Goal: Task Accomplishment & Management: Manage account settings

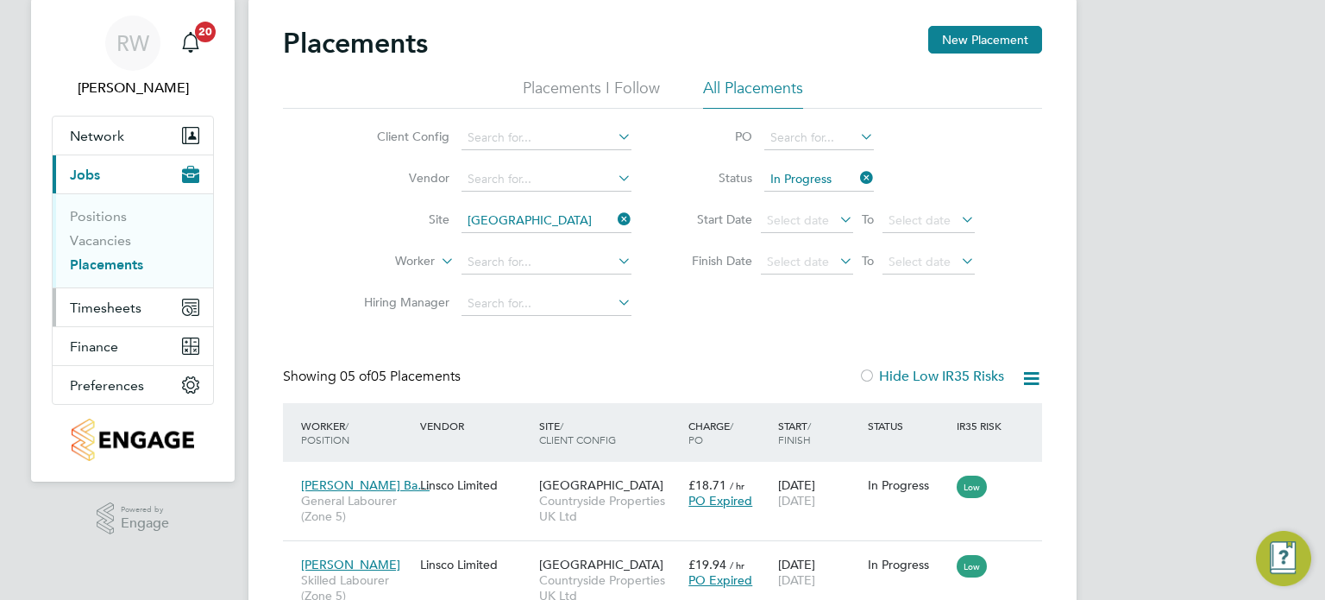
click at [110, 305] on span "Timesheets" at bounding box center [106, 307] width 72 height 16
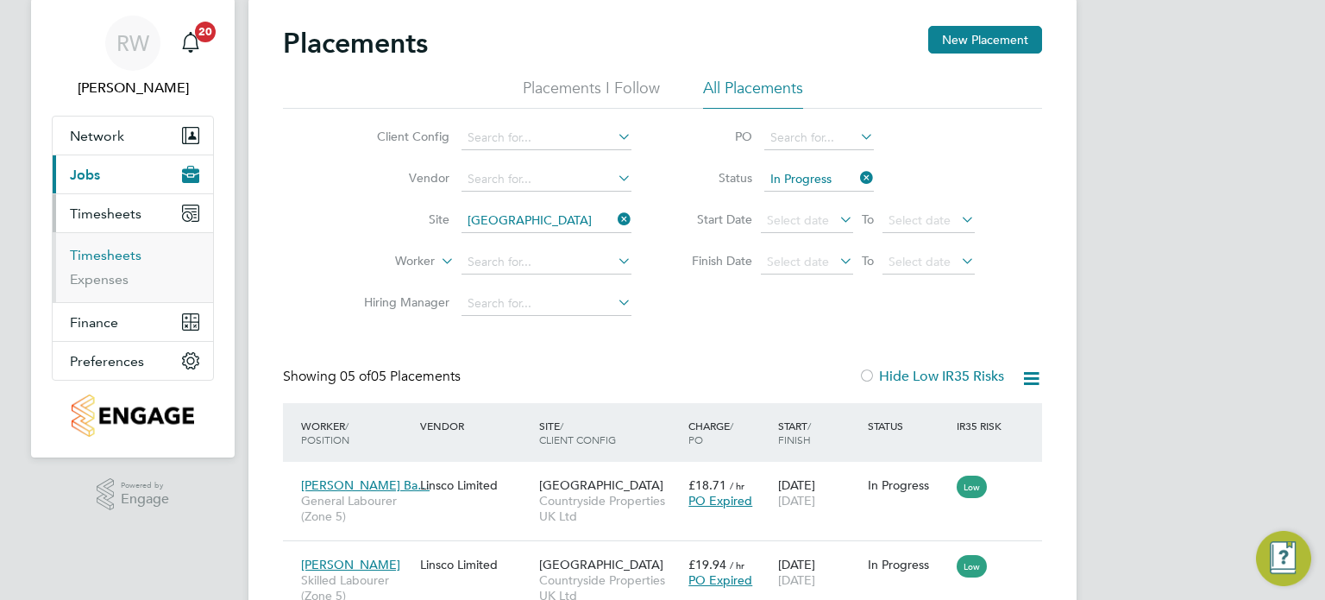
click at [122, 250] on link "Timesheets" at bounding box center [106, 255] width 72 height 16
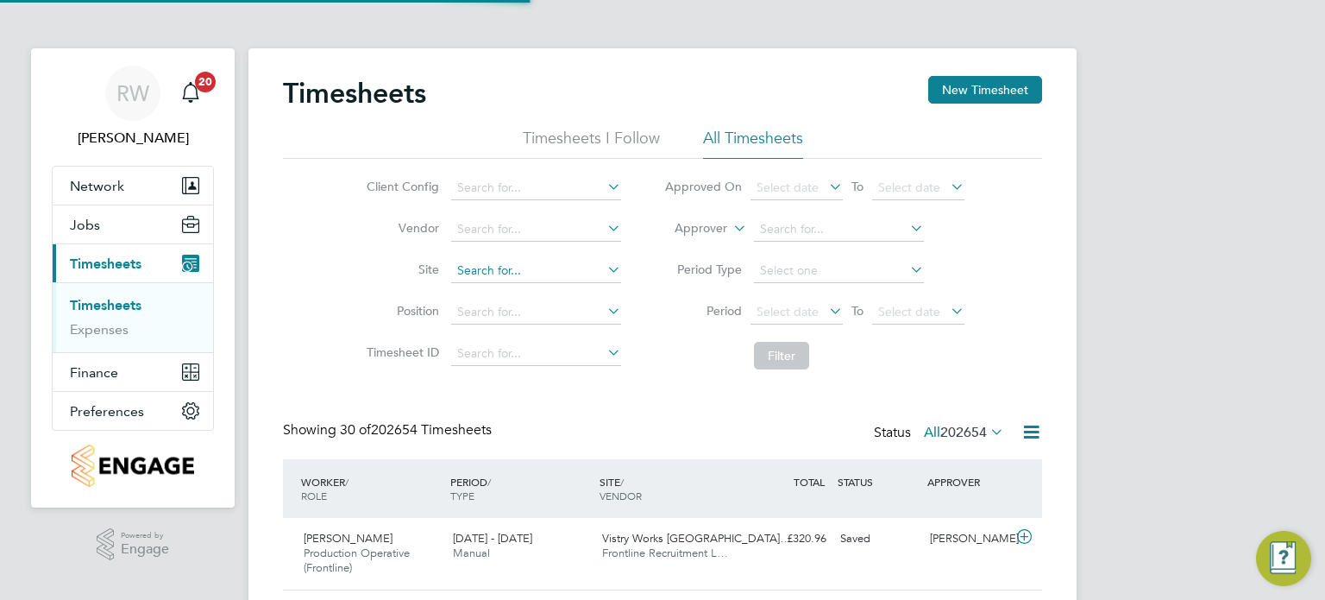
click at [498, 267] on input at bounding box center [536, 271] width 170 height 24
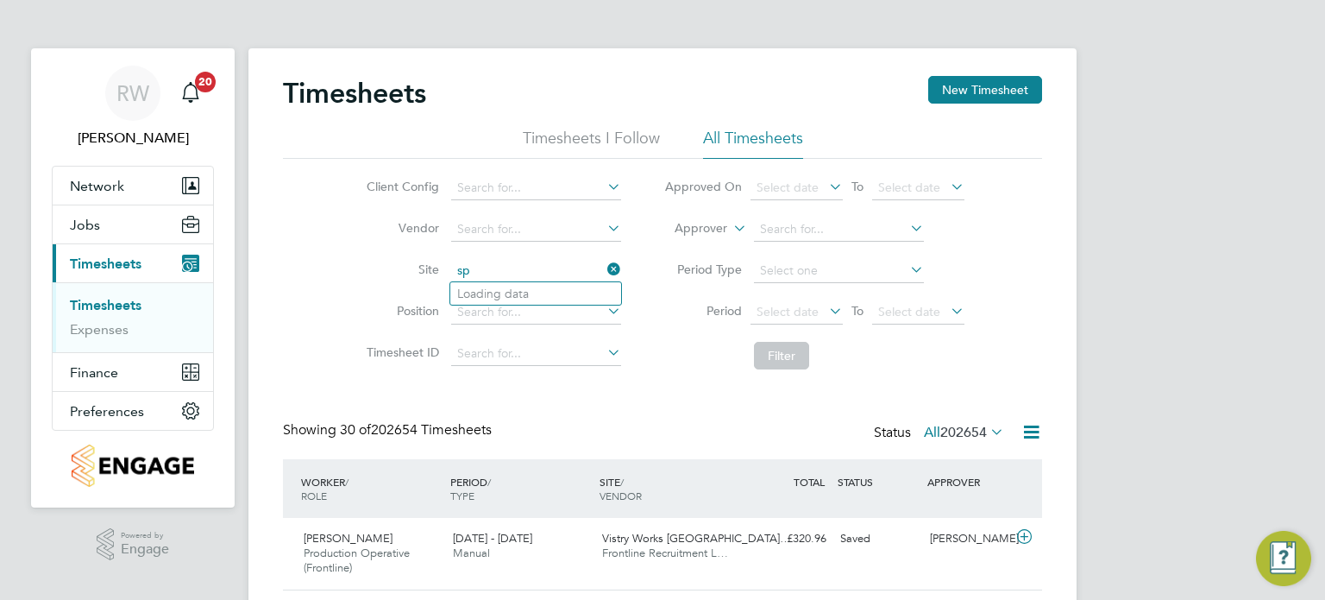
click at [498, 267] on input "sp" at bounding box center [536, 271] width 170 height 24
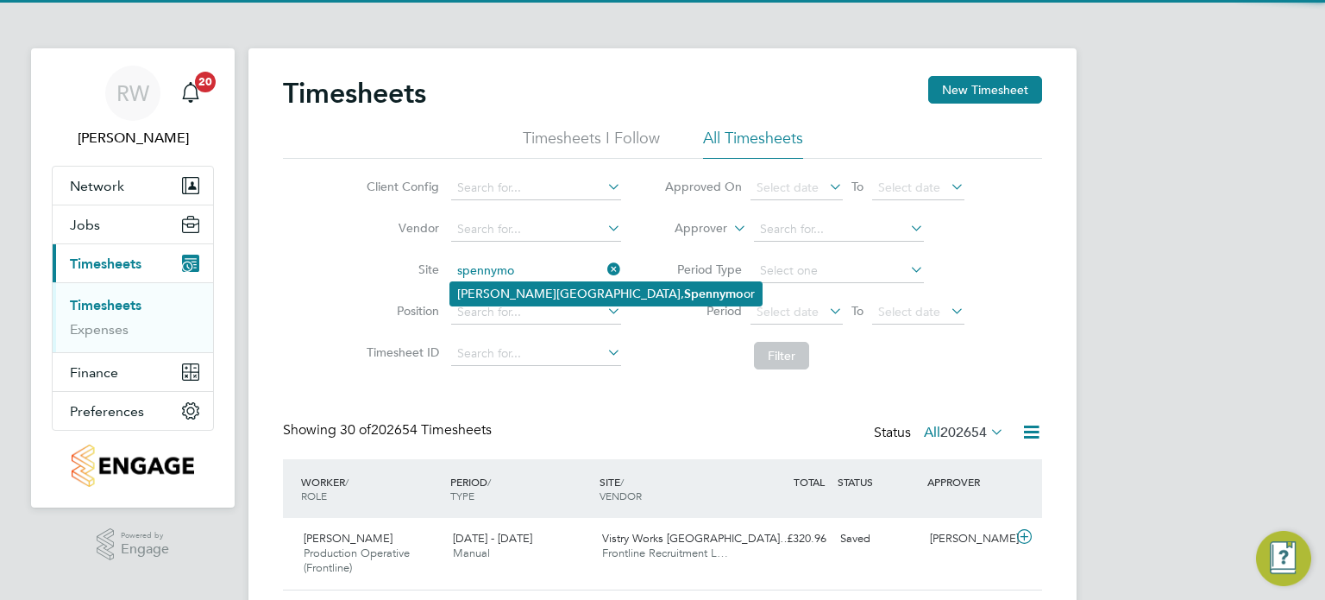
click at [502, 287] on li "Whitworth Road, Spennymo or" at bounding box center [605, 293] width 311 height 23
type input "[PERSON_NAME][GEOGRAPHIC_DATA]"
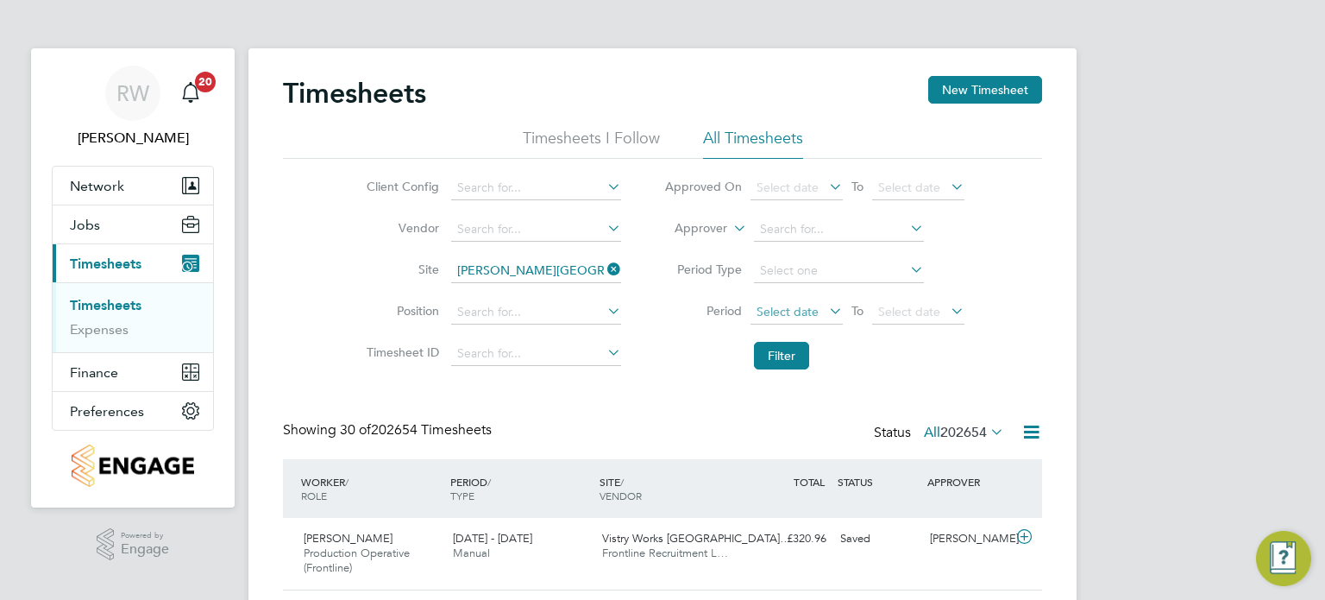
click at [788, 313] on span "Select date" at bounding box center [788, 312] width 62 height 16
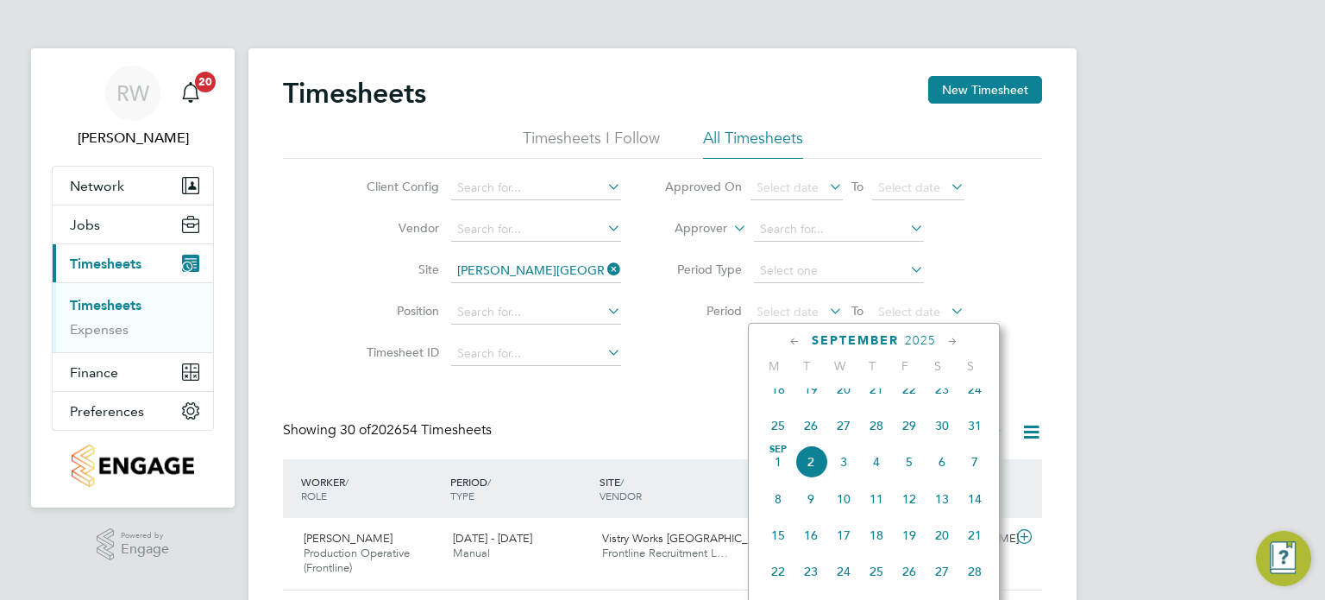
click at [773, 439] on span "25" at bounding box center [778, 425] width 33 height 33
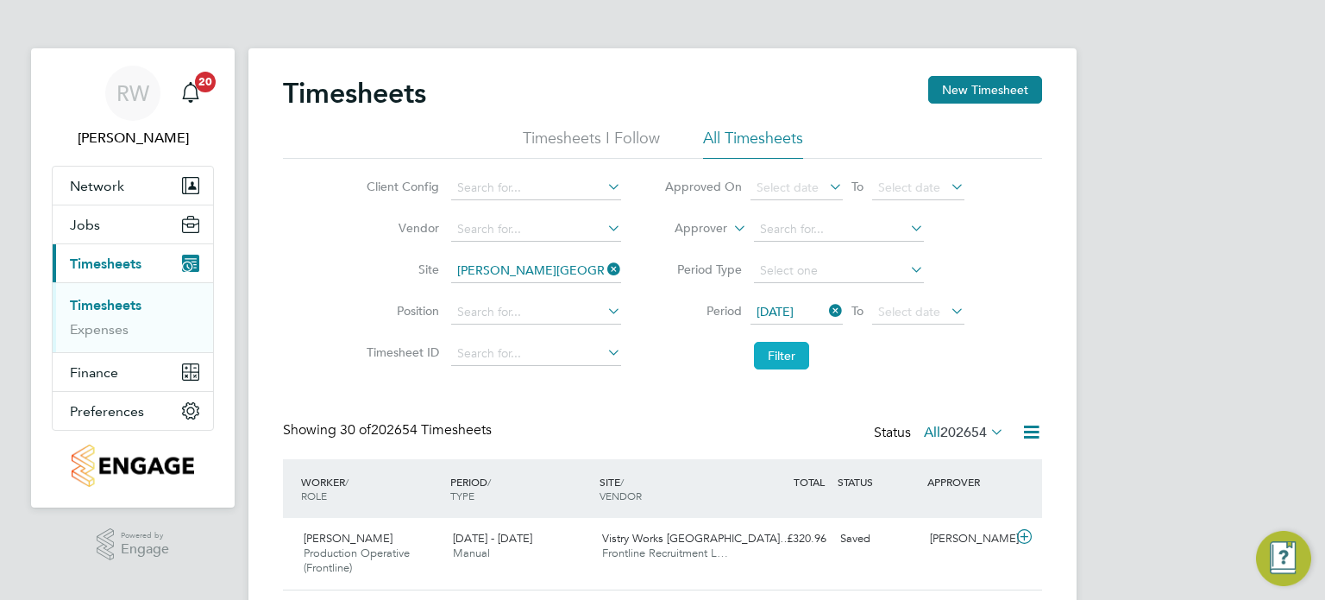
click at [775, 355] on button "Filter" at bounding box center [781, 356] width 55 height 28
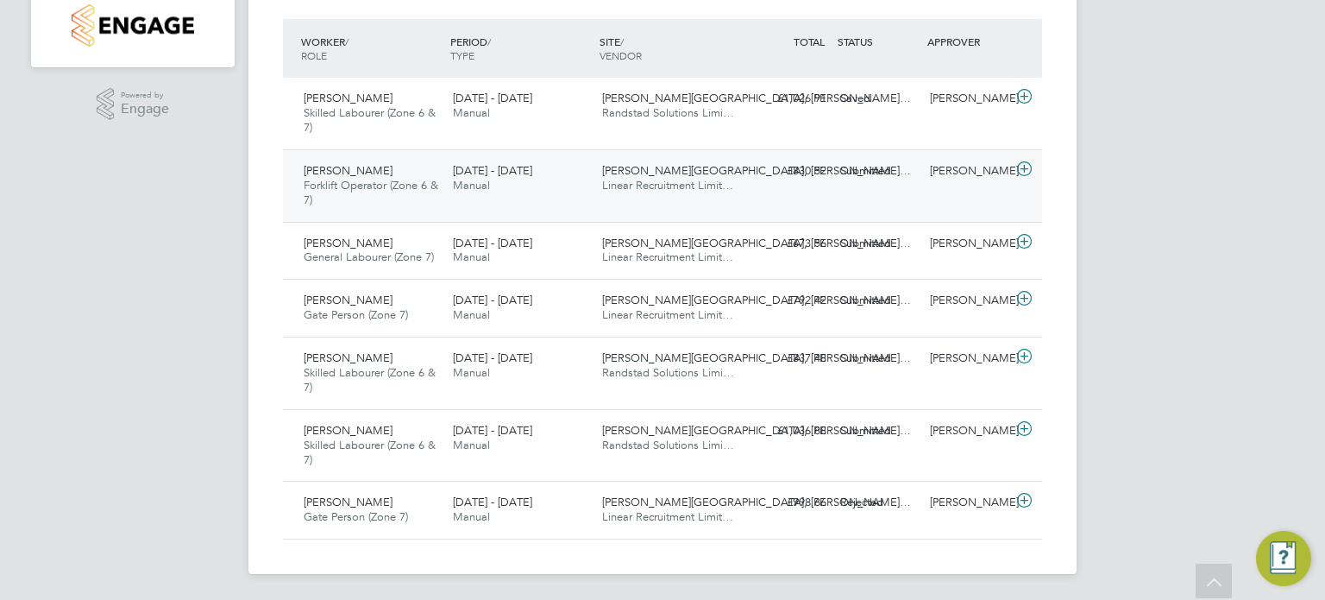
click at [665, 189] on span "Linear Recruitment Limit…" at bounding box center [667, 185] width 131 height 15
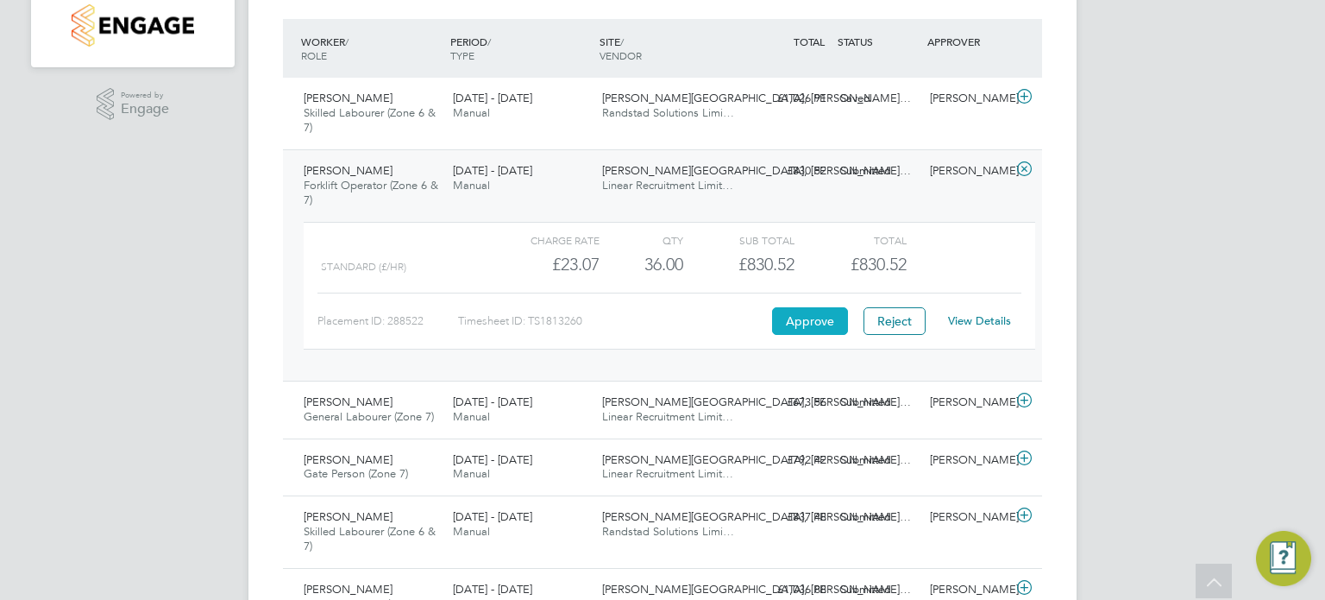
click at [826, 321] on button "Approve" at bounding box center [810, 321] width 76 height 28
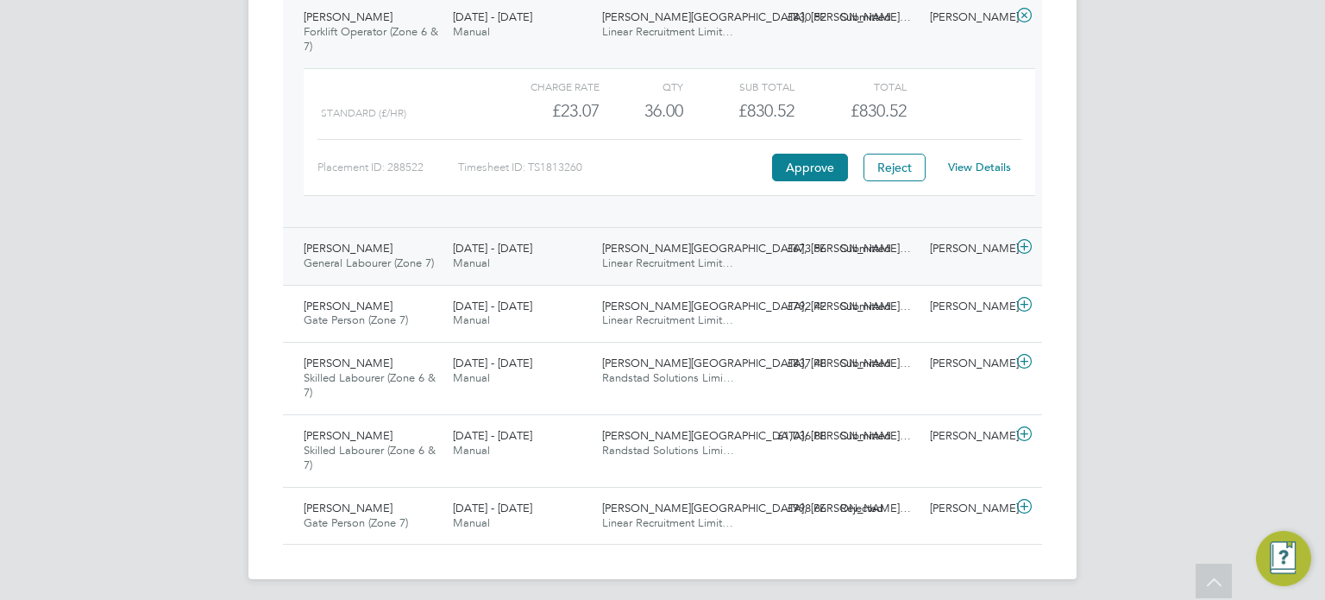
click at [656, 242] on span "Whitworth Road, Spenn…" at bounding box center [756, 248] width 309 height 15
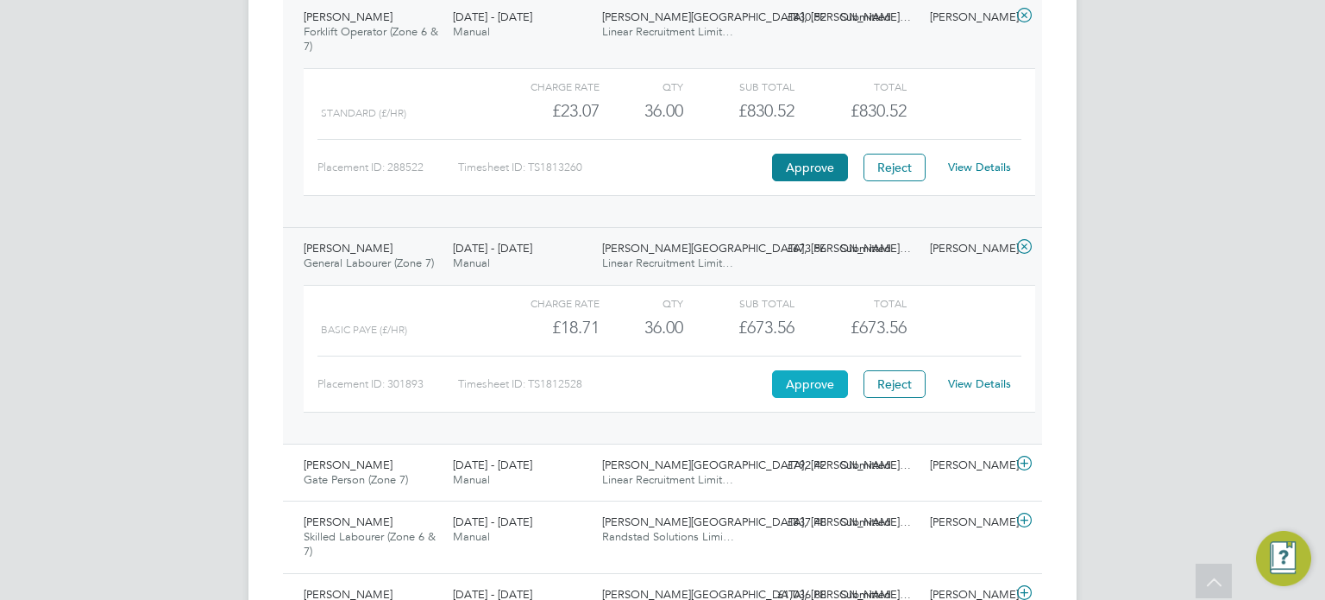
click at [796, 380] on button "Approve" at bounding box center [810, 384] width 76 height 28
click at [600, 479] on div "Whitworth Road, Spenn… Linear Recruitment Limit…" at bounding box center [669, 472] width 149 height 43
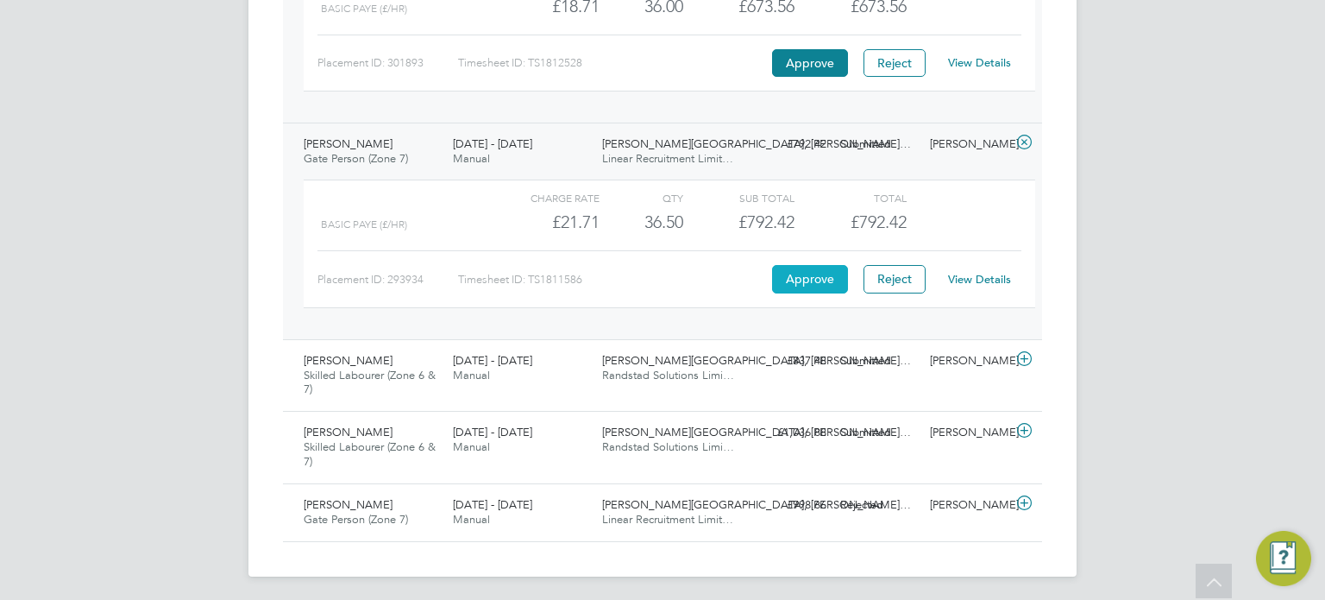
click at [803, 273] on button "Approve" at bounding box center [810, 279] width 76 height 28
click at [670, 439] on span "Randstad Solutions Limi…" at bounding box center [668, 446] width 132 height 15
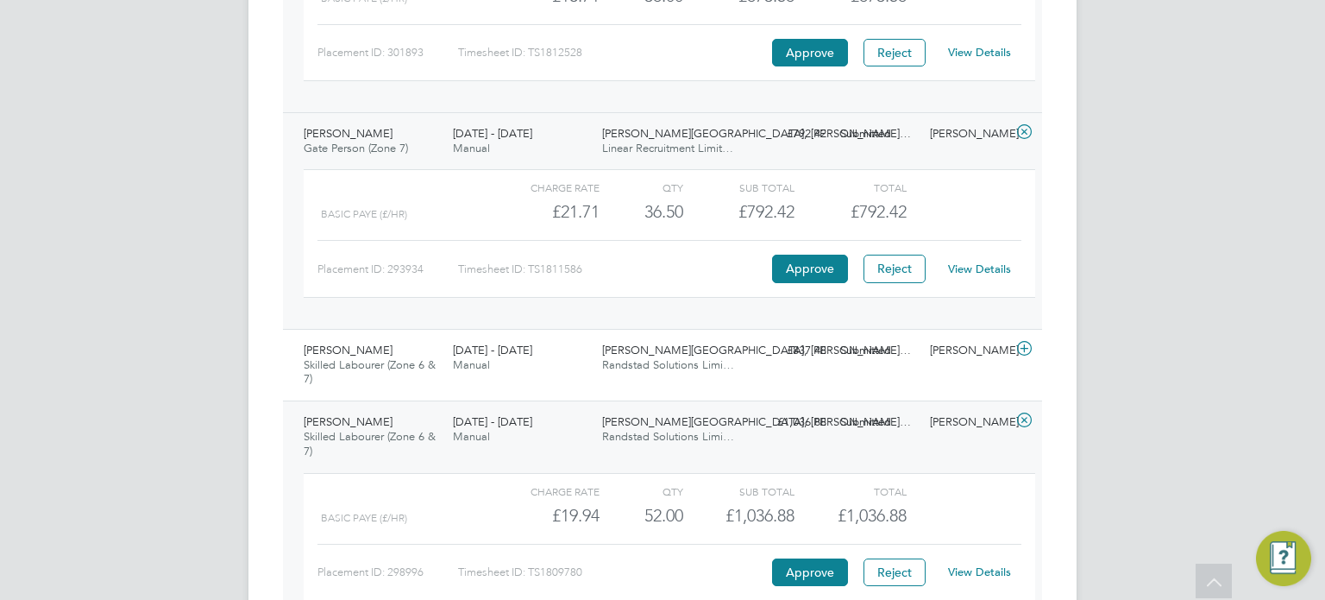
click at [670, 436] on span "Randstad Solutions Limi…" at bounding box center [668, 436] width 132 height 15
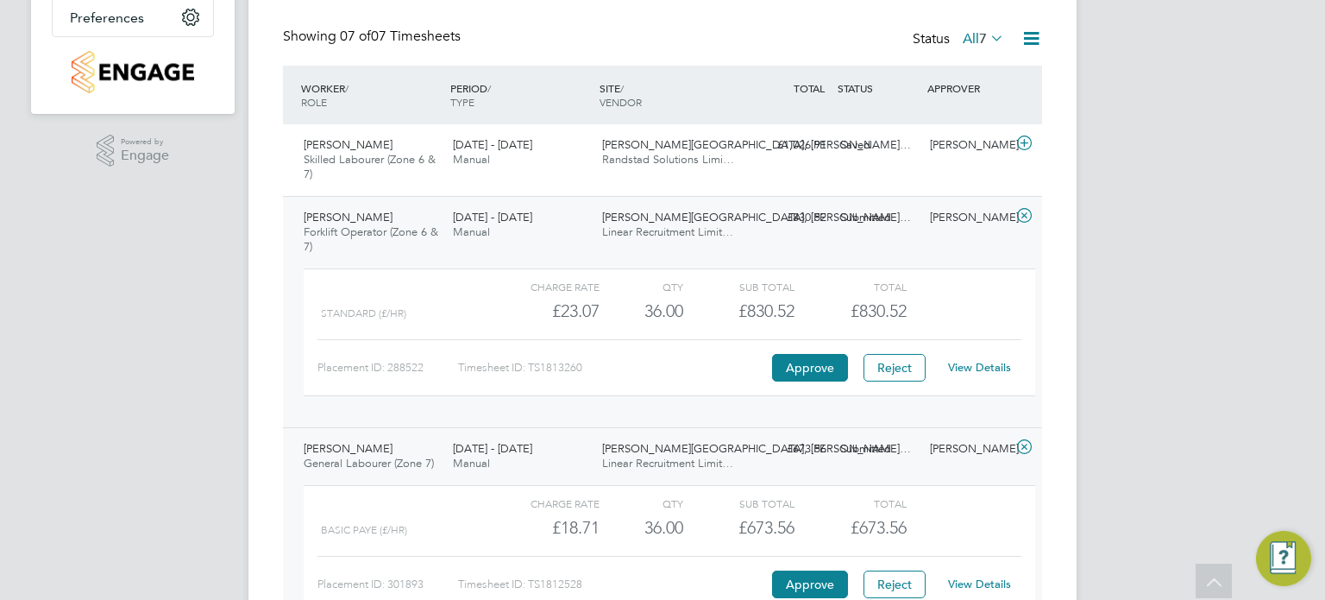
click at [984, 30] on span "7" at bounding box center [983, 38] width 8 height 17
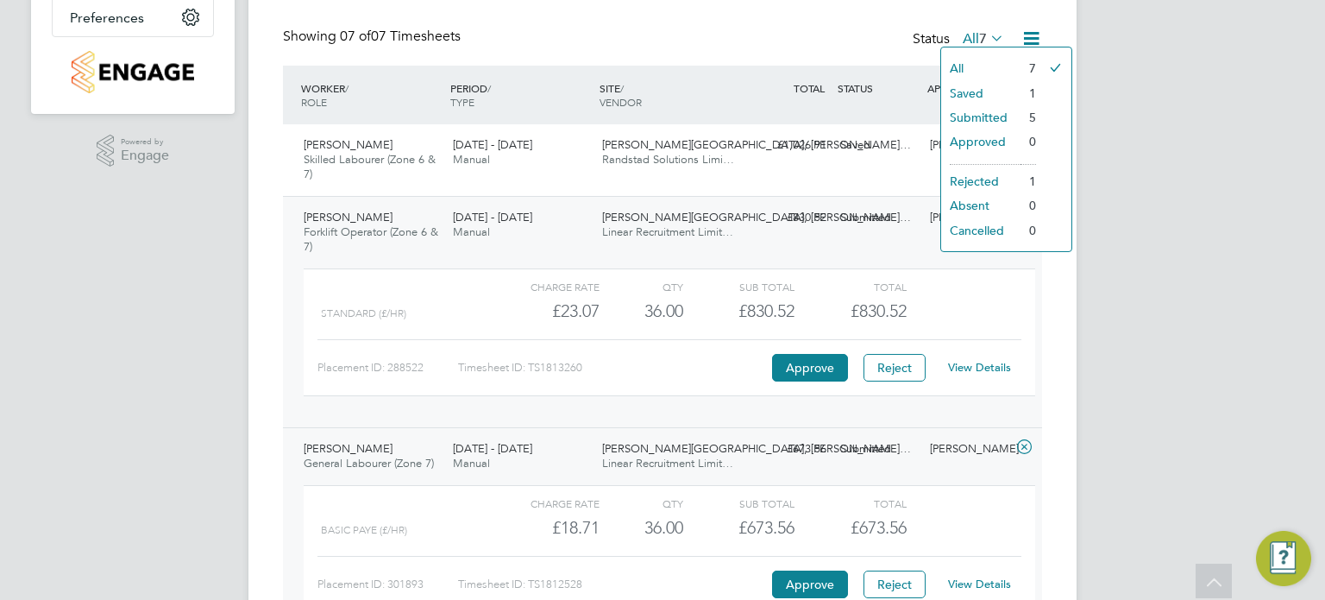
click at [971, 113] on li "Submitted" at bounding box center [980, 117] width 79 height 24
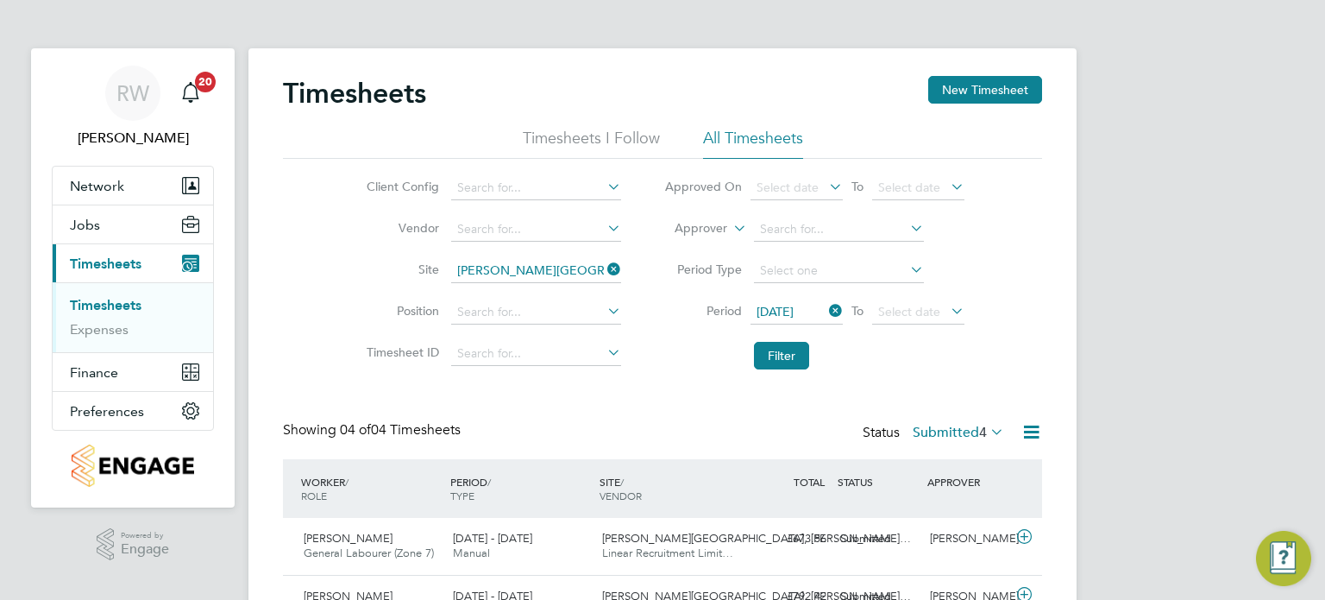
scroll to position [238, 0]
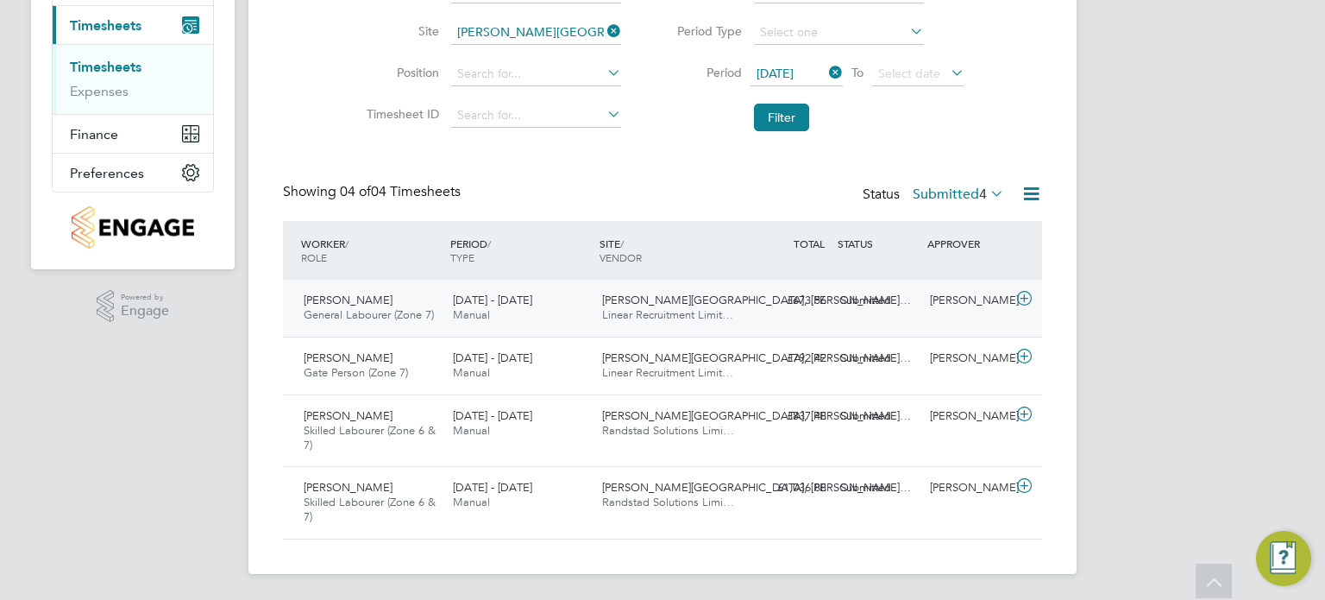
click at [666, 311] on span "Linear Recruitment Limit…" at bounding box center [667, 314] width 131 height 15
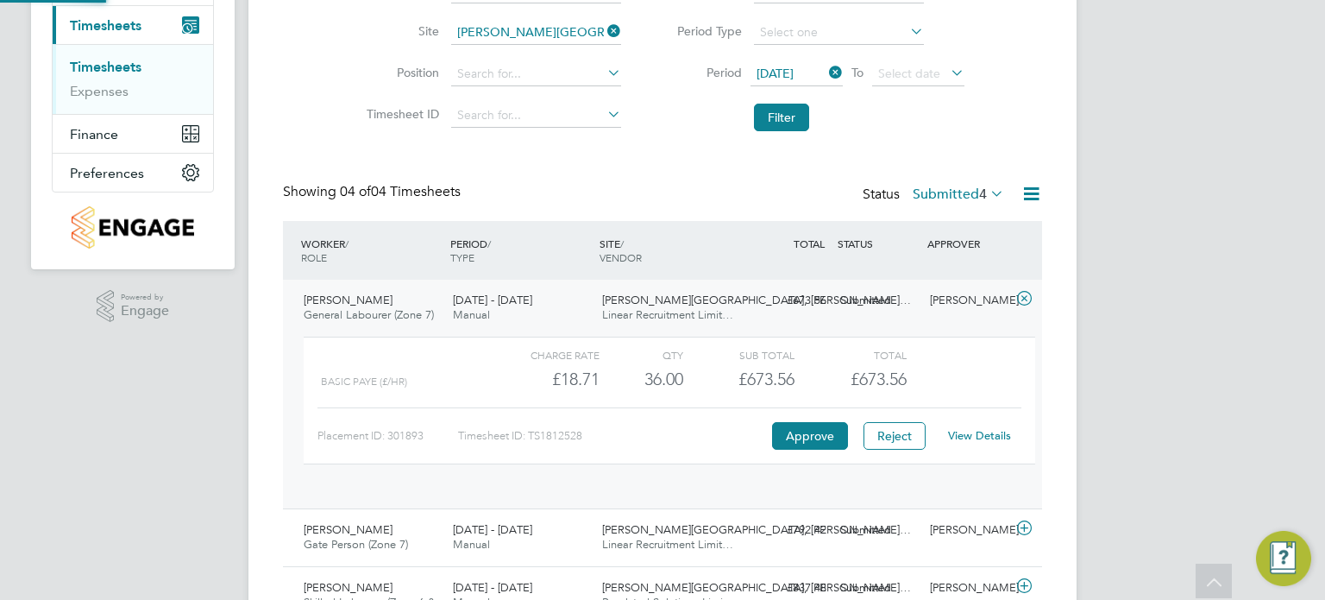
scroll to position [28, 167]
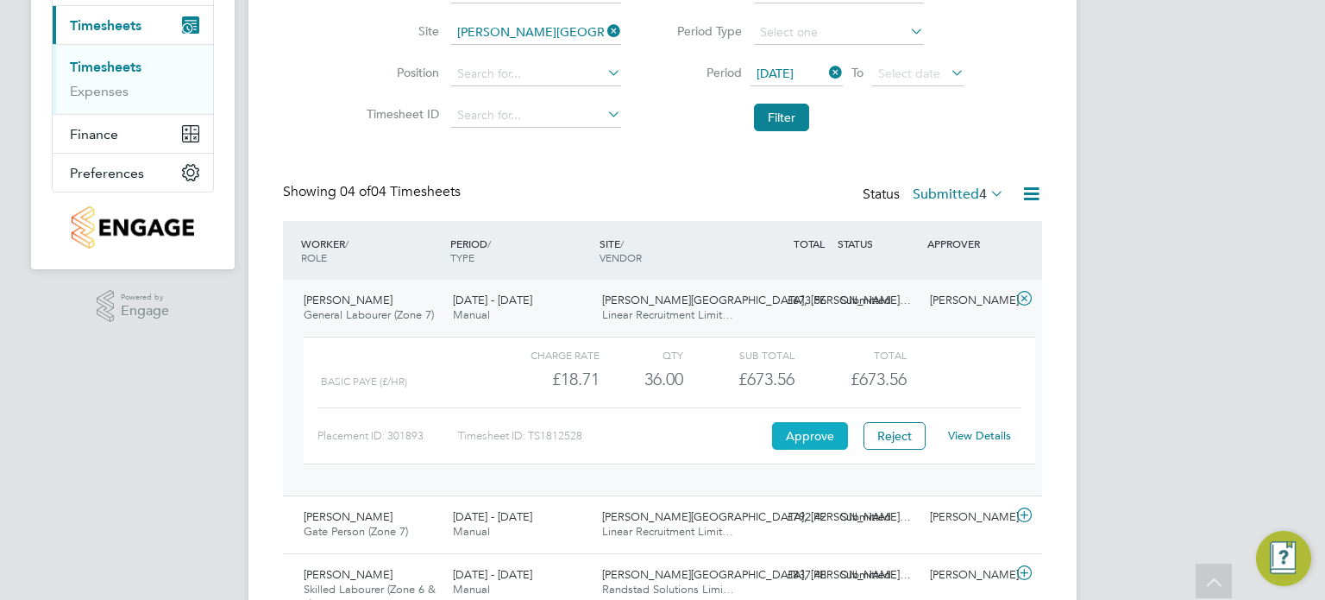
click at [814, 430] on button "Approve" at bounding box center [810, 436] width 76 height 28
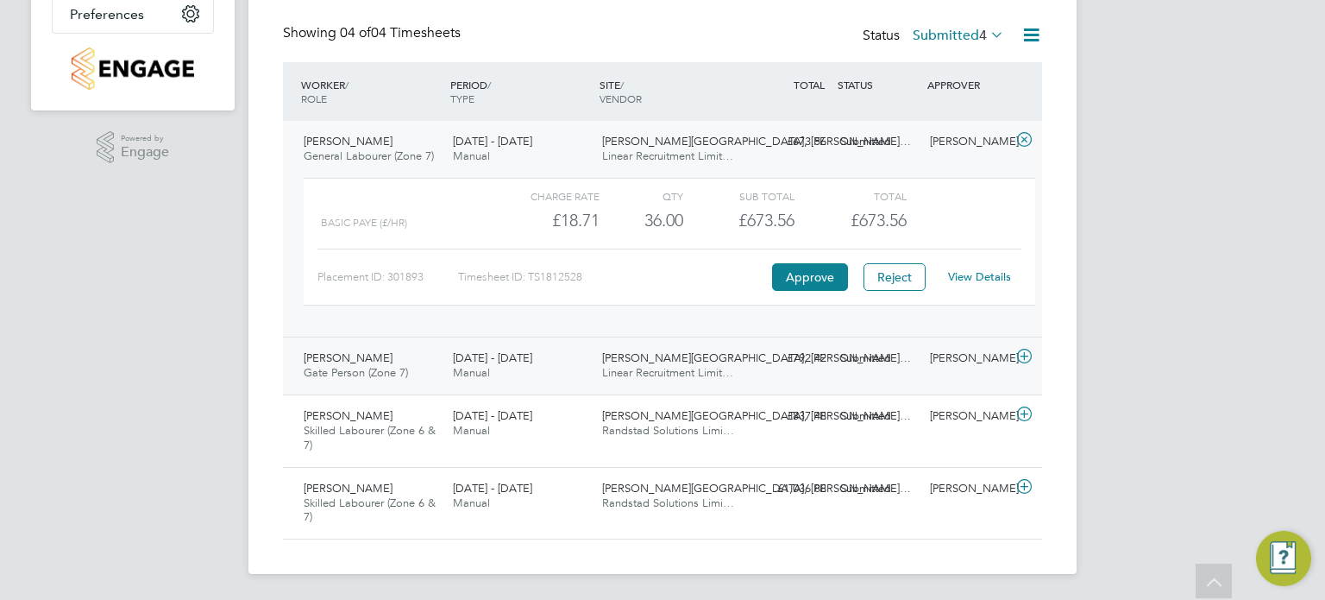
click at [642, 369] on span "Linear Recruitment Limit…" at bounding box center [667, 372] width 131 height 15
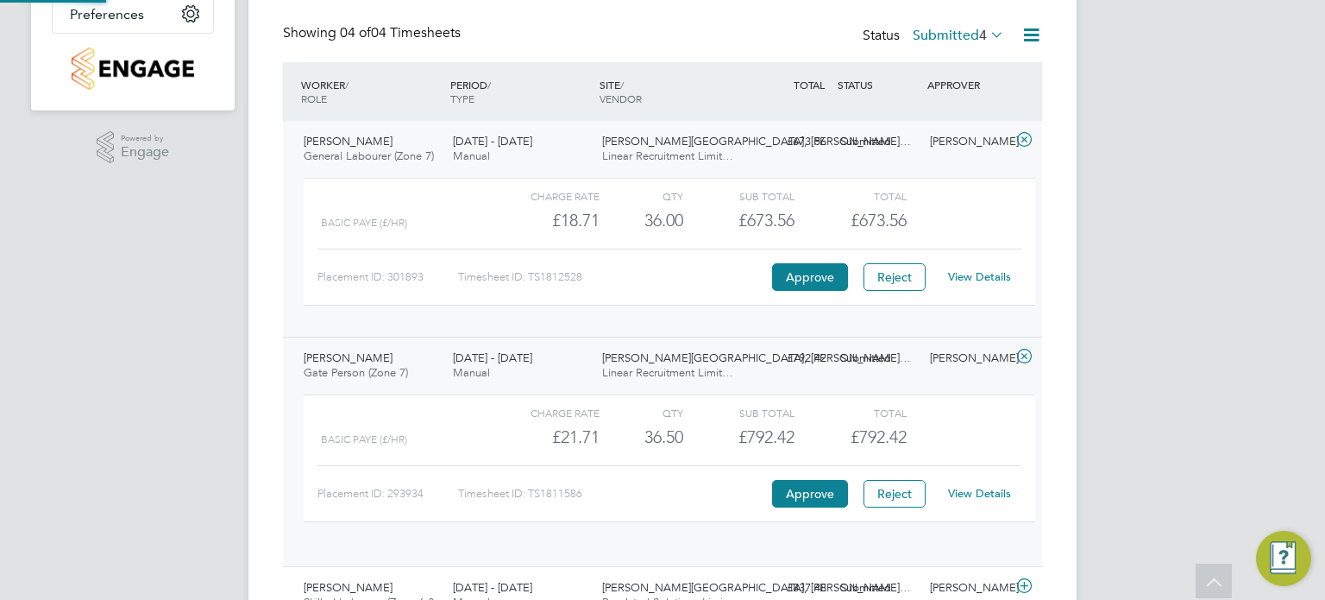
scroll to position [28, 167]
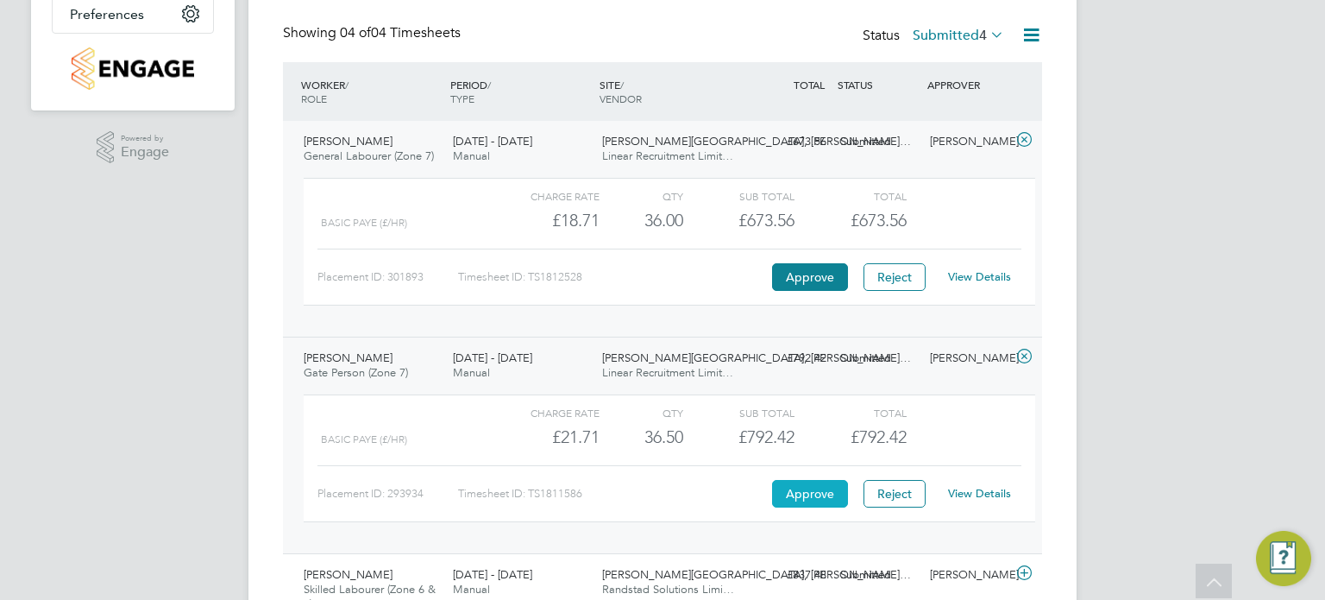
click at [808, 488] on button "Approve" at bounding box center [810, 494] width 76 height 28
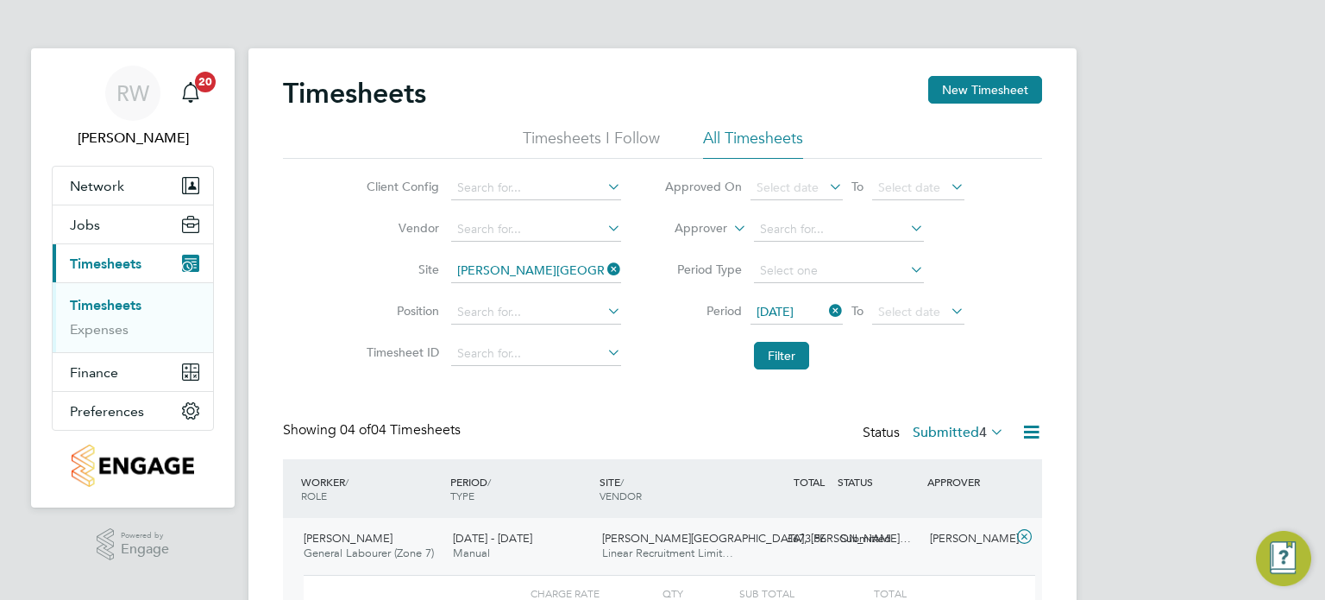
click at [604, 267] on icon at bounding box center [604, 269] width 0 height 24
click at [96, 185] on span "Network" at bounding box center [97, 186] width 54 height 16
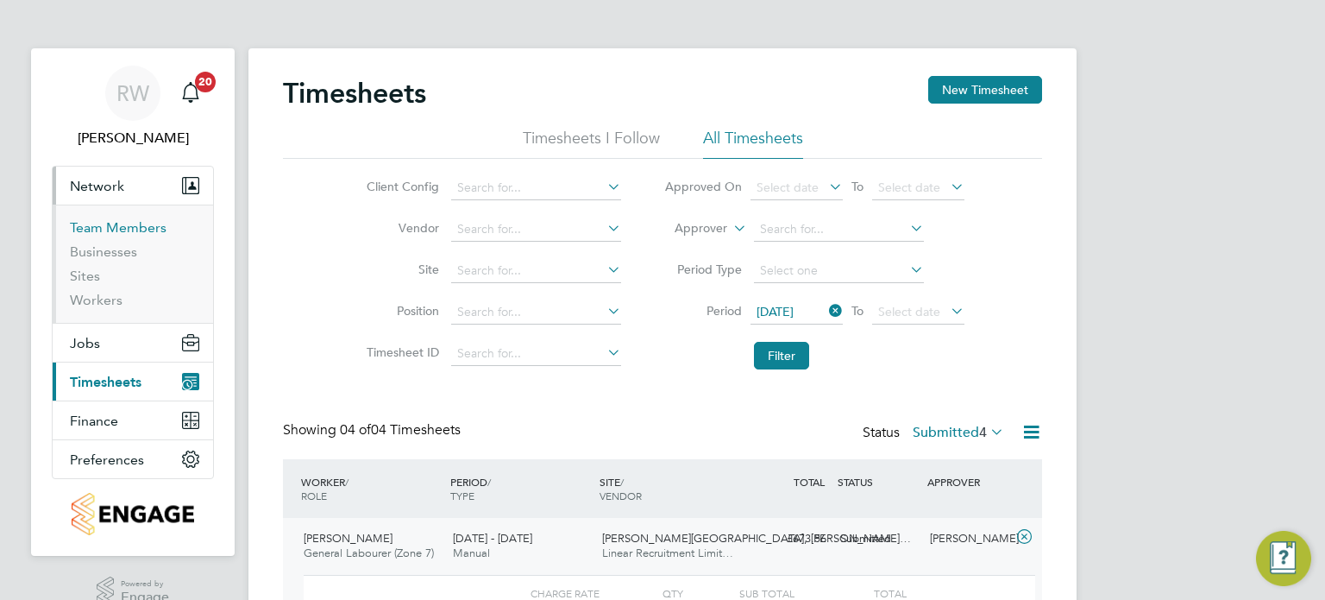
click at [98, 230] on link "Team Members" at bounding box center [118, 227] width 97 height 16
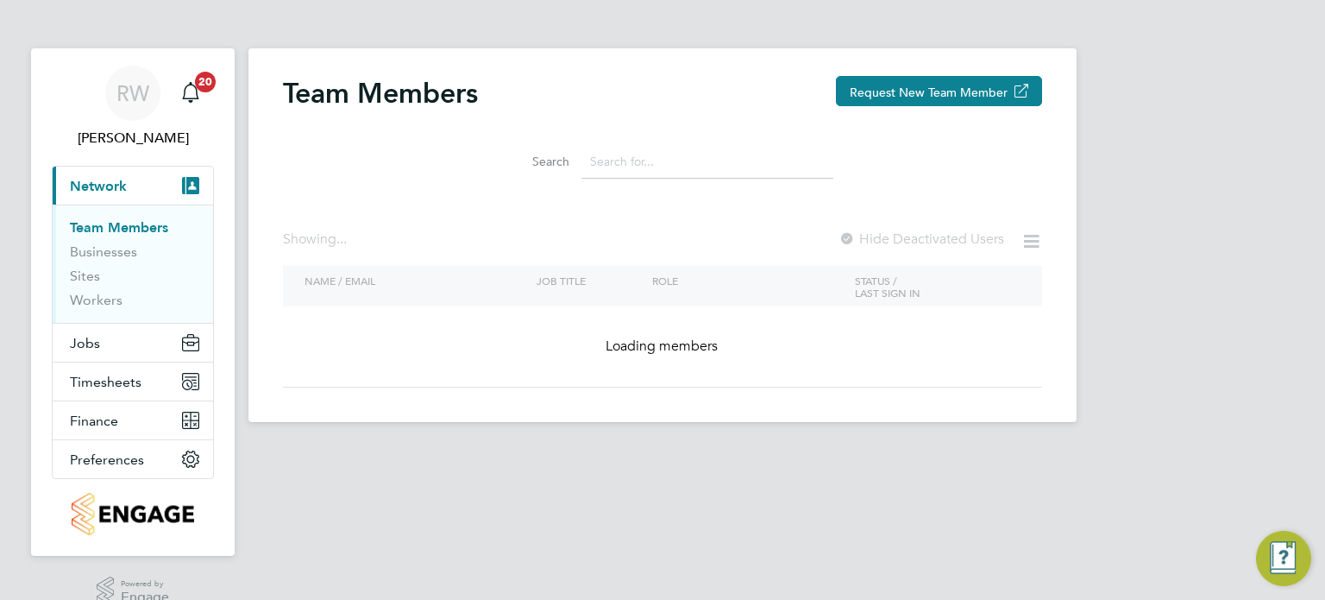
click at [662, 164] on input at bounding box center [708, 162] width 252 height 34
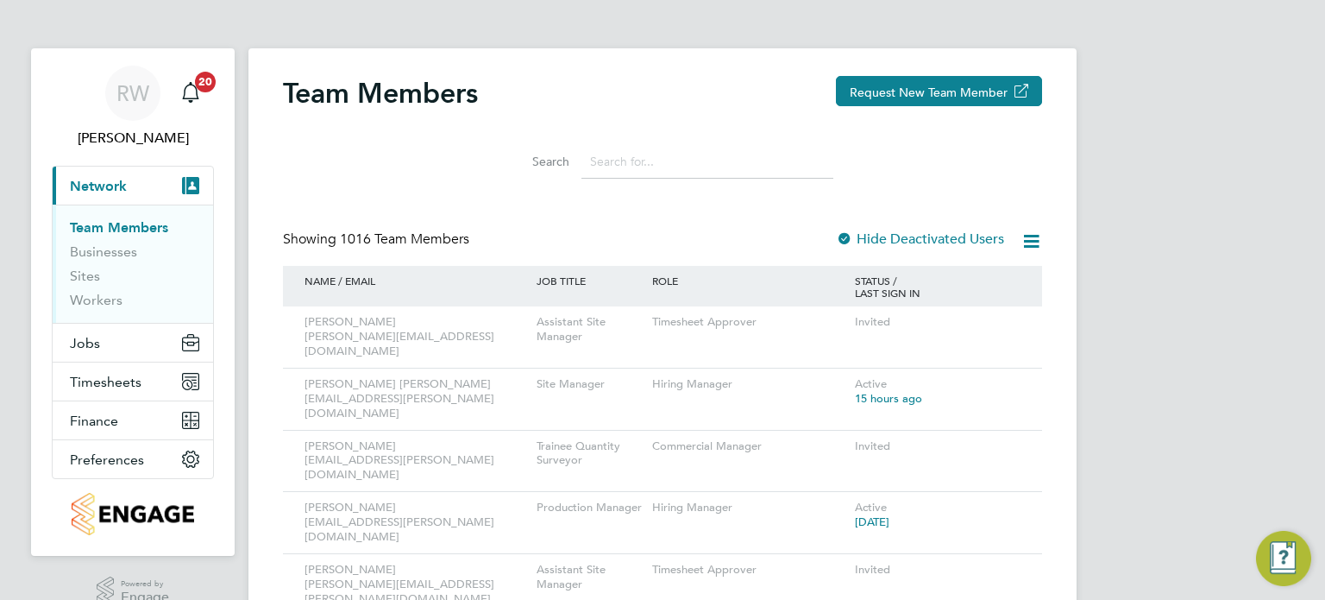
click at [621, 166] on input at bounding box center [708, 162] width 252 height 34
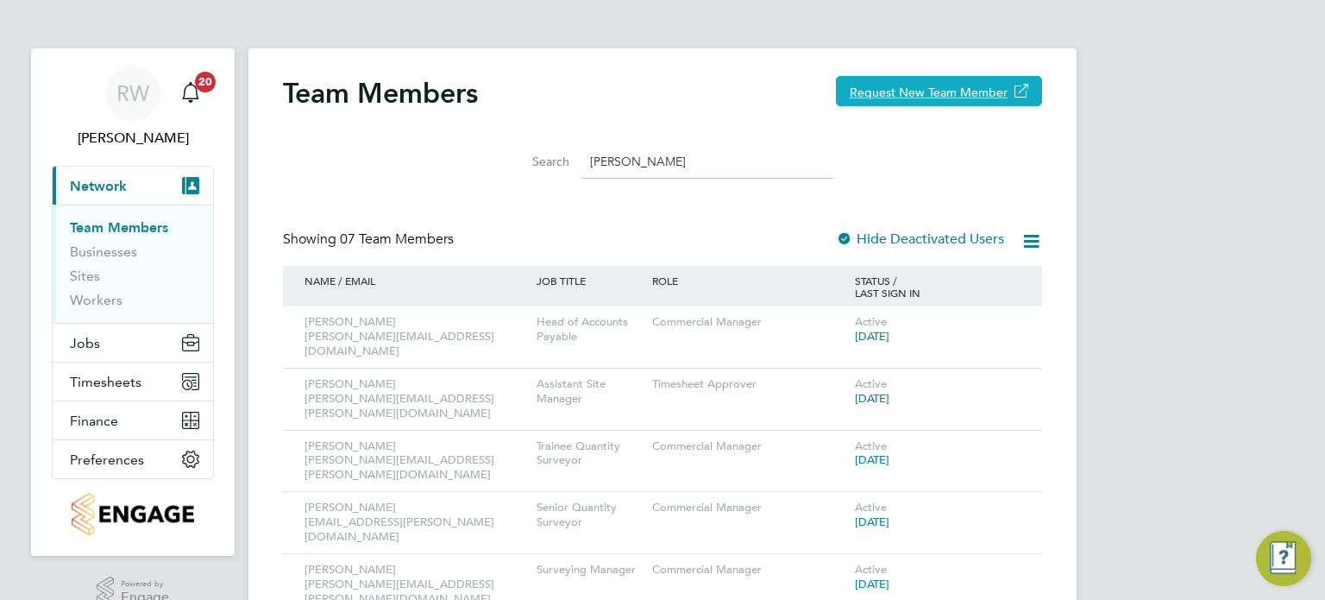
click at [897, 85] on button "Request New Team Member" at bounding box center [939, 91] width 206 height 30
drag, startPoint x: 656, startPoint y: 168, endPoint x: 349, endPoint y: 197, distance: 308.5
click at [349, 197] on div "Team Members Request New Team Member Search joseph Showing 07 Team Members Hide…" at bounding box center [662, 407] width 759 height 663
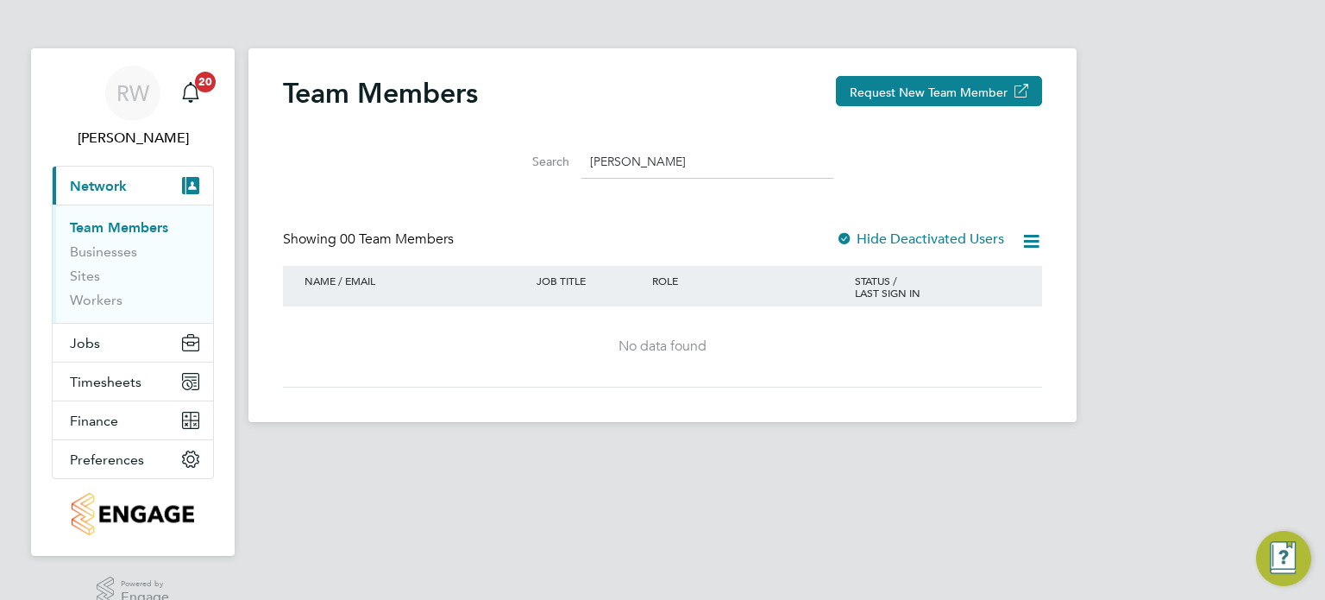
type input "joe sn"
click at [83, 332] on button "Jobs" at bounding box center [133, 343] width 160 height 38
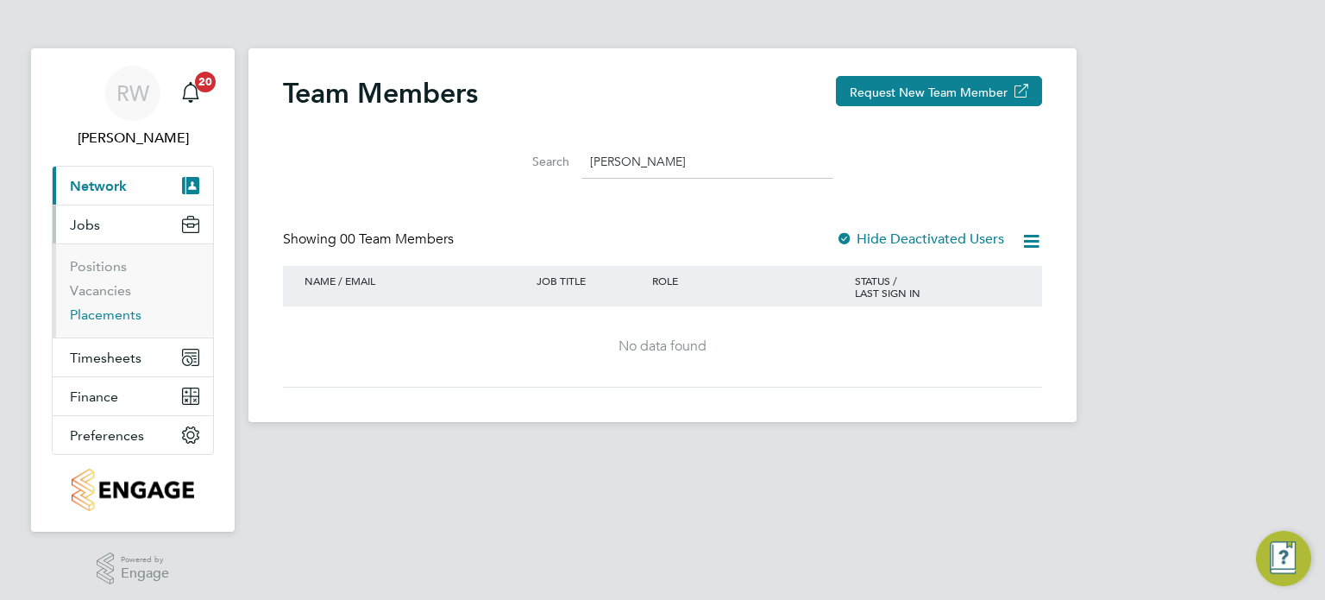
click at [91, 313] on link "Placements" at bounding box center [106, 314] width 72 height 16
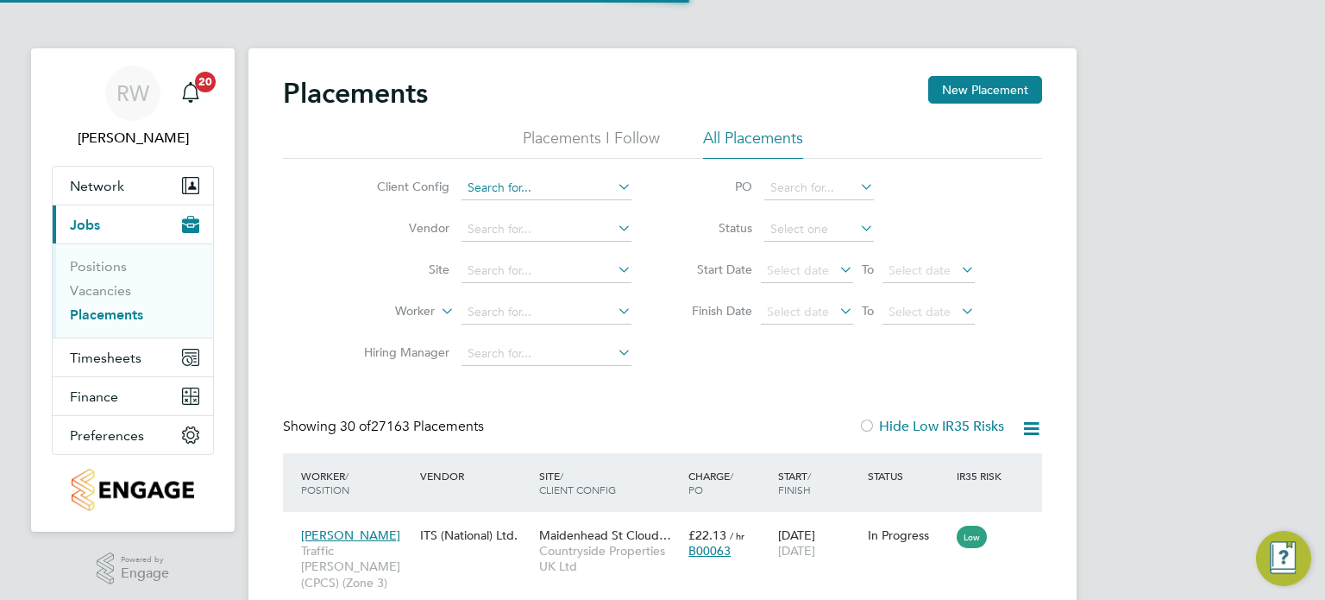
scroll to position [65, 150]
click at [549, 192] on input at bounding box center [547, 188] width 170 height 24
click at [583, 428] on li "Countryside Timber Frame Ltd" at bounding box center [683, 422] width 442 height 23
type input "Countryside Timber Frame Ltd"
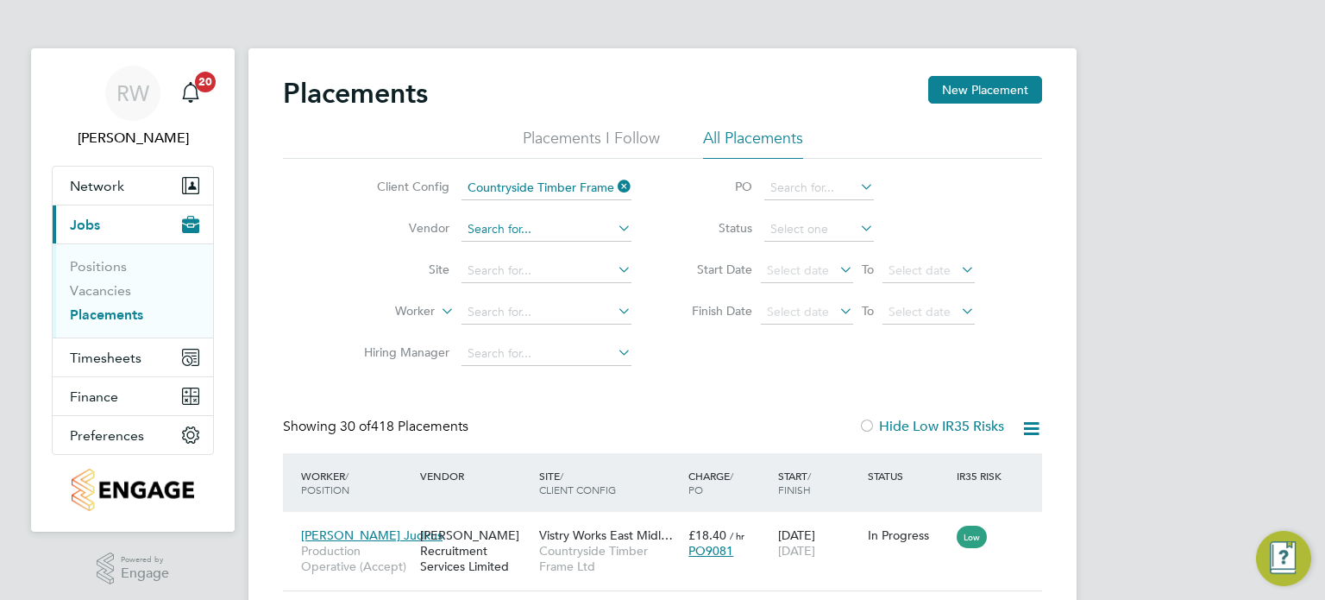
click at [497, 235] on input at bounding box center [547, 229] width 170 height 24
click at [517, 247] on li "Thorn Baker Limited" at bounding box center [557, 252] width 190 height 23
type input "Thorn Baker Limited"
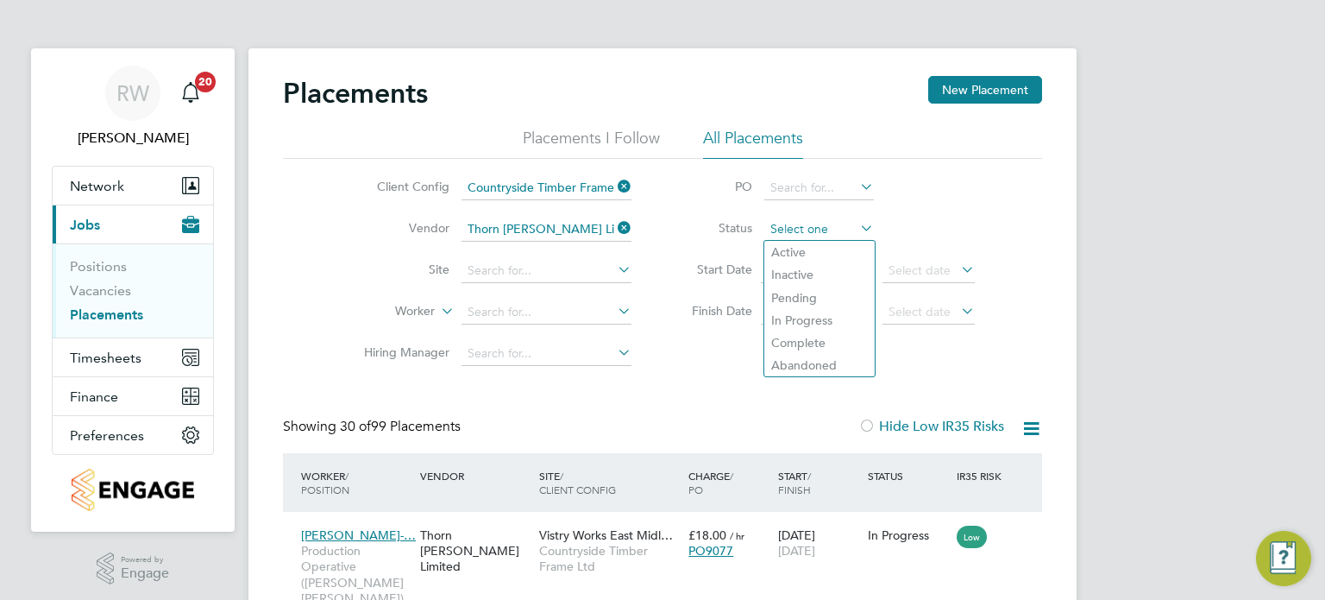
click at [801, 232] on input at bounding box center [819, 229] width 110 height 24
click at [802, 251] on li "Active" at bounding box center [819, 252] width 110 height 22
type input "Active"
click at [601, 548] on span "Countryside Timber Frame Ltd" at bounding box center [609, 558] width 141 height 31
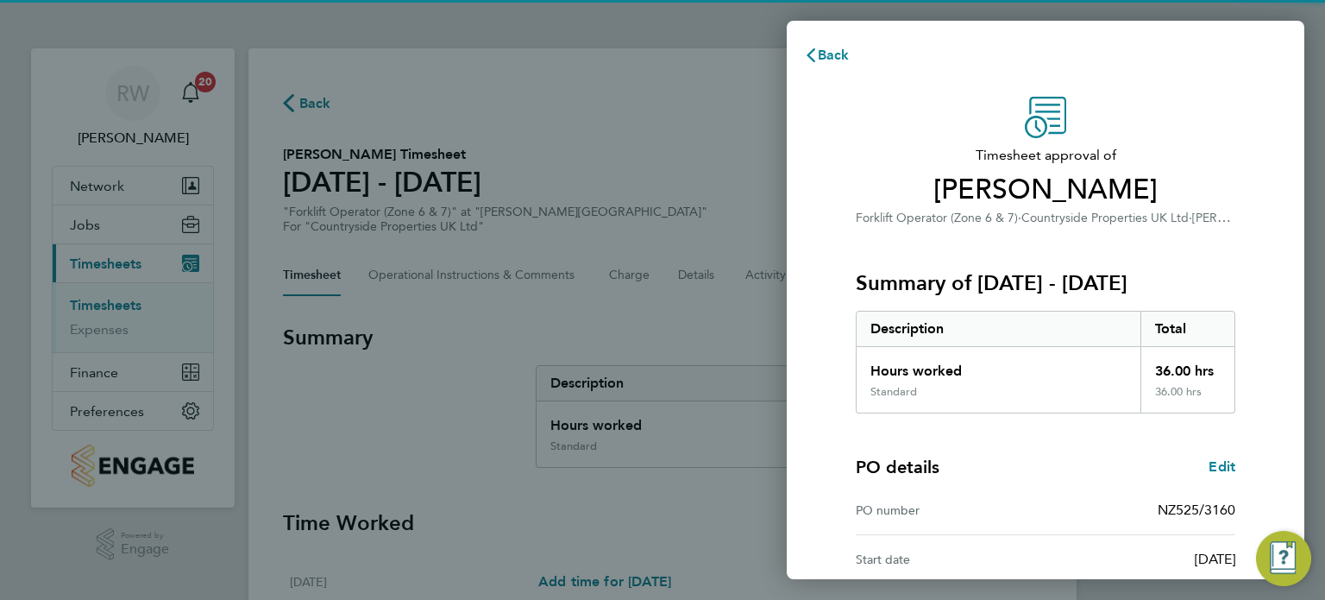
scroll to position [225, 0]
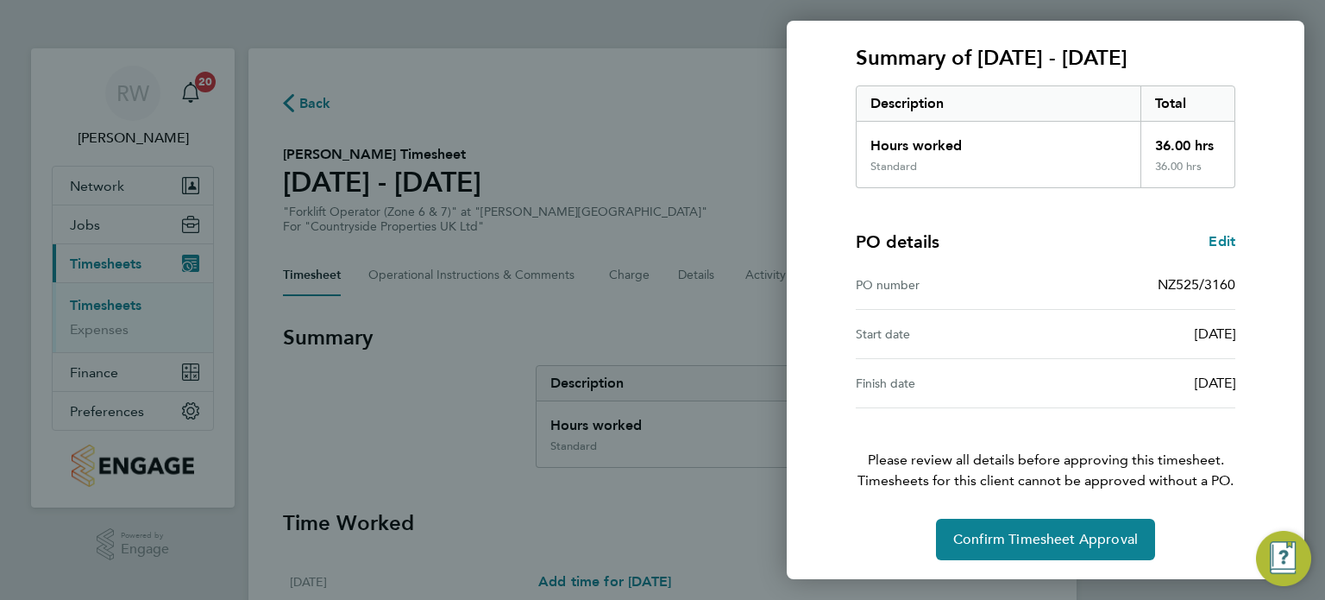
click at [980, 515] on div "Timesheet approval of Steven Johnson Forklift Operator (Zone 6 & 7) · Countrysi…" at bounding box center [1045, 215] width 421 height 688
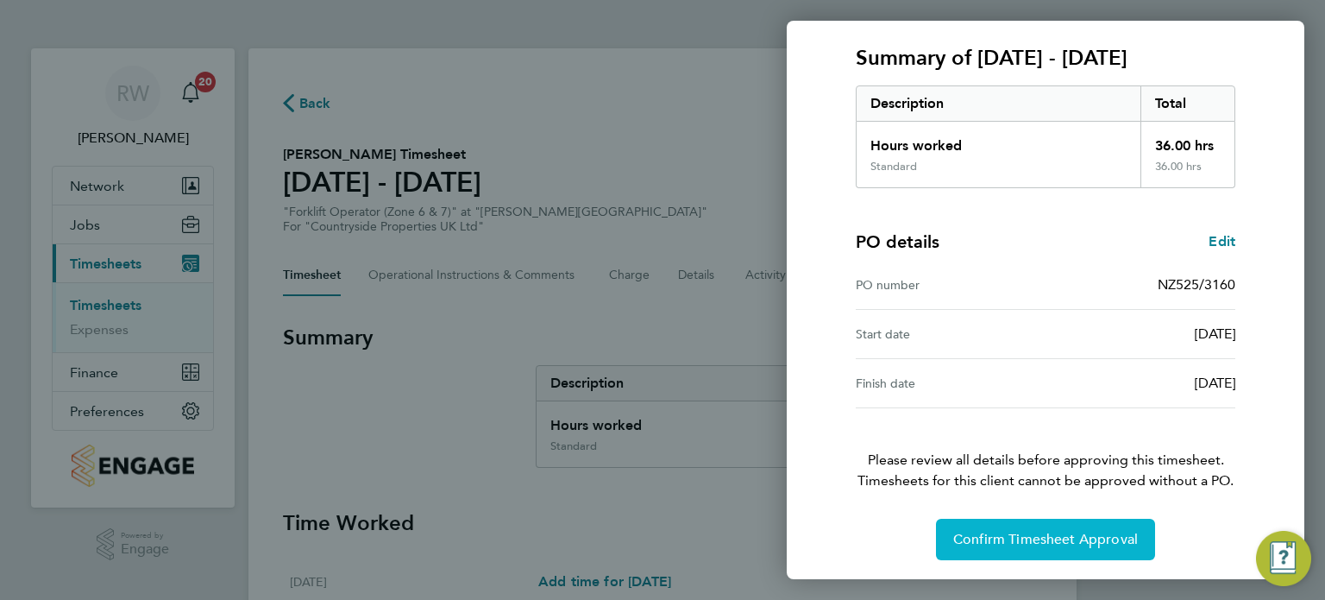
click at [984, 531] on span "Confirm Timesheet Approval" at bounding box center [1045, 539] width 185 height 17
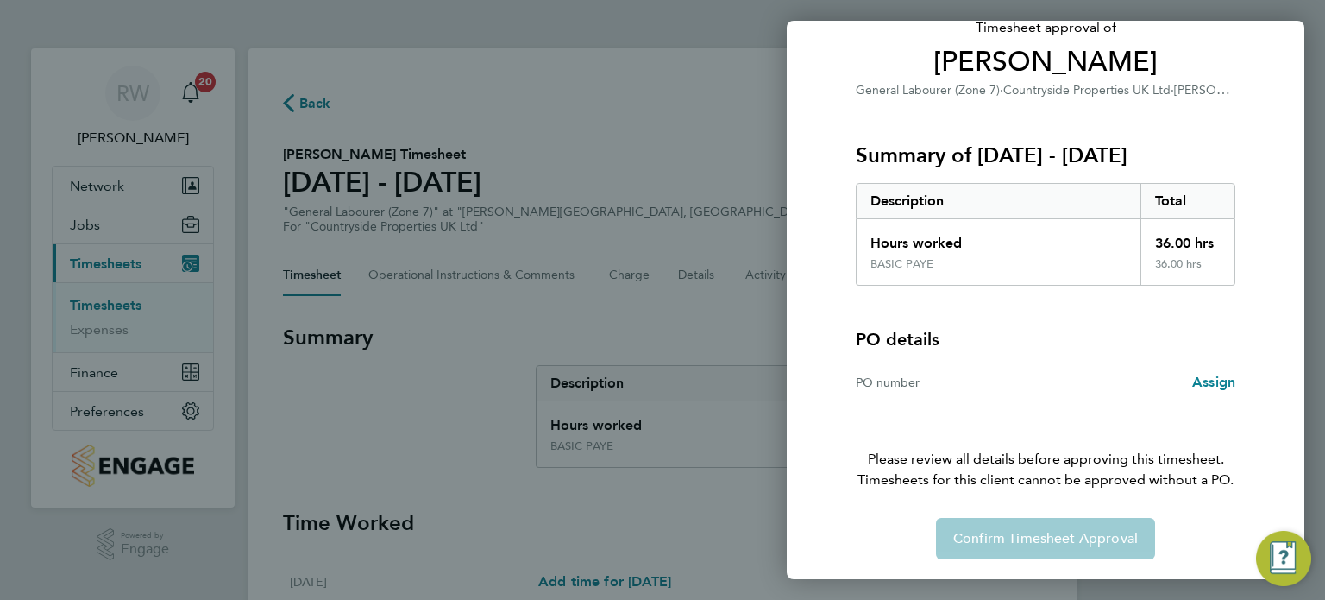
scroll to position [127, 0]
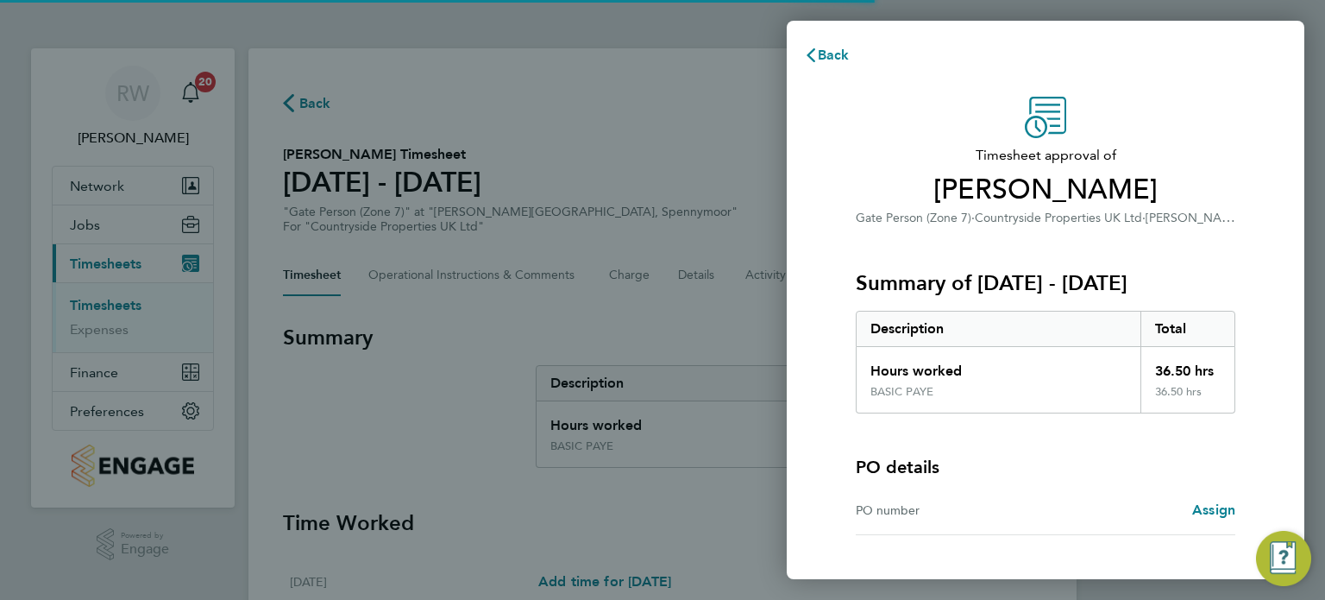
scroll to position [128, 0]
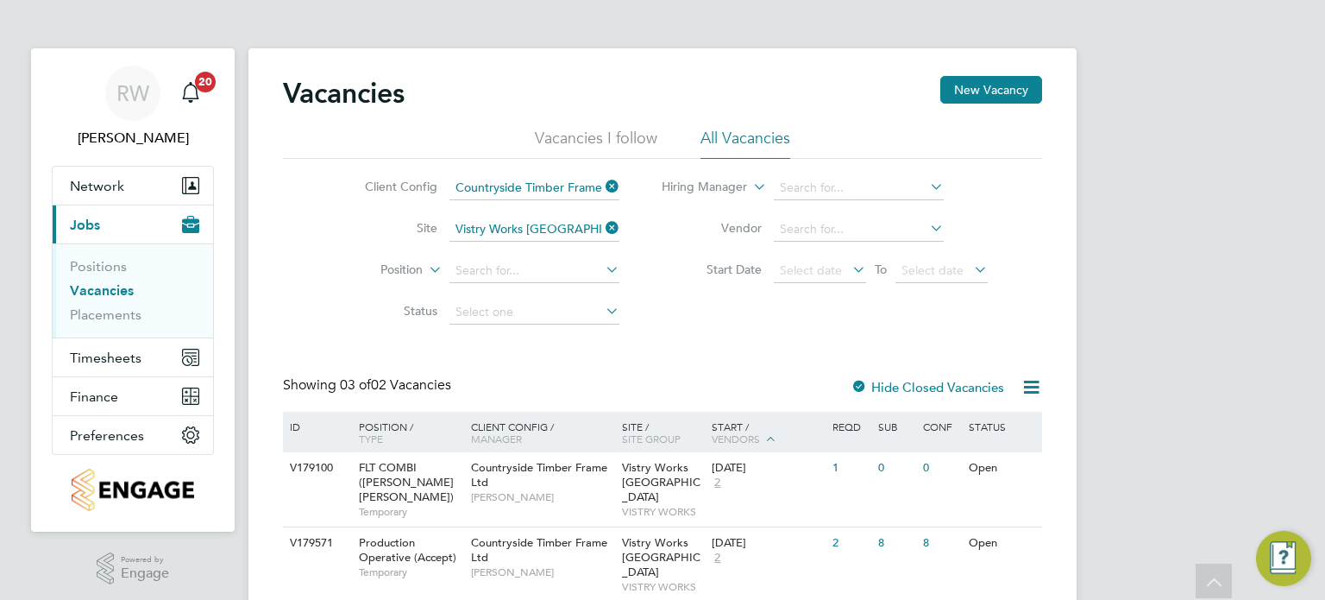
scroll to position [147, 0]
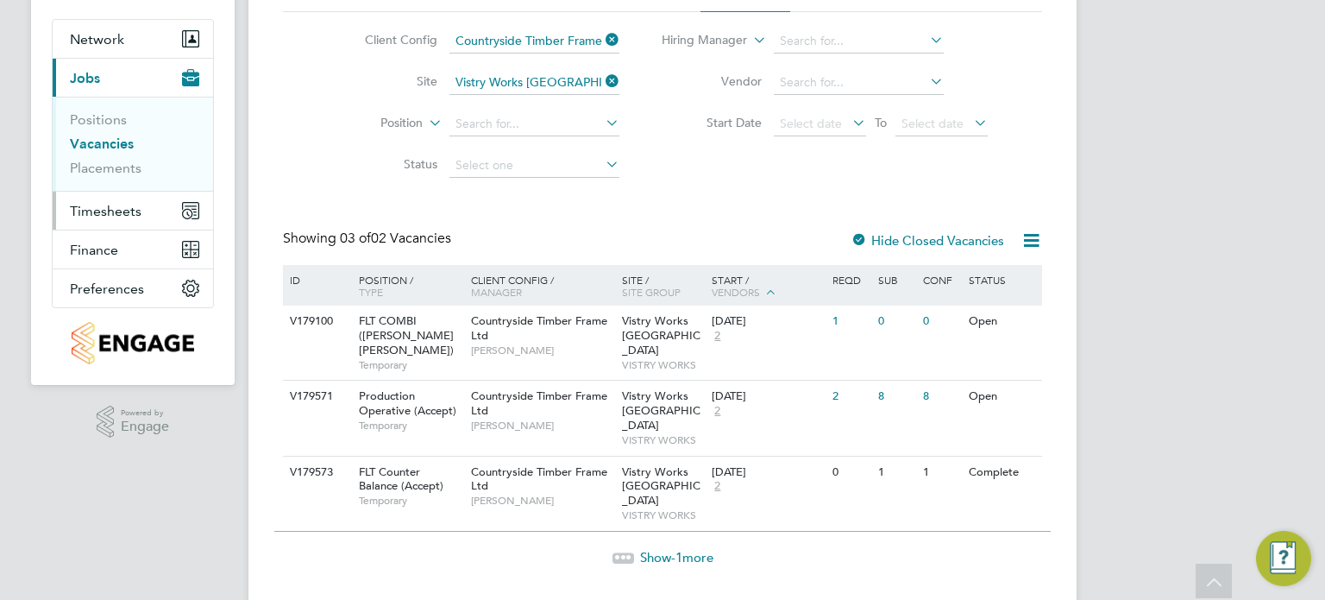
click at [96, 203] on span "Timesheets" at bounding box center [106, 211] width 72 height 16
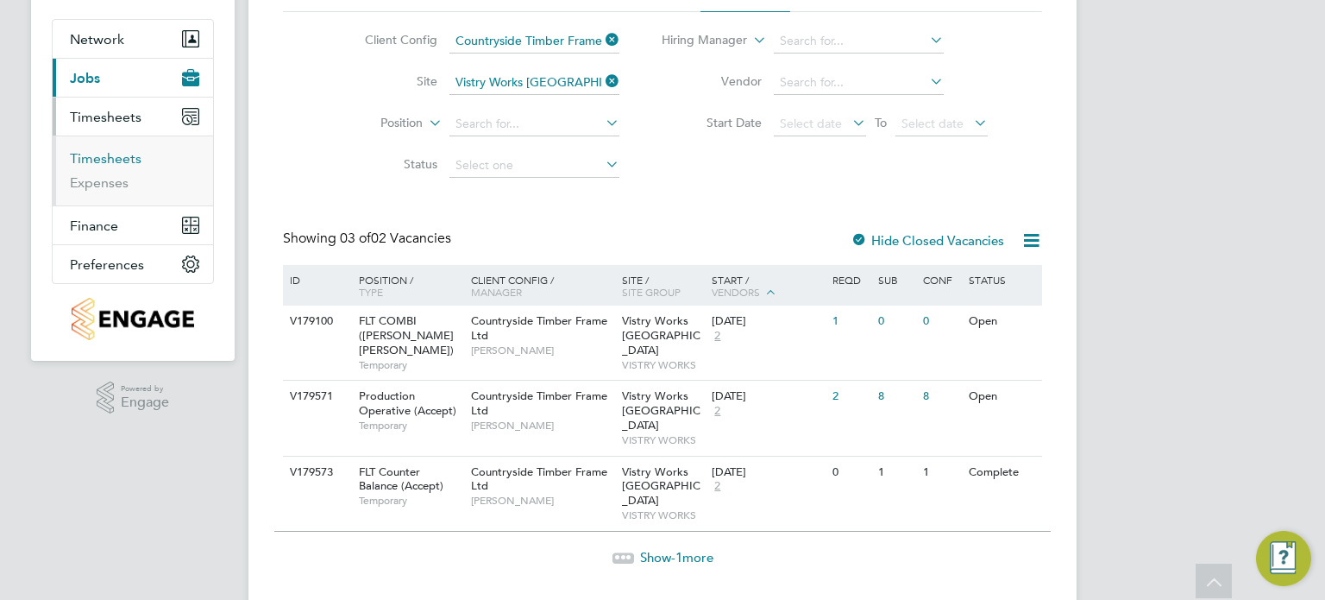
click at [102, 154] on link "Timesheets" at bounding box center [106, 158] width 72 height 16
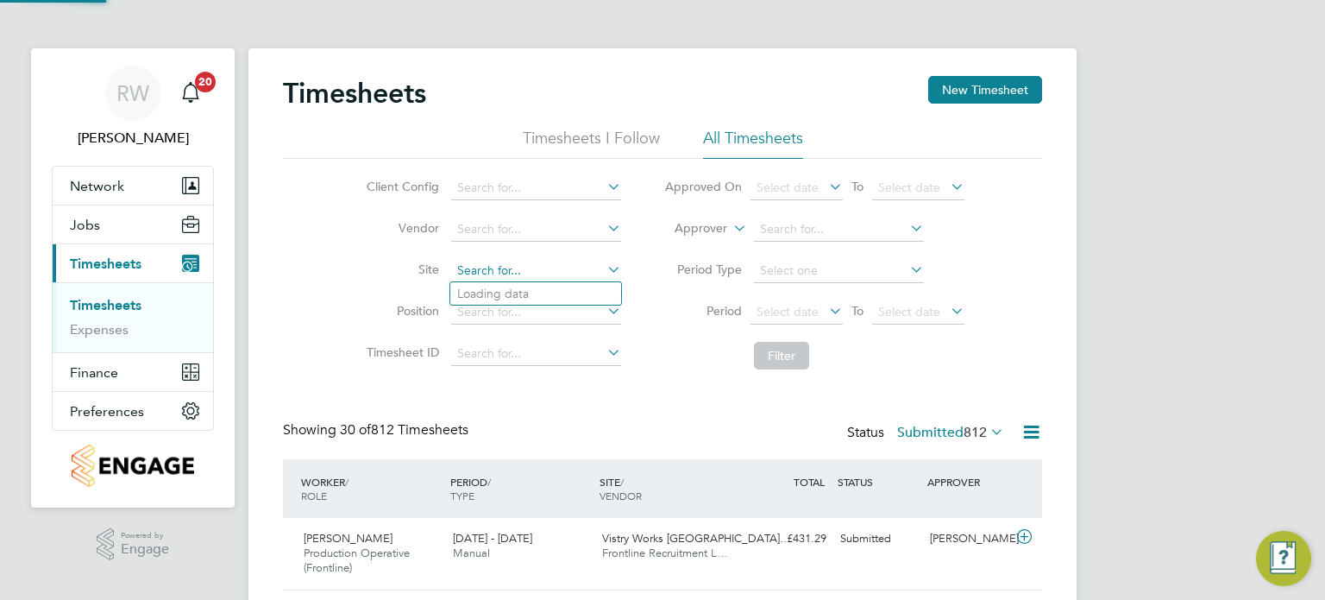
click at [513, 275] on input at bounding box center [536, 271] width 170 height 24
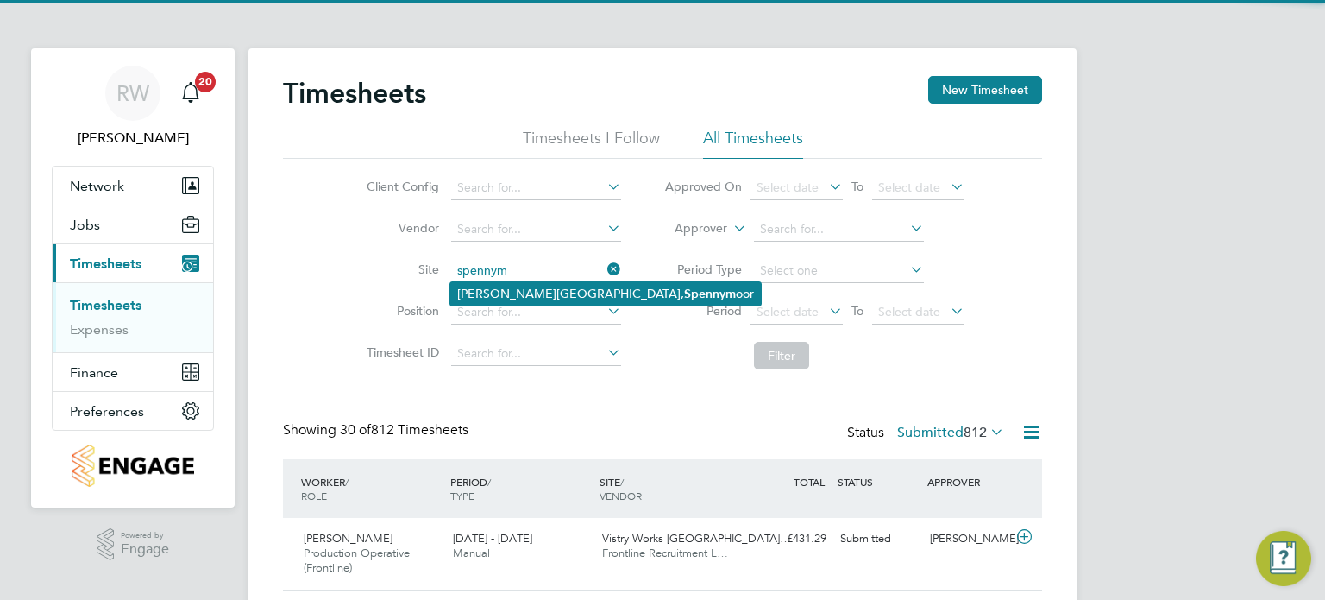
click at [519, 289] on li "Whitworth Road, Spennym oor" at bounding box center [605, 293] width 311 height 23
type input "[PERSON_NAME][GEOGRAPHIC_DATA]"
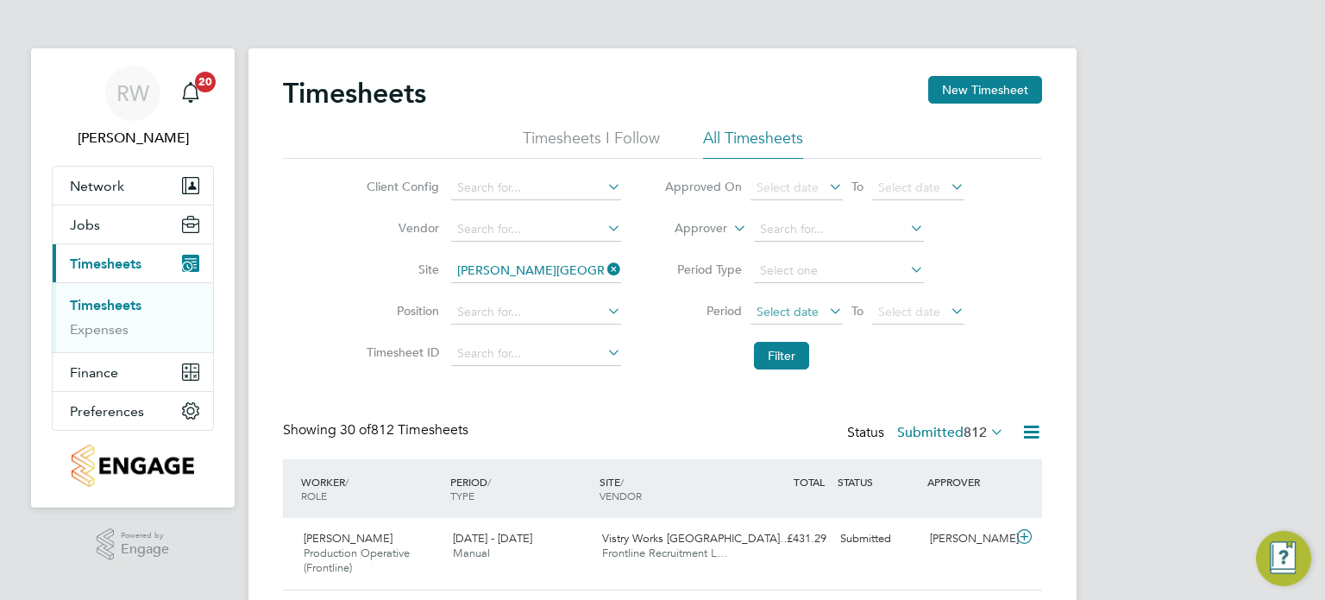
click at [806, 313] on span "Select date" at bounding box center [788, 312] width 62 height 16
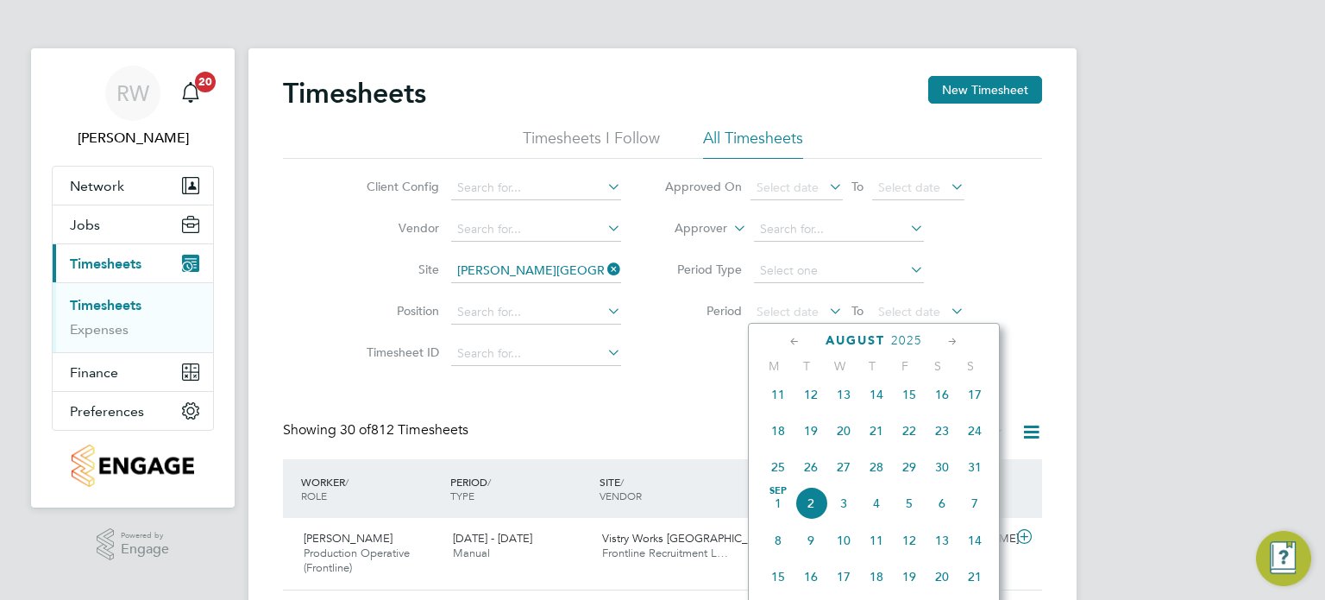
click at [771, 401] on span "11" at bounding box center [778, 394] width 33 height 33
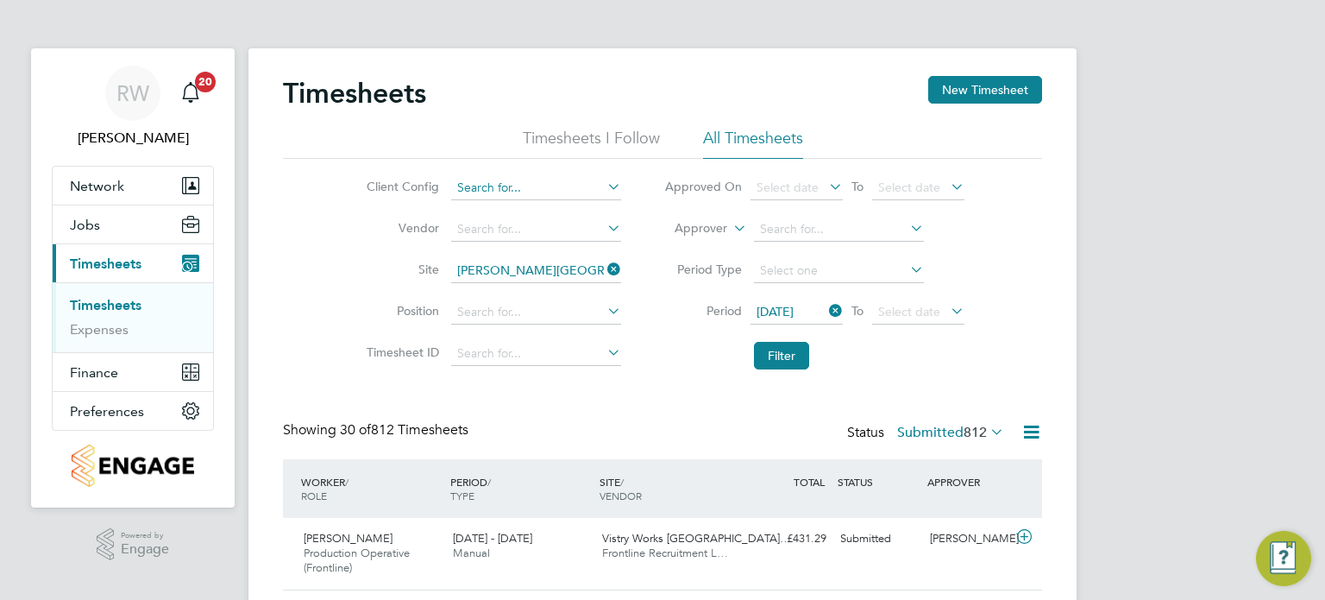
click at [519, 185] on input at bounding box center [536, 188] width 170 height 24
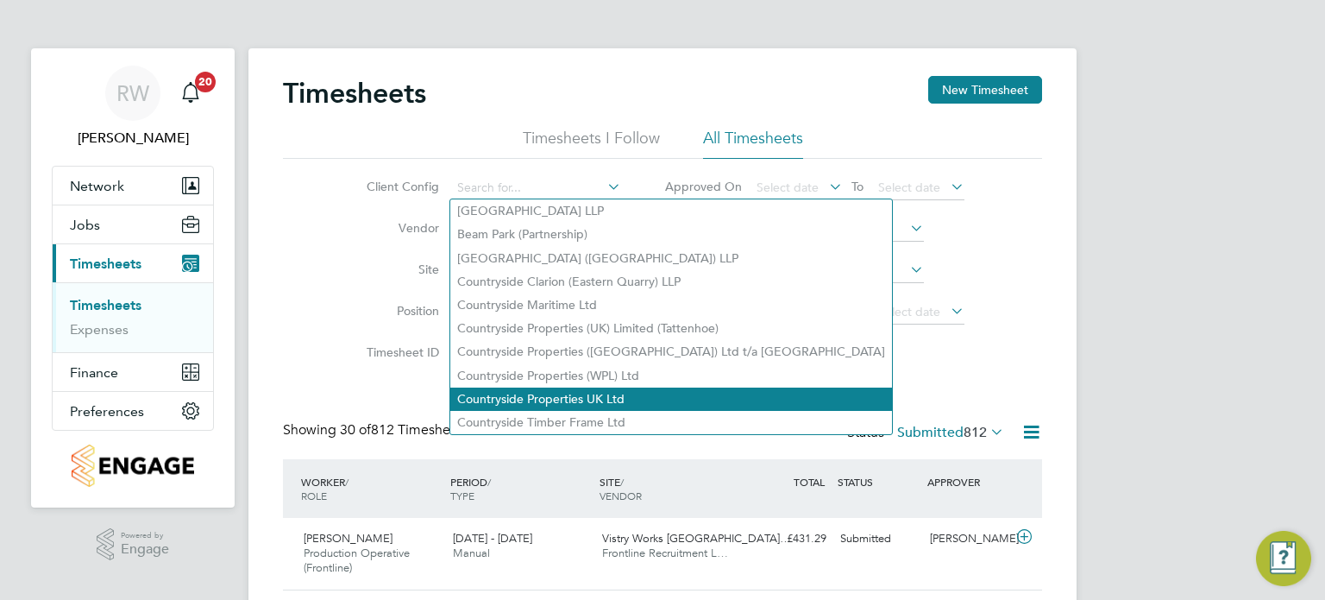
click at [577, 399] on li "Countryside Properties UK Ltd" at bounding box center [671, 398] width 442 height 23
type input "Countryside Properties UK Ltd"
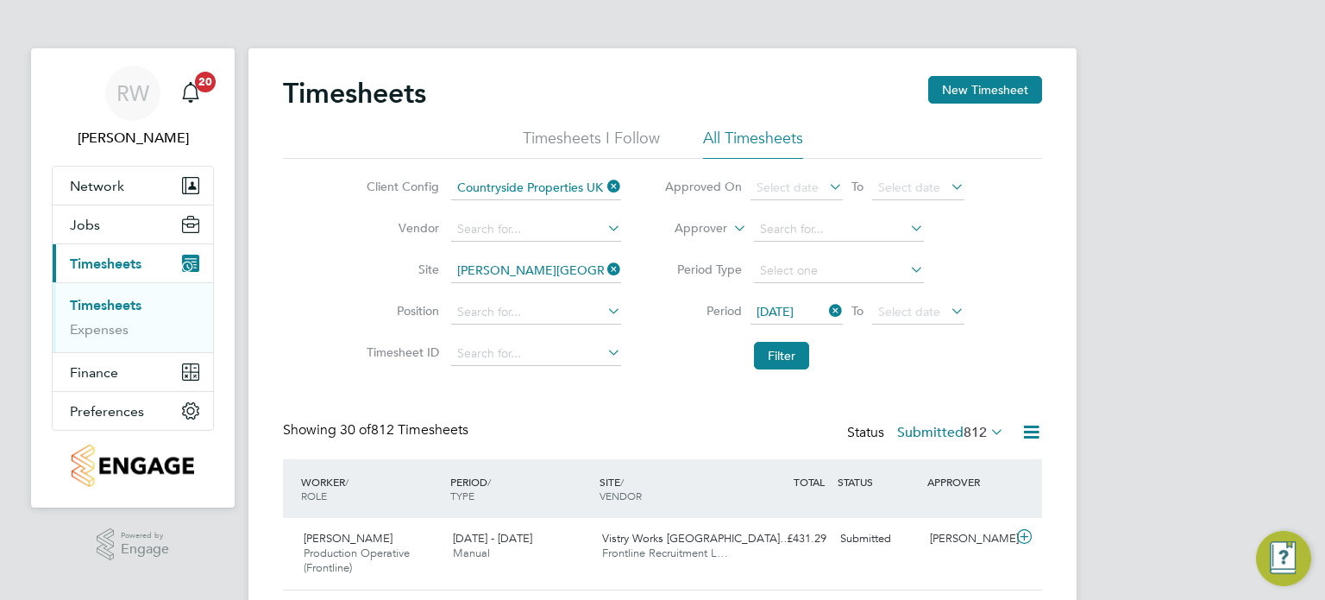
click at [509, 215] on li "Vendor" at bounding box center [491, 229] width 303 height 41
click at [512, 220] on input at bounding box center [536, 229] width 170 height 24
click at [507, 252] on li "Linear Recruitment Limited" at bounding box center [535, 252] width 171 height 23
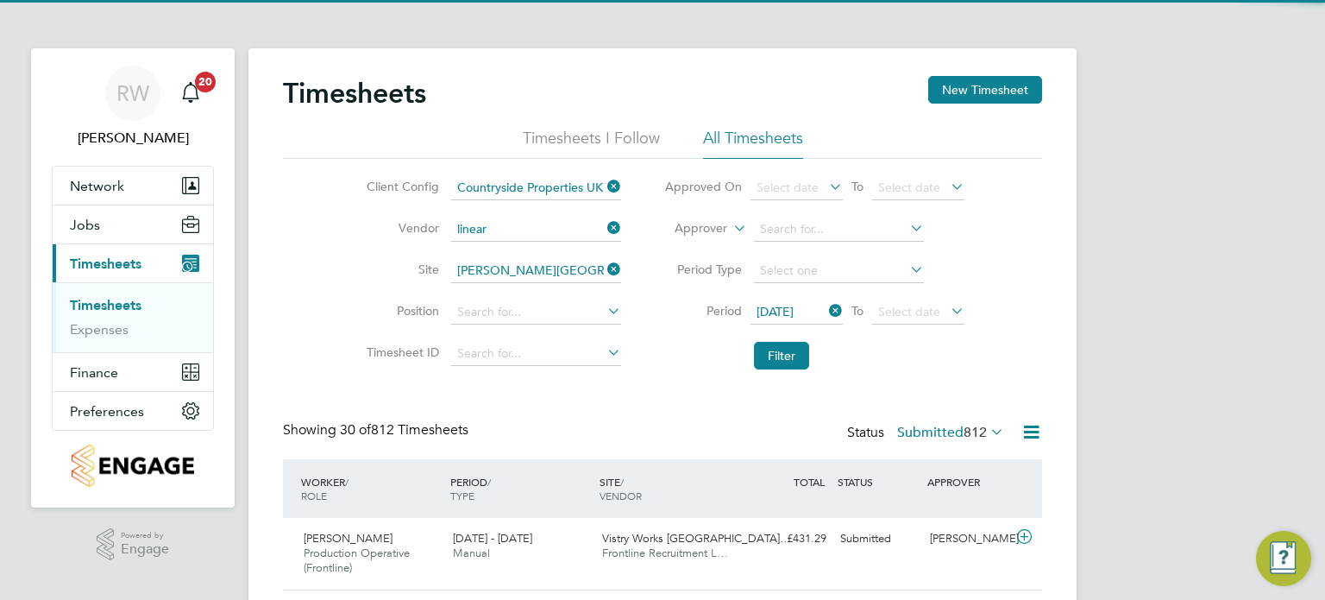
type input "Linear Recruitment Limited"
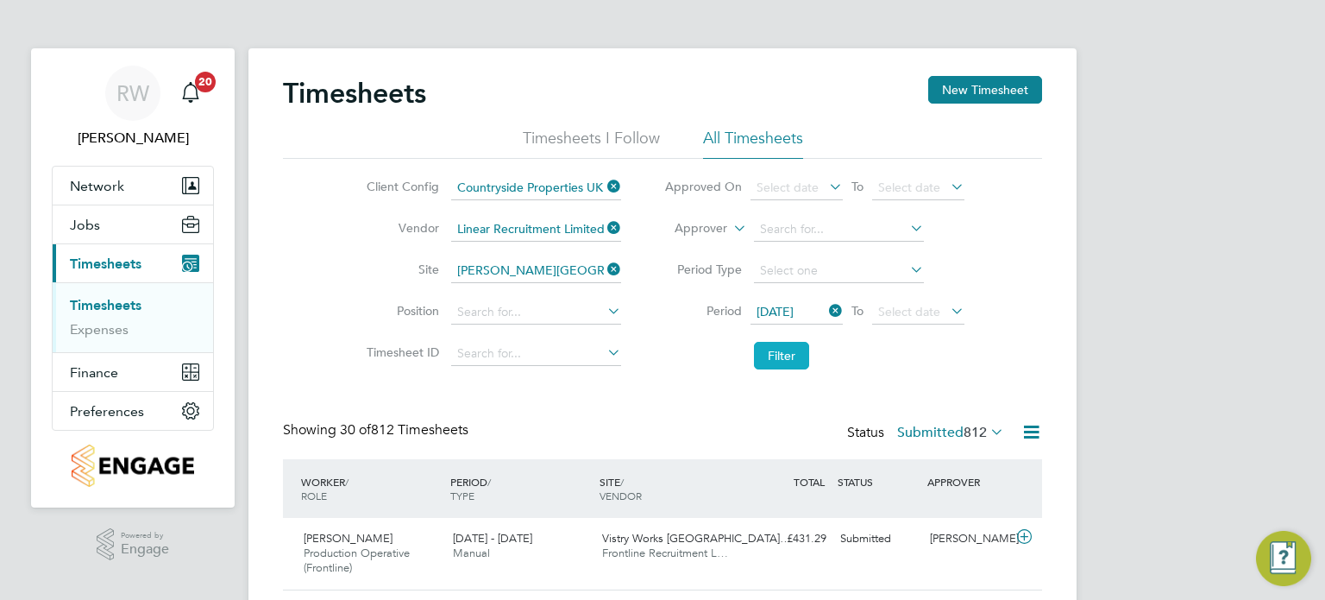
click at [777, 344] on button "Filter" at bounding box center [781, 356] width 55 height 28
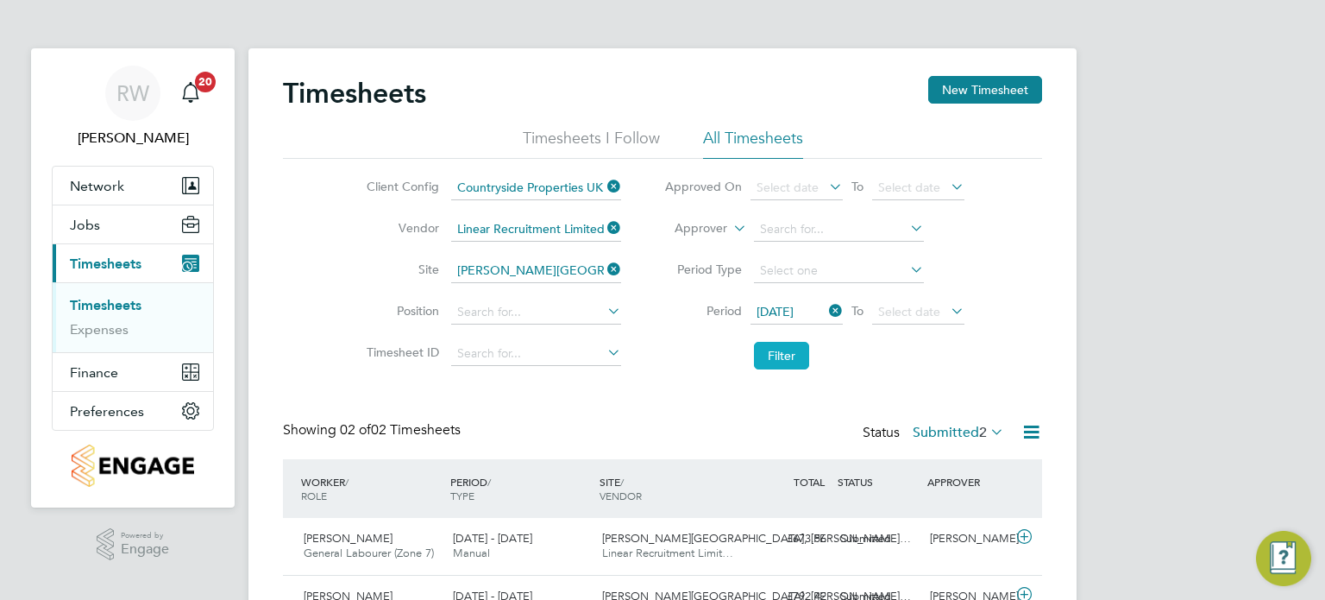
click at [777, 344] on button "Filter" at bounding box center [781, 356] width 55 height 28
click at [959, 431] on label "Submitted 2" at bounding box center [958, 432] width 91 height 17
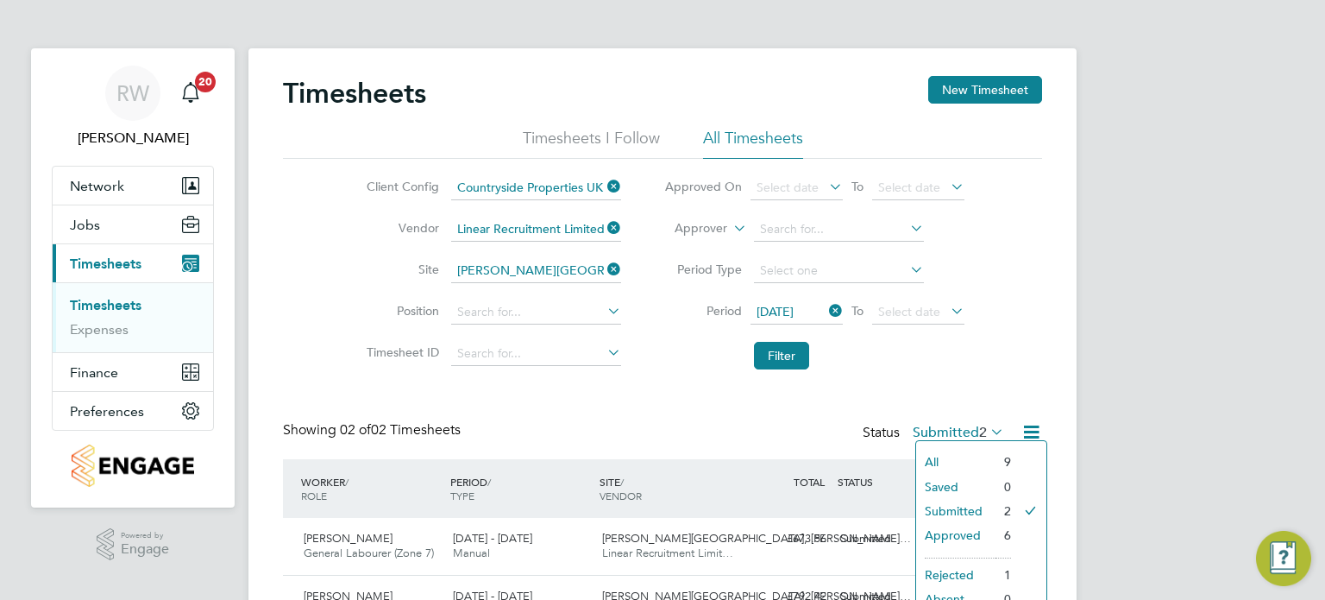
click at [946, 531] on li "Approved" at bounding box center [955, 535] width 79 height 24
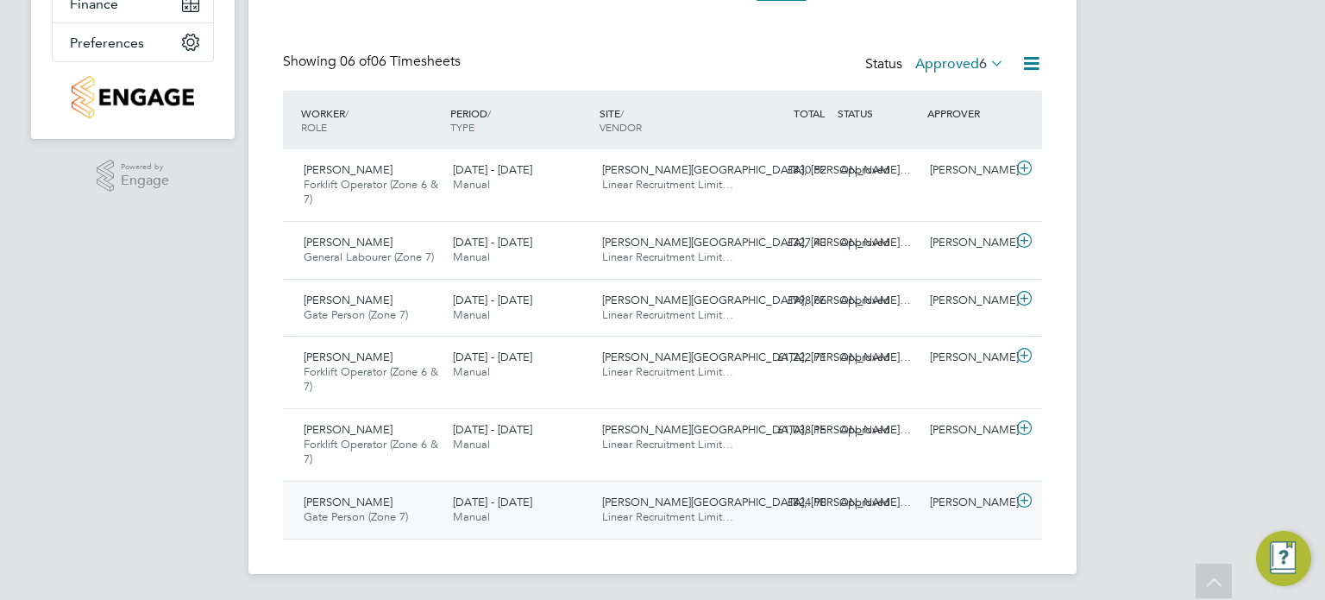
click at [621, 498] on span "Whitworth Road, Spenn…" at bounding box center [756, 501] width 309 height 15
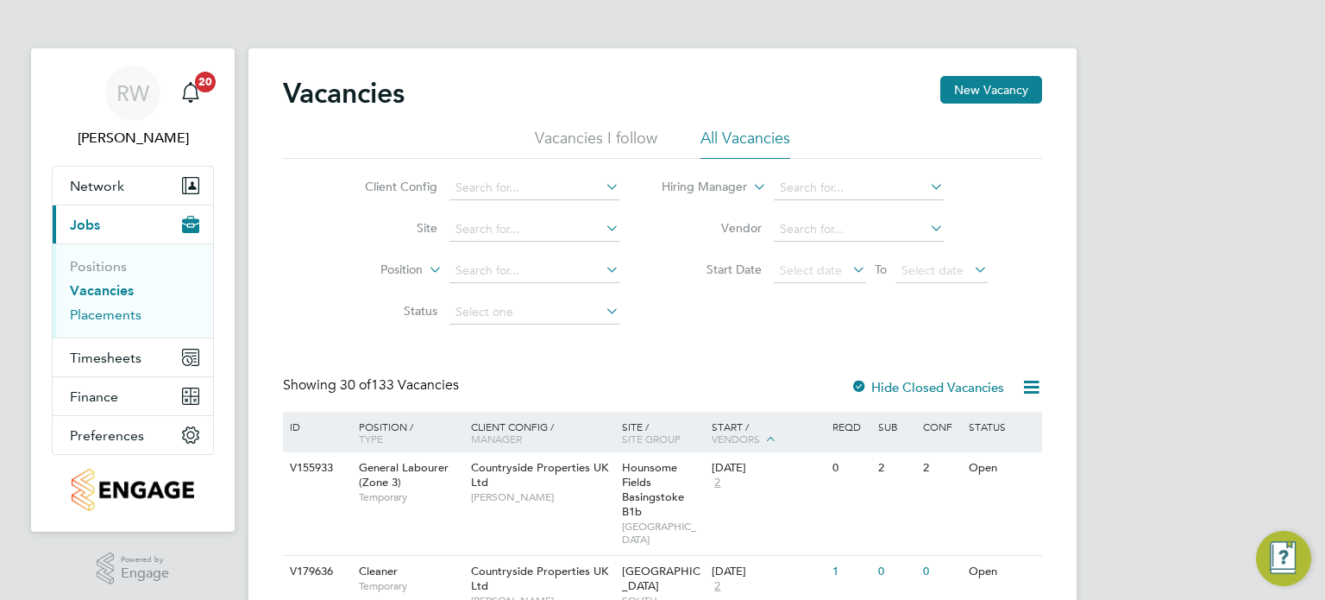
click at [106, 316] on link "Placements" at bounding box center [106, 314] width 72 height 16
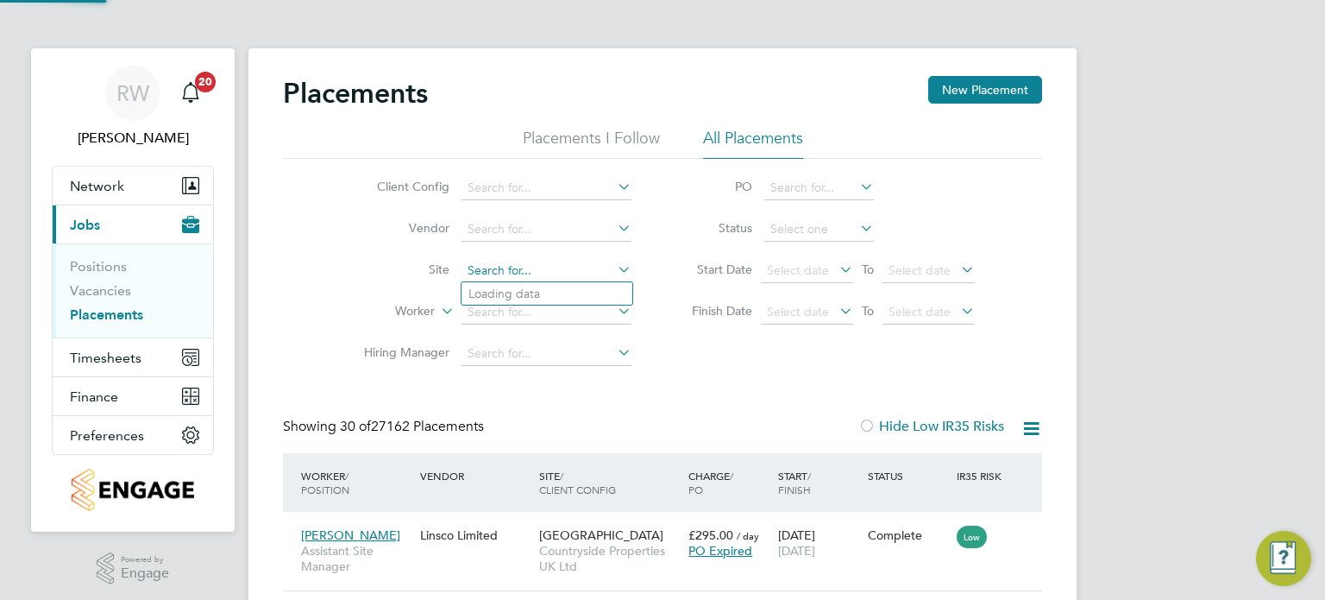
click at [489, 266] on input at bounding box center [547, 271] width 170 height 24
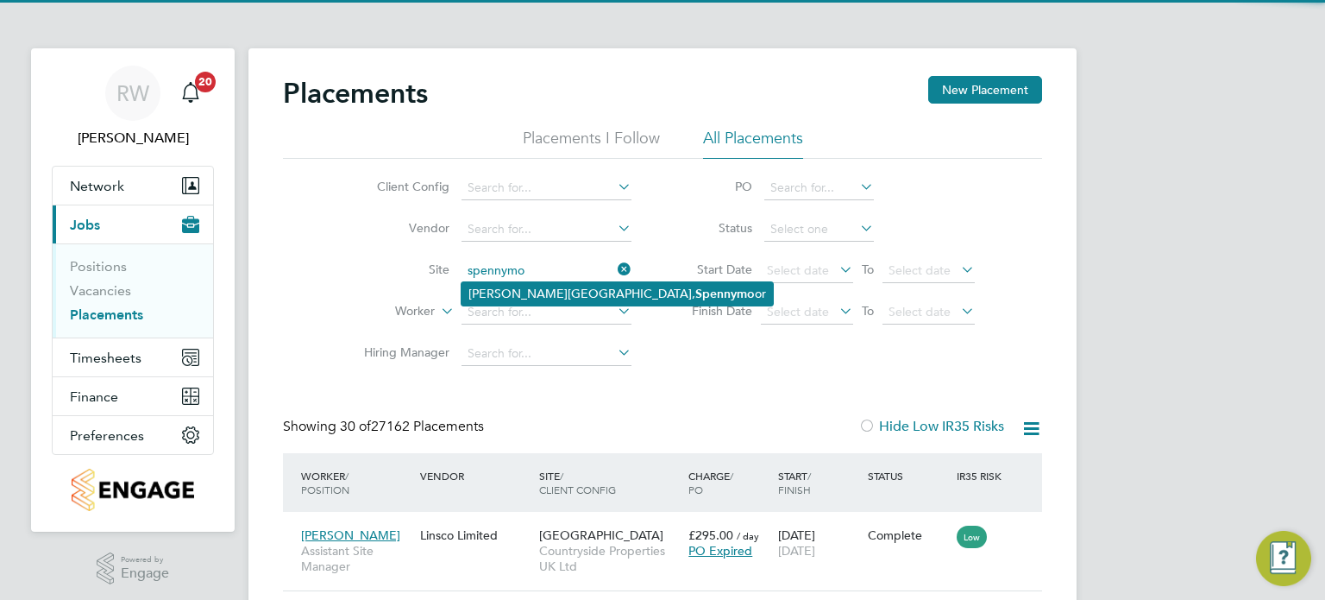
click at [530, 284] on li "Whitworth Road, Spennymo or" at bounding box center [617, 293] width 311 height 23
type input "[PERSON_NAME][GEOGRAPHIC_DATA]"
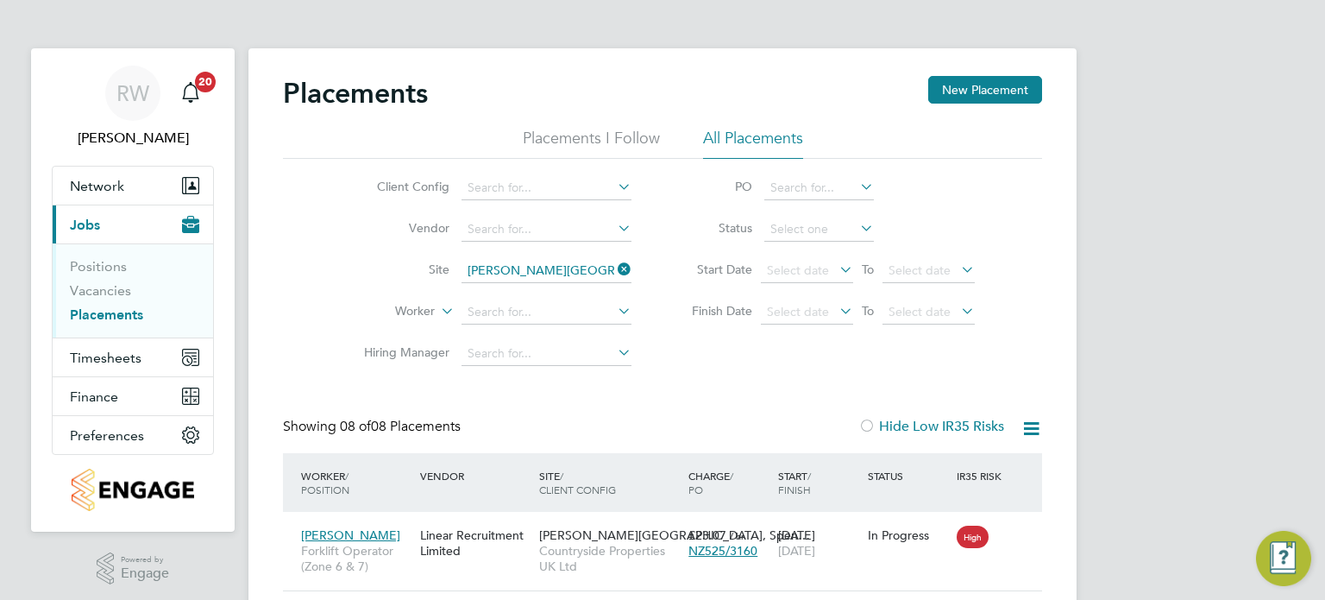
scroll to position [65, 150]
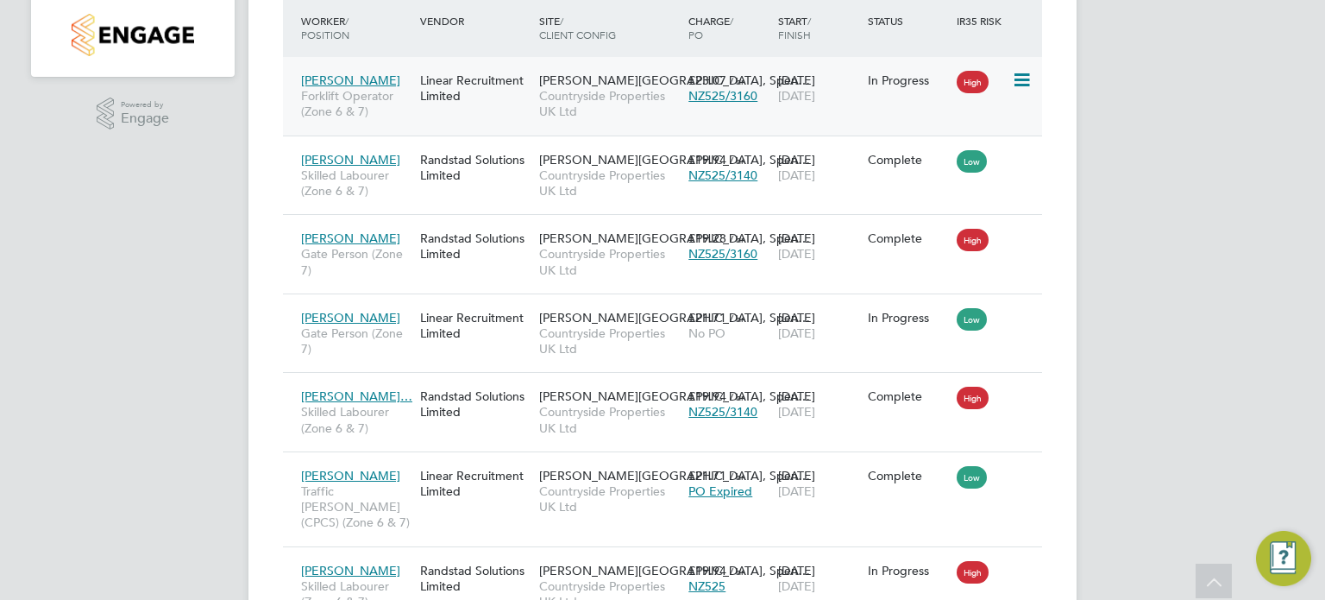
click at [565, 85] on span "Whitworth Road, Spen…" at bounding box center [674, 80] width 271 height 16
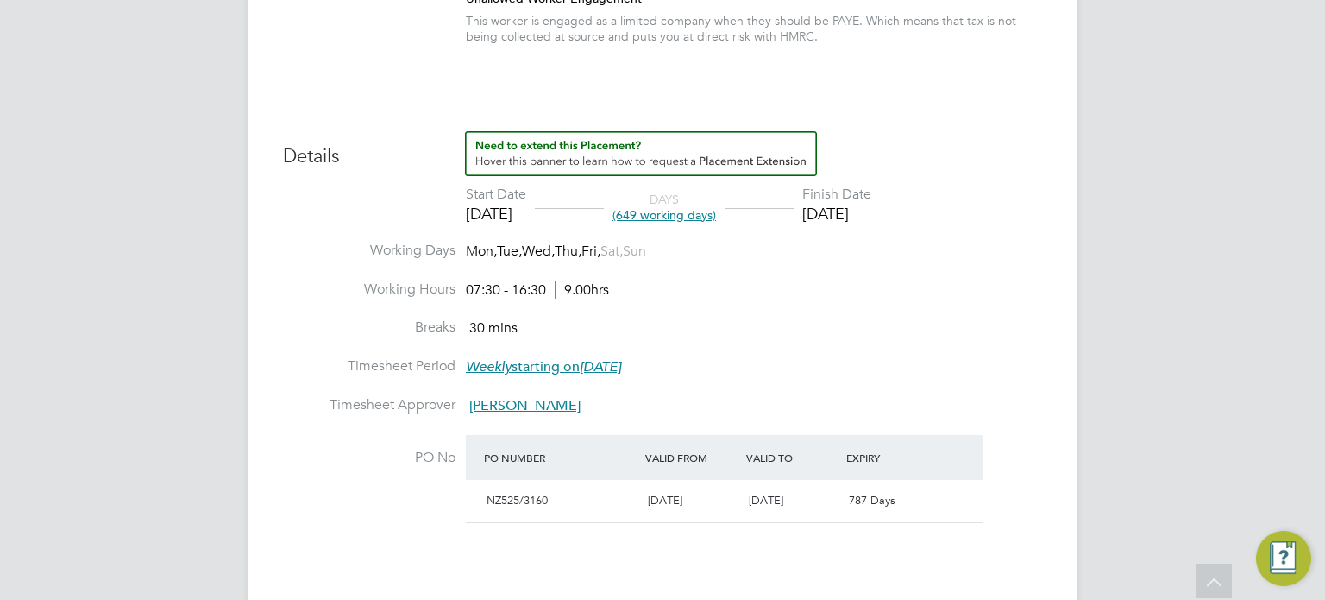
scroll to position [824, 0]
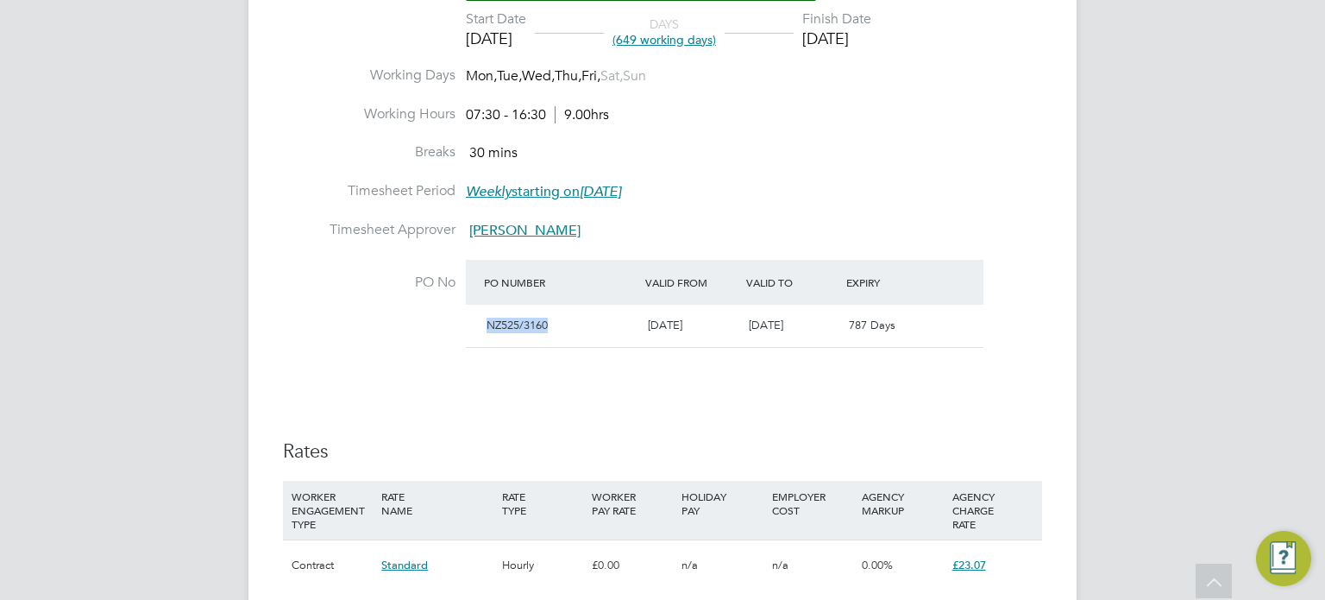
drag, startPoint x: 552, startPoint y: 325, endPoint x: 484, endPoint y: 324, distance: 68.2
click at [484, 324] on div "NZ525/3160" at bounding box center [560, 325] width 161 height 28
copy span "NZ525/3160"
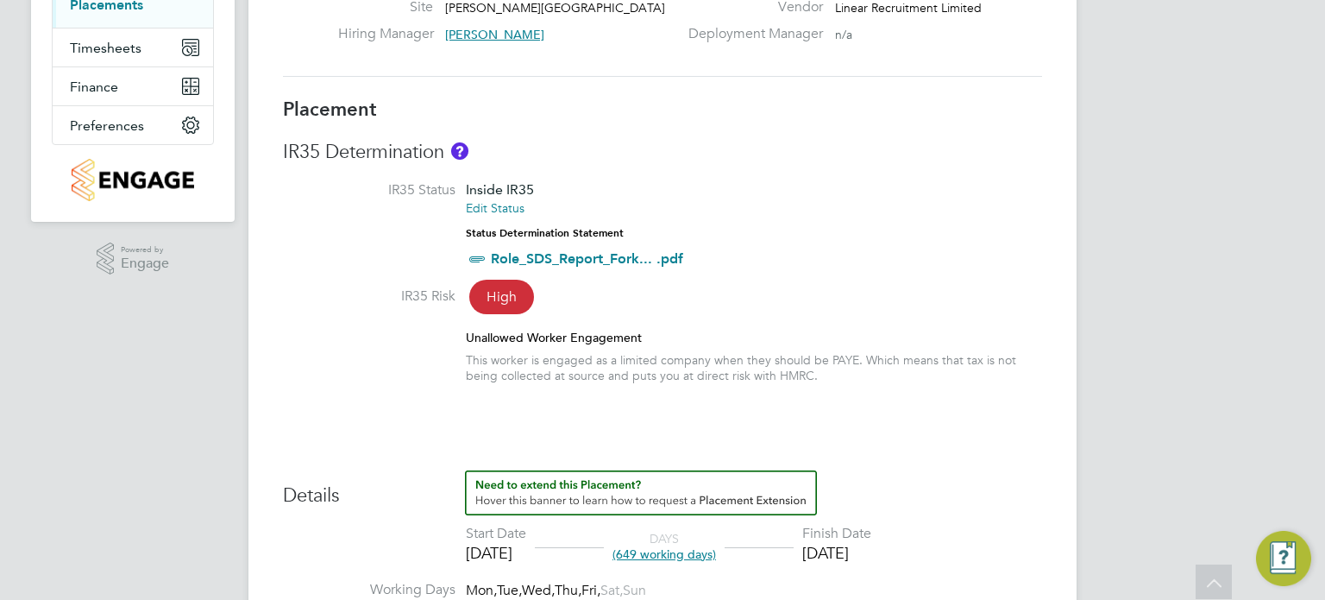
scroll to position [0, 0]
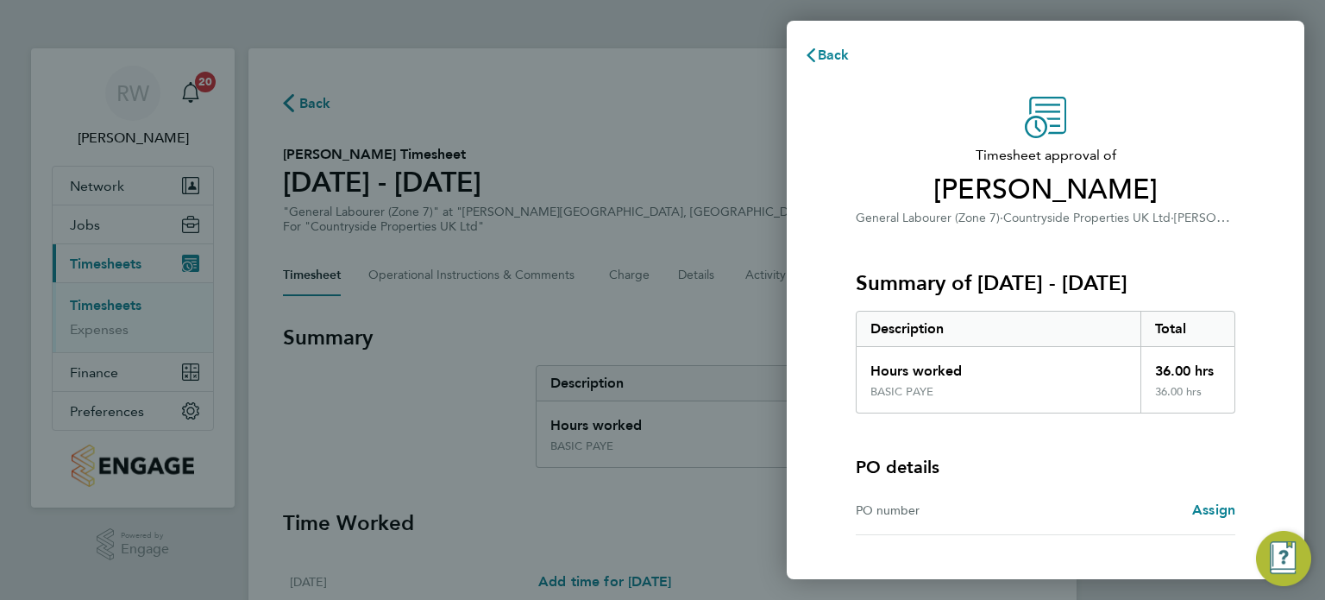
scroll to position [97, 0]
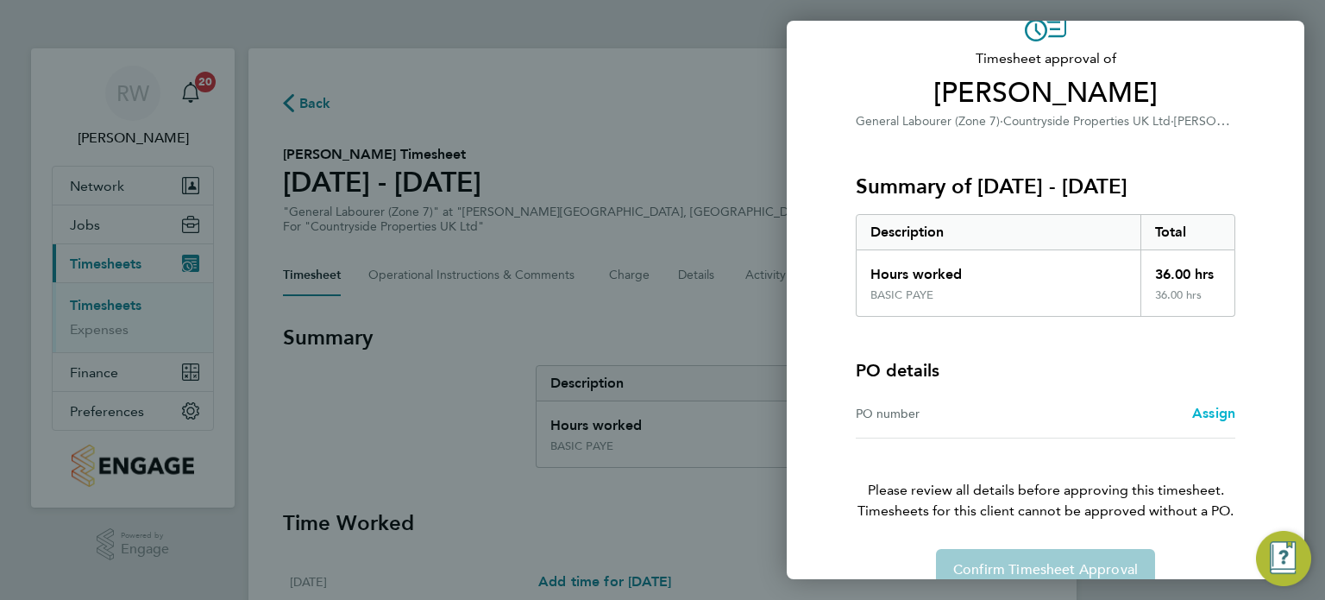
click at [1205, 410] on span "Assign" at bounding box center [1213, 413] width 43 height 16
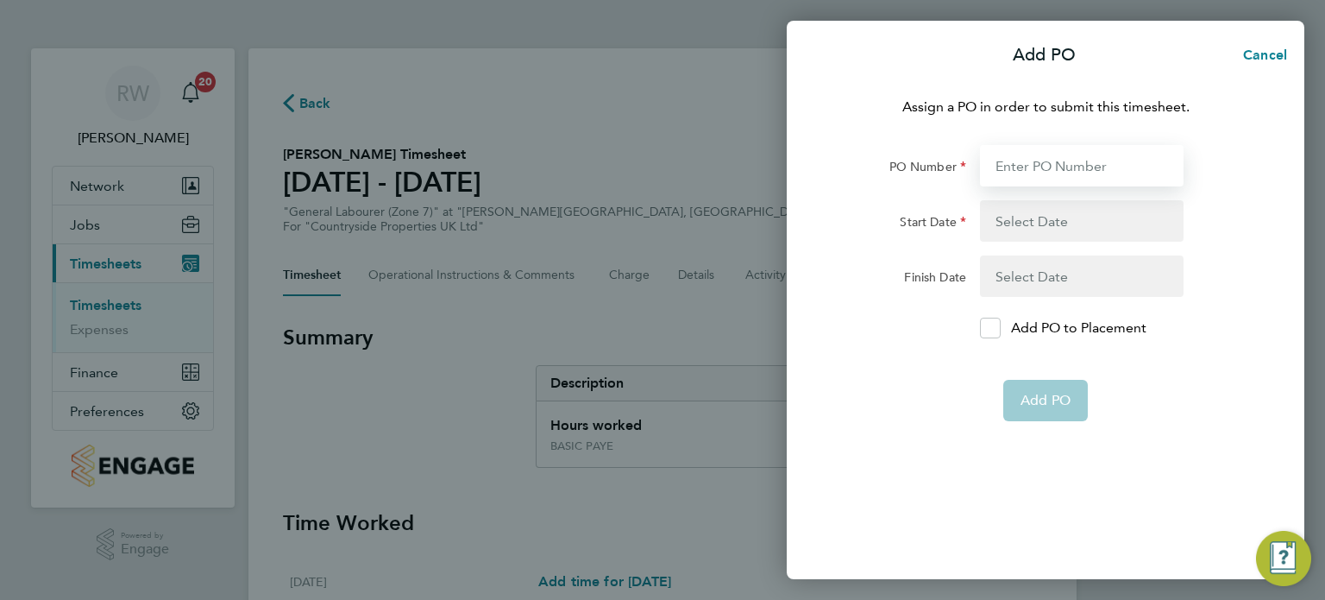
click at [1030, 164] on input "PO Number" at bounding box center [1082, 165] width 204 height 41
paste input "NZ525/3160"
type input "NZ525/3160"
type input "[DATE]"
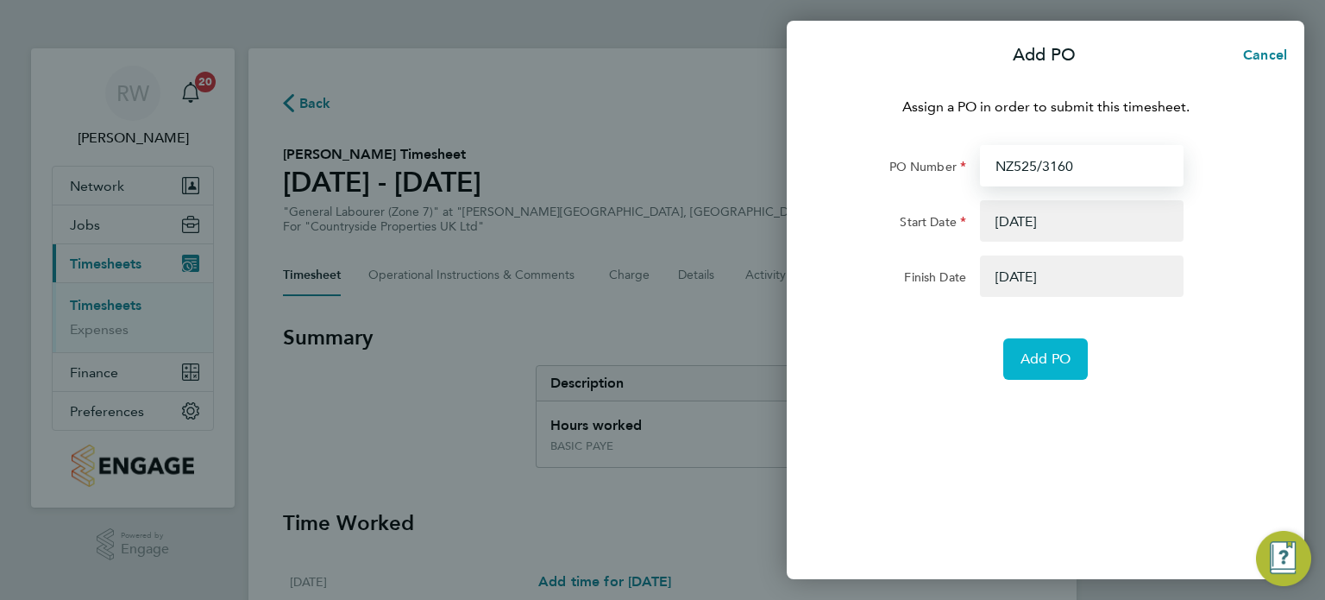
type input "NZ525/3160"
click at [1049, 358] on span "Add PO" at bounding box center [1046, 358] width 50 height 17
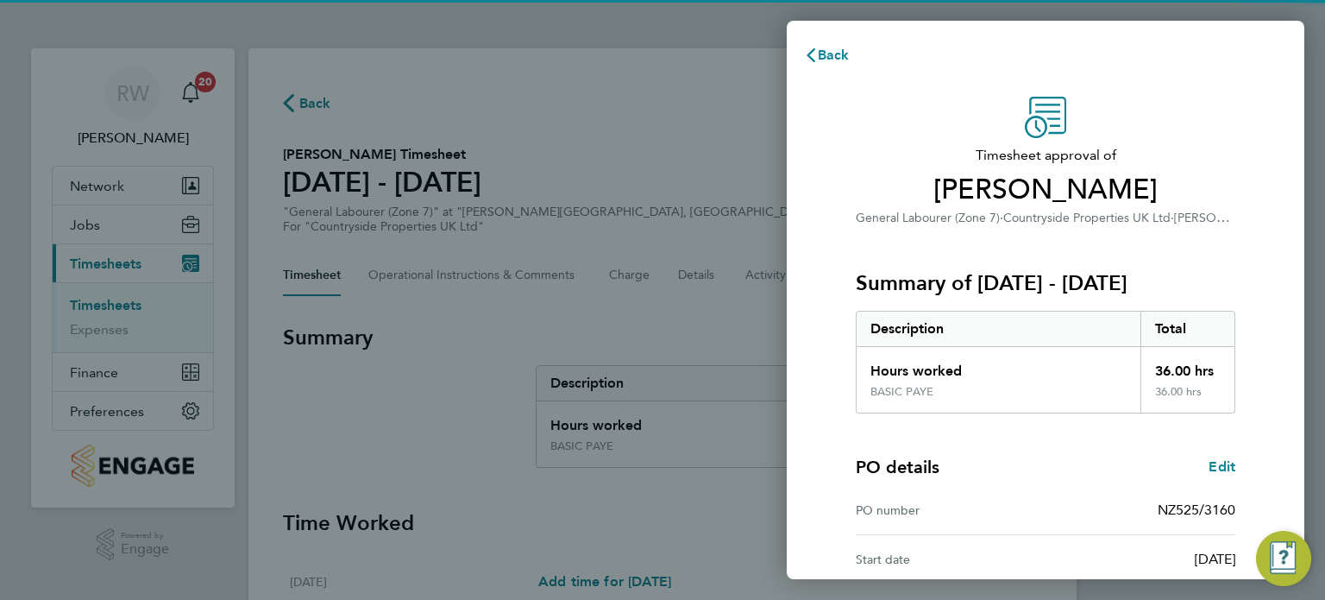
scroll to position [225, 0]
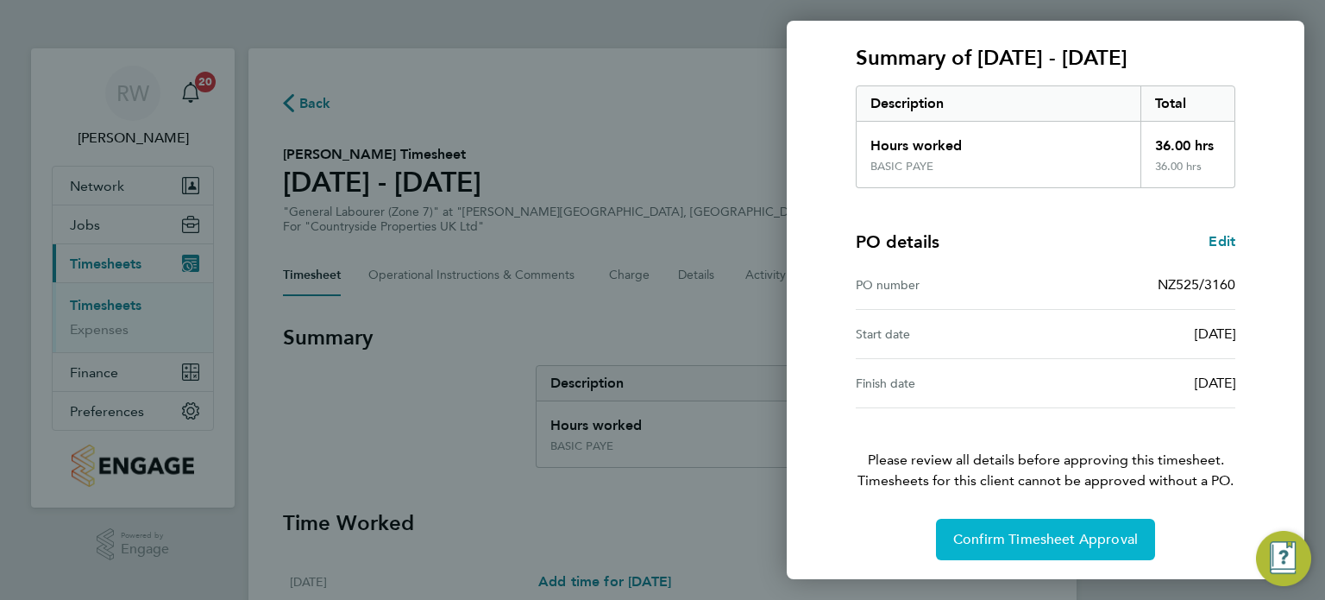
click at [1047, 536] on span "Confirm Timesheet Approval" at bounding box center [1045, 539] width 185 height 17
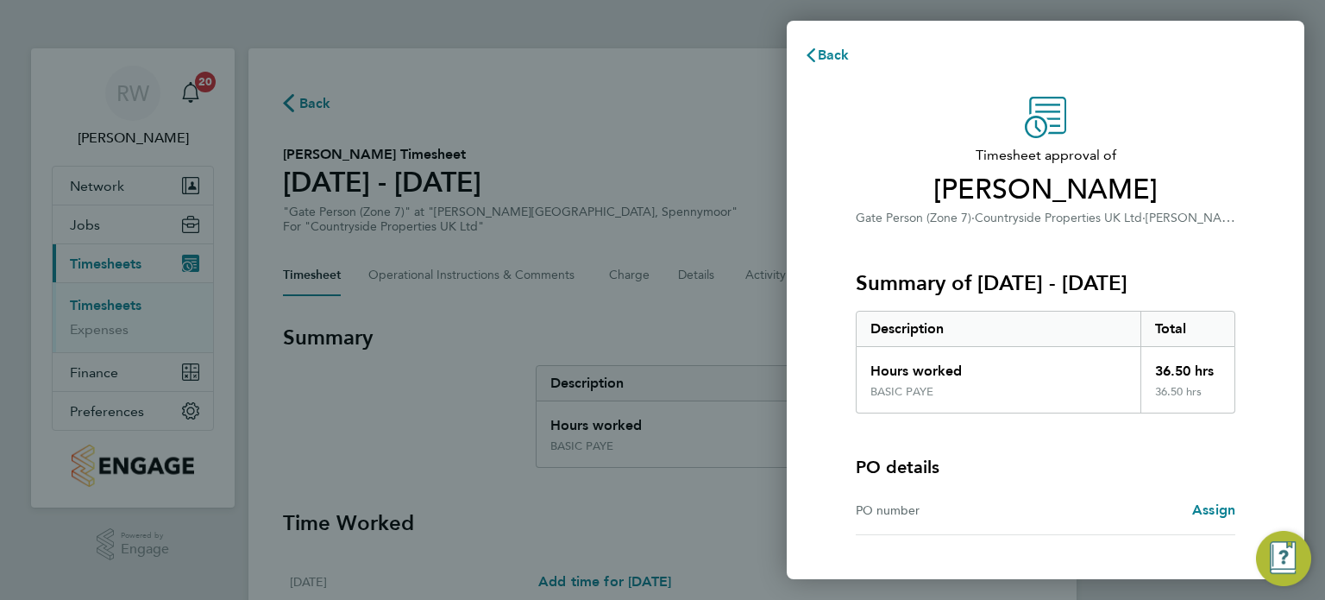
scroll to position [128, 0]
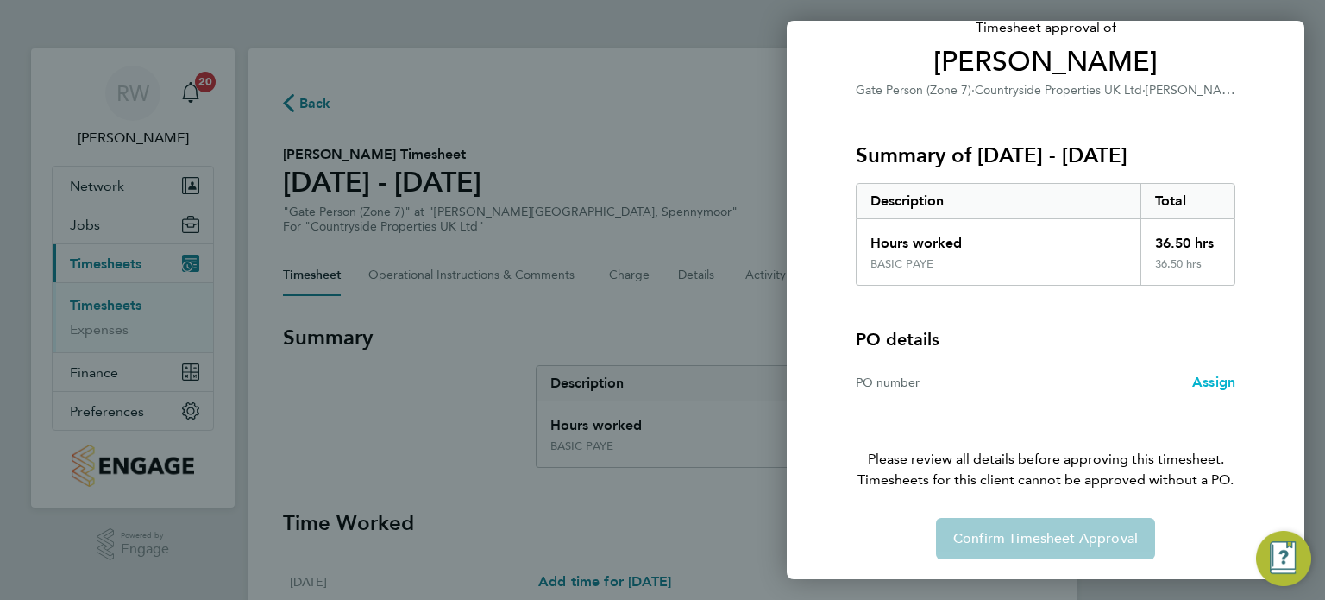
click at [1196, 380] on span "Assign" at bounding box center [1213, 382] width 43 height 16
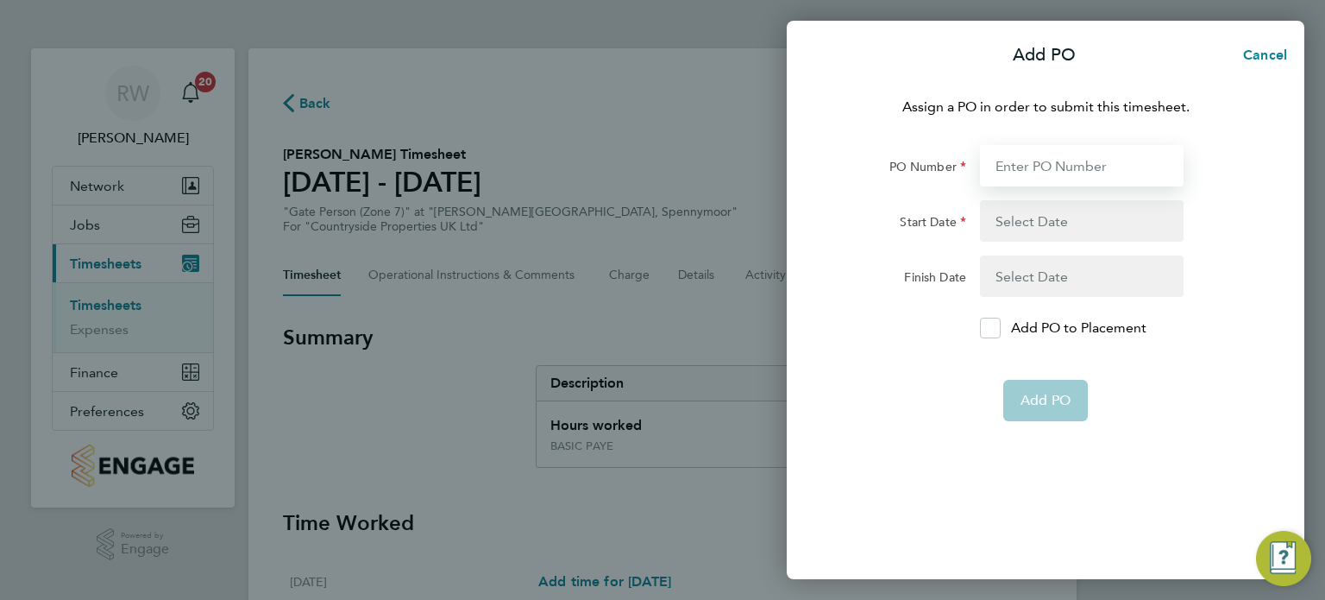
click at [1024, 167] on input "PO Number" at bounding box center [1082, 165] width 204 height 41
paste input "NZ525/3160"
type input "NZ525/3160"
type input "[DATE]"
type input "29 Oct 27"
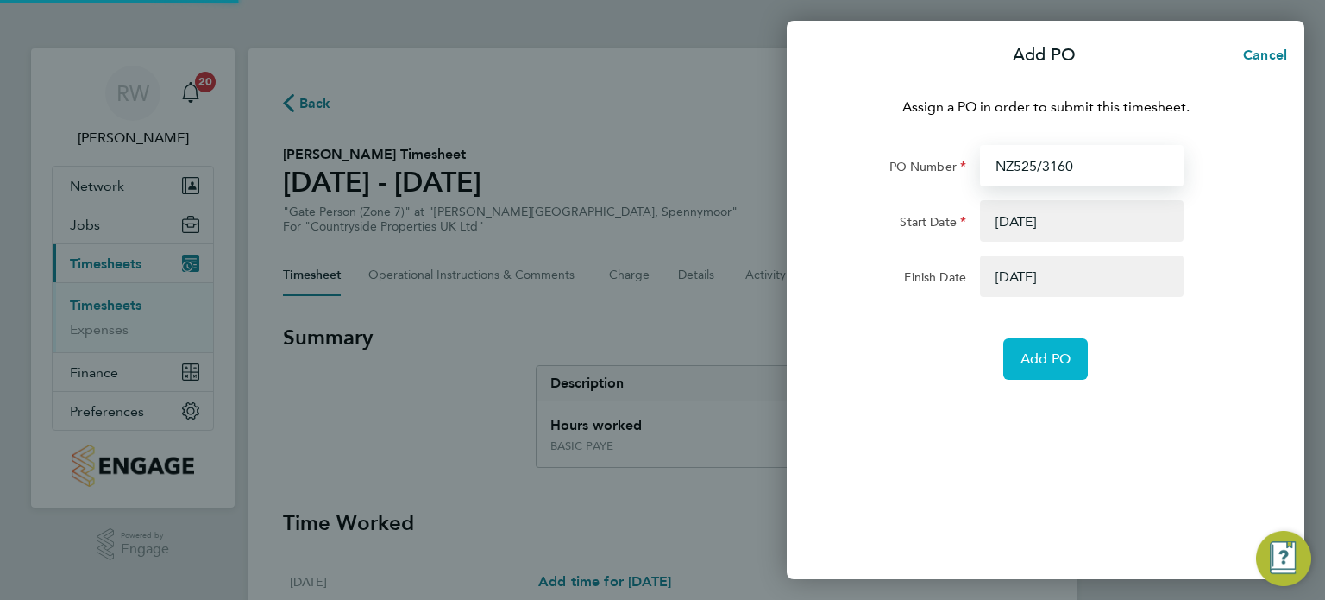
type input "NZ525/3160"
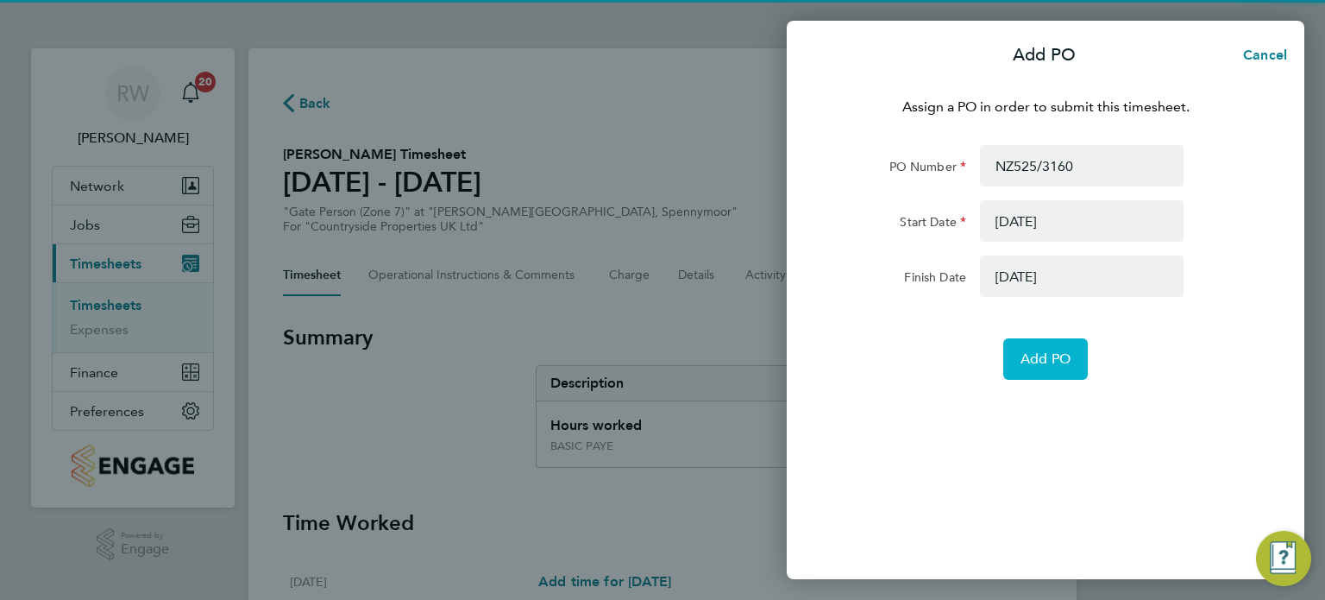
click at [1042, 352] on span "Add PO" at bounding box center [1046, 358] width 50 height 17
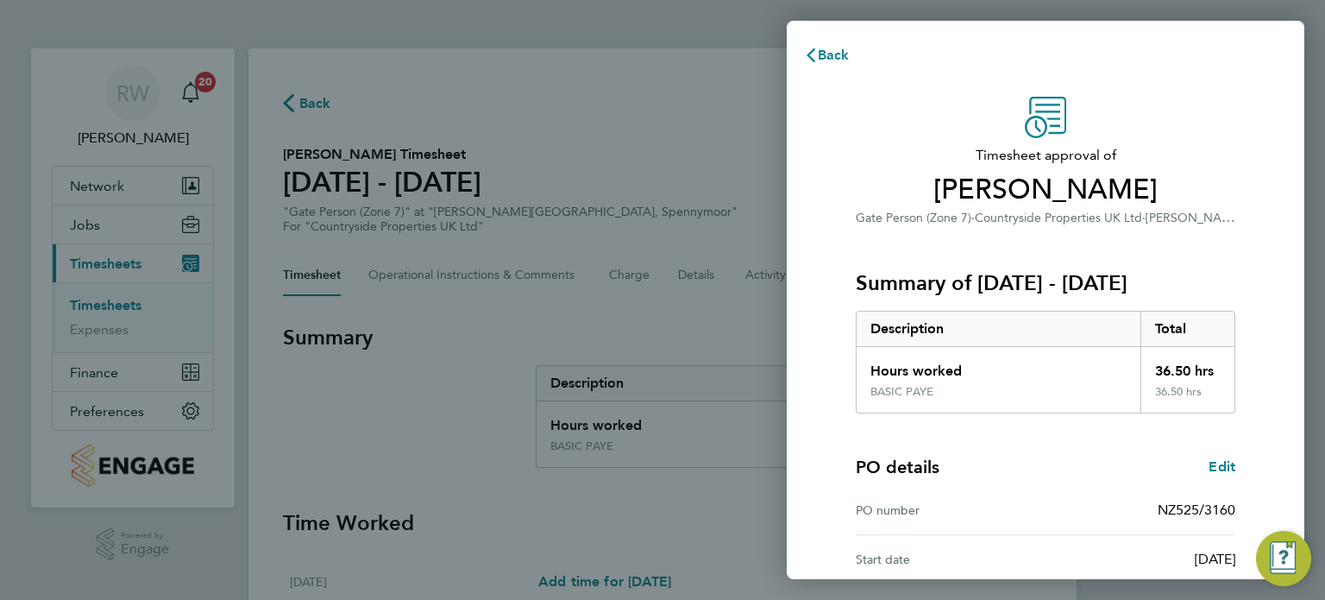
scroll to position [225, 0]
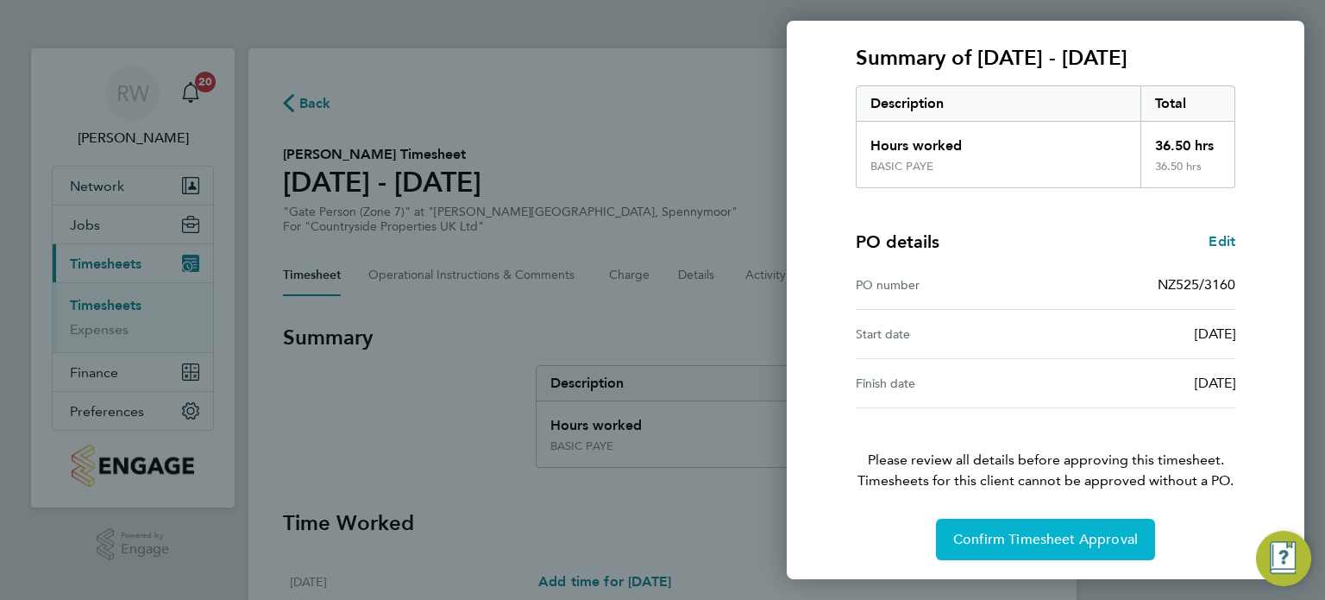
click at [1042, 540] on span "Confirm Timesheet Approval" at bounding box center [1045, 539] width 185 height 17
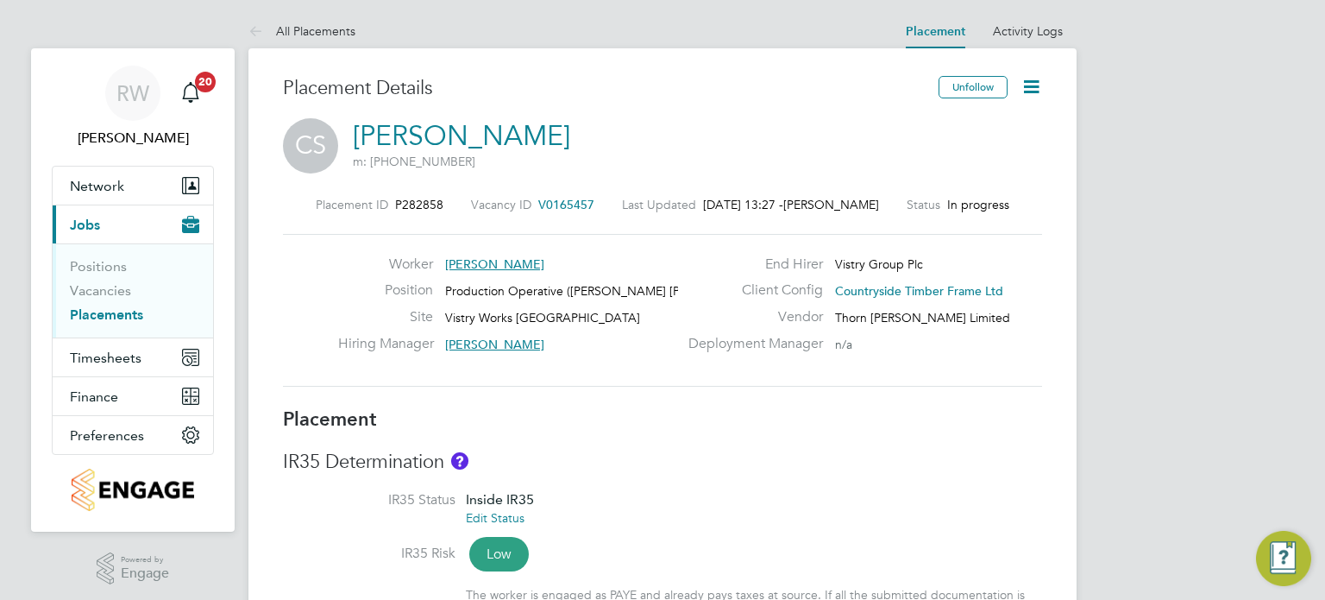
click at [1027, 89] on icon at bounding box center [1032, 87] width 22 height 22
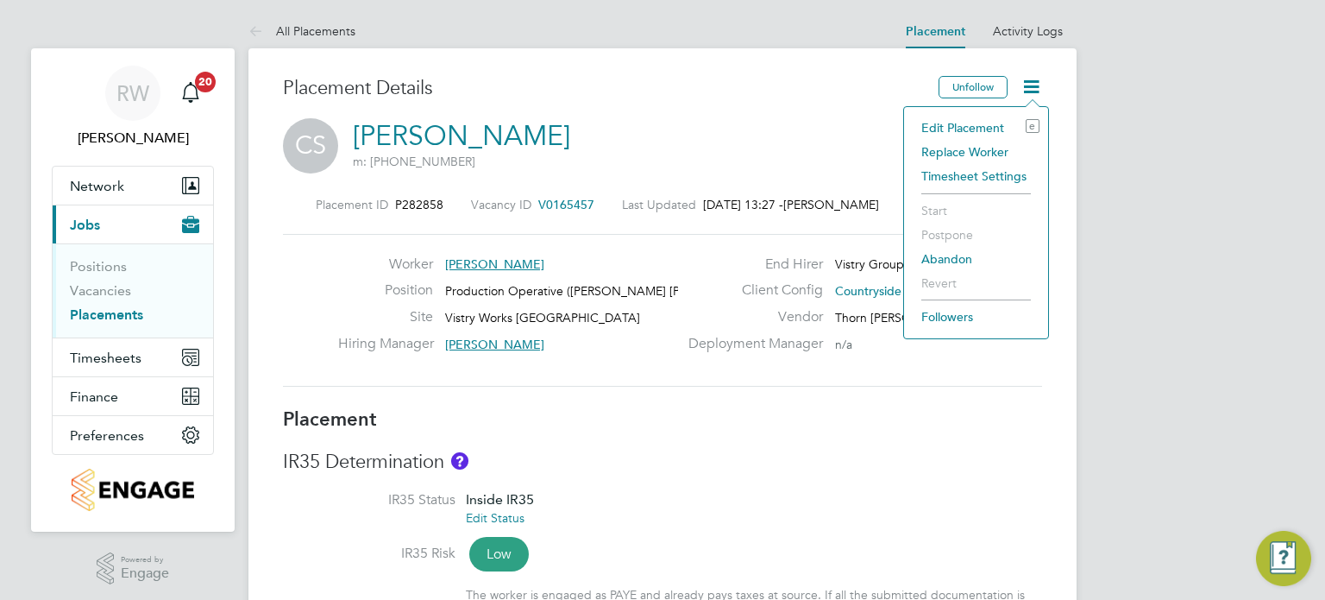
click at [984, 123] on li "Edit Placement e" at bounding box center [976, 128] width 127 height 24
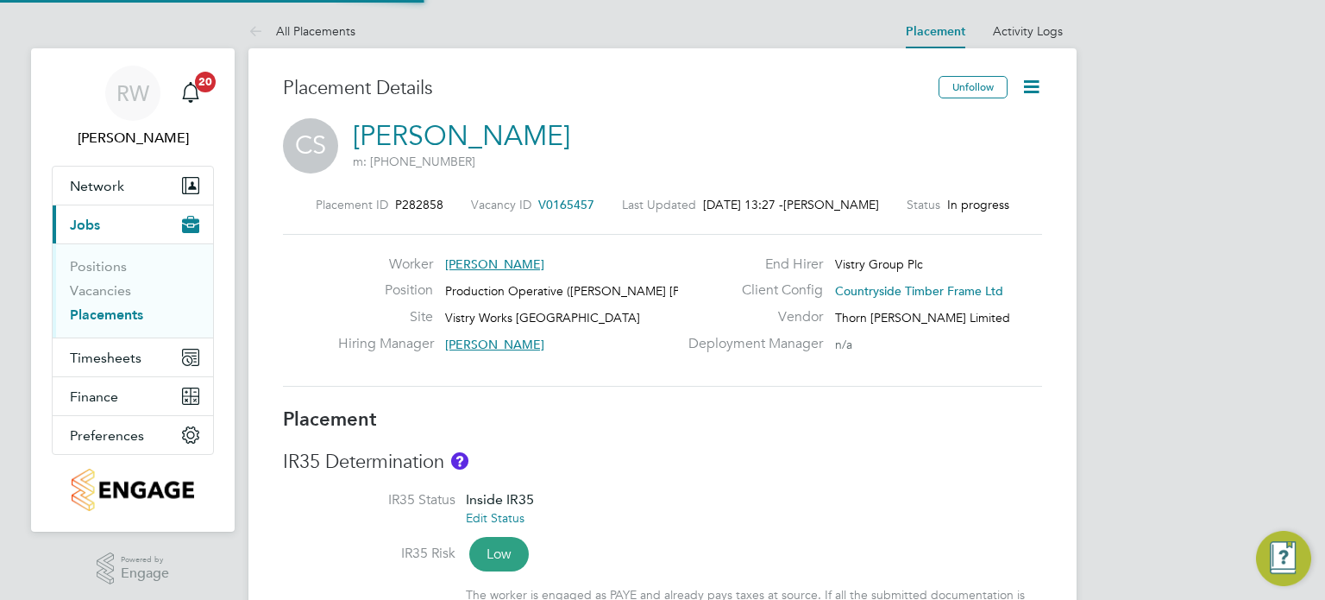
type input "James Gill"
type input "Dave Spiller"
type input "[DATE]"
type input "28 Sep 2025"
type input "06:00"
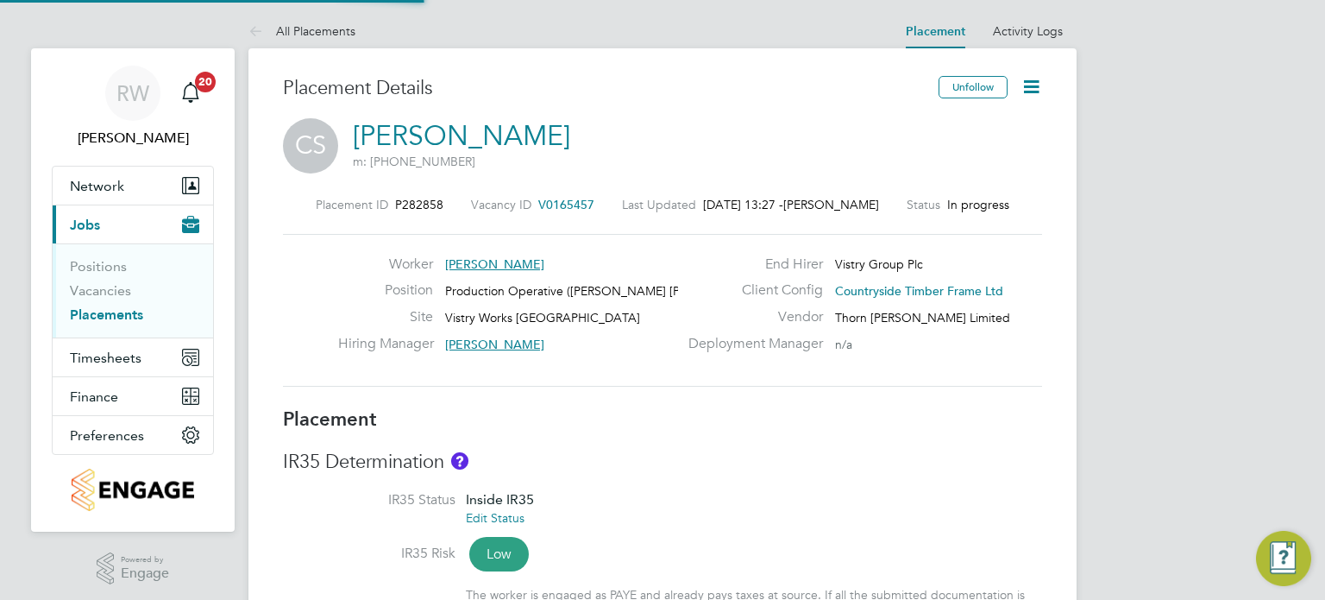
type input "14:00"
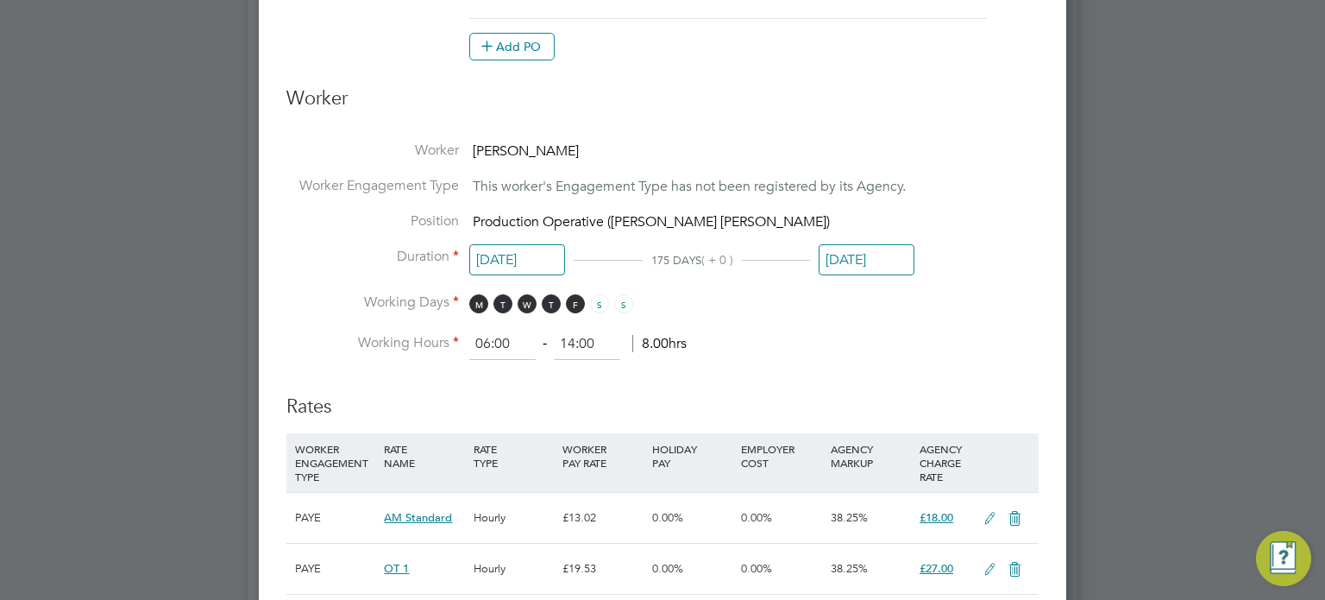
click at [868, 252] on input "28 Sep 2025" at bounding box center [867, 260] width 96 height 32
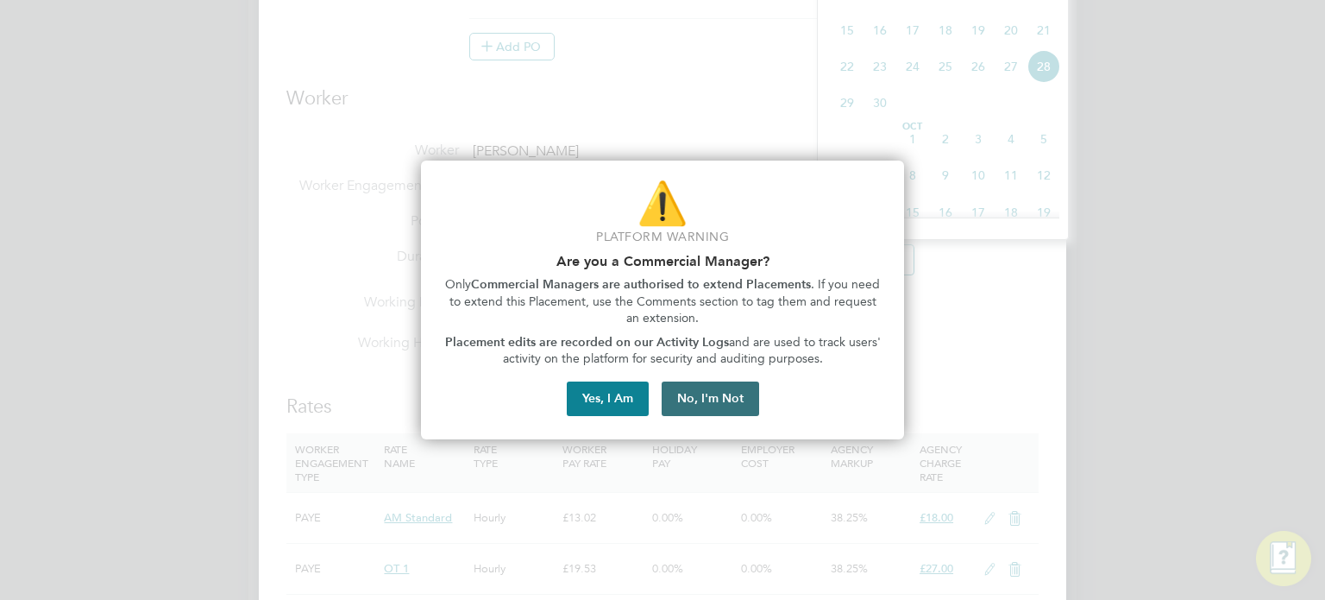
click at [739, 396] on button "No, I'm Not" at bounding box center [710, 398] width 97 height 35
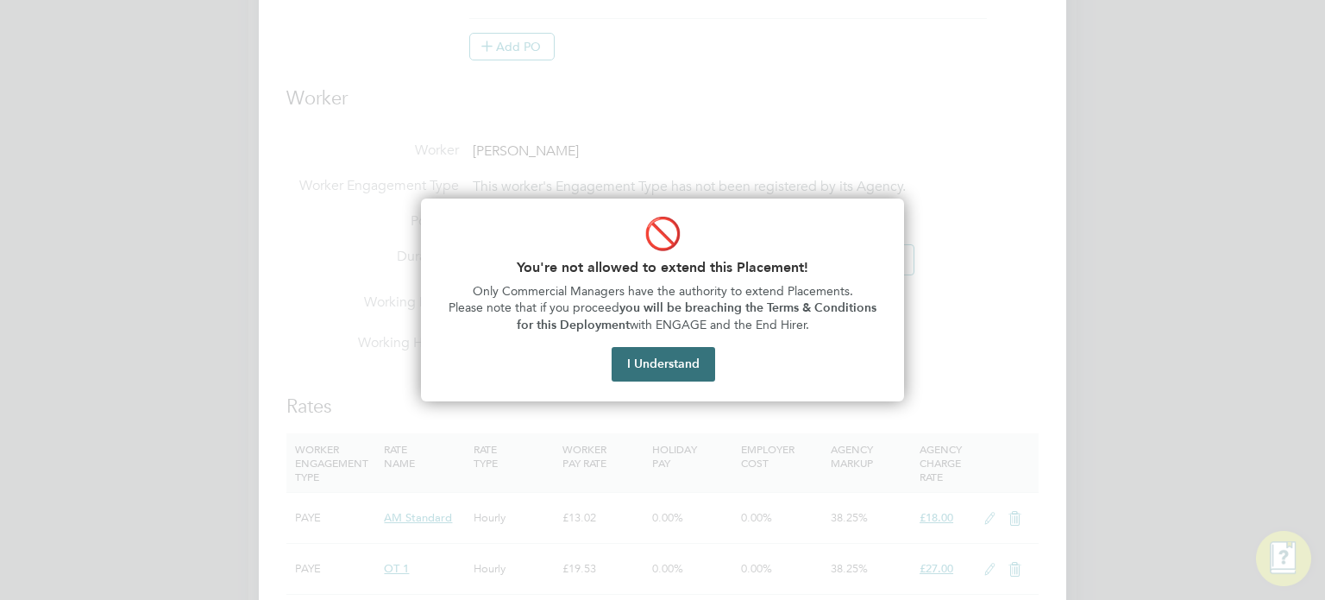
click at [686, 367] on button "I Understand" at bounding box center [664, 364] width 104 height 35
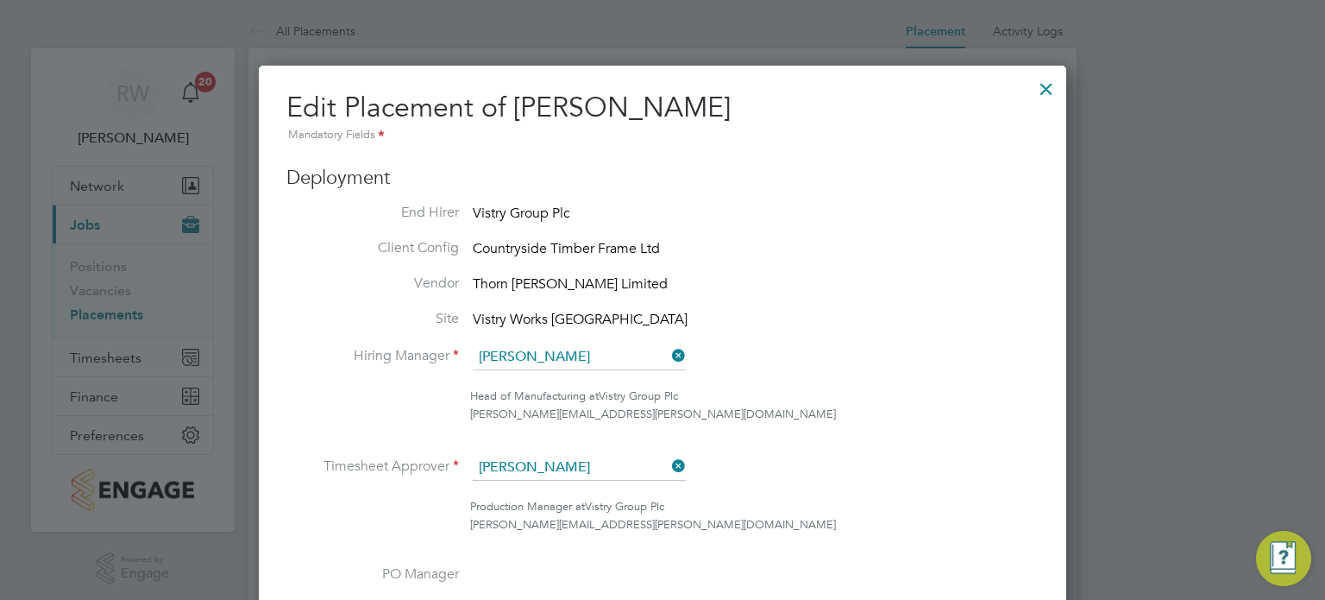
click at [1053, 86] on div at bounding box center [1046, 84] width 31 height 31
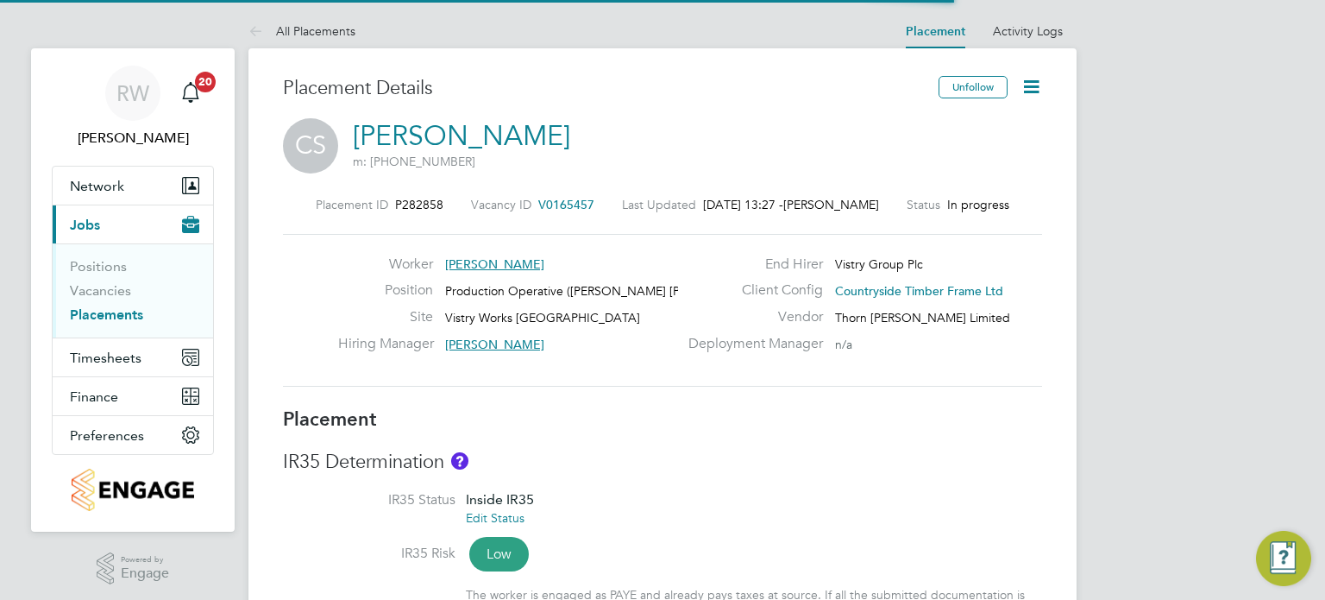
scroll to position [51, 121]
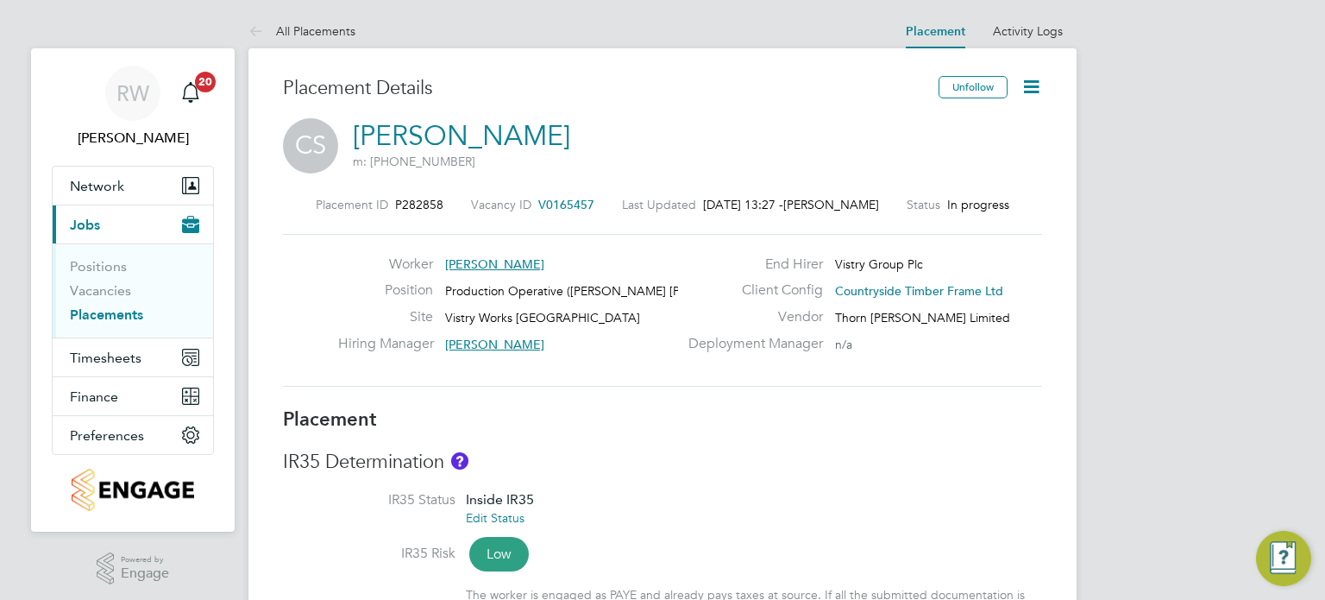
click at [105, 280] on li "Positions" at bounding box center [134, 270] width 129 height 24
click at [109, 289] on link "Vacancies" at bounding box center [100, 290] width 61 height 16
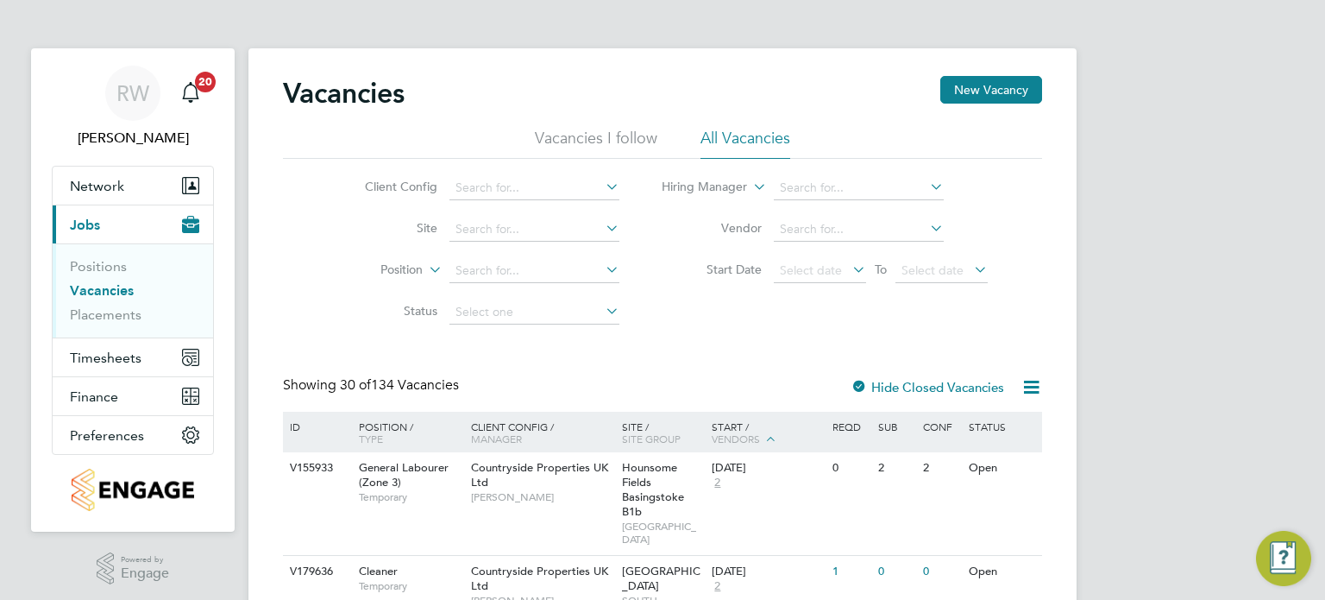
scroll to position [328, 0]
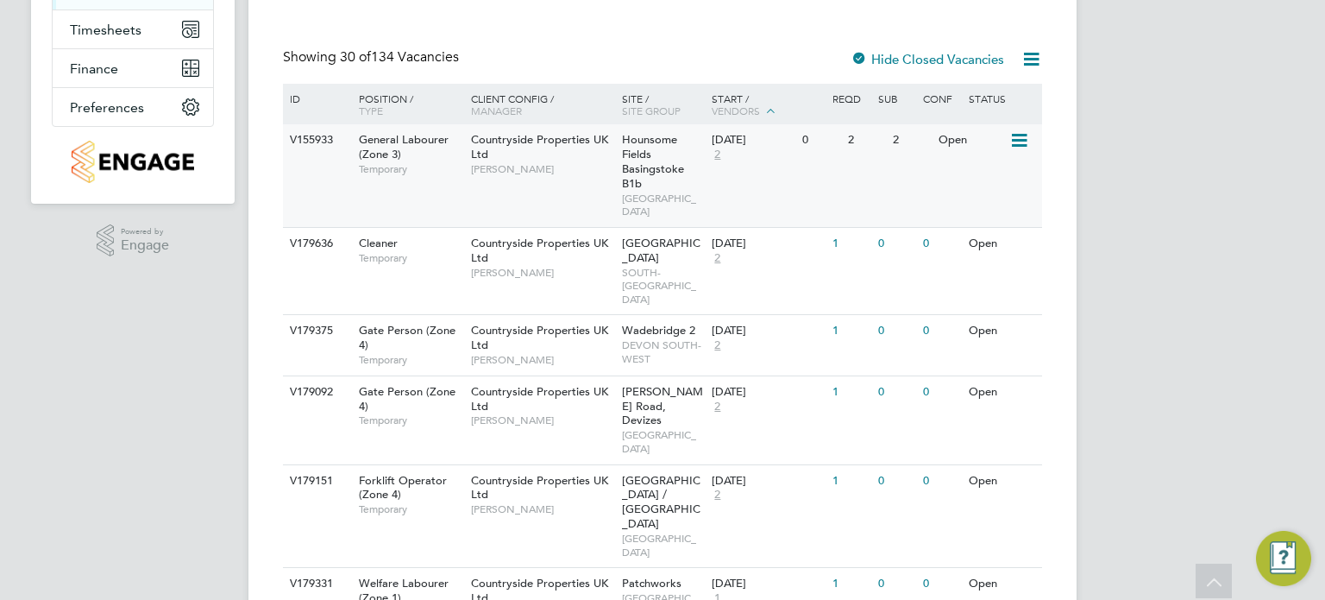
click at [626, 165] on span "Hounsome Fields Basingstoke B1b" at bounding box center [653, 161] width 62 height 59
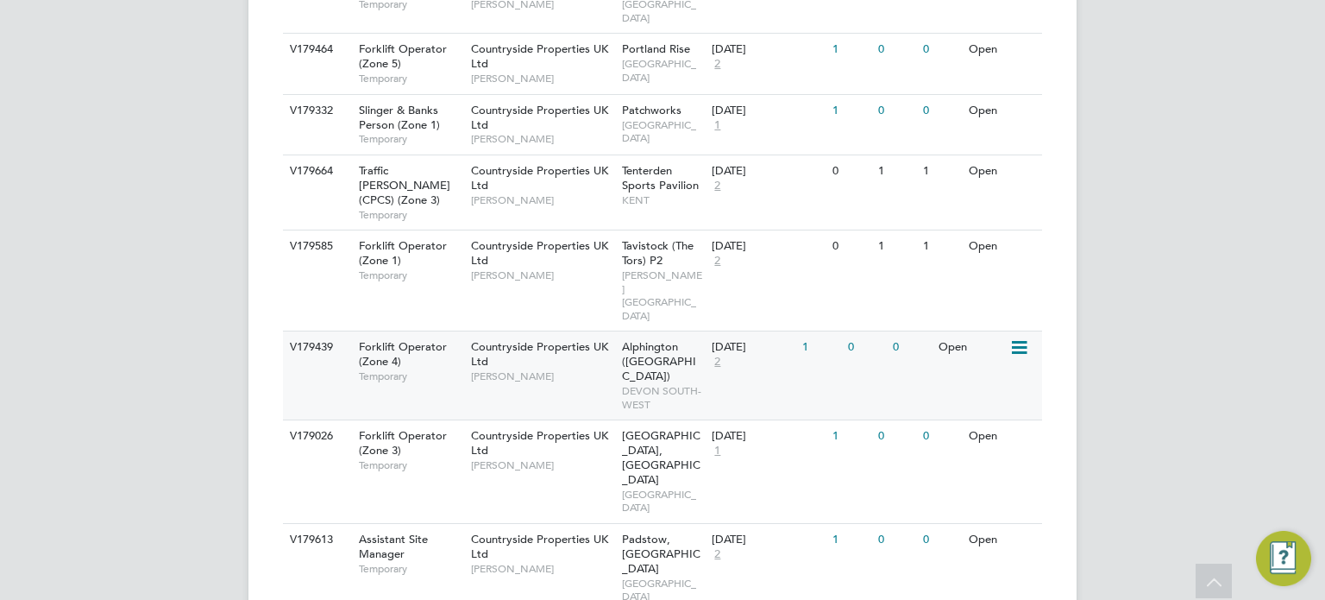
scroll to position [1116, 0]
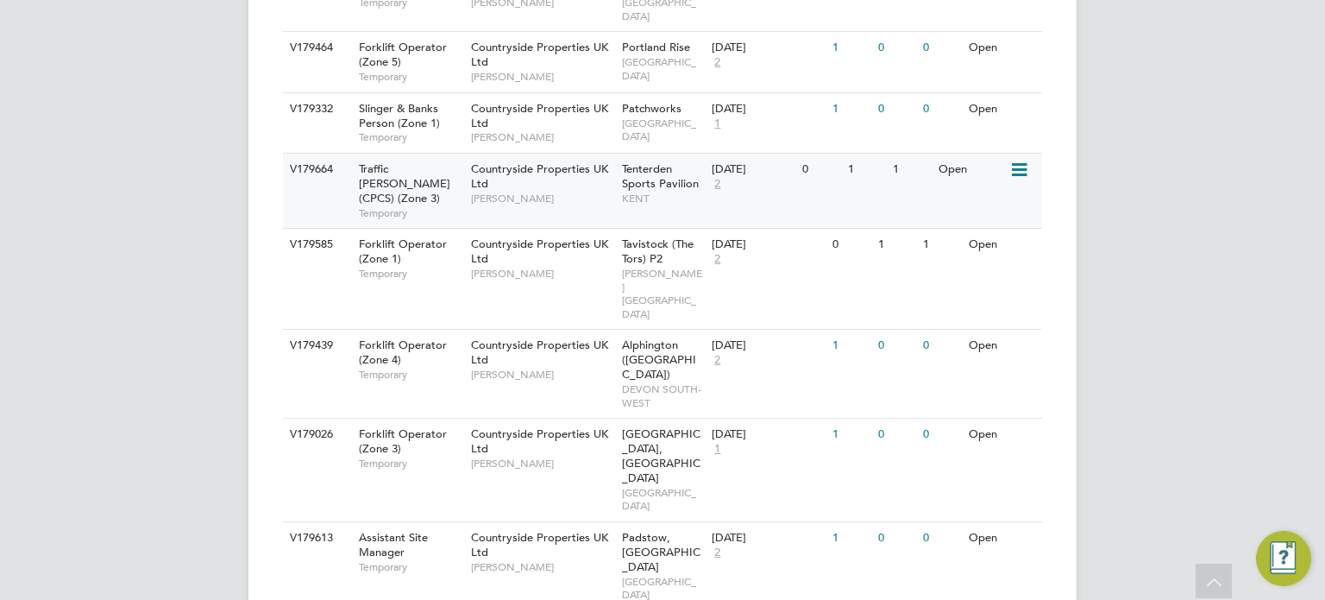
click at [636, 161] on span "Tenterden Sports Pavilion" at bounding box center [660, 175] width 77 height 29
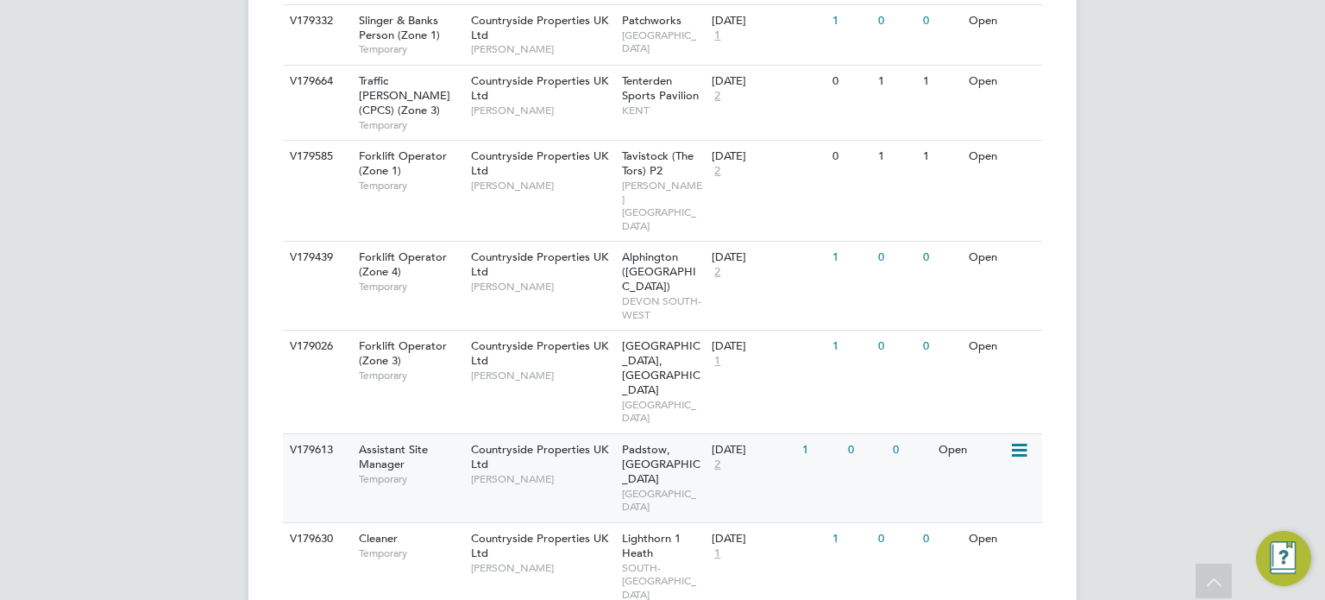
scroll to position [1206, 0]
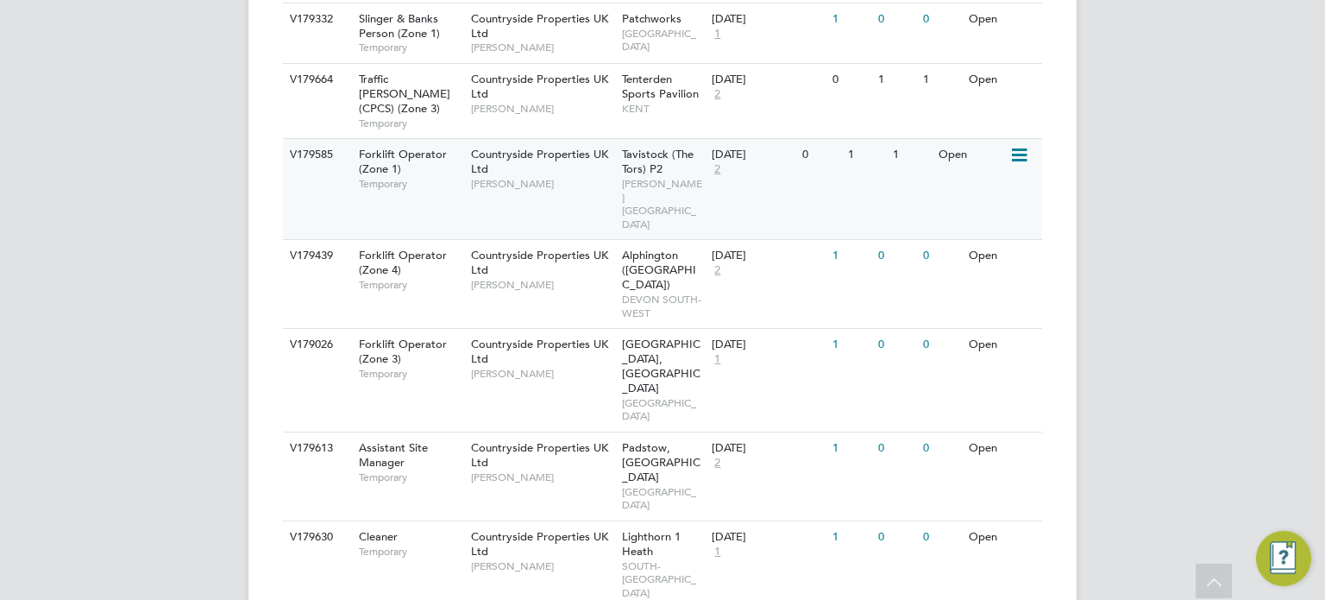
click at [642, 147] on span "Tavistock (The Tors) P2" at bounding box center [658, 161] width 72 height 29
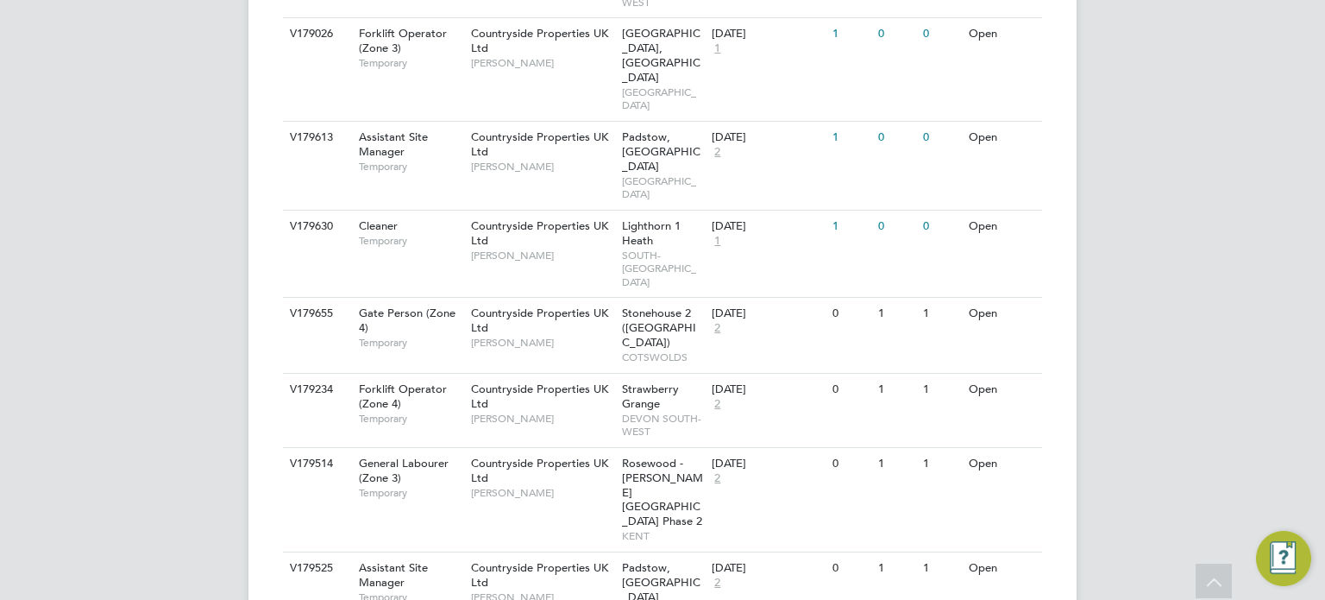
scroll to position [1550, 0]
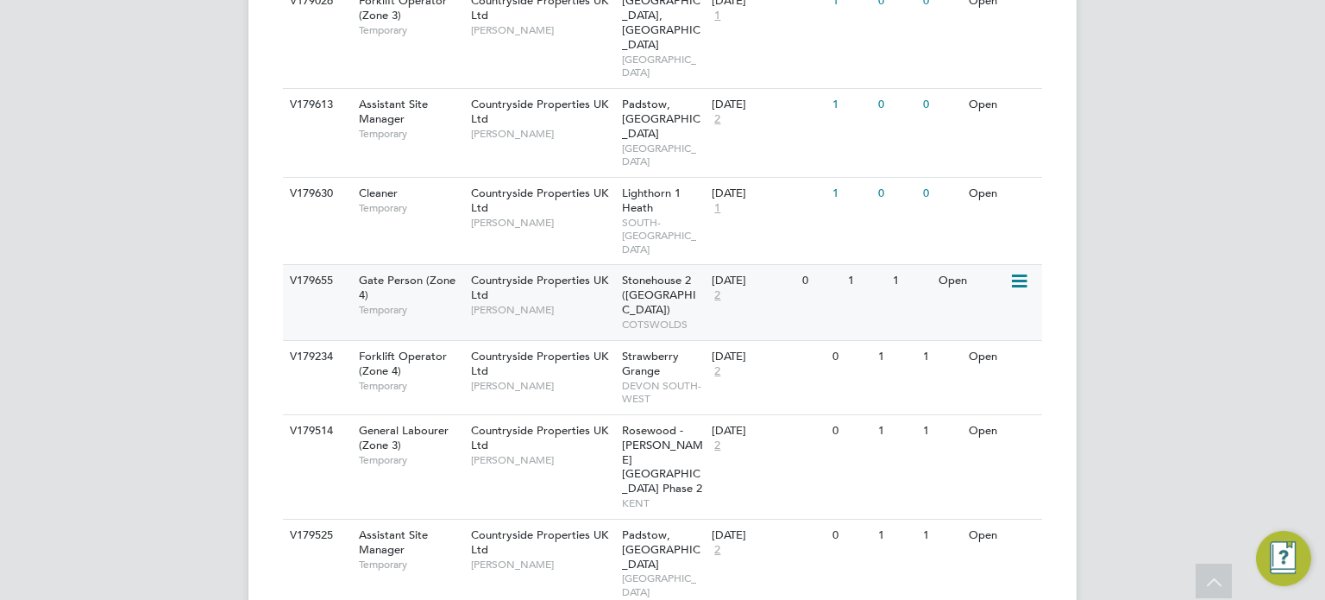
click at [756, 265] on div "25 Aug 2025 2" at bounding box center [752, 288] width 91 height 47
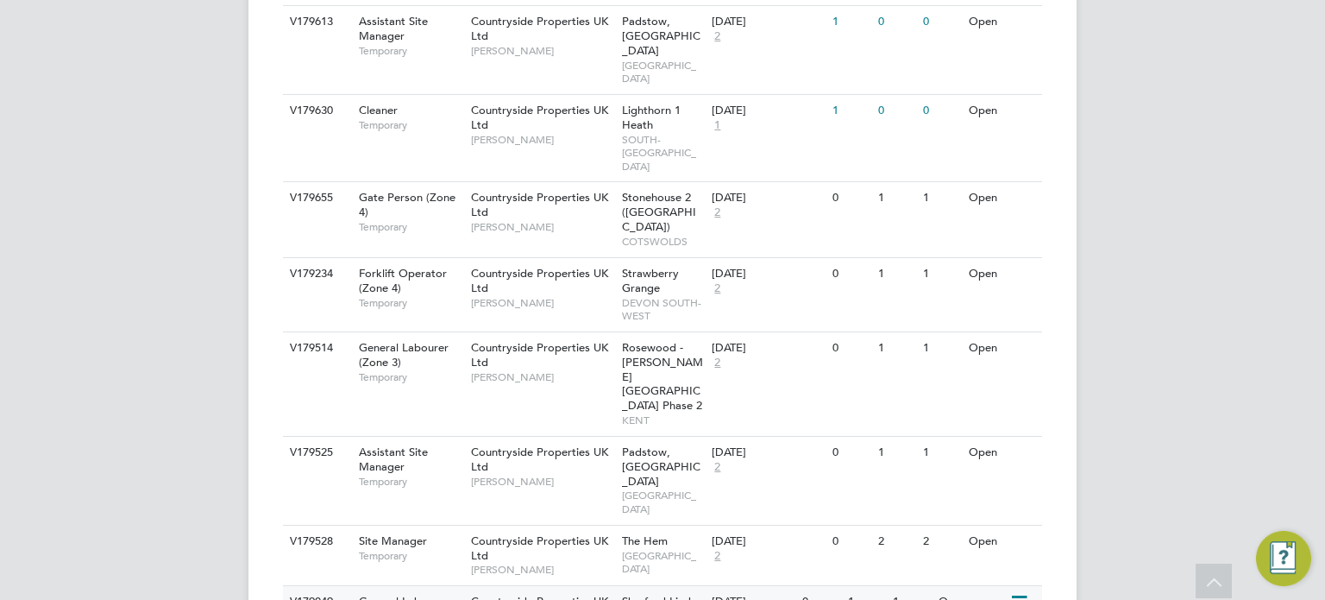
scroll to position [1634, 0]
click at [695, 294] on span "DEVON SOUTH-WEST" at bounding box center [663, 307] width 82 height 27
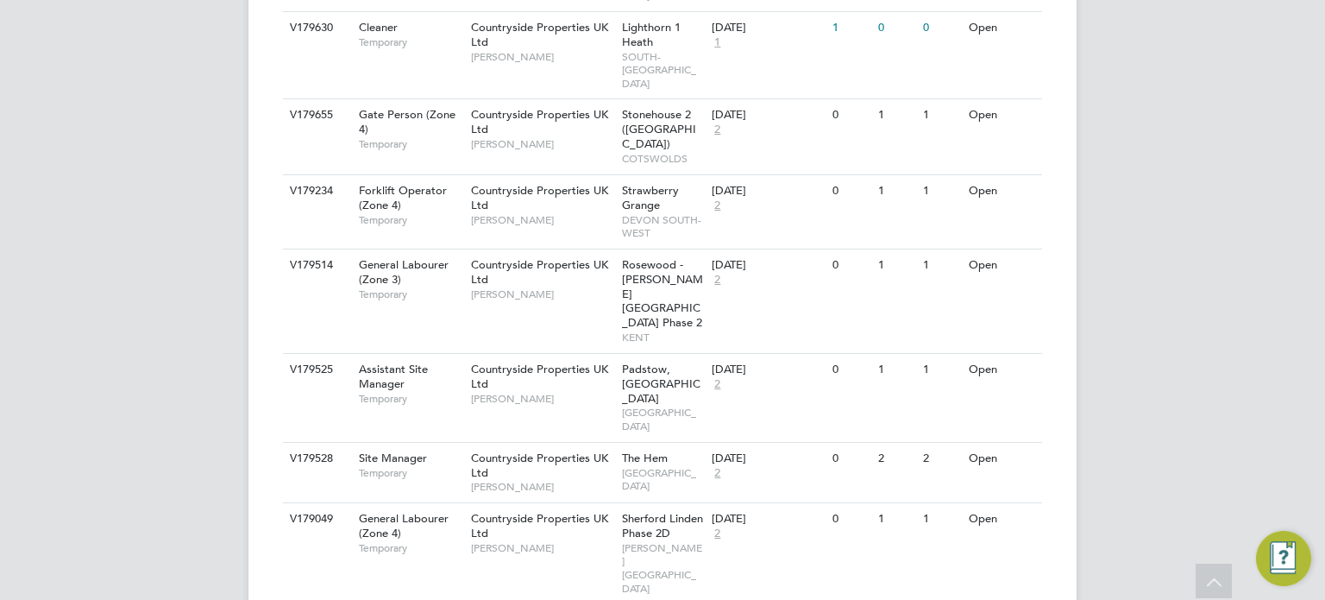
scroll to position [1717, 0]
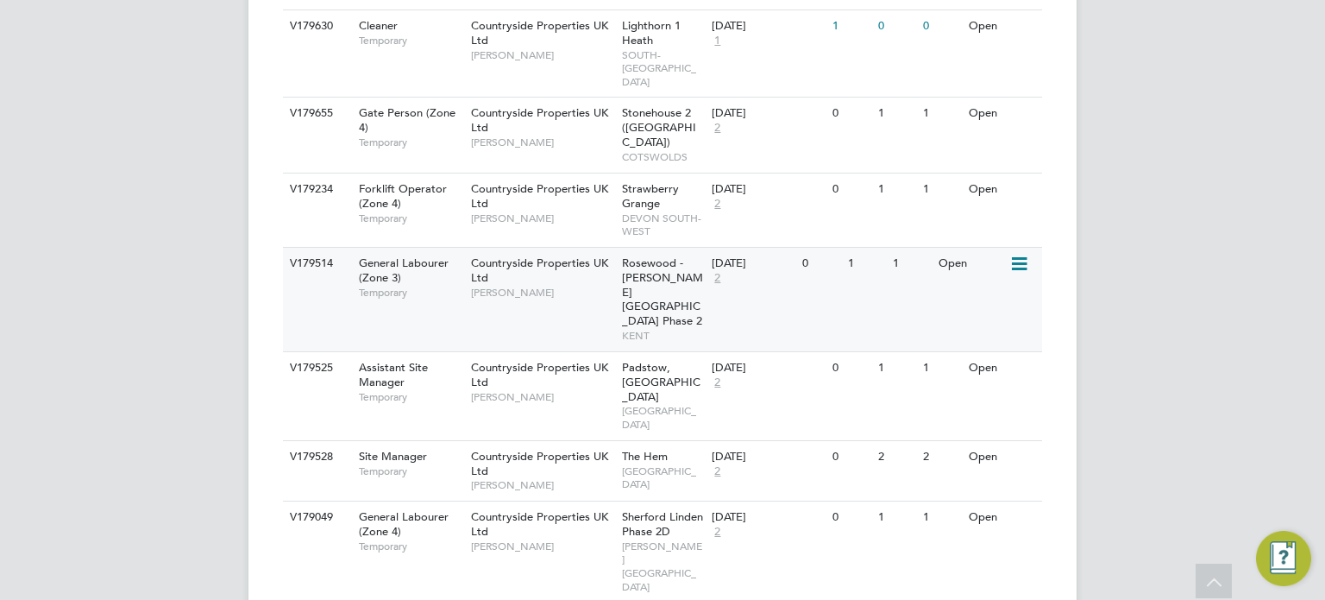
click at [635, 255] on span "Rosewood - [PERSON_NAME][GEOGRAPHIC_DATA] Phase 2" at bounding box center [662, 291] width 81 height 73
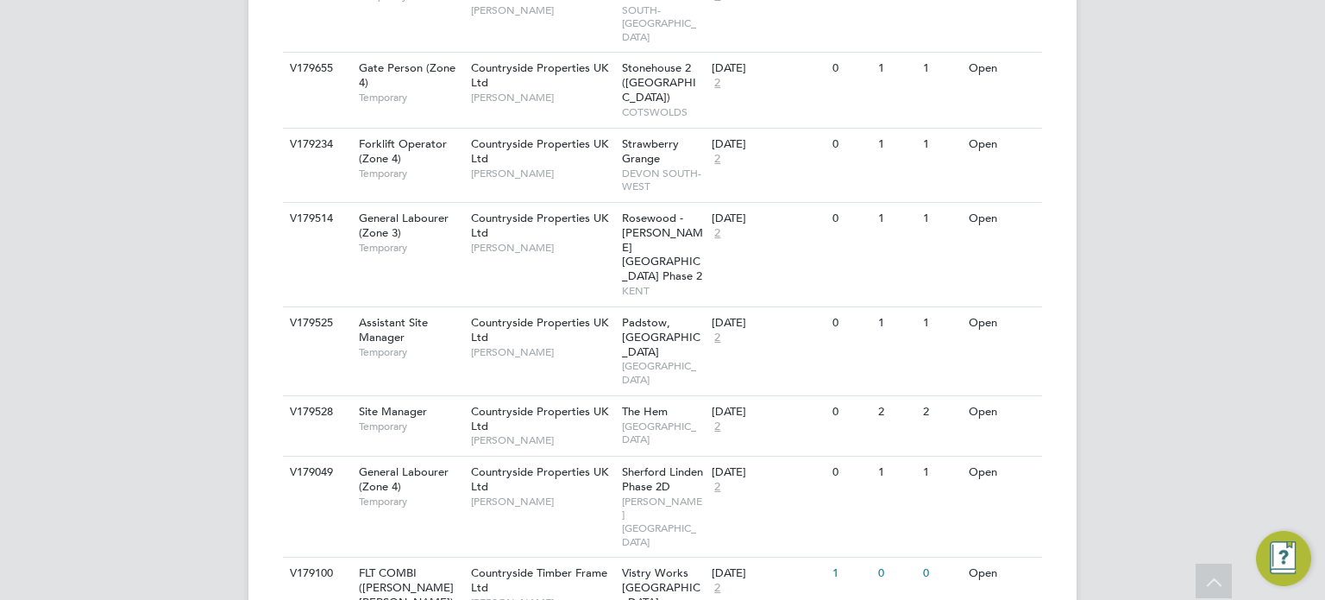
scroll to position [1770, 0]
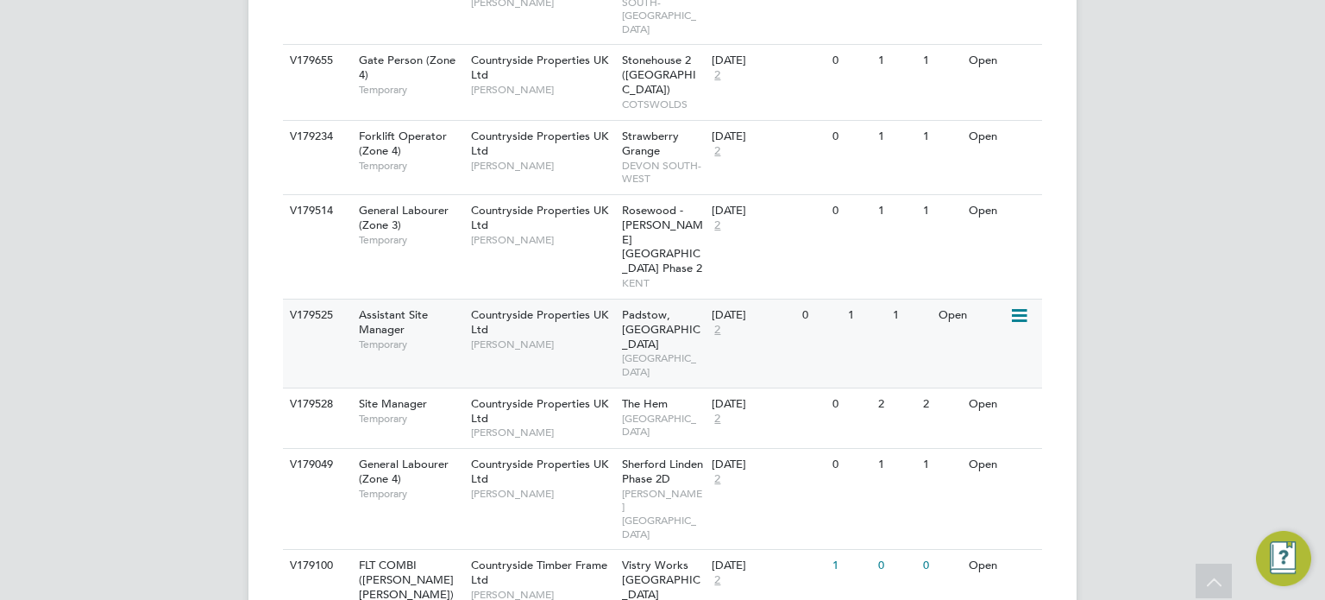
click at [570, 299] on div "Countryside Properties UK Ltd Calum Madden" at bounding box center [542, 329] width 151 height 60
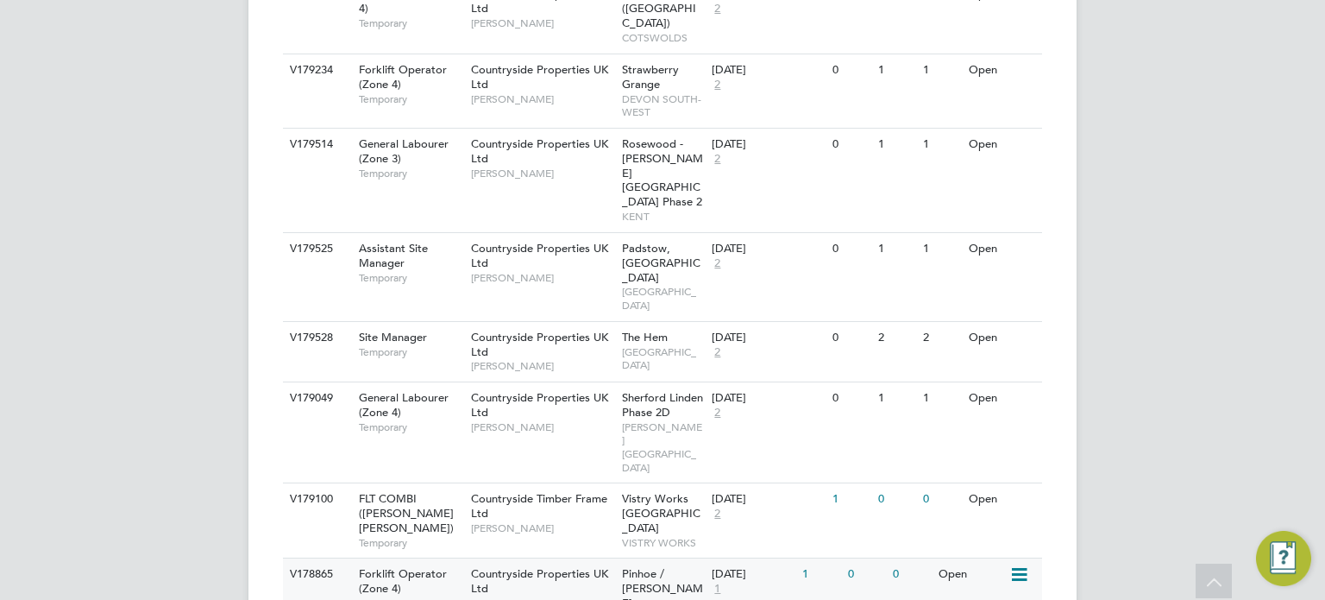
scroll to position [1839, 0]
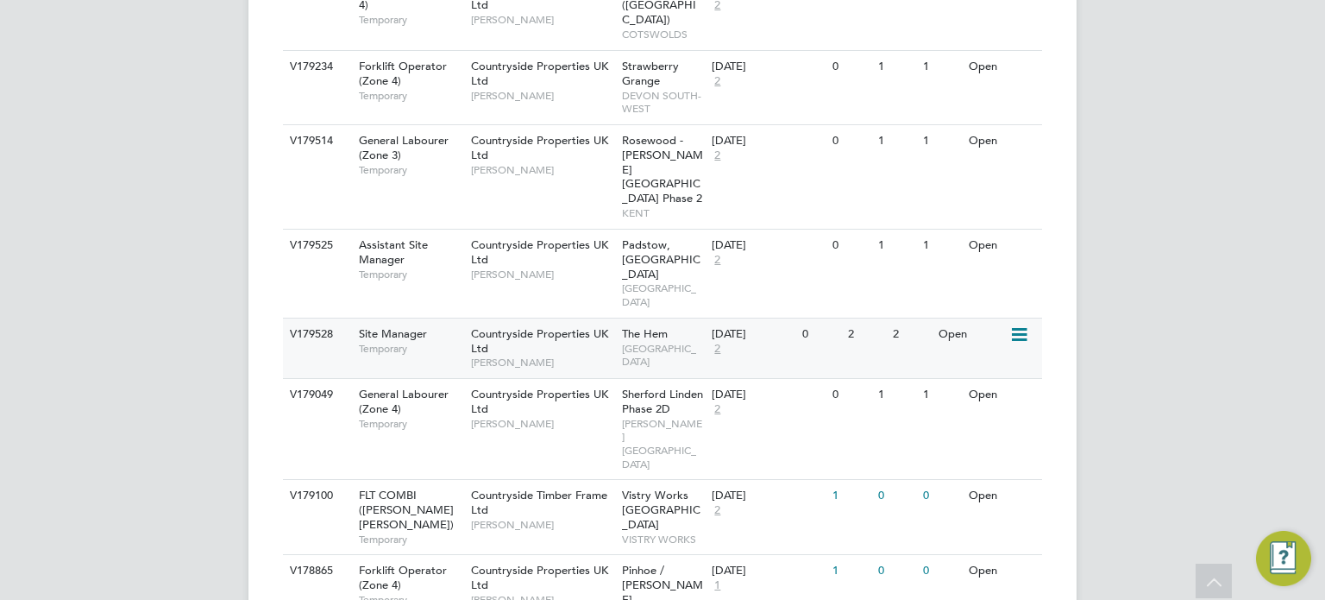
click at [622, 342] on span "NORTH WEST MIDS" at bounding box center [663, 355] width 82 height 27
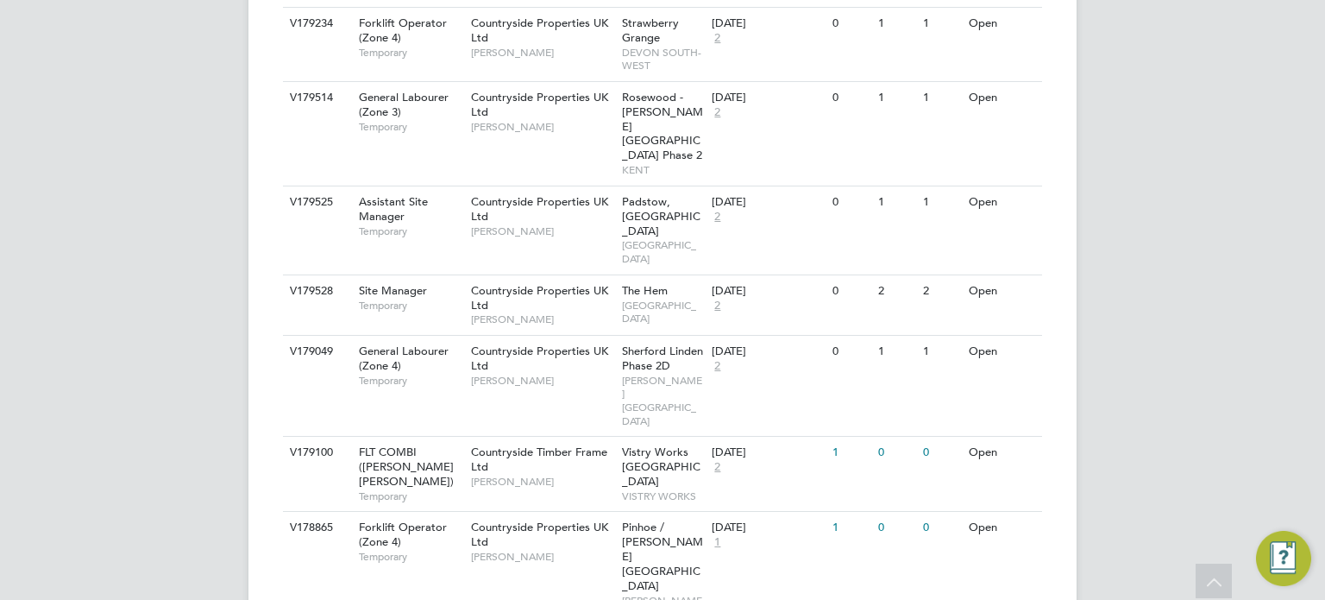
scroll to position [1908, 0]
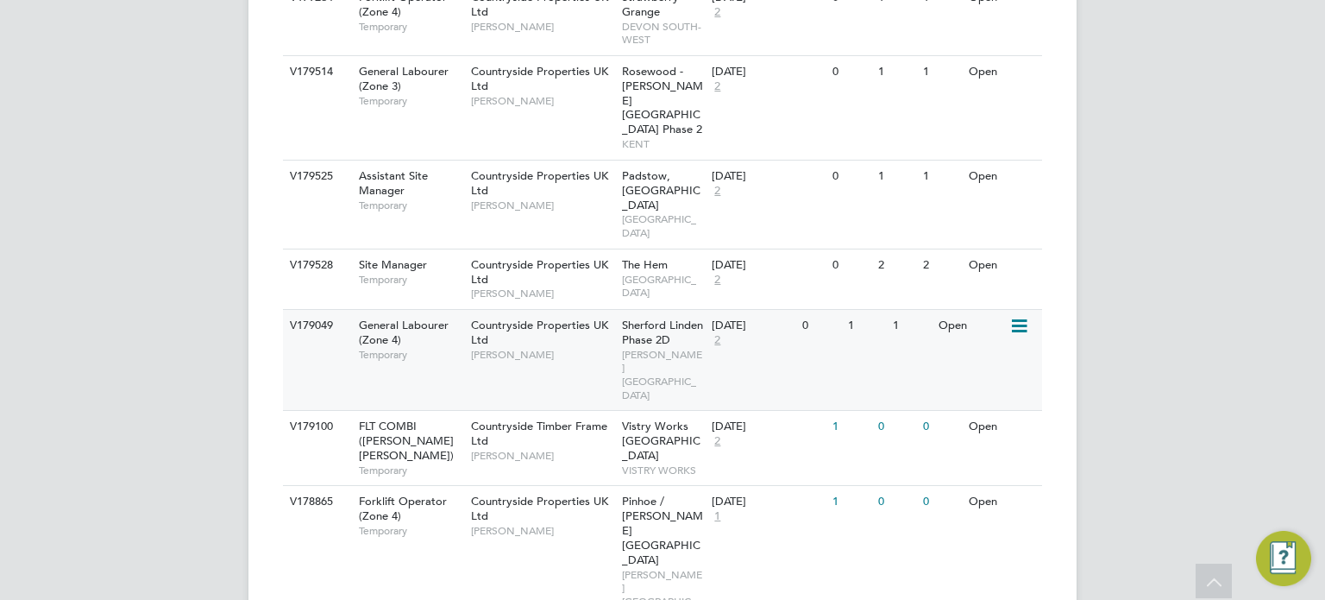
click at [622, 317] on span "Sherford Linden Phase 2D" at bounding box center [662, 331] width 81 height 29
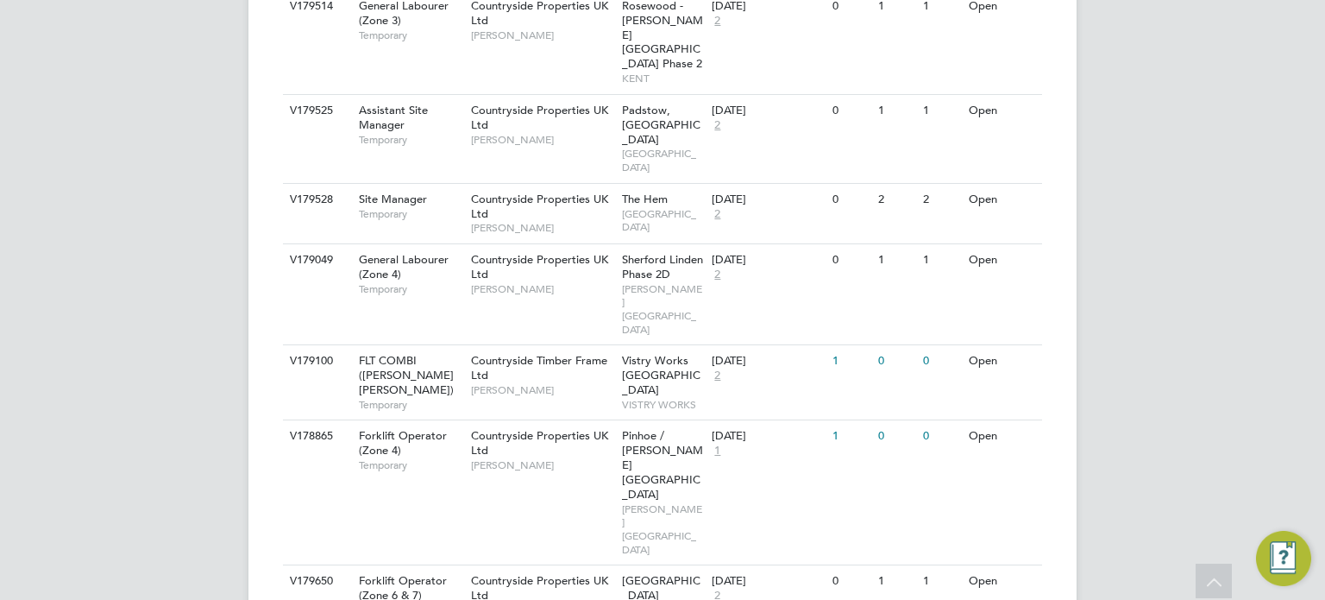
scroll to position [1980, 0]
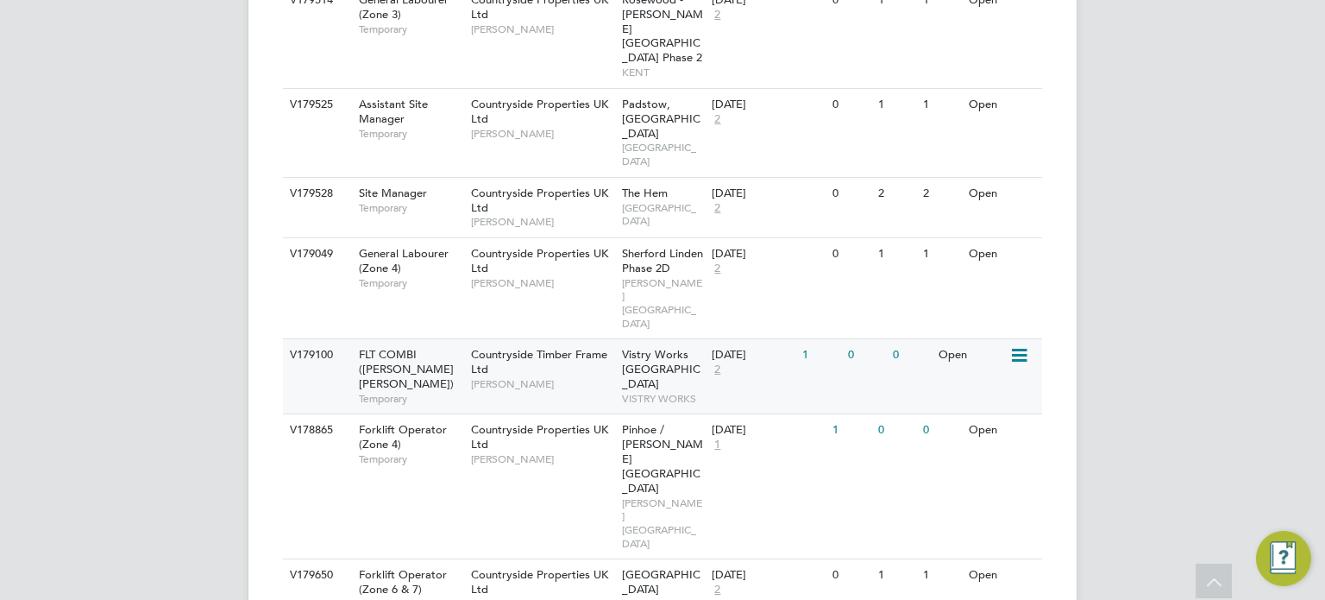
click at [663, 339] on div "Vistry Works East Midlands VISTRY WORKS" at bounding box center [663, 376] width 91 height 74
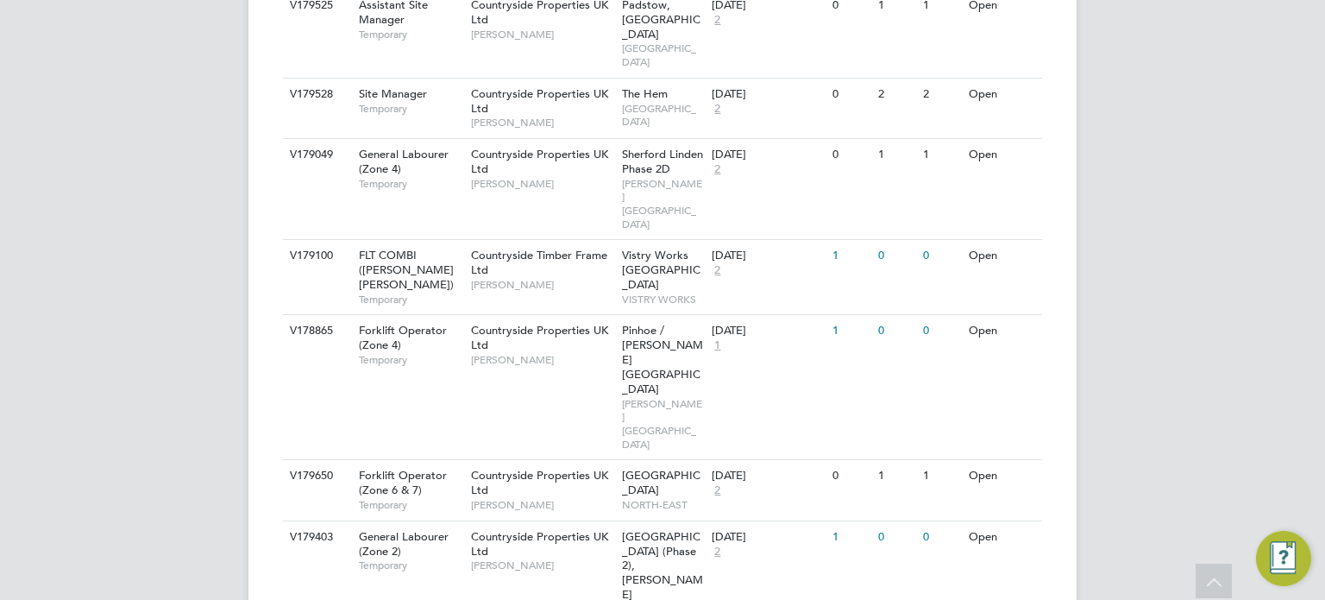
scroll to position [2088, 0]
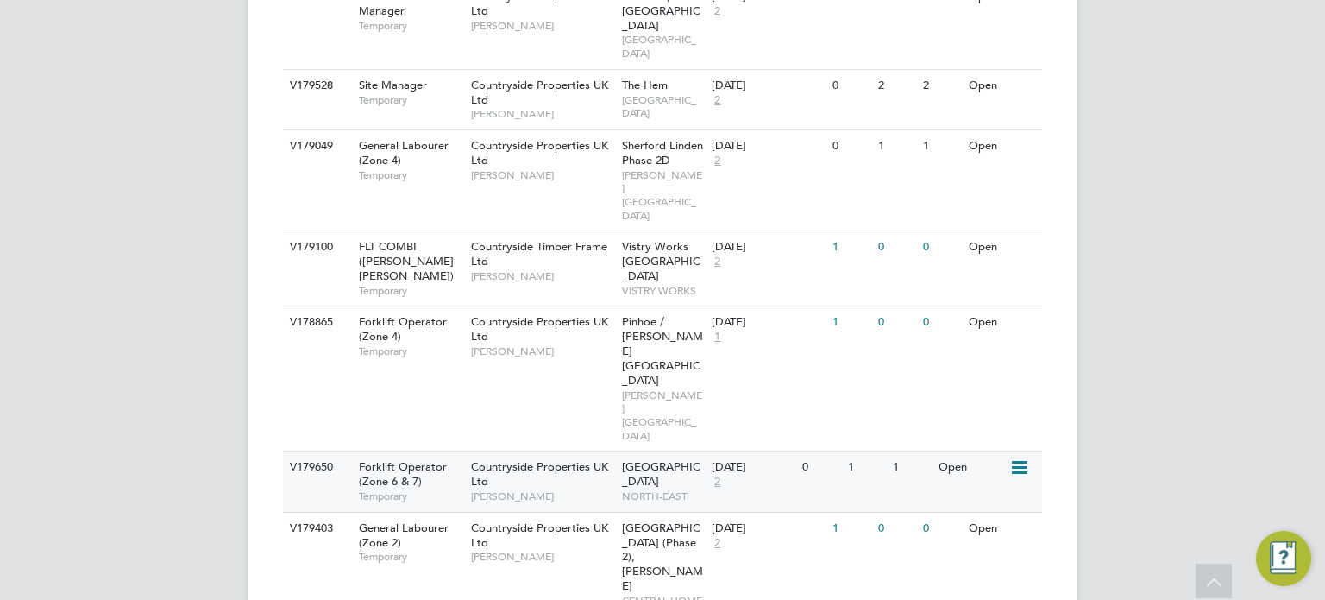
click at [657, 459] on span "Sunderland Civic Centre" at bounding box center [661, 473] width 79 height 29
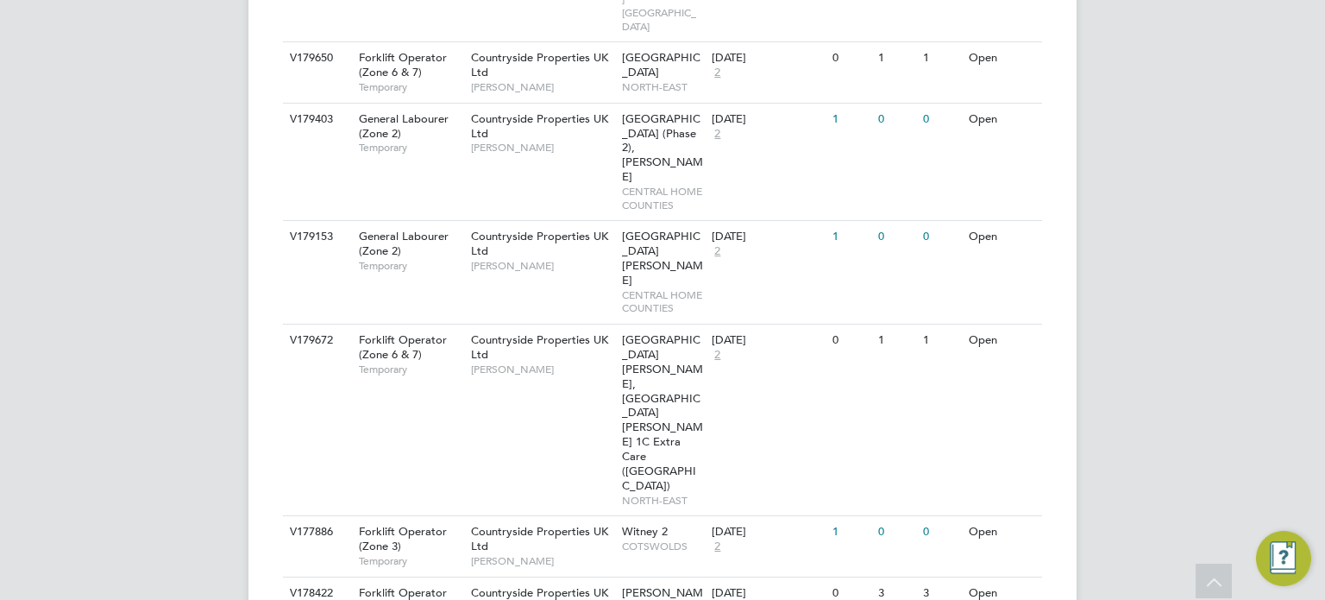
scroll to position [2499, 0]
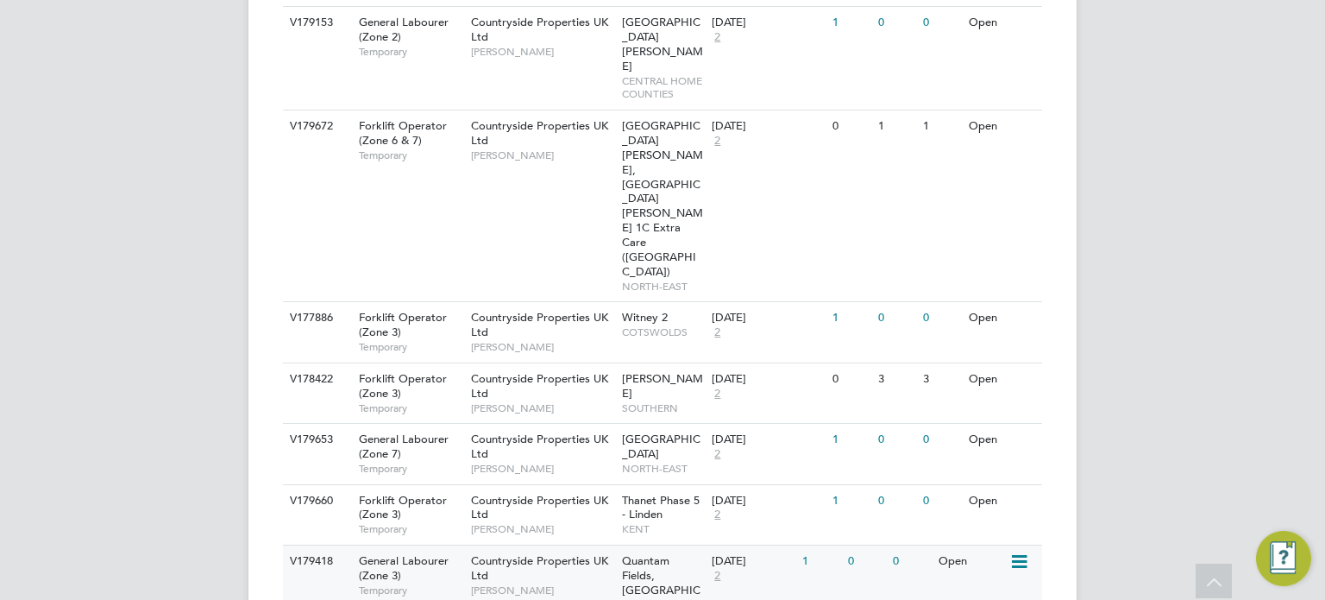
scroll to position [2712, 0]
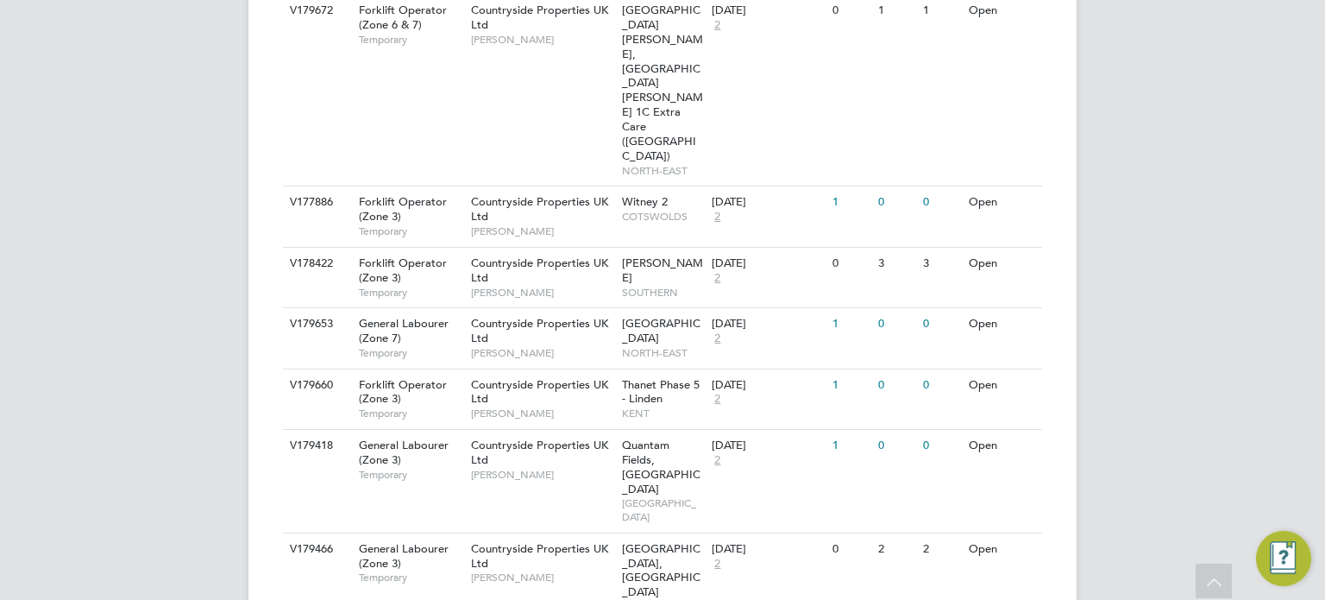
scroll to position [2830, 0]
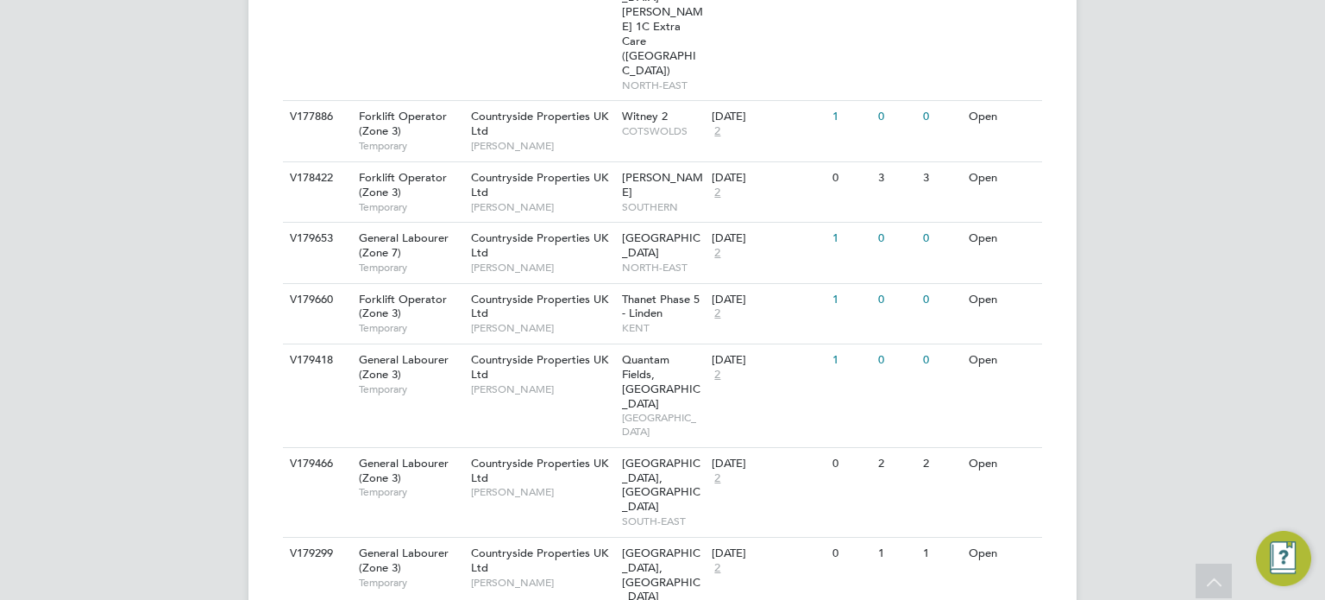
scroll to position [2913, 0]
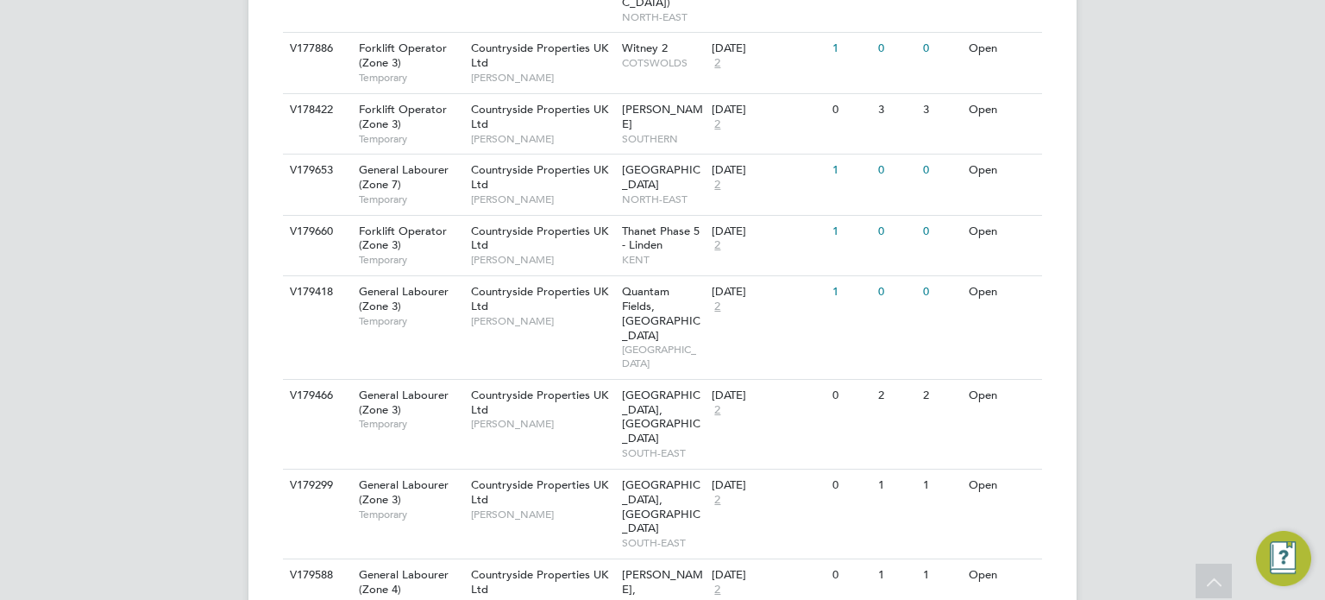
scroll to position [2981, 0]
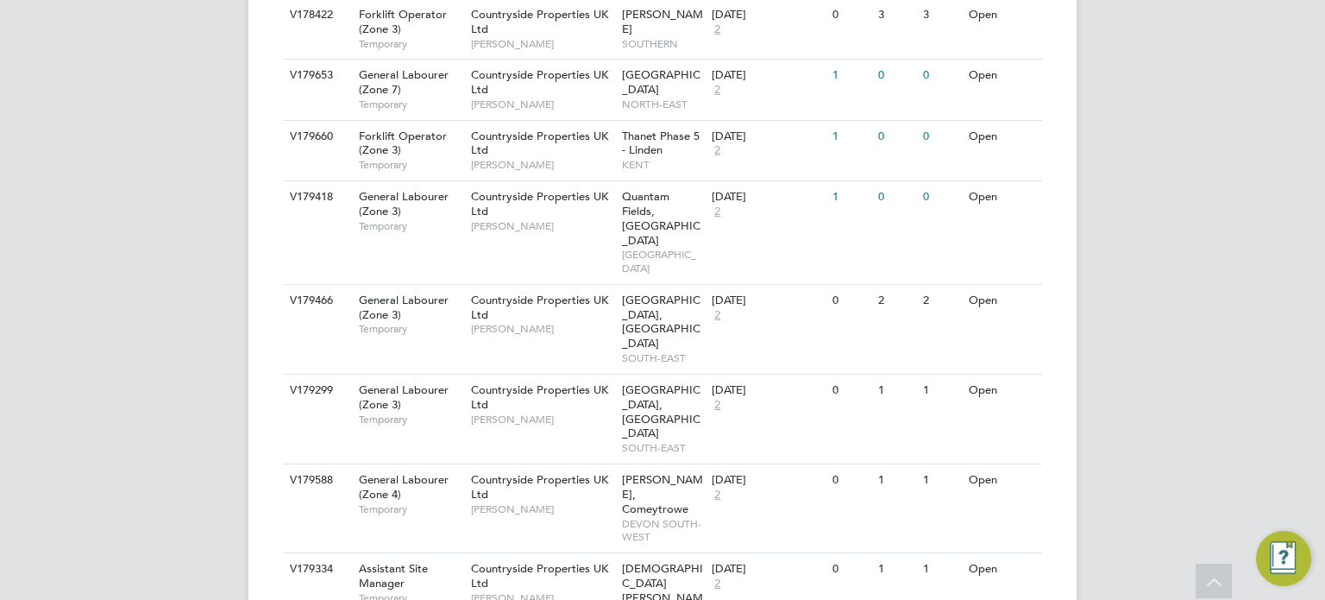
scroll to position [3068, 0]
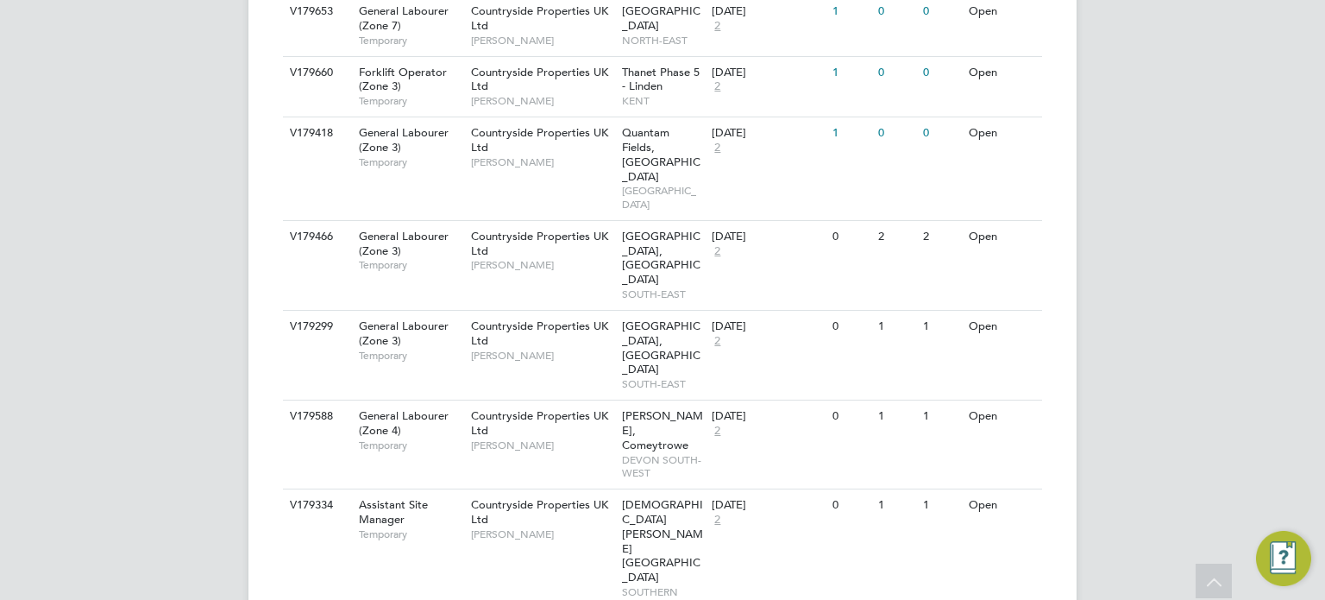
scroll to position [3140, 0]
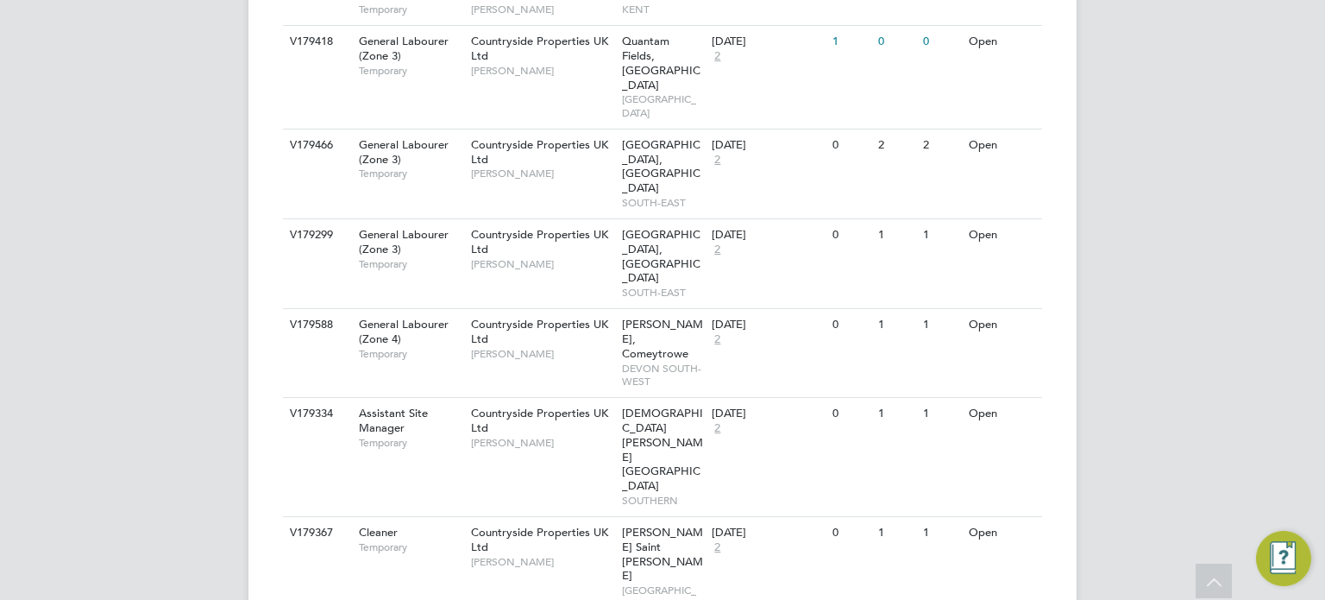
scroll to position [3229, 0]
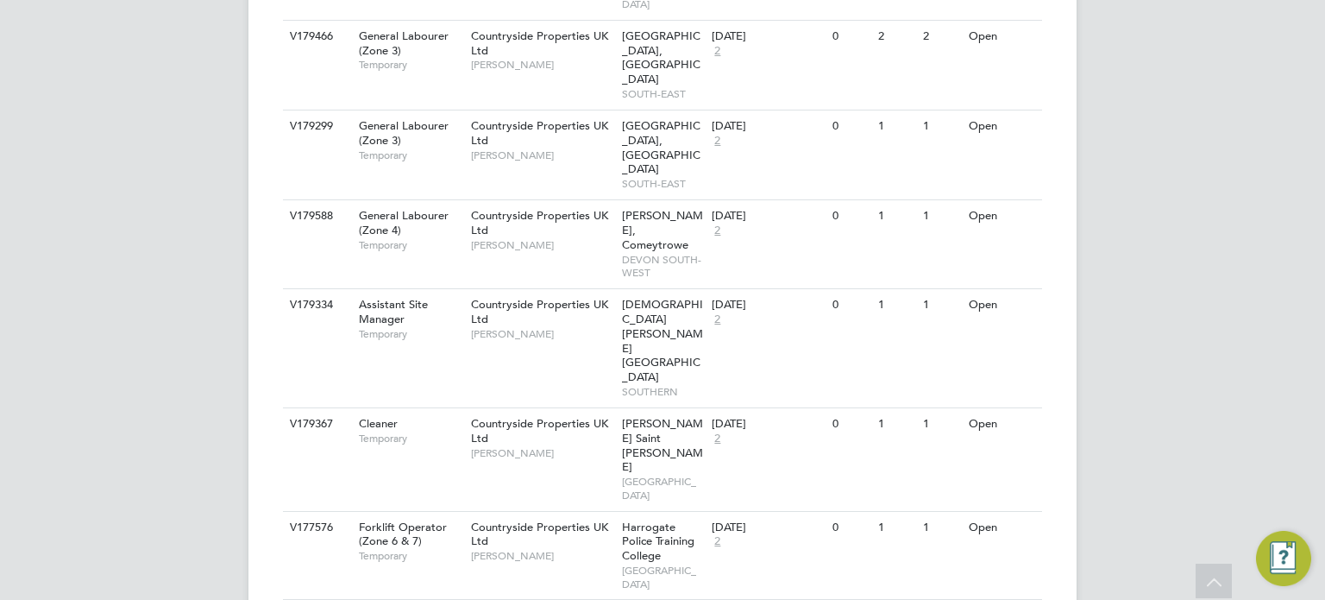
scroll to position [3341, 0]
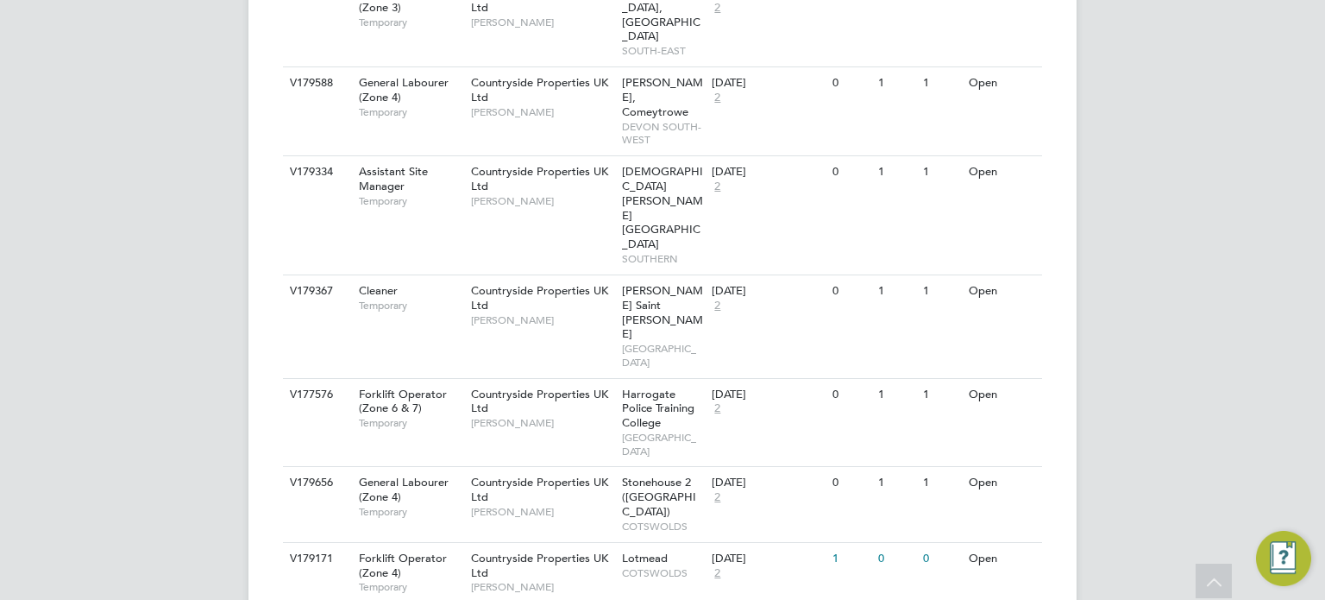
scroll to position [3475, 0]
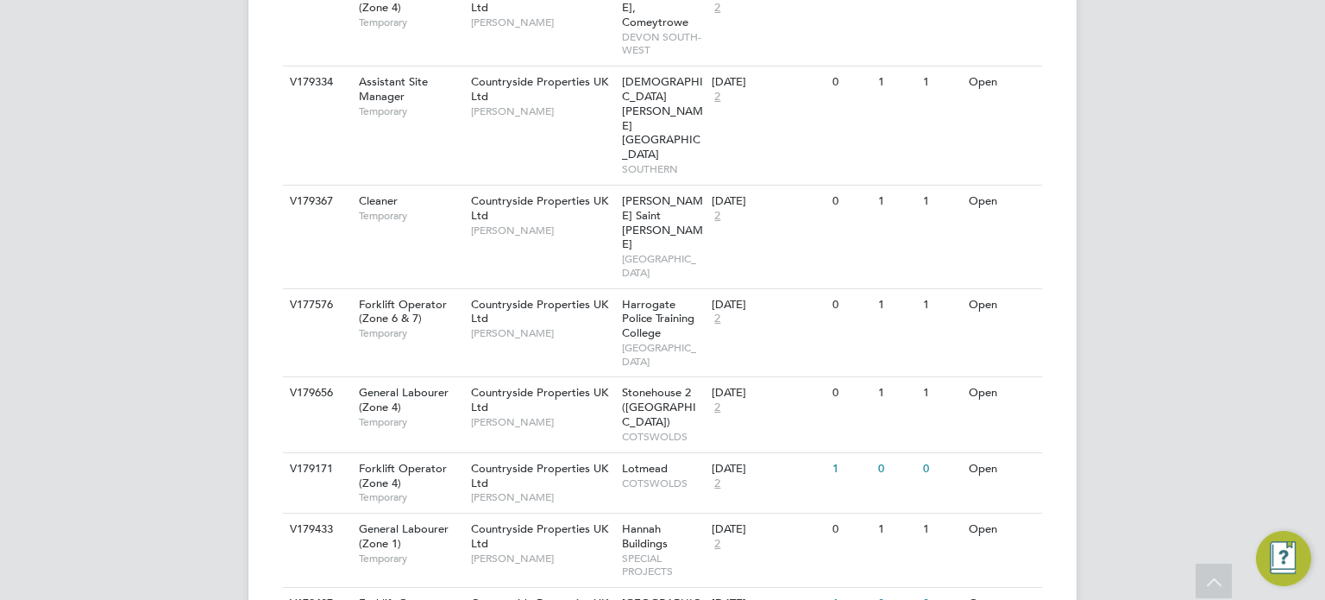
scroll to position [3565, 0]
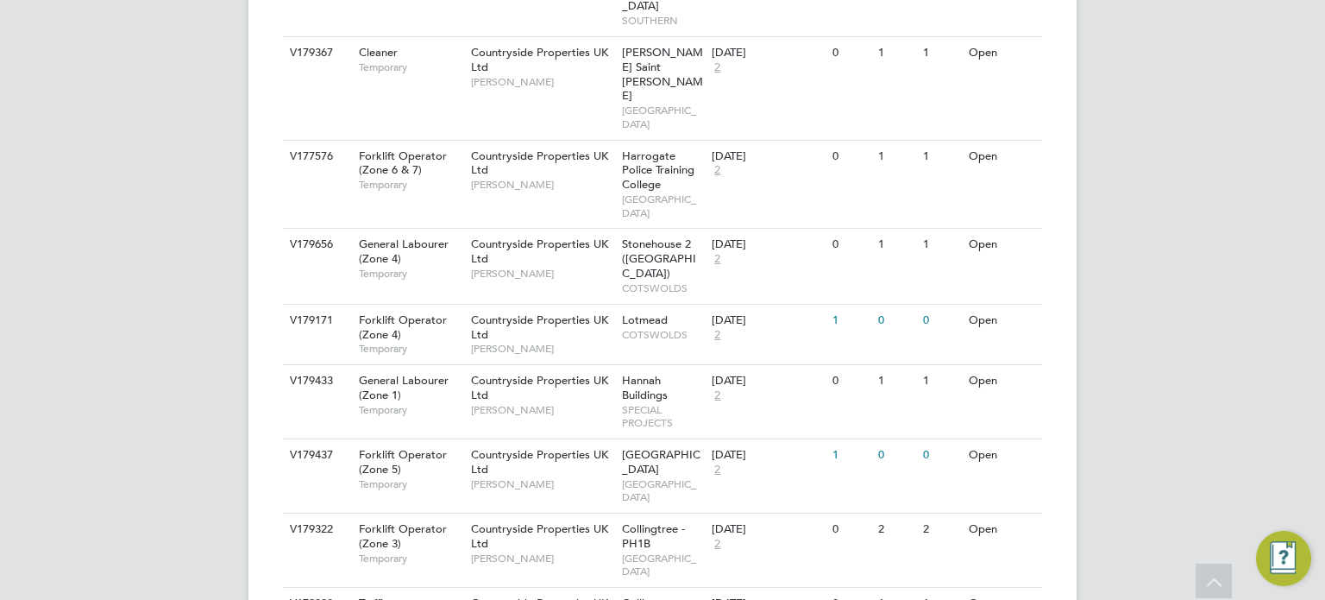
scroll to position [3737, 0]
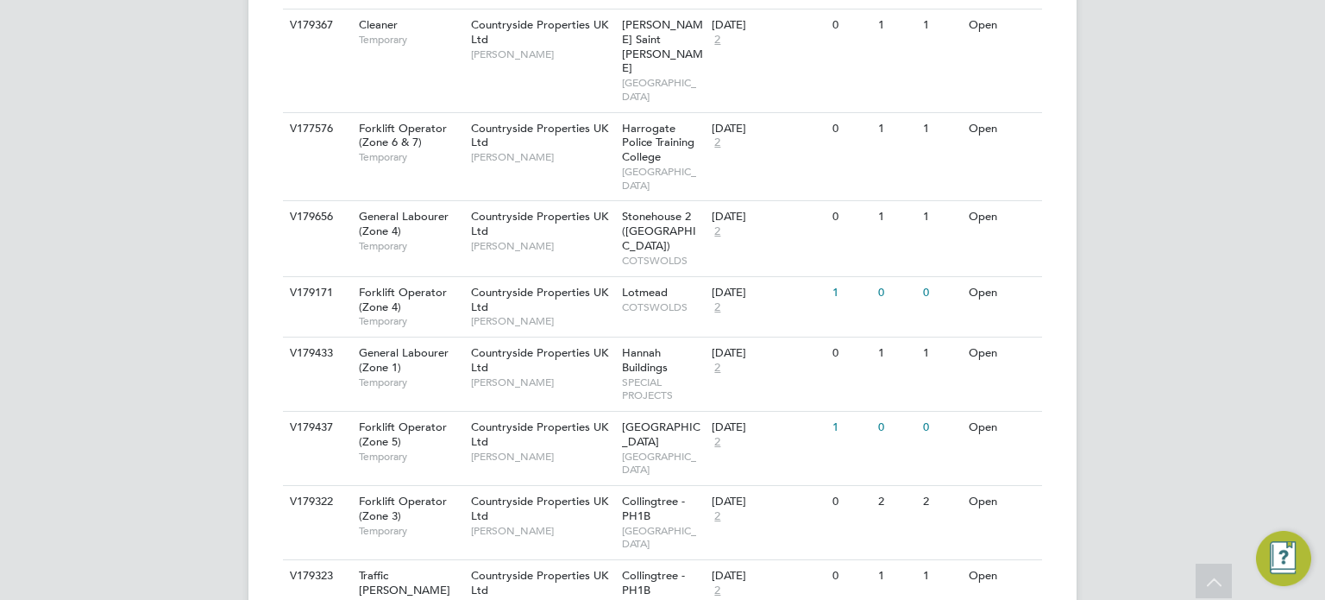
click at [1003, 206] on li "Update Status" at bounding box center [977, 212] width 100 height 24
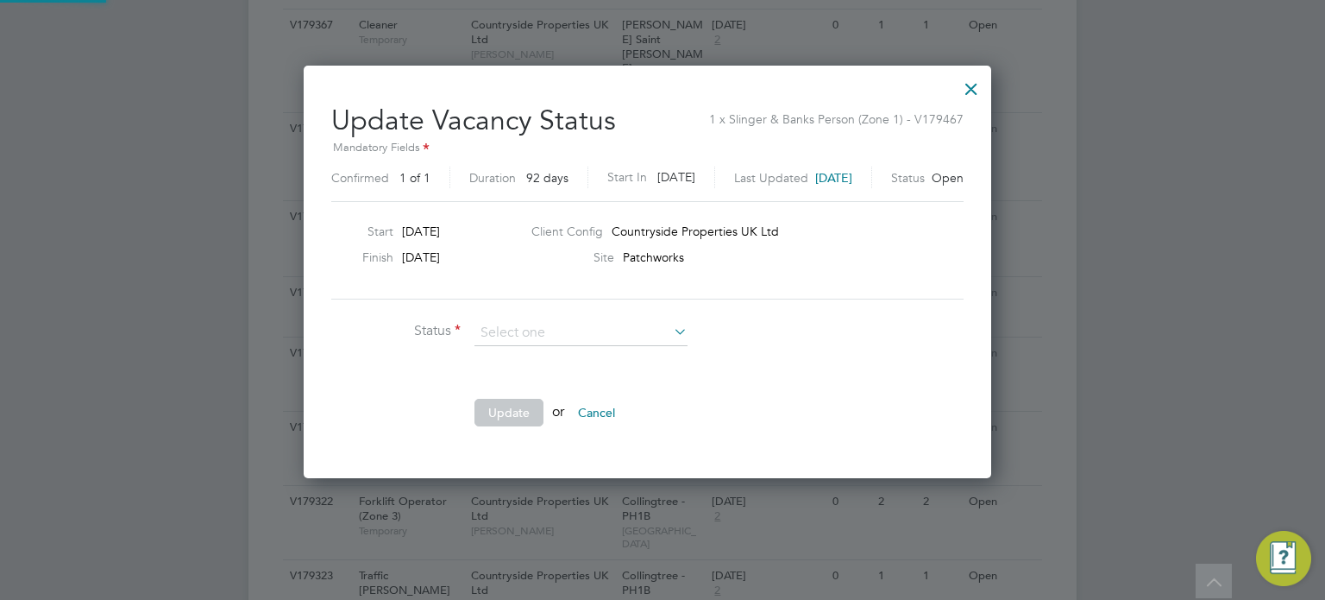
scroll to position [410, 717]
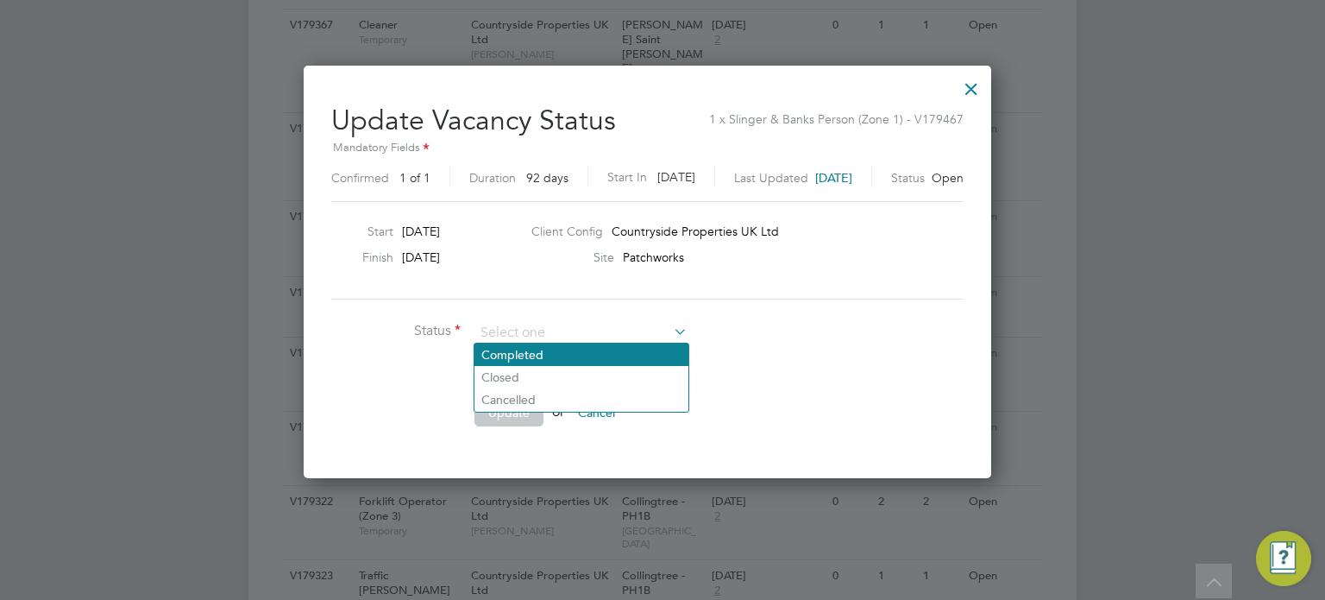
click at [559, 349] on li "Completed" at bounding box center [582, 354] width 214 height 22
type input "Completed"
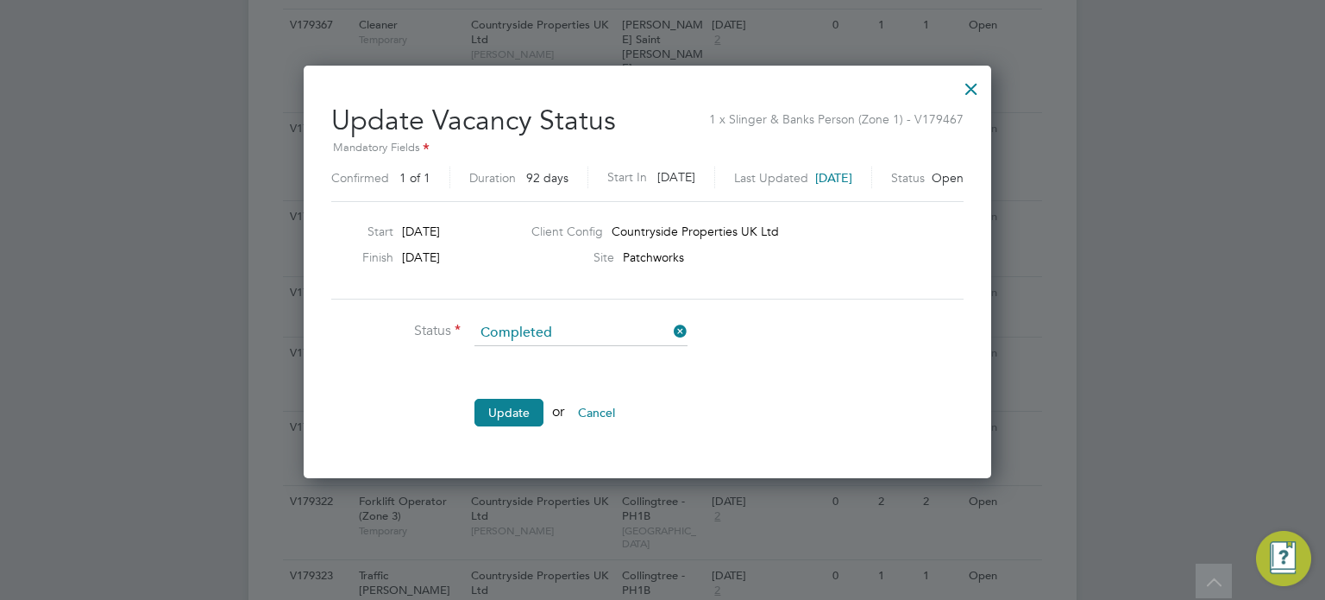
drag, startPoint x: 494, startPoint y: 410, endPoint x: 527, endPoint y: 410, distance: 32.8
click at [495, 410] on button "Update" at bounding box center [509, 413] width 69 height 28
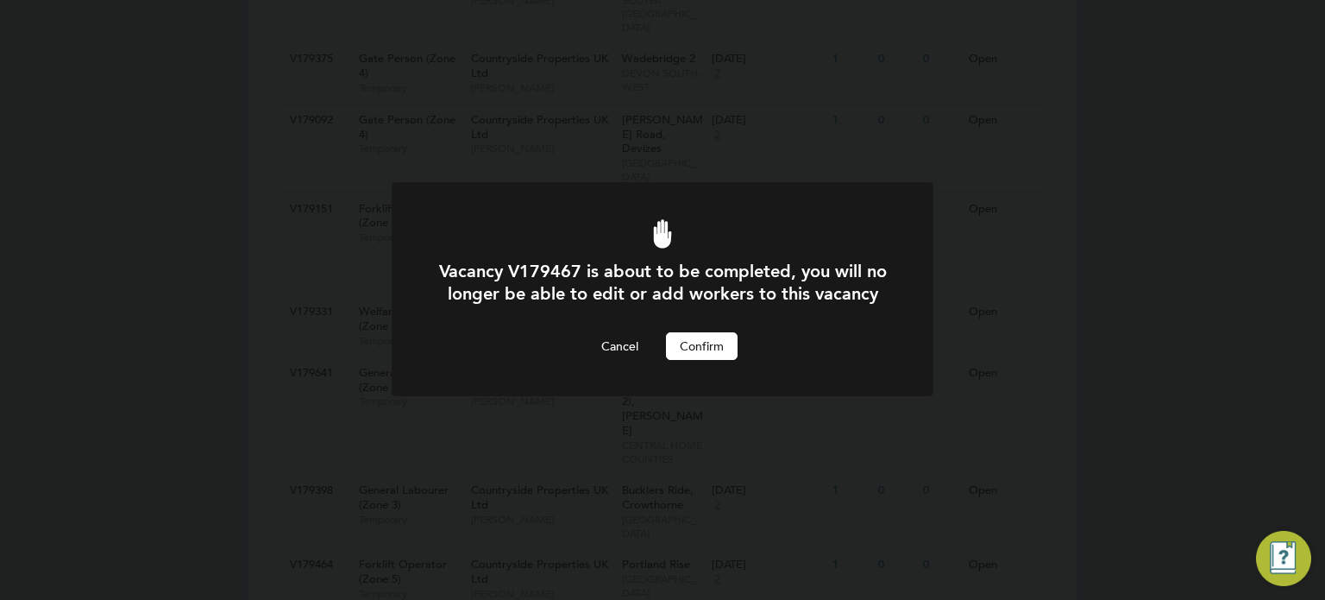
click at [696, 360] on button "Confirm" at bounding box center [702, 346] width 72 height 28
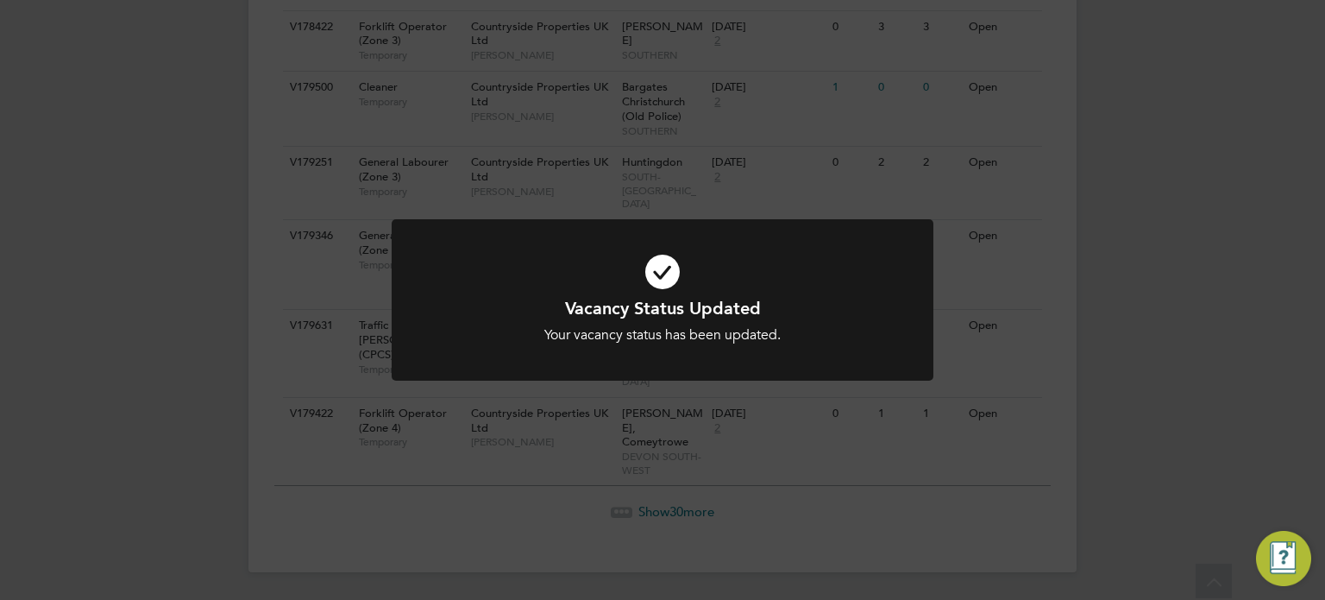
scroll to position [2028, 0]
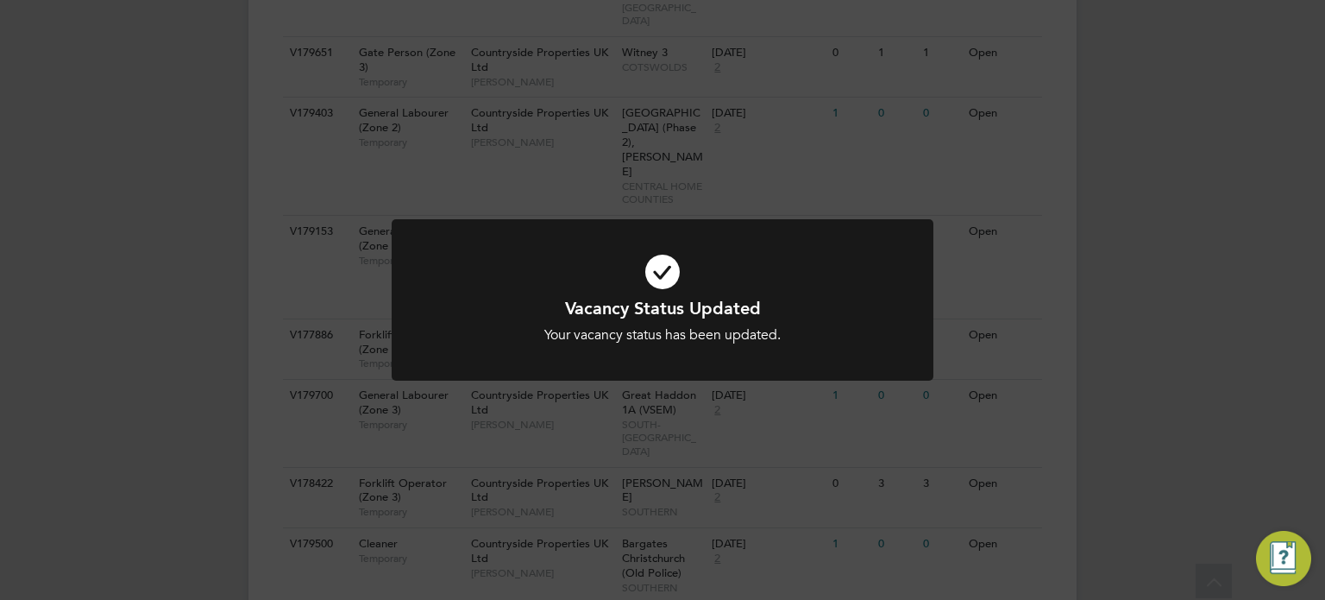
click at [1089, 141] on div "Vacancy Status Updated Your vacancy status has been updated. Cancel Okay" at bounding box center [662, 300] width 1325 height 600
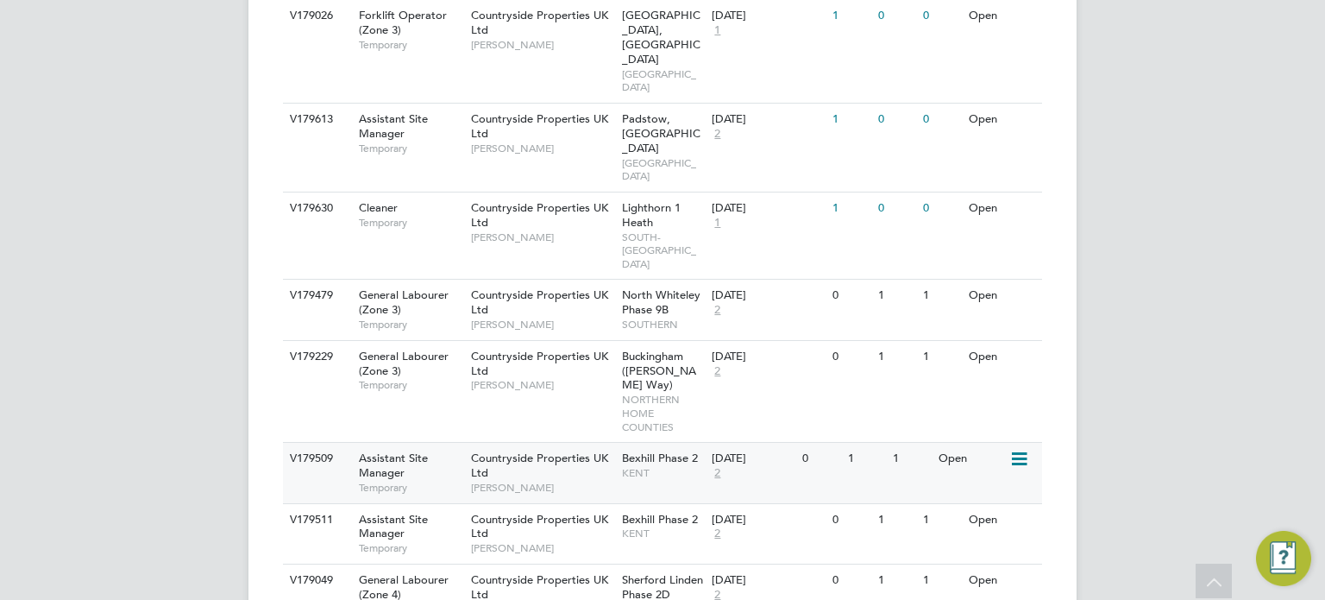
scroll to position [1294, 0]
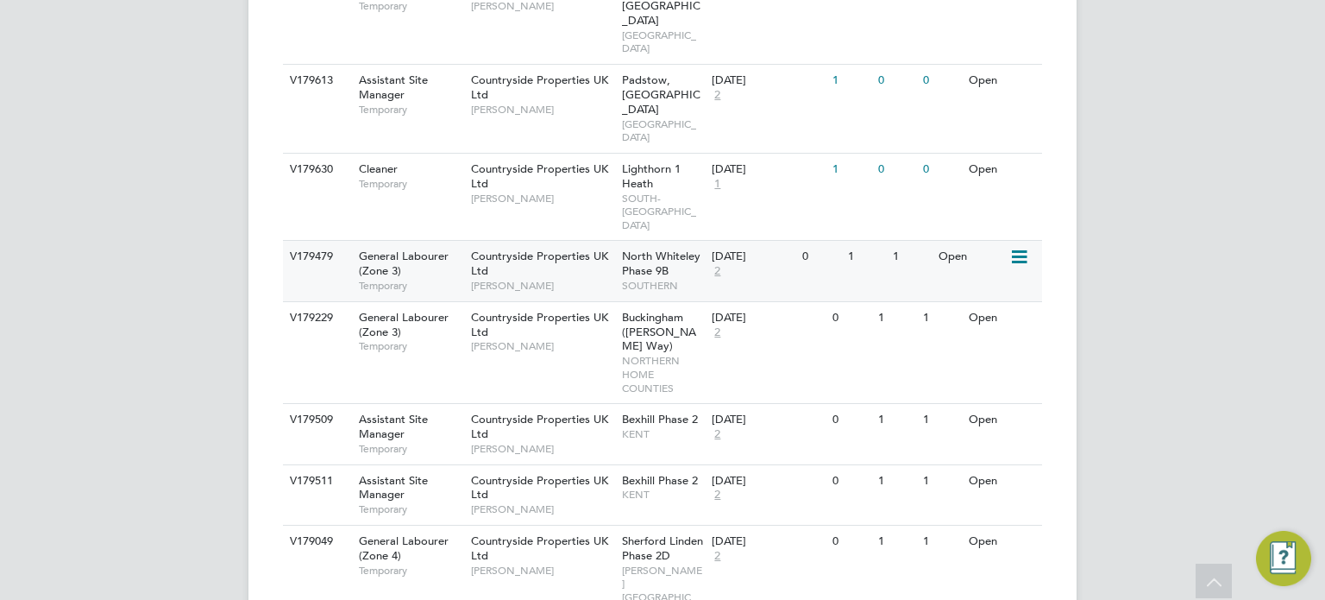
click at [632, 248] on span "North Whiteley Phase 9B" at bounding box center [661, 262] width 79 height 29
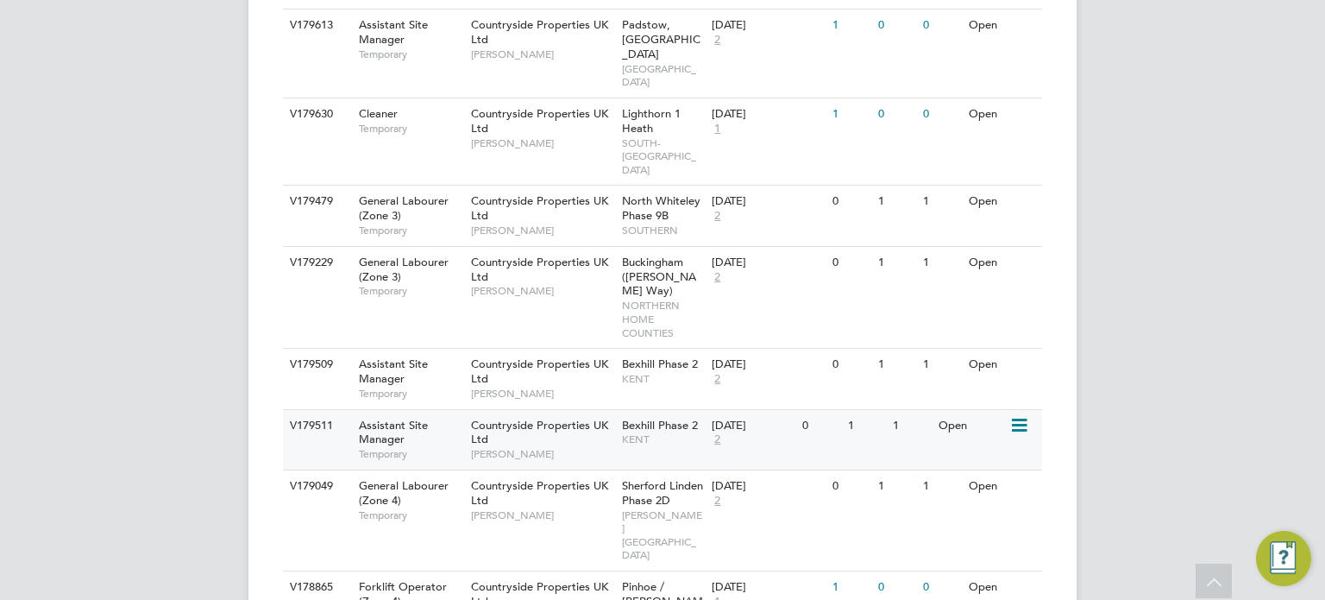
scroll to position [1380, 0]
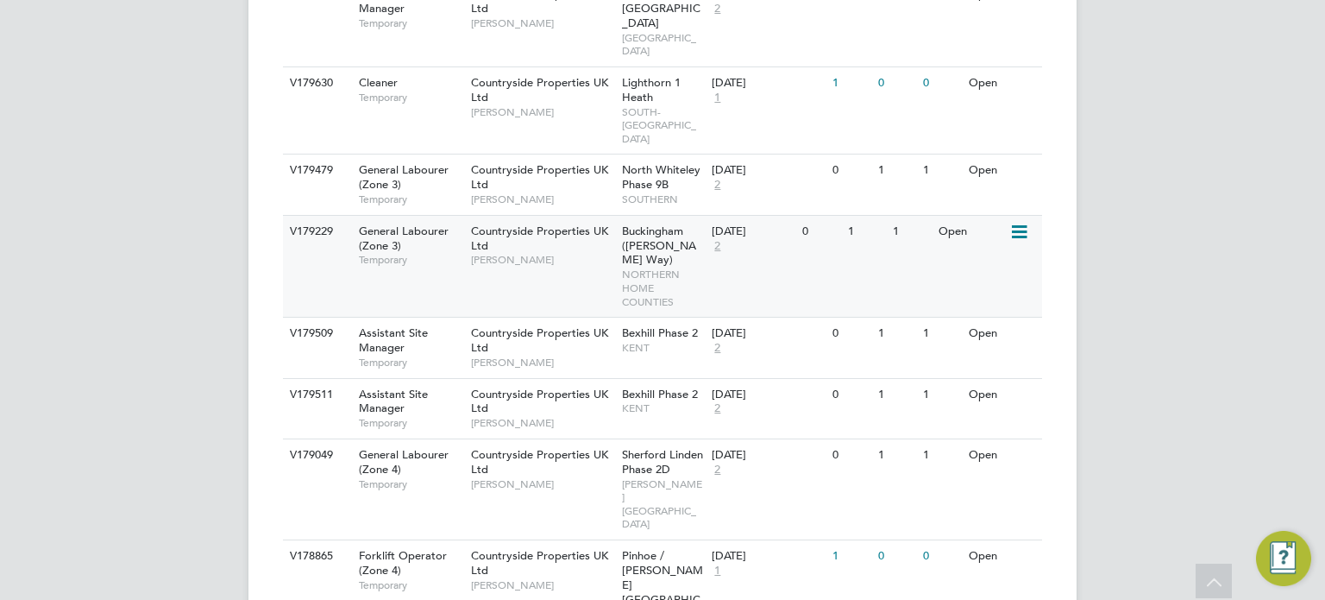
click at [675, 223] on span "Buckingham (Osier Way)" at bounding box center [659, 245] width 74 height 44
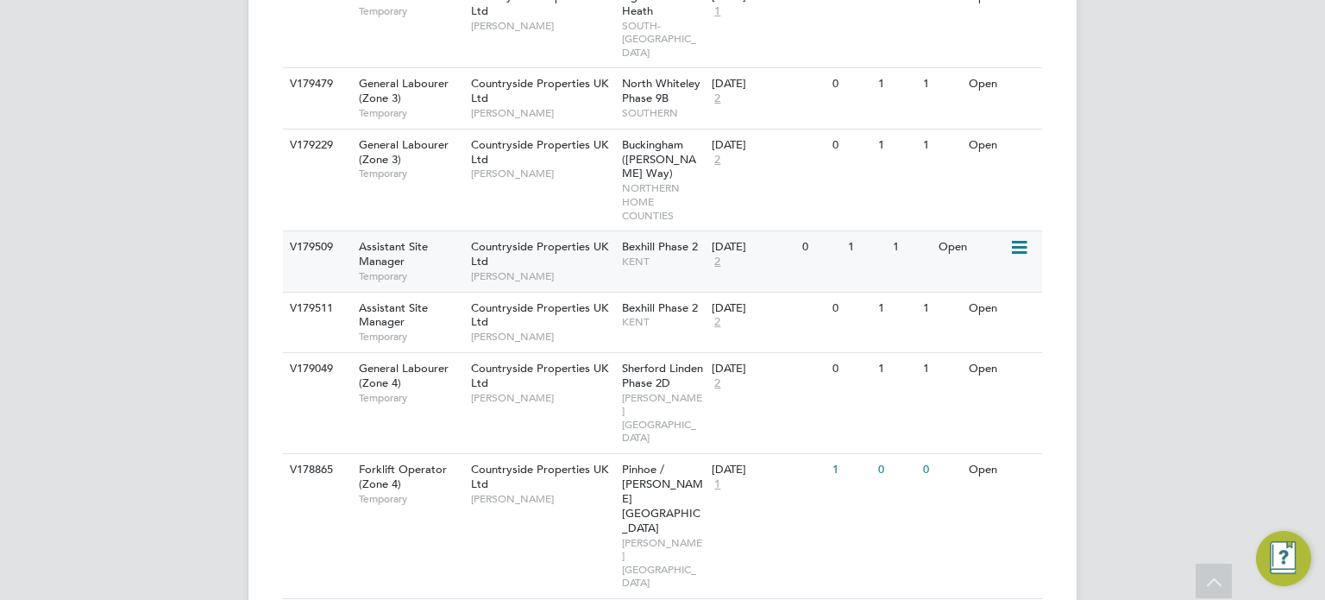
click at [734, 231] on div "26 Aug 2025 2" at bounding box center [752, 254] width 91 height 47
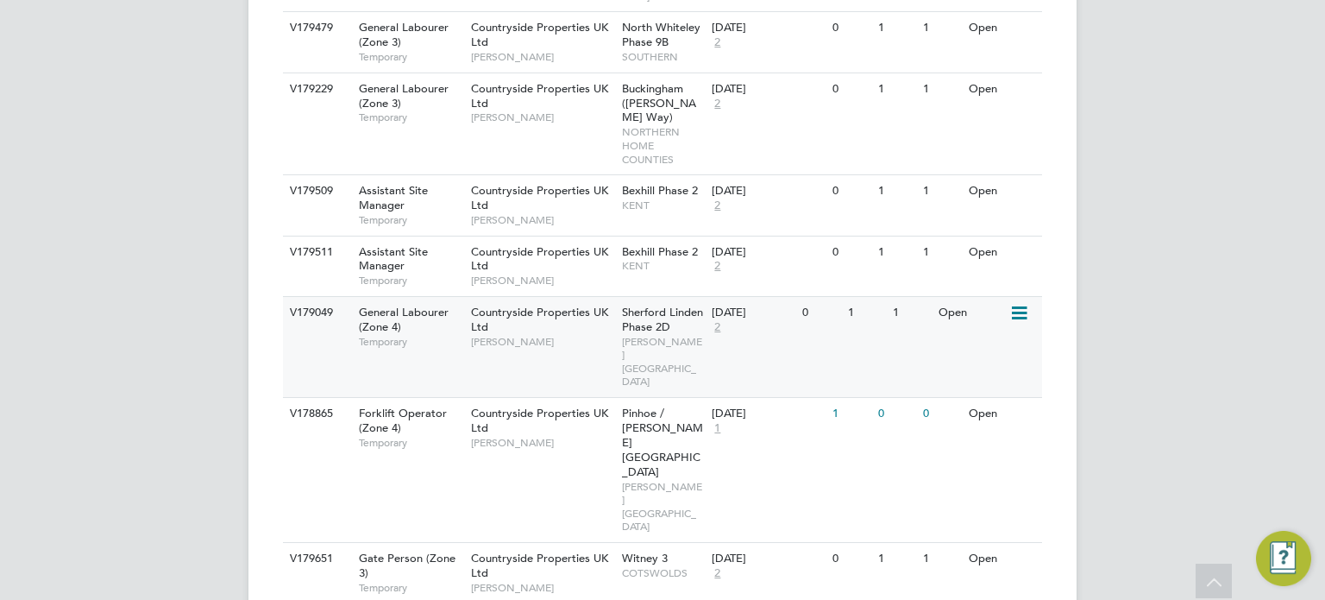
scroll to position [1553, 0]
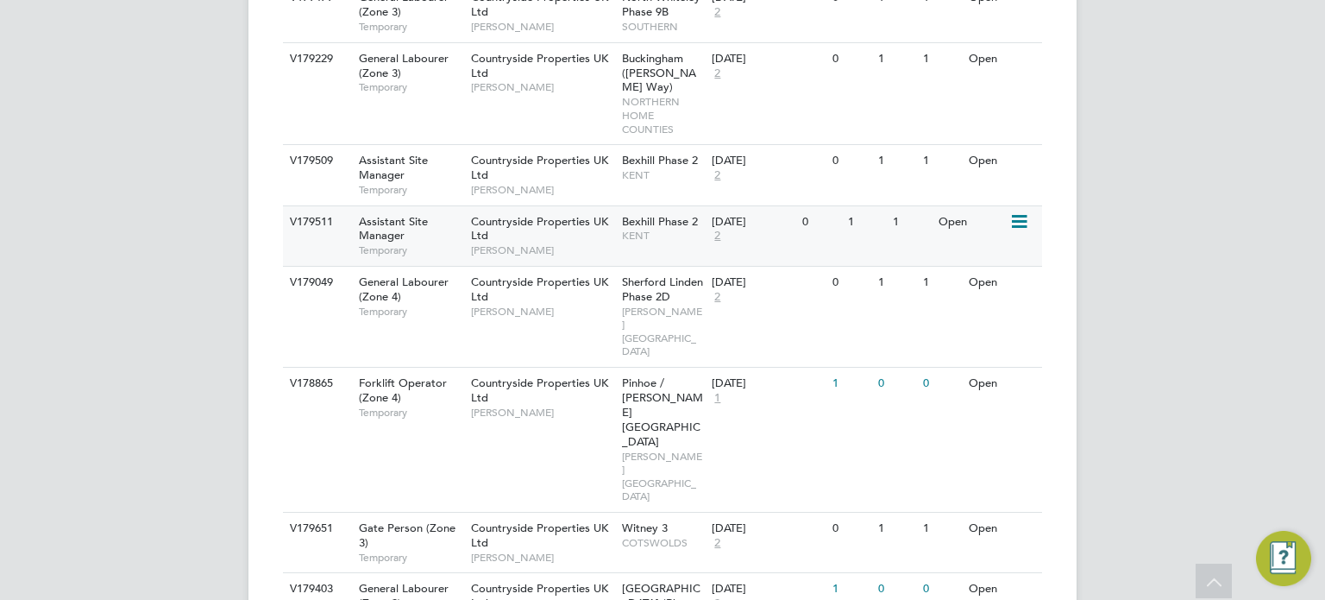
click at [770, 206] on div "26 Aug 2025 2" at bounding box center [752, 229] width 91 height 47
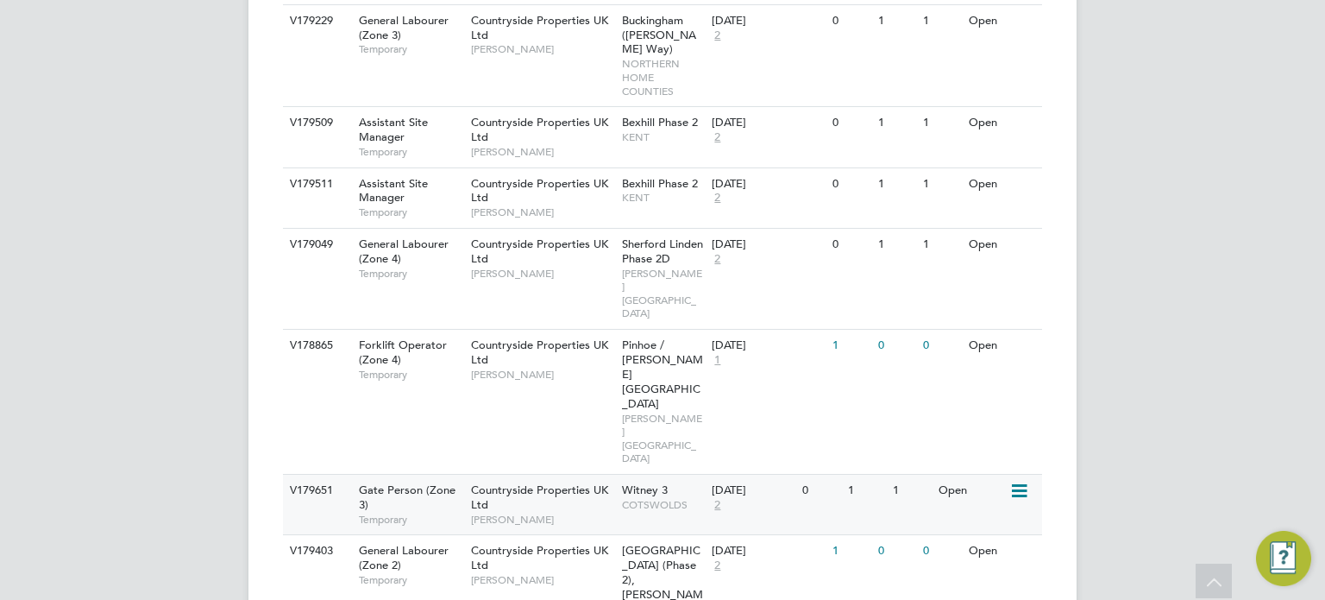
scroll to position [1590, 0]
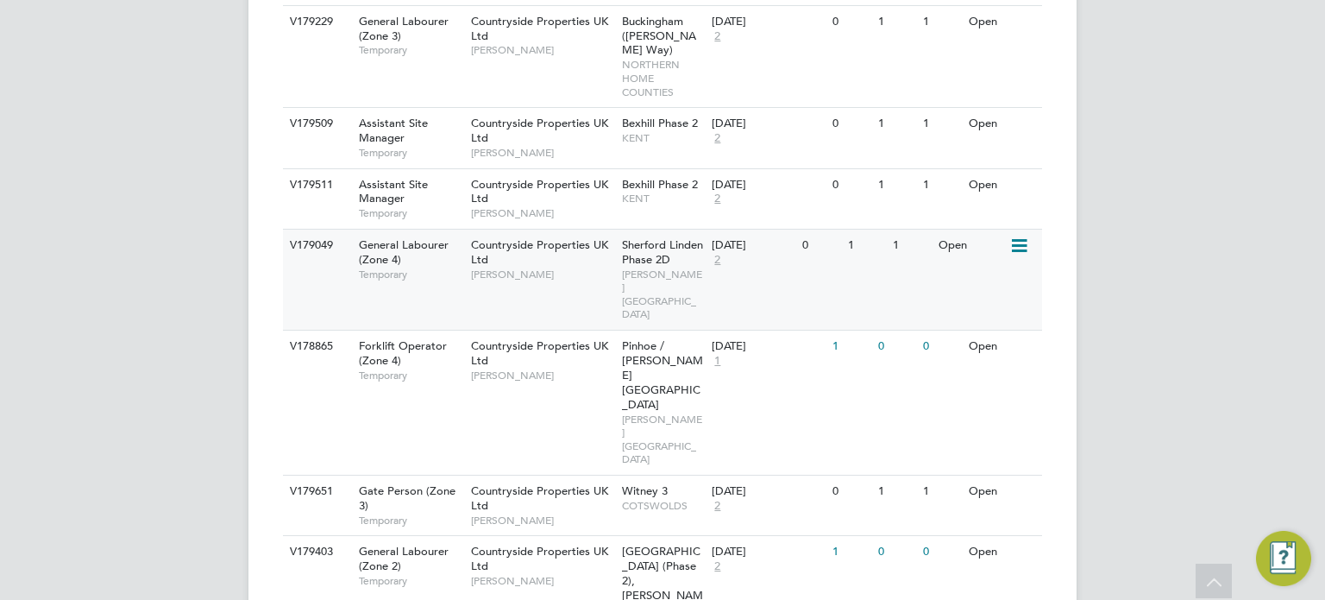
click at [670, 267] on span "CORNWELL SOUTH WEST" at bounding box center [663, 293] width 82 height 53
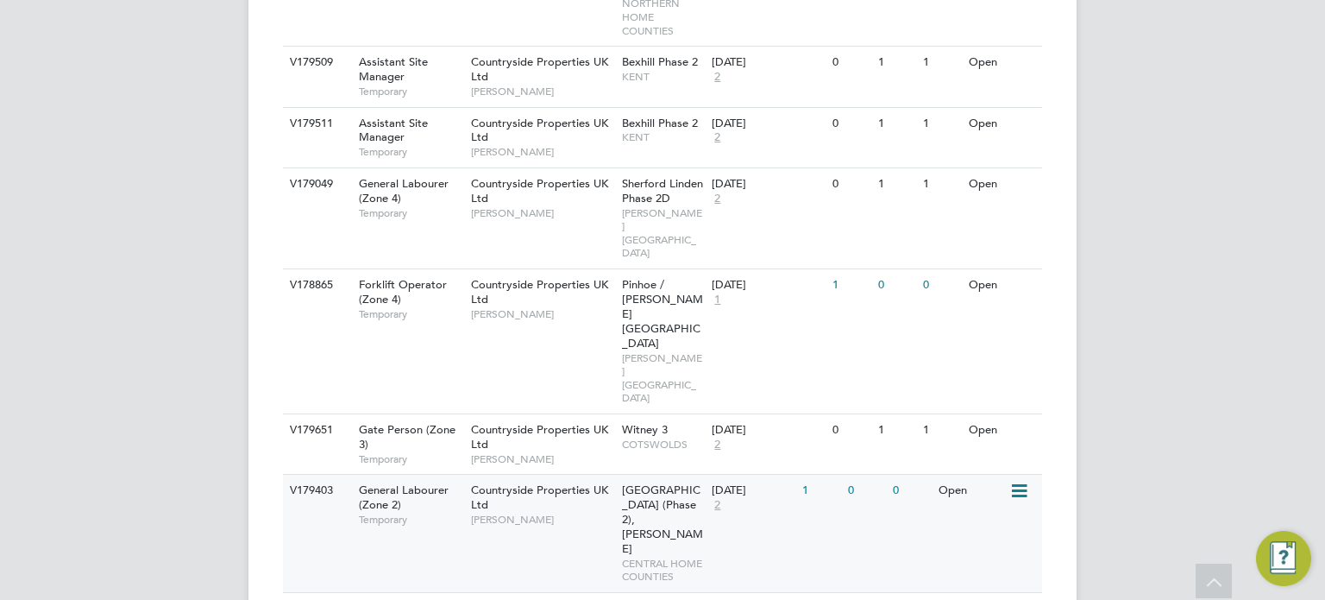
scroll to position [1662, 0]
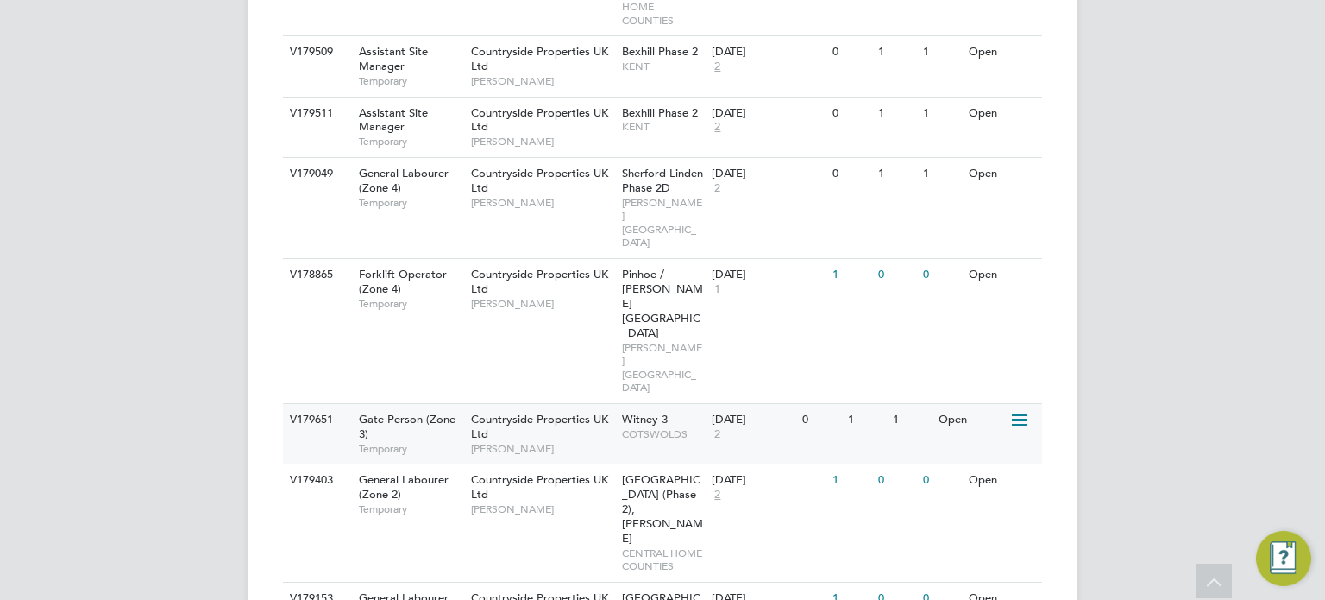
click at [656, 427] on span "COTSWOLDS" at bounding box center [663, 434] width 82 height 14
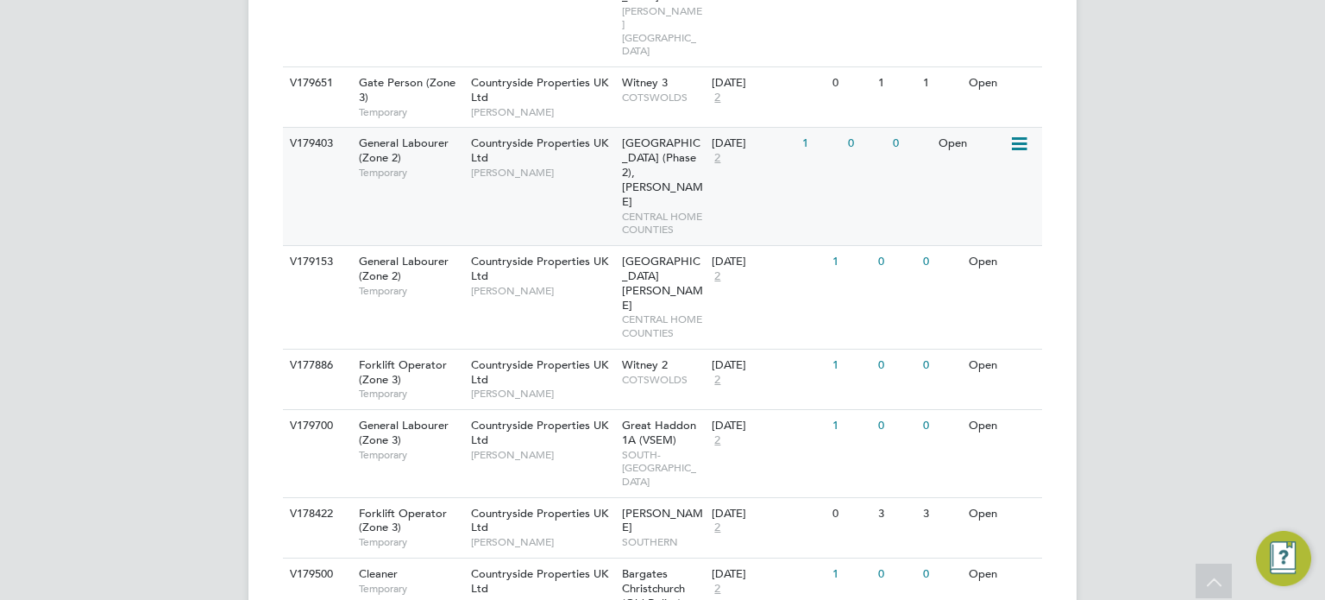
scroll to position [2028, 0]
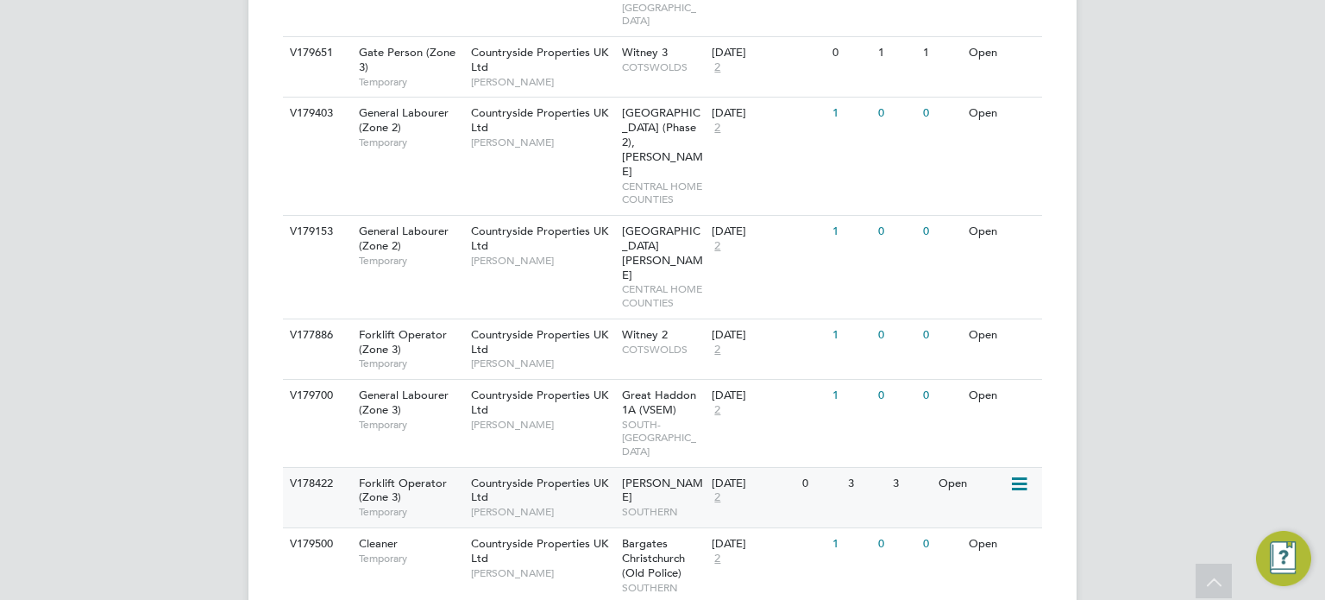
click at [678, 505] on span "SOUTHERN" at bounding box center [663, 512] width 82 height 14
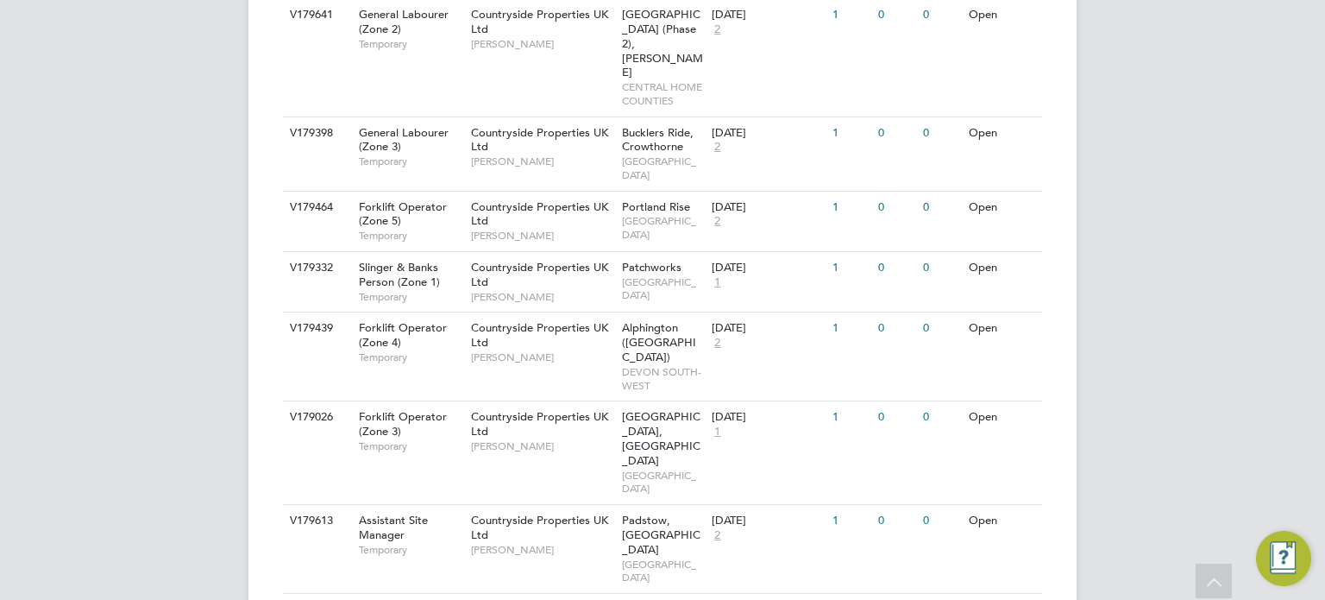
scroll to position [0, 0]
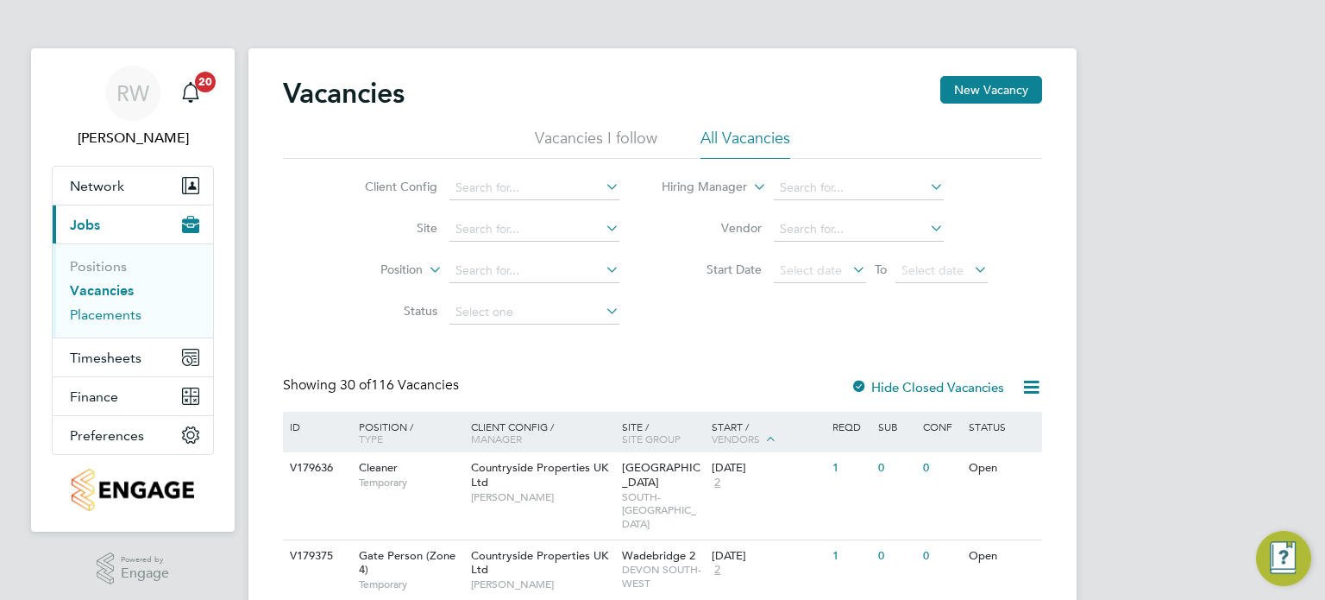
click at [123, 315] on link "Placements" at bounding box center [106, 314] width 72 height 16
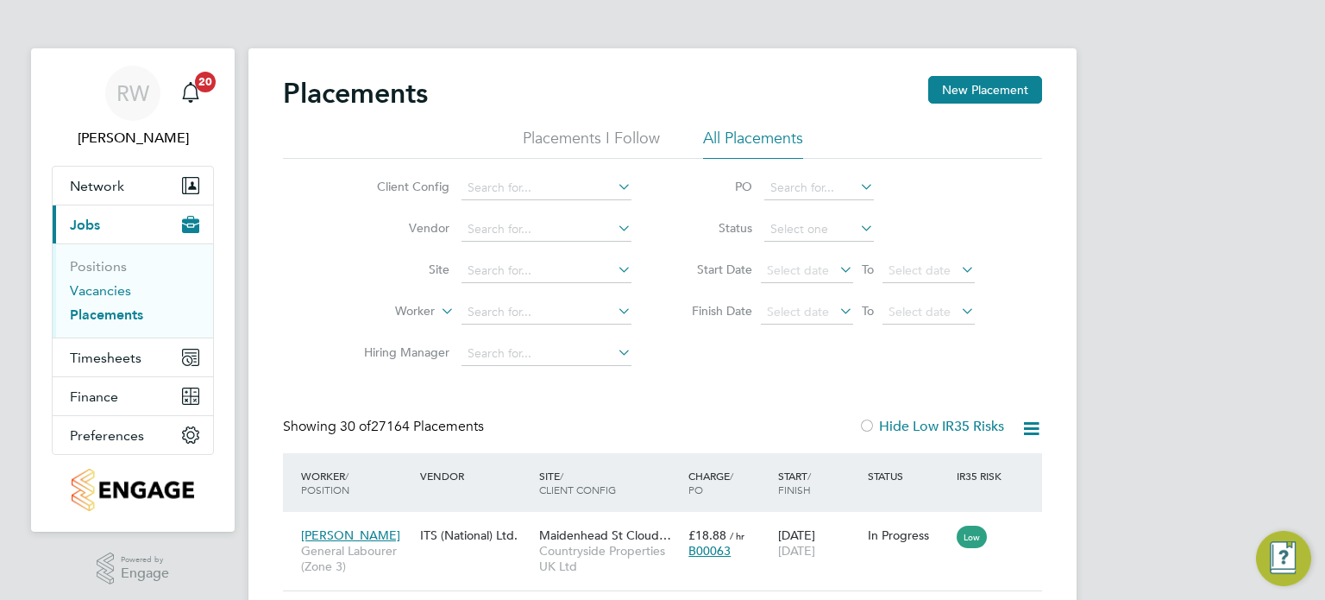
scroll to position [65, 150]
click at [101, 289] on link "Vacancies" at bounding box center [100, 290] width 61 height 16
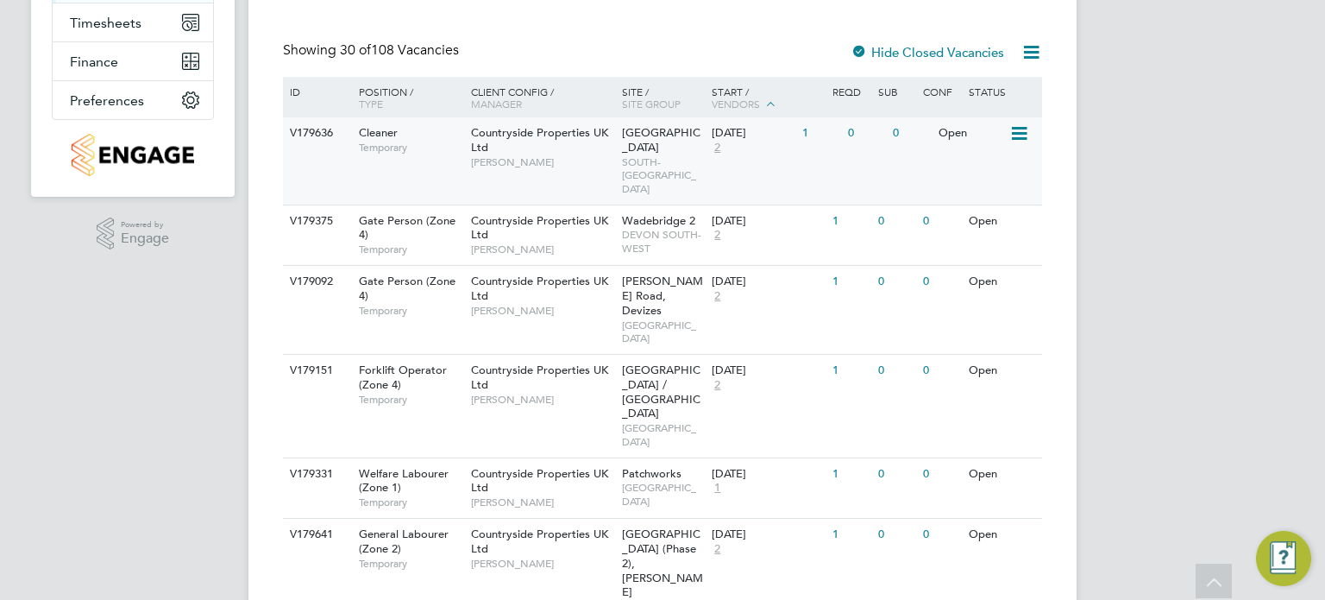
click at [632, 144] on span "Prospect Avenue" at bounding box center [661, 139] width 79 height 29
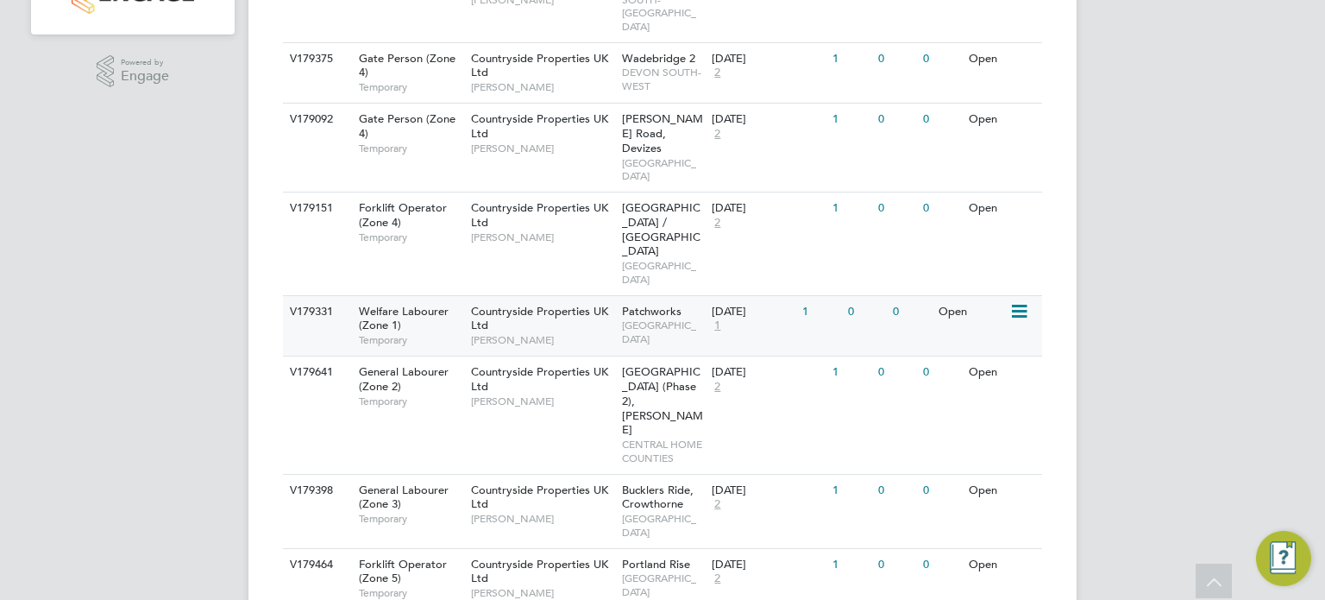
click at [683, 296] on div "Patchworks EAST LONDON" at bounding box center [663, 325] width 91 height 59
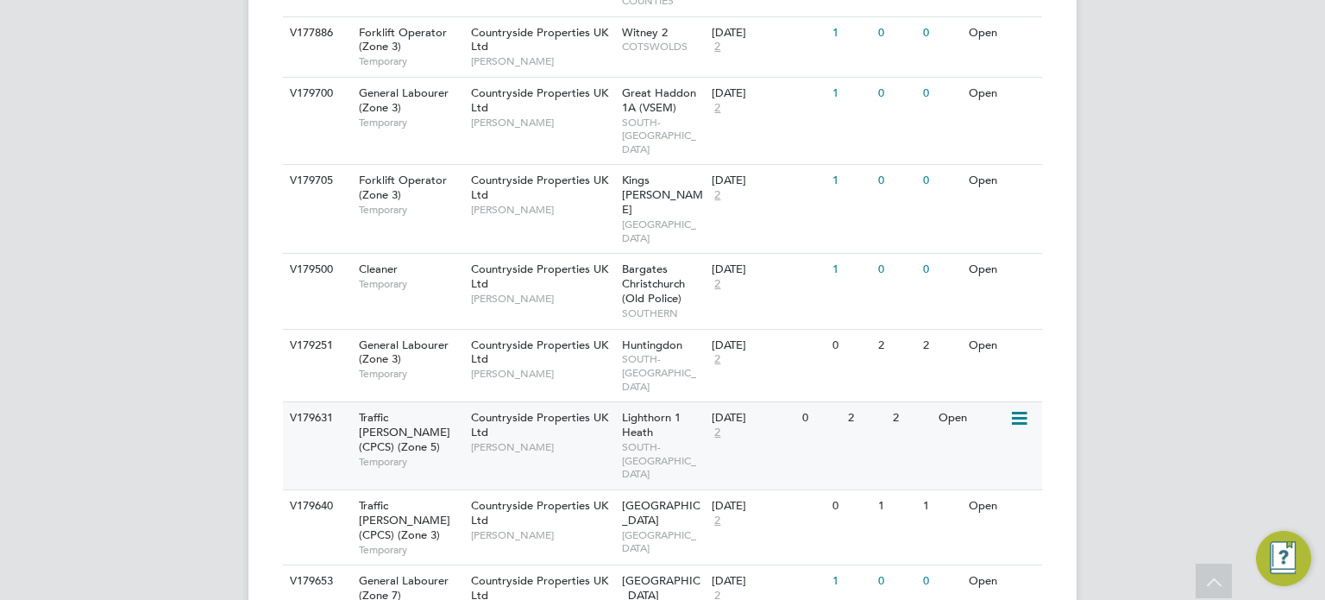
click at [638, 410] on span "Lighthorn 1 Heath" at bounding box center [651, 424] width 59 height 29
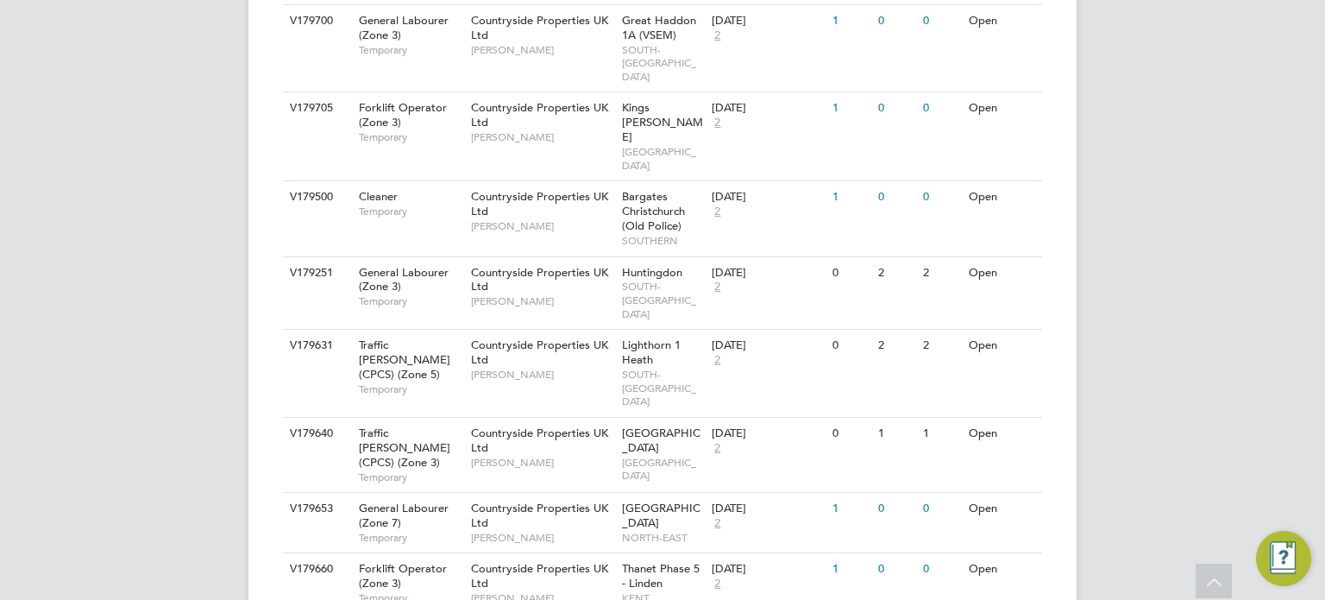
scroll to position [1962, 0]
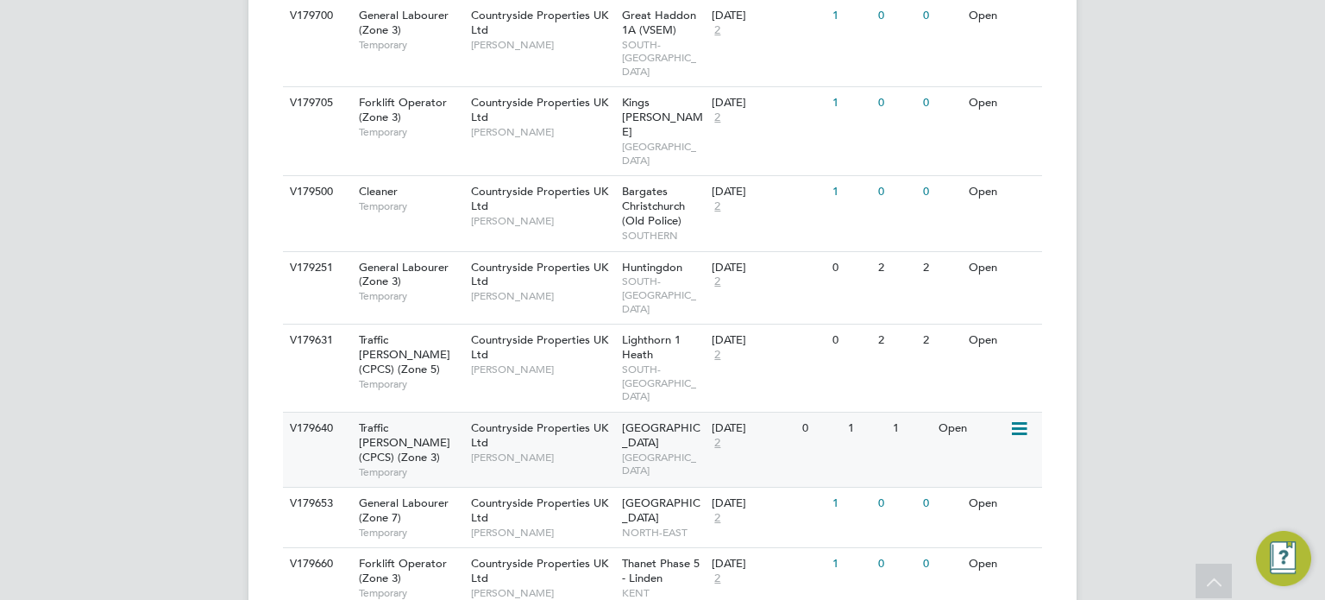
click at [654, 420] on span "Maidenhead St Cloud Way" at bounding box center [661, 434] width 79 height 29
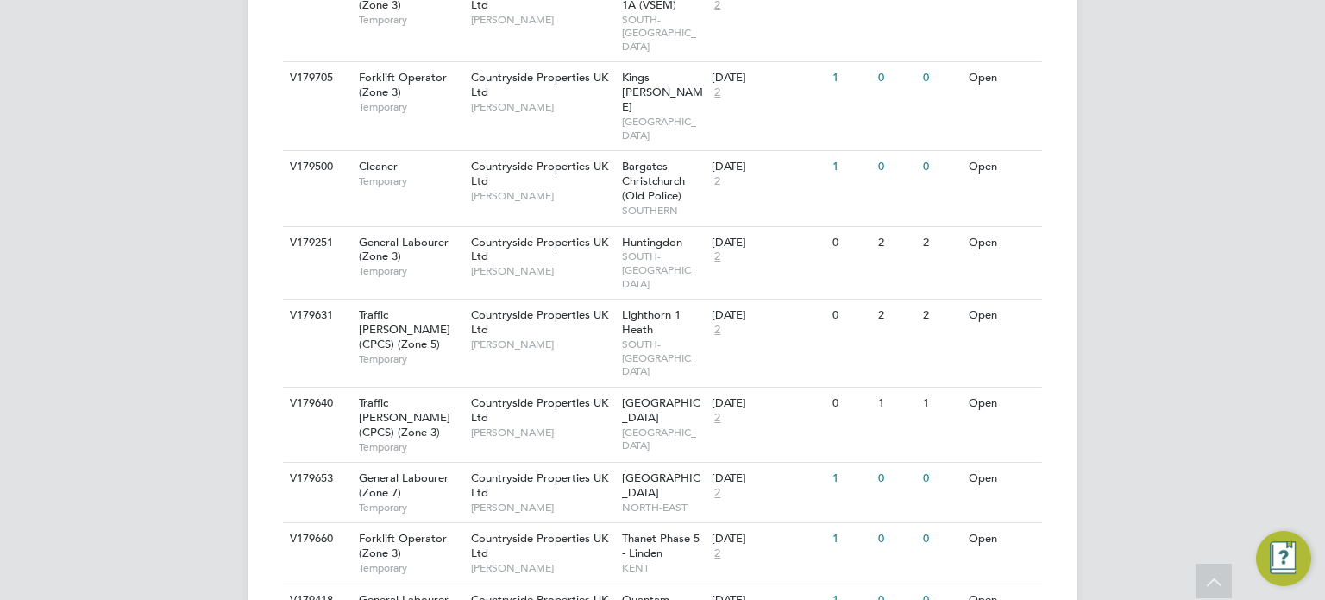
scroll to position [1989, 0]
click at [745, 461] on div "27 Aug 2025 2" at bounding box center [752, 484] width 91 height 47
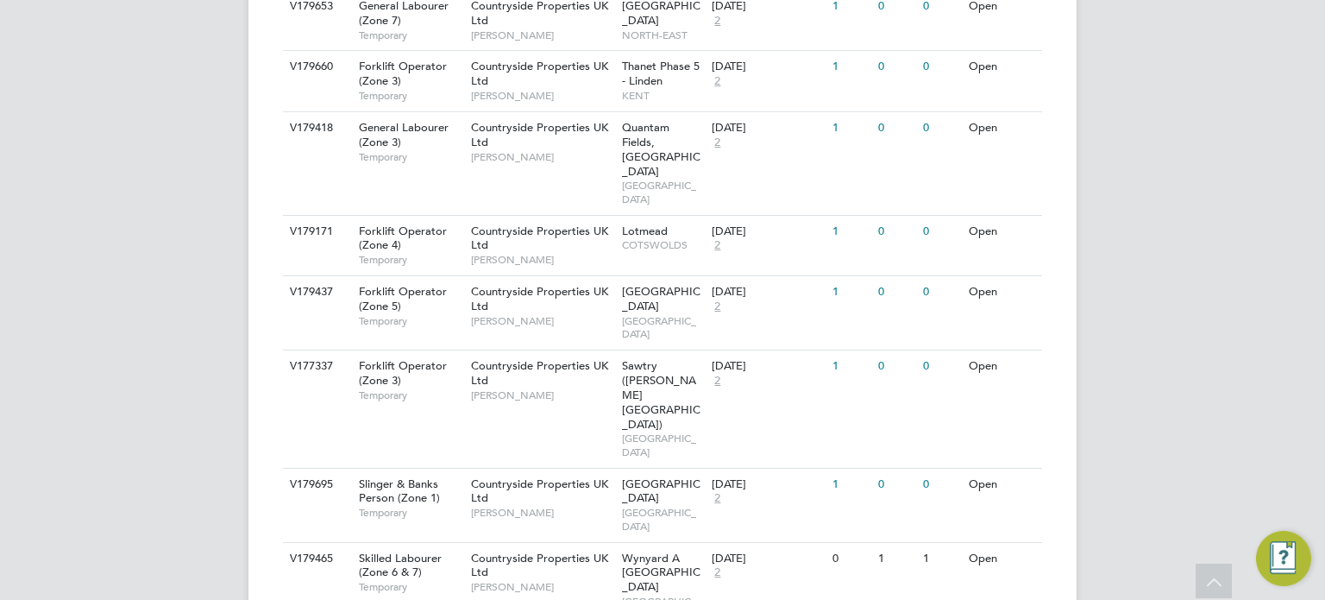
scroll to position [2461, 0]
click at [637, 549] on span "Wynyard A Siskin Park" at bounding box center [661, 571] width 79 height 44
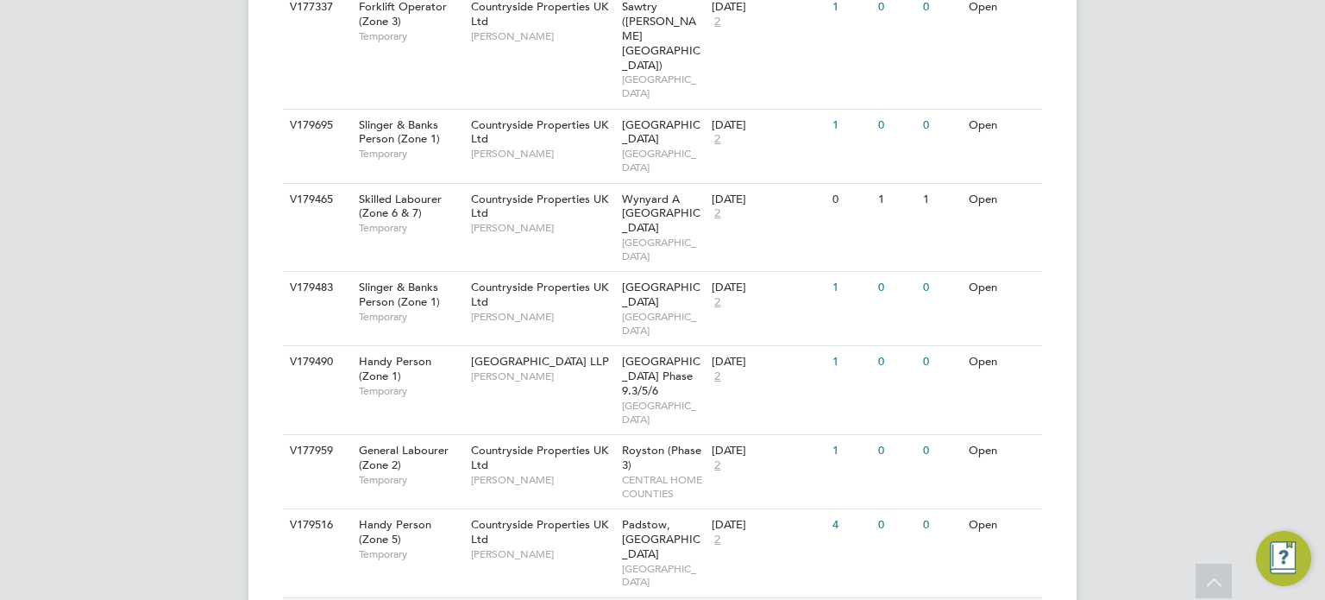
scroll to position [2817, 0]
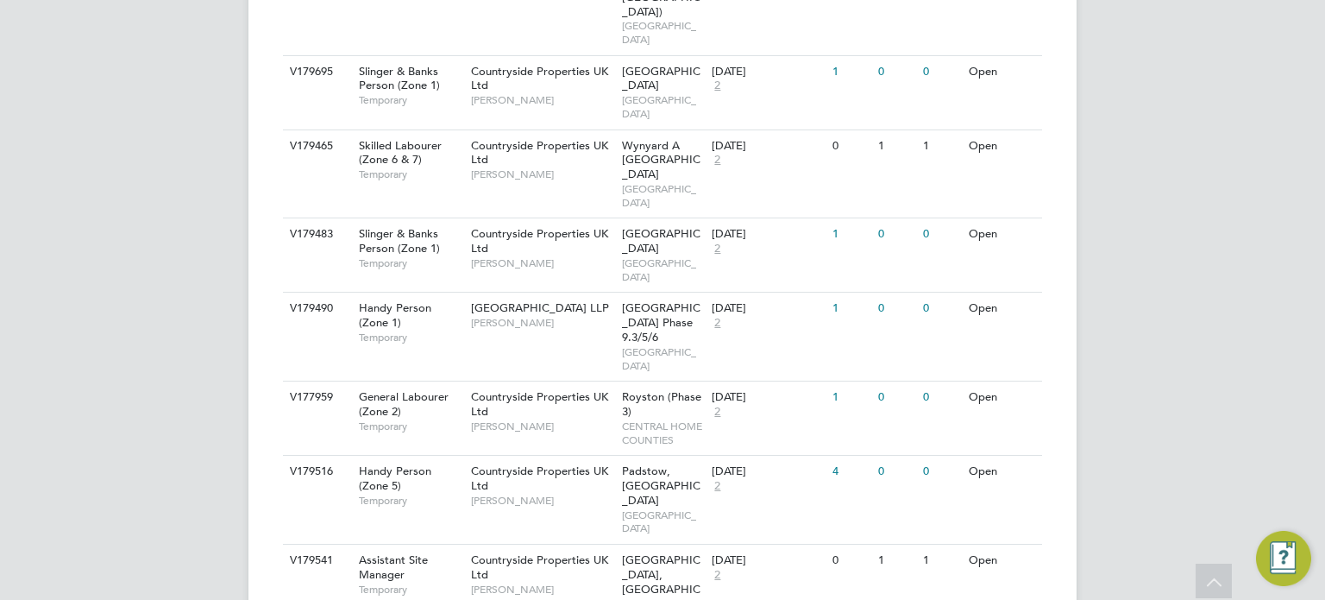
scroll to position [2871, 0]
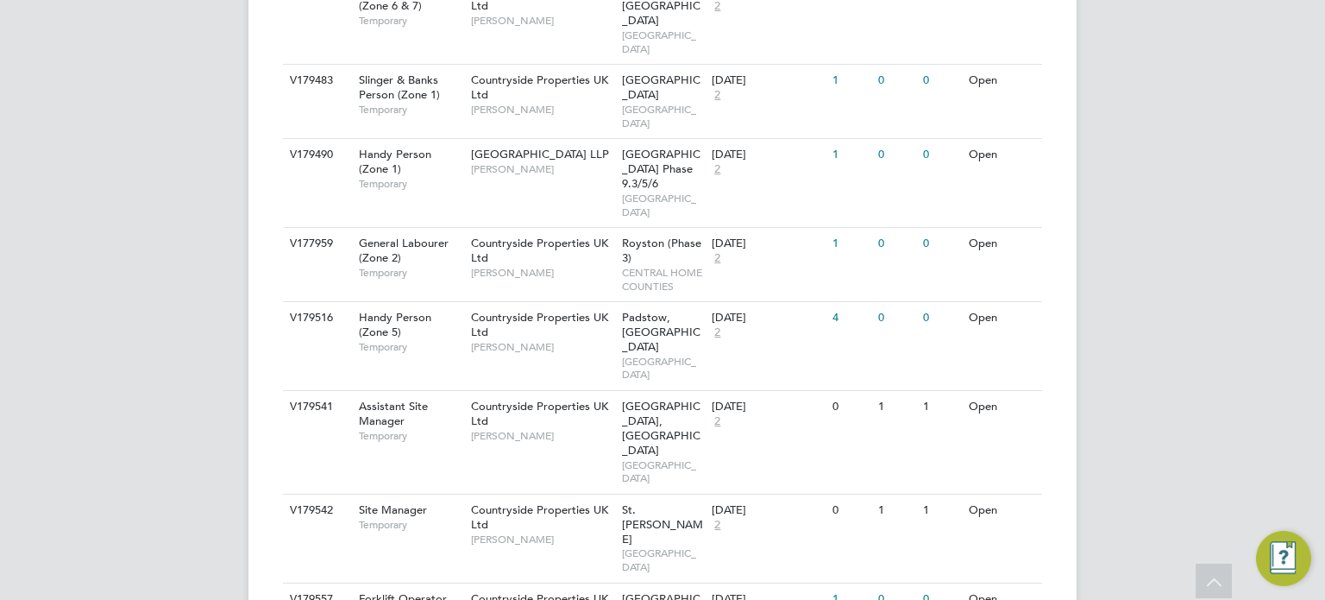
scroll to position [3028, 0]
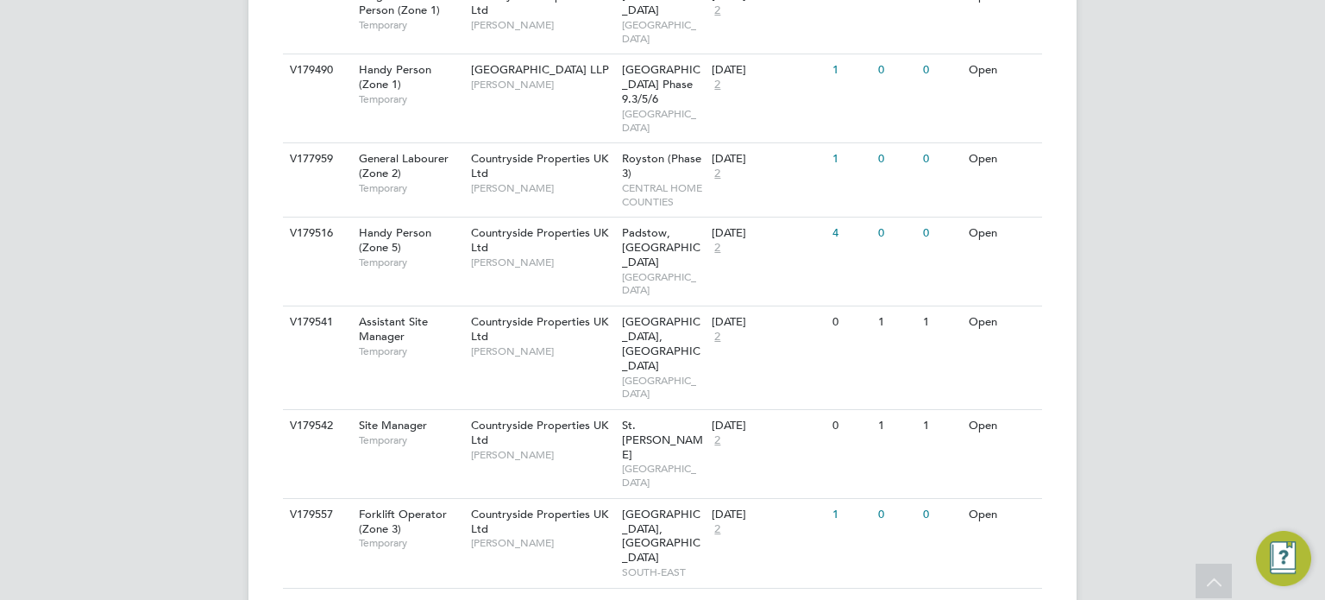
scroll to position [3108, 0]
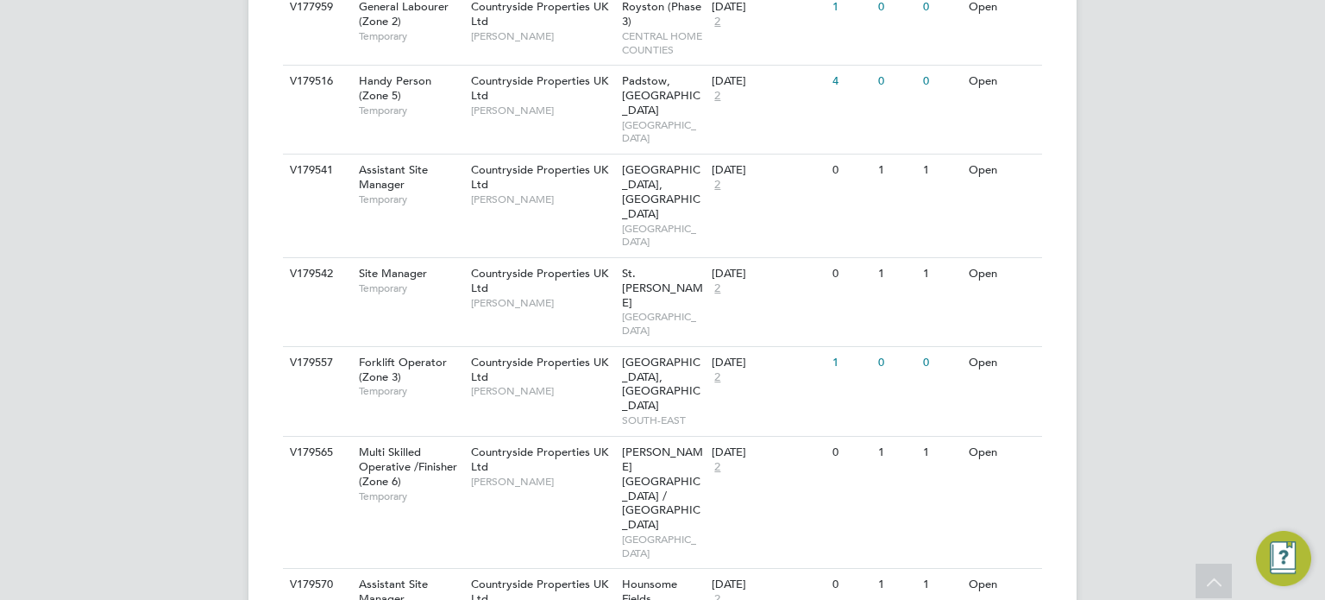
scroll to position [3262, 0]
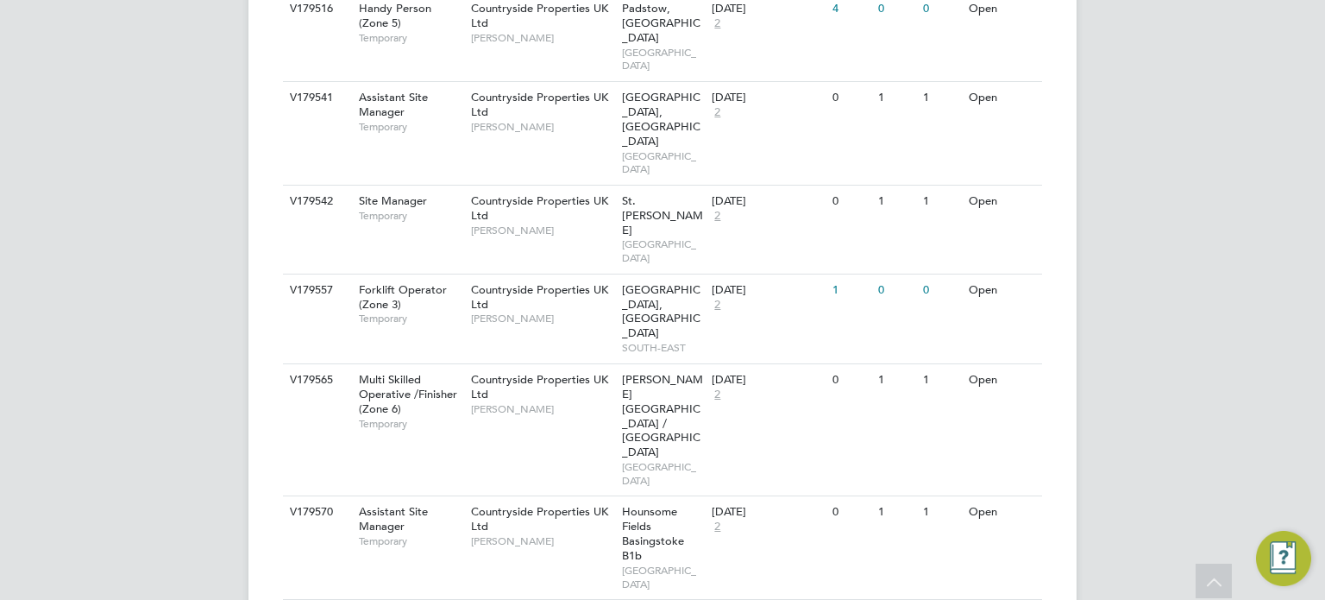
scroll to position [3335, 0]
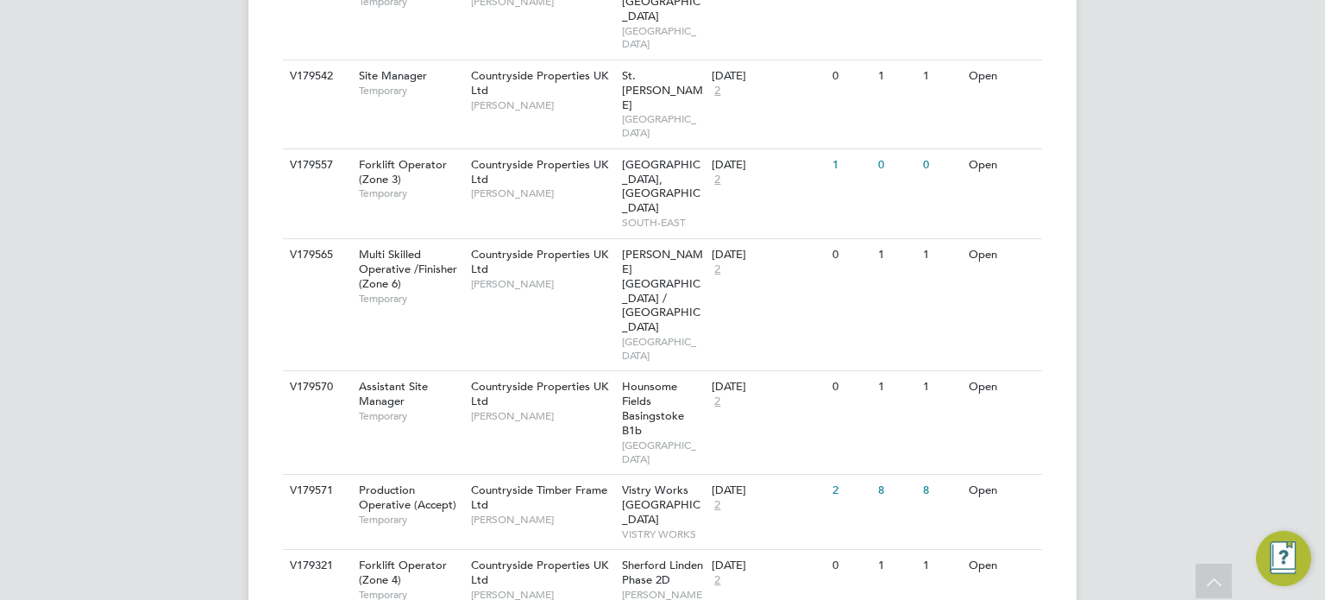
scroll to position [3461, 0]
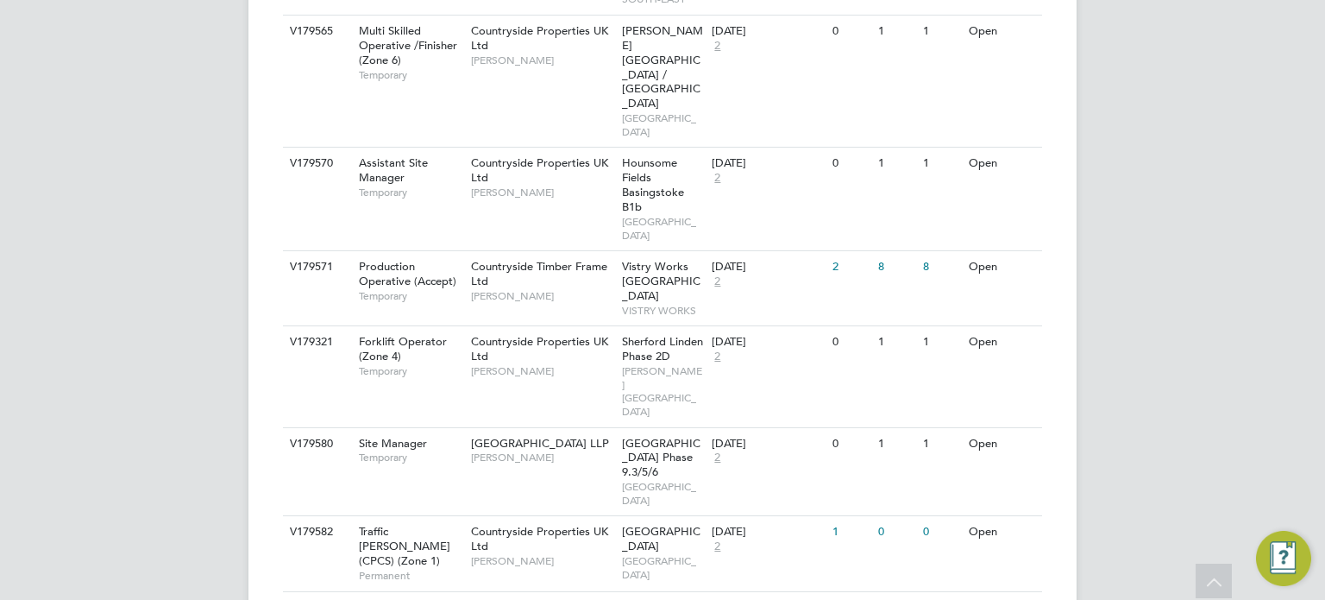
scroll to position [3684, 0]
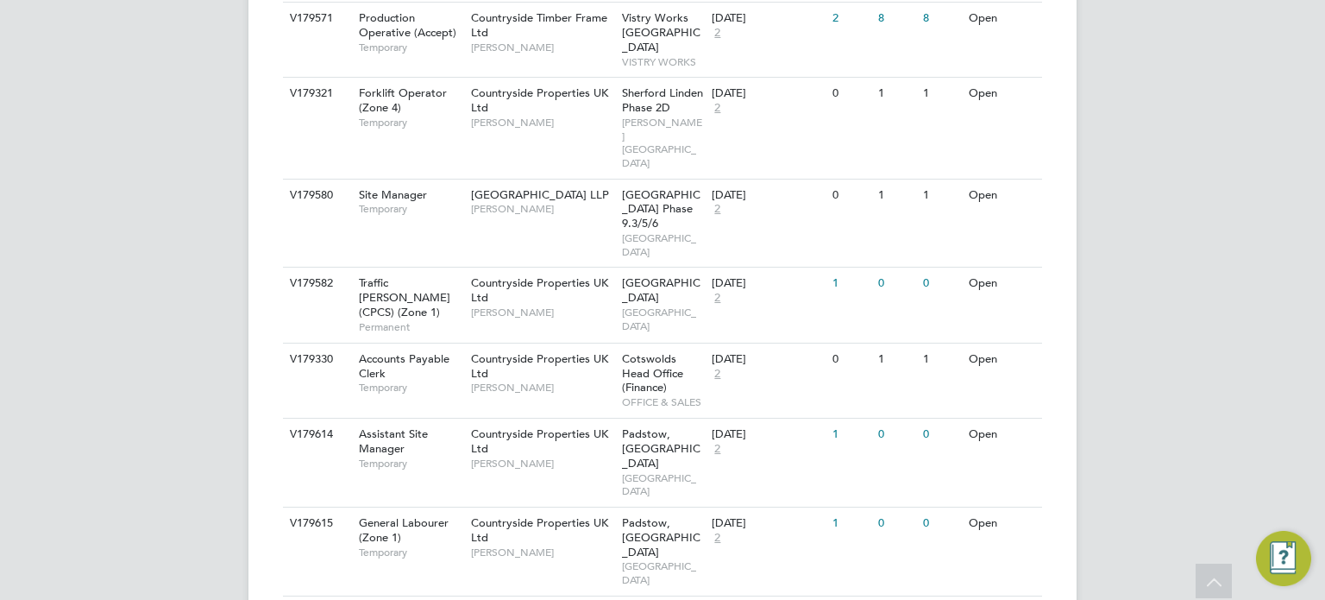
scroll to position [3932, 0]
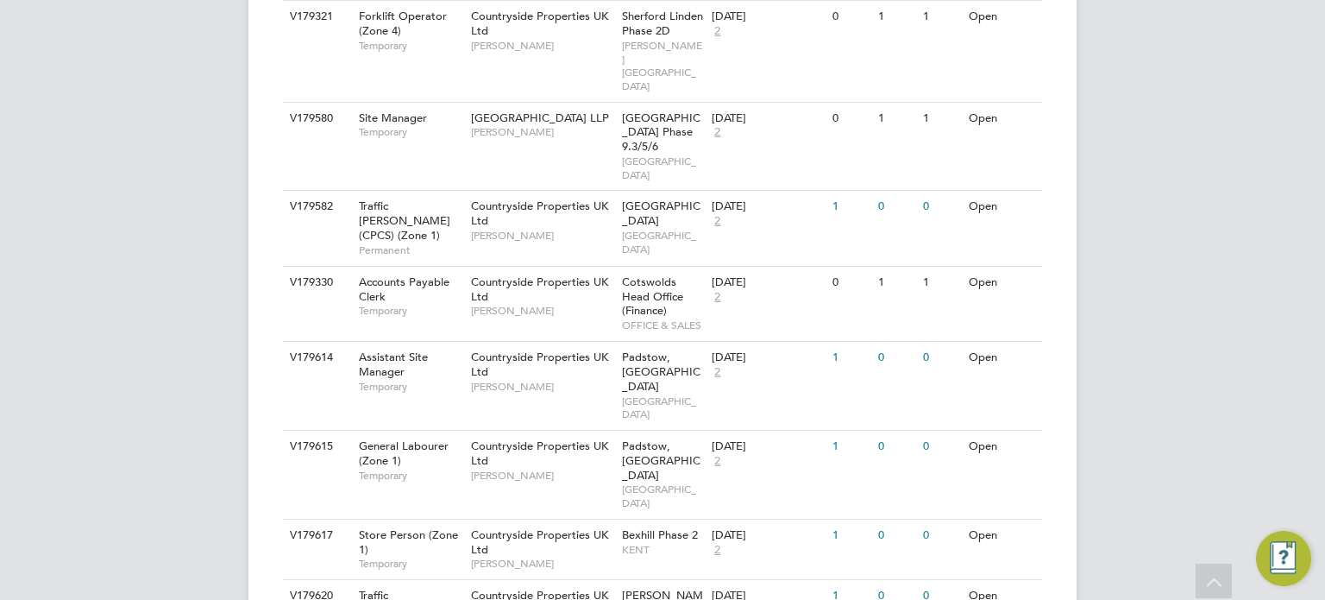
scroll to position [4027, 0]
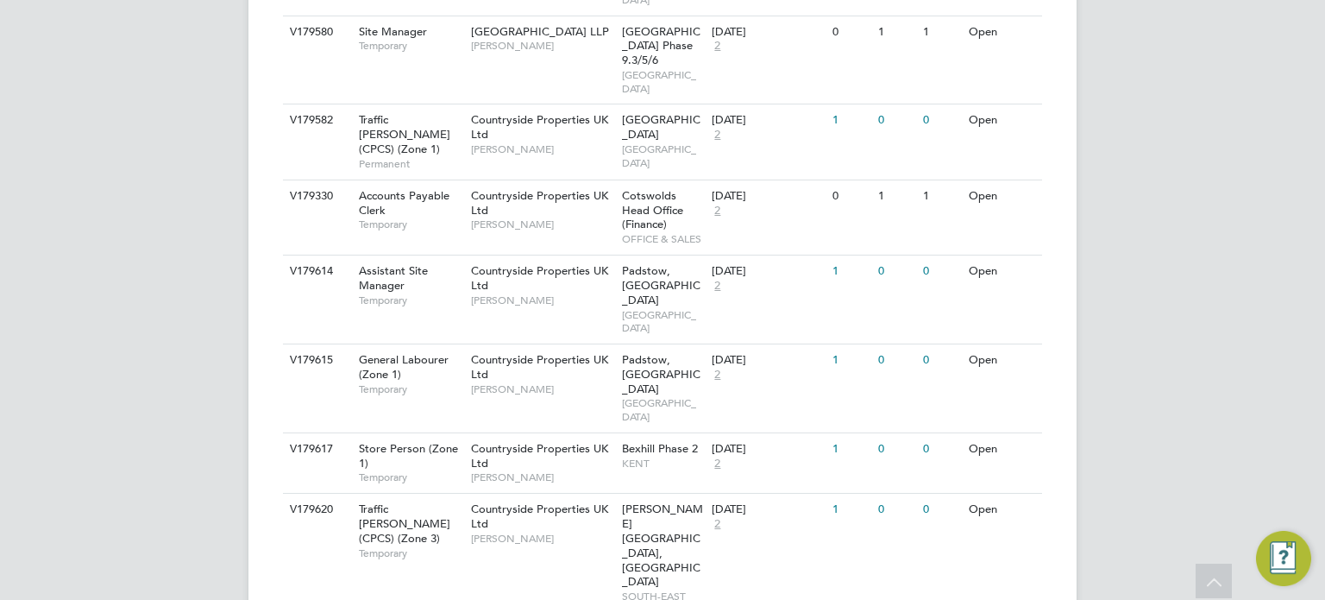
scroll to position [4095, 0]
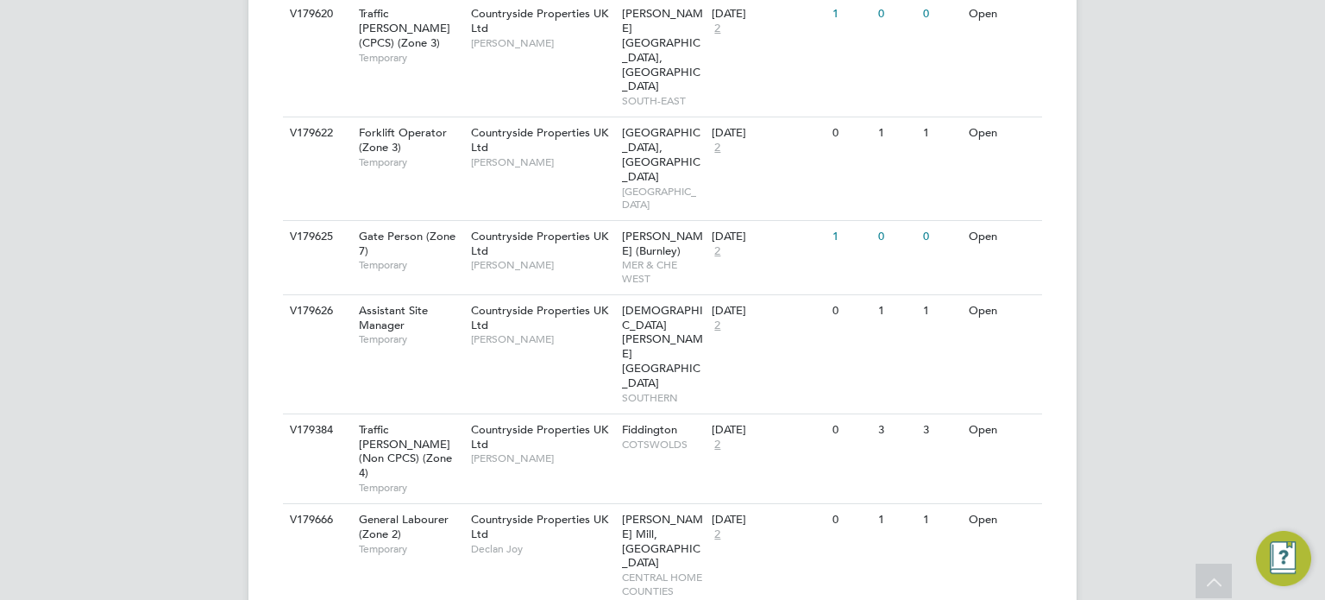
scroll to position [4609, 0]
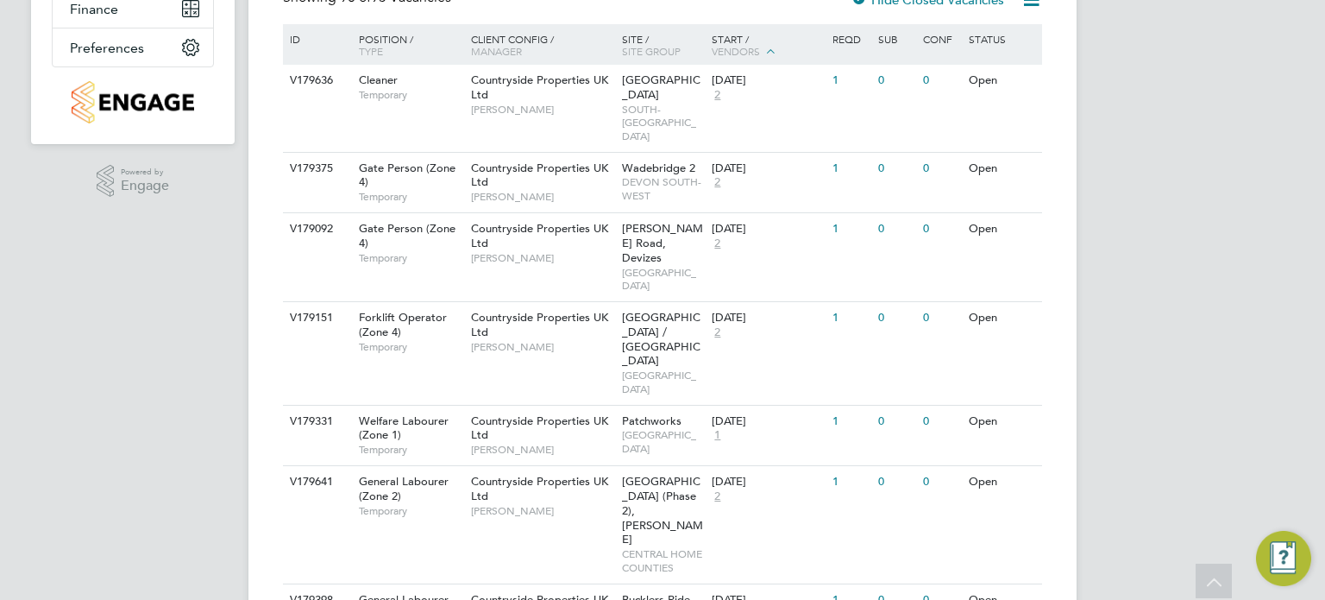
scroll to position [0, 0]
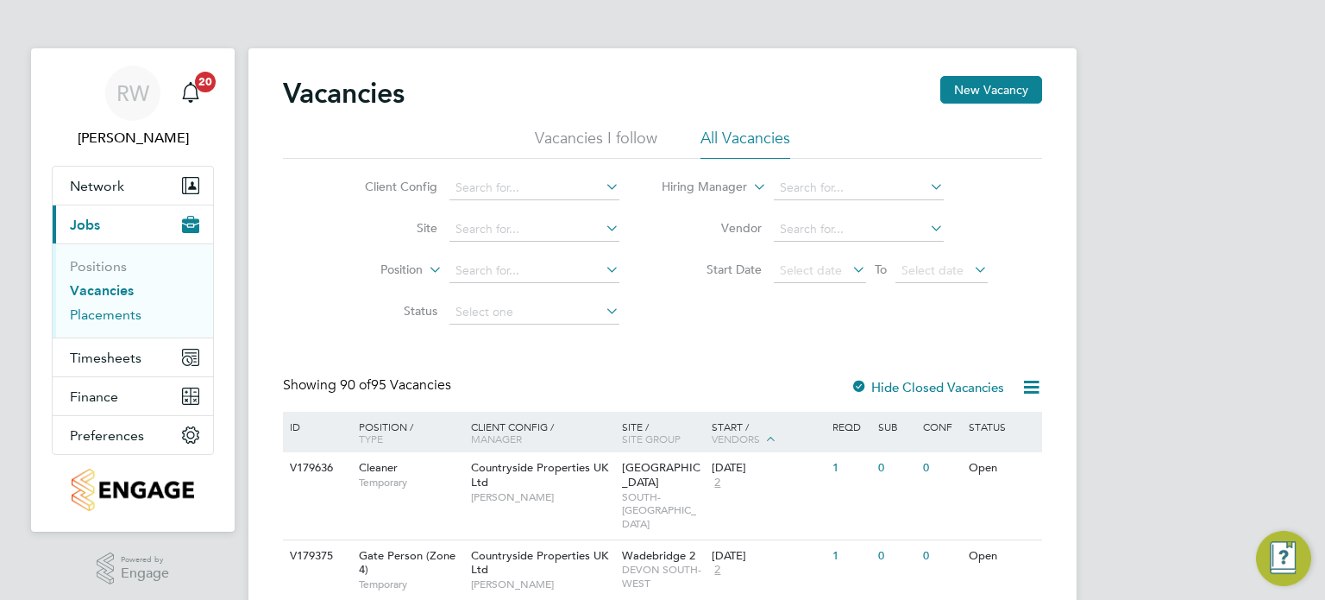
click at [115, 311] on link "Placements" at bounding box center [106, 314] width 72 height 16
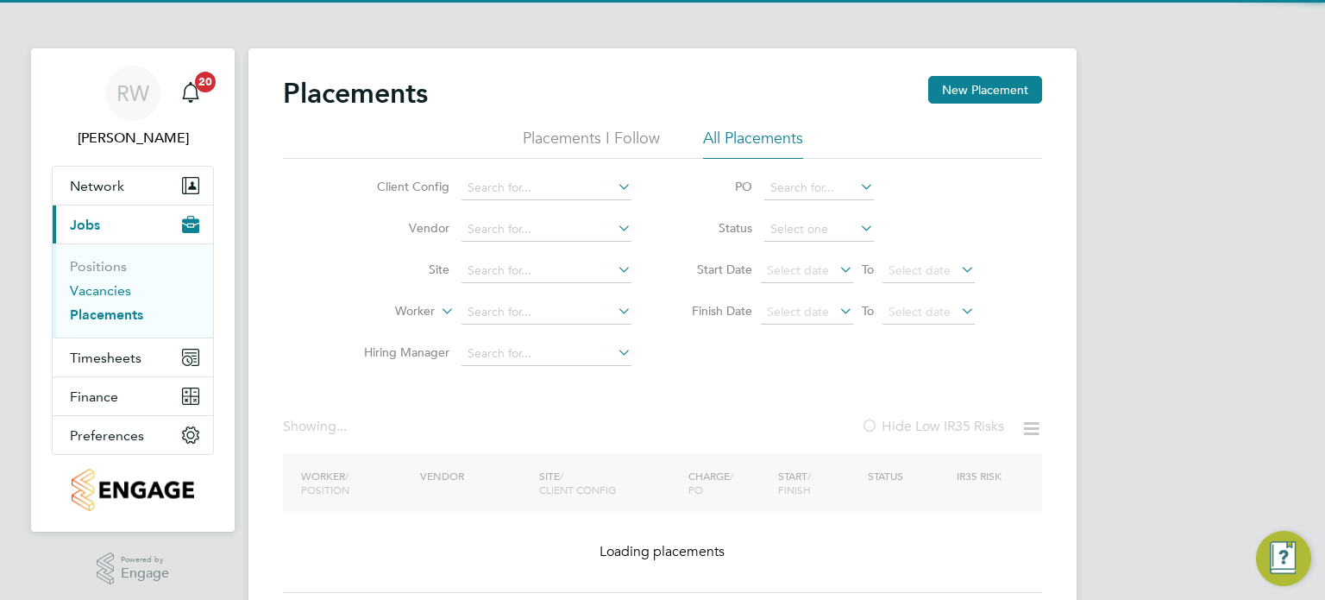
click at [102, 286] on link "Vacancies" at bounding box center [100, 290] width 61 height 16
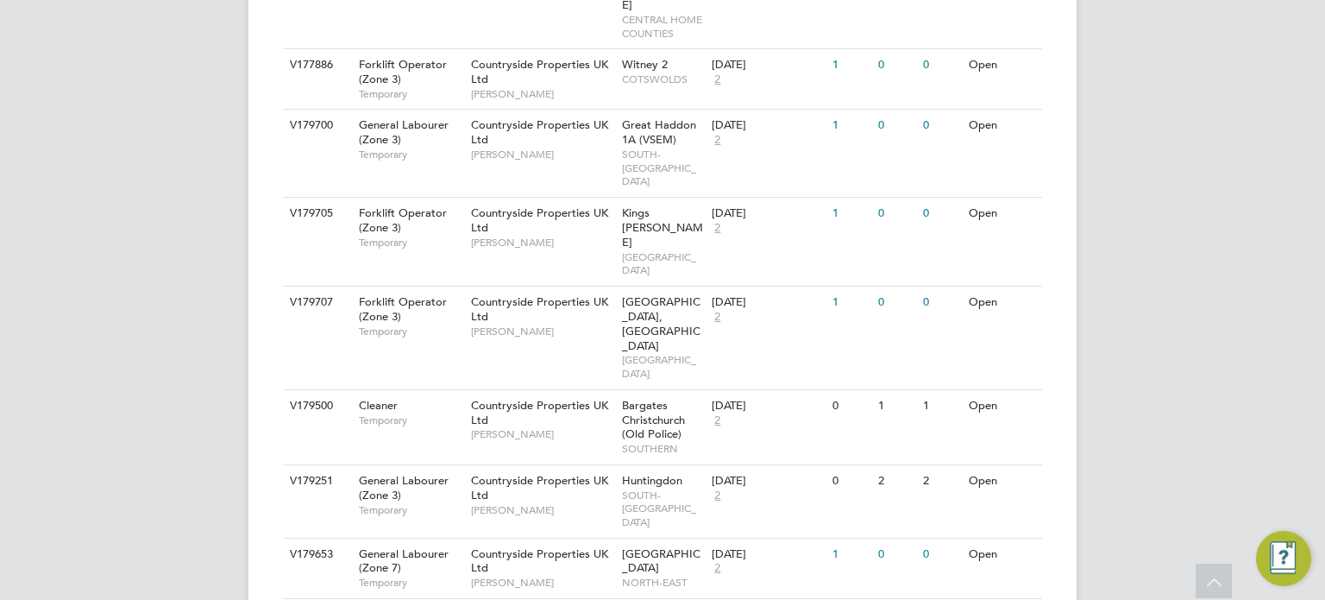
scroll to position [1989, 0]
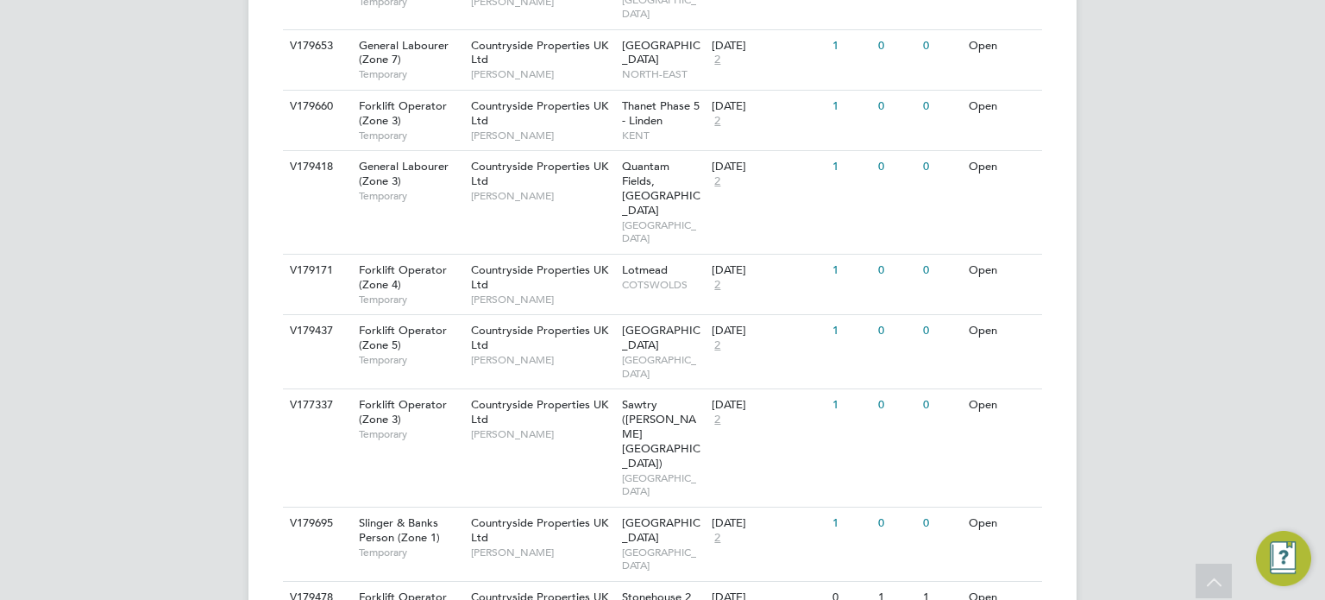
scroll to position [2451, 0]
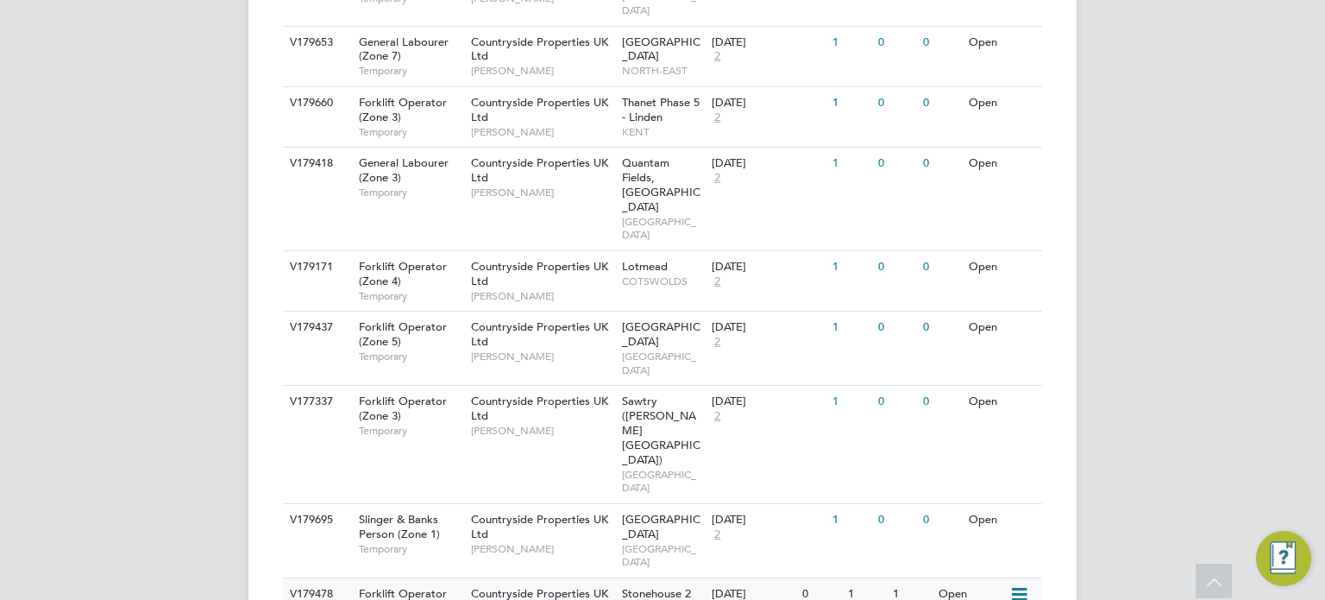
click at [632, 586] on span "Stonehouse 2 (Great Oldbury)" at bounding box center [659, 608] width 74 height 44
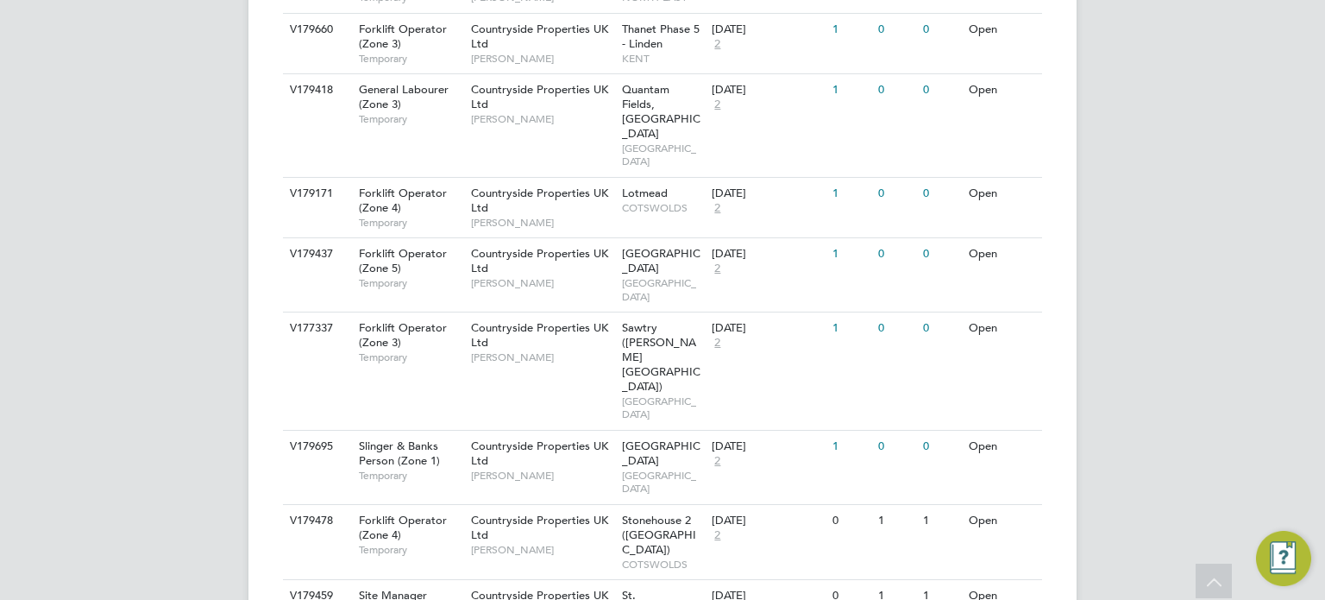
scroll to position [2526, 0]
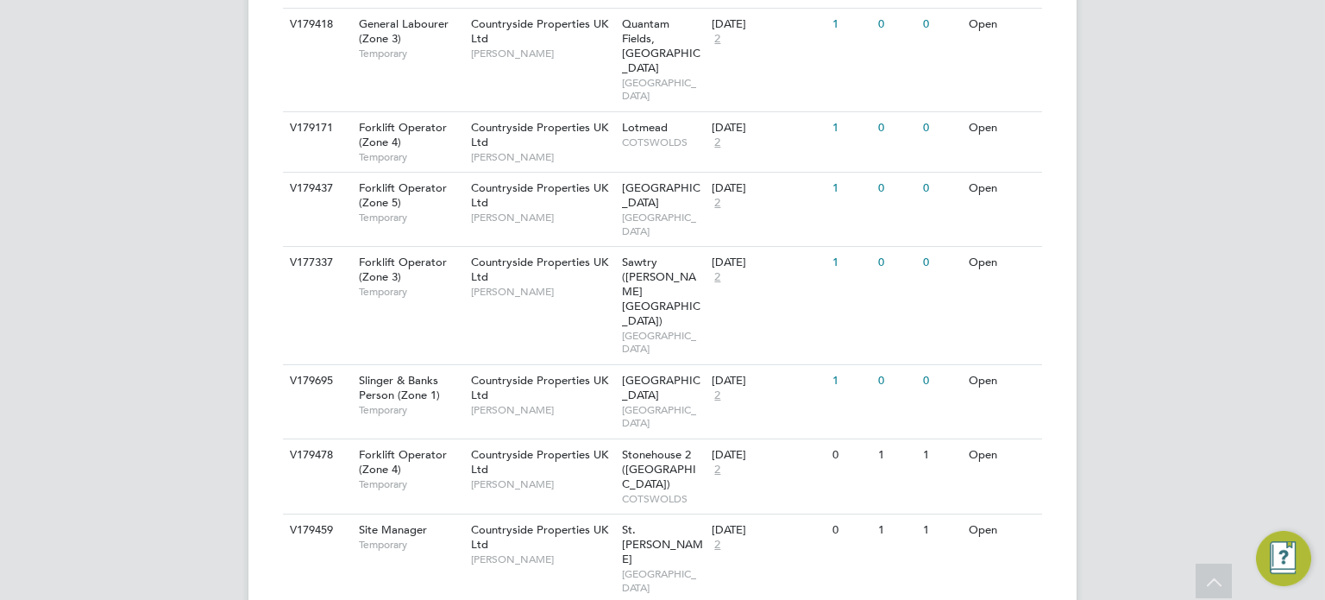
scroll to position [2616, 0]
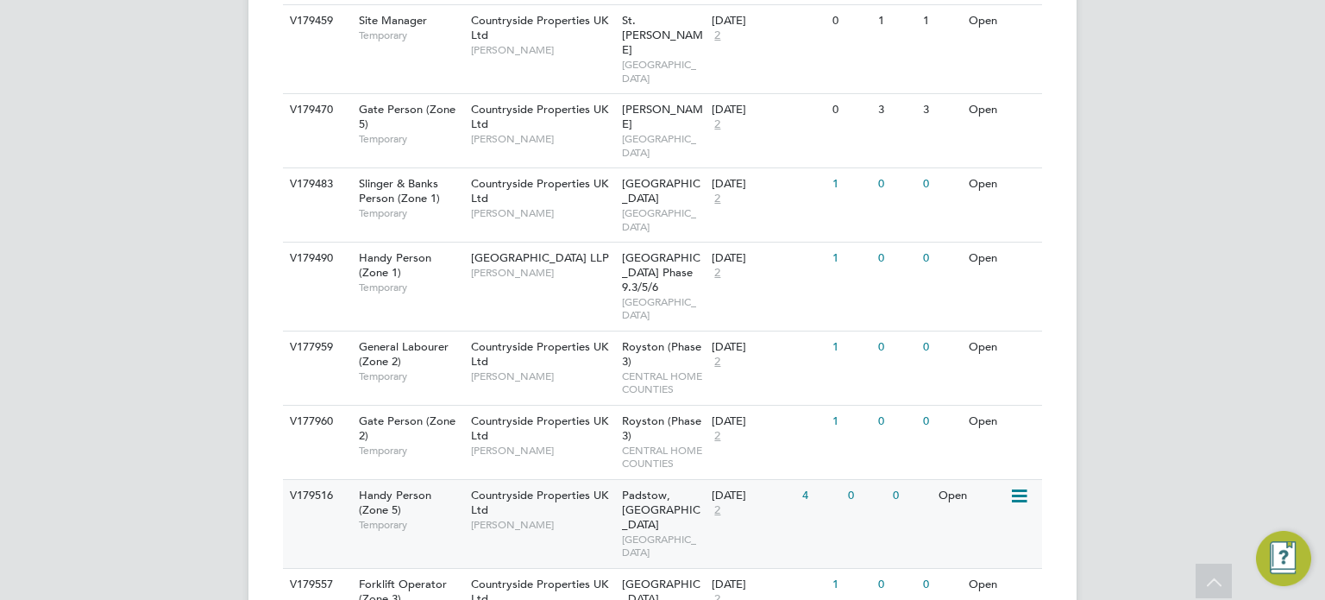
scroll to position [3182, 0]
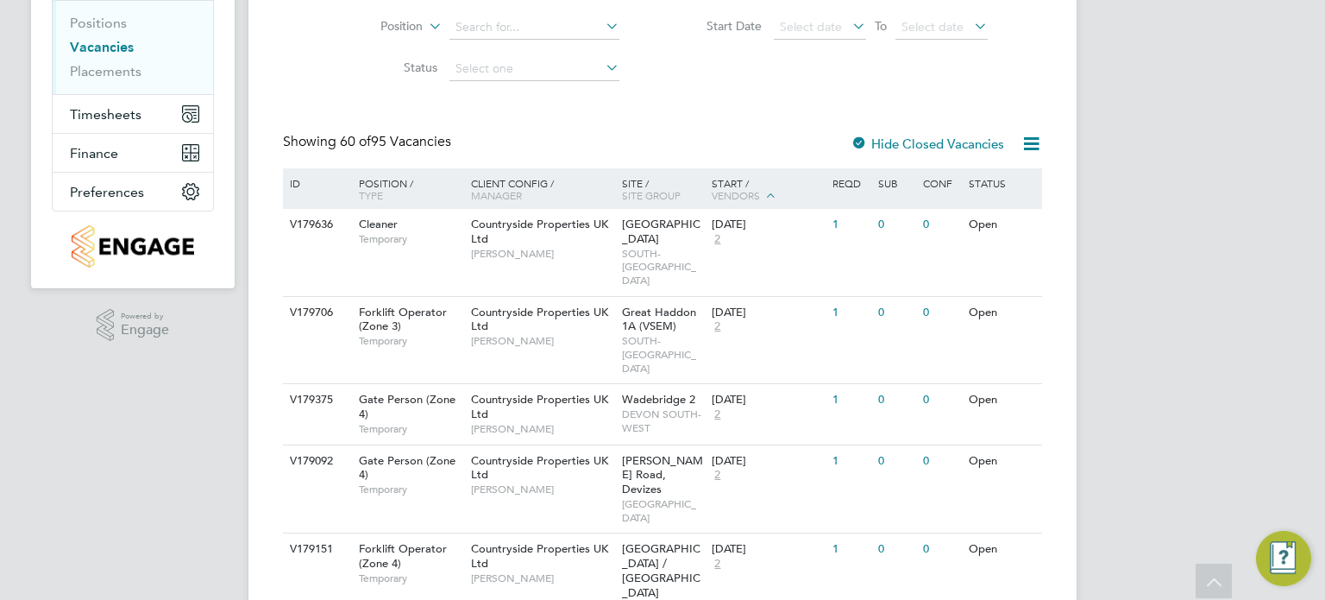
scroll to position [0, 0]
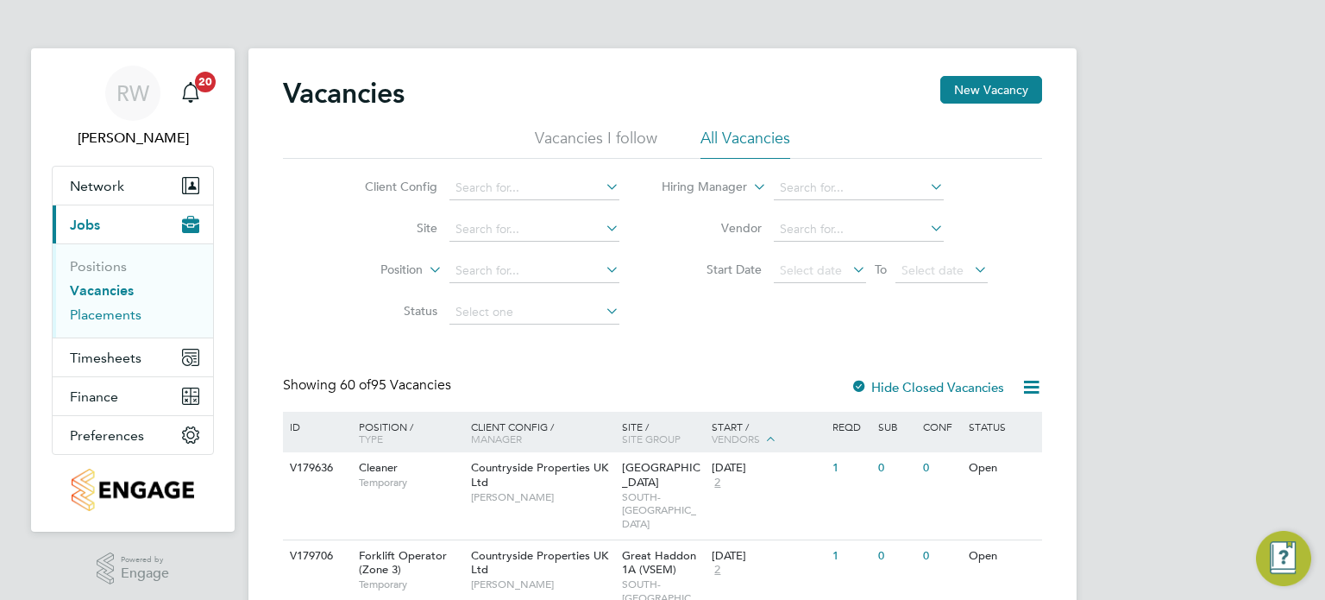
click at [128, 307] on link "Placements" at bounding box center [106, 314] width 72 height 16
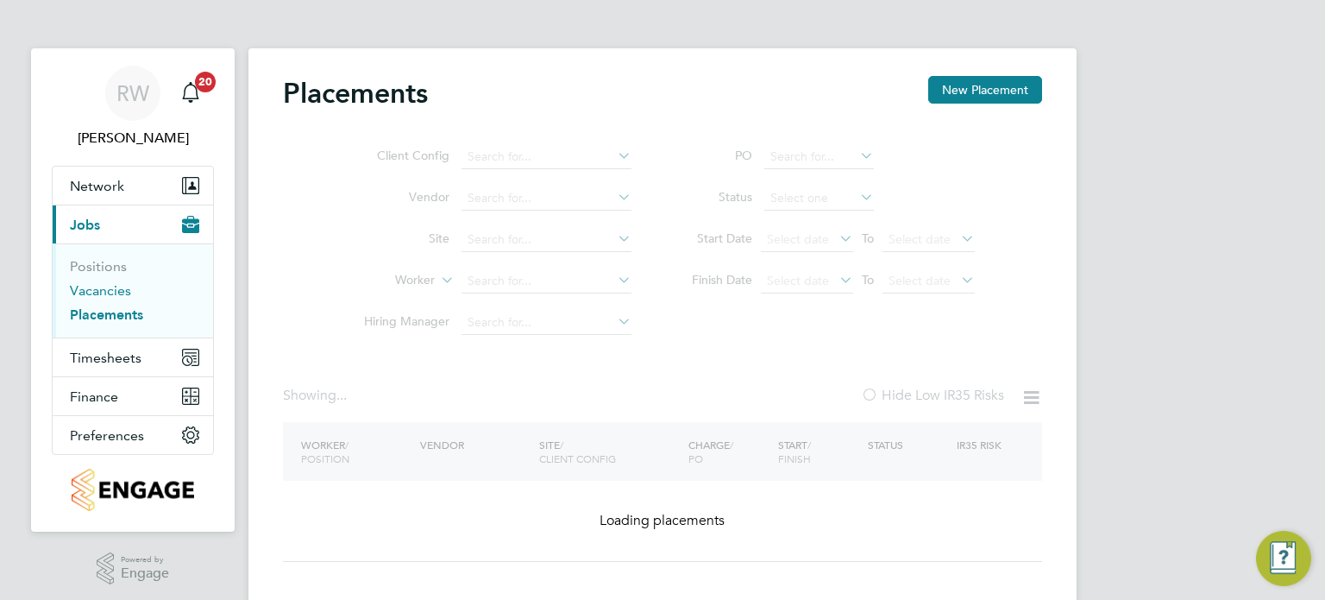
click at [107, 293] on link "Vacancies" at bounding box center [100, 290] width 61 height 16
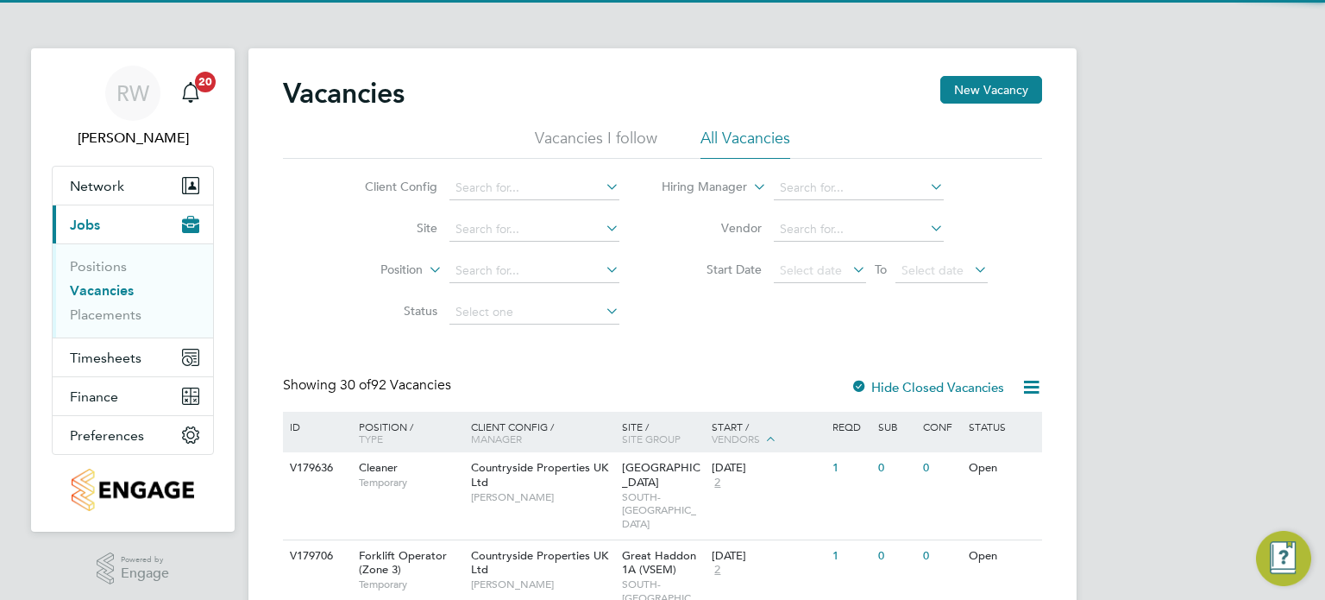
click at [1032, 385] on icon at bounding box center [1032, 387] width 22 height 22
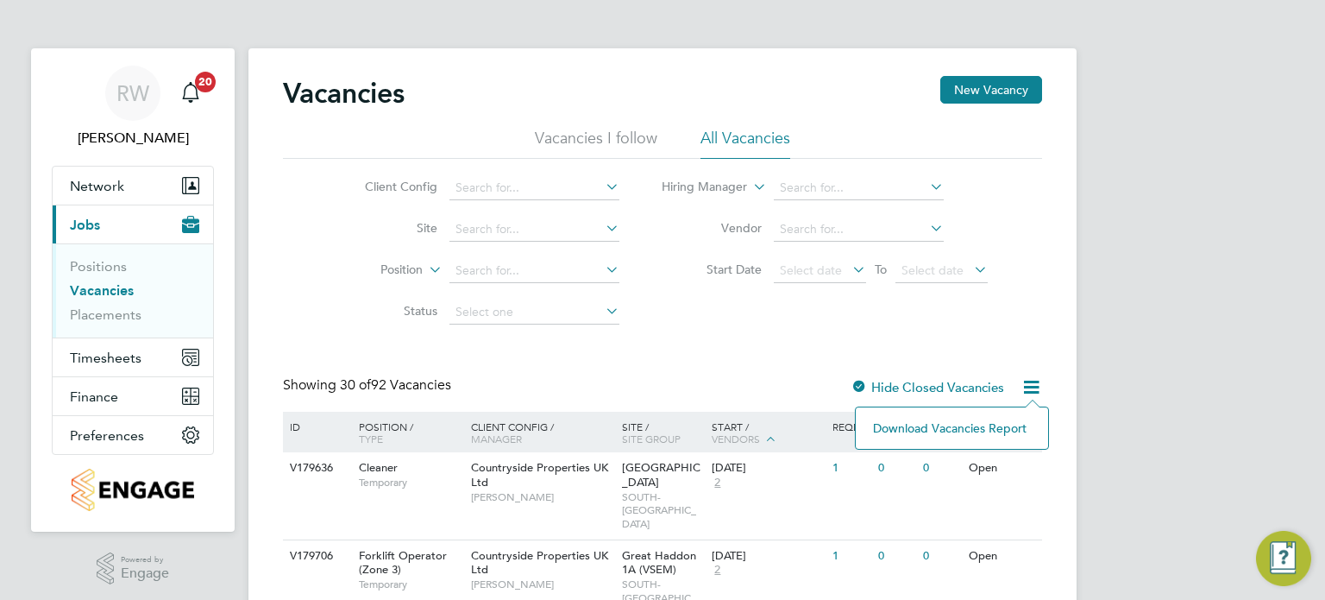
click at [990, 418] on li "Download Vacancies Report" at bounding box center [951, 428] width 175 height 24
click at [108, 185] on span "Network" at bounding box center [97, 186] width 54 height 16
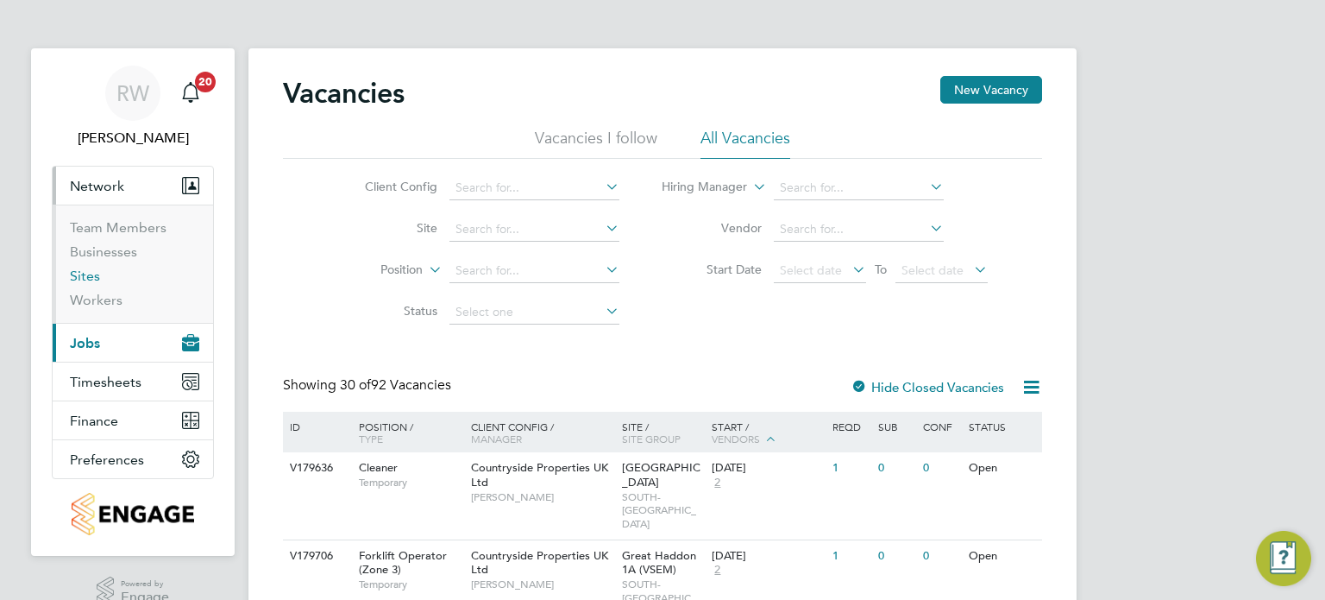
click at [85, 274] on link "Sites" at bounding box center [85, 275] width 30 height 16
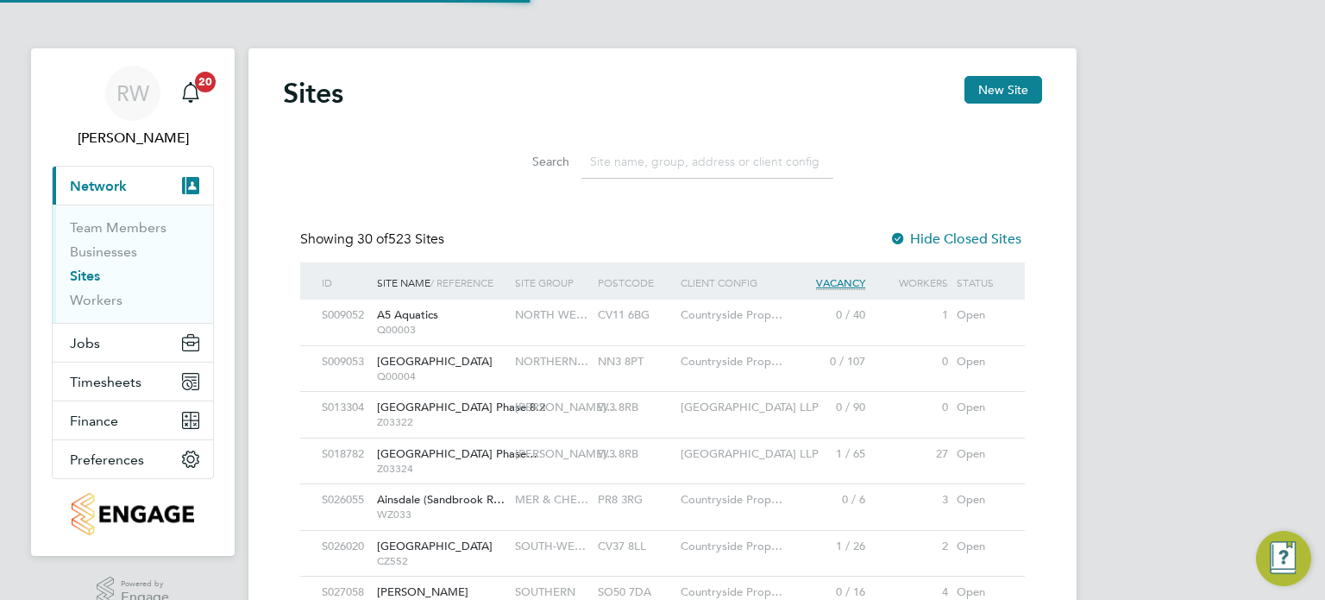
click at [700, 160] on input at bounding box center [708, 162] width 252 height 34
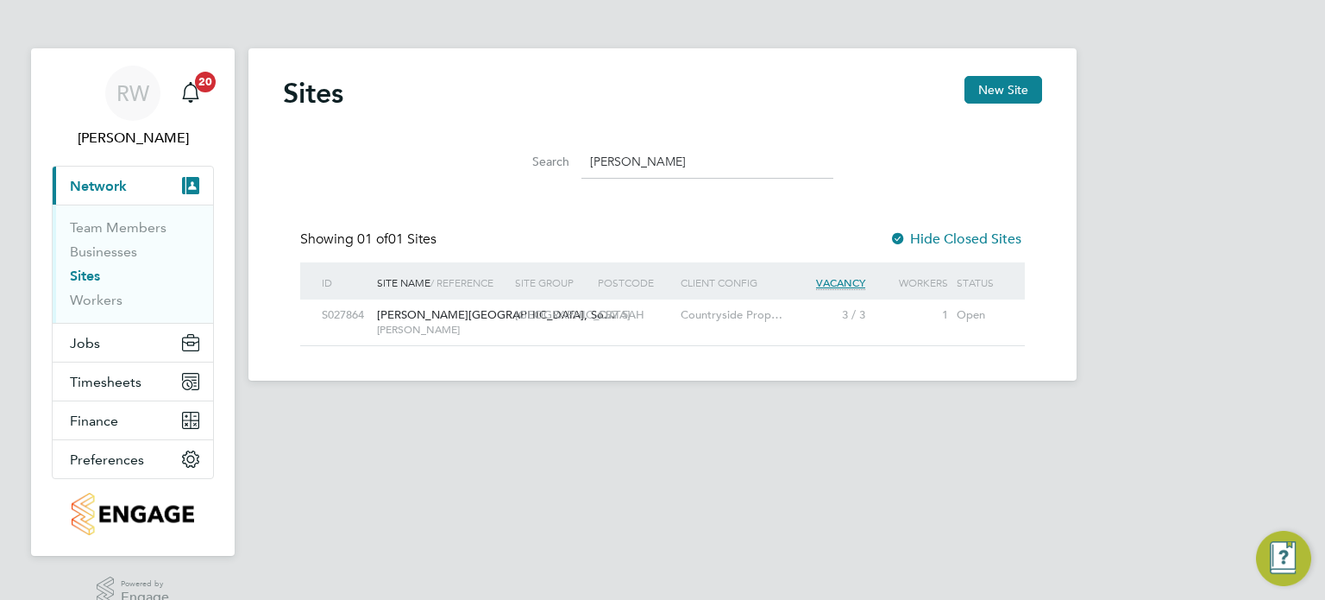
drag, startPoint x: 654, startPoint y: 163, endPoint x: 214, endPoint y: 211, distance: 442.7
click at [214, 211] on div "RW Richard Walsh Notifications 20 Applications: Current page: Network Team Memb…" at bounding box center [662, 204] width 1325 height 408
type input "pinhoe"
click at [494, 311] on span "Pinhoe / Harrington Park" at bounding box center [503, 314] width 253 height 15
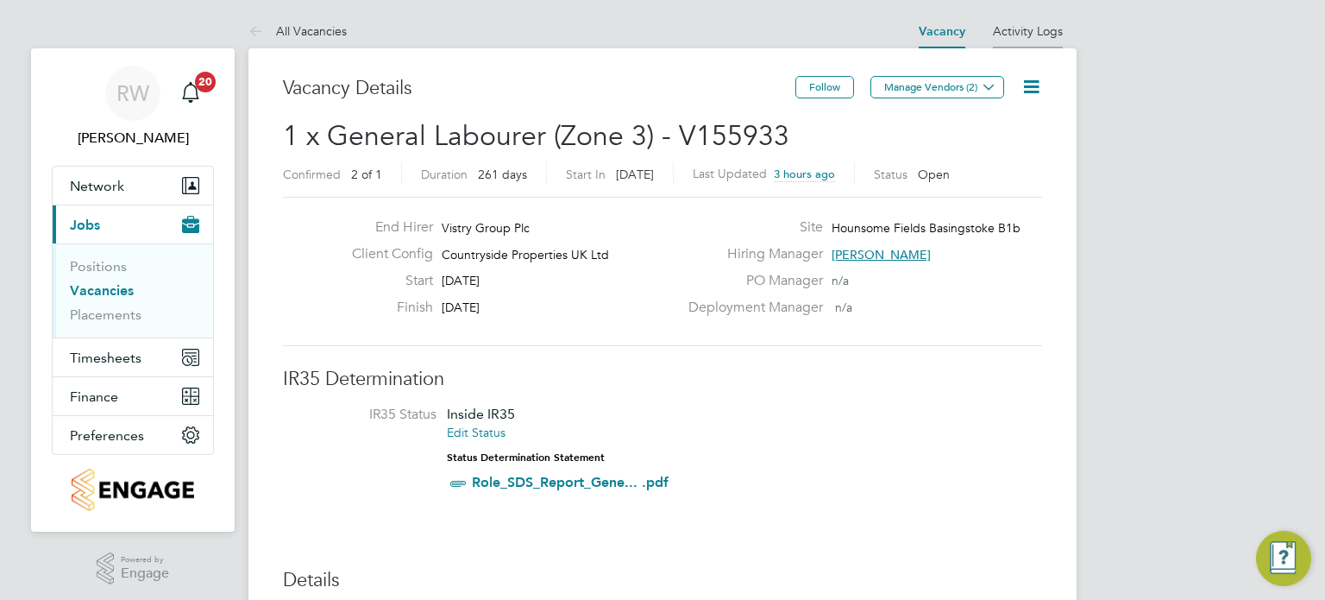
click at [1015, 22] on li "Activity Logs" at bounding box center [1028, 31] width 70 height 35
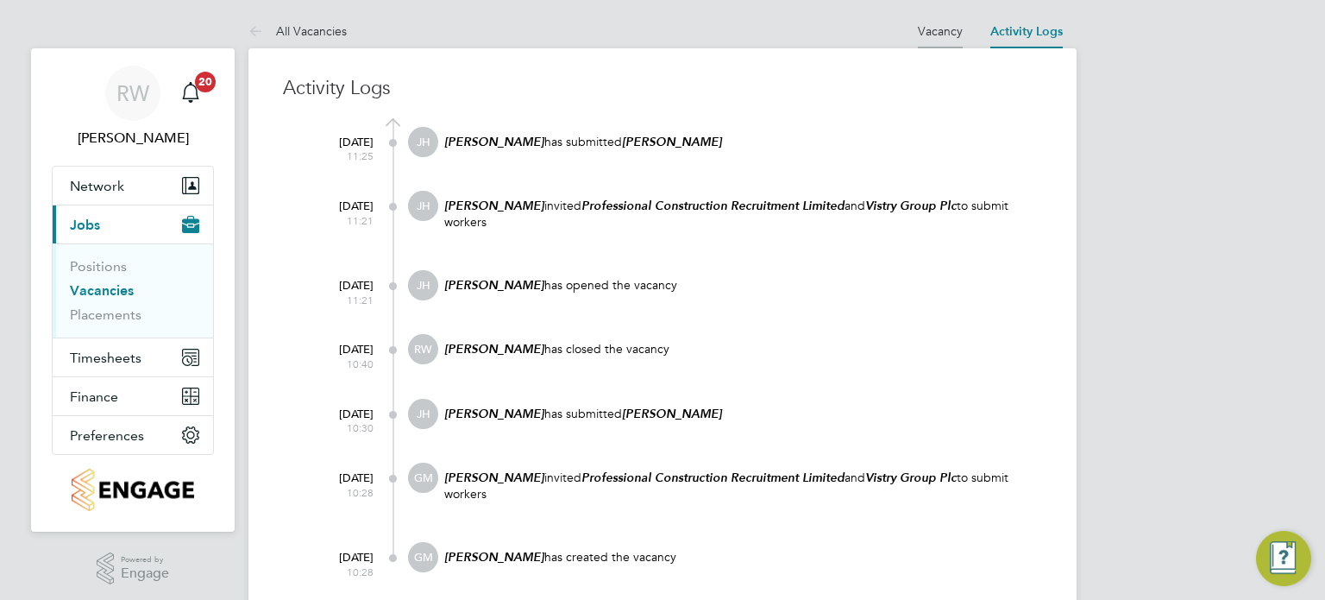
click at [946, 34] on link "Vacancy" at bounding box center [940, 31] width 45 height 16
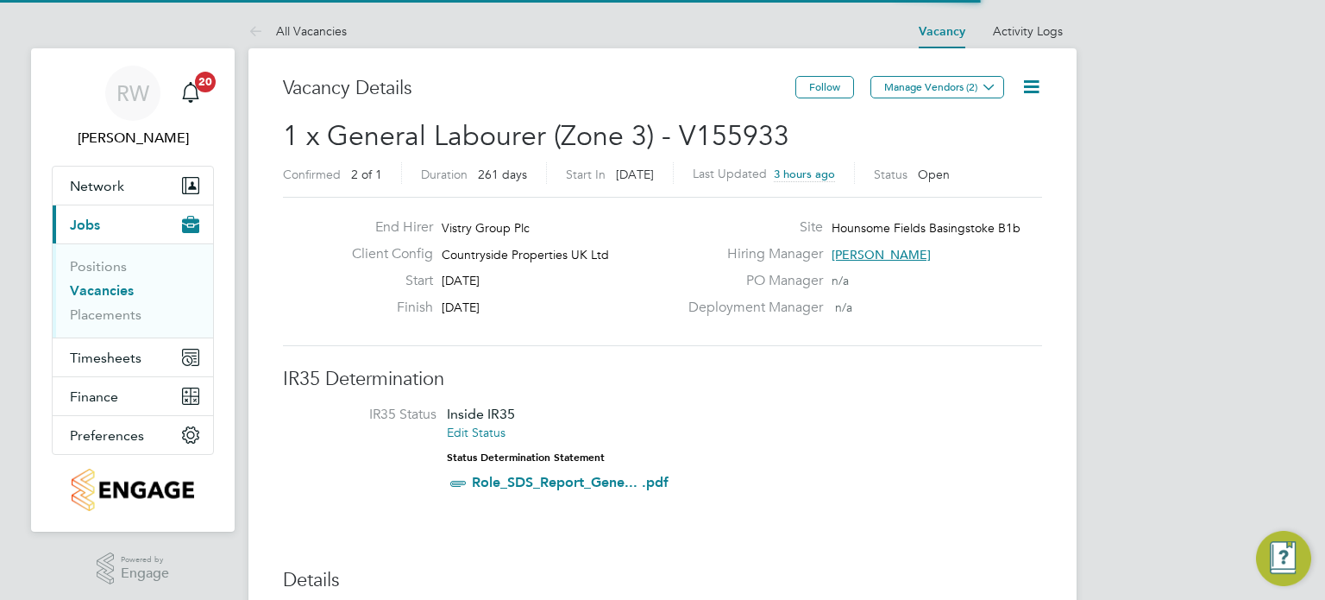
click at [1028, 85] on icon at bounding box center [1032, 87] width 22 height 22
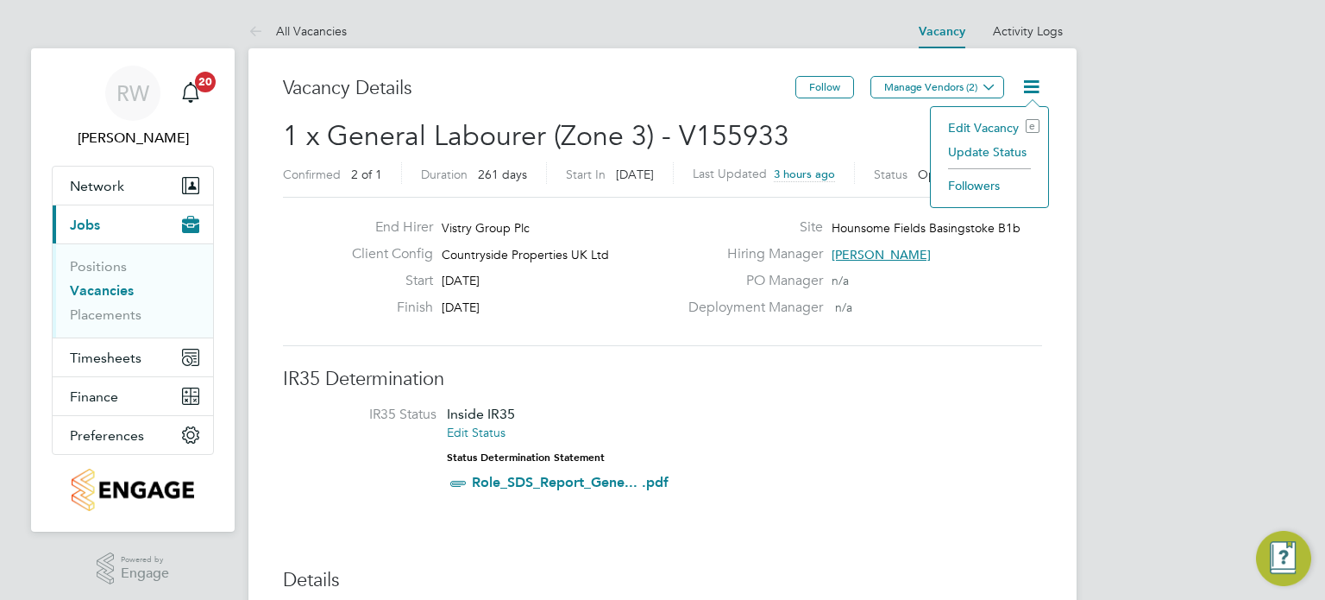
click at [994, 154] on li "Update Status" at bounding box center [990, 152] width 100 height 24
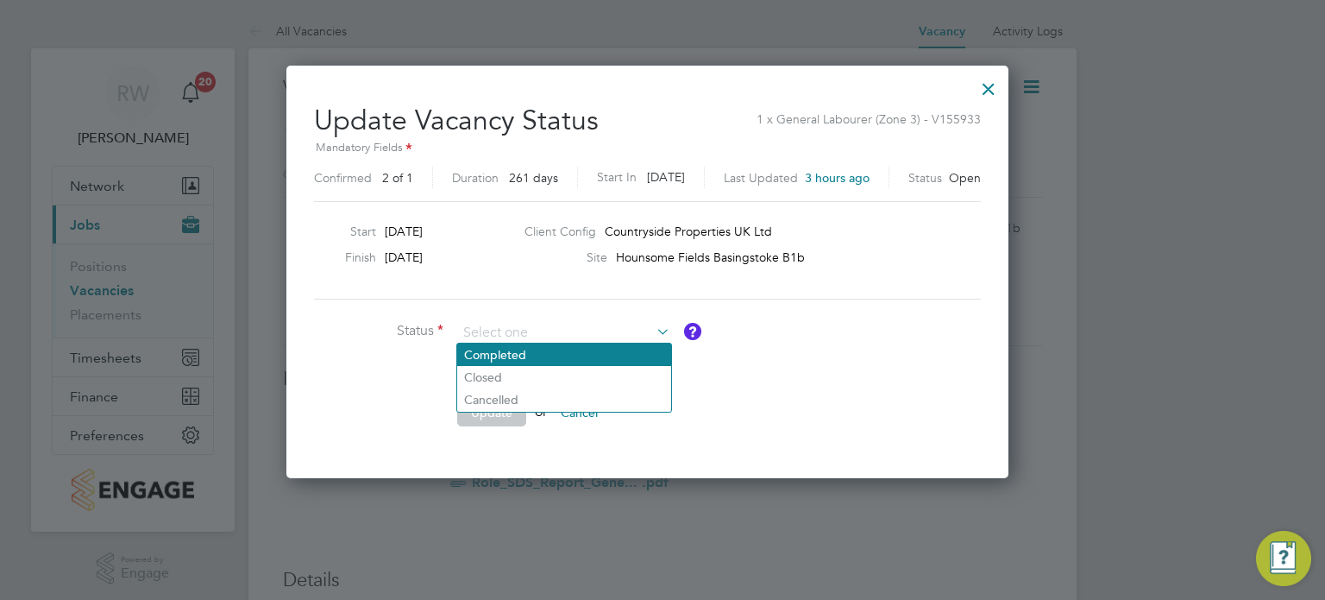
click at [525, 355] on li "Completed" at bounding box center [564, 354] width 214 height 22
type input "Completed"
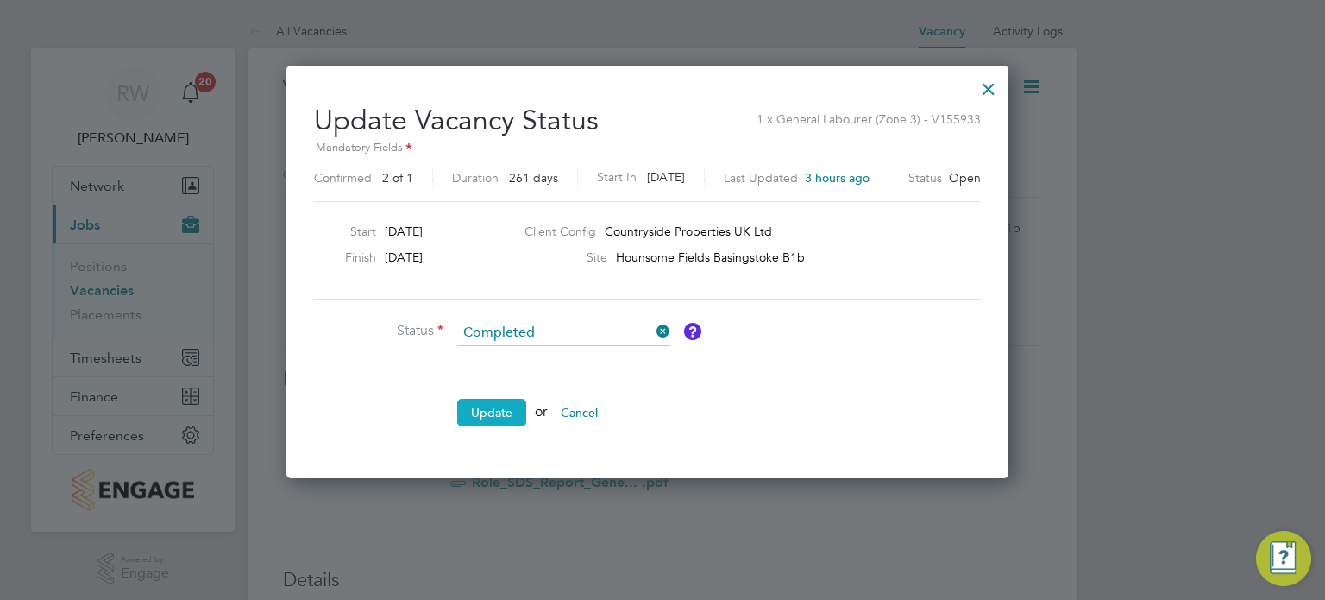
click at [485, 420] on button "Update" at bounding box center [491, 413] width 69 height 28
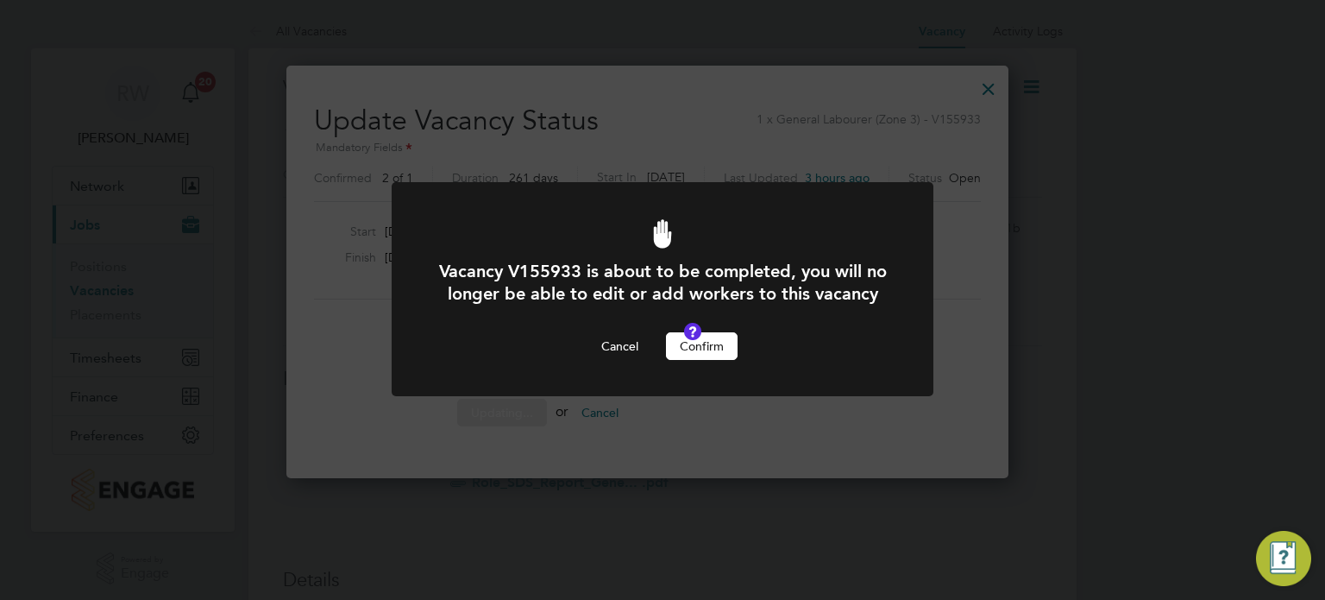
click at [674, 360] on button "Confirm" at bounding box center [702, 346] width 72 height 28
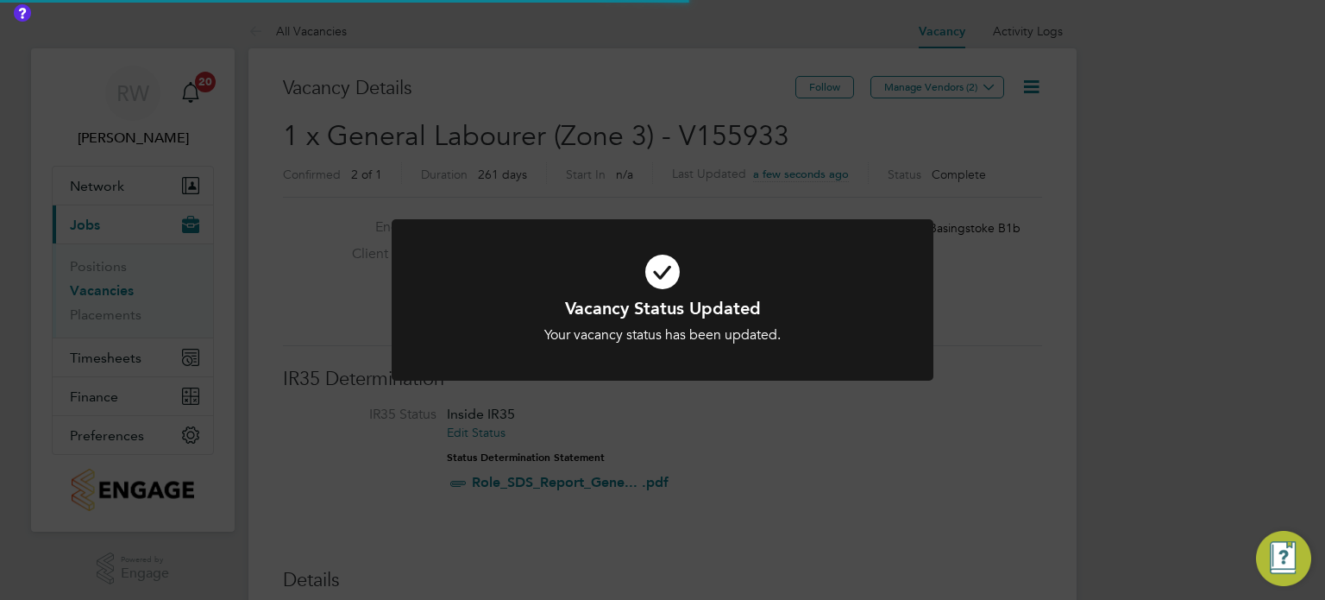
click at [600, 178] on div "Vacancy Status Updated Your vacancy status has been updated. Cancel Okay" at bounding box center [662, 300] width 1325 height 600
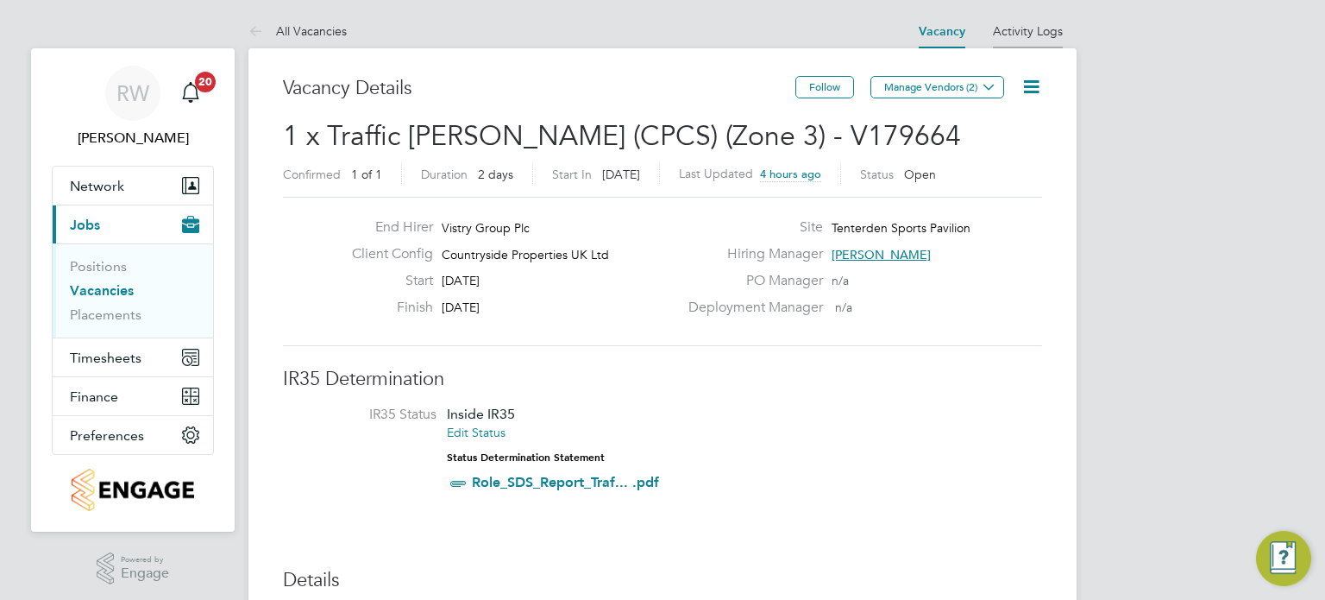
click at [1016, 35] on link "Activity Logs" at bounding box center [1028, 31] width 70 height 16
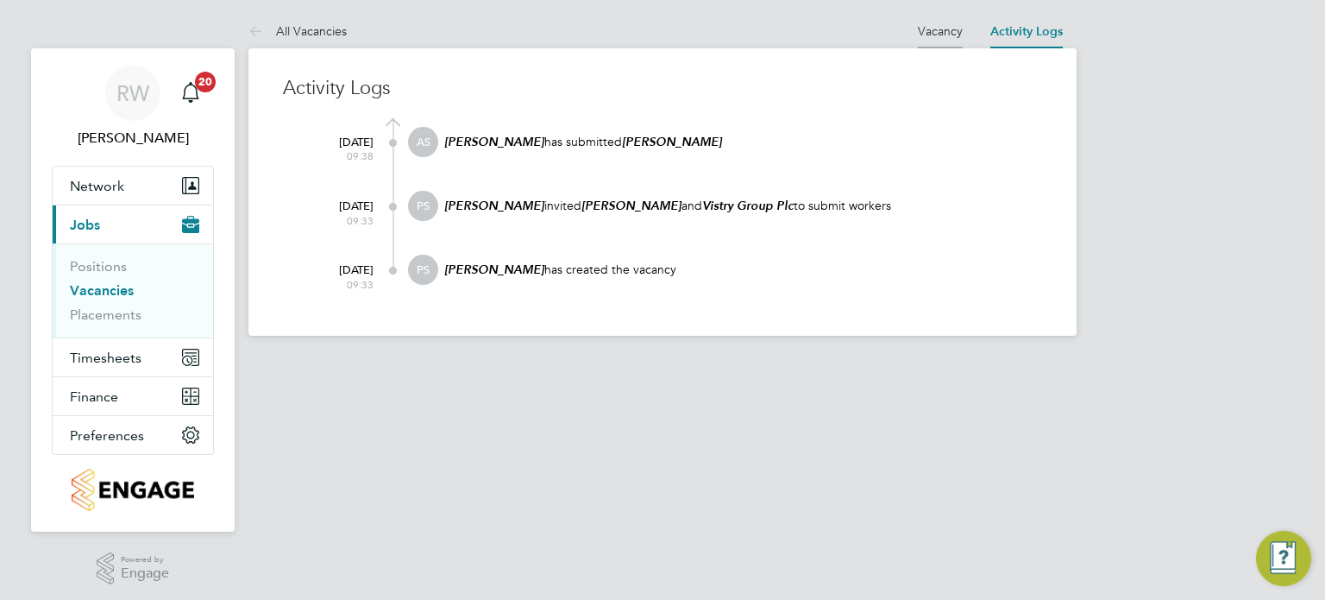
click at [951, 29] on link "Vacancy" at bounding box center [940, 31] width 45 height 16
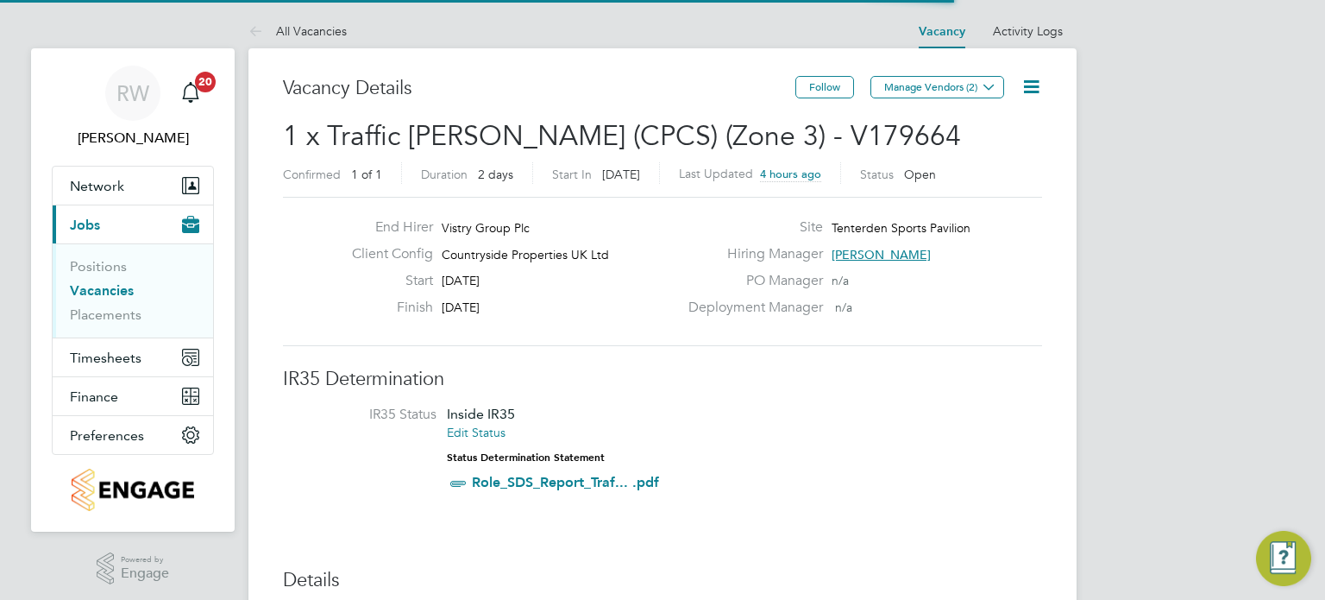
scroll to position [29, 162]
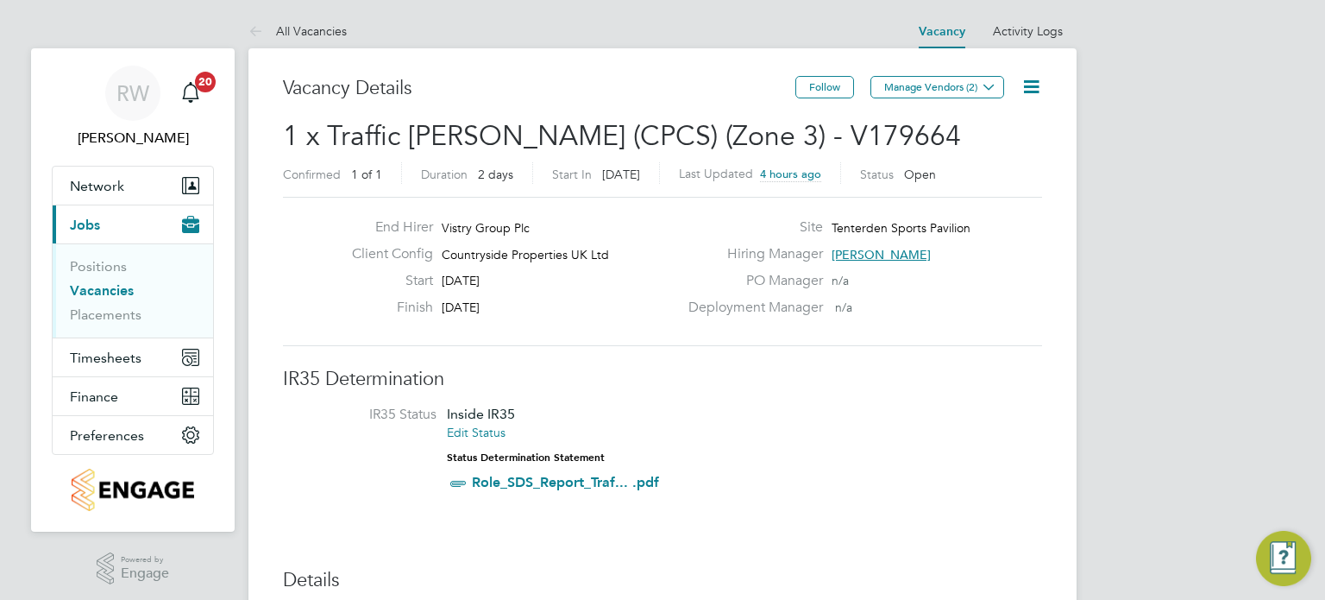
click at [1033, 82] on icon at bounding box center [1032, 87] width 22 height 22
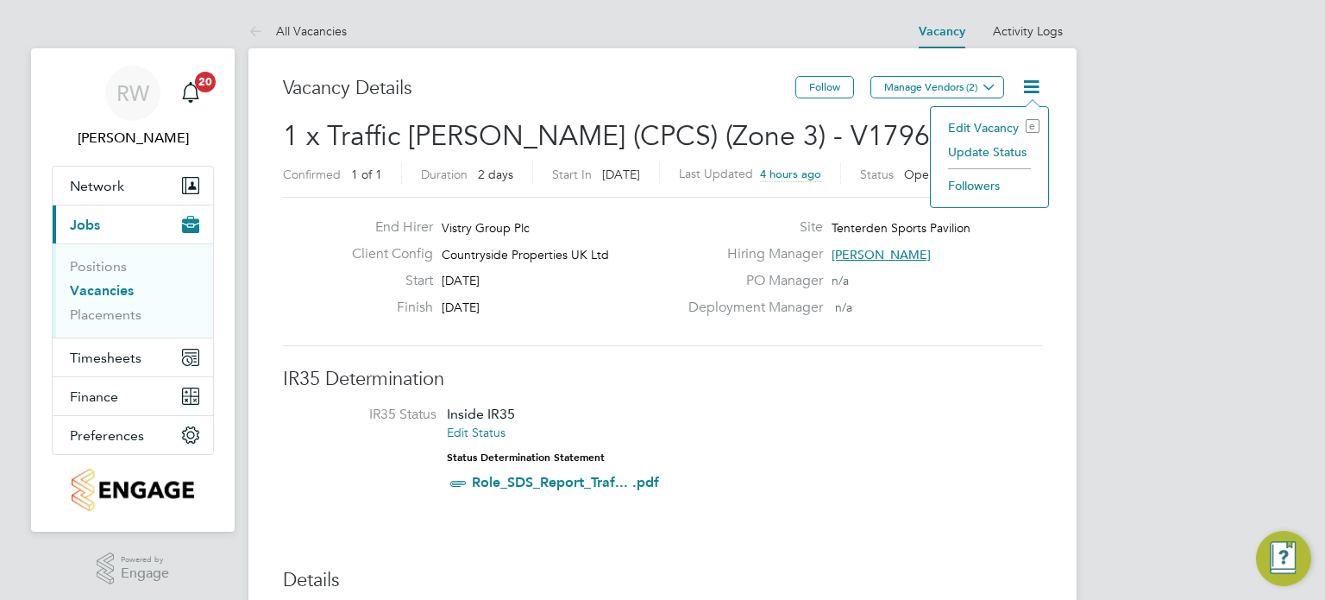
click at [996, 152] on li "Update Status" at bounding box center [990, 152] width 100 height 24
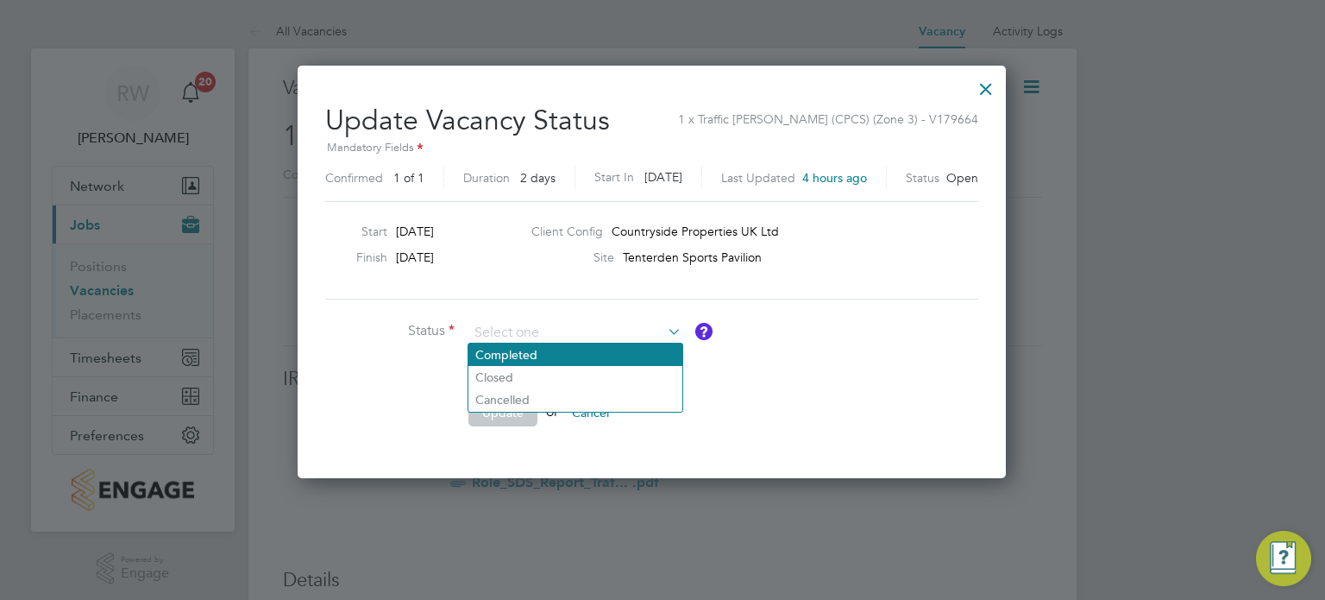
click at [531, 344] on li "Completed" at bounding box center [575, 354] width 214 height 22
type input "Completed"
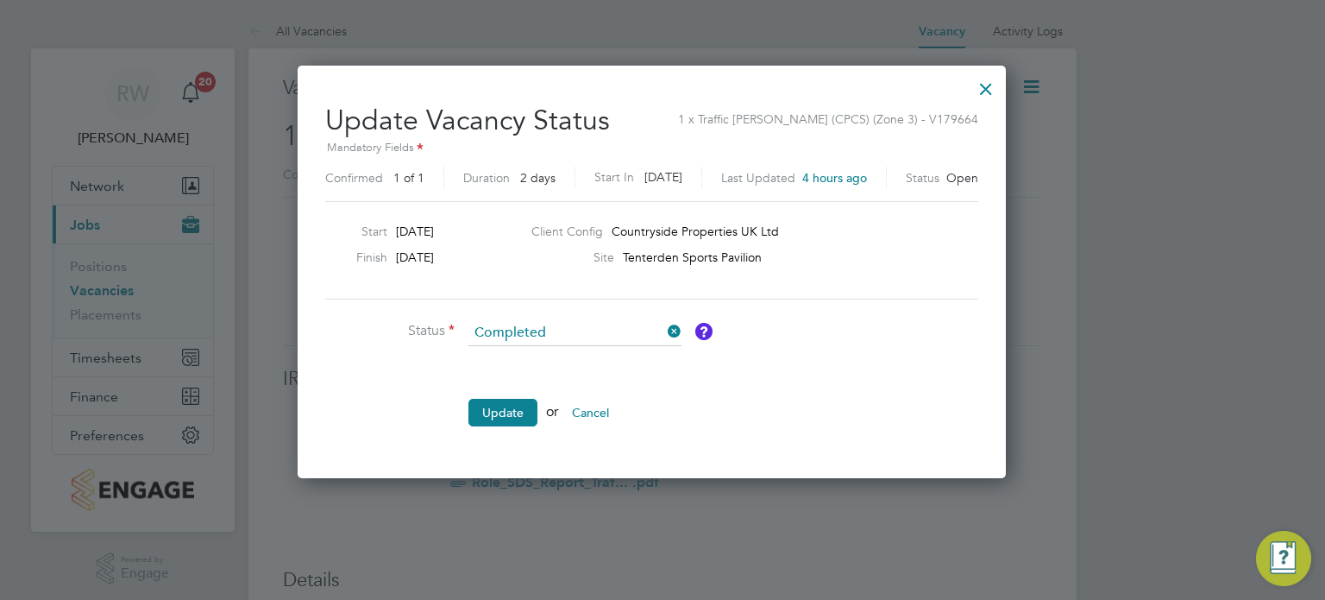
click at [505, 431] on li "Update or Cancel" at bounding box center [584, 421] width 518 height 45
click at [507, 419] on button "Update" at bounding box center [502, 413] width 69 height 28
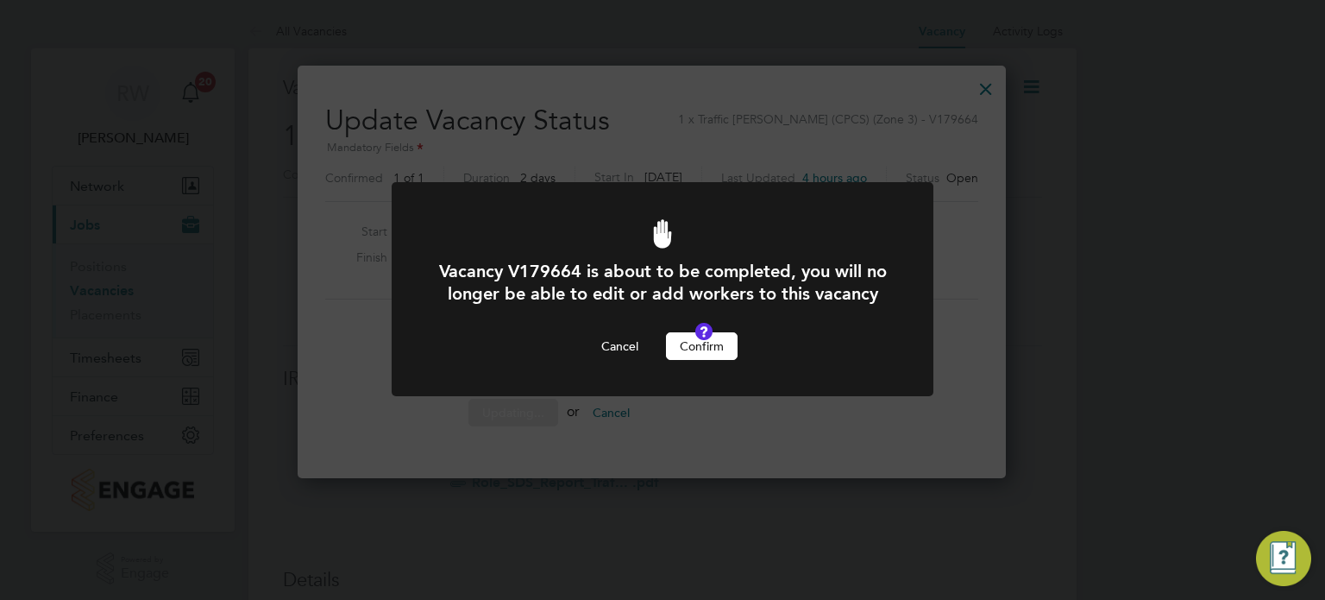
click at [692, 356] on button "Confirm" at bounding box center [702, 346] width 72 height 28
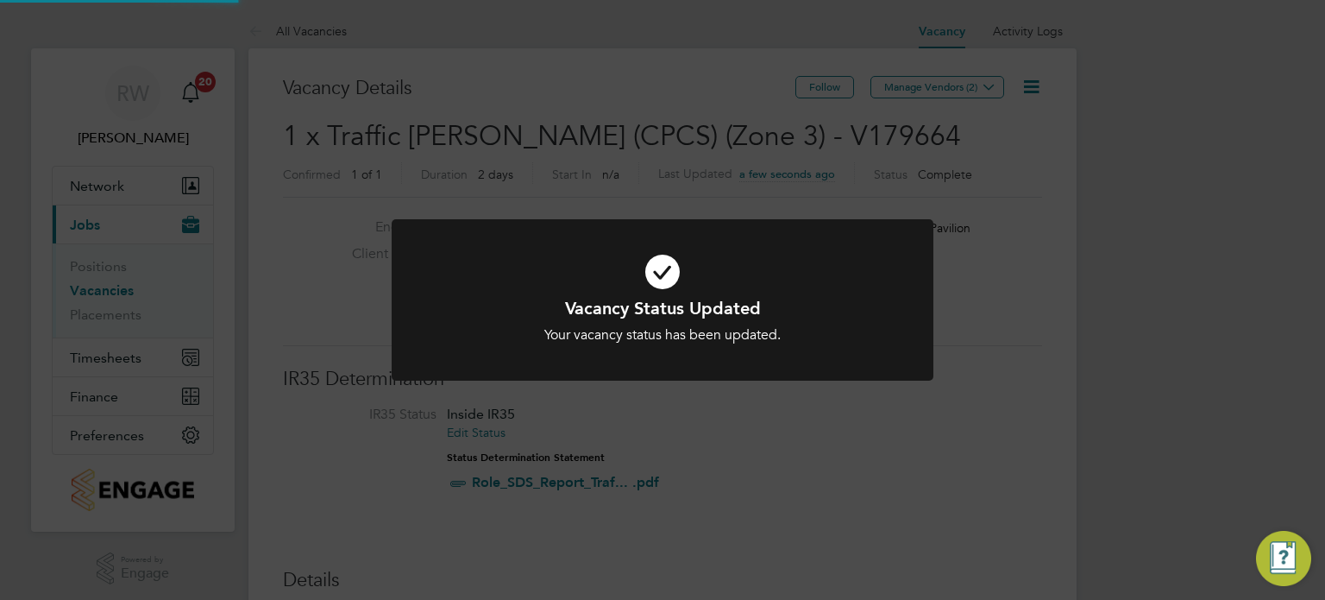
click at [745, 189] on div "Vacancy Status Updated Your vacancy status has been updated. Cancel Okay" at bounding box center [662, 300] width 1325 height 600
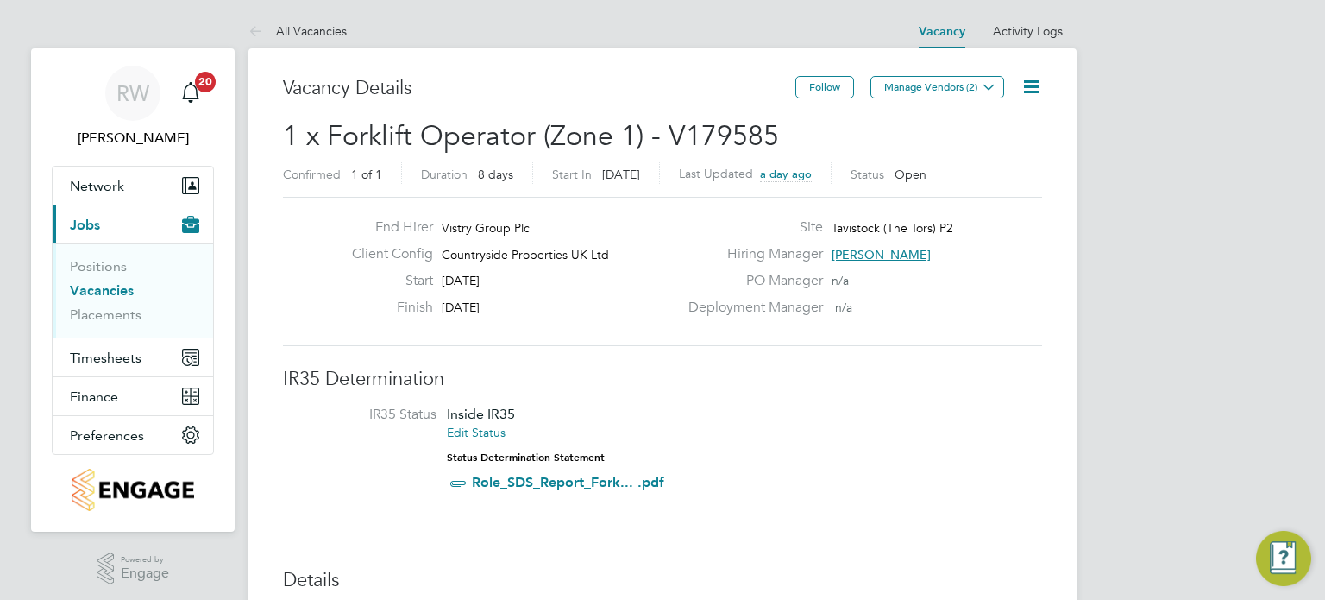
click at [1022, 88] on icon at bounding box center [1032, 87] width 22 height 22
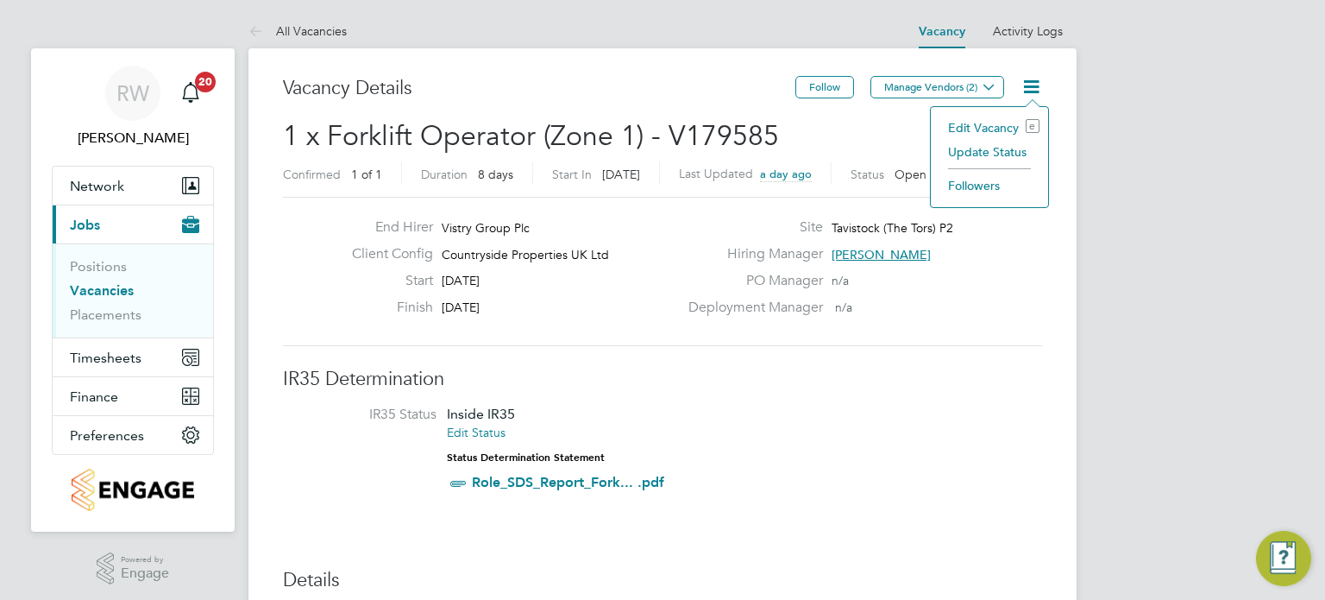
click at [976, 154] on li "Update Status" at bounding box center [990, 152] width 100 height 24
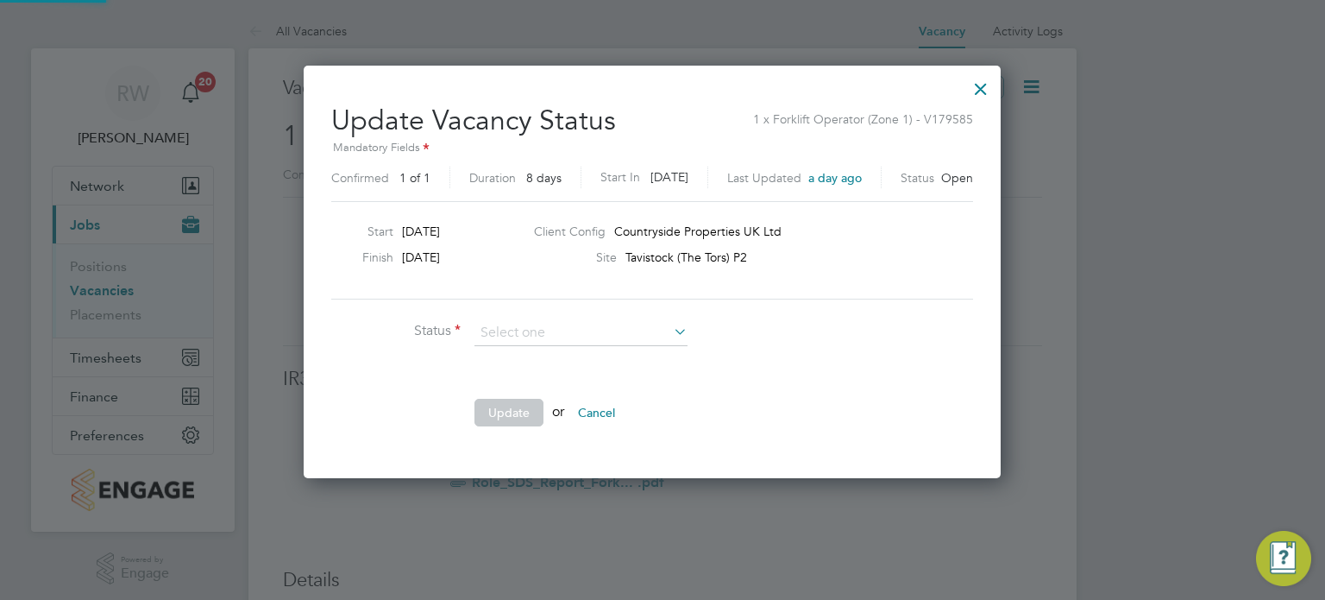
scroll to position [410, 718]
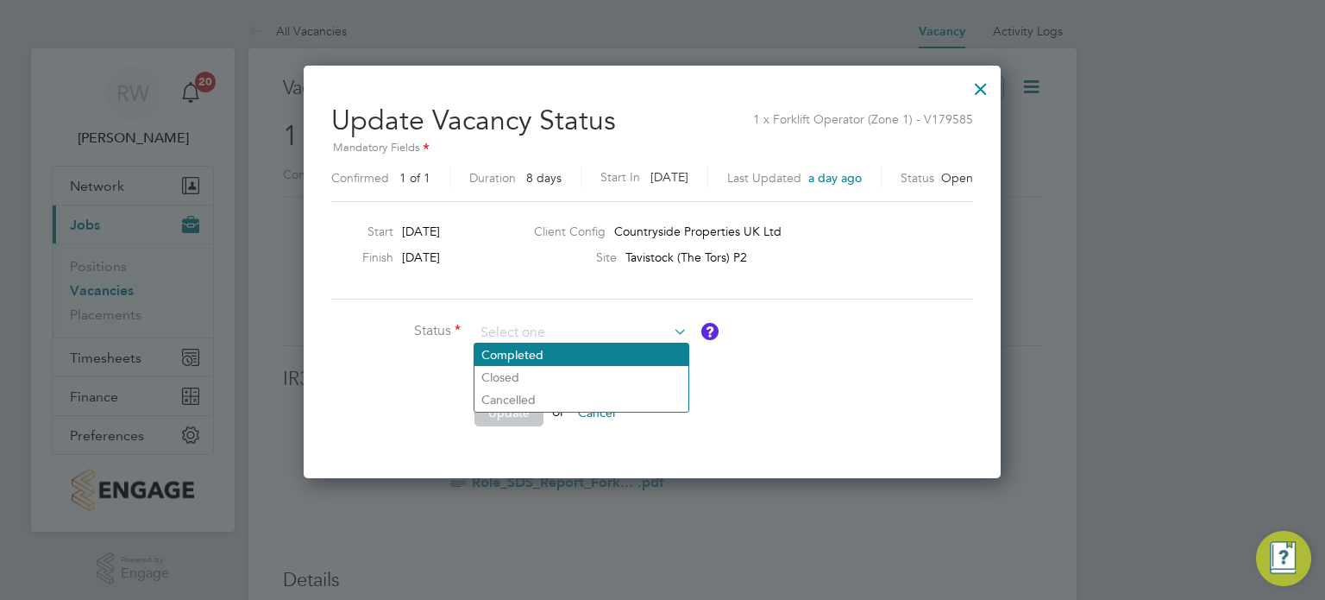
click at [575, 357] on li "Completed" at bounding box center [582, 354] width 214 height 22
type input "Completed"
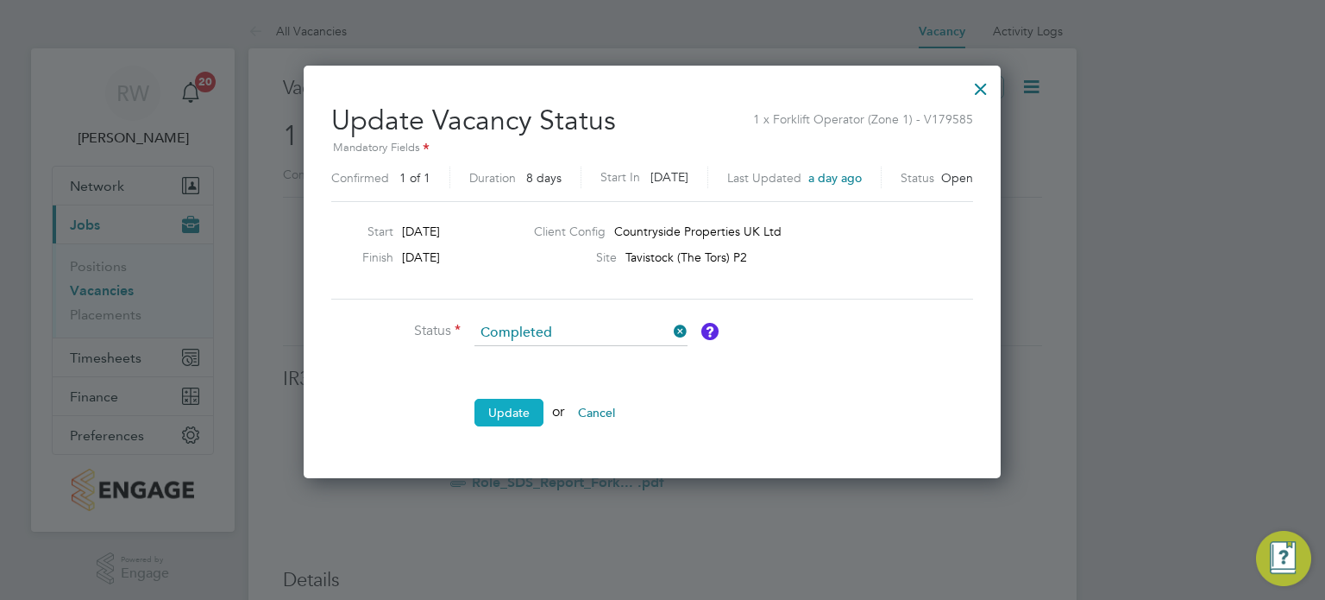
click at [519, 405] on button "Update" at bounding box center [509, 413] width 69 height 28
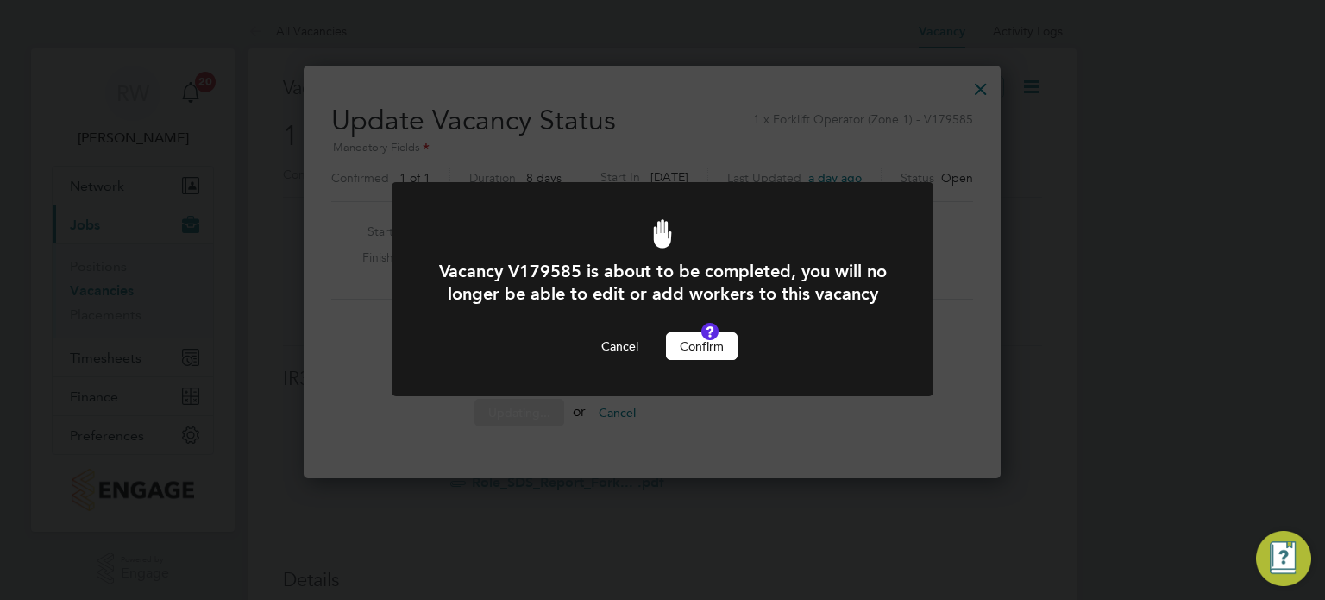
click at [701, 360] on button "Confirm" at bounding box center [702, 346] width 72 height 28
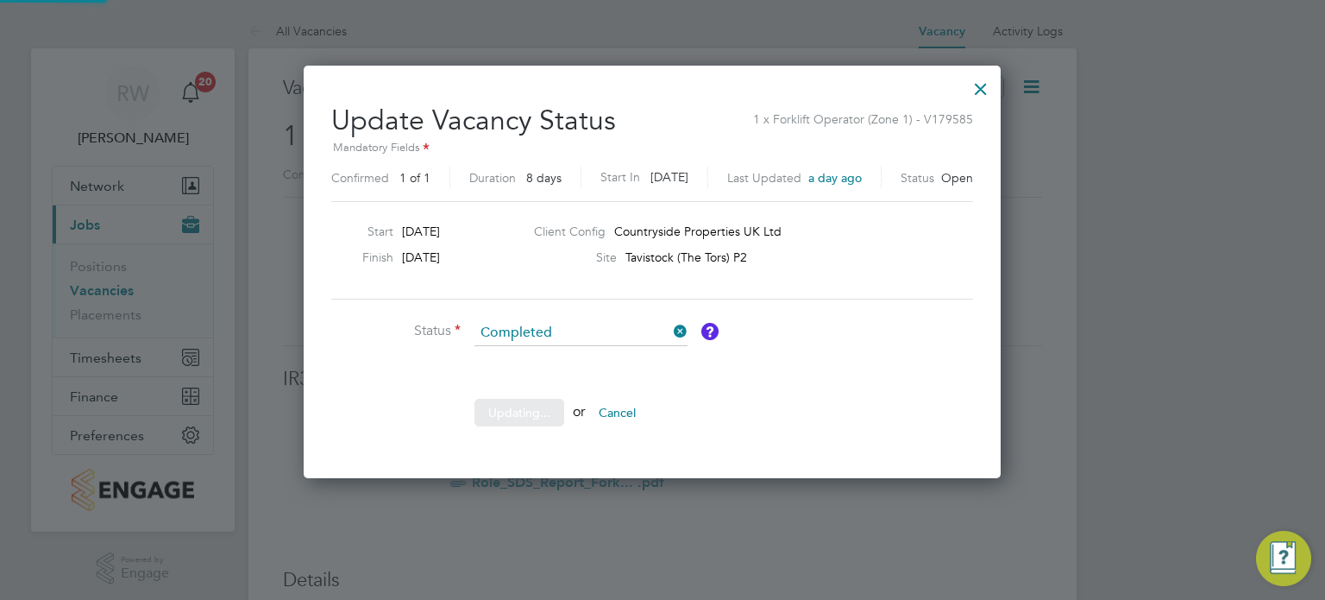
click at [0, 0] on div "Vacancy Status Updated Your vacancy status has been updated. Cancel Okay" at bounding box center [0, 0] width 0 height 0
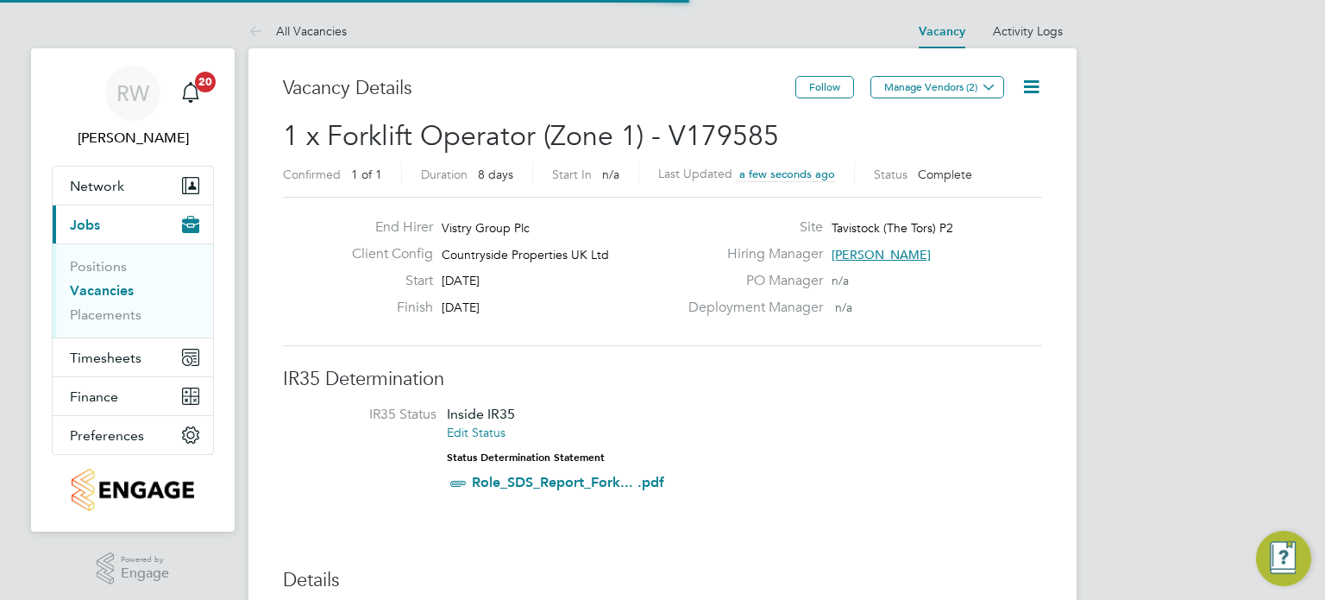
scroll to position [51, 121]
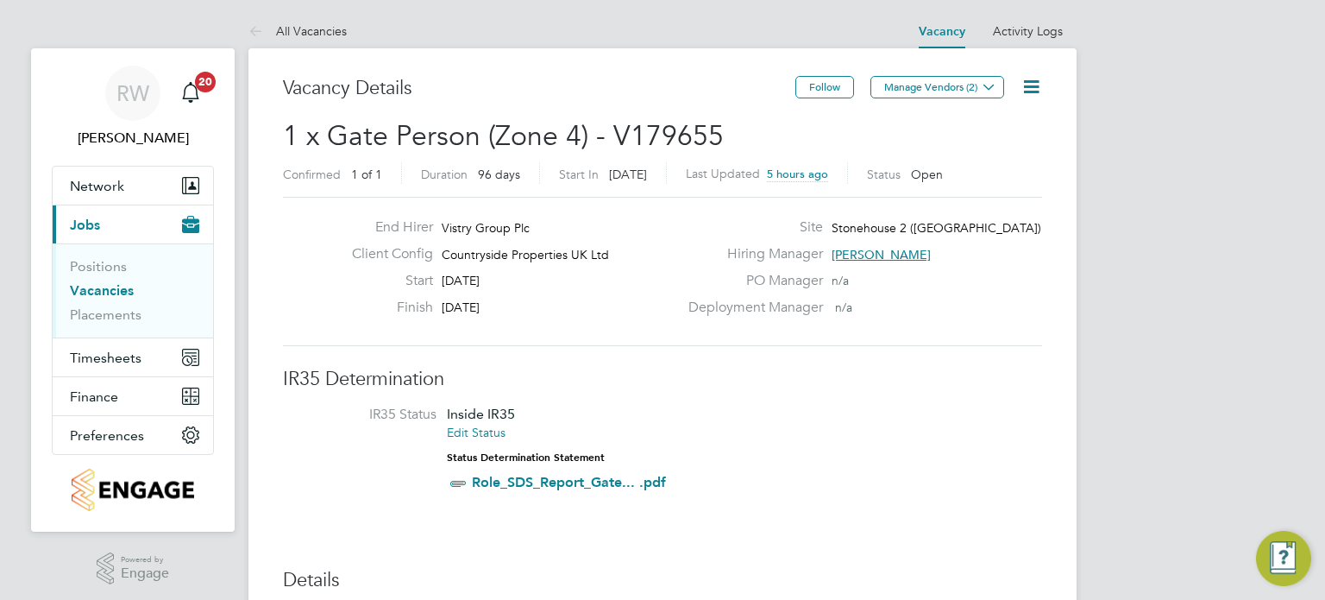
click at [1030, 85] on icon at bounding box center [1032, 87] width 22 height 22
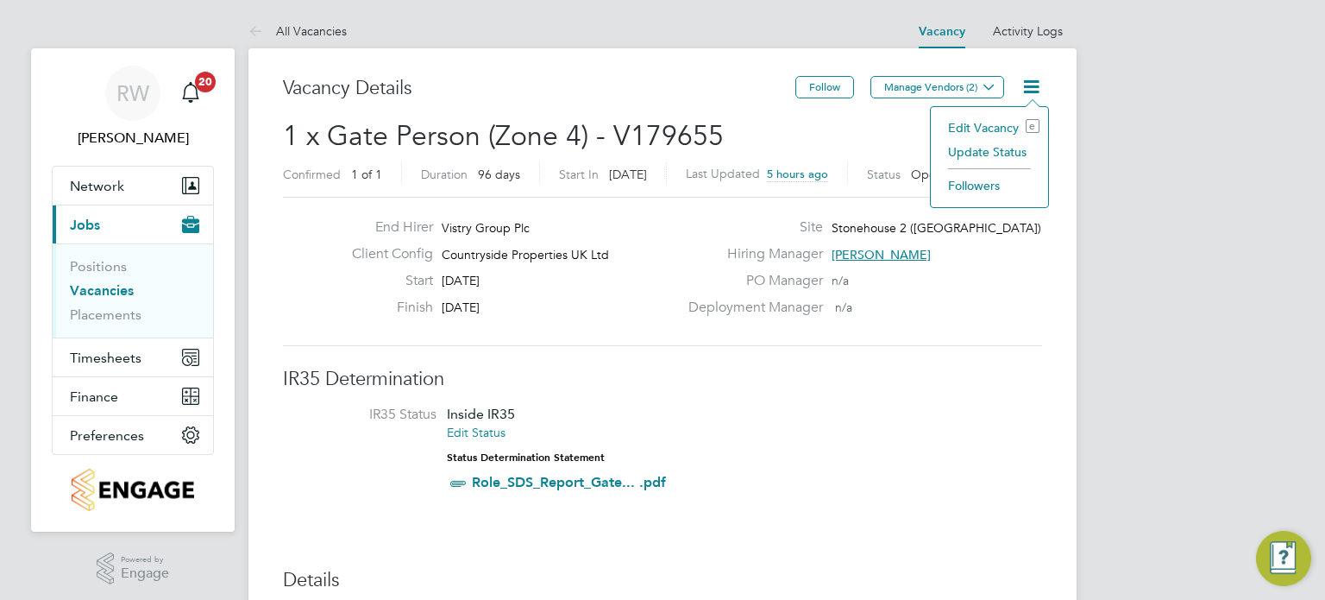
click at [995, 144] on li "Update Status" at bounding box center [990, 152] width 100 height 24
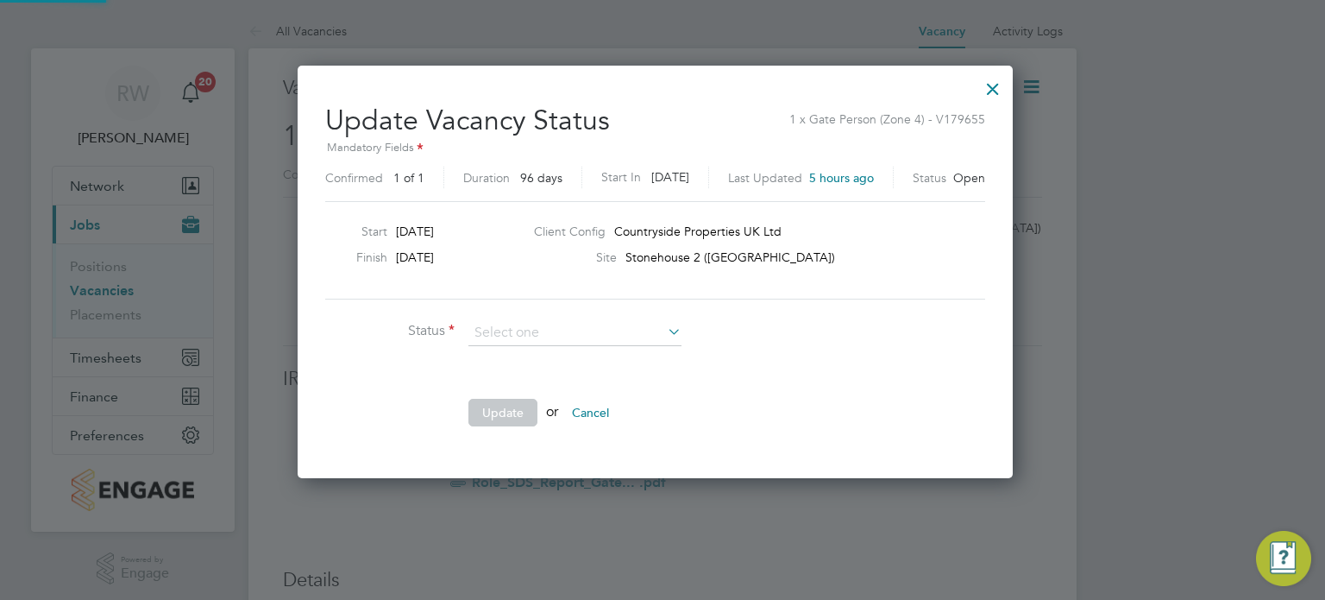
scroll to position [410, 729]
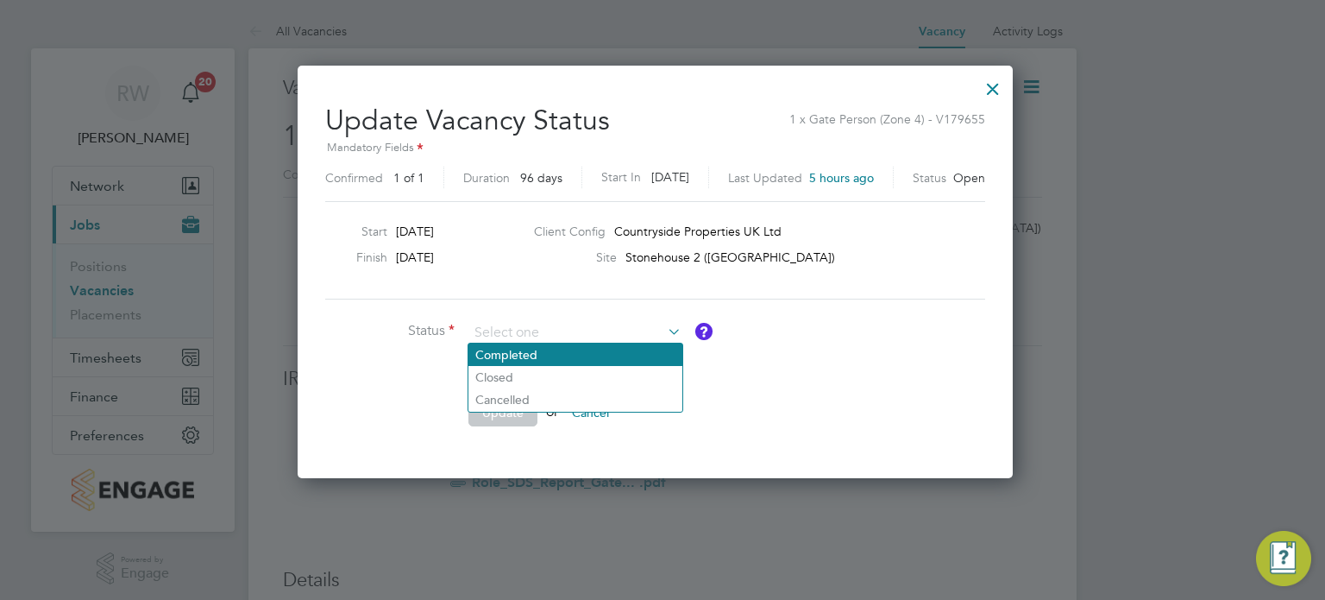
click at [523, 350] on li "Completed" at bounding box center [575, 354] width 214 height 22
type input "Completed"
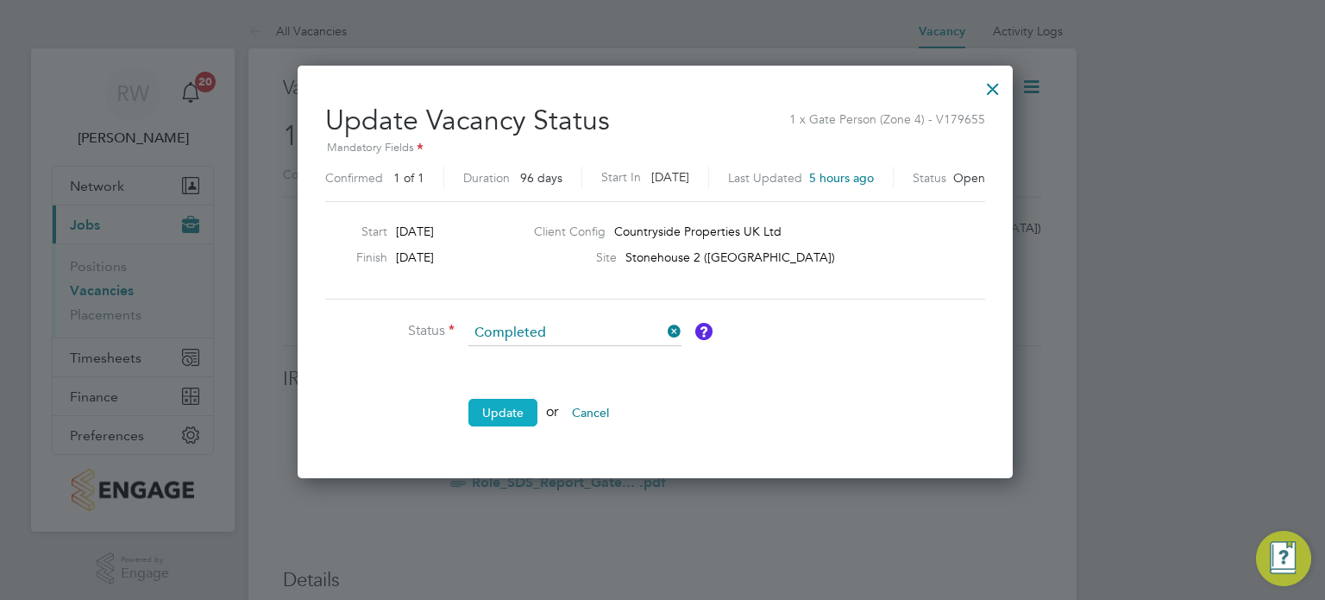
click at [519, 408] on button "Update" at bounding box center [502, 413] width 69 height 28
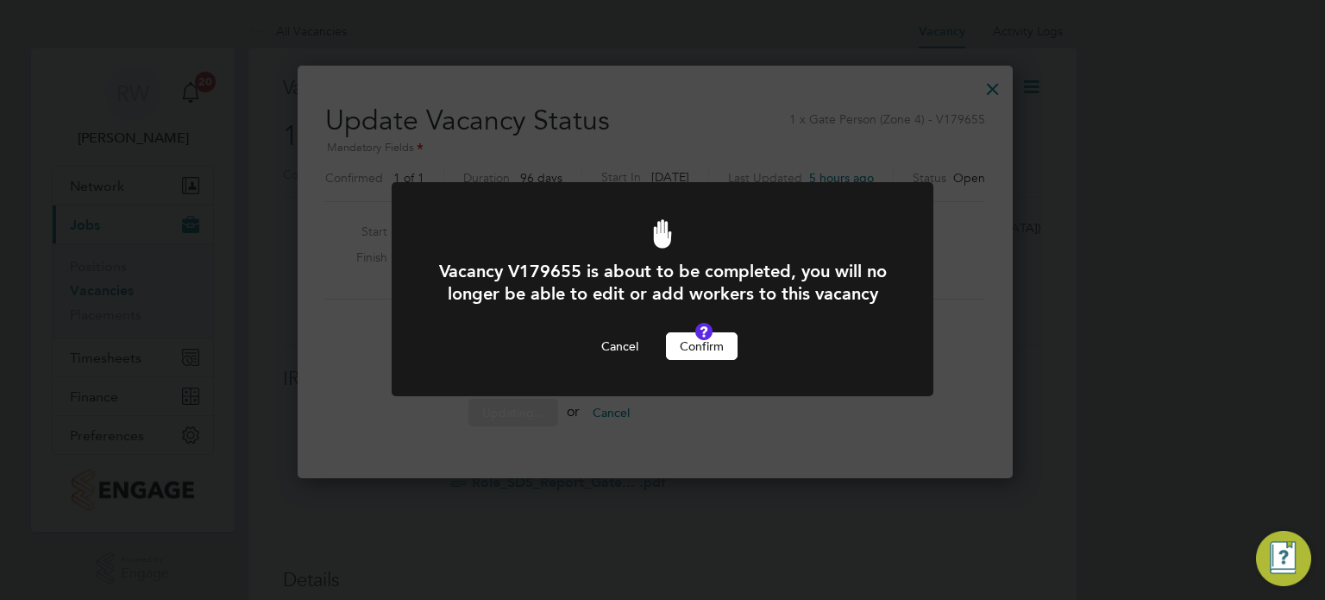
click at [718, 360] on button "Confirm" at bounding box center [702, 346] width 72 height 28
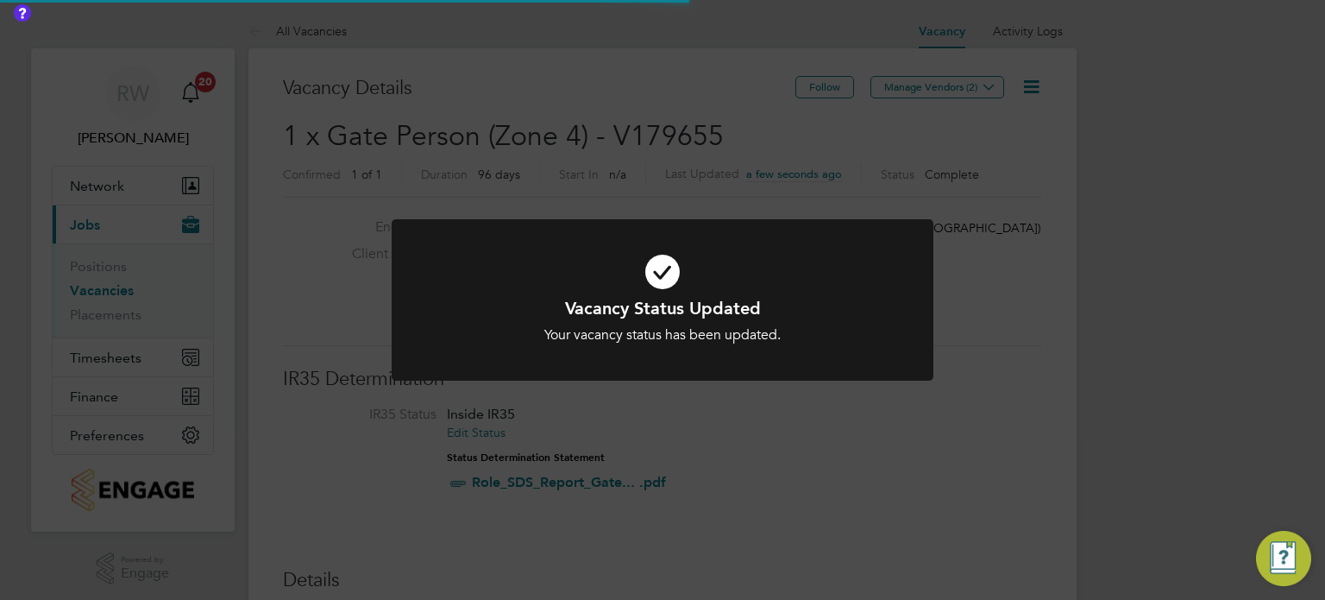
scroll to position [51, 121]
click at [687, 106] on div "Vacancy Status Updated Your vacancy status has been updated. Cancel Okay" at bounding box center [662, 300] width 1325 height 600
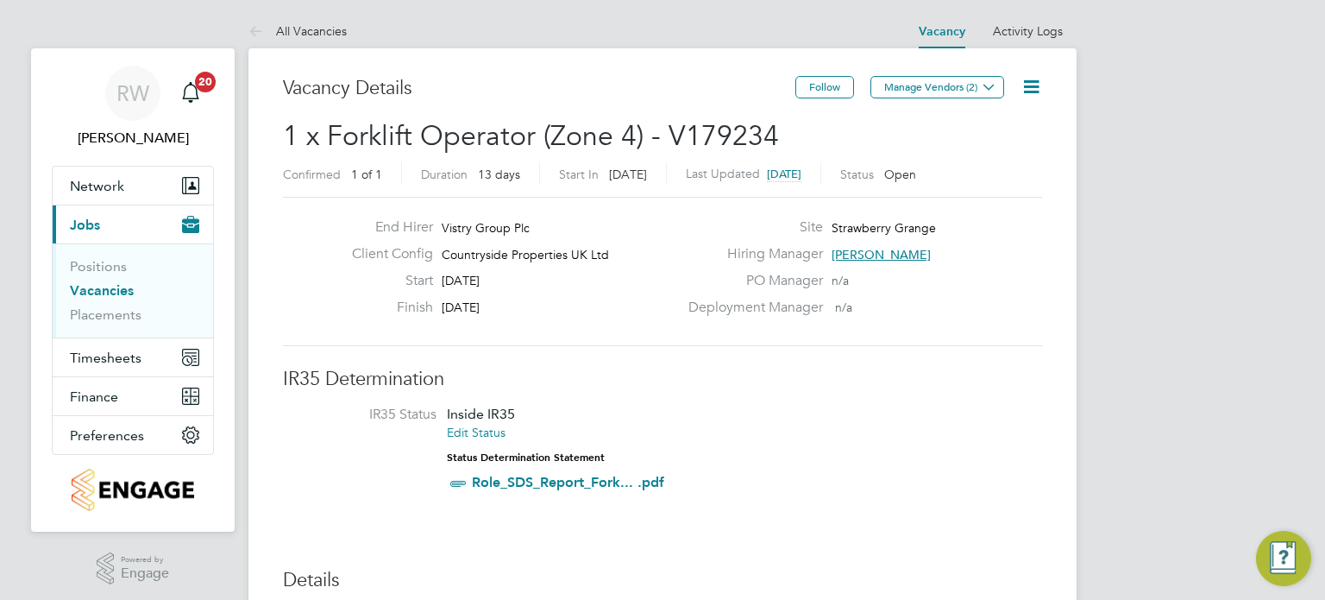
click at [1030, 85] on icon at bounding box center [1032, 87] width 22 height 22
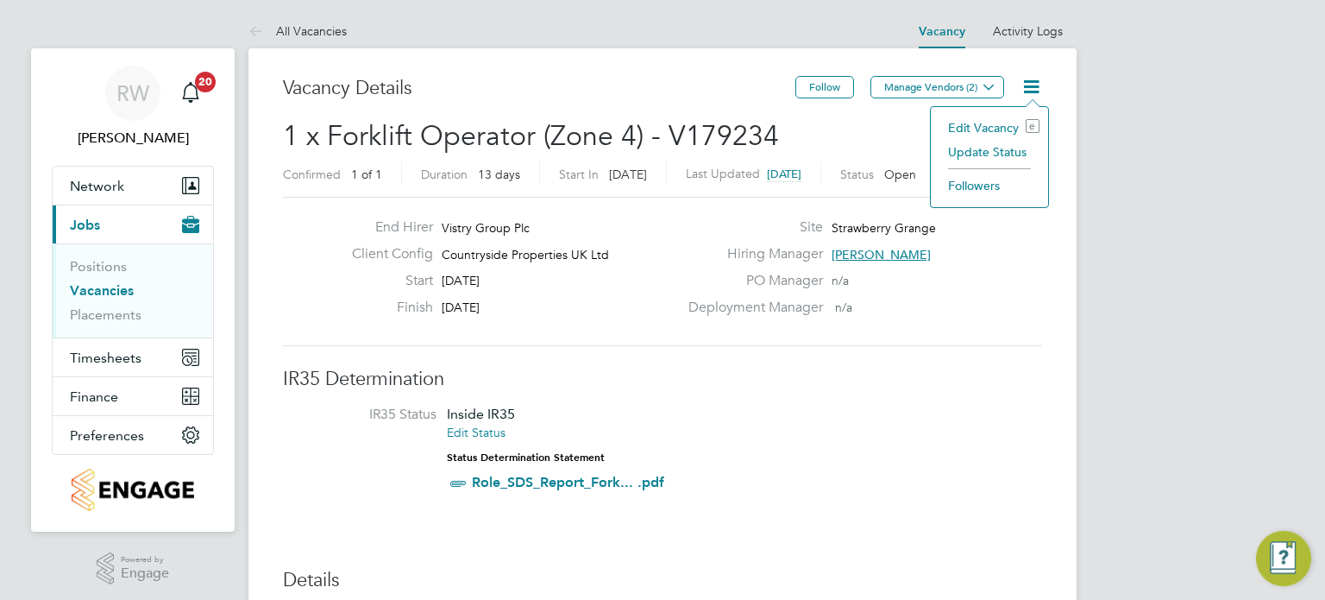
click at [990, 166] on li at bounding box center [989, 166] width 83 height 5
click at [997, 332] on div "End Hirer Vistry Group Plc Client Config Countryside Properties UK Ltd Start 26…" at bounding box center [662, 271] width 759 height 149
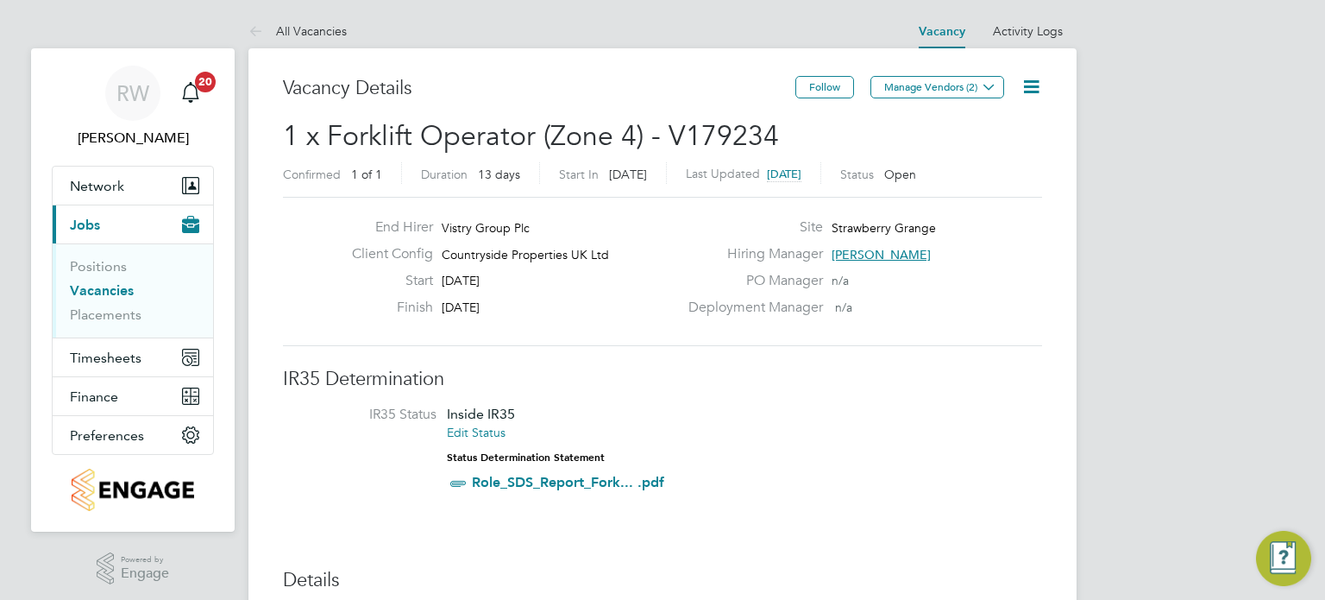
click at [1037, 84] on icon at bounding box center [1032, 87] width 22 height 22
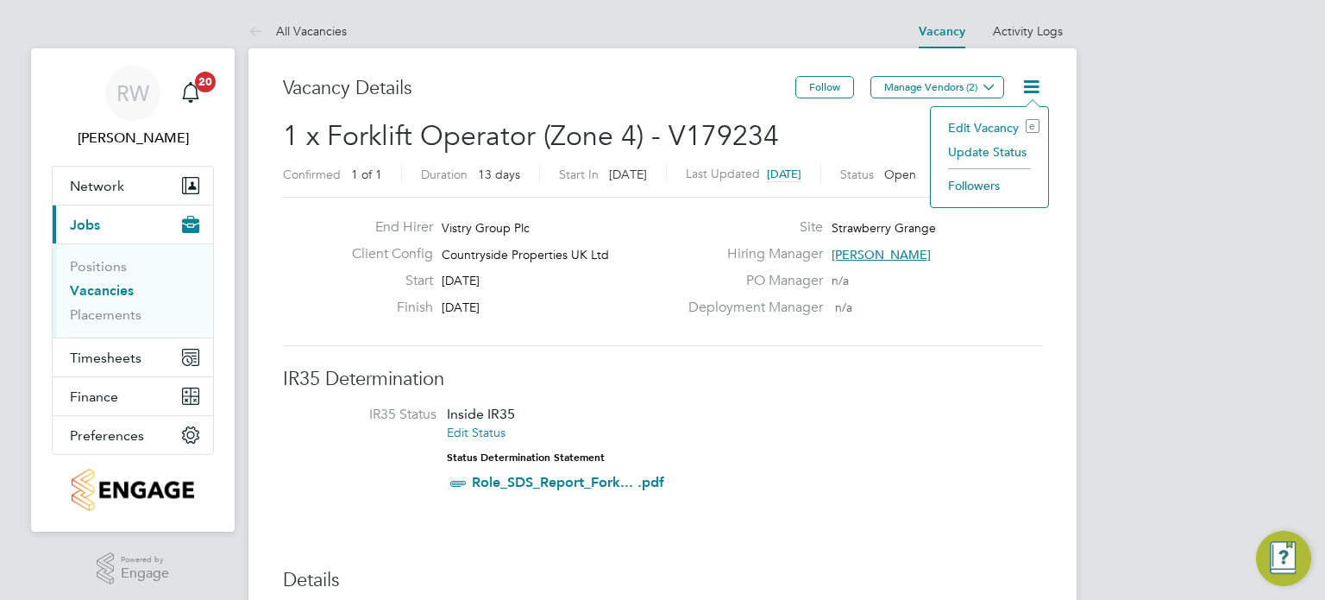
click at [1001, 148] on li "Update Status" at bounding box center [990, 152] width 100 height 24
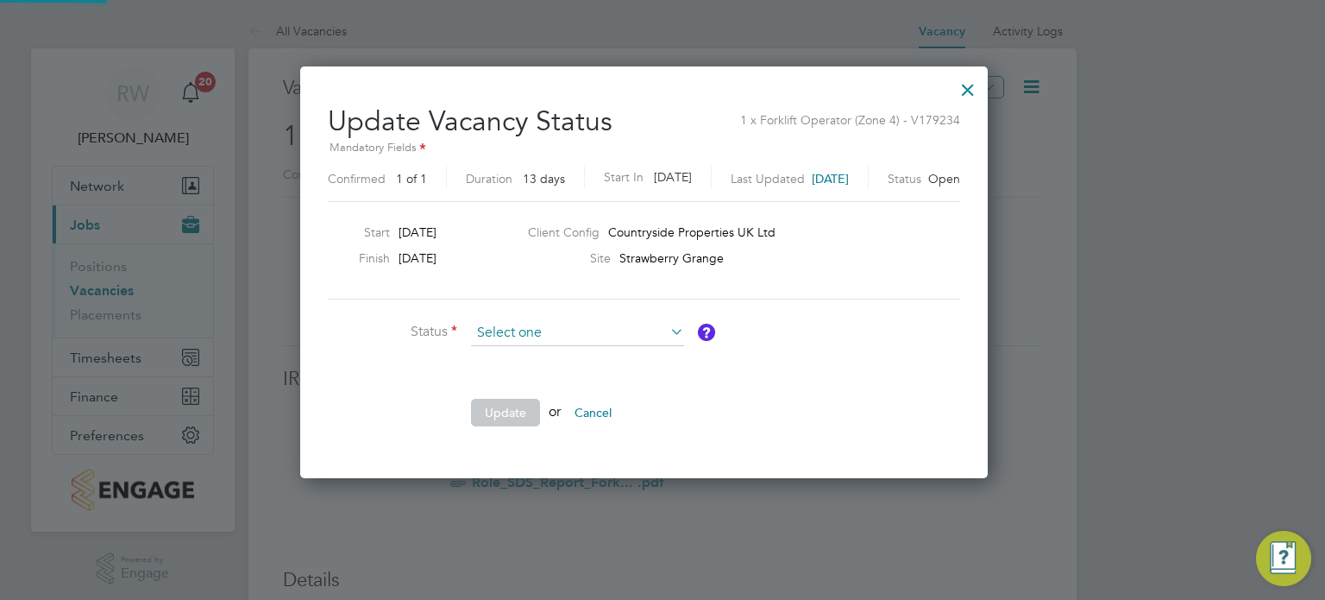
scroll to position [410, 725]
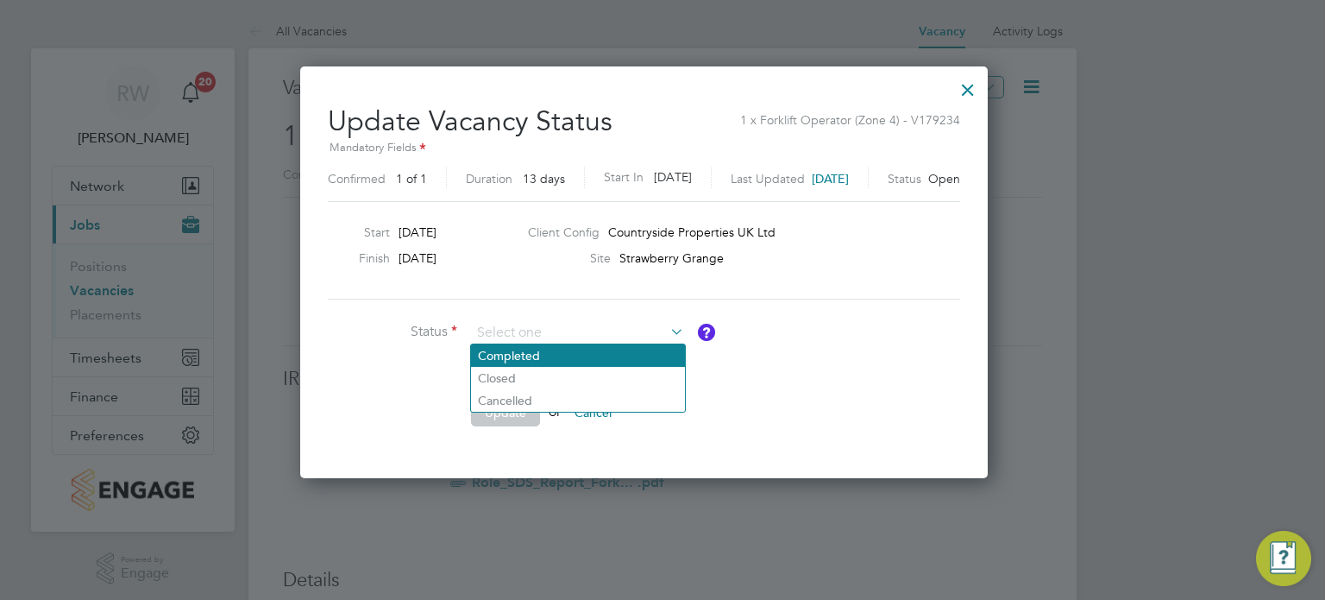
click at [535, 348] on li "Completed" at bounding box center [578, 355] width 214 height 22
type input "Completed"
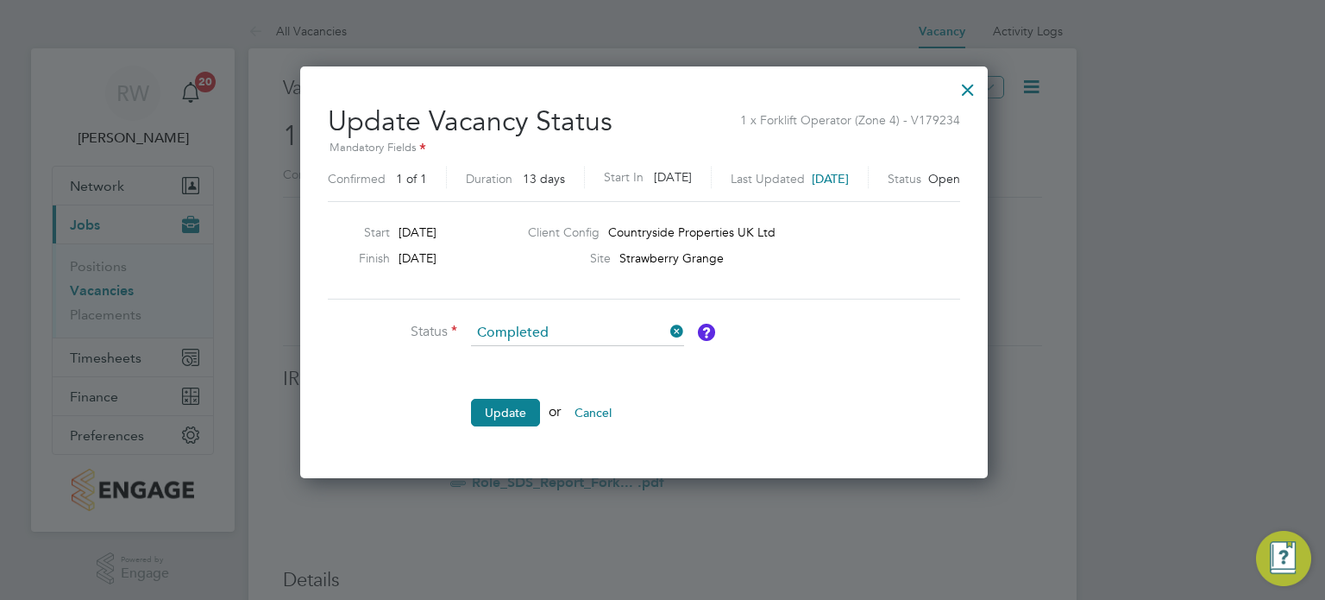
click at [489, 391] on ul "Status Completed Comment Update or Cancel" at bounding box center [587, 381] width 518 height 123
click at [494, 403] on button "Update" at bounding box center [505, 413] width 69 height 28
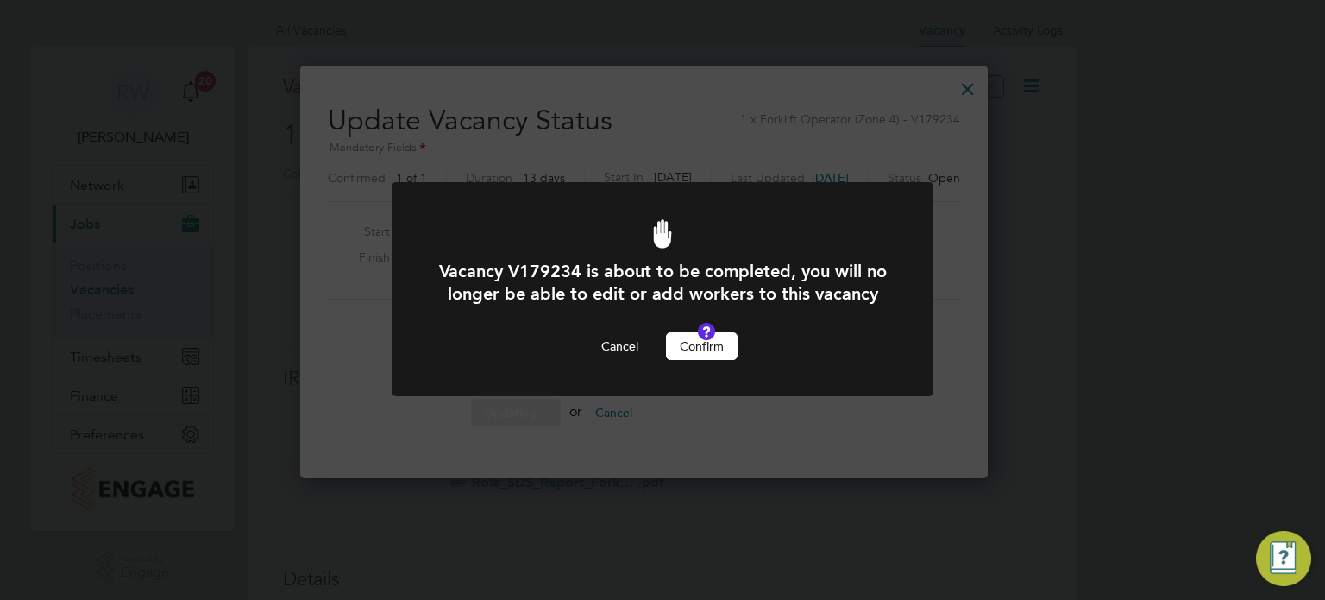
click at [702, 360] on button "Confirm" at bounding box center [702, 346] width 72 height 28
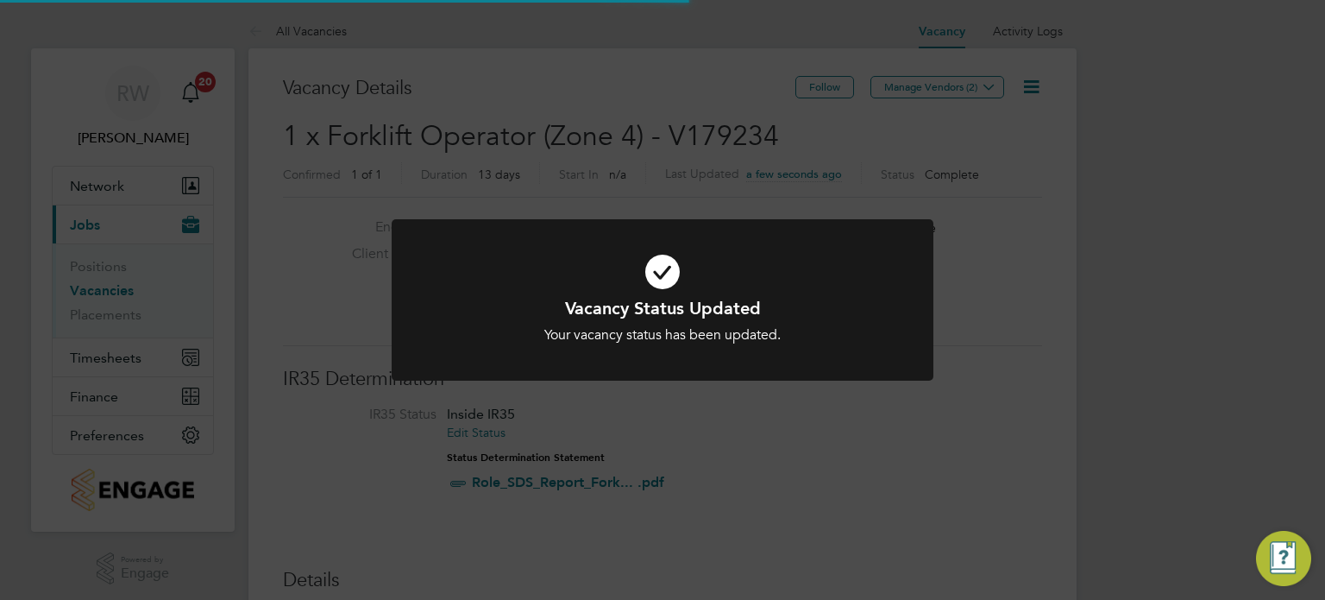
scroll to position [51, 121]
click at [638, 72] on div "Vacancy Status Updated Your vacancy status has been updated. Cancel Okay" at bounding box center [662, 300] width 1325 height 600
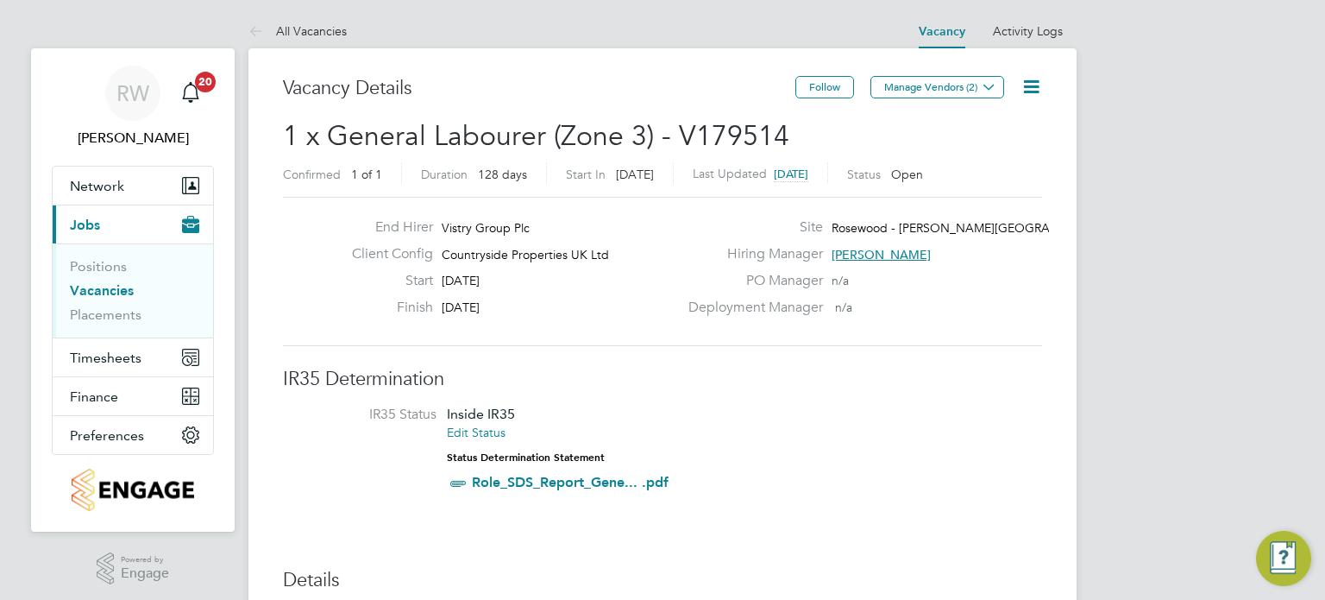
click at [1034, 85] on icon at bounding box center [1032, 87] width 22 height 22
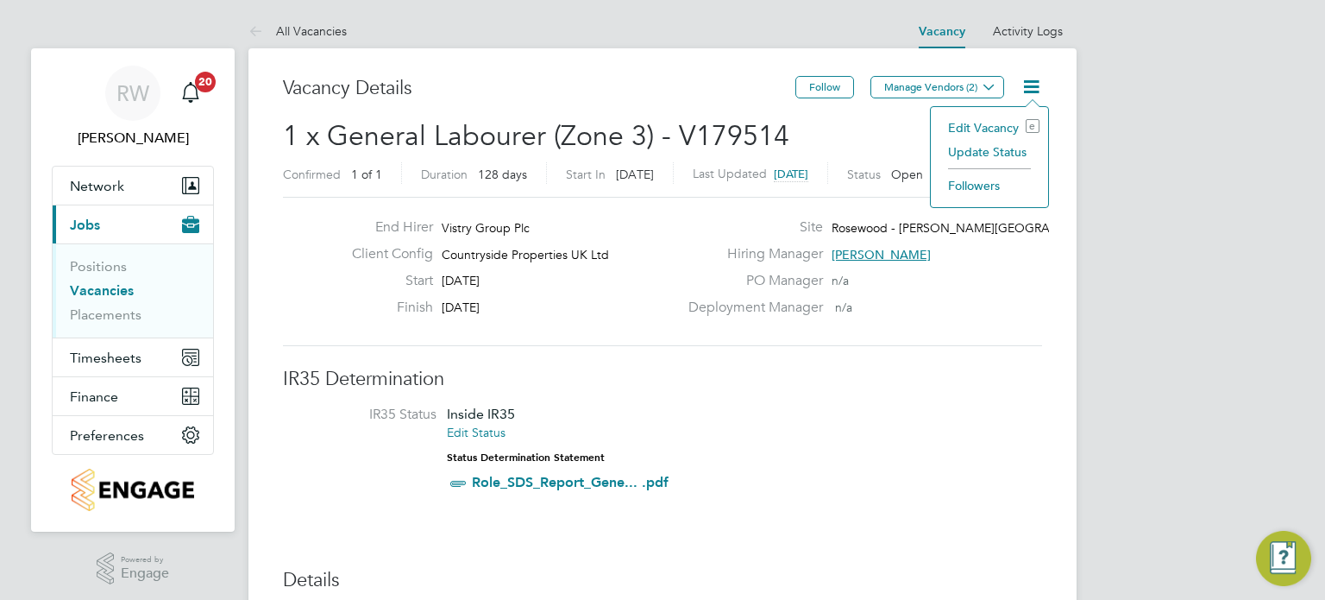
click at [1004, 148] on li "Update Status" at bounding box center [990, 152] width 100 height 24
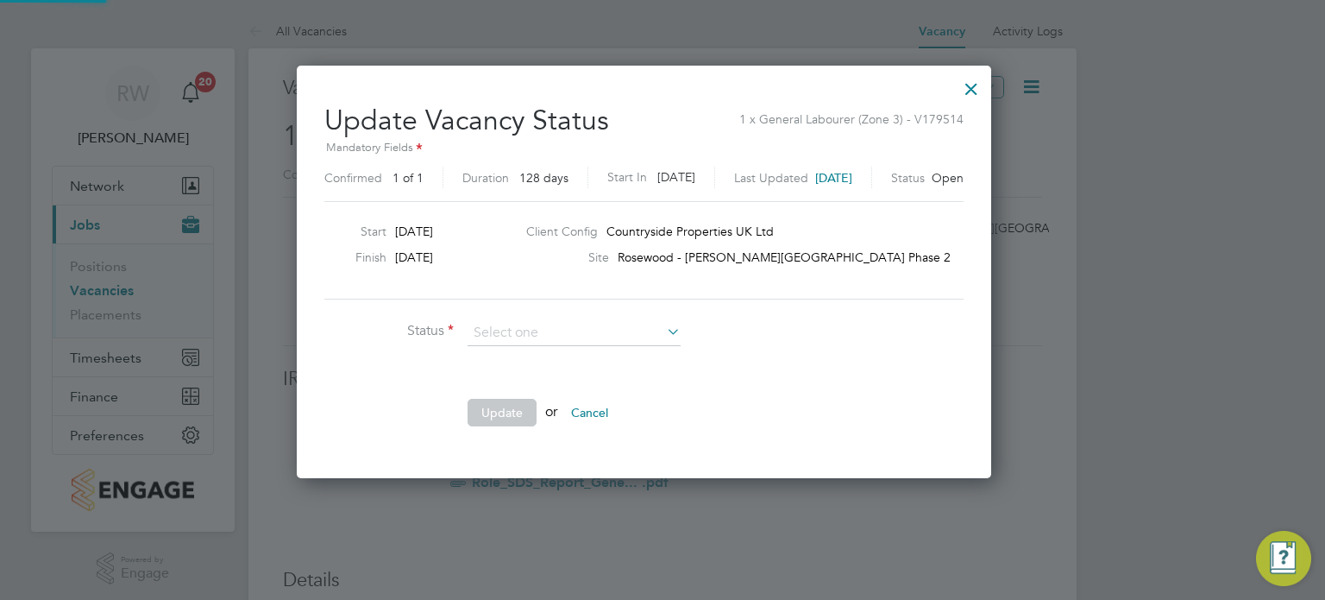
scroll to position [410, 731]
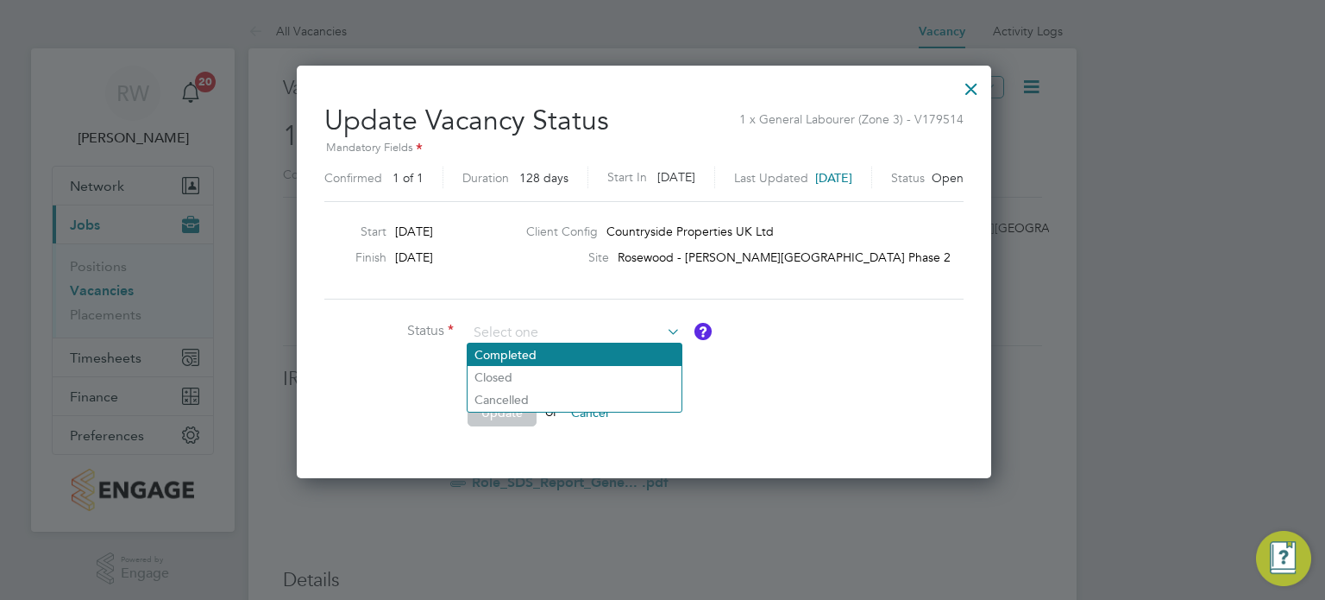
click at [594, 344] on li "Completed" at bounding box center [575, 354] width 214 height 22
type input "Completed"
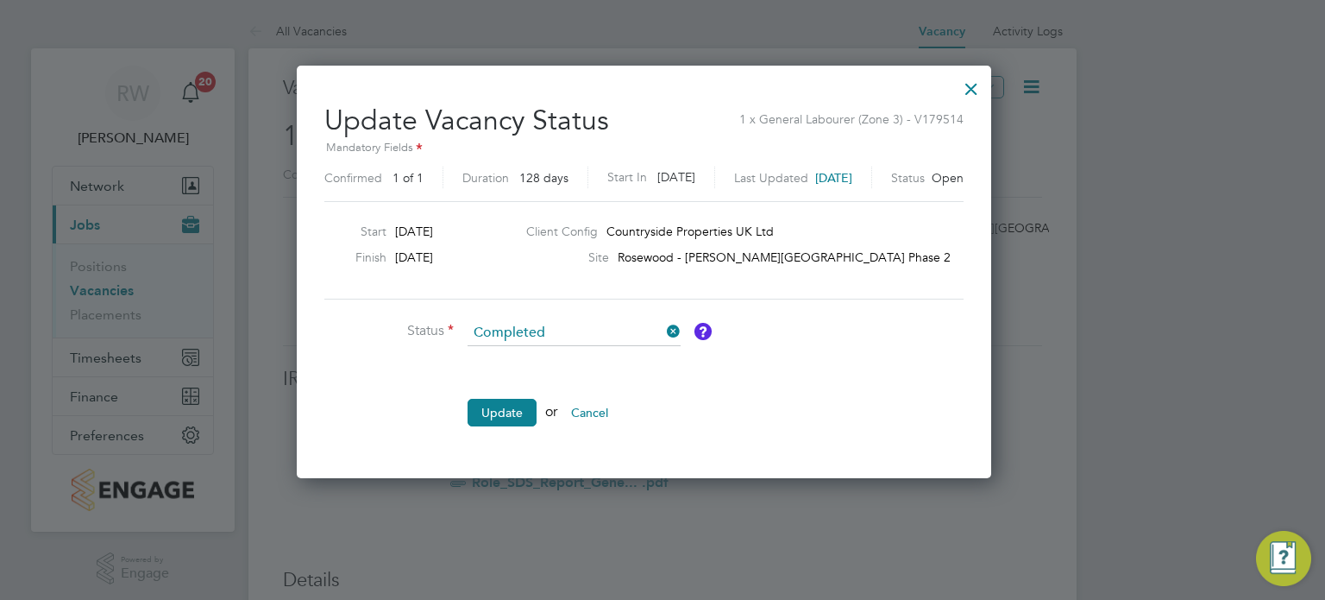
click at [519, 394] on ul "Status Completed Comment Update or Cancel" at bounding box center [583, 381] width 518 height 123
click at [520, 405] on button "Update" at bounding box center [502, 413] width 69 height 28
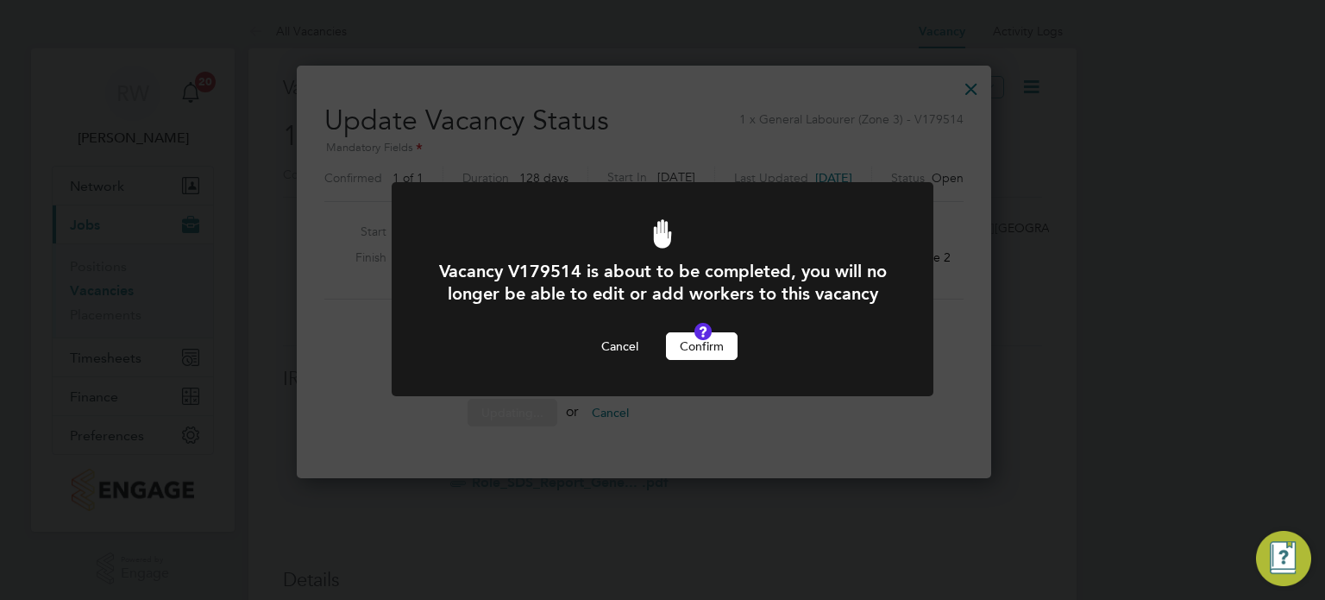
click at [713, 360] on button "Confirm" at bounding box center [702, 346] width 72 height 28
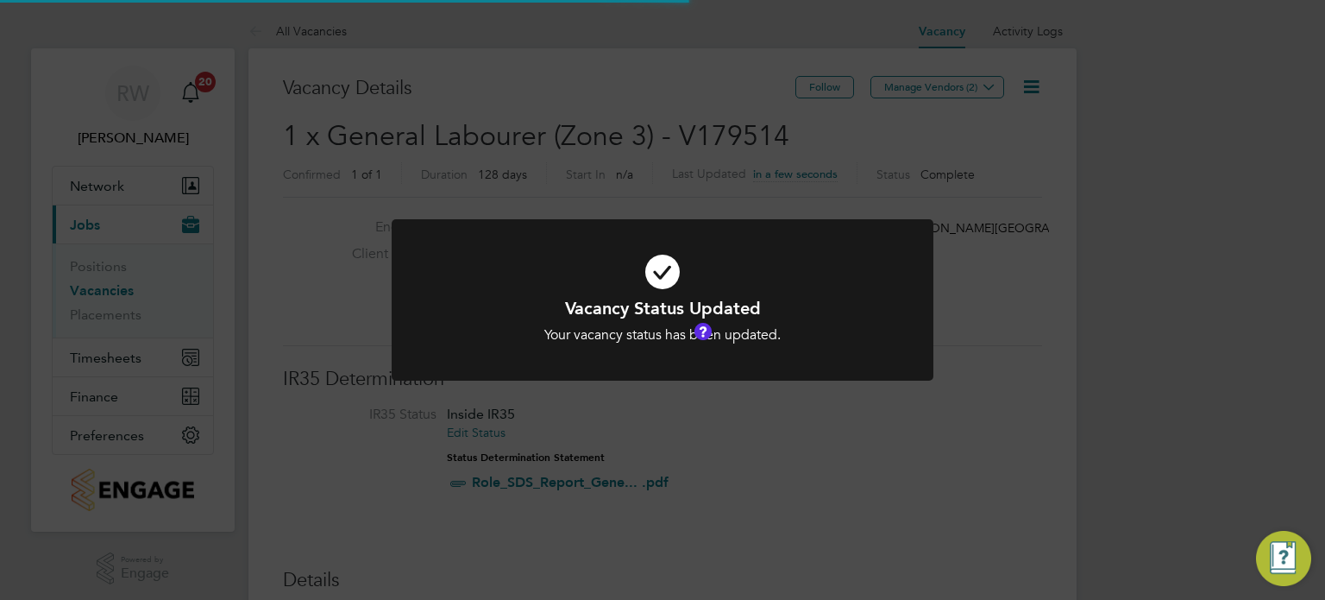
click at [618, 134] on div "Vacancy Status Updated Your vacancy status has been updated. Cancel Okay" at bounding box center [662, 300] width 1325 height 600
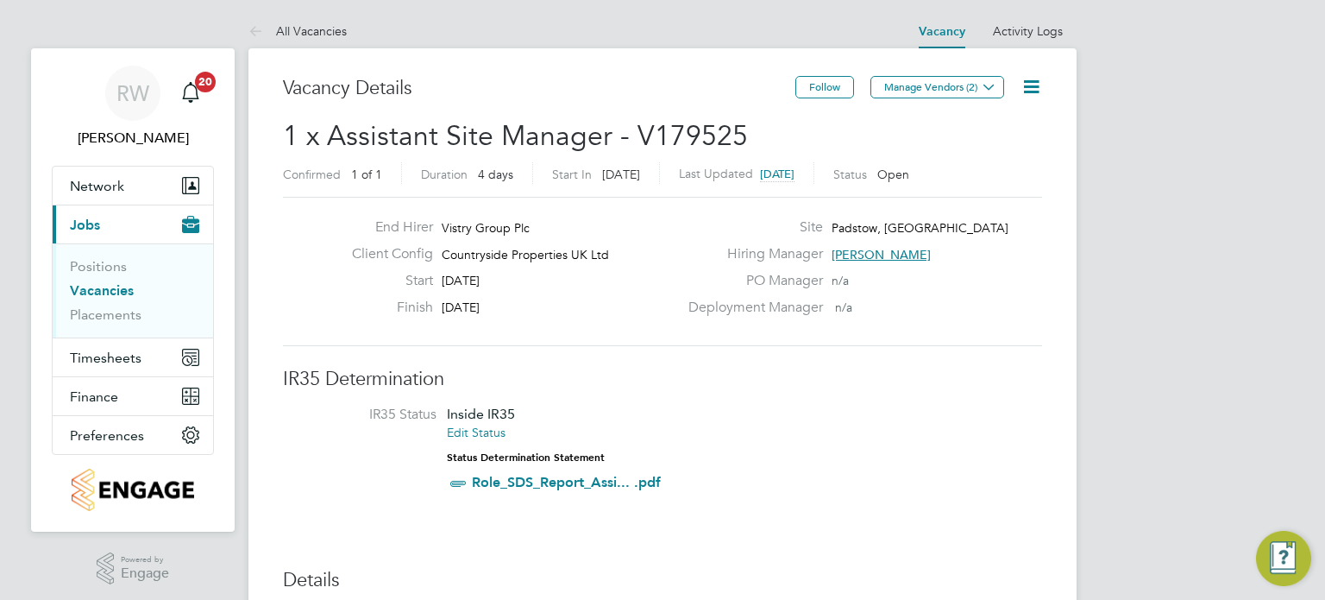
click at [1035, 89] on icon at bounding box center [1032, 87] width 22 height 22
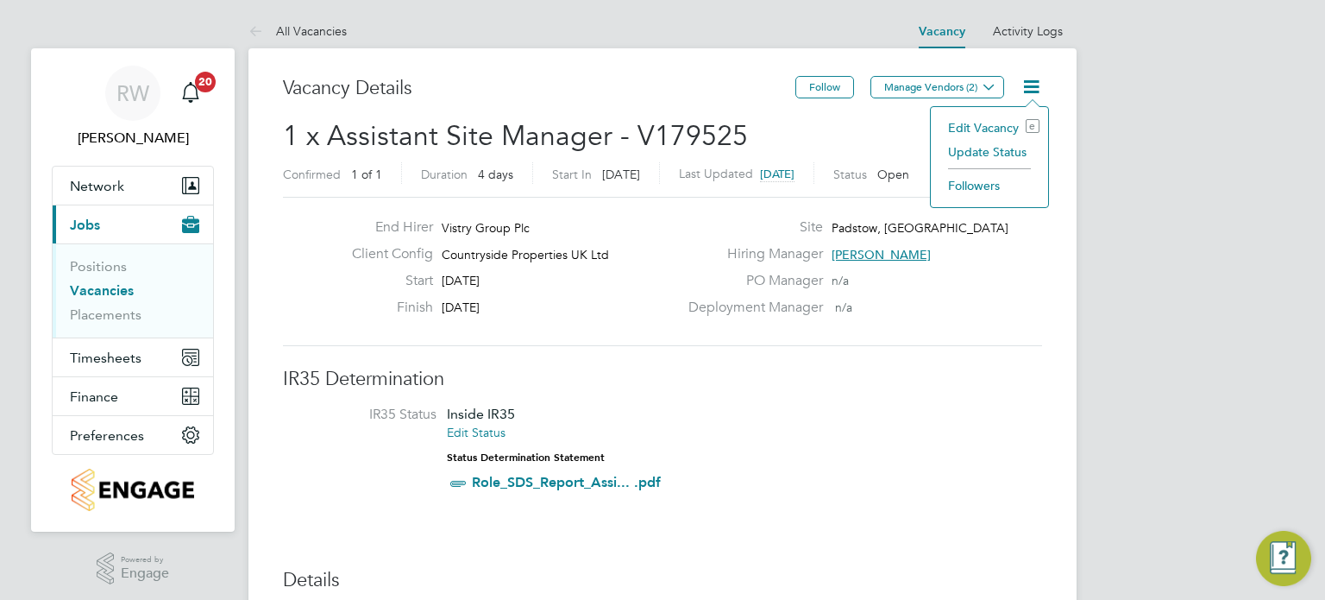
click at [1008, 144] on li "Update Status" at bounding box center [990, 152] width 100 height 24
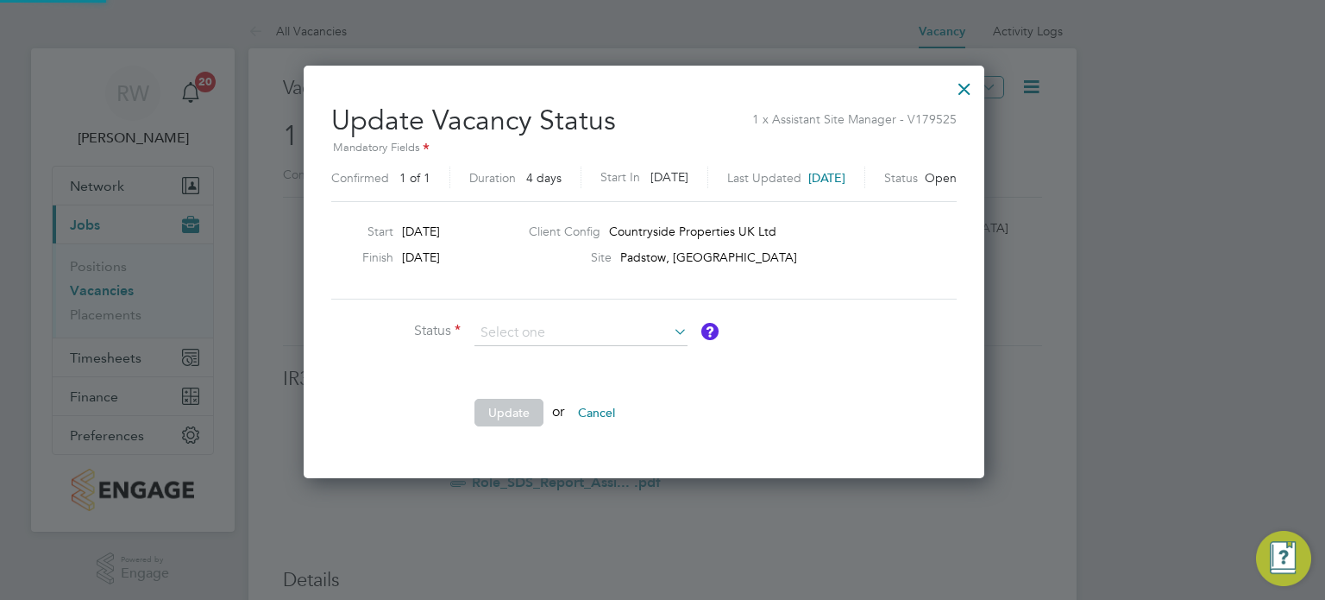
scroll to position [410, 717]
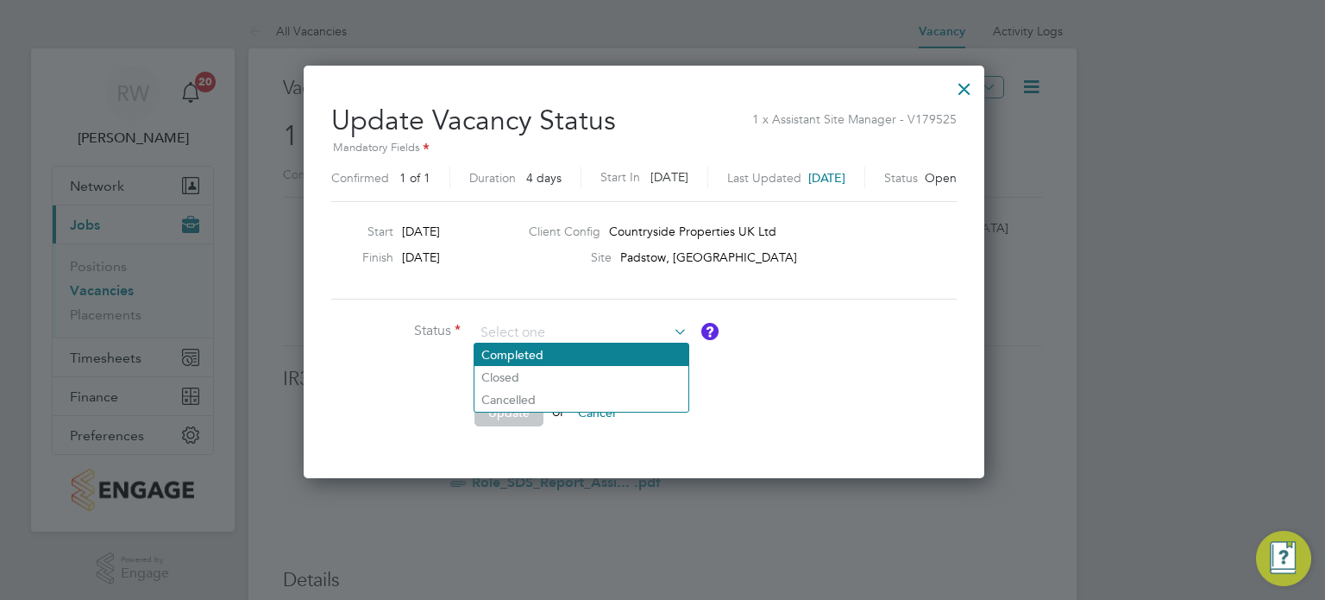
click at [620, 357] on li "Completed" at bounding box center [582, 354] width 214 height 22
type input "Completed"
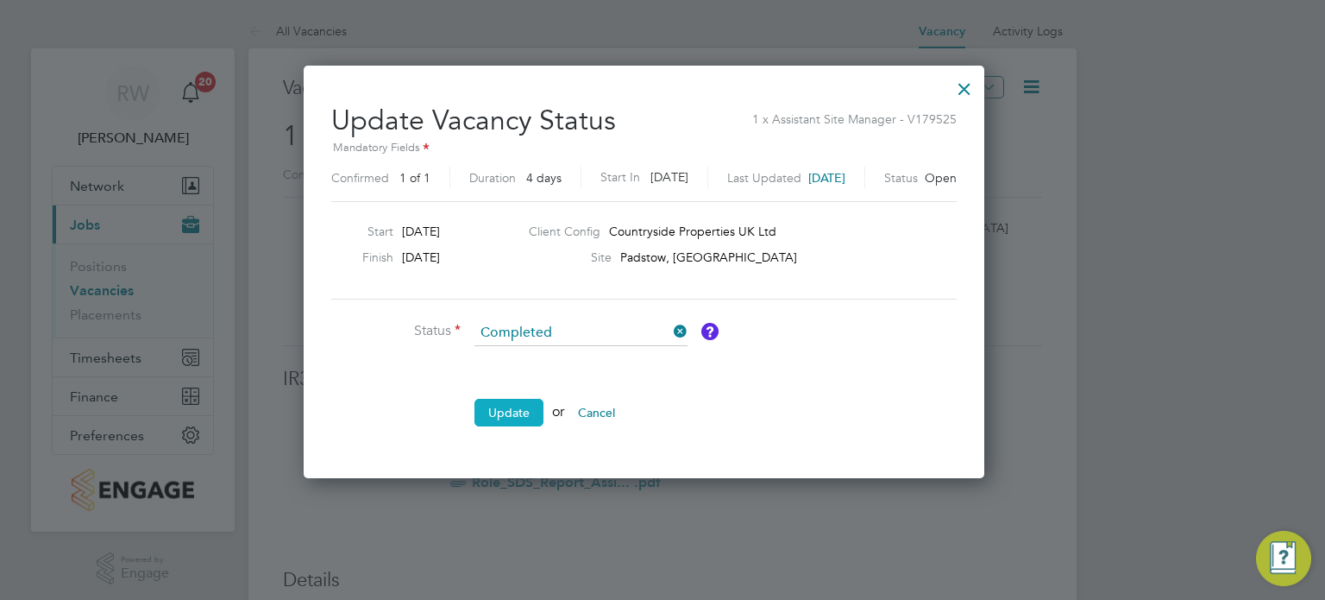
click at [502, 422] on button "Update" at bounding box center [509, 413] width 69 height 28
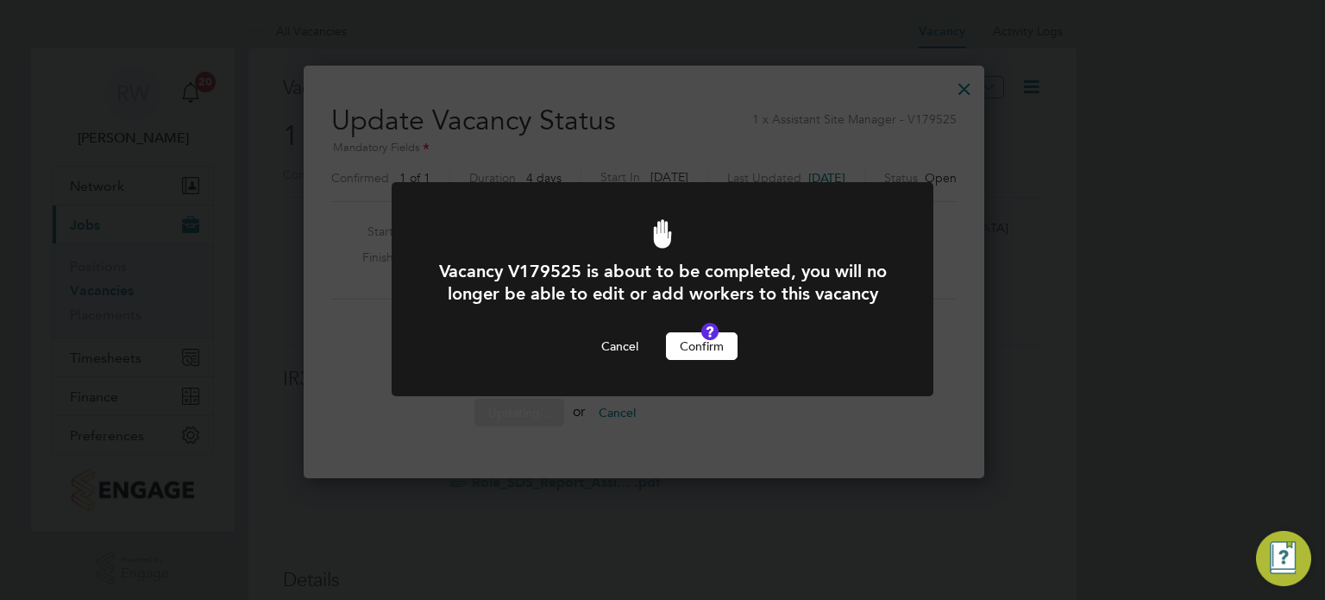
click at [685, 360] on button "Confirm" at bounding box center [702, 346] width 72 height 28
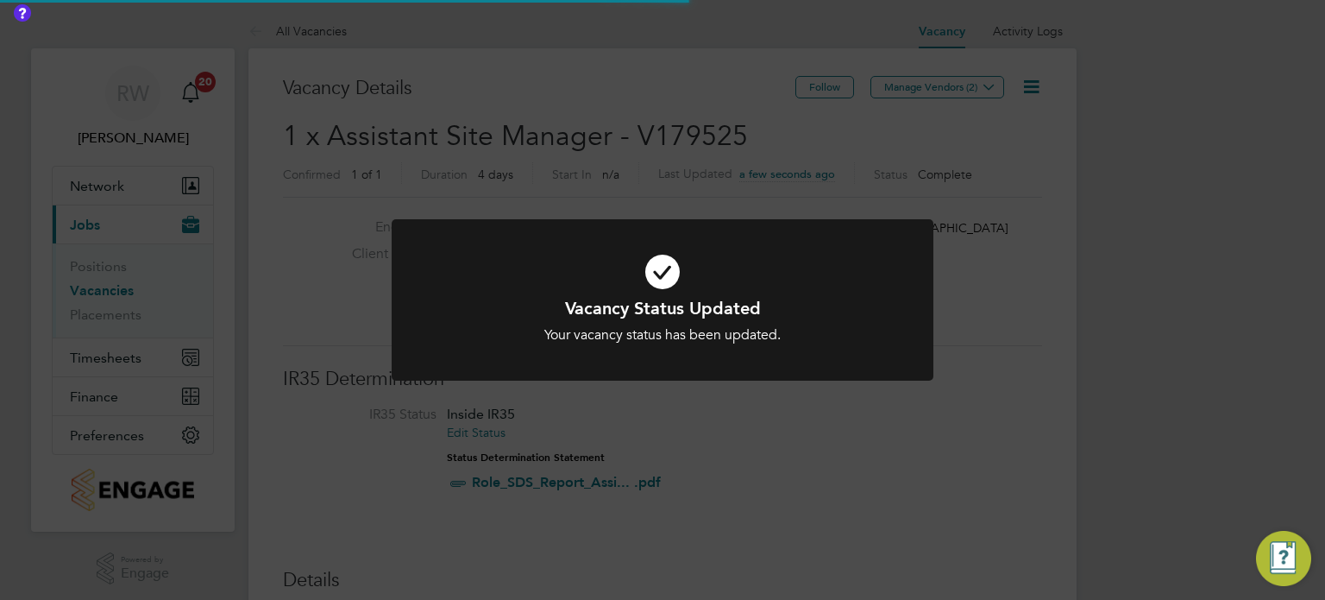
scroll to position [51, 121]
click at [676, 154] on div "Vacancy Status Updated Your vacancy status has been updated. Cancel Okay" at bounding box center [662, 300] width 1325 height 600
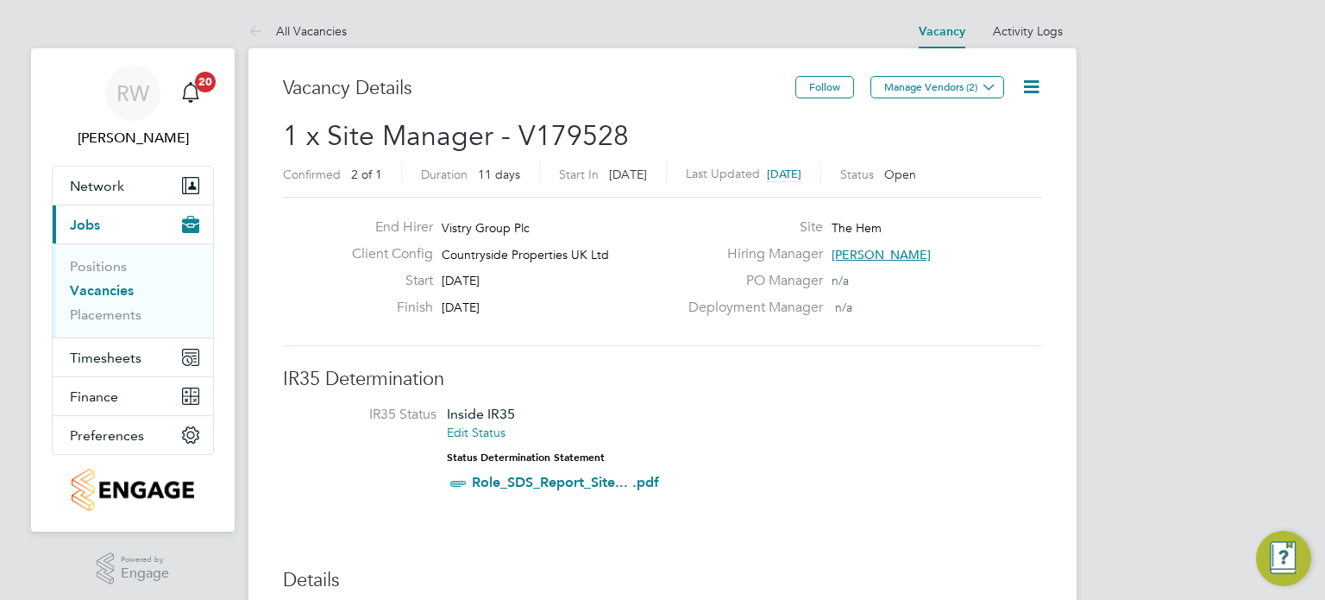
click at [1035, 81] on icon at bounding box center [1032, 87] width 22 height 22
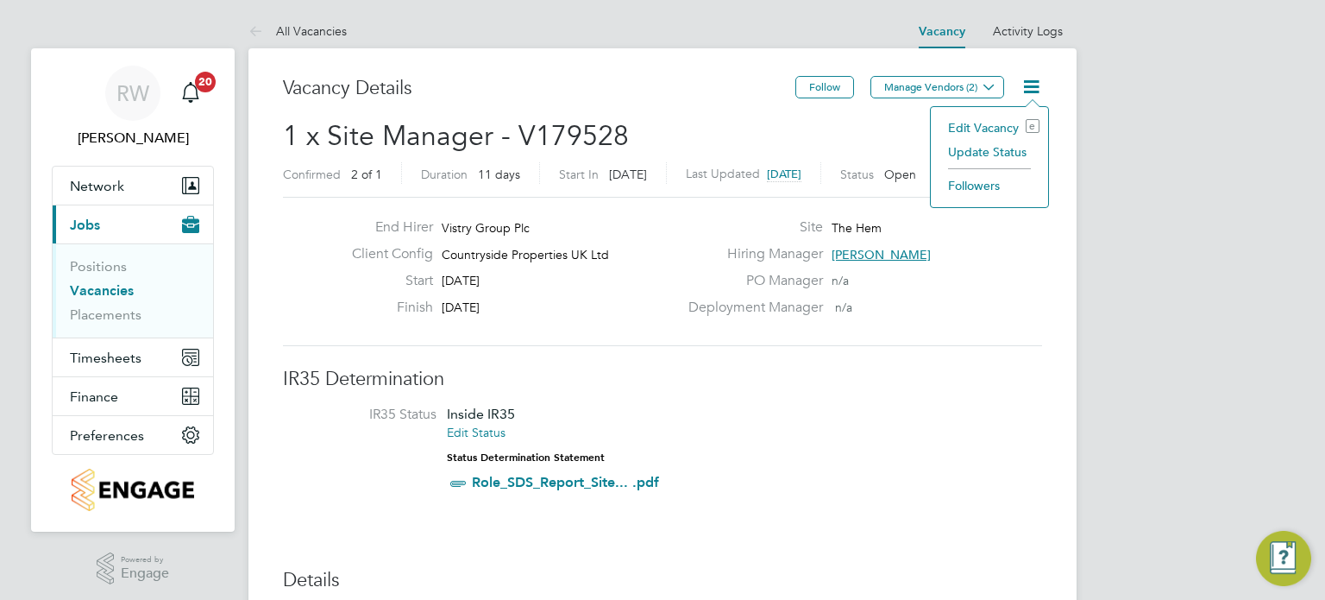
click at [998, 154] on li "Update Status" at bounding box center [990, 152] width 100 height 24
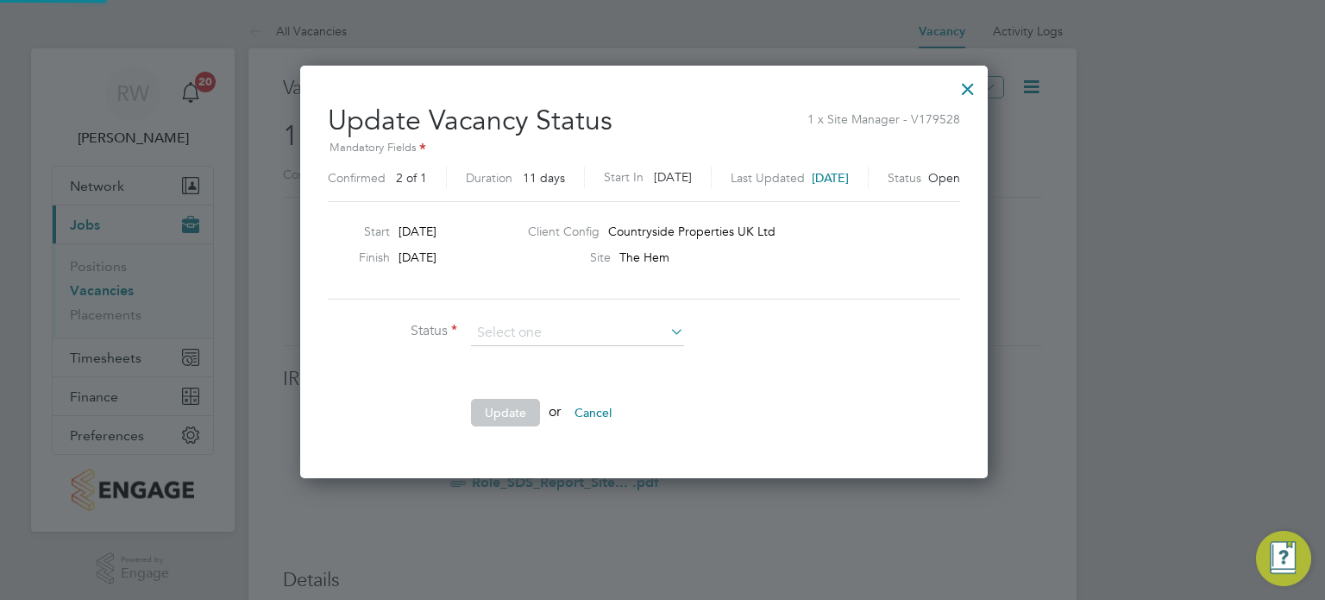
scroll to position [9, 8]
click at [566, 357] on li "Completed" at bounding box center [578, 354] width 214 height 22
type input "Completed"
click at [506, 407] on button "Update" at bounding box center [505, 413] width 69 height 28
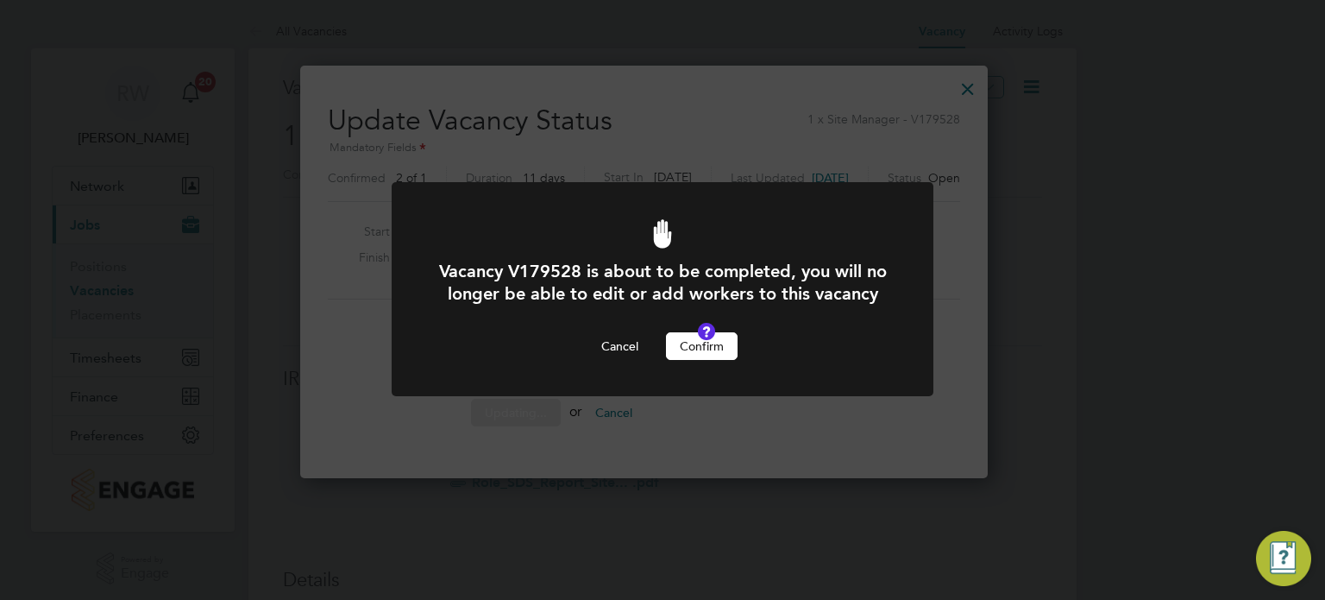
click at [714, 360] on button "Confirm" at bounding box center [702, 346] width 72 height 28
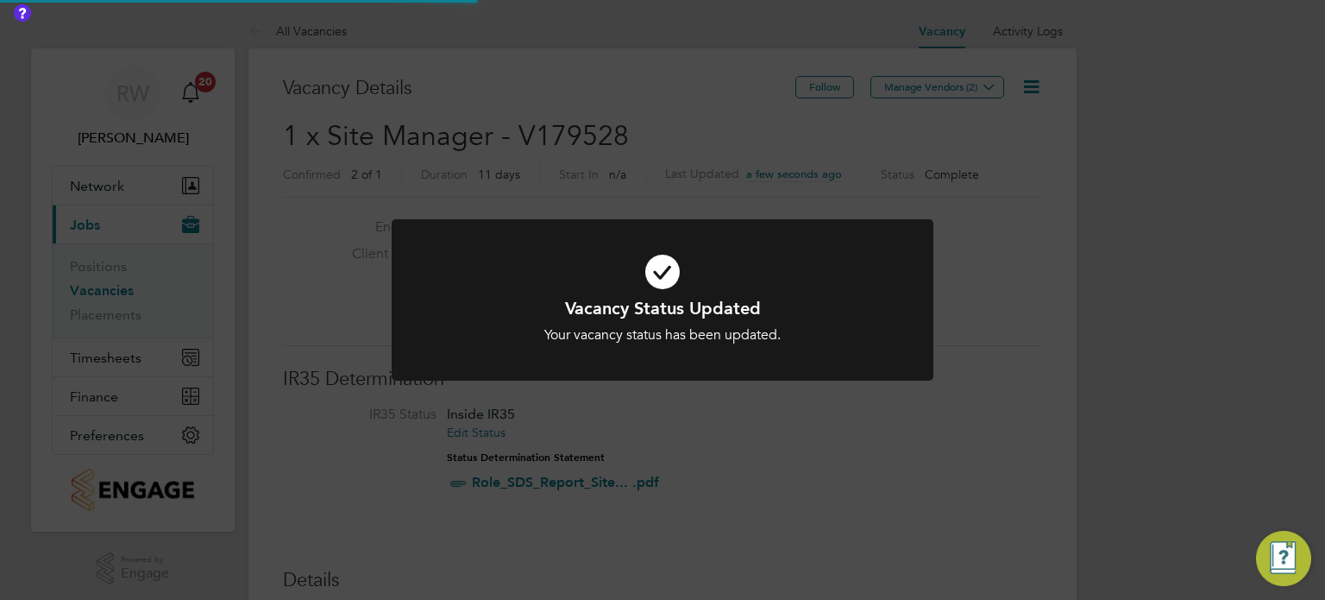
click at [613, 129] on div "Vacancy Status Updated Your vacancy status has been updated. Cancel Okay" at bounding box center [662, 300] width 1325 height 600
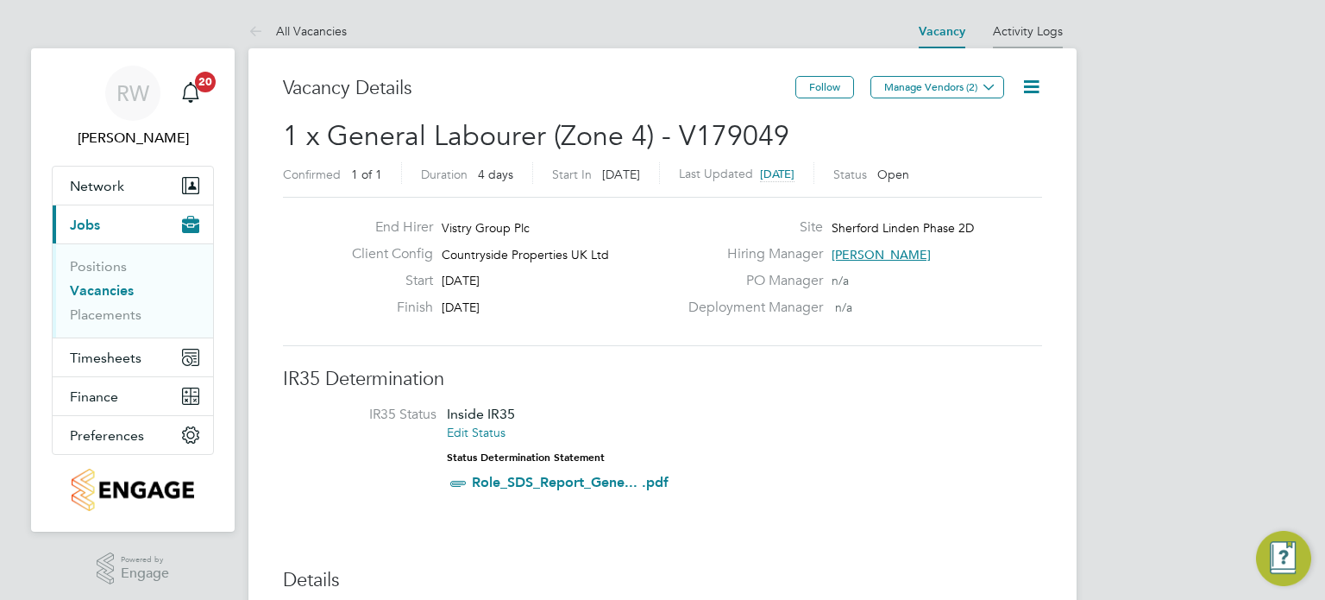
click at [1040, 41] on li "Activity Logs" at bounding box center [1028, 31] width 70 height 35
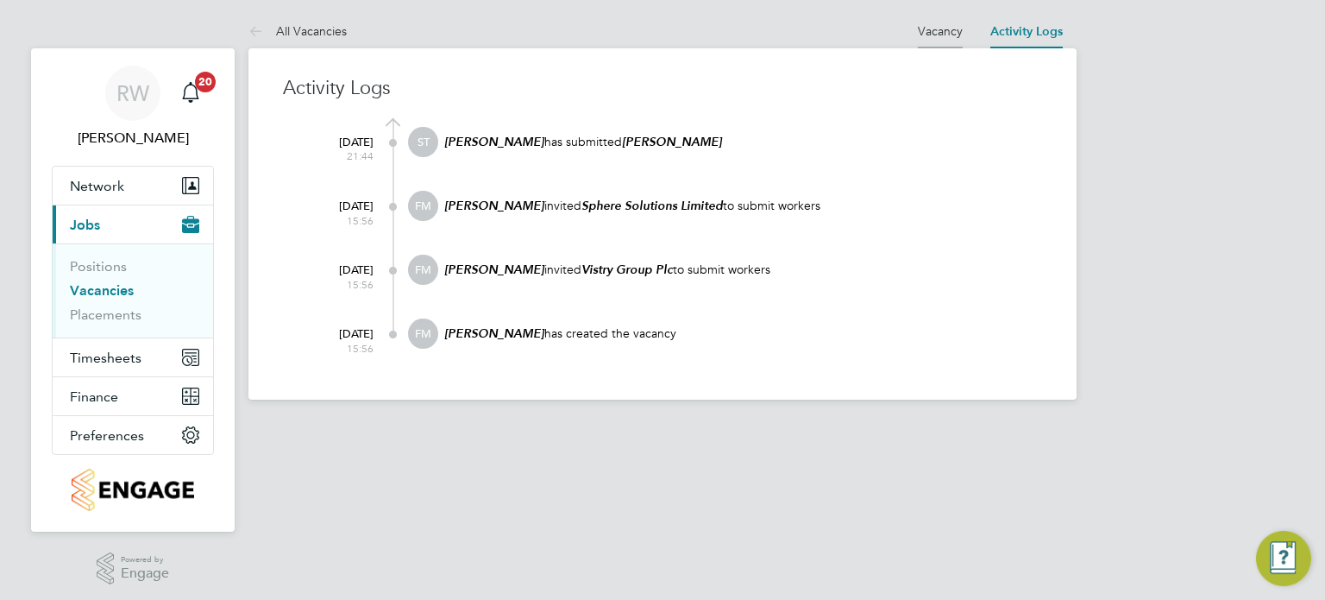
click at [946, 28] on link "Vacancy" at bounding box center [940, 31] width 45 height 16
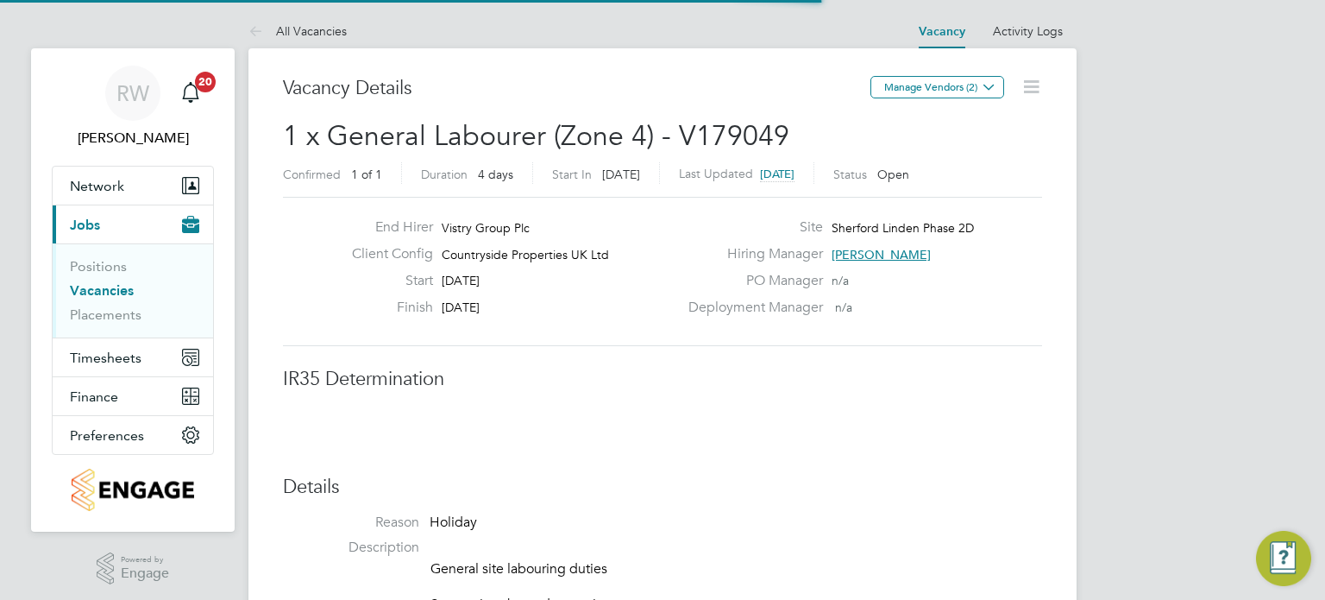
scroll to position [8, 9]
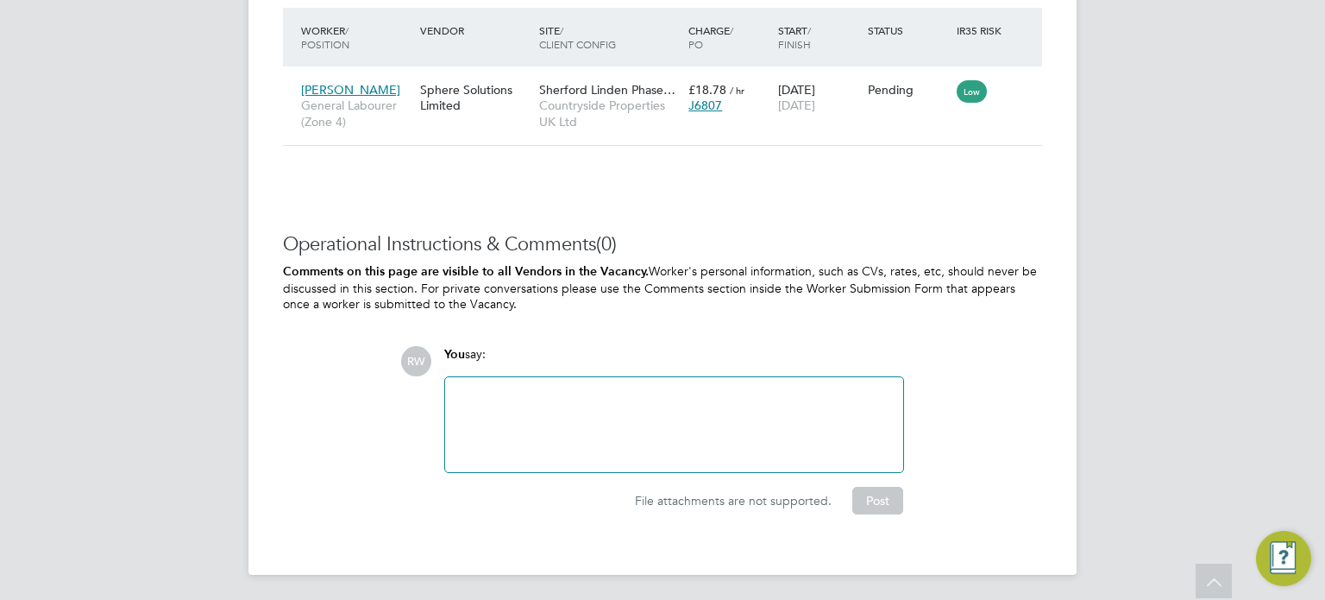
click at [569, 419] on div at bounding box center [674, 424] width 437 height 74
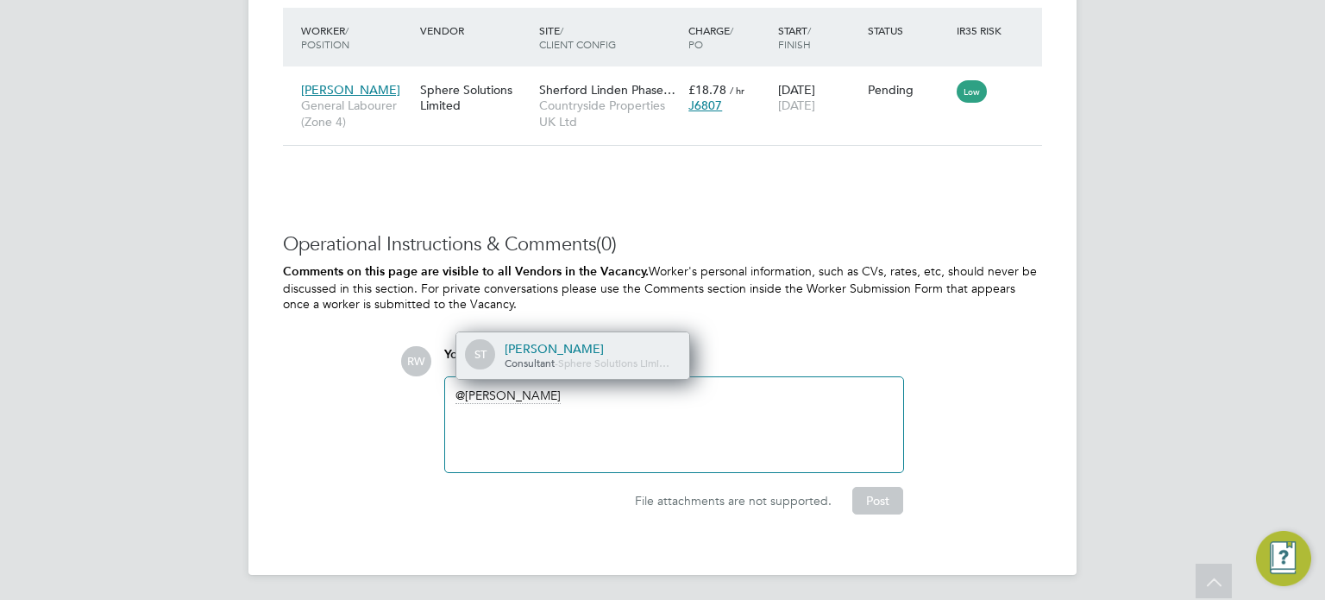
click at [565, 356] on div "Consultant - Sphere Solutions Limi…" at bounding box center [591, 363] width 173 height 14
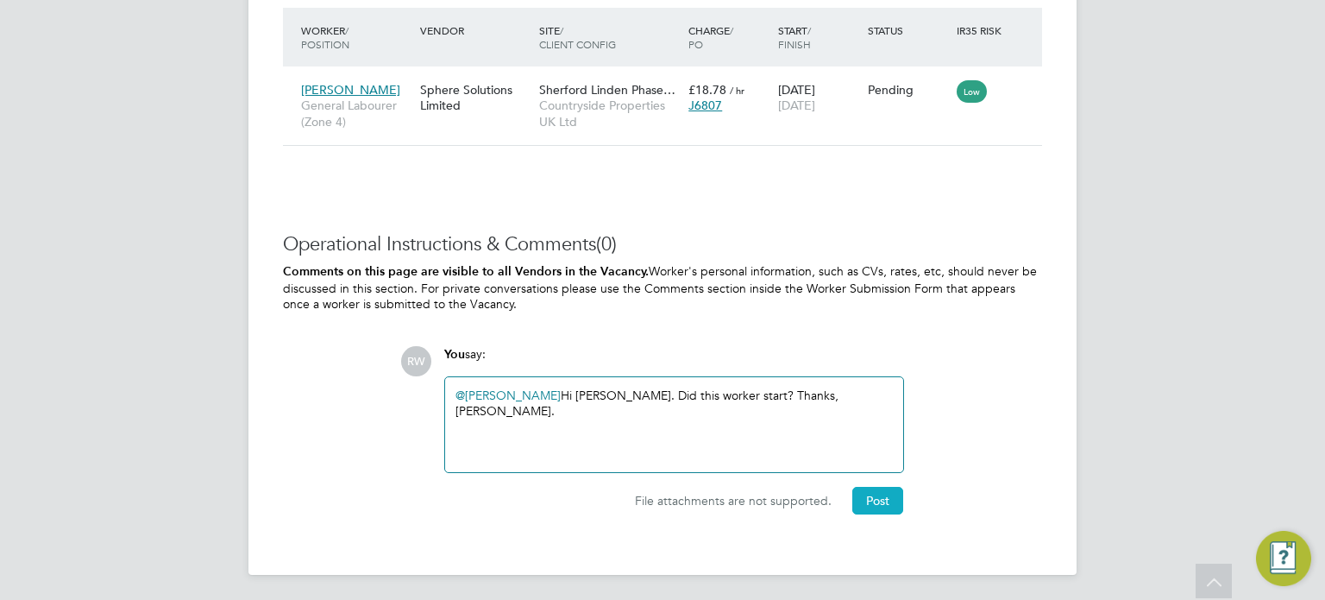
click at [891, 497] on button "Post" at bounding box center [877, 501] width 51 height 28
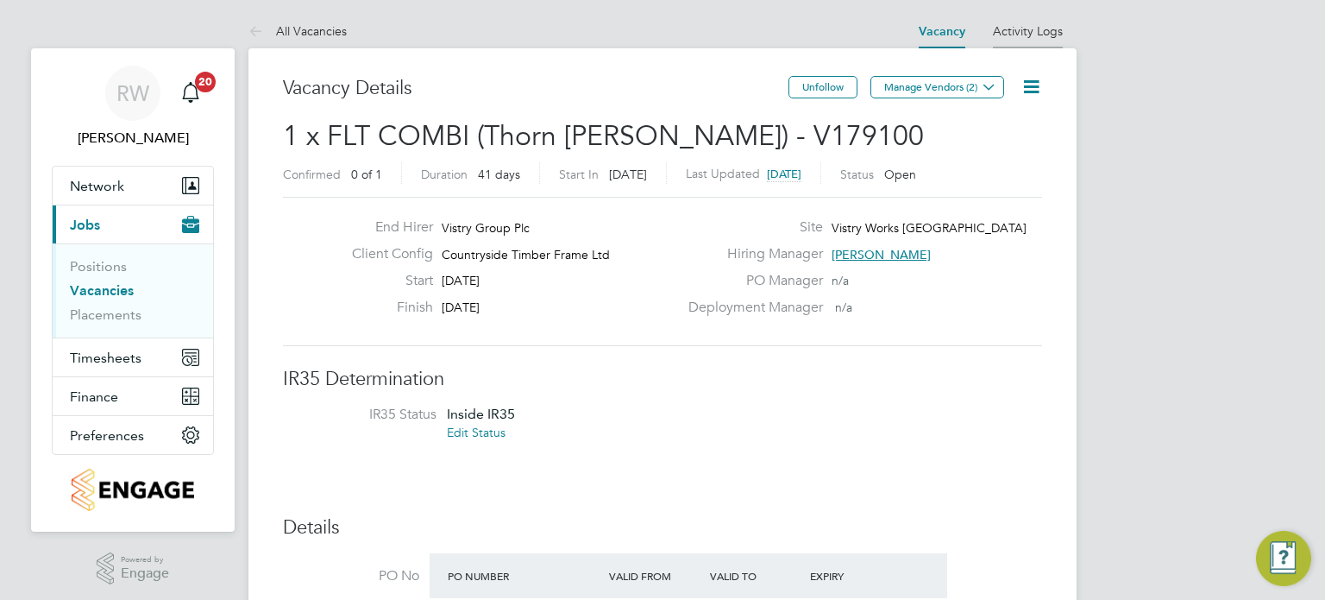
click at [1025, 19] on li "Activity Logs" at bounding box center [1028, 31] width 70 height 35
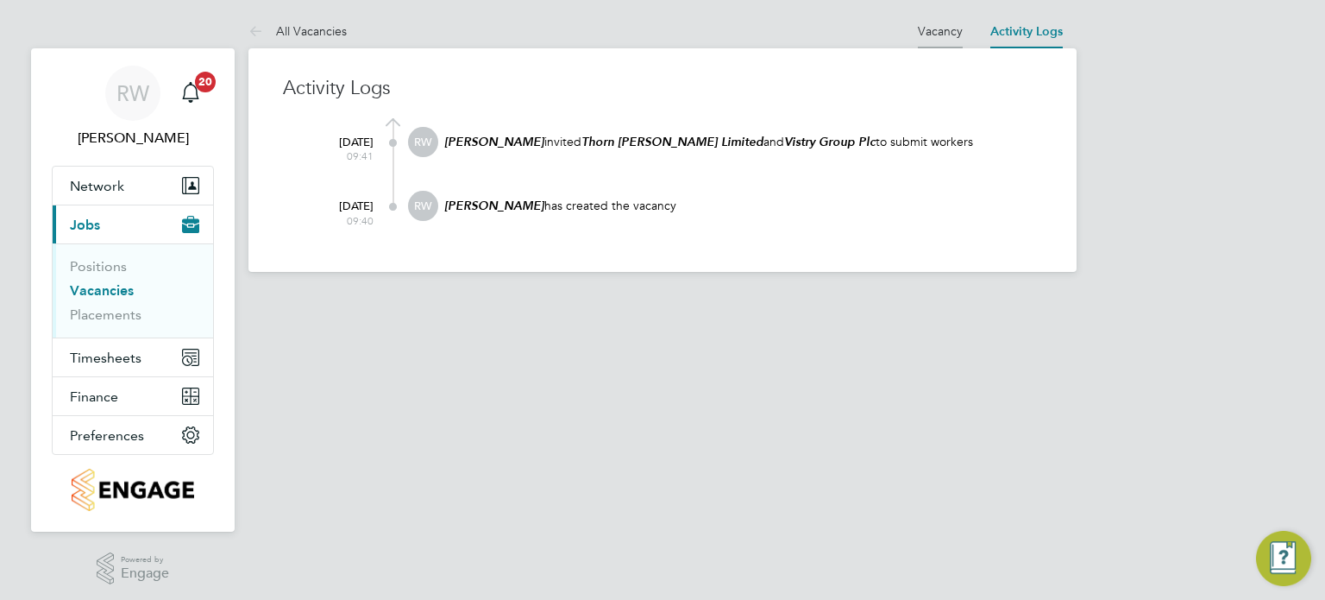
click at [940, 31] on link "Vacancy" at bounding box center [940, 31] width 45 height 16
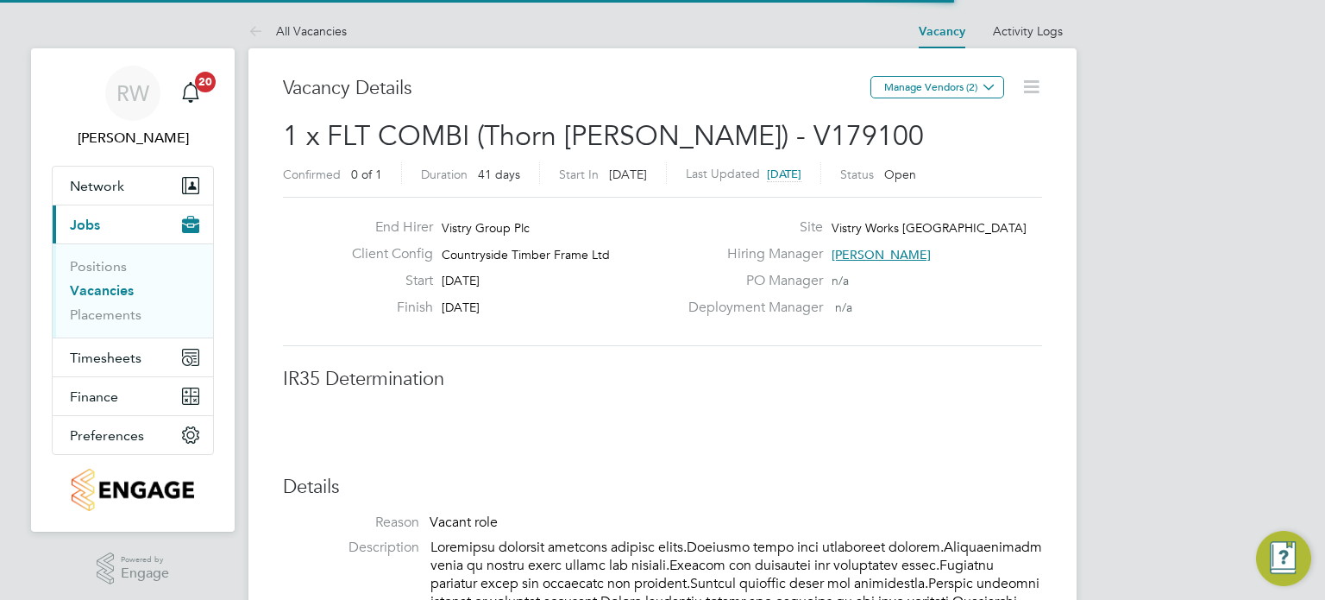
scroll to position [8, 9]
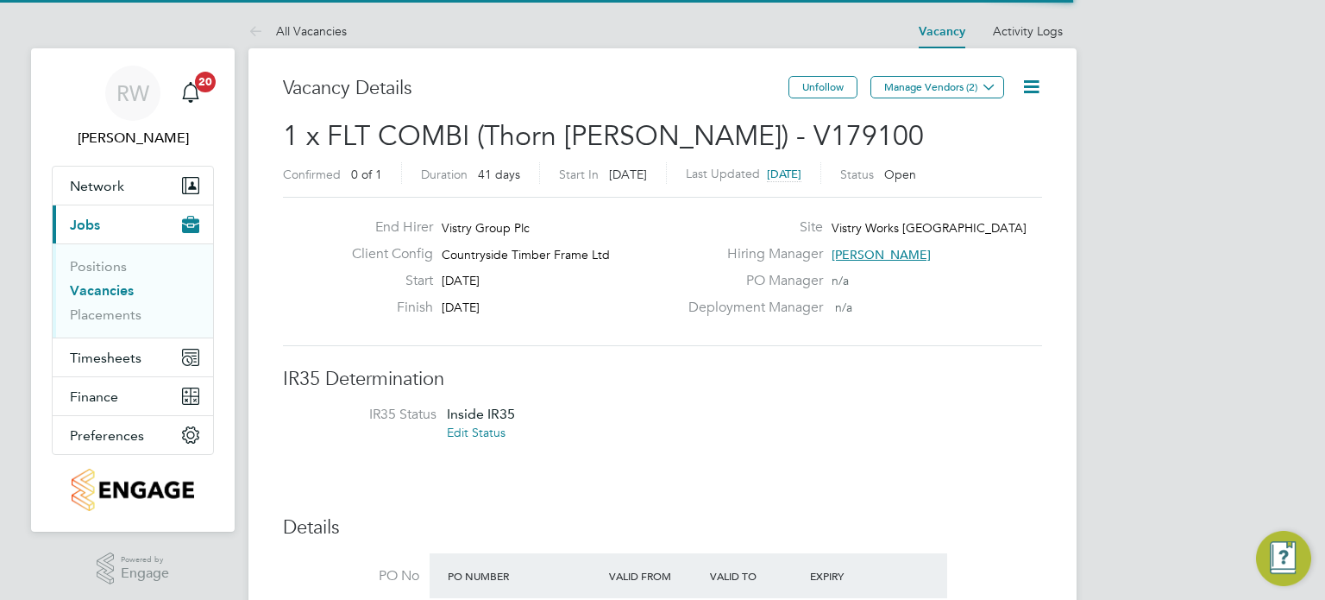
click at [1029, 79] on icon at bounding box center [1032, 87] width 22 height 22
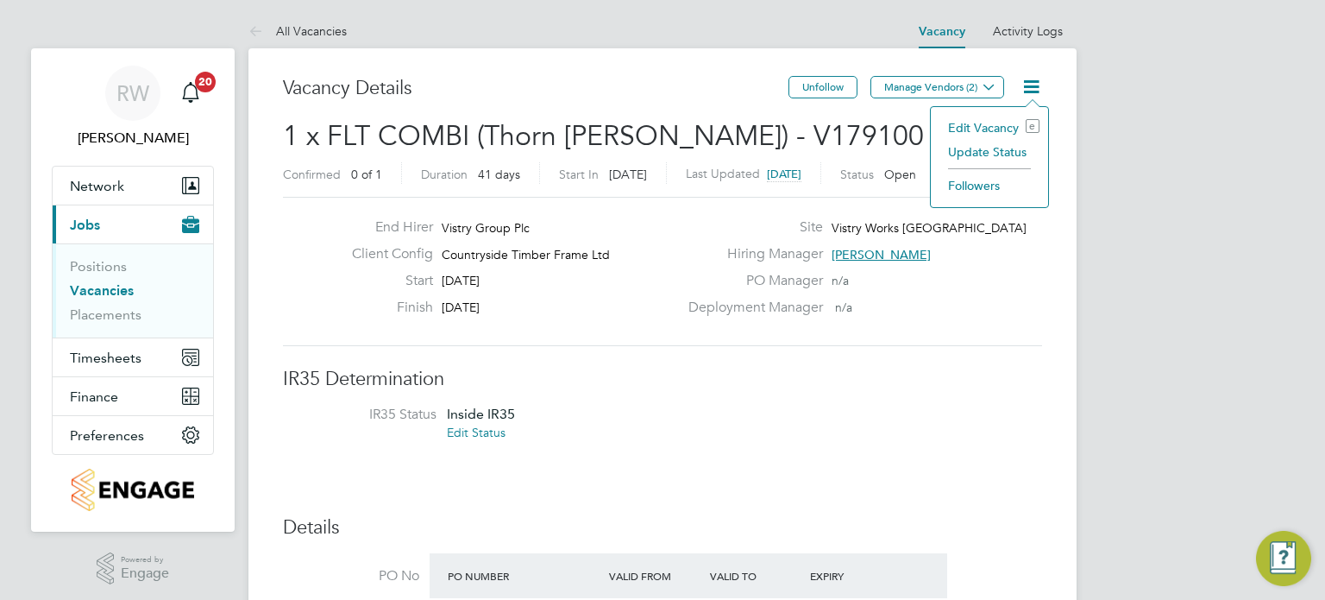
click at [994, 154] on li "Update Status" at bounding box center [990, 152] width 100 height 24
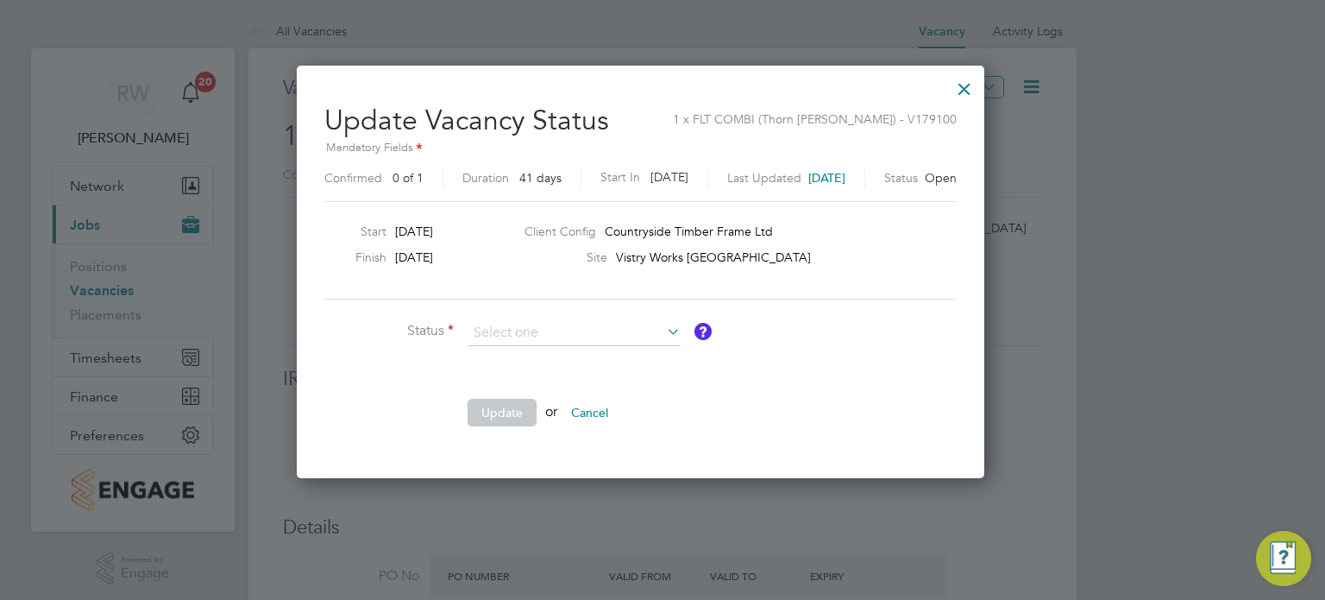
click at [549, 382] on li "Closed" at bounding box center [575, 377] width 214 height 22
type input "Closed"
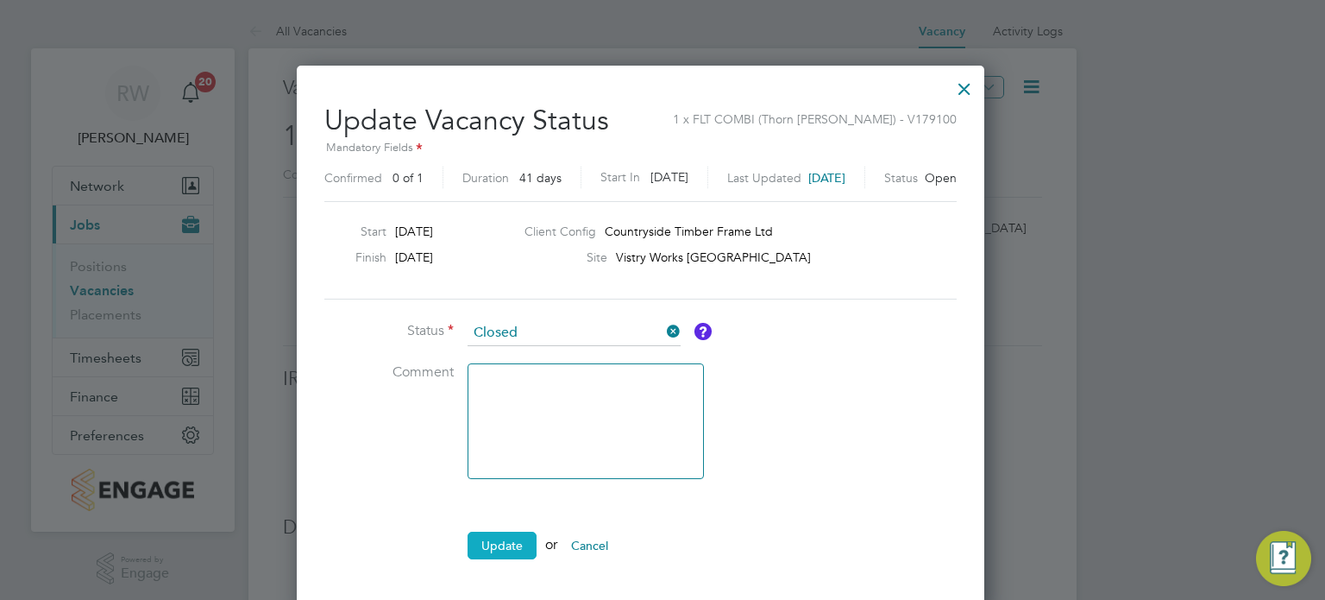
click at [488, 541] on button "Update" at bounding box center [502, 545] width 69 height 28
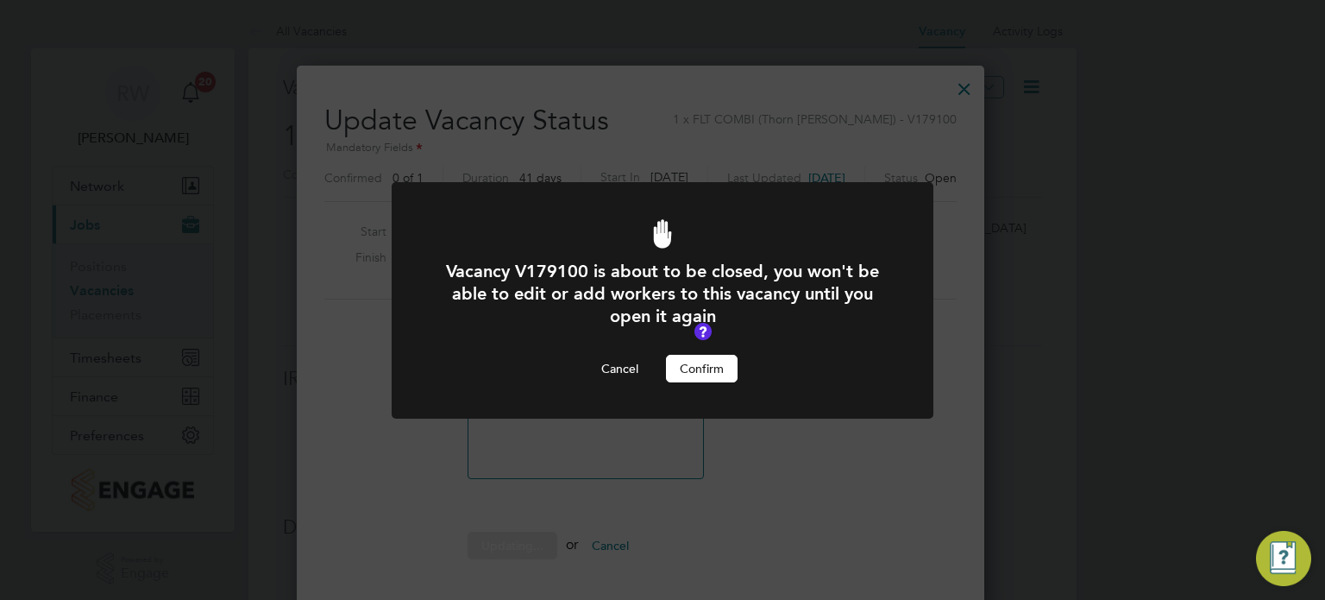
click at [702, 371] on button "Confirm" at bounding box center [702, 369] width 72 height 28
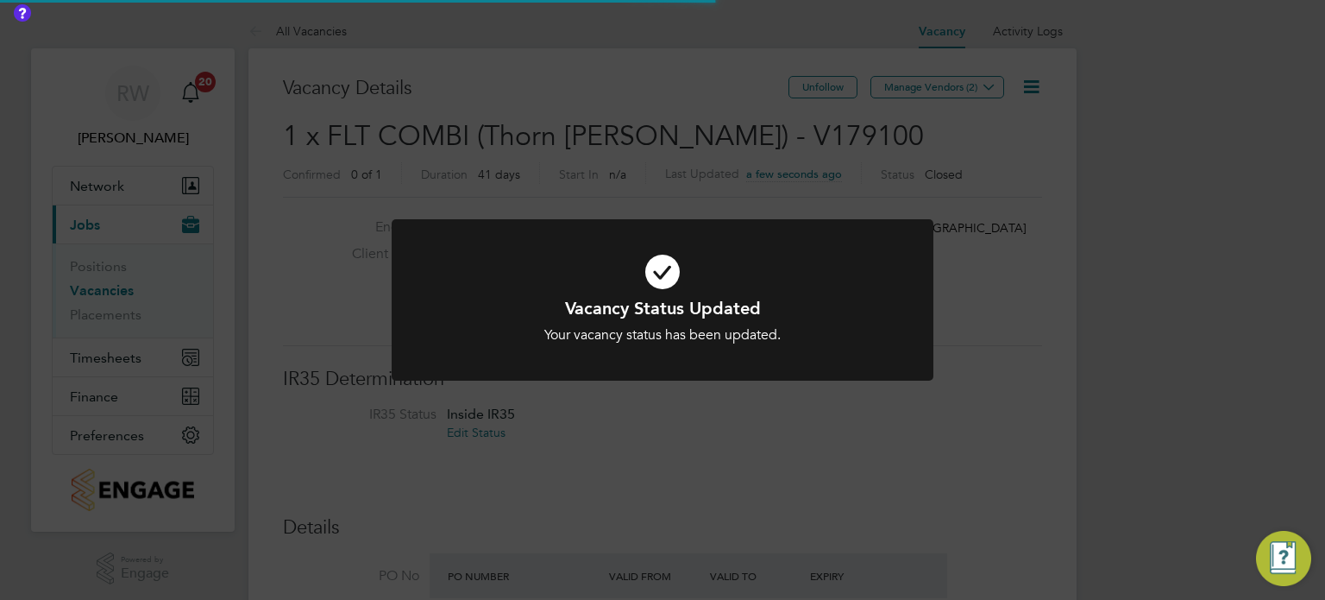
click at [673, 134] on div "Vacancy Status Updated Your vacancy status has been updated. Cancel Okay" at bounding box center [662, 300] width 1325 height 600
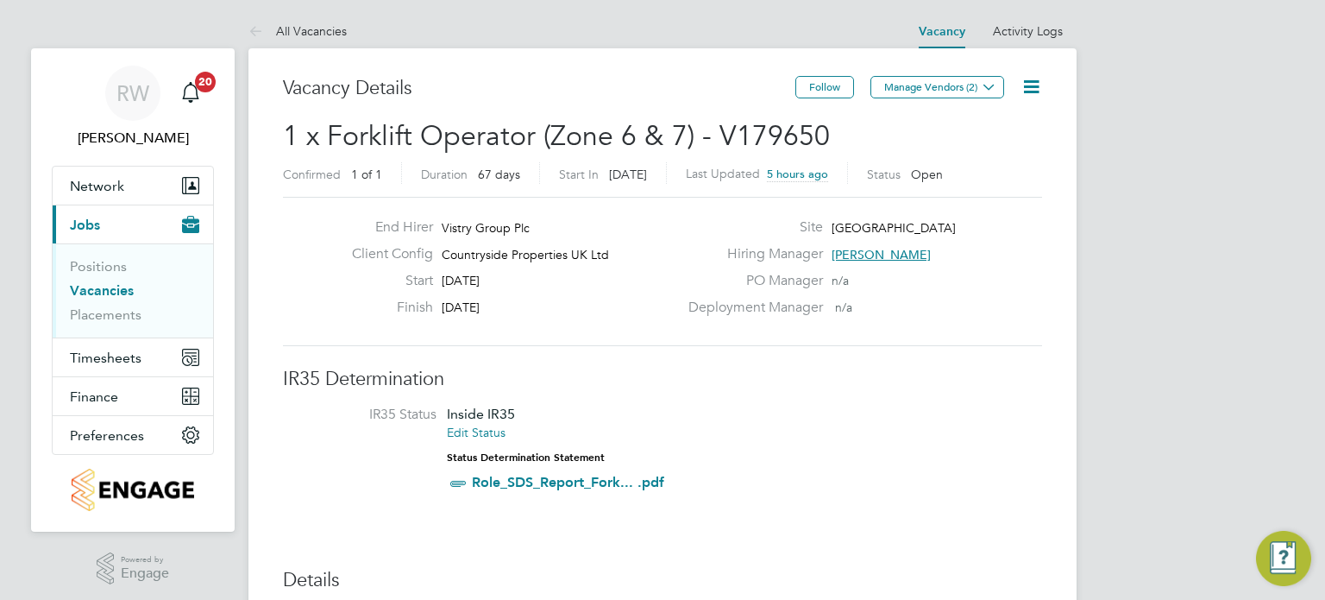
click at [1034, 80] on icon at bounding box center [1032, 87] width 22 height 22
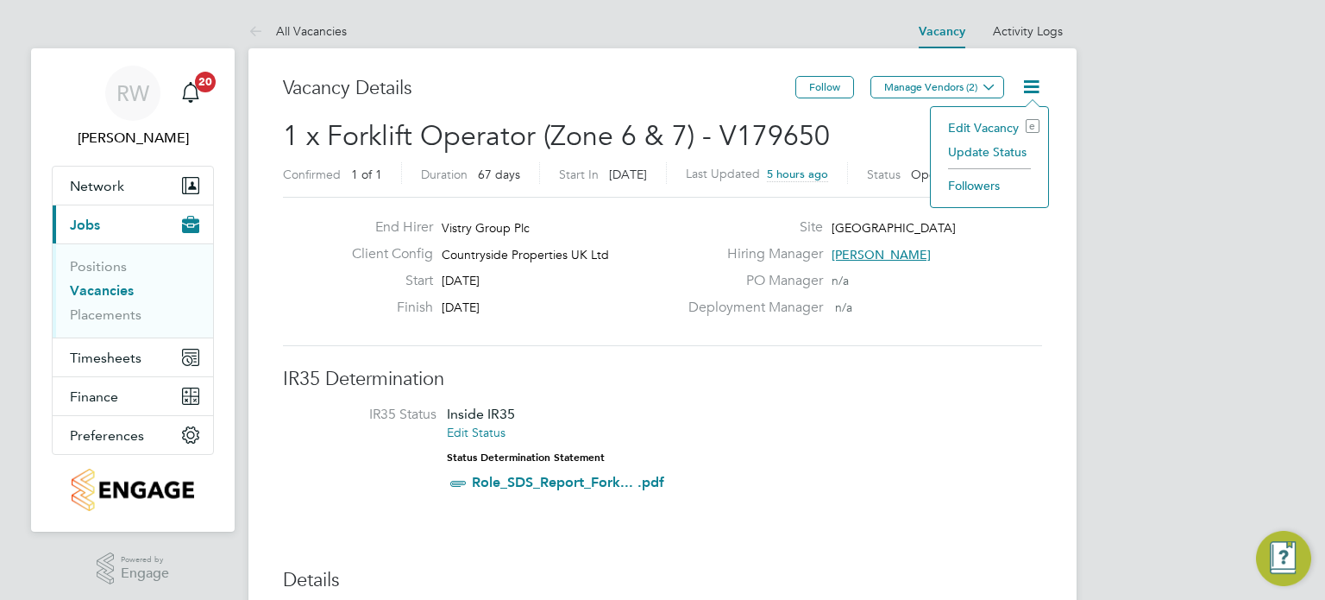
click at [994, 154] on li "Update Status" at bounding box center [990, 152] width 100 height 24
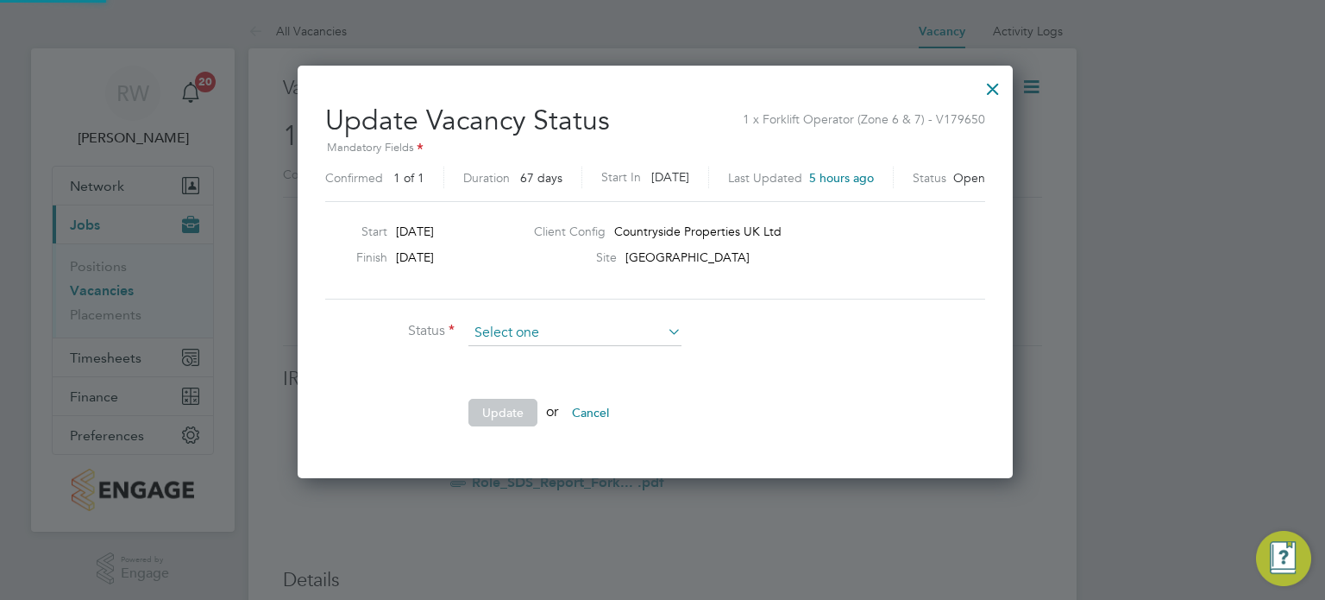
scroll to position [410, 729]
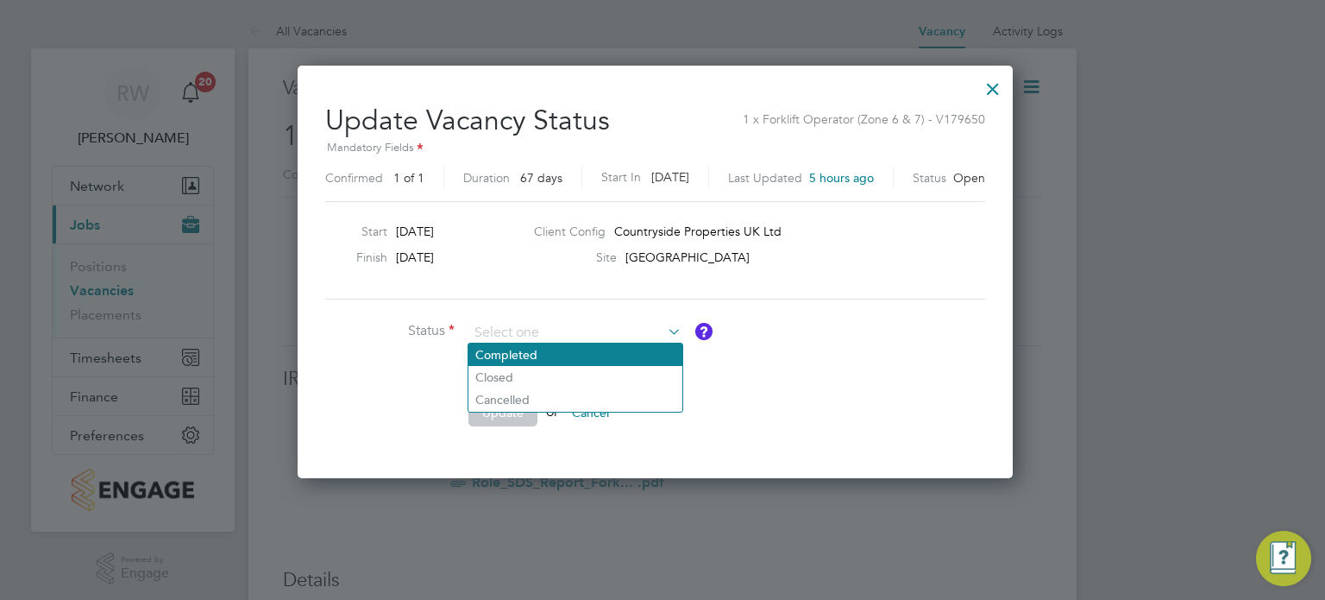
click at [587, 352] on li "Completed" at bounding box center [575, 354] width 214 height 22
type input "Completed"
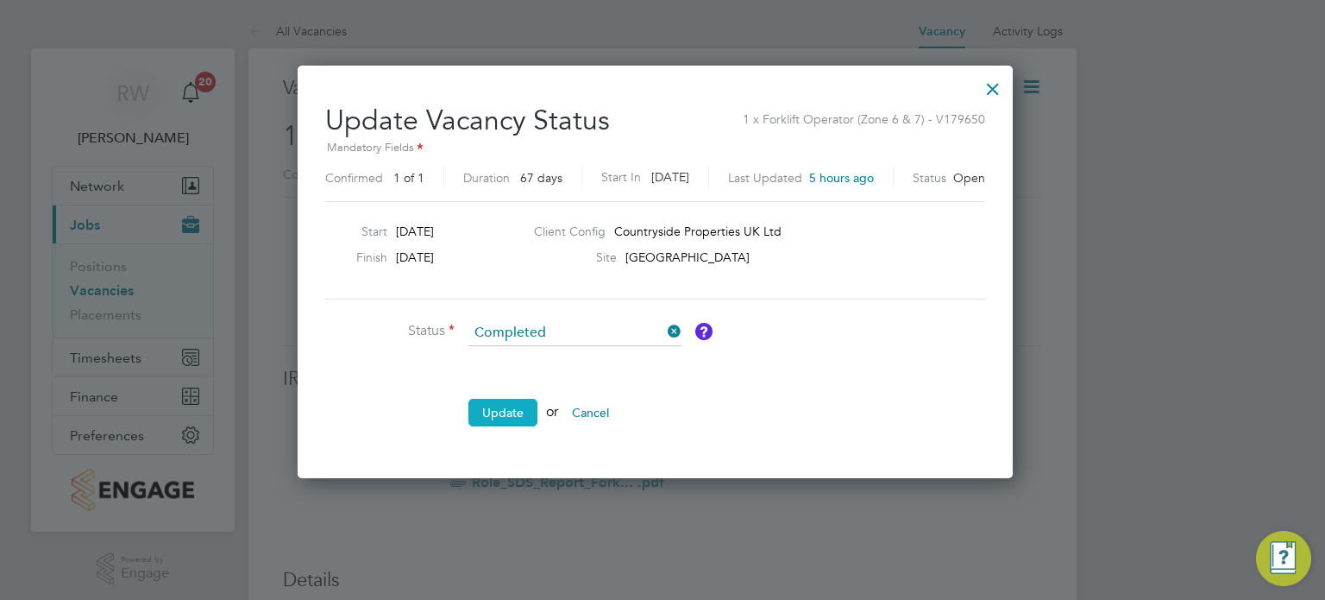
click at [517, 412] on button "Update" at bounding box center [502, 413] width 69 height 28
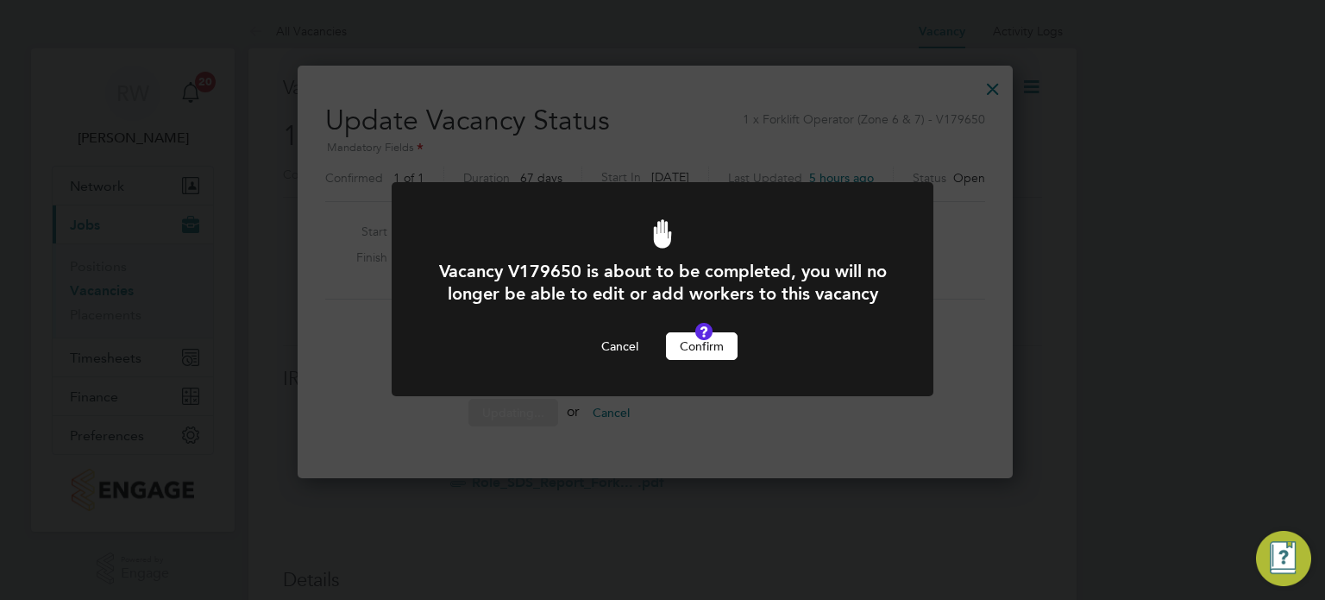
click at [712, 360] on button "Confirm" at bounding box center [702, 346] width 72 height 28
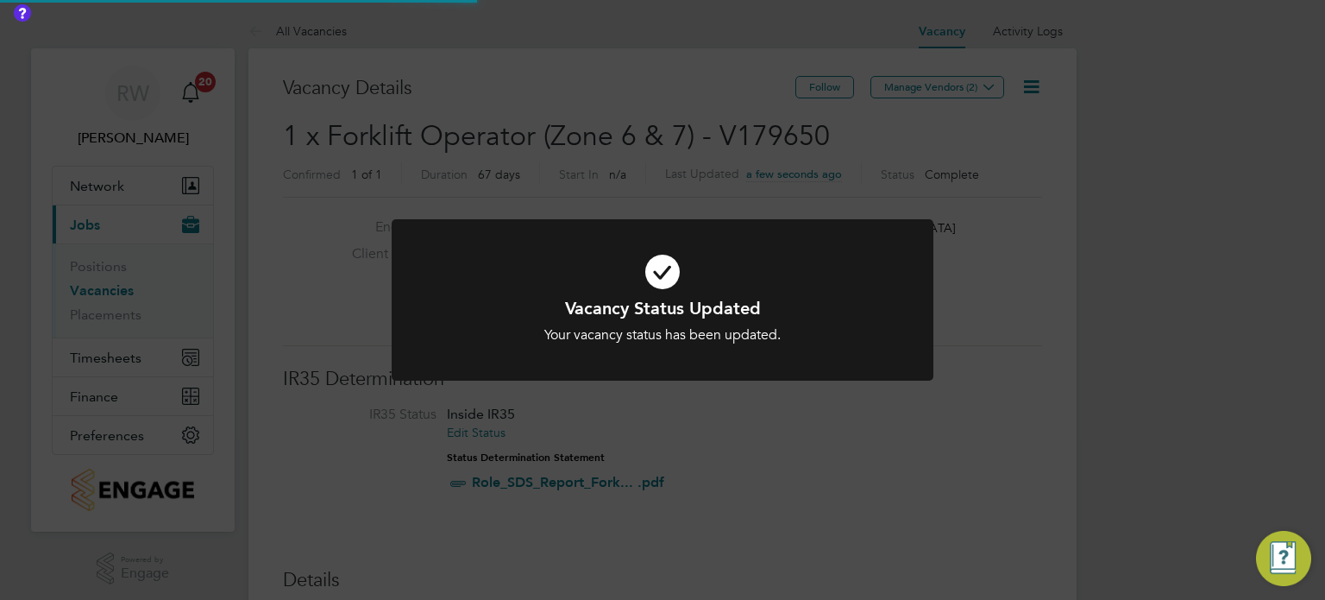
scroll to position [51, 121]
click at [826, 130] on div "Vacancy Status Updated Your vacancy status has been updated. Cancel Okay" at bounding box center [662, 300] width 1325 height 600
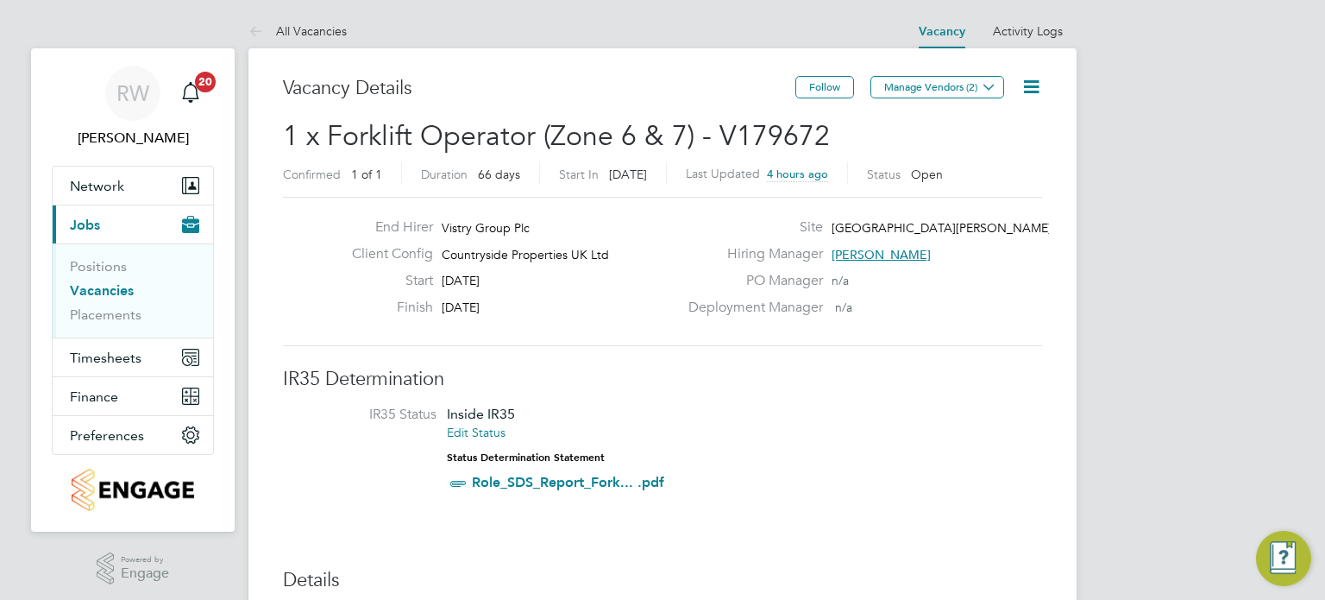
click at [1031, 76] on icon at bounding box center [1032, 87] width 22 height 22
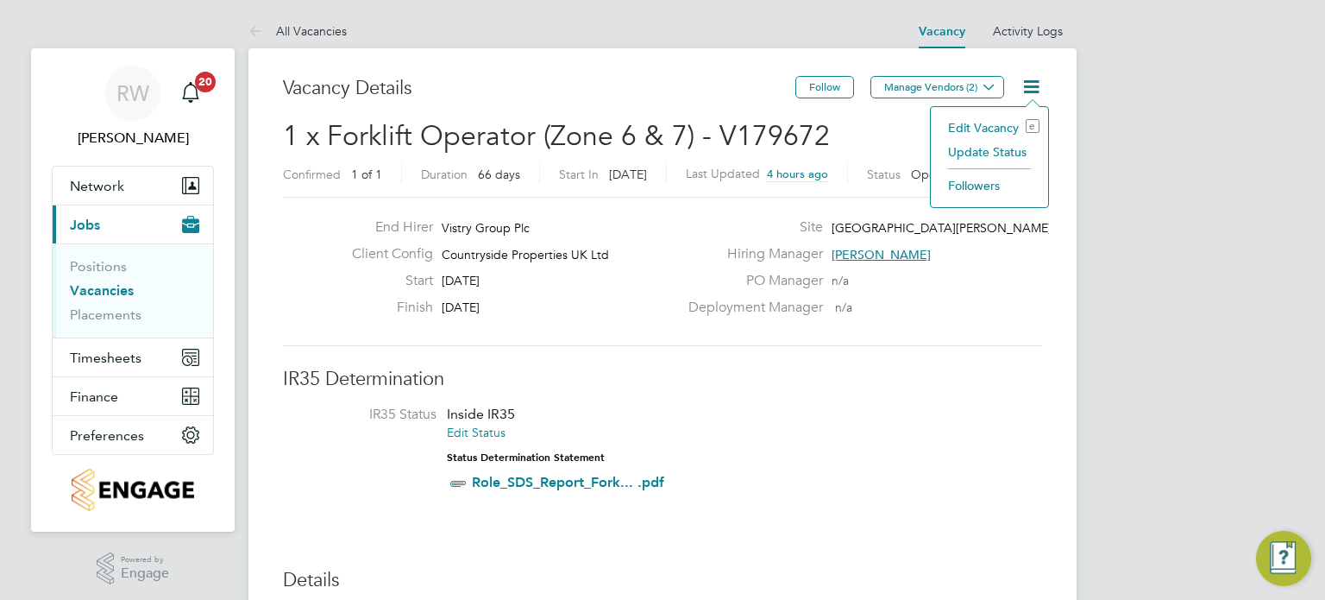
click at [987, 149] on li "Update Status" at bounding box center [990, 152] width 100 height 24
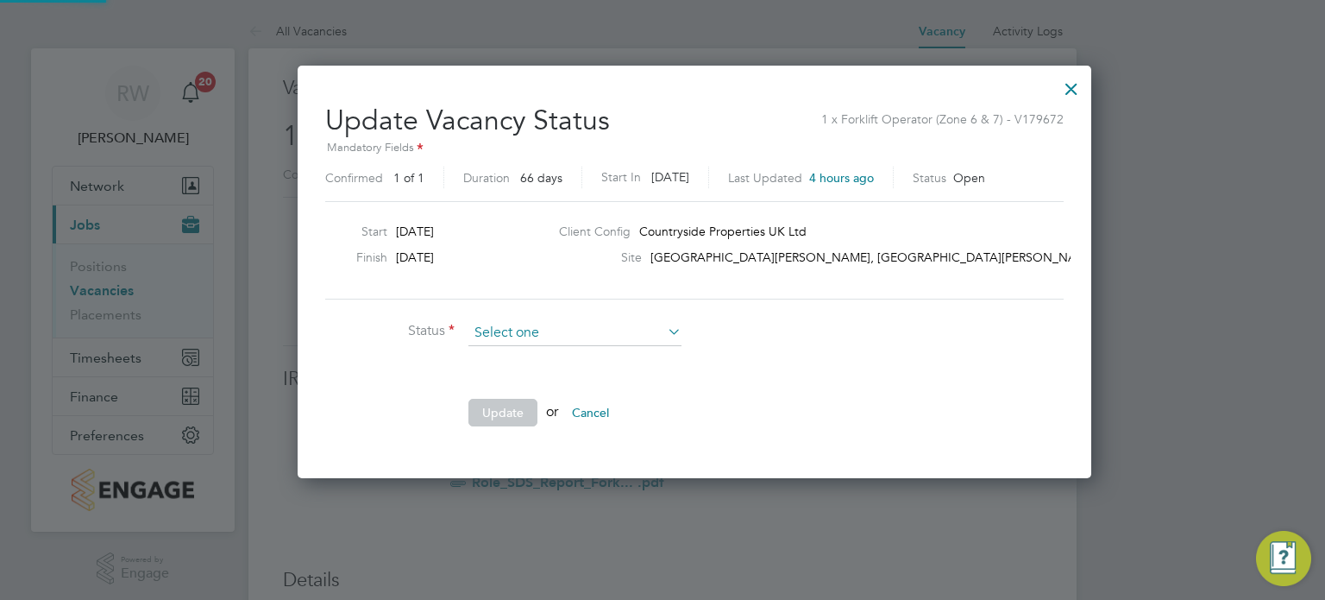
scroll to position [410, 729]
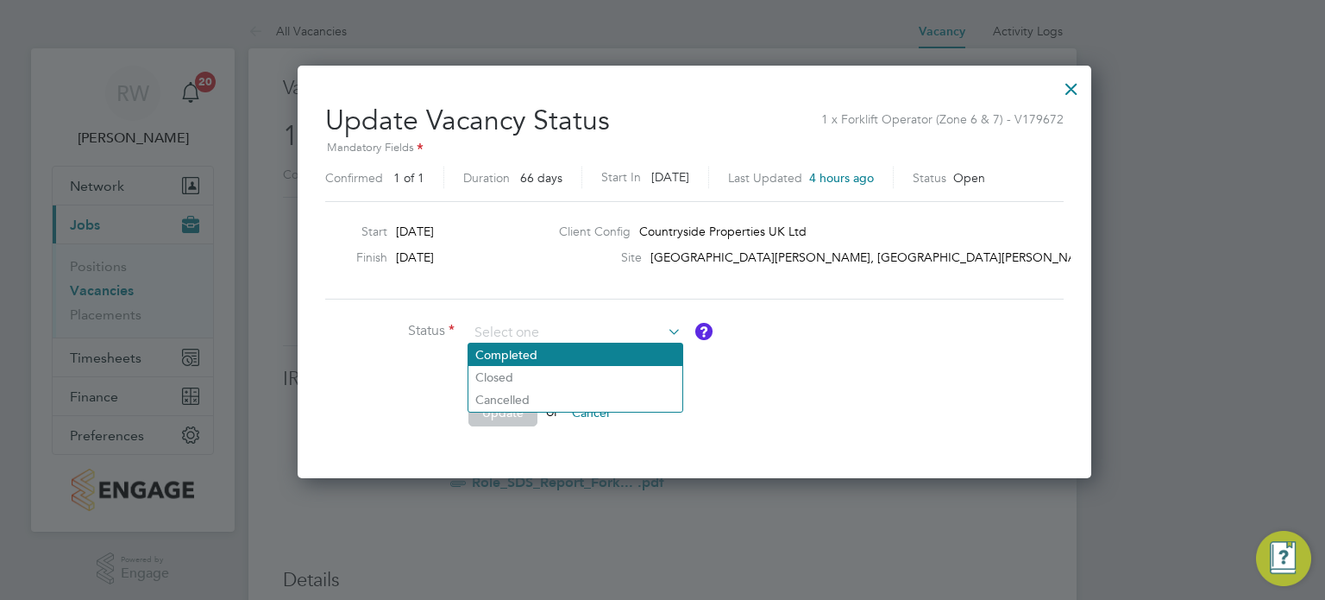
click at [522, 352] on li "Completed" at bounding box center [575, 354] width 214 height 22
type input "Completed"
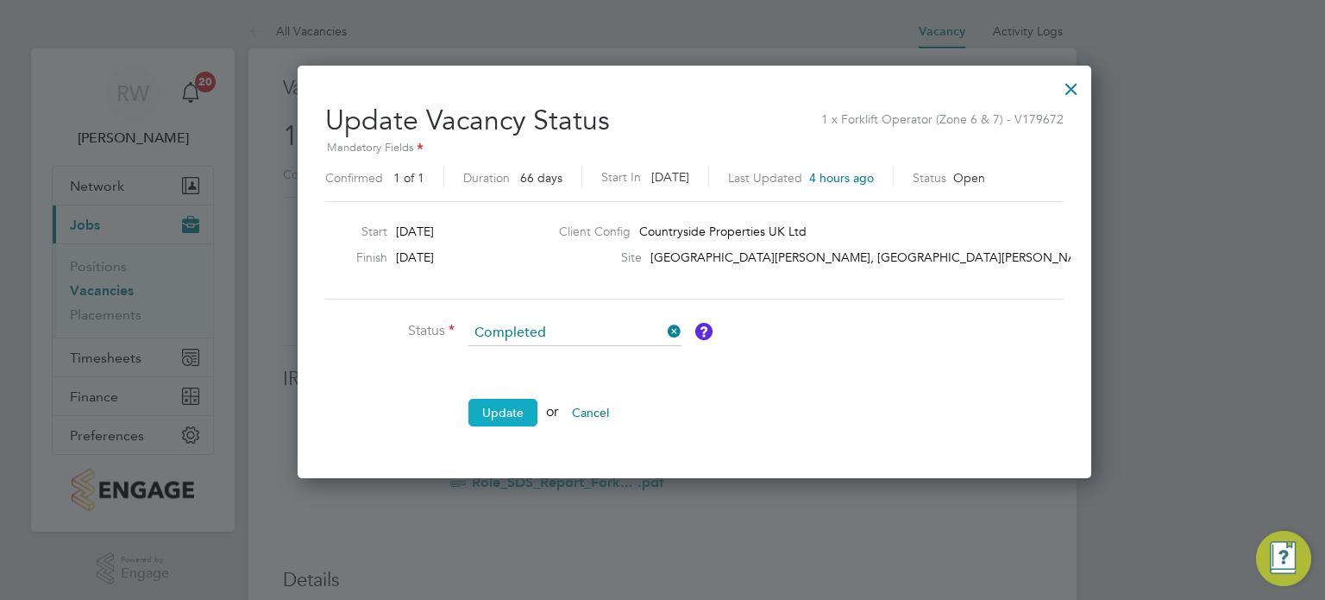
click at [494, 410] on button "Update" at bounding box center [502, 413] width 69 height 28
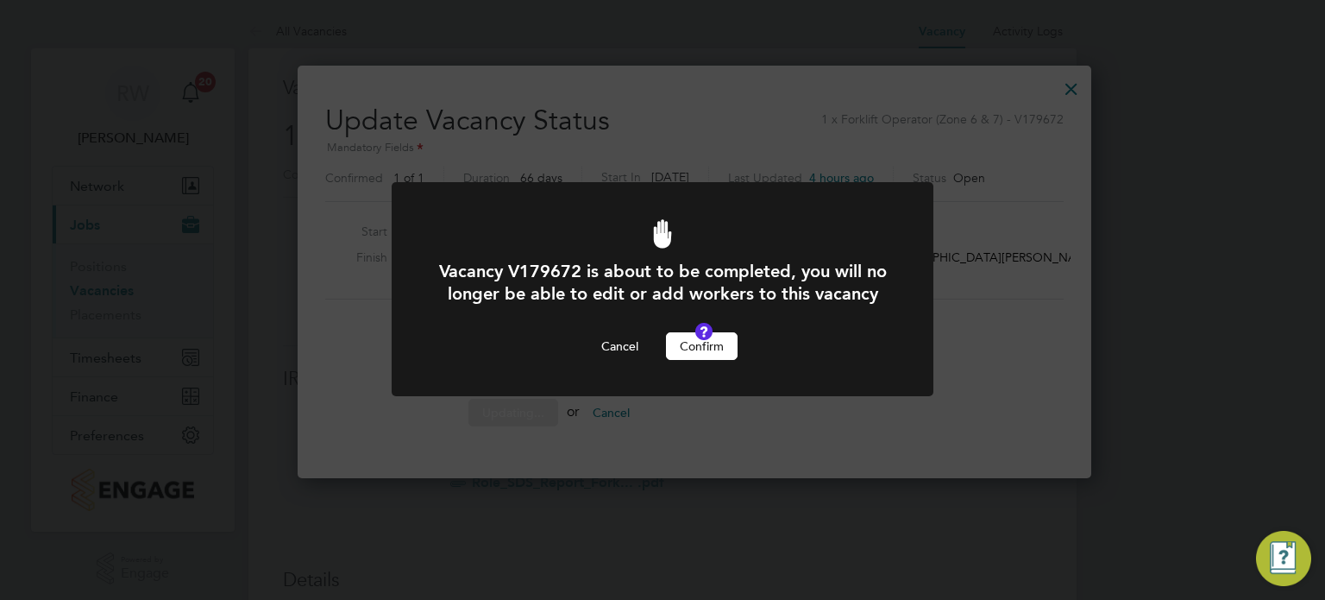
click at [688, 360] on button "Confirm" at bounding box center [702, 346] width 72 height 28
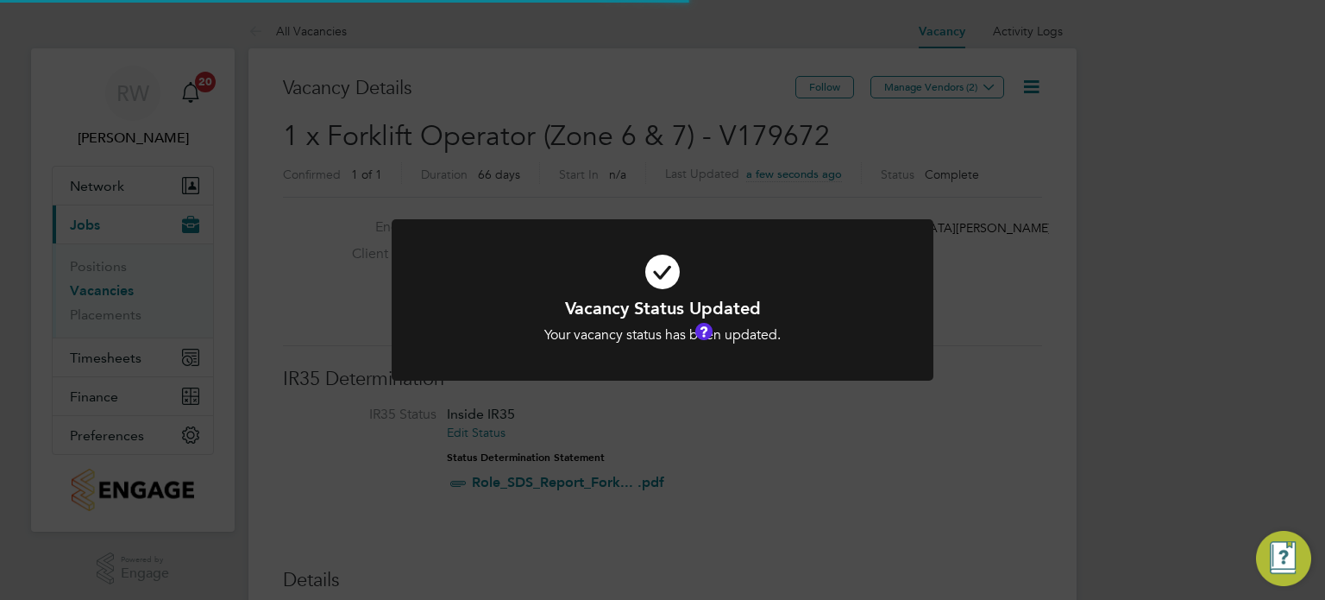
scroll to position [51, 121]
click at [569, 184] on div "Vacancy Status Updated Your vacancy status has been updated. Cancel Okay" at bounding box center [662, 300] width 1325 height 600
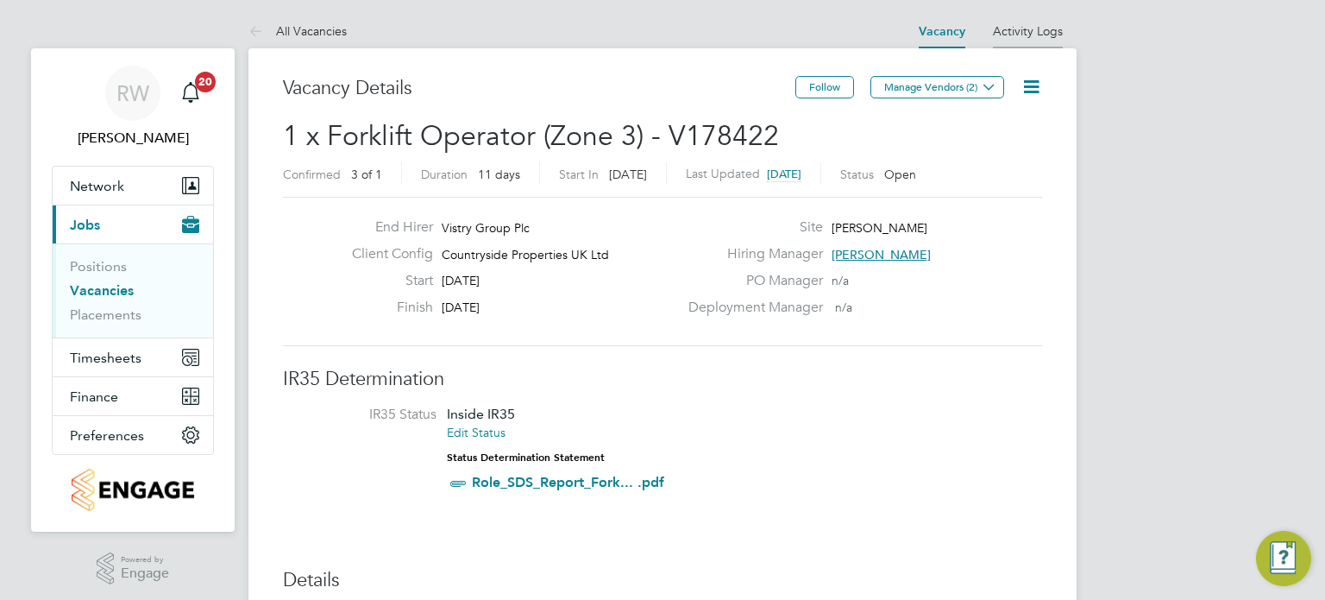
click at [1033, 34] on link "Activity Logs" at bounding box center [1028, 31] width 70 height 16
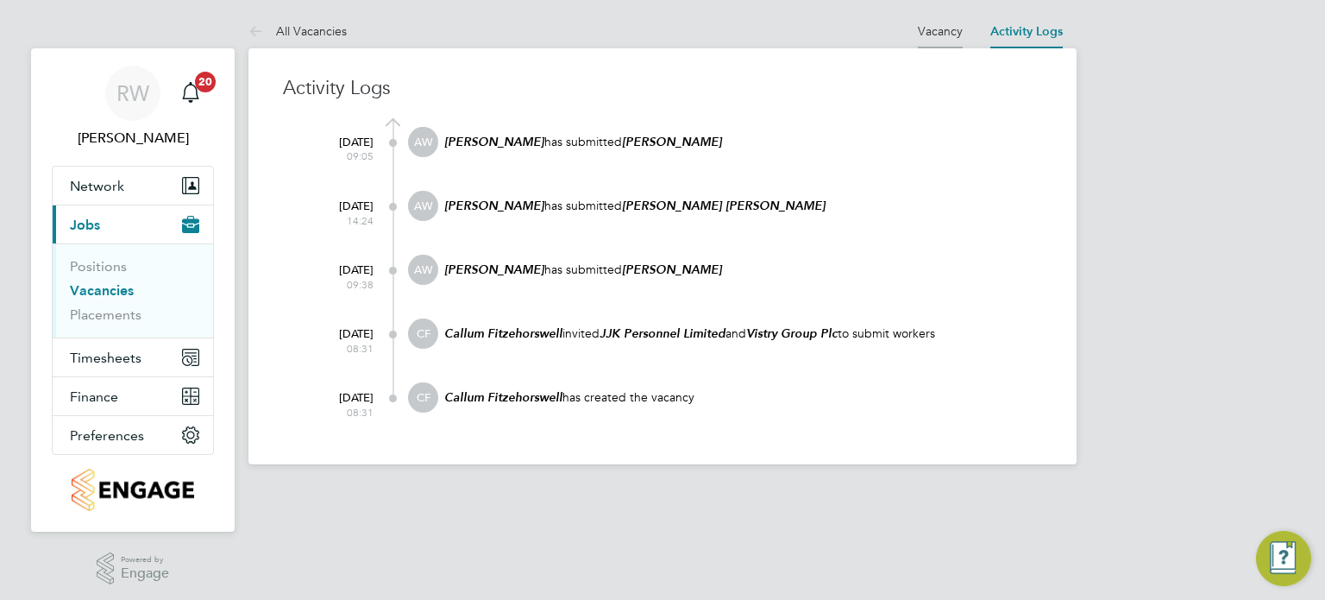
click at [941, 26] on link "Vacancy" at bounding box center [940, 31] width 45 height 16
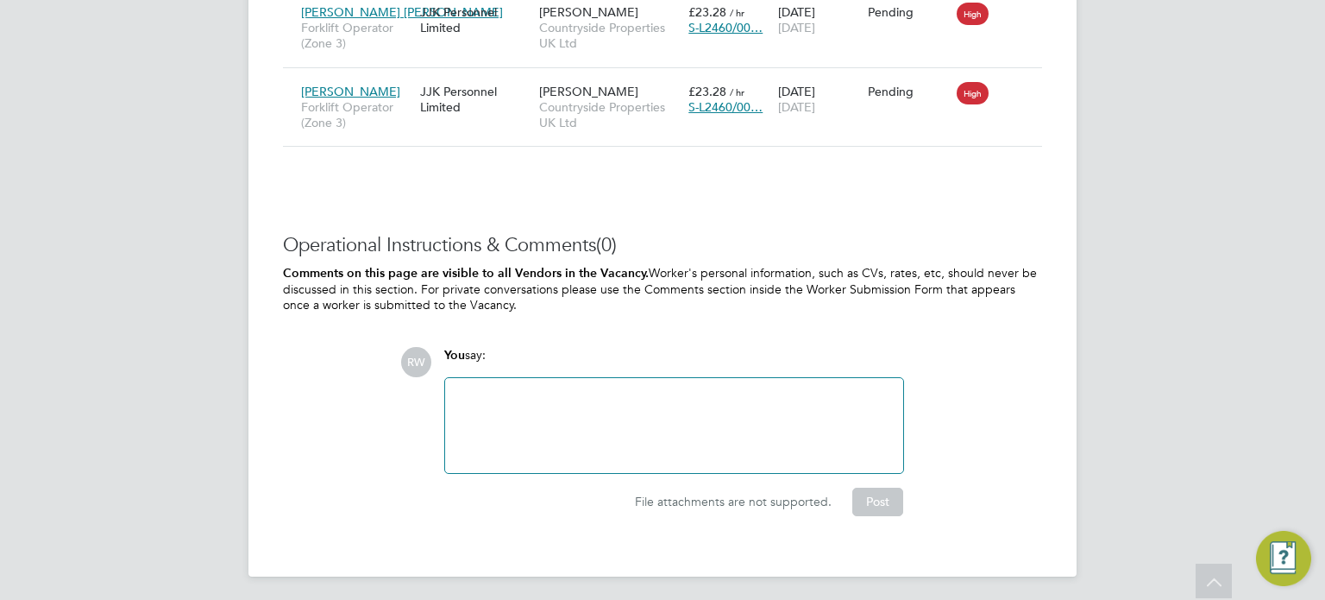
click at [555, 409] on div at bounding box center [674, 425] width 437 height 74
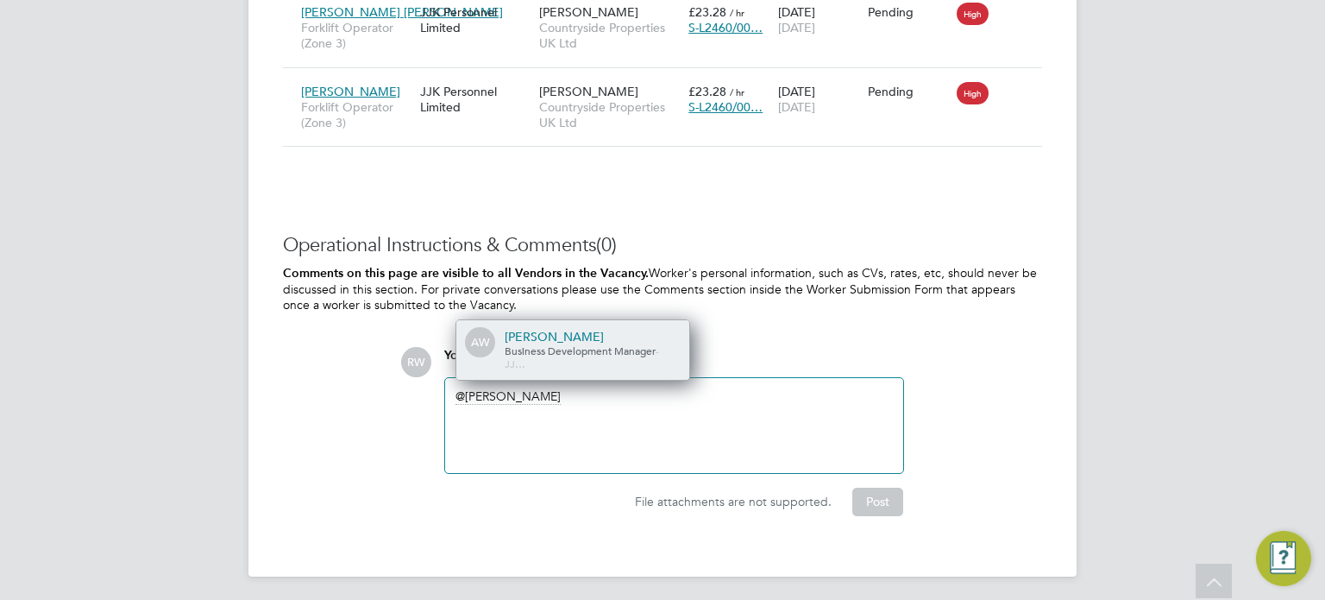
click at [557, 349] on span "Business Development Manager" at bounding box center [580, 350] width 151 height 14
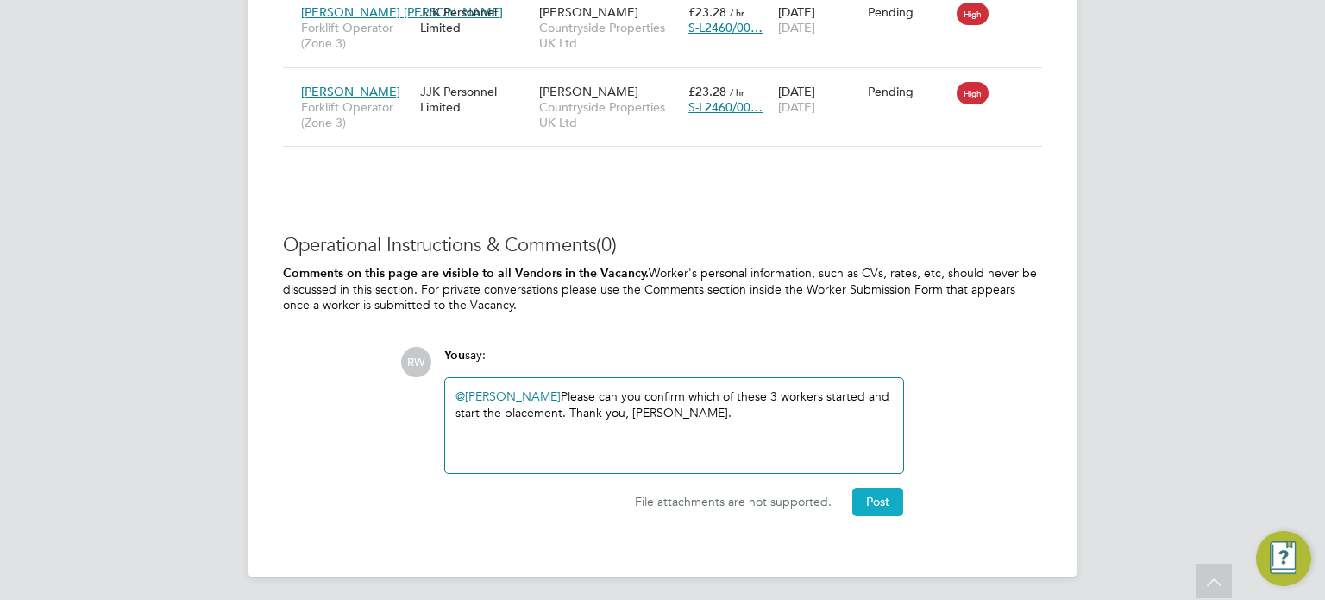
click at [875, 490] on button "Post" at bounding box center [877, 501] width 51 height 28
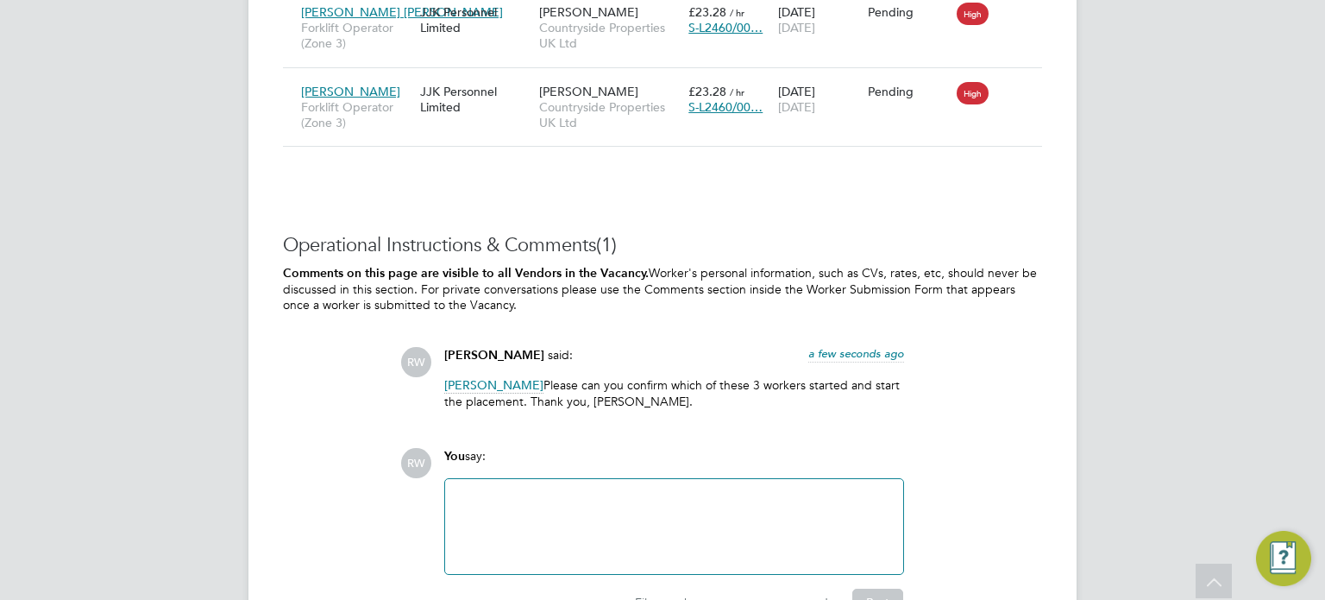
click at [920, 350] on div "RW Richard Walsh said: a few seconds ago Anna West Please can you confirm which…" at bounding box center [721, 384] width 642 height 74
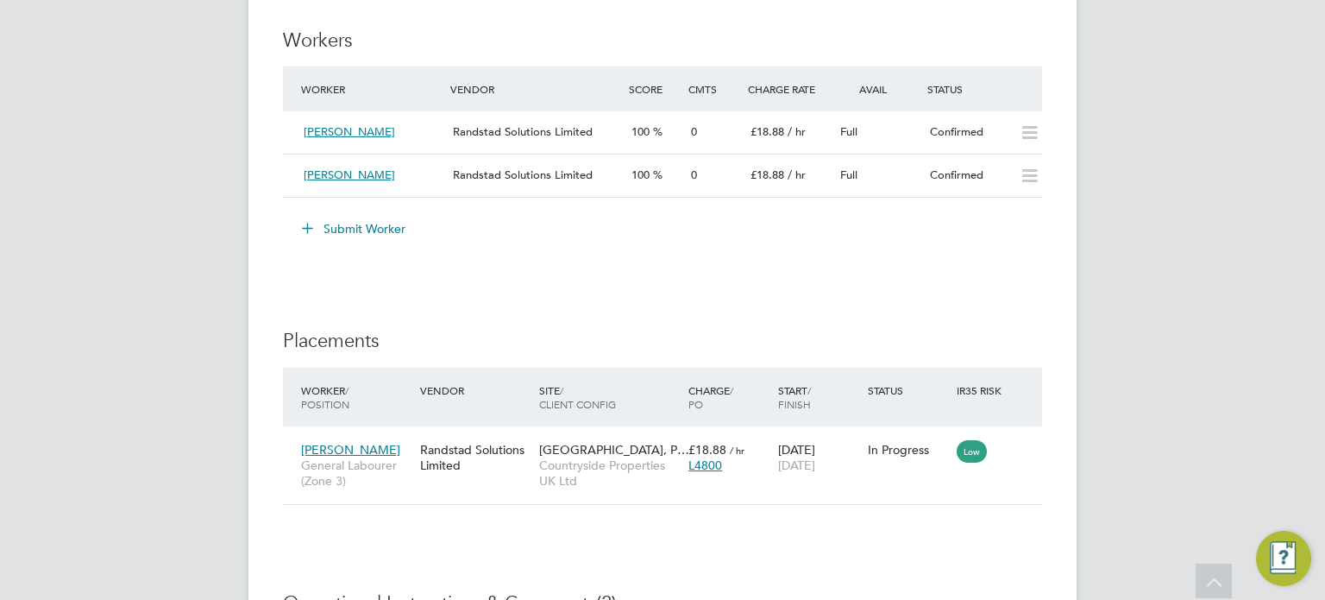
scroll to position [1380, 0]
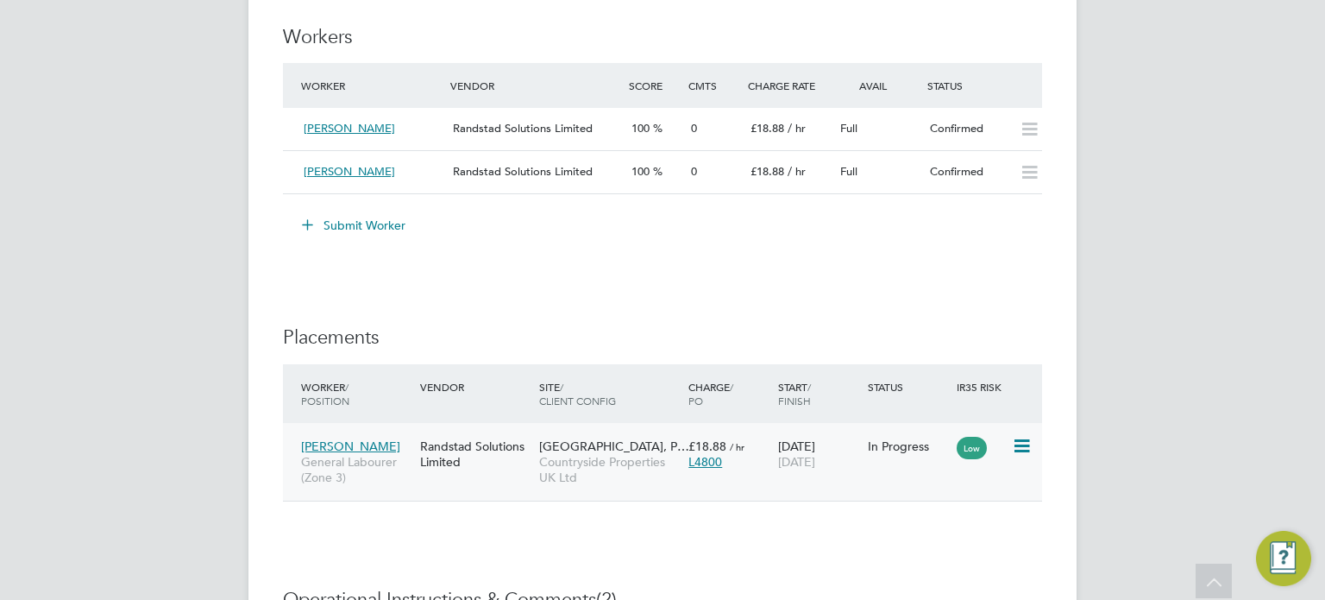
click at [552, 455] on span "Countryside Properties UK Ltd" at bounding box center [609, 469] width 141 height 31
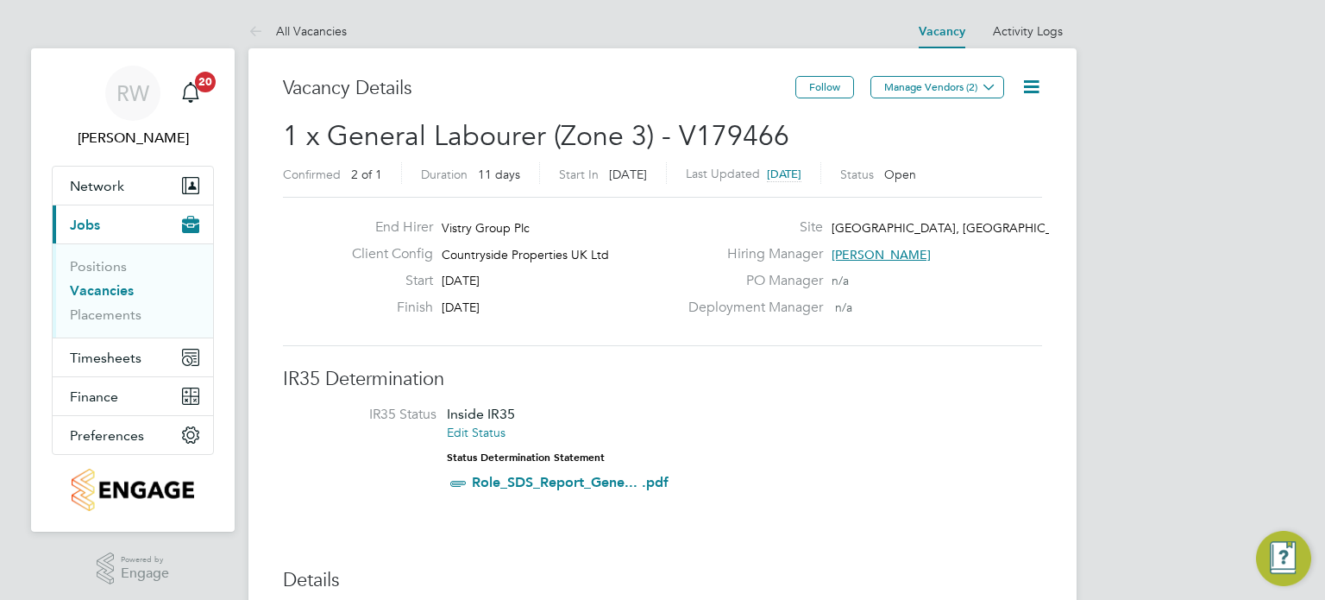
click at [1042, 86] on icon at bounding box center [1032, 87] width 22 height 22
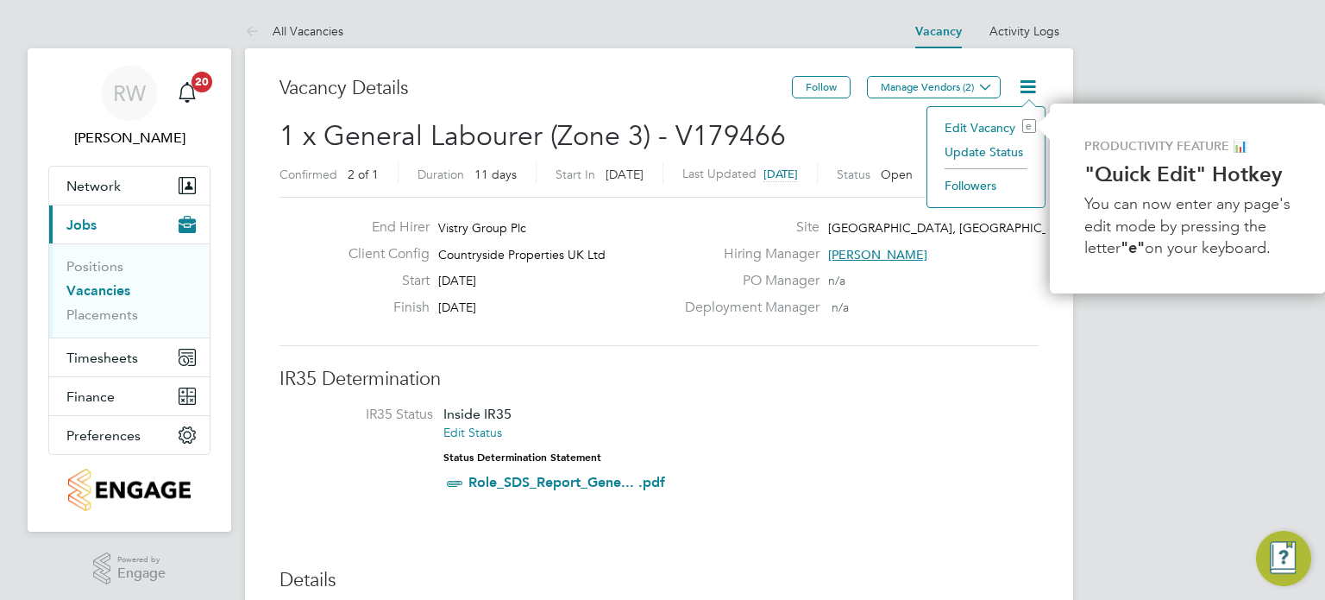
click at [1012, 156] on li "Update Status" at bounding box center [986, 152] width 100 height 24
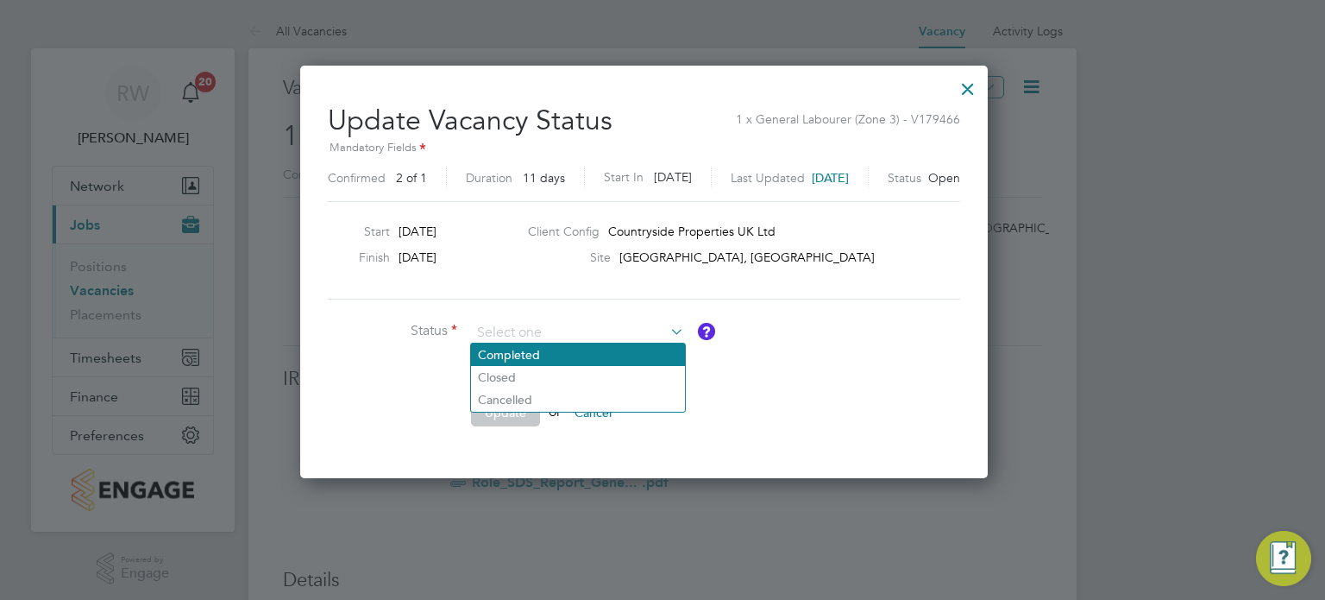
click at [550, 351] on li "Completed" at bounding box center [578, 354] width 214 height 22
type input "Completed"
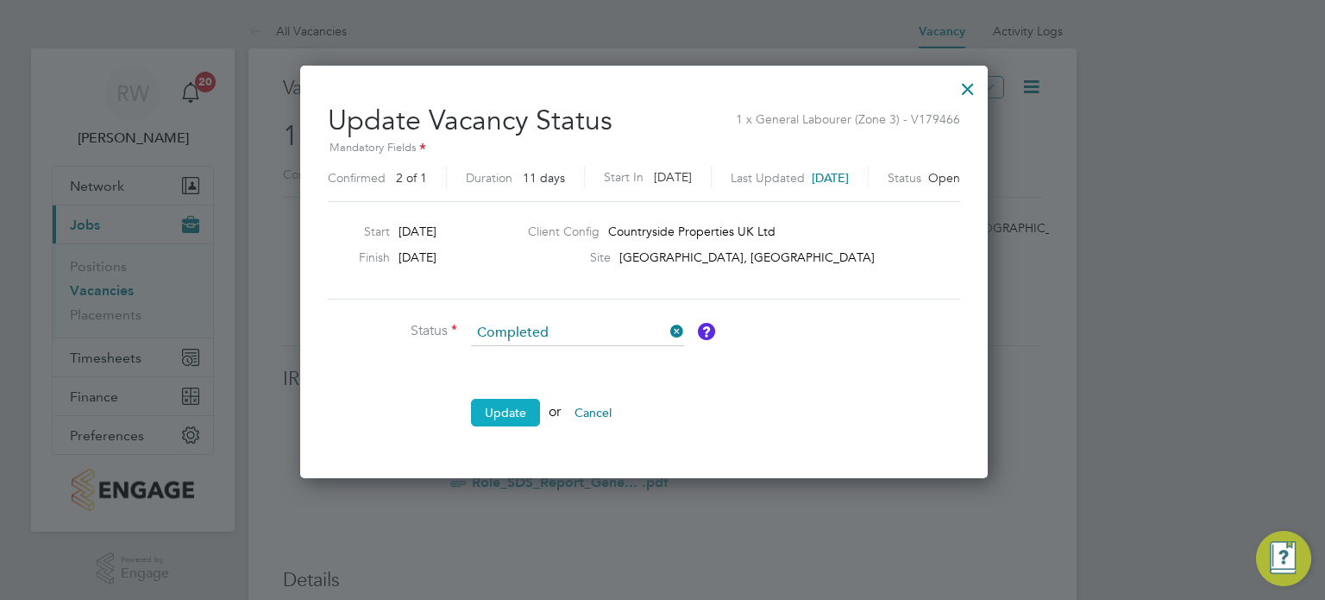
click at [519, 409] on button "Update" at bounding box center [505, 413] width 69 height 28
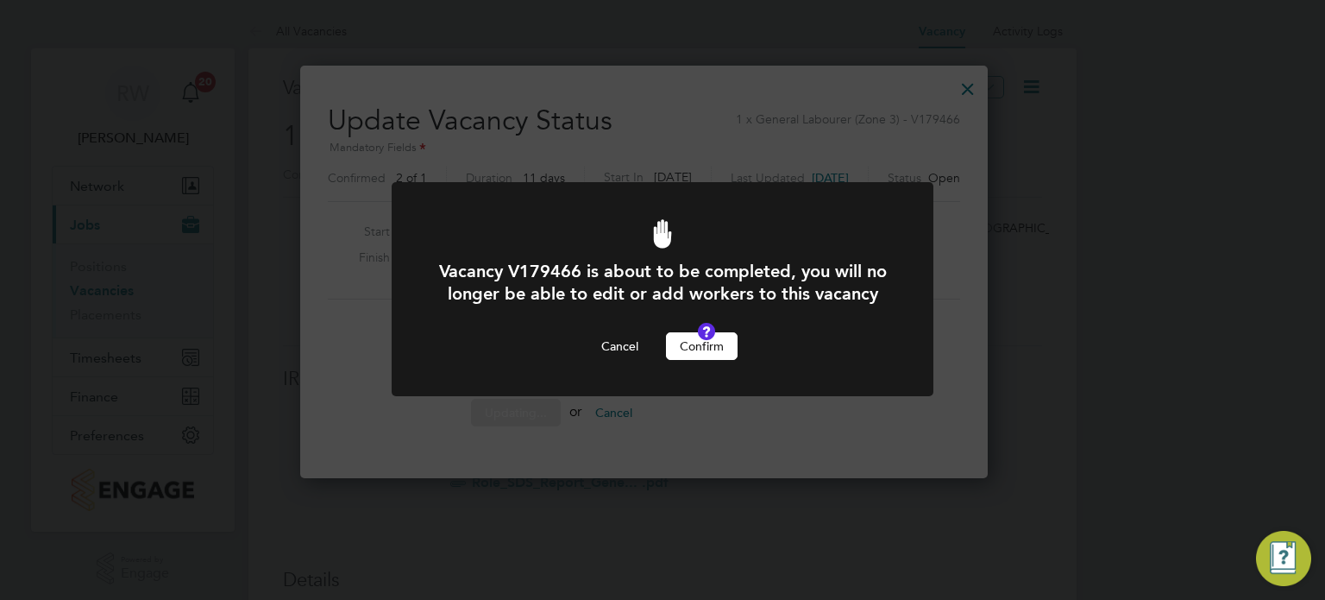
click at [701, 360] on button "Confirm" at bounding box center [702, 346] width 72 height 28
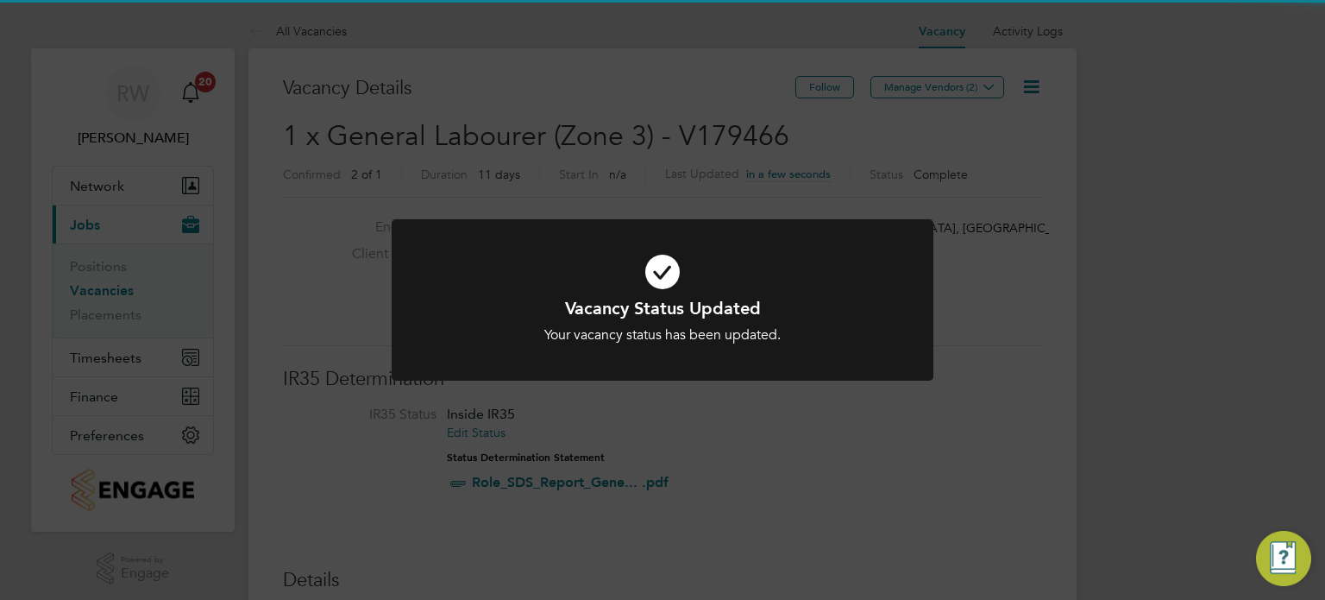
click at [623, 66] on div "Vacancy Status Updated Your vacancy status has been updated. Cancel Okay" at bounding box center [662, 300] width 1325 height 600
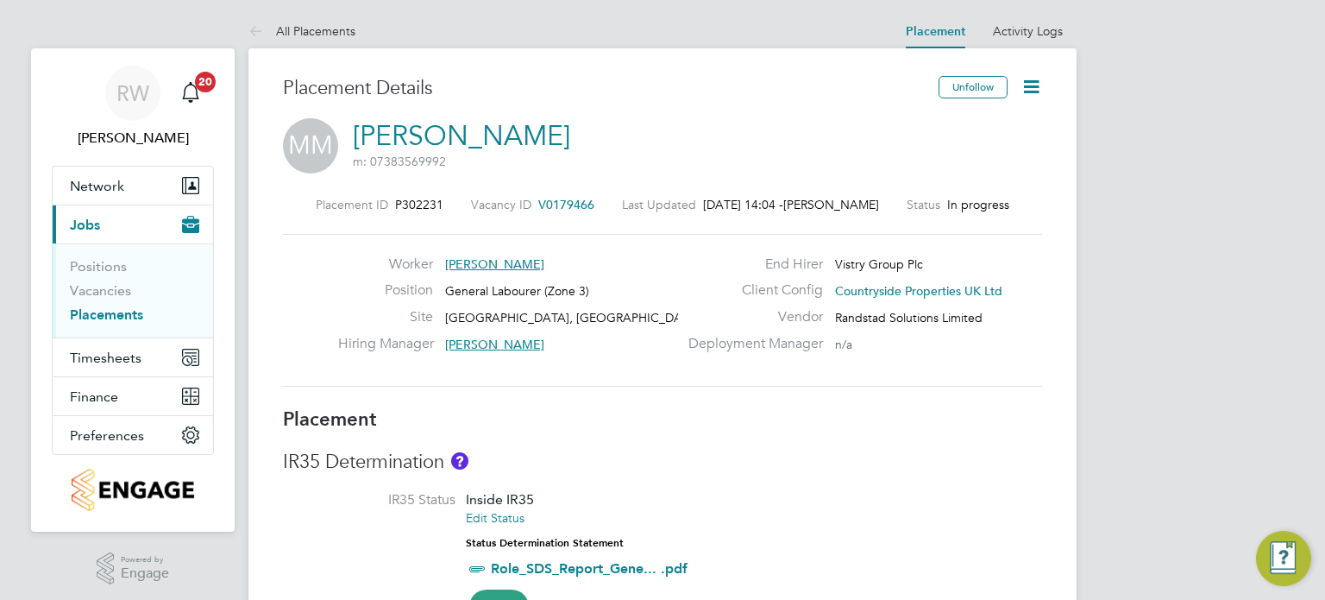
click at [1022, 76] on icon at bounding box center [1032, 87] width 22 height 22
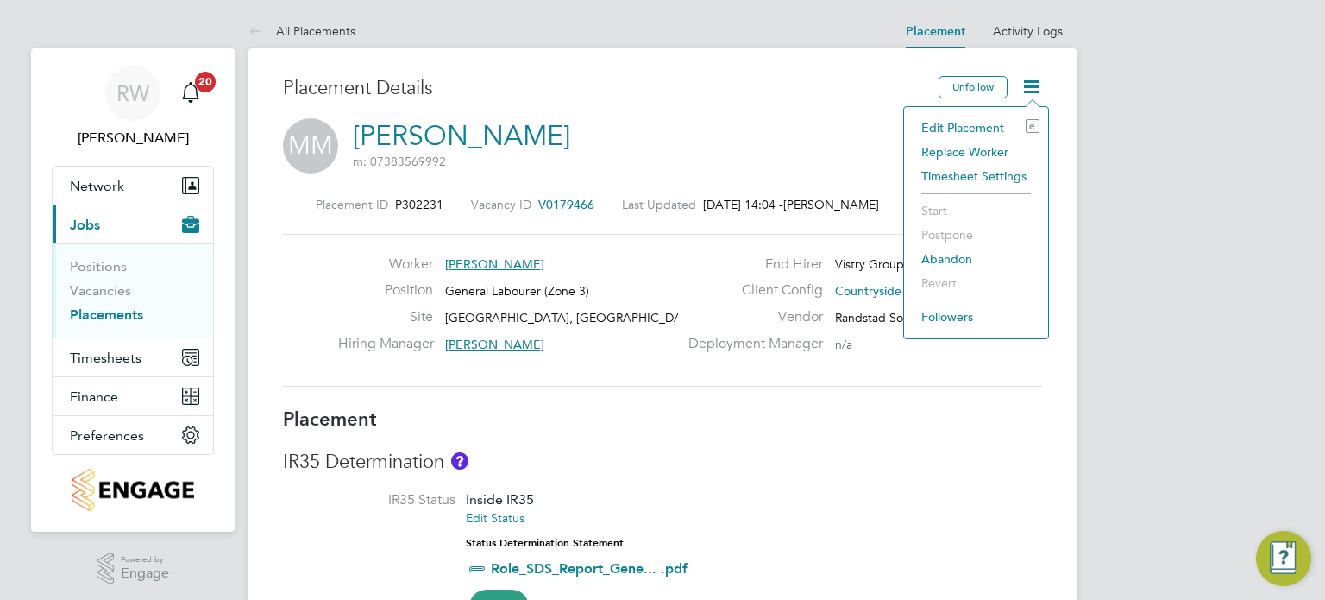
click at [990, 128] on li "Edit Placement e" at bounding box center [976, 128] width 127 height 24
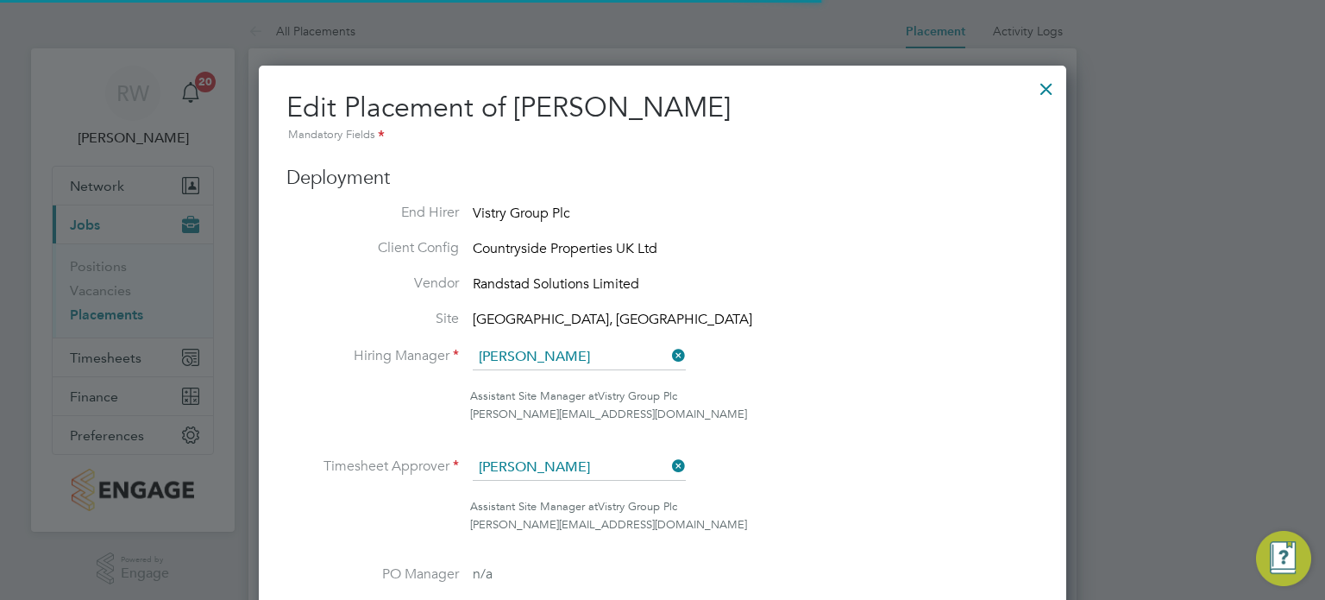
scroll to position [9, 9]
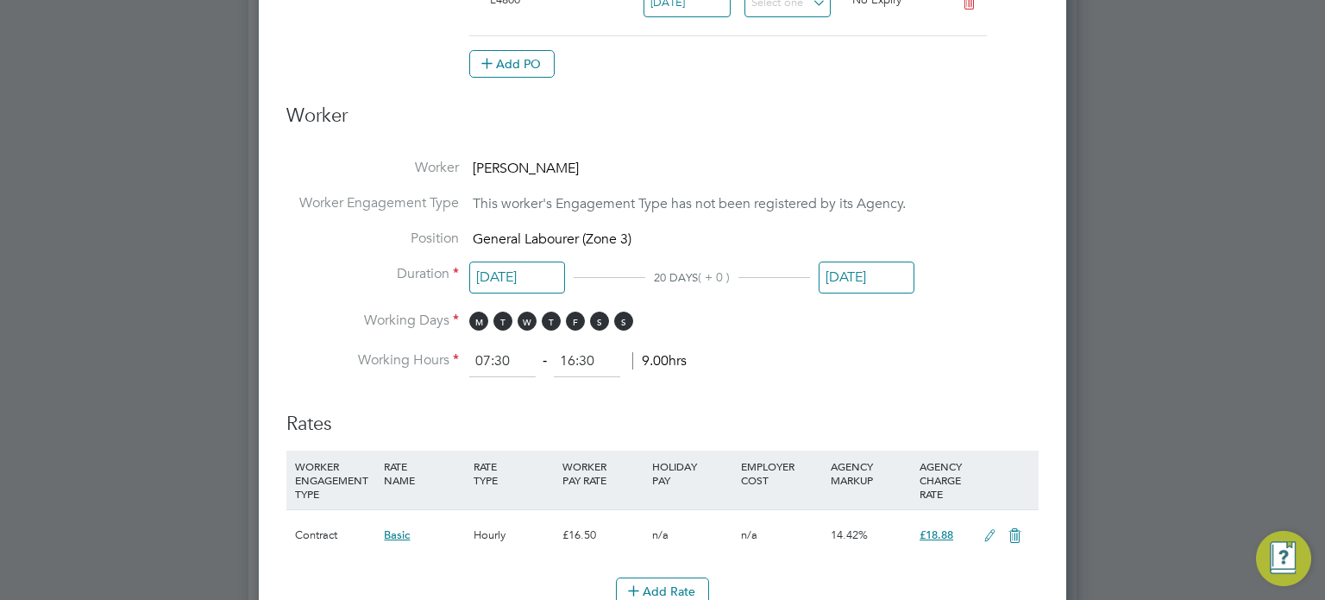
click at [494, 265] on input "19 Aug 2025" at bounding box center [517, 277] width 96 height 32
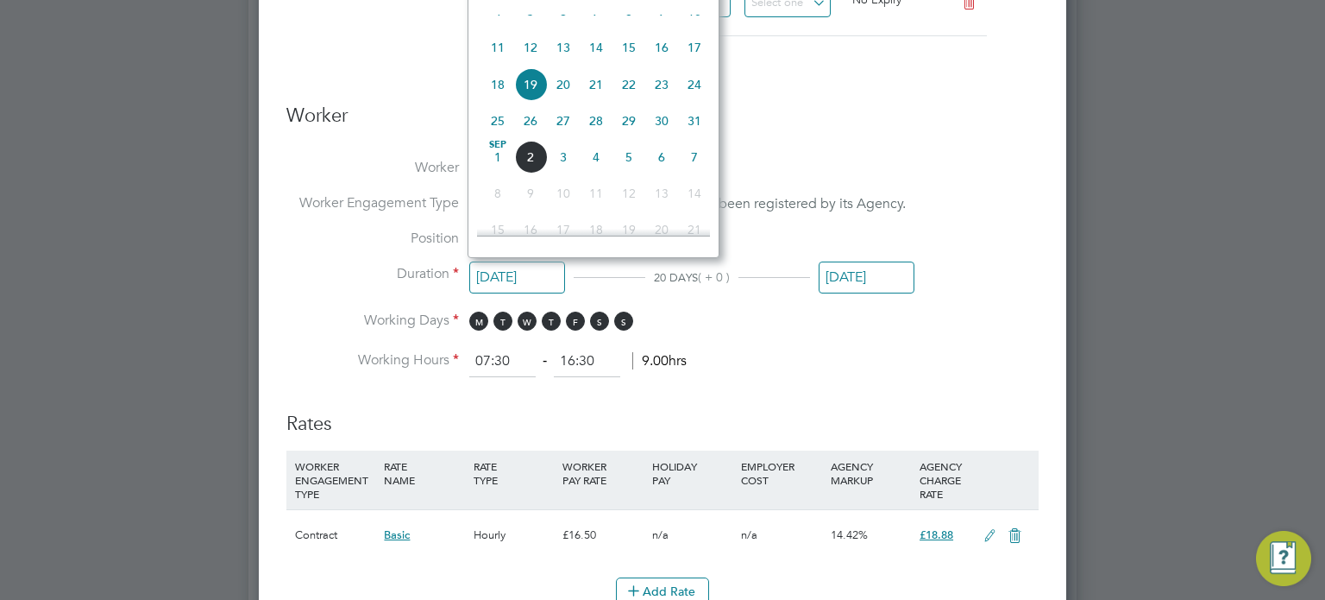
click at [497, 98] on span "18" at bounding box center [497, 84] width 33 height 33
type input "18 Aug 2025"
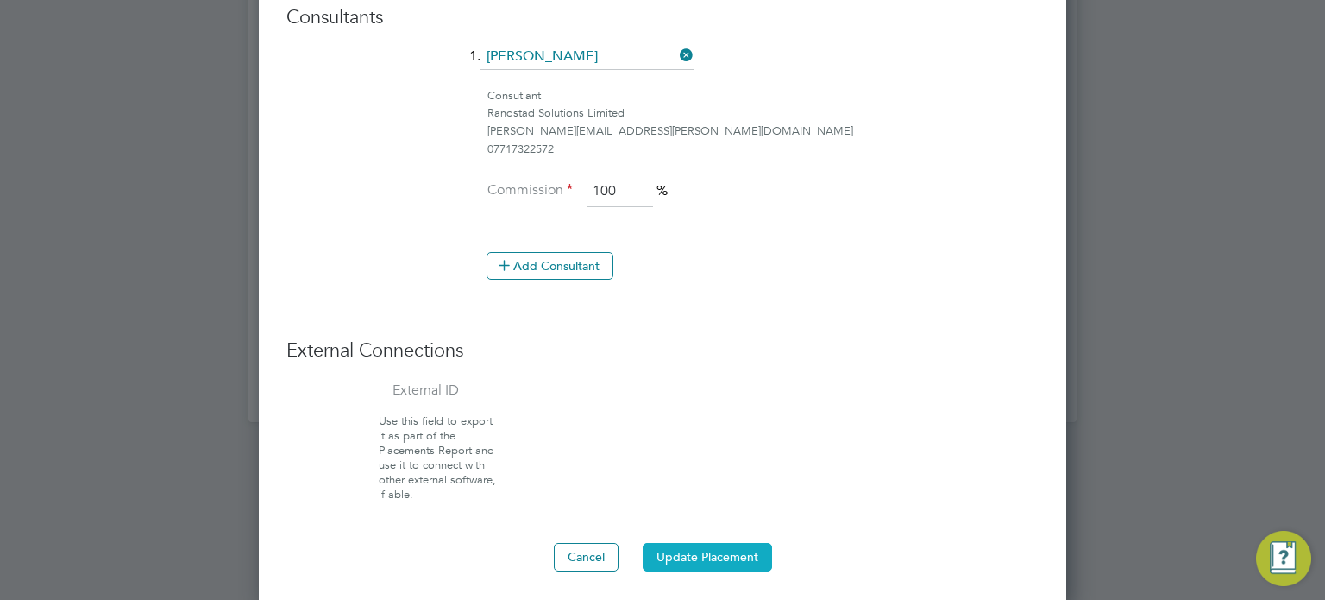
click at [707, 543] on button "Update Placement" at bounding box center [707, 557] width 129 height 28
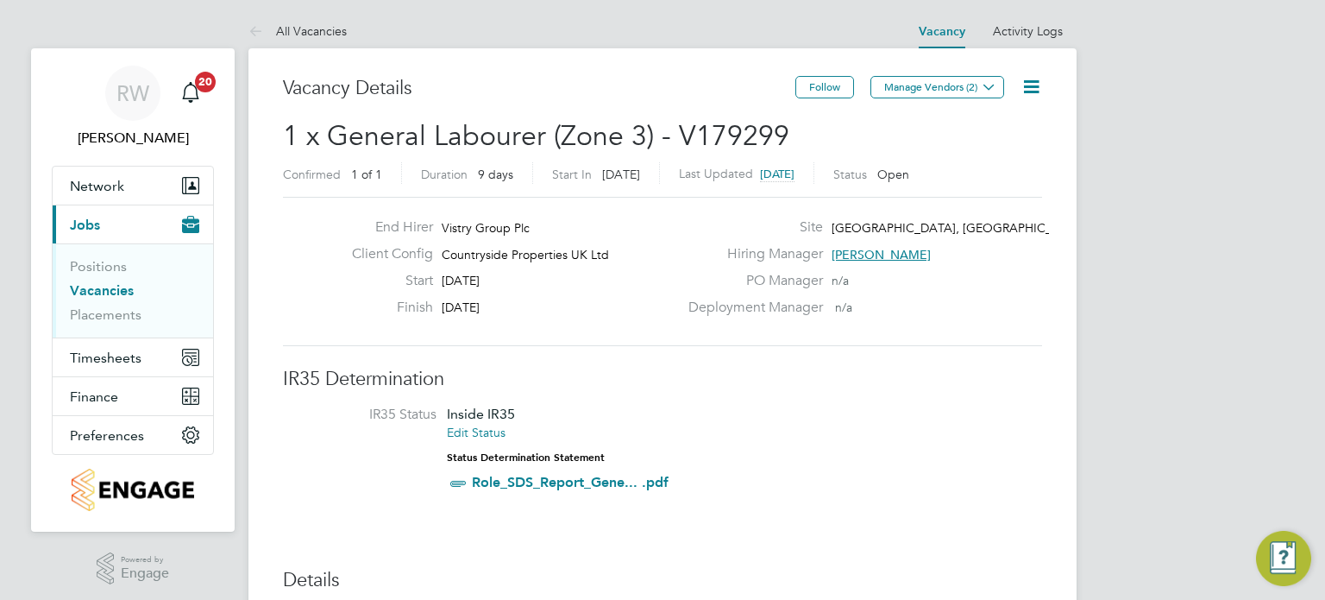
click at [1025, 76] on icon at bounding box center [1032, 87] width 22 height 22
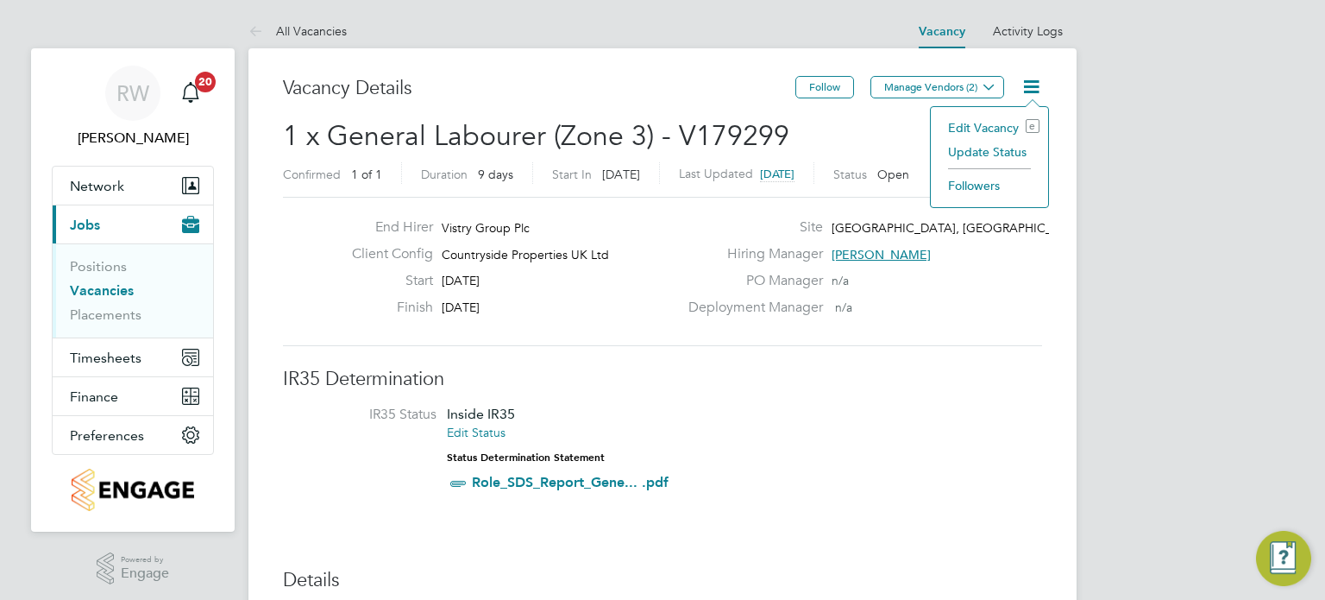
click at [994, 151] on li "Update Status" at bounding box center [990, 152] width 100 height 24
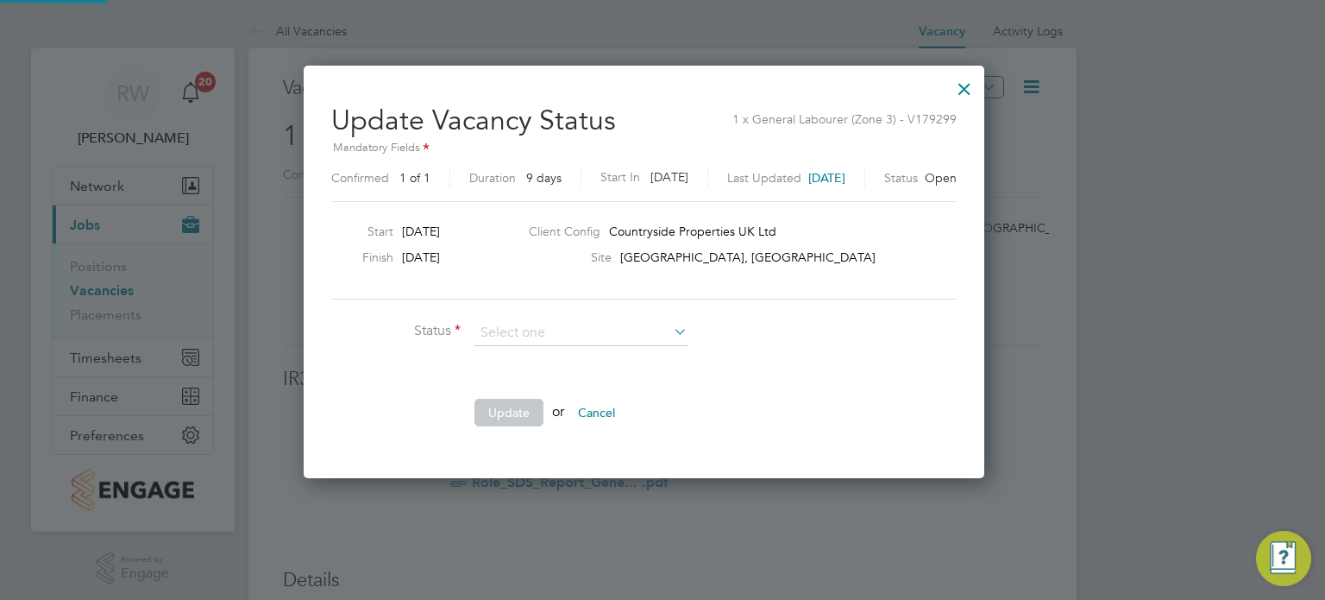
scroll to position [410, 717]
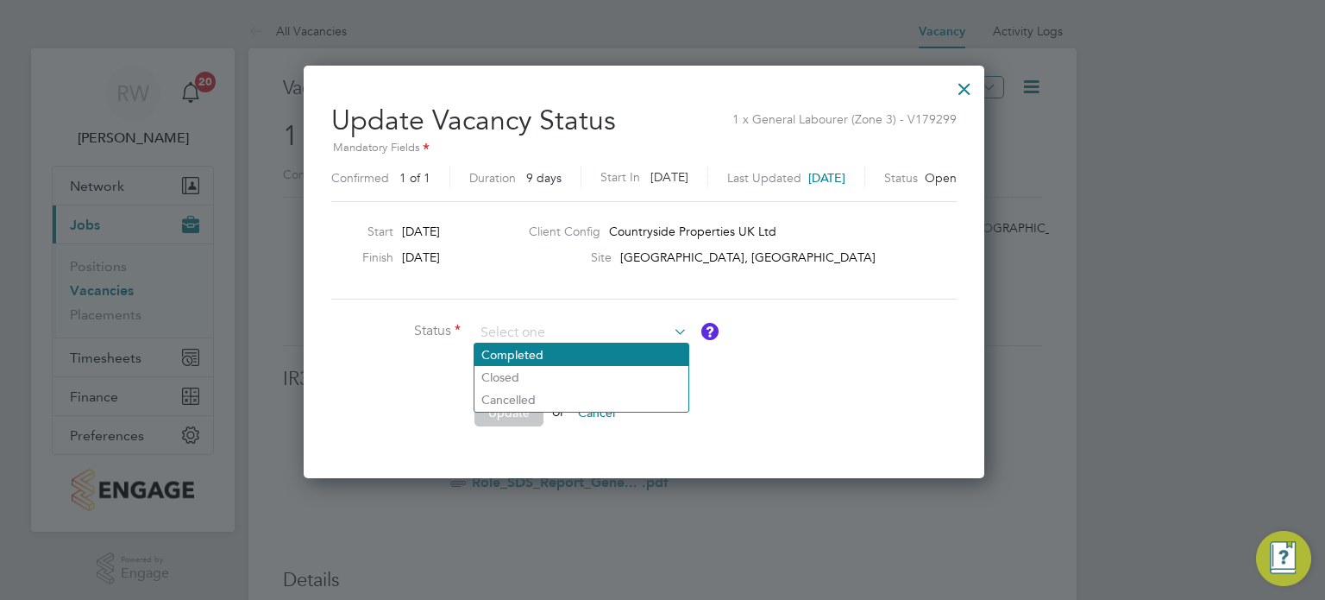
click at [581, 351] on li "Completed" at bounding box center [582, 354] width 214 height 22
type input "Completed"
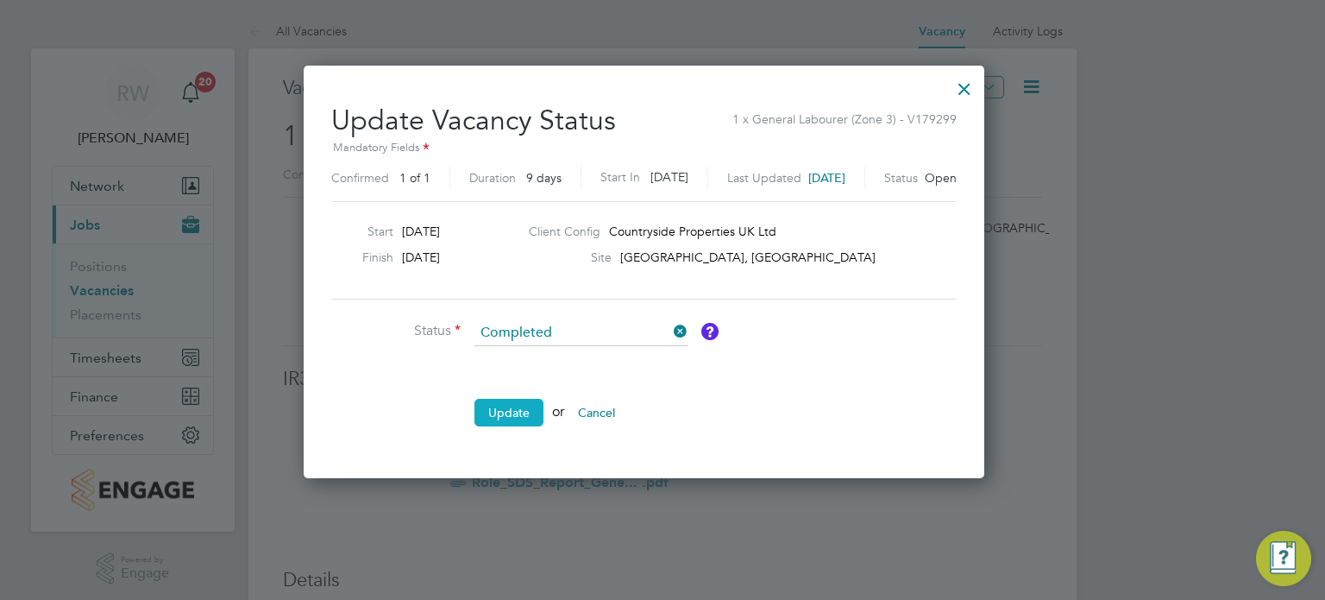
click at [510, 418] on button "Update" at bounding box center [509, 413] width 69 height 28
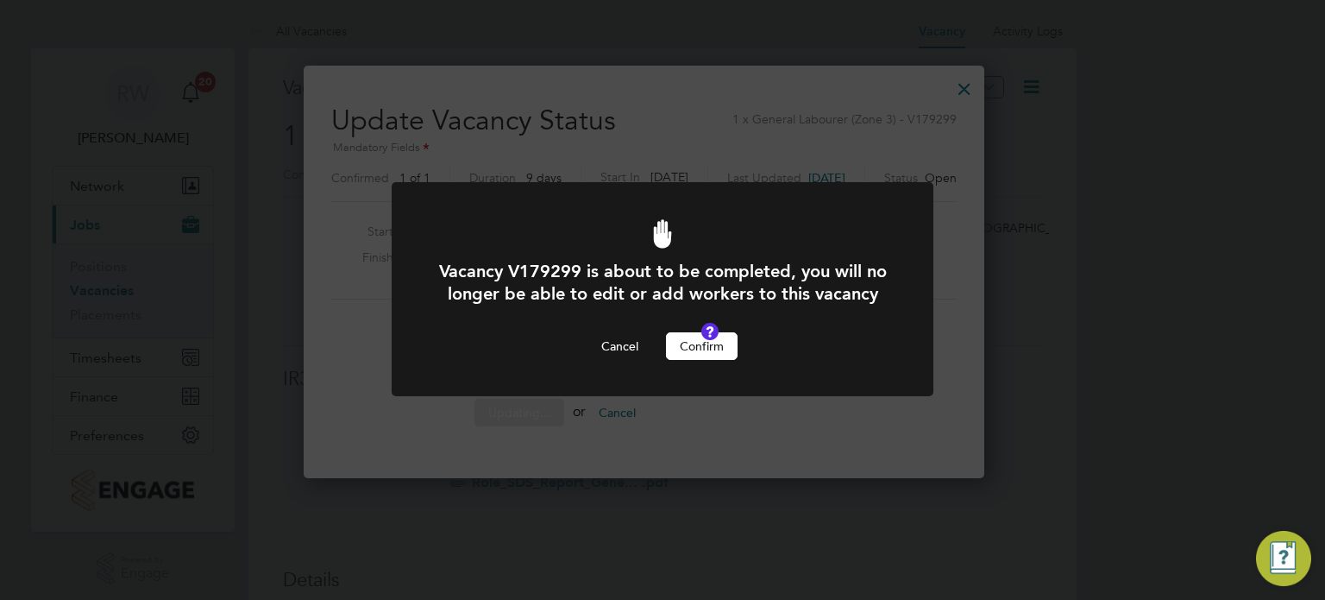
click at [711, 360] on button "Confirm" at bounding box center [702, 346] width 72 height 28
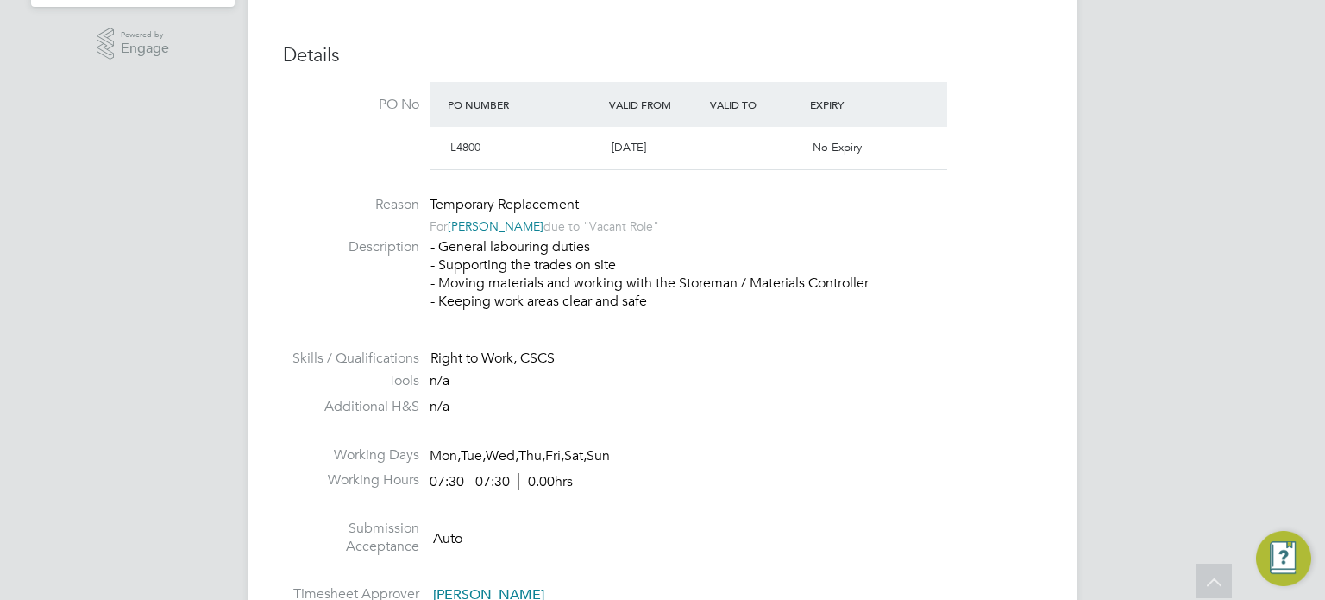
scroll to position [0, 0]
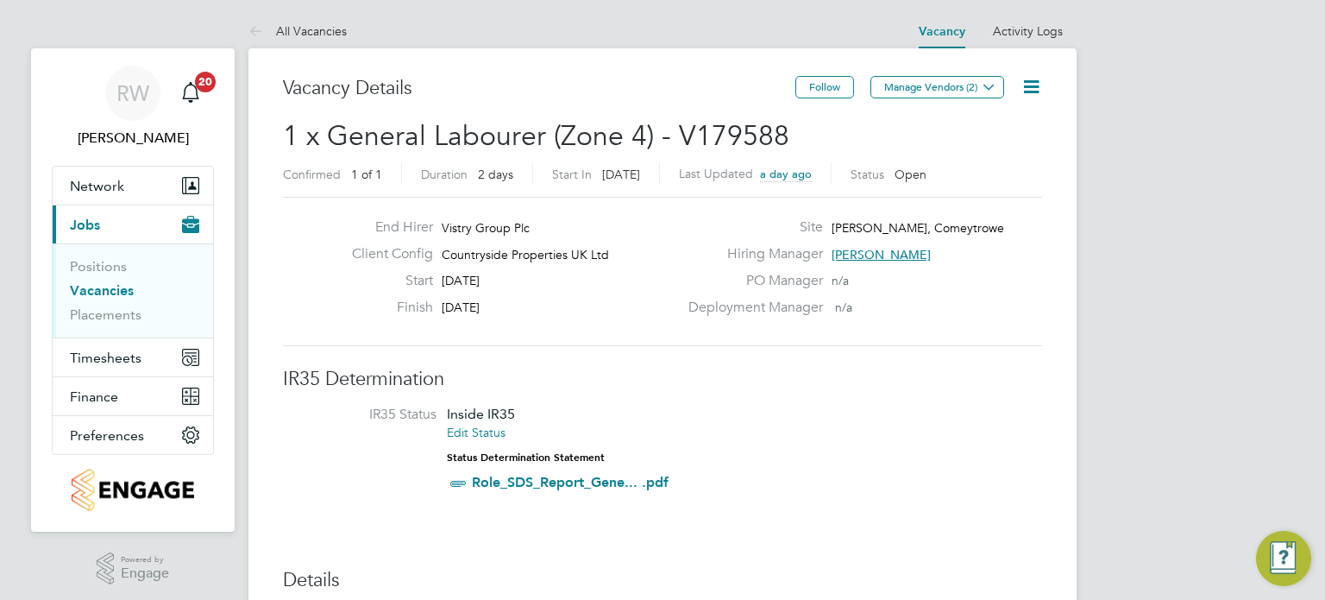
click at [1039, 76] on icon at bounding box center [1032, 87] width 22 height 22
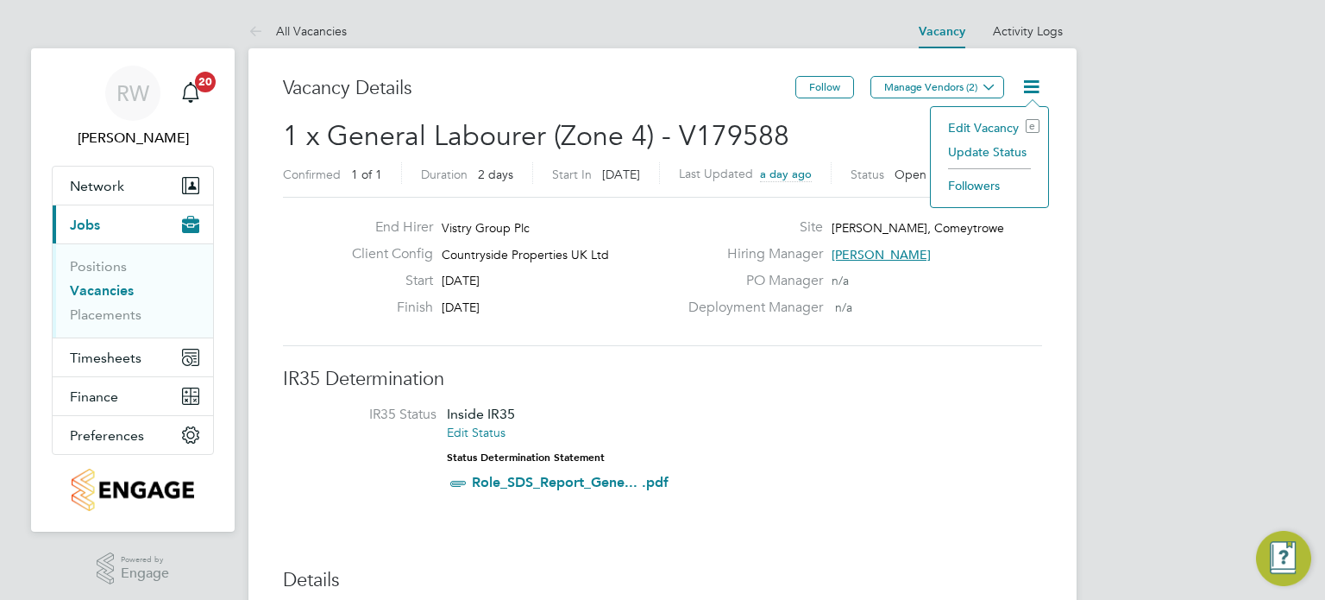
click at [988, 149] on li "Update Status" at bounding box center [990, 152] width 100 height 24
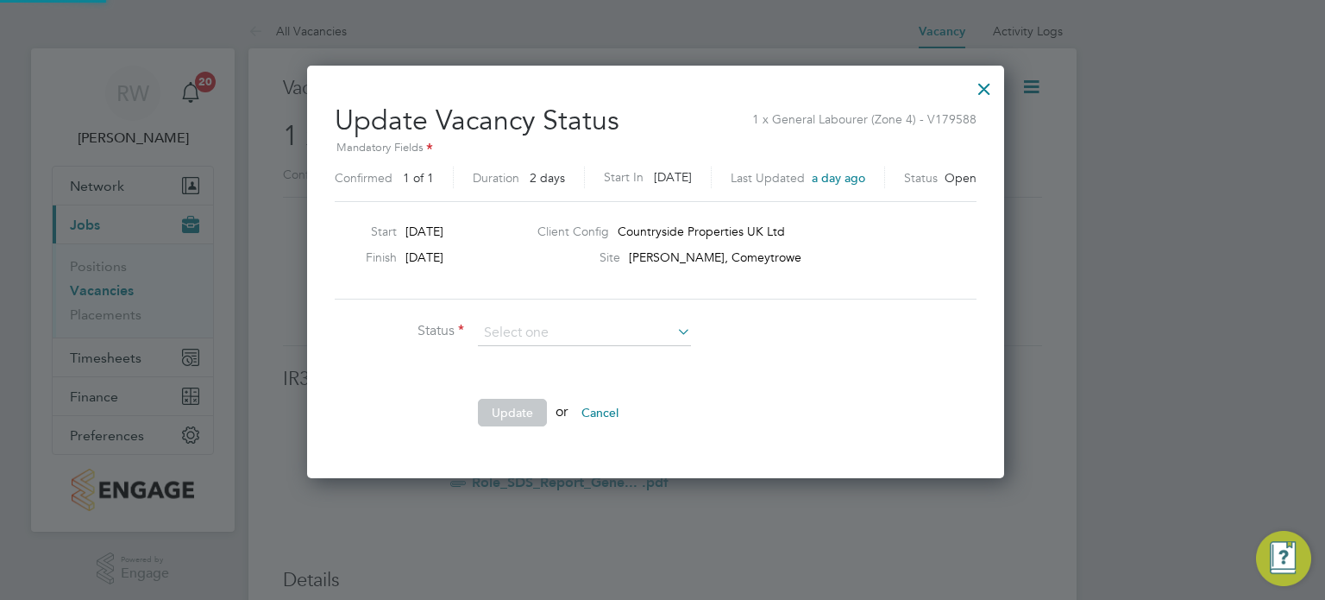
scroll to position [410, 711]
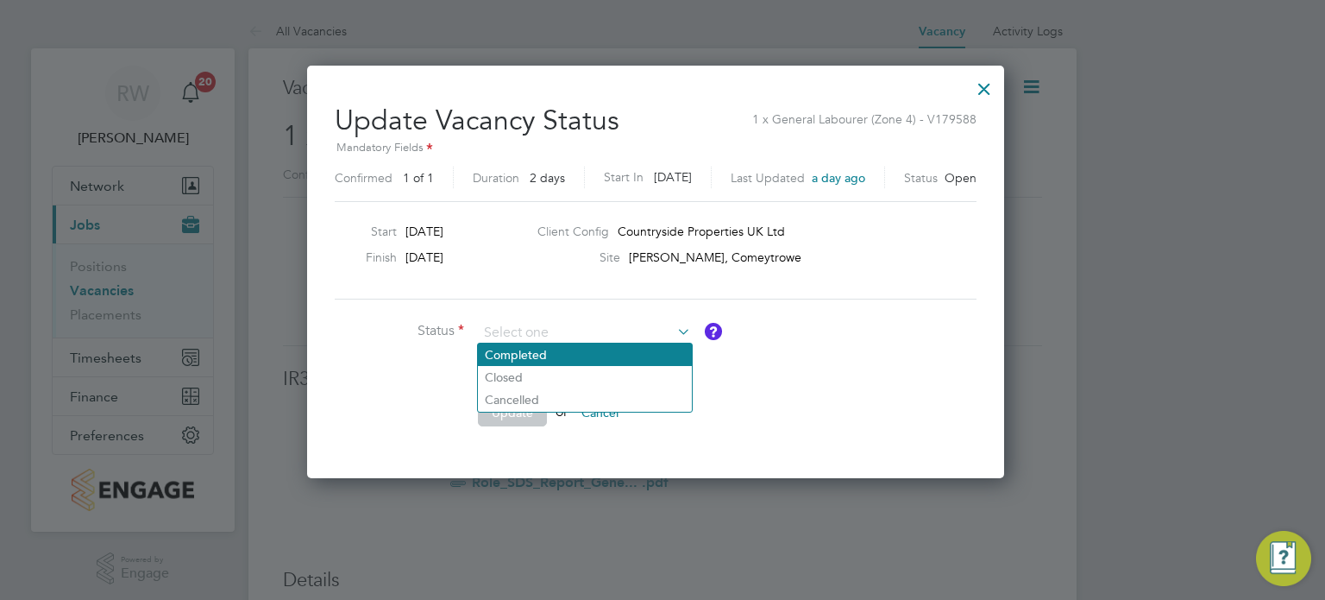
click at [590, 348] on li "Completed" at bounding box center [585, 354] width 214 height 22
type input "Completed"
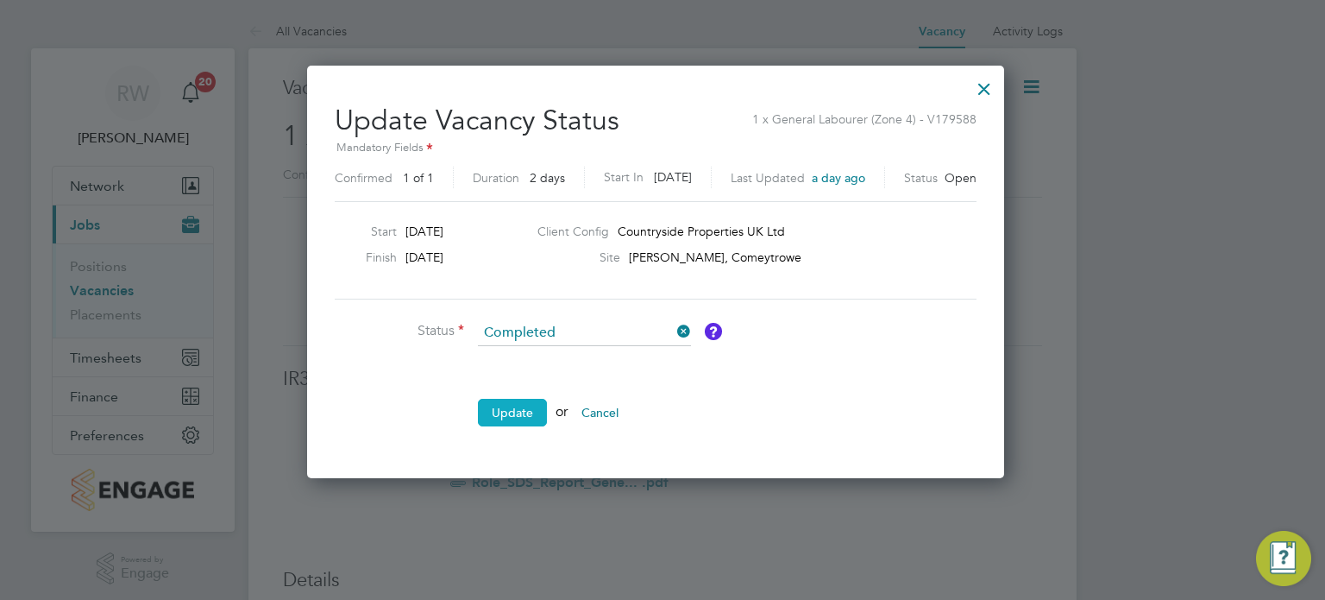
click at [525, 399] on button "Update" at bounding box center [512, 413] width 69 height 28
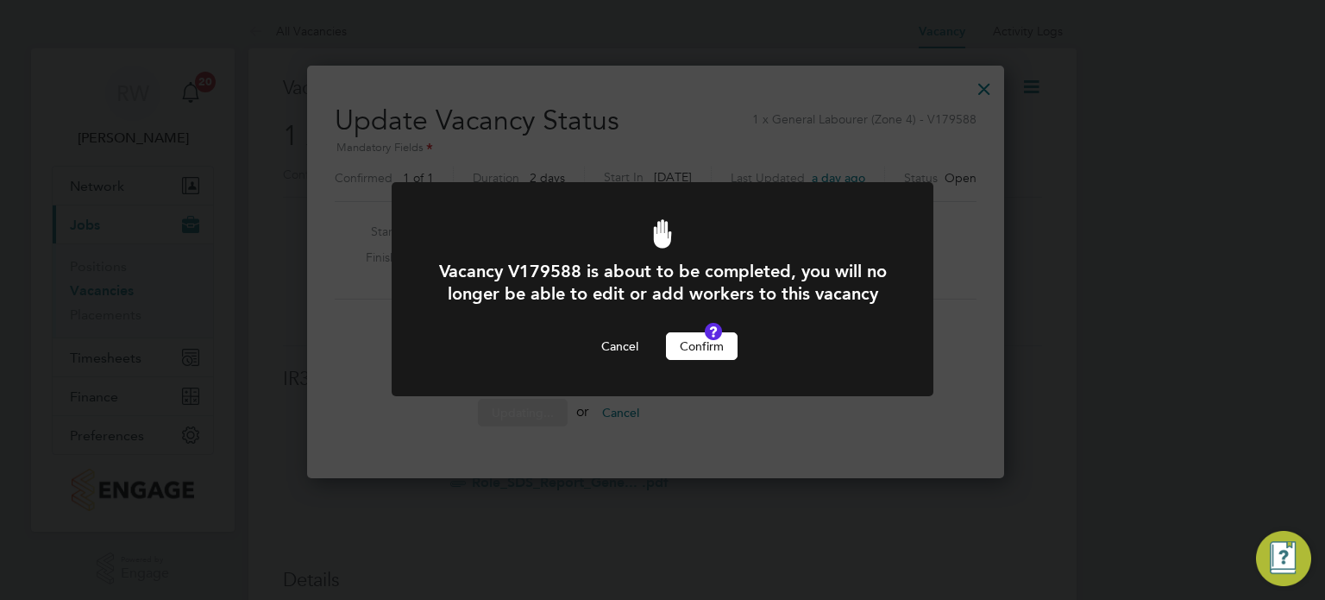
click at [713, 360] on button "Confirm" at bounding box center [702, 346] width 72 height 28
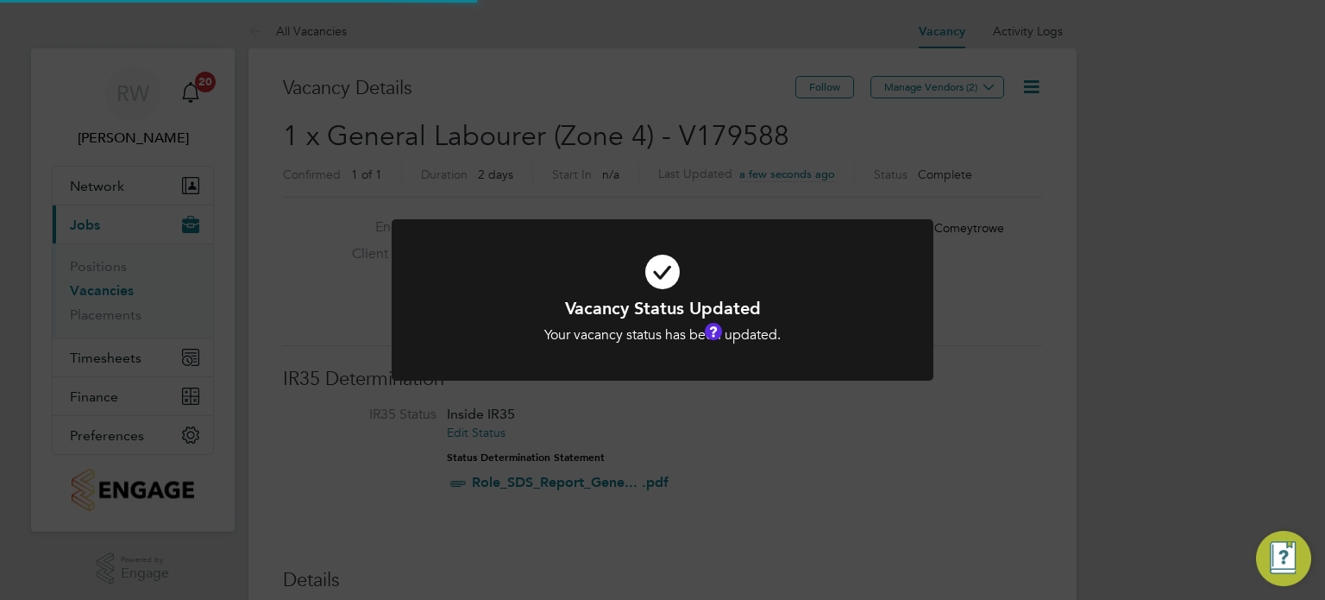
scroll to position [51, 121]
click at [631, 148] on div "Vacancy Status Updated Your vacancy status has been updated. Cancel Okay" at bounding box center [662, 300] width 1325 height 600
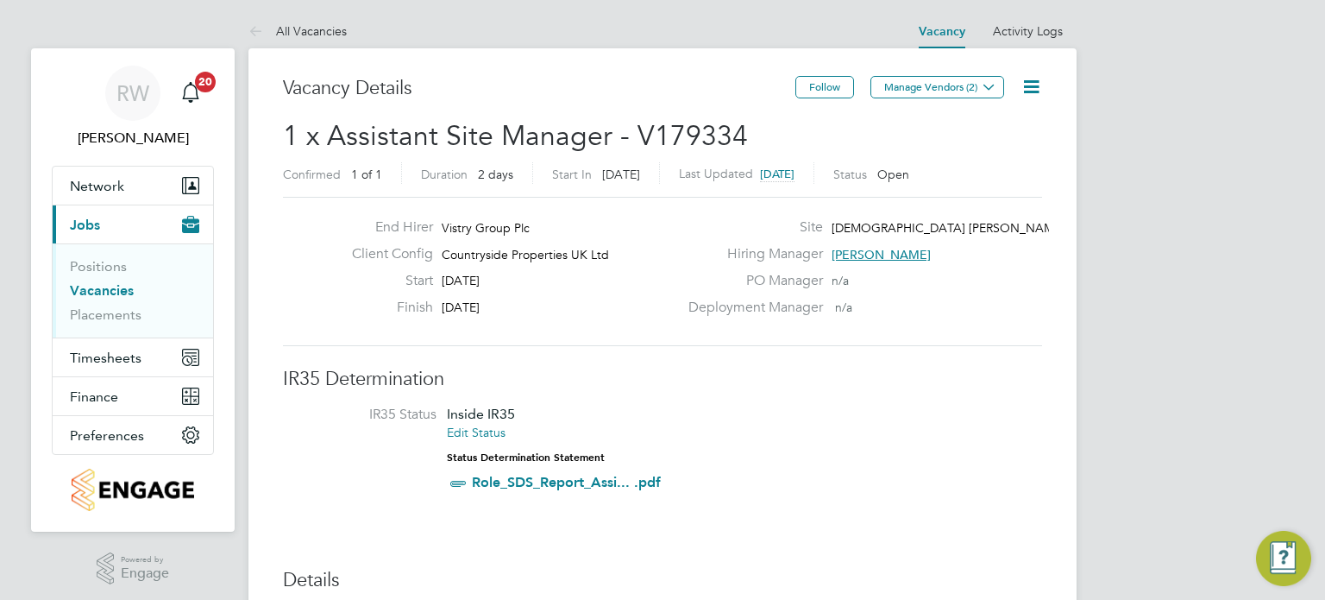
click at [1040, 79] on icon at bounding box center [1032, 87] width 22 height 22
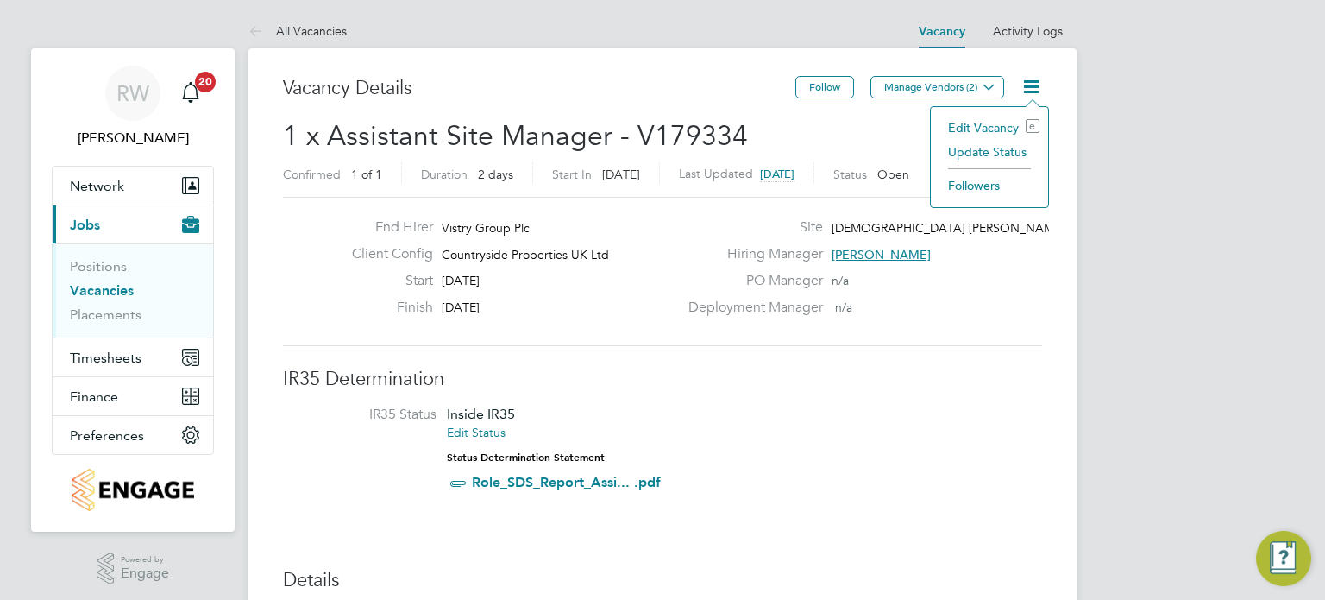
click at [984, 154] on li "Update Status" at bounding box center [990, 152] width 100 height 24
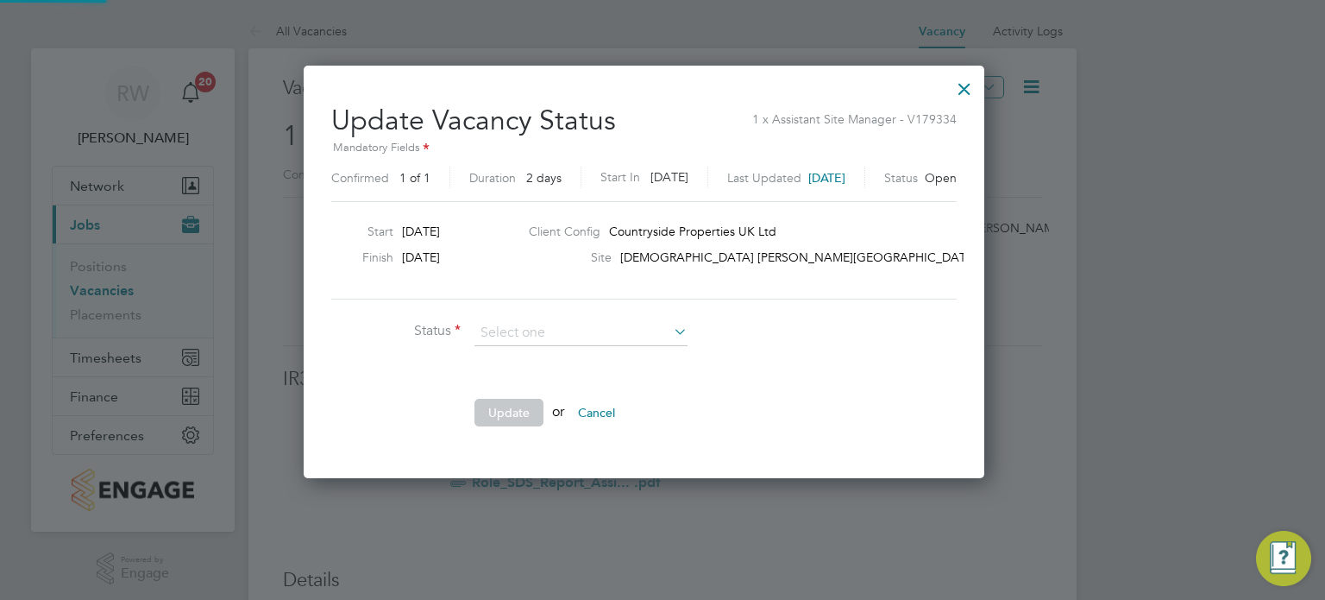
scroll to position [410, 717]
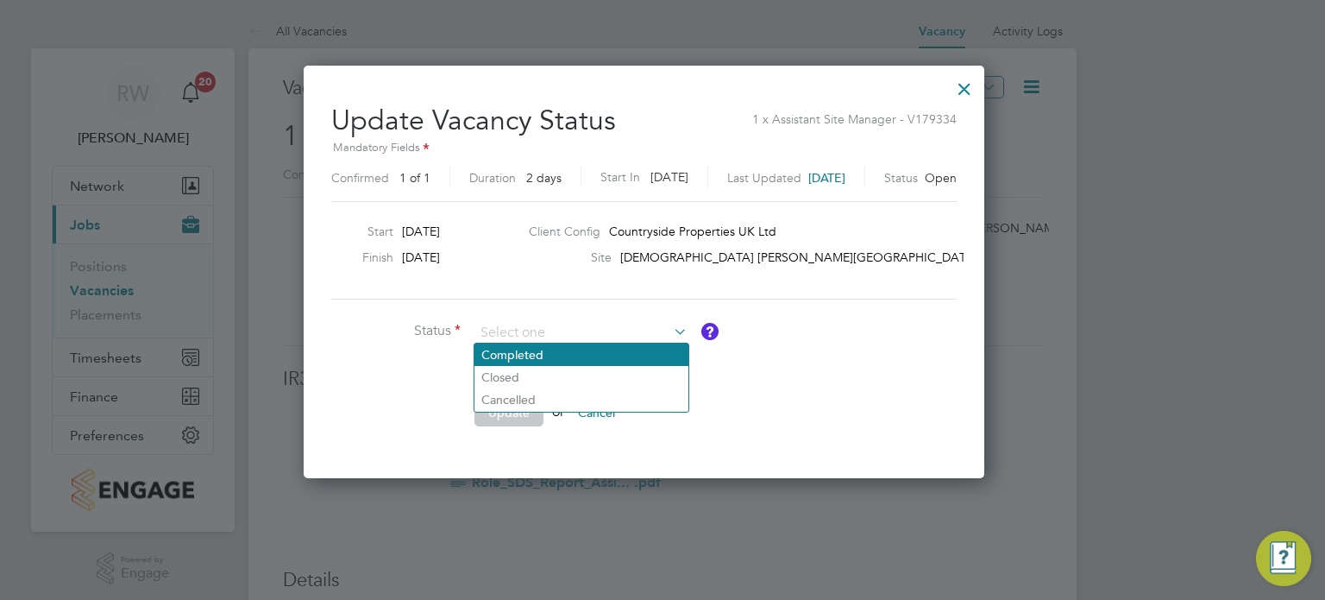
click at [555, 355] on li "Completed" at bounding box center [582, 354] width 214 height 22
type input "Completed"
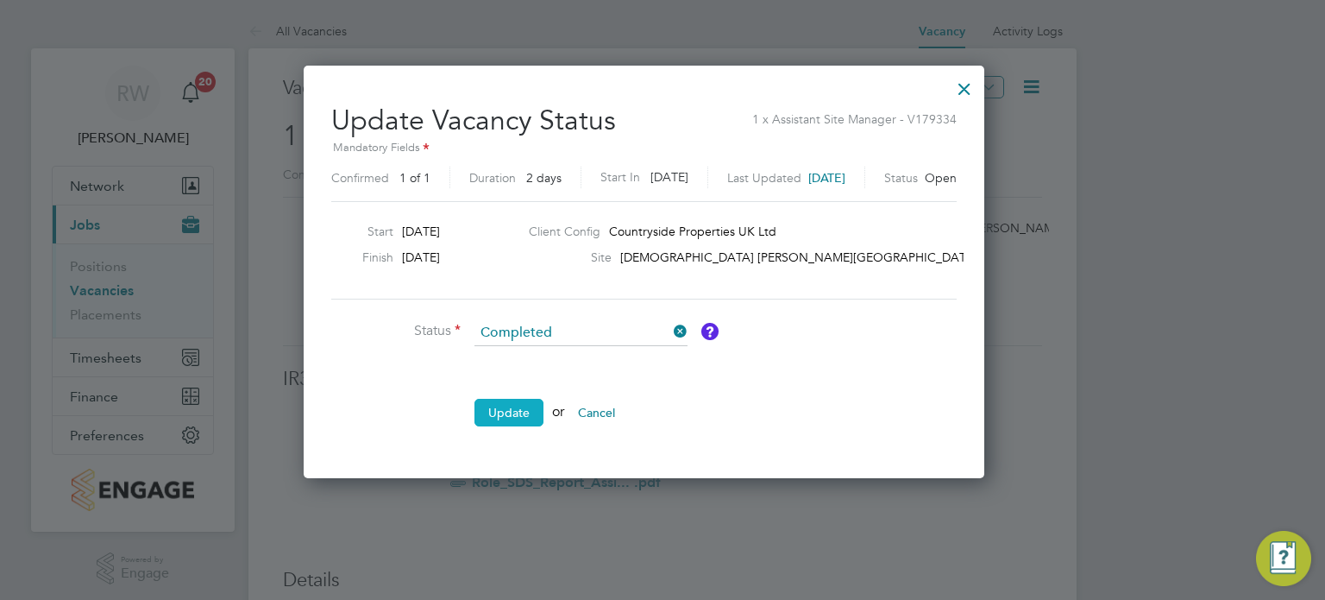
click at [507, 409] on button "Update" at bounding box center [509, 413] width 69 height 28
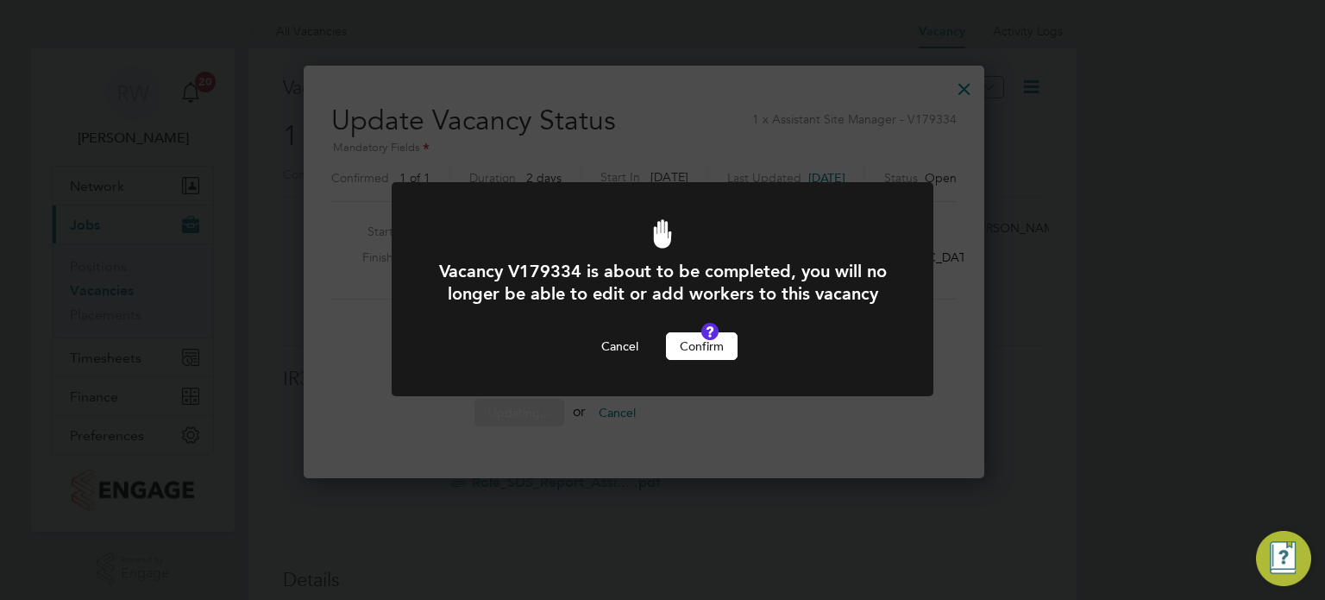
click at [691, 360] on button "Confirm" at bounding box center [702, 346] width 72 height 28
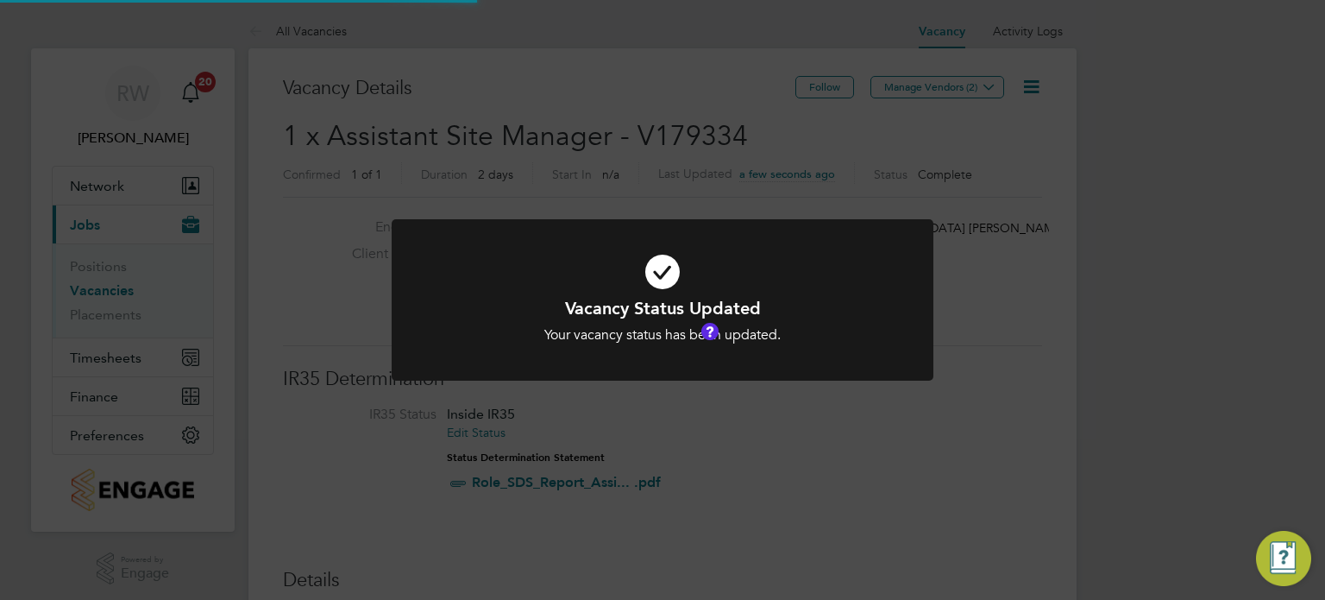
scroll to position [51, 121]
click at [661, 108] on div "Vacancy Status Updated Your vacancy status has been updated. Cancel Okay" at bounding box center [662, 300] width 1325 height 600
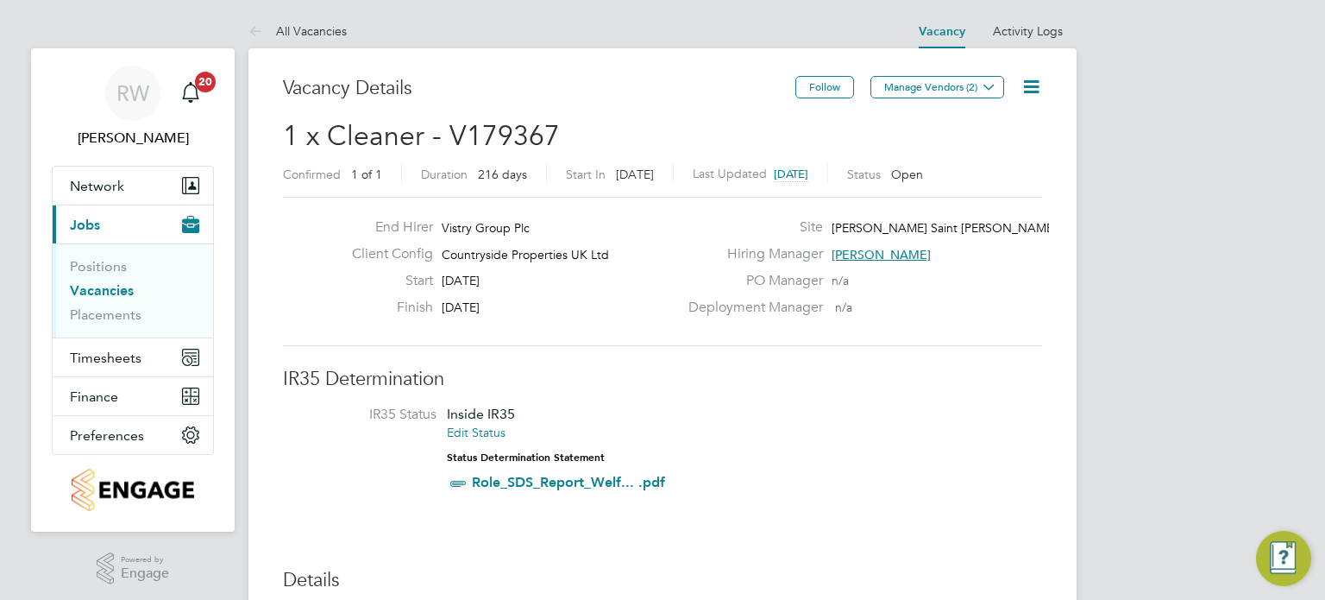
click at [1040, 80] on icon at bounding box center [1032, 87] width 22 height 22
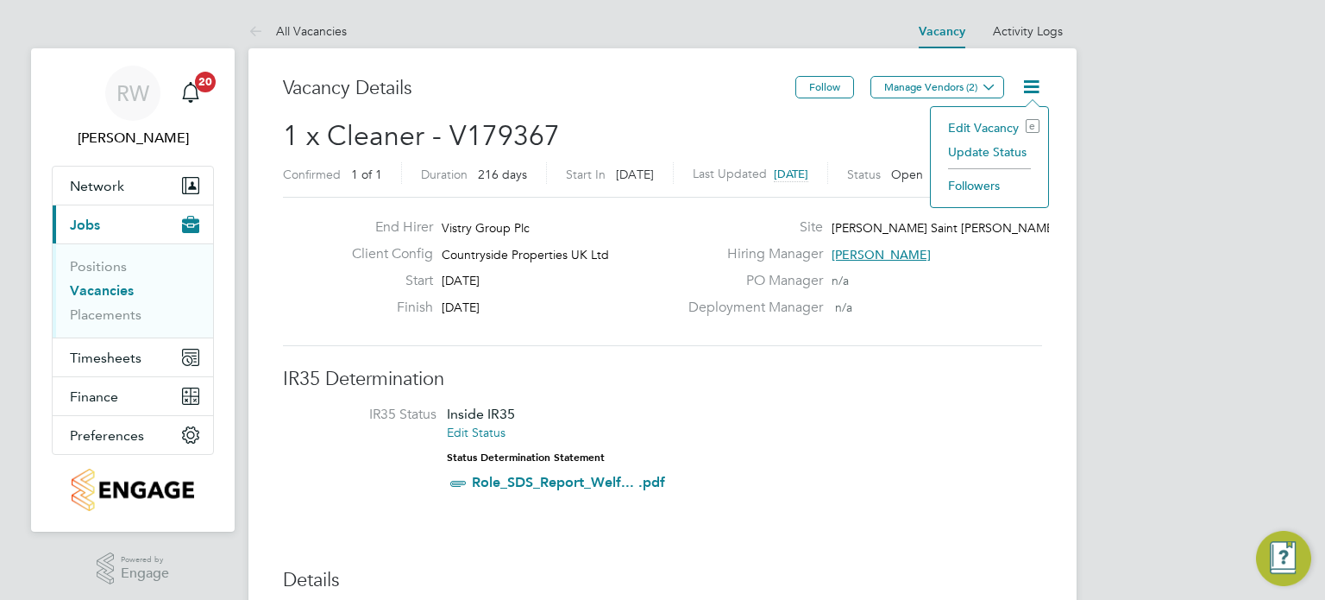
scroll to position [0, 3]
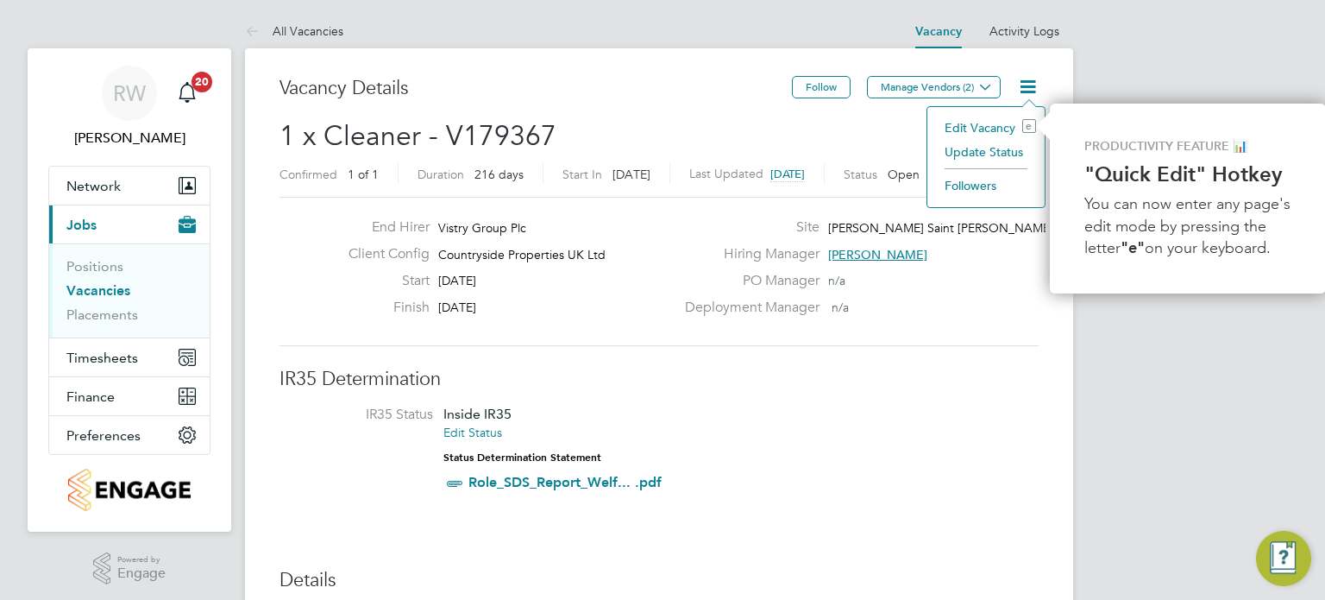
click at [1012, 145] on li "Update Status" at bounding box center [986, 152] width 100 height 24
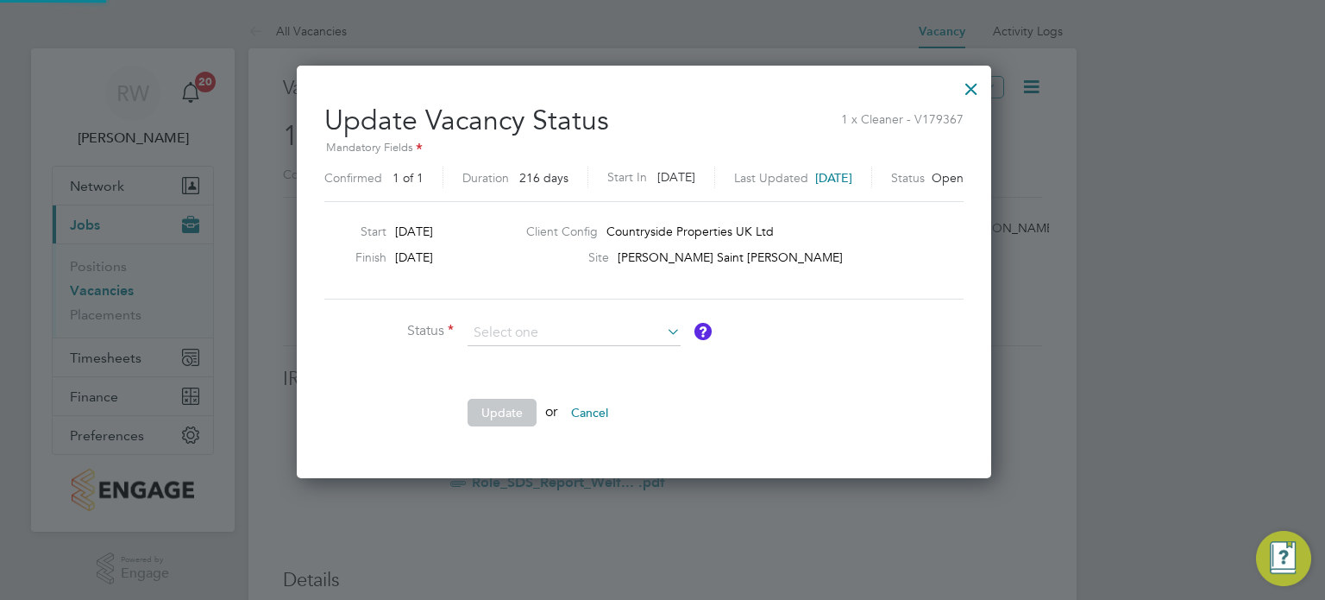
scroll to position [410, 731]
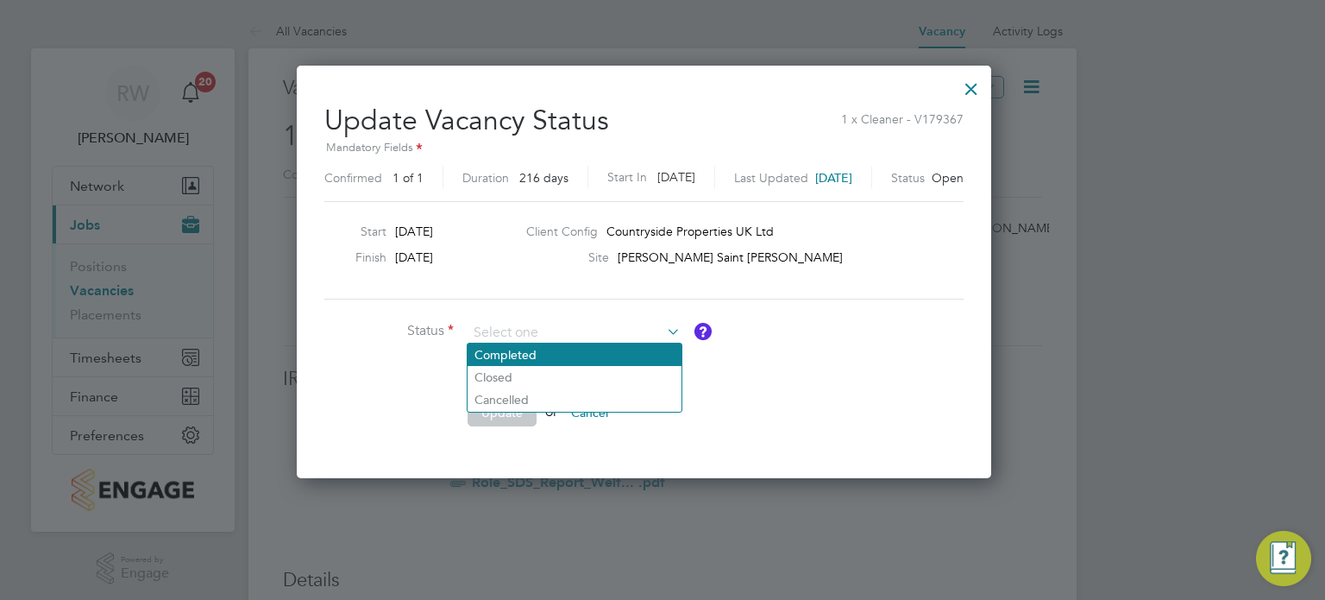
click at [539, 349] on li "Completed" at bounding box center [575, 354] width 214 height 22
type input "Completed"
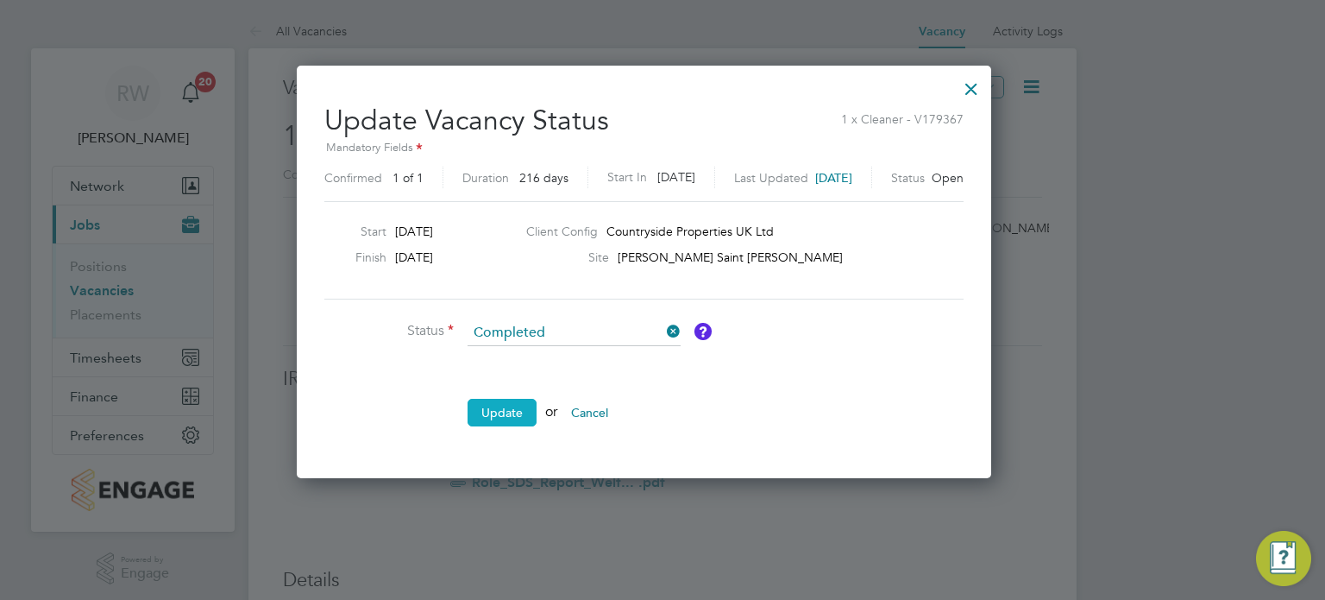
click at [509, 401] on button "Update" at bounding box center [502, 413] width 69 height 28
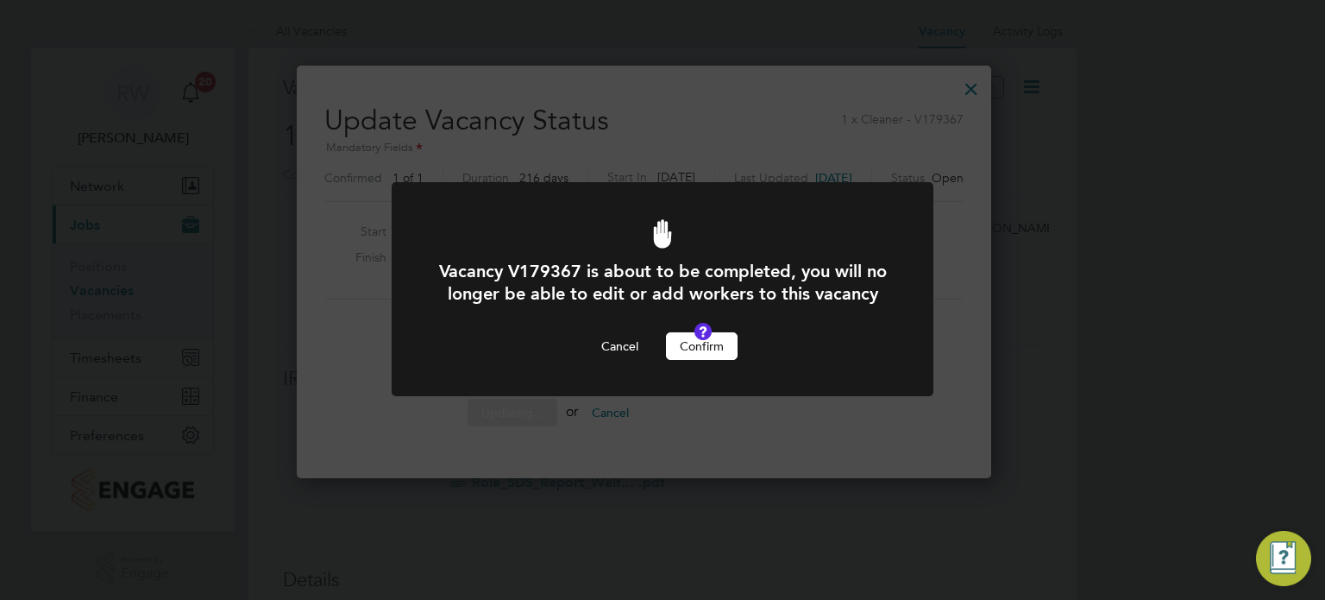
click at [694, 360] on button "Confirm" at bounding box center [702, 346] width 72 height 28
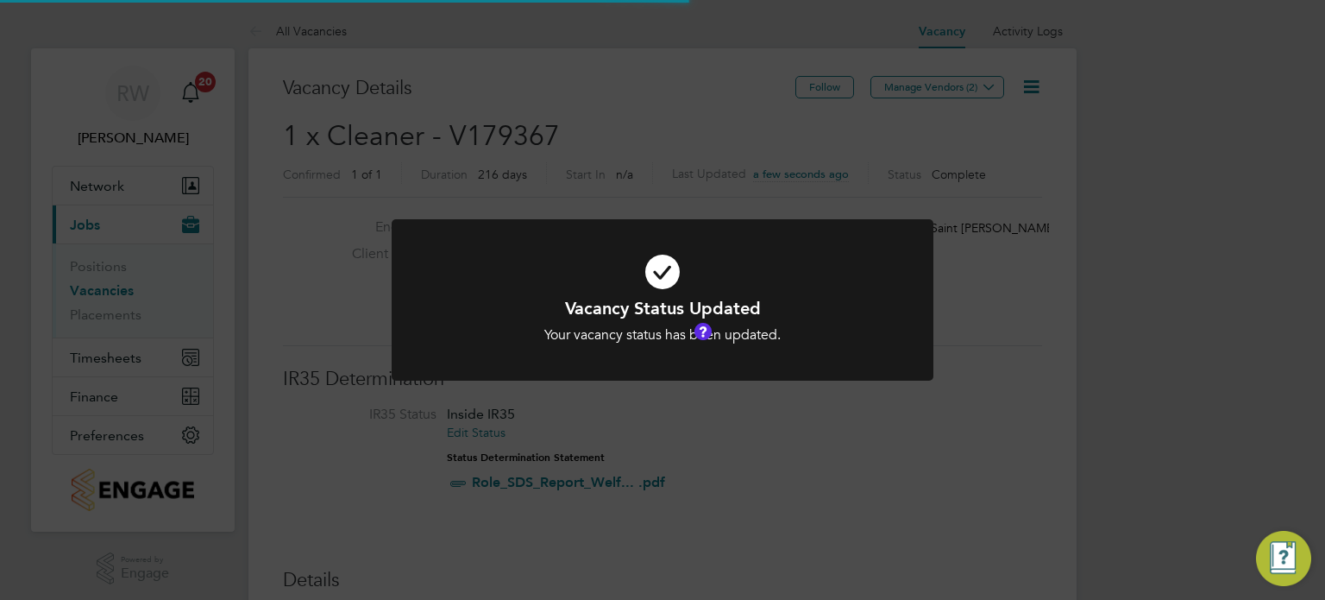
scroll to position [8, 9]
click at [615, 164] on div "Vacancy Status Updated Your vacancy status has been updated. Cancel Okay" at bounding box center [662, 300] width 1325 height 600
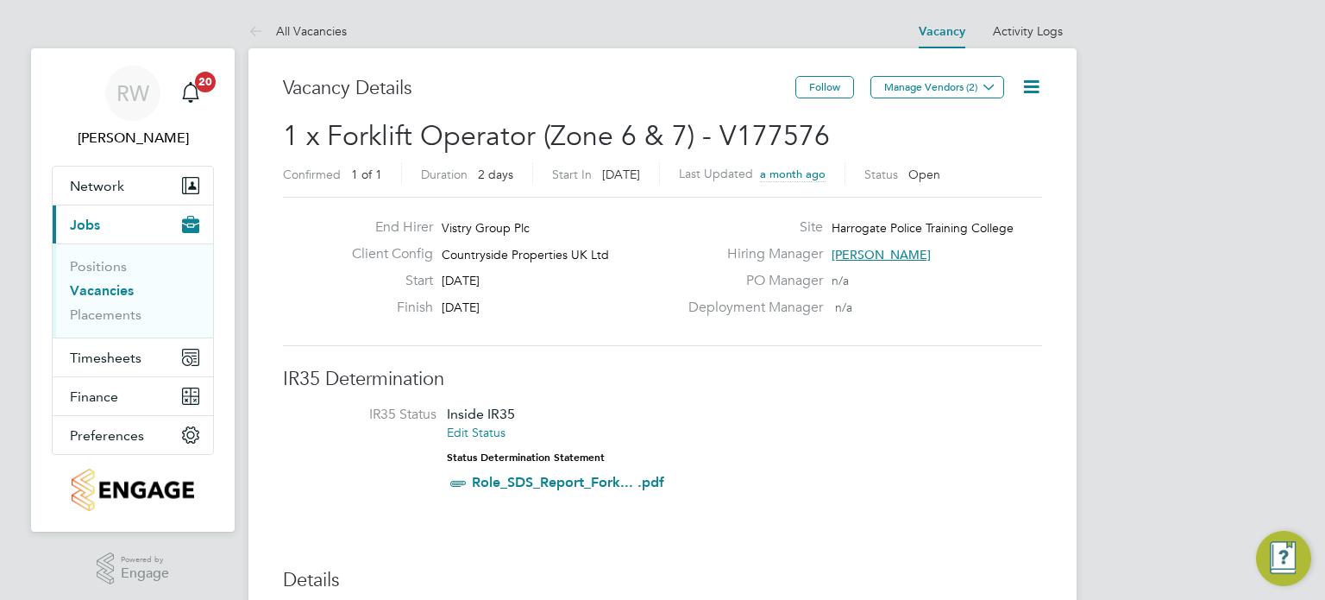
click at [1028, 85] on icon at bounding box center [1032, 87] width 22 height 22
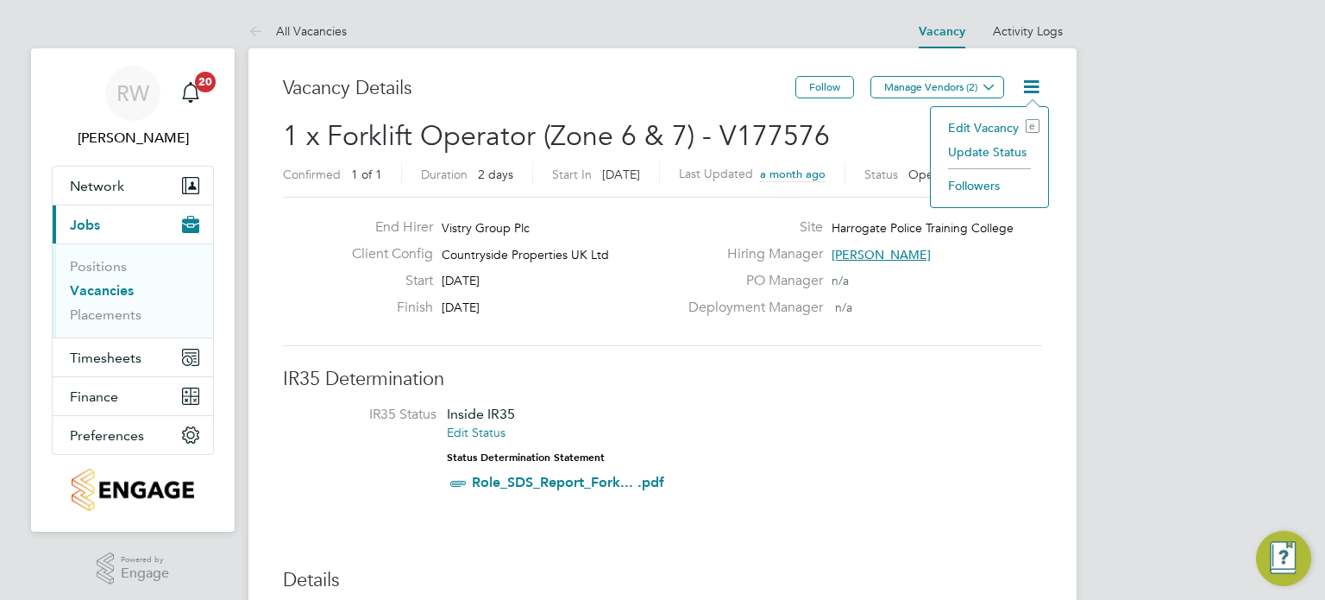
click at [996, 152] on li "Update Status" at bounding box center [990, 152] width 100 height 24
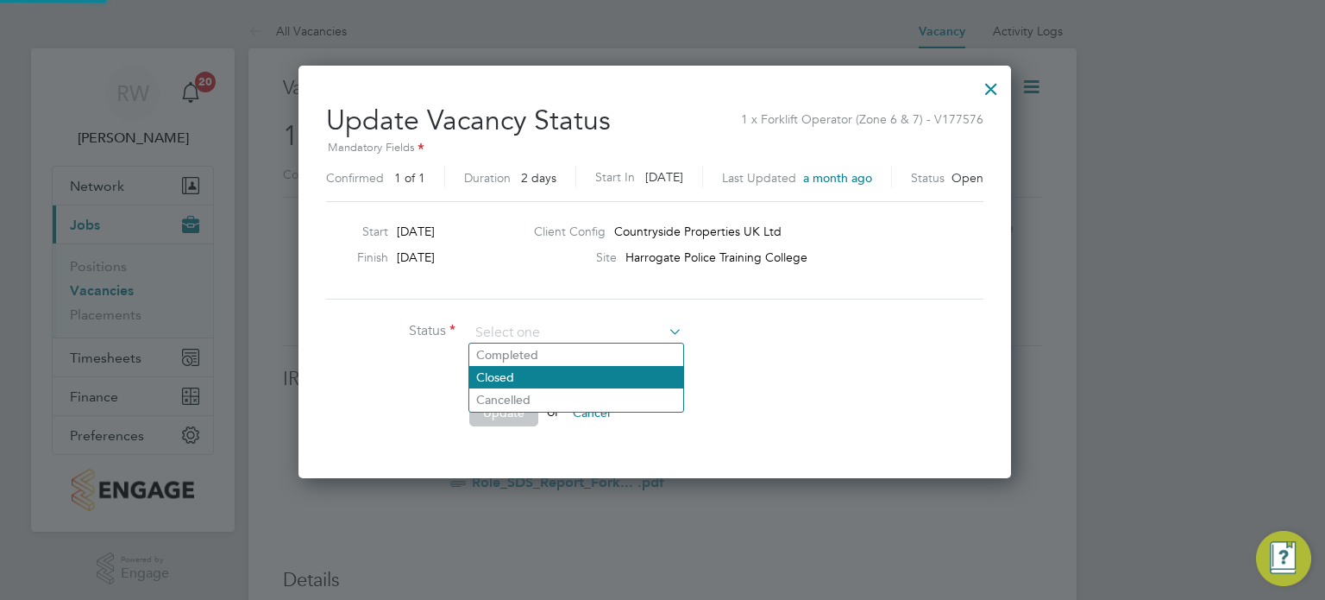
scroll to position [410, 727]
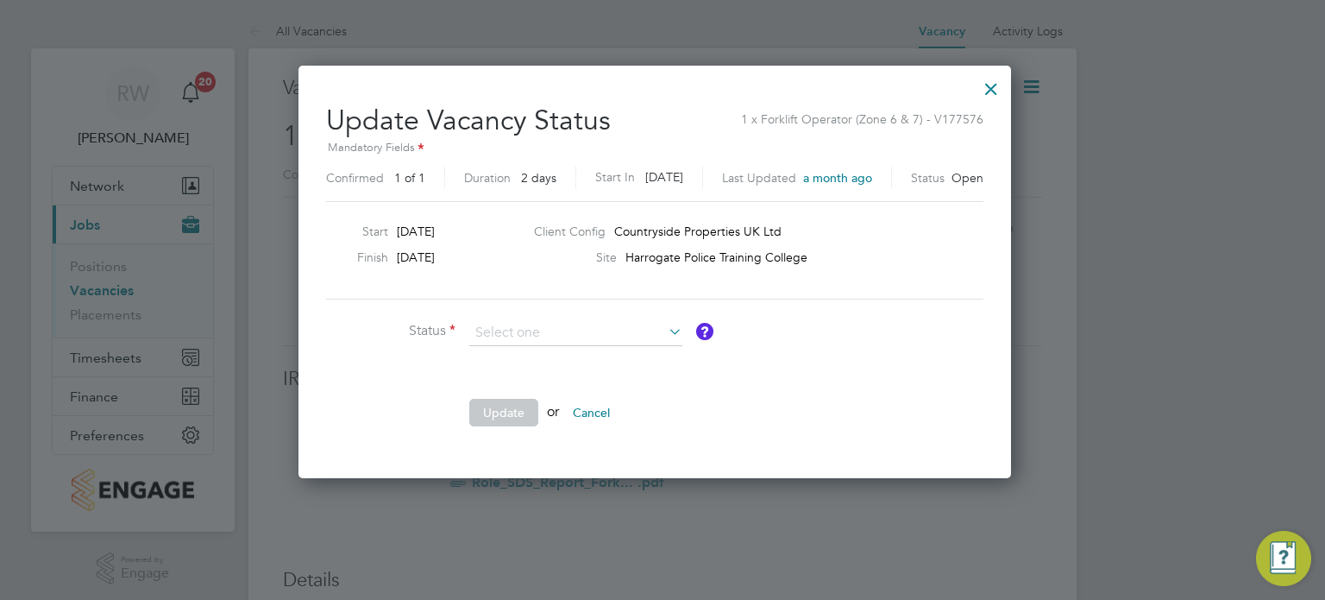
click at [542, 361] on li "Completed" at bounding box center [576, 354] width 214 height 22
type input "Completed"
click at [515, 399] on button "Update" at bounding box center [503, 413] width 69 height 28
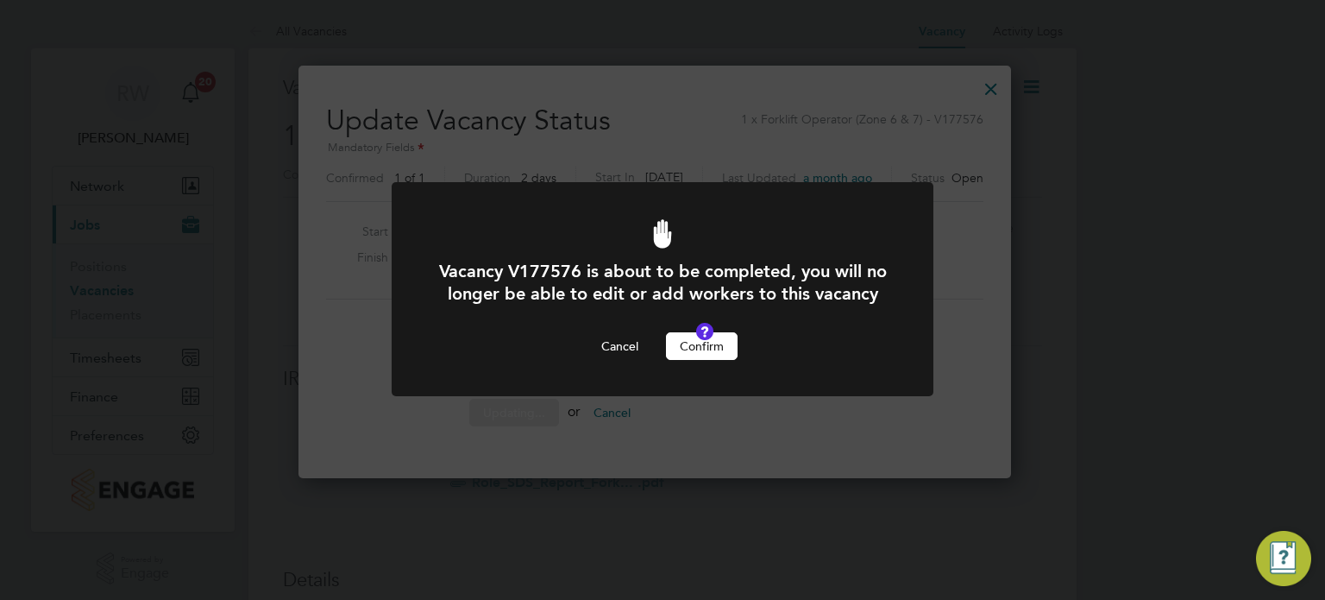
click at [688, 360] on button "Confirm" at bounding box center [702, 346] width 72 height 28
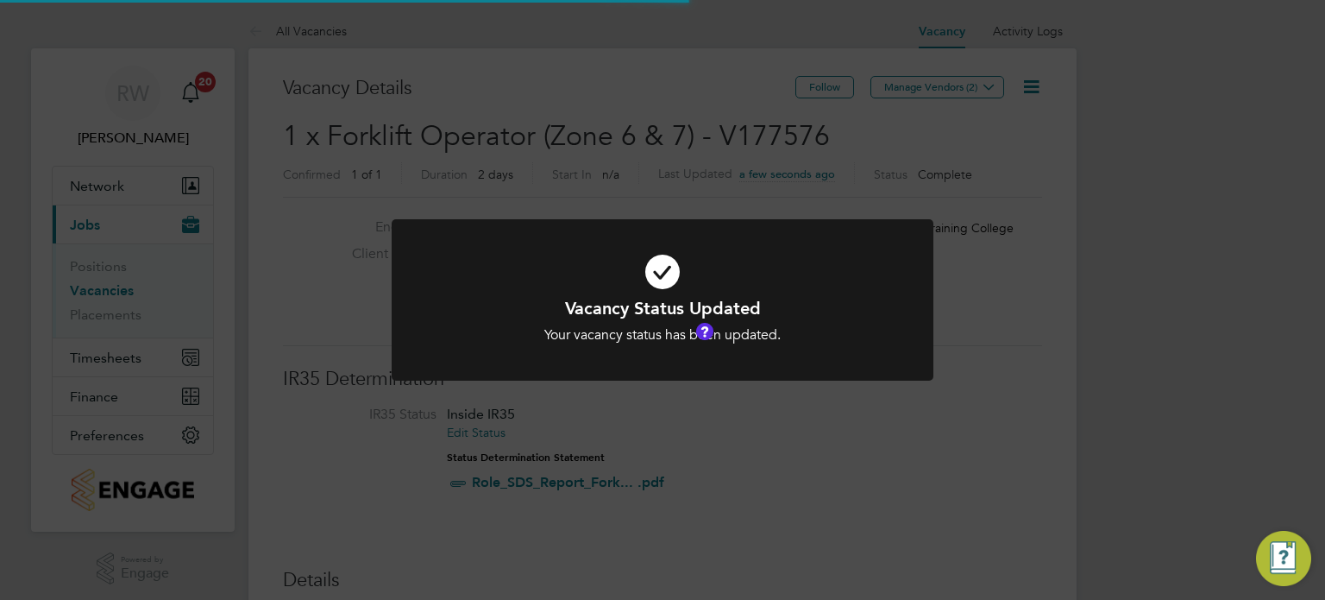
scroll to position [51, 121]
click at [569, 195] on div "Vacancy Status Updated Your vacancy status has been updated. Cancel Okay" at bounding box center [662, 300] width 1325 height 600
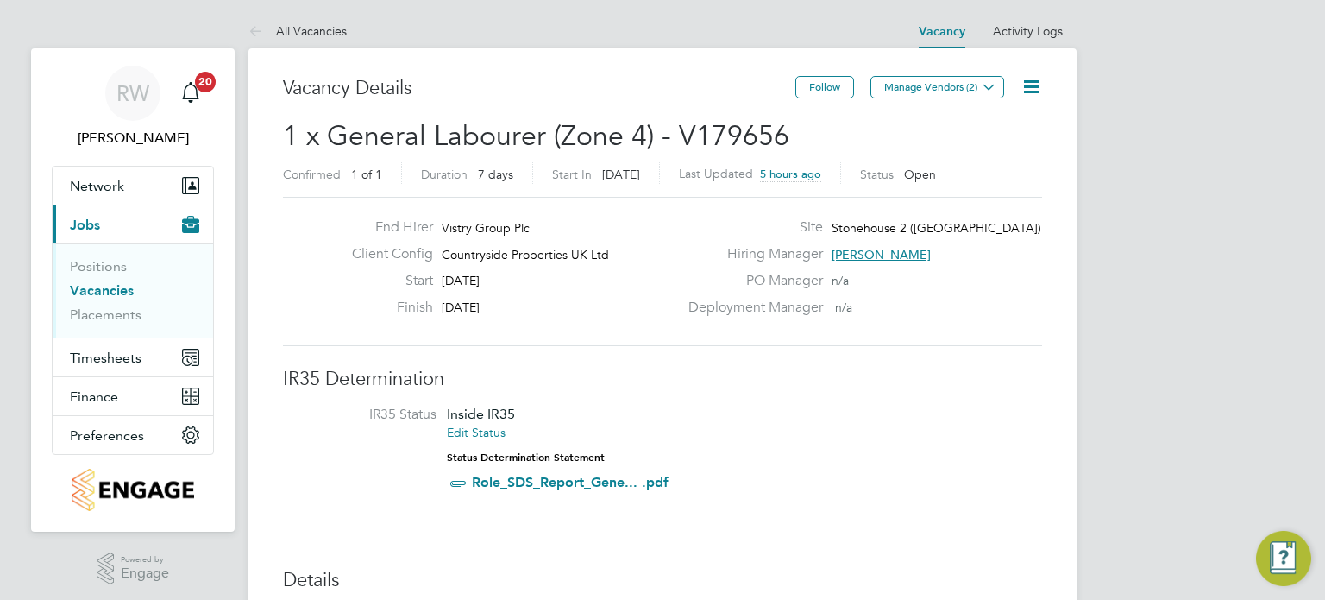
click at [1022, 85] on icon at bounding box center [1032, 87] width 22 height 22
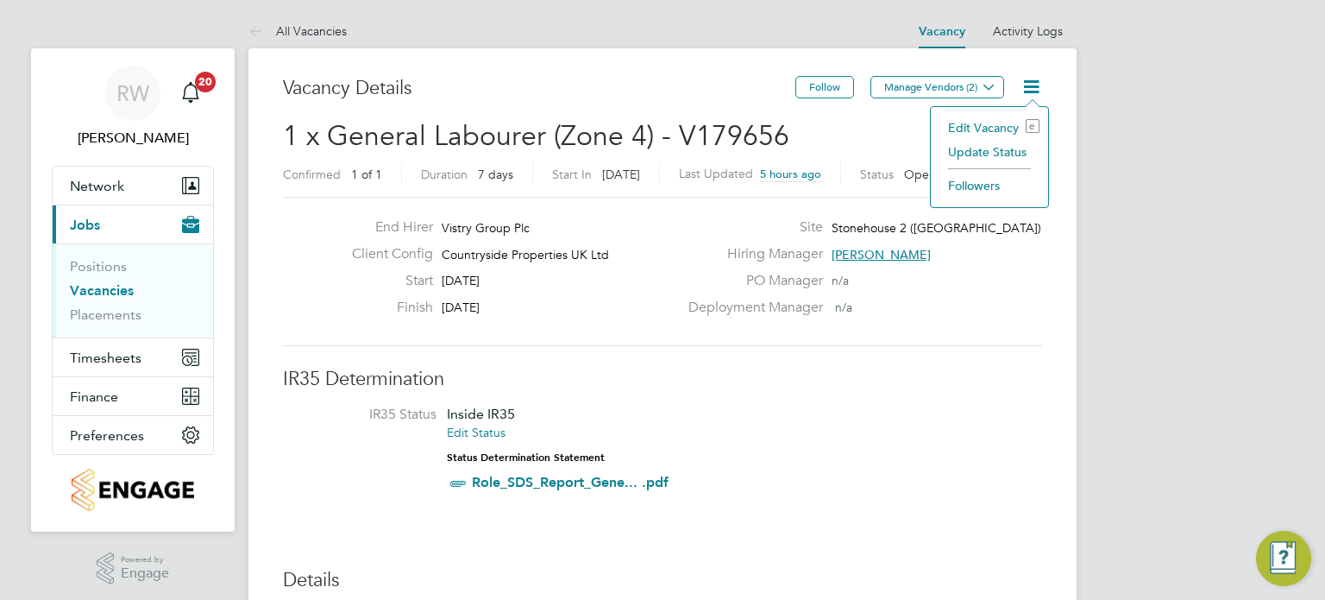
click at [997, 146] on li "Update Status" at bounding box center [990, 152] width 100 height 24
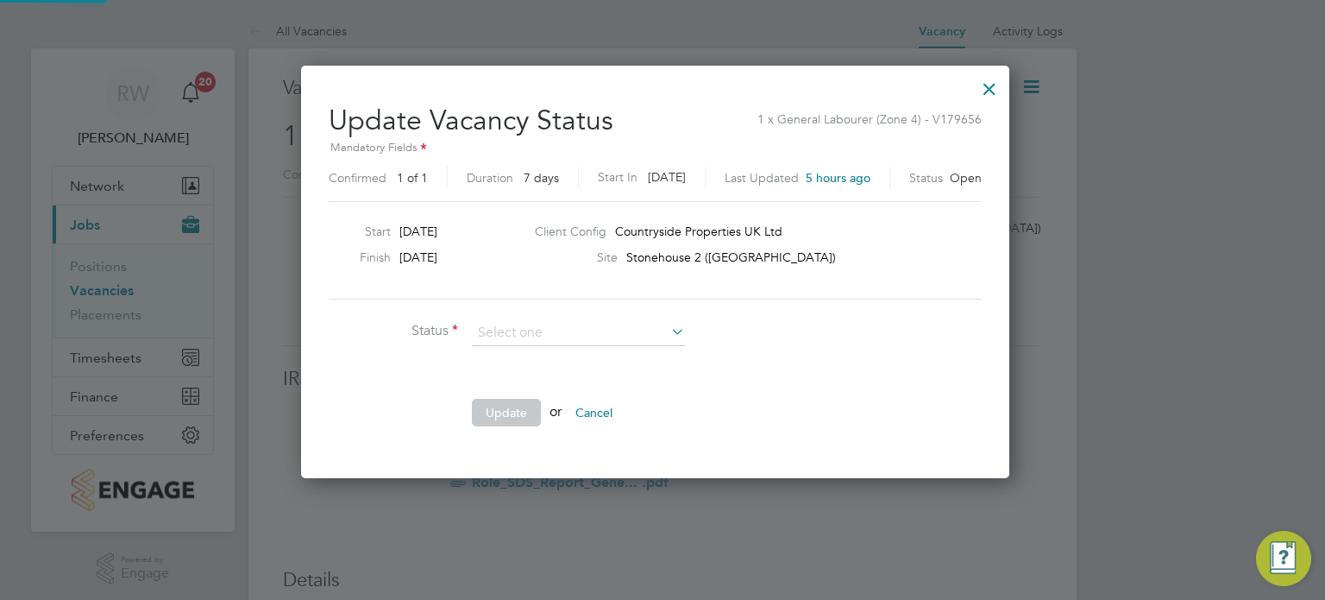
scroll to position [410, 723]
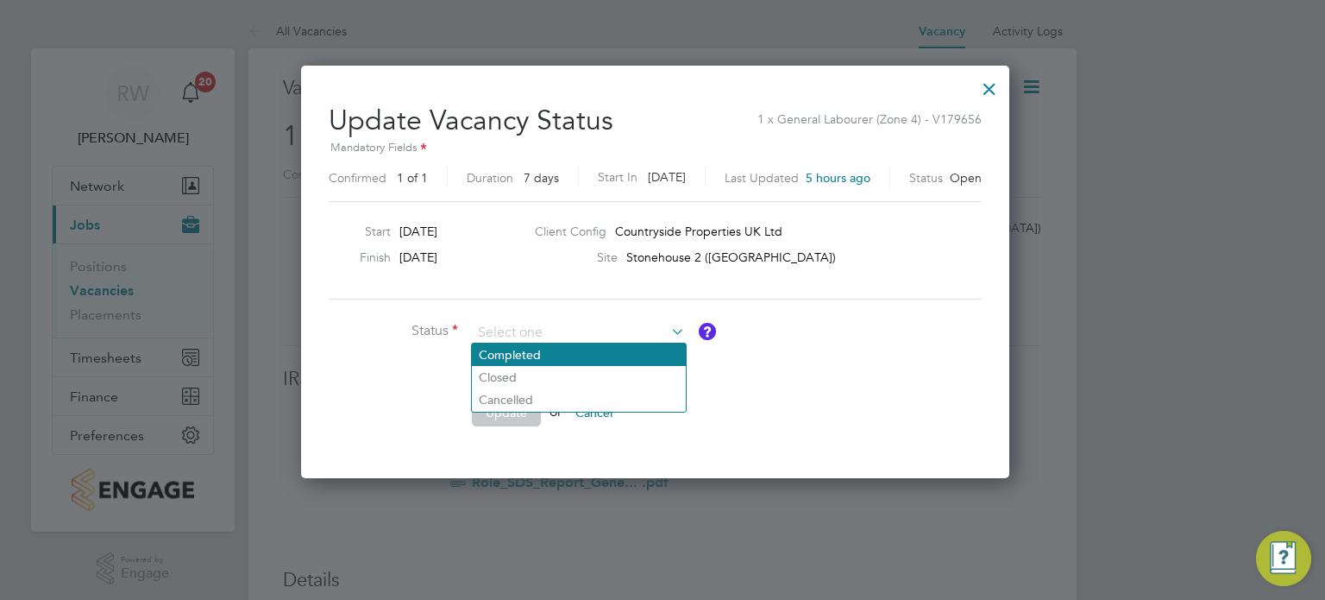
click at [569, 358] on li "Completed" at bounding box center [579, 354] width 214 height 22
type input "Completed"
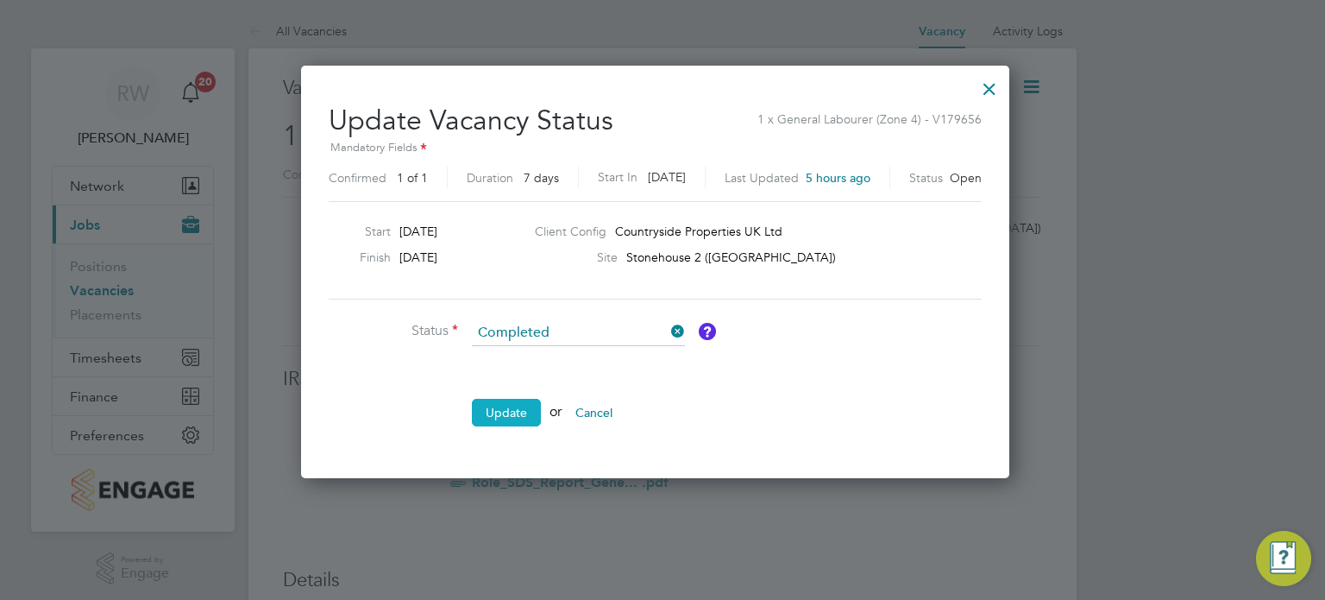
click at [500, 418] on button "Update" at bounding box center [506, 413] width 69 height 28
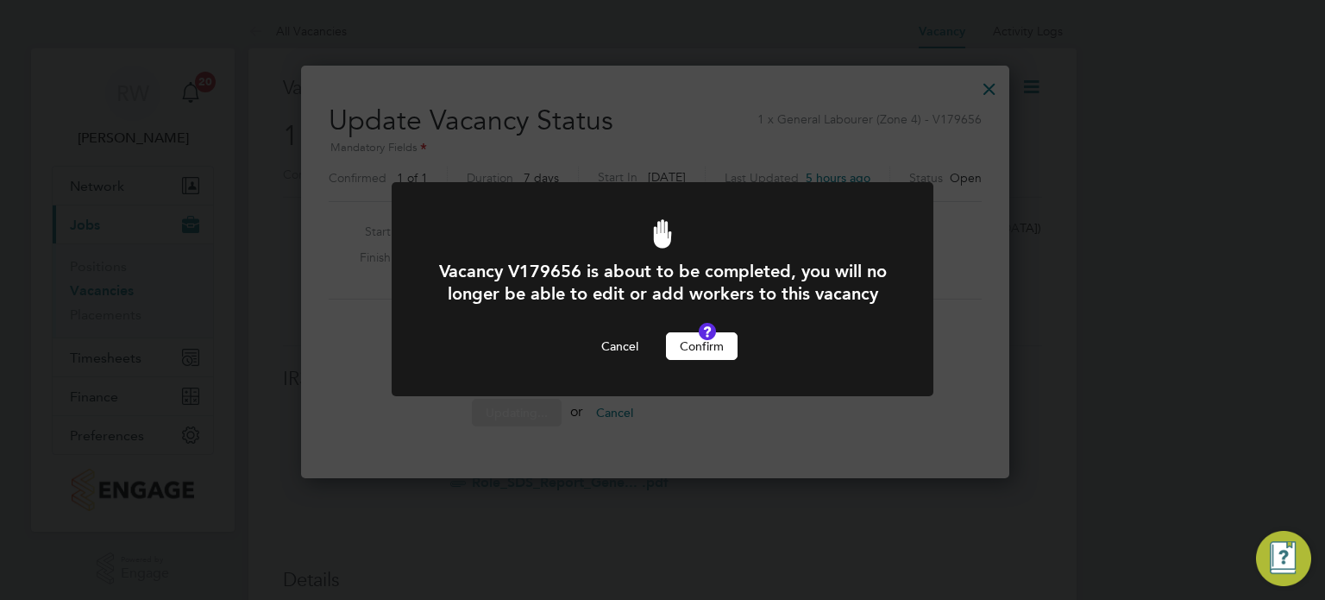
click at [711, 360] on button "Confirm" at bounding box center [702, 346] width 72 height 28
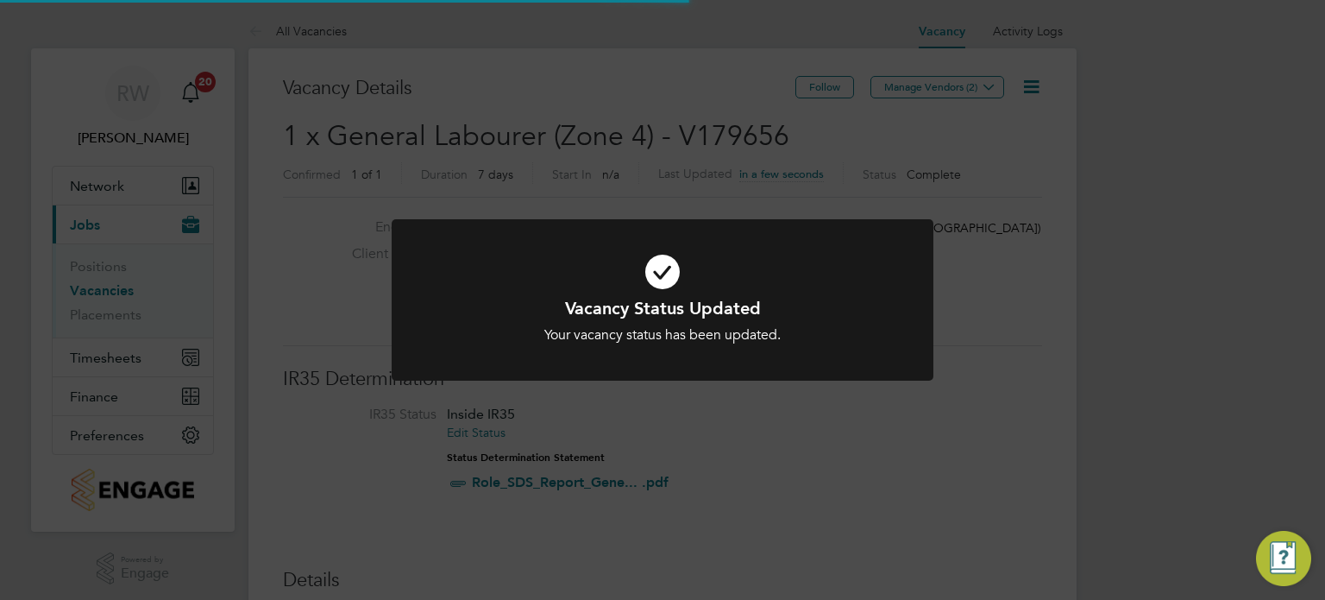
scroll to position [51, 121]
click at [663, 213] on div "Vacancy Status Updated Your vacancy status has been updated. Cancel Okay" at bounding box center [662, 300] width 1325 height 600
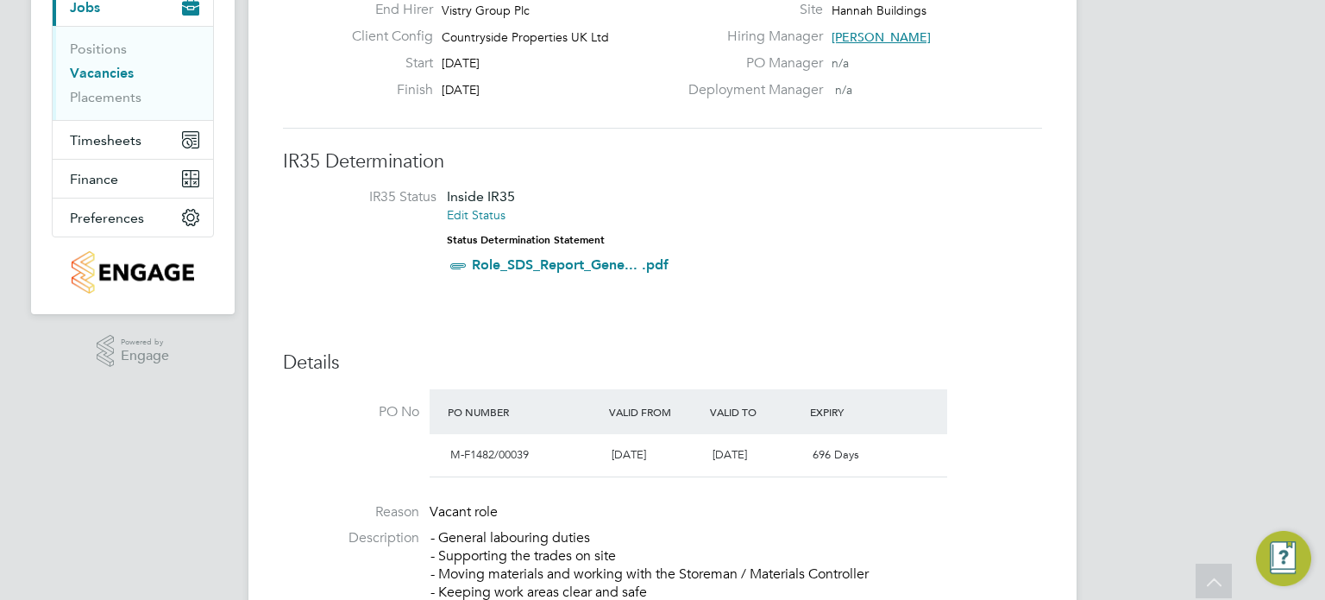
scroll to position [69, 0]
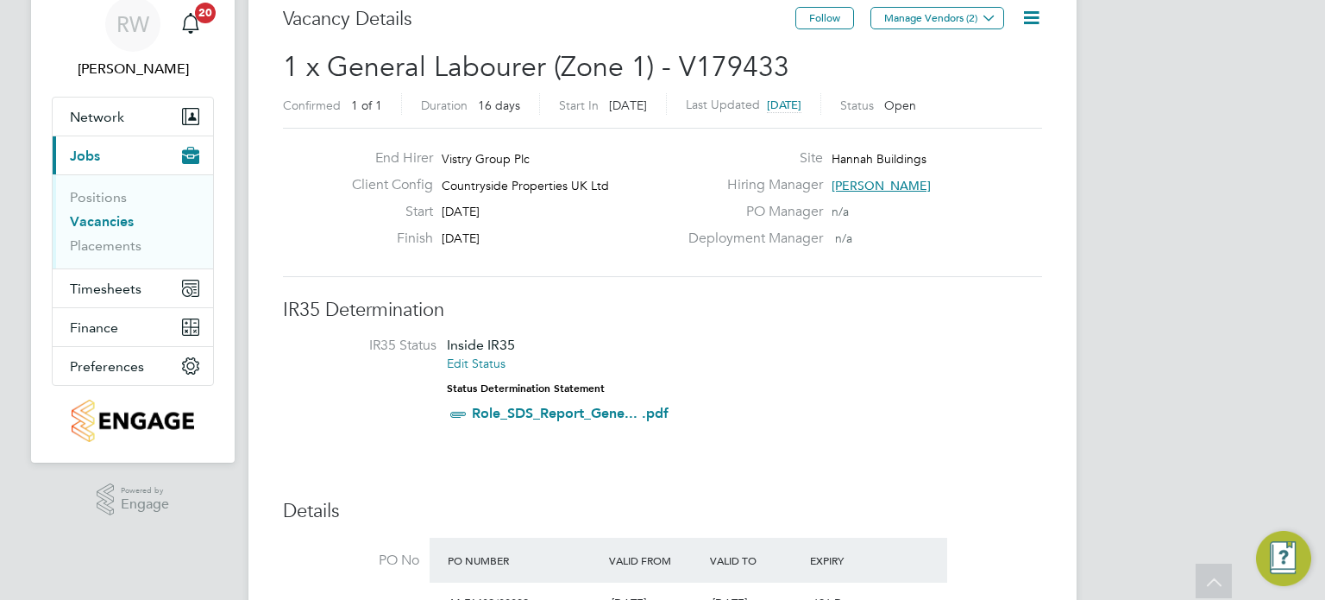
click at [1022, 27] on icon at bounding box center [1032, 18] width 22 height 22
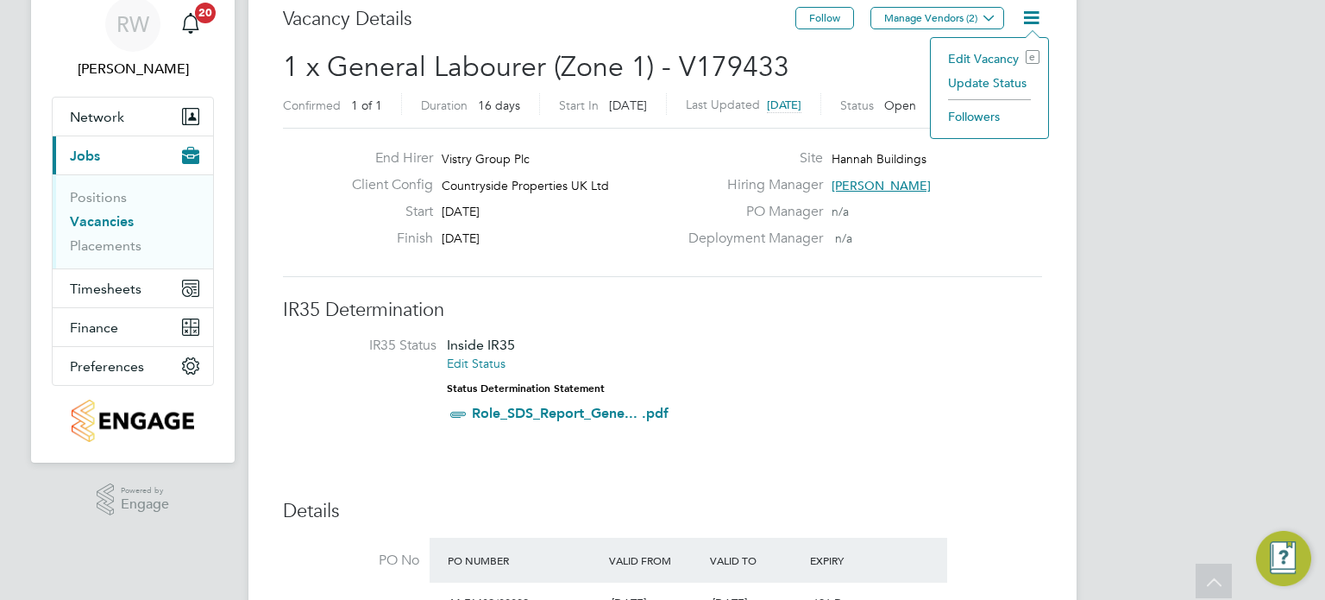
click at [989, 75] on li "Update Status" at bounding box center [990, 83] width 100 height 24
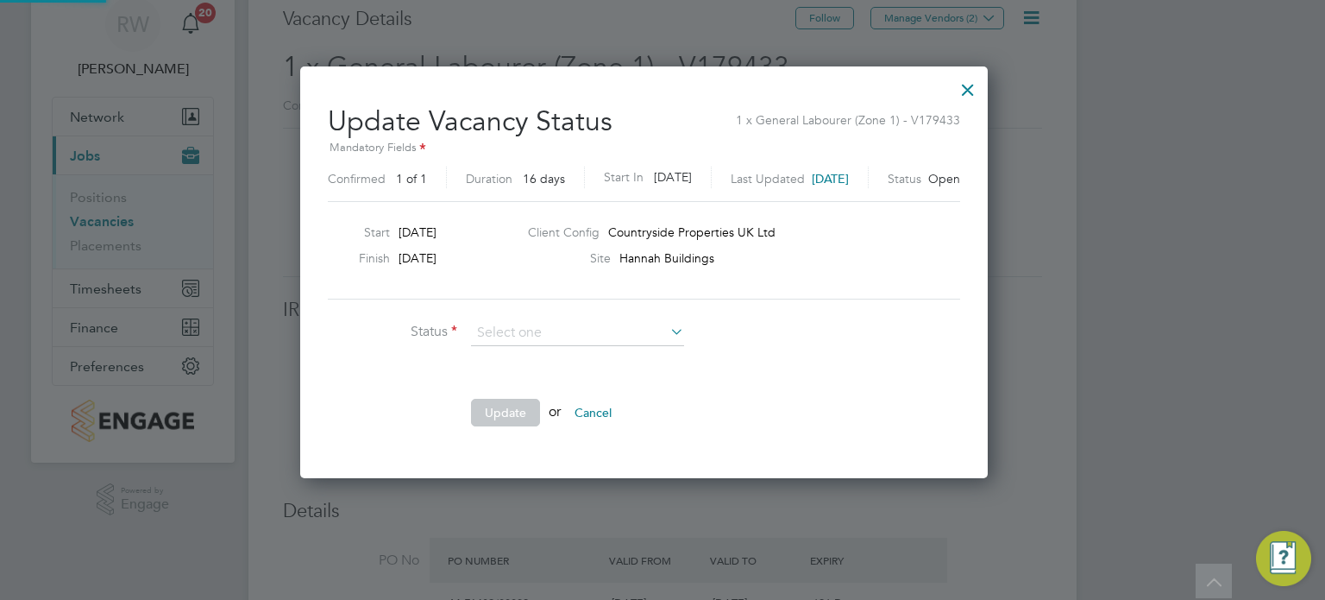
scroll to position [410, 725]
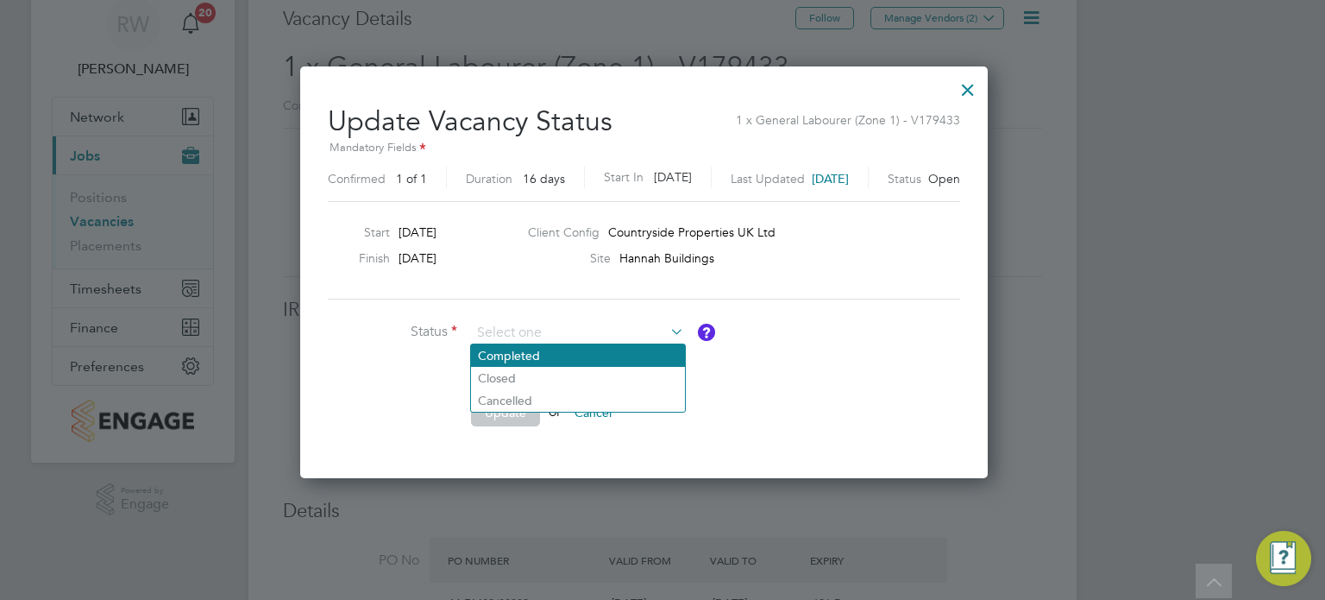
click at [531, 351] on li "Completed" at bounding box center [578, 355] width 214 height 22
type input "Completed"
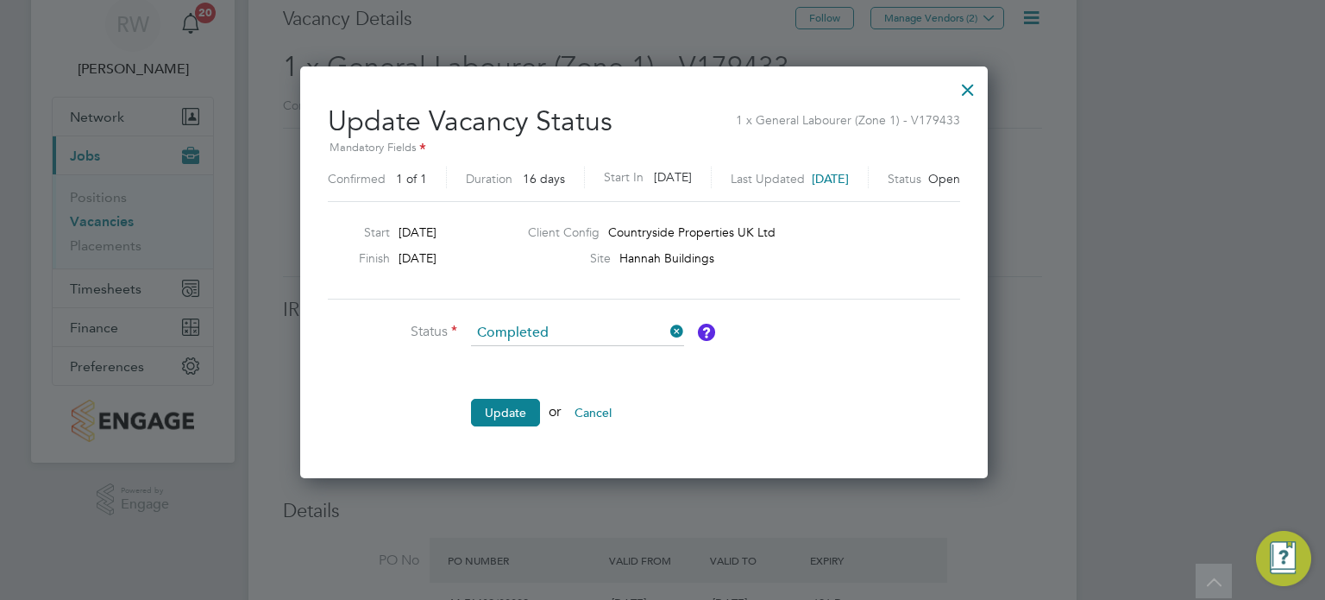
click at [490, 428] on li "Update or Cancel" at bounding box center [587, 421] width 518 height 45
click at [511, 413] on button "Update" at bounding box center [505, 413] width 69 height 28
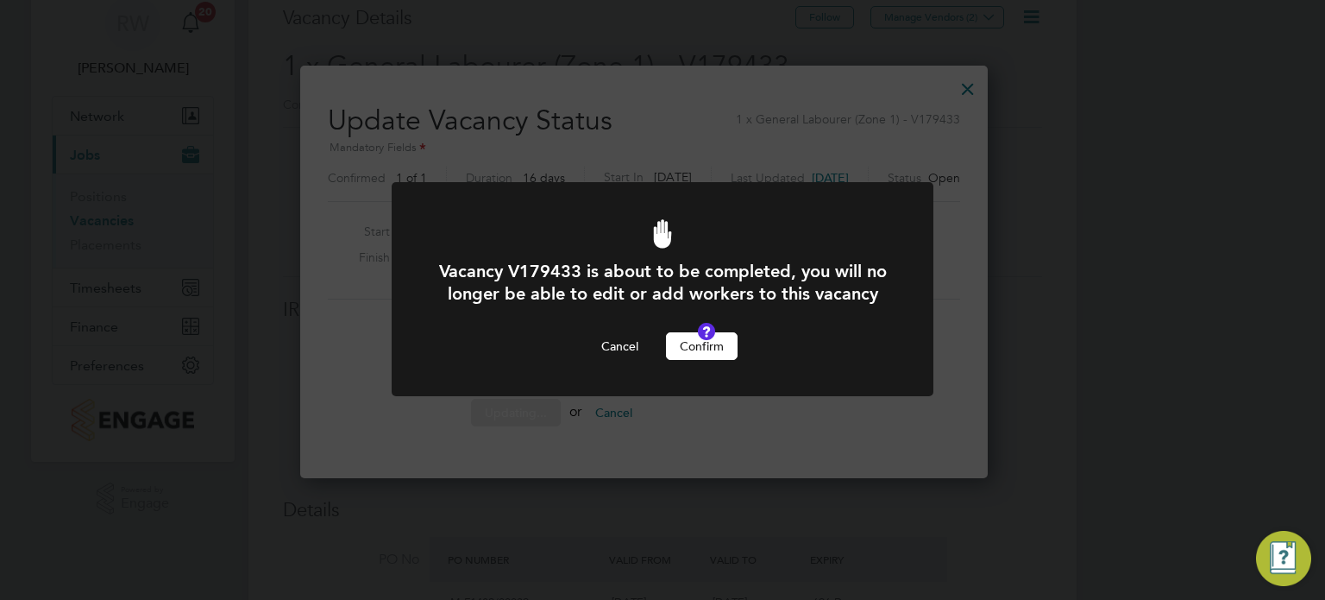
click at [688, 360] on button "Confirm" at bounding box center [702, 346] width 72 height 28
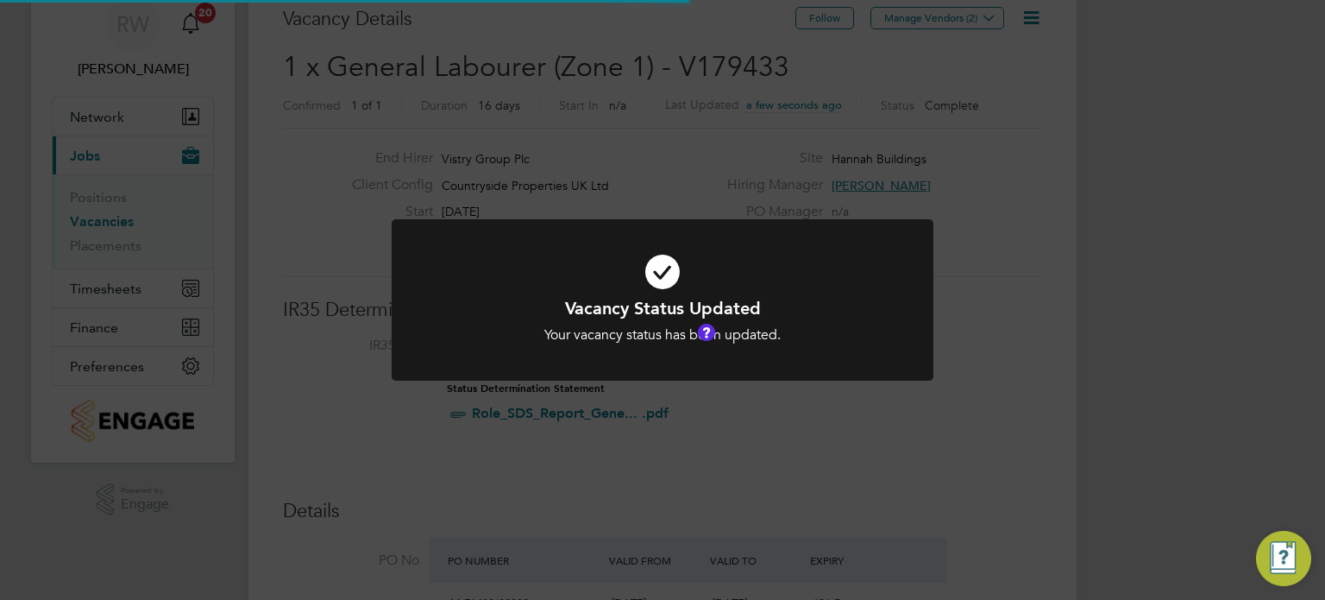
scroll to position [51, 121]
click at [618, 147] on div "Vacancy Status Updated Your vacancy status has been updated. Cancel Okay" at bounding box center [662, 300] width 1325 height 600
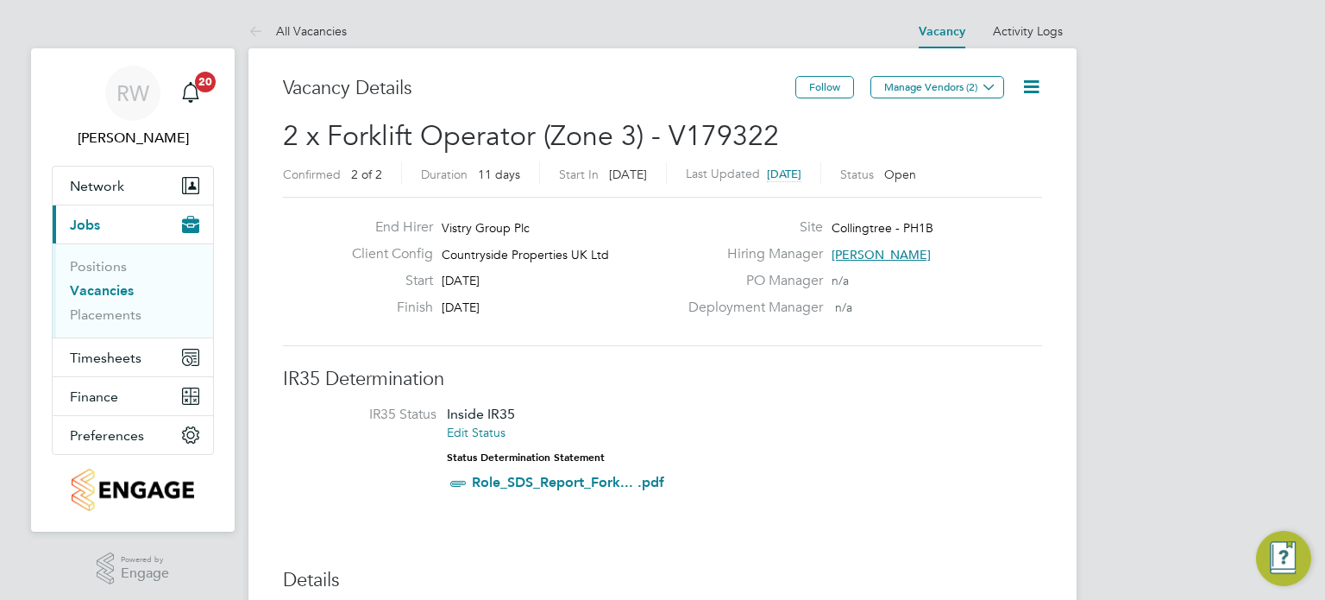
click at [1032, 87] on icon at bounding box center [1032, 87] width 22 height 22
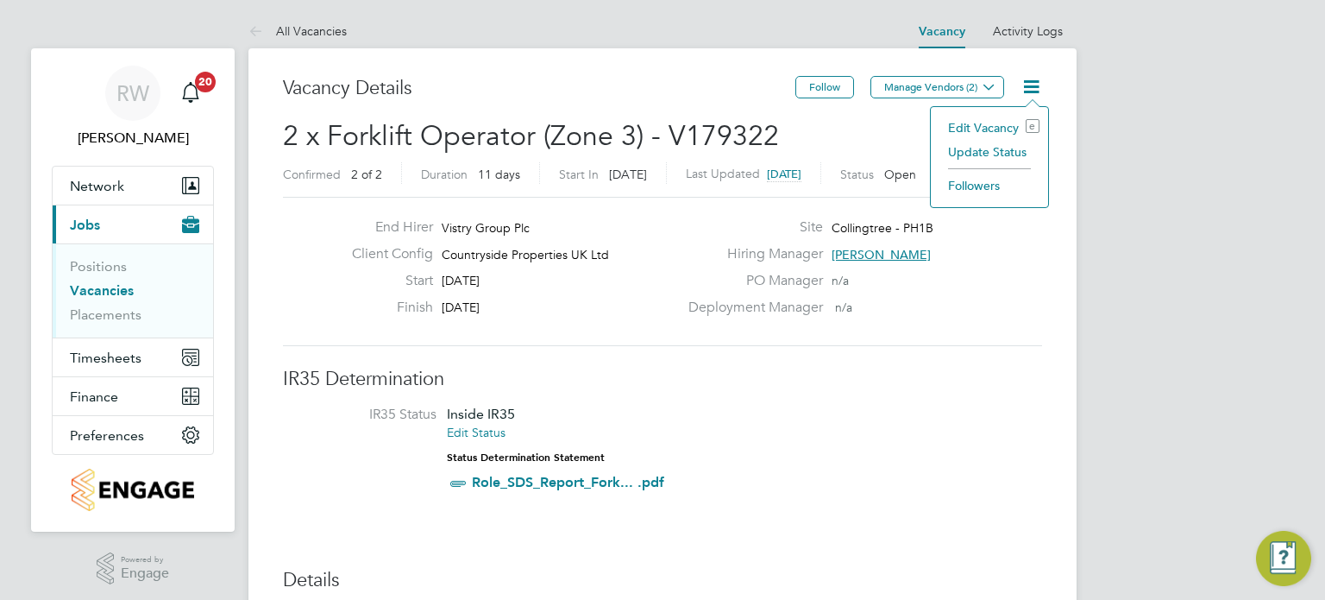
click at [995, 156] on li "Update Status" at bounding box center [990, 152] width 100 height 24
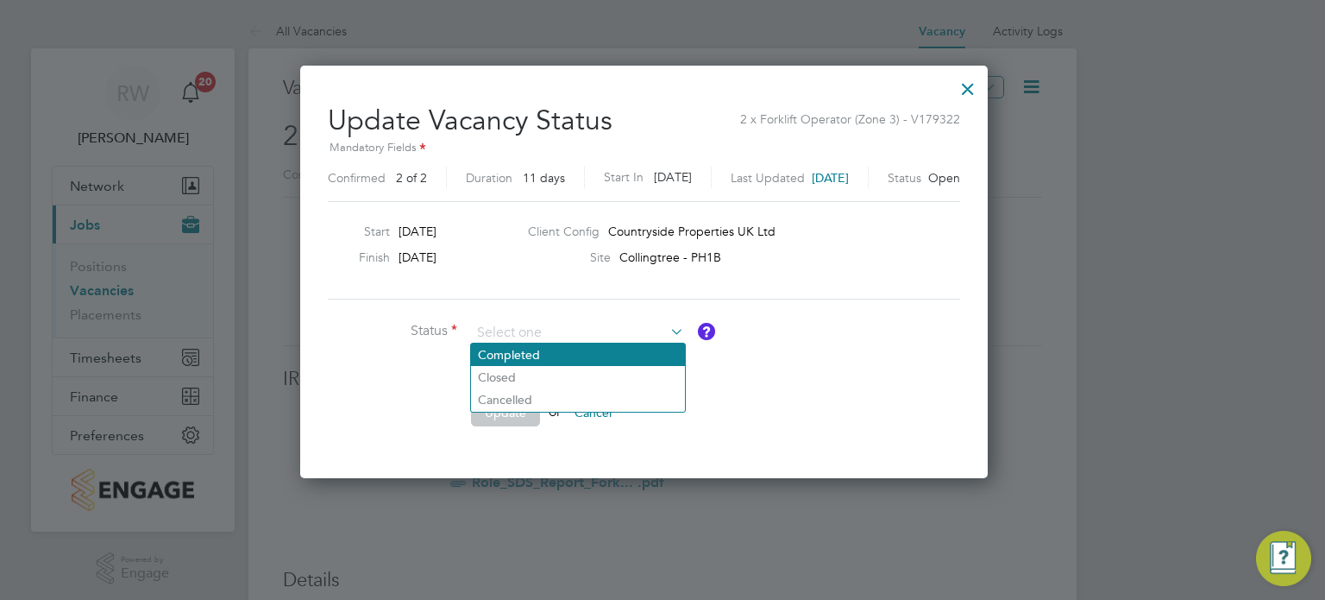
click at [532, 349] on li "Completed" at bounding box center [578, 354] width 214 height 22
type input "Completed"
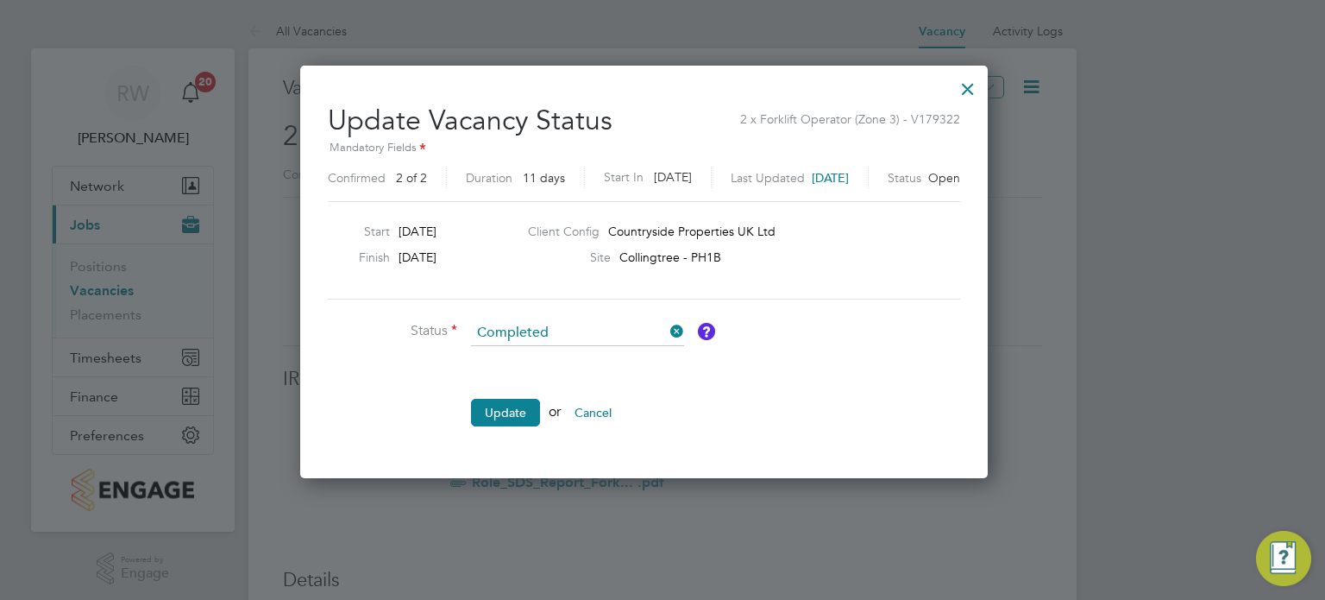
click at [513, 399] on li "Update or Cancel" at bounding box center [587, 421] width 518 height 45
click at [512, 406] on button "Update" at bounding box center [505, 413] width 69 height 28
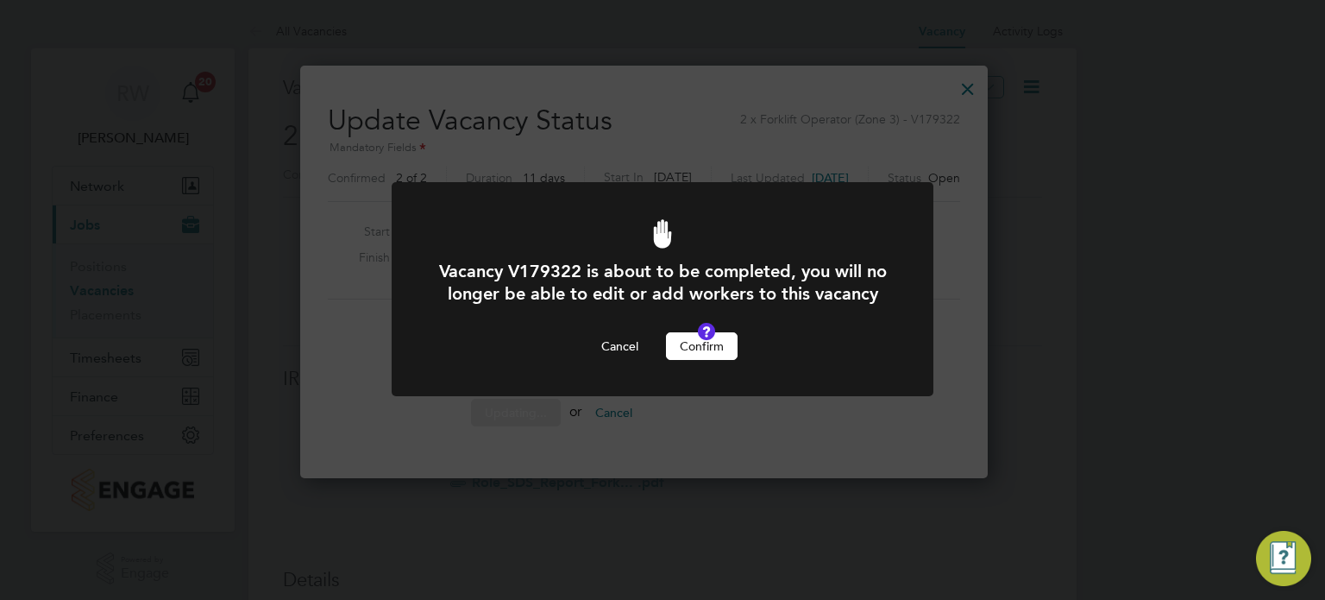
click at [709, 360] on button "Confirm" at bounding box center [702, 346] width 72 height 28
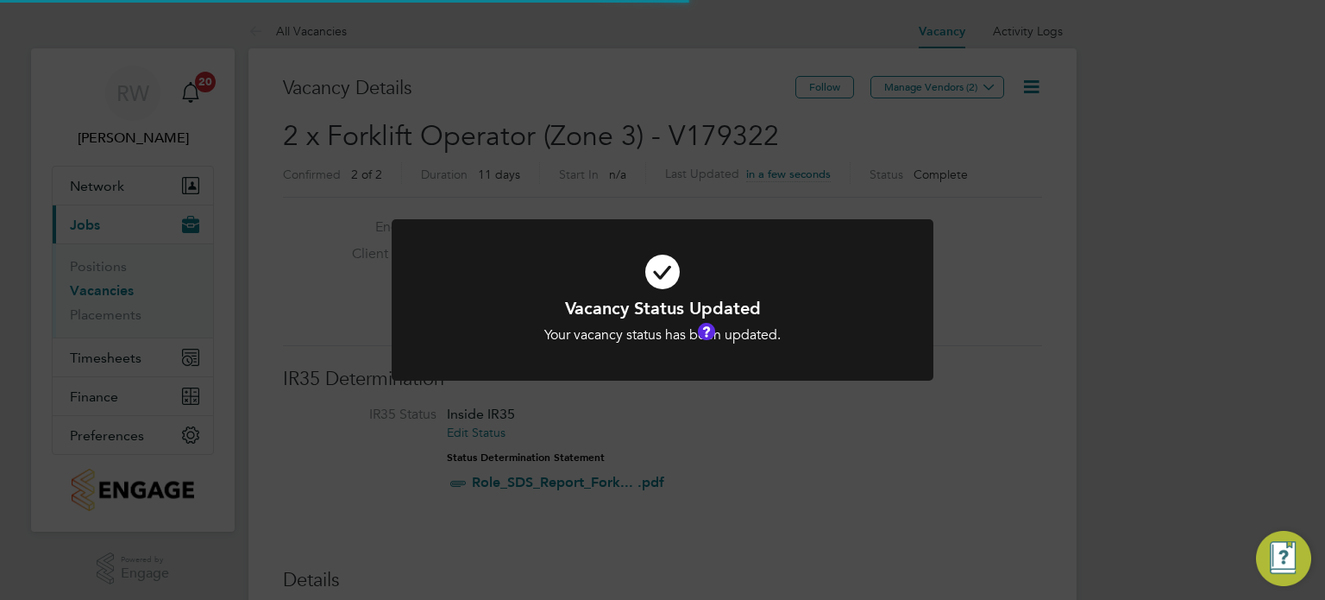
click at [767, 125] on div "Vacancy Status Updated Your vacancy status has been updated. Cancel Okay" at bounding box center [662, 300] width 1325 height 600
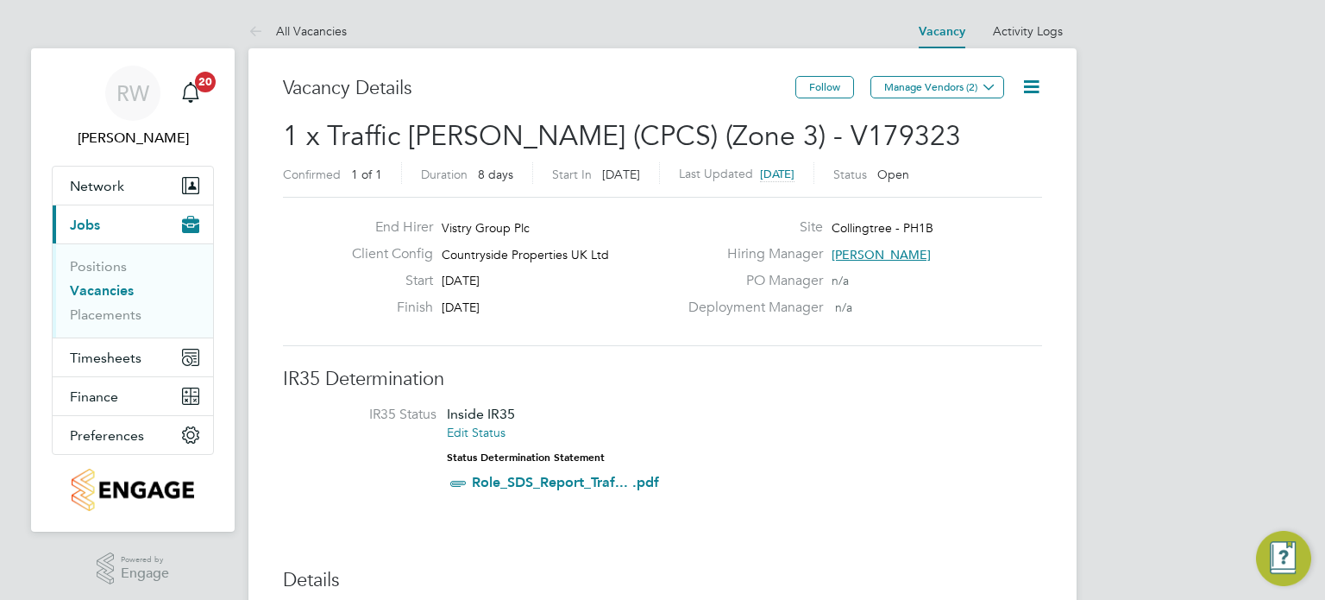
click at [1024, 89] on icon at bounding box center [1032, 87] width 22 height 22
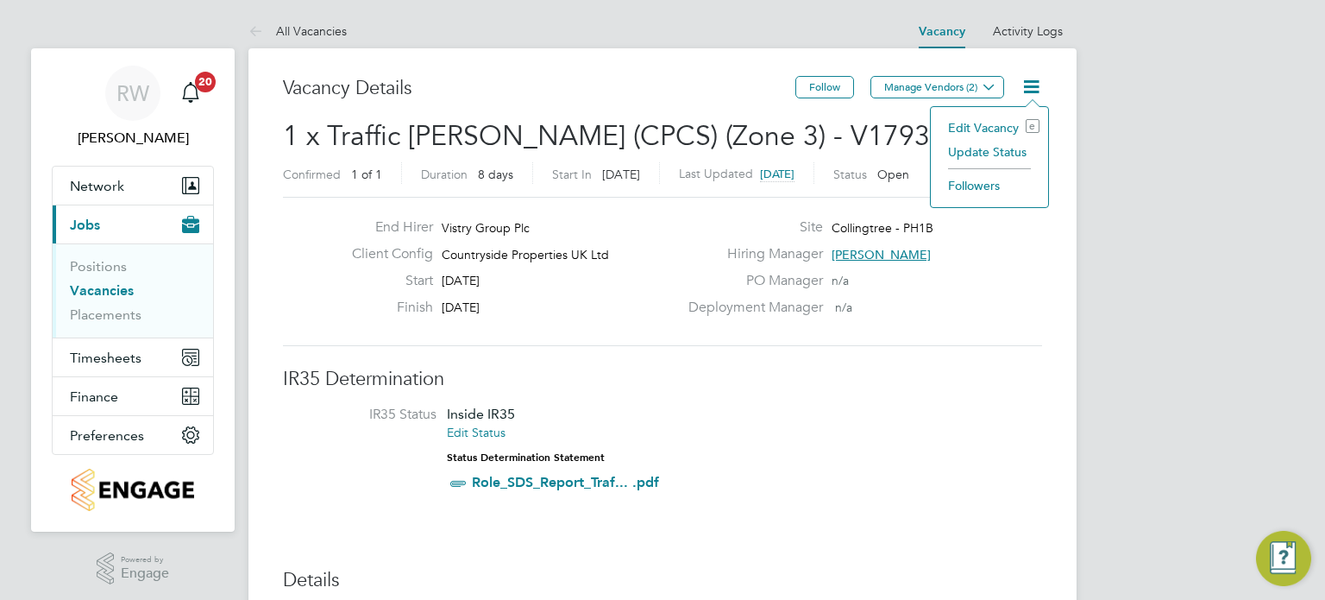
click at [992, 180] on li "Followers" at bounding box center [990, 185] width 100 height 24
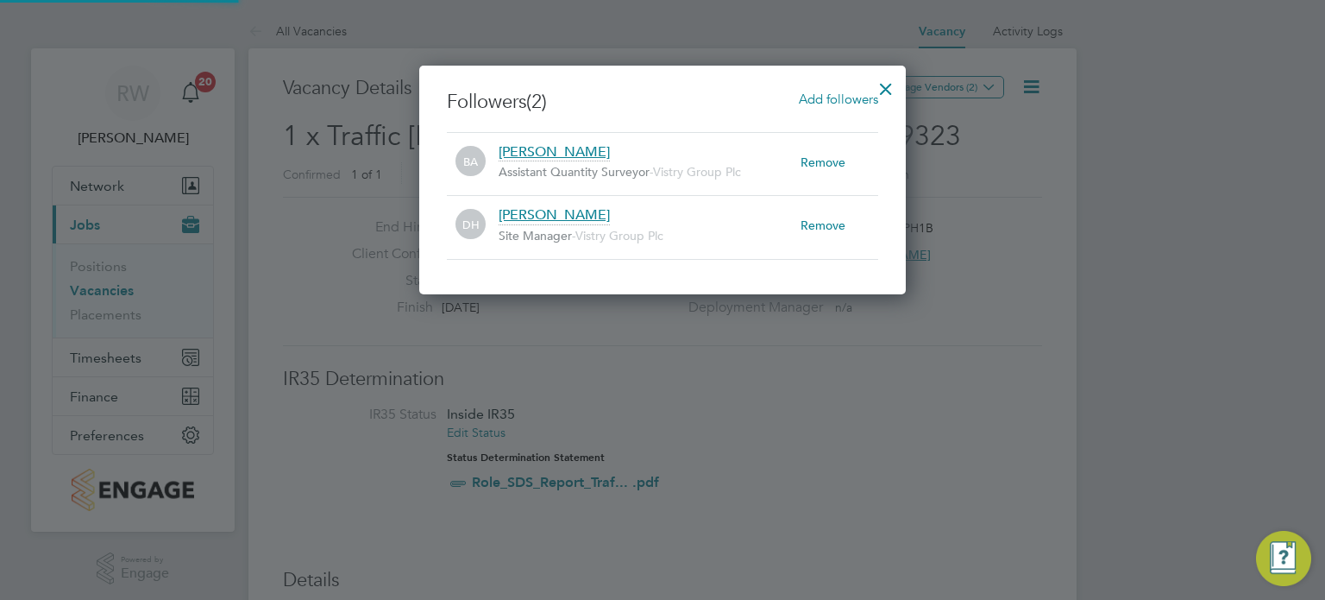
scroll to position [18, 303]
click at [891, 71] on div at bounding box center [886, 84] width 31 height 31
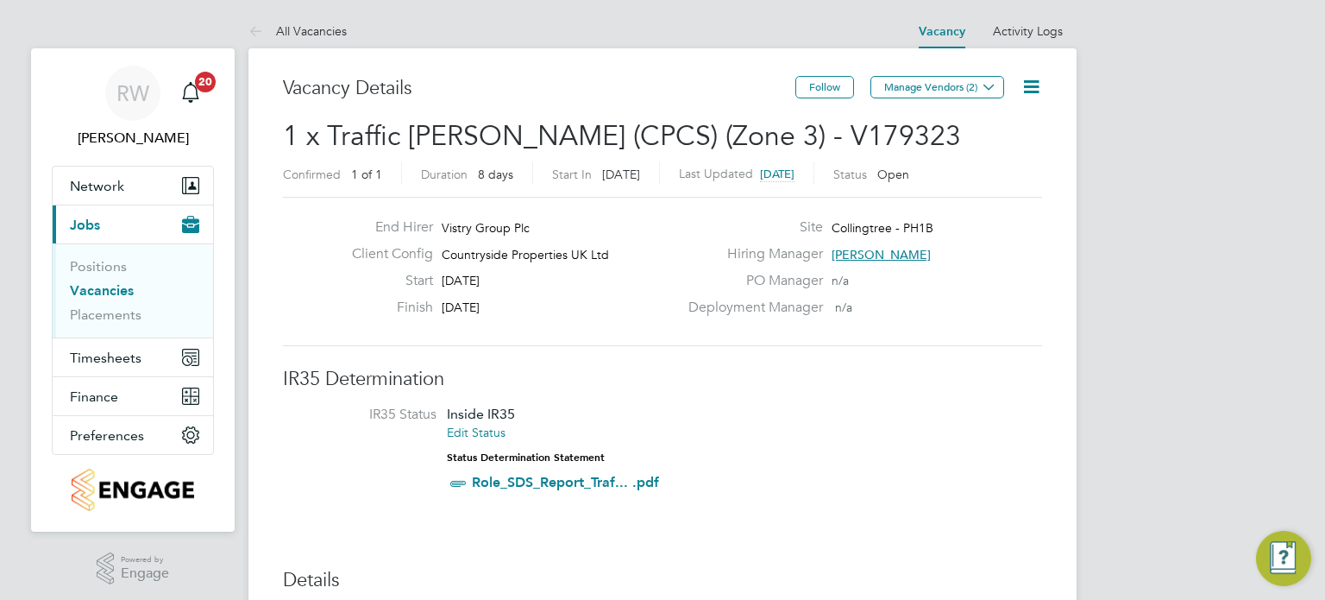
click at [1032, 81] on icon at bounding box center [1032, 87] width 22 height 22
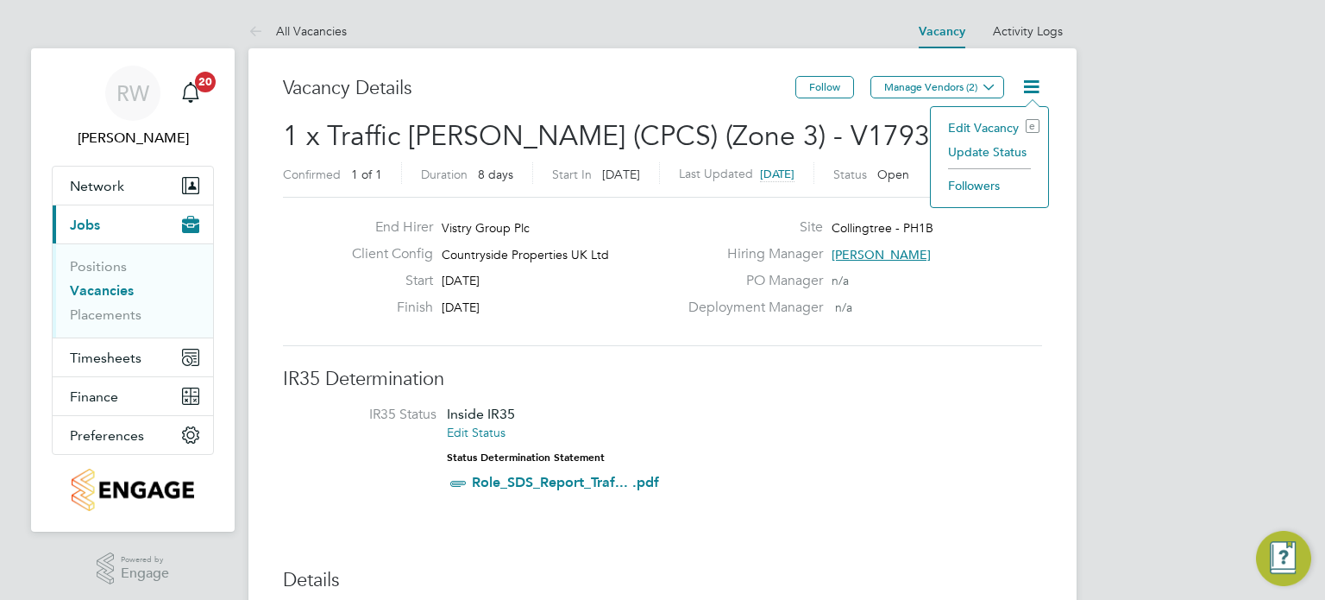
click at [977, 151] on li "Update Status" at bounding box center [990, 152] width 100 height 24
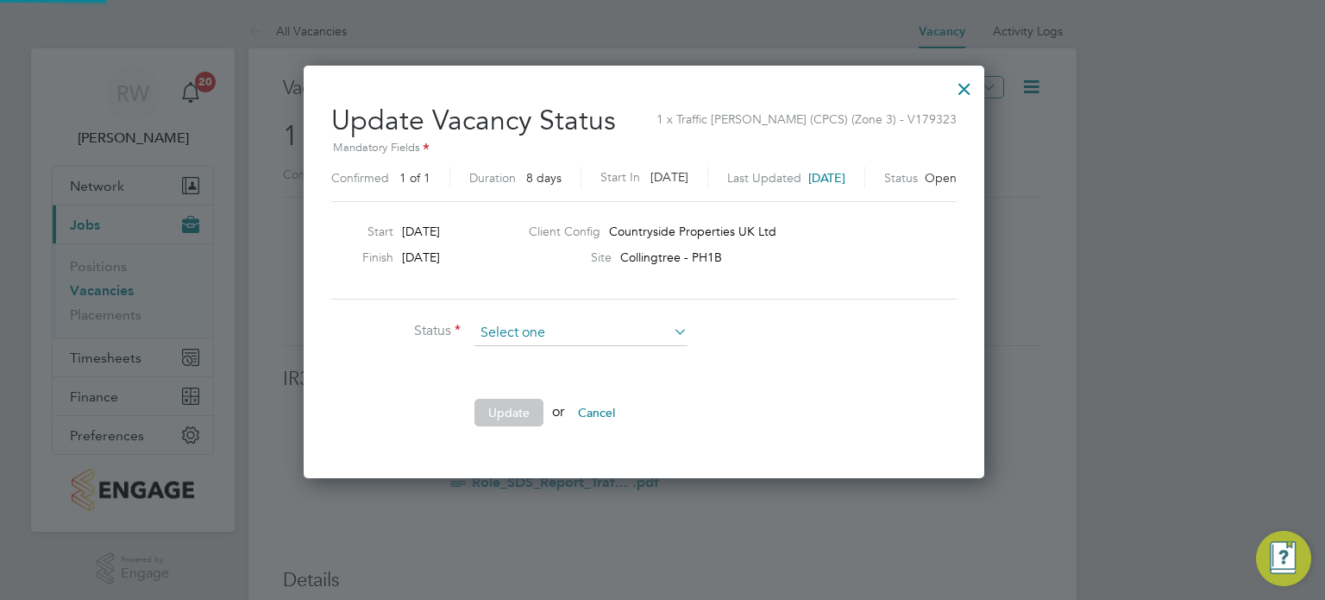
scroll to position [9, 8]
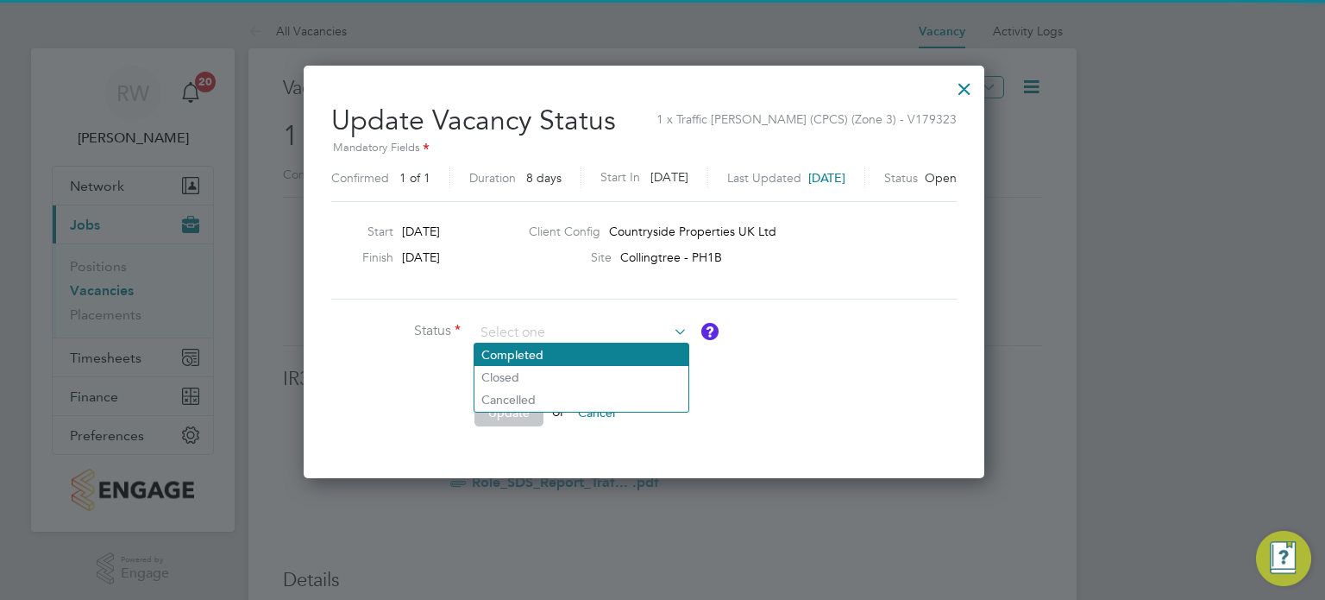
click at [528, 352] on li "Completed" at bounding box center [582, 354] width 214 height 22
type input "Completed"
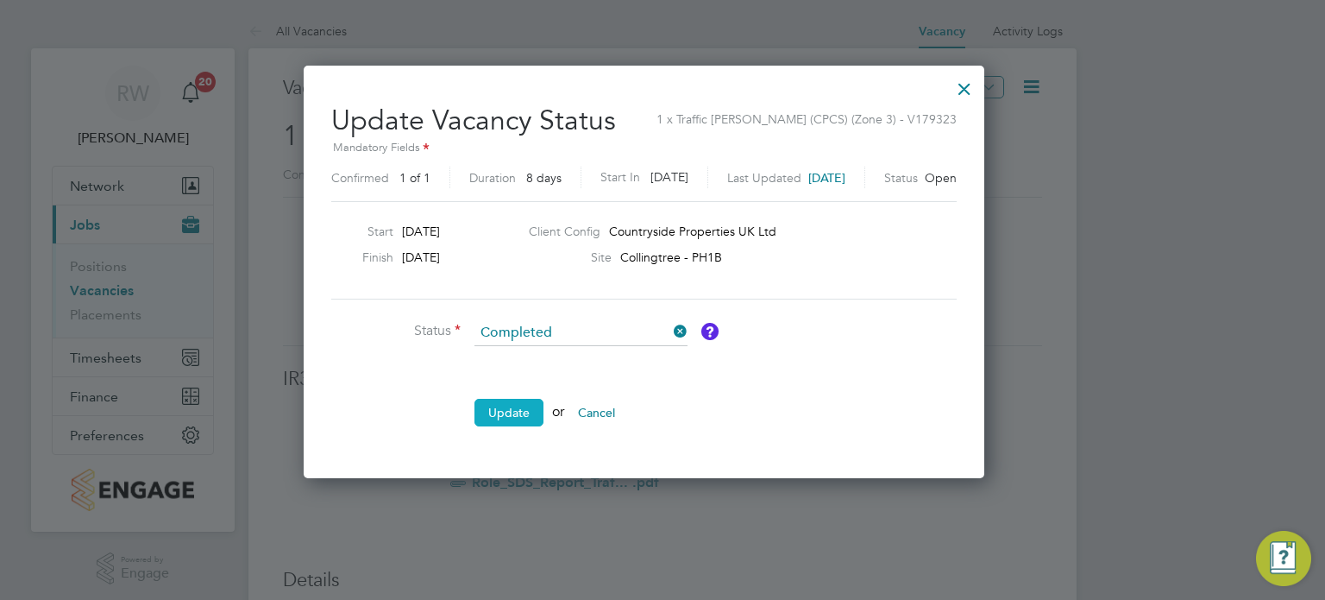
click at [520, 415] on button "Update" at bounding box center [509, 413] width 69 height 28
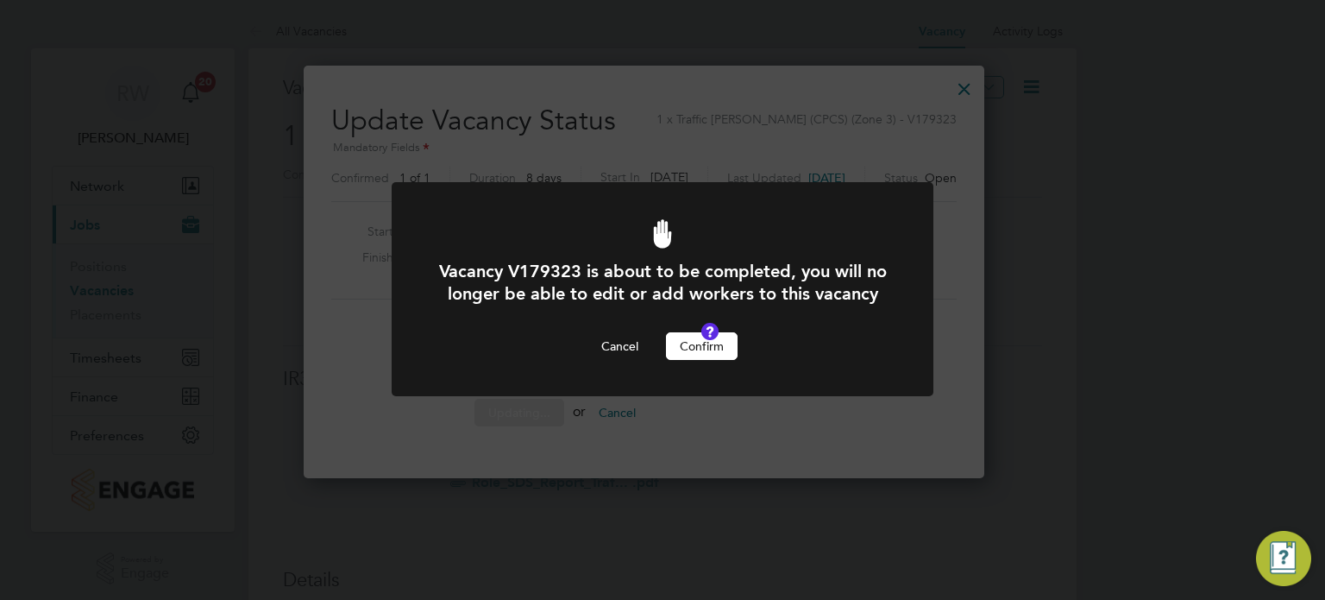
click at [707, 354] on button "Confirm" at bounding box center [702, 346] width 72 height 28
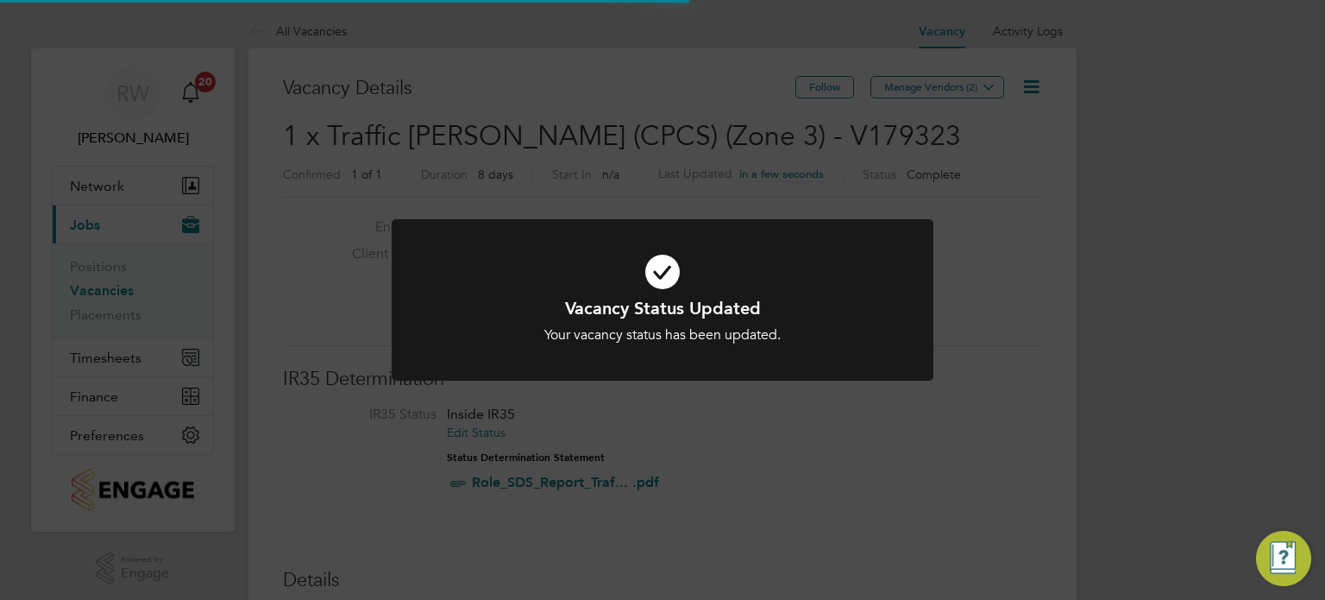
click at [640, 413] on div "Vacancy Status Updated Your vacancy status has been updated. Cancel Okay" at bounding box center [662, 300] width 1325 height 600
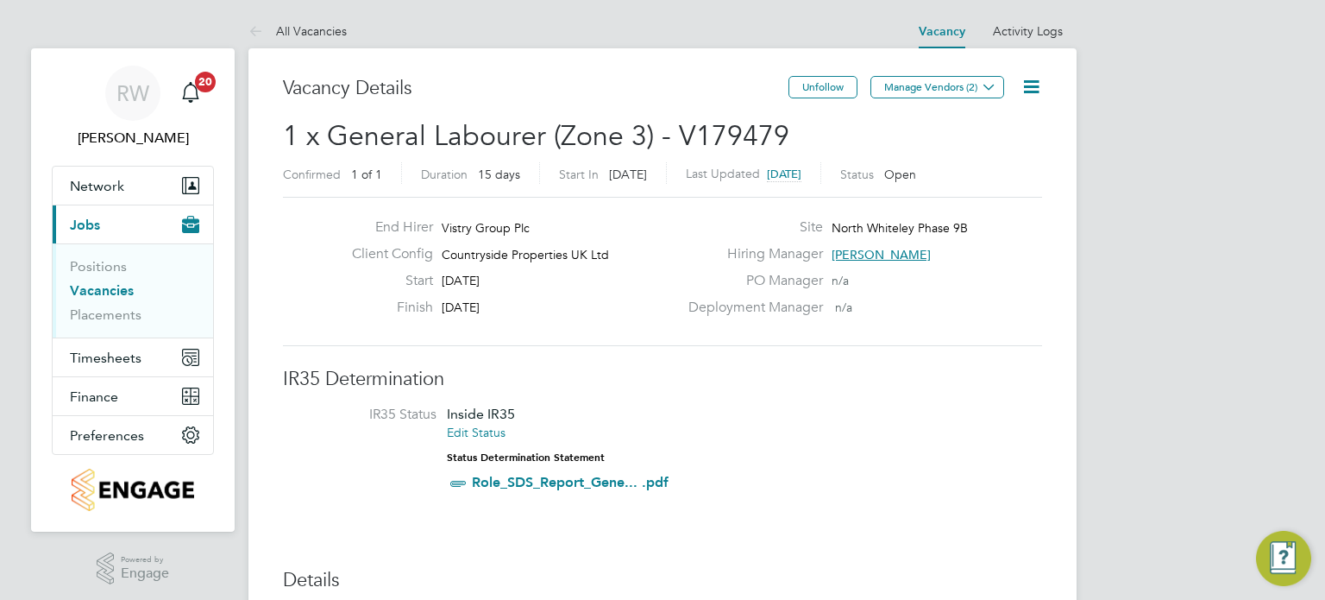
click at [1026, 87] on icon at bounding box center [1032, 87] width 22 height 22
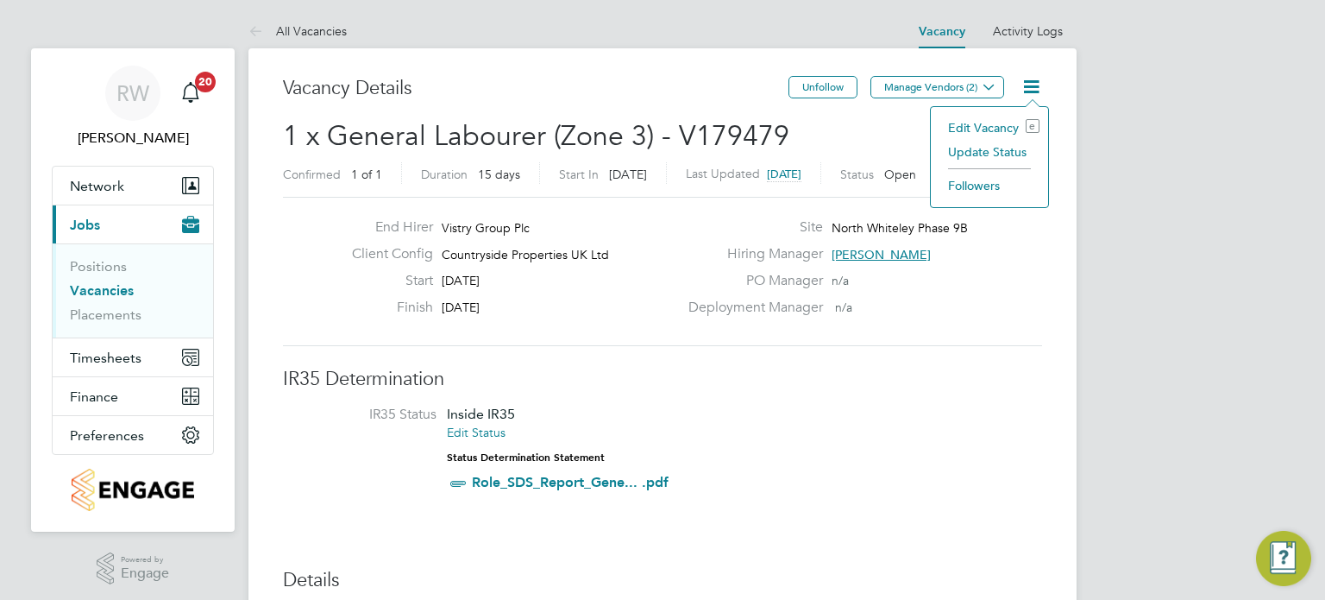
click at [980, 154] on li "Update Status" at bounding box center [990, 152] width 100 height 24
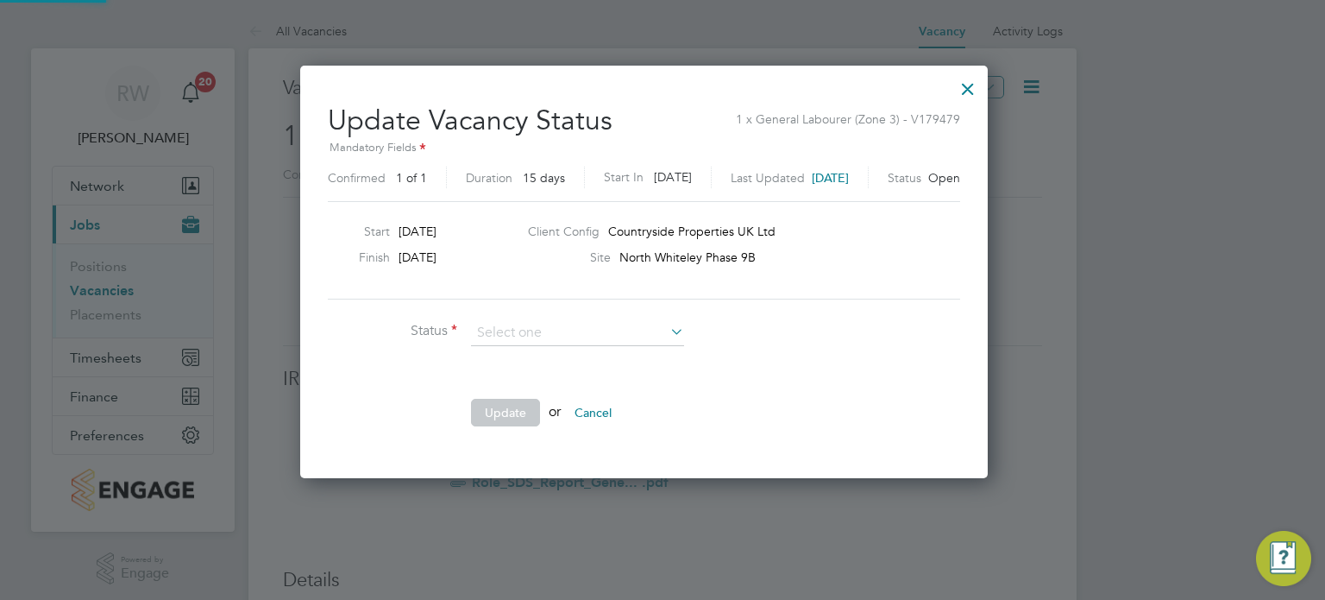
scroll to position [410, 725]
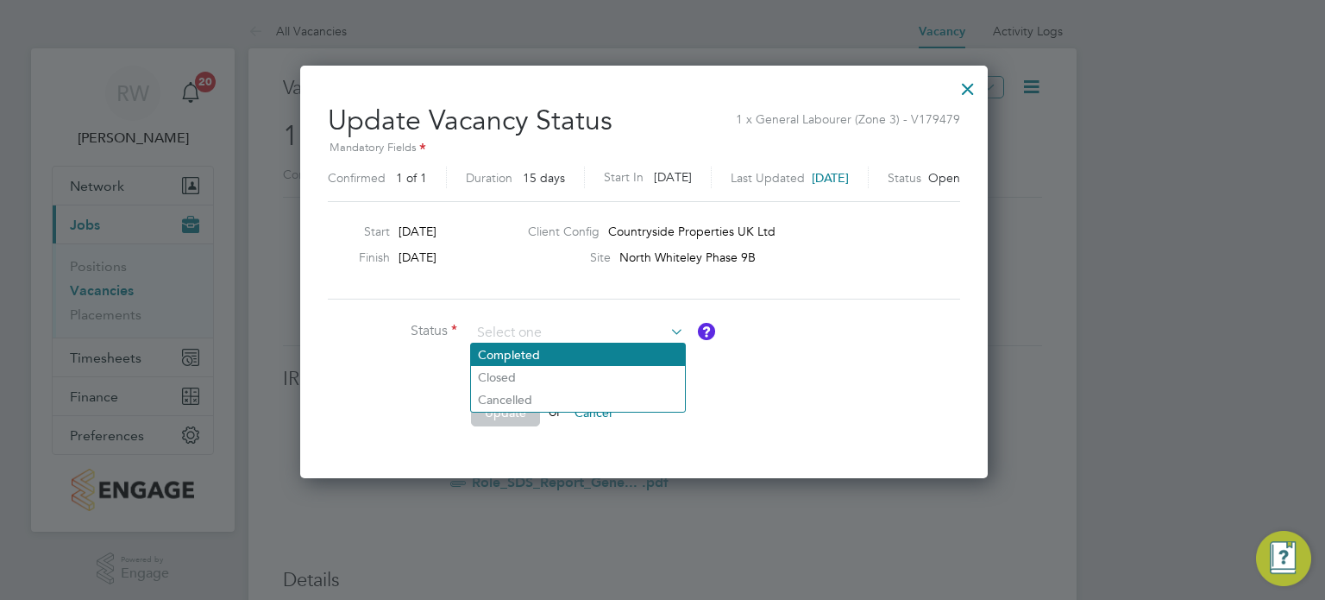
click at [559, 355] on li "Completed" at bounding box center [578, 354] width 214 height 22
type input "Completed"
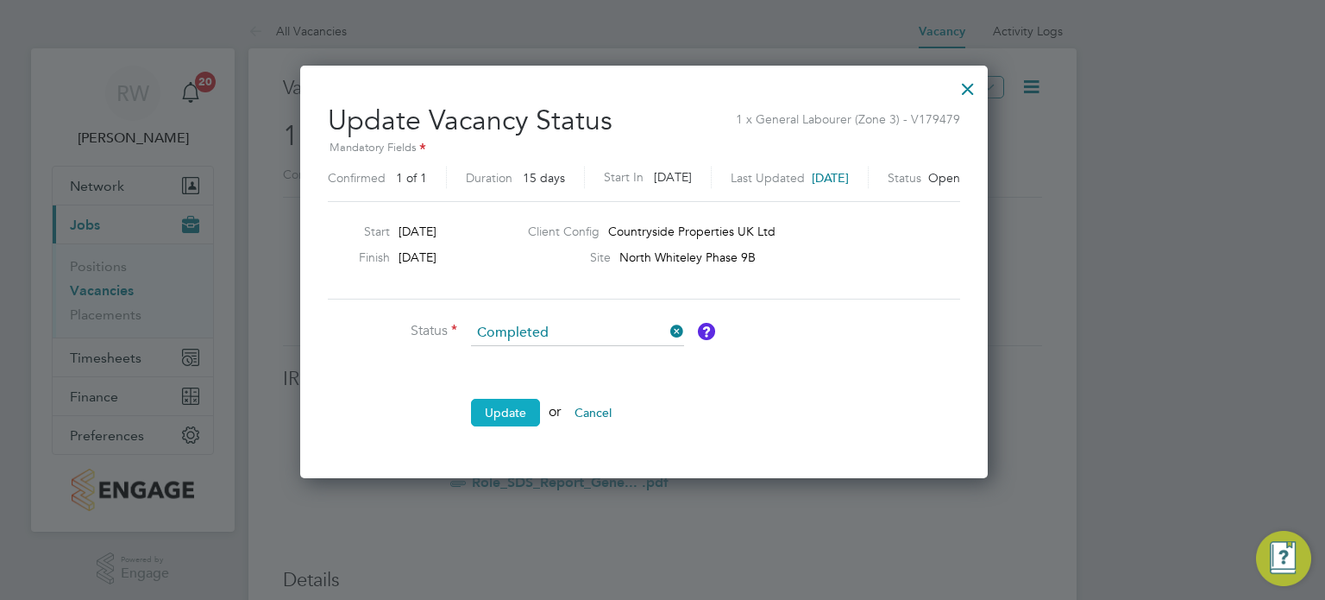
click at [535, 410] on button "Update" at bounding box center [505, 413] width 69 height 28
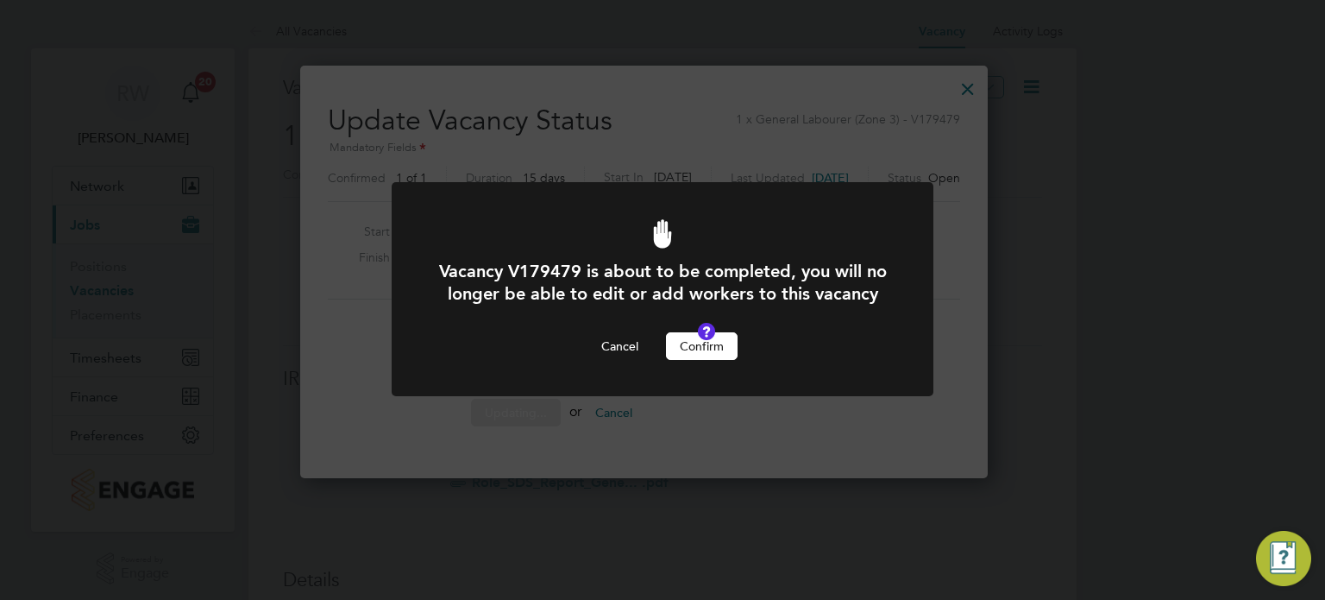
click at [735, 360] on button "Confirm" at bounding box center [702, 346] width 72 height 28
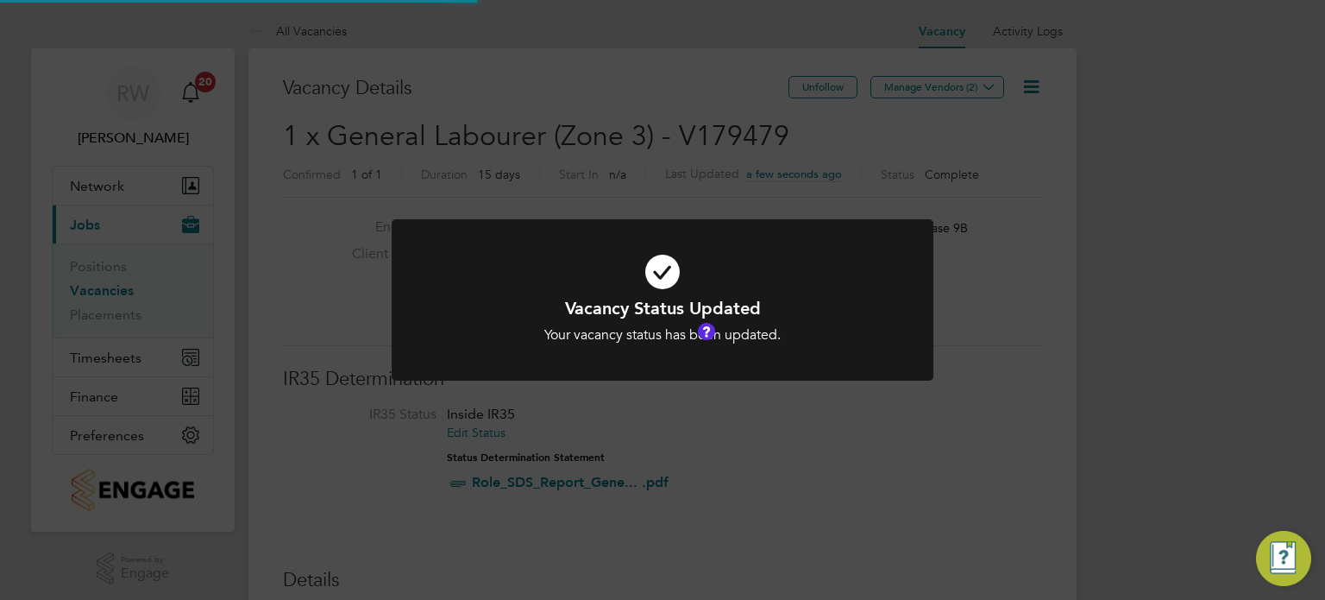
scroll to position [51, 121]
drag, startPoint x: 834, startPoint y: 158, endPoint x: 832, endPoint y: 146, distance: 12.4
click at [834, 154] on div "Vacancy Status Updated Your vacancy status has been updated. Cancel Okay" at bounding box center [662, 300] width 1325 height 600
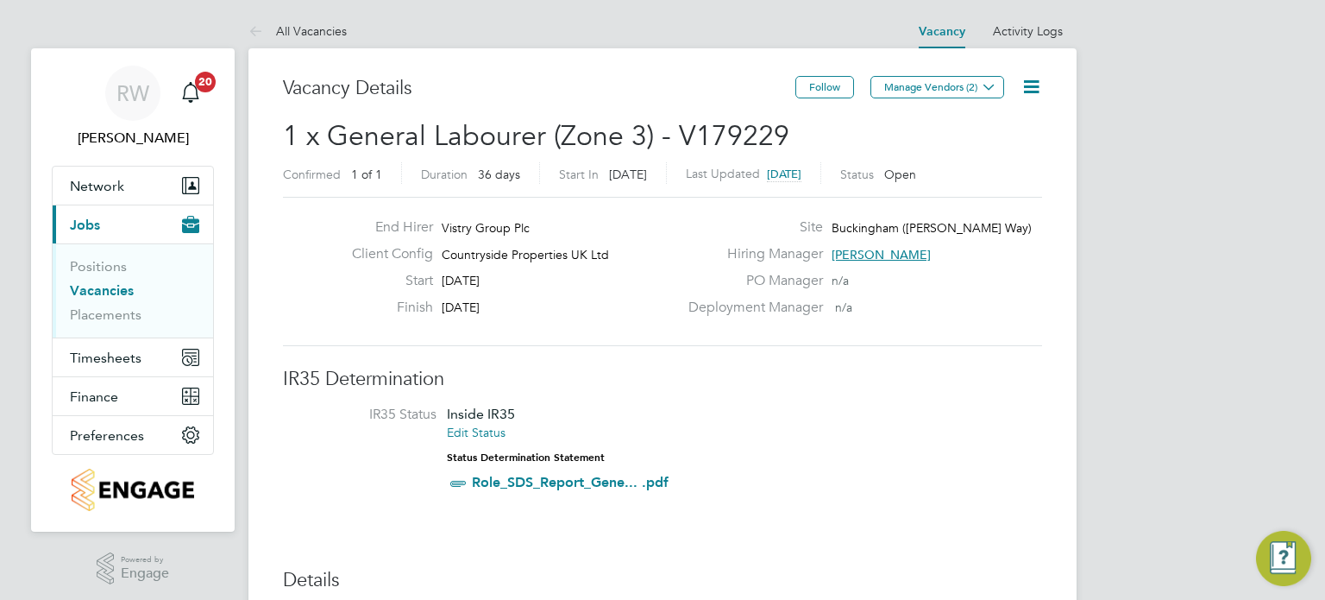
click at [1036, 83] on icon at bounding box center [1032, 87] width 22 height 22
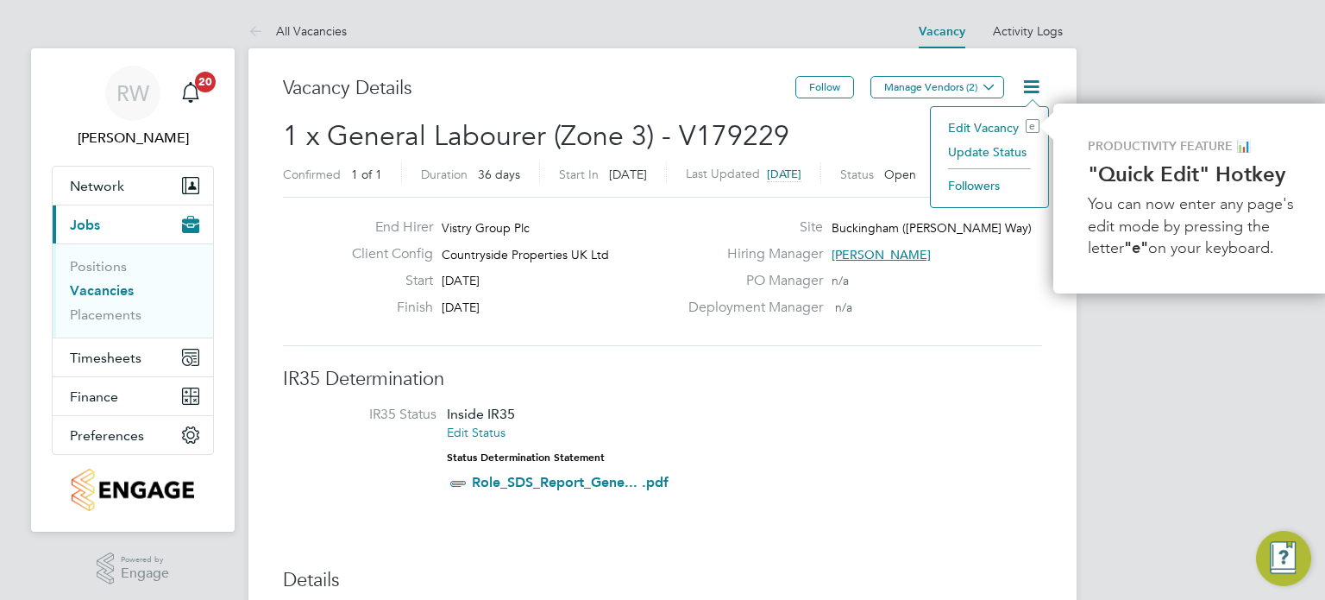
scroll to position [0, 3]
click at [999, 147] on li "Update Status" at bounding box center [986, 152] width 100 height 24
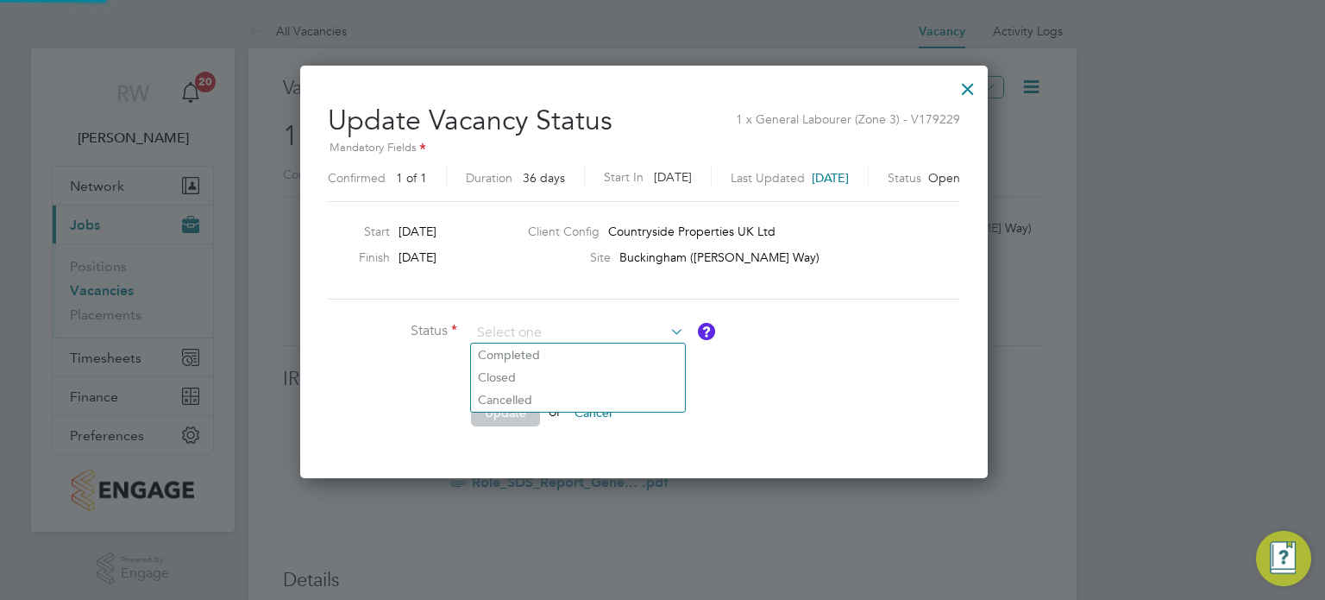
scroll to position [410, 725]
click at [562, 348] on li "Completed" at bounding box center [578, 354] width 214 height 22
type input "Completed"
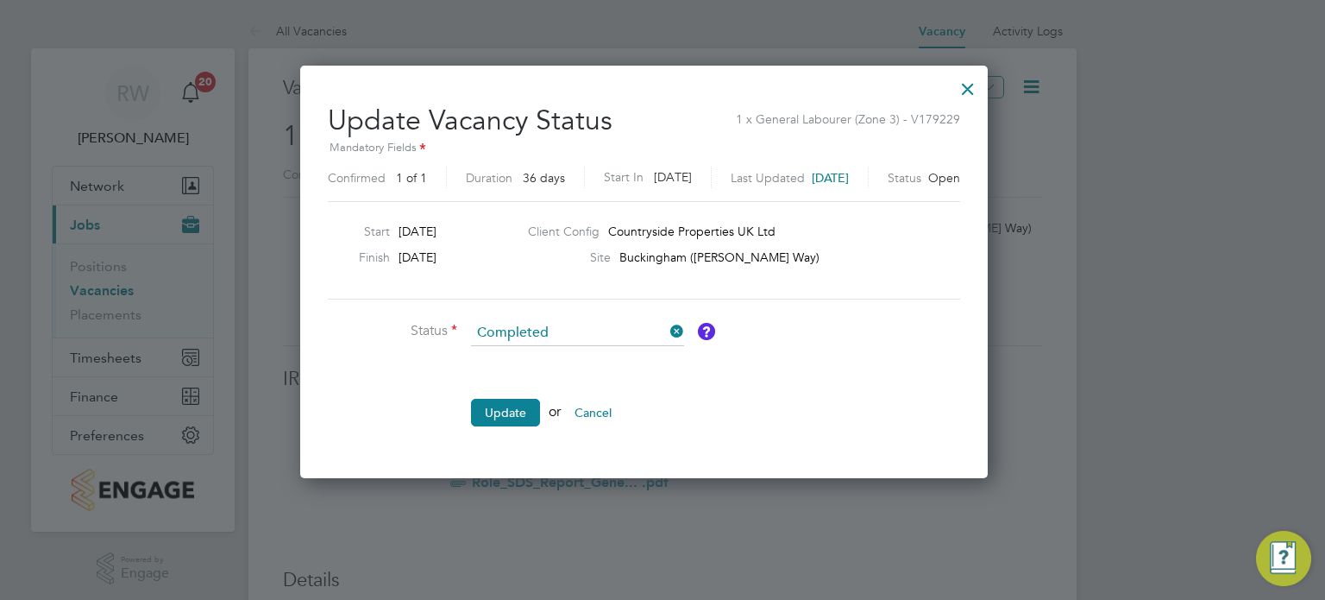
click at [518, 420] on button "Update" at bounding box center [505, 413] width 69 height 28
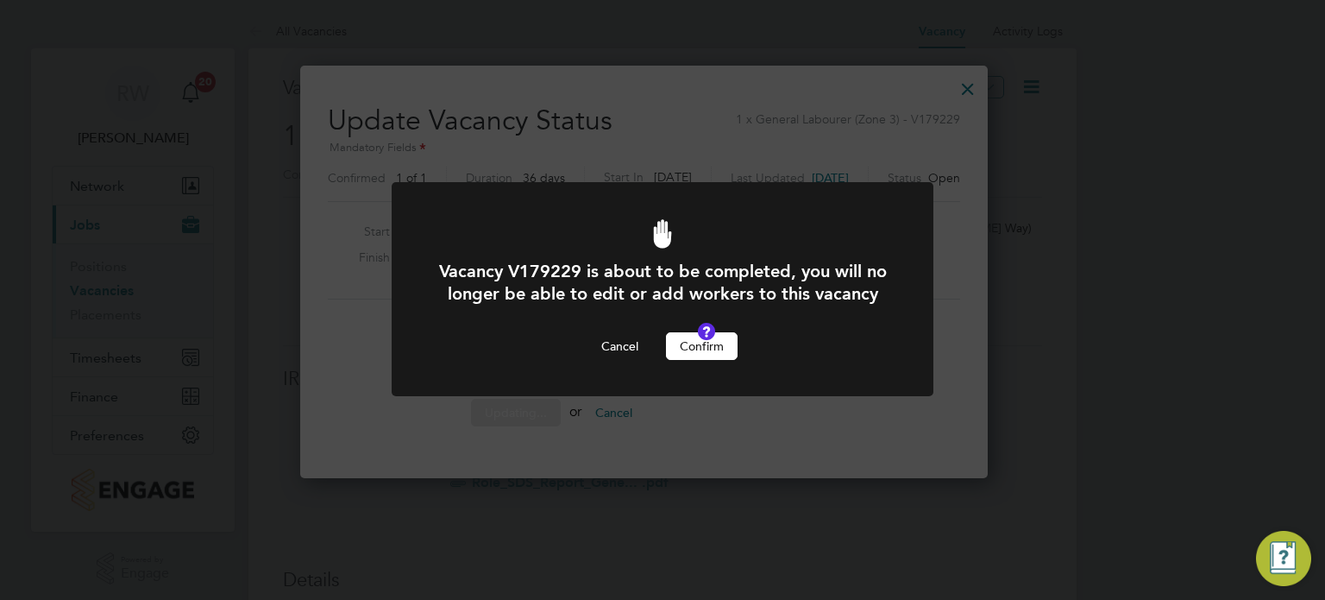
click at [705, 360] on button "Confirm" at bounding box center [702, 346] width 72 height 28
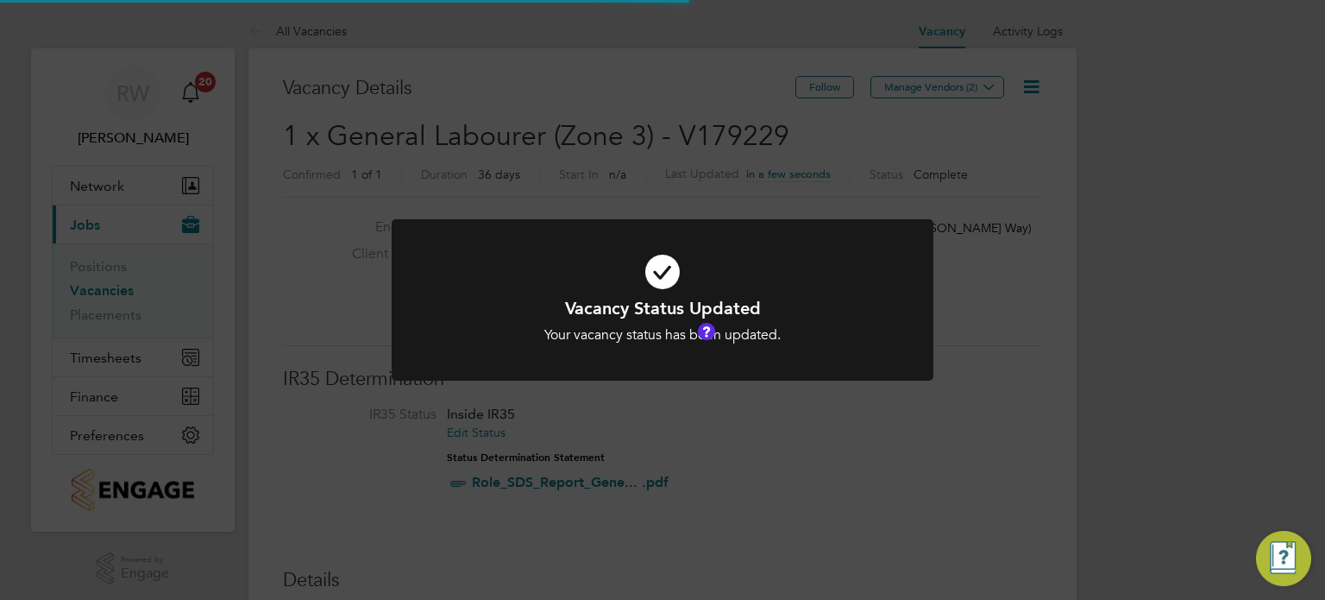
drag, startPoint x: 663, startPoint y: 165, endPoint x: 801, endPoint y: 22, distance: 197.7
click at [663, 164] on div "Vacancy Status Updated Your vacancy status has been updated. Cancel Okay" at bounding box center [662, 300] width 1325 height 600
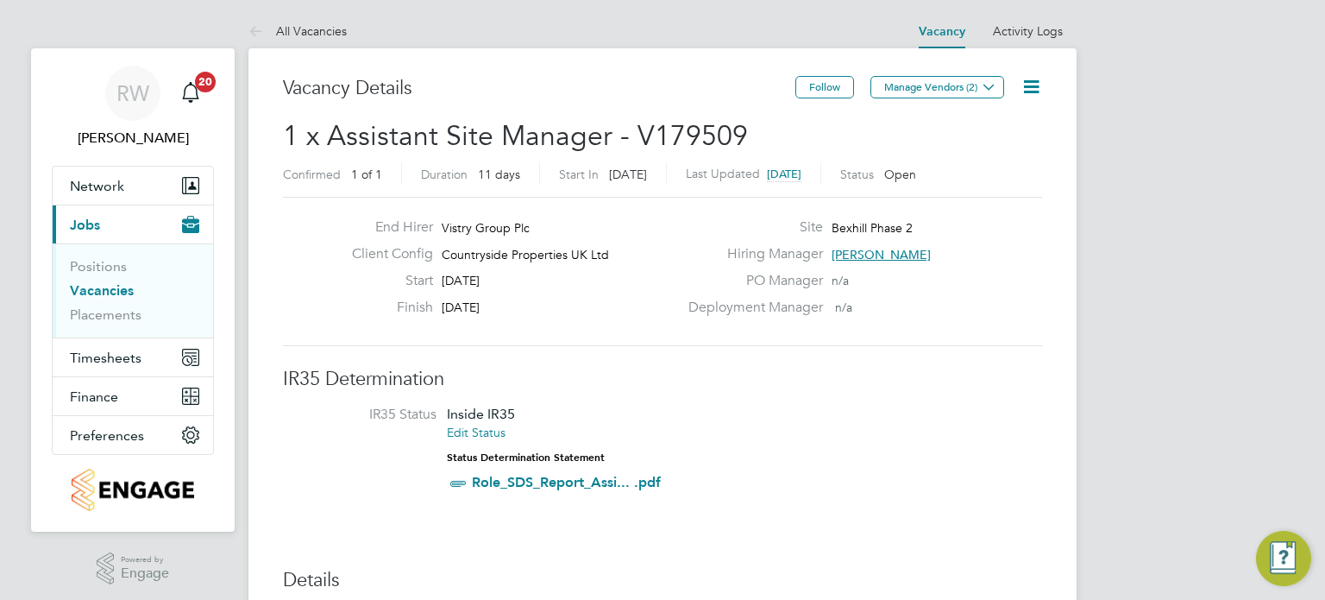
click at [1028, 87] on icon at bounding box center [1032, 87] width 22 height 22
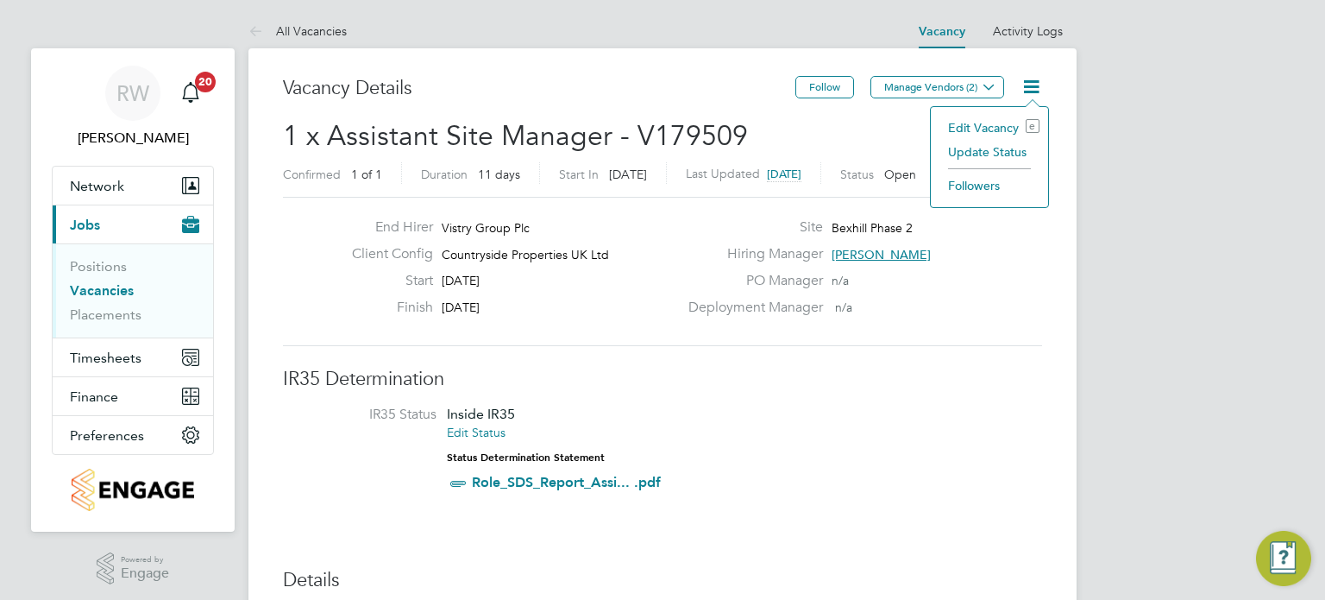
drag, startPoint x: 995, startPoint y: 156, endPoint x: 970, endPoint y: 161, distance: 25.6
click at [993, 157] on li "Update Status" at bounding box center [990, 152] width 100 height 24
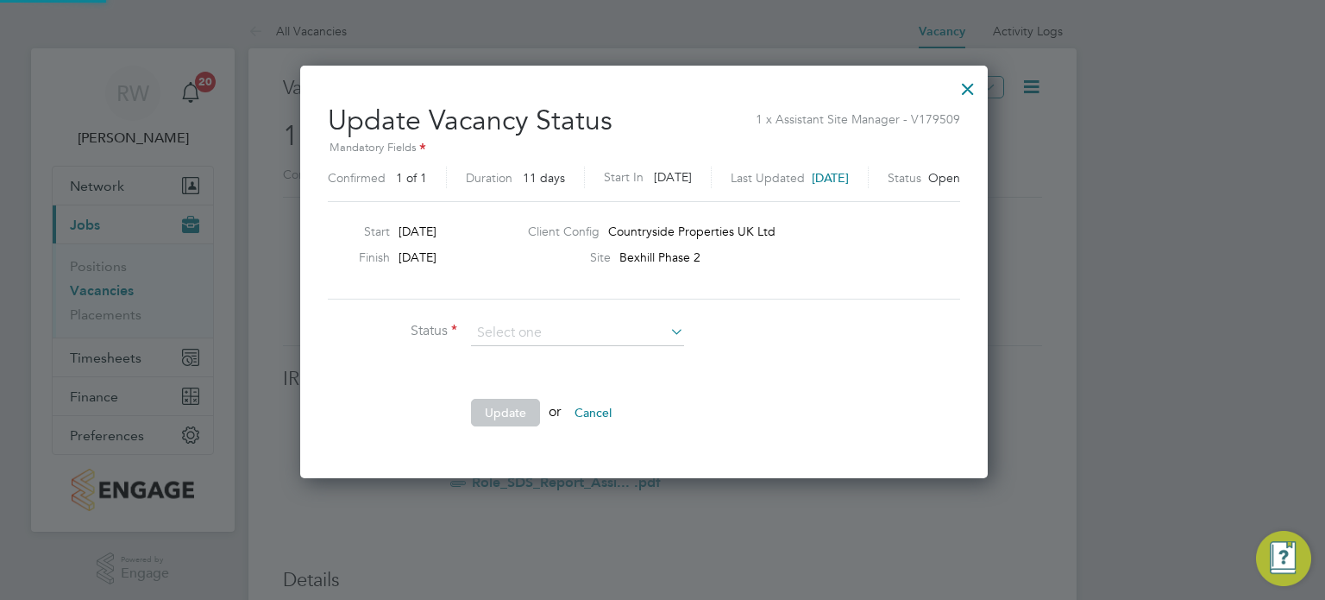
scroll to position [410, 725]
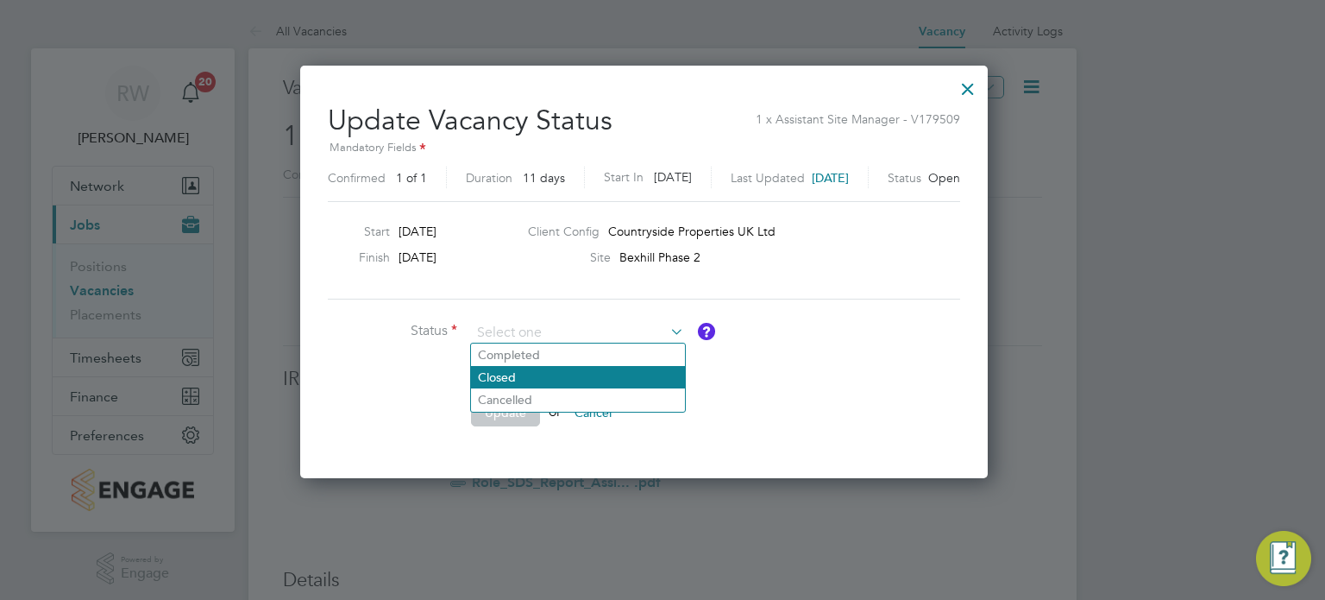
drag, startPoint x: 594, startPoint y: 359, endPoint x: 568, endPoint y: 386, distance: 37.8
click at [594, 359] on li "Completed" at bounding box center [578, 354] width 214 height 22
type input "Completed"
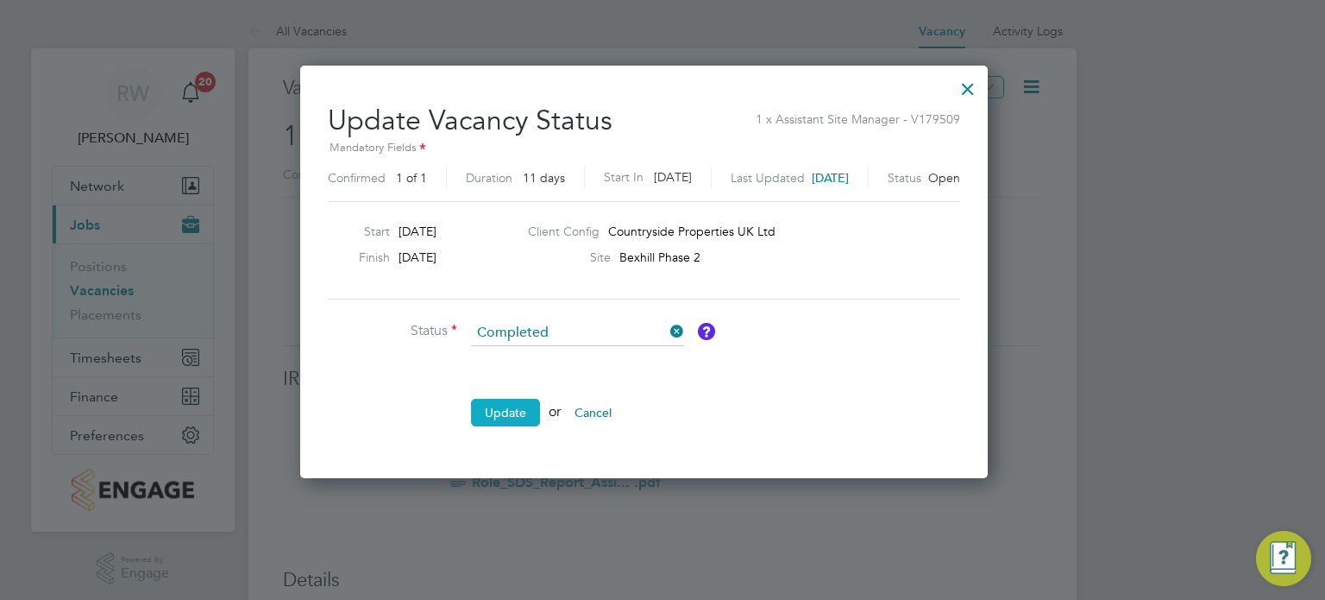
click at [512, 409] on button "Update" at bounding box center [505, 413] width 69 height 28
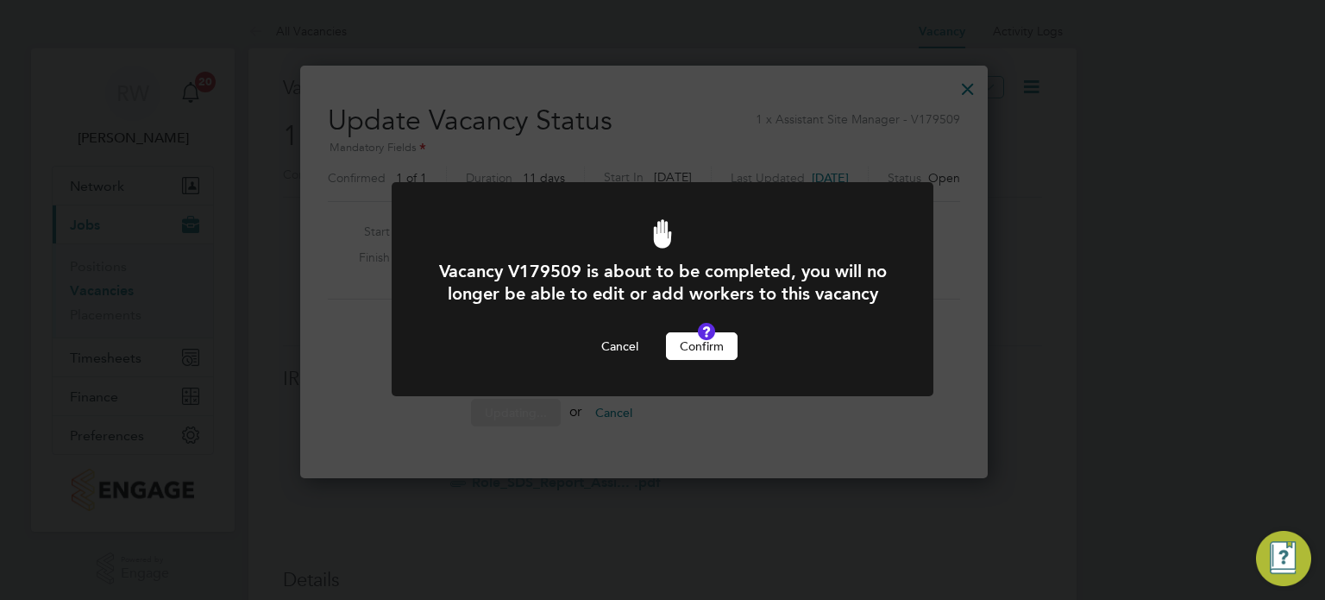
click at [701, 360] on button "Confirm" at bounding box center [702, 346] width 72 height 28
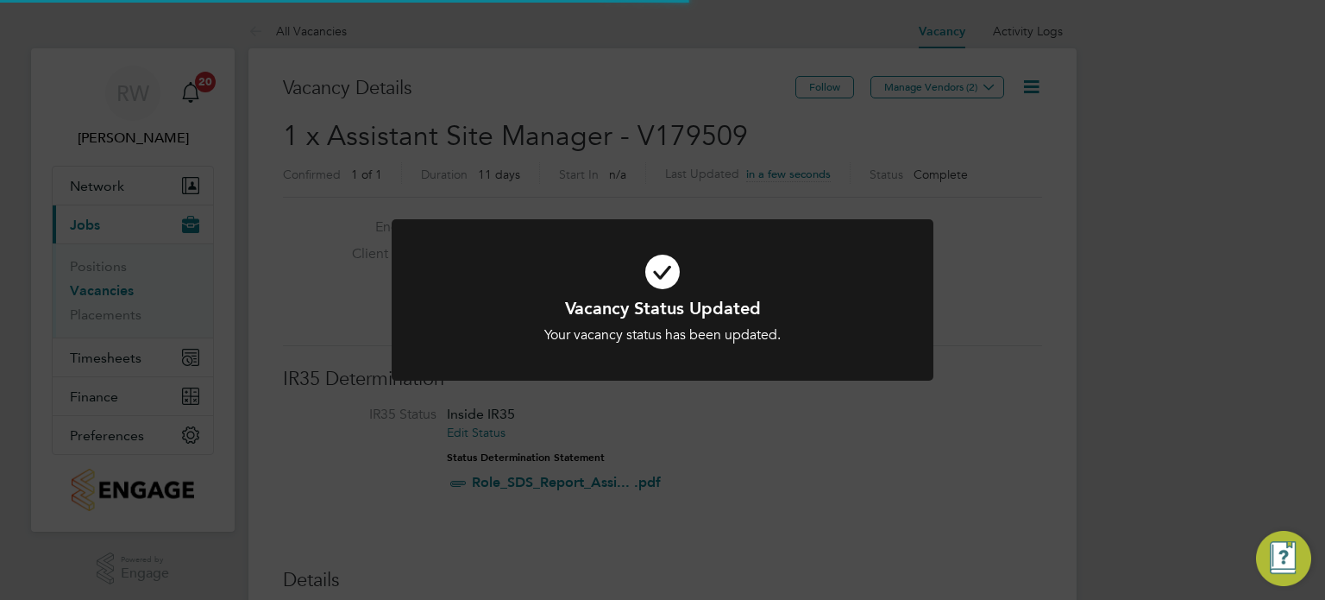
click at [754, 141] on div "Vacancy Status Updated Your vacancy status has been updated. Cancel Okay" at bounding box center [662, 300] width 1325 height 600
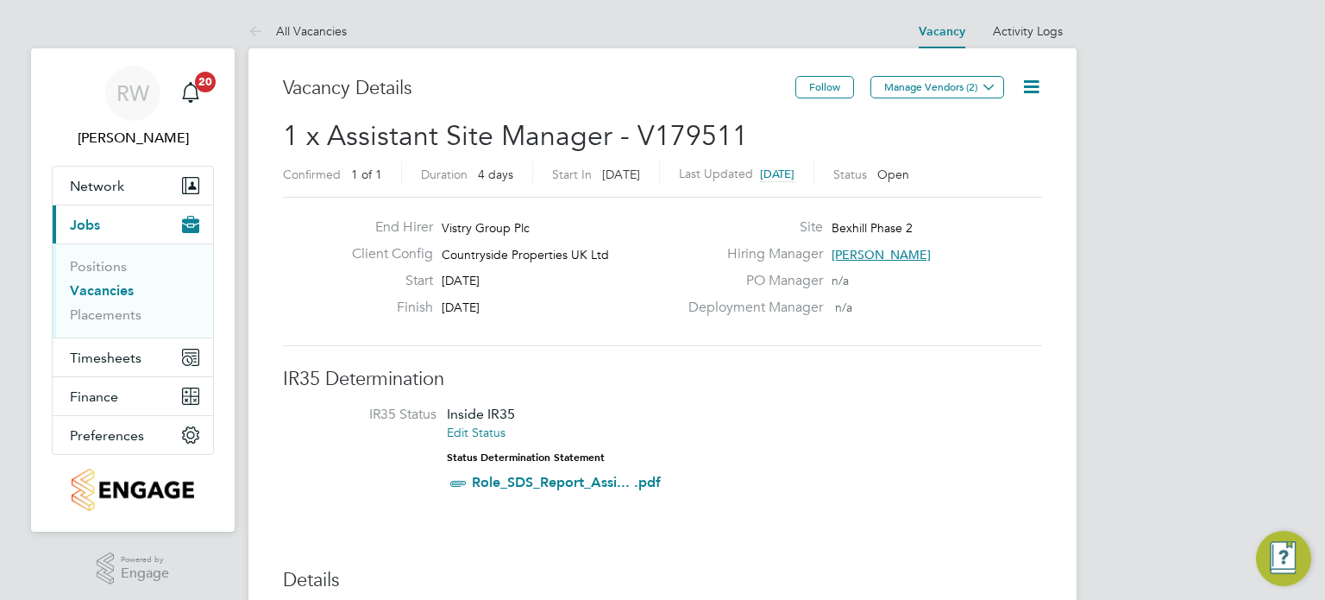
click at [1028, 85] on icon at bounding box center [1032, 87] width 22 height 22
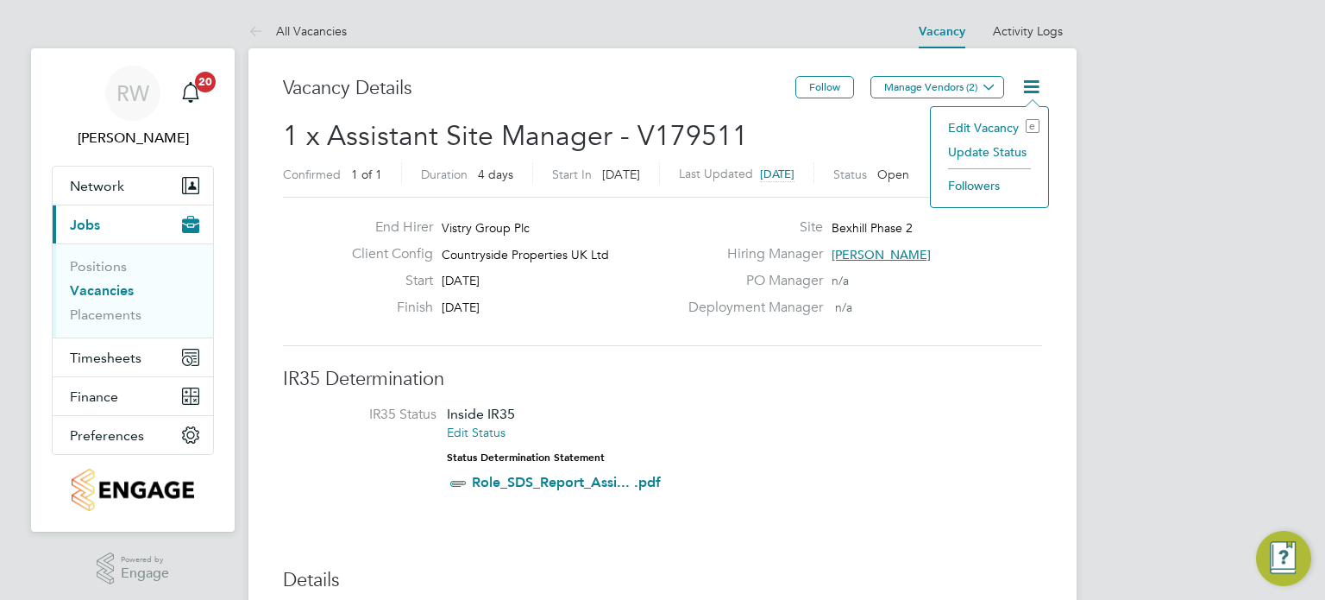
click at [990, 149] on li "Update Status" at bounding box center [990, 152] width 100 height 24
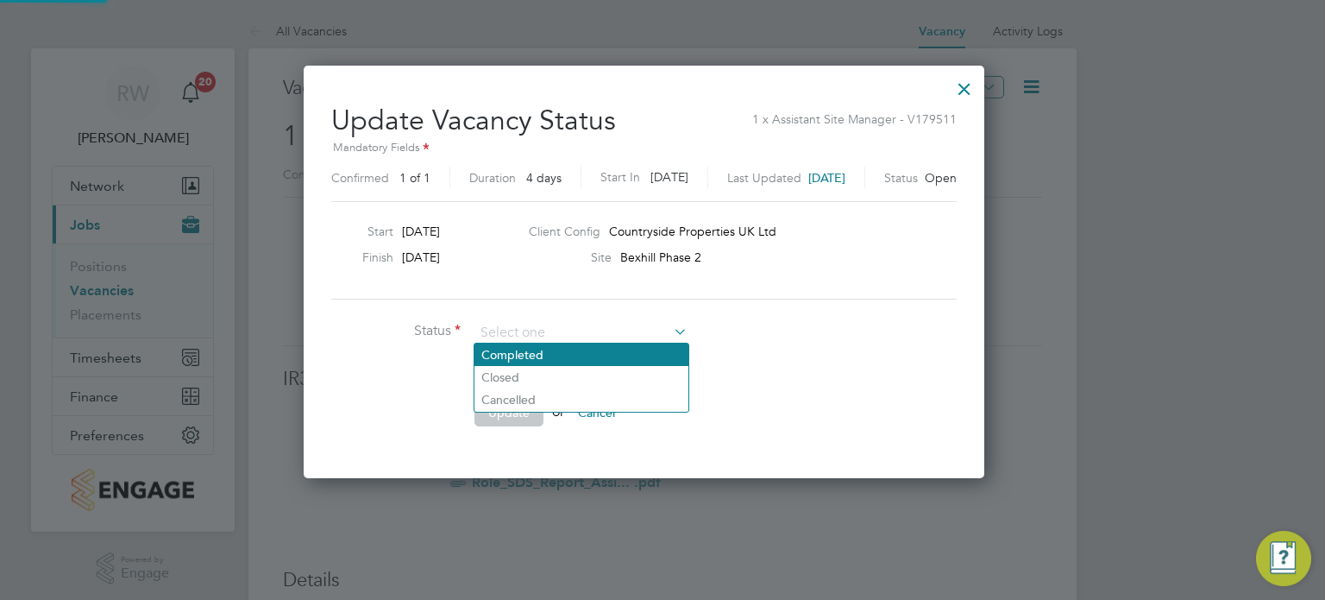
scroll to position [410, 717]
click at [587, 359] on li "Completed" at bounding box center [582, 354] width 214 height 22
type input "Completed"
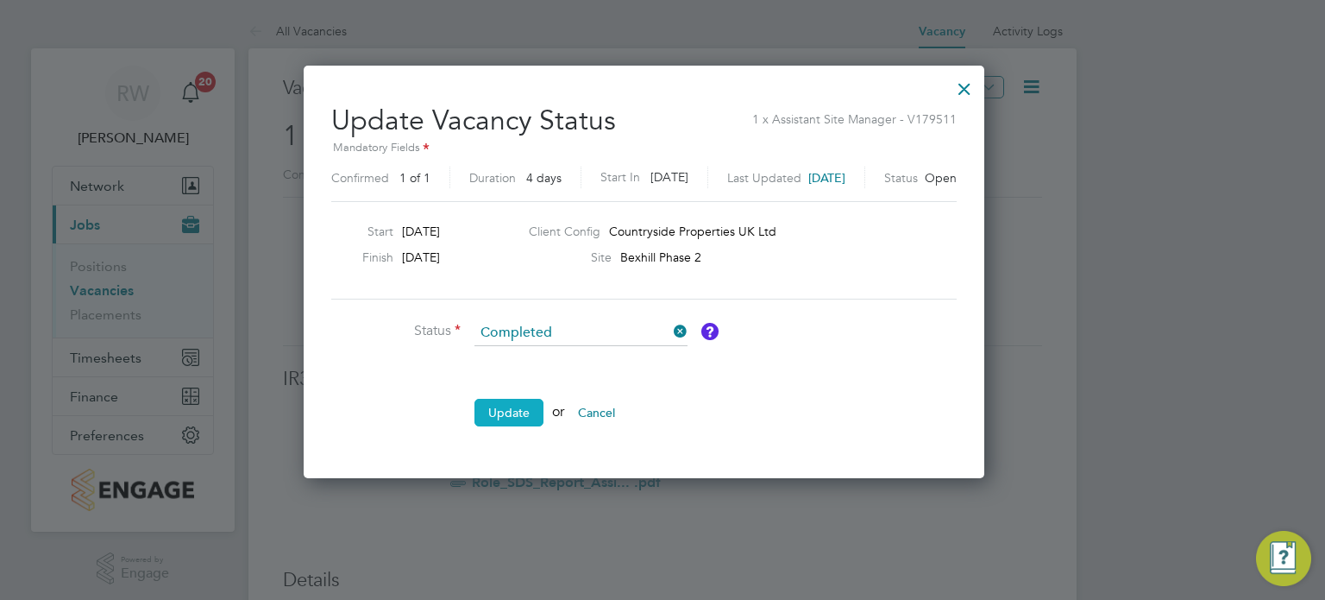
click at [519, 414] on button "Update" at bounding box center [509, 413] width 69 height 28
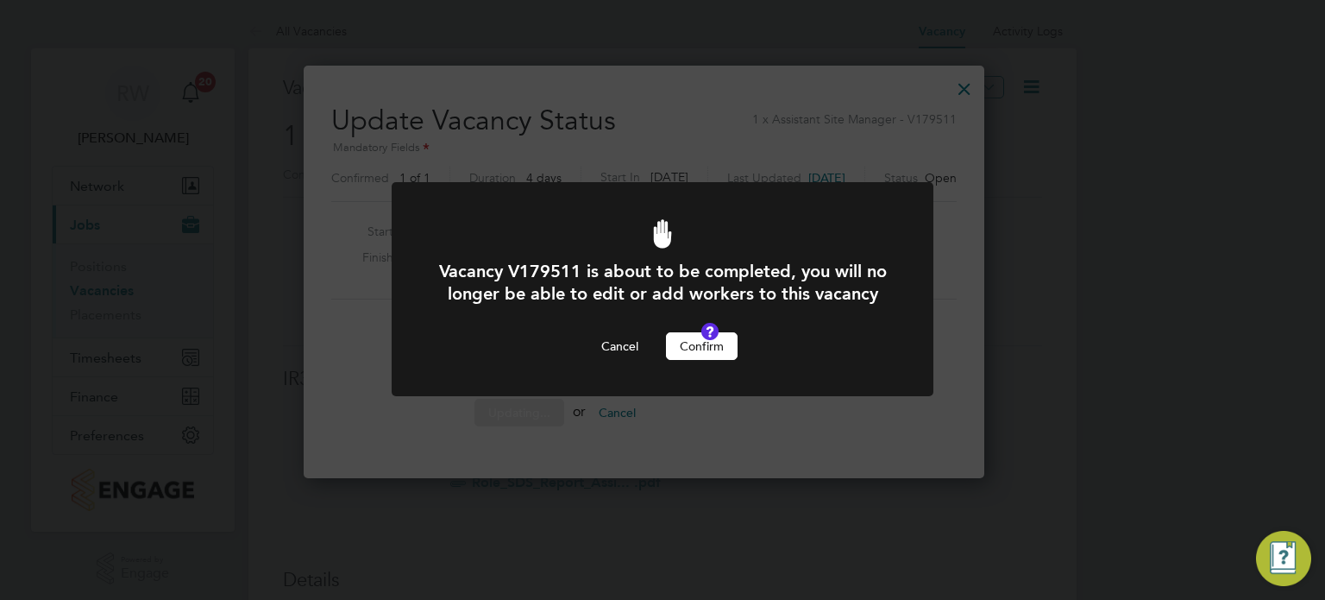
click at [702, 360] on button "Confirm" at bounding box center [702, 346] width 72 height 28
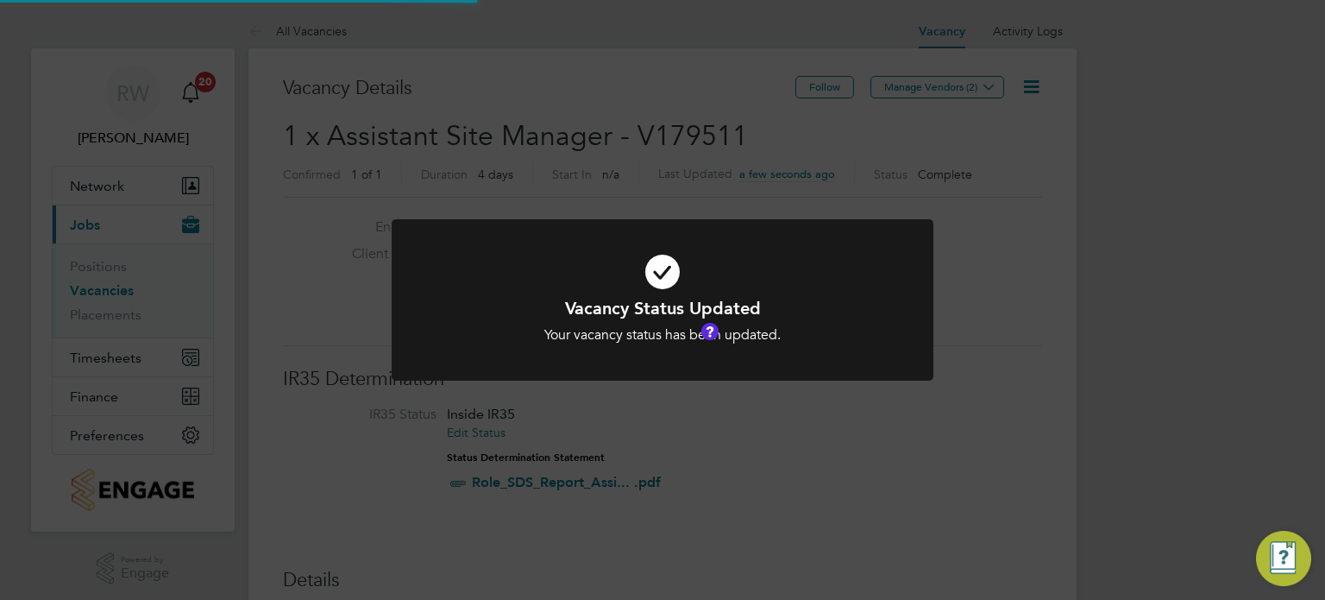
scroll to position [51, 121]
drag, startPoint x: 645, startPoint y: 141, endPoint x: 669, endPoint y: 132, distance: 24.8
click at [650, 138] on div "Vacancy Status Updated Your vacancy status has been updated. Cancel Okay" at bounding box center [662, 300] width 1325 height 600
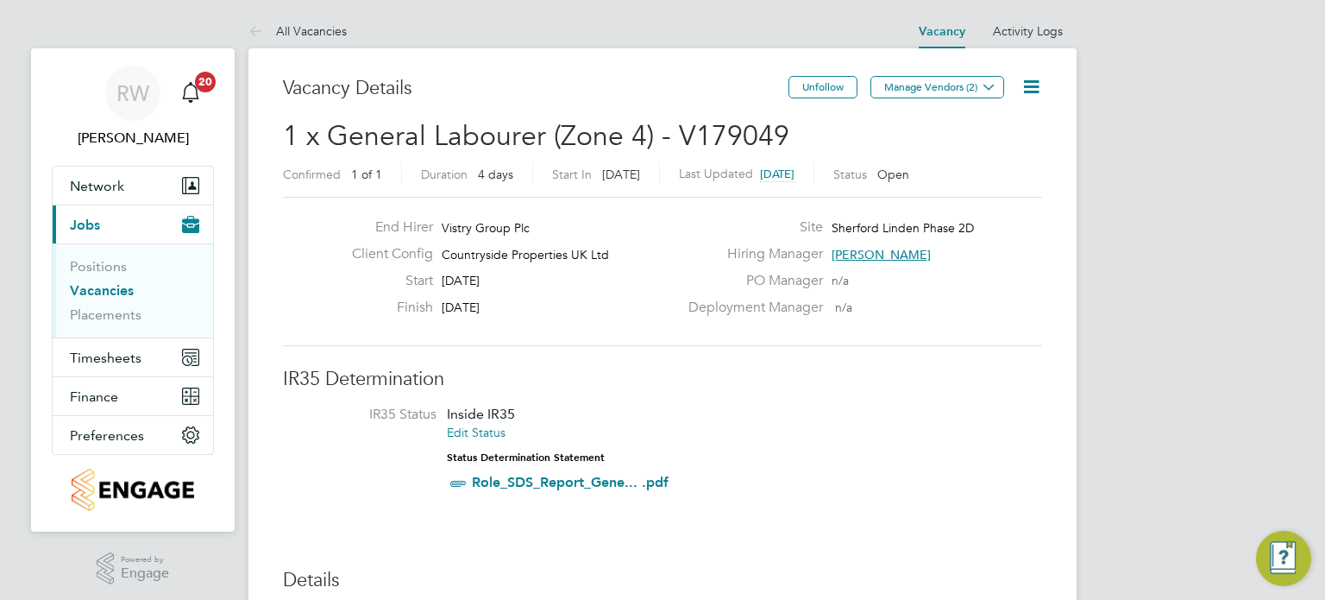
click at [1038, 76] on icon at bounding box center [1032, 87] width 22 height 22
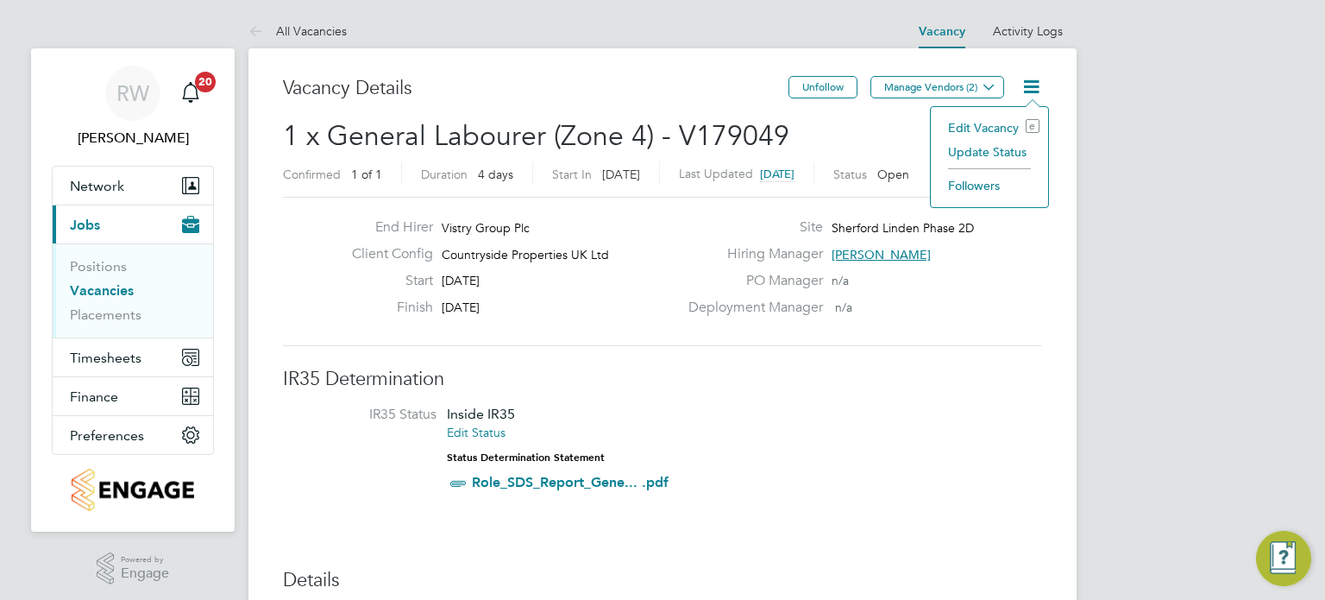
click at [997, 156] on li "Update Status" at bounding box center [990, 152] width 100 height 24
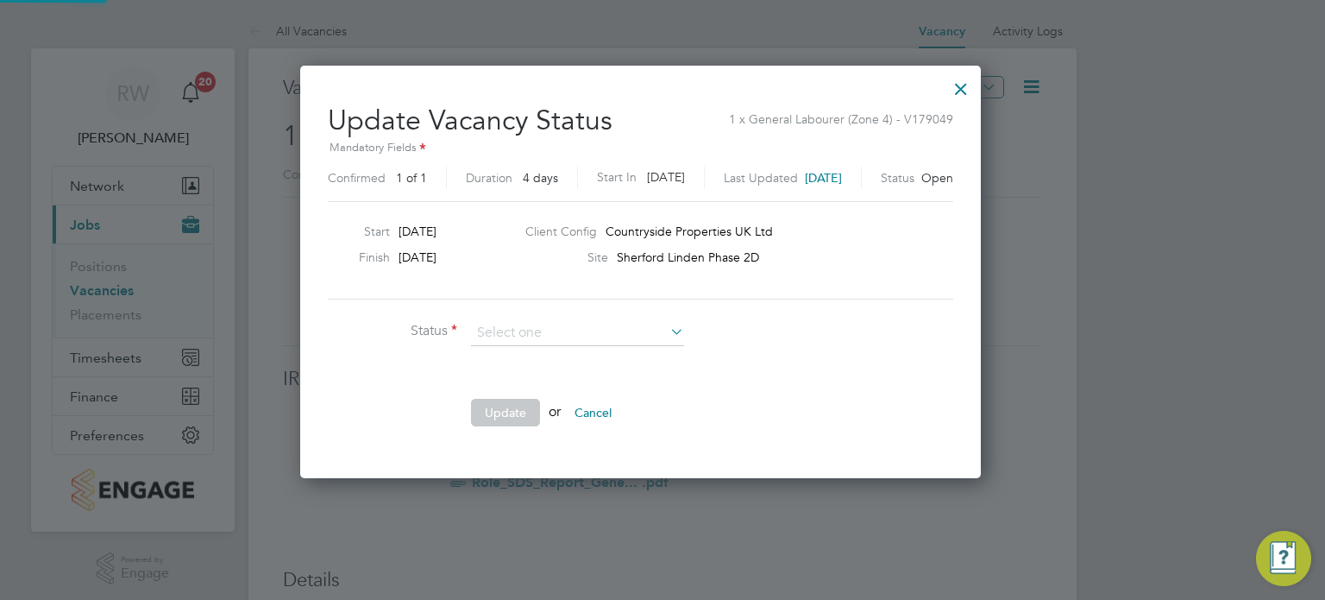
scroll to position [410, 725]
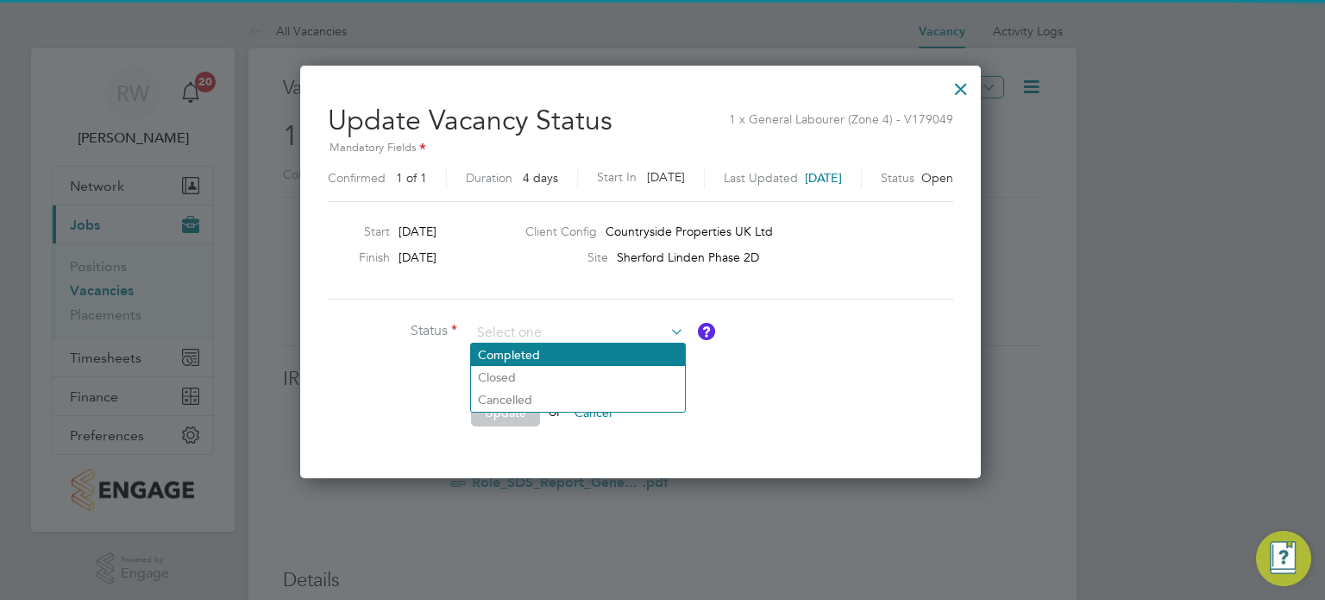
click at [592, 361] on li "Completed" at bounding box center [578, 354] width 214 height 22
type input "Completed"
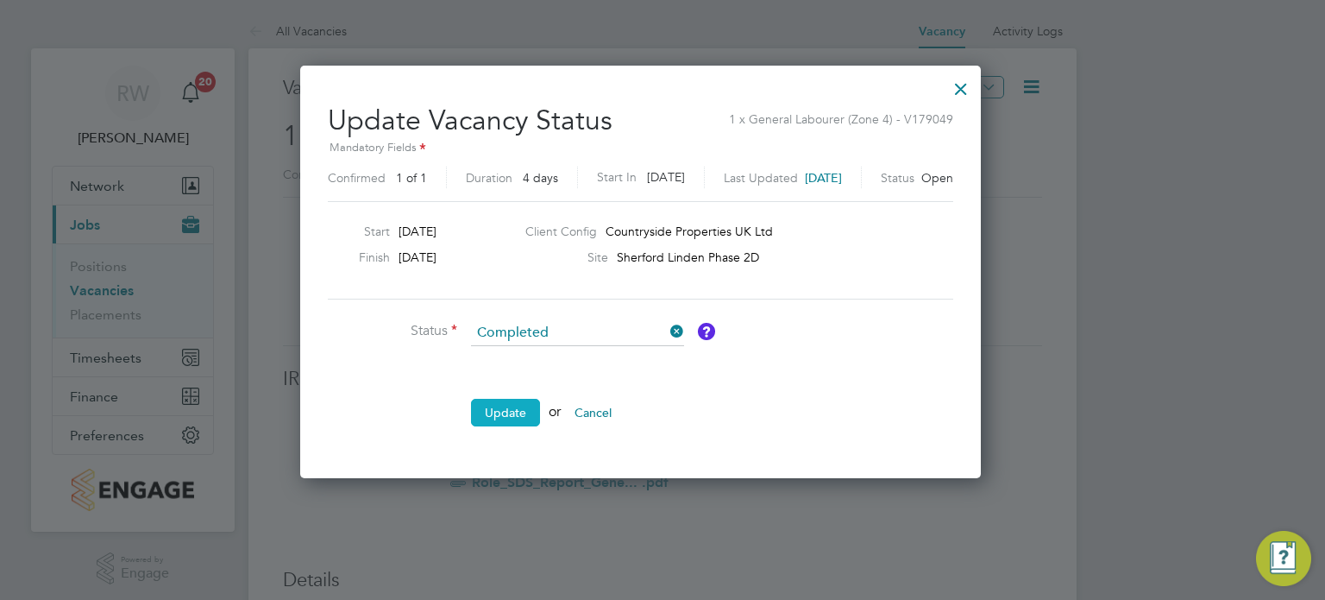
click at [521, 417] on button "Update" at bounding box center [505, 413] width 69 height 28
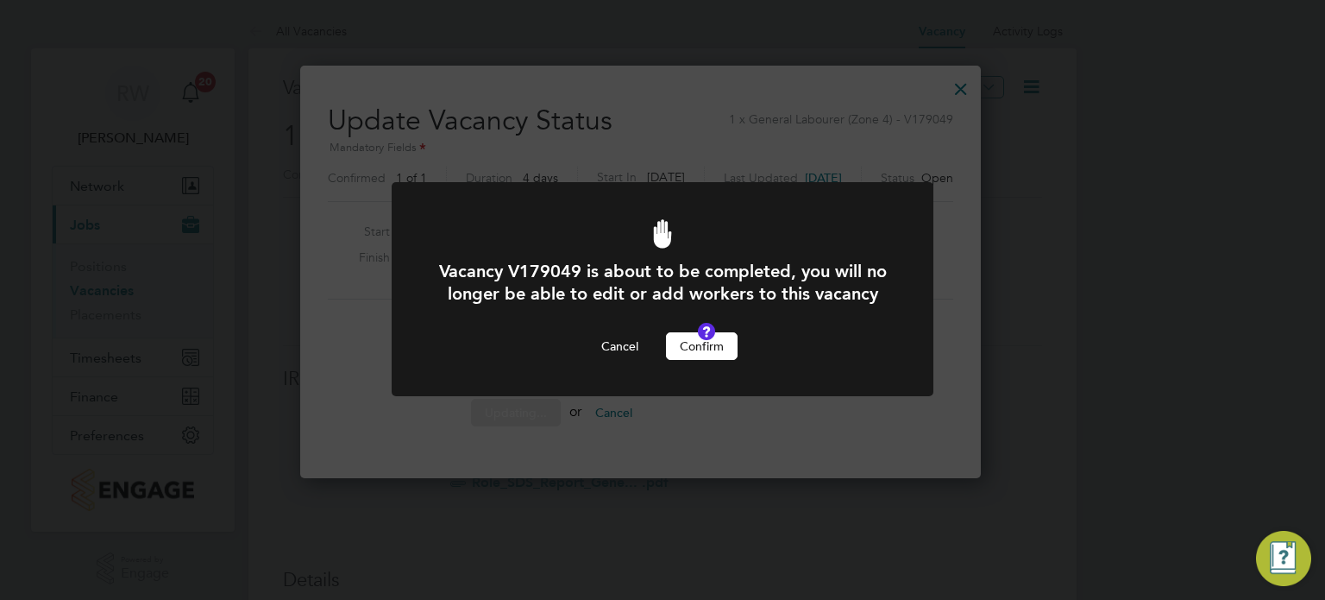
click at [707, 360] on button "Confirm" at bounding box center [702, 346] width 72 height 28
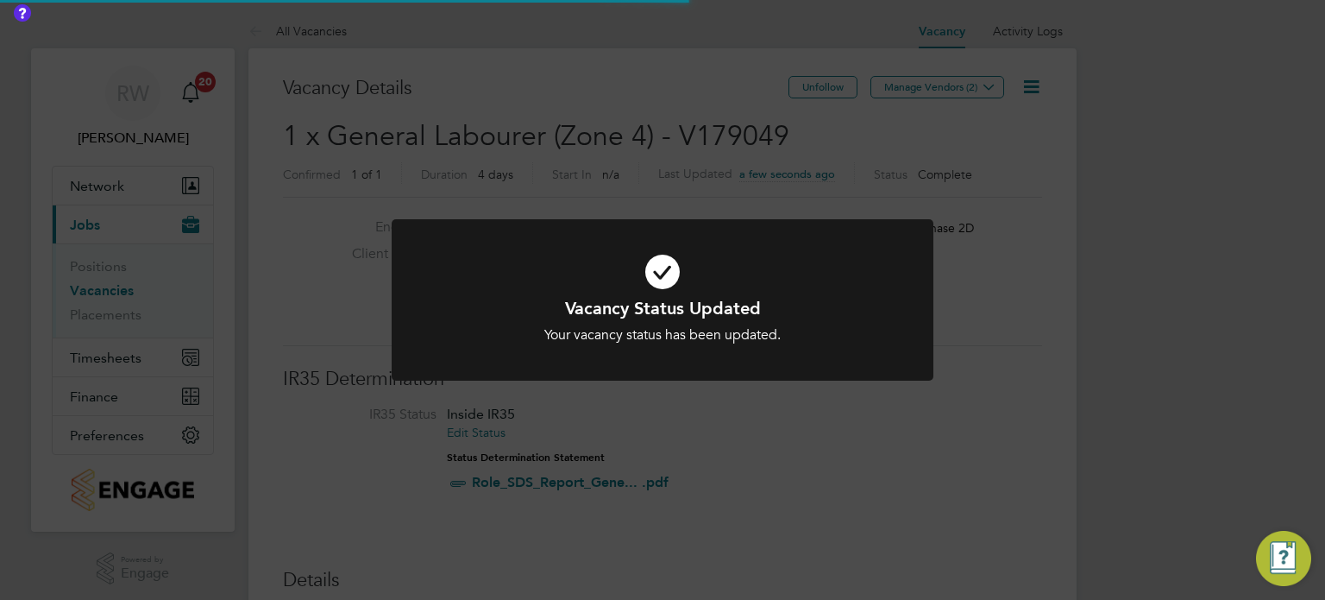
scroll to position [51, 121]
click at [710, 147] on div "Vacancy Status Updated Your vacancy status has been updated. Cancel Okay" at bounding box center [662, 300] width 1325 height 600
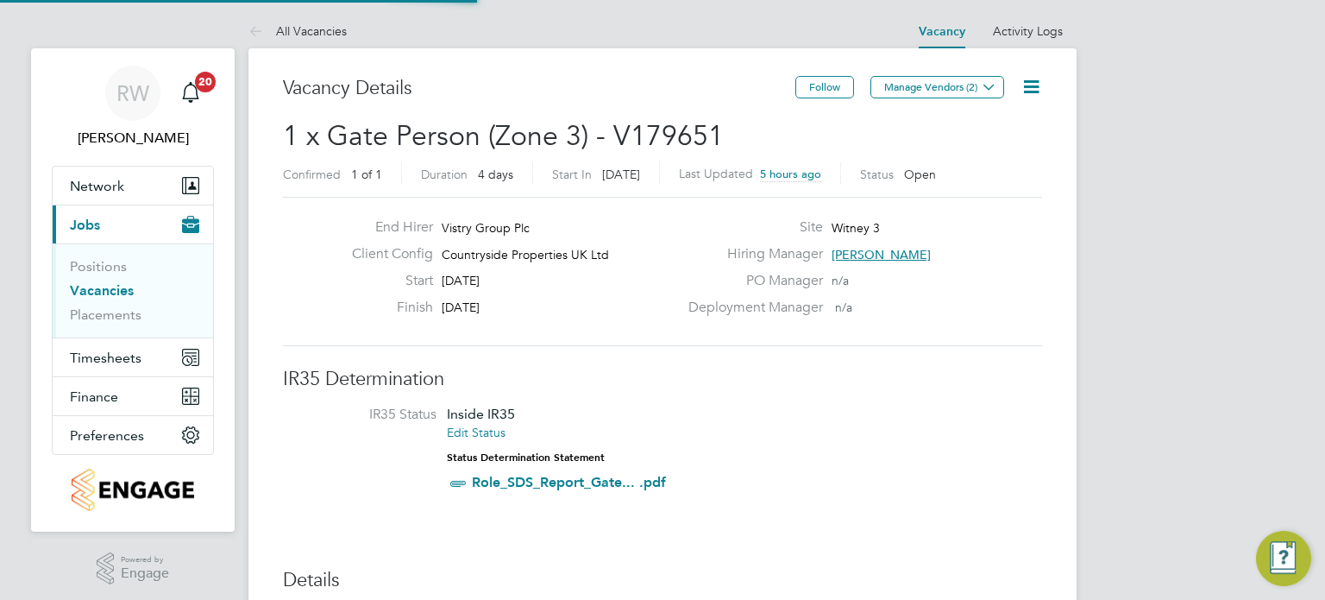
scroll to position [29, 162]
click at [1032, 90] on icon at bounding box center [1032, 87] width 22 height 22
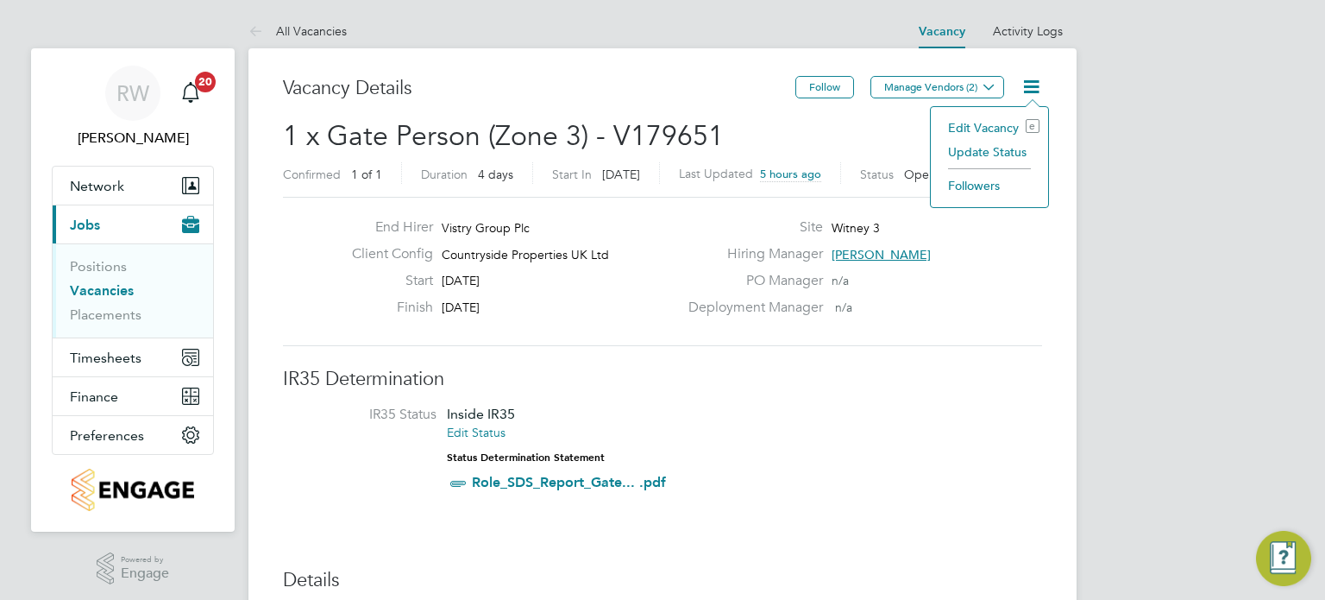
click at [1007, 148] on li "Update Status" at bounding box center [990, 152] width 100 height 24
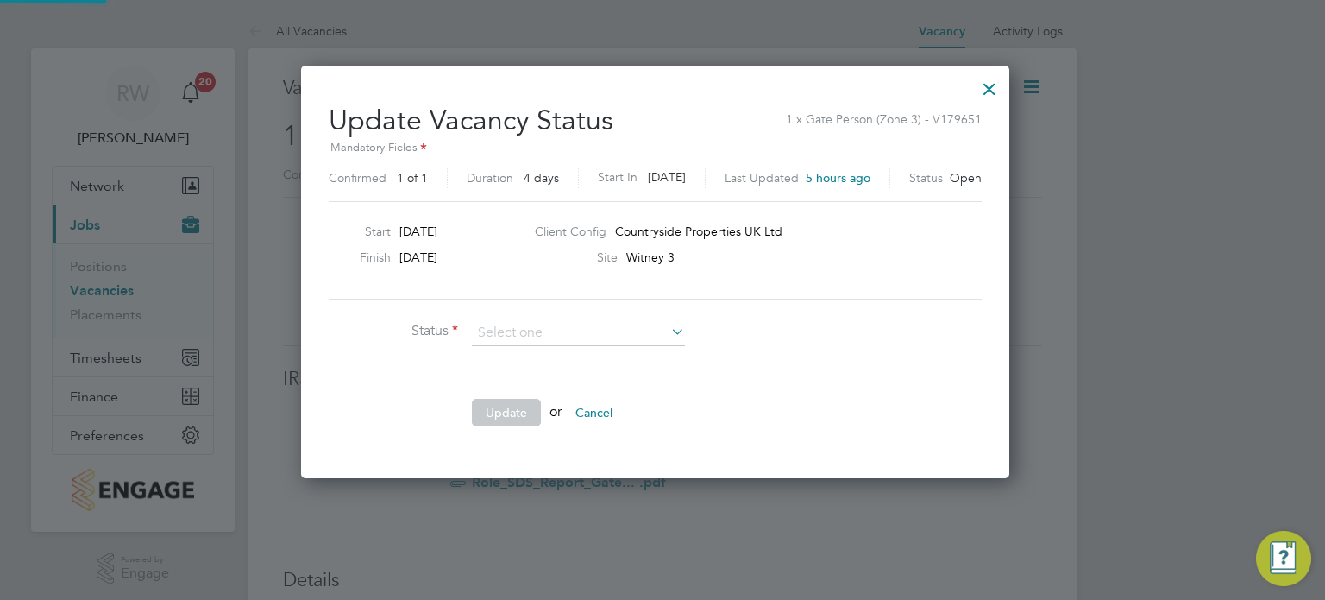
scroll to position [410, 723]
click at [560, 346] on li "Completed" at bounding box center [579, 354] width 214 height 22
type input "Completed"
click at [500, 418] on button "Update" at bounding box center [506, 413] width 69 height 28
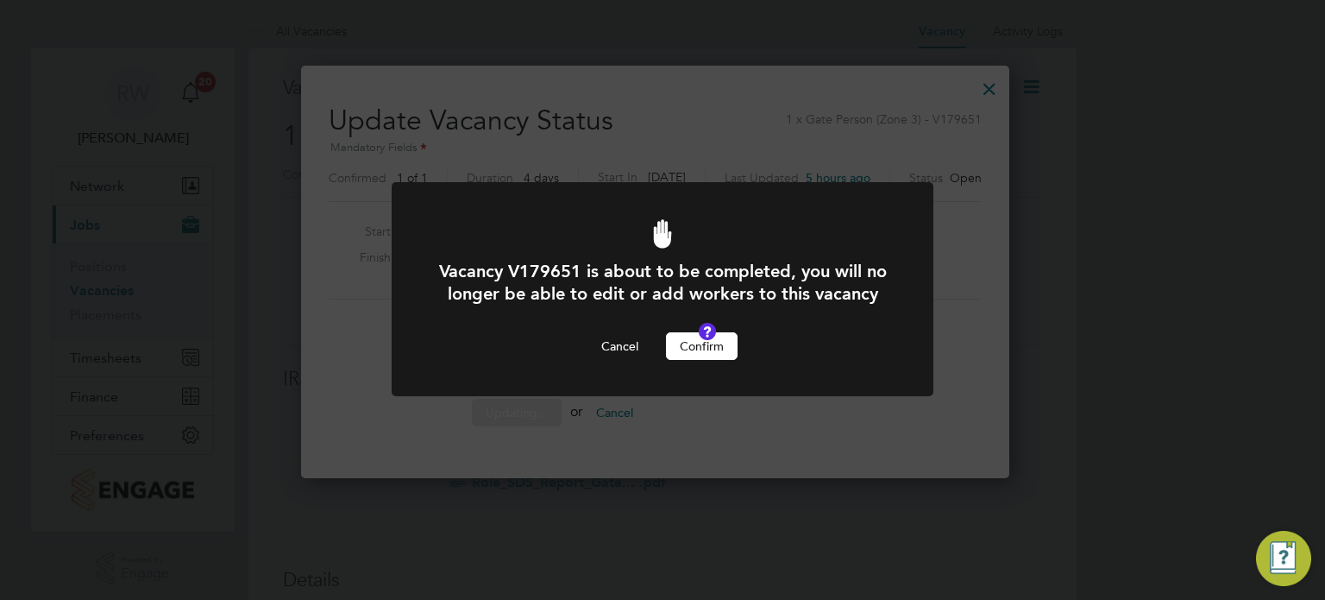
click at [500, 417] on div "Vacancy V179651 is about to be completed, you will no longer be able to edit or…" at bounding box center [663, 299] width 542 height 235
click at [697, 360] on button "Confirm" at bounding box center [702, 346] width 72 height 28
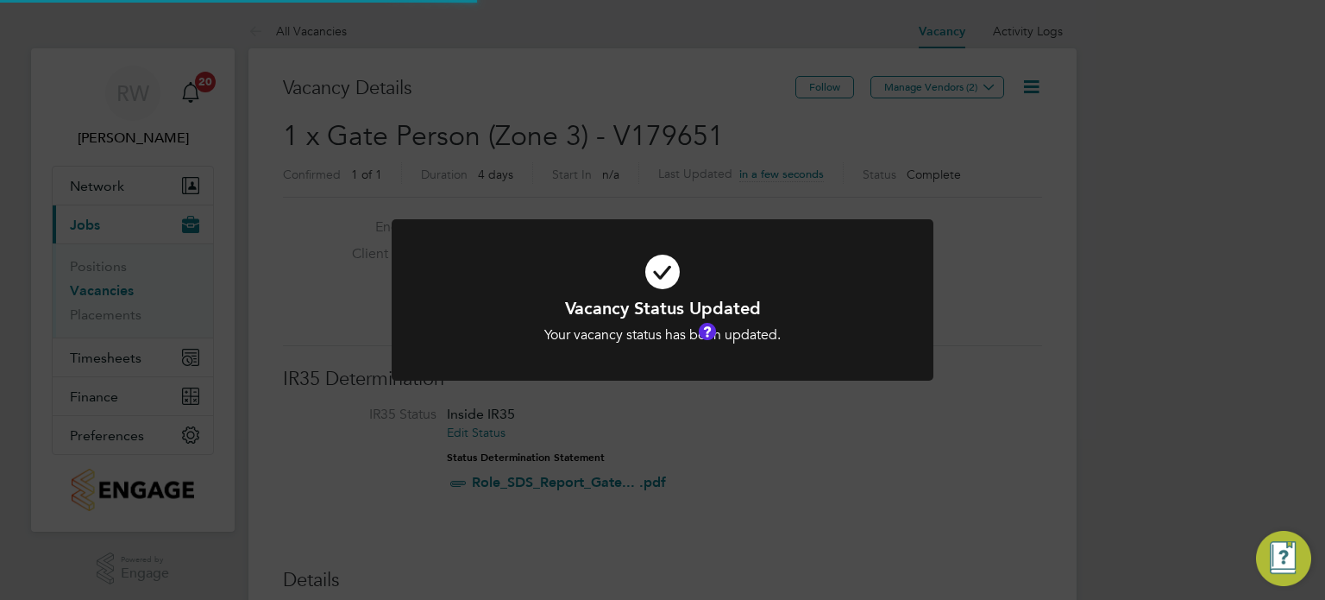
scroll to position [51, 121]
click at [612, 129] on div "Vacancy Status Updated Your vacancy status has been updated. Cancel Okay" at bounding box center [662, 300] width 1325 height 600
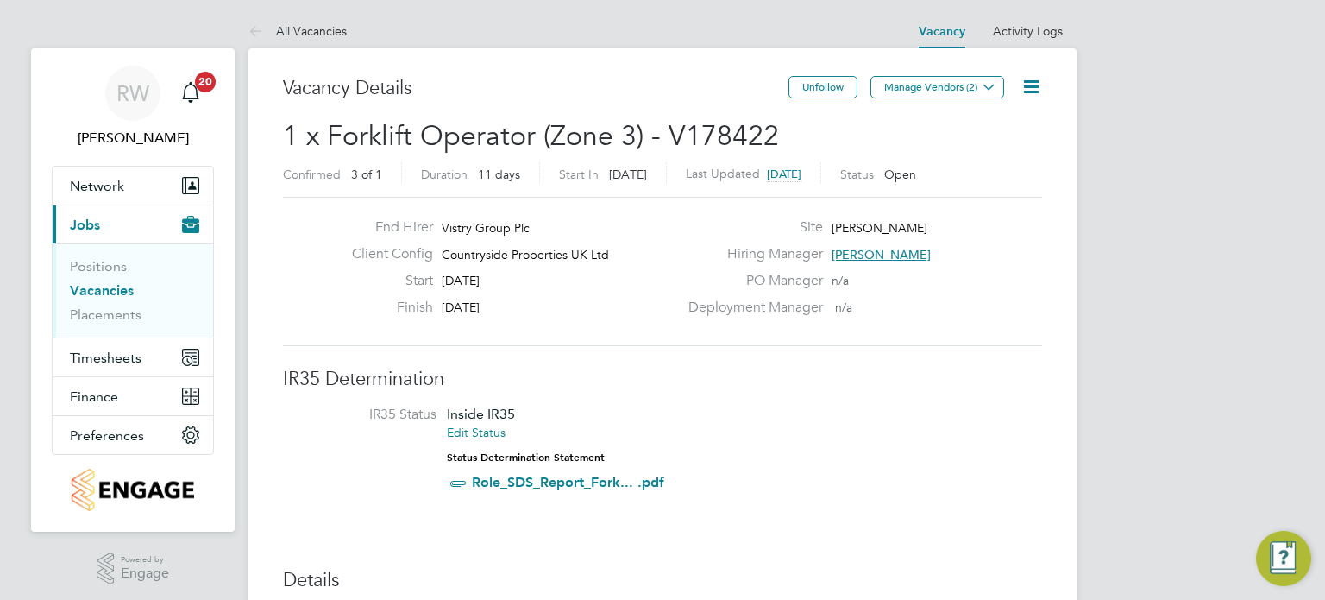
click at [1031, 83] on icon at bounding box center [1032, 87] width 22 height 22
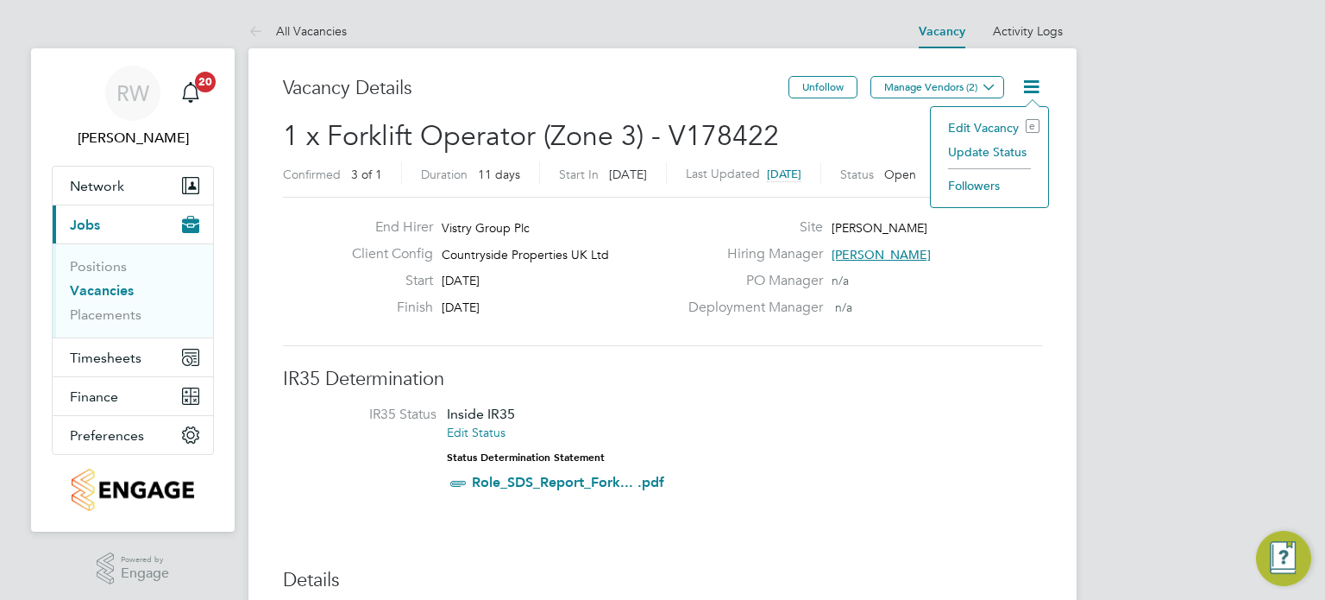
click at [997, 156] on li "Update Status" at bounding box center [990, 152] width 100 height 24
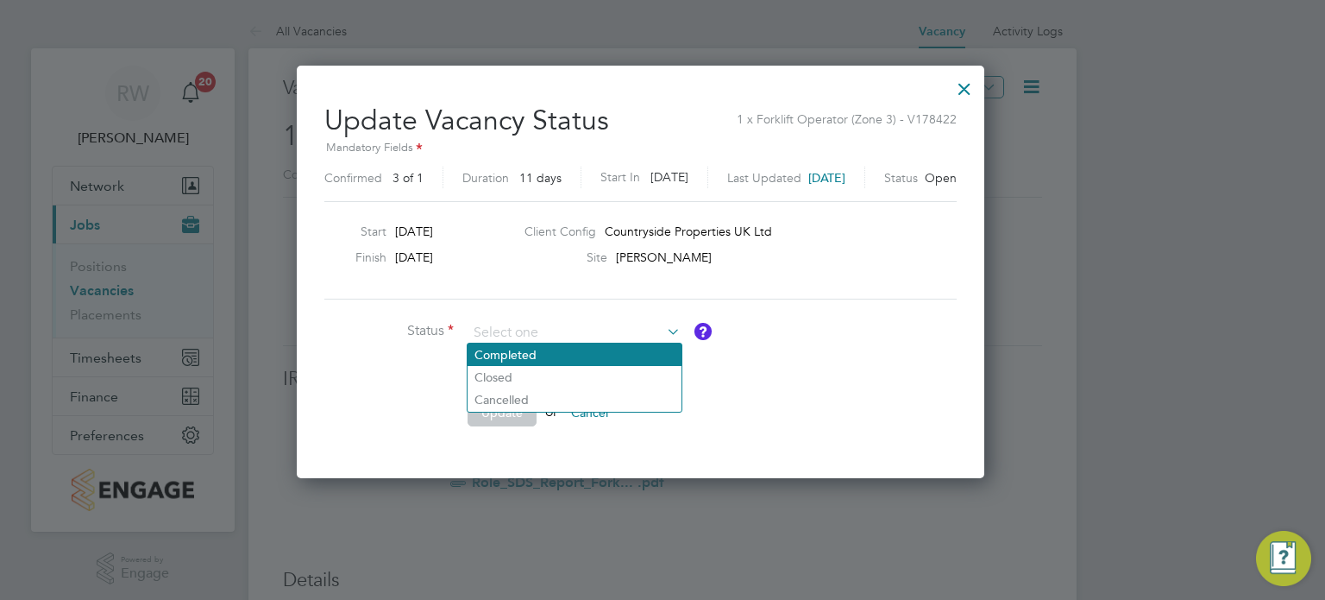
click at [573, 343] on li "Completed" at bounding box center [575, 354] width 214 height 22
type input "Completed"
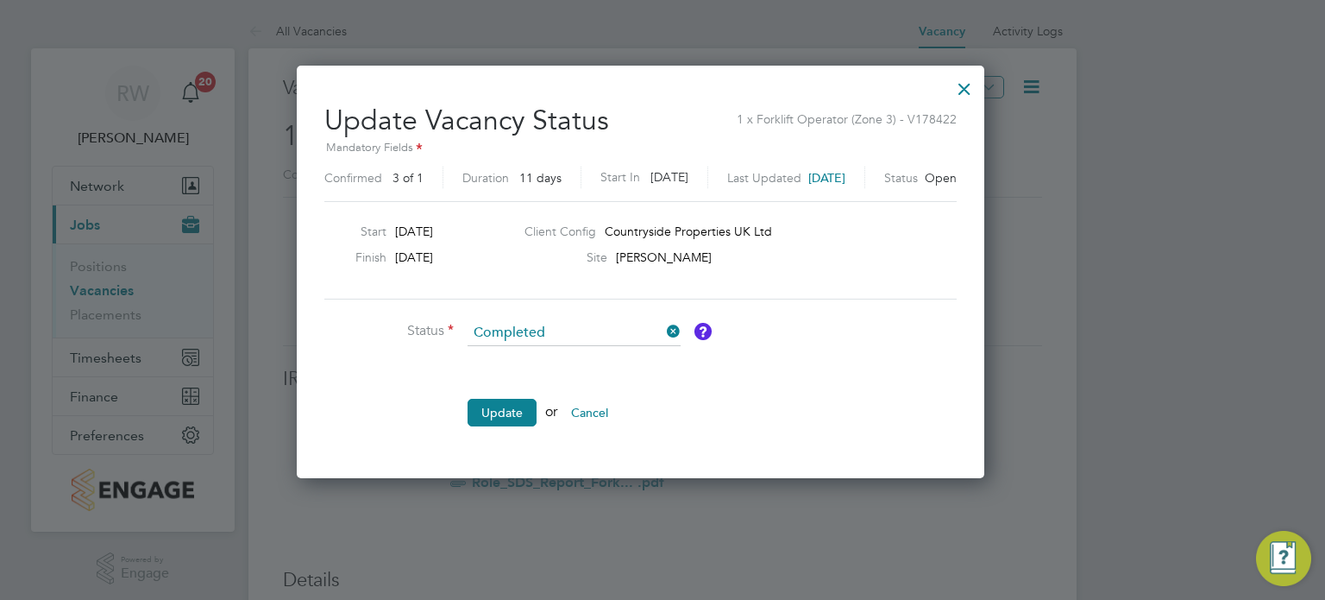
click at [516, 418] on button "Update" at bounding box center [502, 413] width 69 height 28
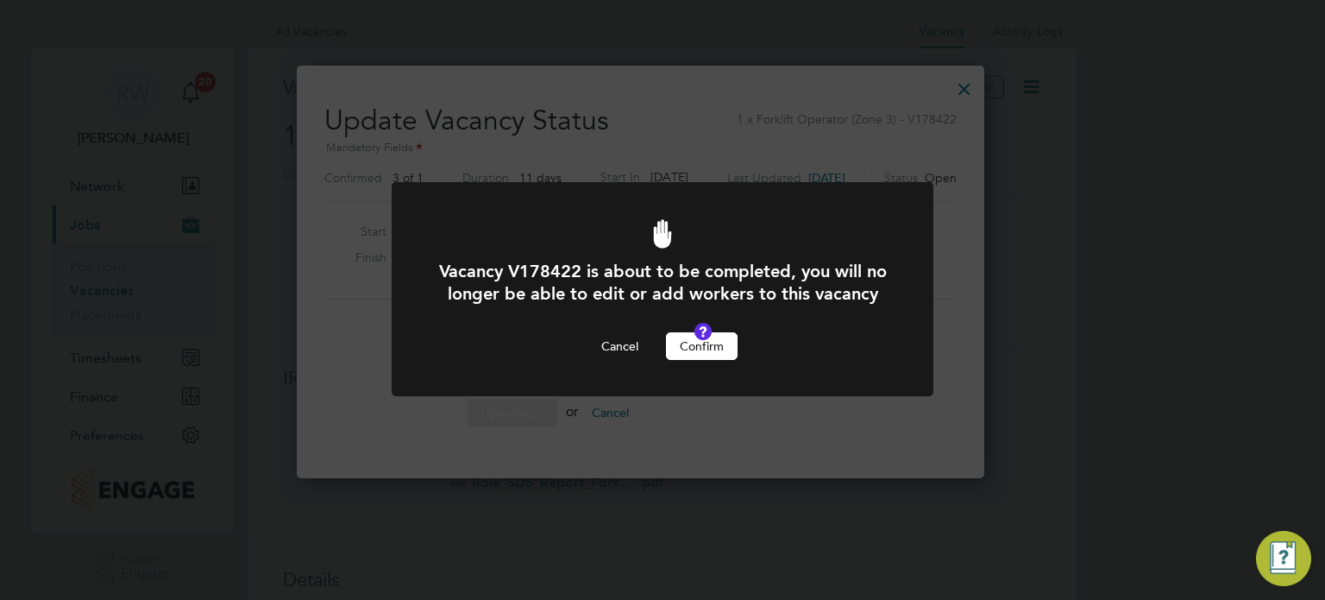
click at [711, 358] on button "Confirm" at bounding box center [702, 346] width 72 height 28
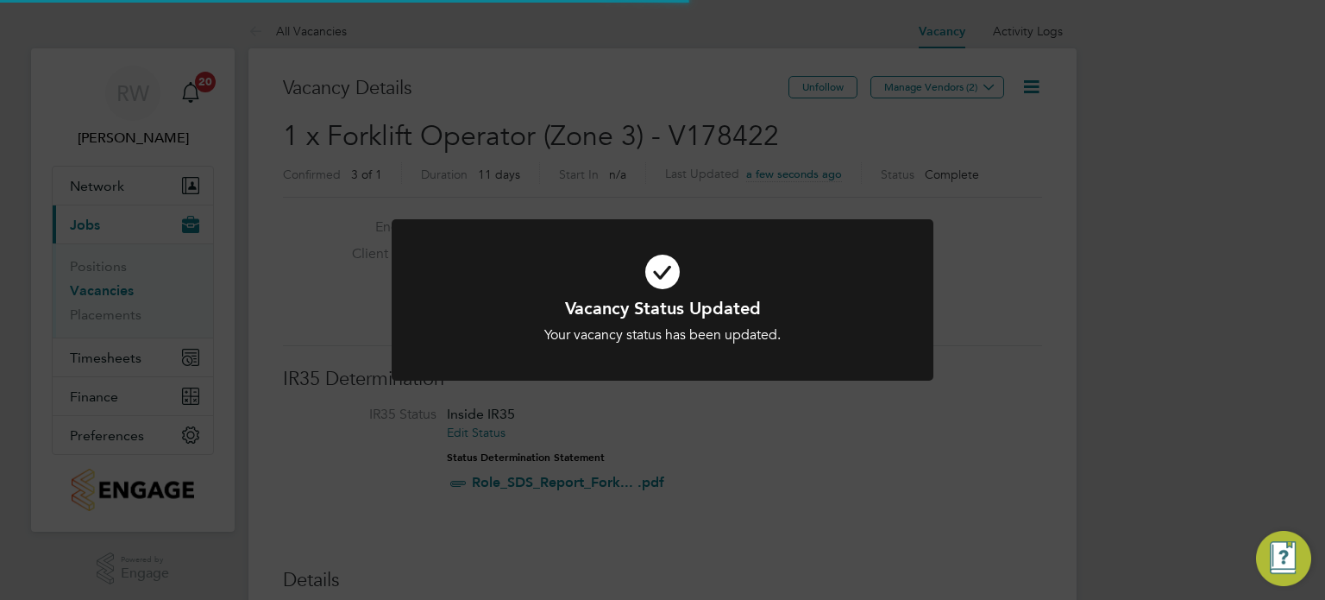
click at [632, 121] on div "Vacancy Status Updated Your vacancy status has been updated. Cancel Okay" at bounding box center [662, 300] width 1325 height 600
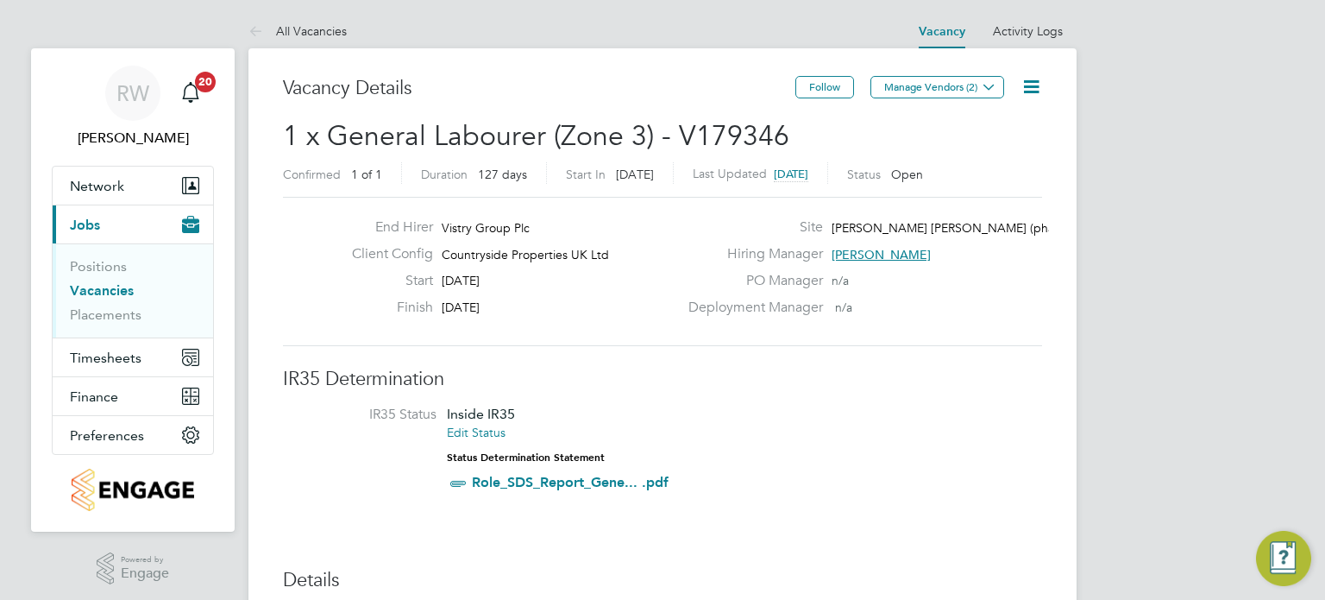
click at [1026, 78] on icon at bounding box center [1032, 87] width 22 height 22
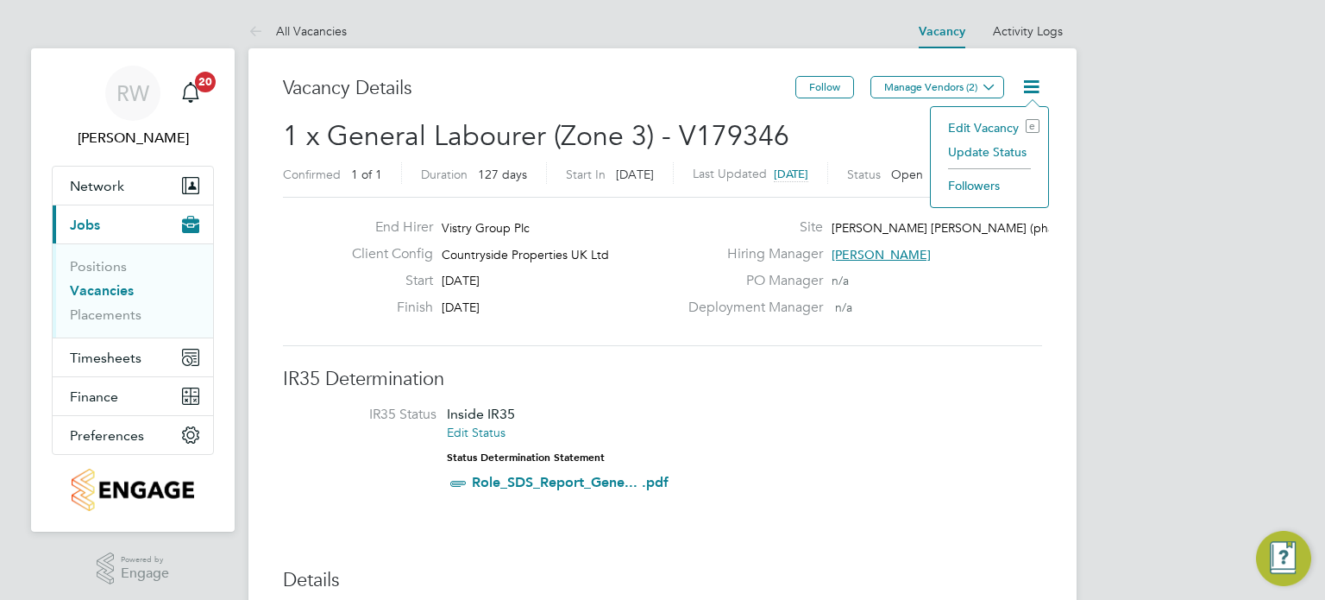
click at [992, 160] on li "Update Status" at bounding box center [990, 152] width 100 height 24
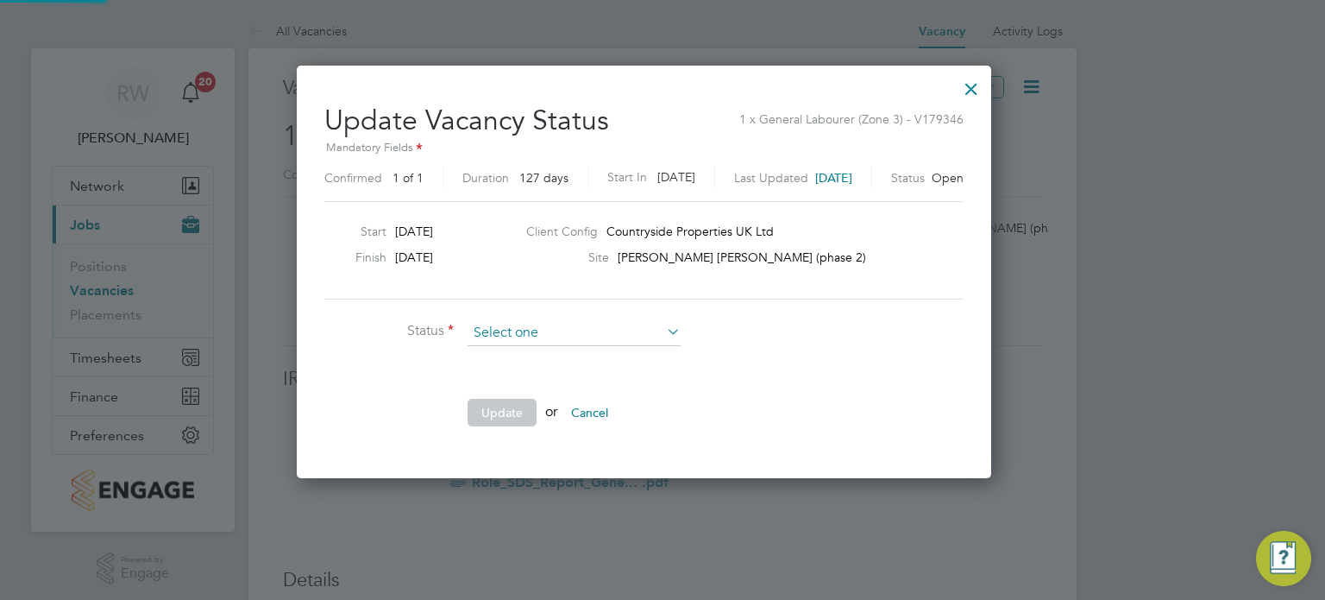
scroll to position [410, 731]
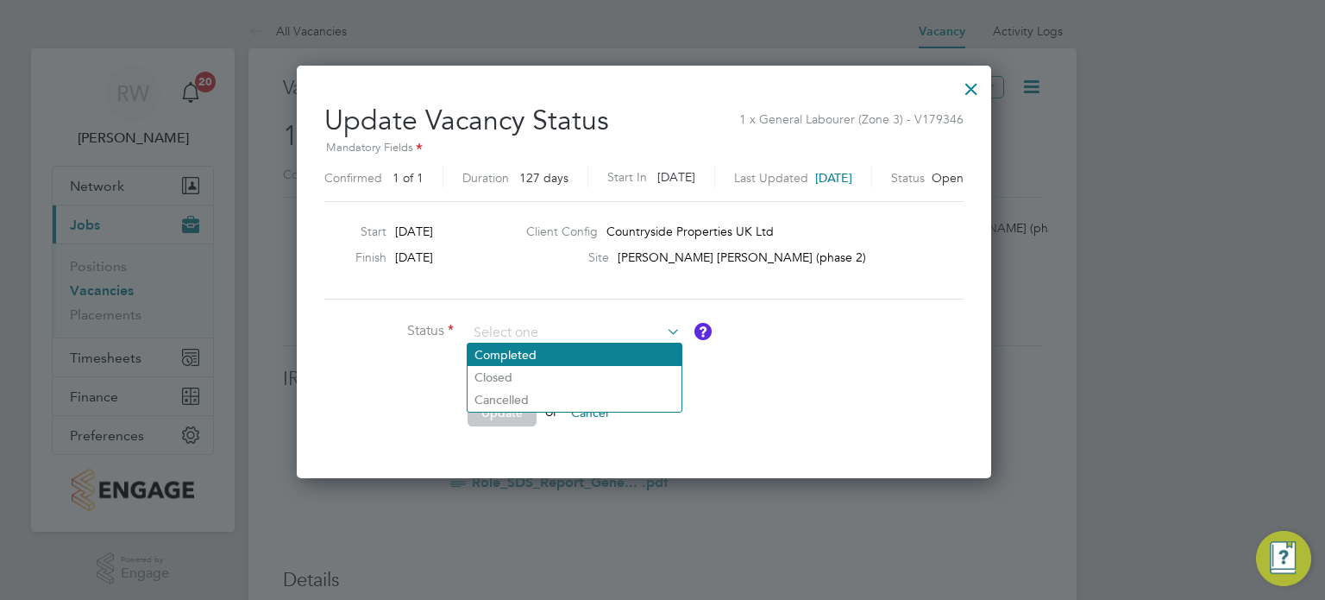
click at [587, 356] on li "Completed" at bounding box center [575, 354] width 214 height 22
type input "Completed"
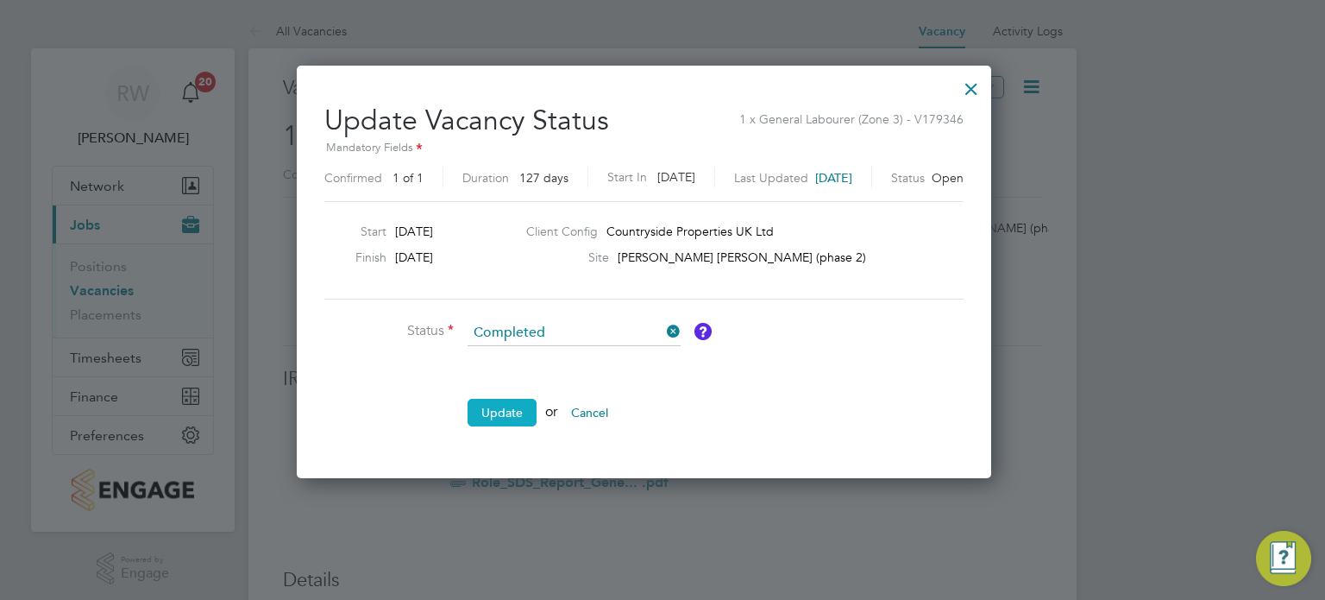
click at [504, 406] on button "Update" at bounding box center [502, 413] width 69 height 28
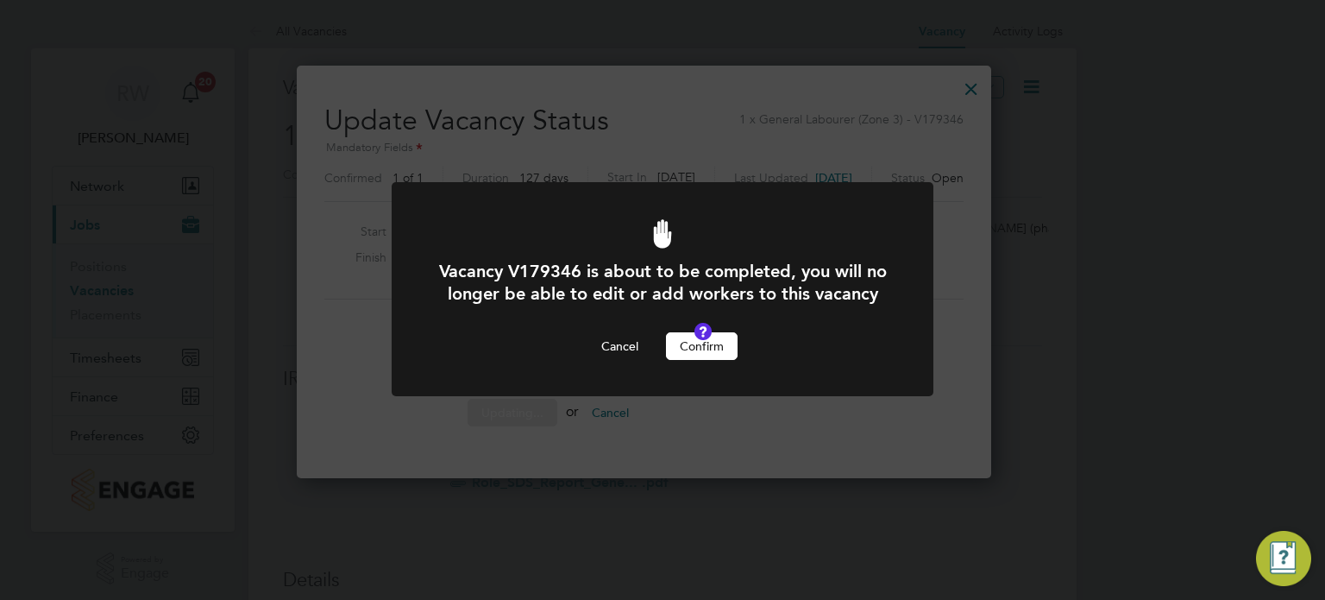
click at [711, 360] on button "Confirm" at bounding box center [702, 346] width 72 height 28
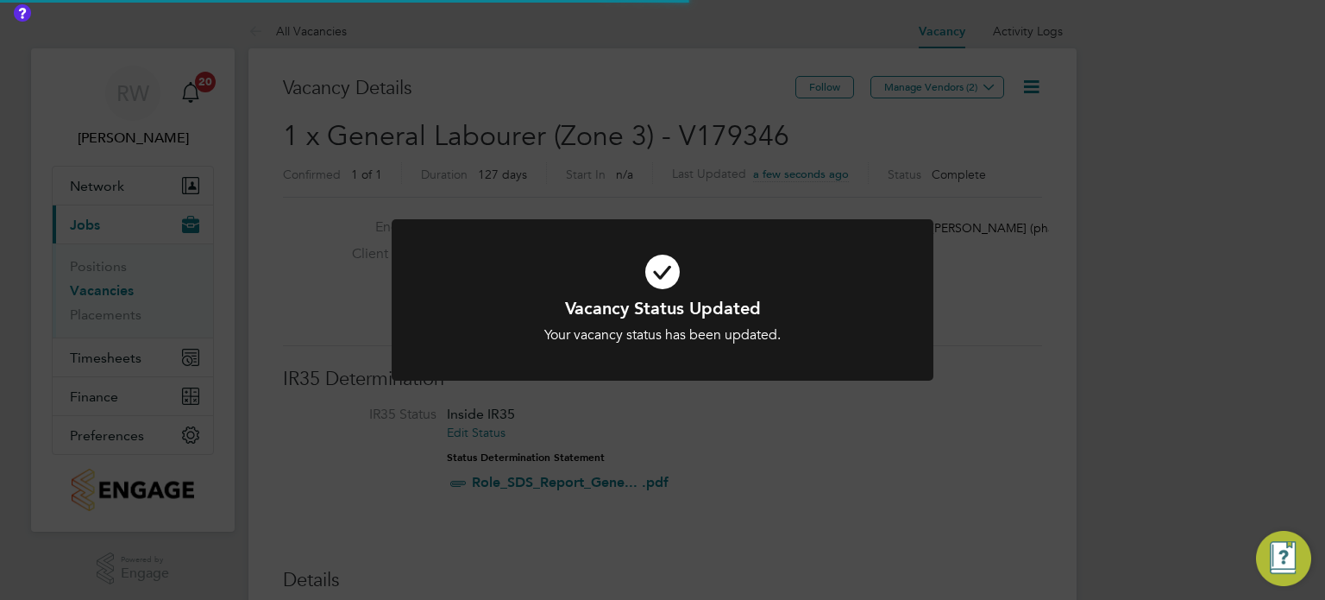
scroll to position [51, 121]
click at [645, 215] on div "Vacancy Status Updated Your vacancy status has been updated. Cancel Okay" at bounding box center [662, 300] width 1325 height 600
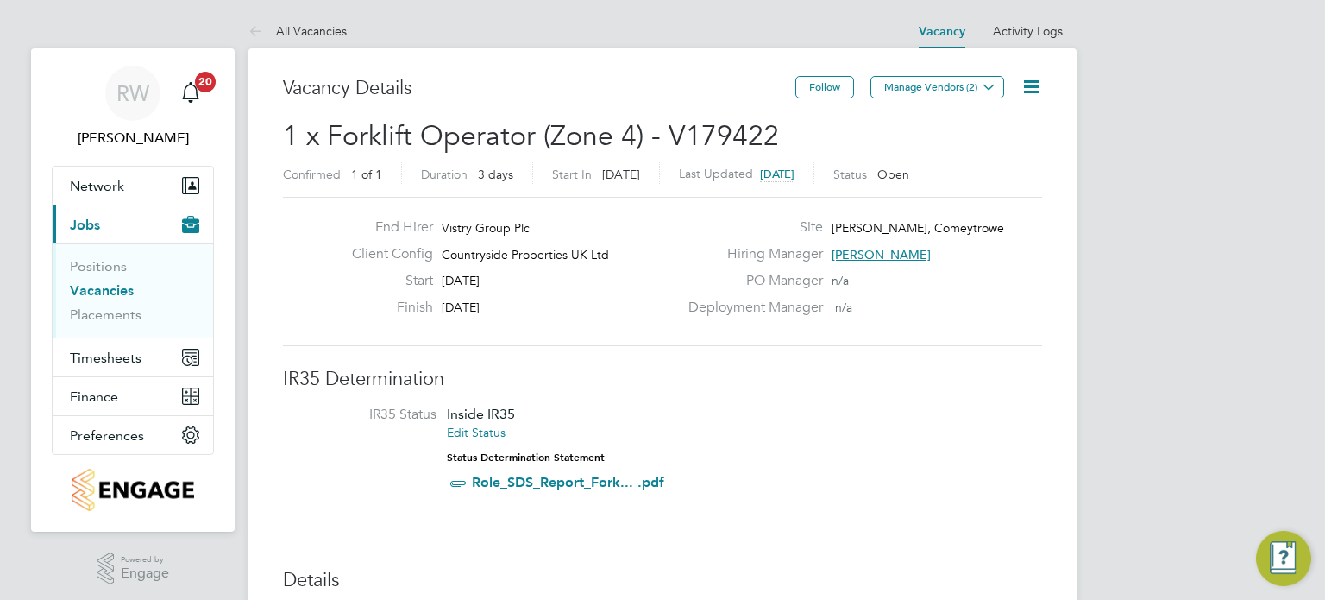
click at [1035, 90] on icon at bounding box center [1032, 87] width 22 height 22
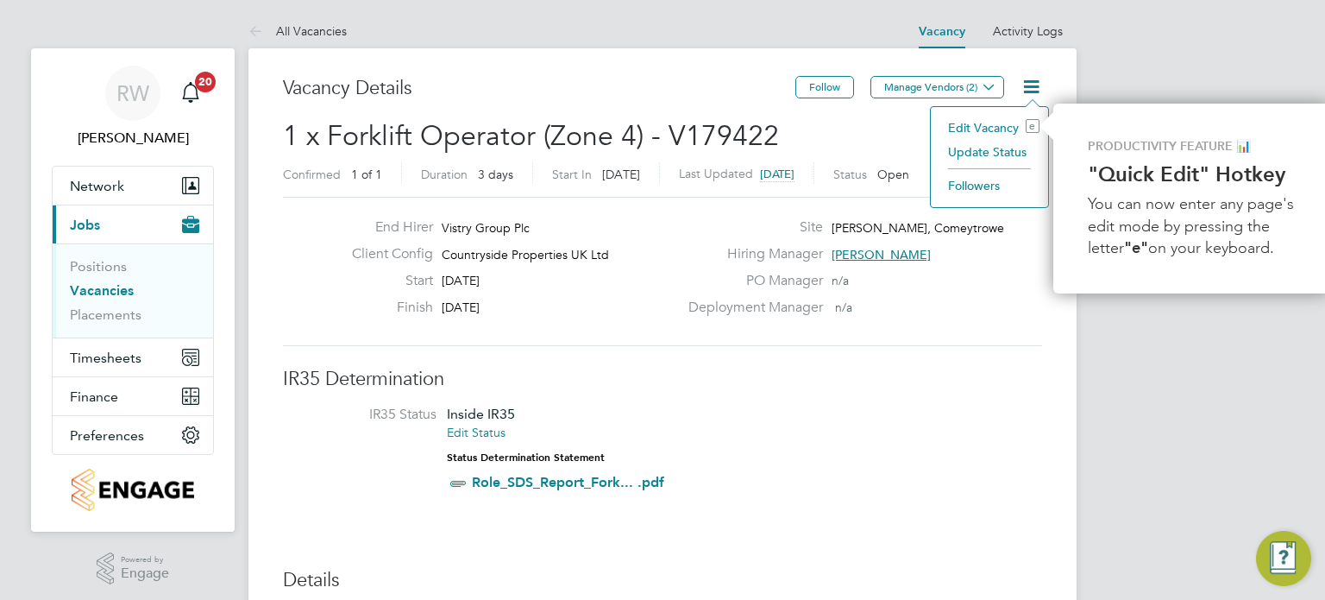
scroll to position [0, 3]
click at [1008, 150] on li "Update Status" at bounding box center [986, 152] width 100 height 24
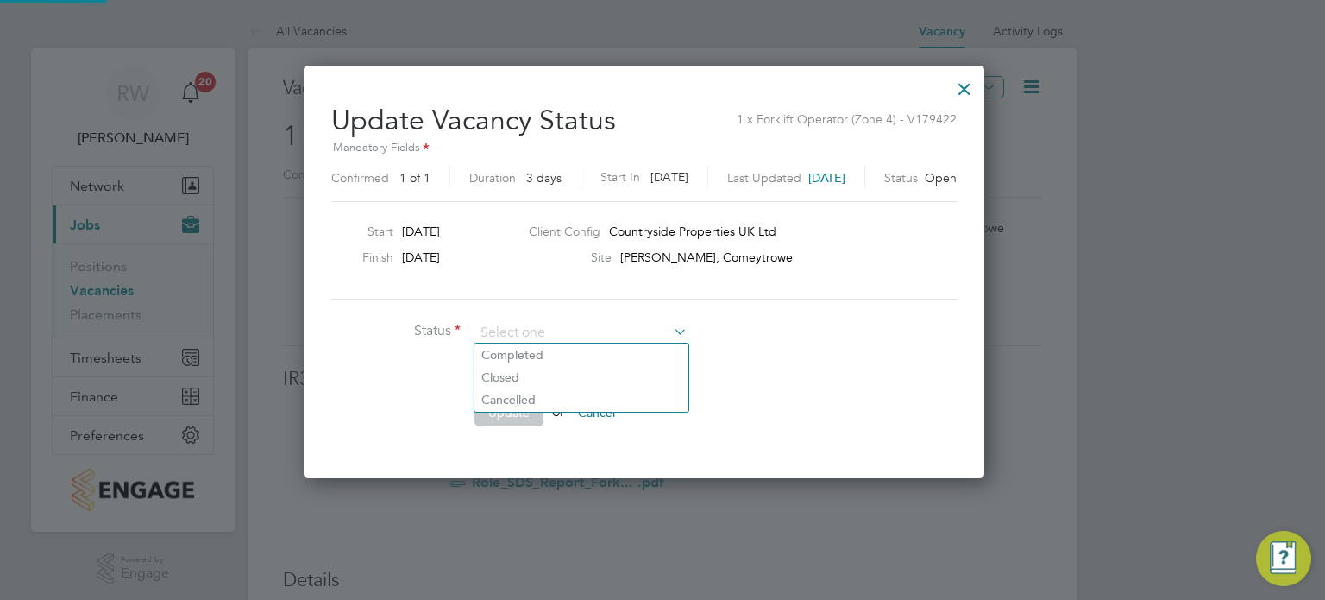
scroll to position [410, 717]
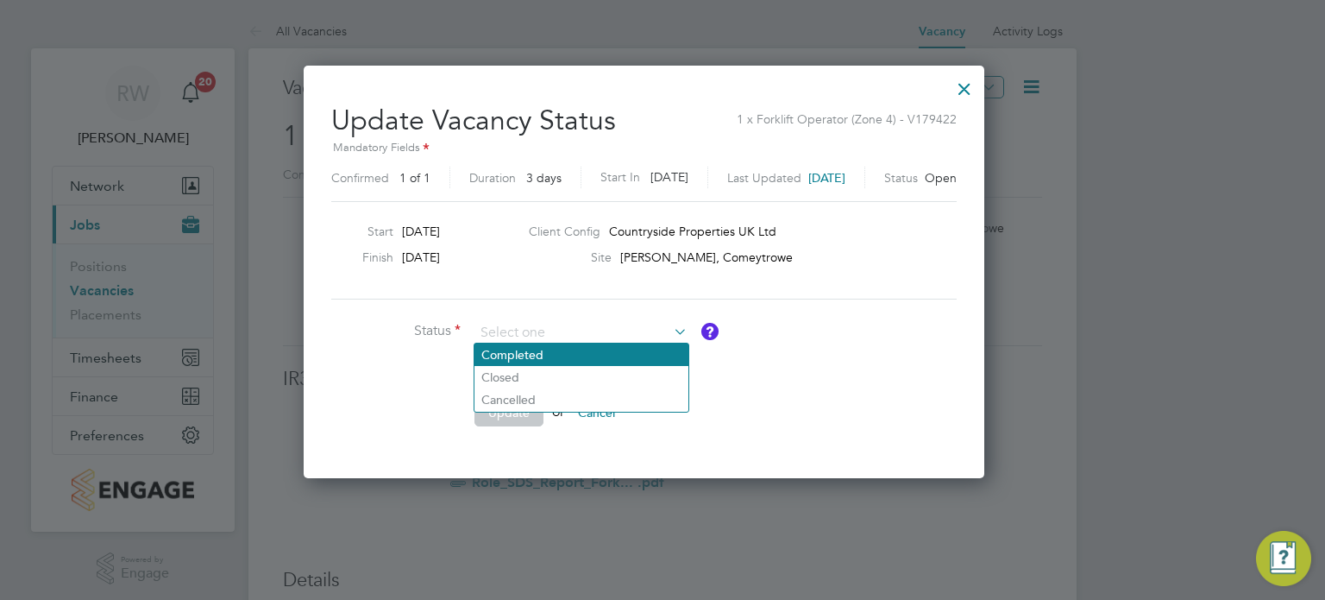
click at [593, 351] on li "Completed" at bounding box center [582, 354] width 214 height 22
type input "Completed"
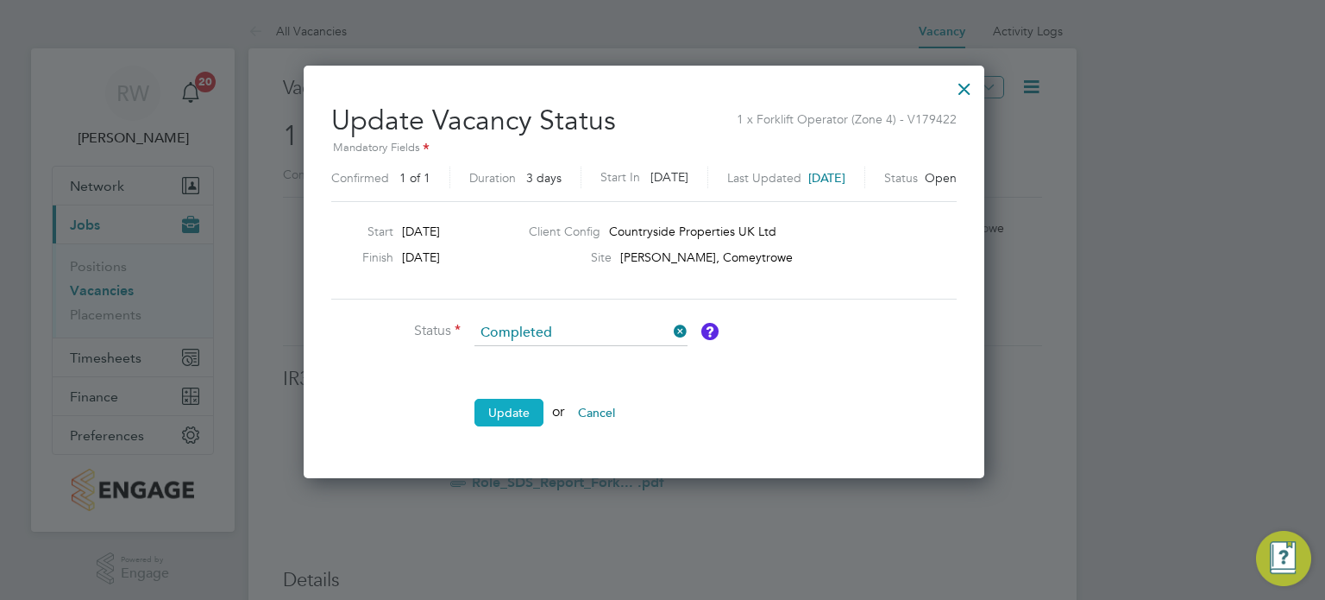
click at [518, 418] on button "Update" at bounding box center [509, 413] width 69 height 28
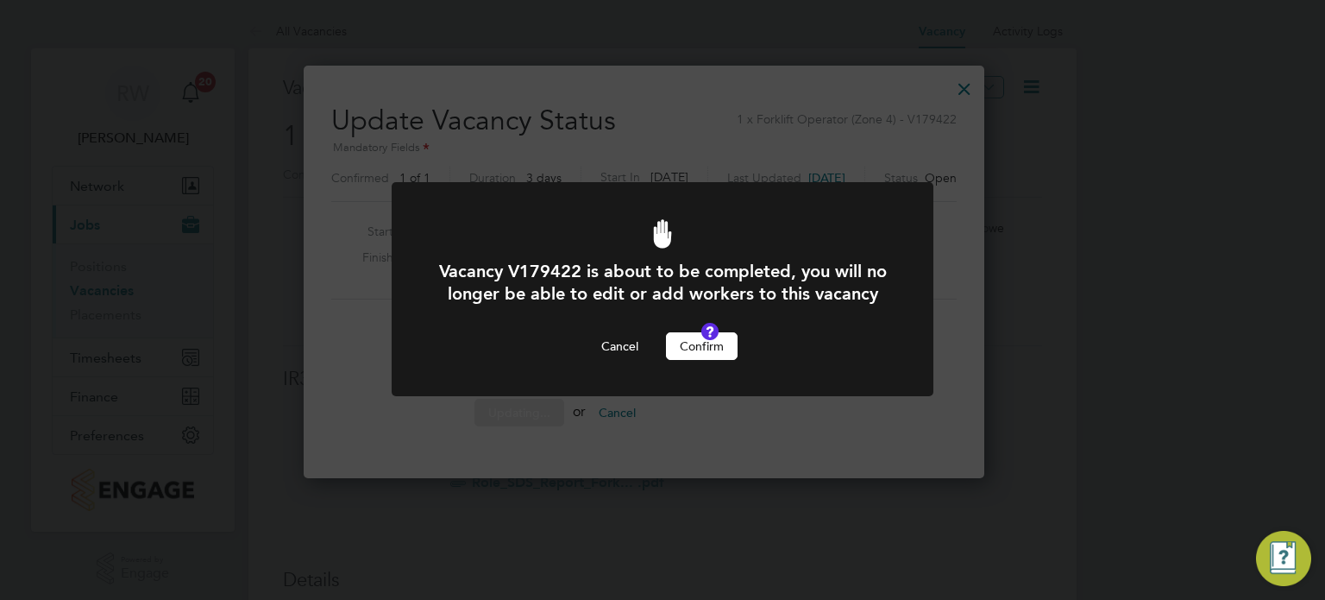
click at [702, 350] on div "Vacancy V179422 is about to be completed, you will no longer be able to edit or…" at bounding box center [662, 310] width 449 height 100
click at [705, 360] on button "Confirm" at bounding box center [702, 346] width 72 height 28
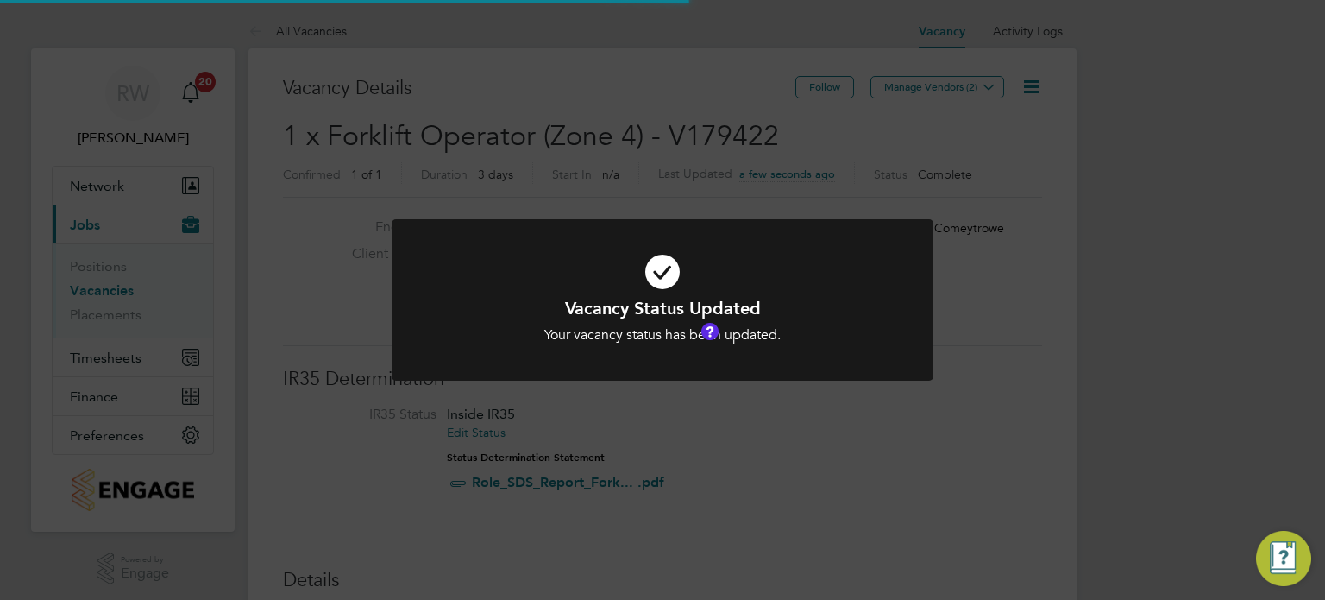
scroll to position [51, 121]
click at [610, 175] on div "Vacancy Status Updated Your vacancy status has been updated. Cancel Okay" at bounding box center [662, 300] width 1325 height 600
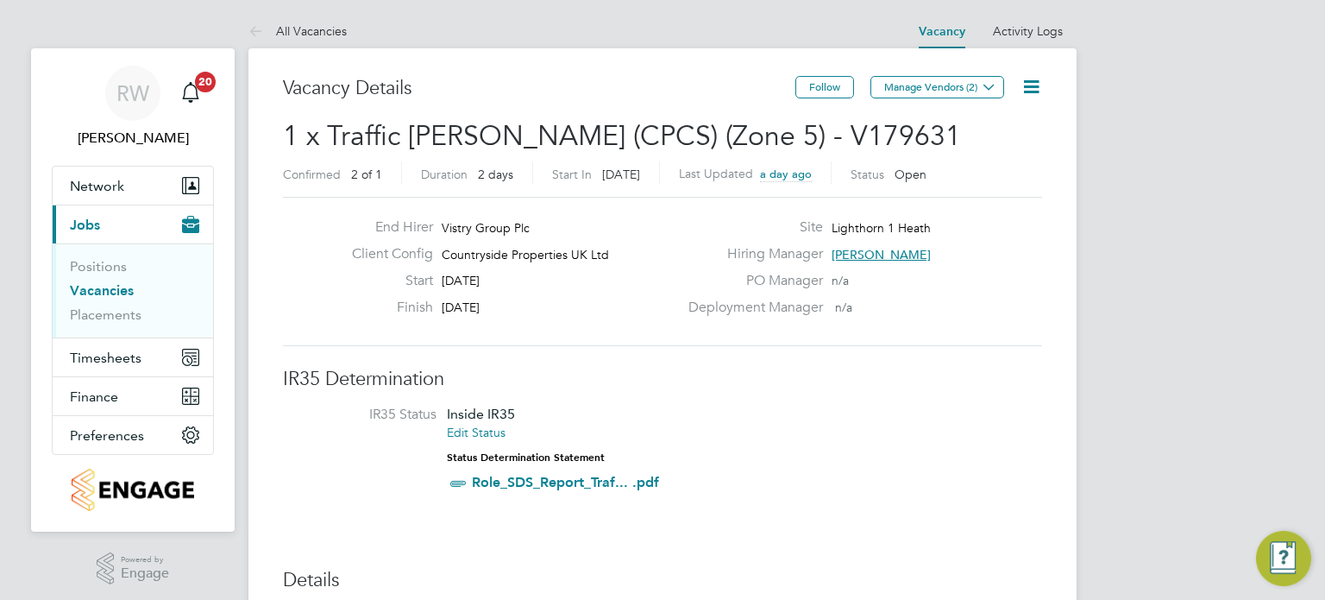
click at [1034, 85] on icon at bounding box center [1032, 87] width 22 height 22
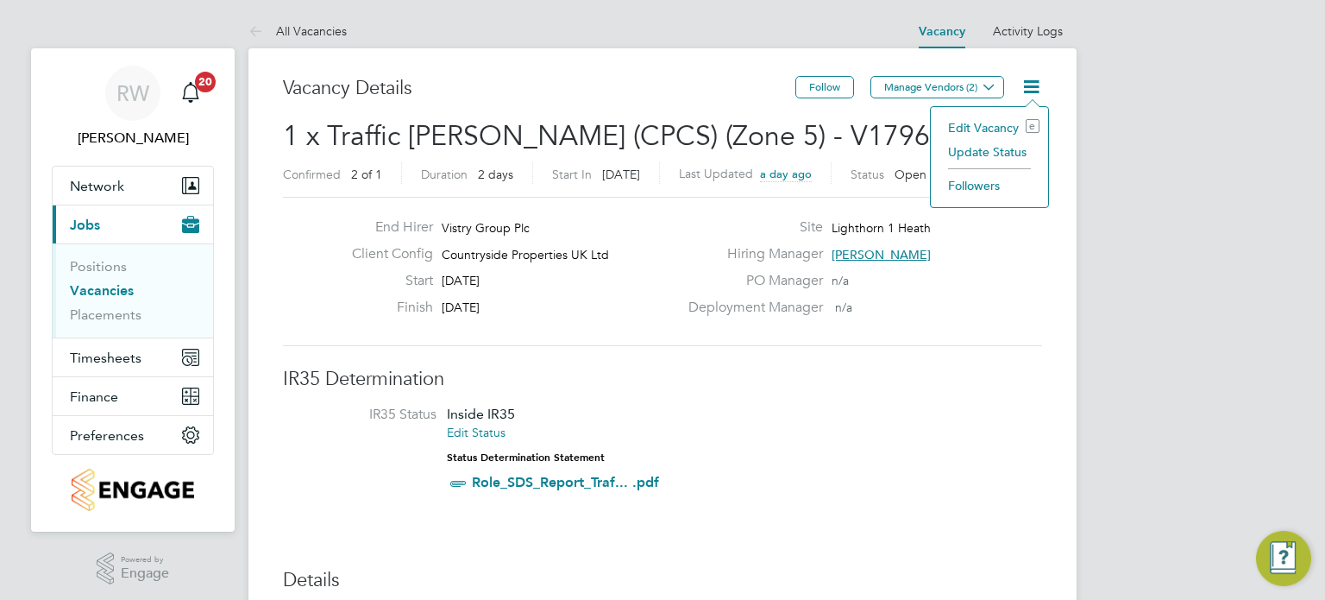
click at [1001, 143] on li "Update Status" at bounding box center [990, 152] width 100 height 24
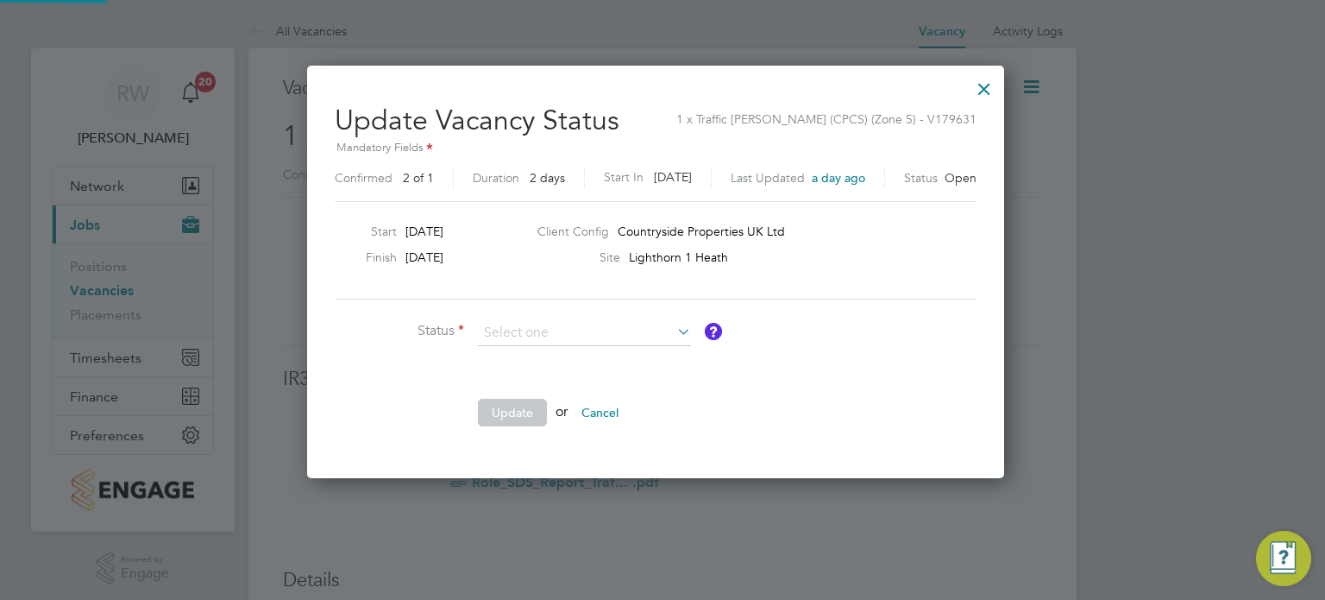
scroll to position [410, 711]
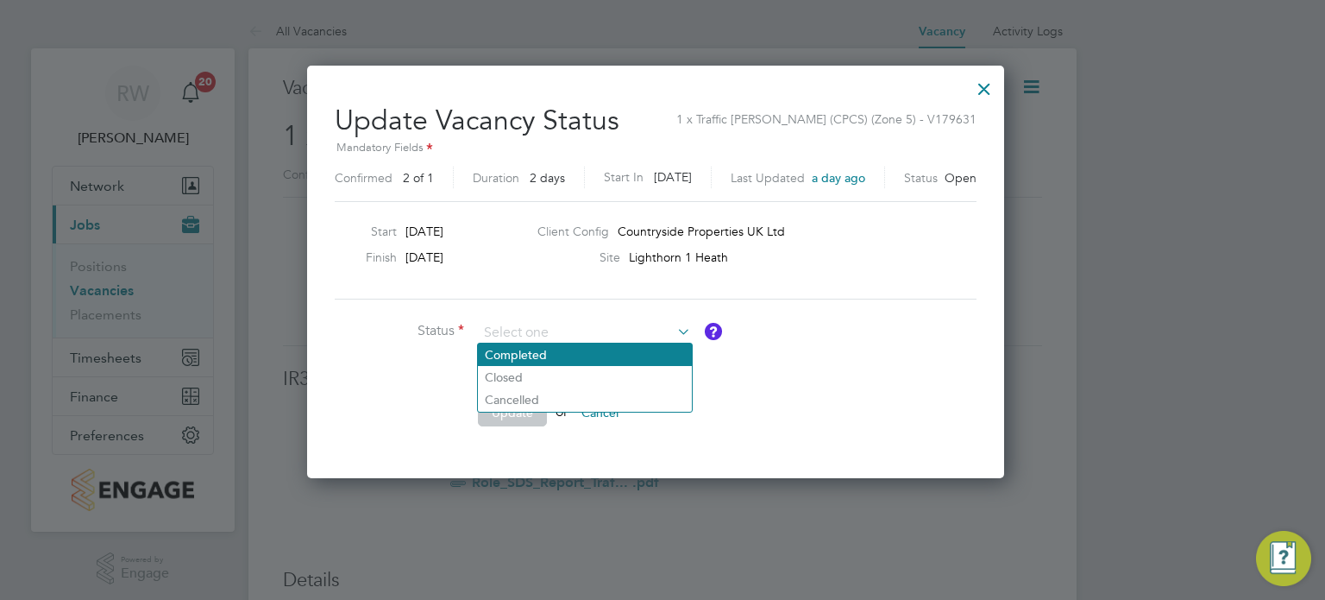
click at [578, 346] on li "Completed" at bounding box center [585, 354] width 214 height 22
type input "Completed"
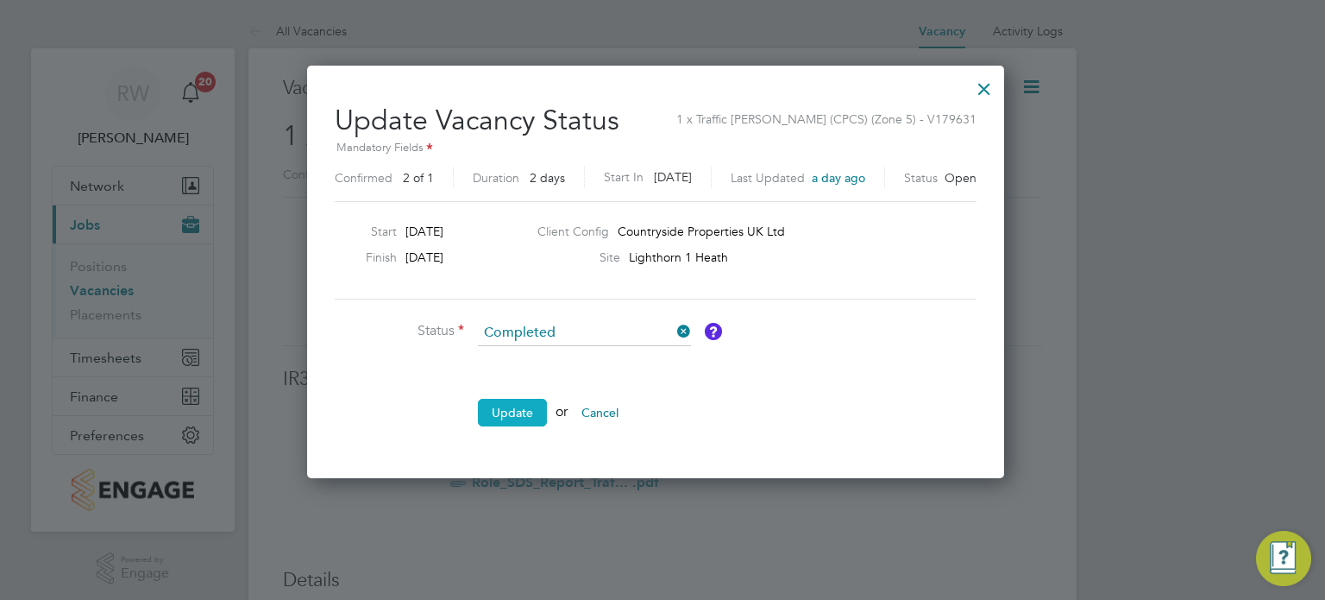
click at [519, 405] on button "Update" at bounding box center [512, 413] width 69 height 28
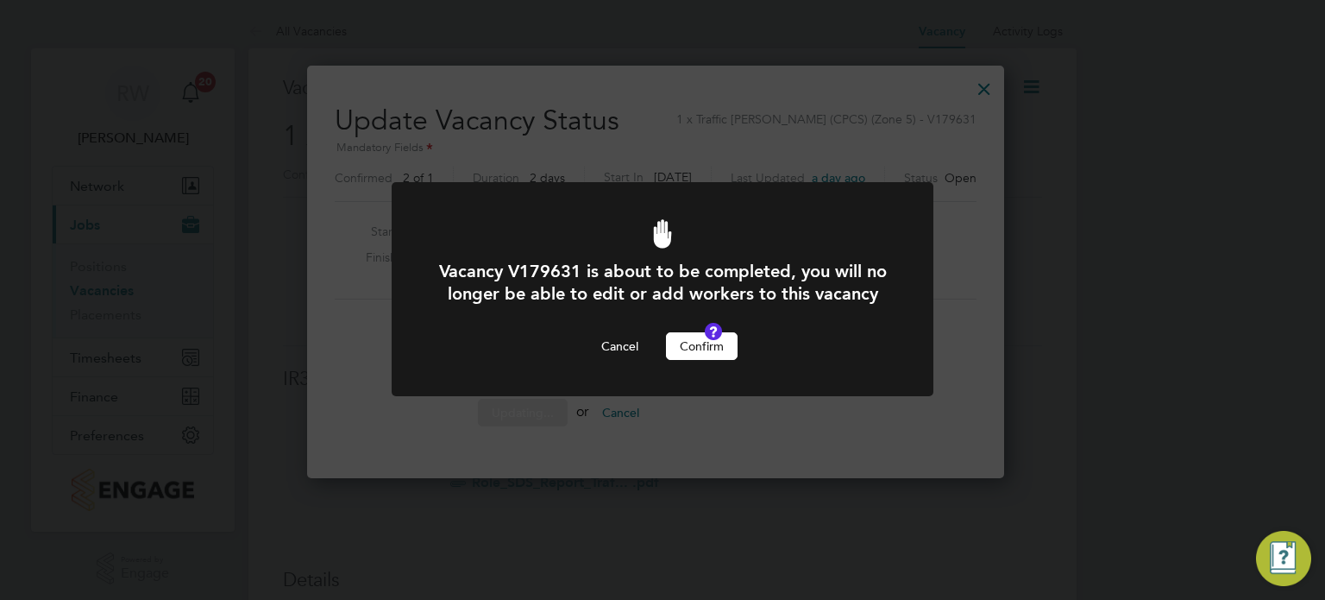
click at [683, 355] on button "Confirm" at bounding box center [702, 346] width 72 height 28
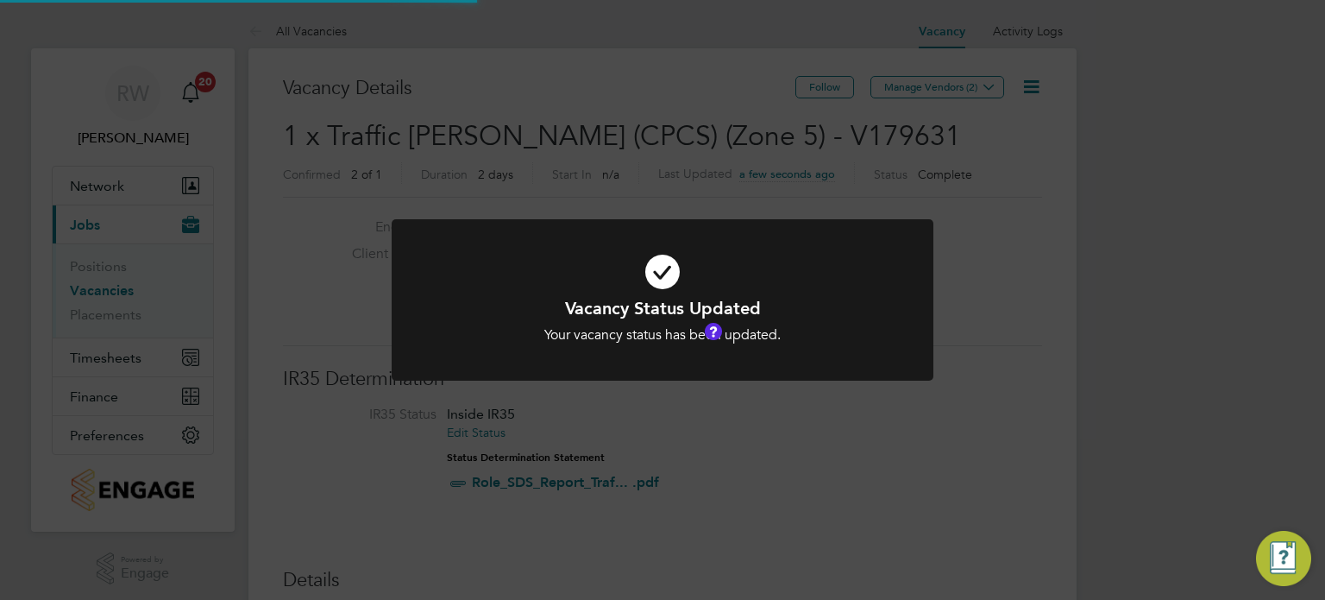
scroll to position [51, 121]
click at [569, 129] on div "Vacancy Status Updated Your vacancy status has been updated. Cancel Okay" at bounding box center [662, 300] width 1325 height 600
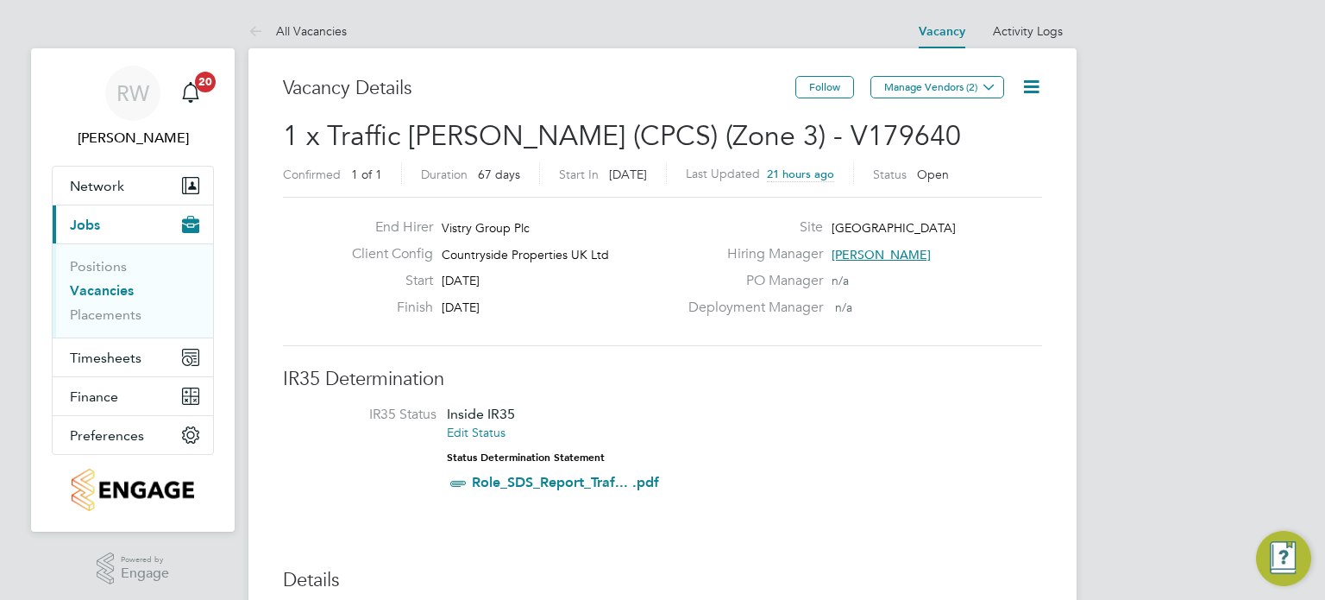
click at [1025, 84] on icon at bounding box center [1032, 87] width 22 height 22
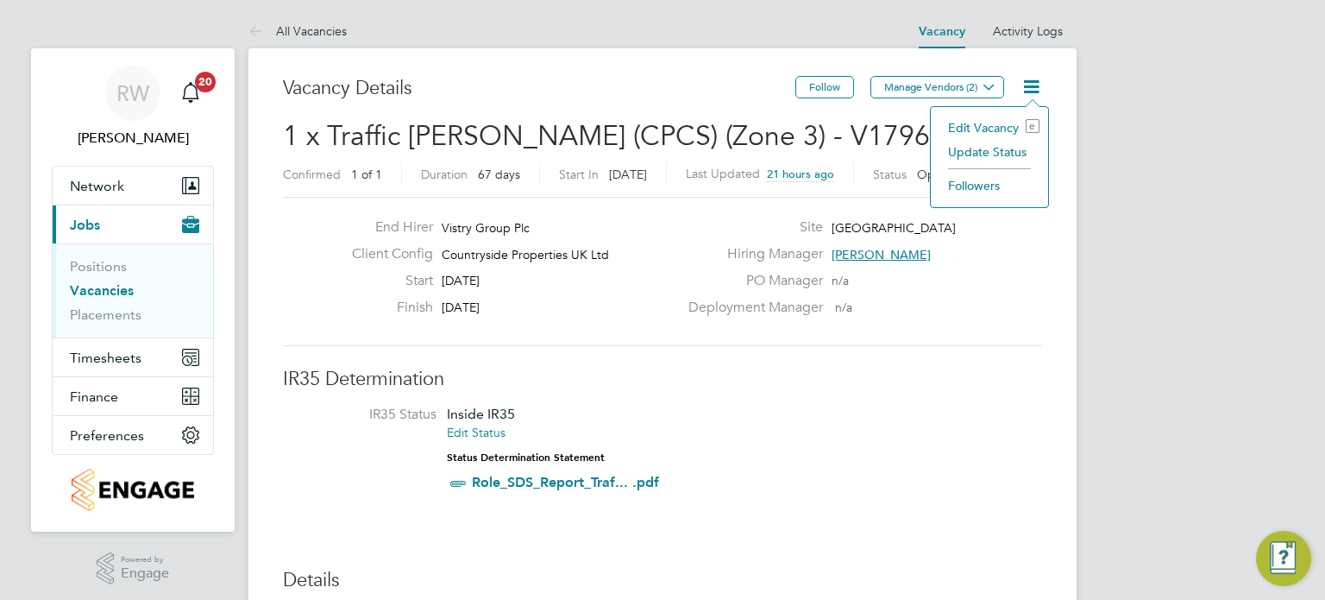
click at [997, 145] on li "Update Status" at bounding box center [990, 152] width 100 height 24
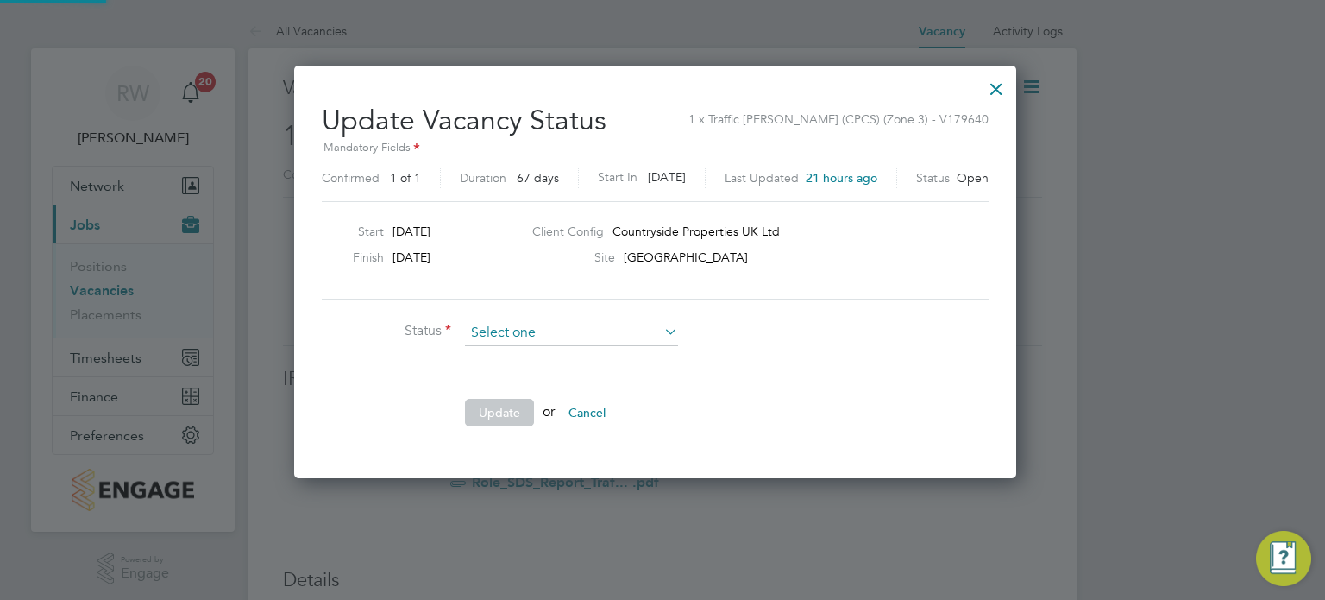
scroll to position [410, 736]
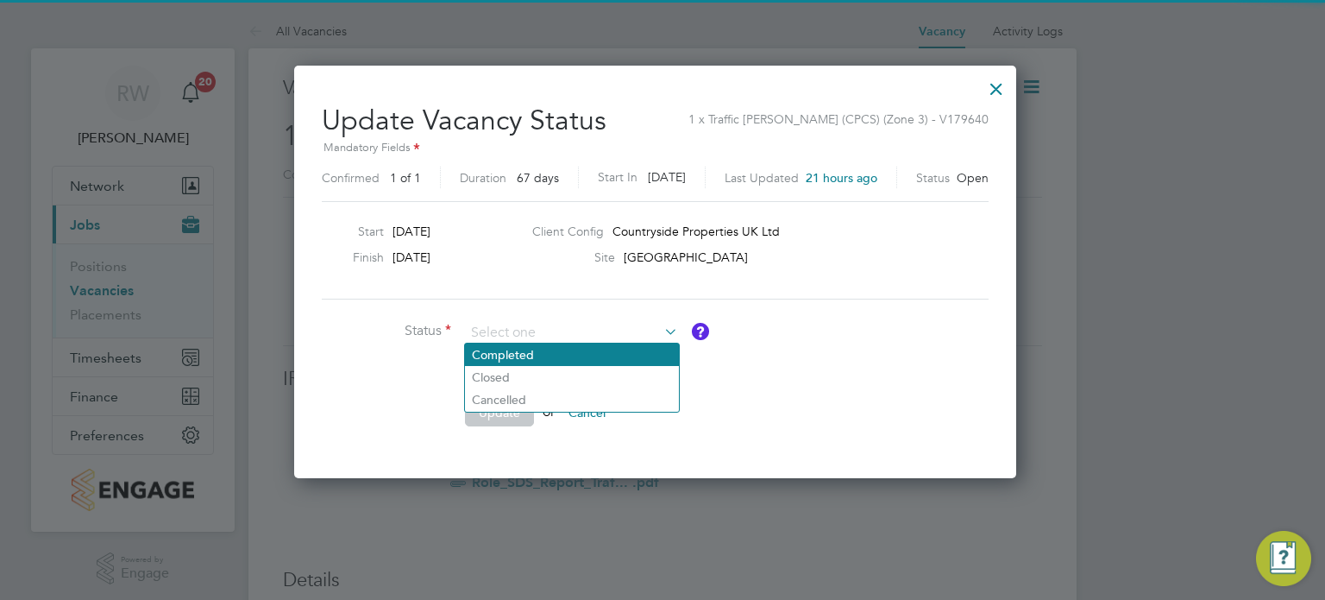
click at [588, 350] on li "Completed" at bounding box center [572, 354] width 214 height 22
type input "Completed"
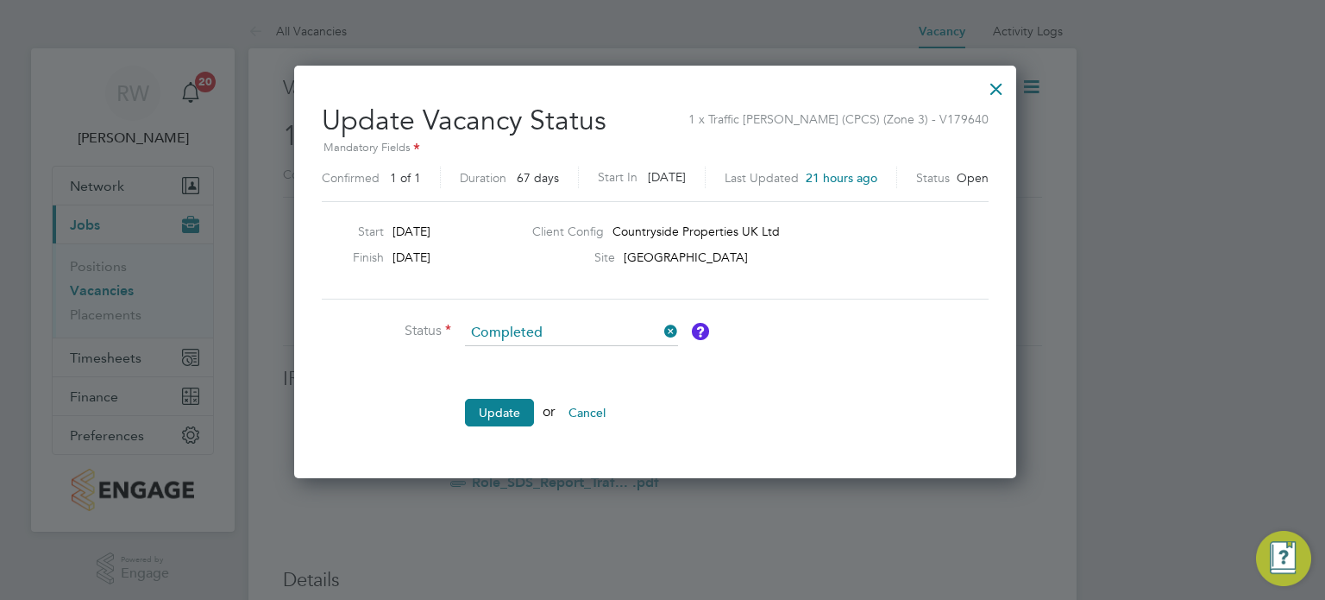
click at [531, 394] on ul "Status Completed Comment Update or Cancel" at bounding box center [581, 381] width 518 height 123
click at [506, 406] on button "Update" at bounding box center [499, 413] width 69 height 28
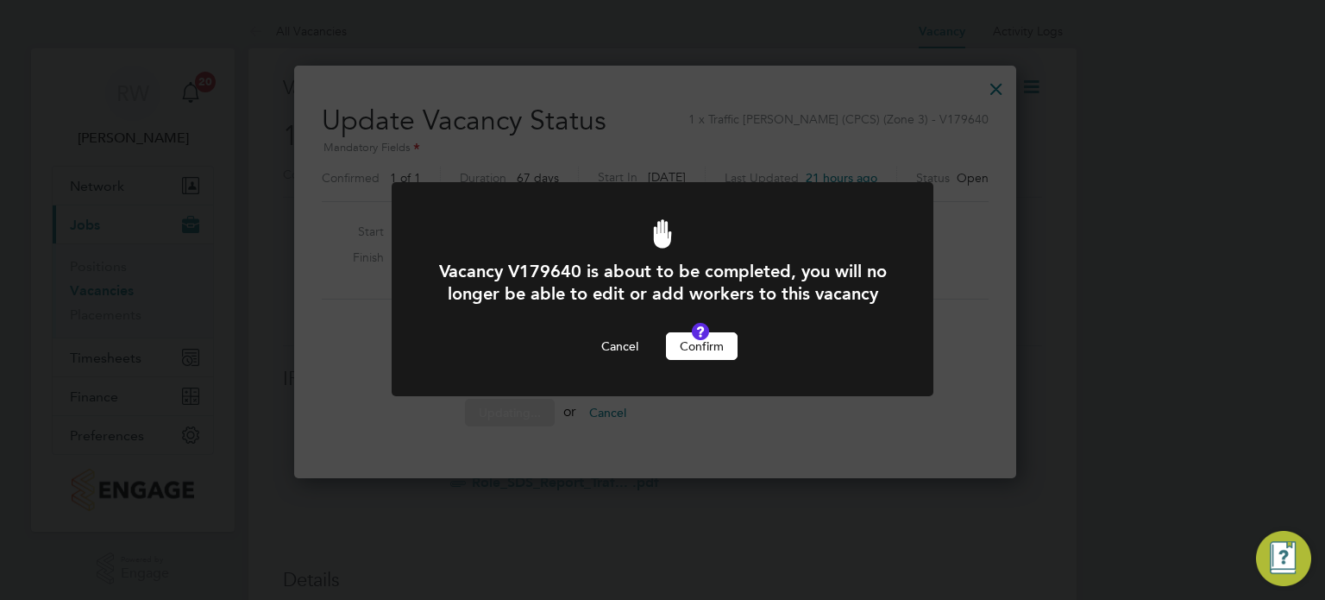
click at [693, 360] on button "Confirm" at bounding box center [702, 346] width 72 height 28
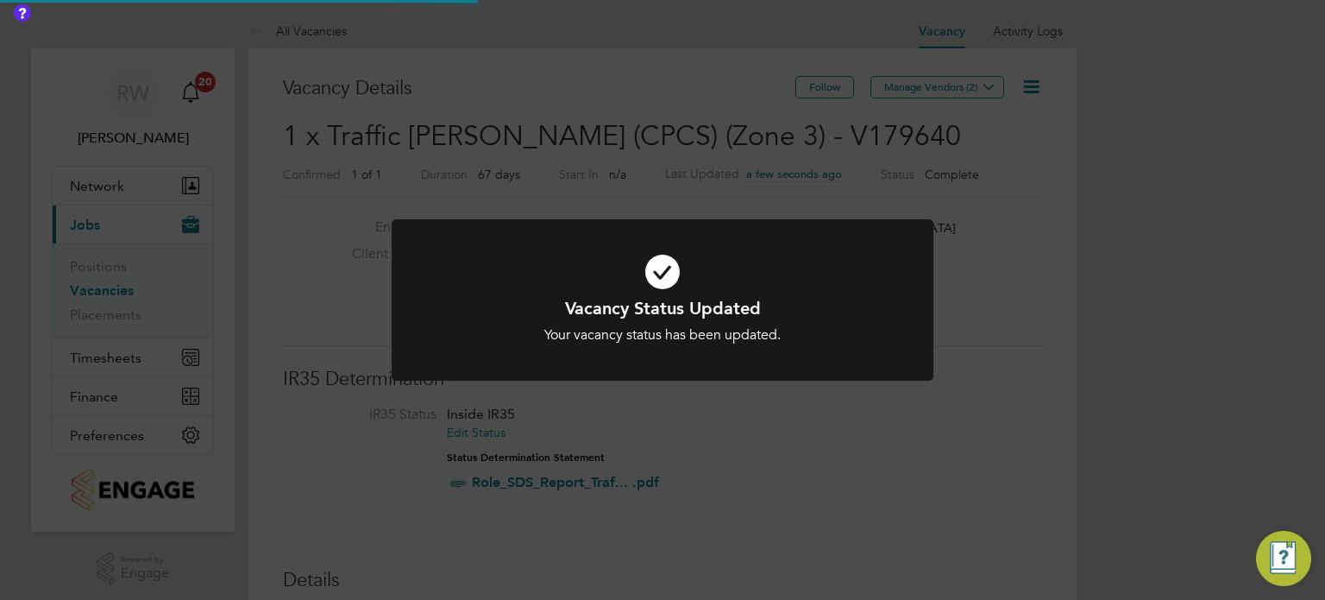
scroll to position [51, 121]
click at [643, 110] on div "Vacancy Status Updated Your vacancy status has been updated. Cancel Okay" at bounding box center [662, 300] width 1325 height 600
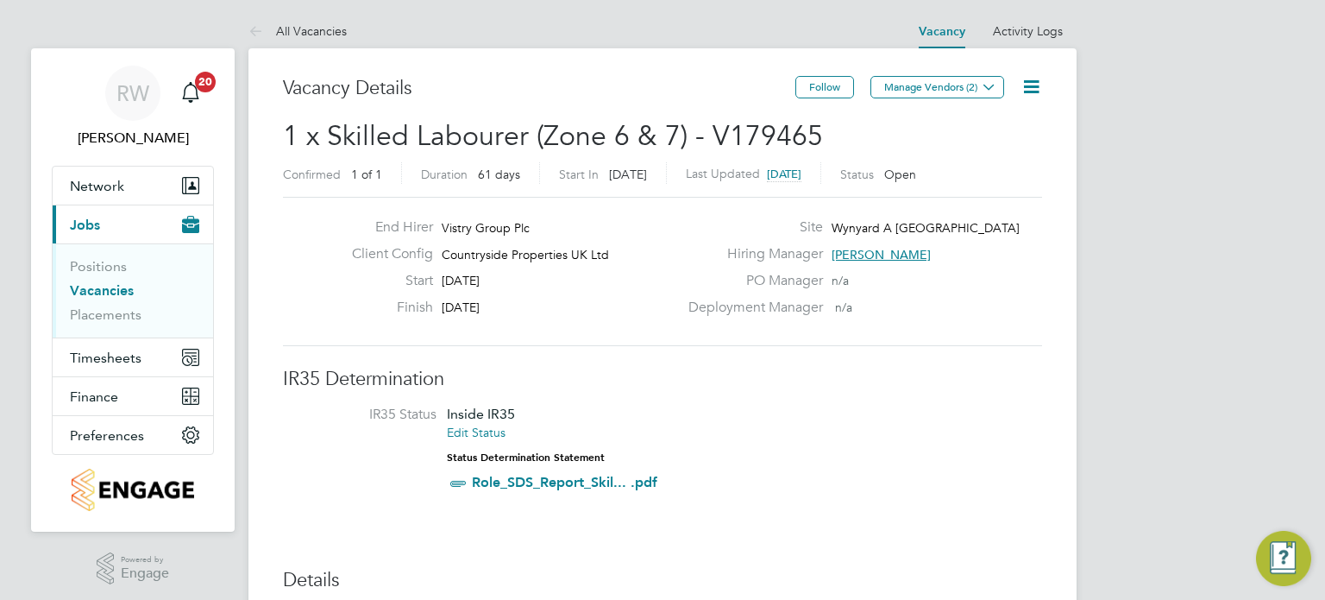
click at [1034, 89] on icon at bounding box center [1032, 87] width 22 height 22
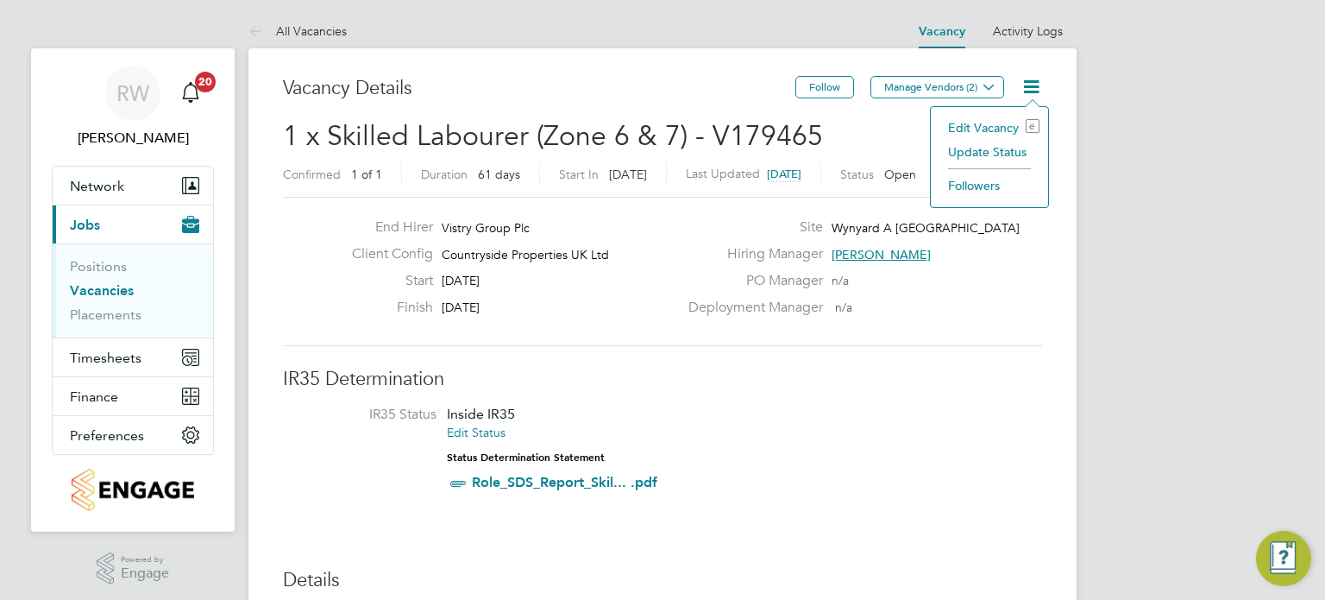
scroll to position [0, 3]
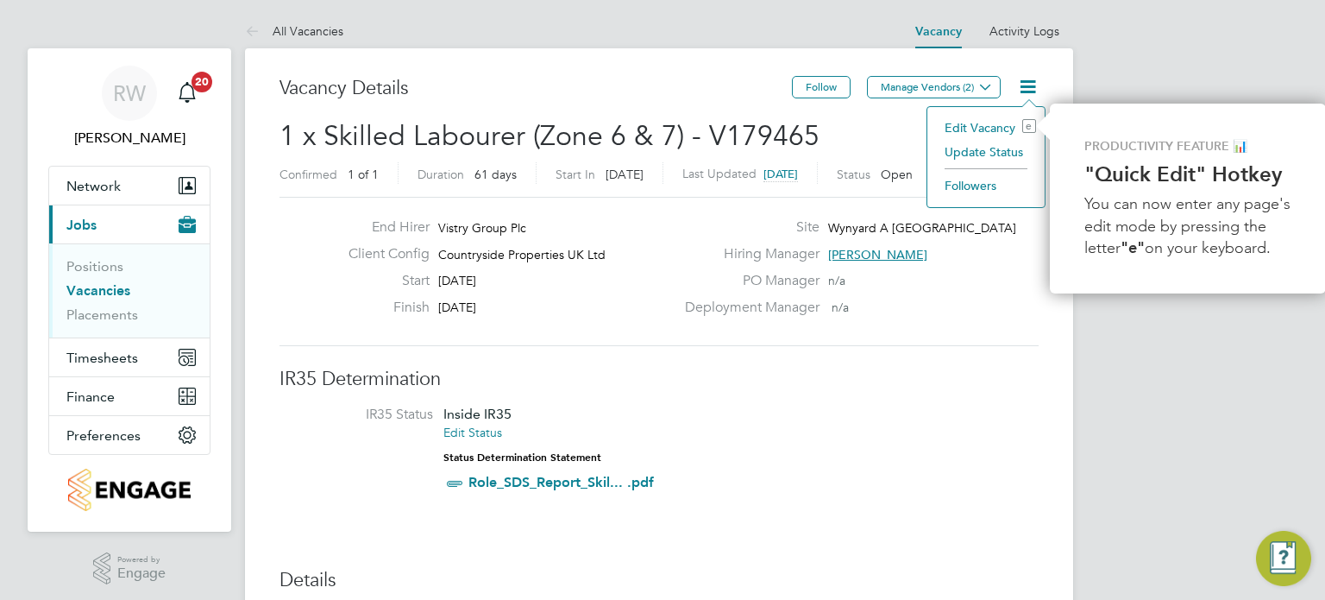
click at [1005, 154] on li "Update Status" at bounding box center [986, 152] width 100 height 24
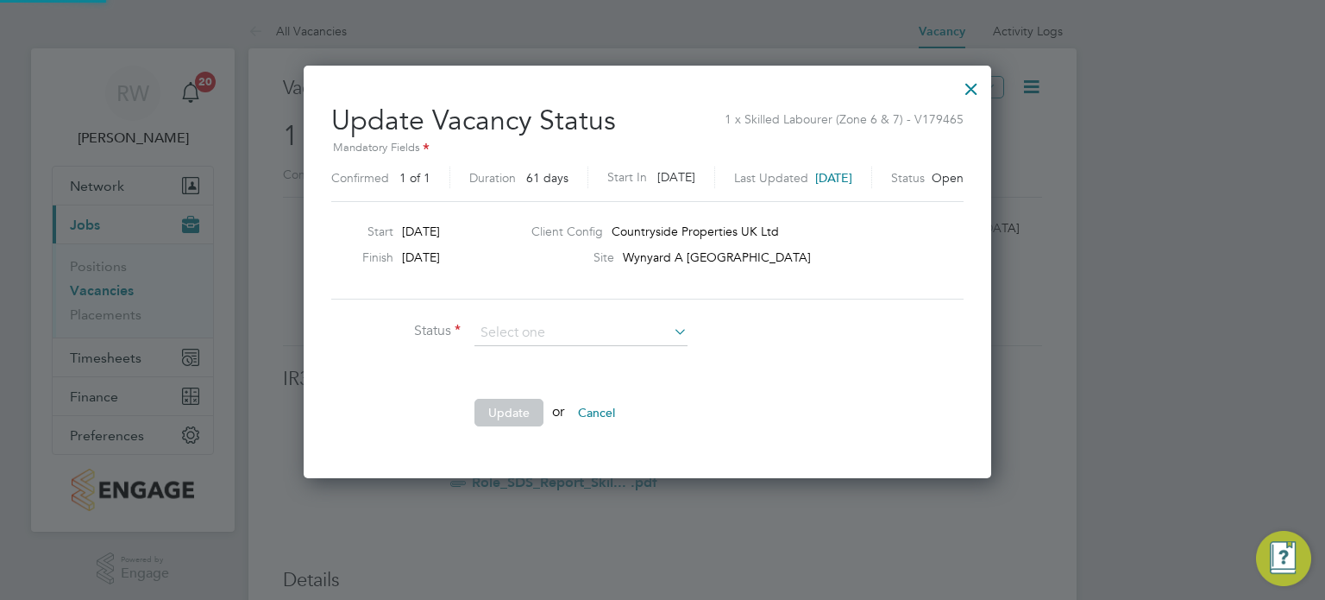
scroll to position [410, 717]
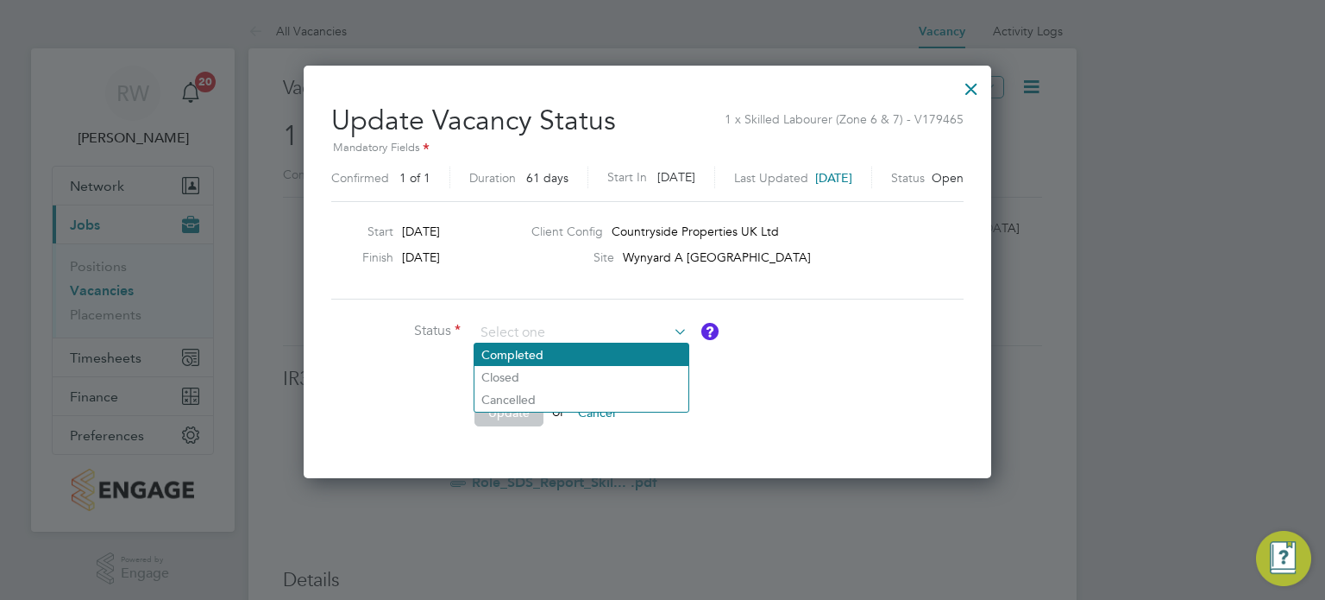
click at [538, 355] on li "Completed" at bounding box center [582, 354] width 214 height 22
type input "Completed"
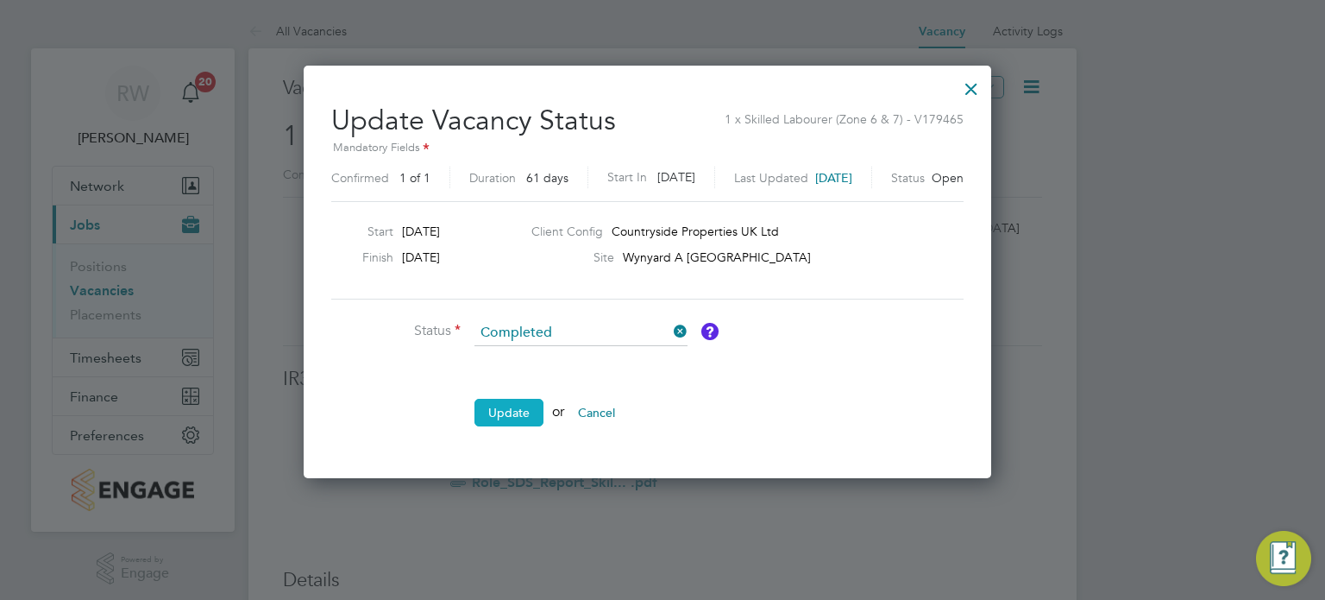
click at [507, 414] on button "Update" at bounding box center [509, 413] width 69 height 28
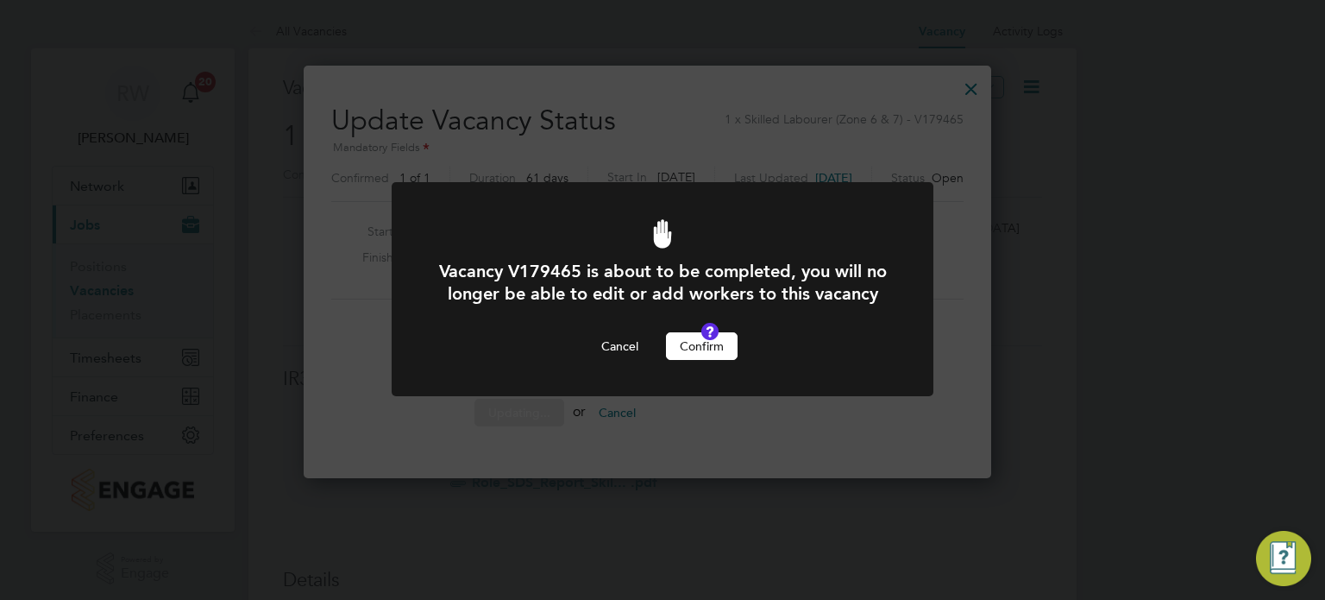
click at [714, 360] on button "Confirm" at bounding box center [702, 346] width 72 height 28
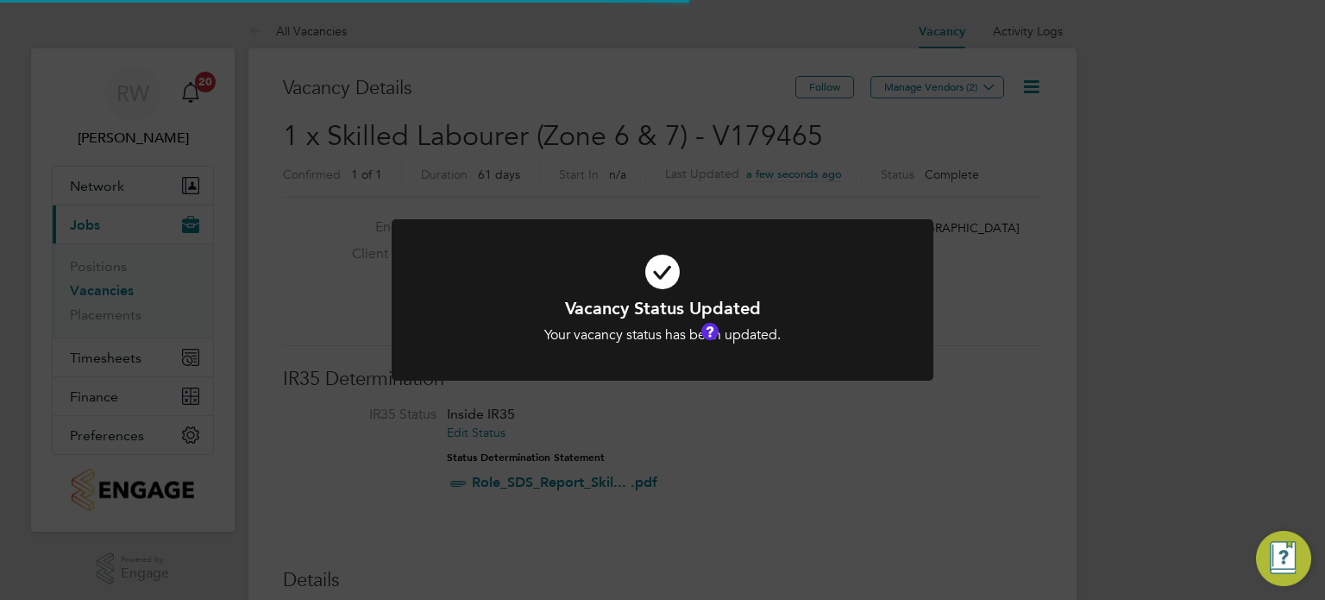
click at [735, 119] on div "Vacancy Status Updated Your vacancy status has been updated. Cancel Okay" at bounding box center [662, 300] width 1325 height 600
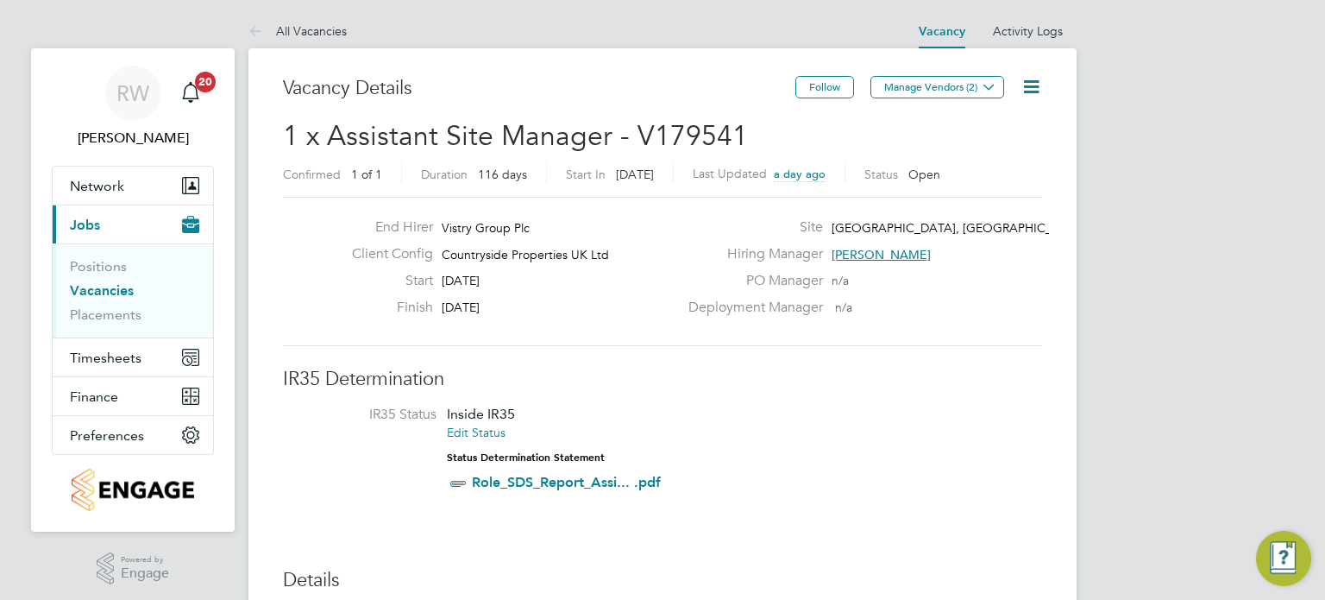
click at [1028, 92] on icon at bounding box center [1032, 87] width 22 height 22
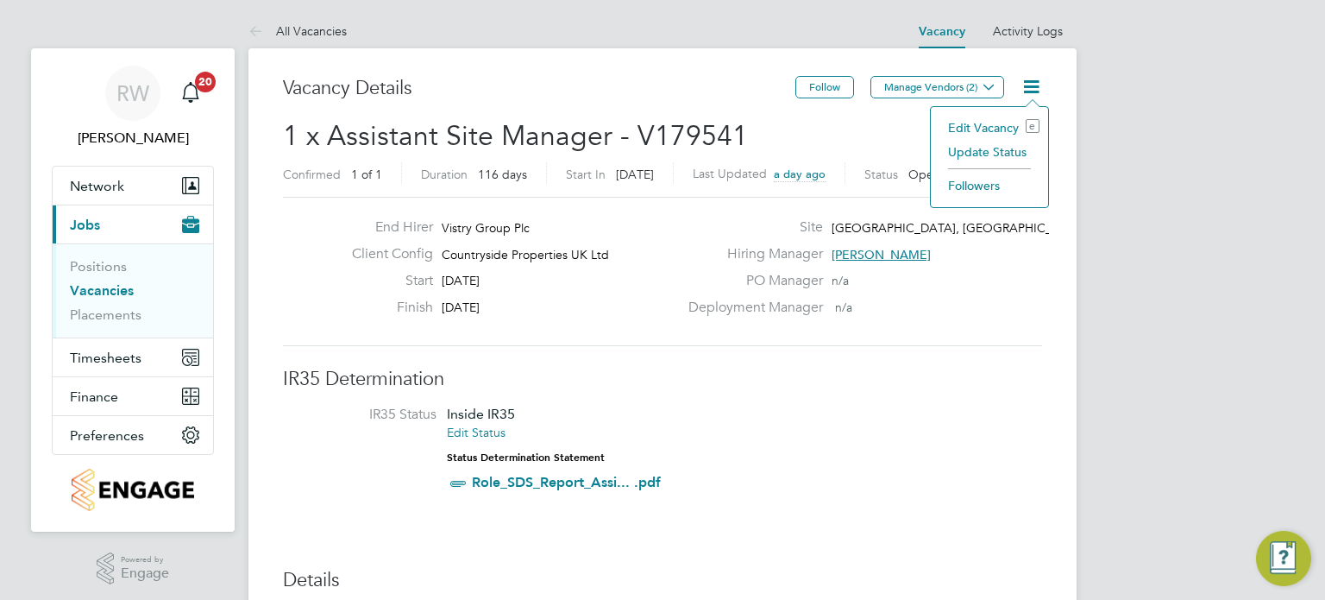
click at [990, 154] on li "Update Status" at bounding box center [990, 152] width 100 height 24
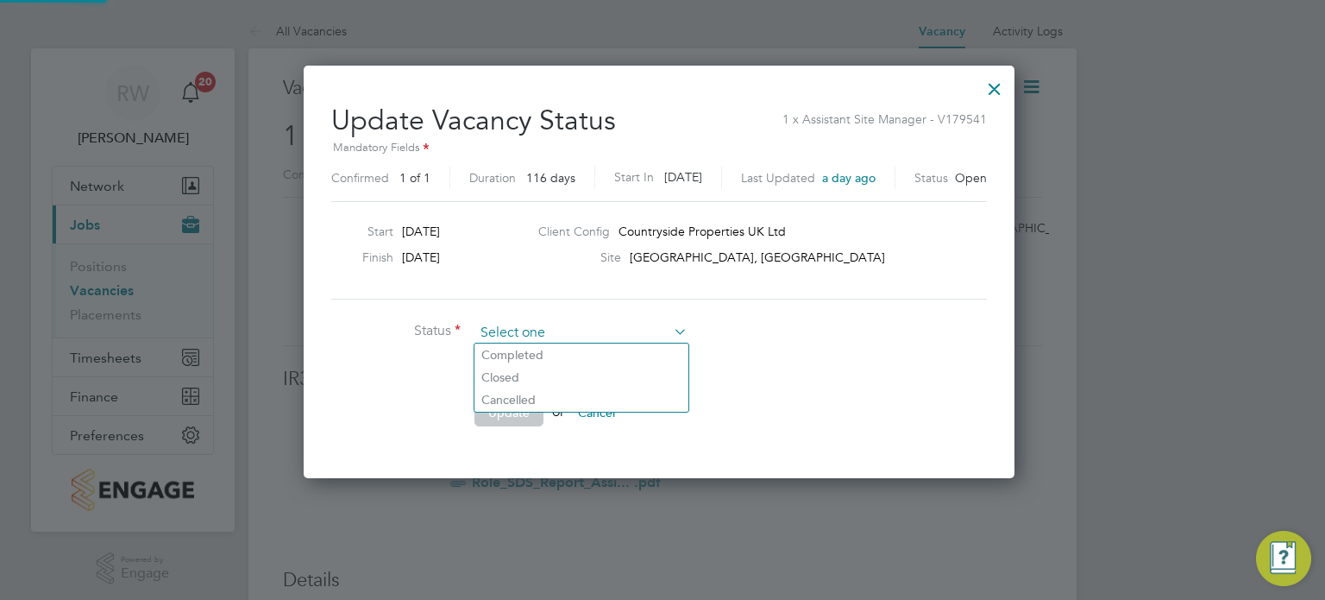
scroll to position [410, 718]
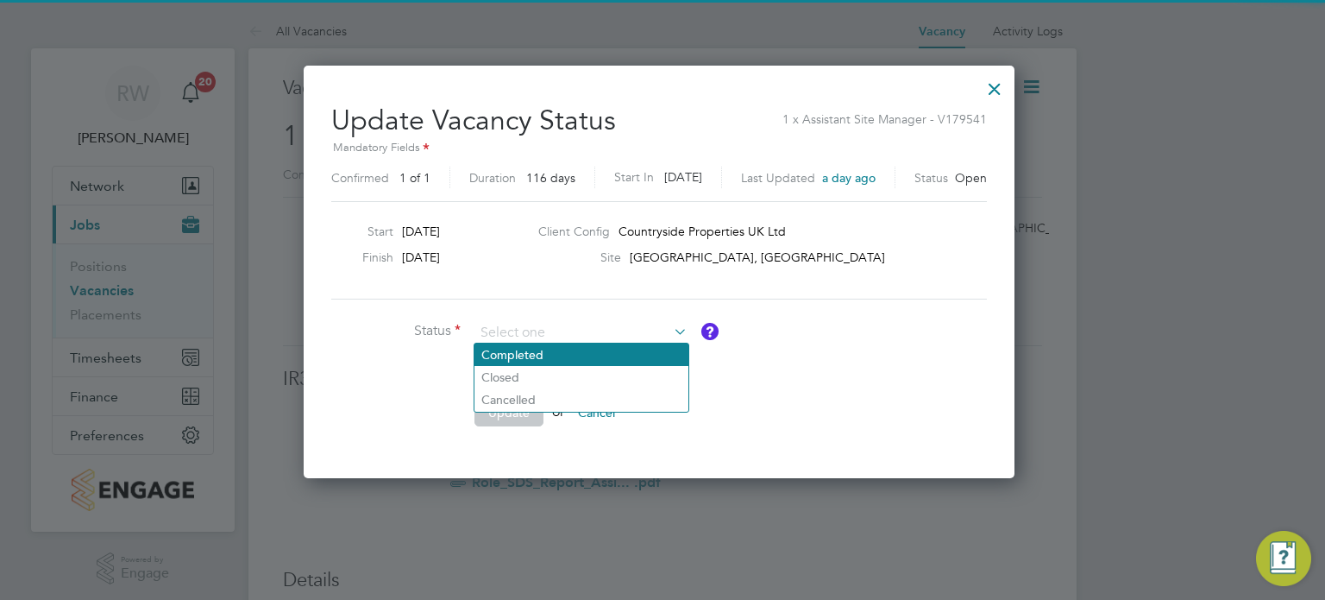
click at [597, 355] on li "Completed" at bounding box center [582, 354] width 214 height 22
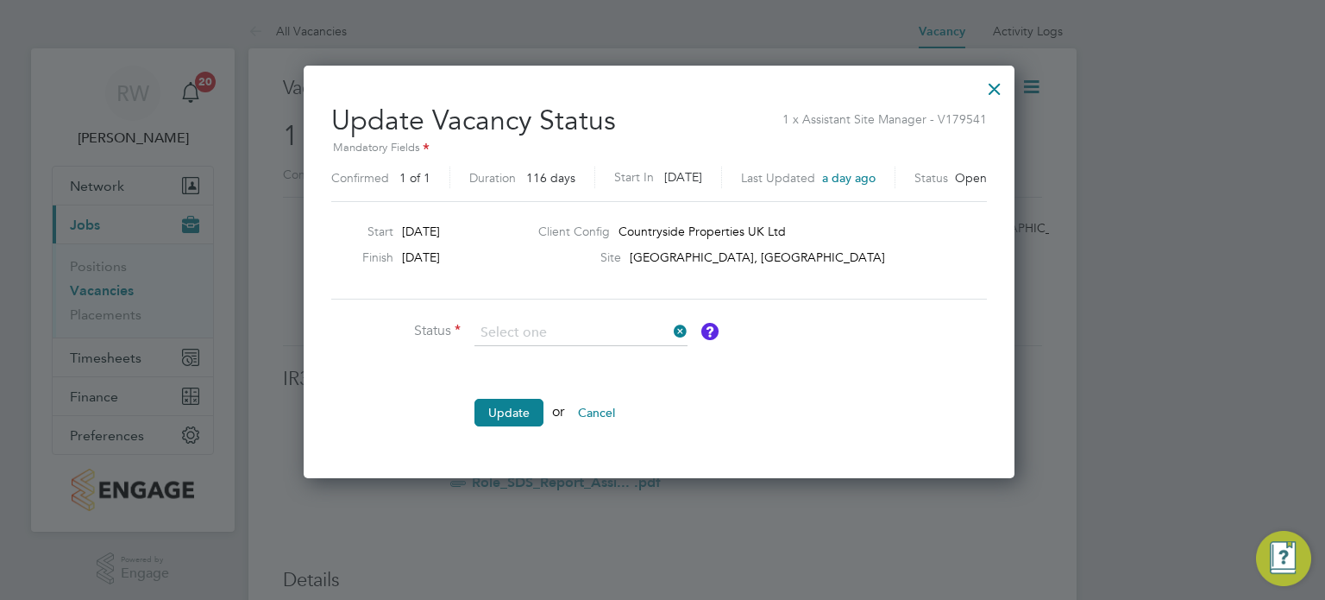
type input "Completed"
click at [524, 407] on button "Update" at bounding box center [509, 413] width 69 height 28
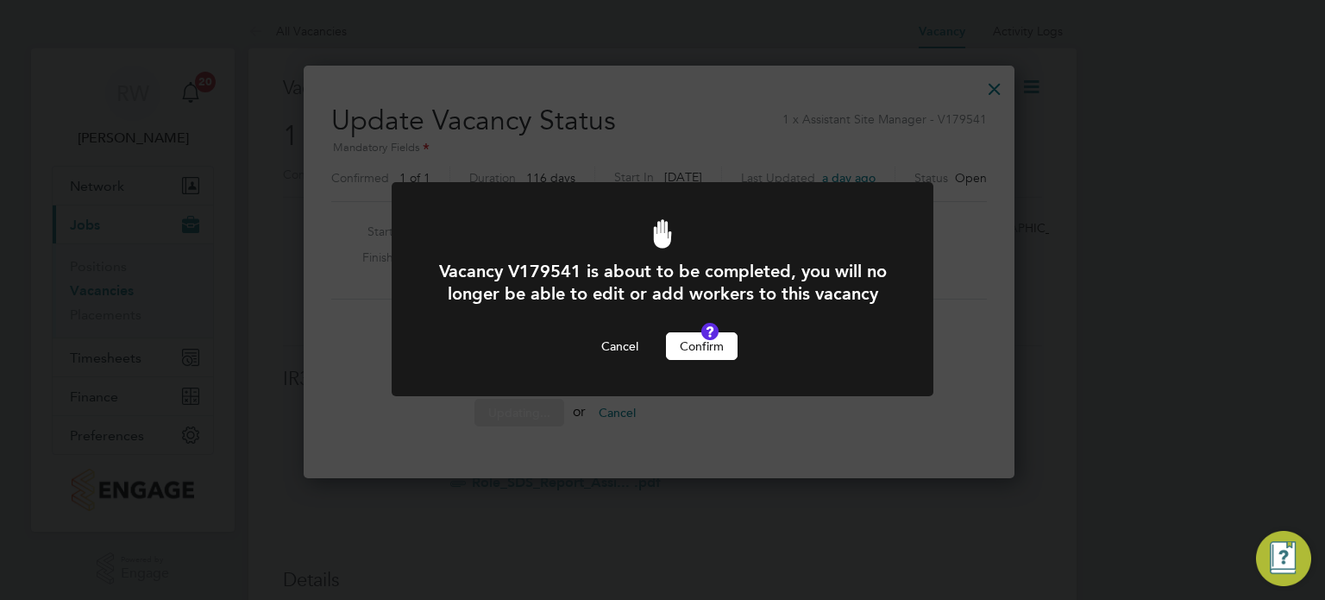
click at [683, 360] on button "Confirm" at bounding box center [702, 346] width 72 height 28
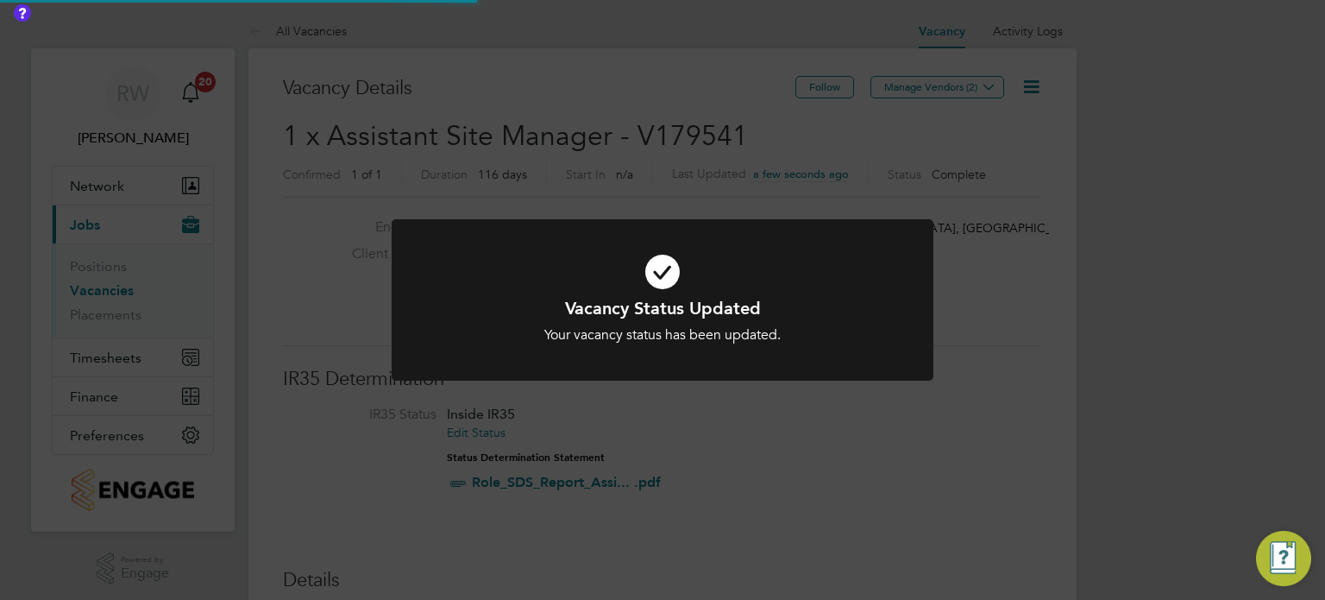
scroll to position [51, 121]
click at [600, 130] on div "Vacancy Status Updated Your vacancy status has been updated. Cancel Okay" at bounding box center [662, 300] width 1325 height 600
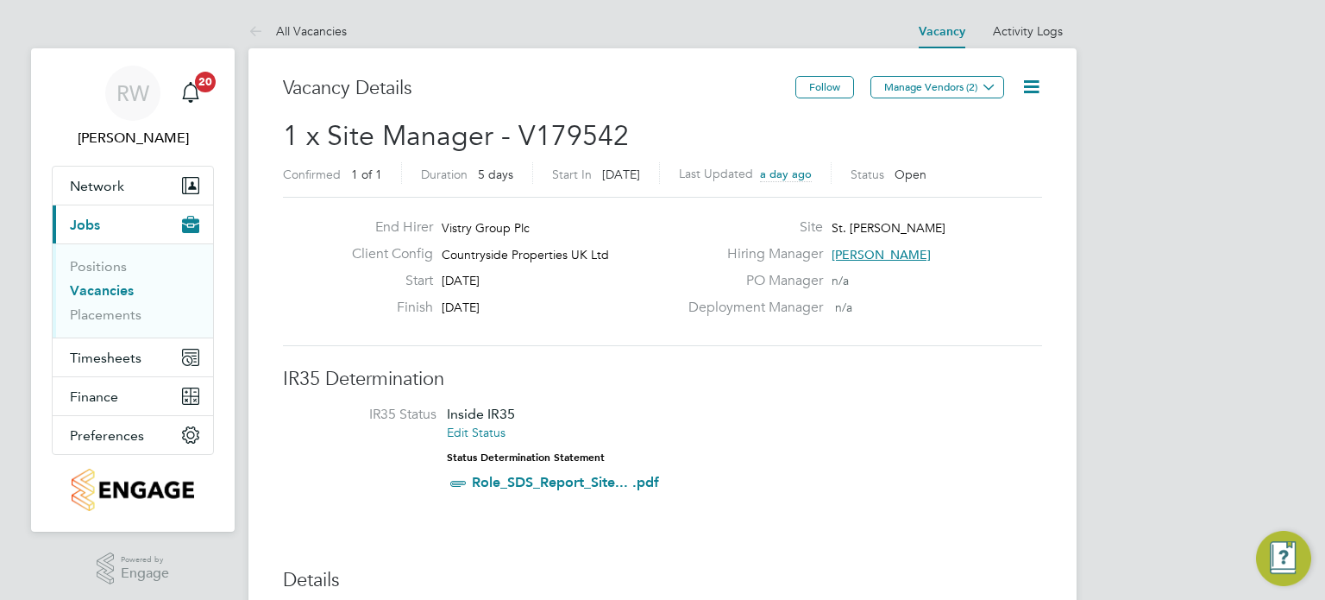
click at [1042, 80] on icon at bounding box center [1032, 87] width 22 height 22
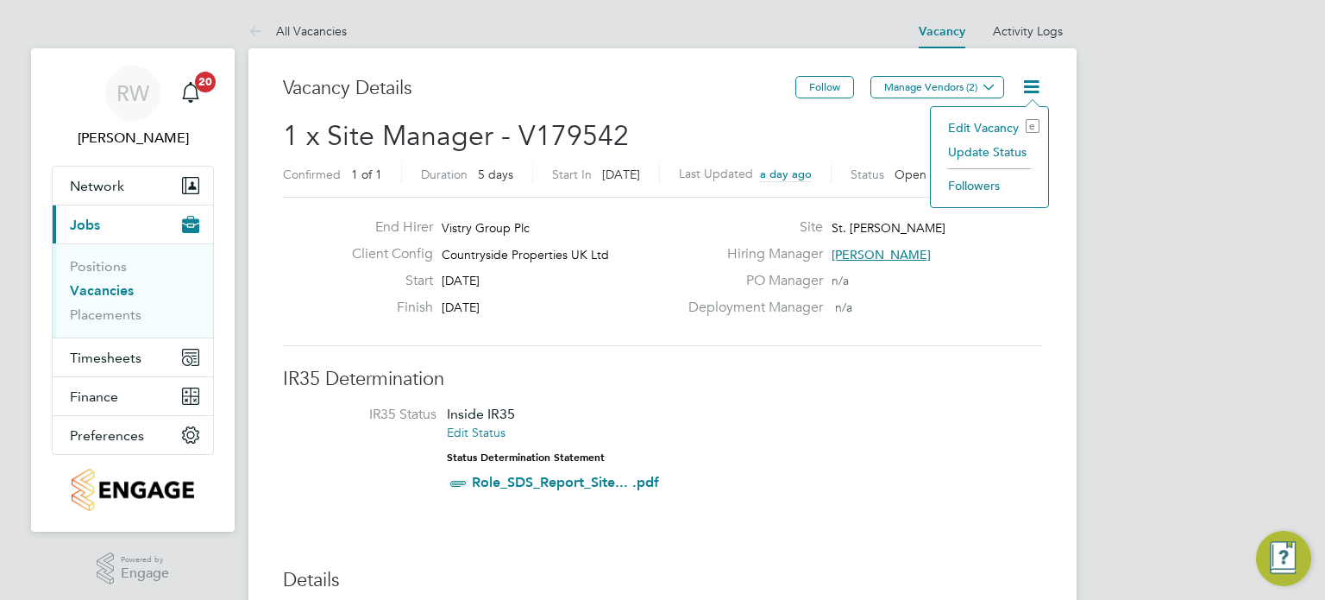
click at [993, 157] on li "Update Status" at bounding box center [990, 152] width 100 height 24
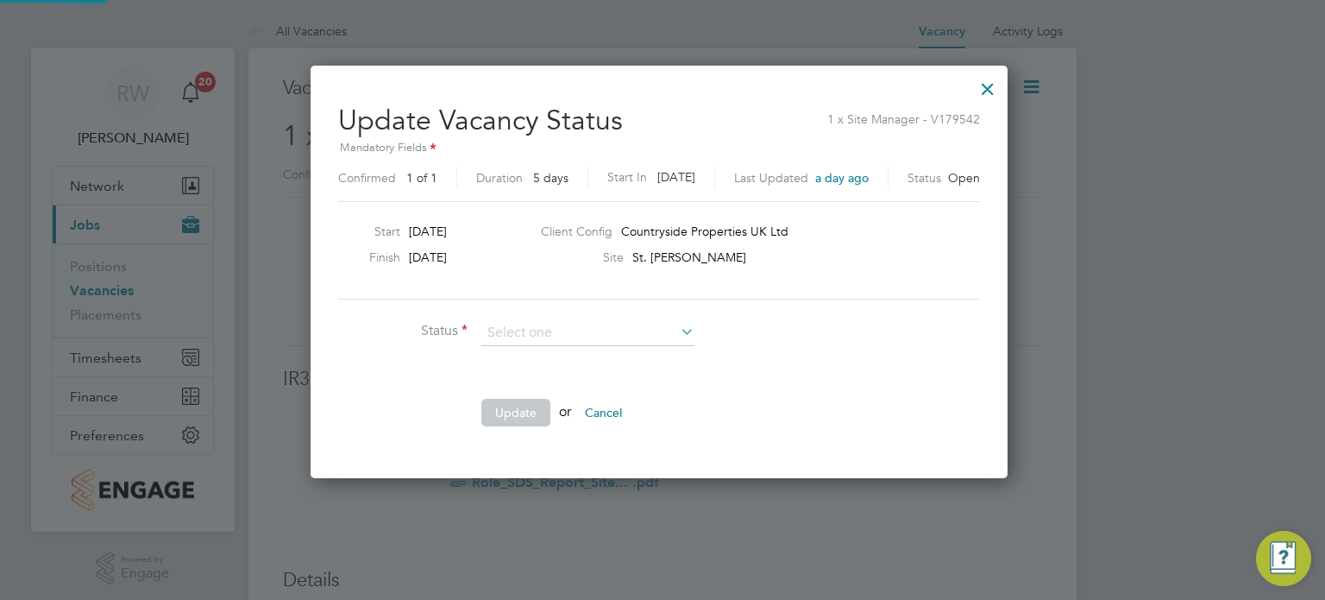
scroll to position [410, 704]
click at [588, 366] on li "Closed" at bounding box center [588, 377] width 214 height 22
type input "Closed"
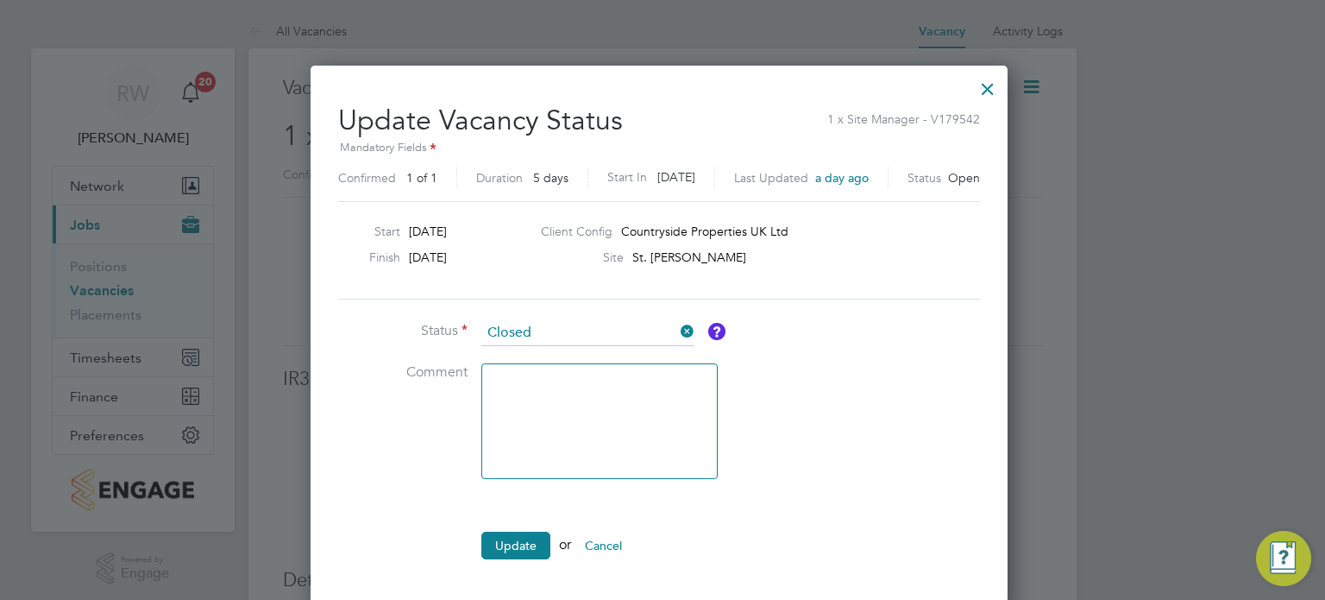
click at [570, 313] on div "Update Vacancy Status 1 x Site Manager - V179542 Mandatory Fields Confirmed 1 o…" at bounding box center [659, 333] width 642 height 487
click at [570, 323] on input at bounding box center [587, 333] width 213 height 26
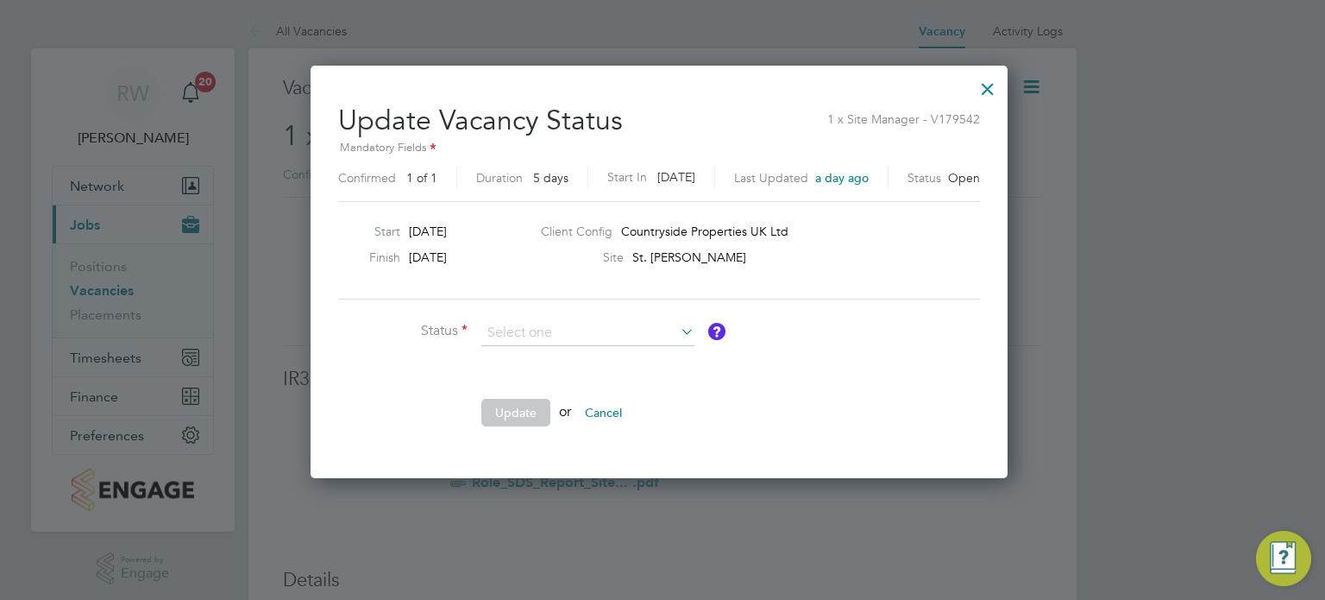
click at [547, 358] on li "Completed" at bounding box center [588, 354] width 214 height 22
type input "Completed"
click at [519, 407] on button "Update" at bounding box center [515, 413] width 69 height 28
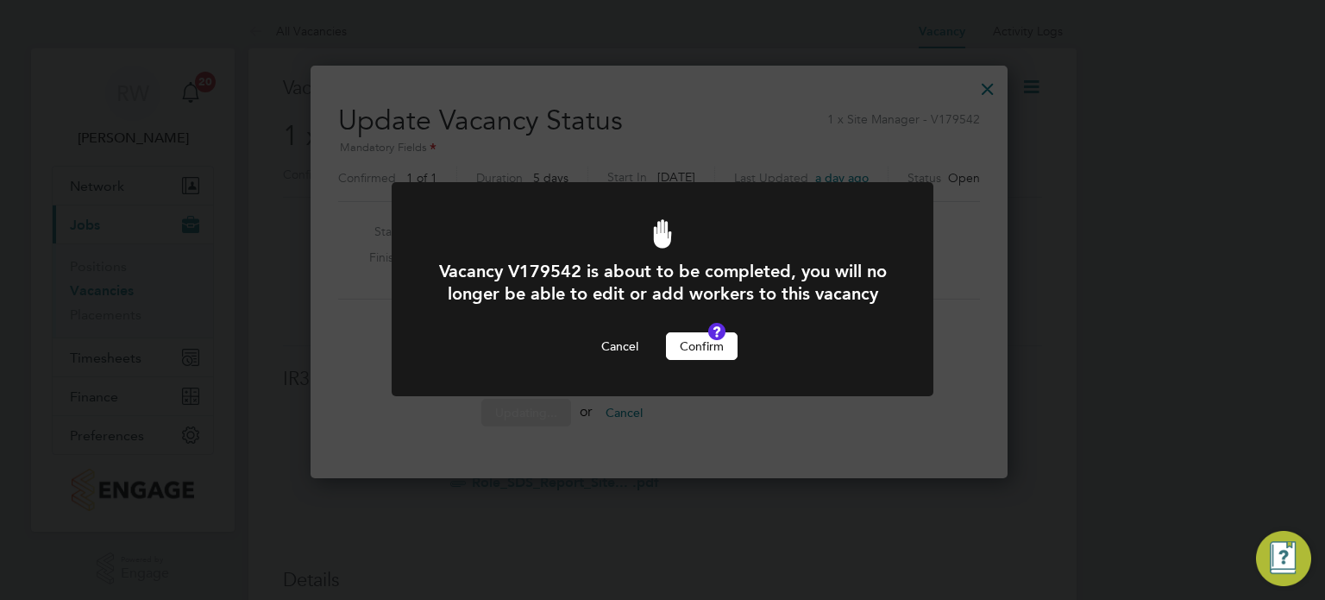
click at [720, 360] on button "Confirm" at bounding box center [702, 346] width 72 height 28
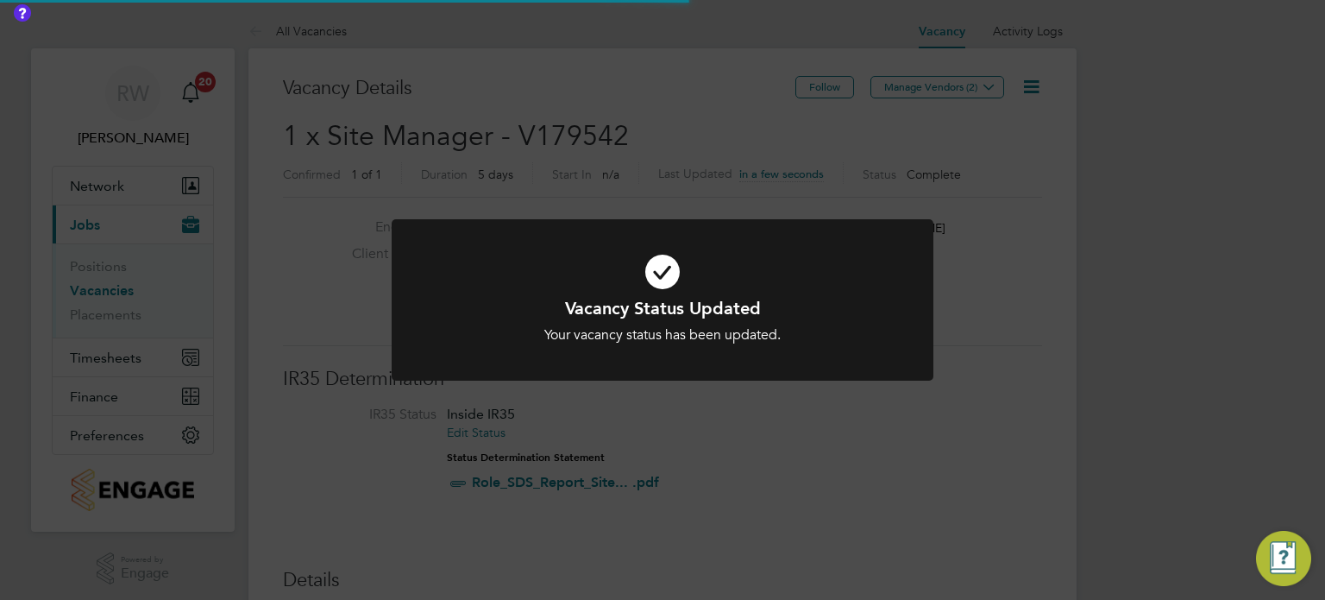
click at [642, 190] on div "Vacancy Status Updated Your vacancy status has been updated. Cancel Okay" at bounding box center [662, 300] width 1325 height 600
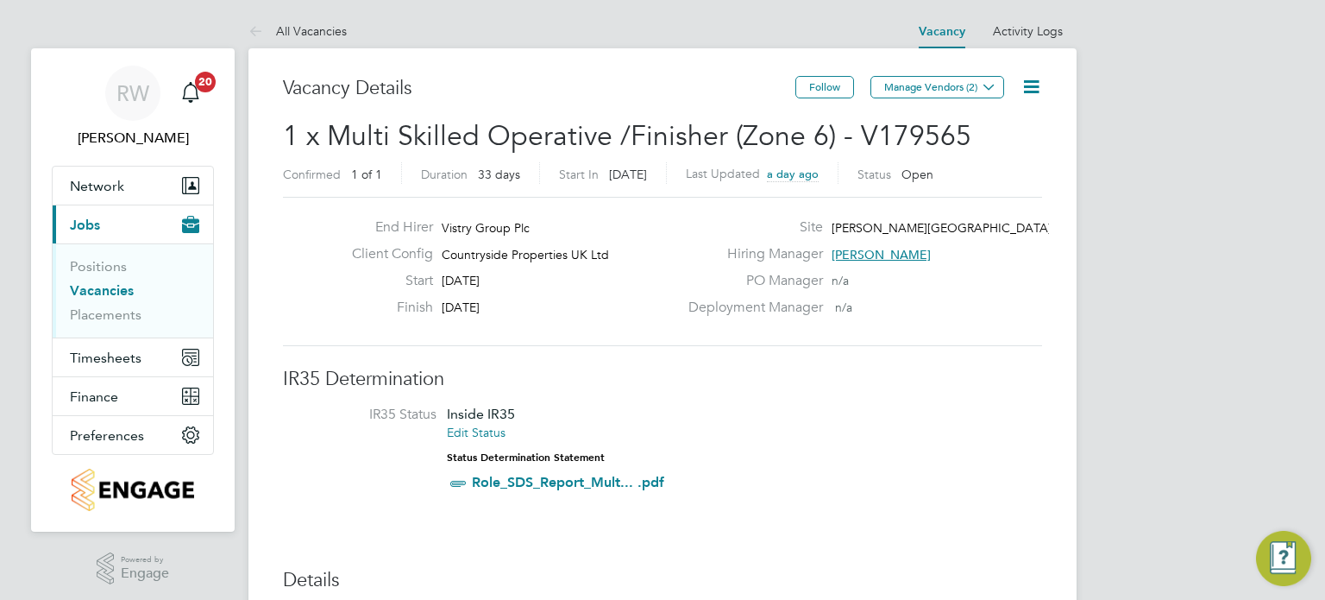
click at [1032, 84] on icon at bounding box center [1032, 87] width 22 height 22
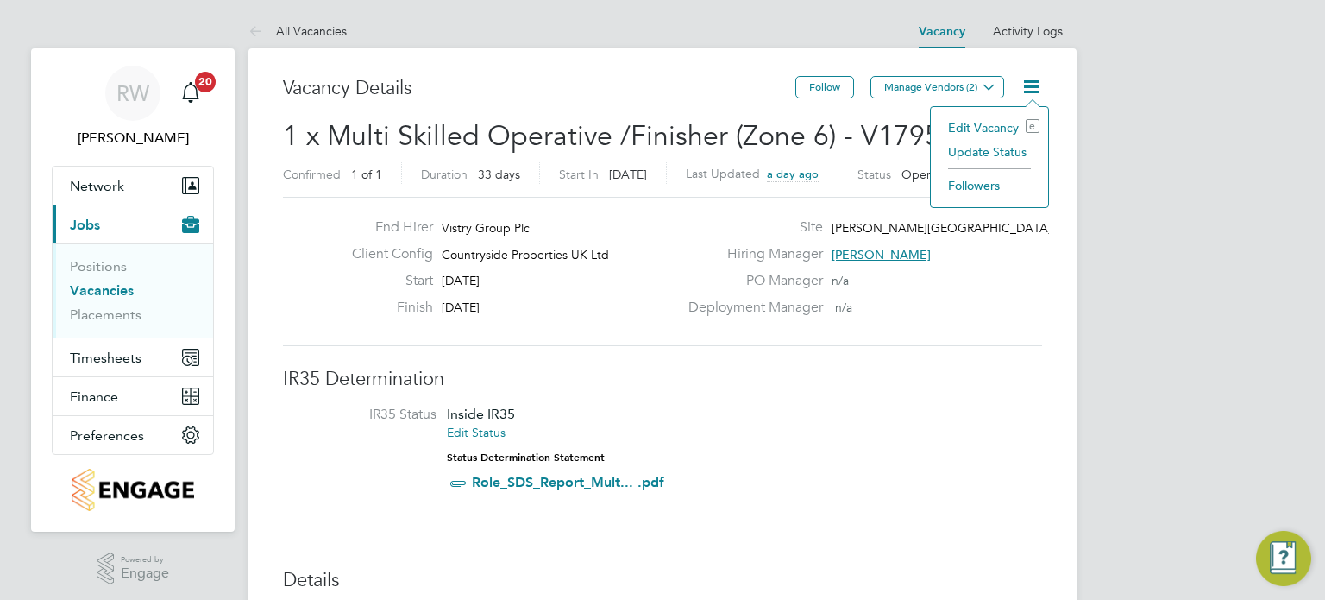
scroll to position [0, 3]
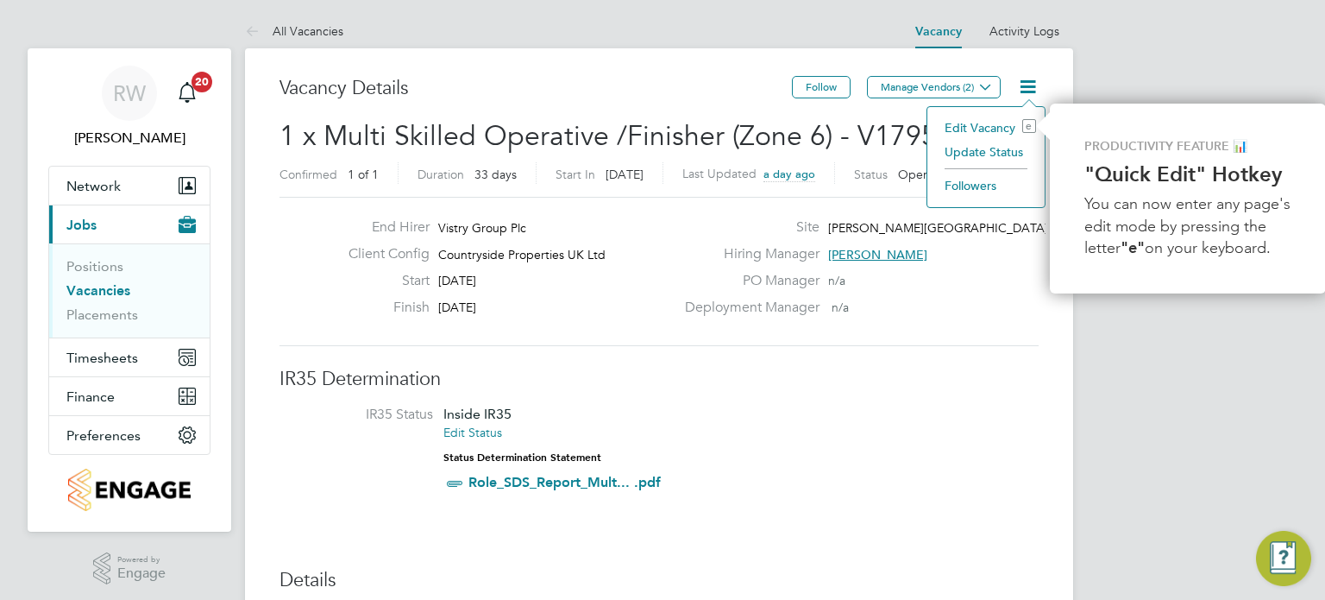
click at [1004, 155] on li "Update Status" at bounding box center [986, 152] width 100 height 24
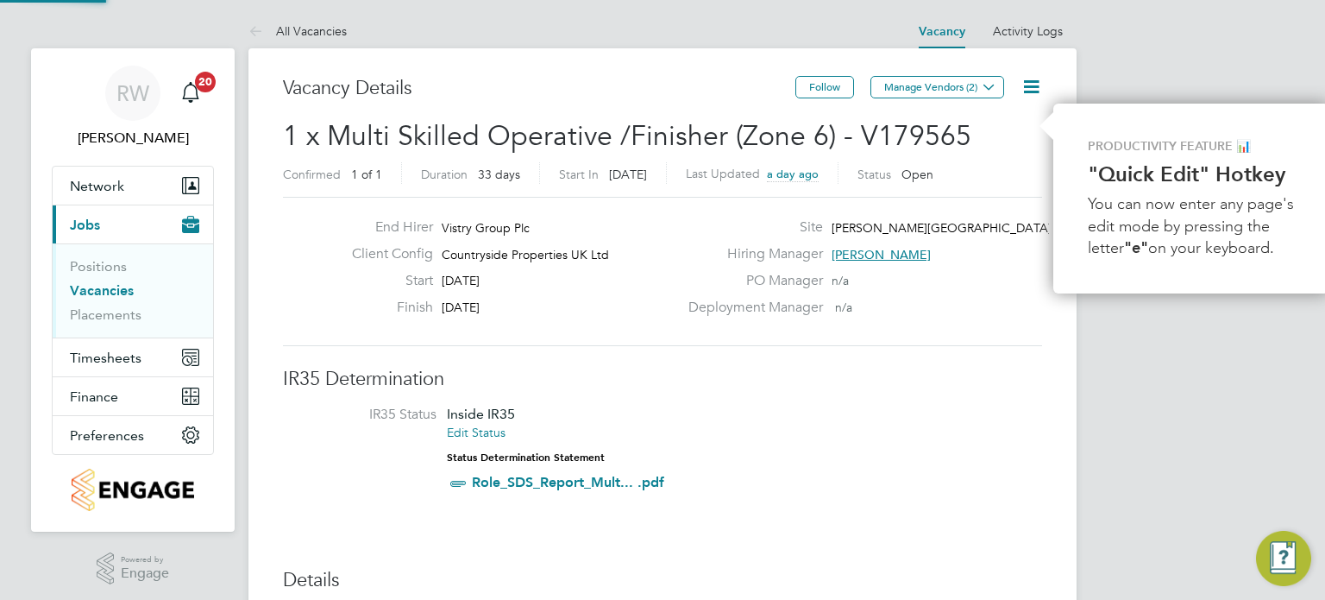
scroll to position [25, 456]
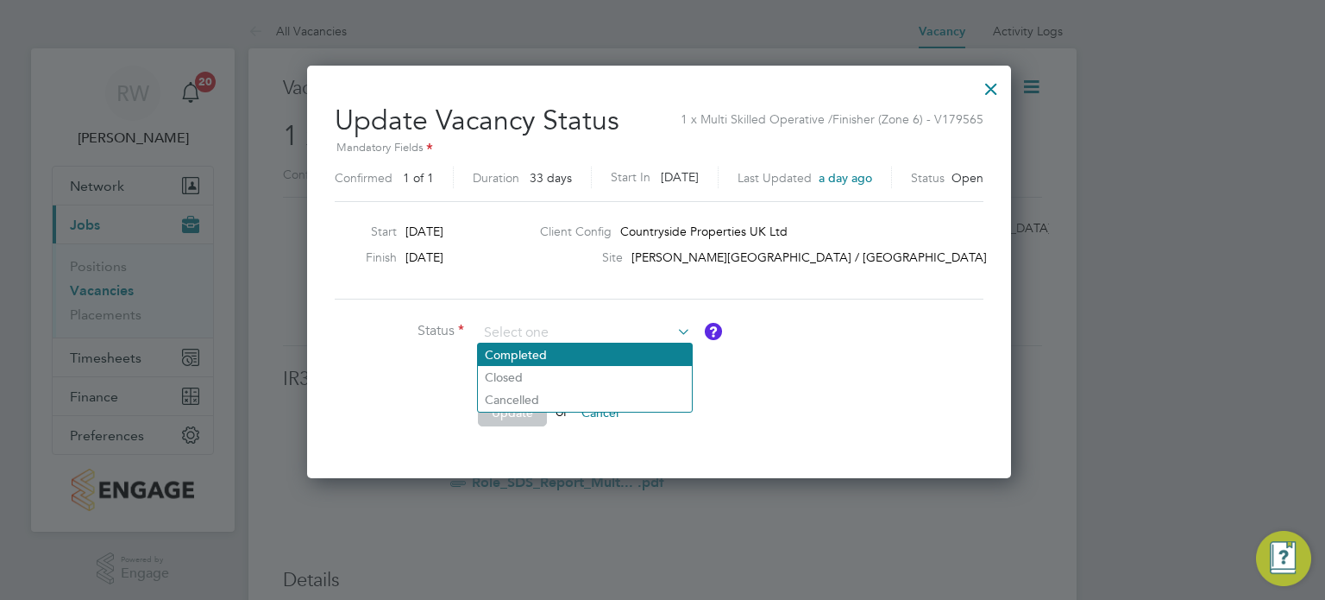
click at [581, 349] on li "Completed" at bounding box center [585, 354] width 214 height 22
type input "Completed"
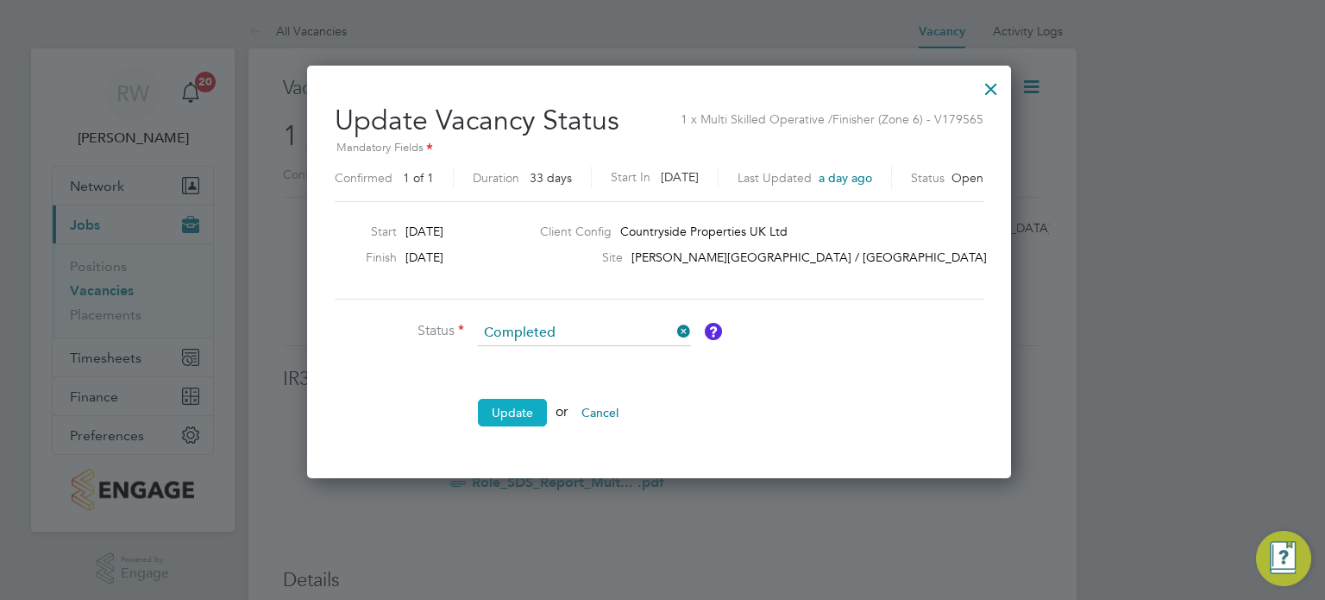
click at [519, 407] on button "Update" at bounding box center [512, 413] width 69 height 28
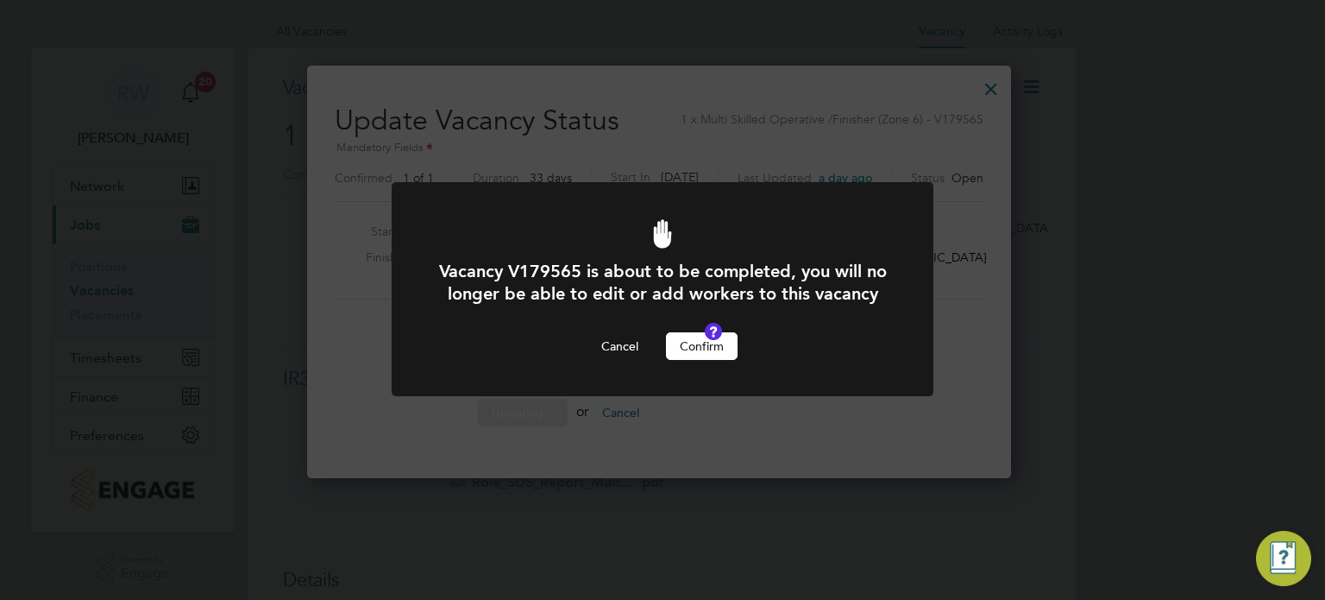
click at [707, 360] on button "Confirm" at bounding box center [702, 346] width 72 height 28
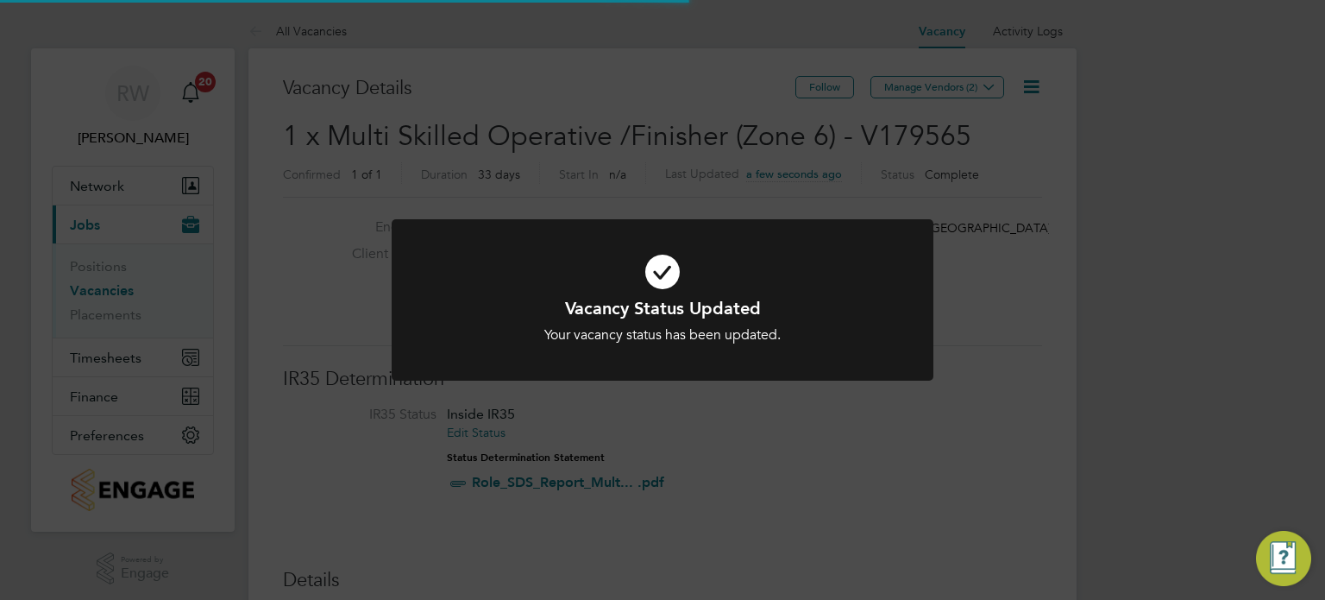
scroll to position [8, 9]
click at [649, 139] on div "Vacancy Status Updated Your vacancy status has been updated. Cancel Okay" at bounding box center [662, 300] width 1325 height 600
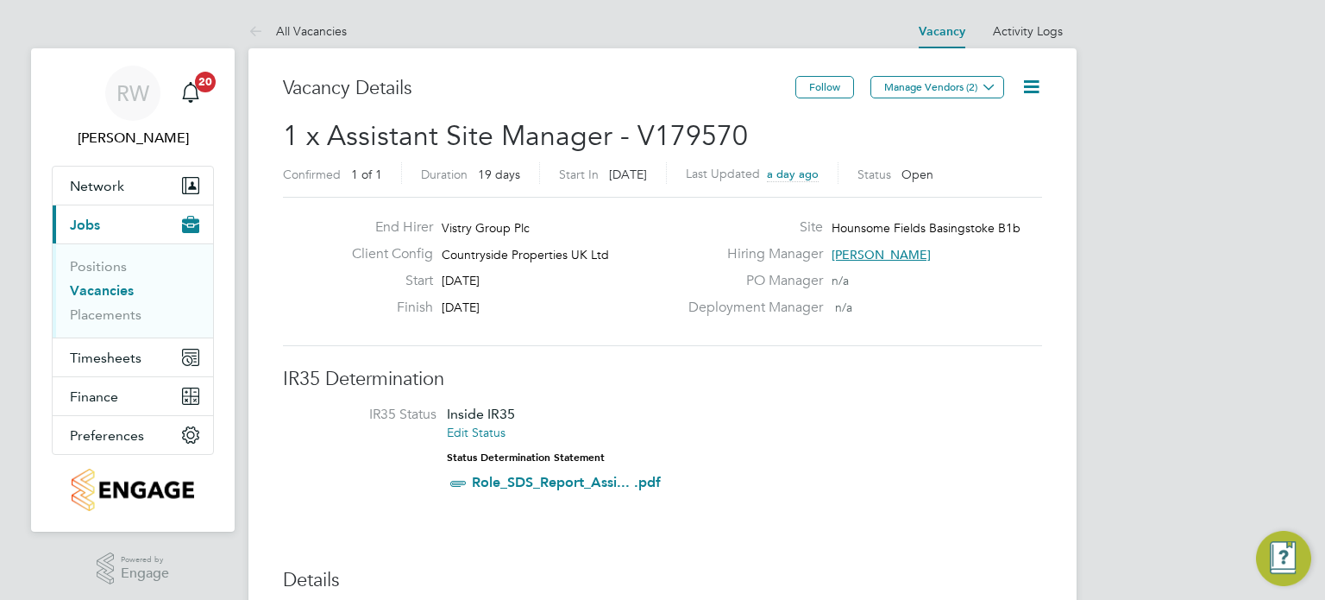
click at [1024, 92] on icon at bounding box center [1032, 87] width 22 height 22
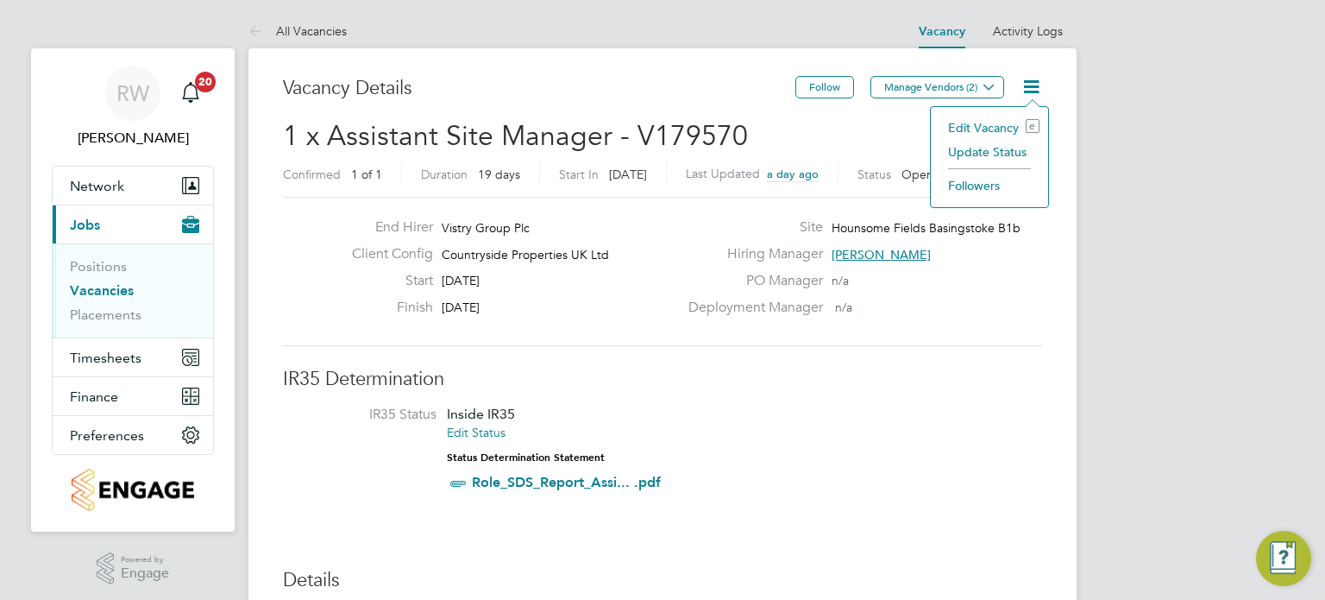
click at [986, 158] on li "Update Status" at bounding box center [990, 152] width 100 height 24
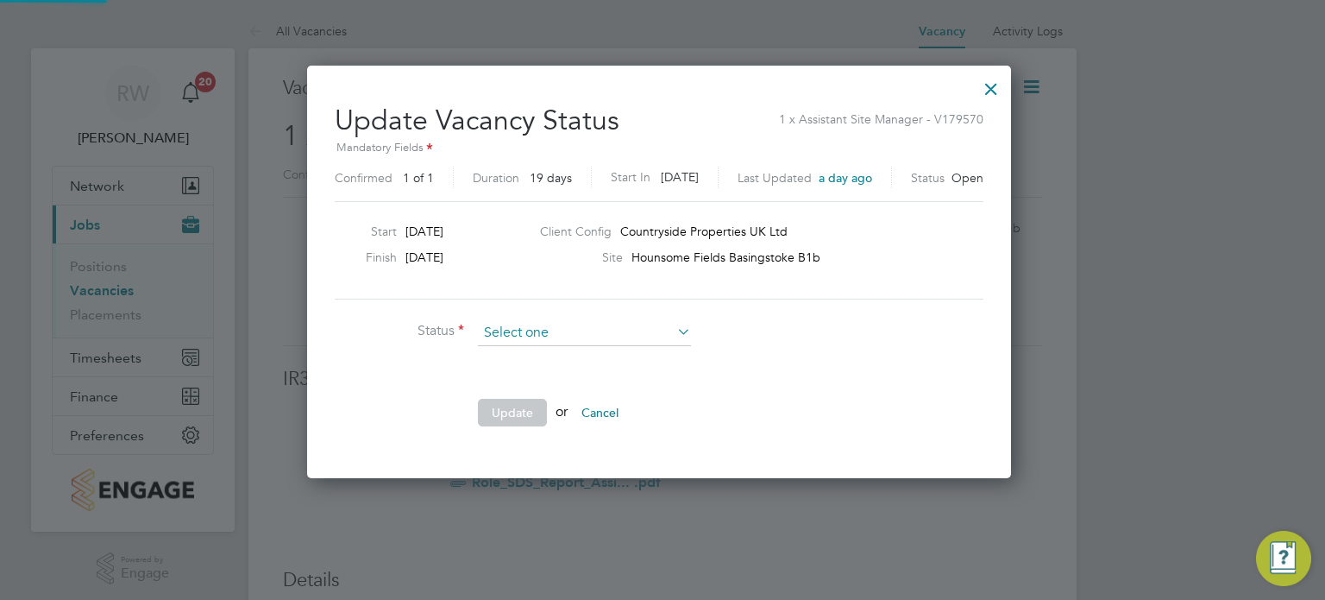
scroll to position [410, 711]
click at [547, 353] on li "Completed" at bounding box center [585, 354] width 214 height 22
type input "Completed"
click at [517, 409] on button "Update" at bounding box center [512, 413] width 69 height 28
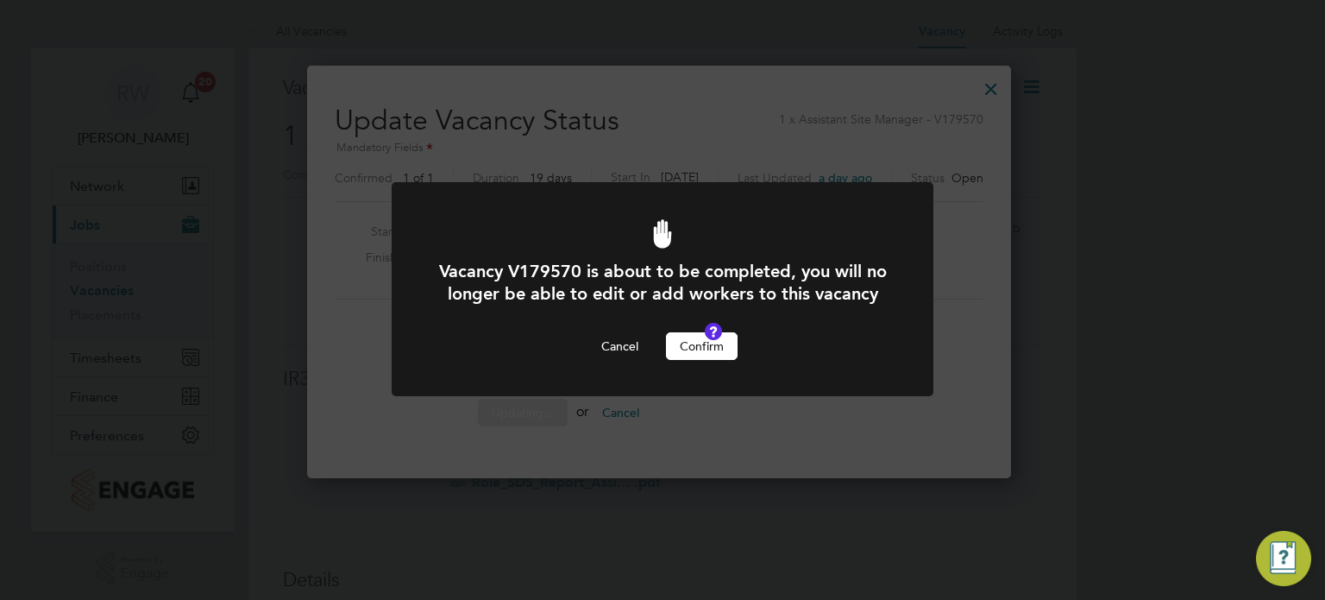
click at [701, 360] on button "Confirm" at bounding box center [702, 346] width 72 height 28
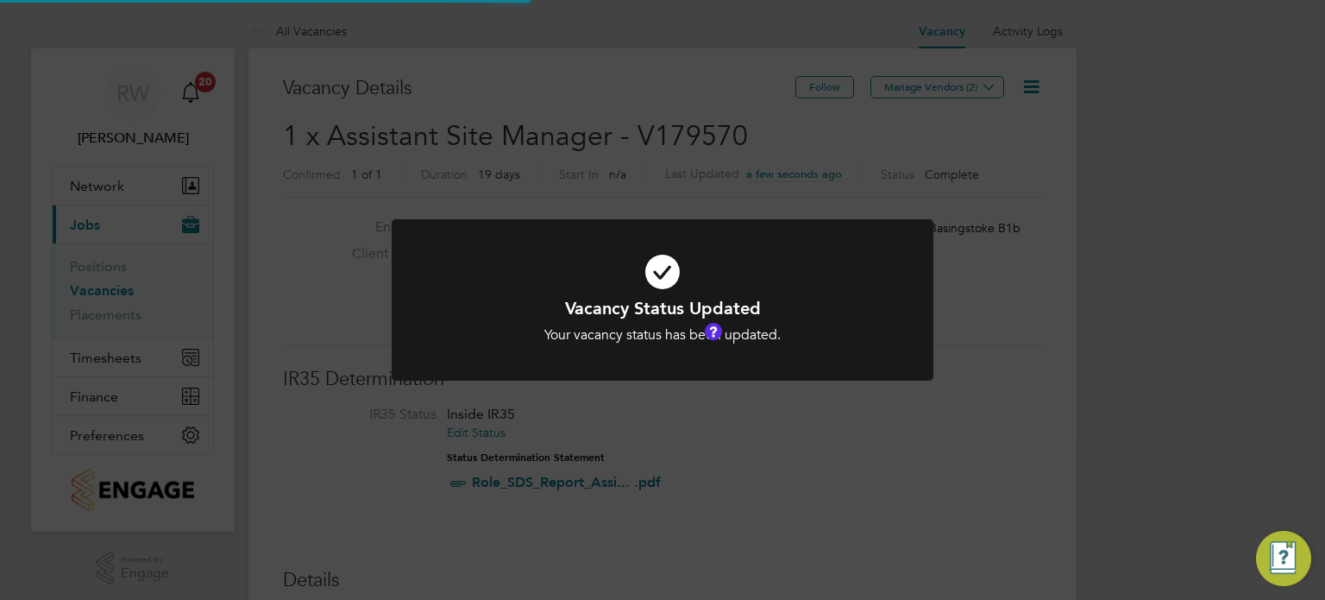
scroll to position [8, 9]
click at [702, 117] on div "Vacancy Status Updated Your vacancy status has been updated. Cancel Okay" at bounding box center [662, 300] width 1325 height 600
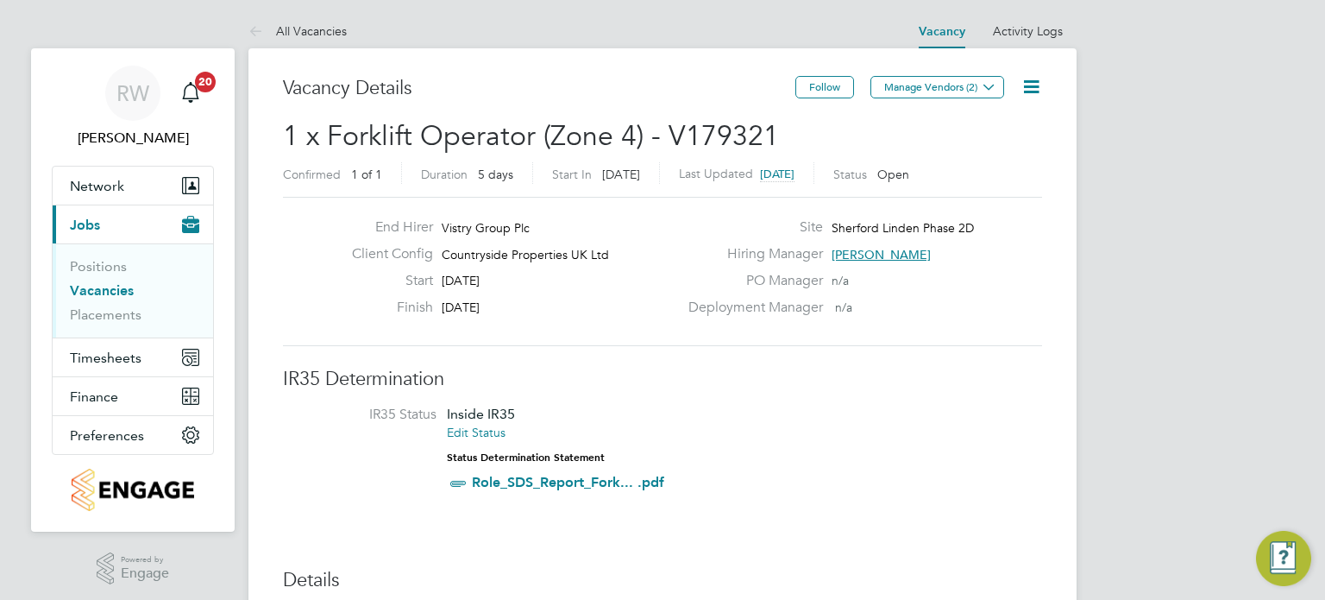
click at [1032, 91] on icon at bounding box center [1032, 87] width 22 height 22
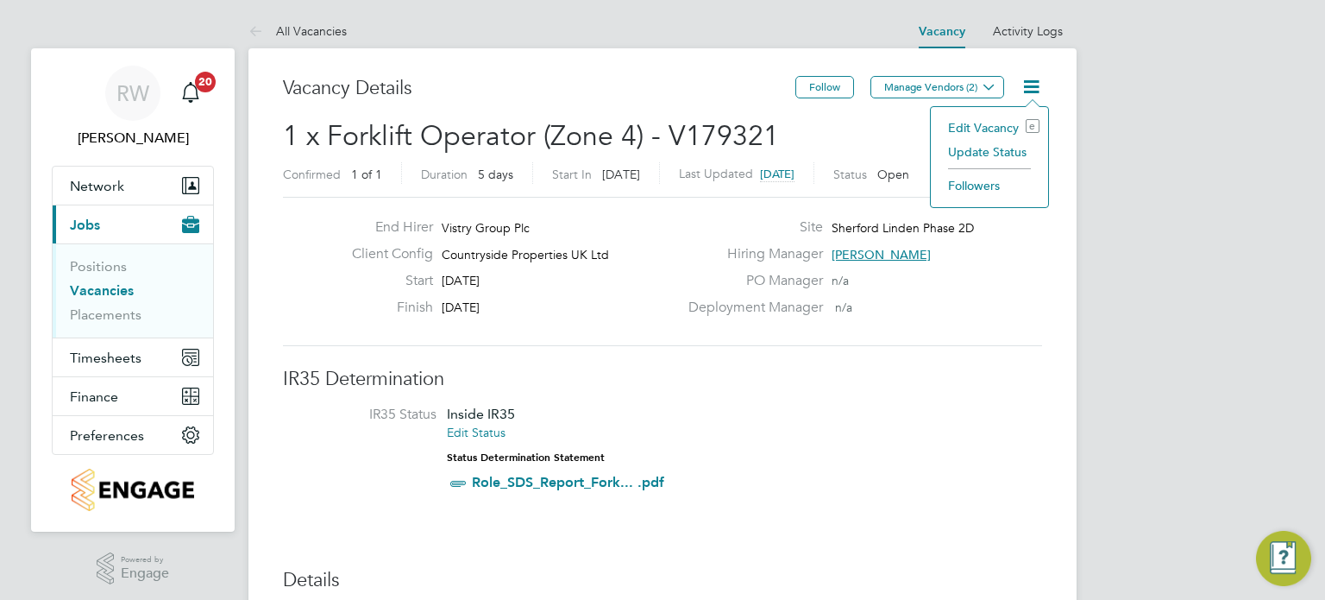
click at [1003, 151] on li "Update Status" at bounding box center [990, 152] width 100 height 24
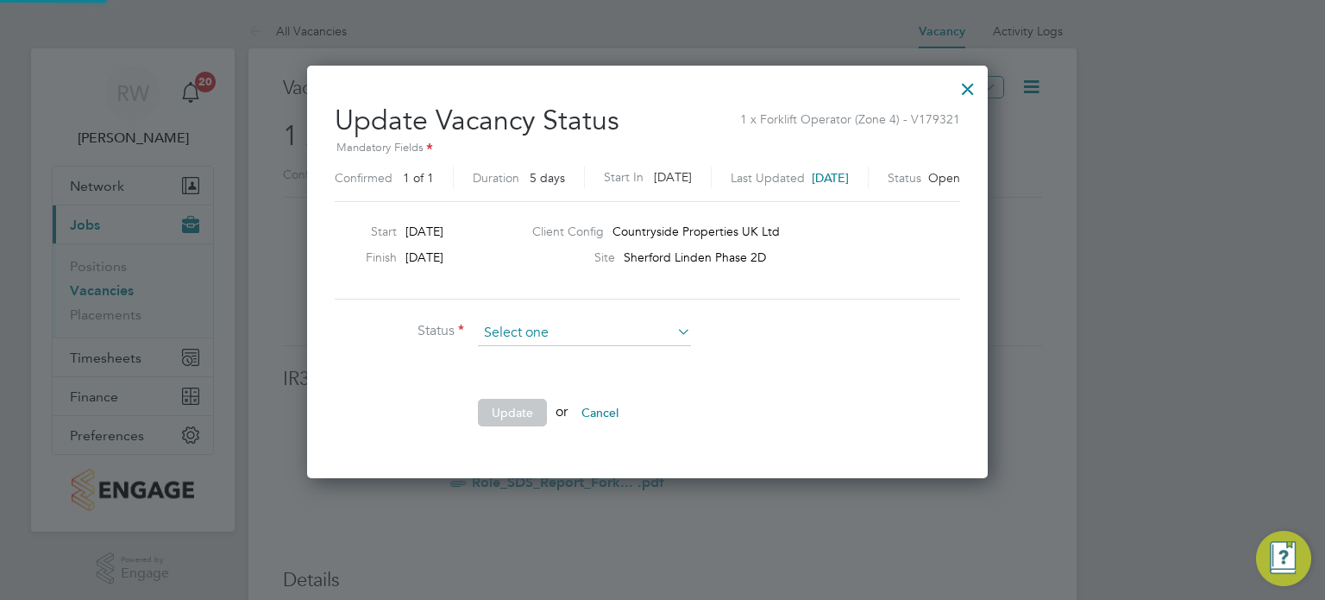
scroll to position [410, 710]
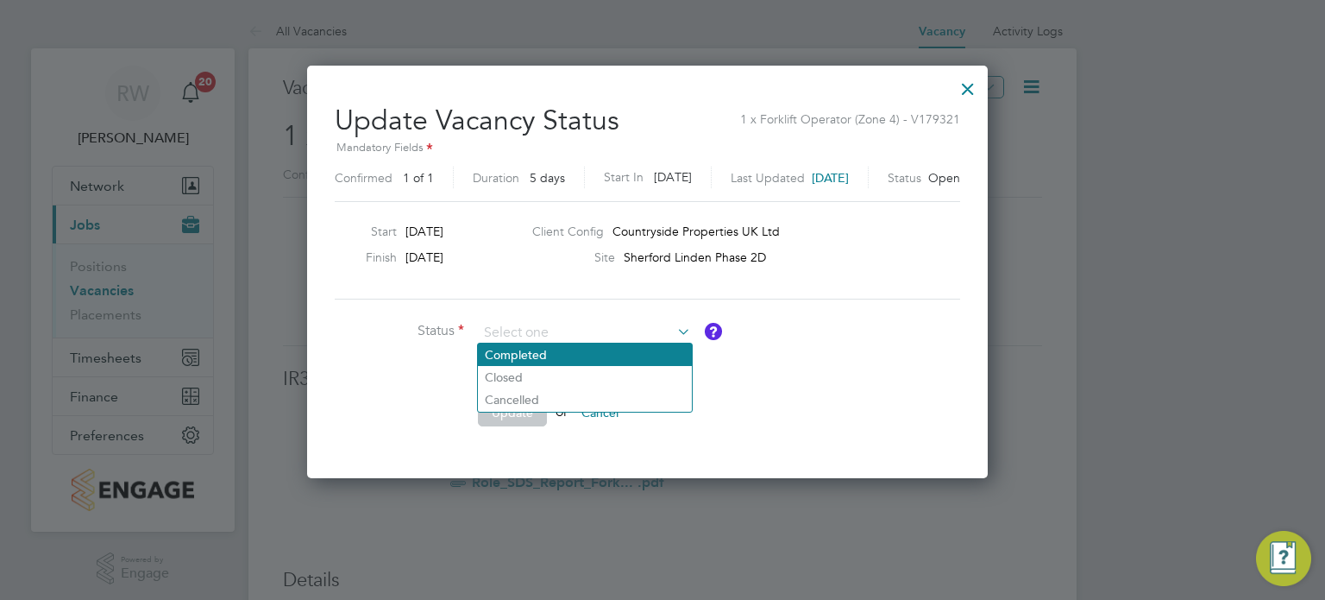
click at [583, 348] on li "Completed" at bounding box center [585, 354] width 214 height 22
type input "Completed"
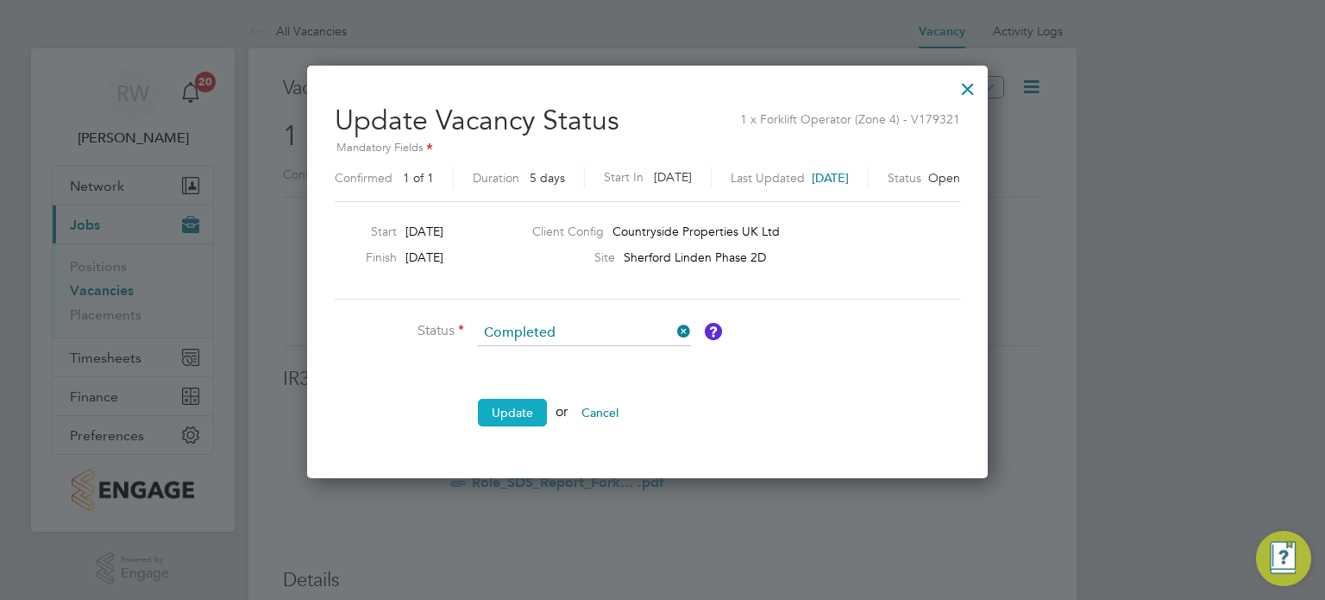
click at [505, 411] on button "Update" at bounding box center [512, 413] width 69 height 28
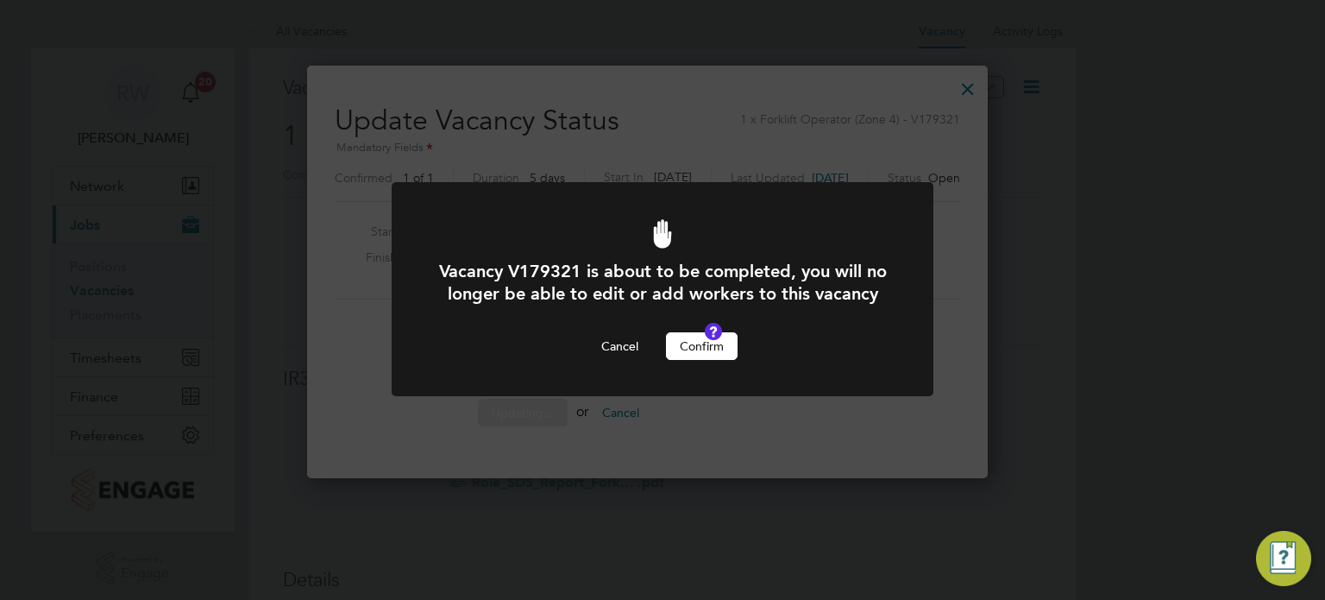
click at [698, 360] on button "Confirm" at bounding box center [702, 346] width 72 height 28
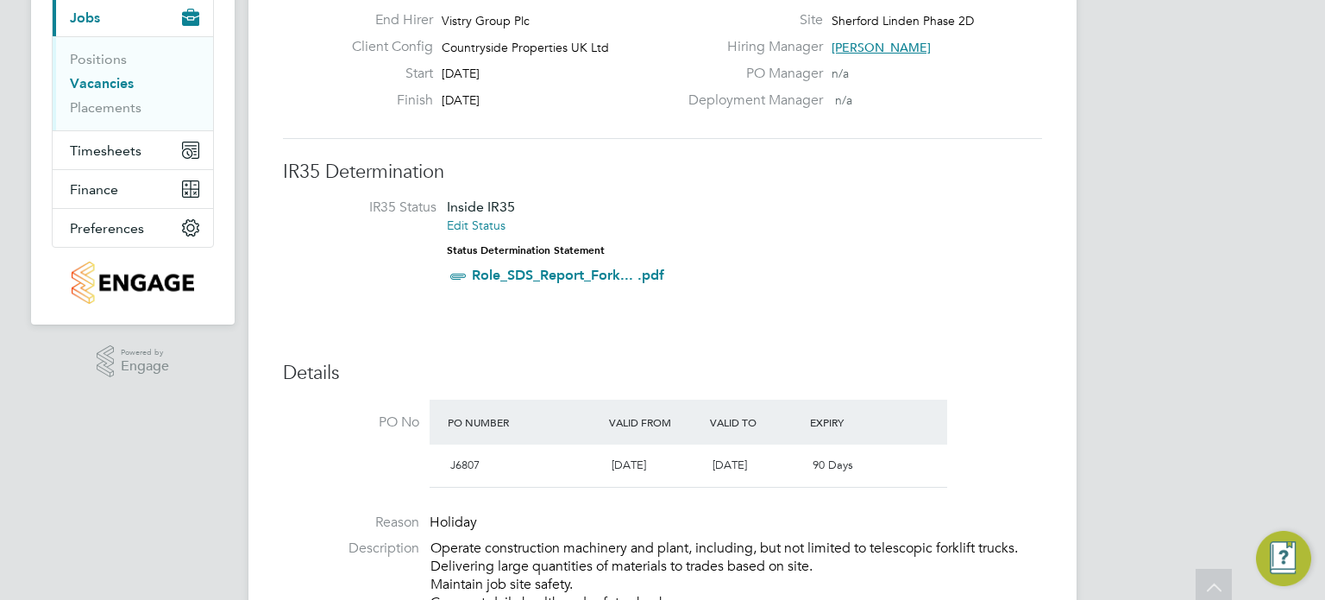
scroll to position [0, 0]
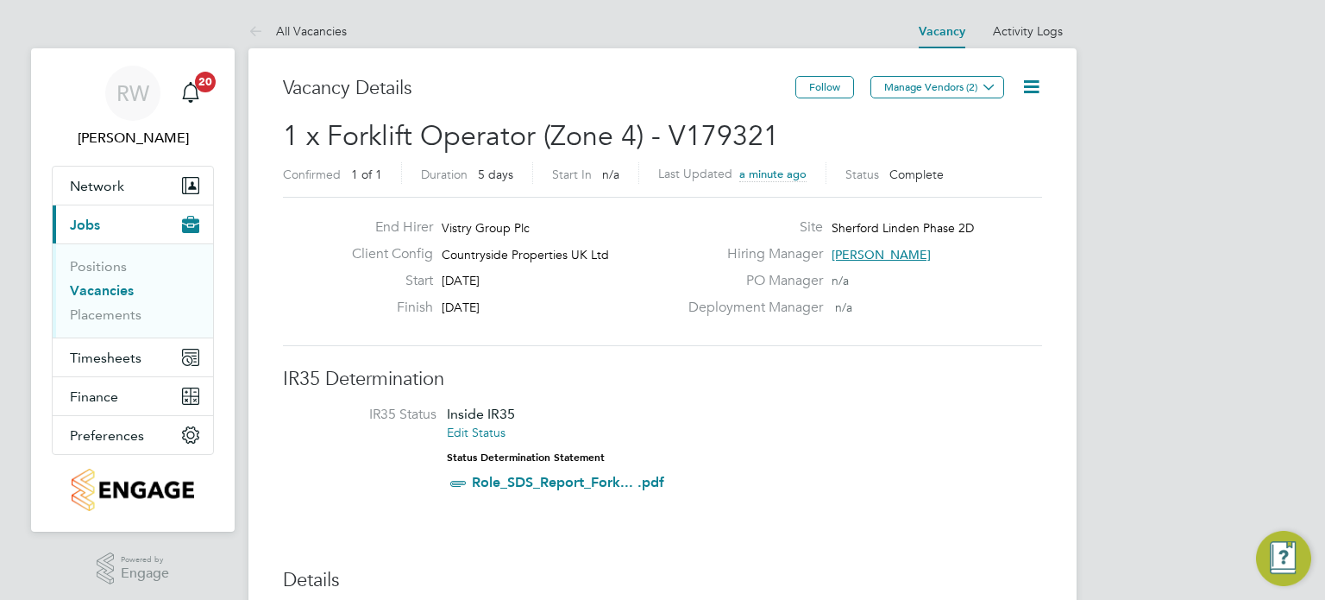
click at [1033, 91] on icon at bounding box center [1032, 87] width 22 height 22
click at [1006, 151] on li "Update Status" at bounding box center [990, 152] width 100 height 24
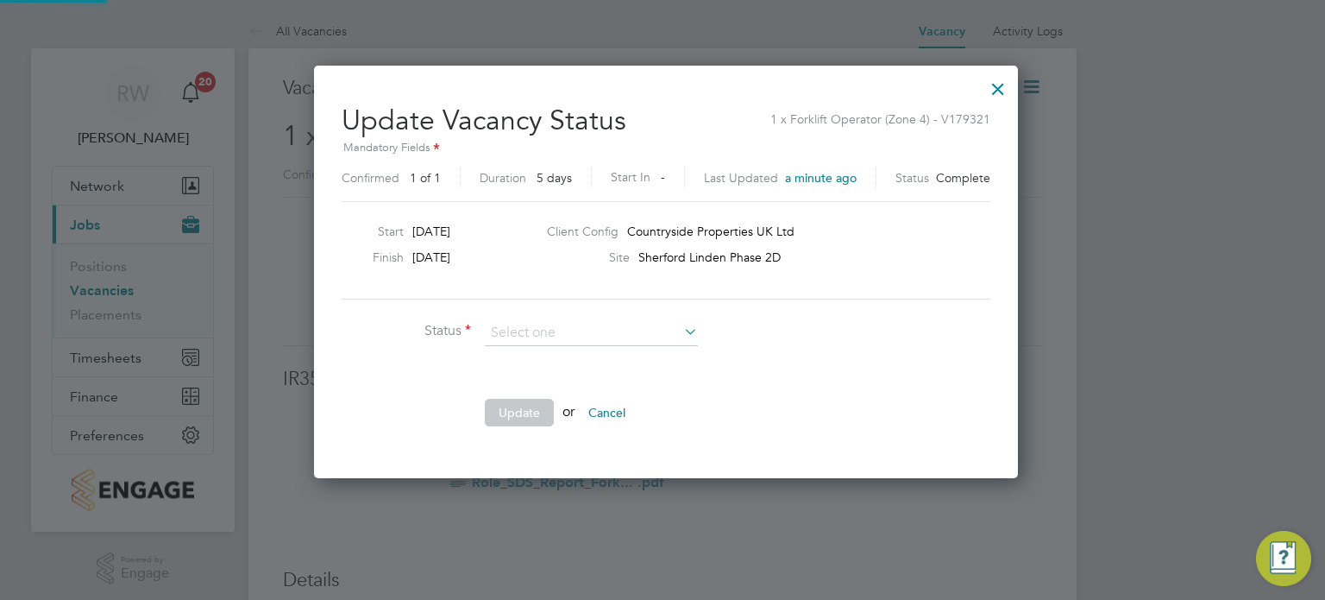
scroll to position [9, 9]
click at [994, 82] on div at bounding box center [998, 84] width 31 height 31
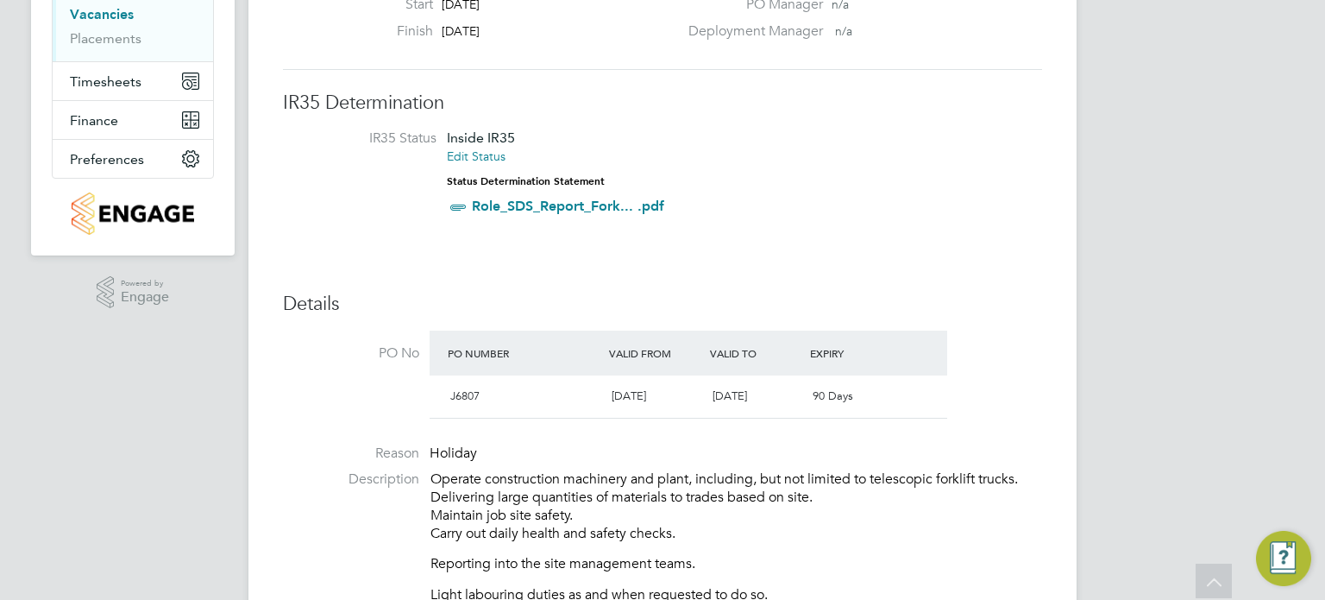
scroll to position [0, 0]
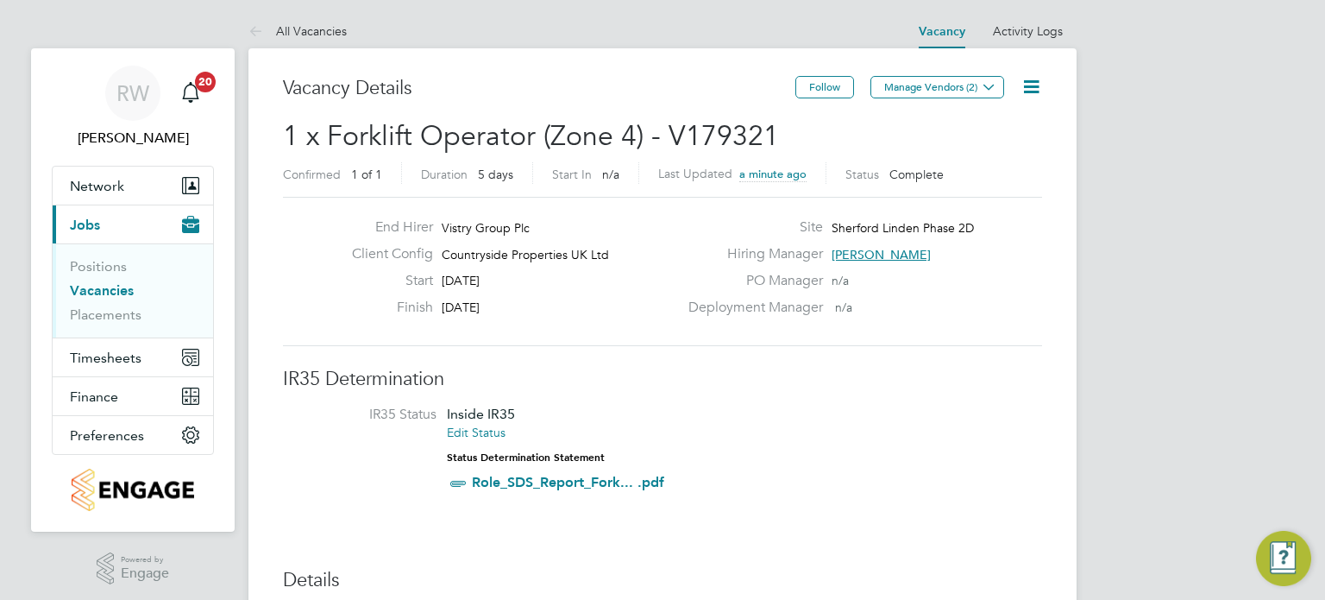
click at [1033, 78] on icon at bounding box center [1032, 87] width 22 height 22
click at [1001, 151] on li "Update Status" at bounding box center [990, 152] width 100 height 24
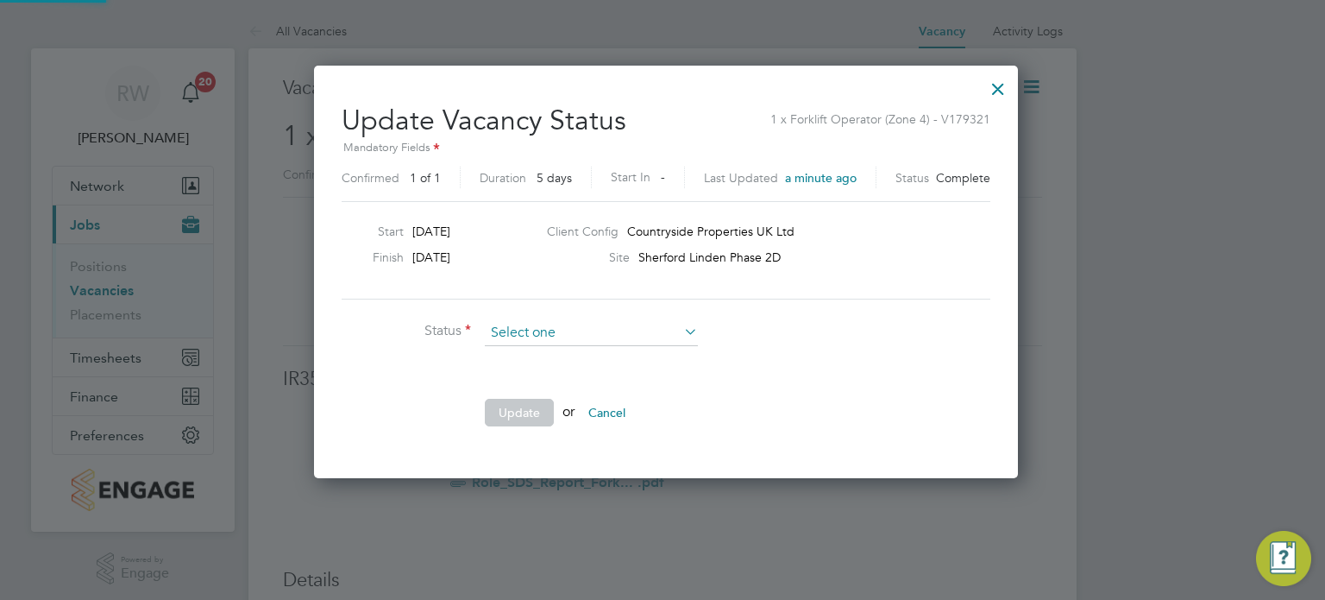
scroll to position [410, 697]
click at [988, 90] on div at bounding box center [998, 84] width 31 height 31
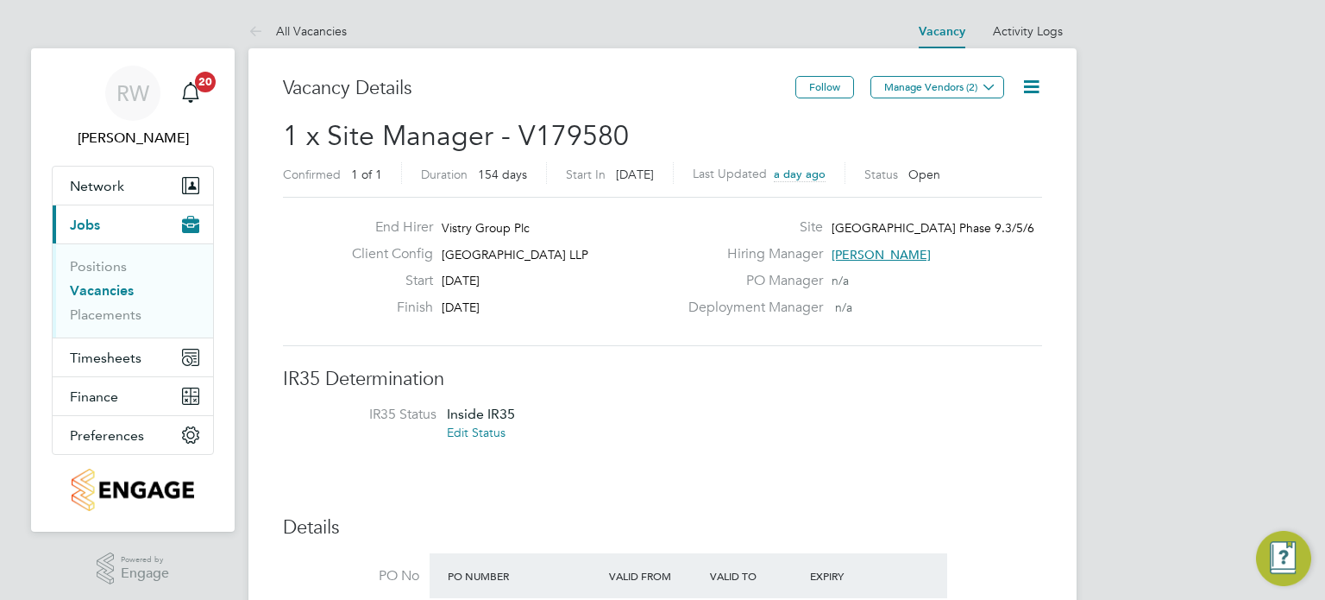
click at [1031, 82] on icon at bounding box center [1032, 87] width 22 height 22
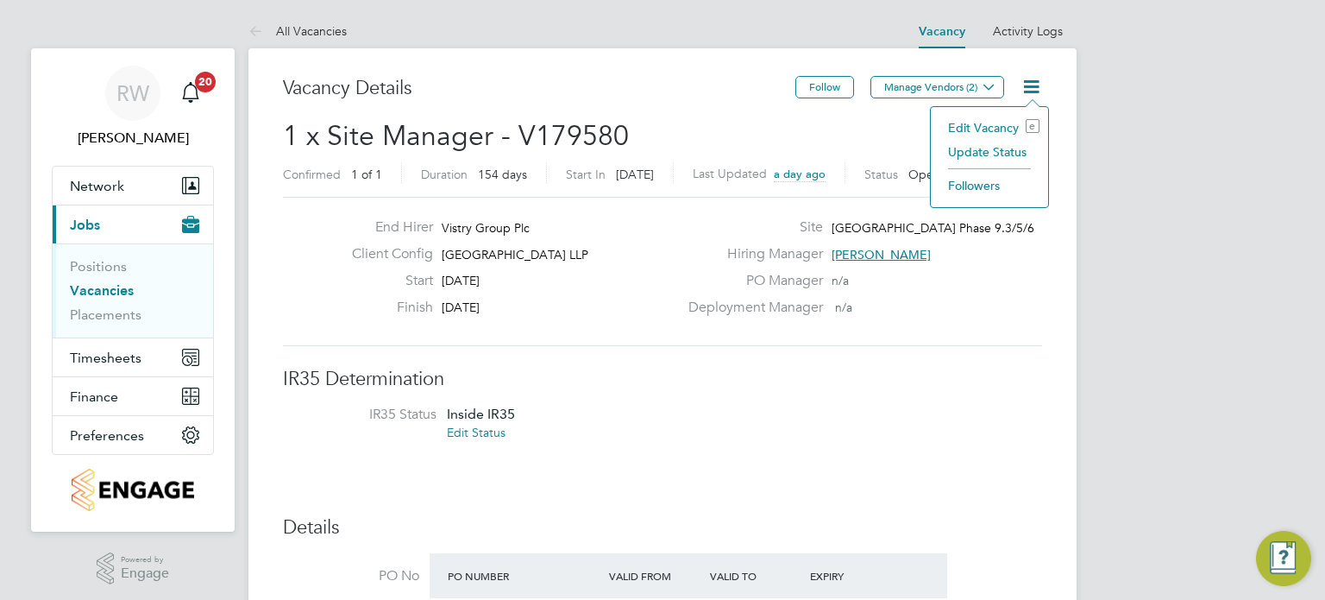
click at [997, 149] on li "Update Status" at bounding box center [990, 152] width 100 height 24
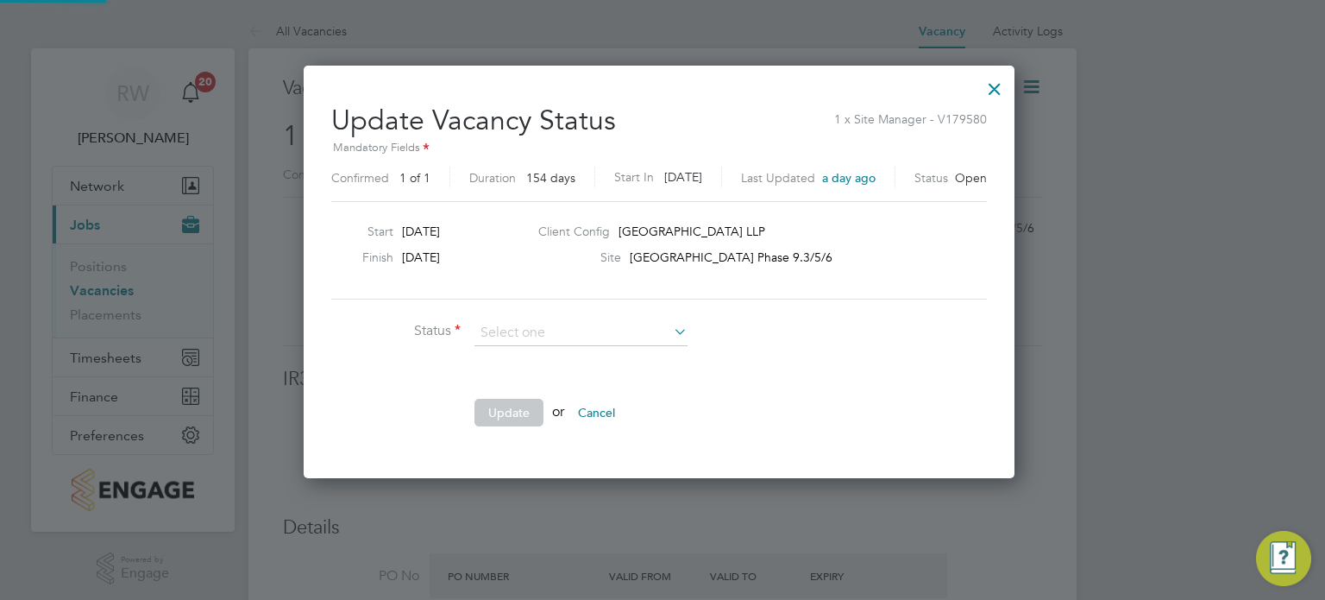
scroll to position [410, 718]
click at [569, 359] on li "Completed" at bounding box center [582, 354] width 214 height 22
type input "Completed"
click at [521, 403] on button "Update" at bounding box center [509, 413] width 69 height 28
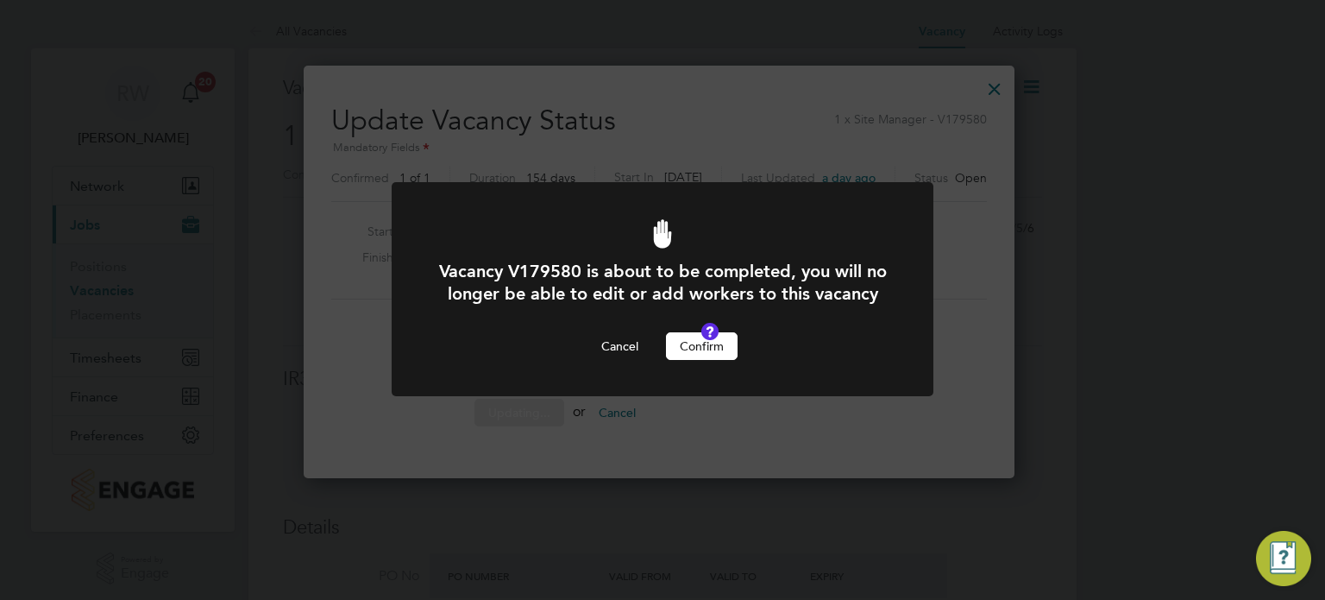
click at [704, 355] on button "Confirm" at bounding box center [702, 346] width 72 height 28
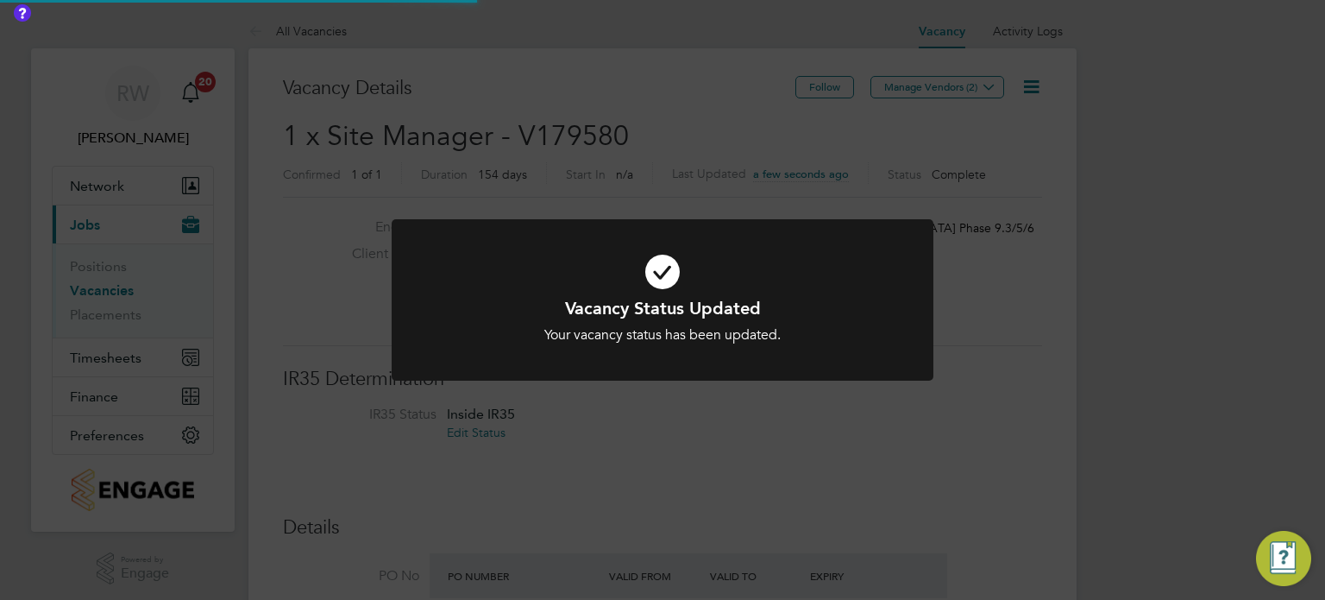
scroll to position [51, 121]
click at [573, 149] on div "Vacancy Status Updated Your vacancy status has been updated. Cancel Okay" at bounding box center [662, 300] width 1325 height 600
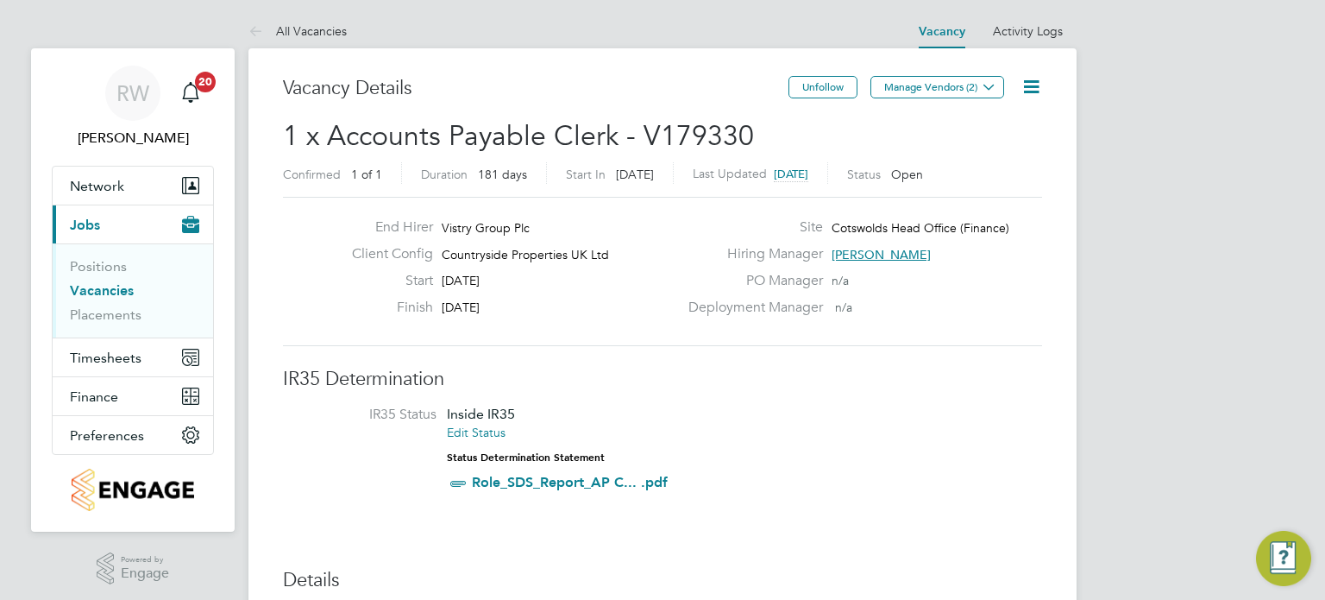
click at [1028, 84] on icon at bounding box center [1032, 87] width 22 height 22
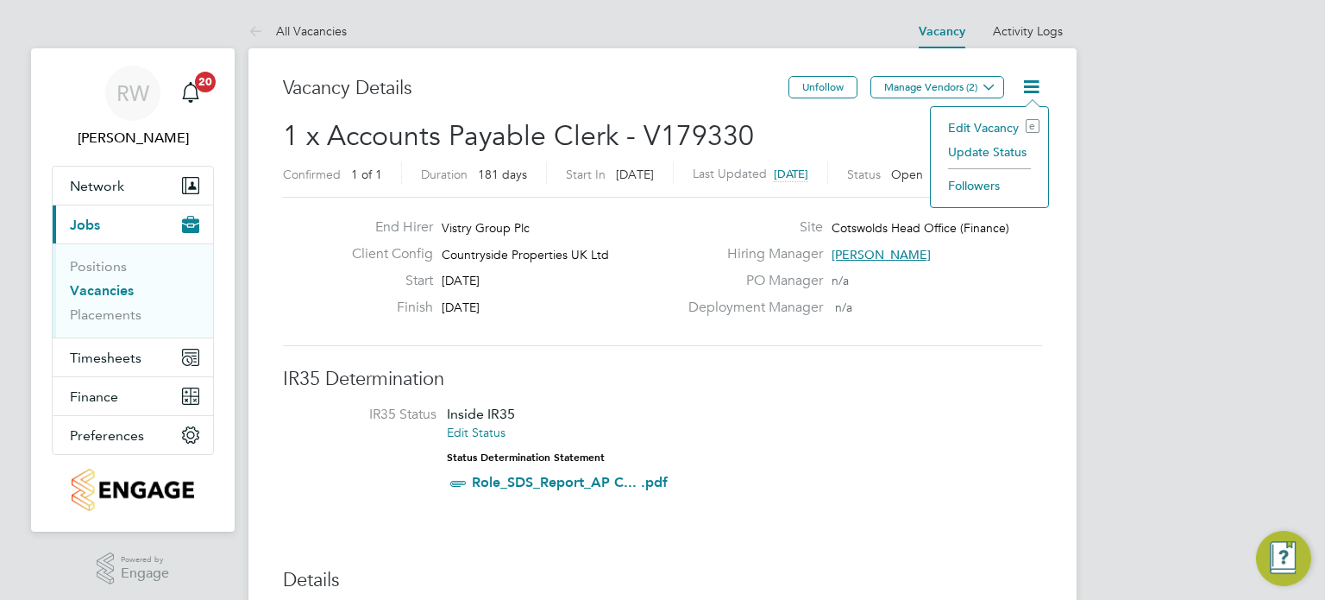
click at [992, 155] on li "Update Status" at bounding box center [990, 152] width 100 height 24
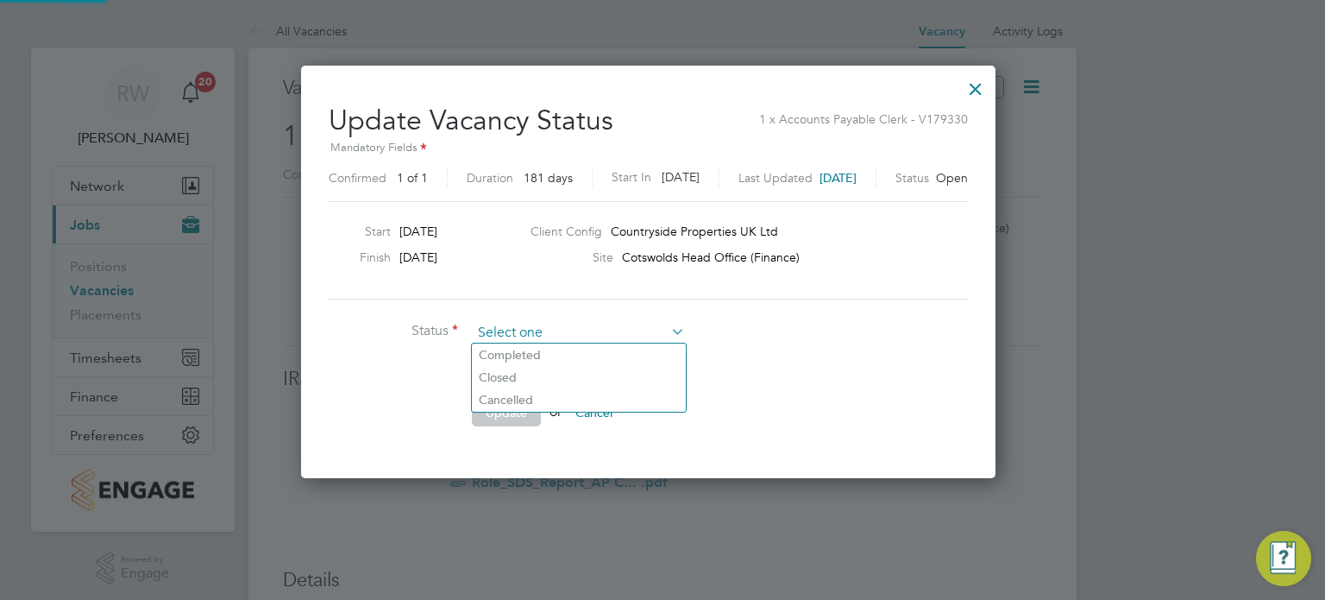
scroll to position [410, 723]
click at [568, 355] on li "Completed" at bounding box center [579, 354] width 214 height 22
type input "Completed"
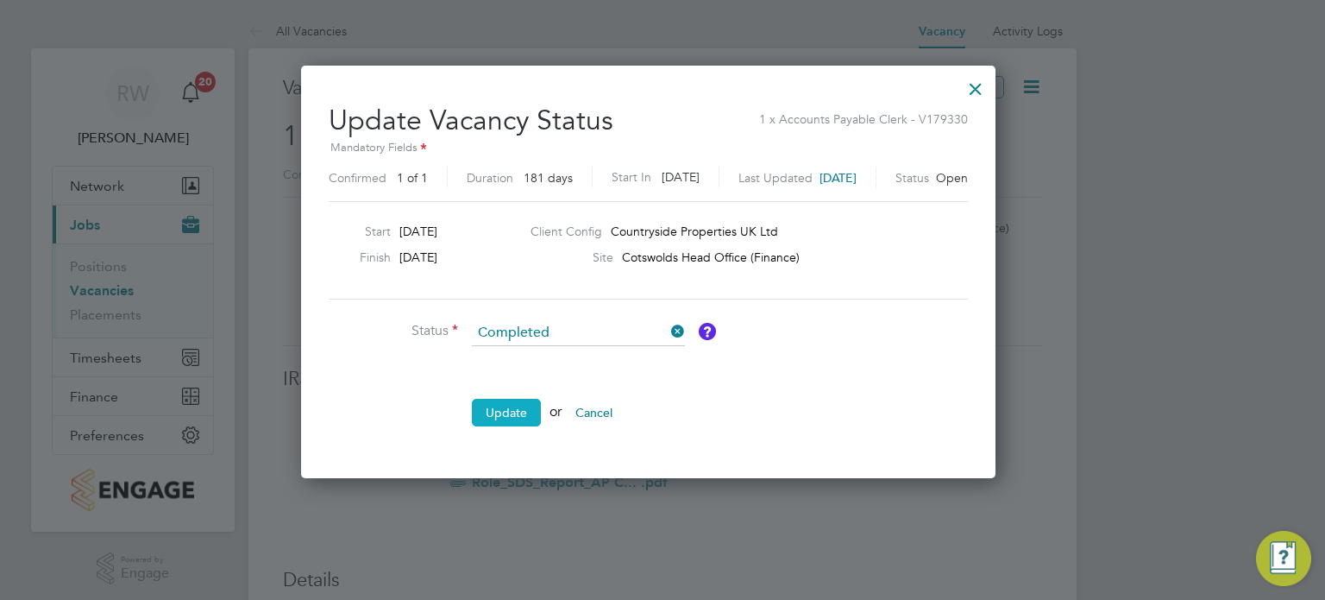
click at [510, 403] on button "Update" at bounding box center [506, 413] width 69 height 28
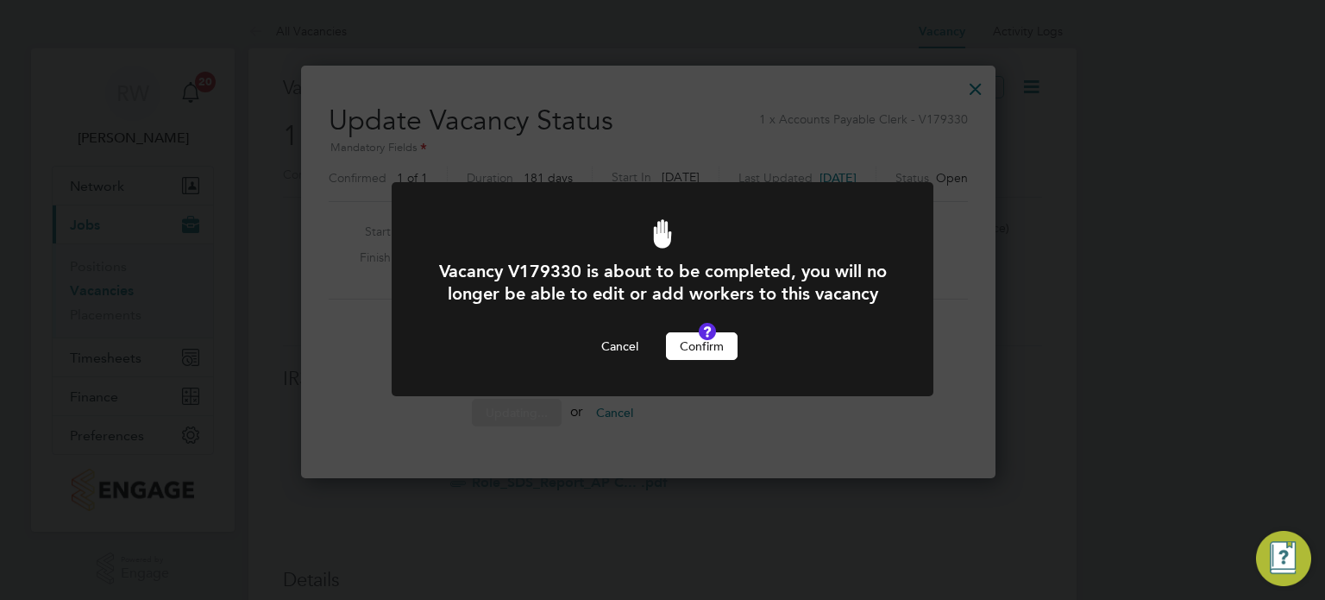
click at [701, 360] on button "Confirm" at bounding box center [702, 346] width 72 height 28
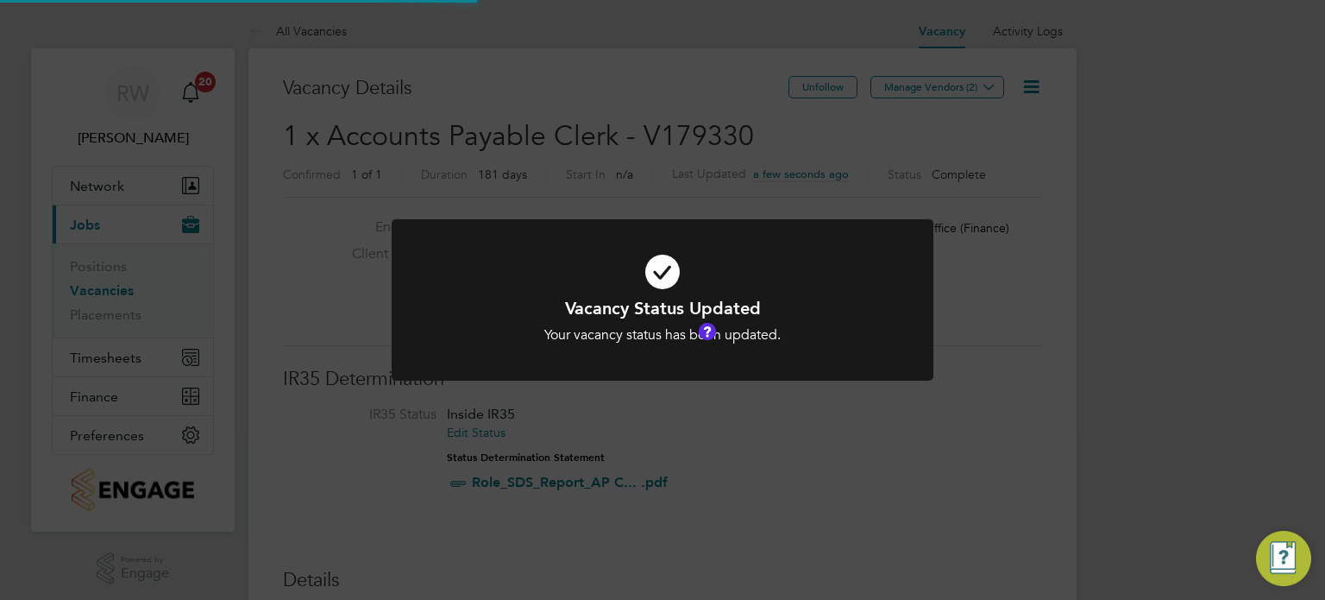
scroll to position [51, 121]
click at [683, 101] on div "Vacancy Status Updated Your vacancy status has been updated. Cancel Okay" at bounding box center [662, 300] width 1325 height 600
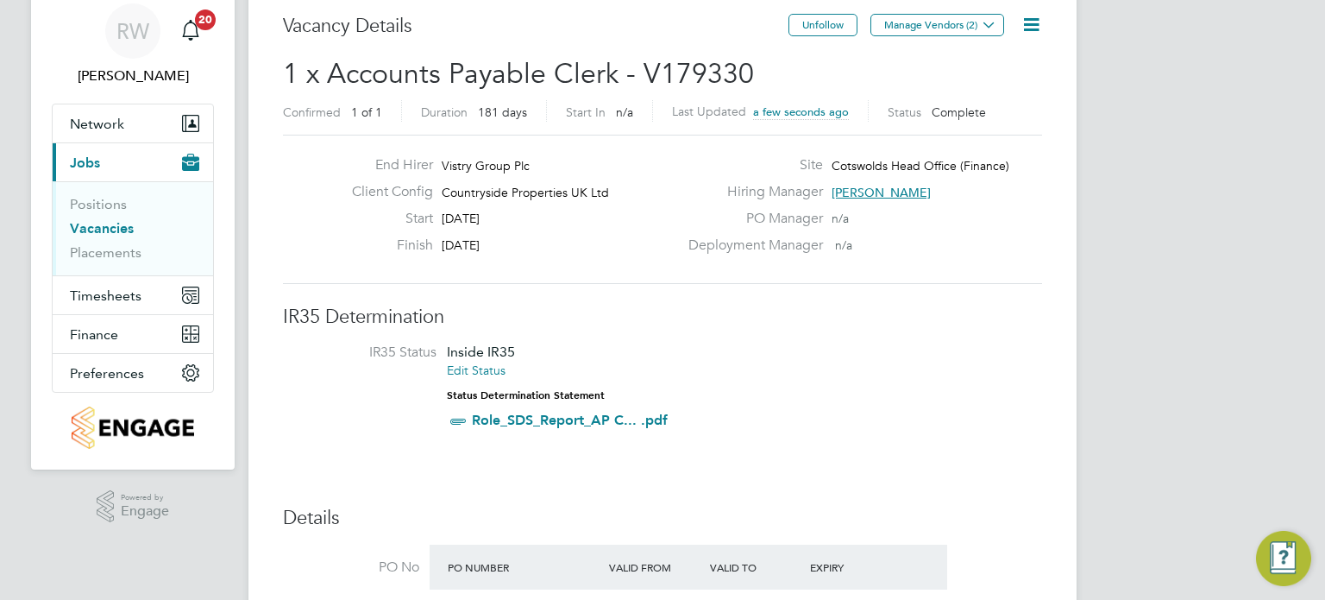
scroll to position [62, 0]
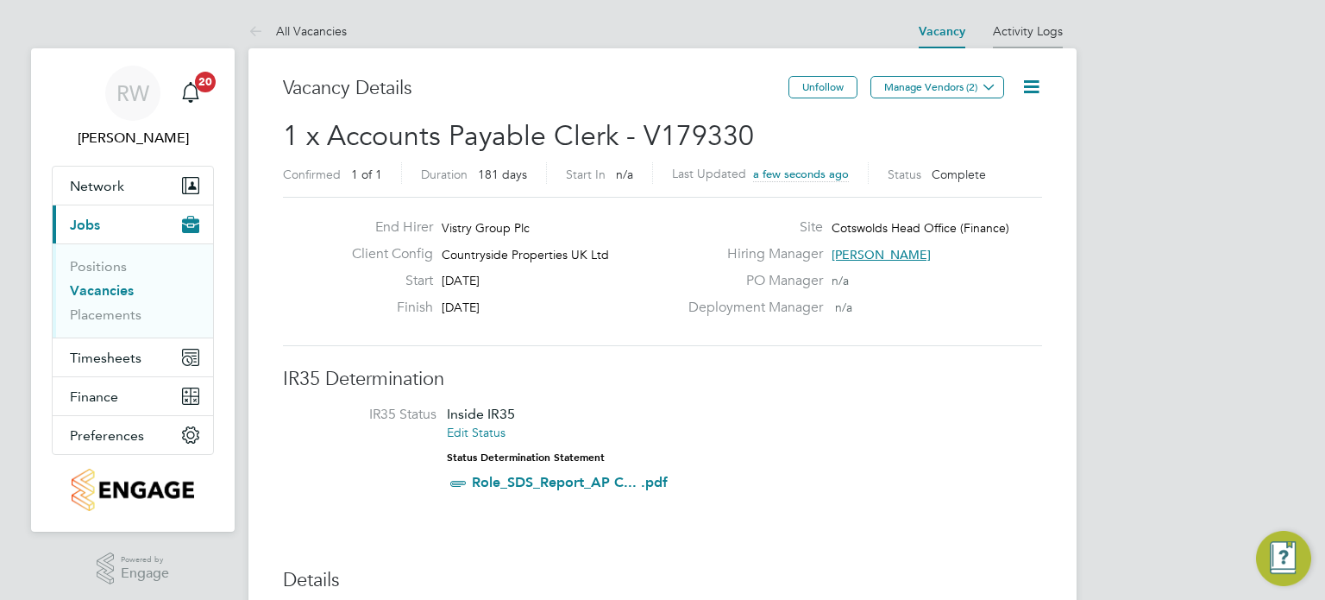
click at [1035, 28] on link "Activity Logs" at bounding box center [1028, 31] width 70 height 16
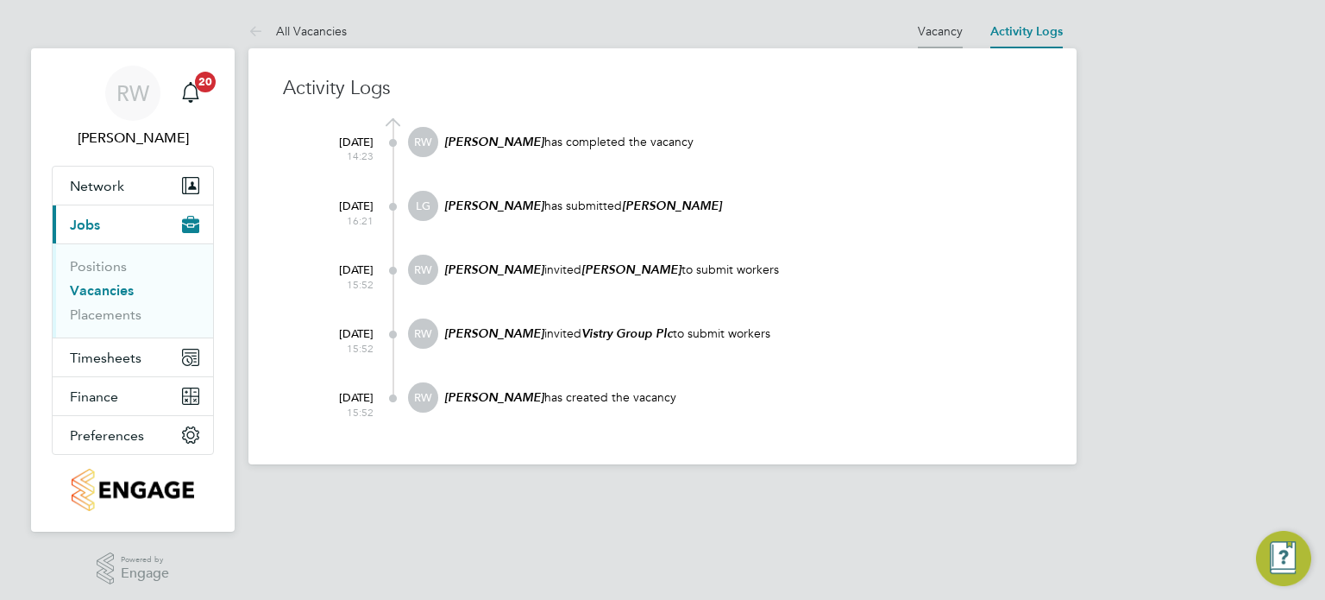
click at [944, 35] on link "Vacancy" at bounding box center [940, 31] width 45 height 16
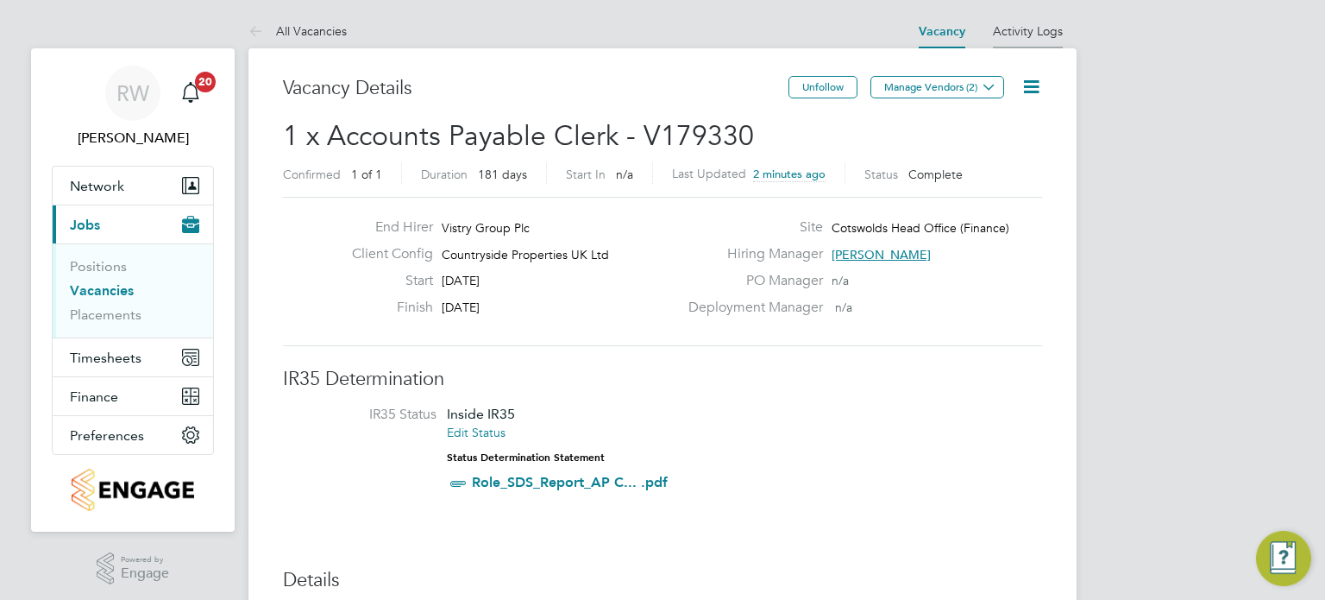
click at [1024, 23] on link "Activity Logs" at bounding box center [1028, 31] width 70 height 16
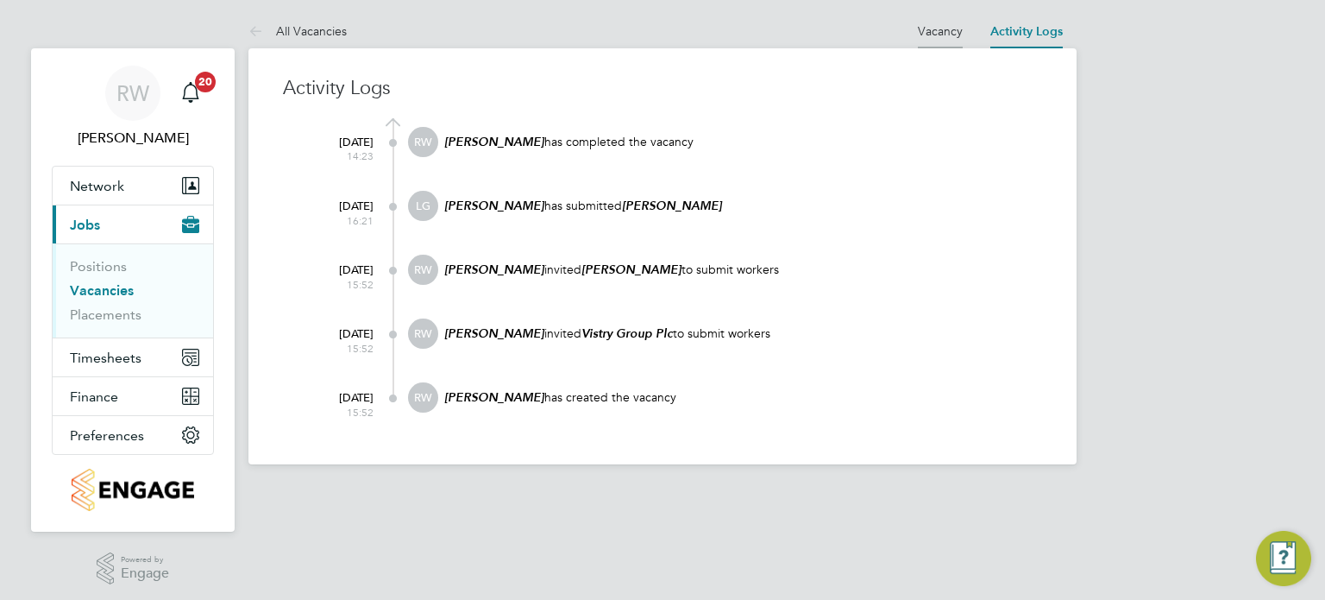
click at [934, 36] on link "Vacancy" at bounding box center [940, 31] width 45 height 16
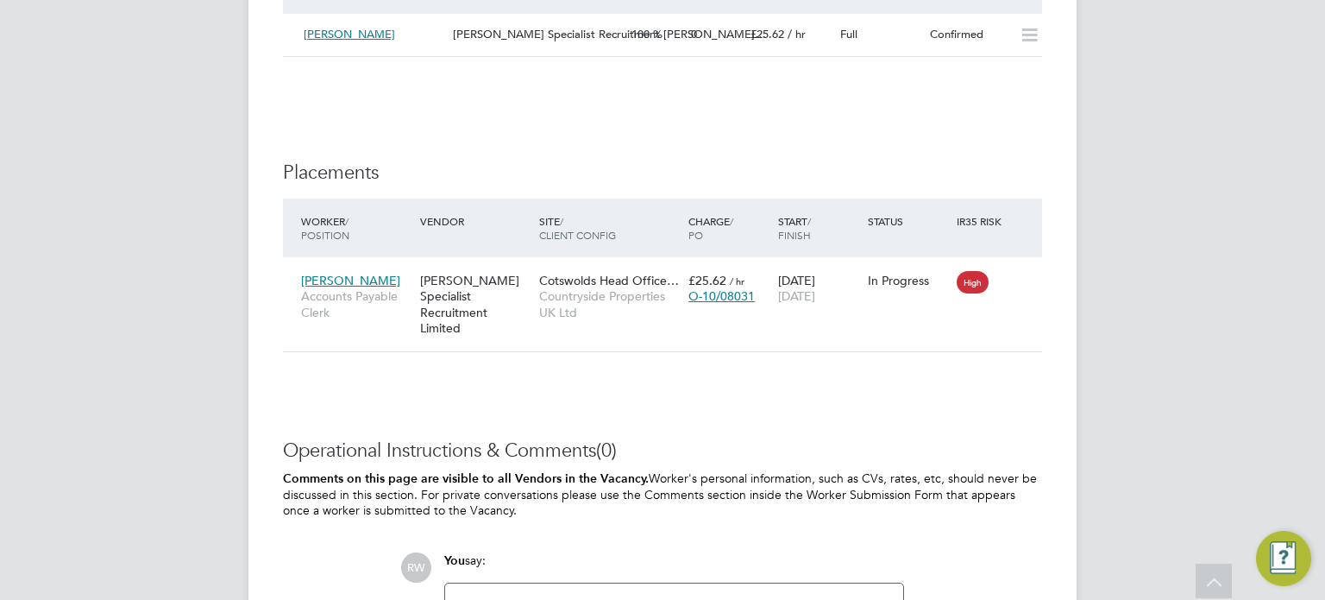
scroll to position [1791, 0]
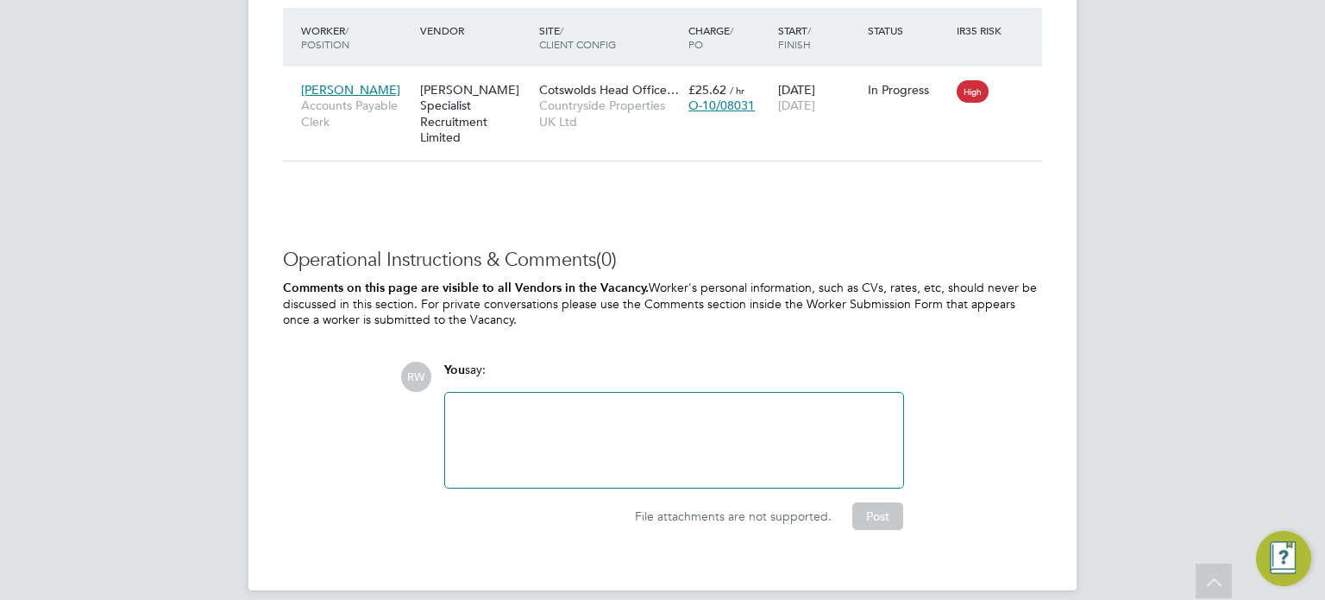
click at [544, 403] on div at bounding box center [674, 440] width 437 height 74
click at [880, 502] on button "Post" at bounding box center [877, 516] width 51 height 28
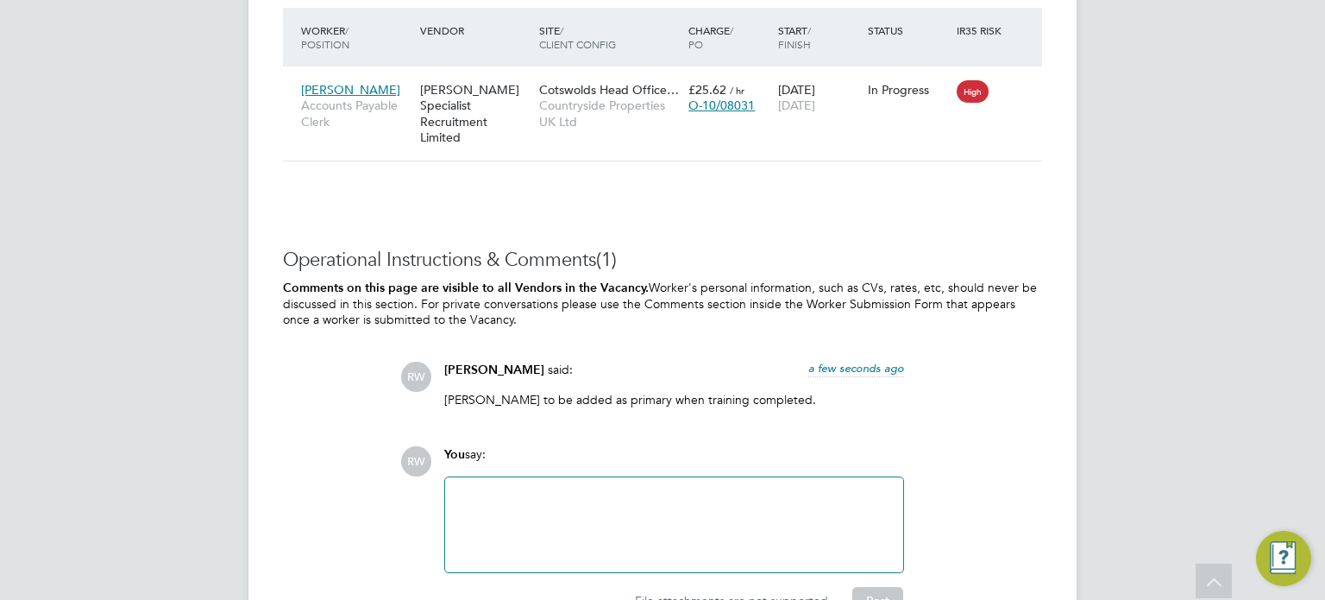
click at [704, 412] on div "Operational Instructions & Comments (1) Comments on this page are visible to al…" at bounding box center [662, 432] width 759 height 368
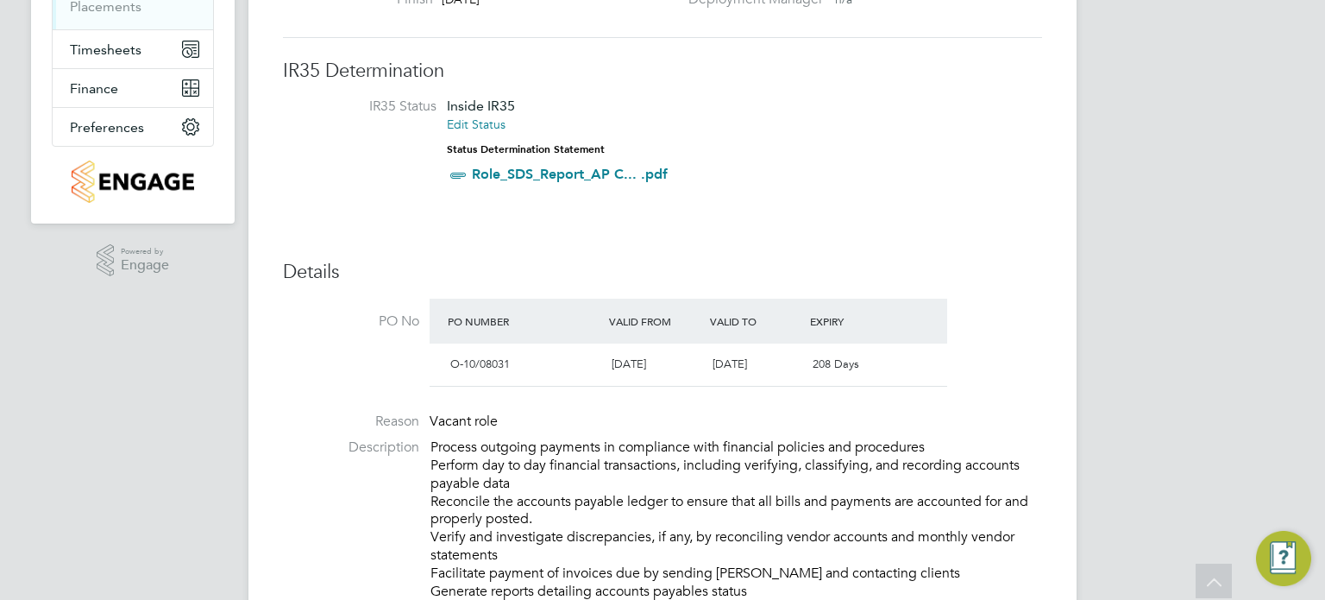
scroll to position [0, 0]
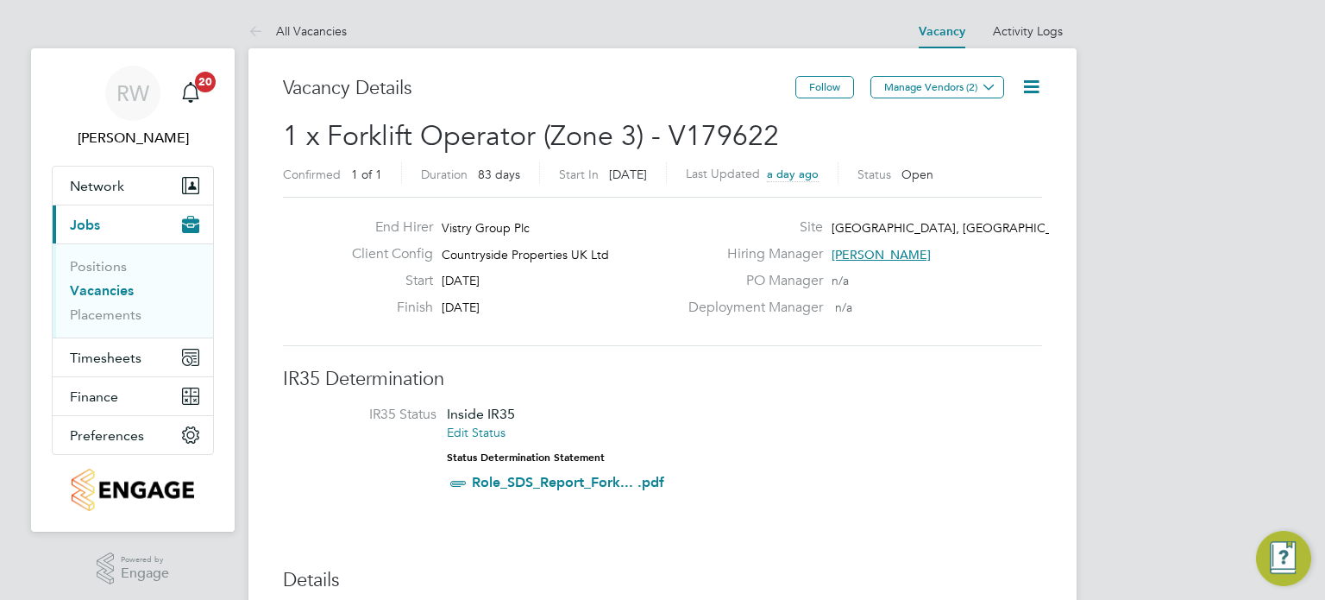
click at [1023, 78] on icon at bounding box center [1032, 87] width 22 height 22
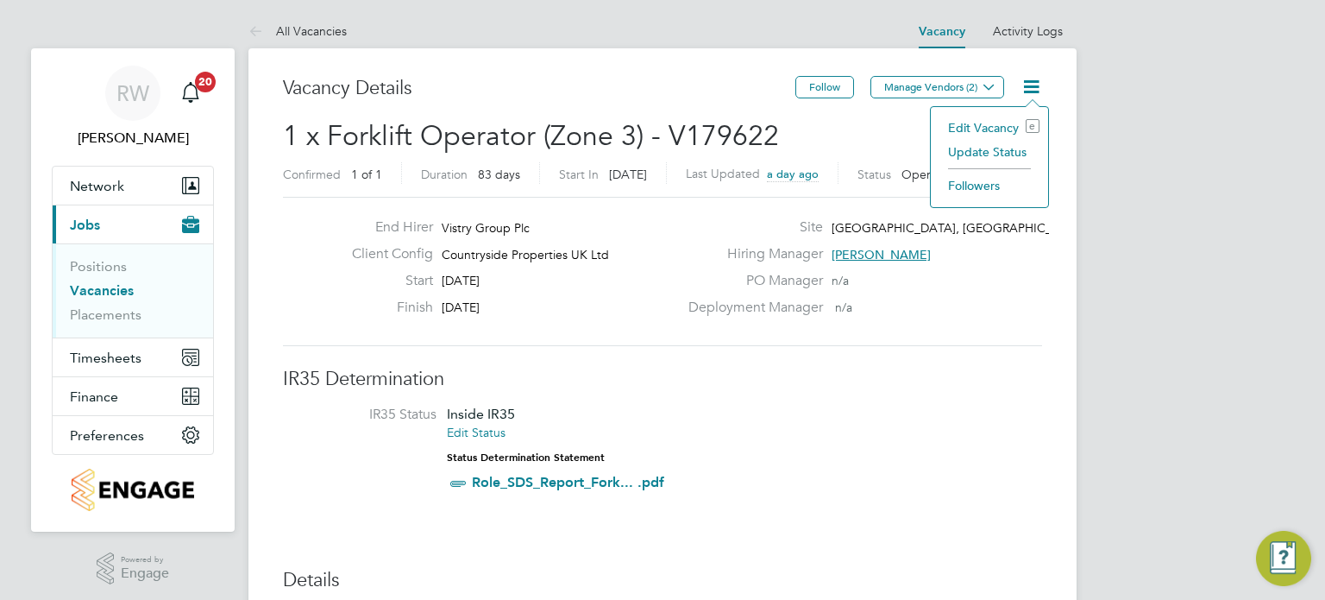
click at [994, 151] on li "Update Status" at bounding box center [990, 152] width 100 height 24
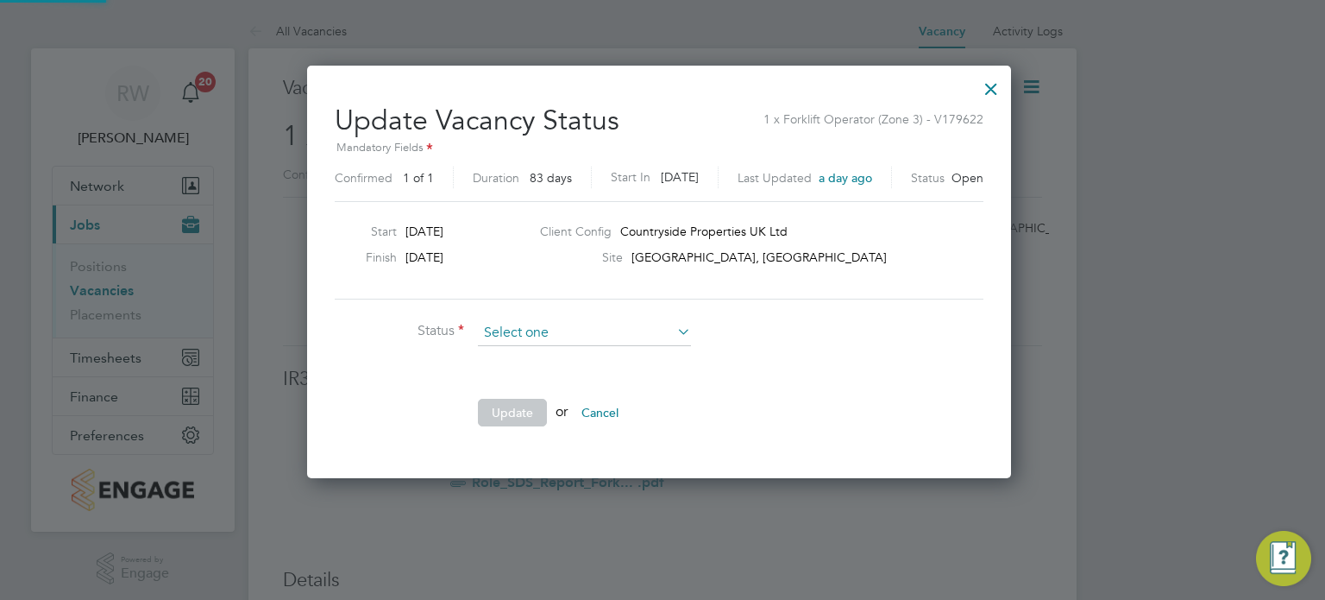
scroll to position [410, 711]
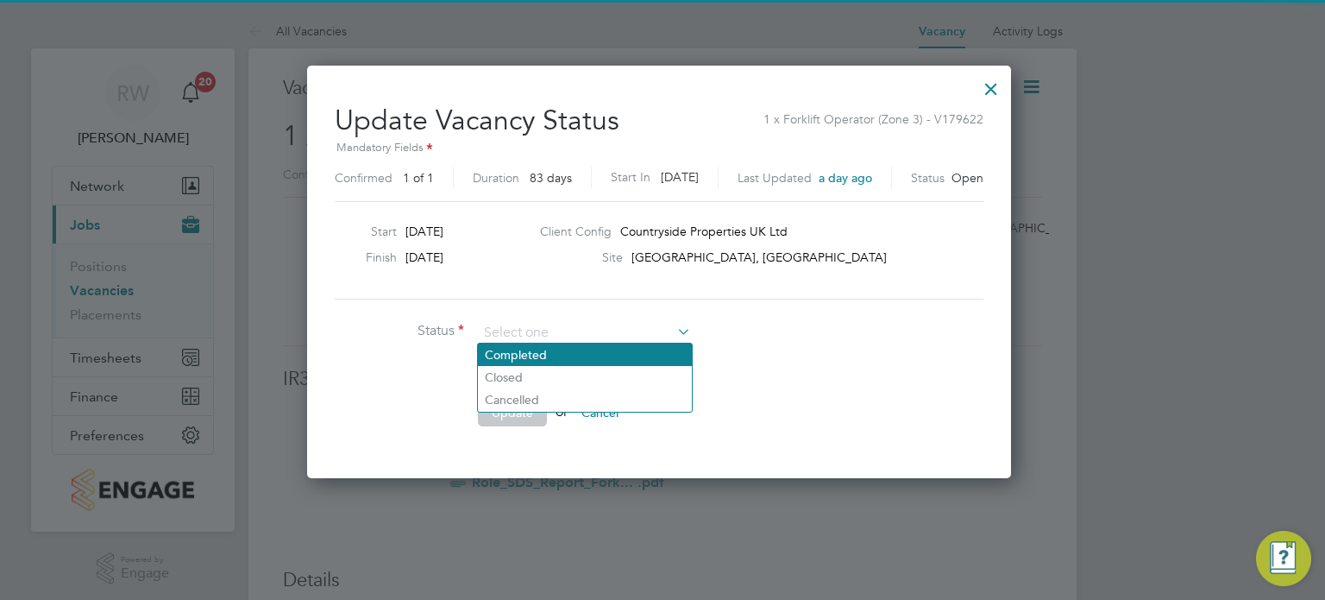
click at [570, 349] on li "Completed" at bounding box center [585, 354] width 214 height 22
type input "Completed"
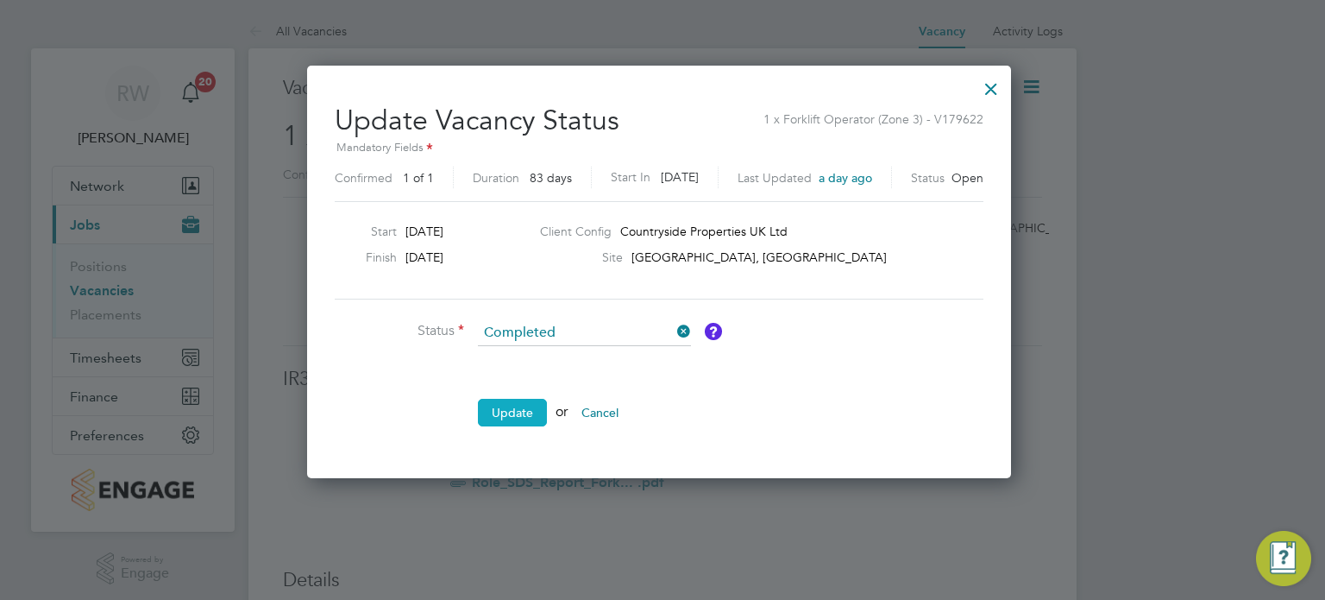
click at [519, 406] on button "Update" at bounding box center [512, 413] width 69 height 28
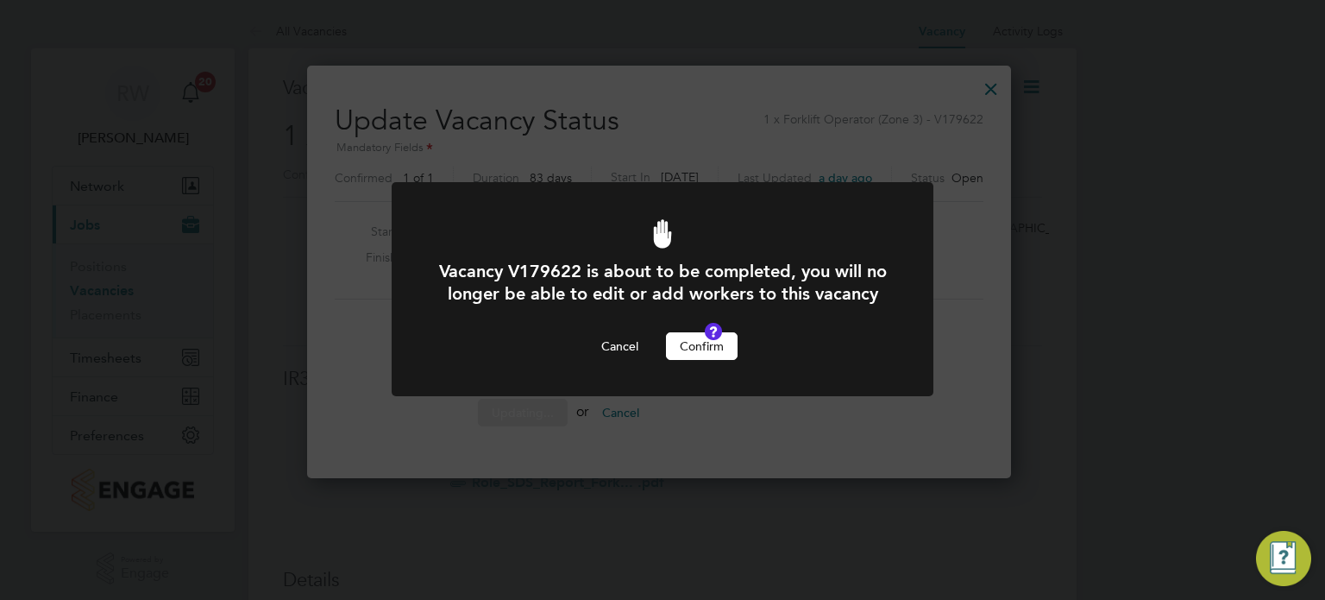
click at [687, 360] on button "Confirm" at bounding box center [702, 346] width 72 height 28
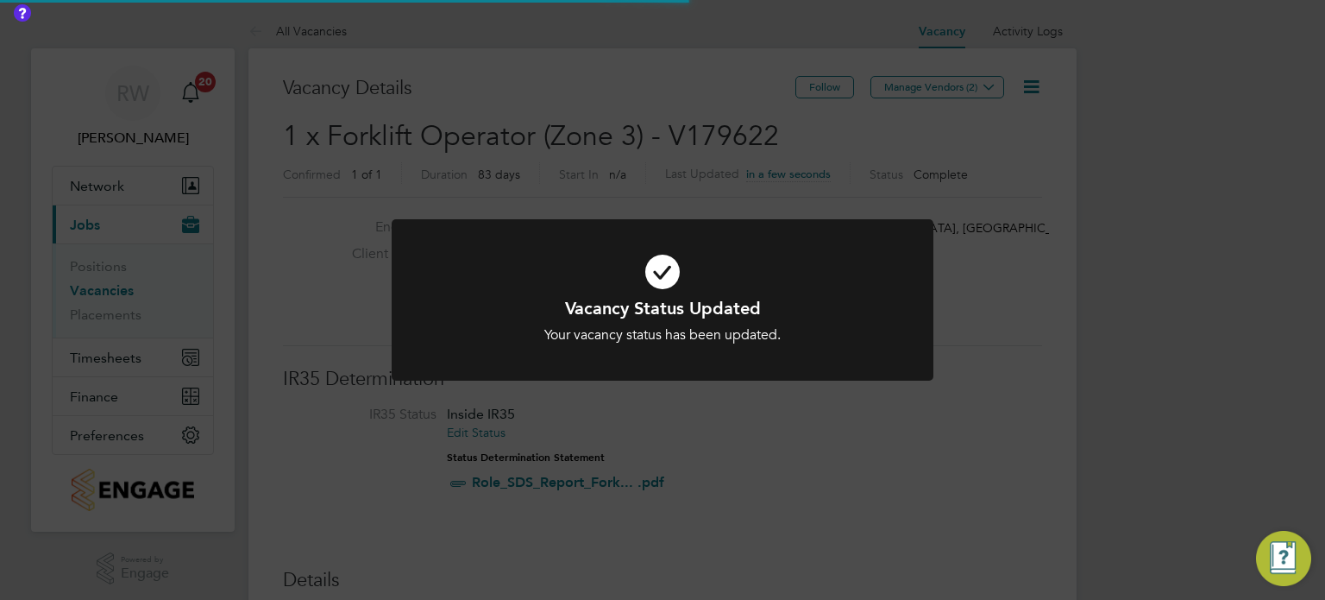
click at [686, 123] on div "Vacancy Status Updated Your vacancy status has been updated. Cancel Okay" at bounding box center [662, 300] width 1325 height 600
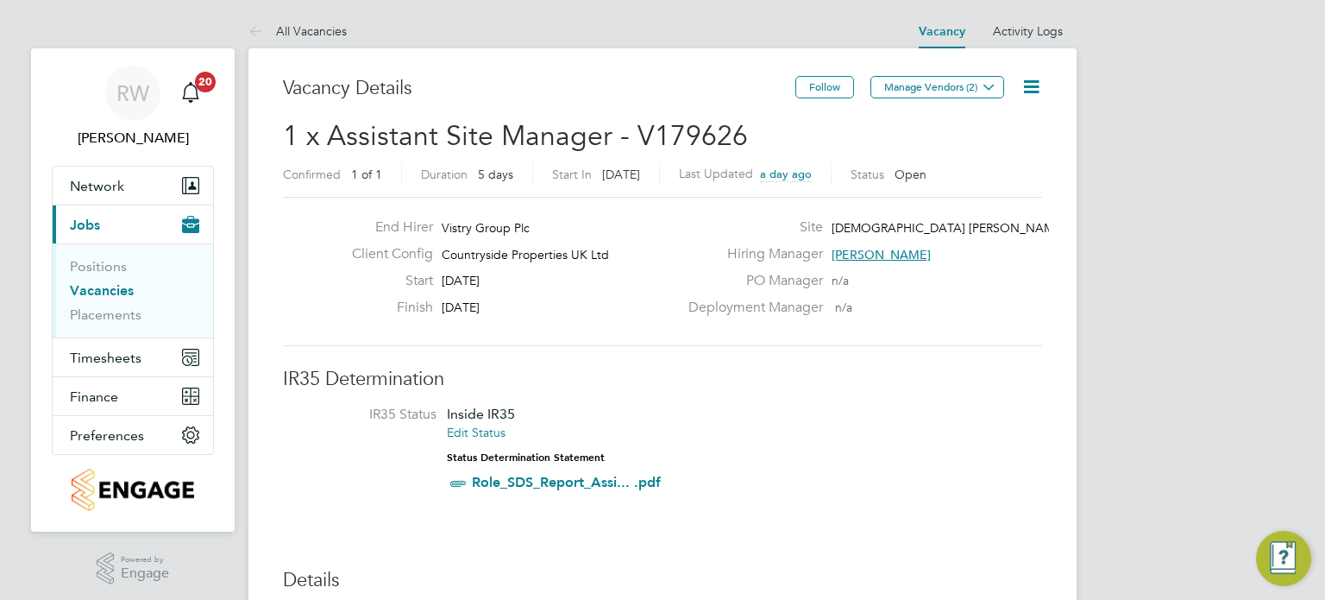
click at [1022, 79] on icon at bounding box center [1032, 87] width 22 height 22
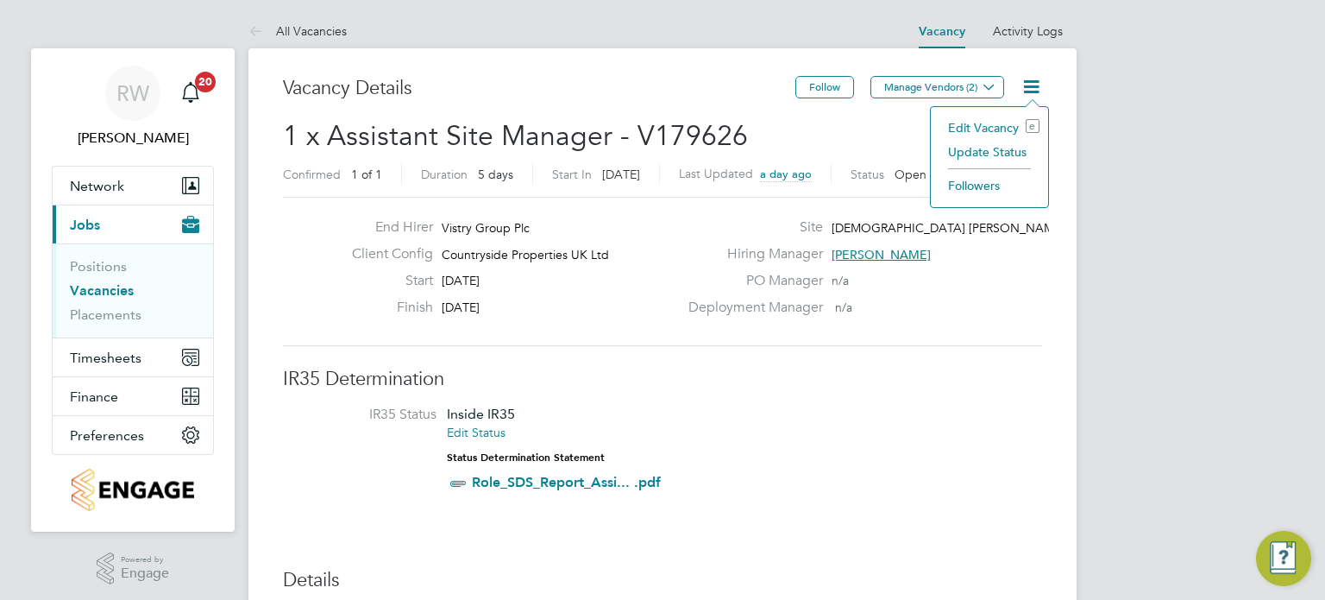
click at [1000, 151] on li "Update Status" at bounding box center [990, 152] width 100 height 24
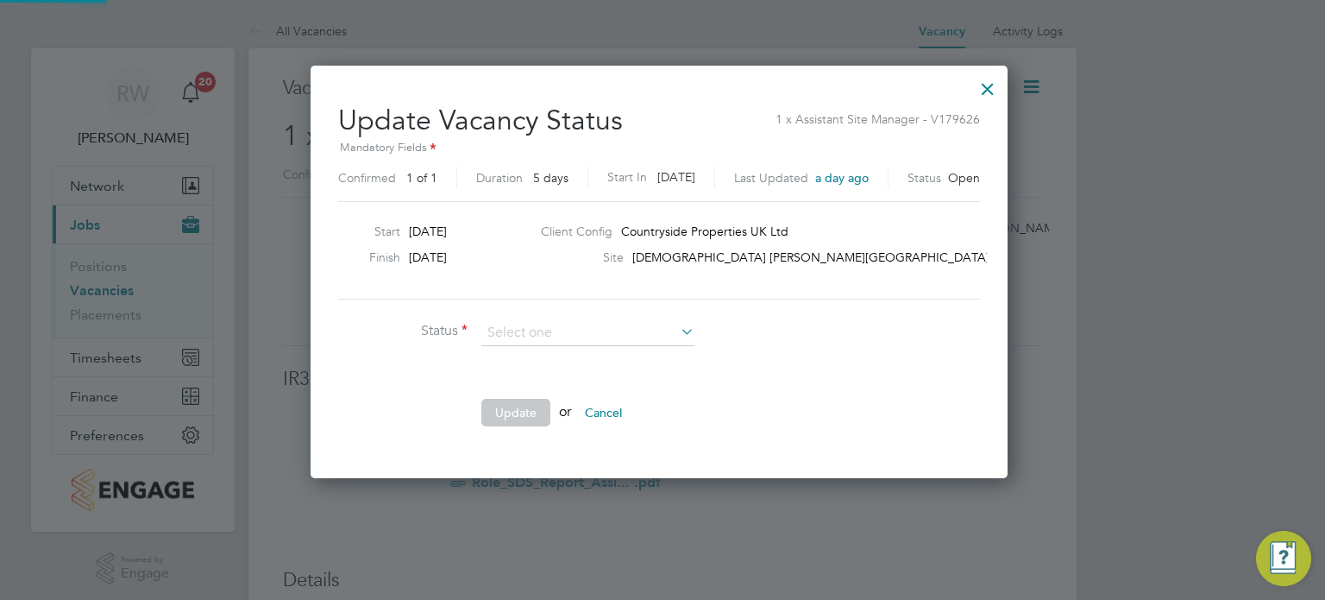
scroll to position [25, 450]
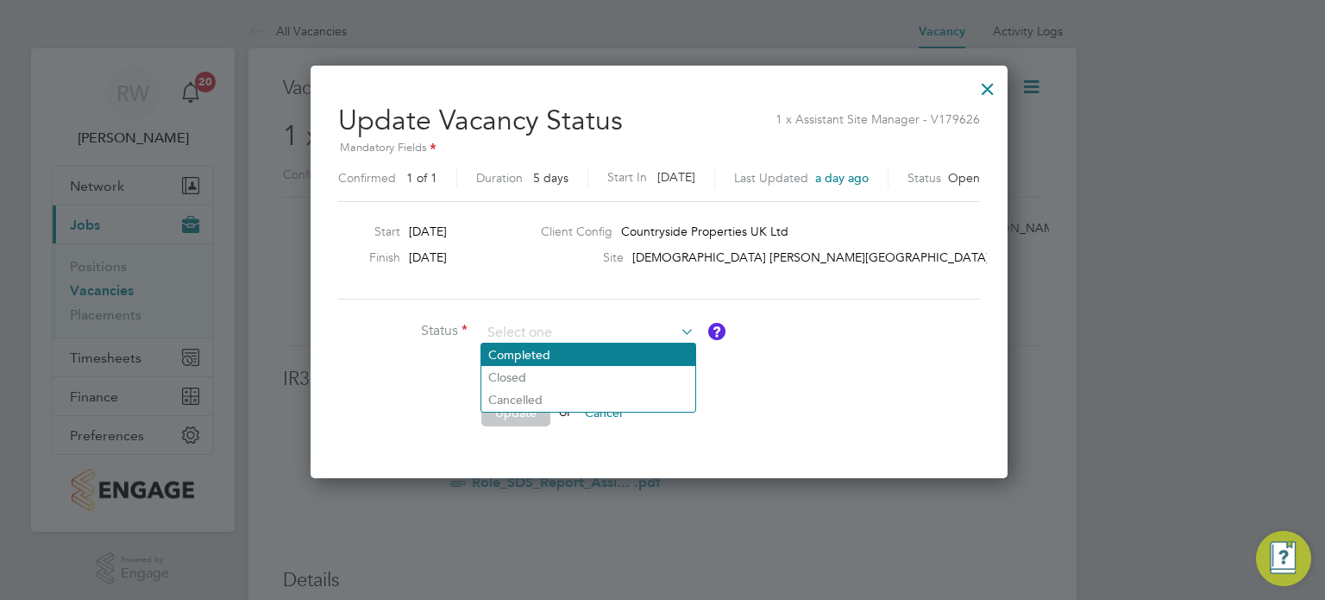
click at [548, 358] on li "Completed" at bounding box center [588, 354] width 214 height 22
type input "Completed"
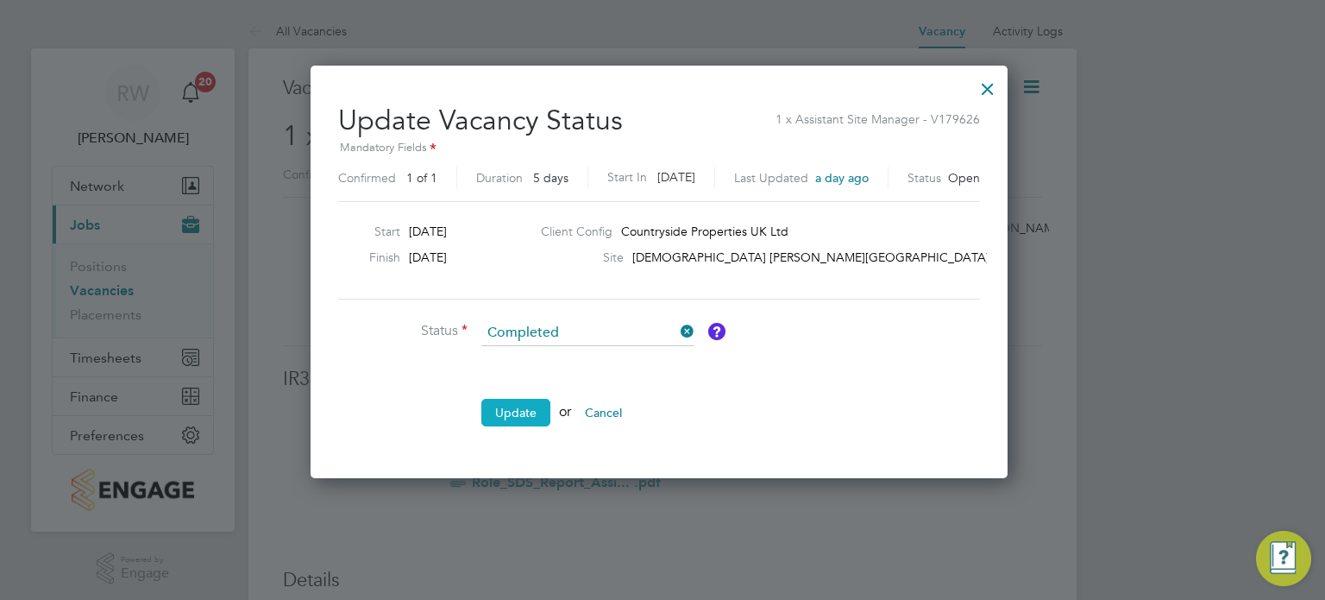
click at [519, 416] on button "Update" at bounding box center [515, 413] width 69 height 28
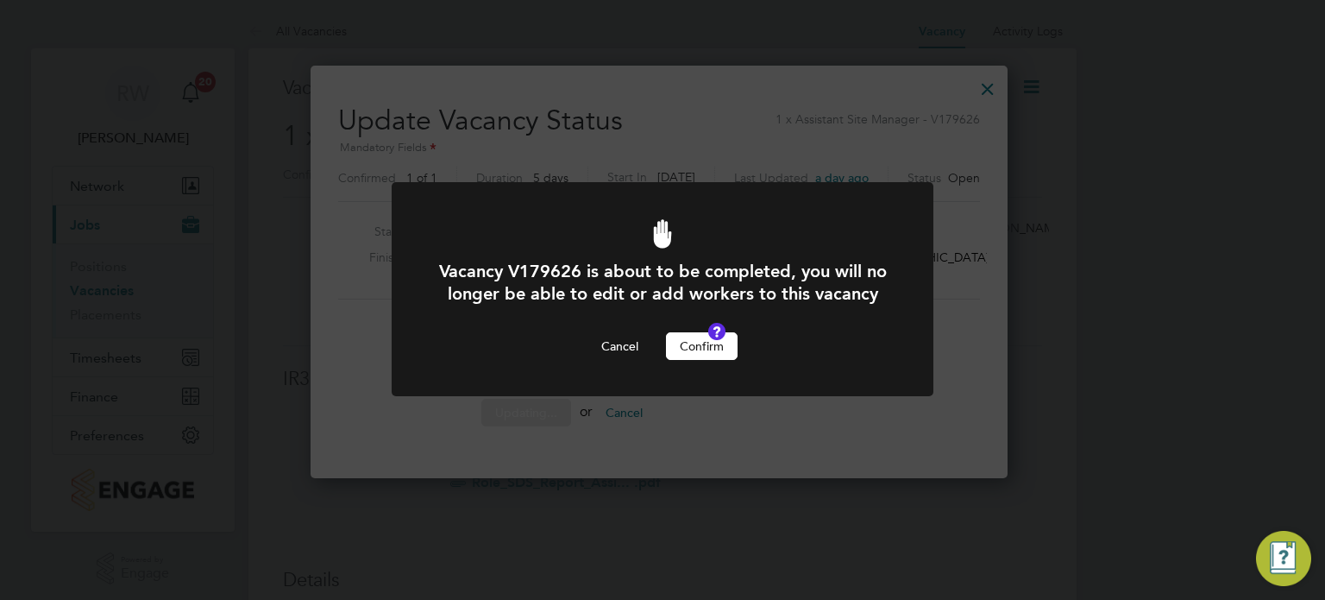
click at [694, 360] on button "Confirm" at bounding box center [702, 346] width 72 height 28
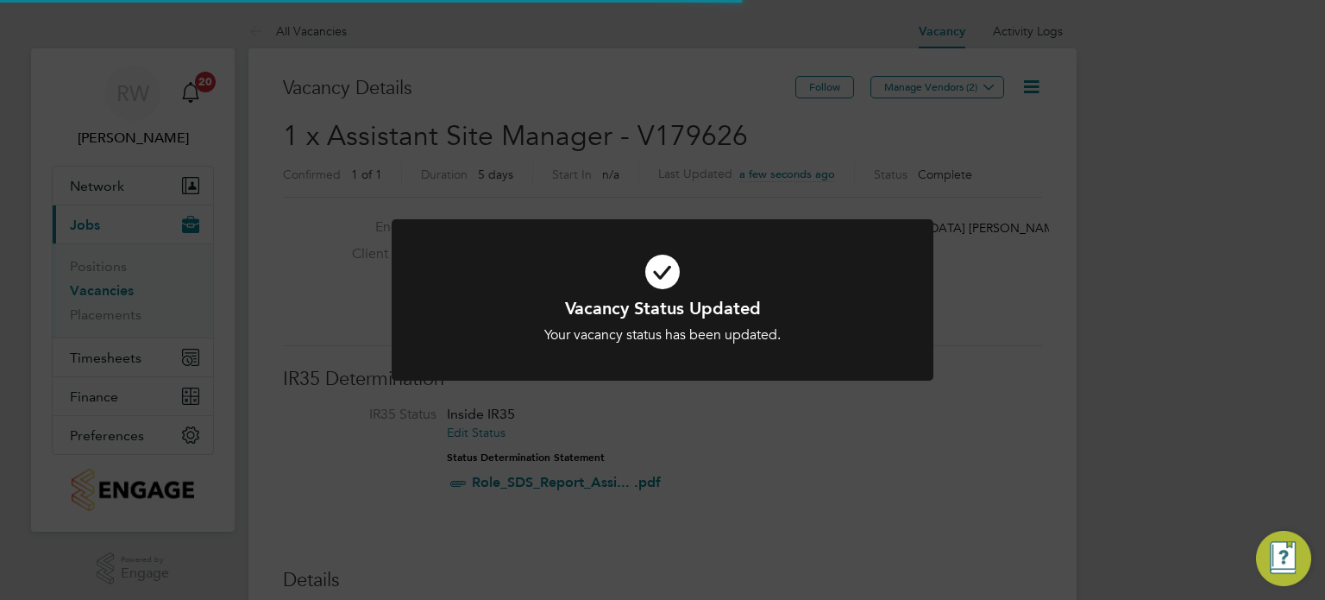
click at [692, 185] on div "Vacancy Status Updated Your vacancy status has been updated. Cancel Okay" at bounding box center [662, 300] width 1325 height 600
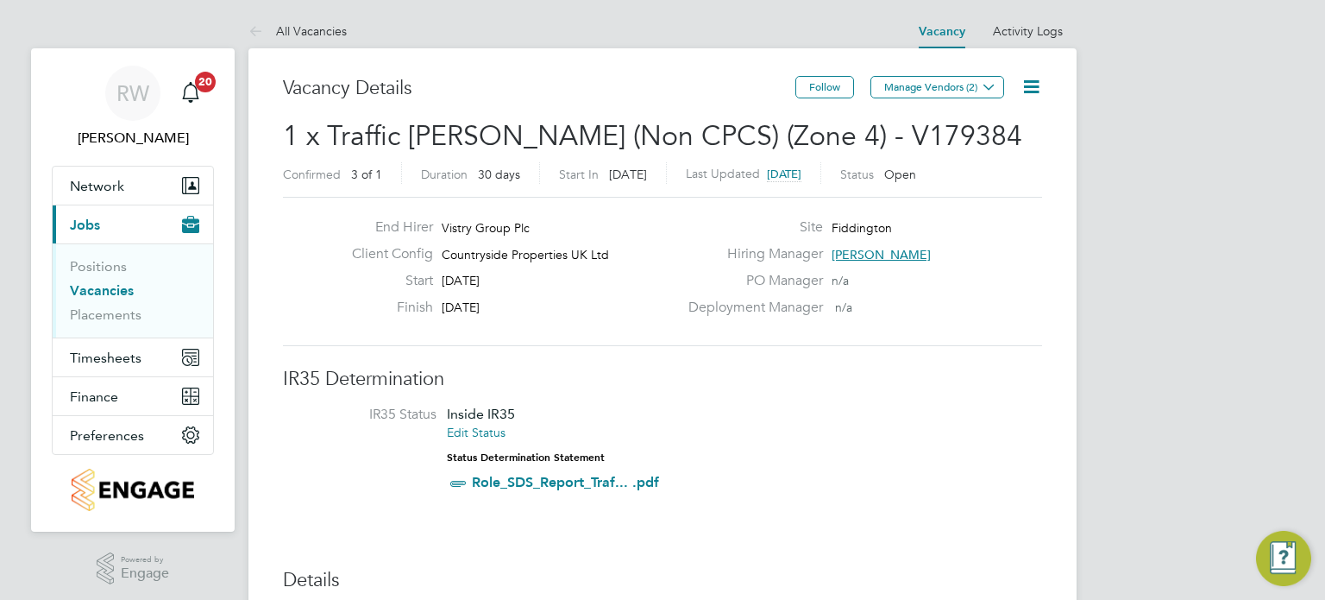
click at [1034, 79] on icon at bounding box center [1032, 87] width 22 height 22
click at [1001, 157] on li "Update Status" at bounding box center [990, 152] width 100 height 24
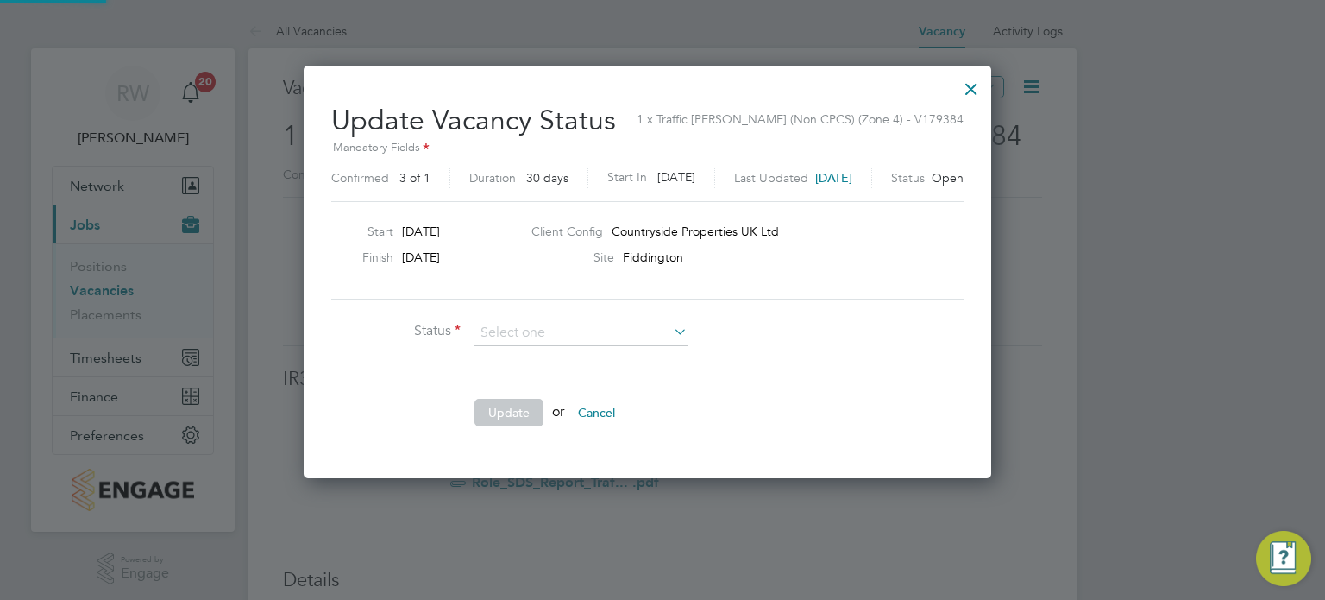
scroll to position [9, 8]
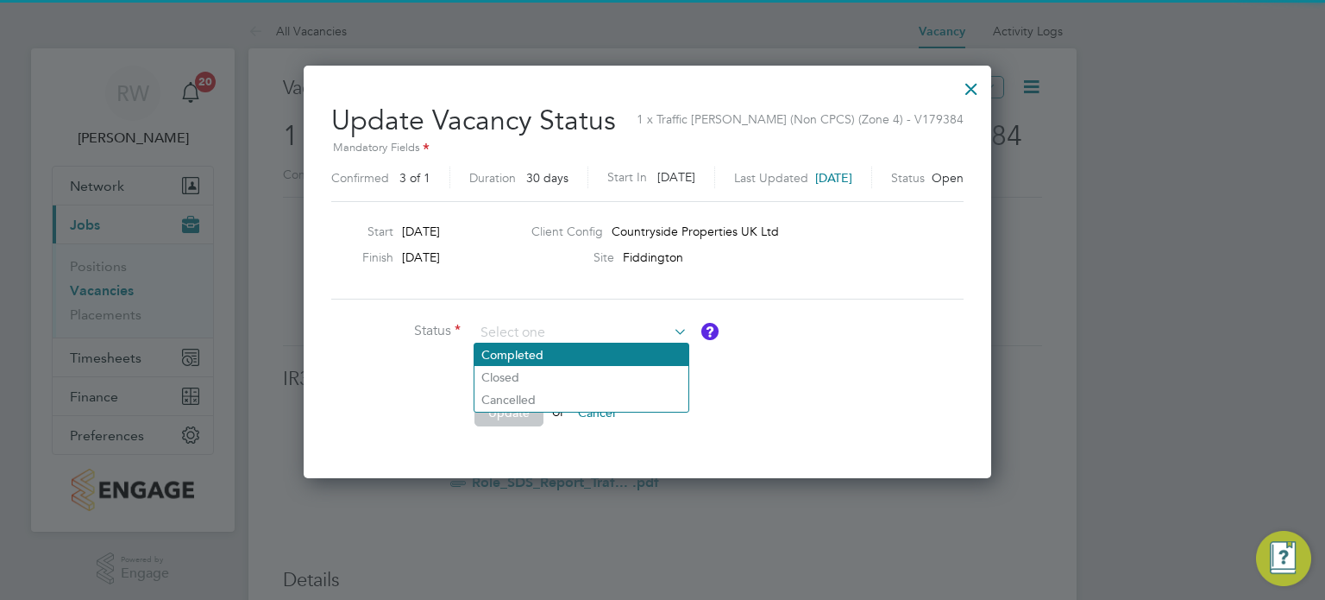
click at [588, 359] on li "Completed" at bounding box center [582, 354] width 214 height 22
type input "Completed"
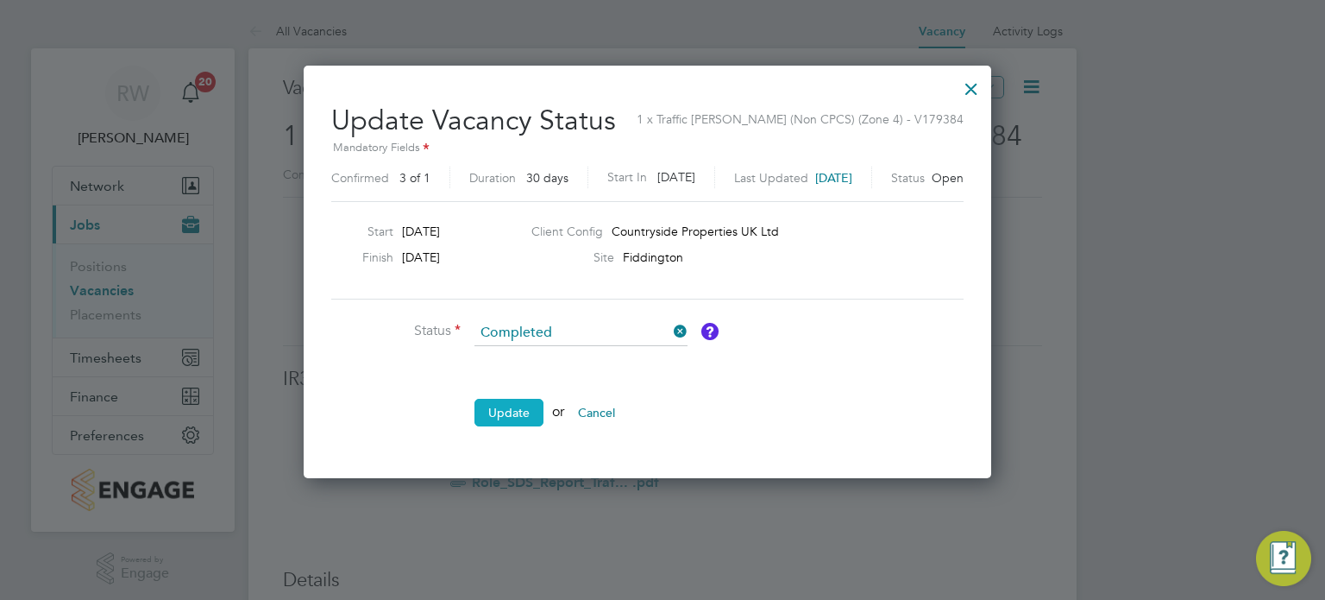
click at [506, 402] on button "Update" at bounding box center [509, 413] width 69 height 28
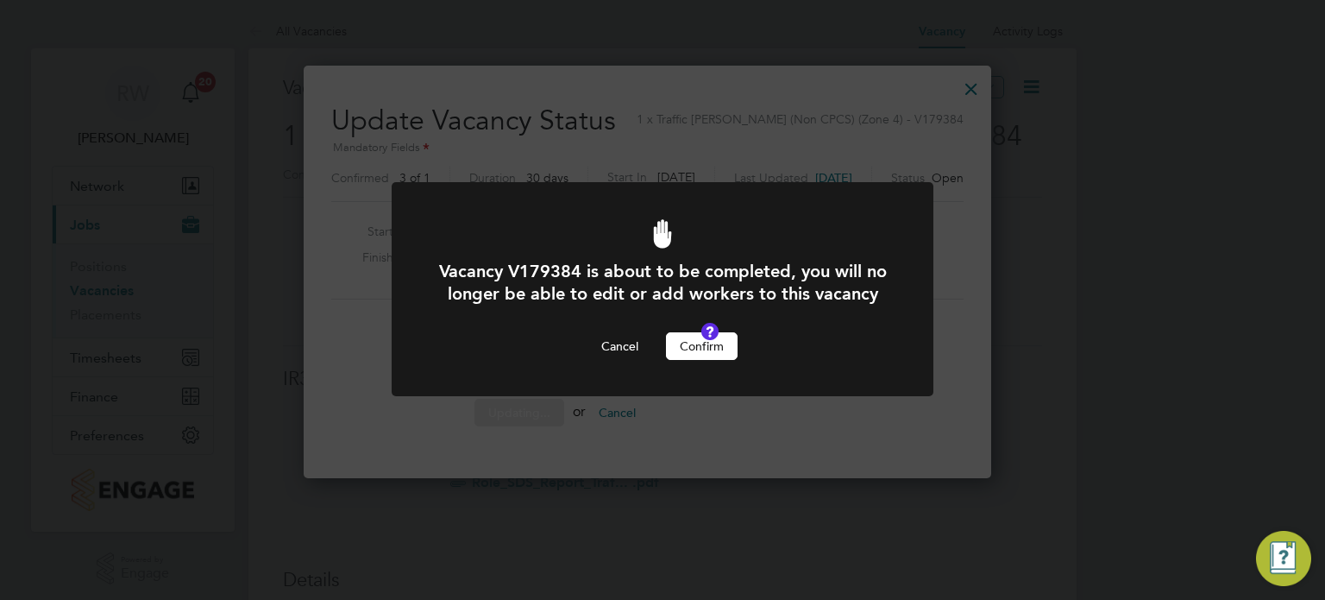
click at [710, 360] on button "Confirm" at bounding box center [702, 346] width 72 height 28
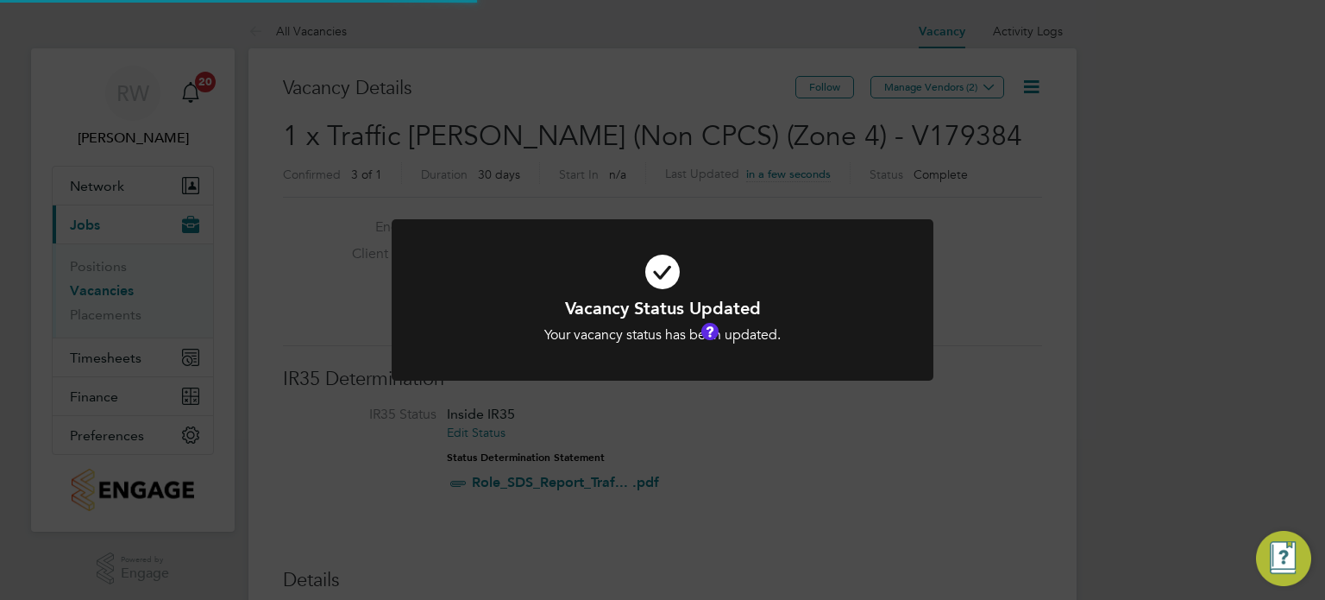
click at [665, 194] on div "Vacancy Status Updated Your vacancy status has been updated. Cancel Okay" at bounding box center [662, 300] width 1325 height 600
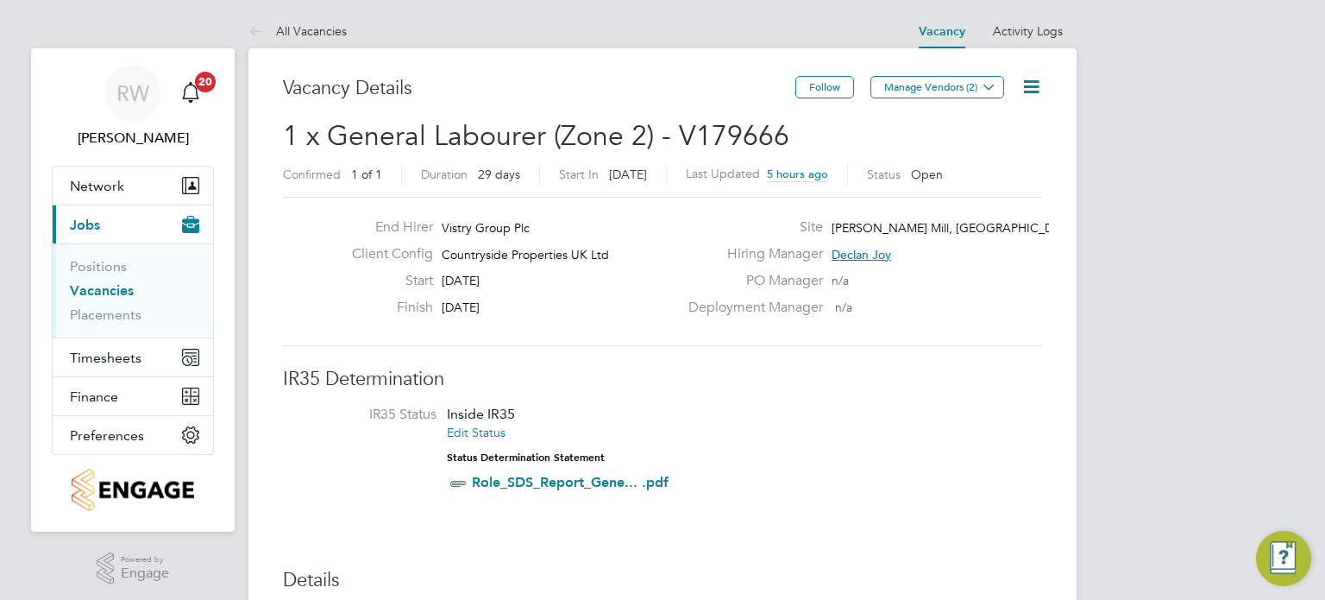
click at [1025, 85] on icon at bounding box center [1032, 87] width 22 height 22
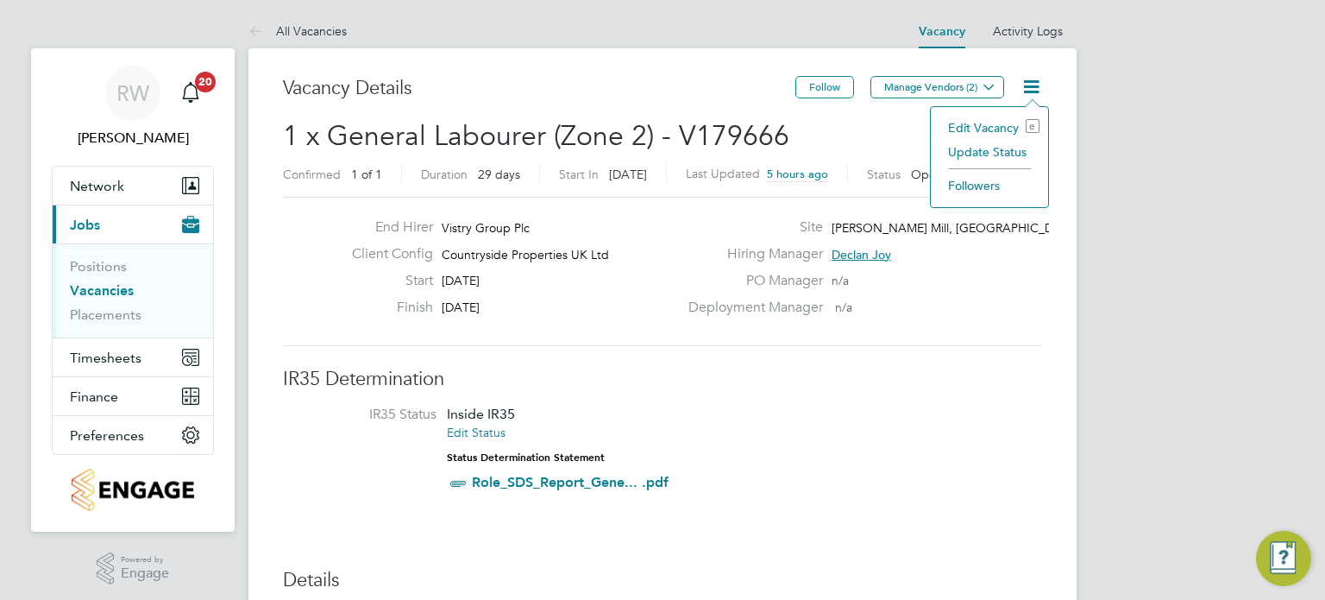
click at [986, 148] on li "Update Status" at bounding box center [990, 152] width 100 height 24
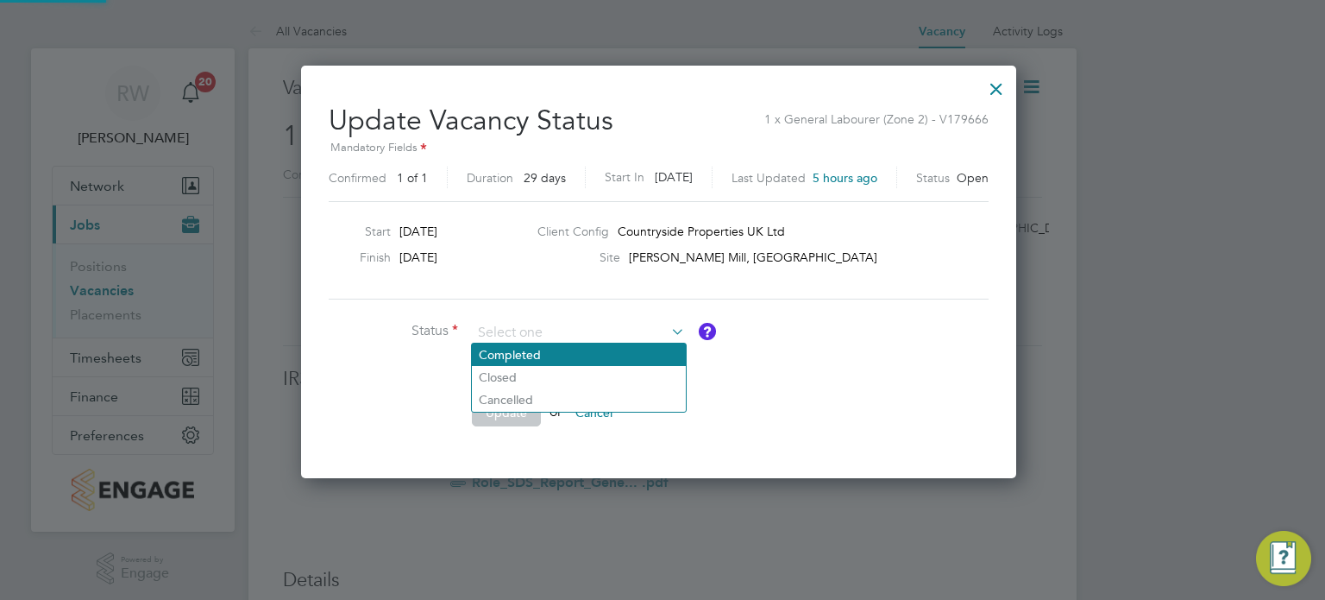
scroll to position [410, 722]
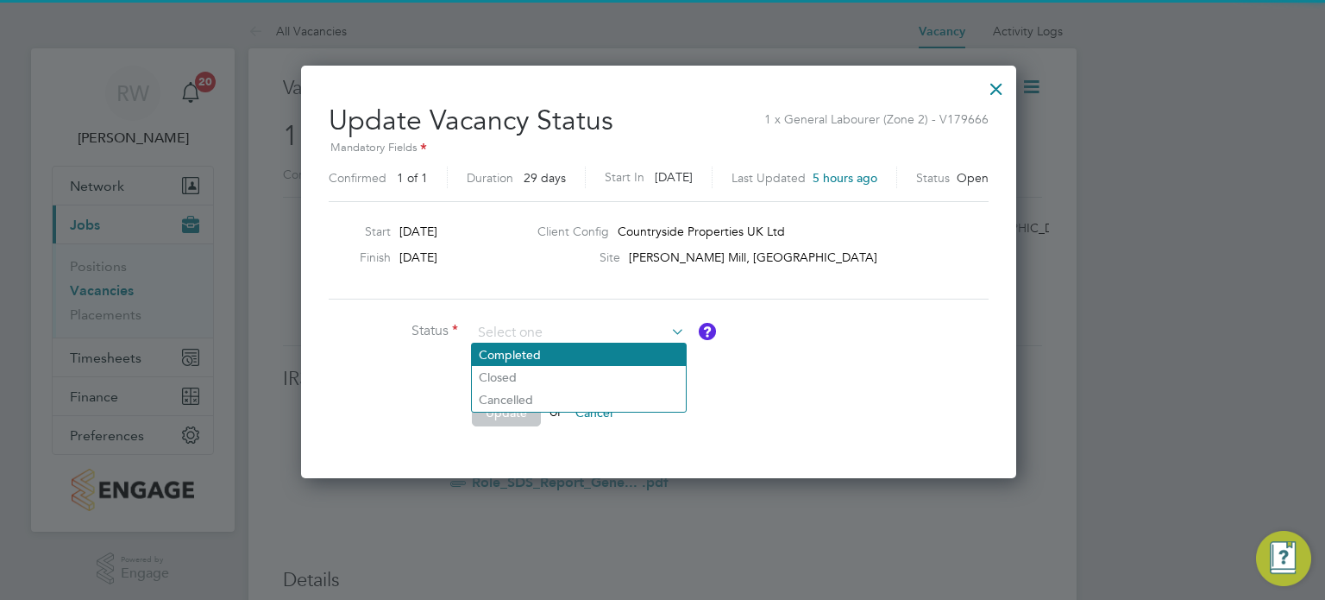
click at [525, 356] on li "Completed" at bounding box center [579, 354] width 214 height 22
type input "Completed"
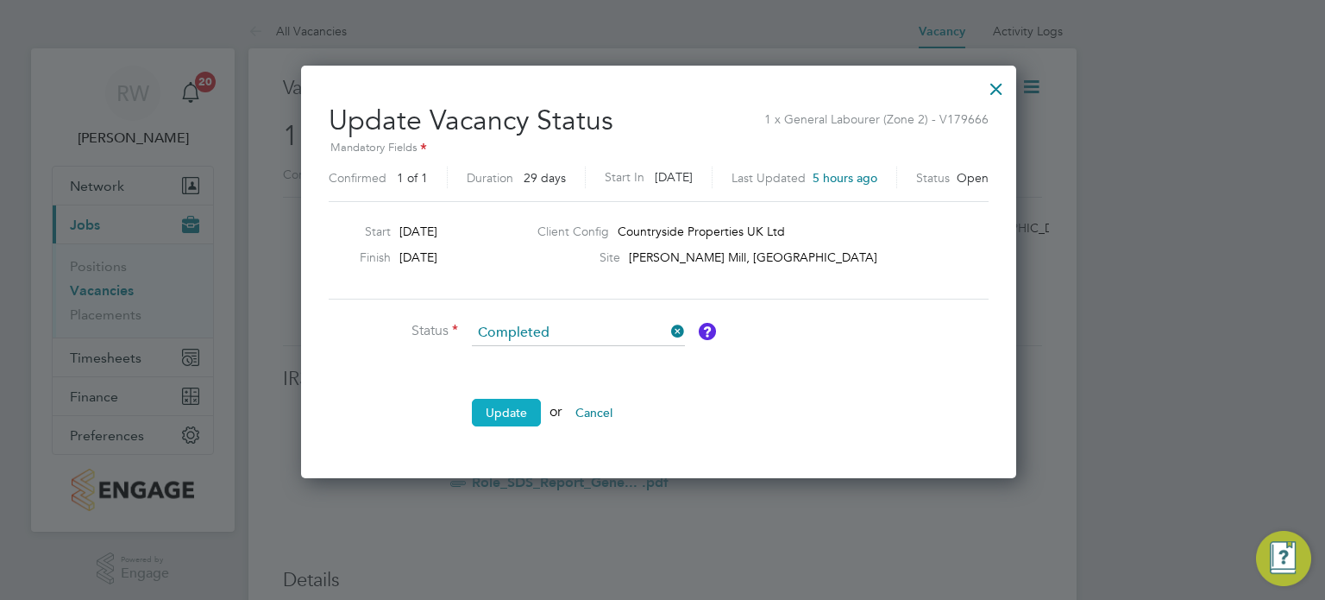
click at [504, 410] on button "Update" at bounding box center [506, 413] width 69 height 28
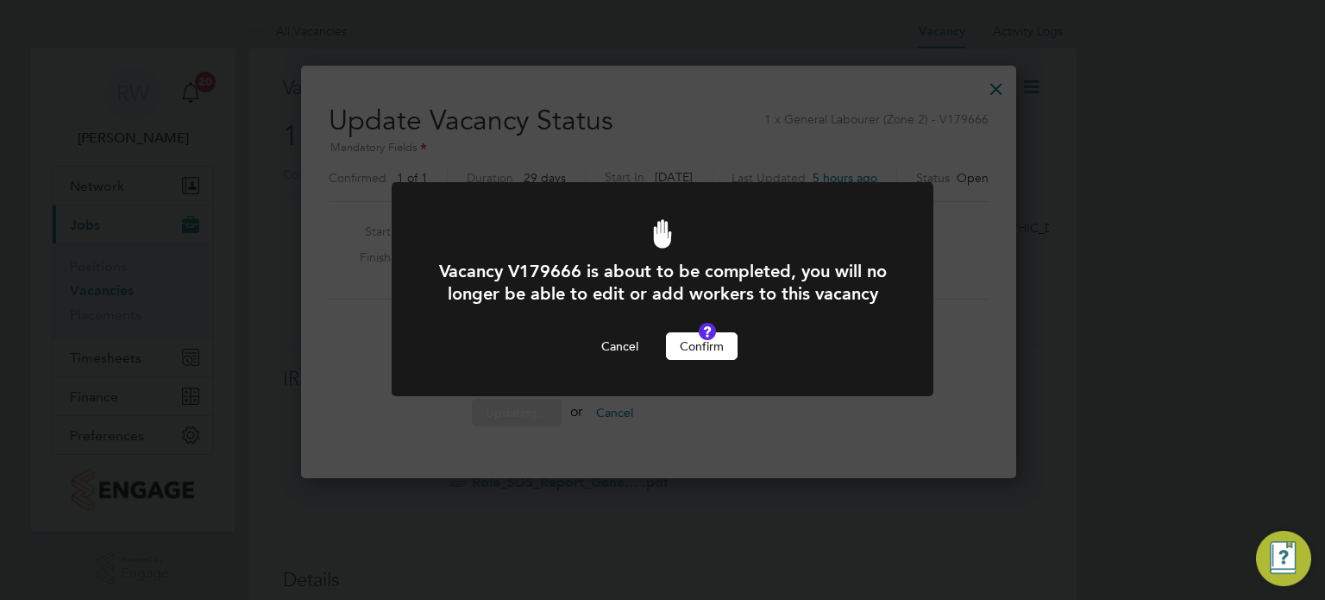
click at [690, 360] on button "Confirm" at bounding box center [702, 346] width 72 height 28
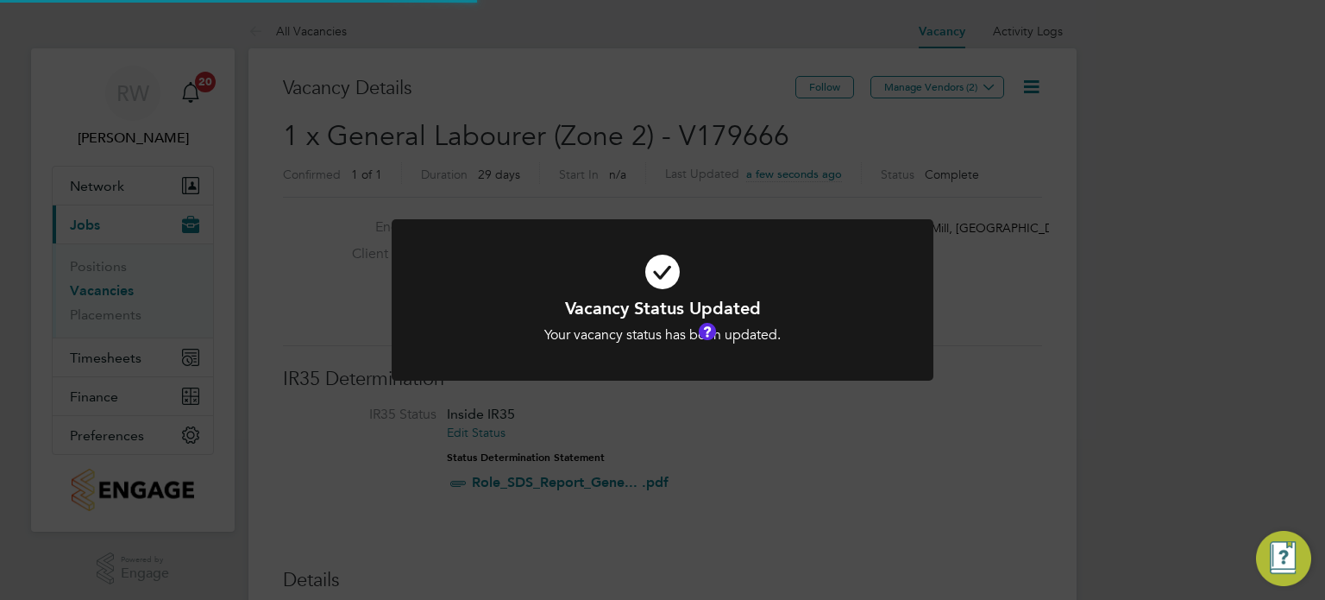
scroll to position [51, 121]
click at [781, 154] on div "Vacancy Status Updated Your vacancy status has been updated. Cancel Okay" at bounding box center [662, 300] width 1325 height 600
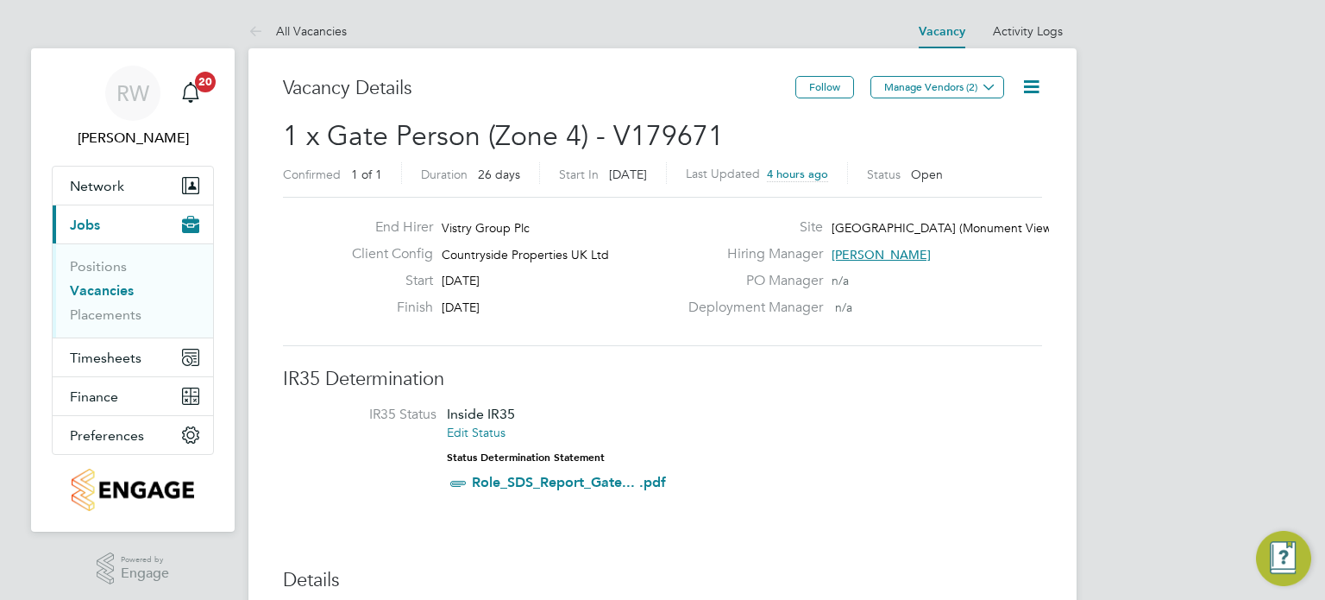
click at [1035, 79] on icon at bounding box center [1032, 87] width 22 height 22
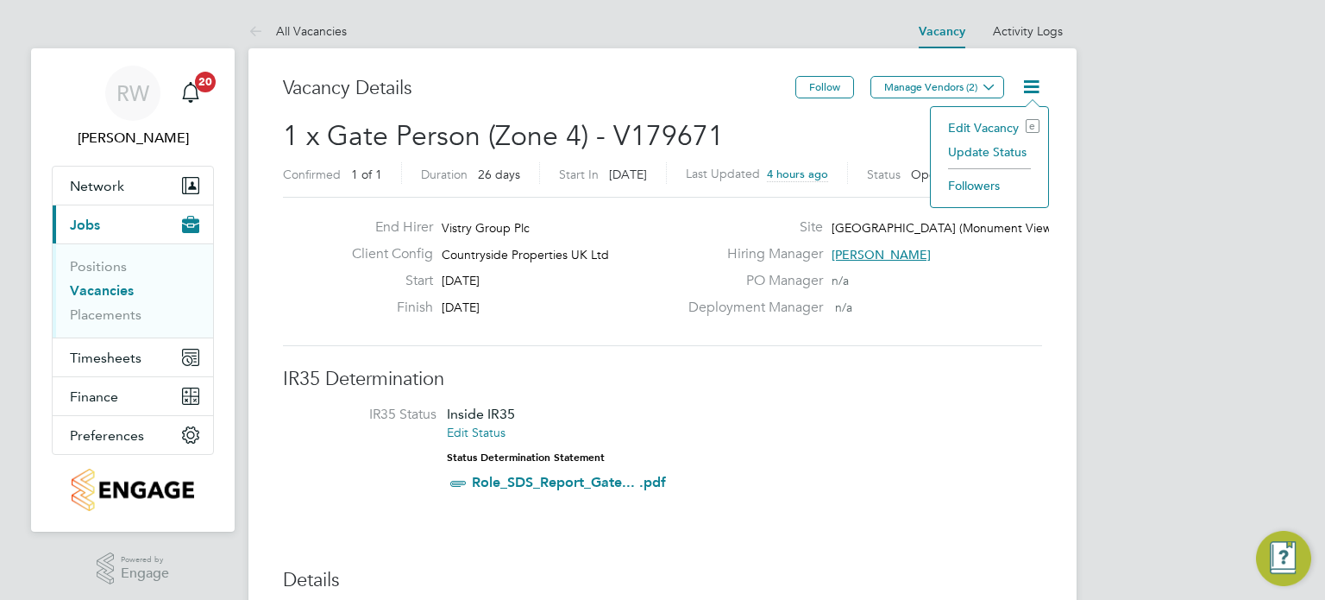
click at [990, 161] on li "Update Status" at bounding box center [990, 152] width 100 height 24
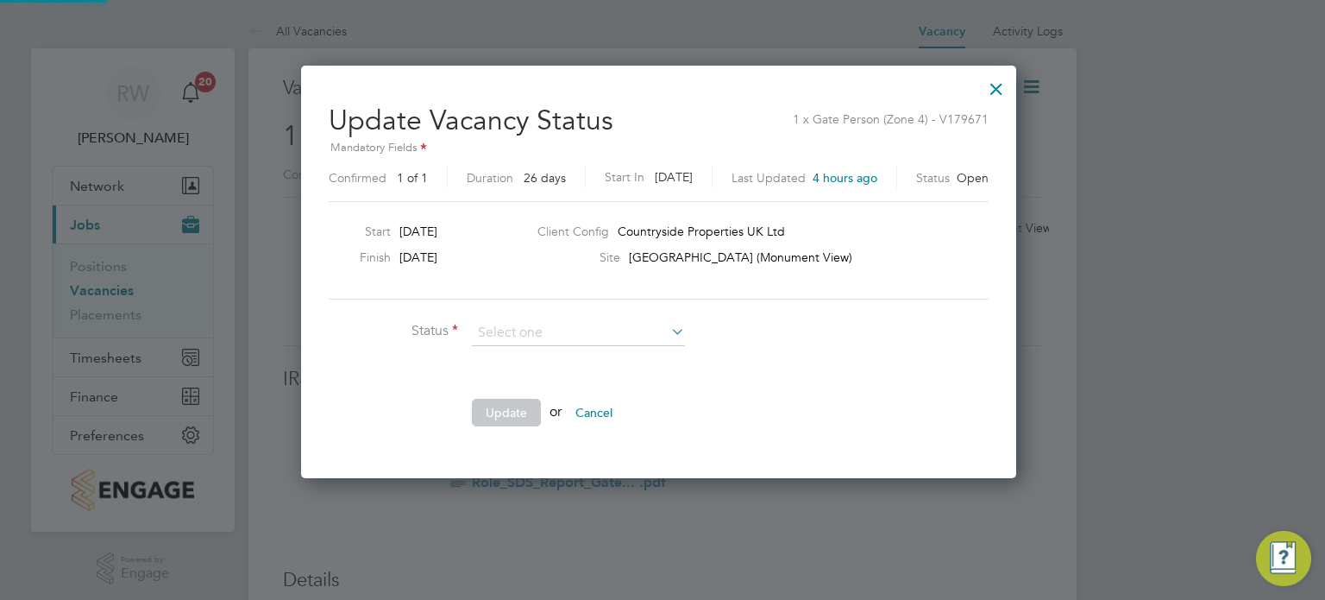
scroll to position [410, 722]
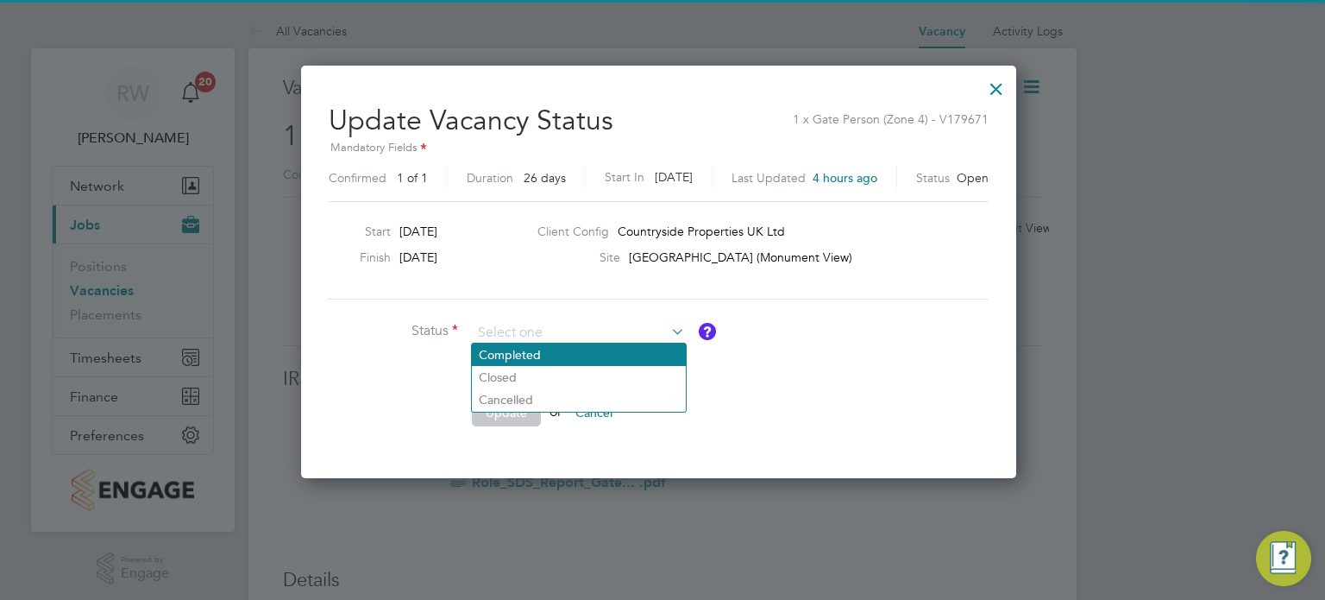
click at [569, 351] on li "Completed" at bounding box center [579, 354] width 214 height 22
type input "Completed"
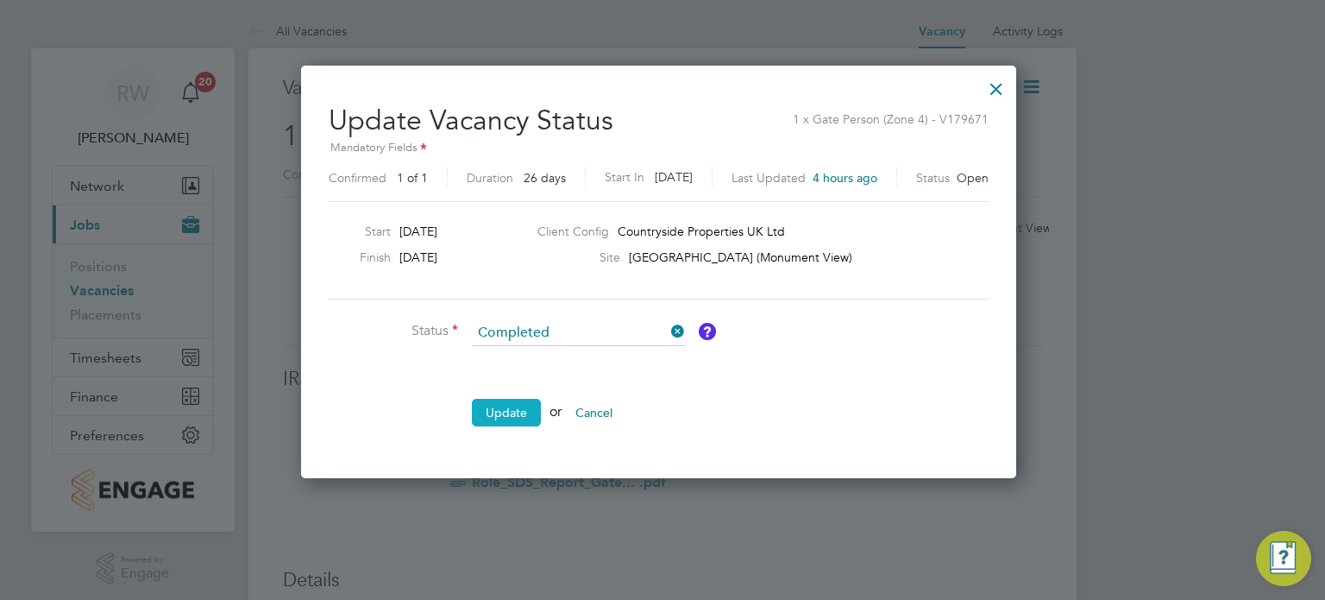
click at [518, 401] on button "Update" at bounding box center [506, 413] width 69 height 28
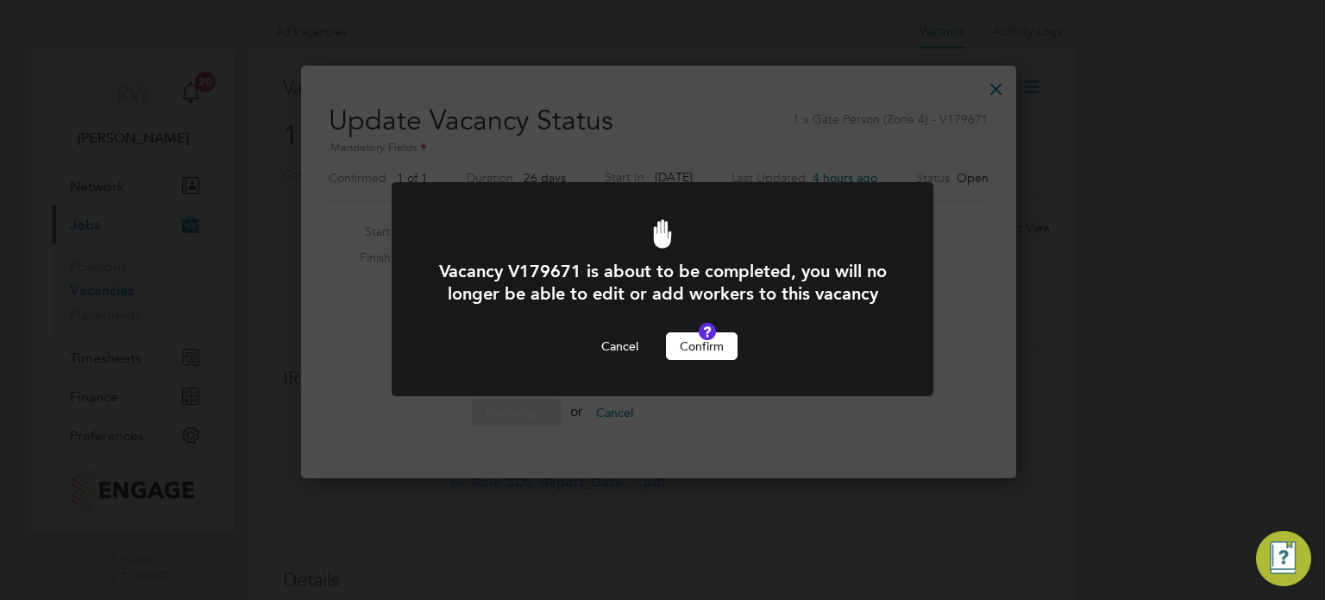
click at [721, 360] on button "Confirm" at bounding box center [702, 346] width 72 height 28
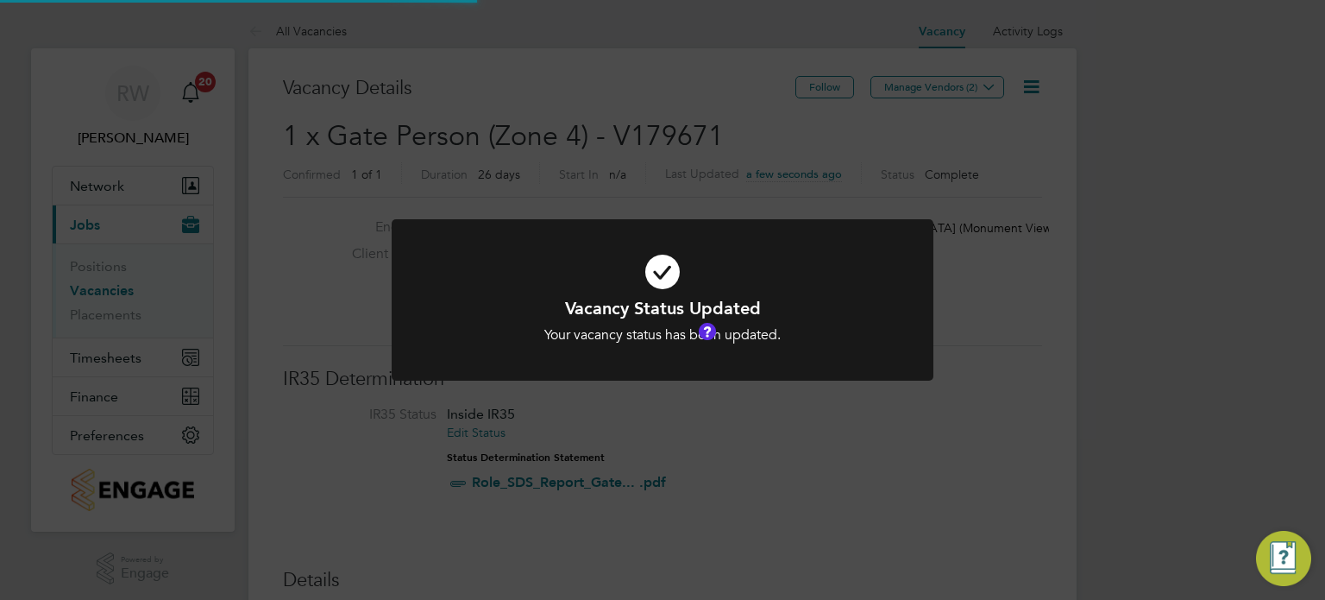
scroll to position [51, 121]
click at [667, 130] on div "Vacancy Status Updated Your vacancy status has been updated. Cancel Okay" at bounding box center [662, 300] width 1325 height 600
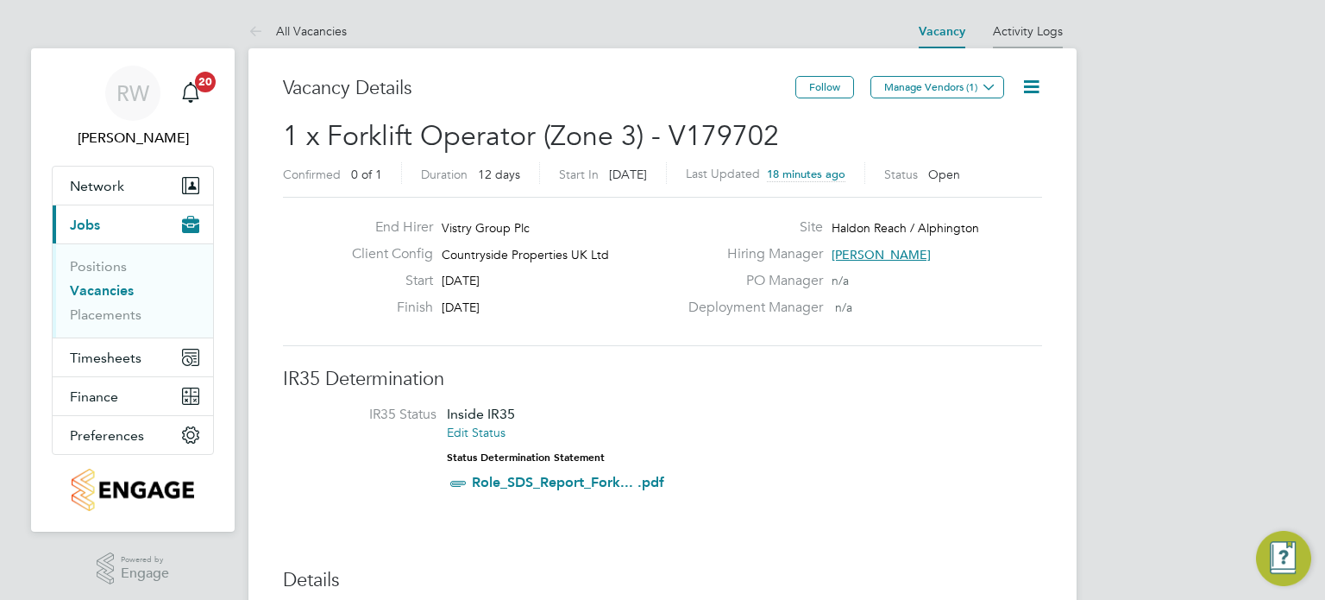
click at [1023, 28] on link "Activity Logs" at bounding box center [1028, 31] width 70 height 16
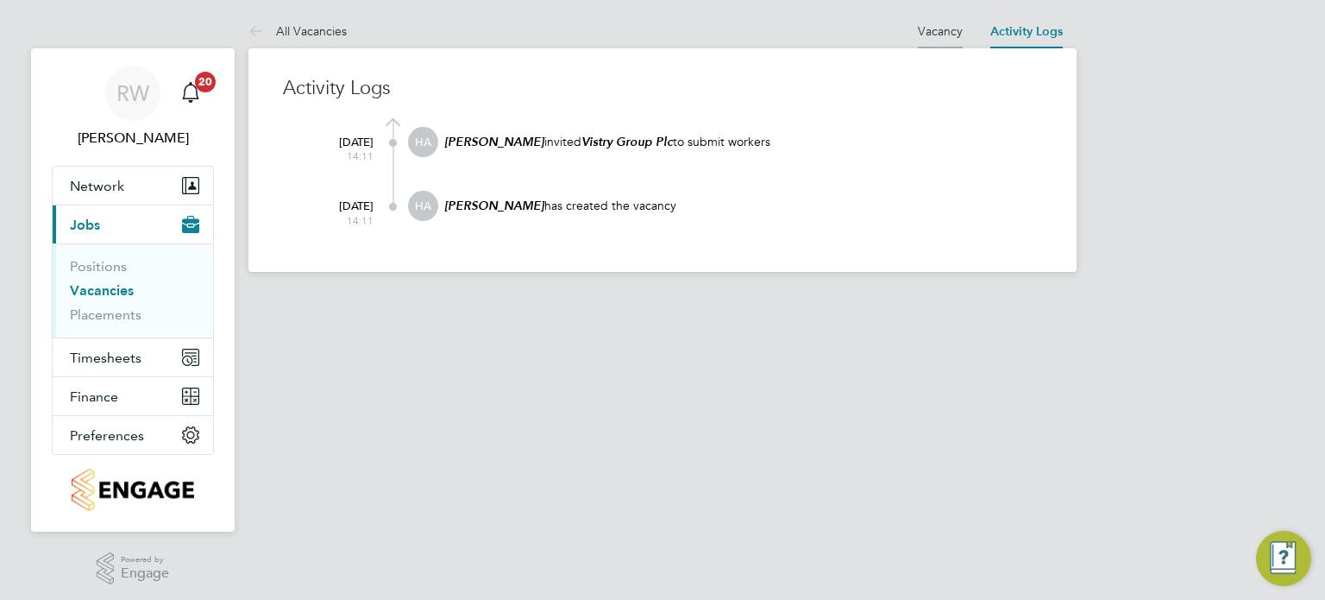
click at [946, 35] on link "Vacancy" at bounding box center [940, 31] width 45 height 16
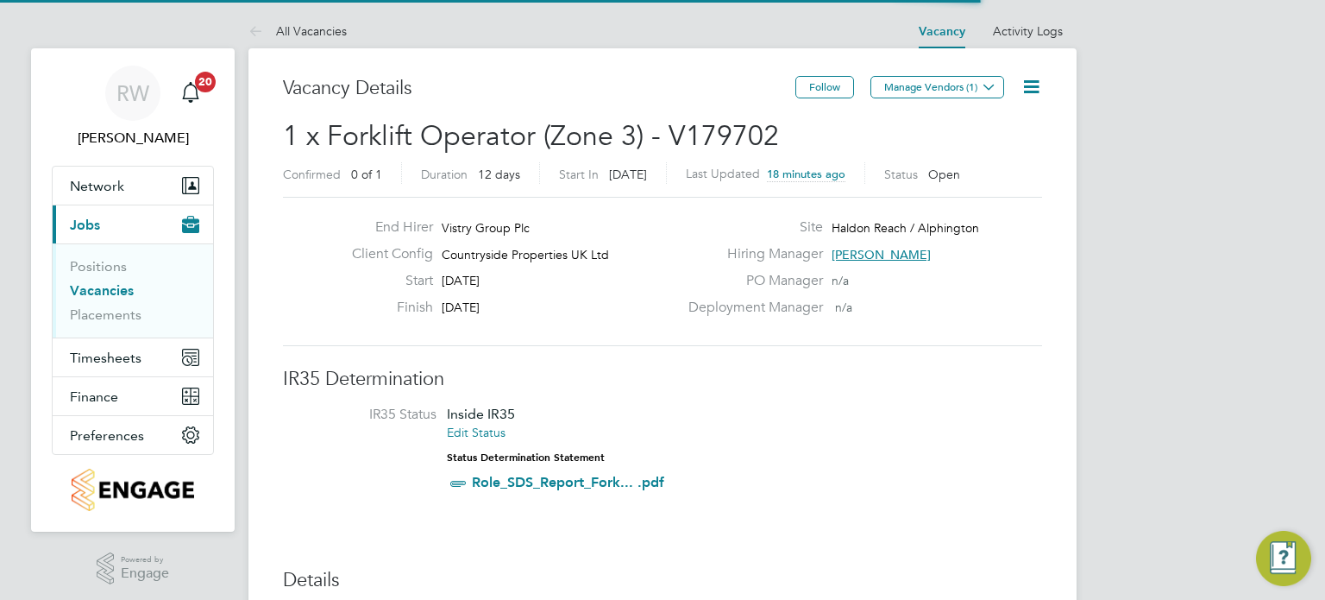
scroll to position [29, 162]
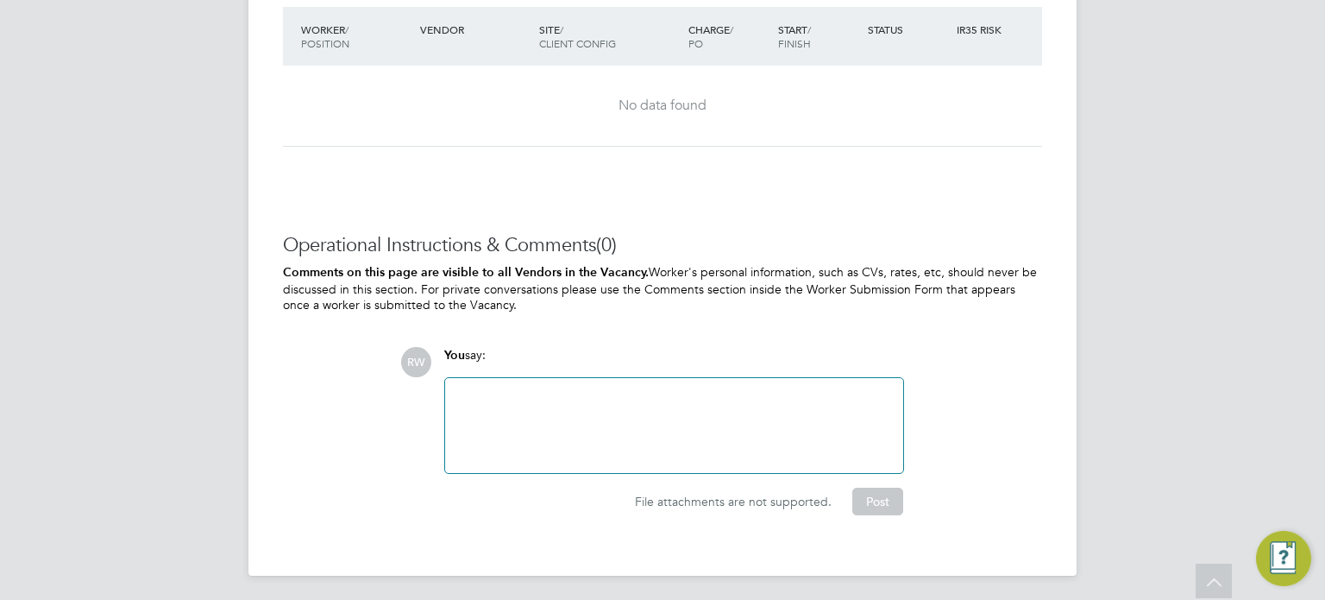
click at [580, 415] on div at bounding box center [674, 425] width 437 height 74
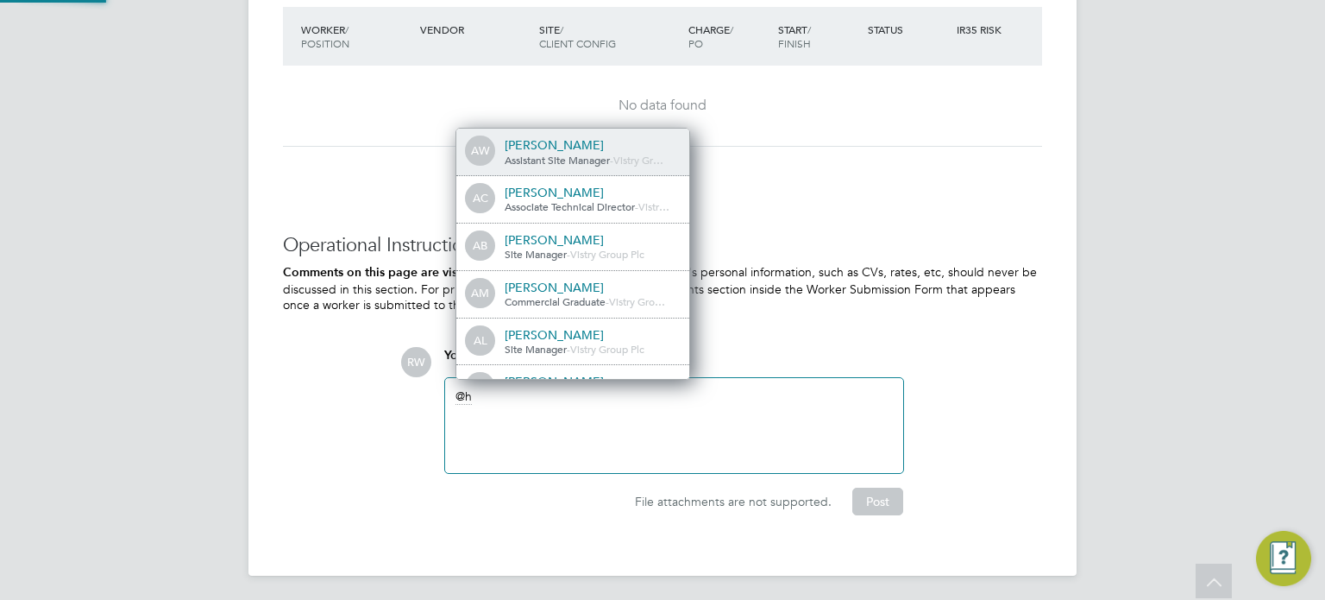
scroll to position [14, 173]
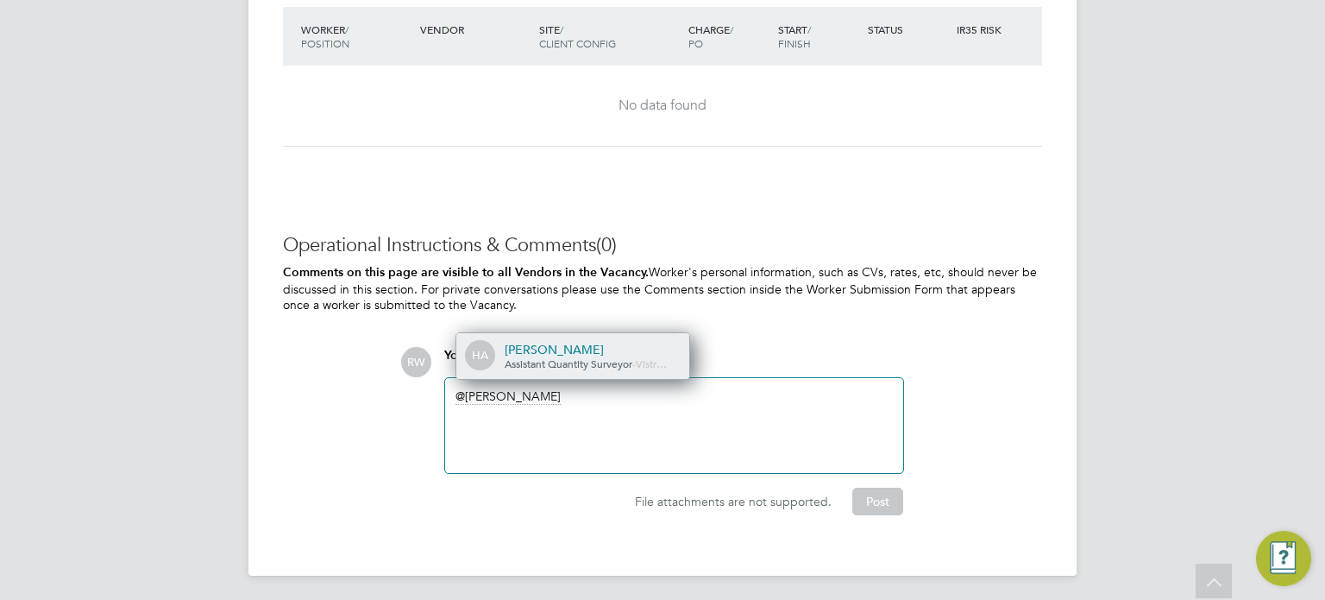
click at [578, 361] on span "Assistant Quantity Surveyor" at bounding box center [569, 363] width 128 height 14
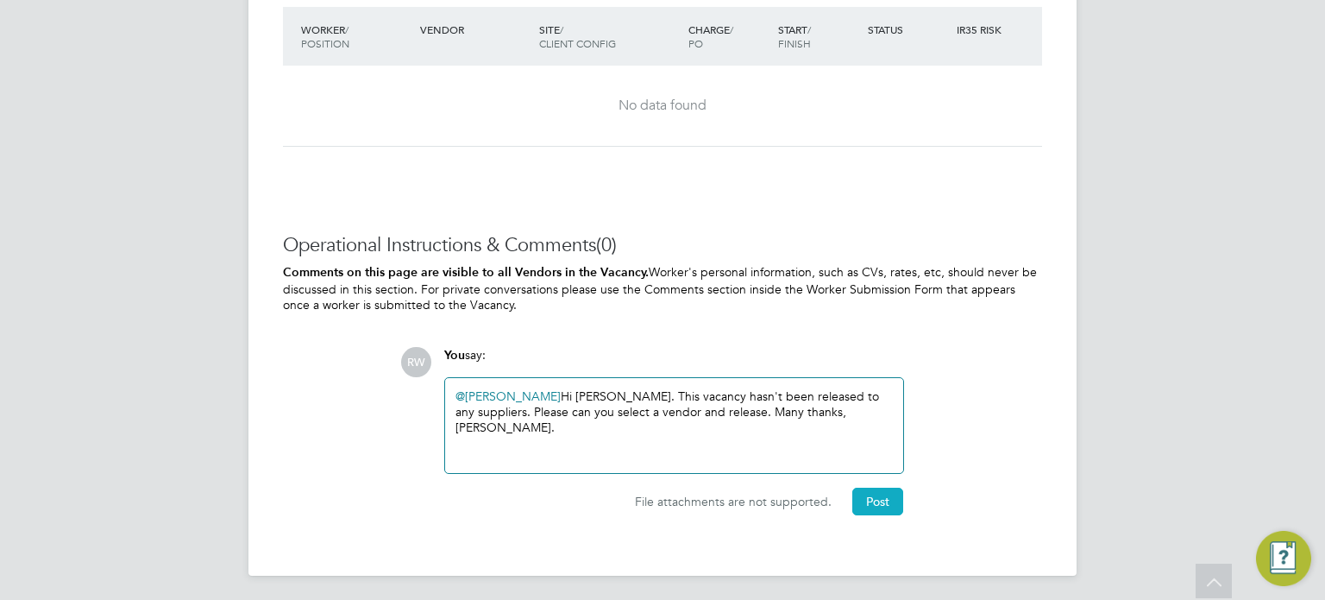
click at [883, 506] on button "Post" at bounding box center [877, 501] width 51 height 28
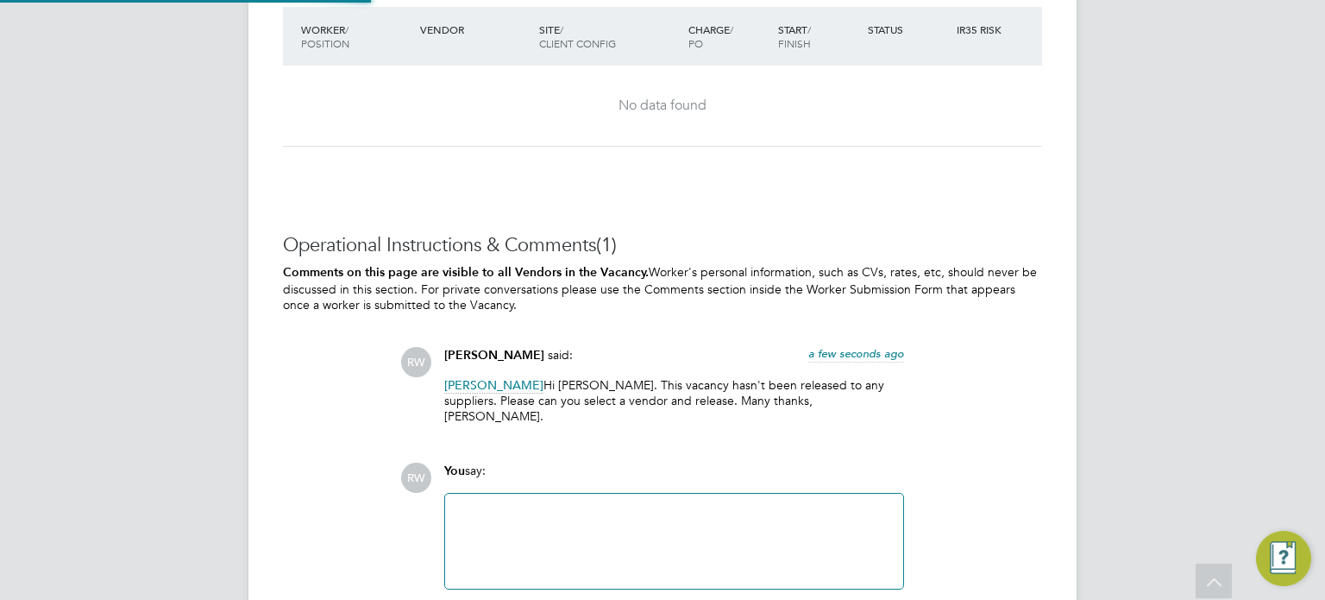
click at [898, 371] on div "Richard Walsh said: a few seconds ago" at bounding box center [674, 362] width 460 height 30
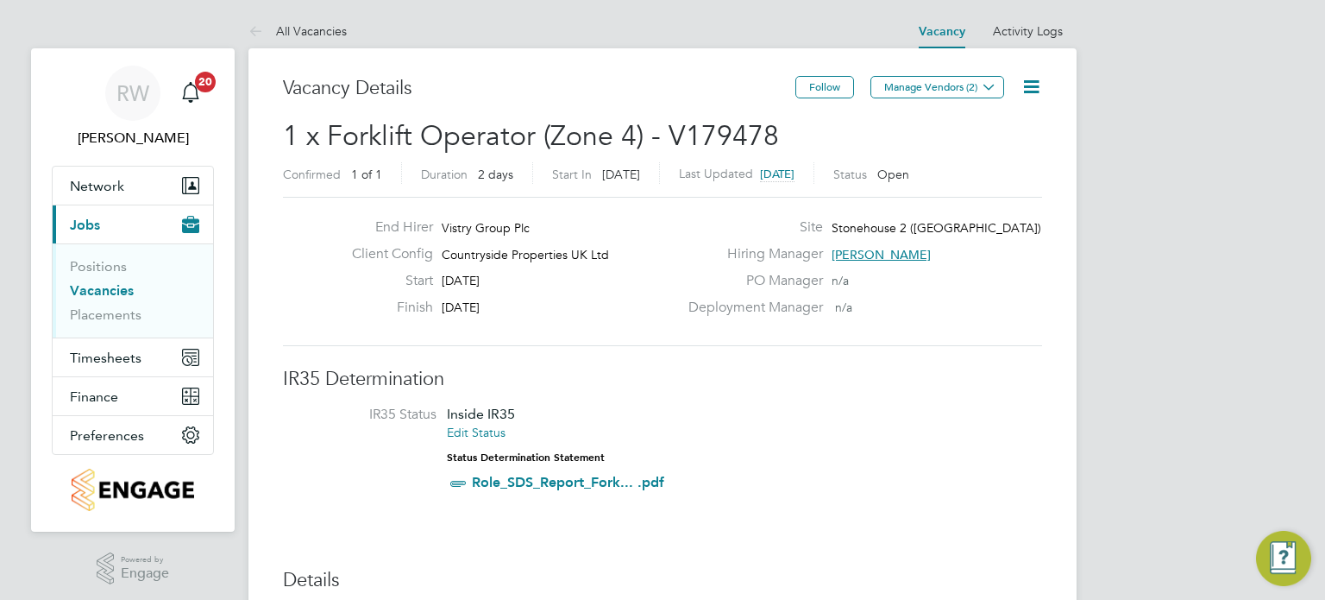
click at [1036, 85] on icon at bounding box center [1032, 87] width 22 height 22
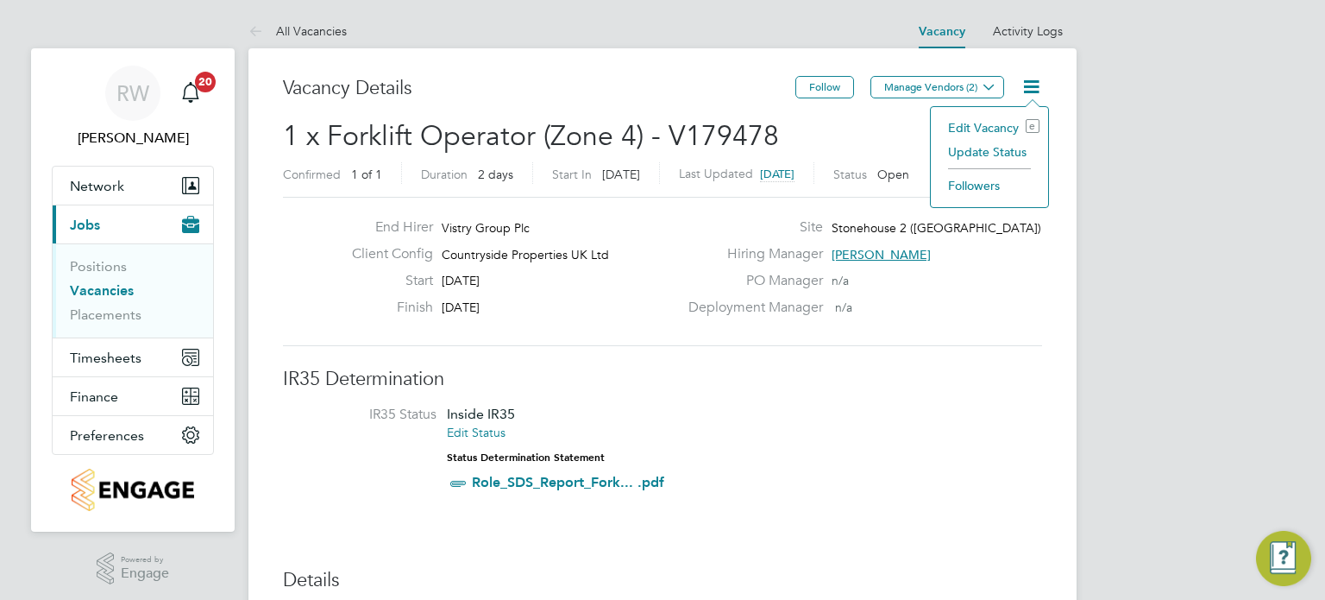
click at [1006, 156] on li "Update Status" at bounding box center [990, 152] width 100 height 24
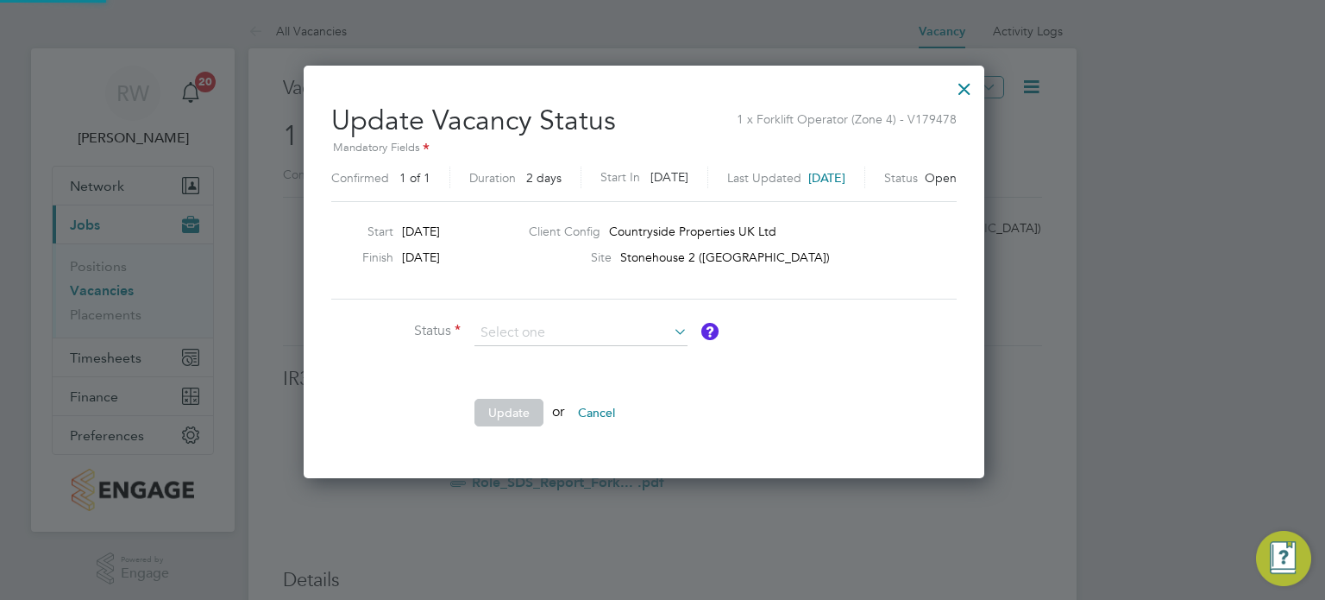
scroll to position [410, 717]
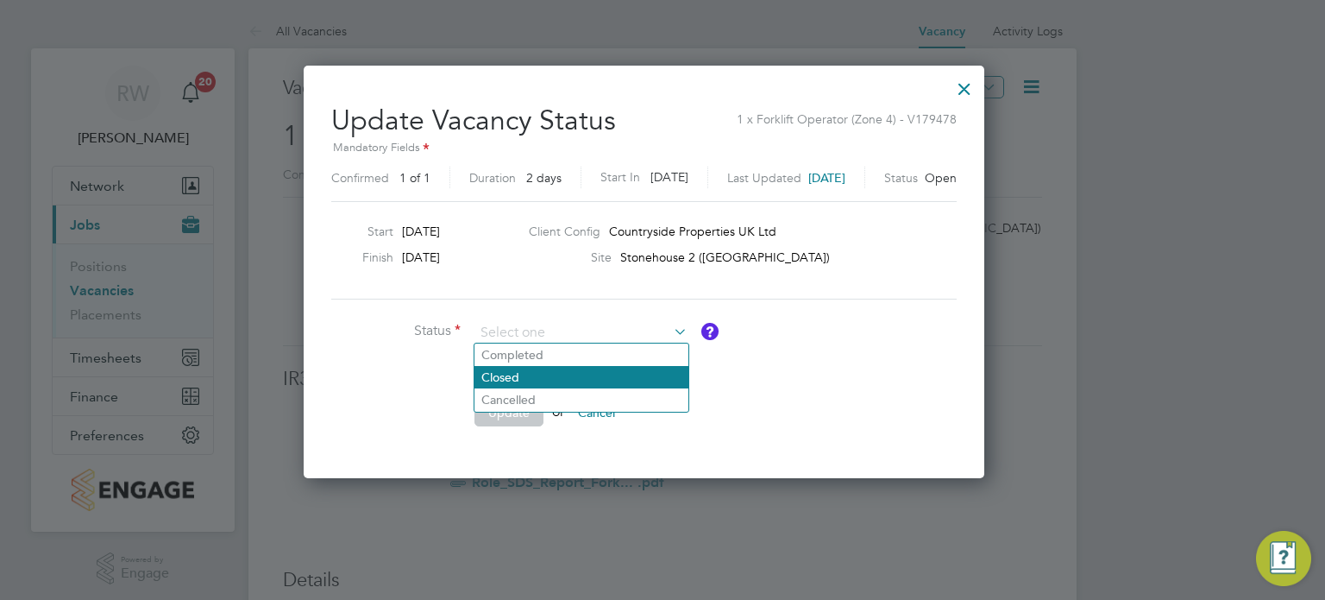
click at [583, 380] on li "Closed" at bounding box center [582, 377] width 214 height 22
type input "Closed"
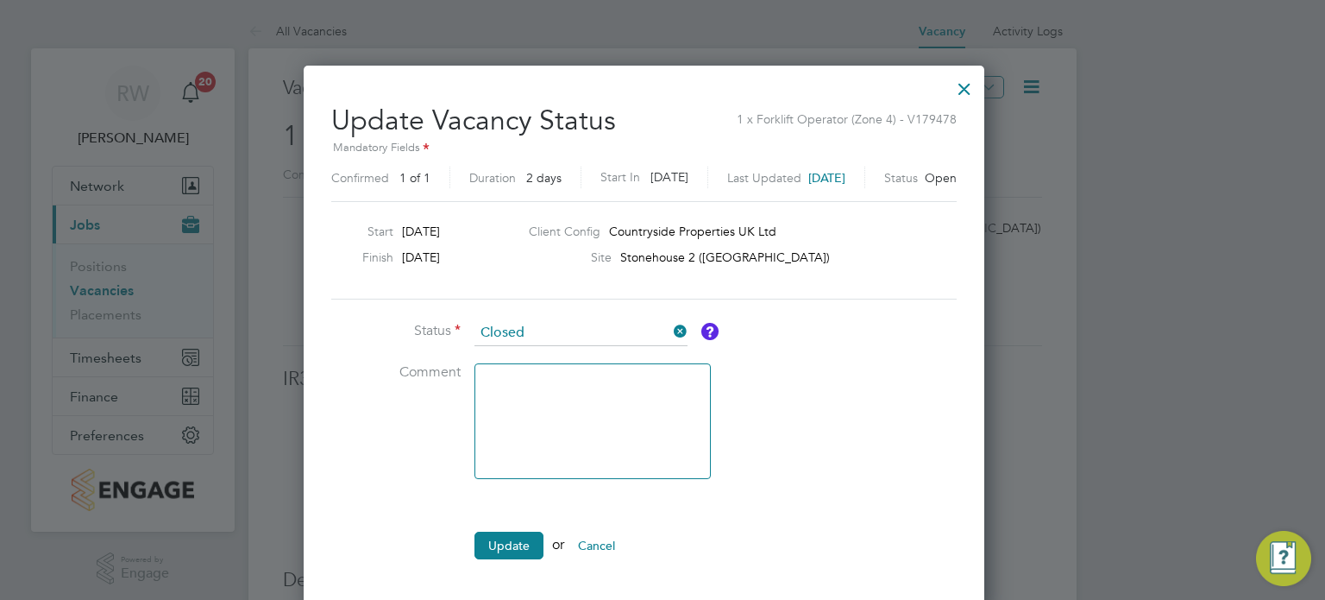
scroll to position [8, 9]
click at [616, 338] on input at bounding box center [581, 333] width 213 height 26
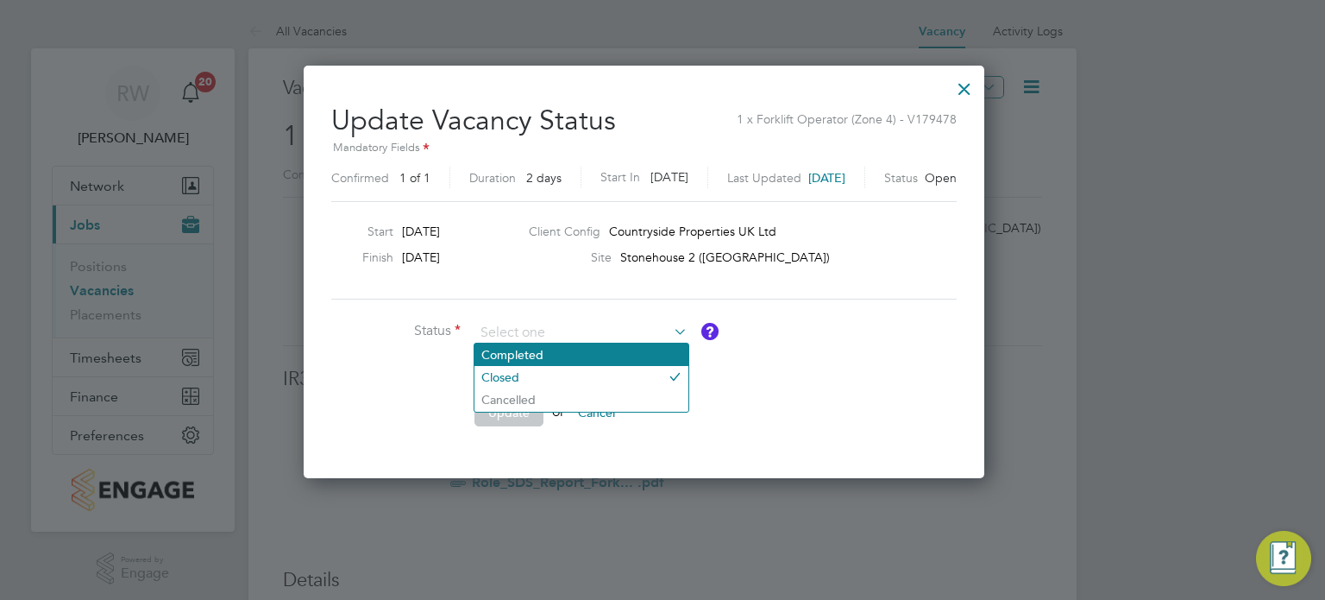
click at [590, 358] on li "Completed" at bounding box center [582, 354] width 214 height 22
type input "Completed"
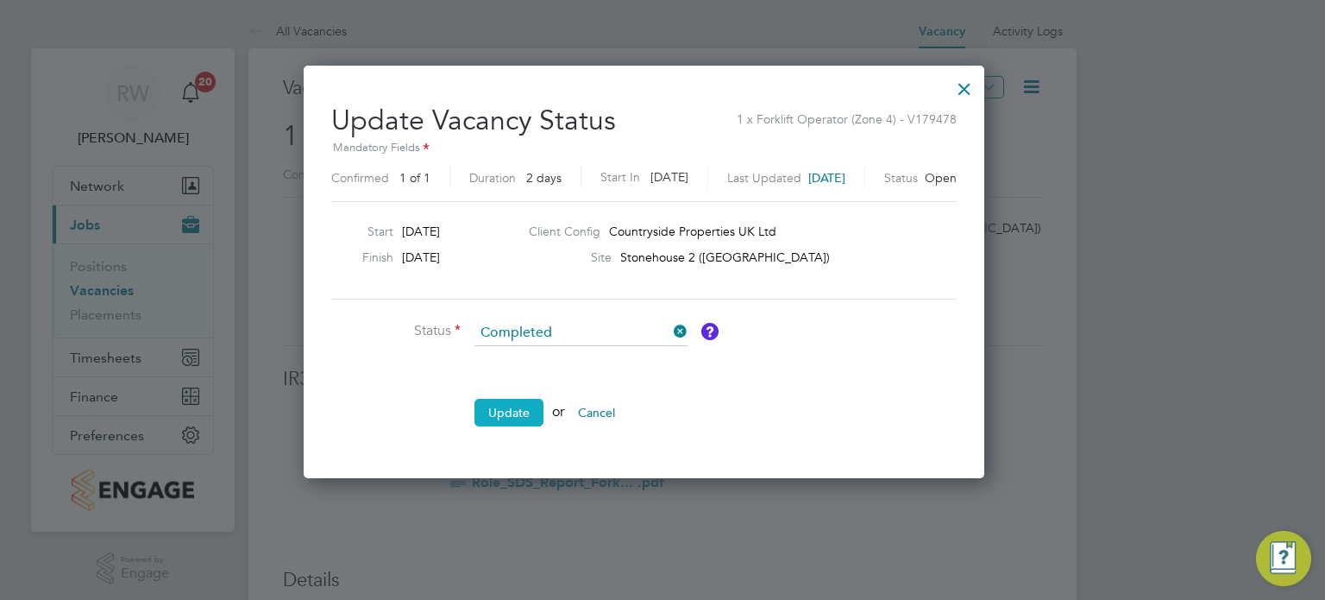
click at [521, 409] on button "Update" at bounding box center [509, 413] width 69 height 28
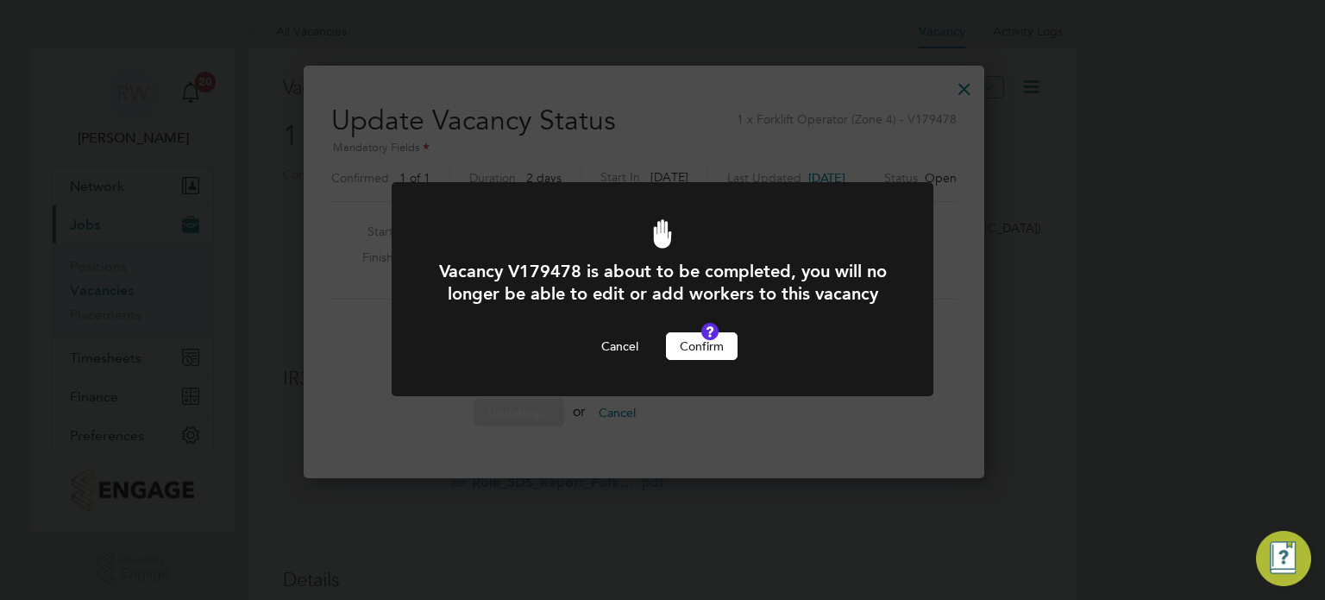
click at [712, 352] on div "Vacancy V179478 is about to be completed, you will no longer be able to edit or…" at bounding box center [662, 310] width 449 height 100
click at [711, 360] on button "Confirm" at bounding box center [702, 346] width 72 height 28
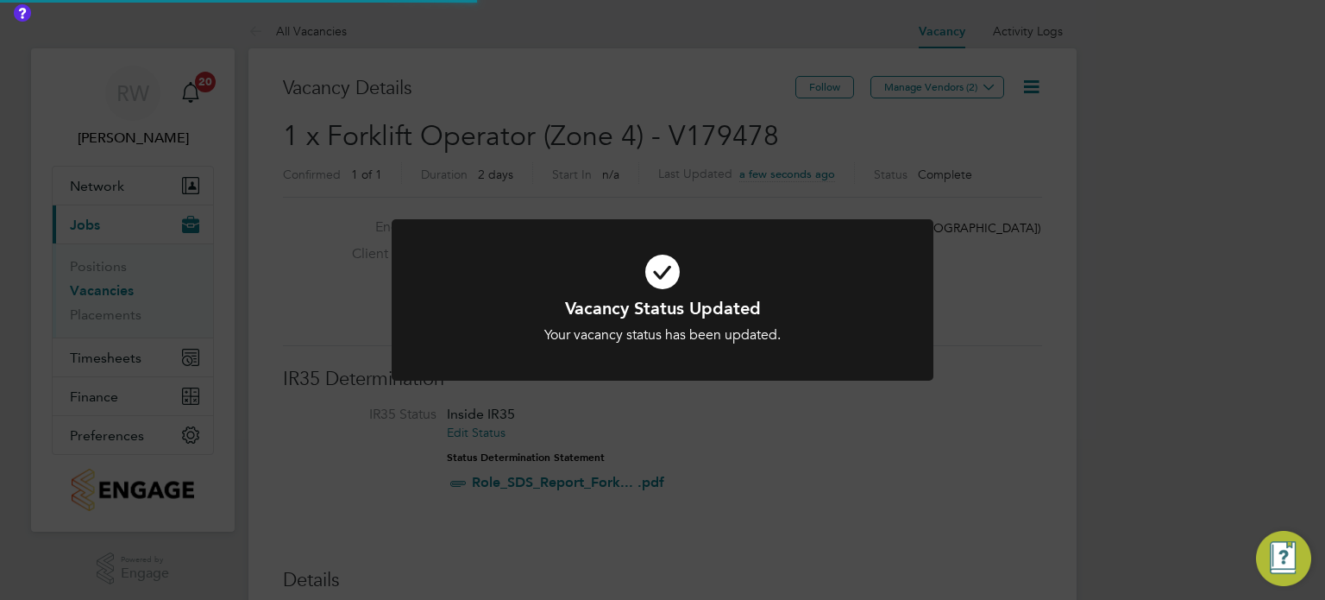
scroll to position [51, 121]
click at [631, 160] on div "Vacancy Status Updated Your vacancy status has been updated. Cancel Okay" at bounding box center [662, 300] width 1325 height 600
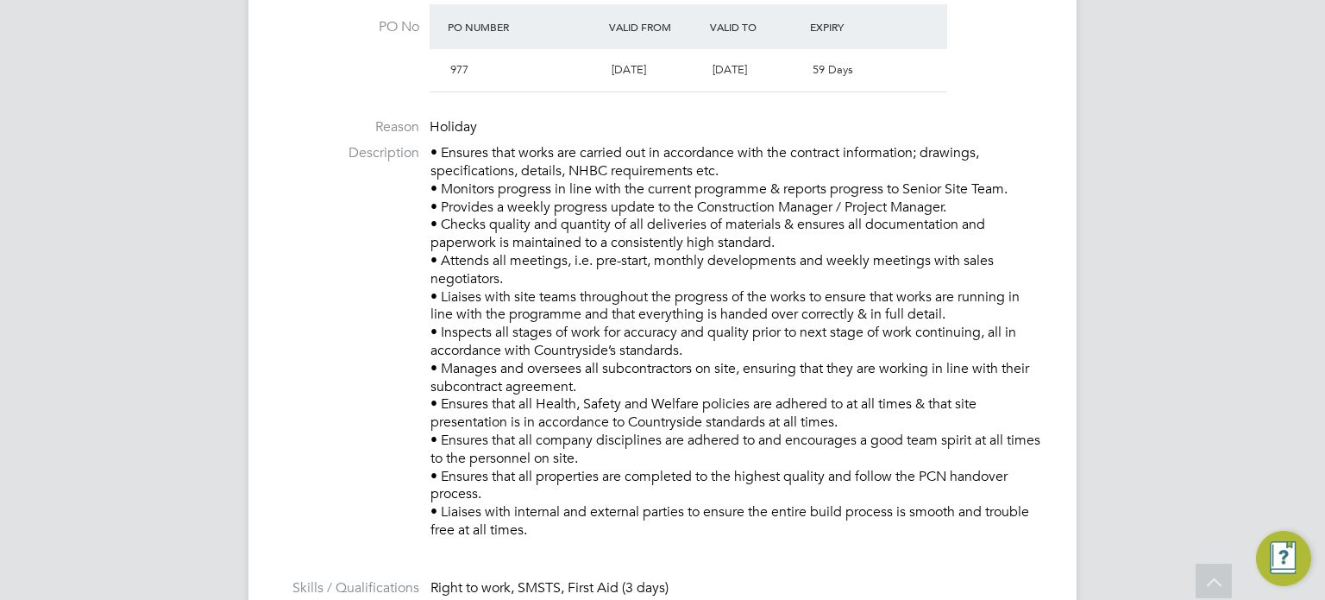
scroll to position [335, 0]
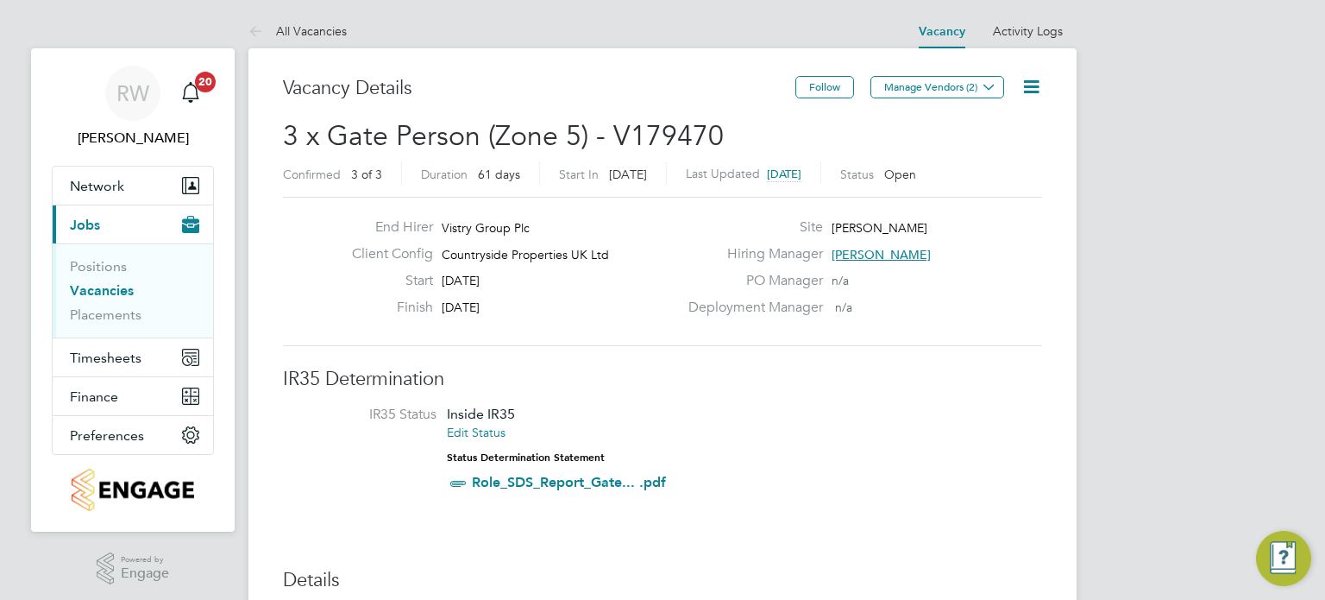
click at [1034, 79] on icon at bounding box center [1032, 87] width 22 height 22
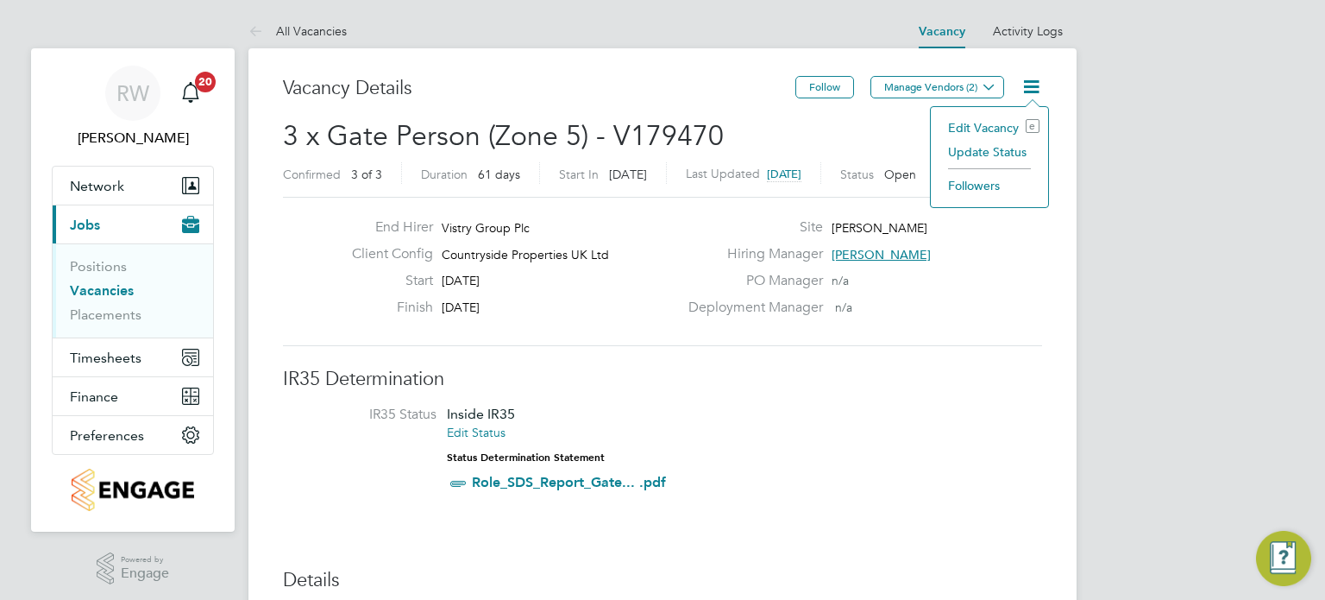
click at [996, 148] on li "Update Status" at bounding box center [990, 152] width 100 height 24
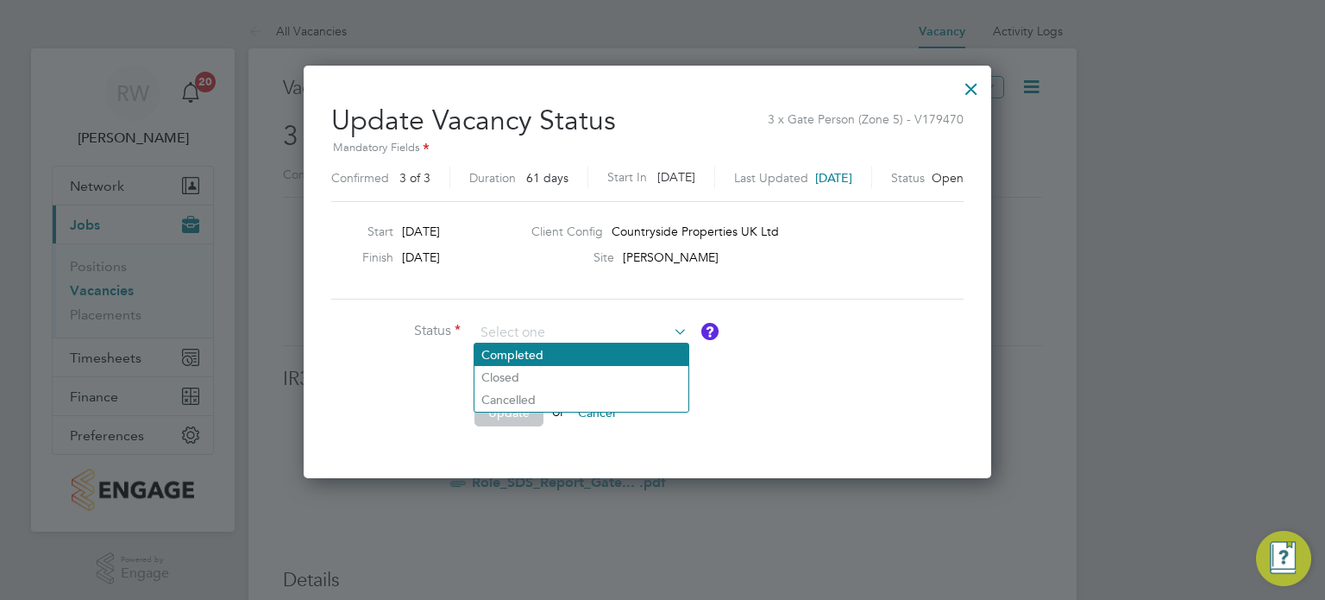
click at [543, 352] on li "Completed" at bounding box center [582, 354] width 214 height 22
type input "Completed"
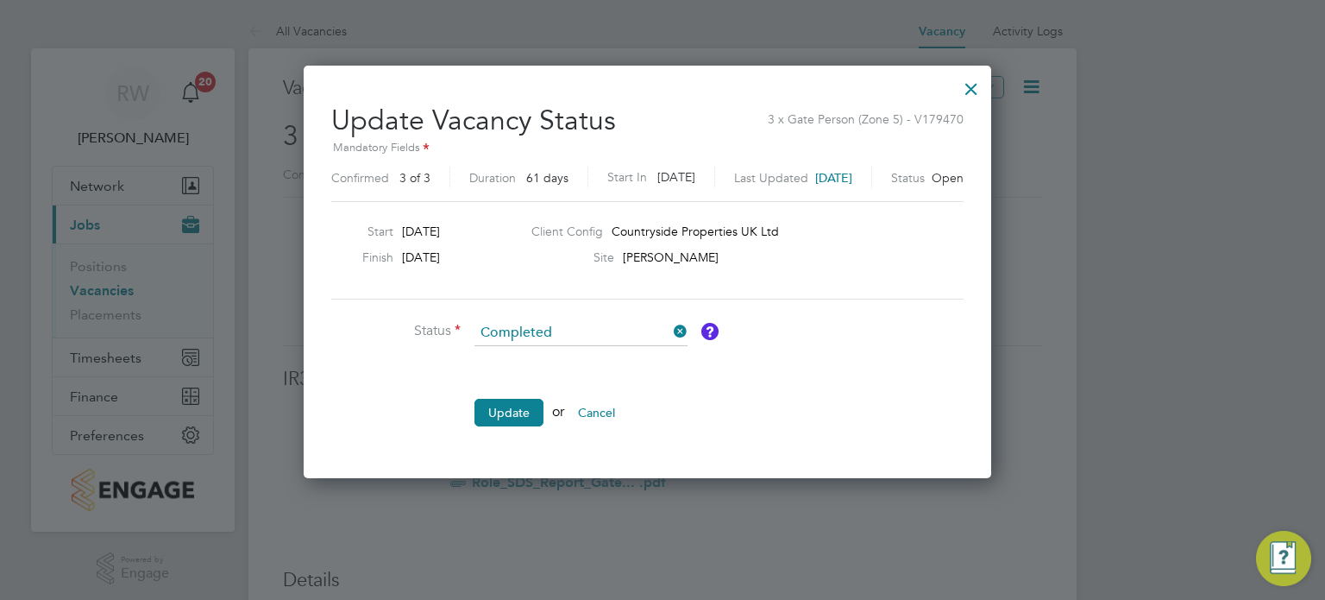
click at [513, 393] on ul "Status Completed Comment Update or Cancel" at bounding box center [590, 381] width 518 height 123
click at [507, 410] on button "Update" at bounding box center [509, 413] width 69 height 28
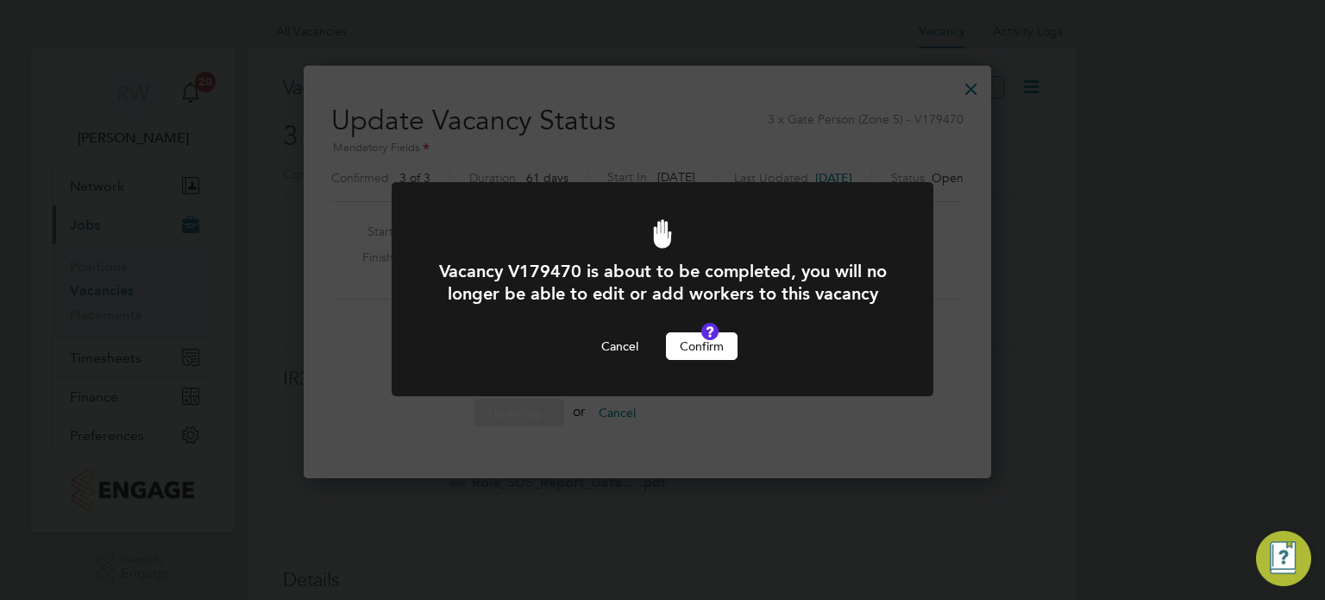
click at [683, 359] on button "Confirm" at bounding box center [702, 346] width 72 height 28
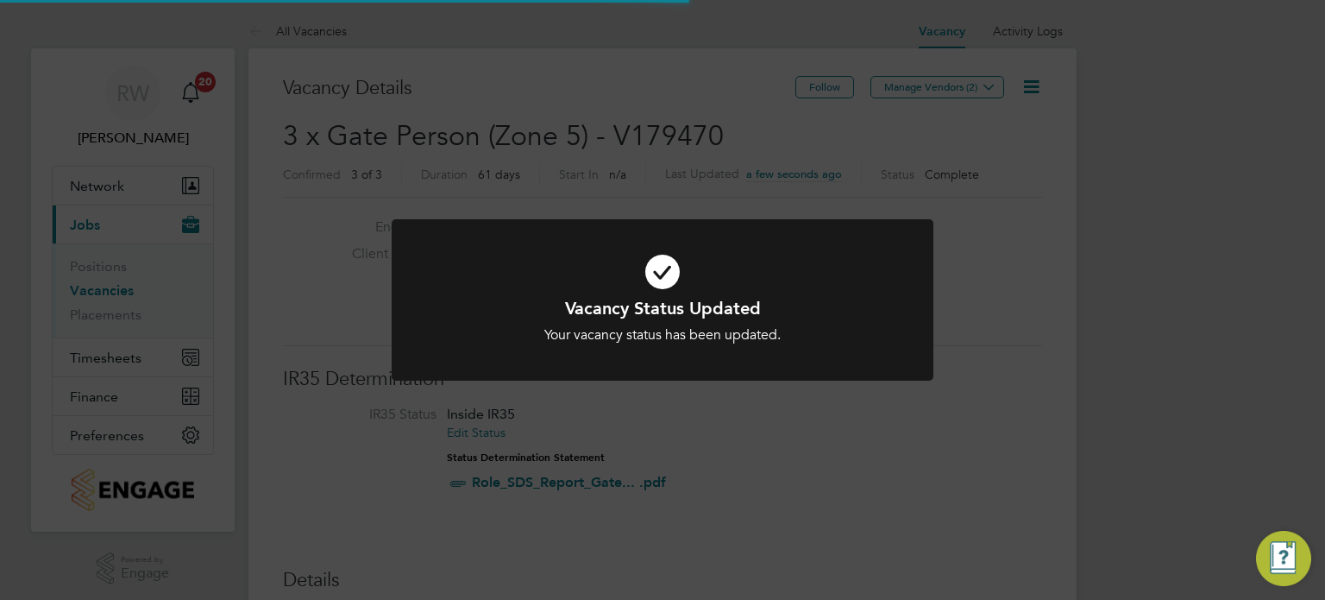
click at [642, 136] on div "Vacancy Status Updated Your vacancy status has been updated. Cancel Okay" at bounding box center [662, 300] width 1325 height 600
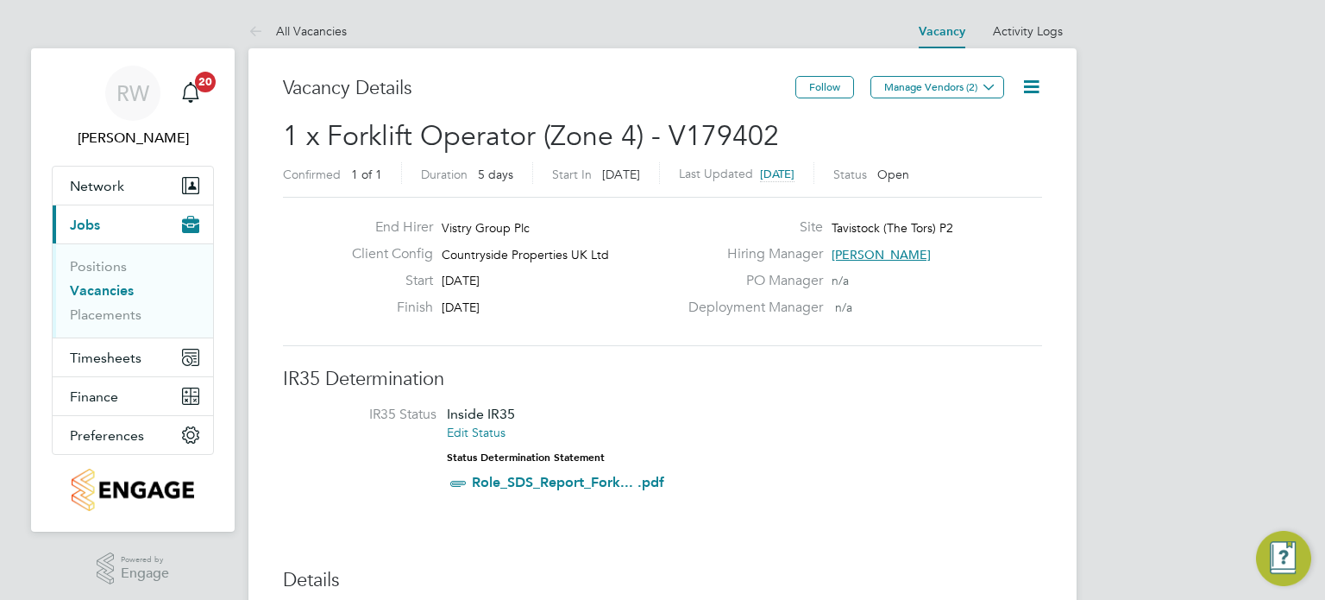
click at [1029, 90] on icon at bounding box center [1032, 87] width 22 height 22
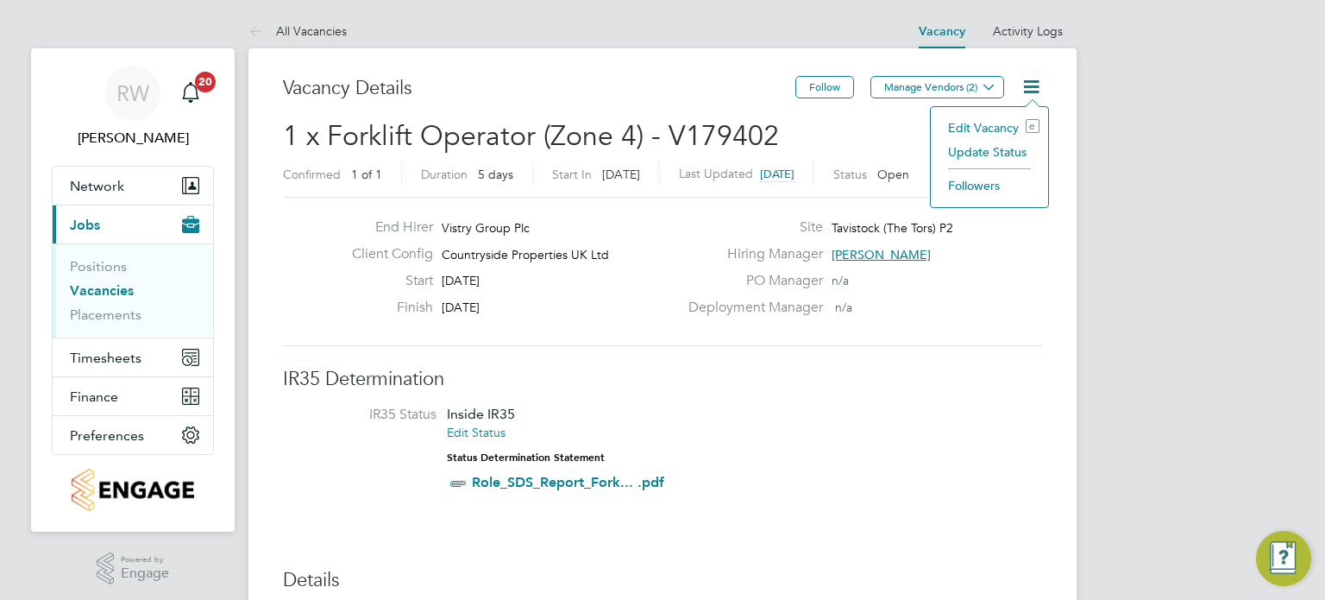
click at [1004, 140] on li "Update Status" at bounding box center [990, 152] width 100 height 24
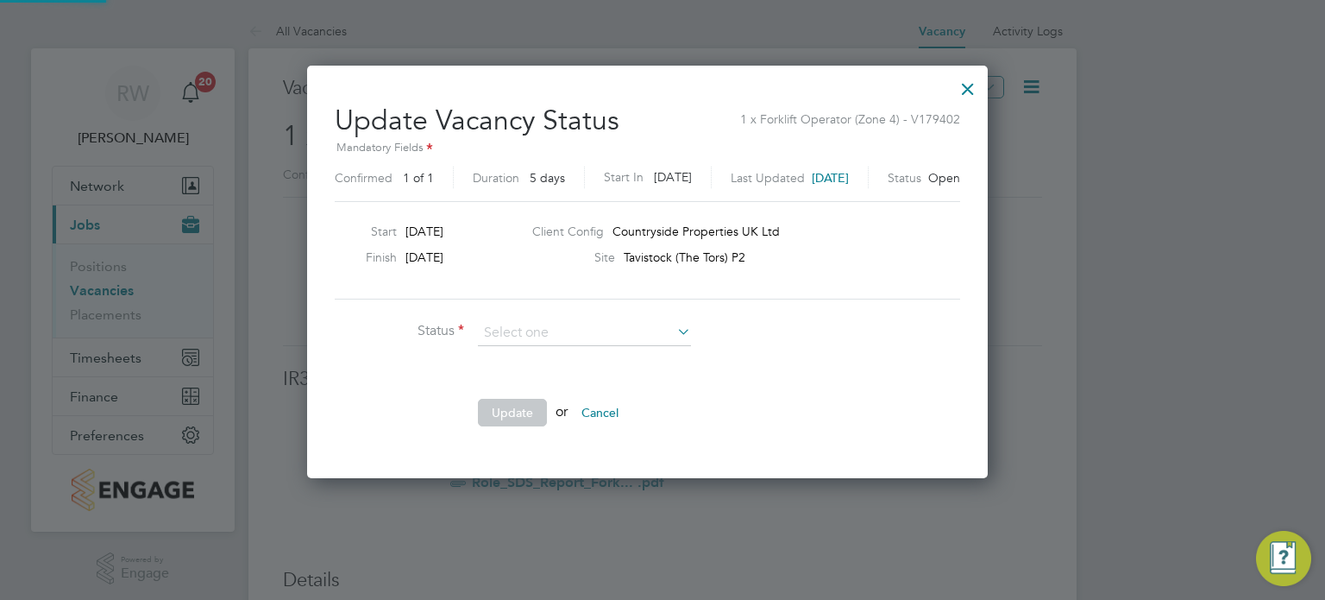
scroll to position [410, 710]
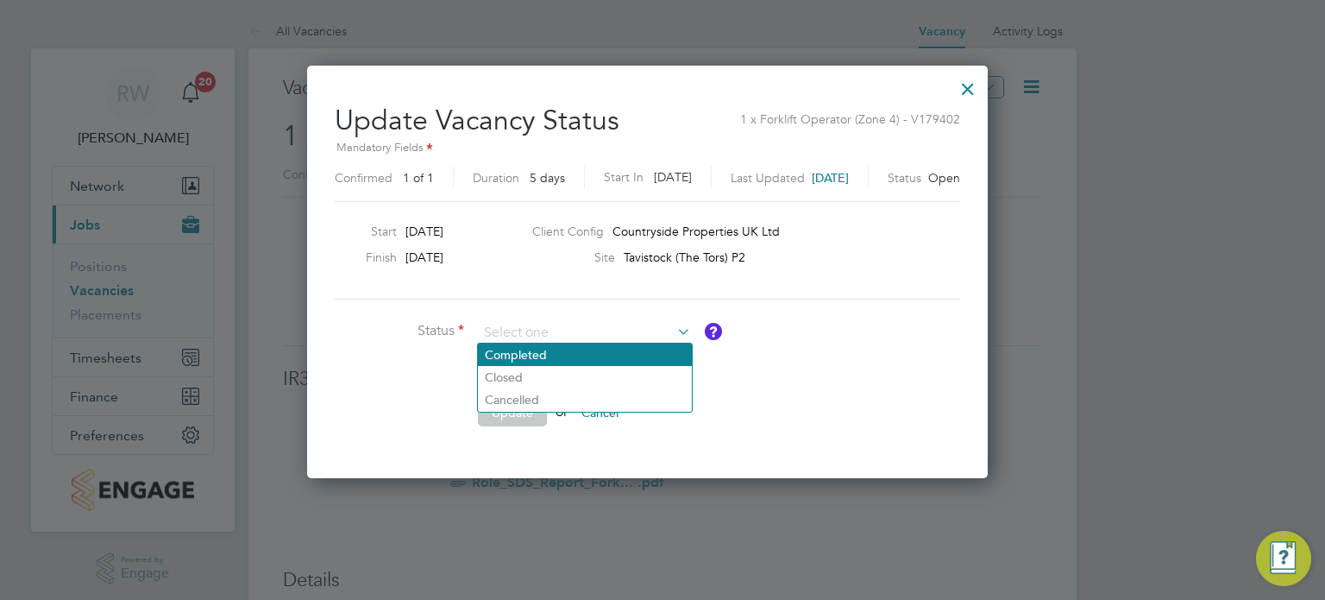
click at [588, 357] on li "Completed" at bounding box center [585, 354] width 214 height 22
type input "Completed"
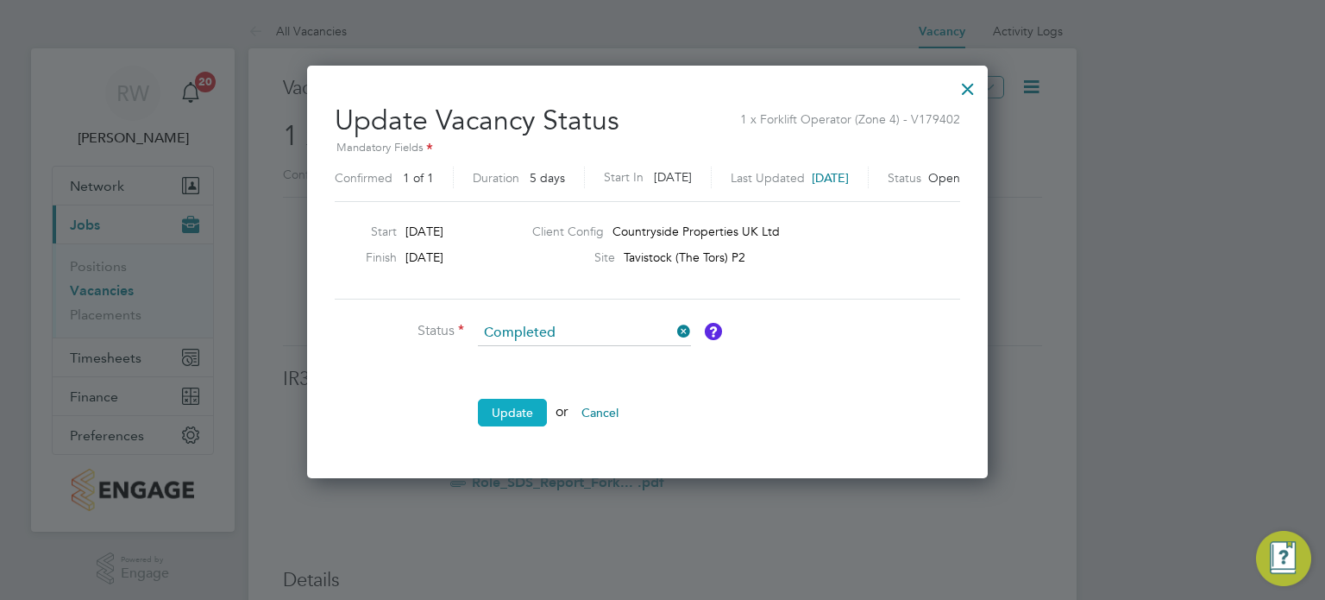
click at [514, 416] on button "Update" at bounding box center [512, 413] width 69 height 28
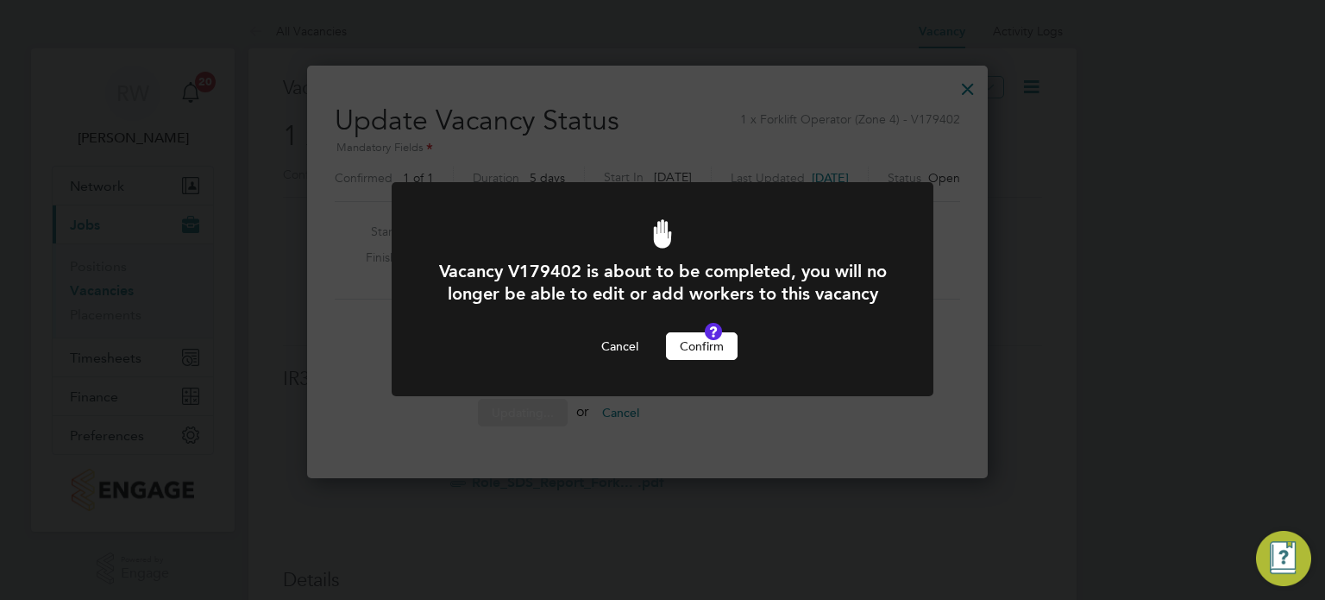
click at [707, 355] on button "Confirm" at bounding box center [702, 346] width 72 height 28
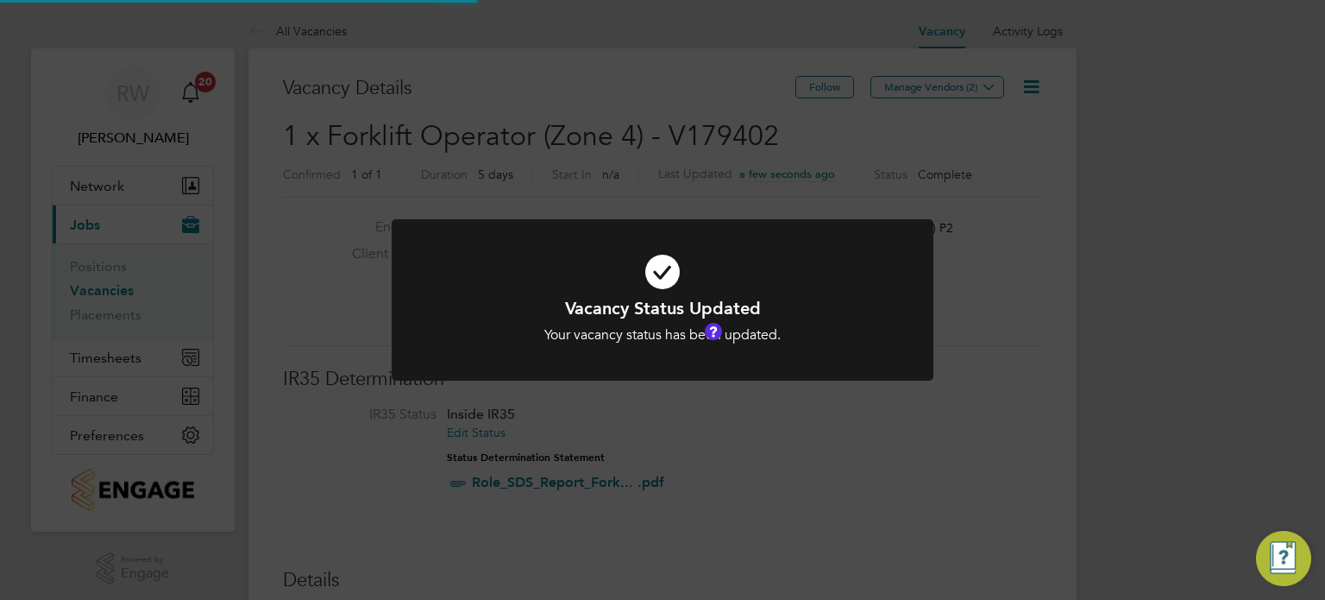
scroll to position [51, 121]
click at [621, 134] on div "Vacancy Status Updated Your vacancy status has been updated. Cancel Okay" at bounding box center [662, 300] width 1325 height 600
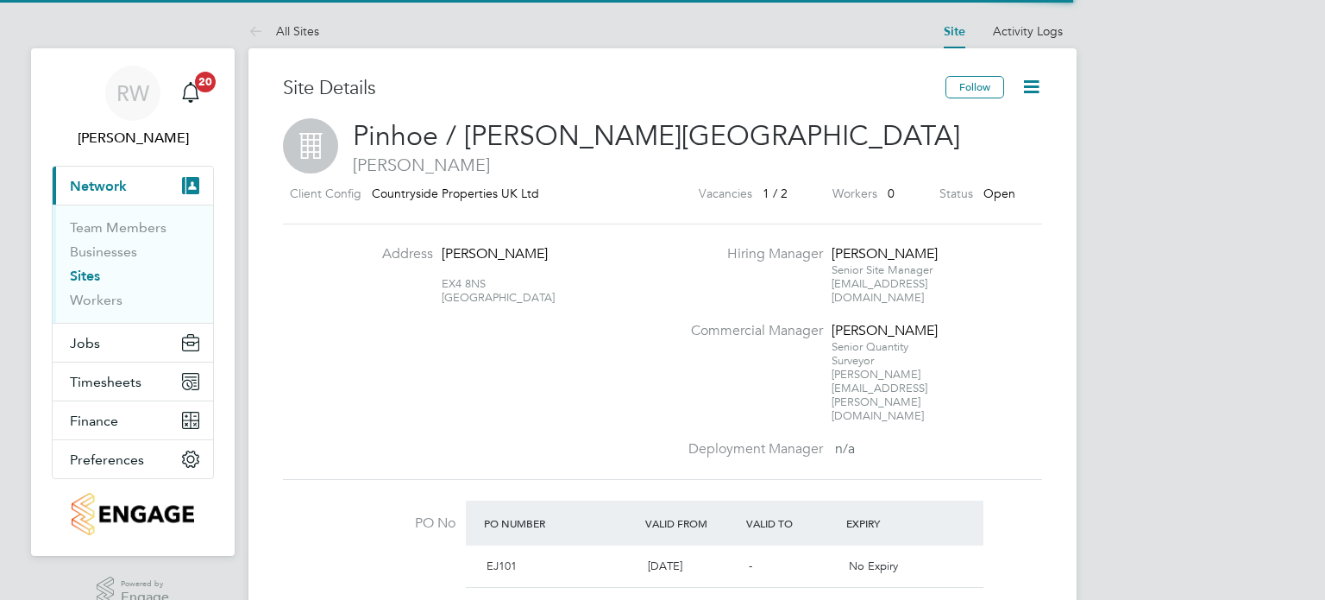
scroll to position [29, 162]
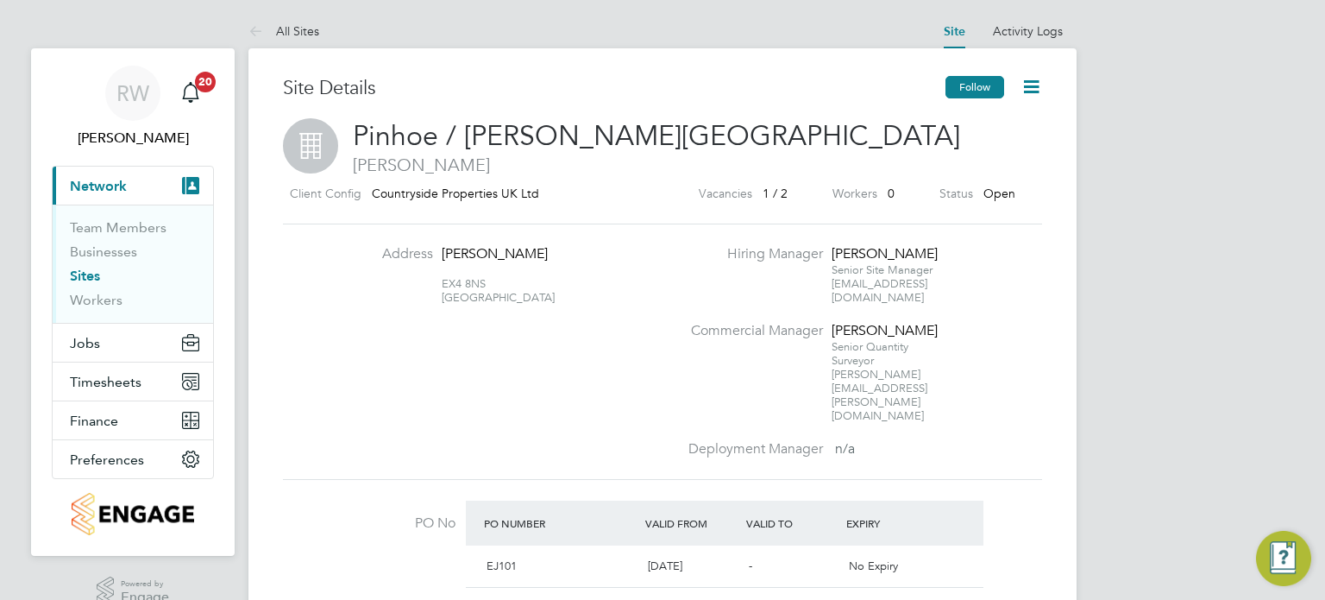
click at [990, 88] on button "Follow" at bounding box center [975, 87] width 59 height 22
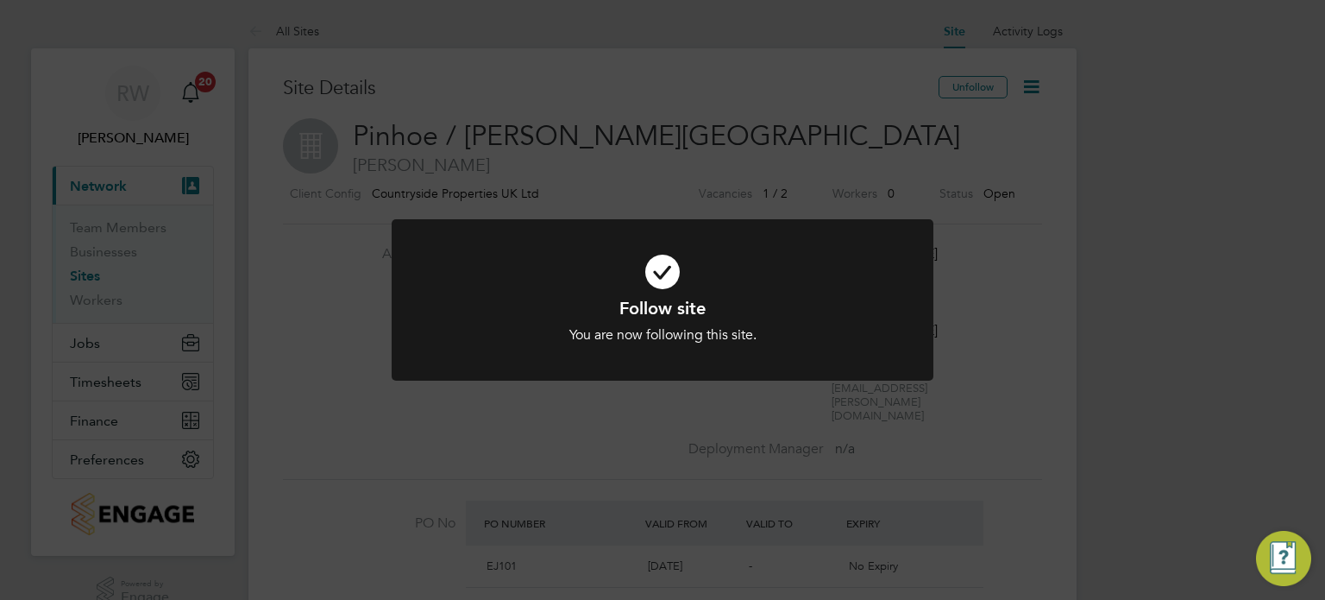
click at [1017, 213] on div "Follow site You are now following this site. Cancel Okay" at bounding box center [662, 300] width 1325 height 600
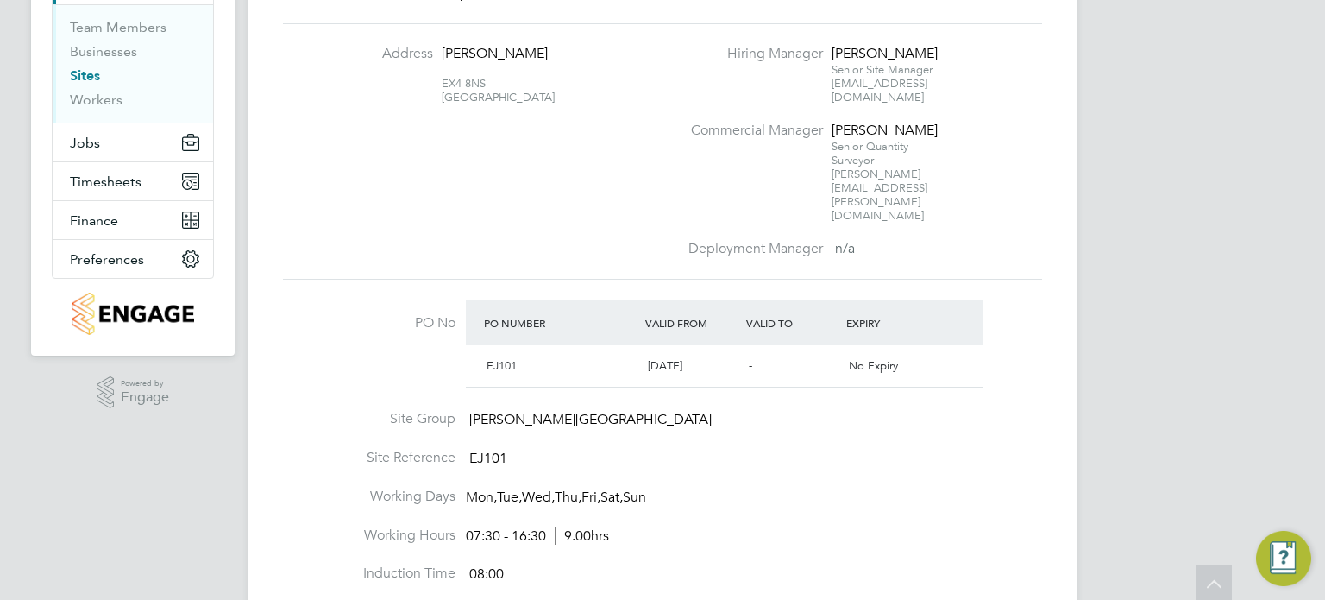
scroll to position [0, 0]
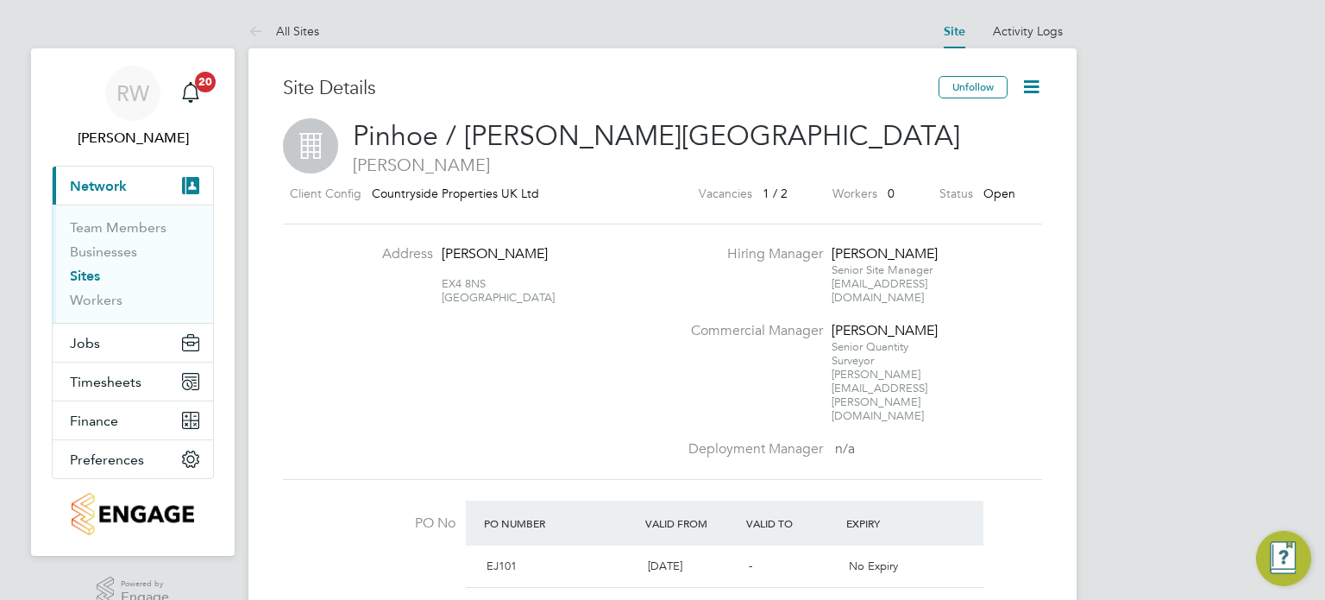
click at [1028, 90] on icon at bounding box center [1032, 87] width 22 height 22
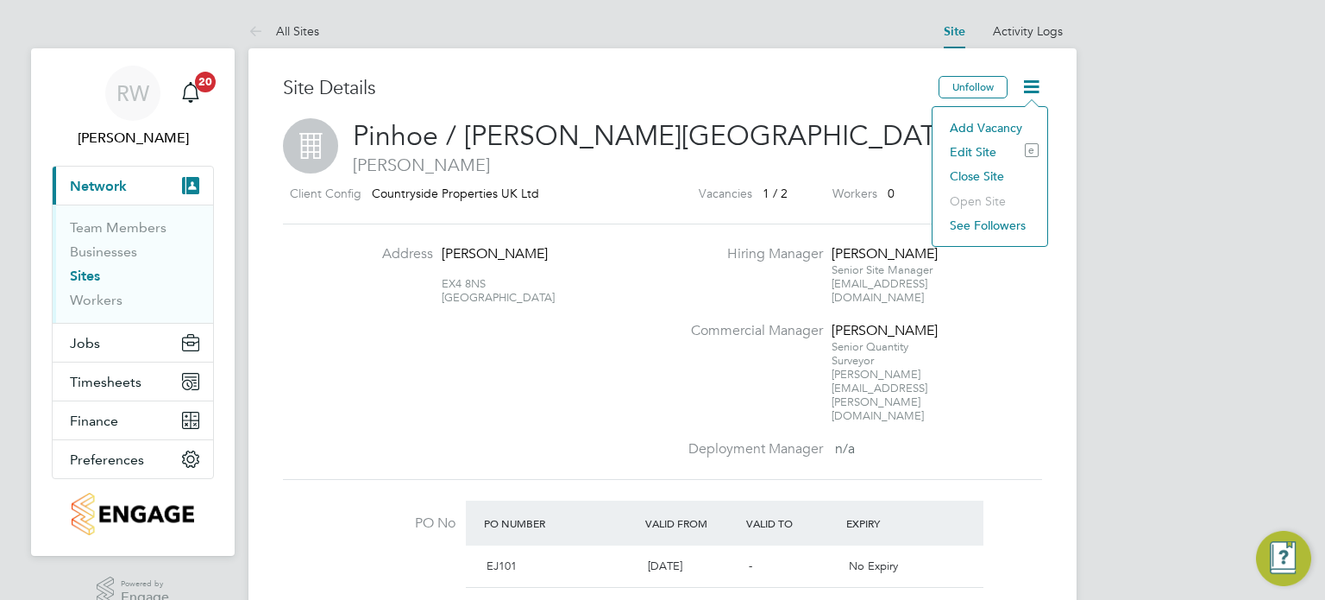
click at [976, 150] on li "Edit Site e" at bounding box center [989, 152] width 97 height 24
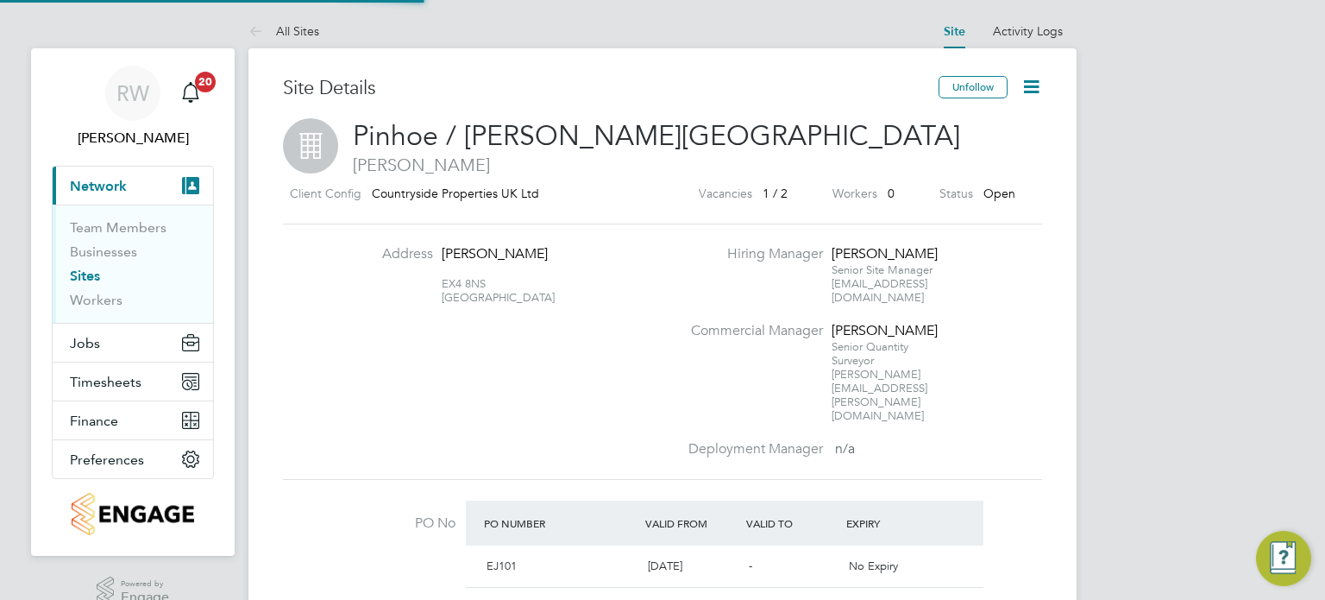
type input "Pinhoe / [PERSON_NAME][GEOGRAPHIC_DATA]"
type input "[PERSON_NAME][GEOGRAPHIC_DATA]"
type input "EJ101"
type input "[PERSON_NAME]"
type input "EX4 8NS"
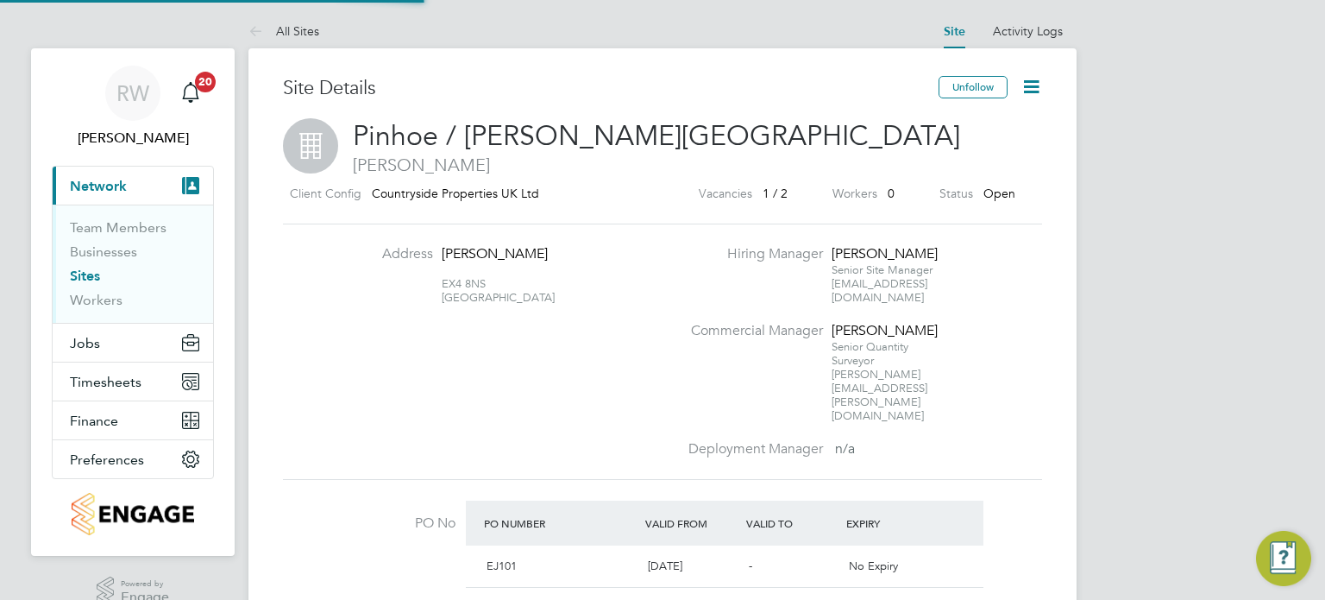
type input "[PERSON_NAME]"
type input "07:30"
type input "16:30"
type input "08:00"
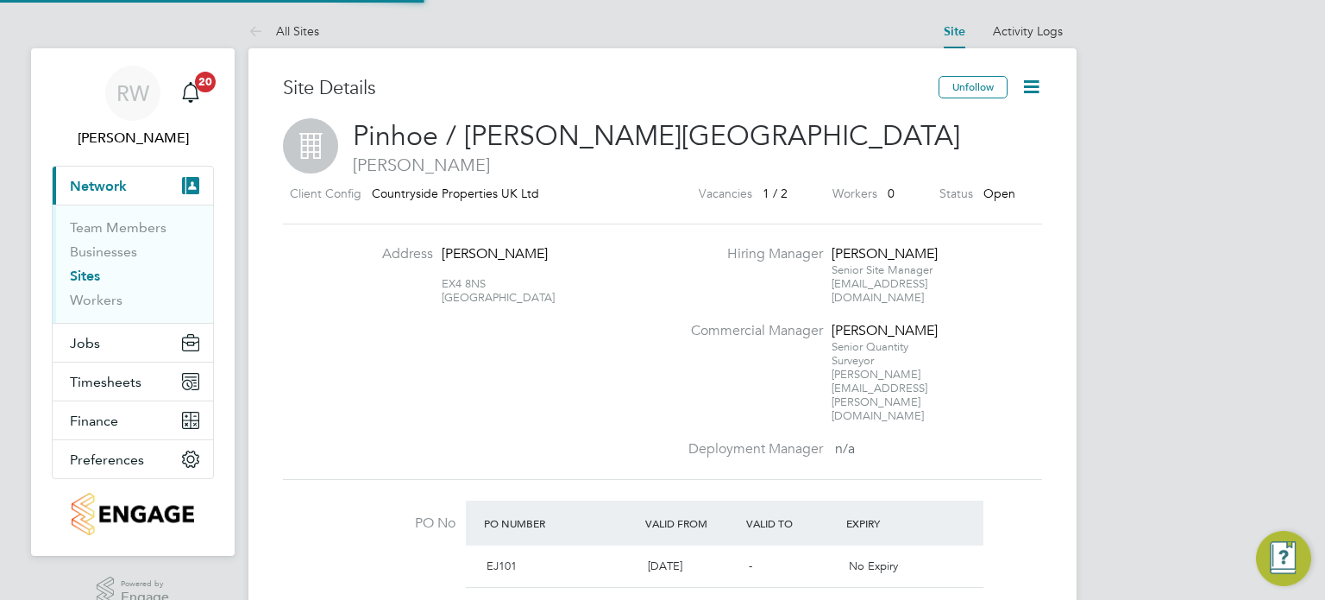
type input "30 mins"
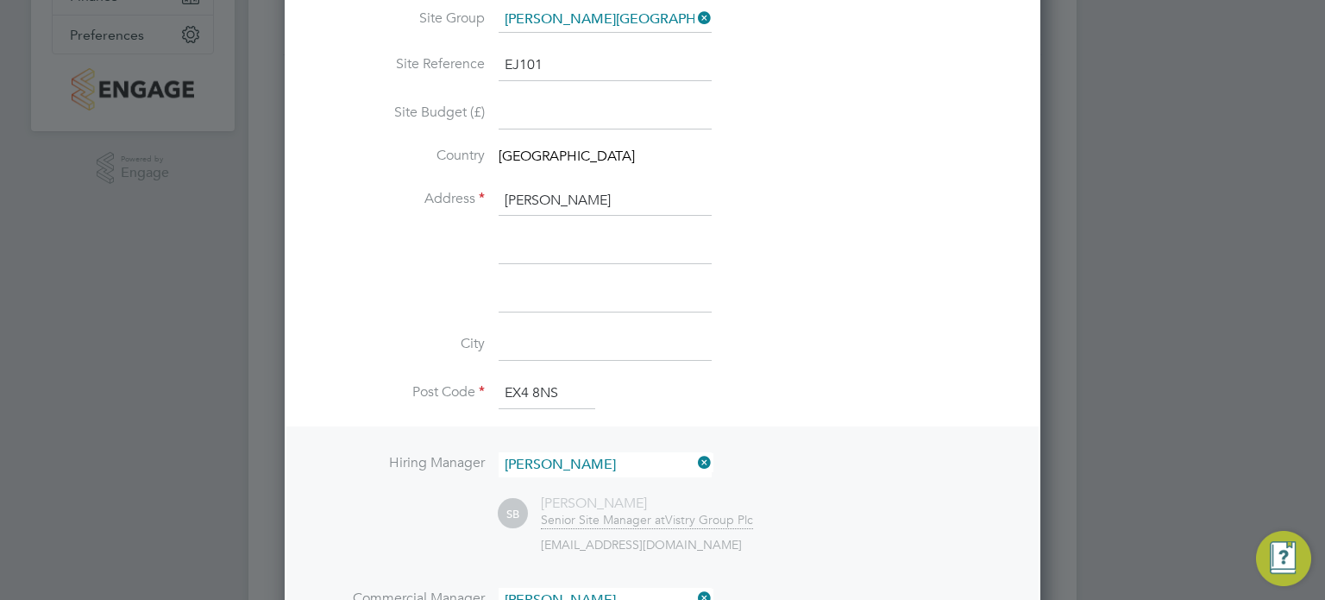
scroll to position [452, 0]
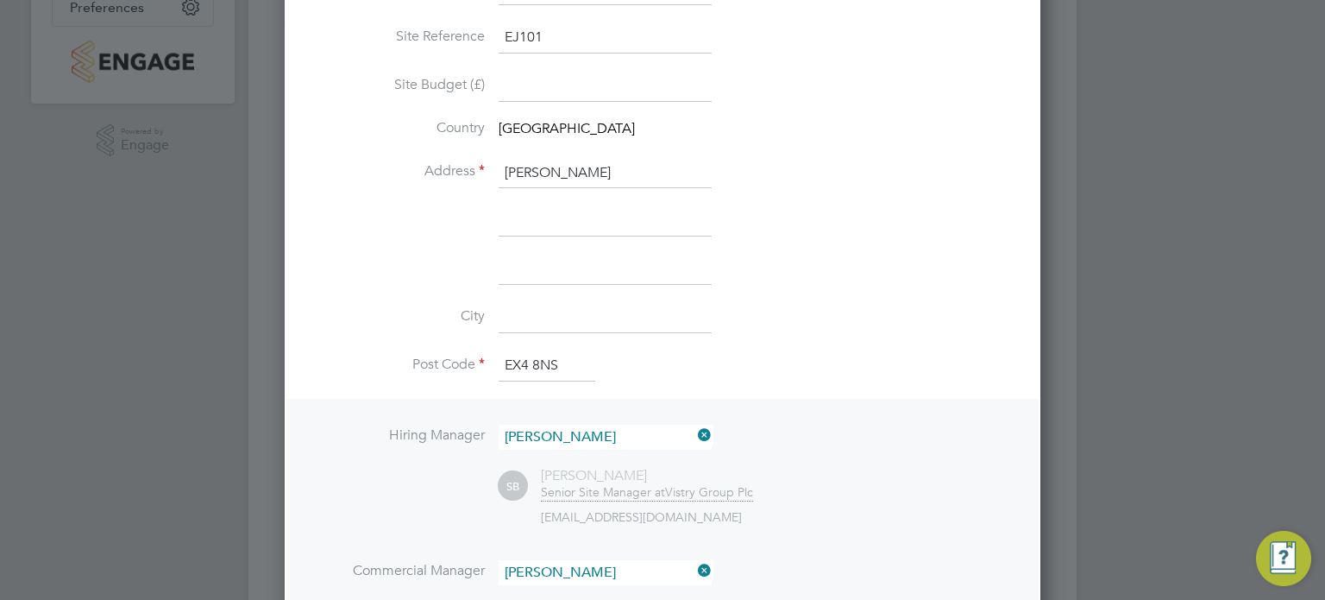
click at [776, 241] on li at bounding box center [662, 229] width 701 height 48
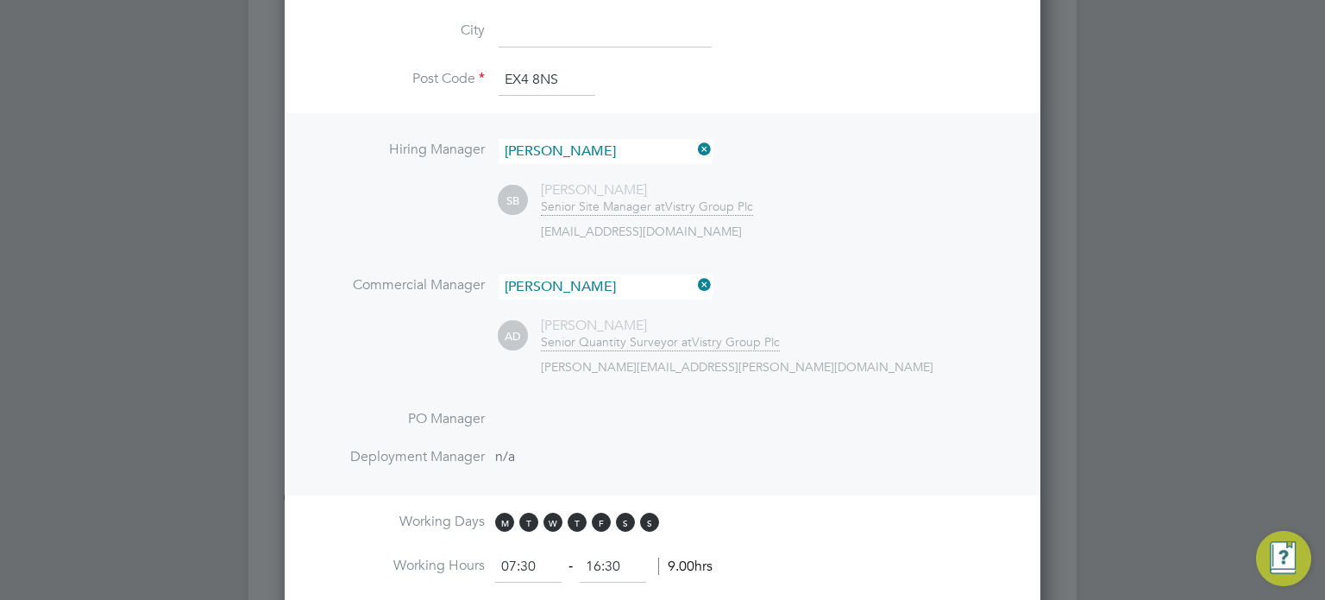
scroll to position [739, 0]
click at [648, 519] on span "S" at bounding box center [649, 521] width 19 height 19
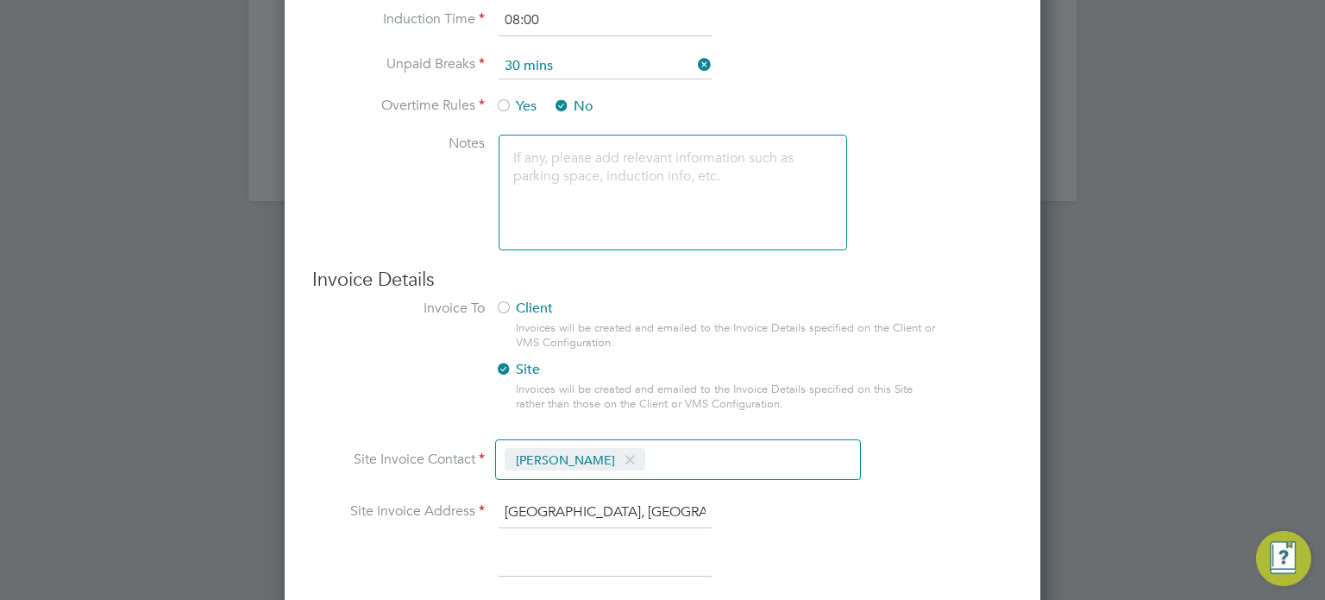
scroll to position [1518, 0]
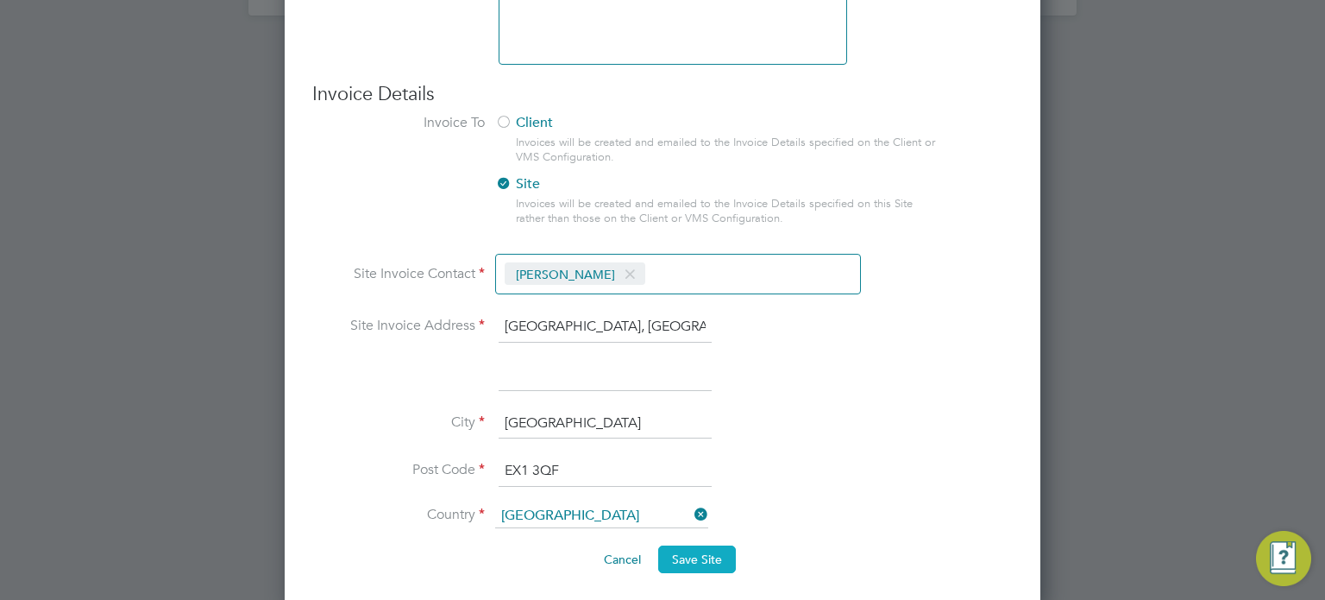
click at [701, 551] on span "Save Site" at bounding box center [697, 559] width 50 height 16
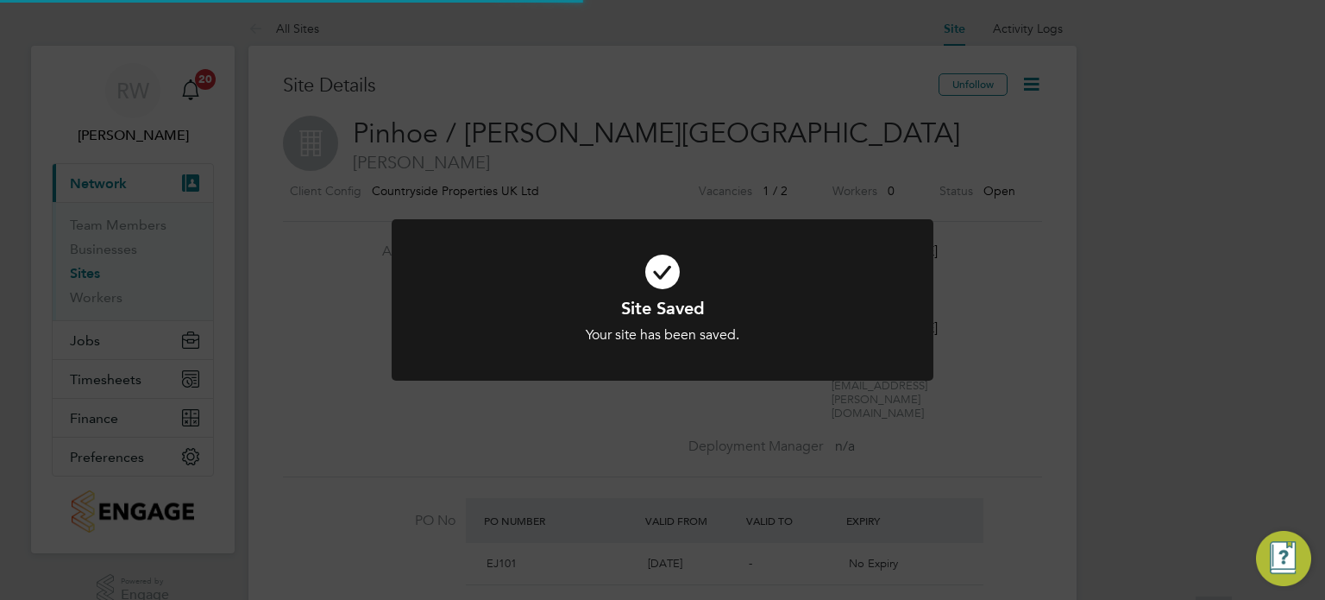
scroll to position [0, 0]
click at [1032, 348] on div "Site Saved Your site has been saved. Cancel Okay" at bounding box center [662, 300] width 1325 height 600
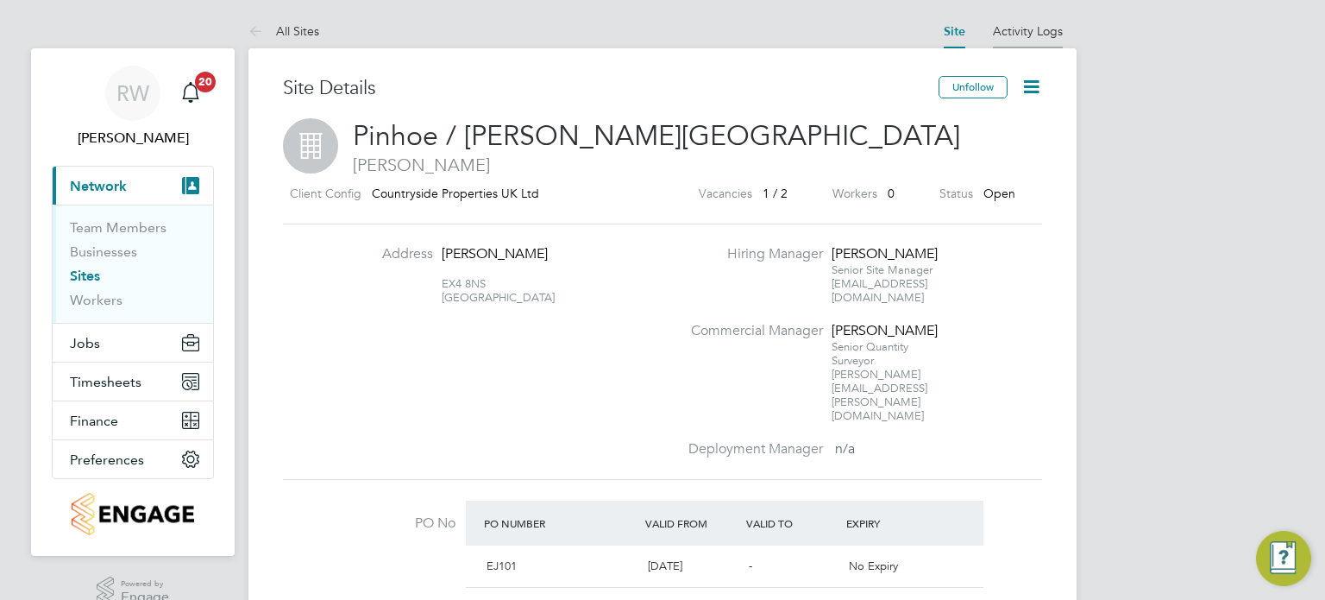
click at [1042, 28] on link "Activity Logs" at bounding box center [1028, 31] width 70 height 16
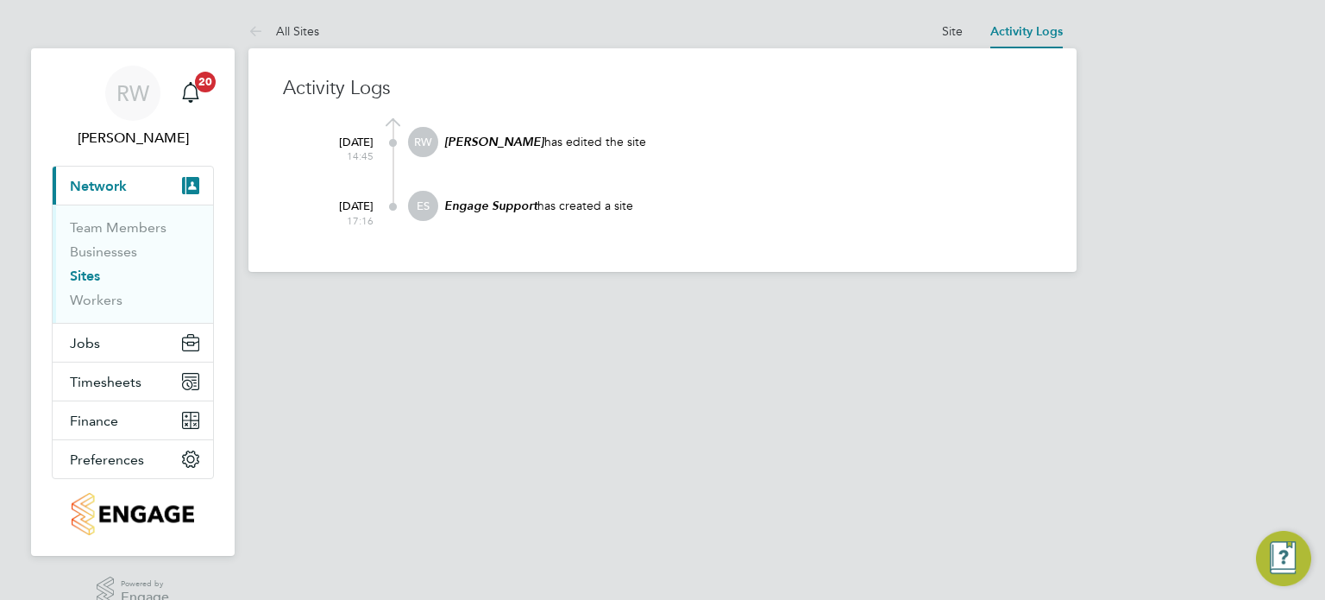
click at [940, 31] on at-navigation-tab "Site" at bounding box center [952, 30] width 48 height 16
click at [959, 30] on link "Site" at bounding box center [952, 31] width 21 height 16
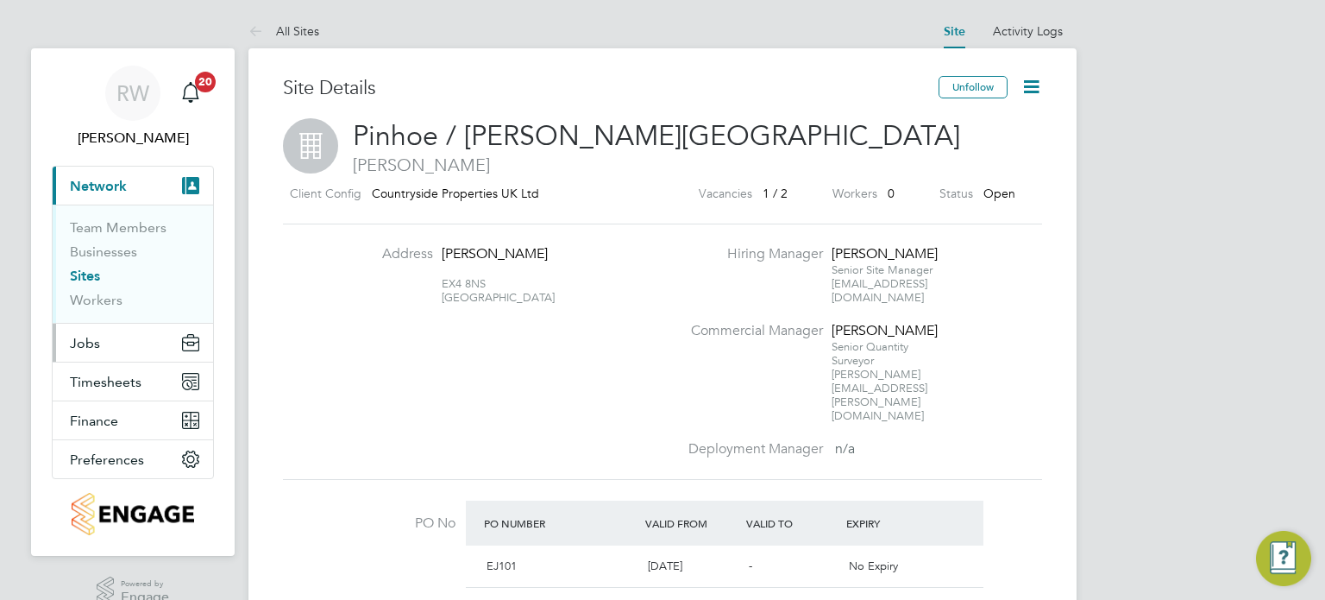
click at [104, 346] on button "Jobs" at bounding box center [133, 343] width 160 height 38
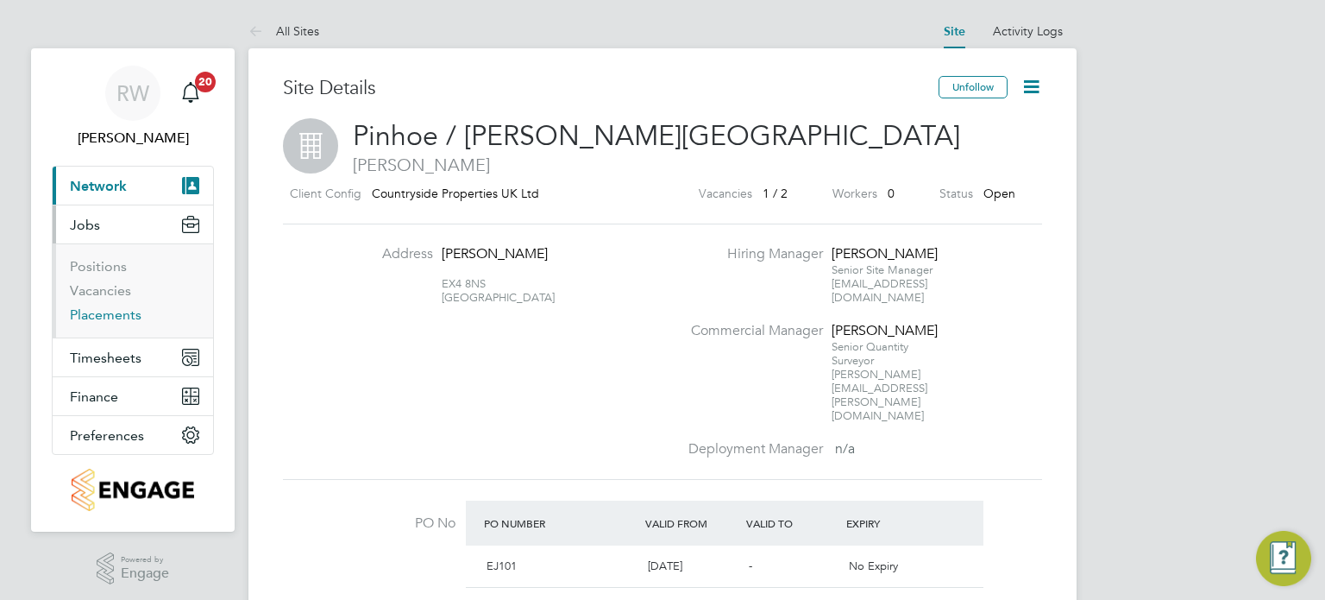
click at [118, 312] on link "Placements" at bounding box center [106, 314] width 72 height 16
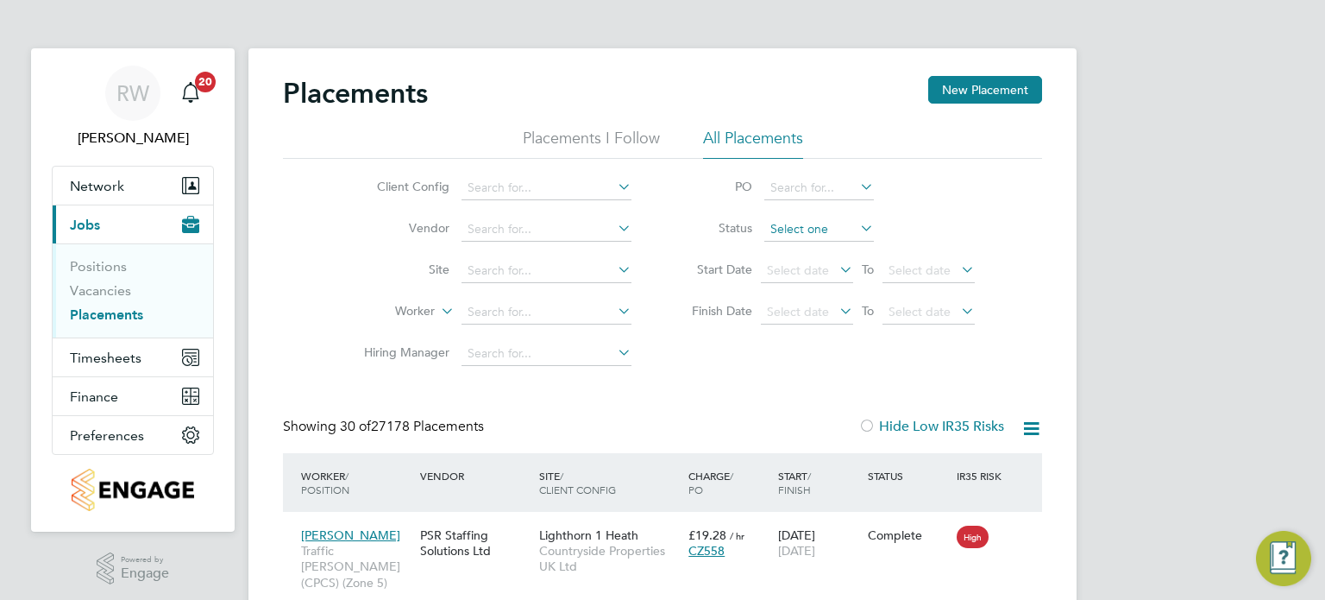
click at [792, 227] on input at bounding box center [819, 229] width 110 height 24
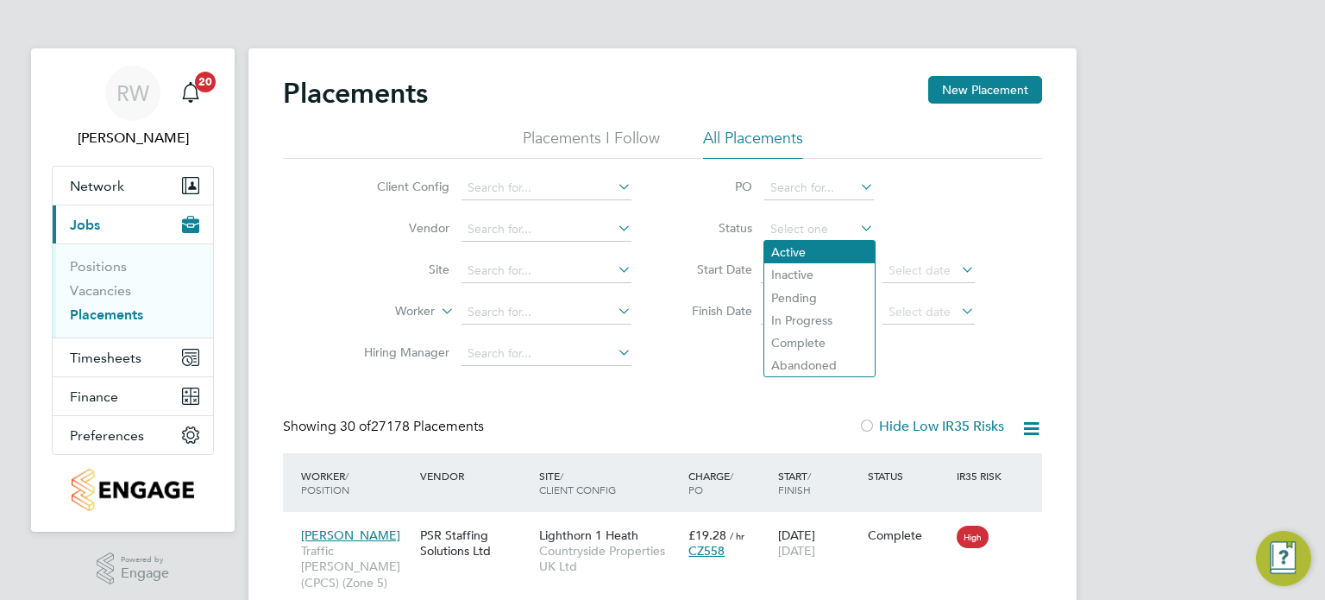
click at [794, 247] on li "Active" at bounding box center [819, 252] width 110 height 22
type input "Active"
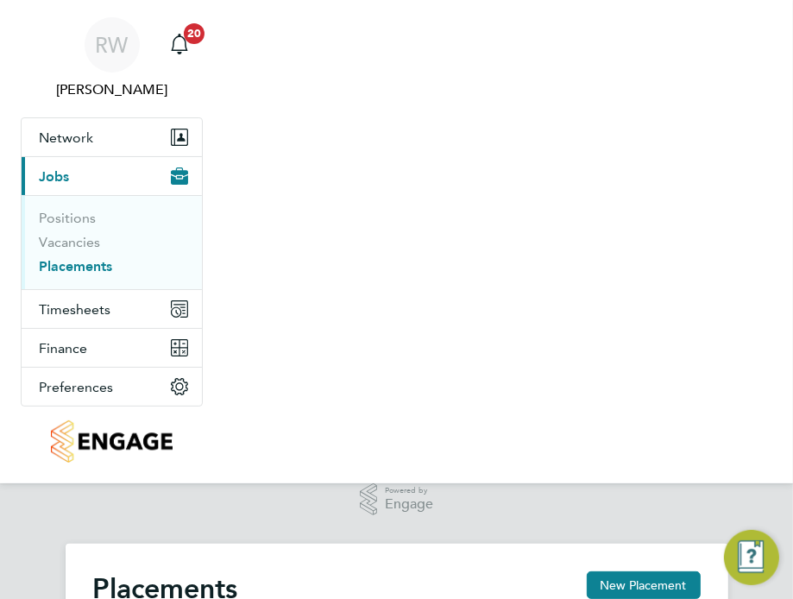
scroll to position [65, 116]
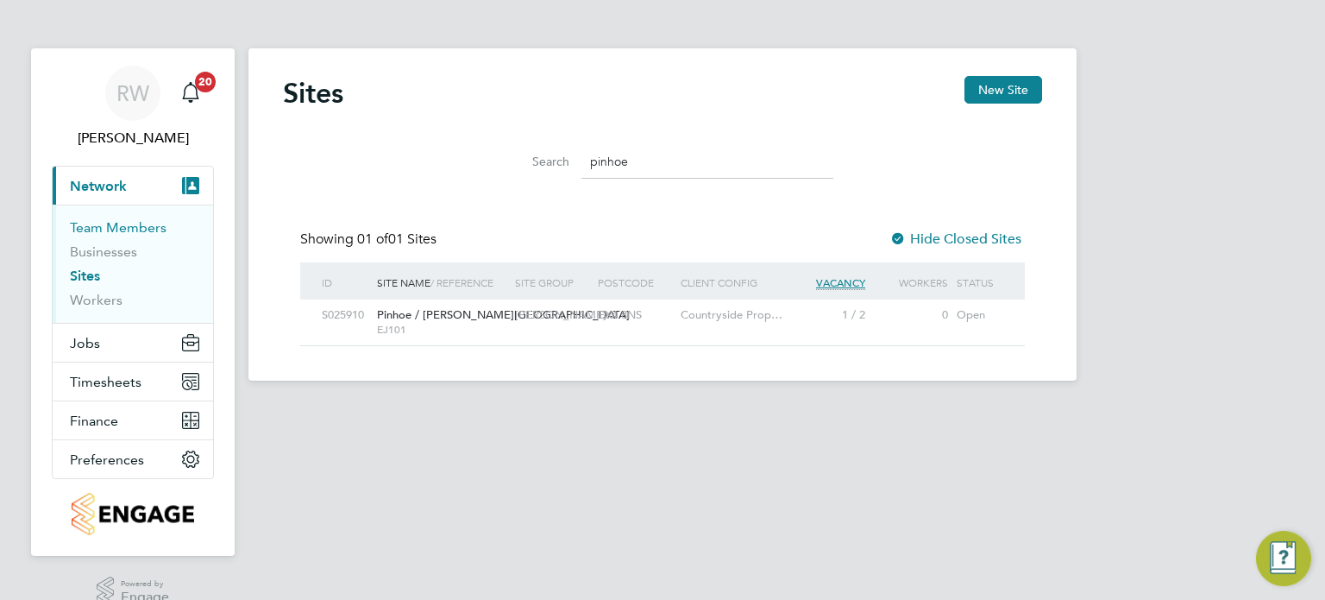
scroll to position [33, 111]
click at [112, 223] on link "Team Members" at bounding box center [118, 227] width 97 height 16
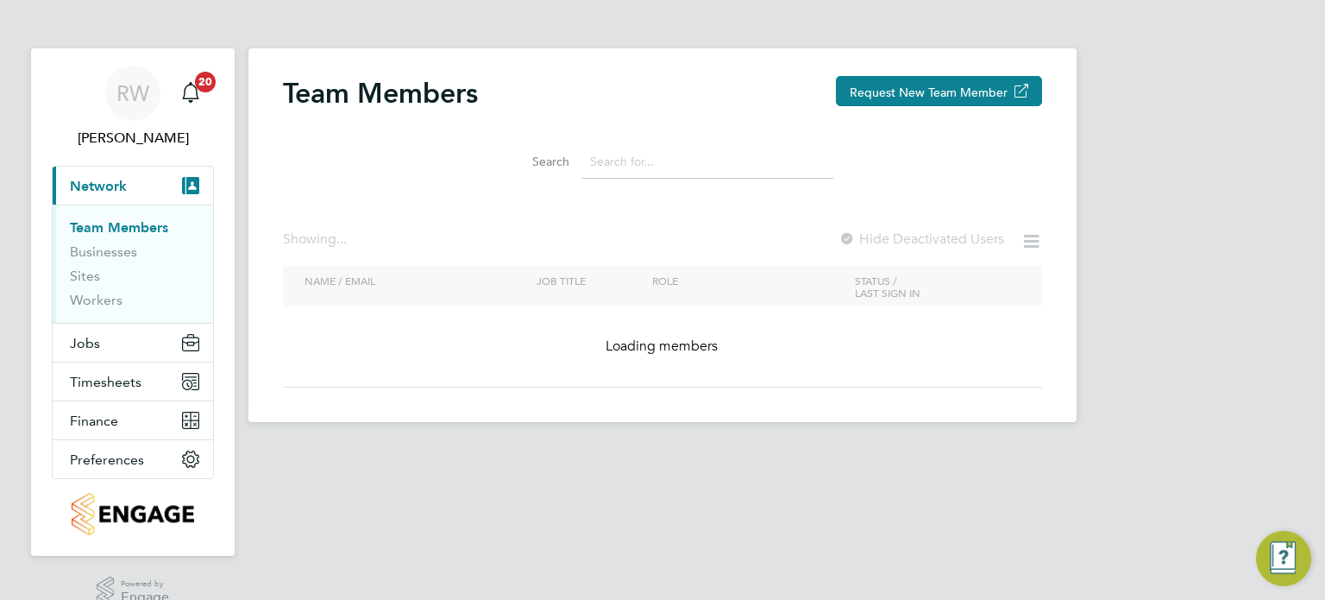
click at [647, 165] on input at bounding box center [708, 162] width 252 height 34
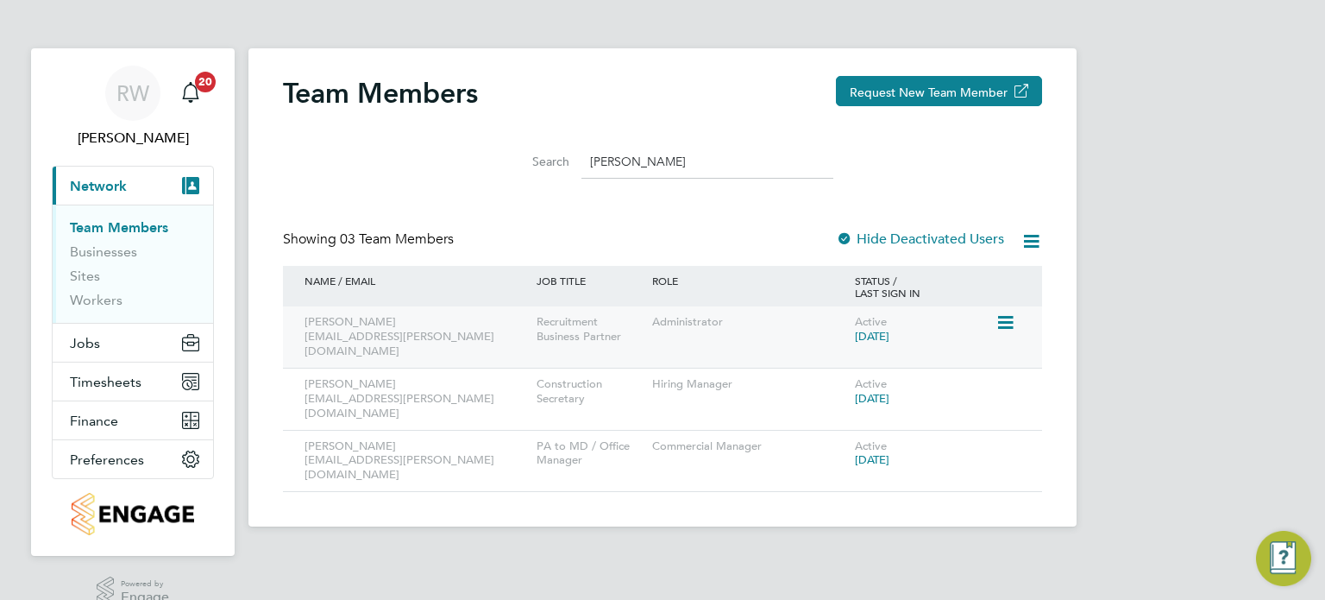
type input "[PERSON_NAME]"
click at [1004, 324] on icon at bounding box center [1004, 322] width 17 height 21
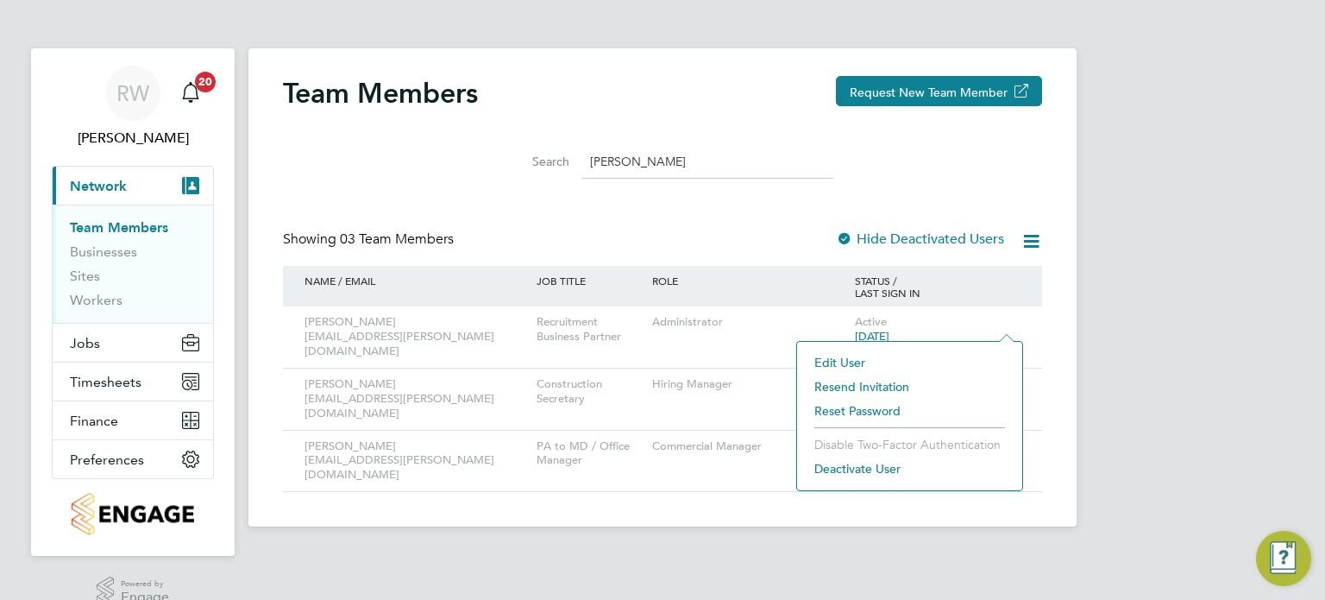
click at [849, 468] on li "Deactivate User" at bounding box center [910, 468] width 208 height 24
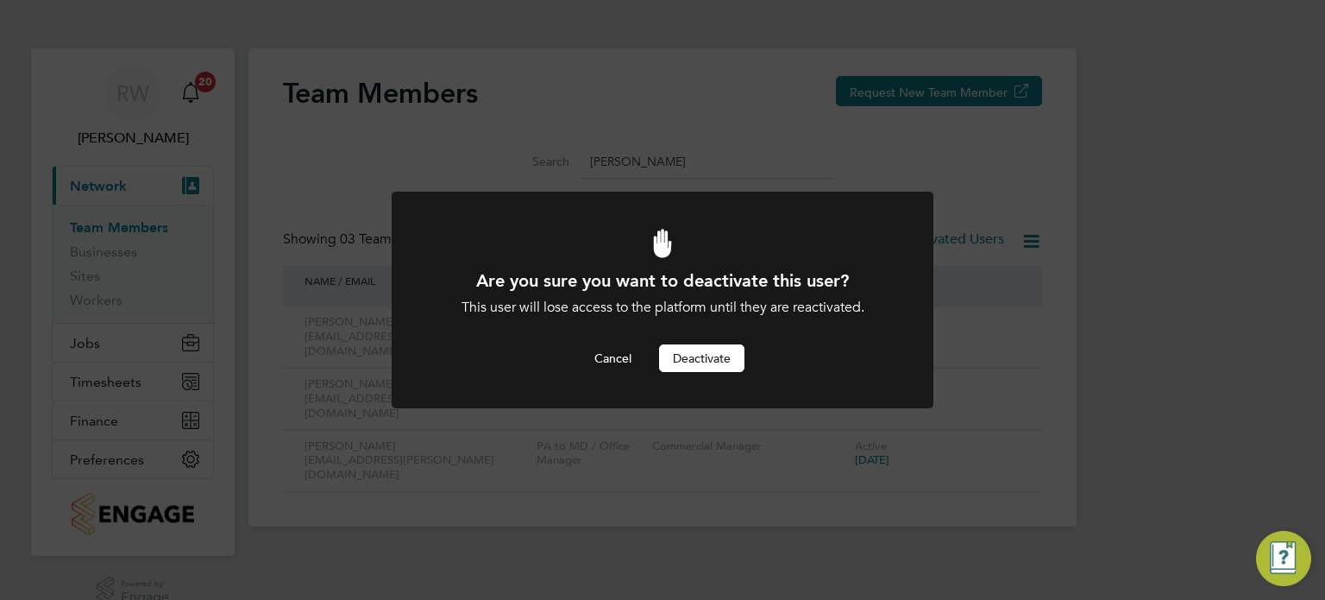
click at [714, 357] on button "Deactivate" at bounding box center [701, 358] width 85 height 28
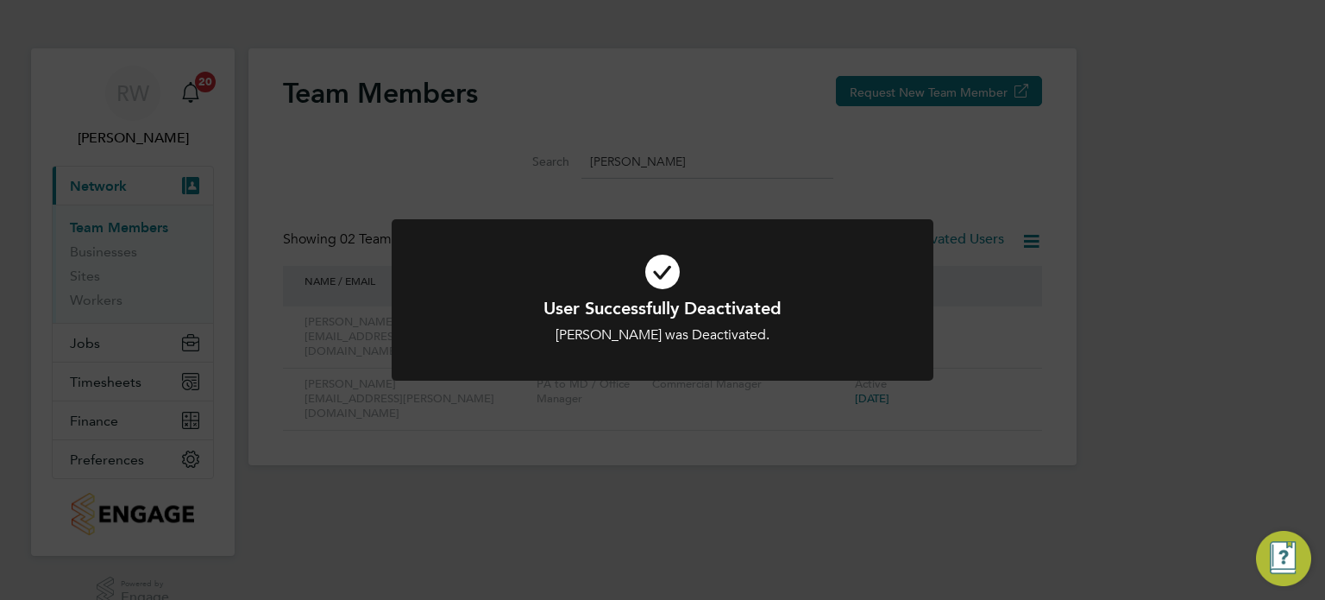
click at [1008, 290] on div "User Successfully Deactivated [PERSON_NAME] was Deactivated. Cancel Okay" at bounding box center [662, 300] width 1325 height 600
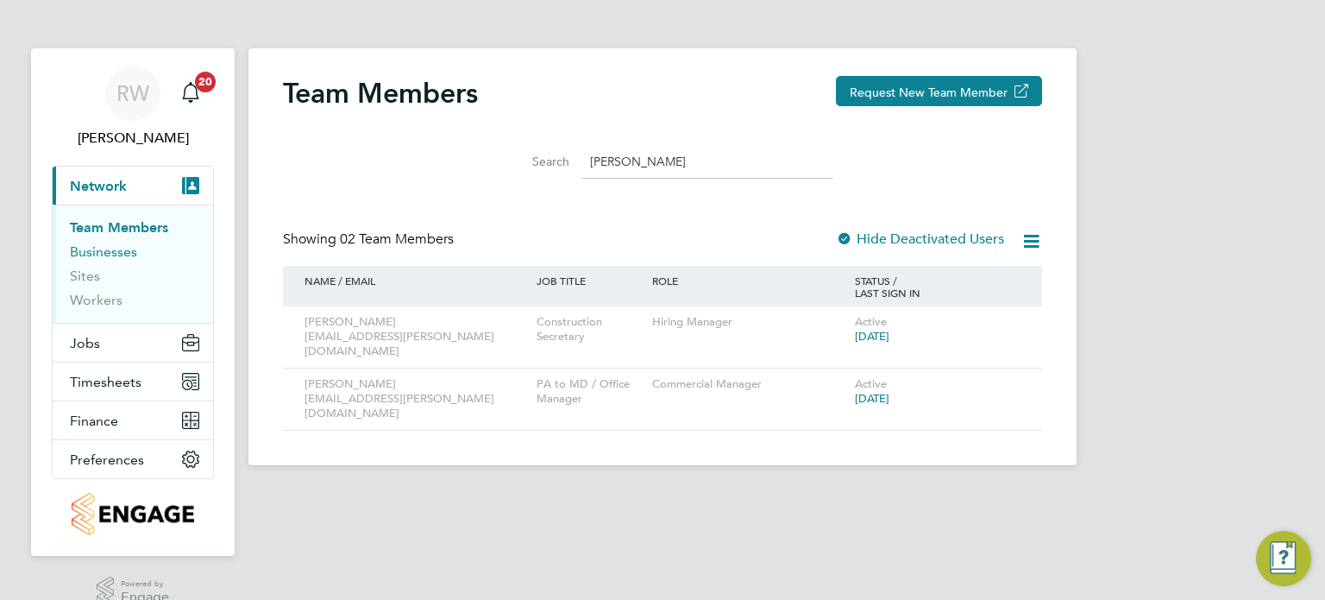
click at [109, 248] on link "Businesses" at bounding box center [103, 251] width 67 height 16
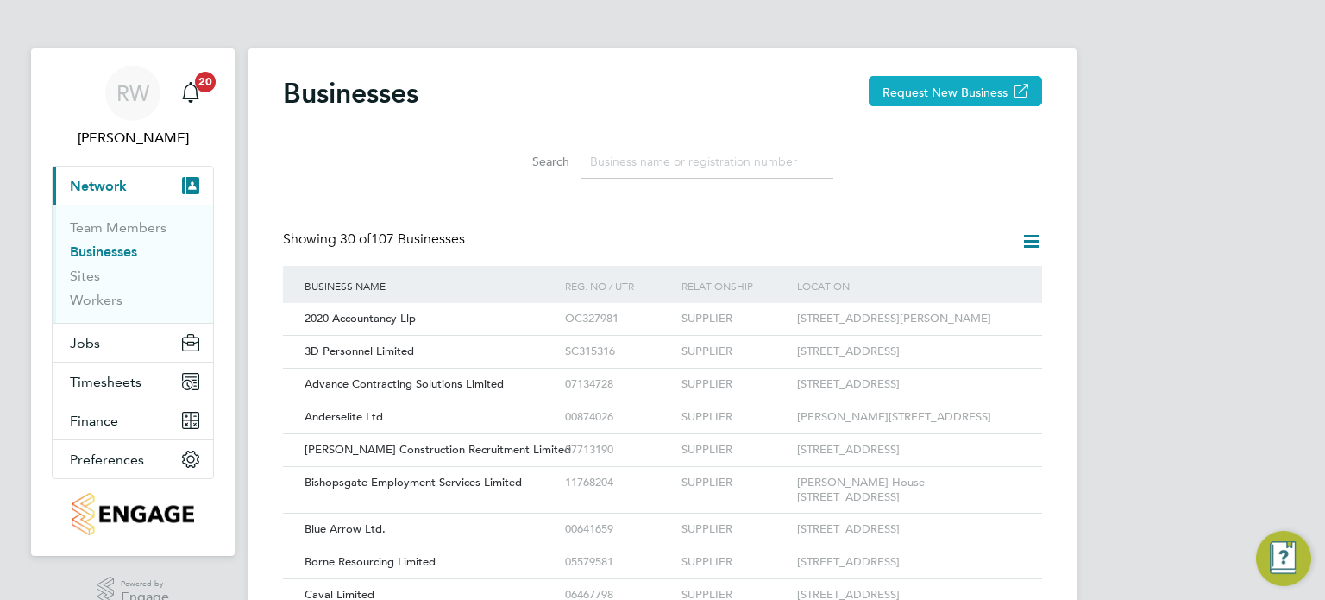
click at [931, 89] on button "Request New Business" at bounding box center [955, 91] width 173 height 30
click at [85, 347] on span "Jobs" at bounding box center [85, 343] width 30 height 16
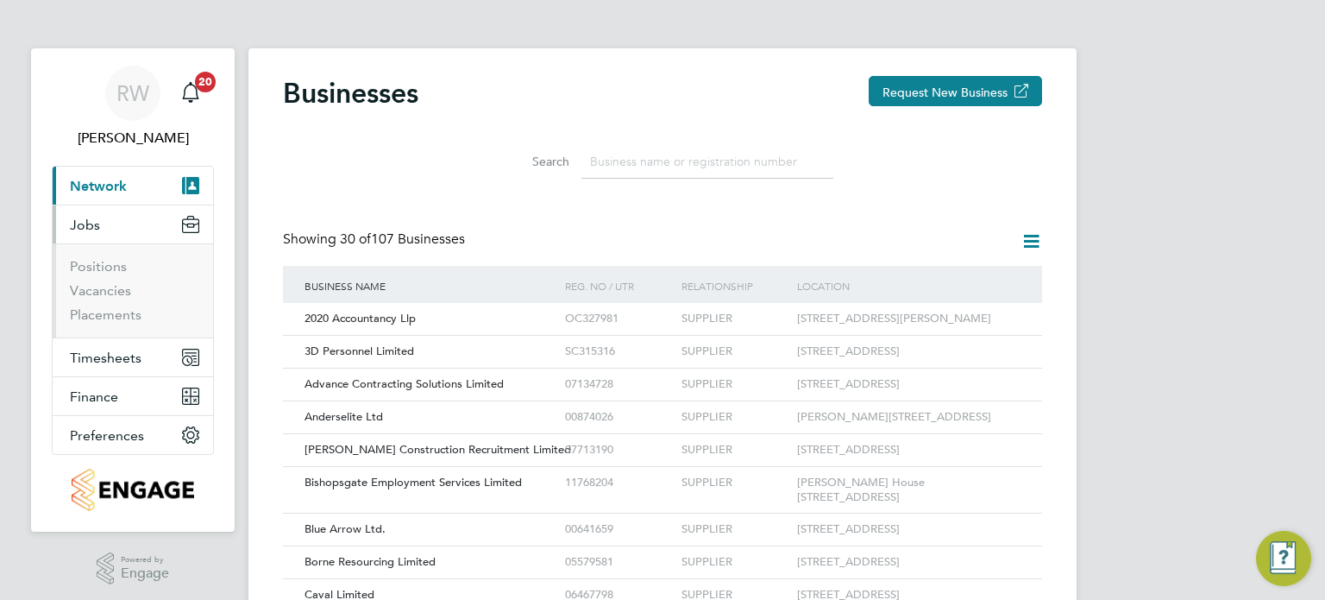
click at [89, 280] on li "Positions" at bounding box center [134, 270] width 129 height 24
click at [90, 282] on link "Vacancies" at bounding box center [100, 290] width 61 height 16
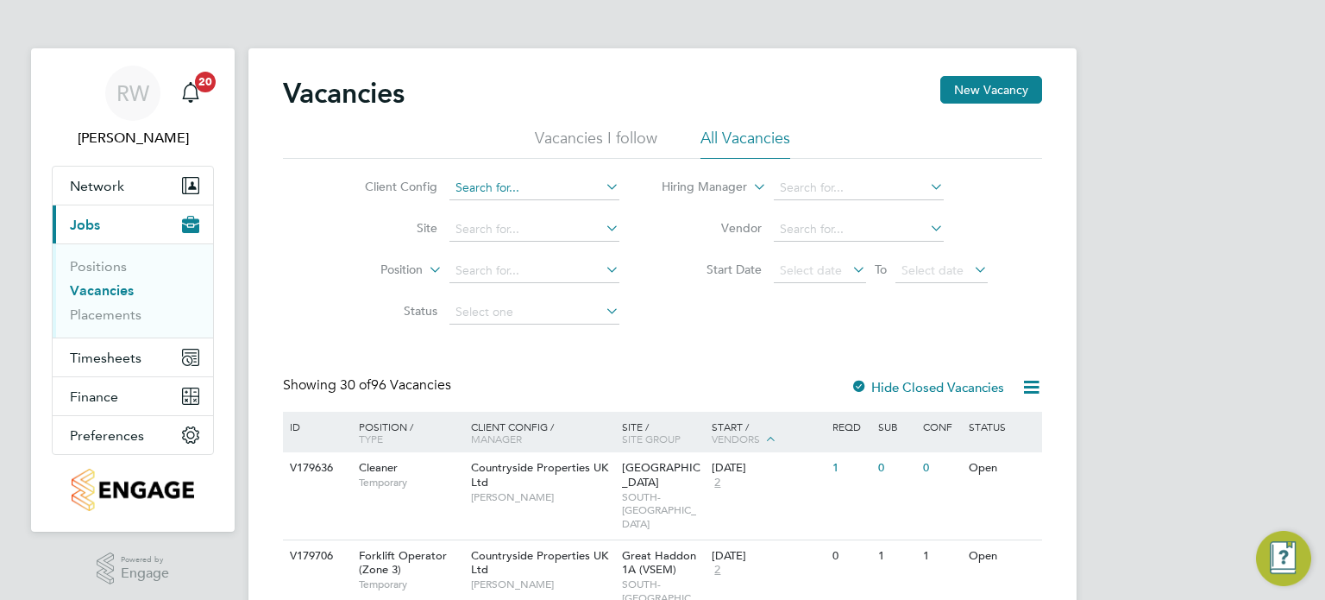
click at [500, 188] on input at bounding box center [535, 188] width 170 height 24
click at [573, 413] on li "Countryside Timber Frame Ltd" at bounding box center [670, 422] width 442 height 23
type input "Countryside Timber Frame Ltd"
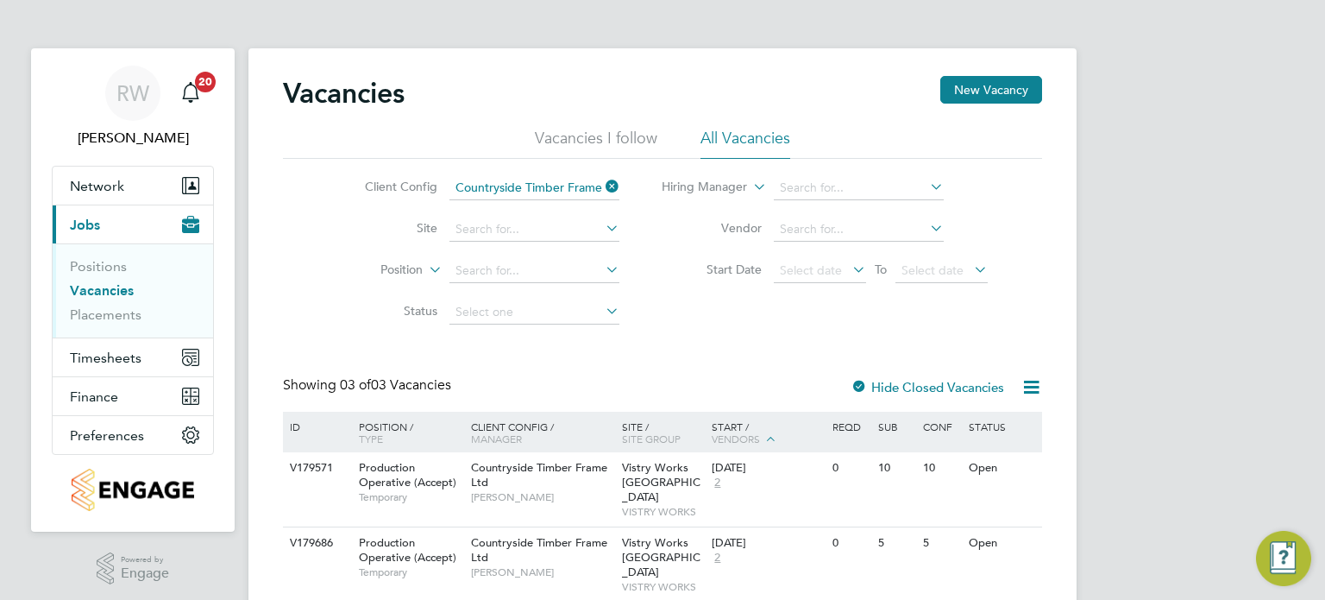
scroll to position [96, 0]
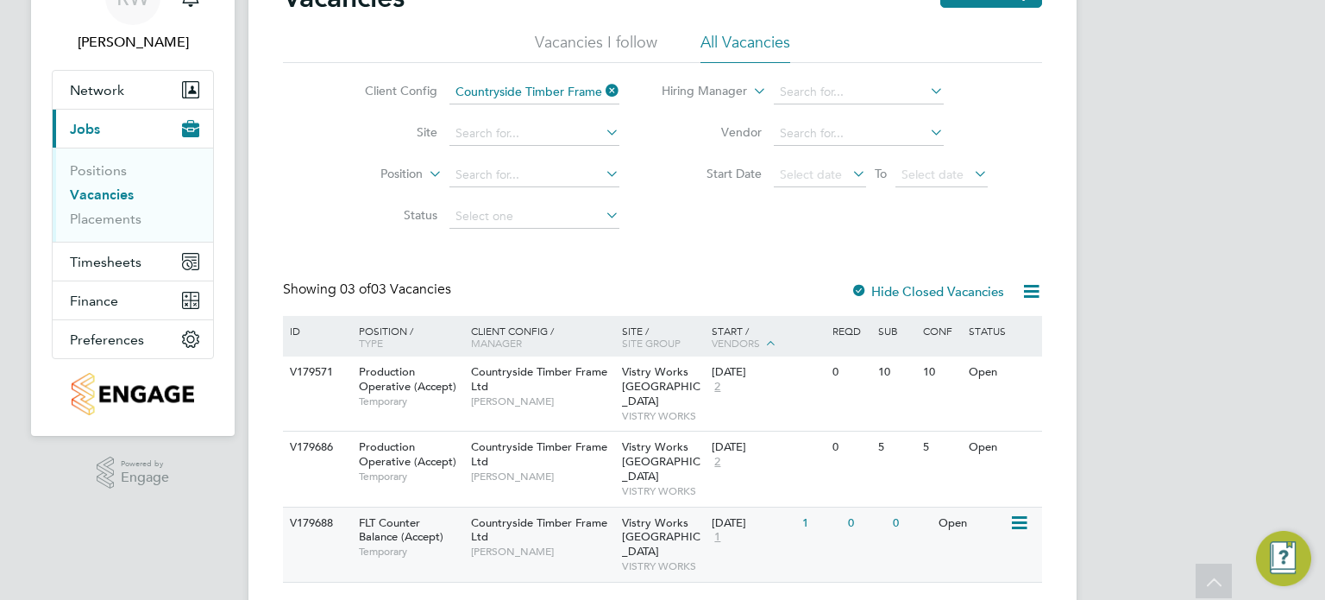
click at [575, 515] on span "Countryside Timber Frame Ltd" at bounding box center [539, 529] width 136 height 29
click at [640, 378] on span "Vistry Works [GEOGRAPHIC_DATA]" at bounding box center [661, 386] width 79 height 44
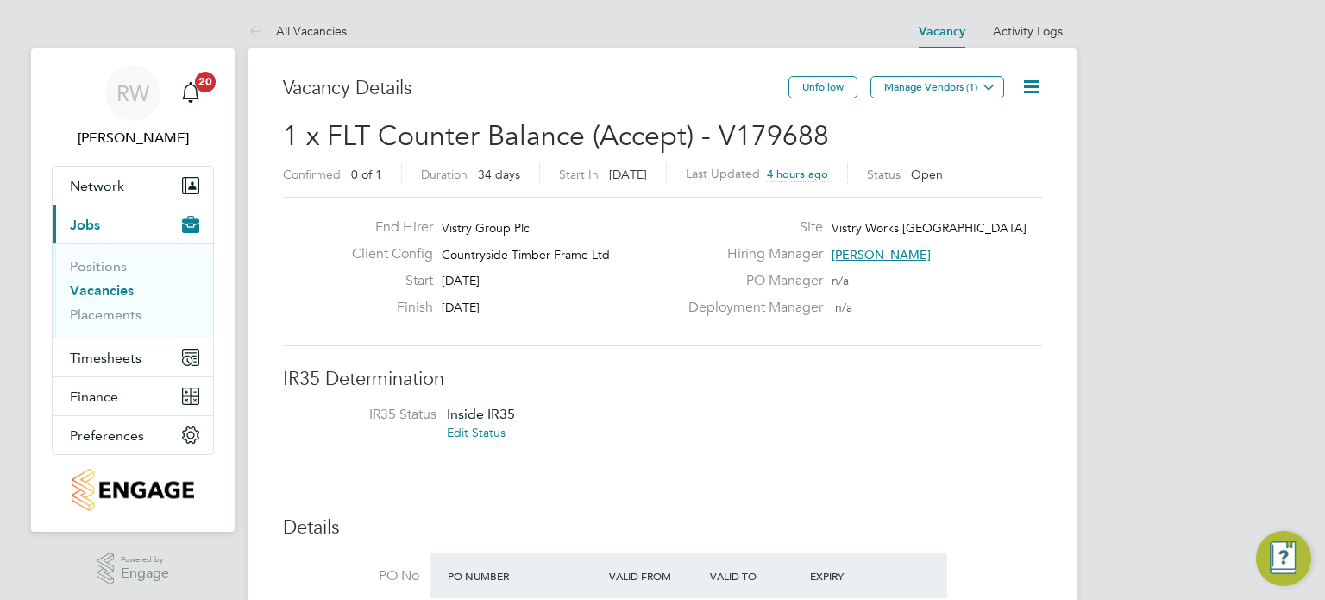
click at [952, 82] on button "Manage Vendors (1)" at bounding box center [938, 87] width 134 height 22
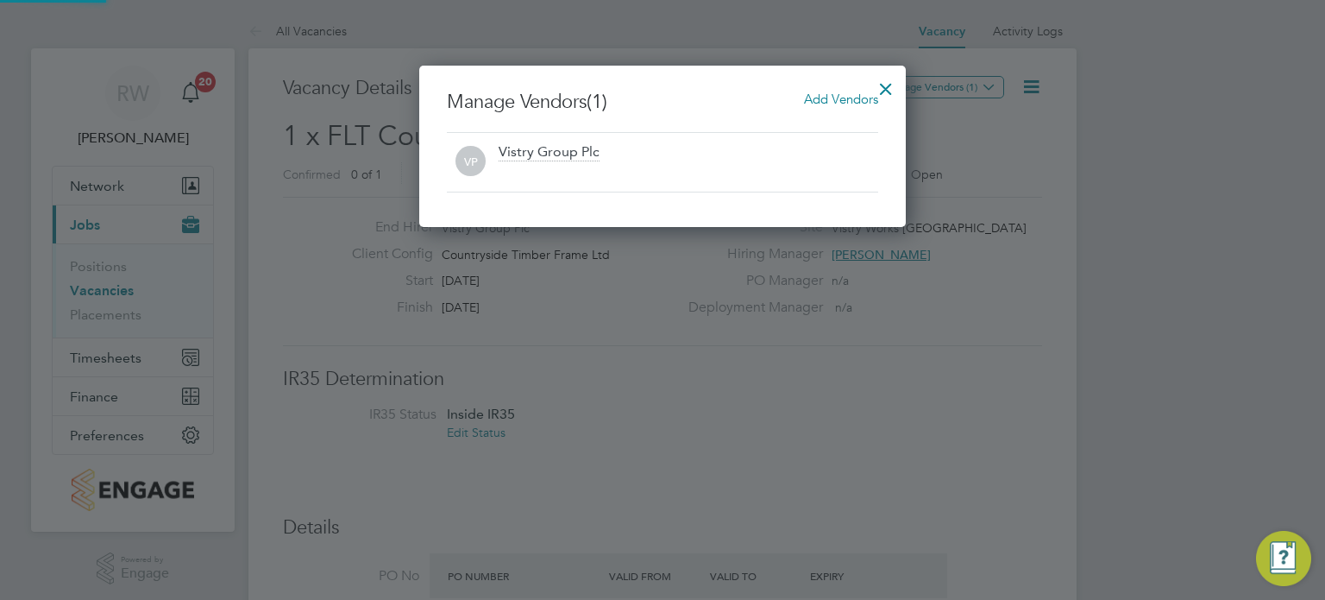
scroll to position [161, 487]
click at [835, 97] on span "Add Vendors" at bounding box center [841, 99] width 74 height 16
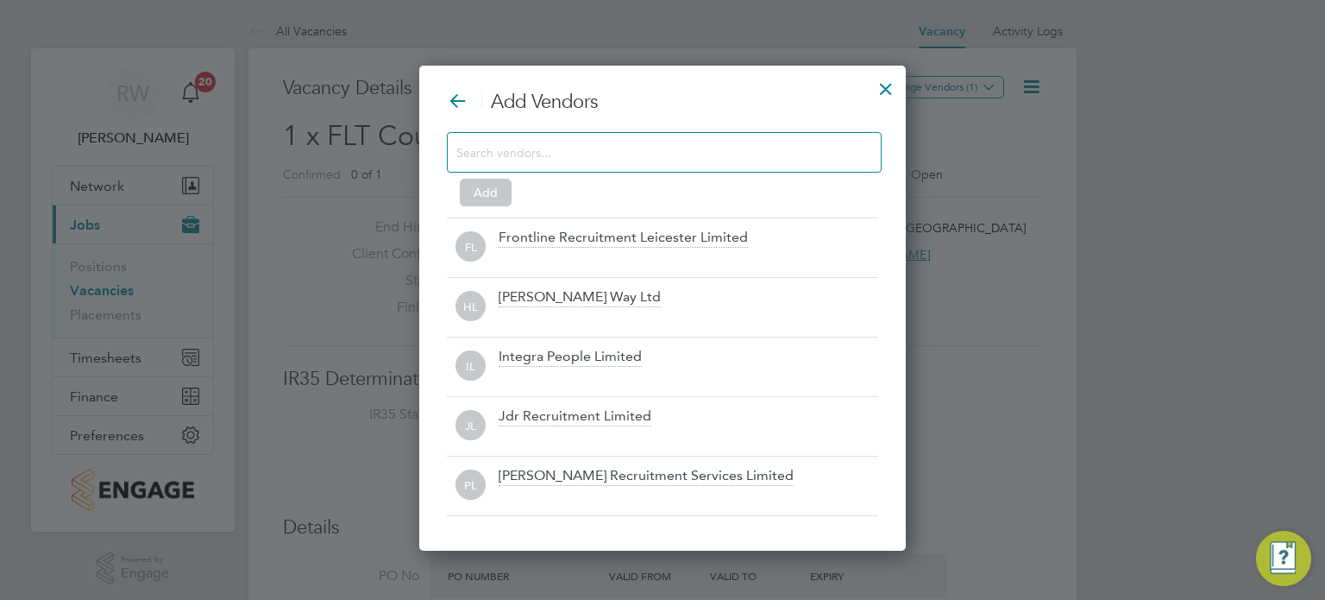
click at [660, 163] on div at bounding box center [664, 152] width 435 height 41
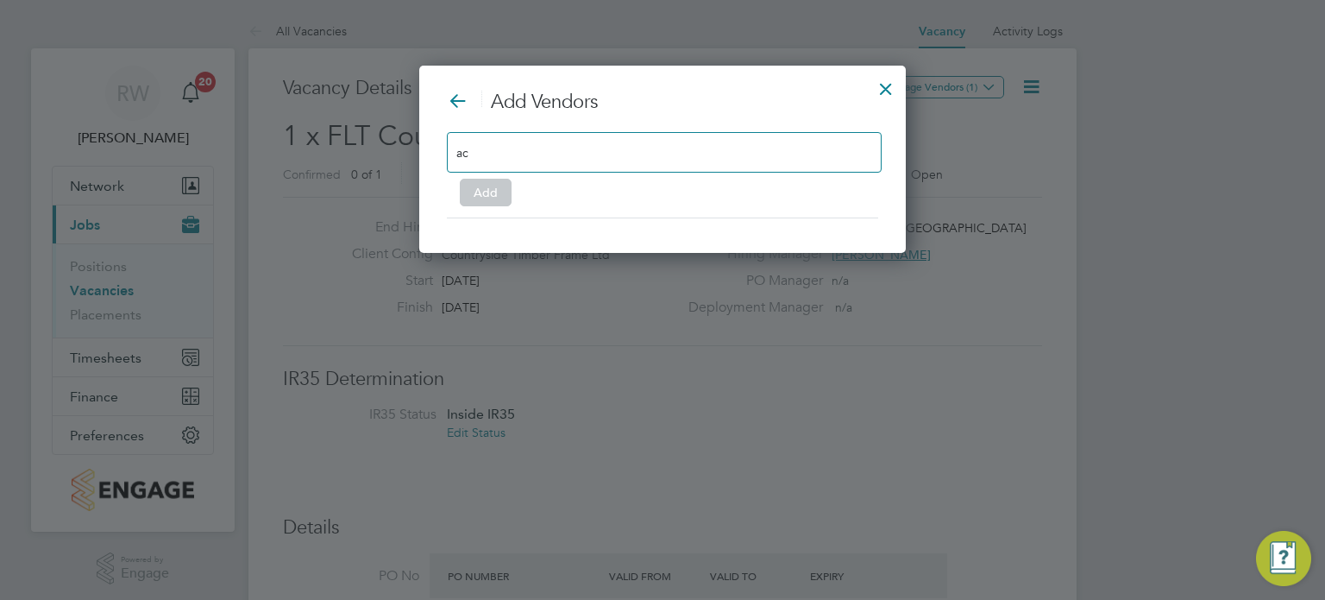
scroll to position [187, 487]
type input "a"
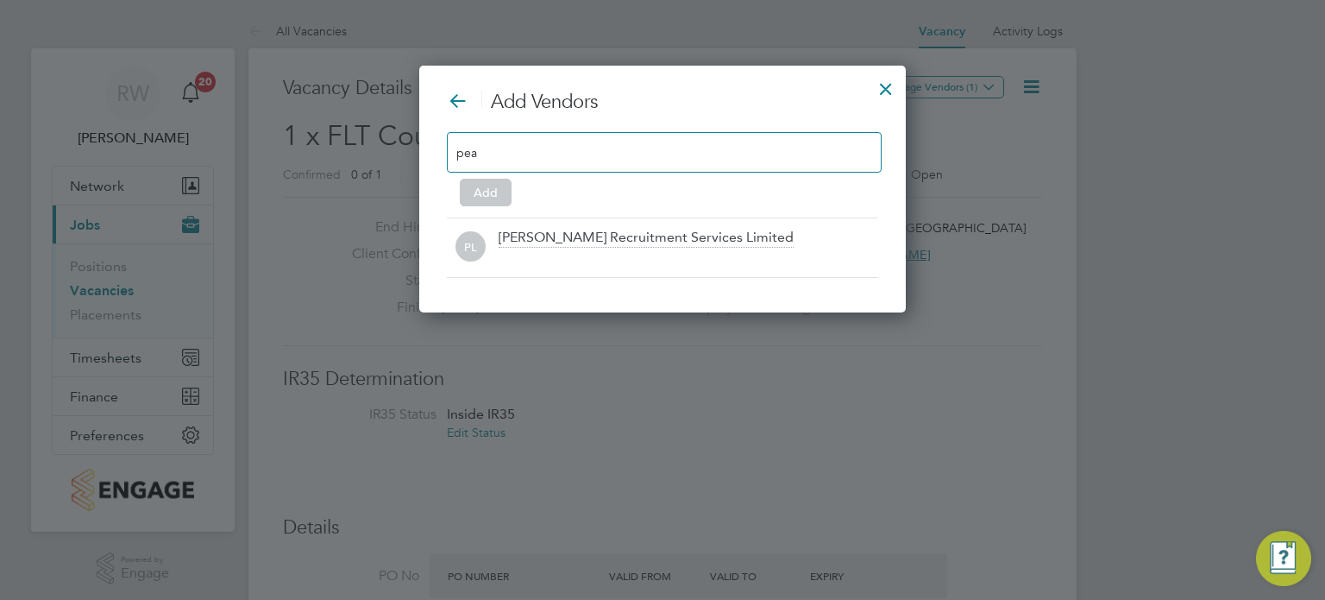
scroll to position [247, 487]
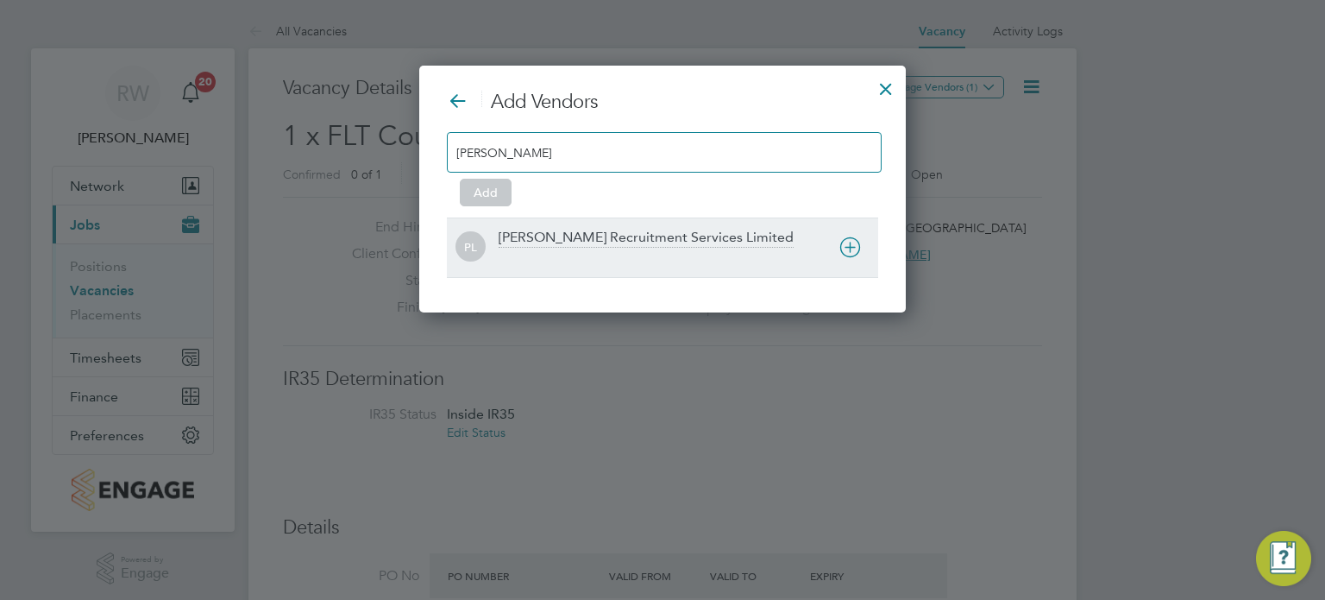
type input "pearce"
click at [590, 238] on div "Pearce Recruitment Services Limited" at bounding box center [646, 238] width 295 height 19
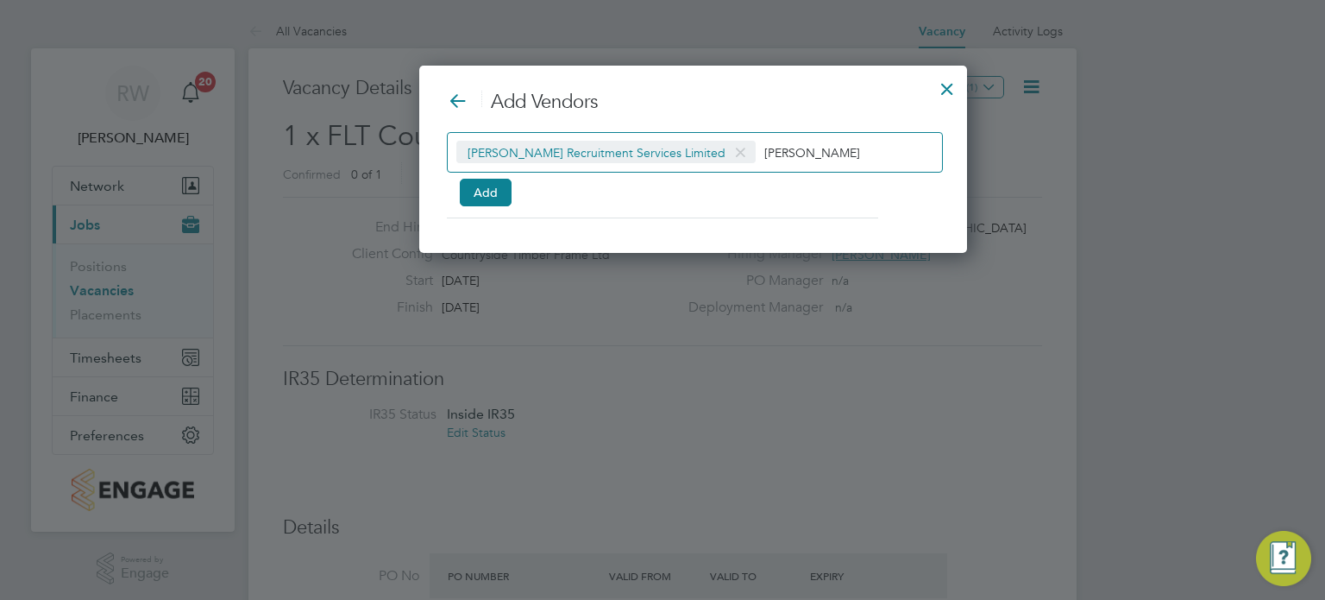
scroll to position [187, 487]
click at [469, 192] on button "Add" at bounding box center [486, 193] width 52 height 28
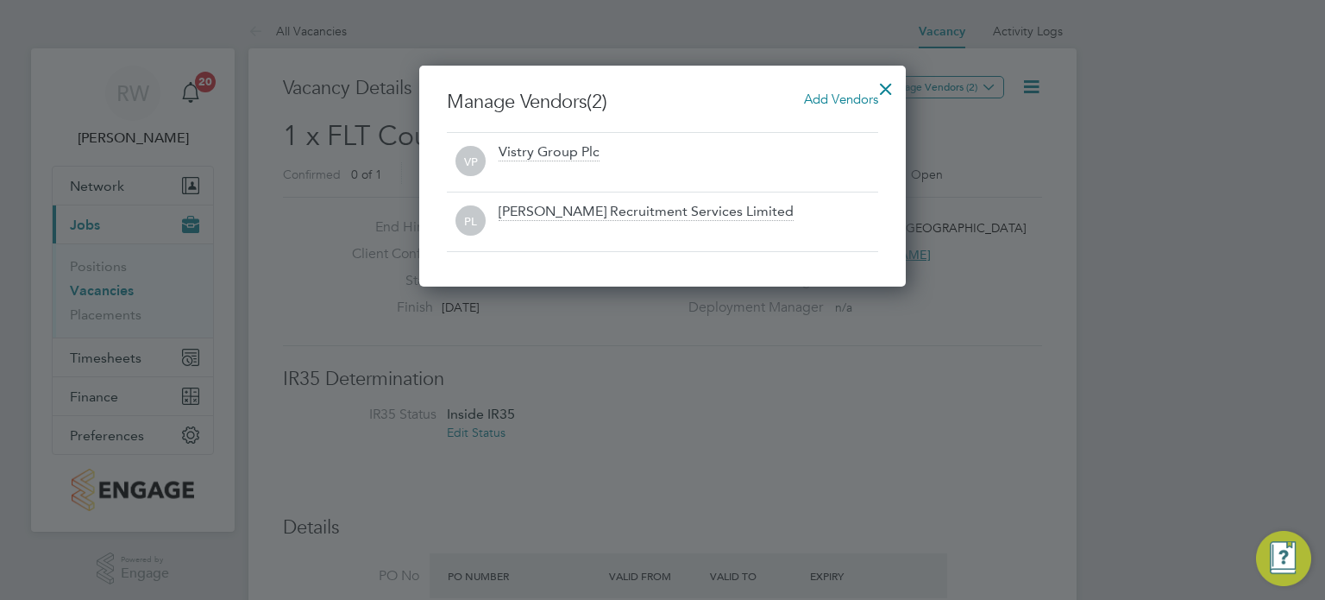
click at [885, 89] on div at bounding box center [886, 84] width 31 height 31
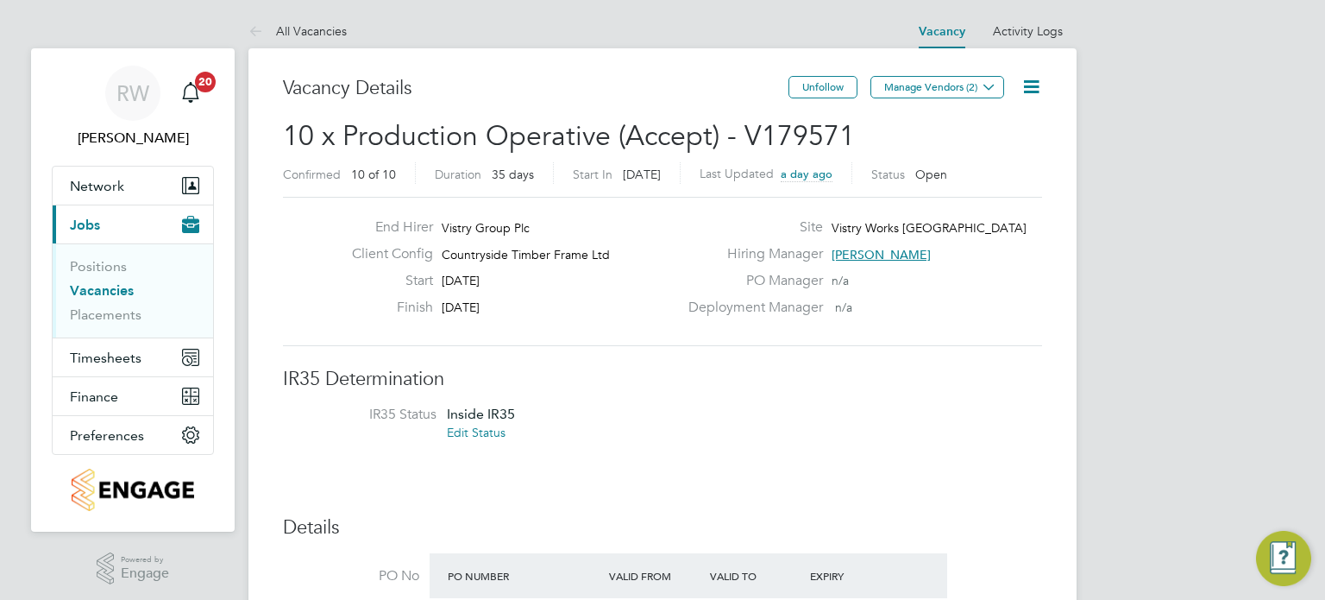
click at [1034, 83] on icon at bounding box center [1032, 87] width 22 height 22
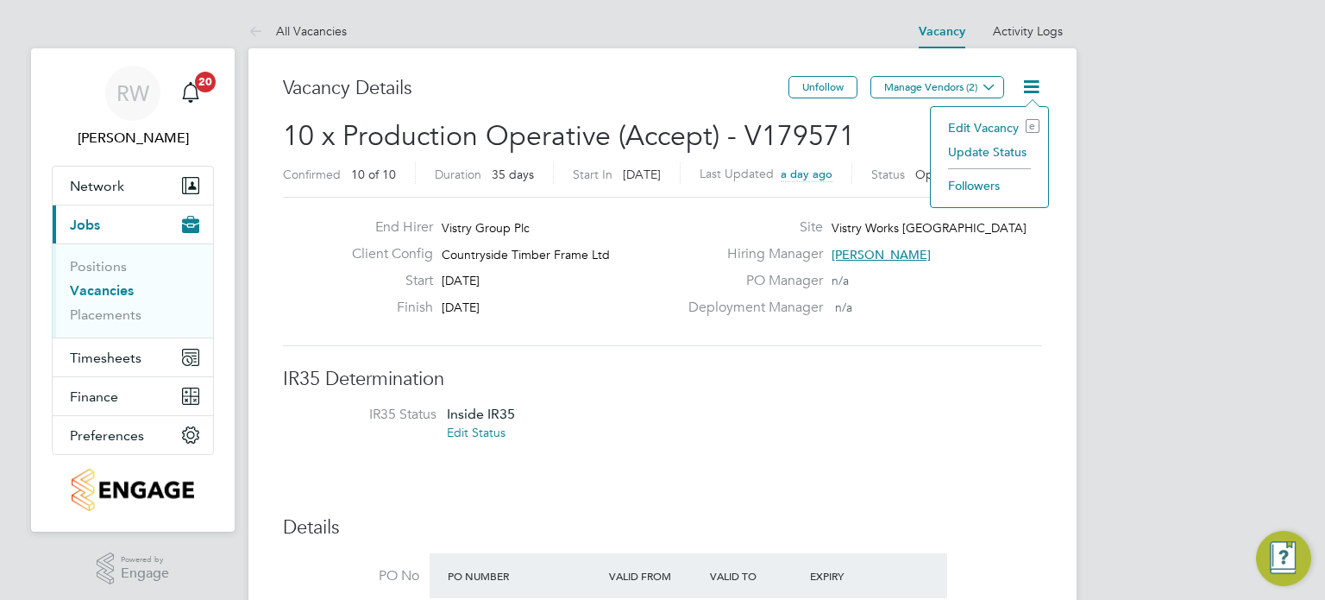
click at [985, 123] on li "Edit Vacancy e" at bounding box center [990, 128] width 100 height 24
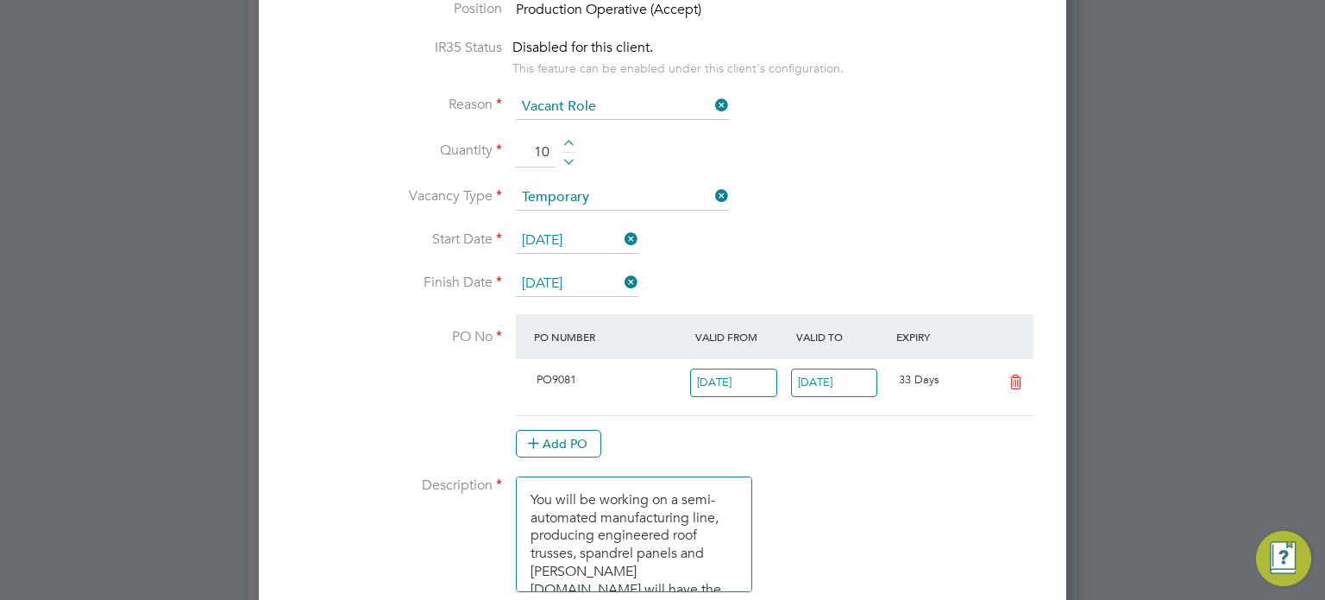
click at [569, 140] on div at bounding box center [569, 146] width 15 height 12
type input "13"
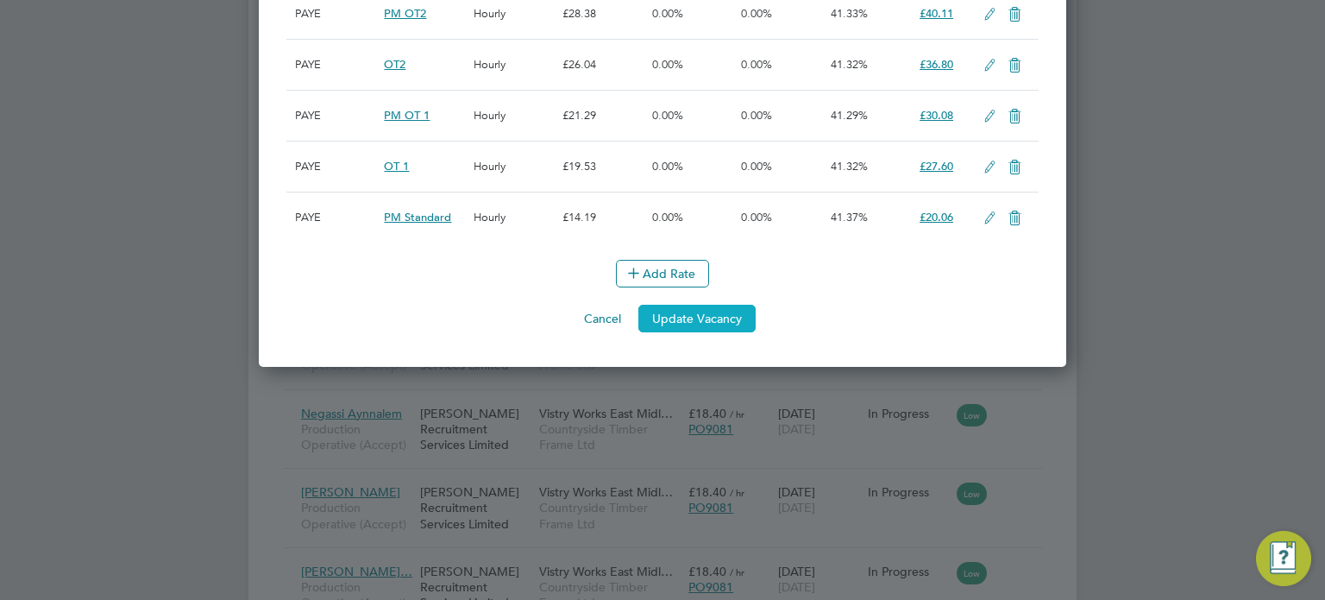
click at [711, 309] on button "Update Vacancy" at bounding box center [696, 319] width 117 height 28
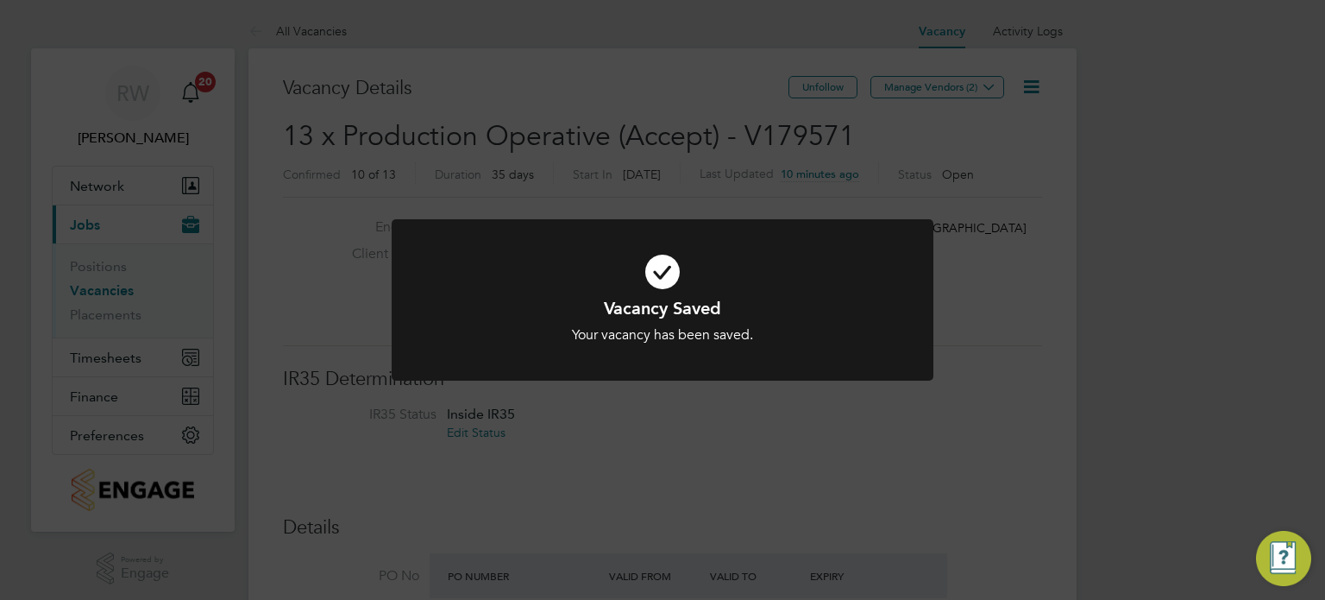
click at [638, 508] on div "Vacancy Saved Your vacancy has been saved. Cancel Okay" at bounding box center [662, 300] width 1325 height 600
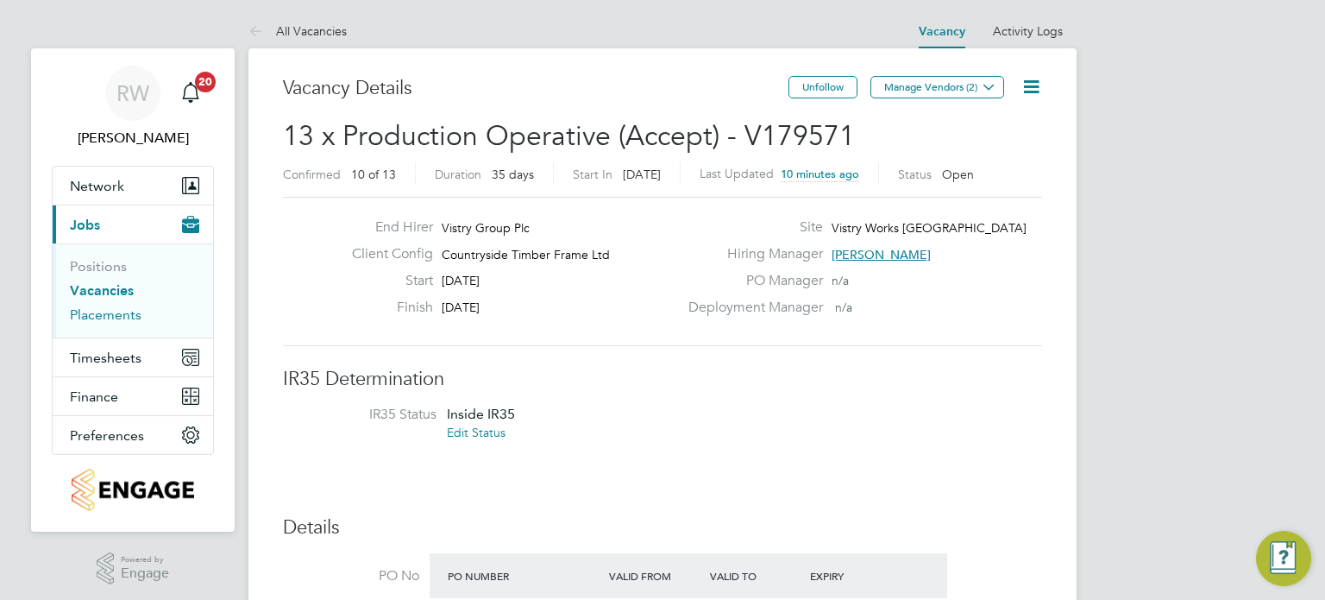
click at [100, 310] on link "Placements" at bounding box center [106, 314] width 72 height 16
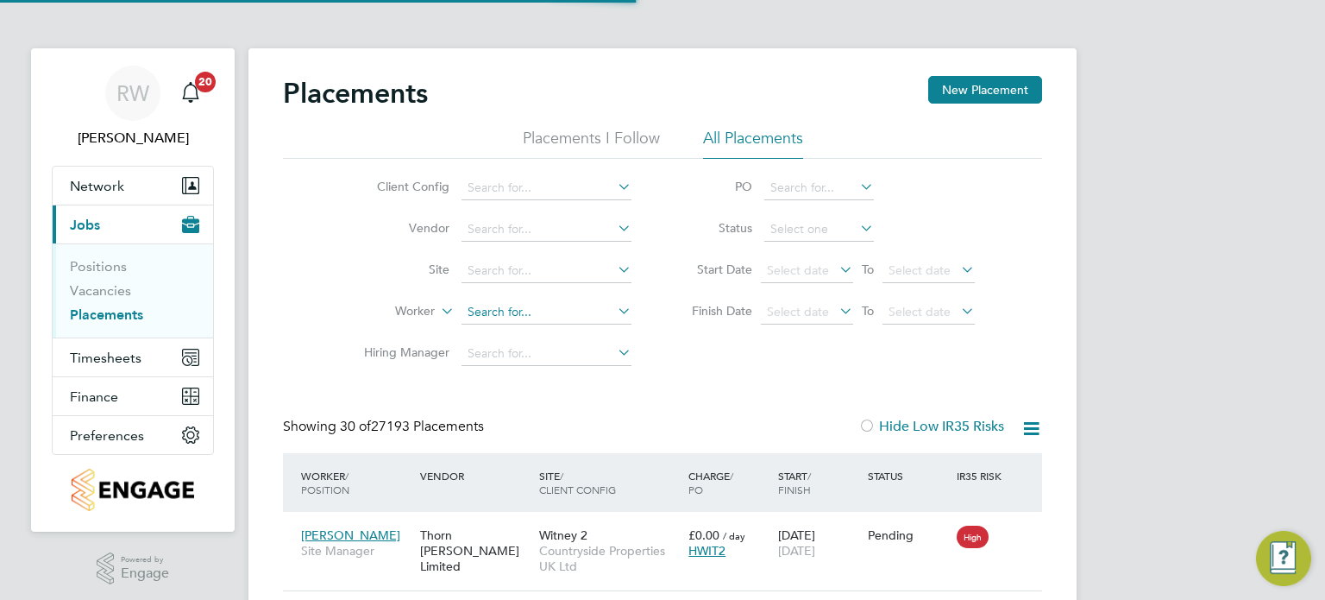
scroll to position [65, 150]
click at [481, 309] on input at bounding box center [547, 312] width 170 height 24
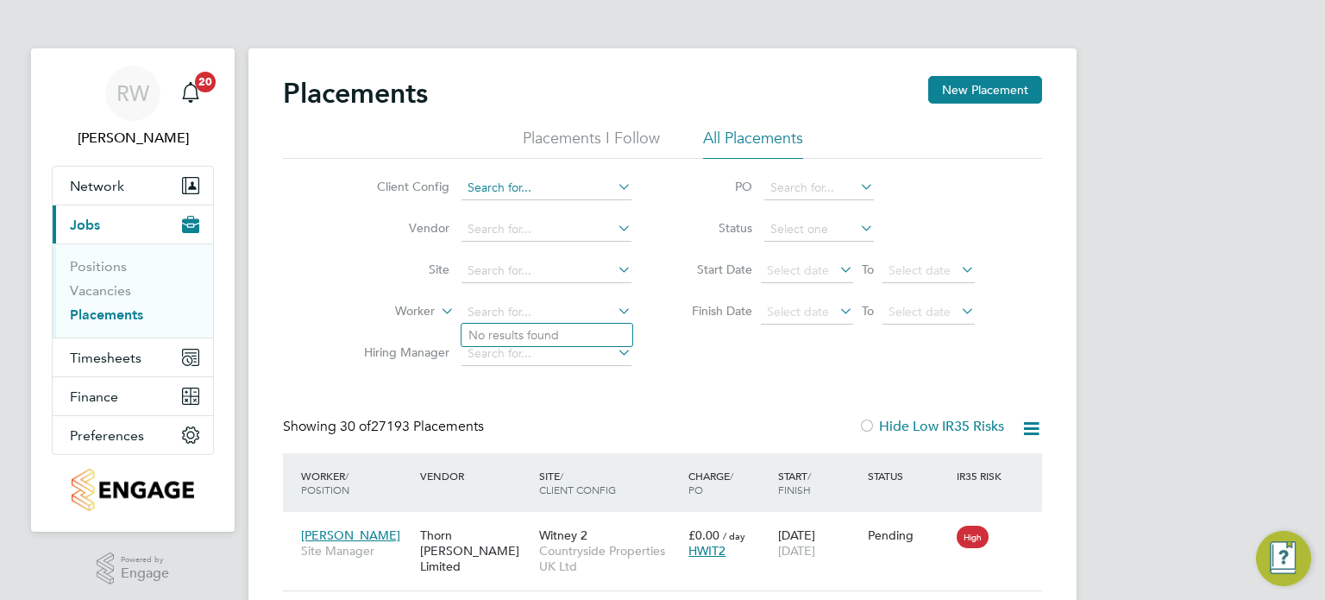
click at [494, 189] on input at bounding box center [547, 188] width 170 height 24
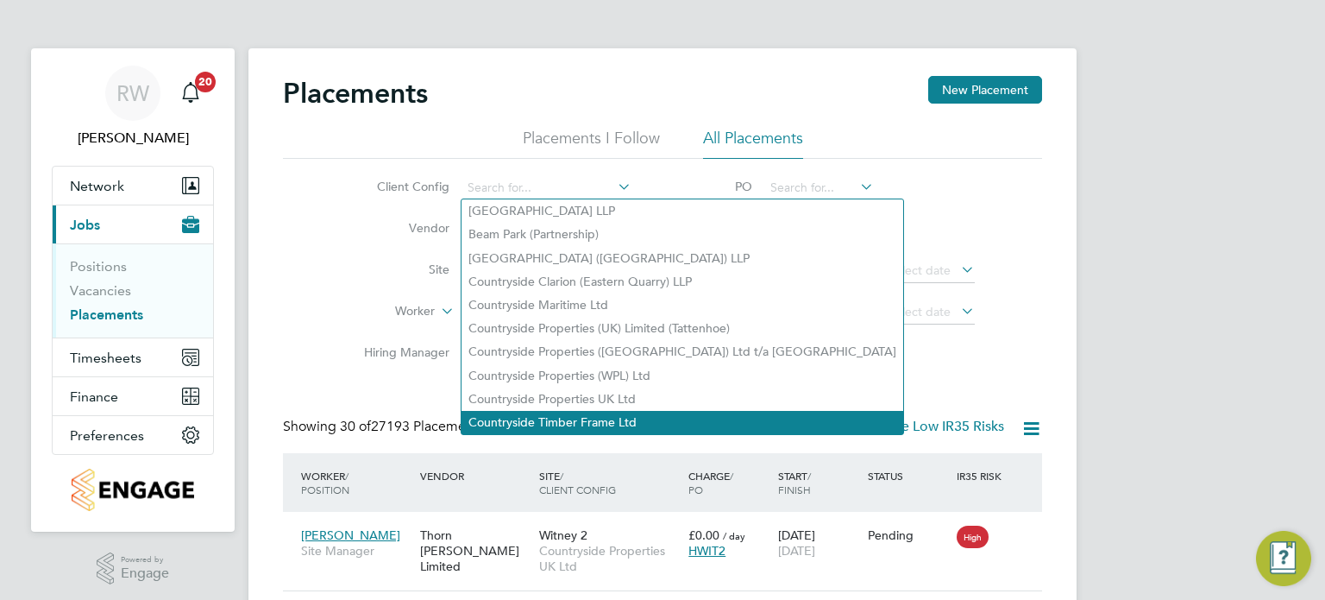
click at [549, 424] on li "Countryside Timber Frame Ltd" at bounding box center [683, 422] width 442 height 23
type input "Countryside Timber Frame Ltd"
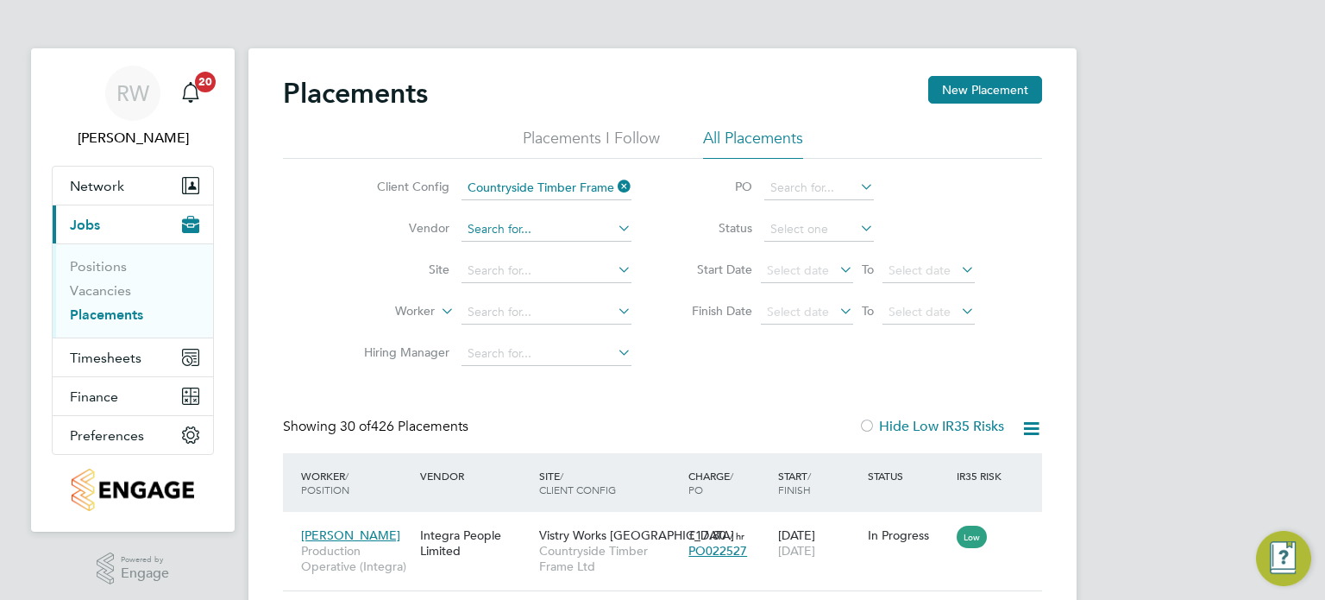
click at [507, 227] on input at bounding box center [547, 229] width 170 height 24
click at [528, 246] on li "Jdr Recruitment Limited" at bounding box center [547, 252] width 171 height 23
type input "Jdr Recruitment Limited"
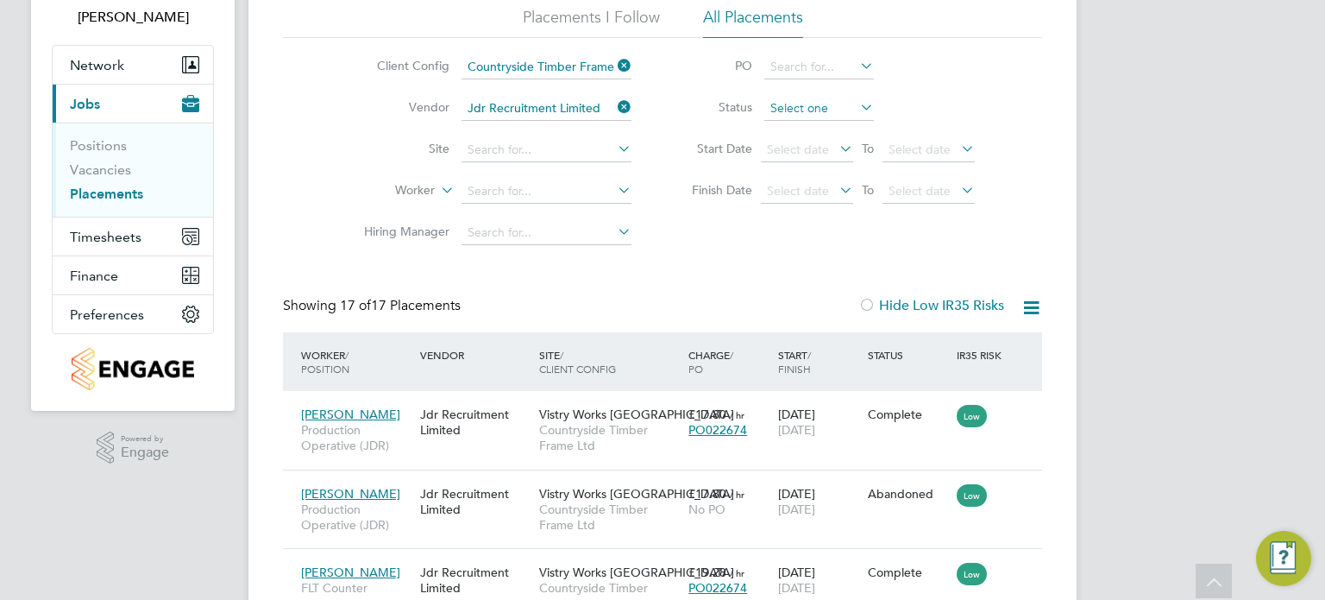
click at [800, 99] on input at bounding box center [819, 109] width 110 height 24
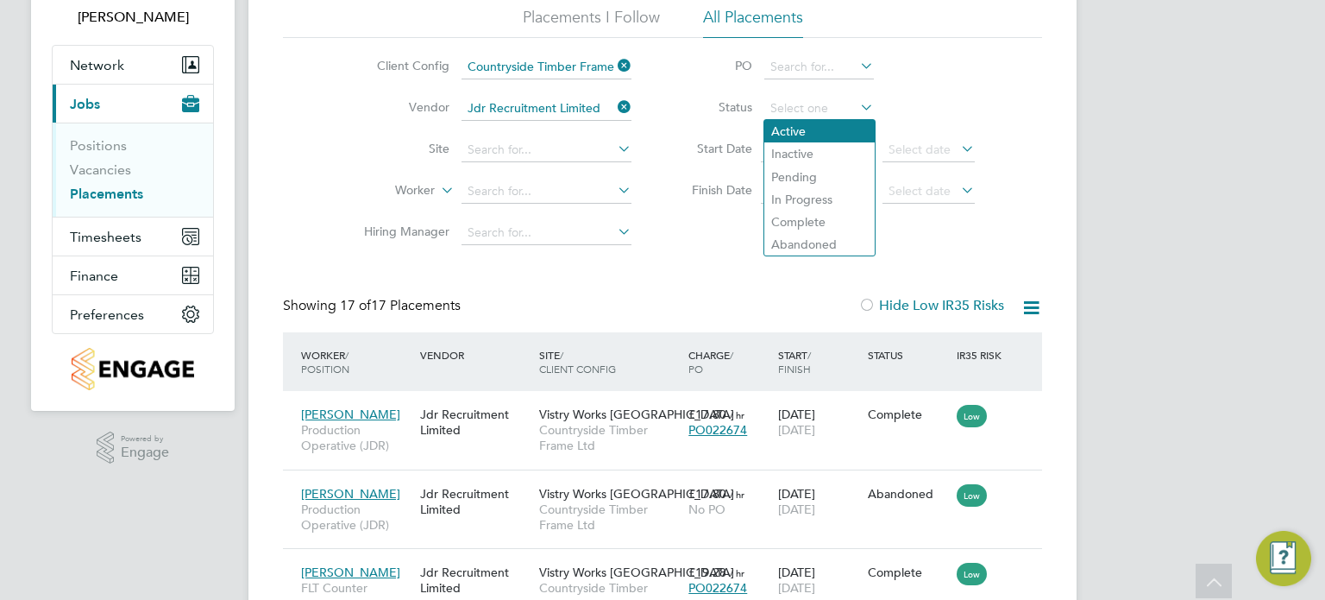
click at [804, 127] on li "Active" at bounding box center [819, 131] width 110 height 22
type input "Active"
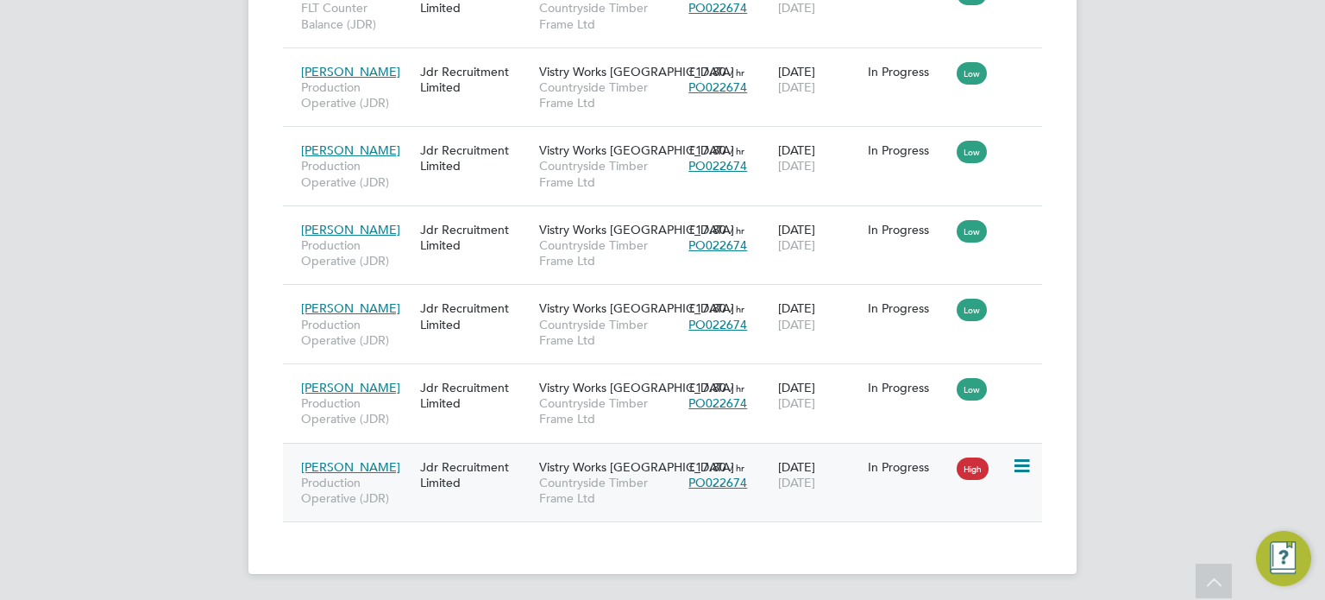
click at [584, 475] on span "Countryside Timber Frame Ltd" at bounding box center [609, 490] width 141 height 31
click at [594, 389] on span "Vistry Works [GEOGRAPHIC_DATA]" at bounding box center [636, 388] width 195 height 16
click at [585, 487] on span "Countryside Timber Frame Ltd" at bounding box center [609, 490] width 141 height 31
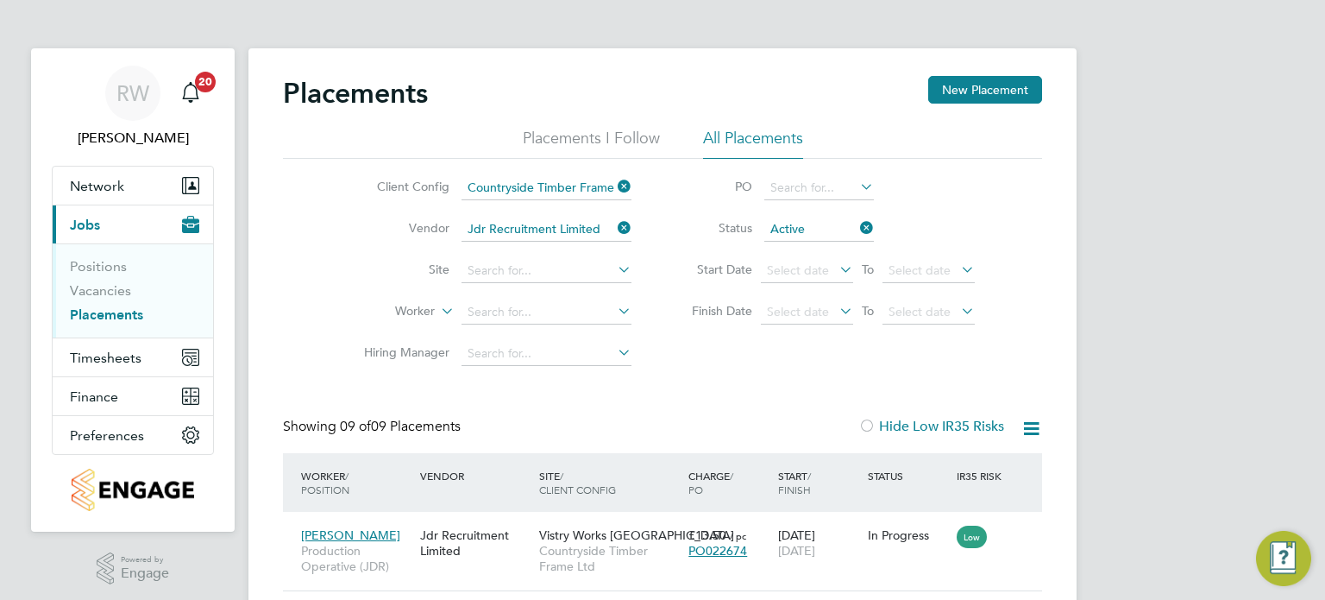
click at [614, 227] on icon at bounding box center [614, 228] width 0 height 24
click at [614, 182] on icon at bounding box center [614, 186] width 0 height 24
click at [111, 319] on link "Placements" at bounding box center [106, 314] width 73 height 16
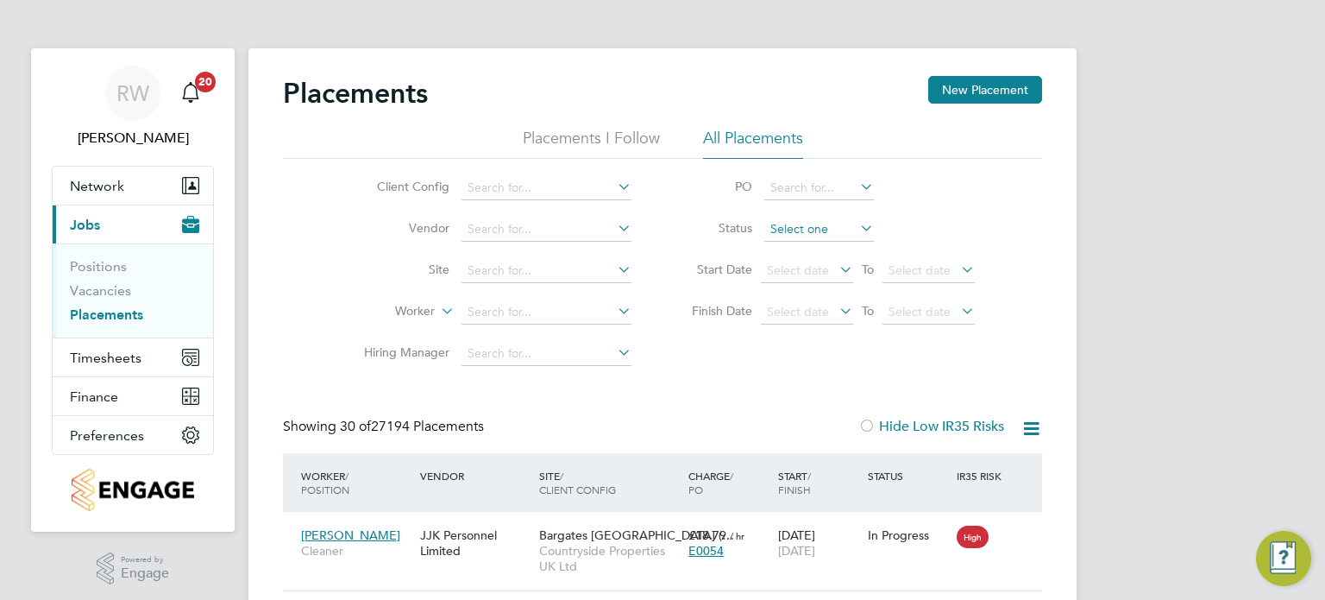
click at [809, 233] on input at bounding box center [819, 229] width 110 height 24
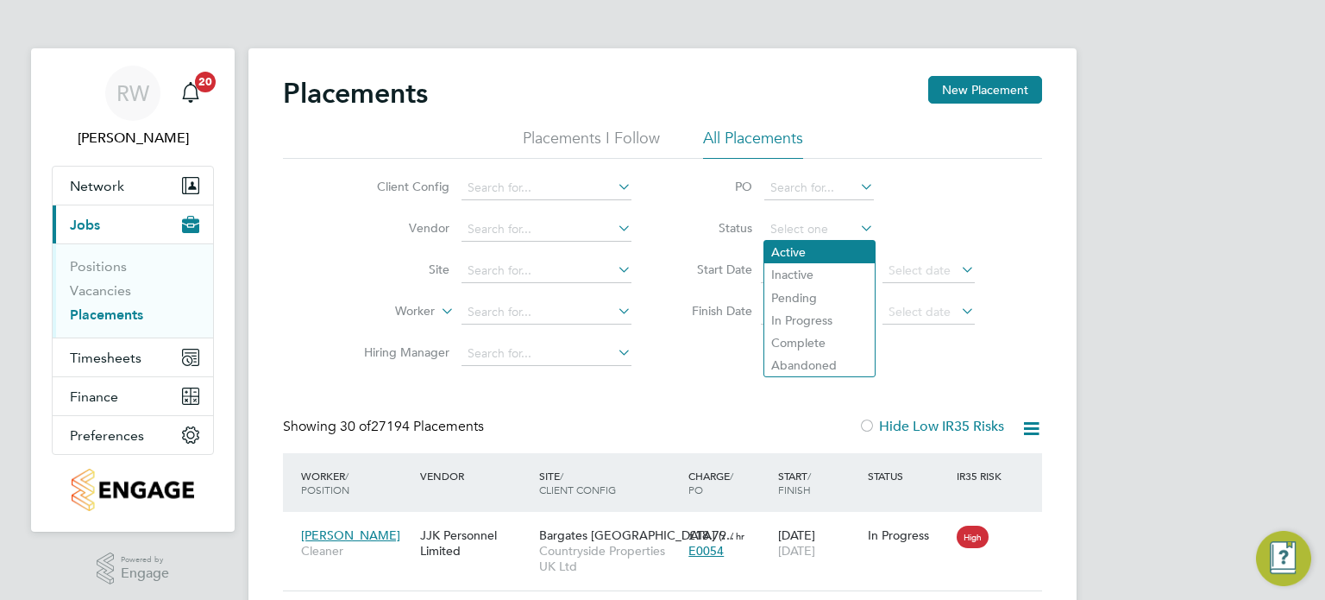
click at [806, 247] on li "Active" at bounding box center [819, 252] width 110 height 22
type input "Active"
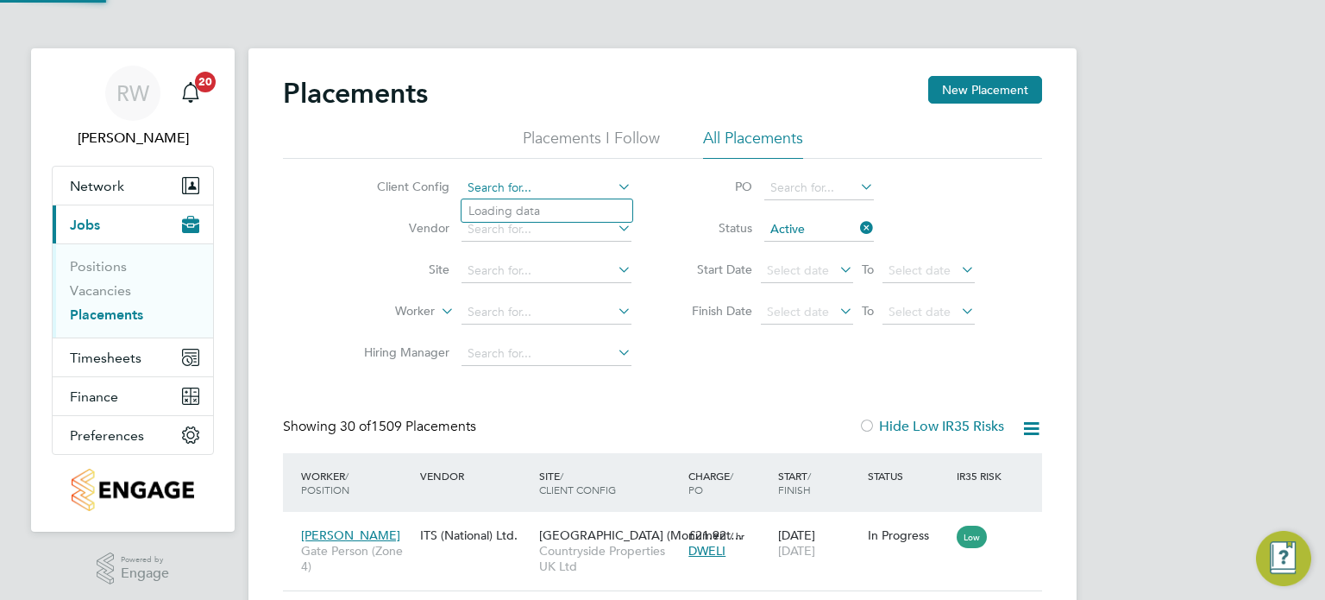
click at [492, 181] on input at bounding box center [547, 188] width 170 height 24
click at [559, 399] on li "Countryside Properties UK Ltd" at bounding box center [683, 398] width 442 height 23
type input "Countryside Properties UK Ltd"
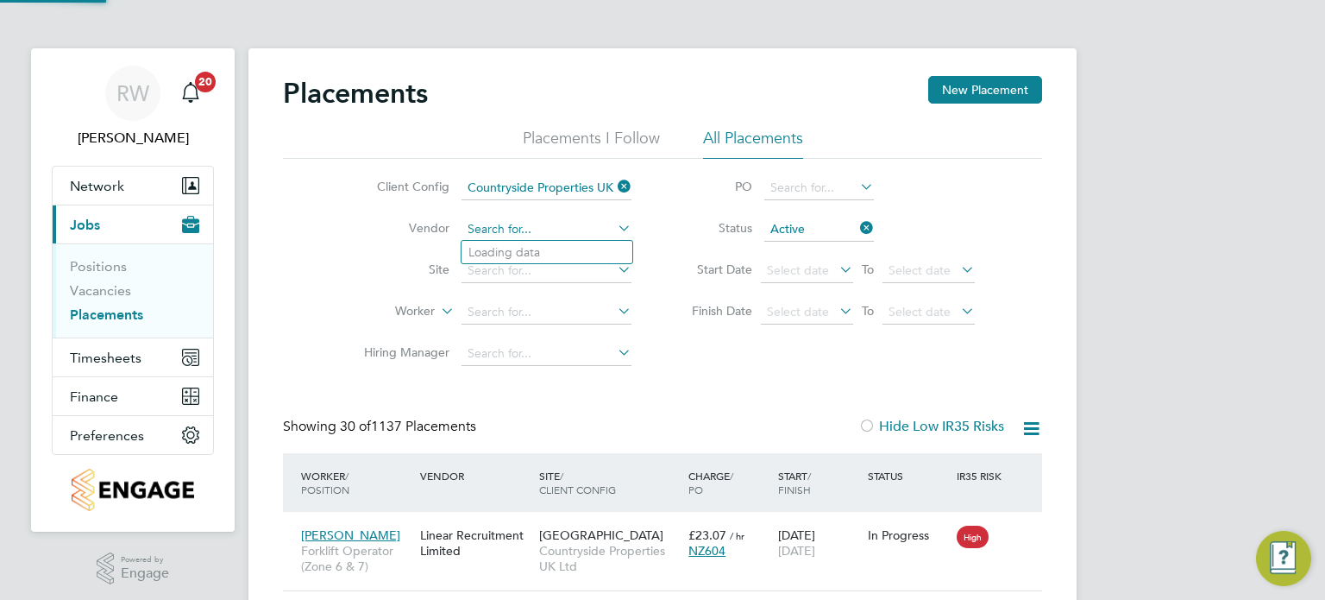
click at [523, 226] on input at bounding box center [547, 229] width 170 height 24
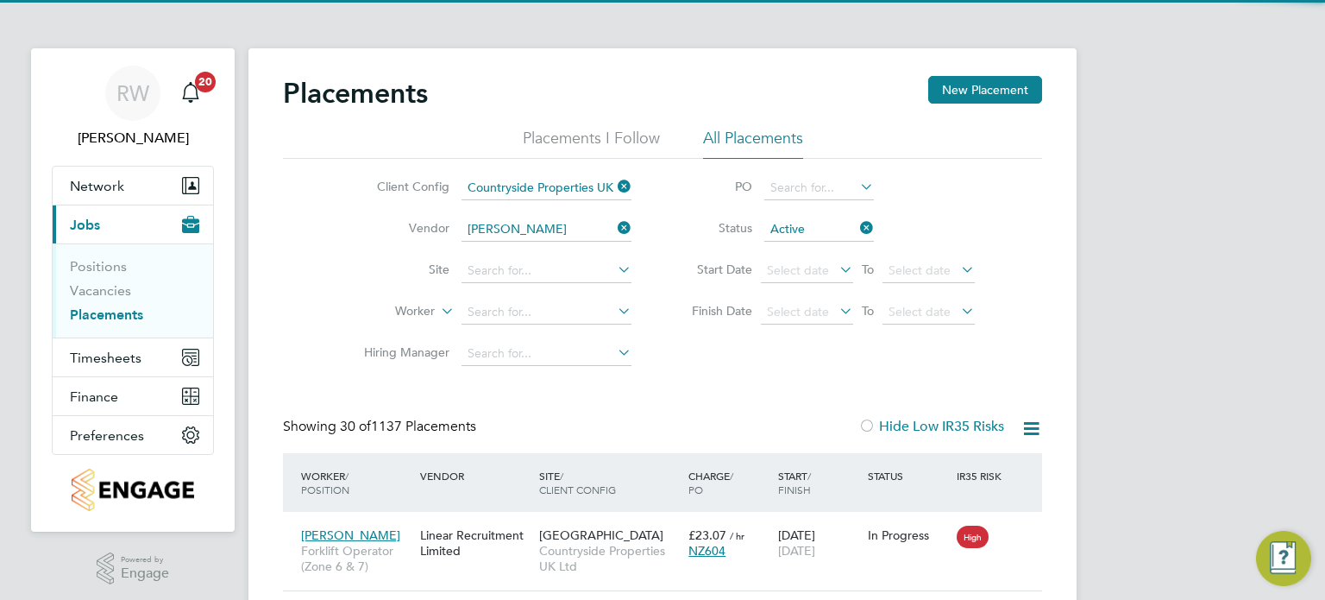
click at [537, 250] on li "Daniel Owen Ltd" at bounding box center [579, 252] width 235 height 23
type input "Daniel Owen Ltd"
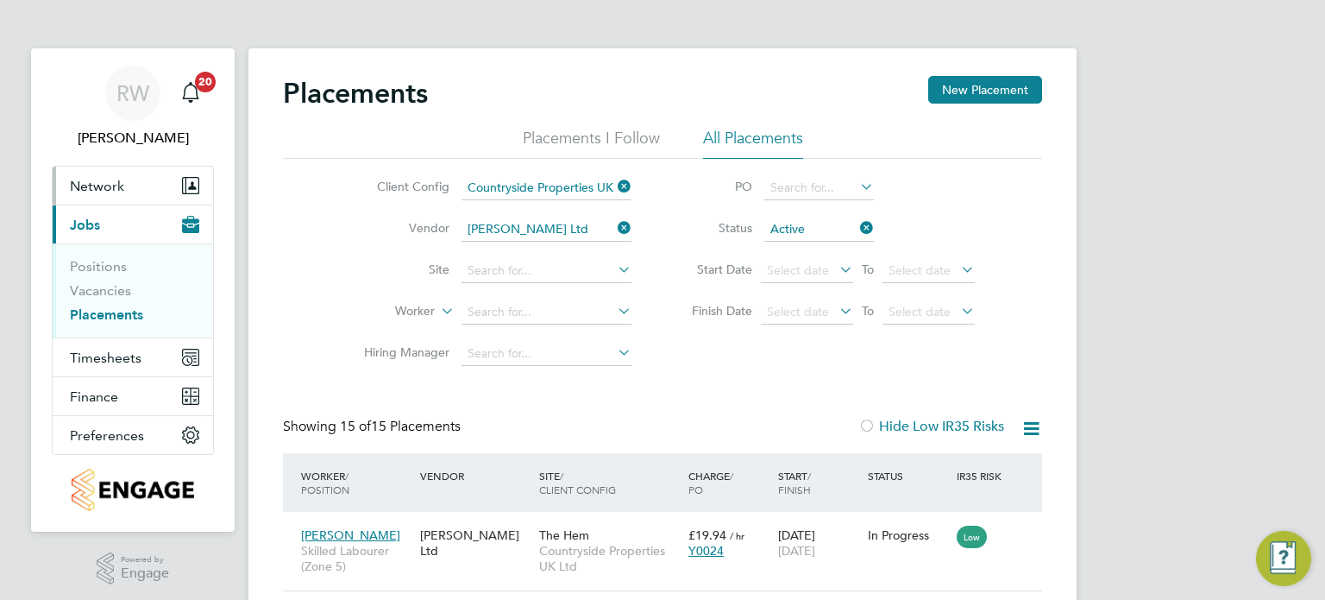
click at [110, 186] on span "Network" at bounding box center [97, 186] width 54 height 16
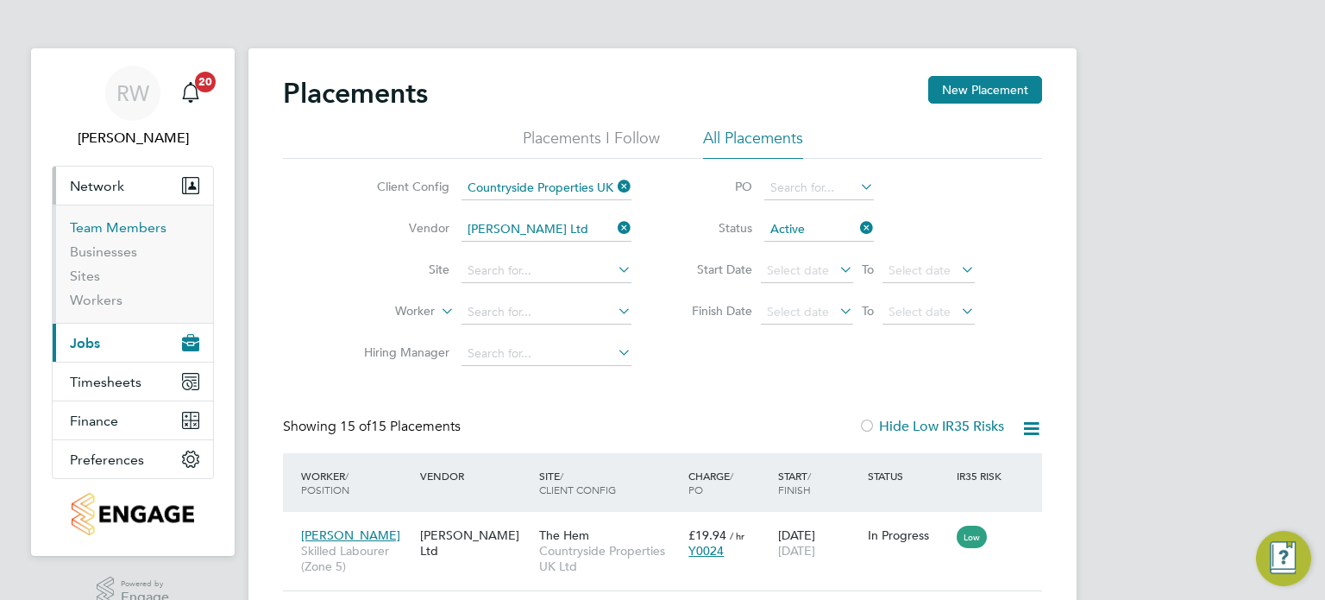
click at [110, 221] on link "Team Members" at bounding box center [118, 227] width 97 height 16
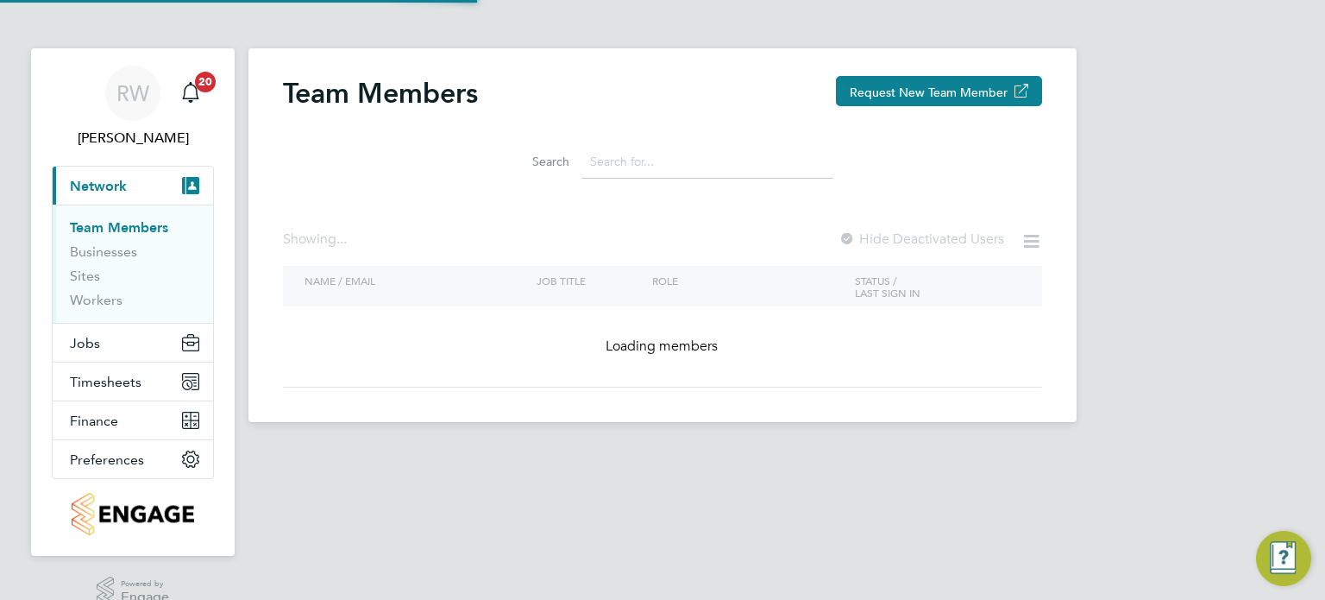
click at [697, 154] on input at bounding box center [708, 162] width 252 height 34
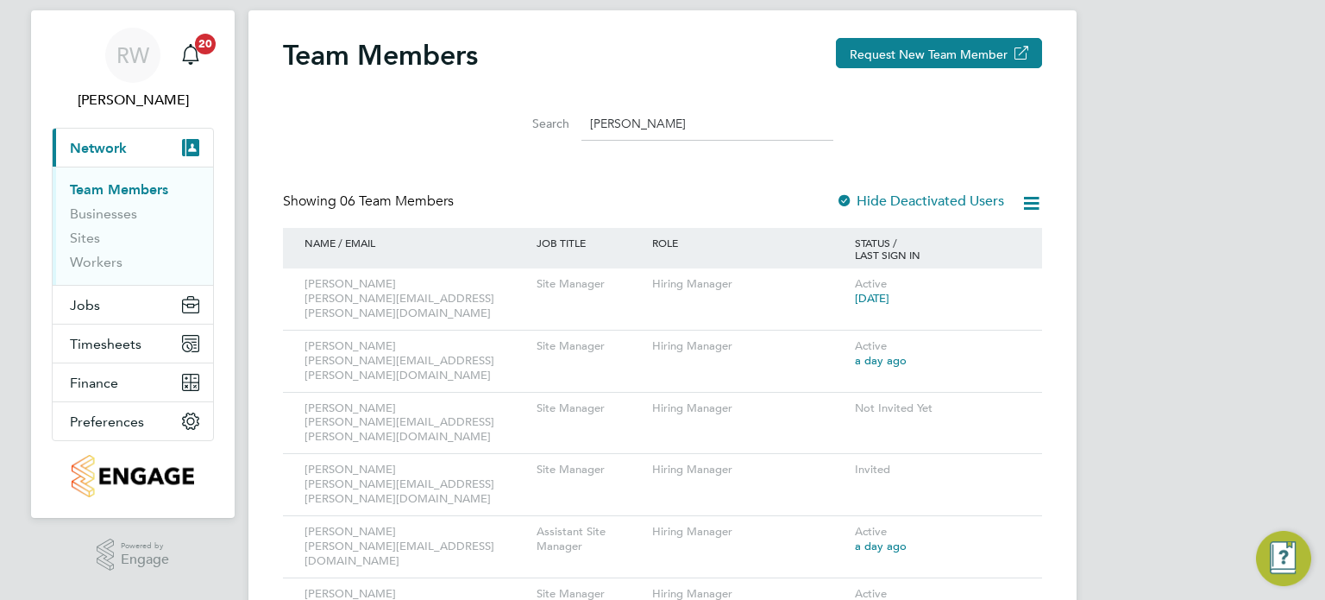
scroll to position [51, 0]
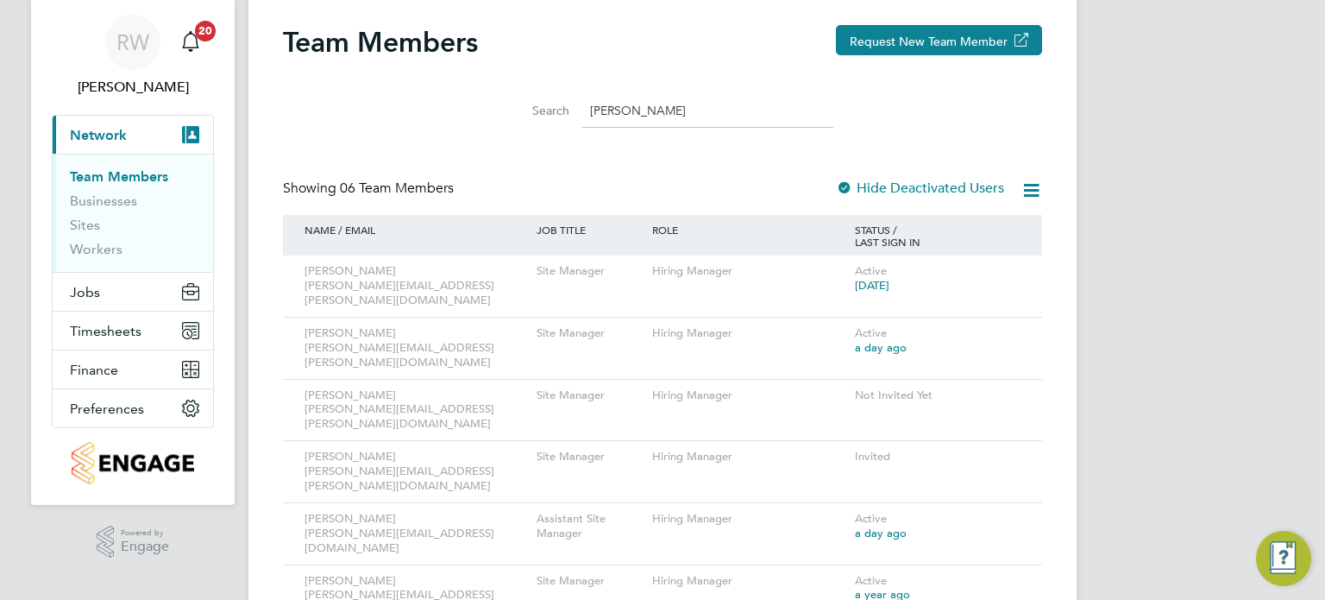
drag, startPoint x: 484, startPoint y: 116, endPoint x: 300, endPoint y: 130, distance: 184.3
click at [300, 130] on div "Search stuart" at bounding box center [662, 107] width 759 height 60
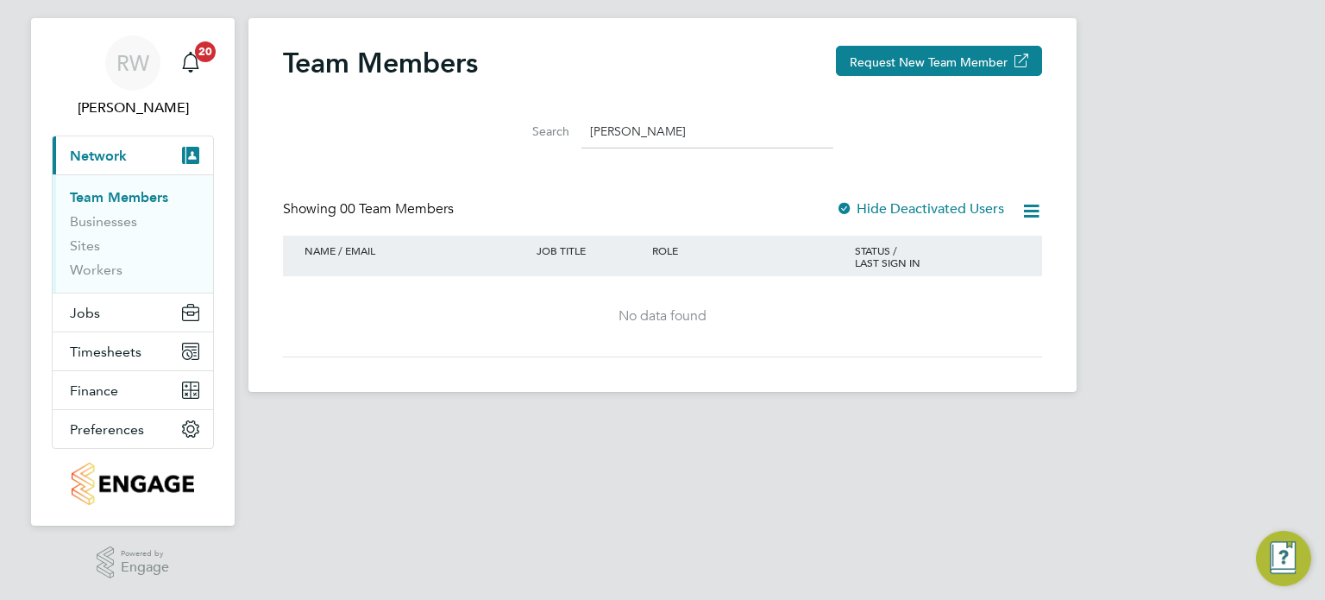
scroll to position [28, 0]
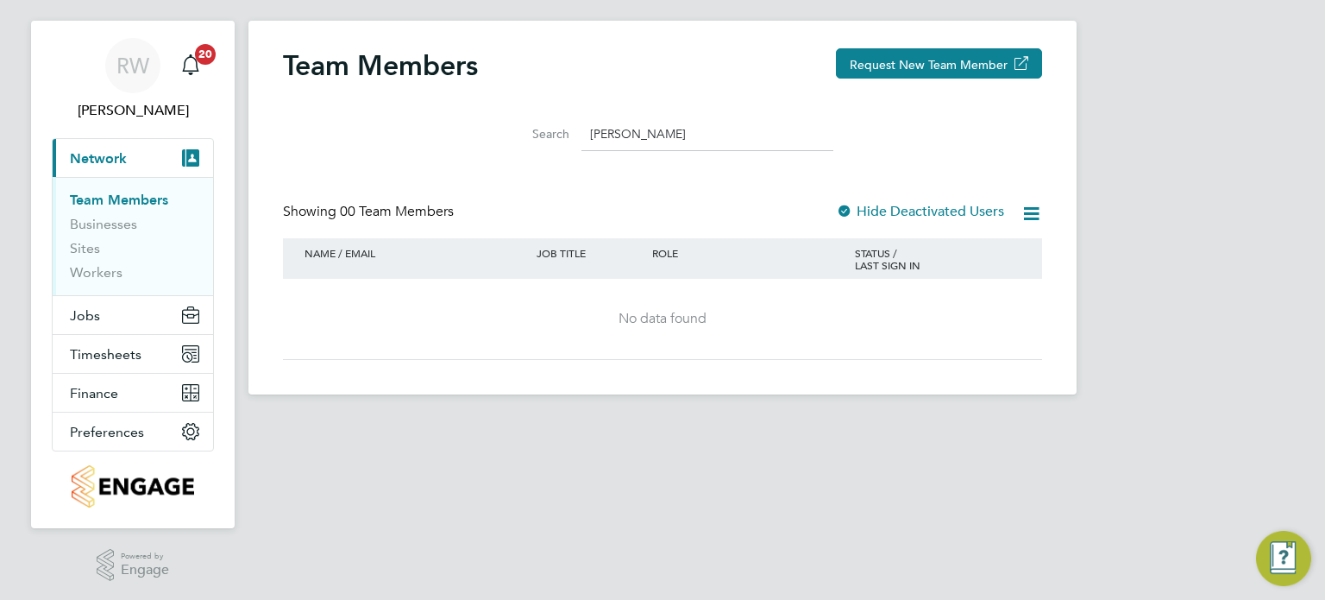
type input "whittaker"
click at [849, 211] on div at bounding box center [844, 212] width 17 height 17
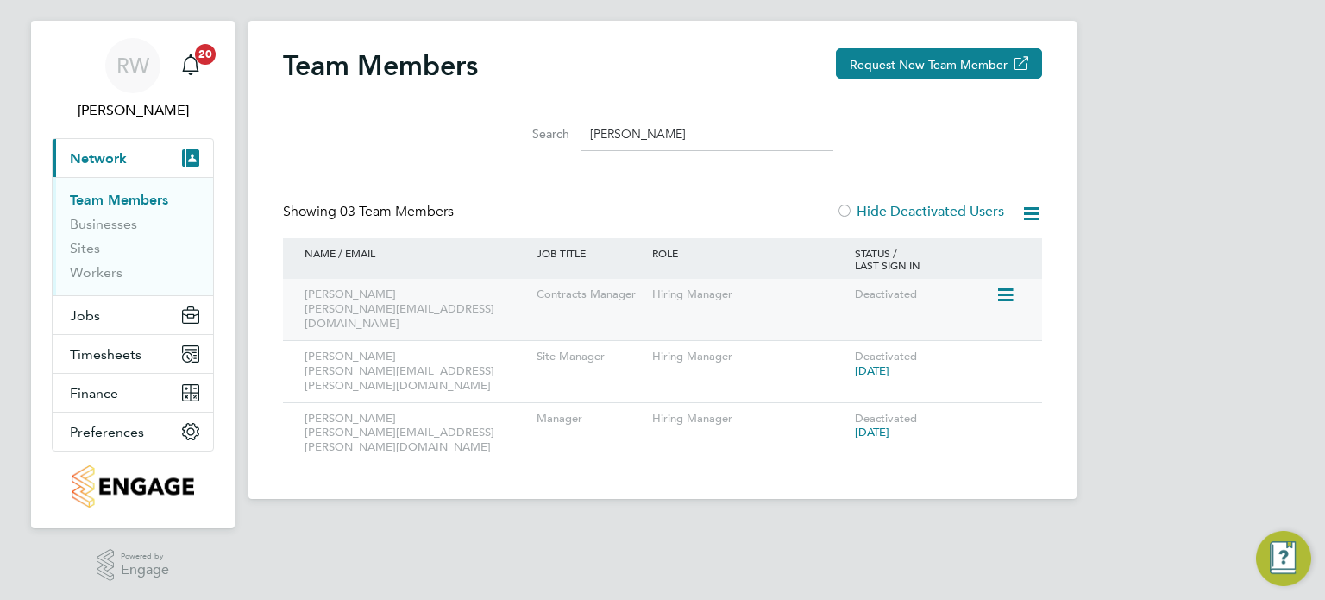
click at [1009, 292] on icon at bounding box center [1004, 295] width 17 height 21
click at [973, 330] on li "Reactivate User" at bounding box center [959, 335] width 107 height 24
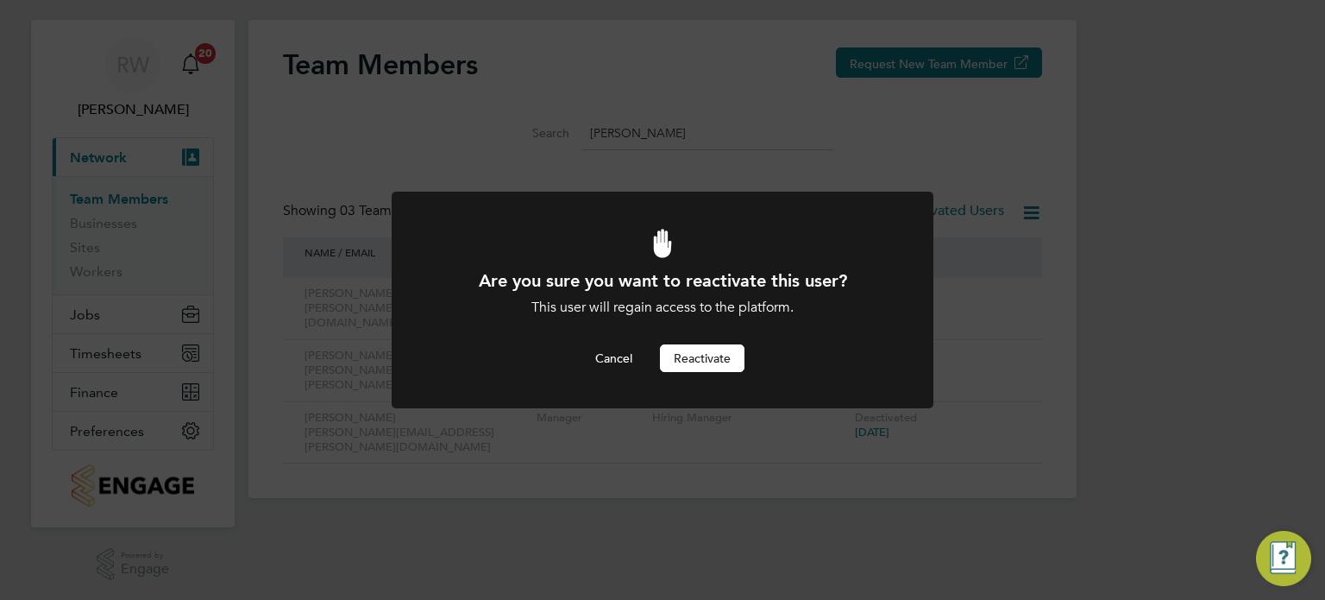
click at [715, 352] on button "Reactivate" at bounding box center [702, 358] width 85 height 28
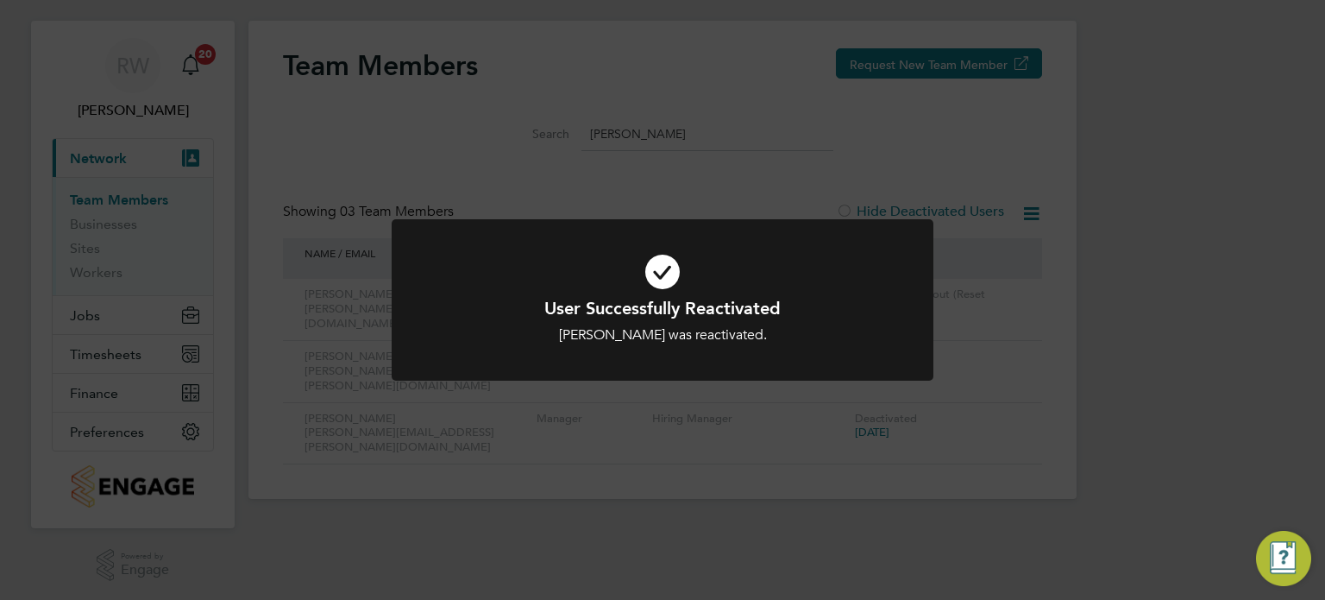
click at [728, 418] on div "User Successfully Reactivated Stuart WhittakerDNU was reactivated. Cancel Okay" at bounding box center [662, 300] width 1325 height 600
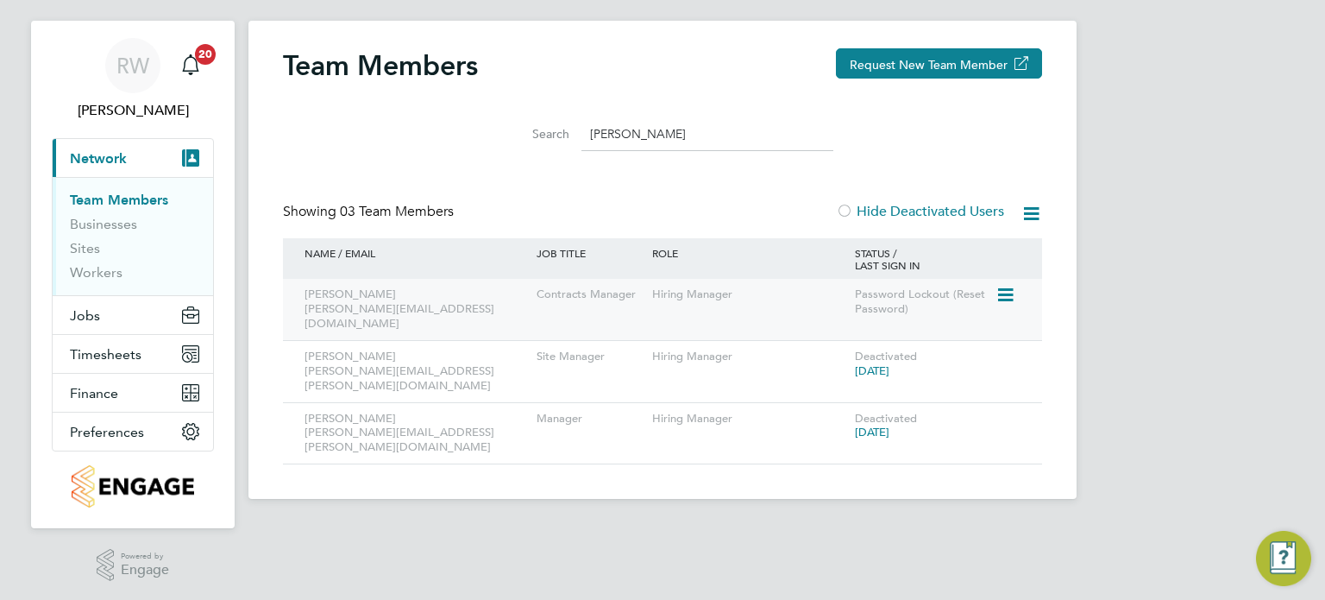
click at [1009, 296] on icon at bounding box center [1004, 295] width 17 height 21
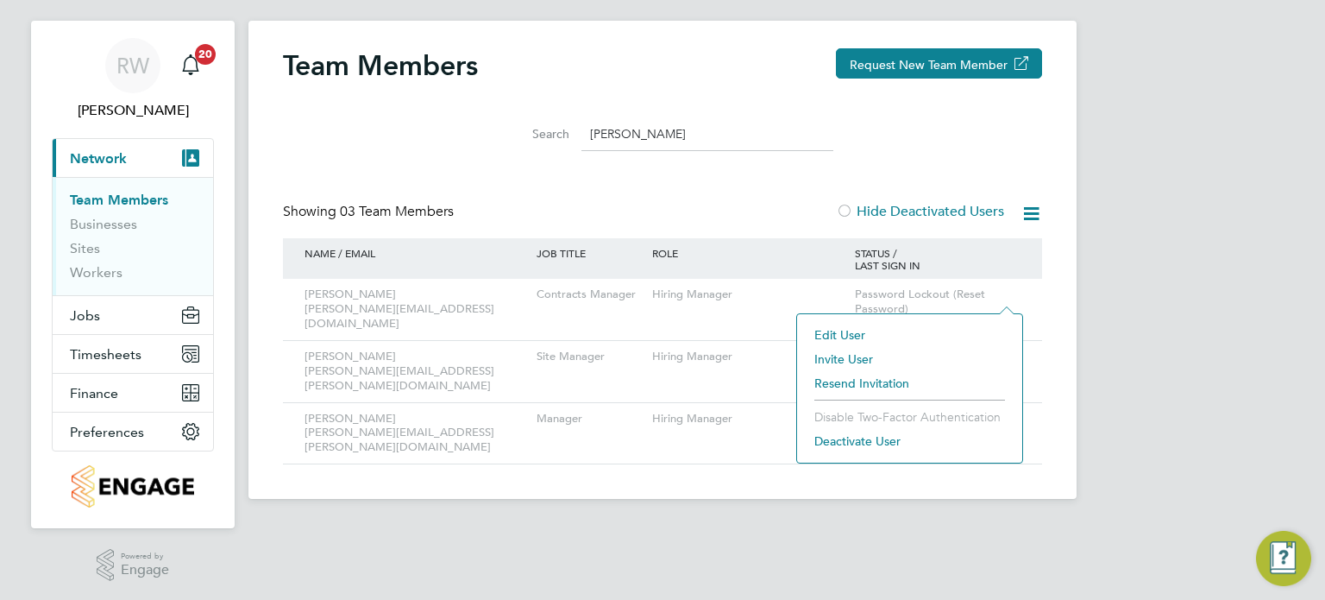
click at [866, 378] on li "Resend Invitation" at bounding box center [910, 383] width 208 height 24
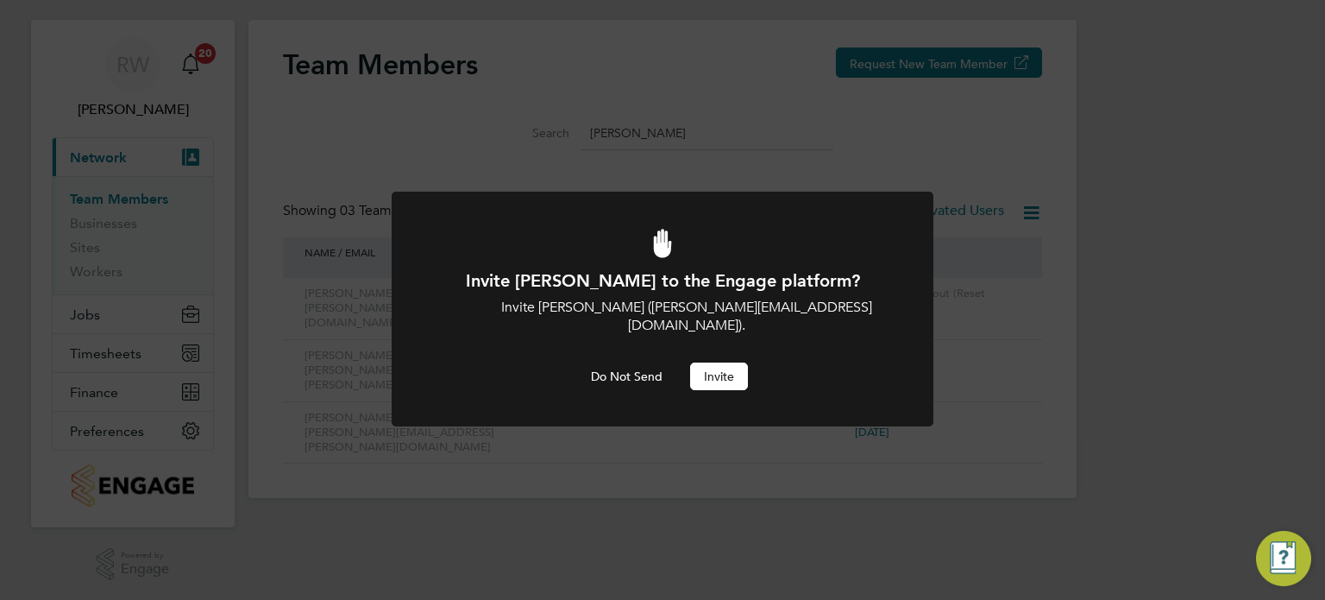
scroll to position [0, 0]
click at [725, 362] on button "Invite" at bounding box center [719, 376] width 58 height 28
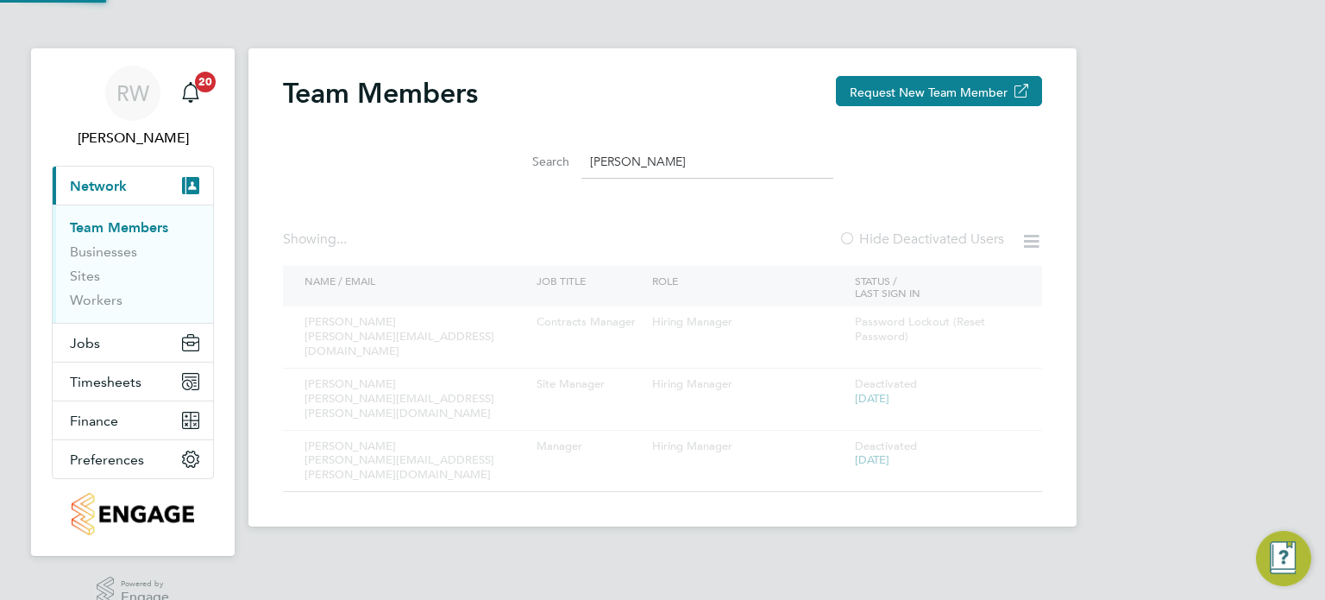
scroll to position [28, 0]
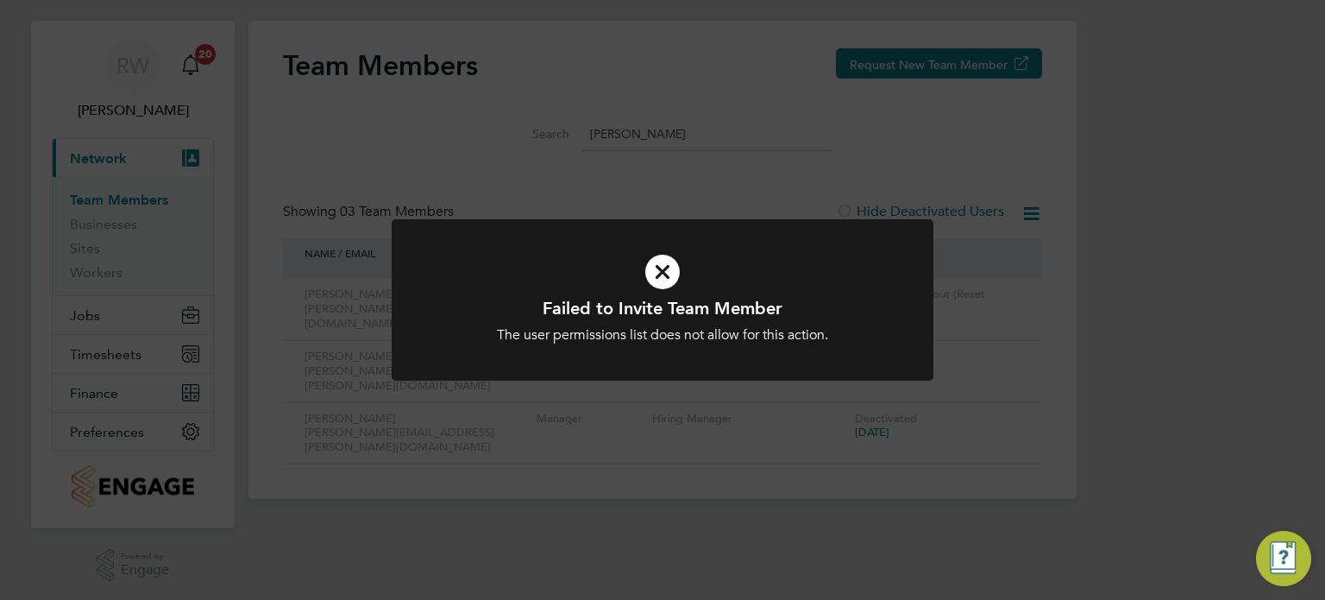
click at [676, 397] on div "Failed to Invite Team Member The user permissions list does not allow for this …" at bounding box center [663, 310] width 542 height 182
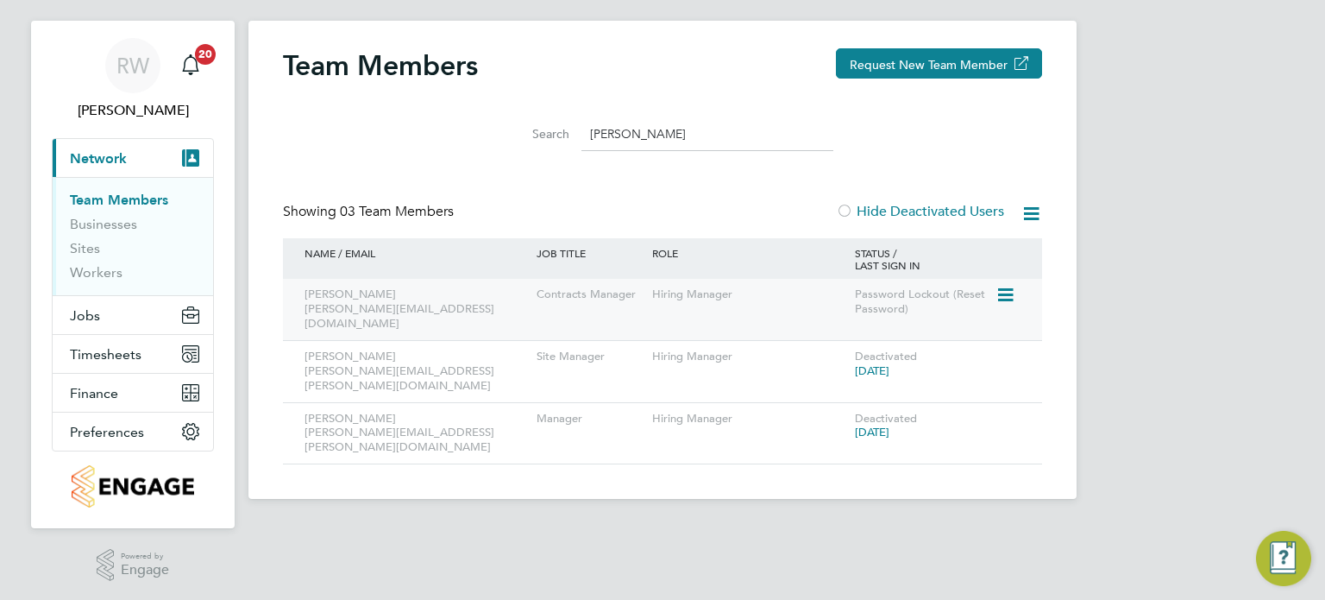
click at [997, 285] on icon at bounding box center [1004, 295] width 17 height 21
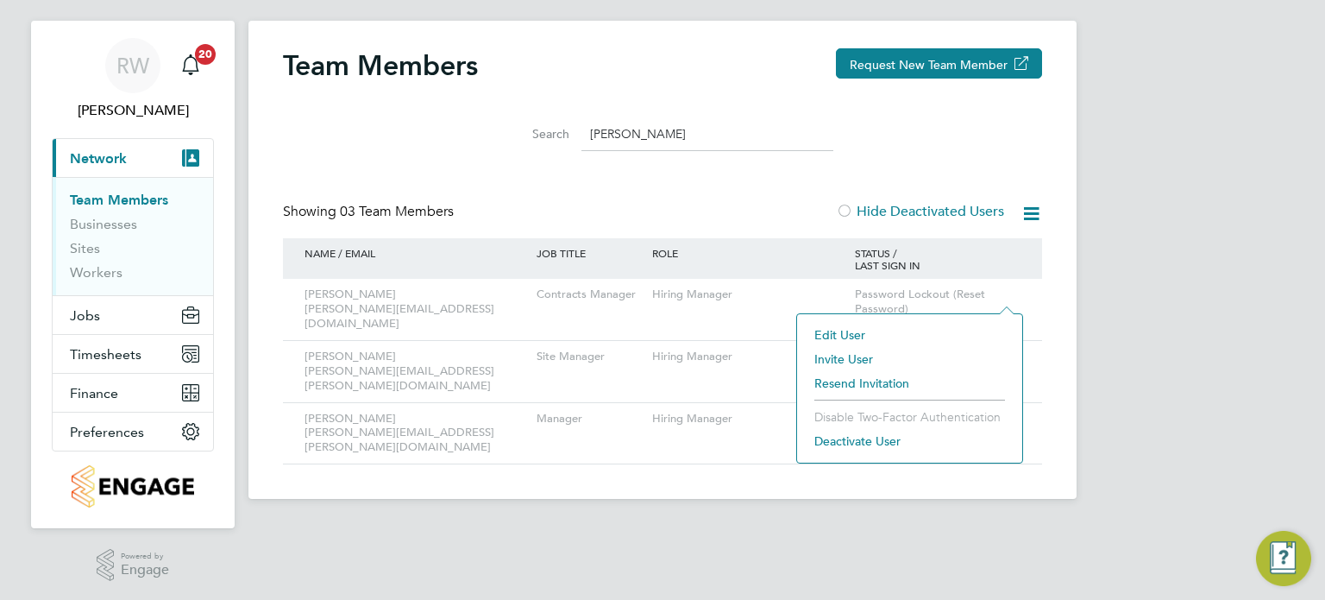
click at [868, 437] on li "Deactivate User" at bounding box center [910, 441] width 208 height 24
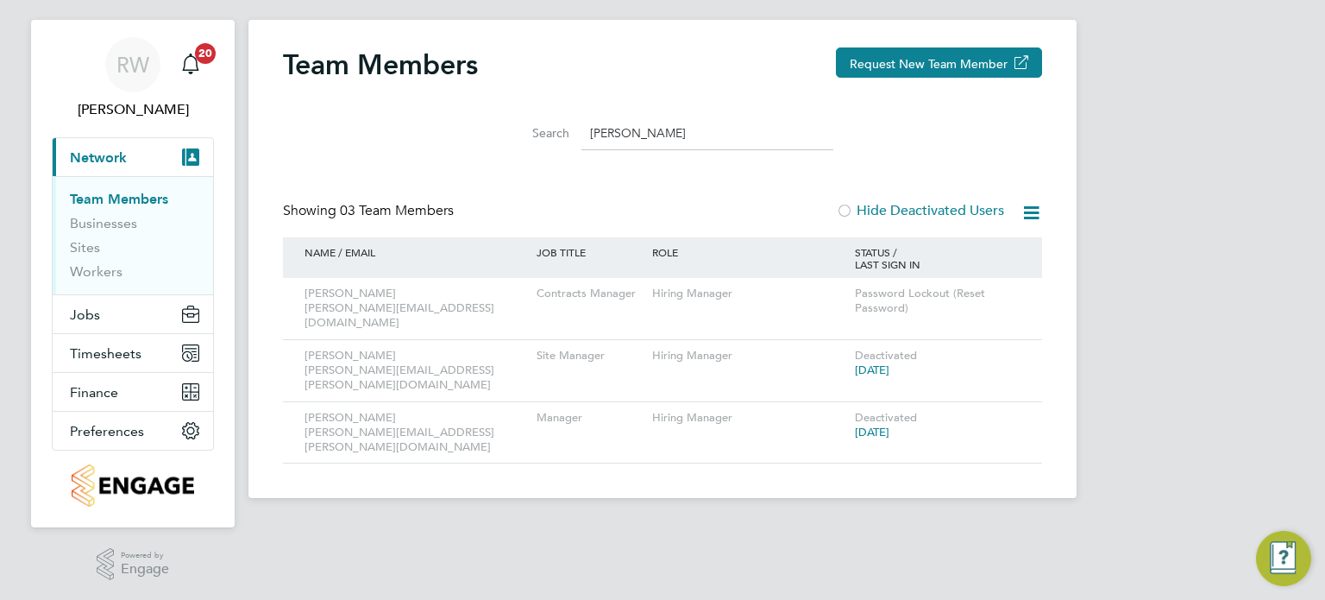
scroll to position [0, 0]
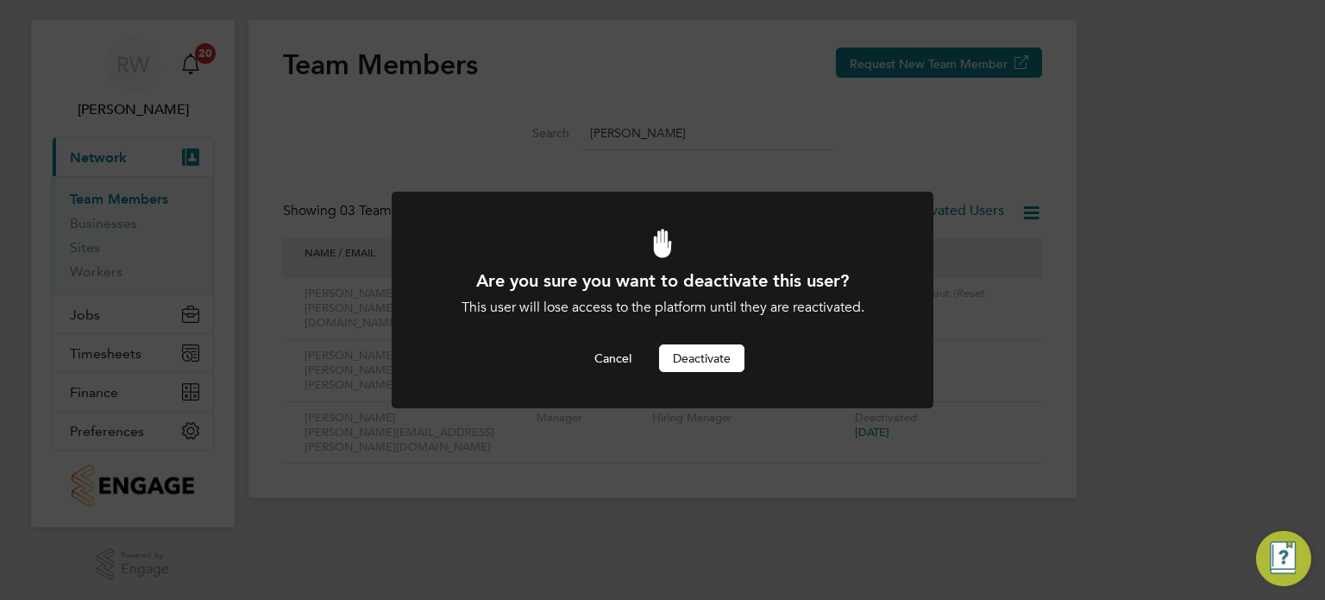
click at [718, 361] on button "Deactivate" at bounding box center [701, 358] width 85 height 28
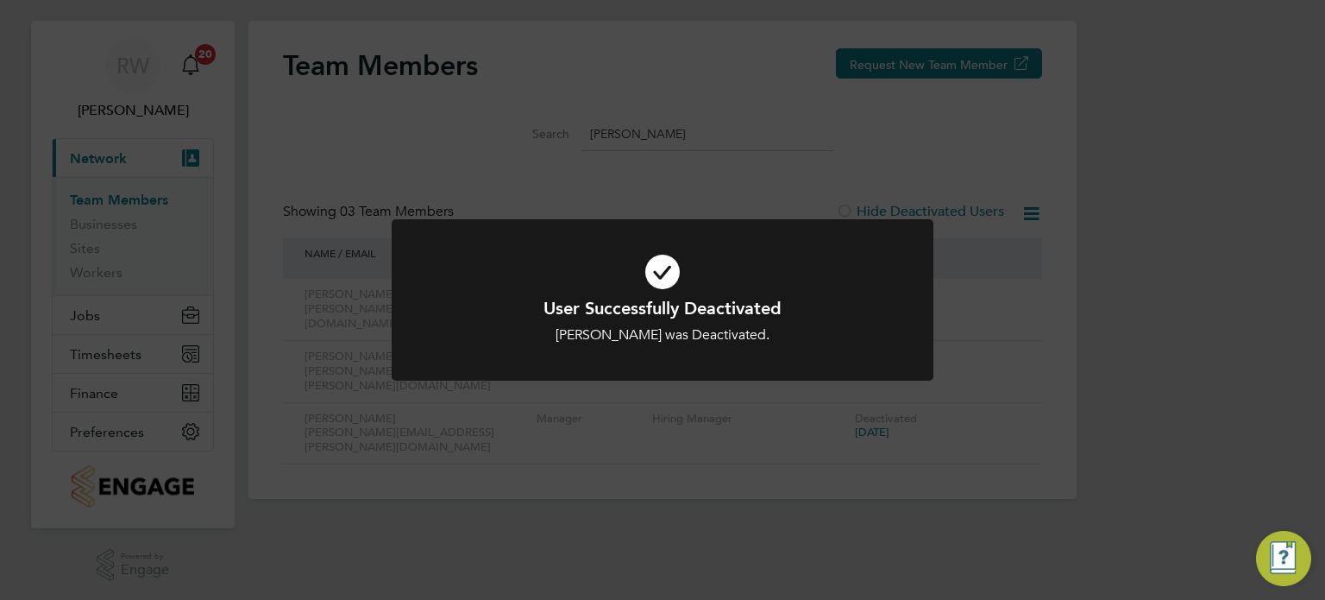
click at [406, 340] on div at bounding box center [663, 299] width 542 height 161
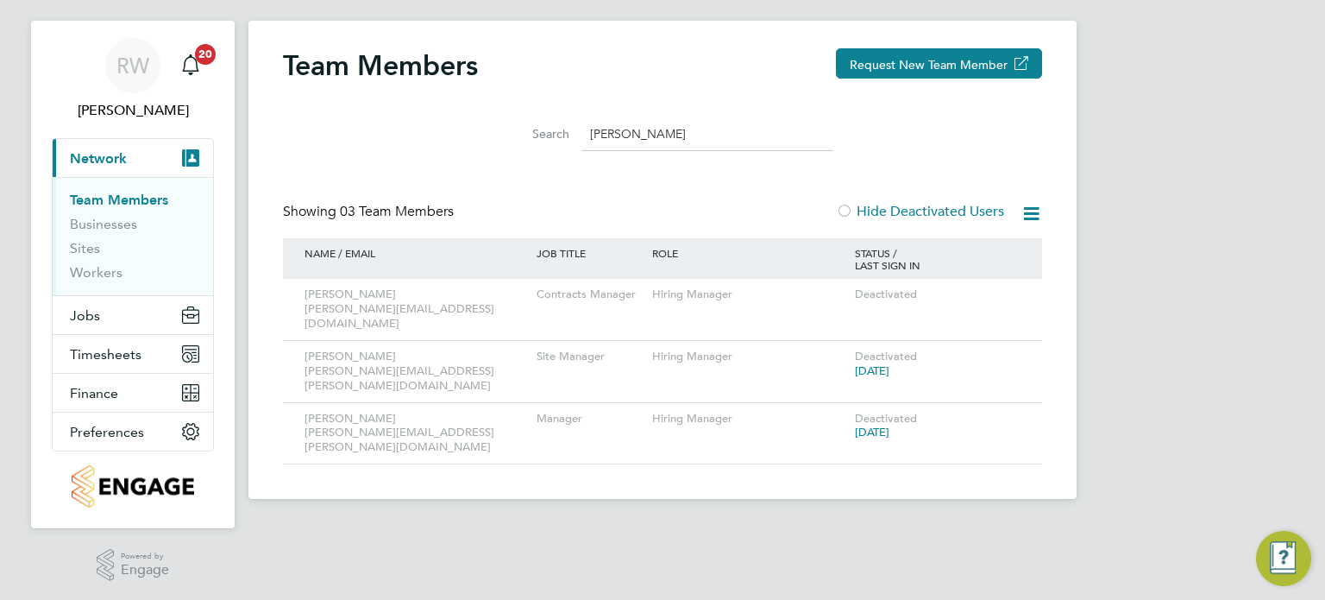
scroll to position [0, 0]
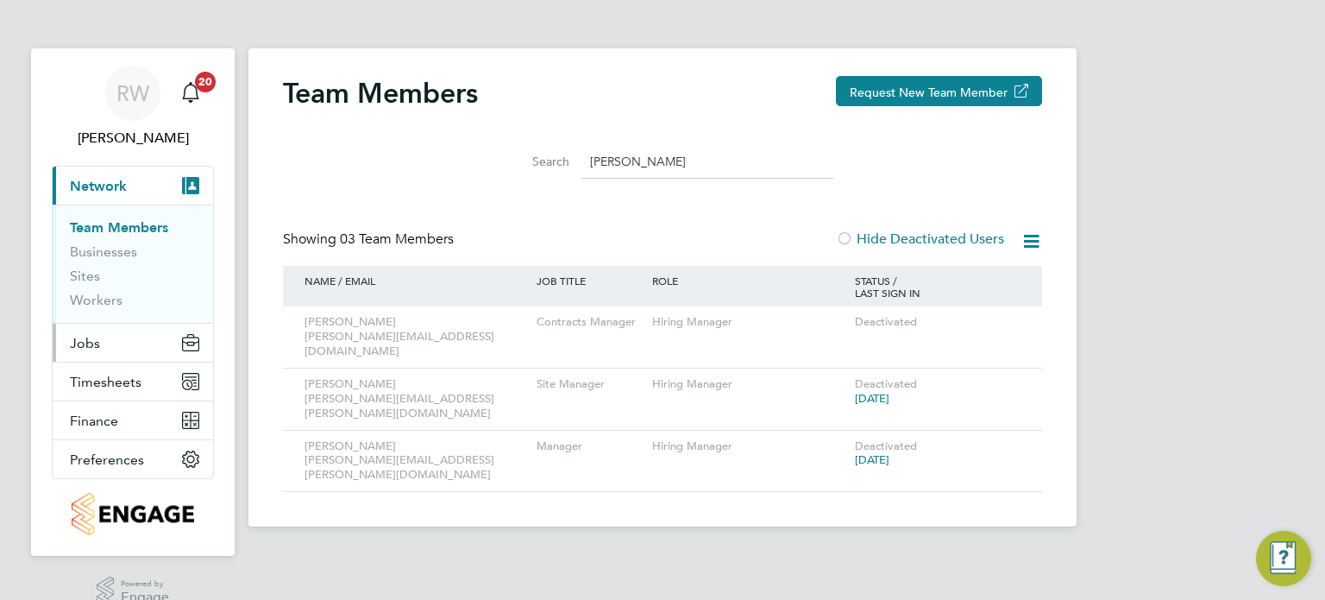
click at [91, 340] on span "Jobs" at bounding box center [85, 343] width 30 height 16
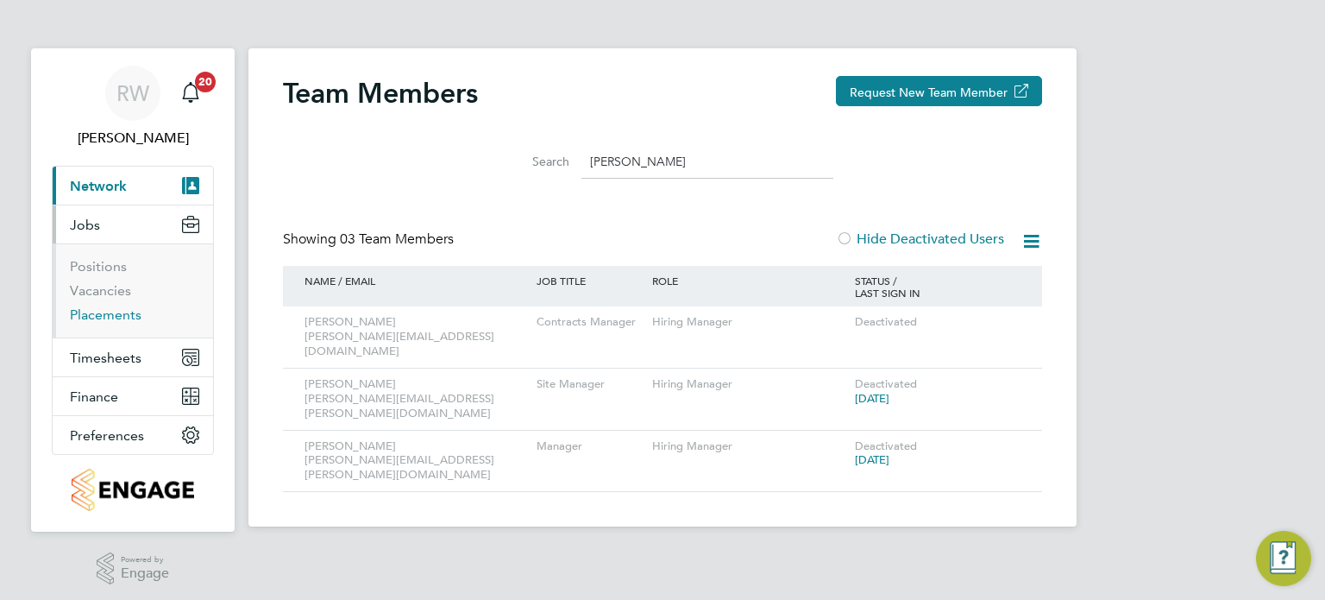
click at [103, 313] on link "Placements" at bounding box center [106, 314] width 72 height 16
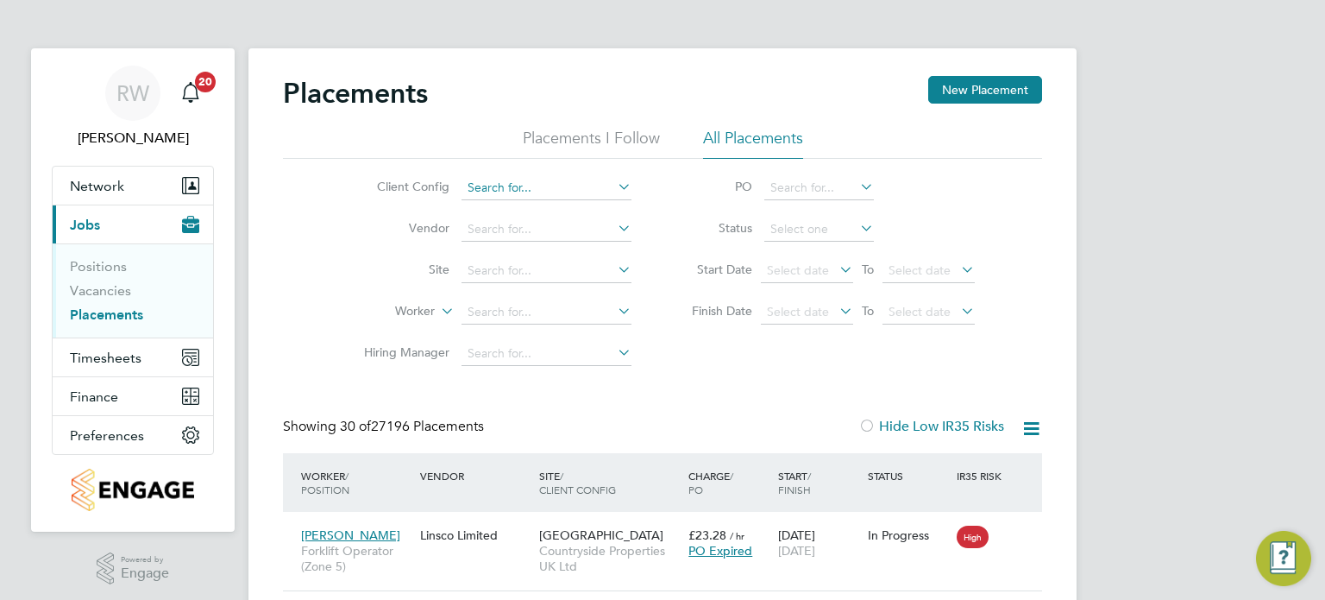
click at [535, 188] on input at bounding box center [547, 188] width 170 height 24
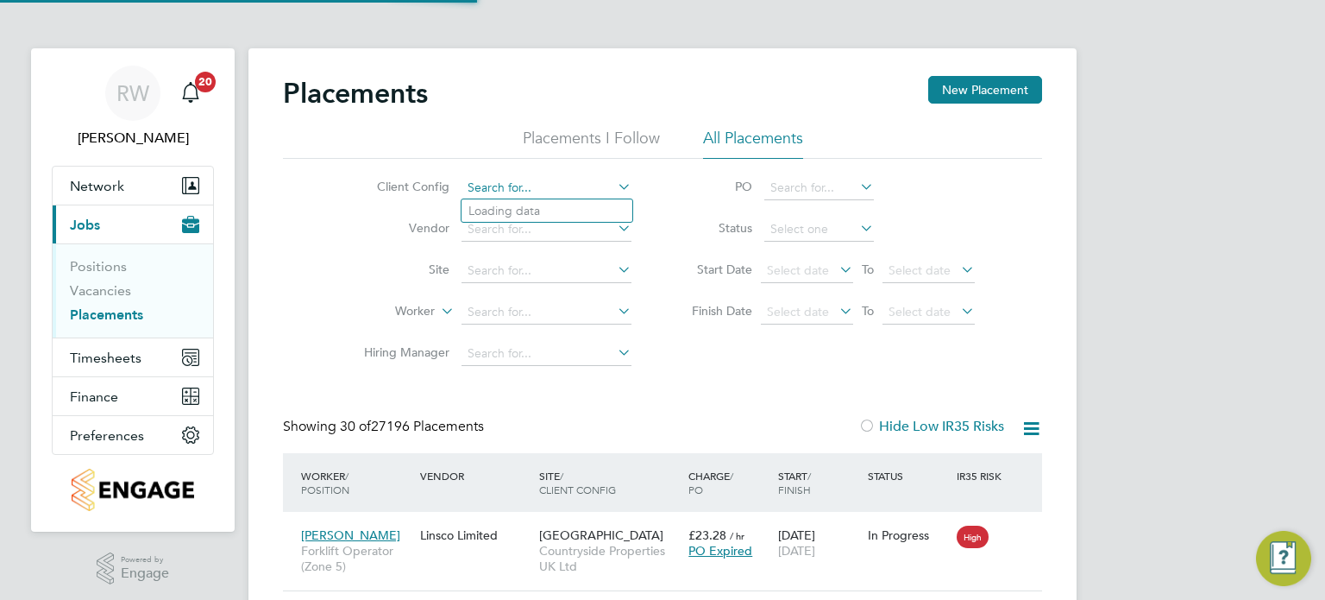
scroll to position [65, 150]
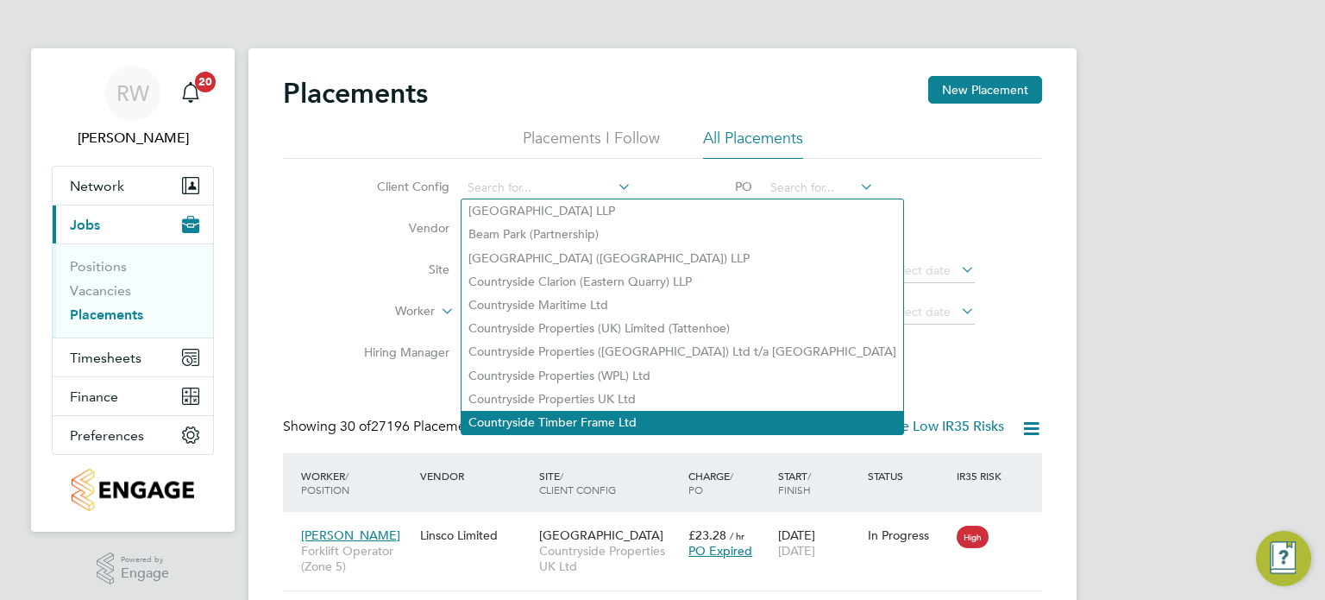
click at [593, 418] on li "Countryside Timber Frame Ltd" at bounding box center [683, 422] width 442 height 23
type input "Countryside Timber Frame Ltd"
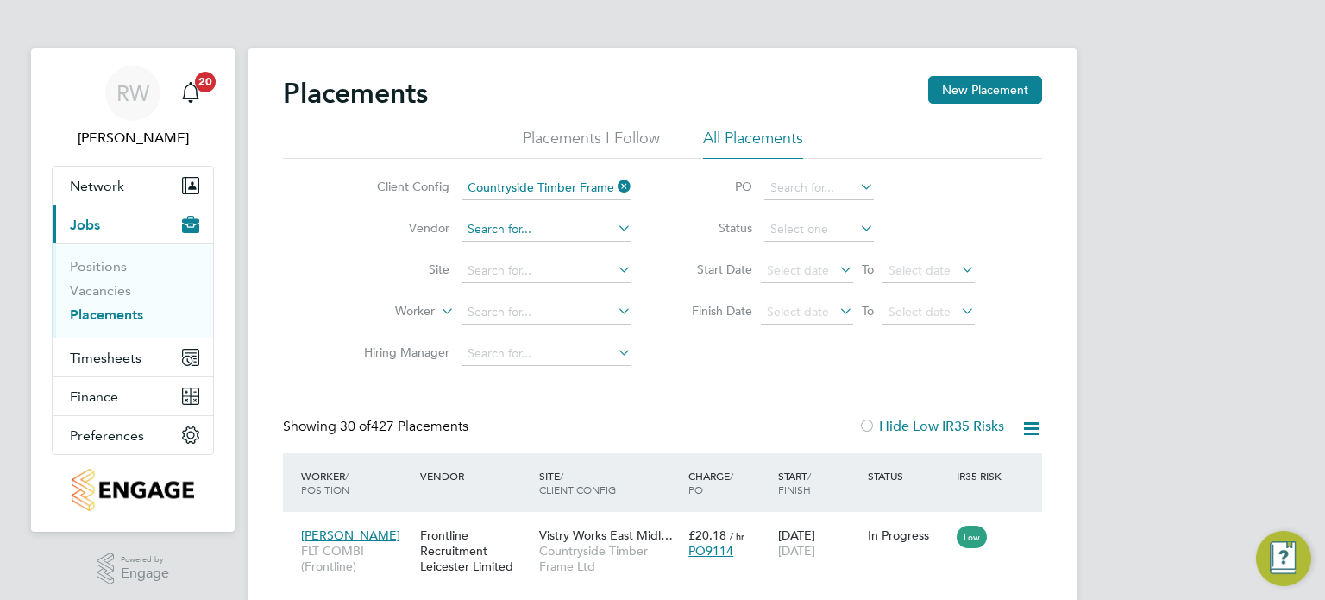
click at [511, 227] on input at bounding box center [547, 229] width 170 height 24
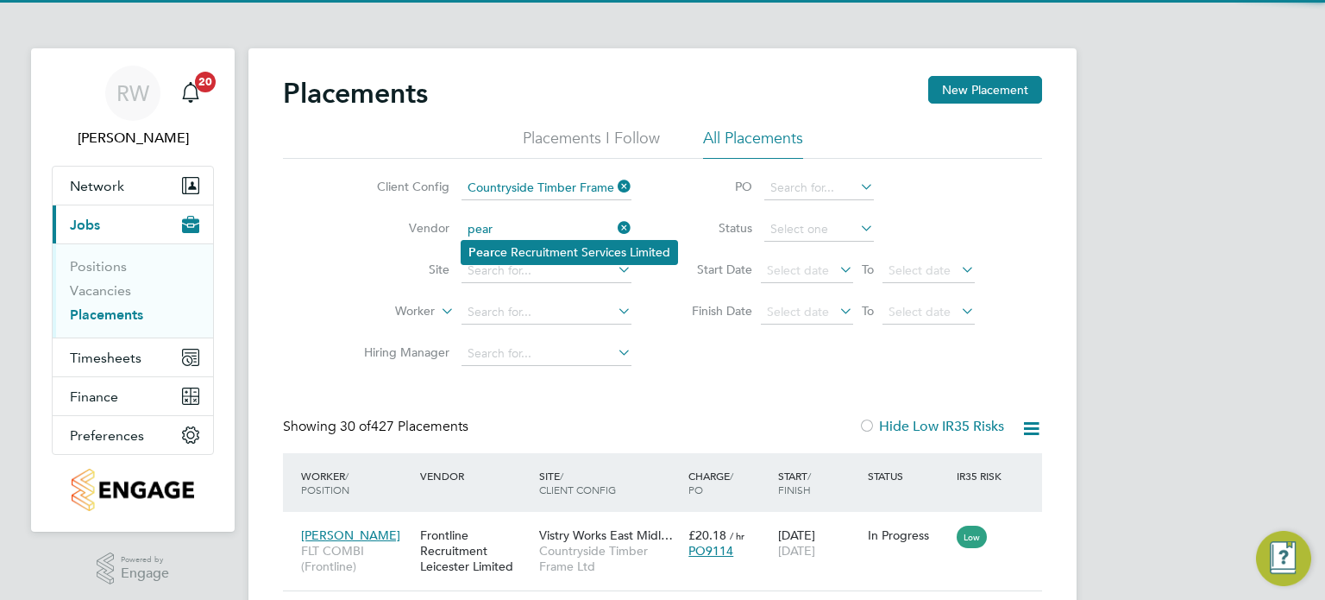
click at [516, 243] on li "Pear ce Recruitment Services Limited" at bounding box center [570, 252] width 216 height 23
type input "Pearce Recruitment Services Limited"
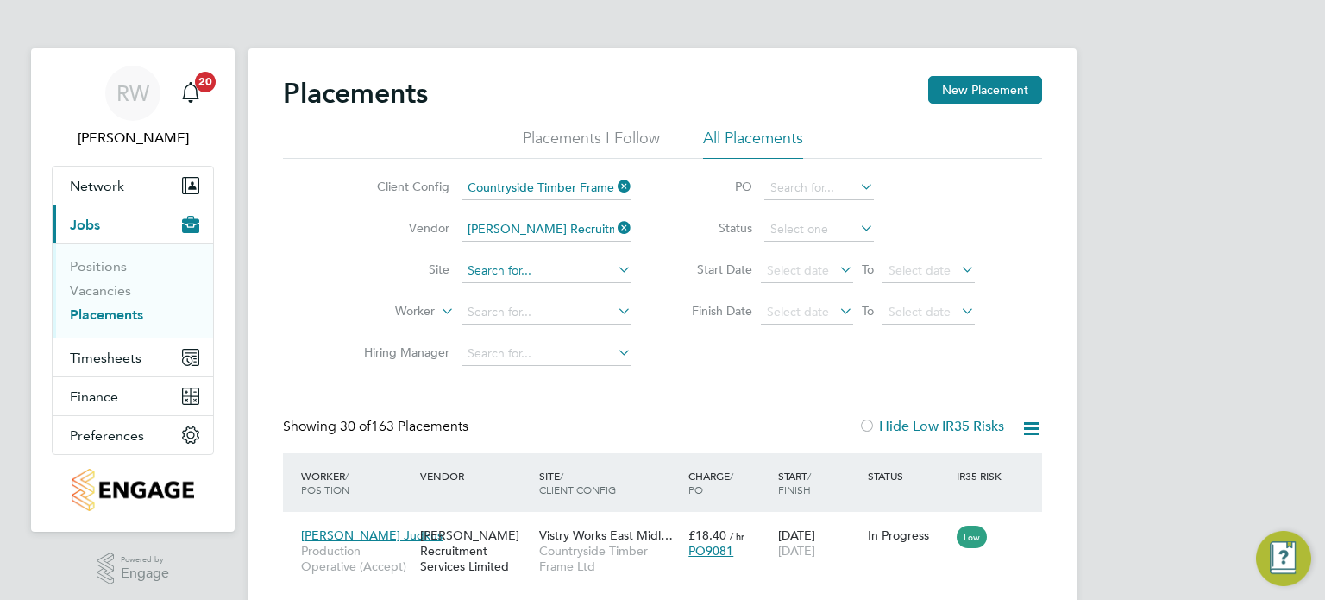
click at [513, 271] on input at bounding box center [547, 271] width 170 height 24
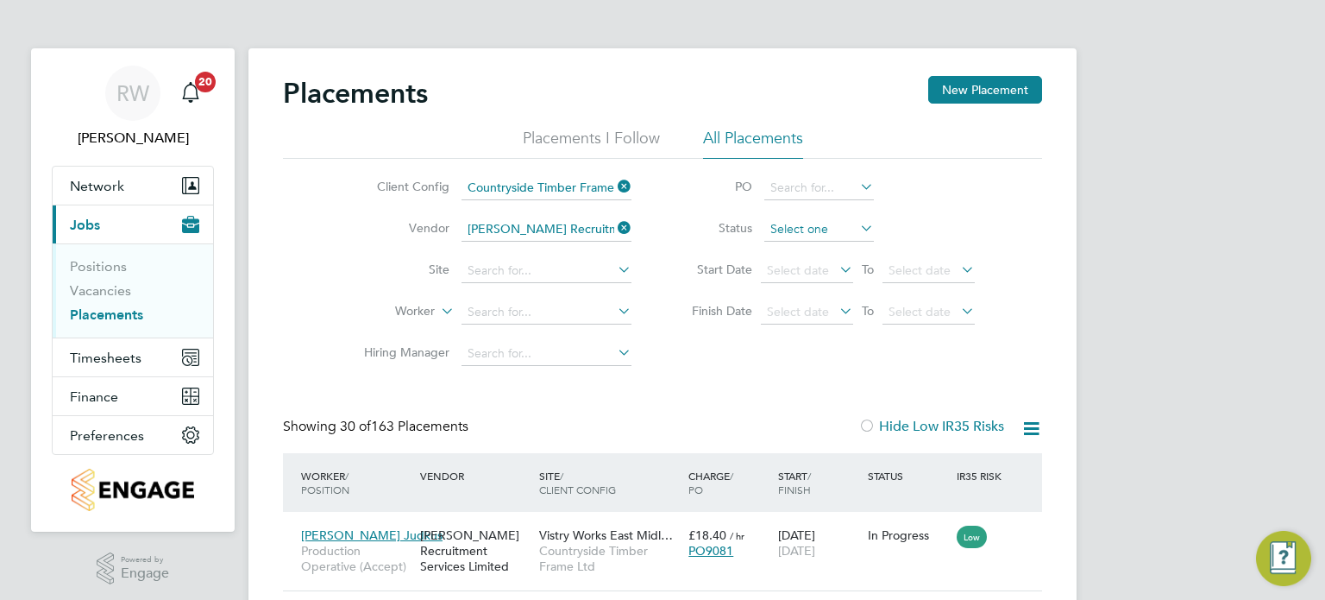
click at [790, 223] on input at bounding box center [819, 229] width 110 height 24
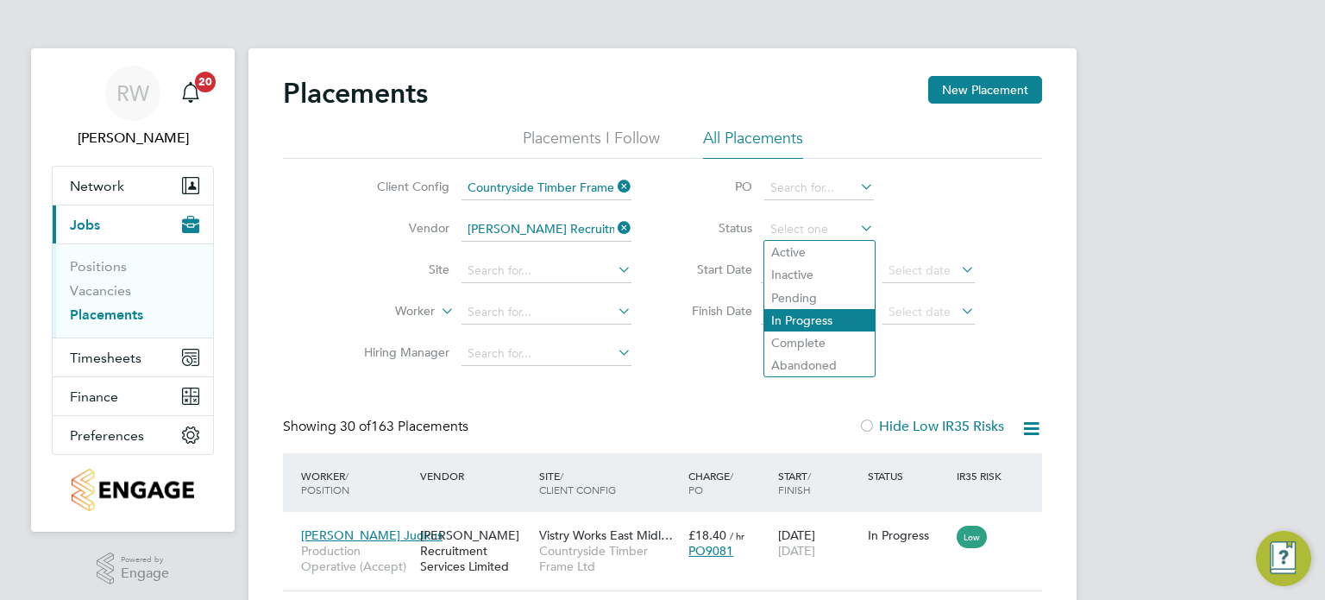
click at [809, 320] on li "In Progress" at bounding box center [819, 320] width 110 height 22
type input "In Progress"
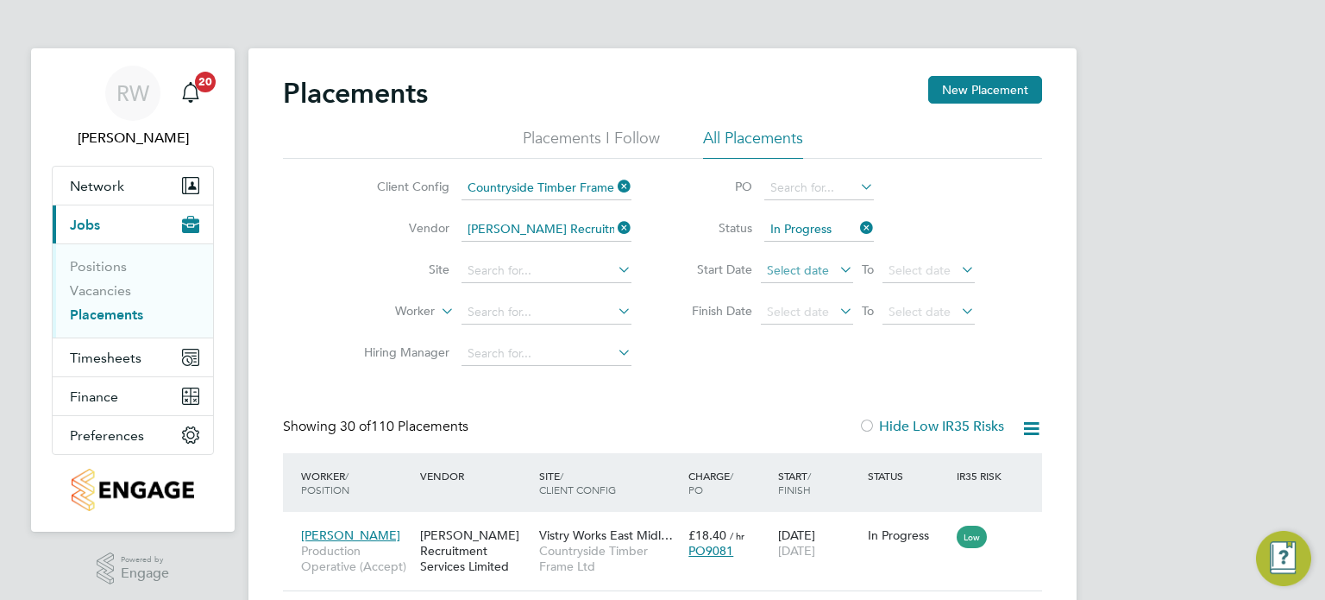
click at [783, 268] on span "Select date" at bounding box center [798, 270] width 62 height 16
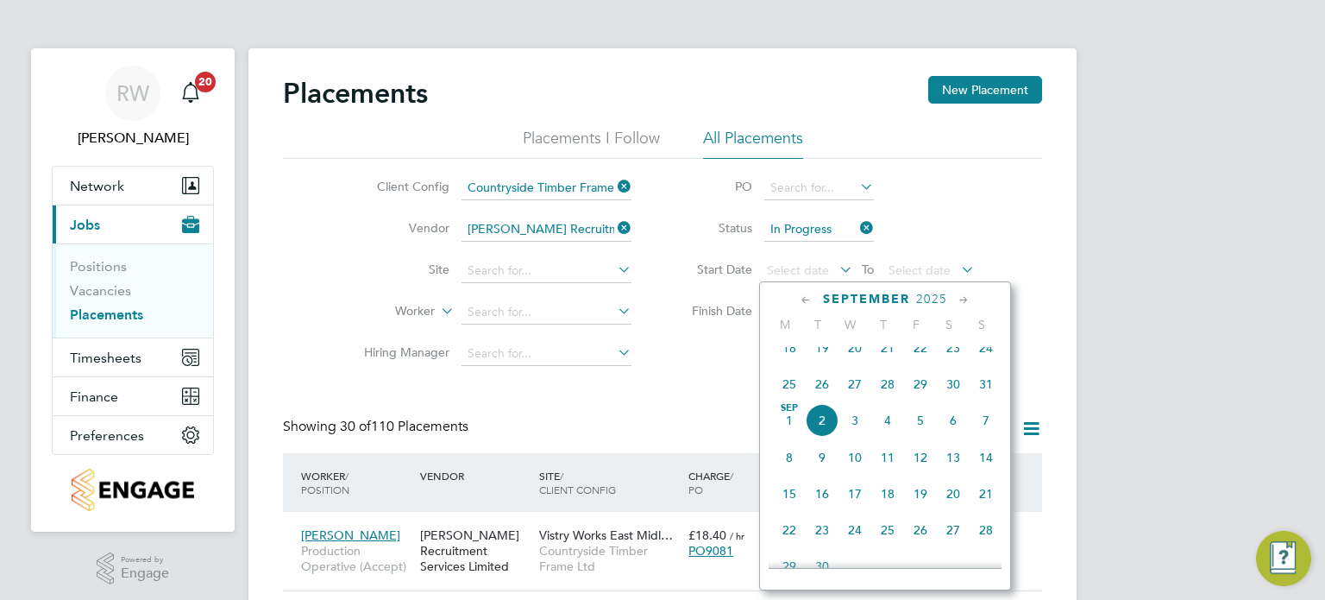
click at [790, 412] on span "Sep" at bounding box center [789, 408] width 33 height 9
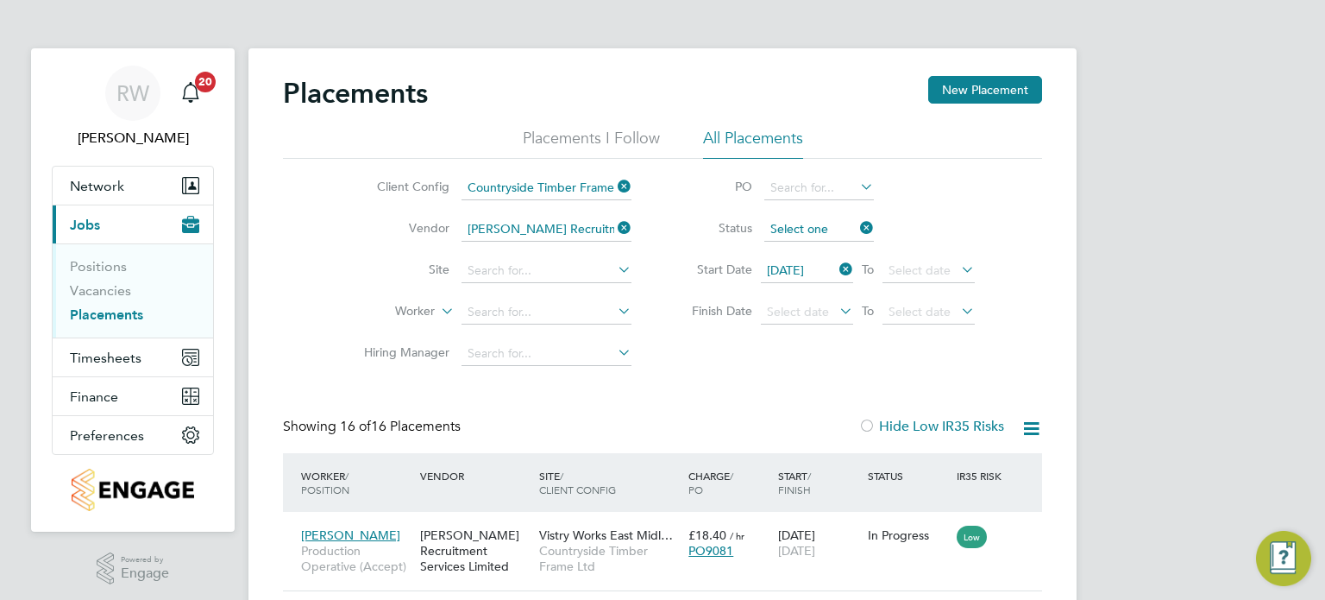
click at [846, 226] on input at bounding box center [819, 229] width 110 height 24
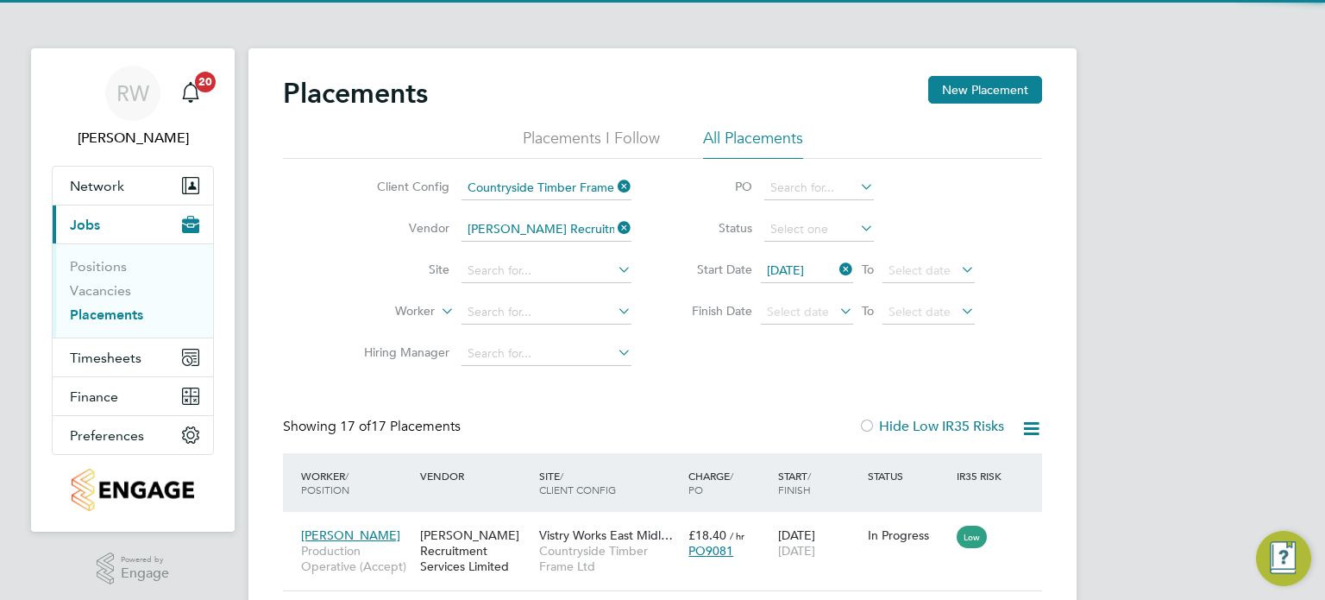
click at [816, 250] on li "Active" at bounding box center [819, 252] width 110 height 22
type input "Active"
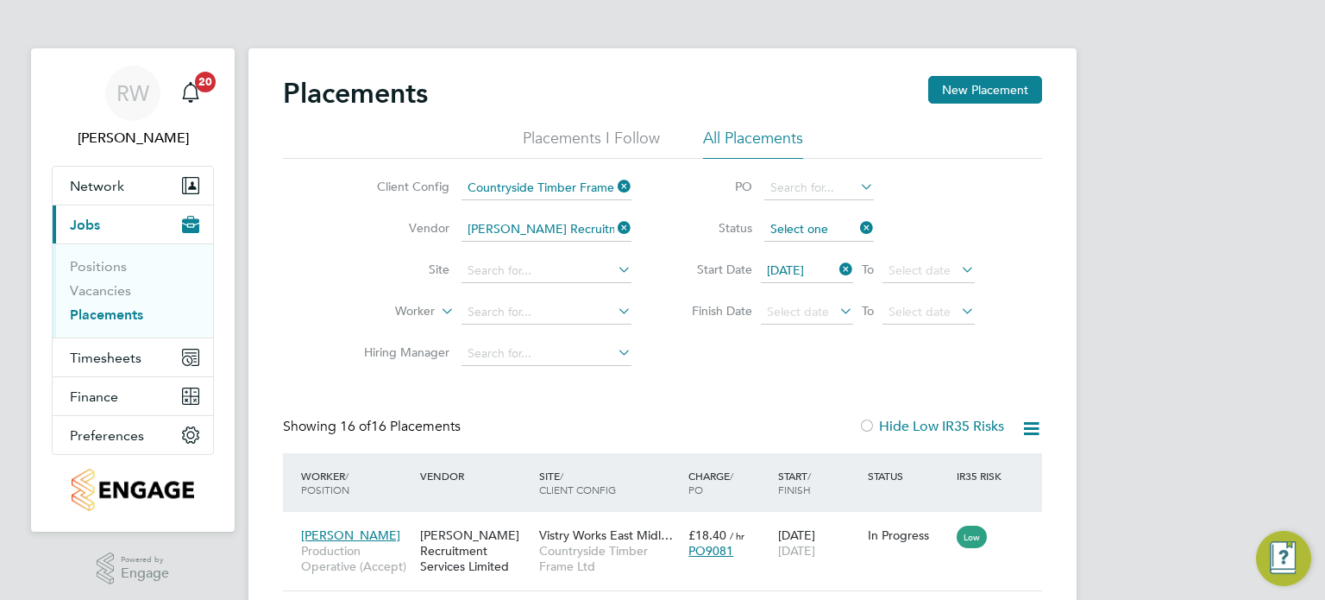
click at [822, 230] on input at bounding box center [819, 229] width 110 height 24
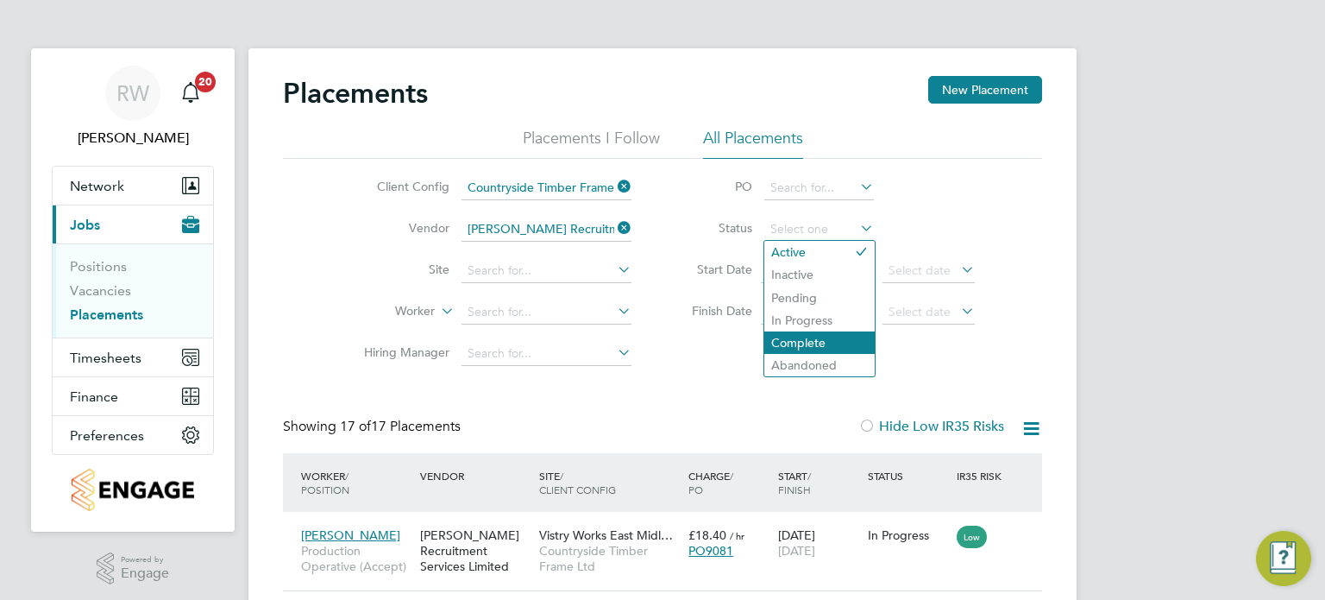
click at [821, 336] on li "Complete" at bounding box center [819, 342] width 110 height 22
type input "Complete"
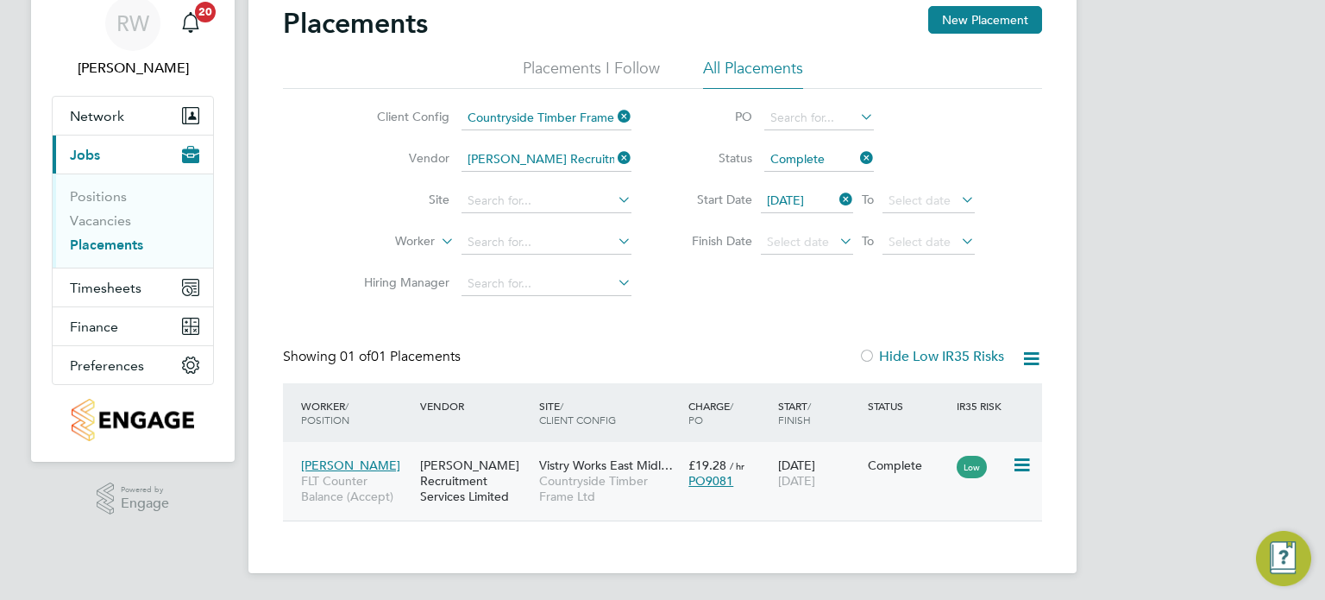
click at [534, 483] on div "Pearce Recruitment Services Limited" at bounding box center [475, 481] width 119 height 65
click at [594, 480] on span "Countryside Timber Frame Ltd" at bounding box center [609, 488] width 141 height 31
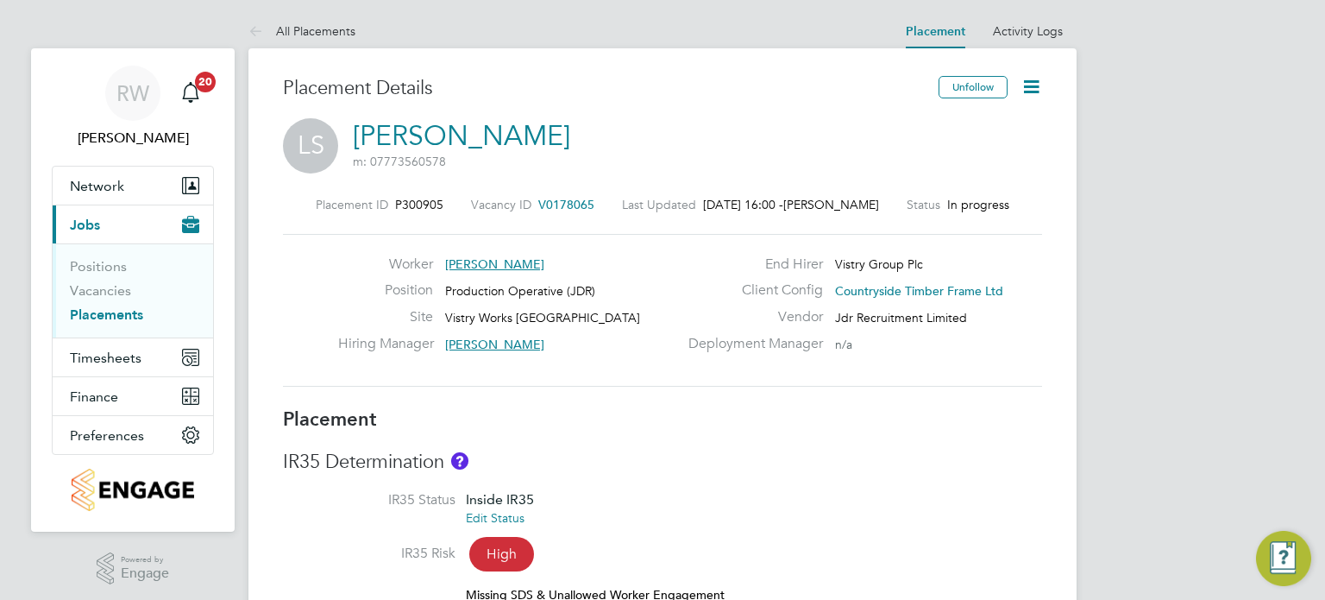
click at [562, 198] on span "V0178065" at bounding box center [566, 205] width 56 height 16
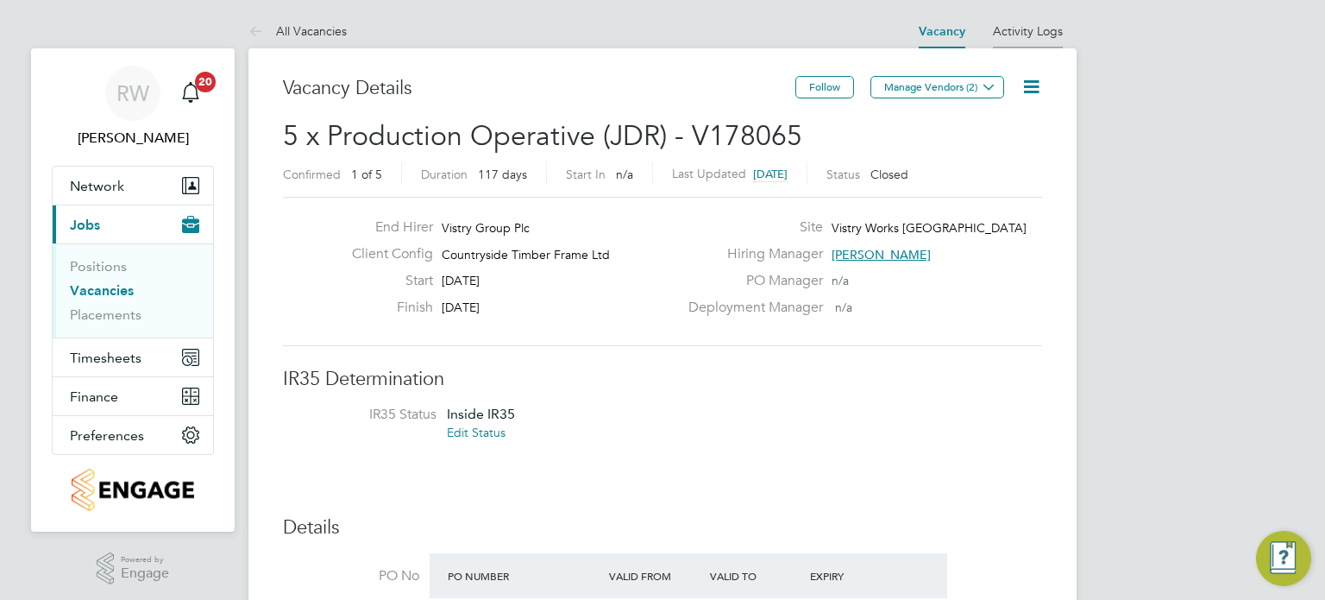
click at [1032, 25] on link "Activity Logs" at bounding box center [1028, 31] width 70 height 16
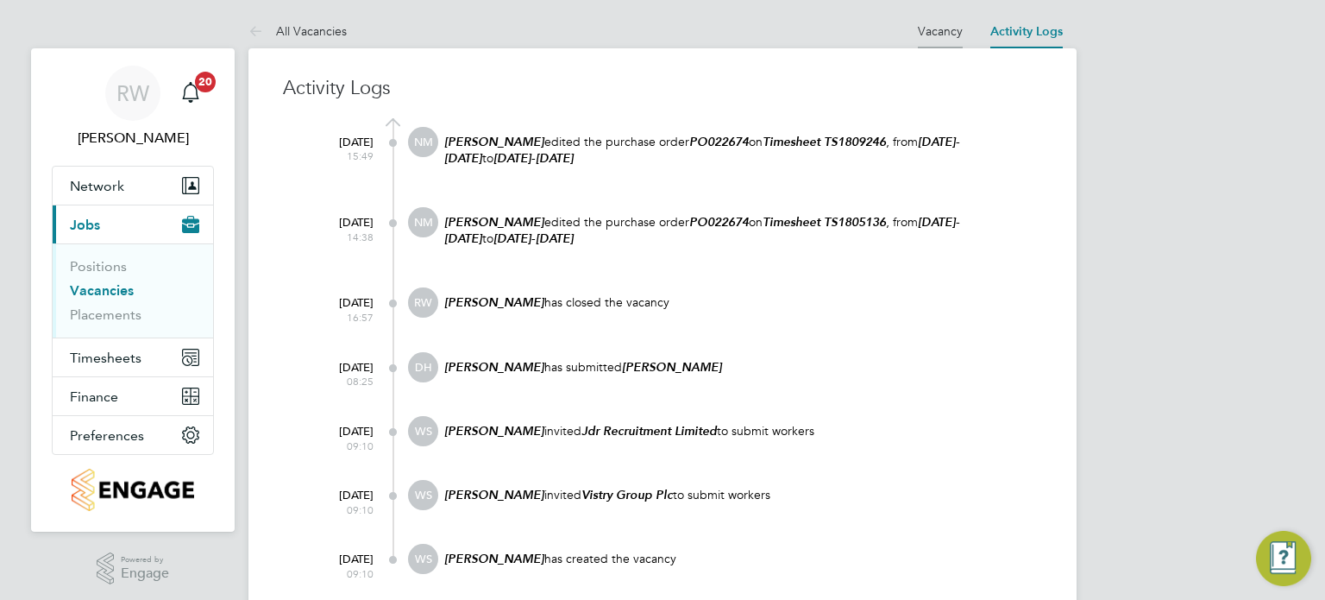
click at [928, 36] on link "Vacancy" at bounding box center [940, 31] width 45 height 16
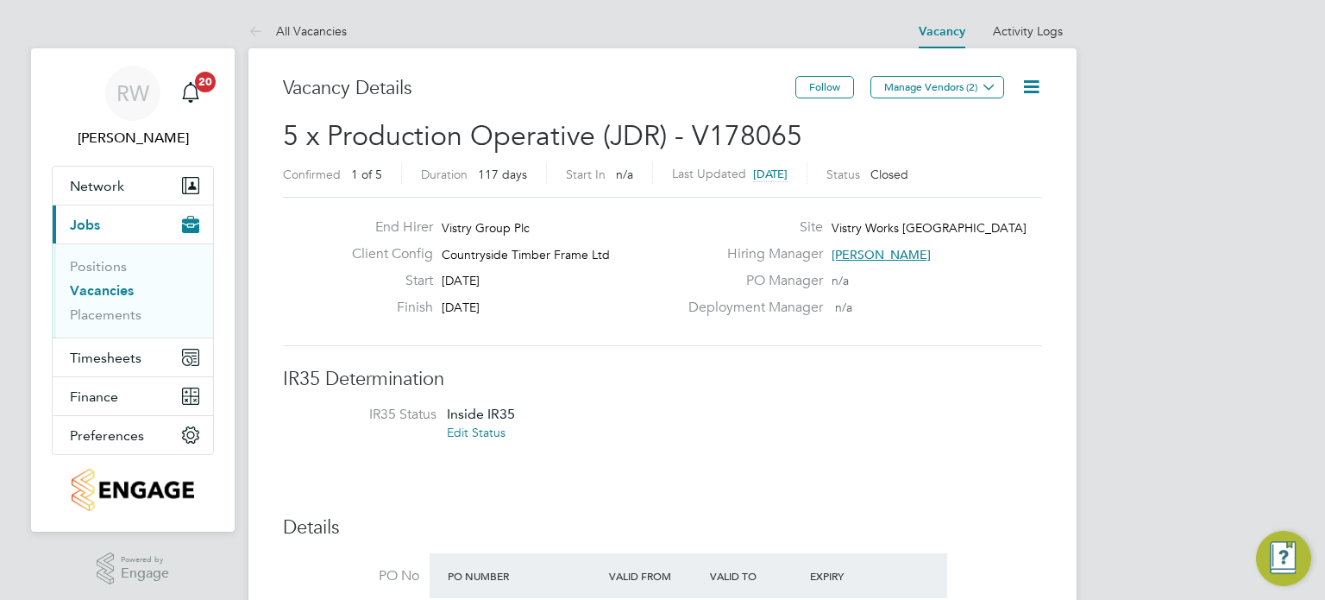
click at [1034, 90] on icon at bounding box center [1032, 87] width 22 height 22
click at [1015, 153] on li "Update Status" at bounding box center [990, 152] width 100 height 24
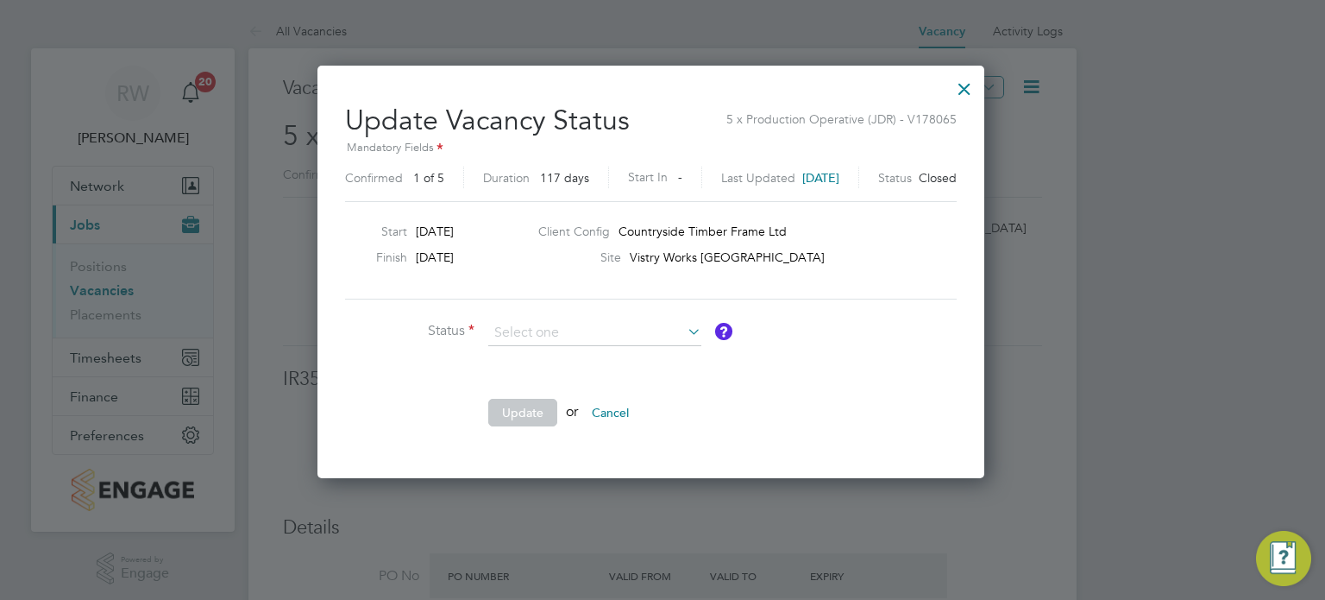
click at [979, 83] on div at bounding box center [964, 84] width 31 height 31
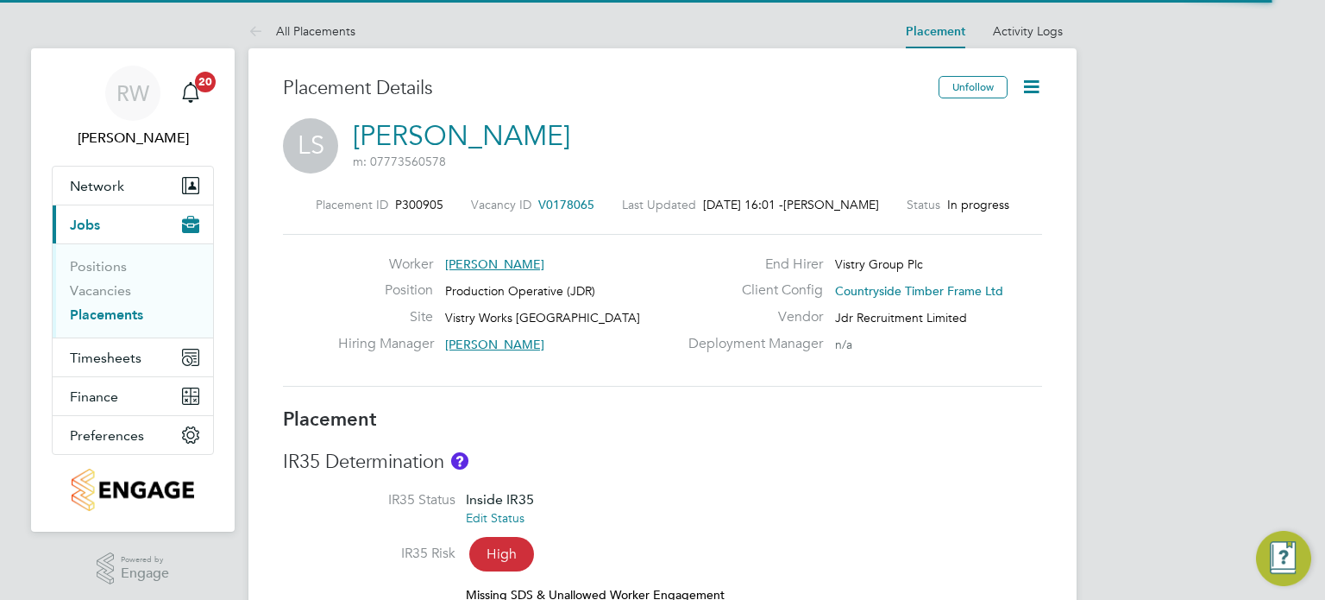
click at [1023, 88] on icon at bounding box center [1032, 87] width 22 height 22
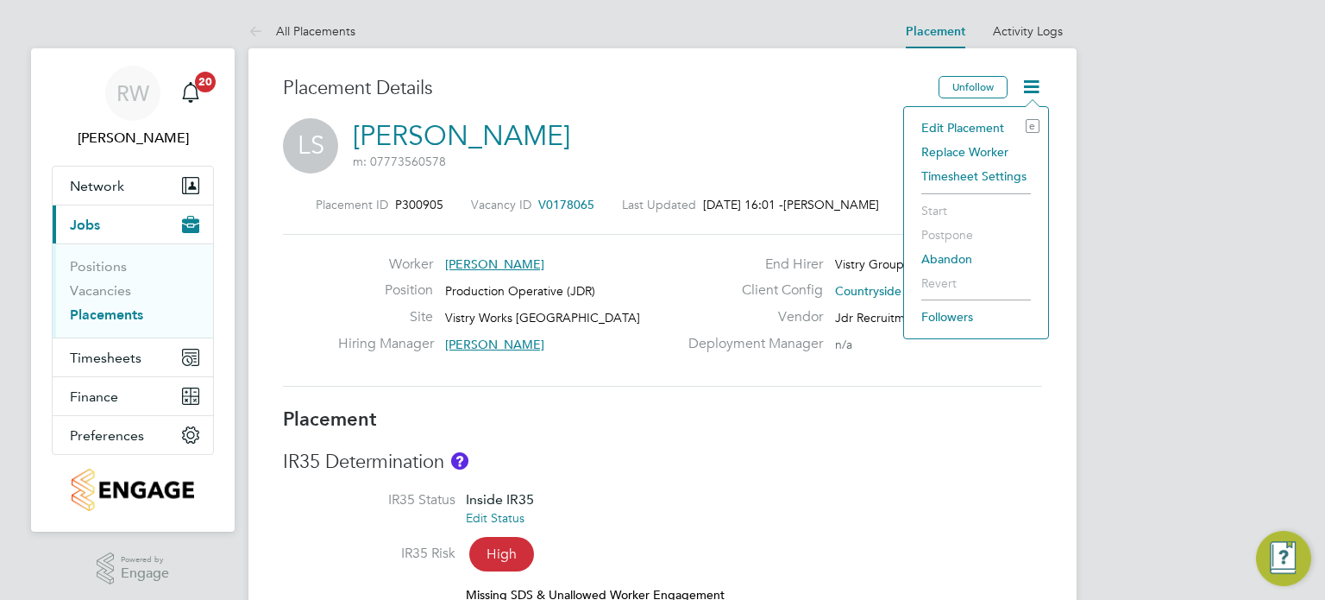
click at [965, 131] on li "Edit Placement e" at bounding box center [976, 128] width 127 height 24
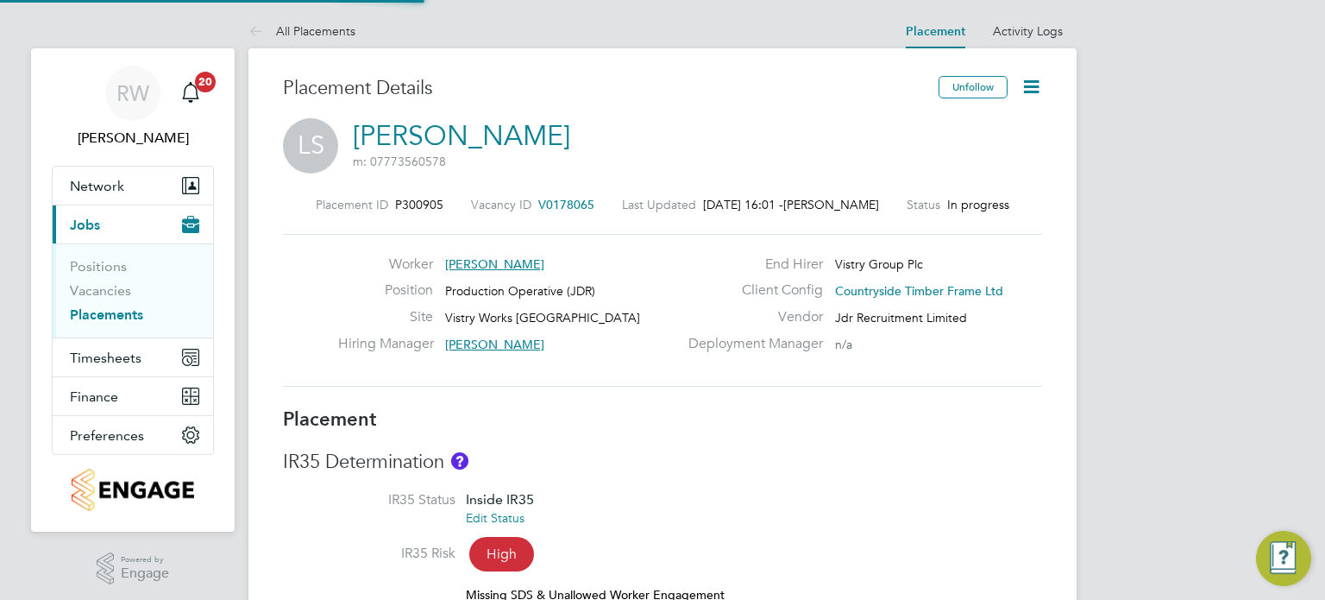
type input "James Davies"
type input "Naomi Mutter"
type input "04 Aug 2025"
type input "28 Nov 2025"
type input "08:00"
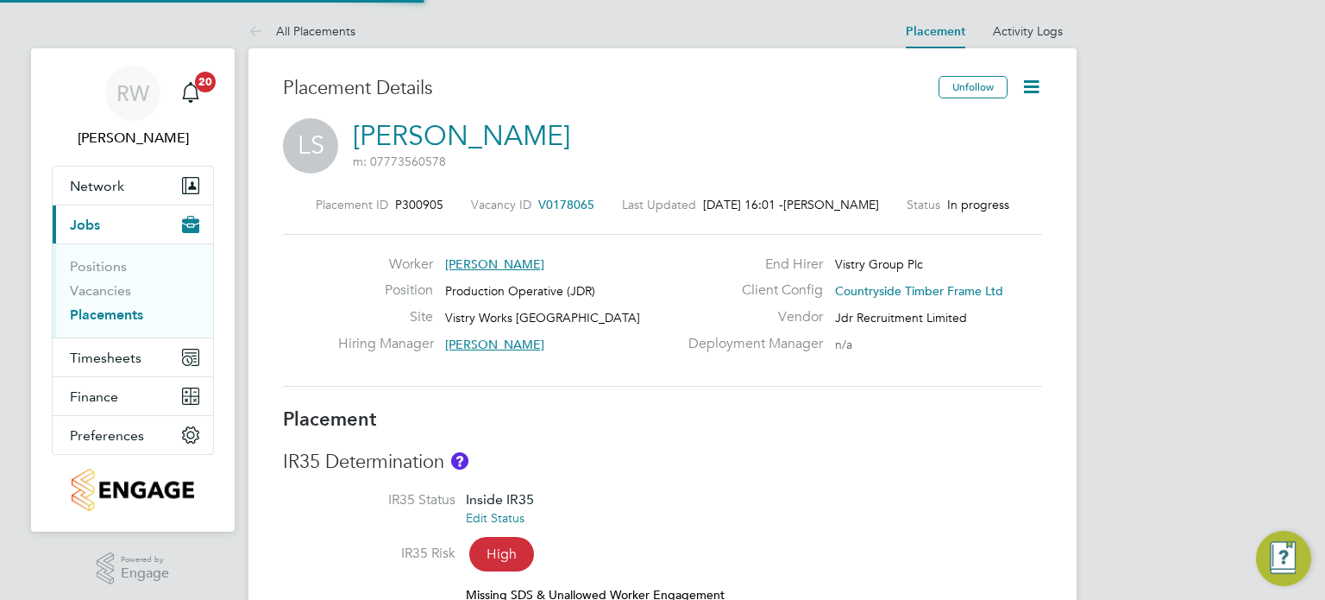
type input "18:00"
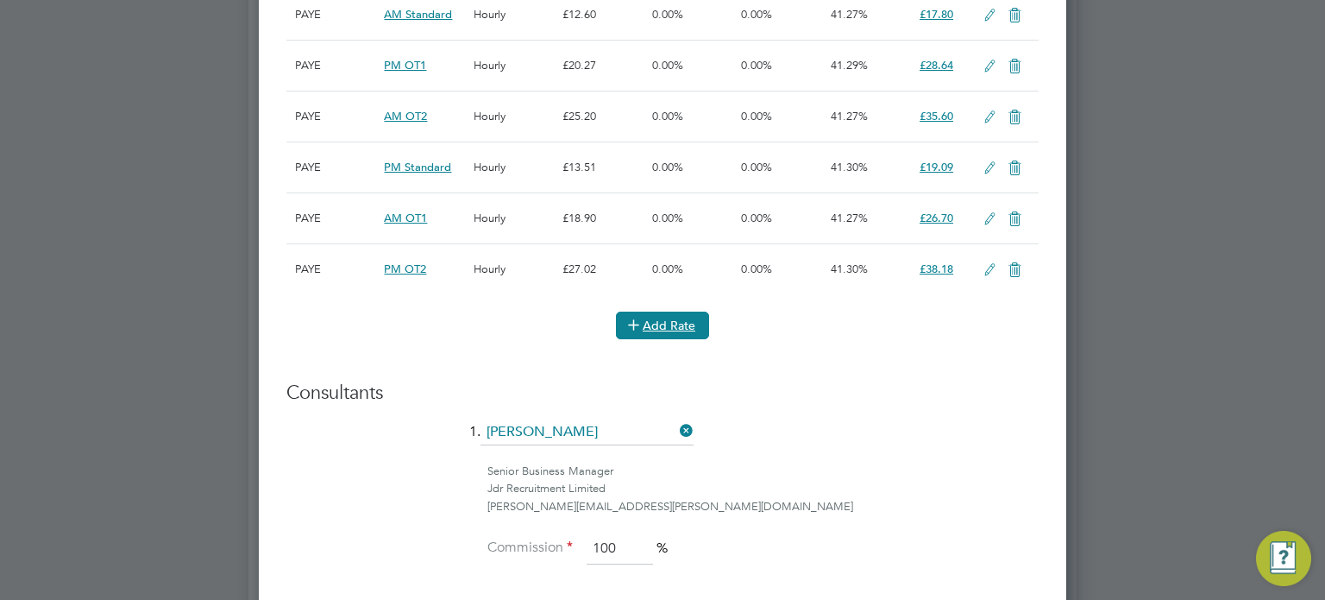
click at [662, 321] on button "Add Rate" at bounding box center [662, 325] width 93 height 28
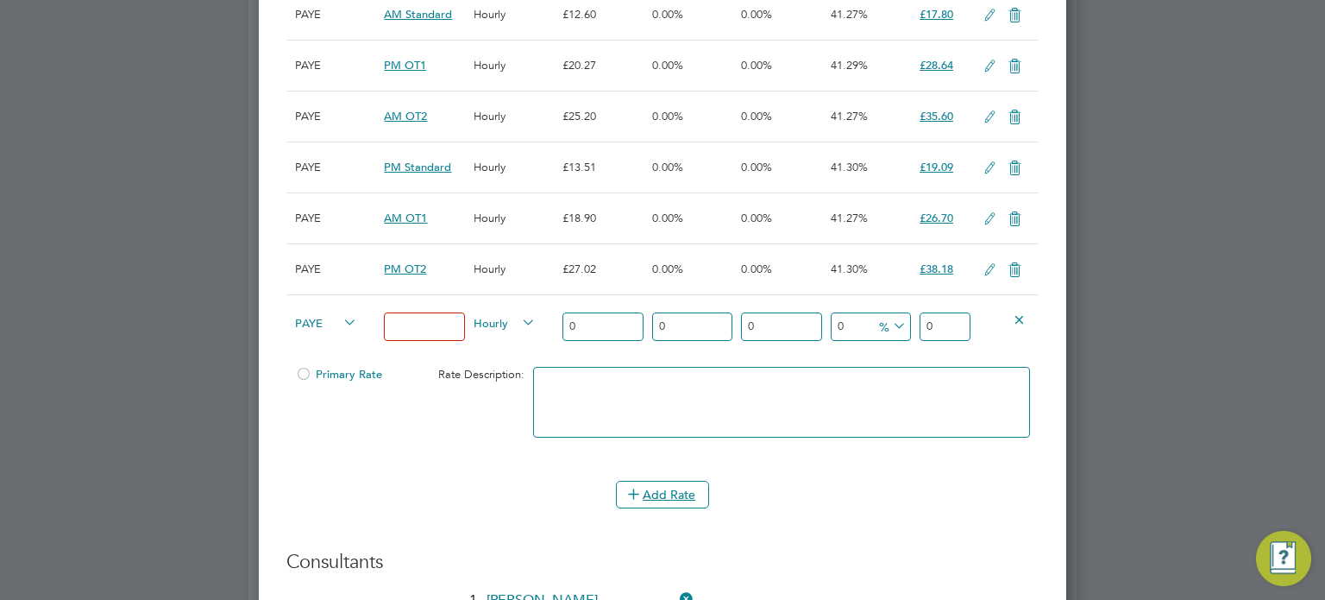
click at [428, 313] on input at bounding box center [424, 326] width 80 height 28
type input "BONUS"
click at [510, 312] on span "Hourly" at bounding box center [505, 321] width 62 height 19
click at [511, 379] on li "PIECE" at bounding box center [505, 380] width 75 height 22
drag, startPoint x: 594, startPoint y: 324, endPoint x: 443, endPoint y: 327, distance: 151.0
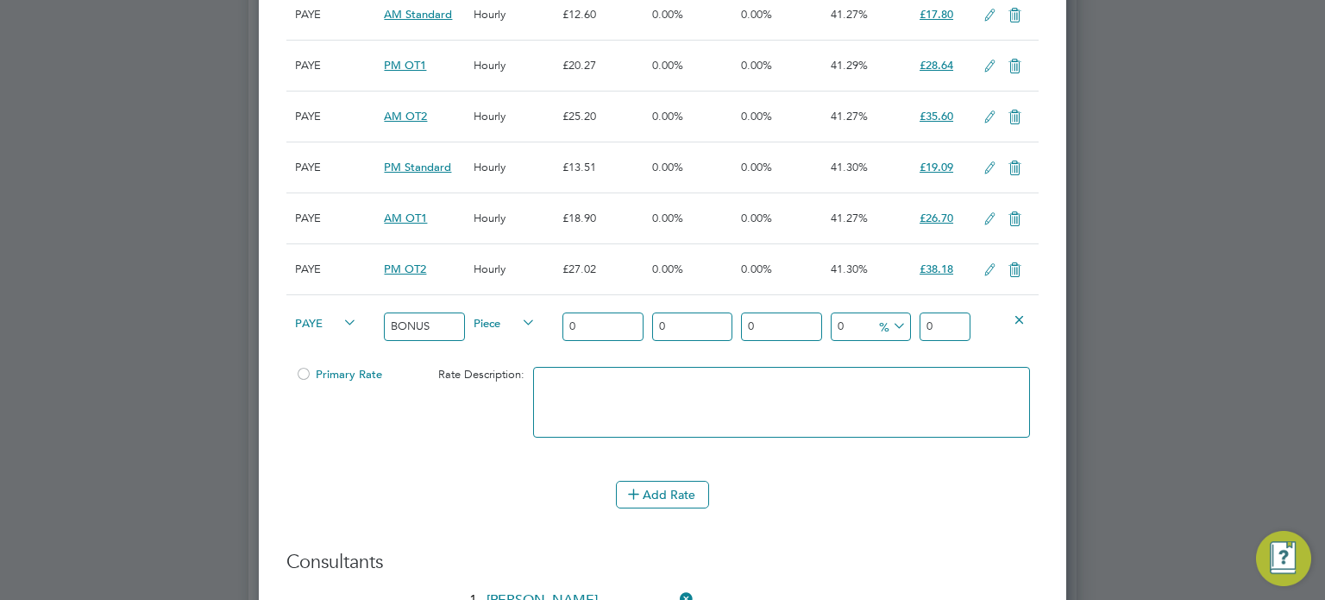
click at [443, 327] on div "PAYE BONUS Piece 0 0 n/a 0 n/a 0 0 % 0" at bounding box center [662, 326] width 752 height 64
type input "1"
type input "10"
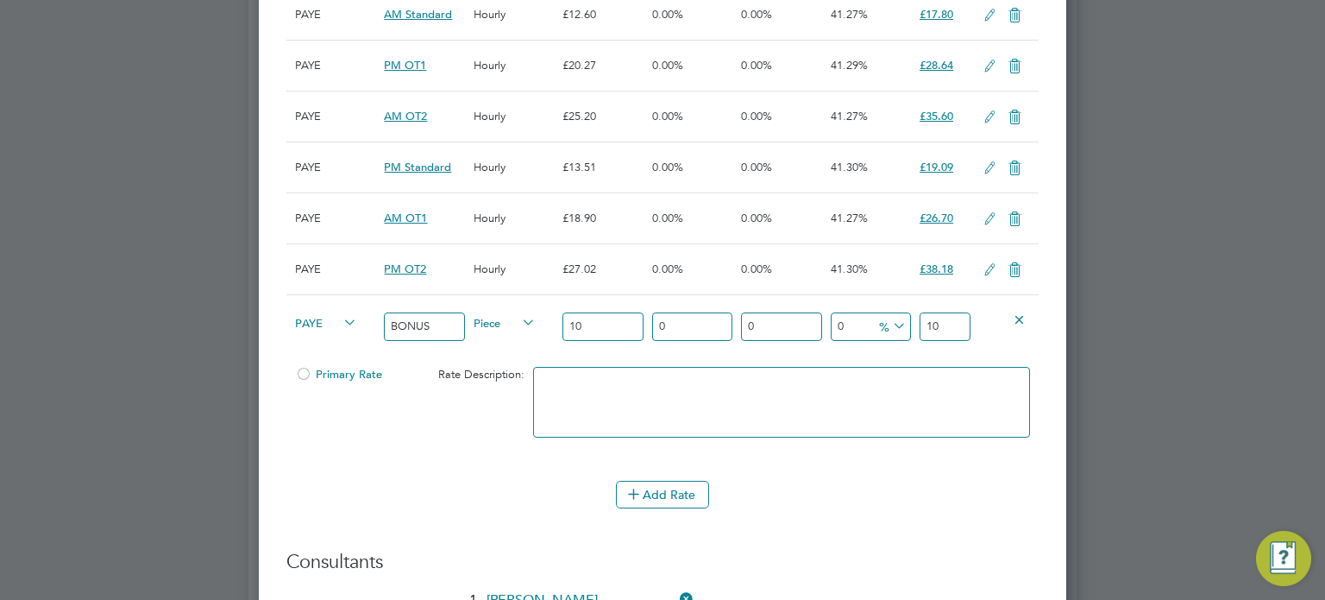
type input "10"
type input "-90"
type input "1"
type input "30"
type input "13"
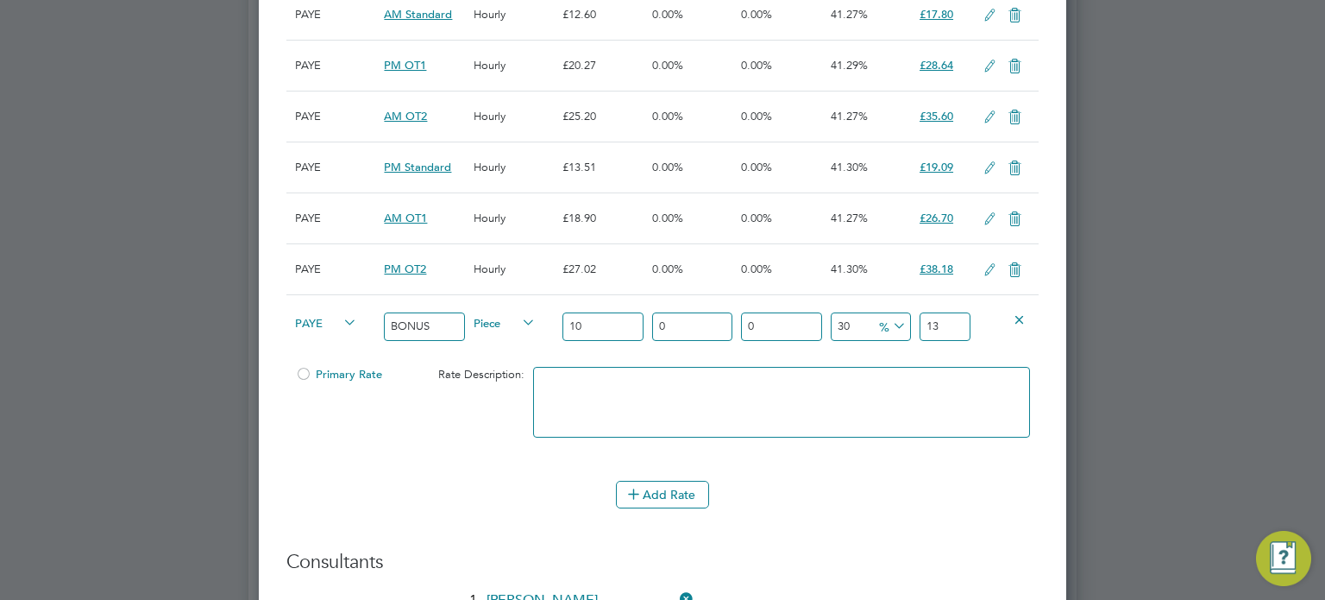
type input "35"
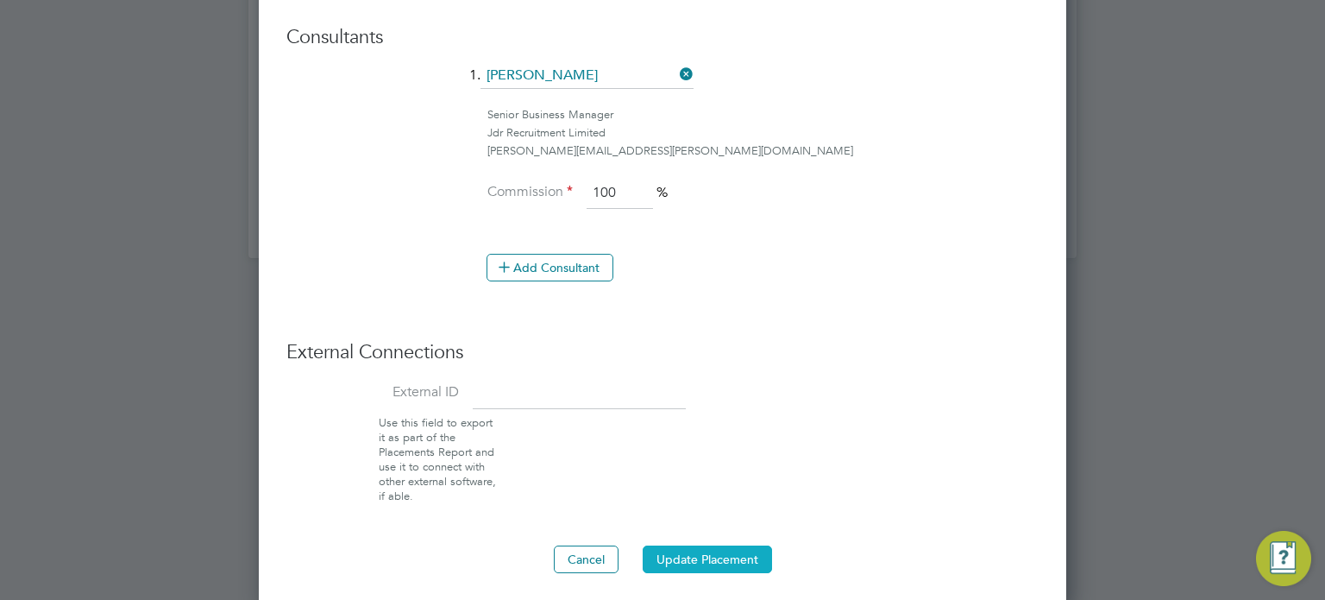
type input "13.5"
click at [690, 548] on button "Update Placement" at bounding box center [707, 559] width 129 height 28
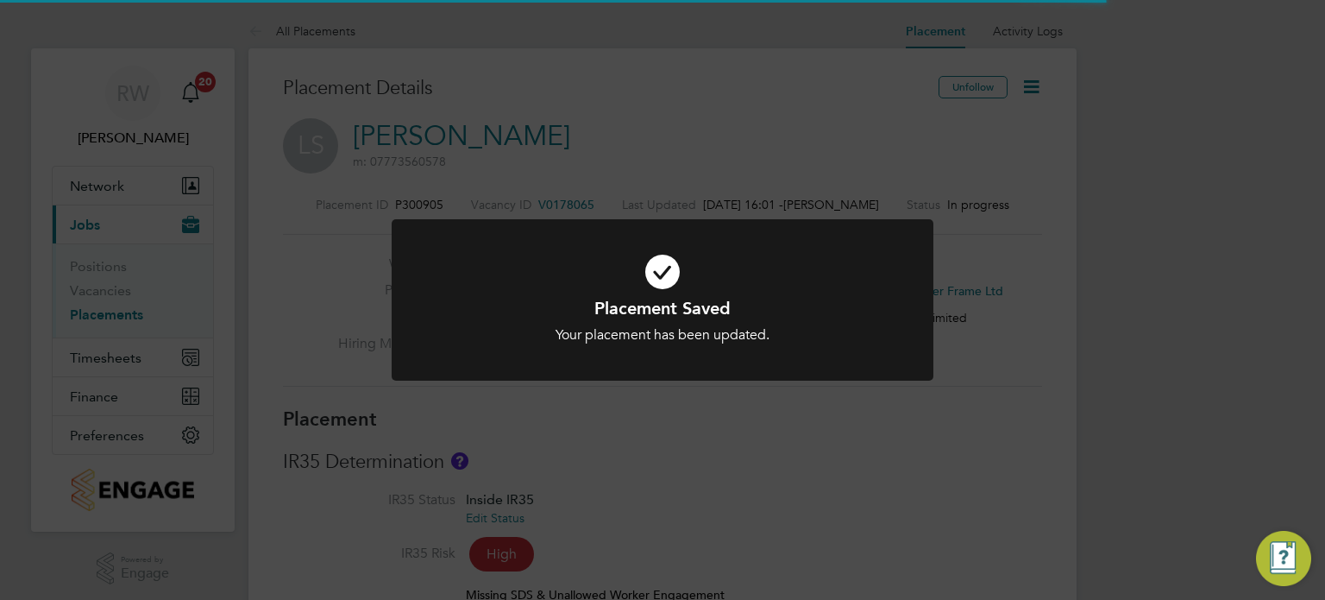
click at [994, 509] on div "Placement Saved Your placement has been updated. Cancel Okay" at bounding box center [662, 300] width 1325 height 600
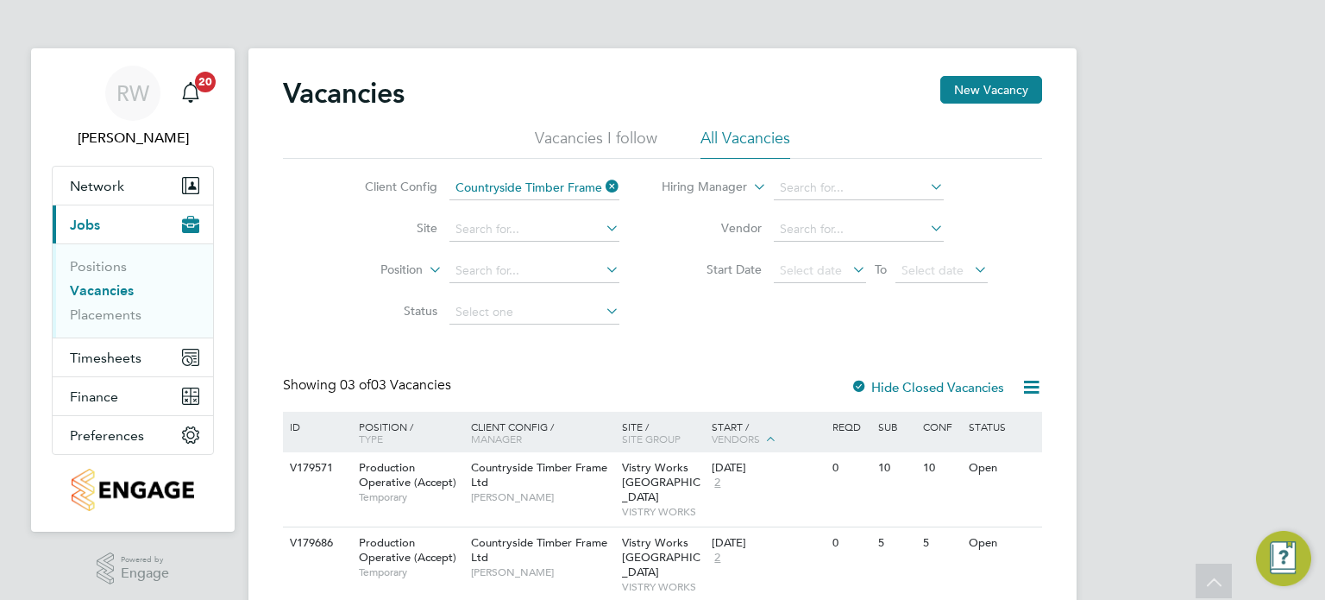
scroll to position [96, 0]
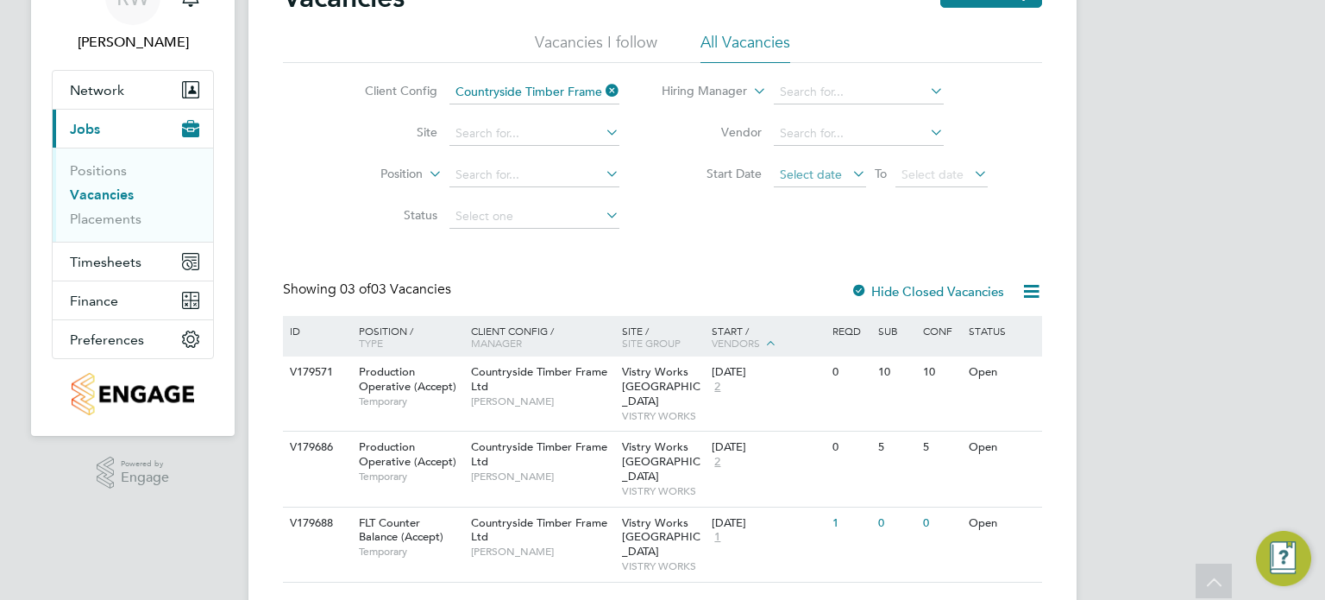
click at [821, 179] on span "Select date" at bounding box center [811, 175] width 62 height 16
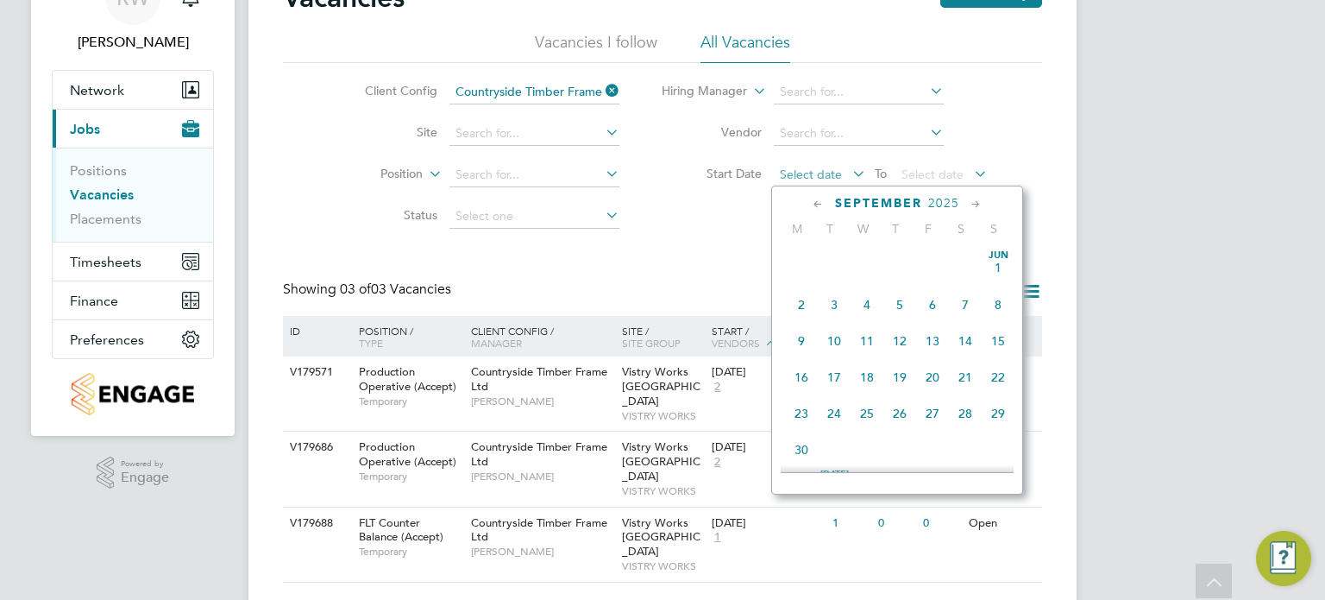
scroll to position [525, 0]
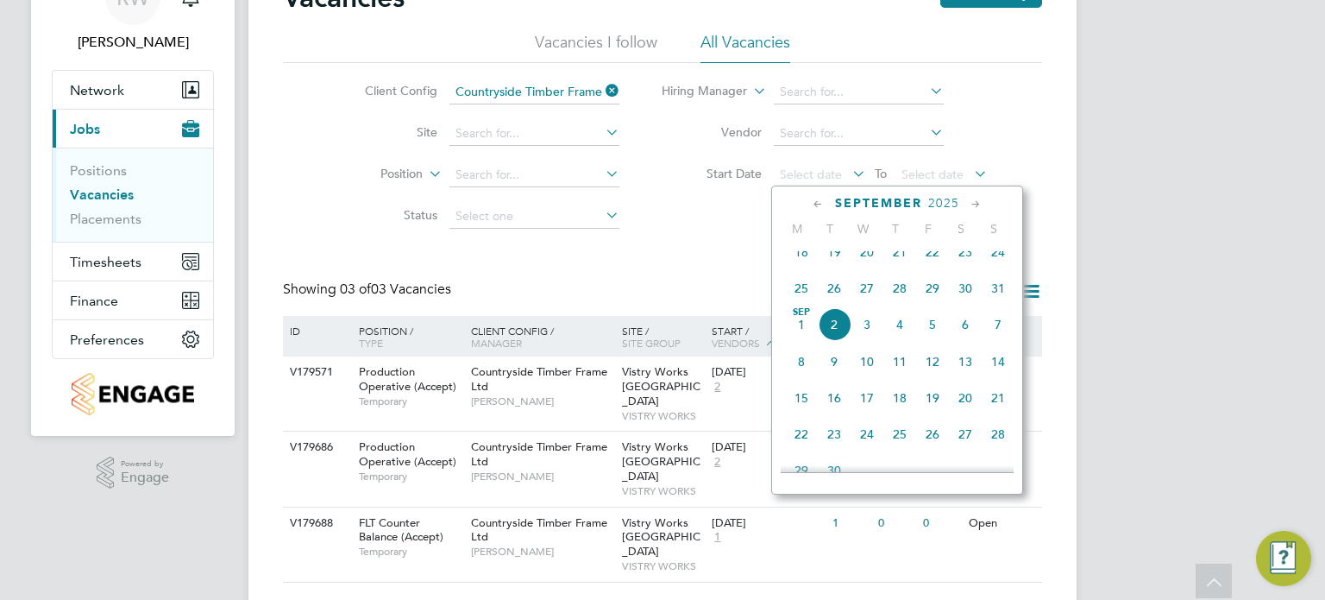
click at [835, 340] on span "2" at bounding box center [834, 324] width 33 height 33
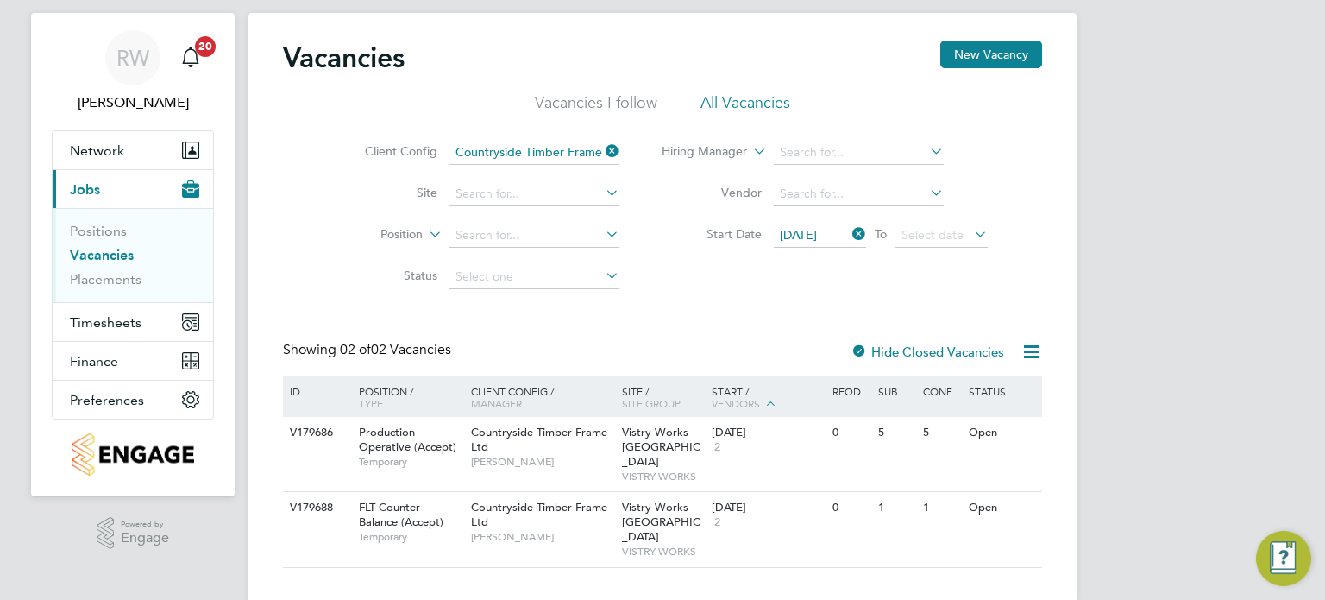
scroll to position [35, 0]
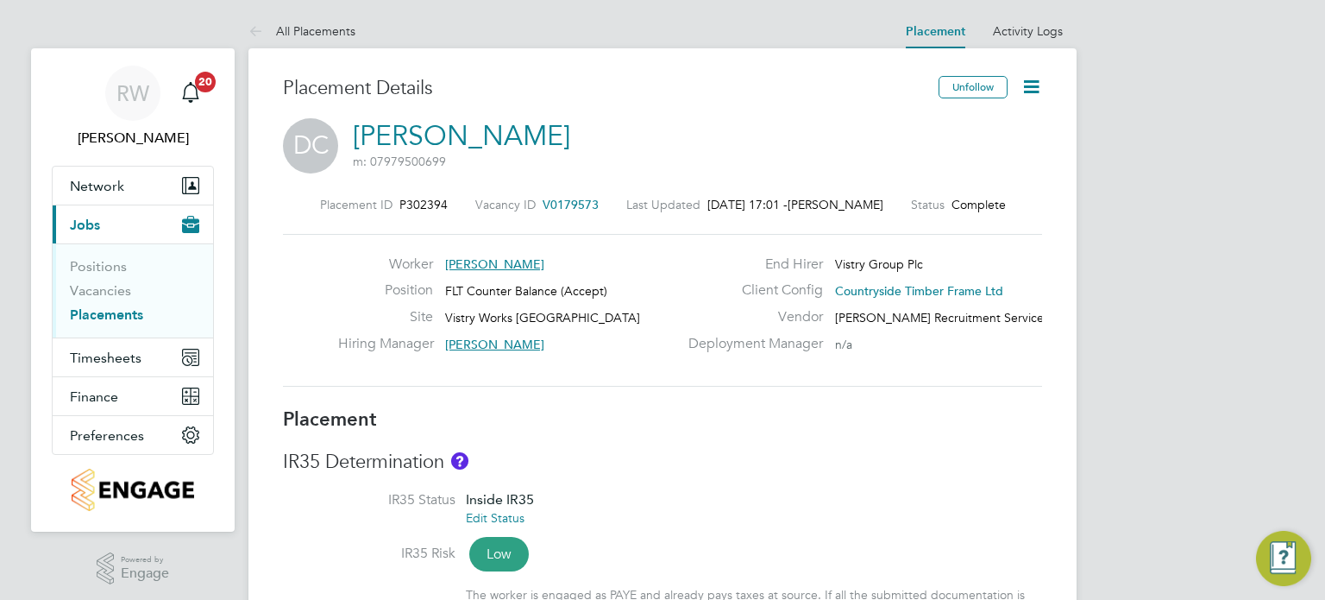
click at [1028, 82] on icon at bounding box center [1032, 87] width 22 height 22
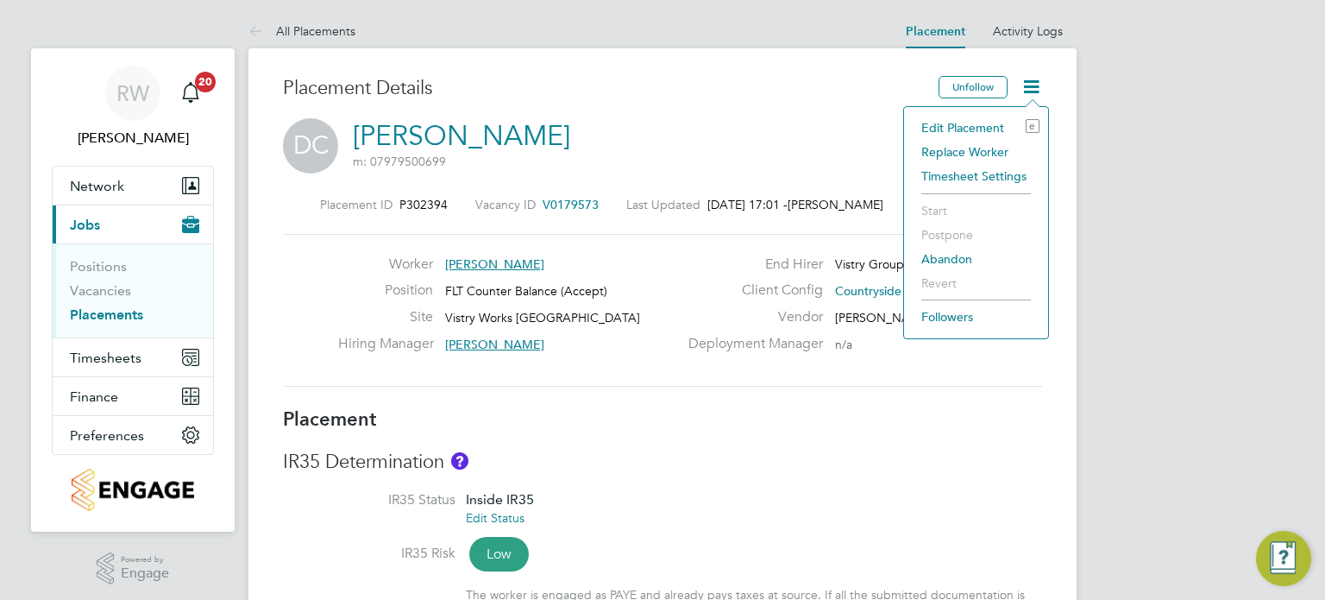
click at [971, 123] on li "Edit Placement e" at bounding box center [976, 128] width 127 height 24
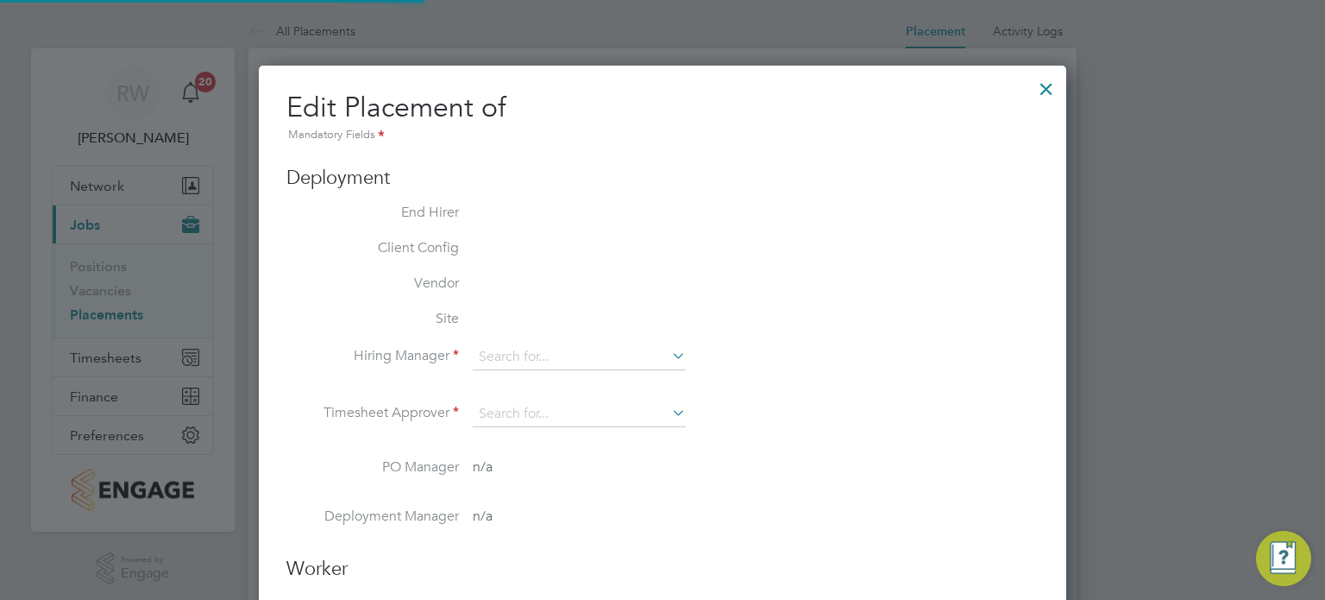
type input "James Gill"
type input "Dave Spiller"
type input "01 Sep 2025"
type input "06:00"
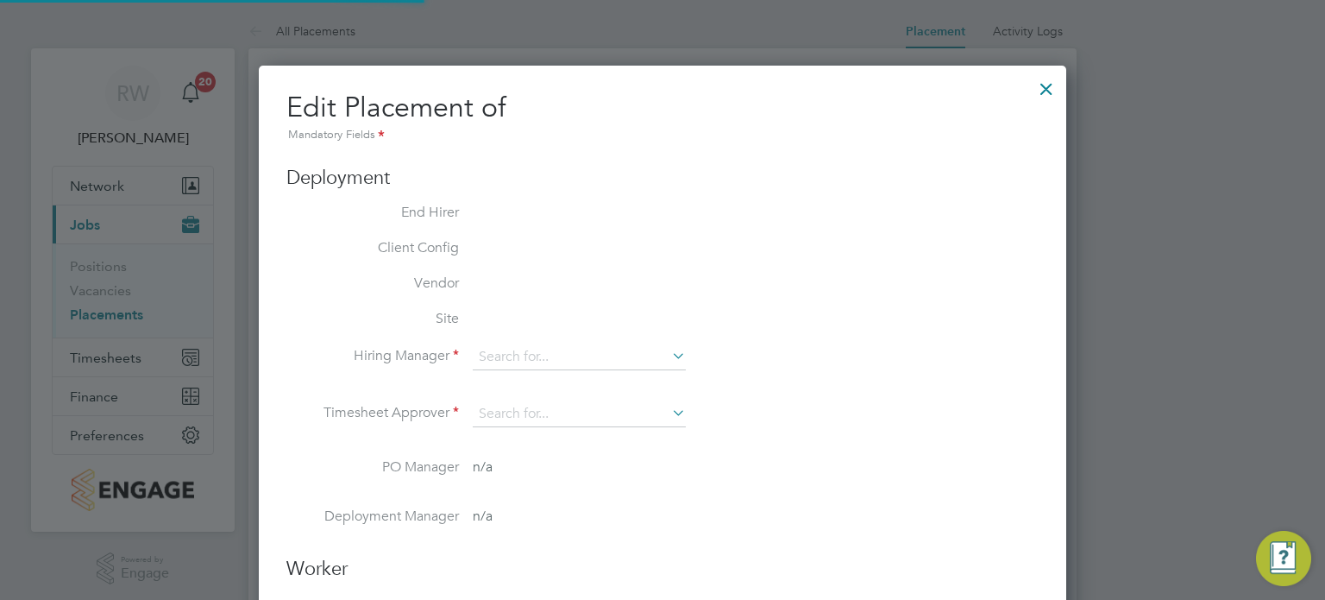
type input "14:00"
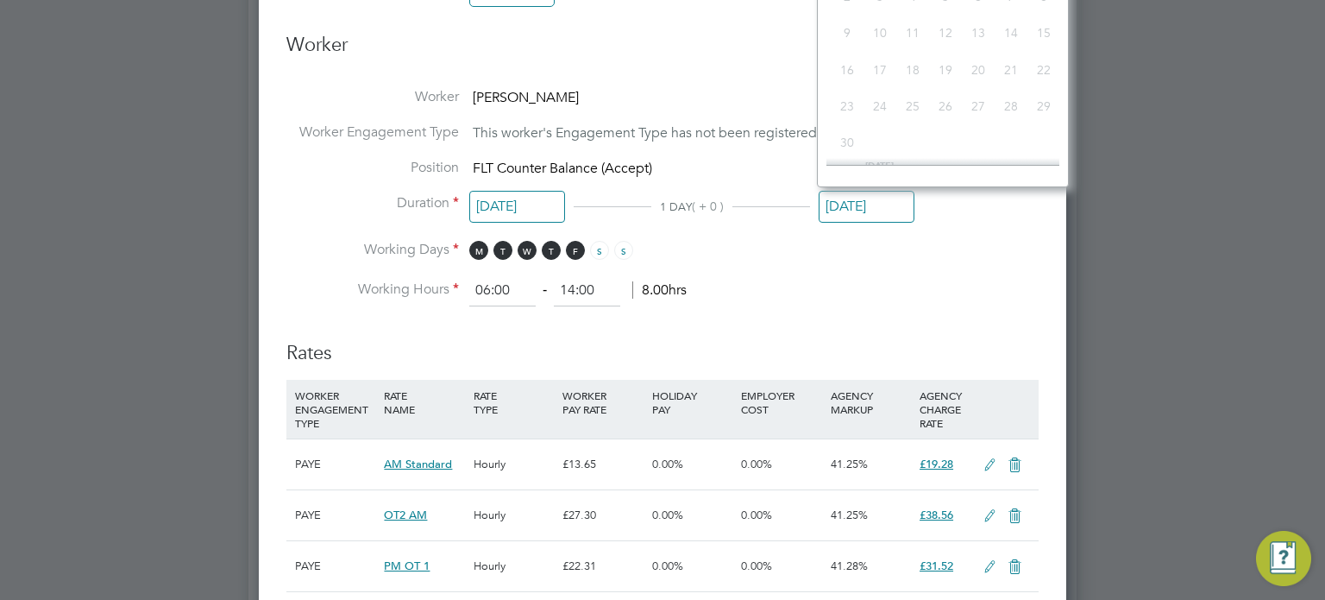
click at [848, 192] on input "01 Sep 2025" at bounding box center [867, 207] width 96 height 32
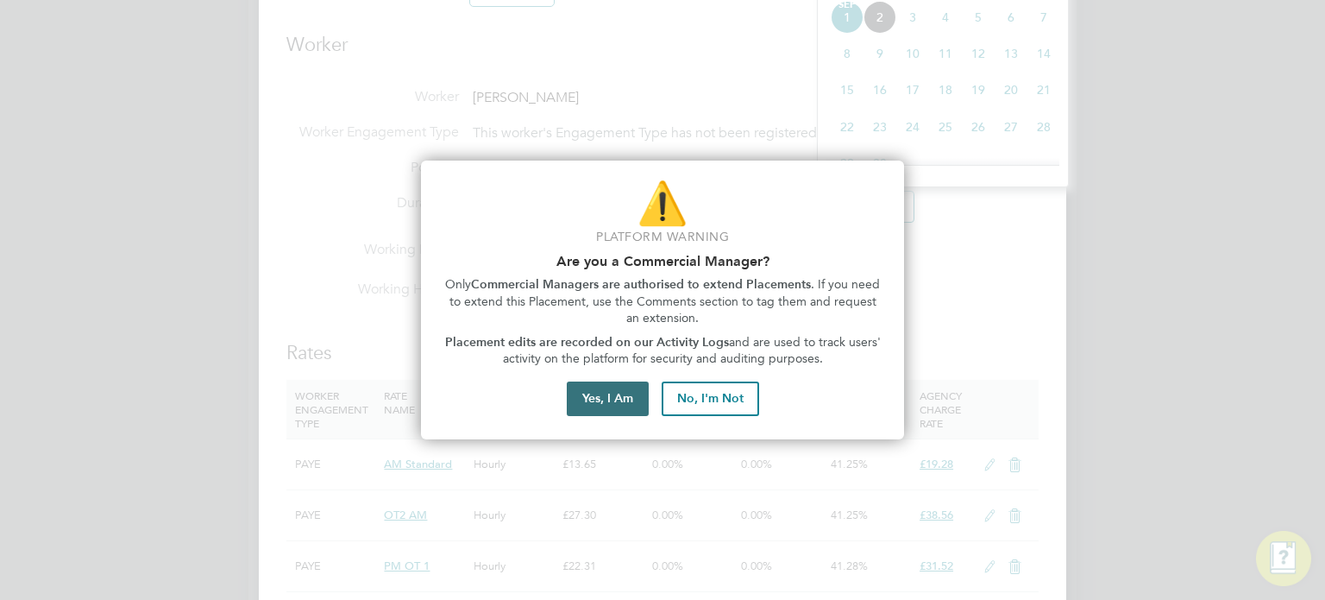
click at [627, 413] on button "Yes, I Am" at bounding box center [608, 398] width 82 height 35
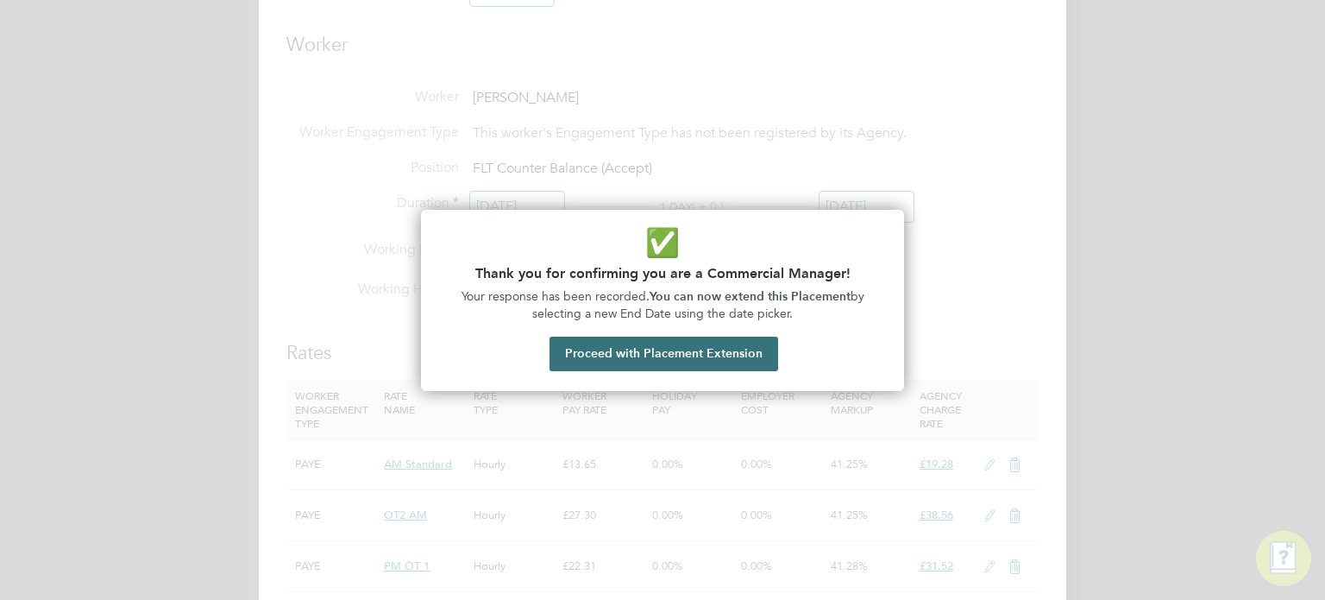
click at [698, 343] on button "Proceed with Placement Extension" at bounding box center [664, 353] width 229 height 35
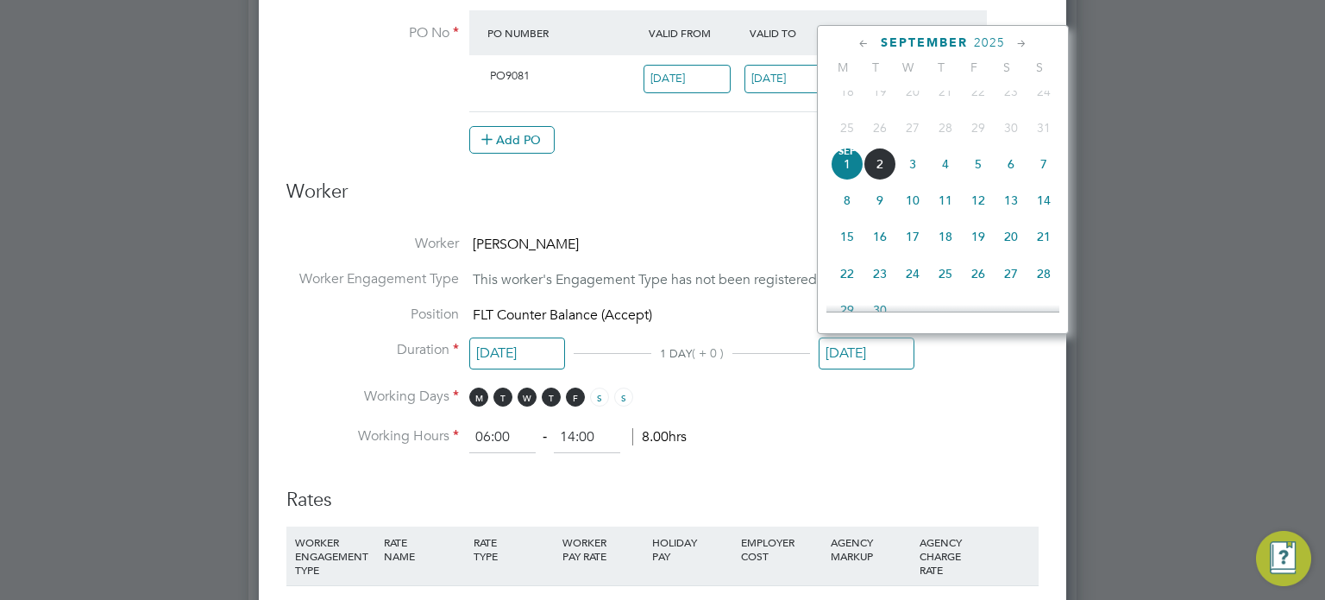
click at [1015, 47] on icon at bounding box center [1022, 44] width 16 height 19
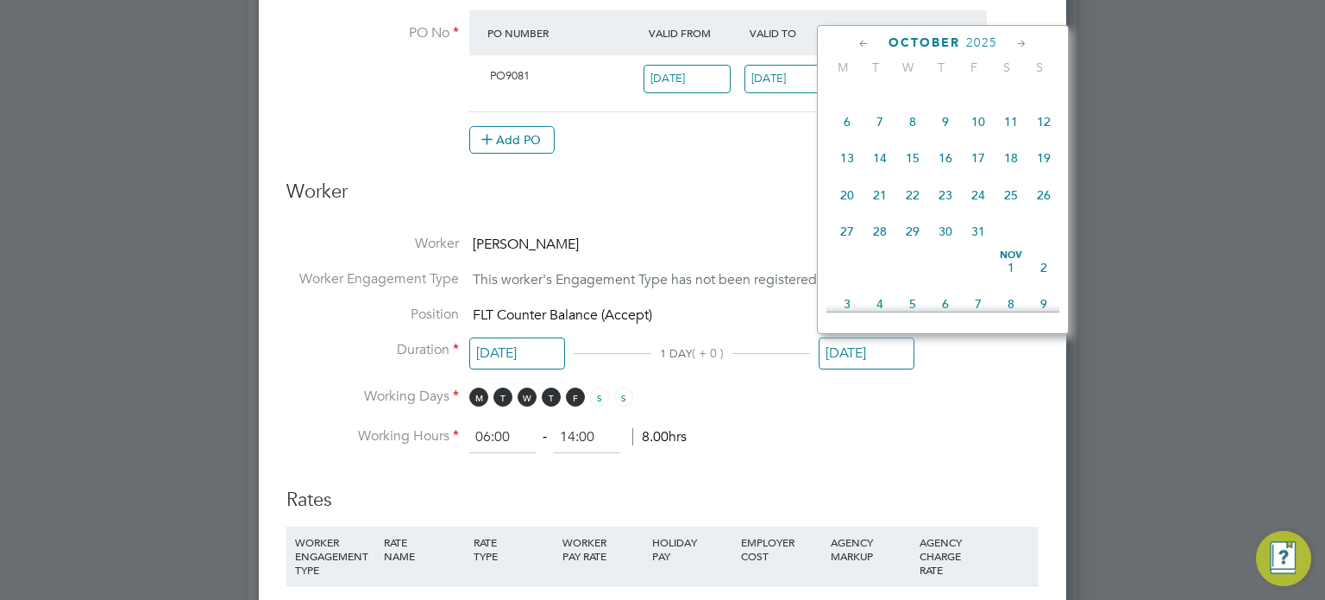
click at [1040, 98] on span "5" at bounding box center [1044, 85] width 33 height 33
type input "05 Oct 2025"
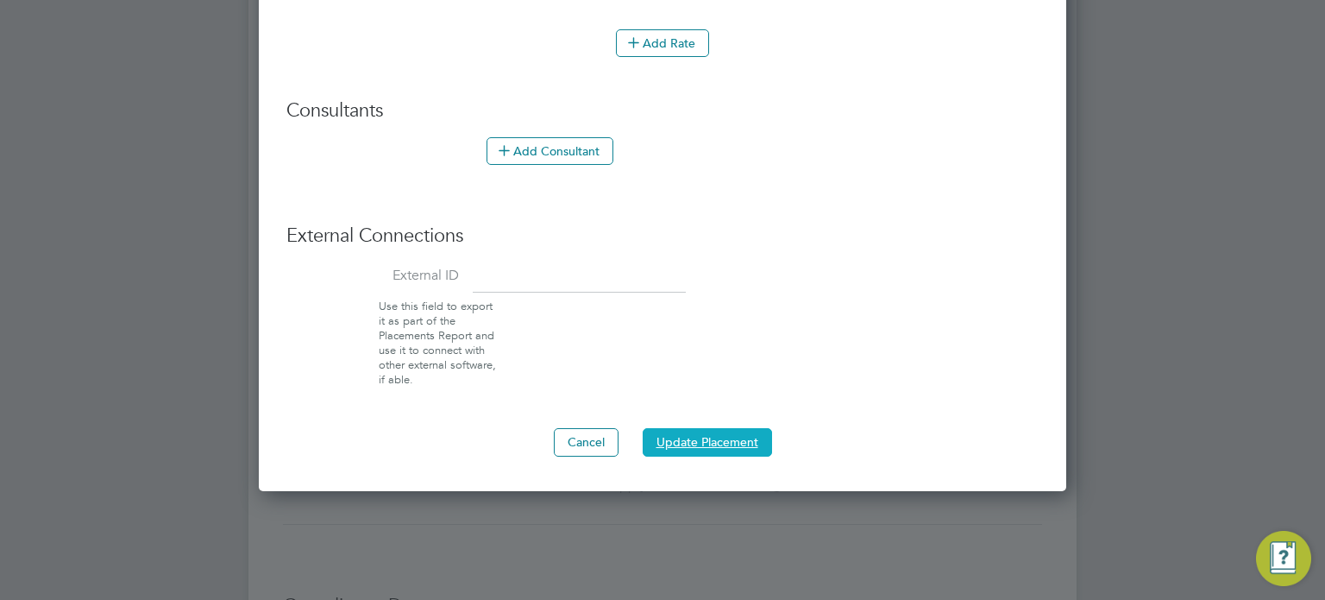
click at [728, 444] on button "Update Placement" at bounding box center [707, 442] width 129 height 28
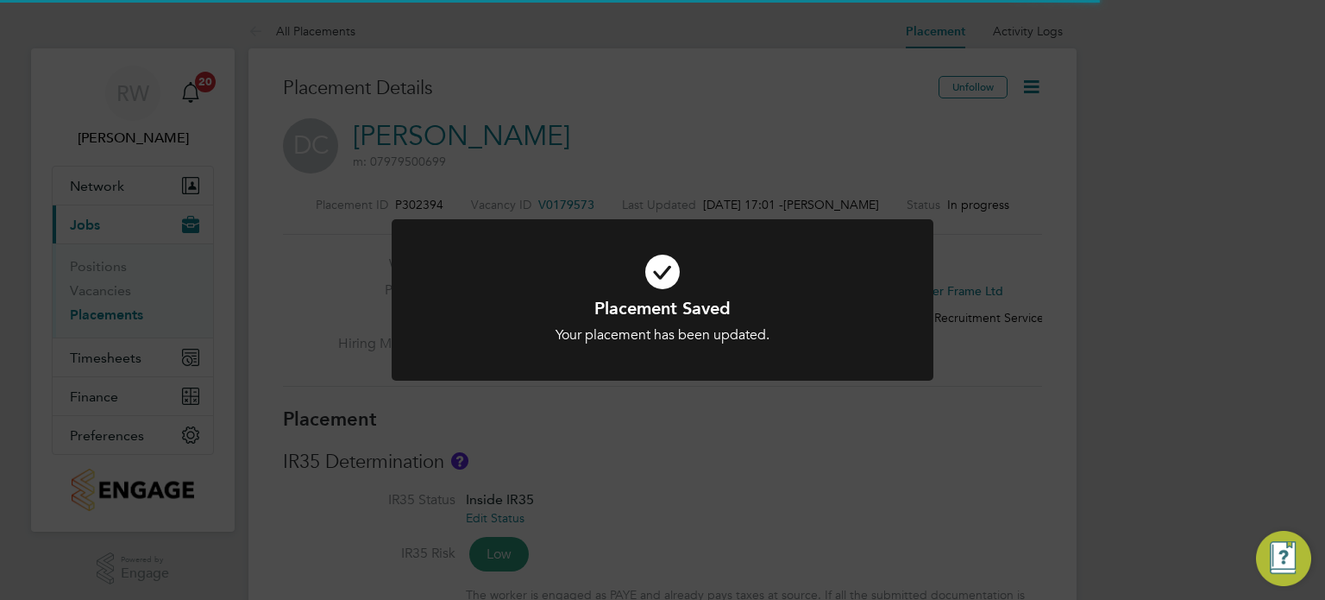
click at [1020, 366] on div "Placement Saved Your placement has been updated. Cancel Okay" at bounding box center [662, 300] width 1325 height 600
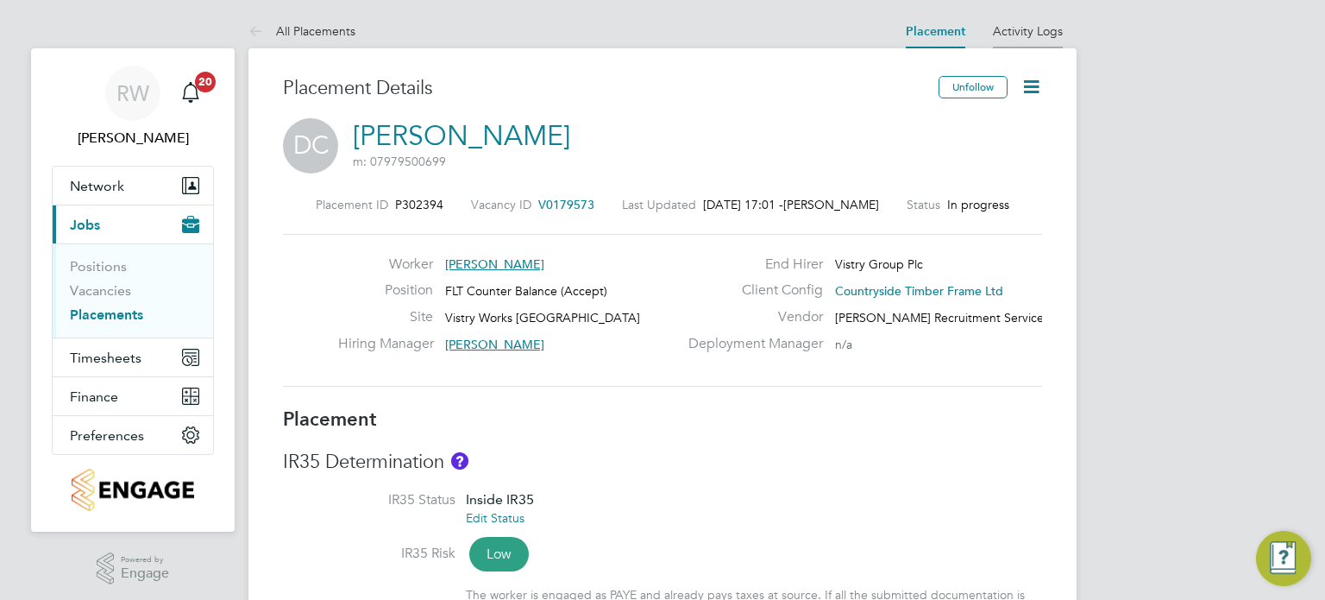
click at [1017, 30] on link "Activity Logs" at bounding box center [1028, 31] width 70 height 16
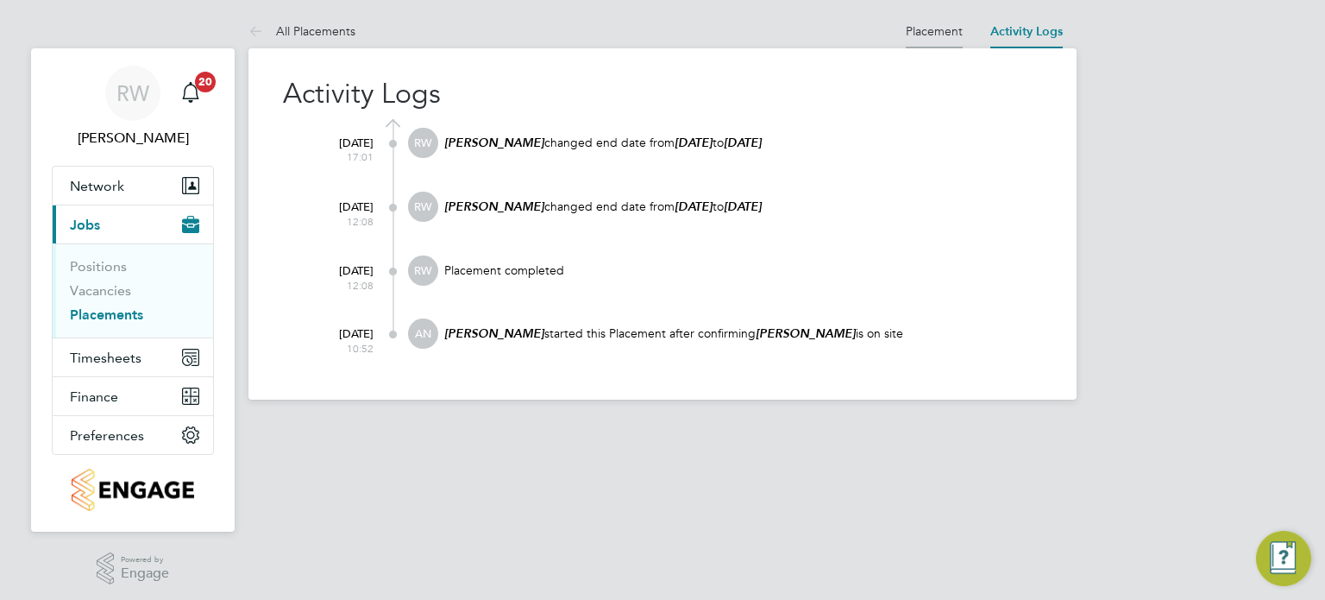
click at [952, 27] on link "Placement" at bounding box center [934, 31] width 57 height 16
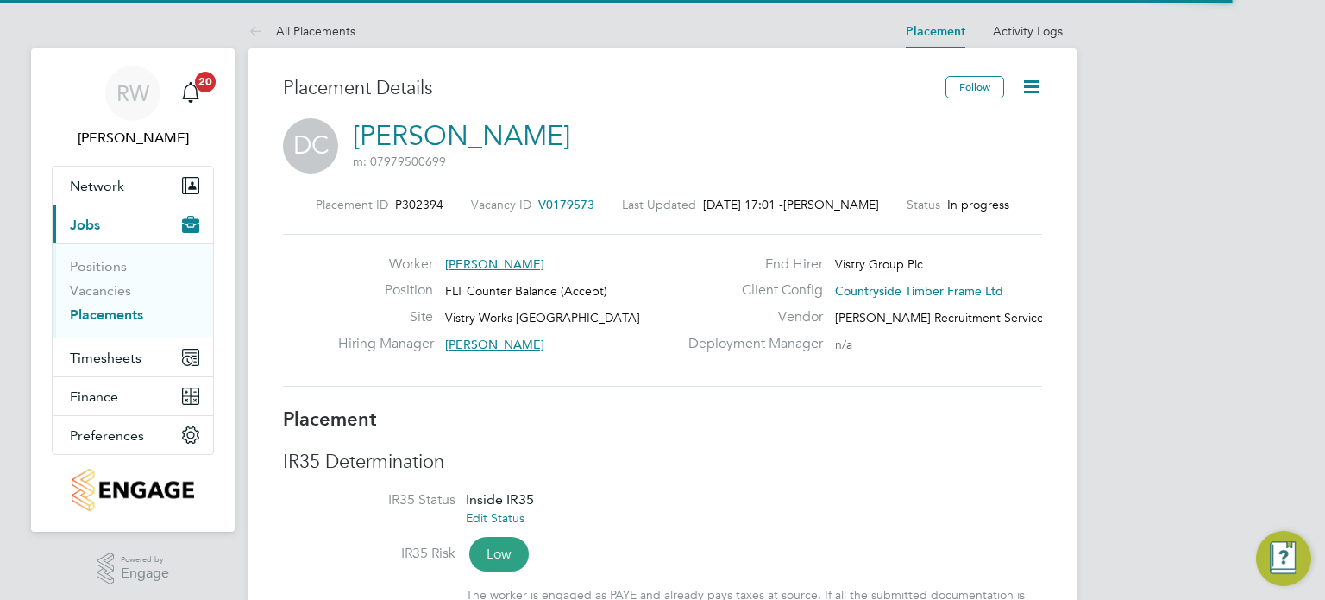
click at [1025, 86] on icon at bounding box center [1032, 87] width 22 height 22
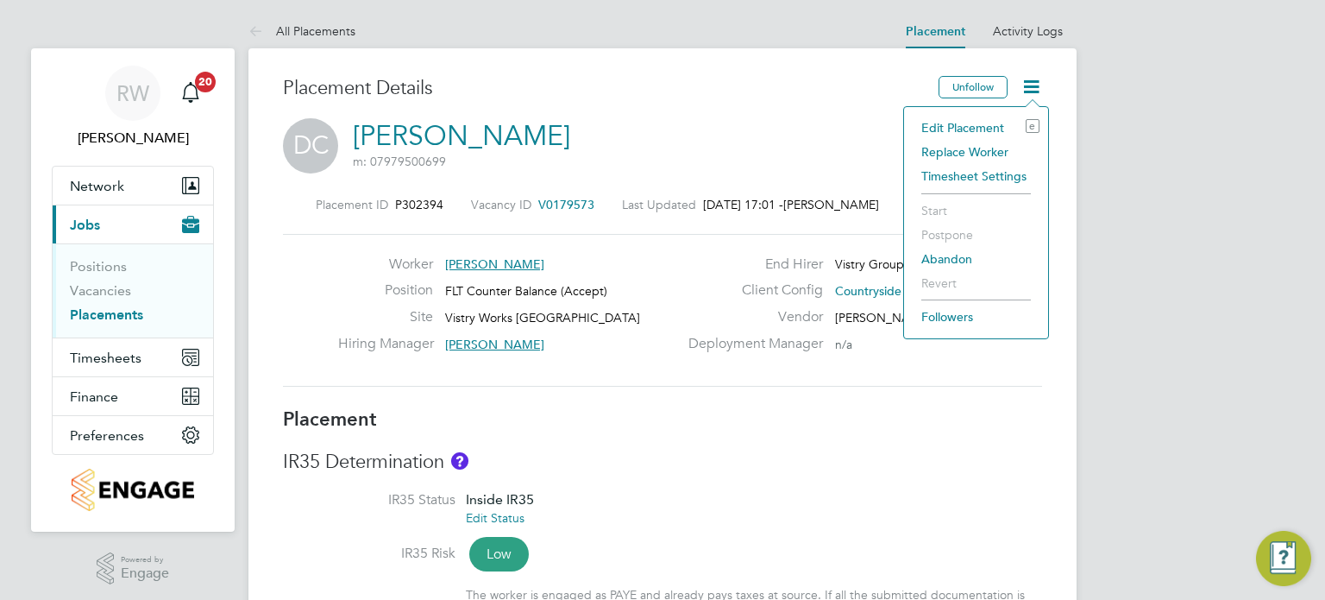
click at [960, 151] on li "Replace Worker" at bounding box center [976, 152] width 127 height 24
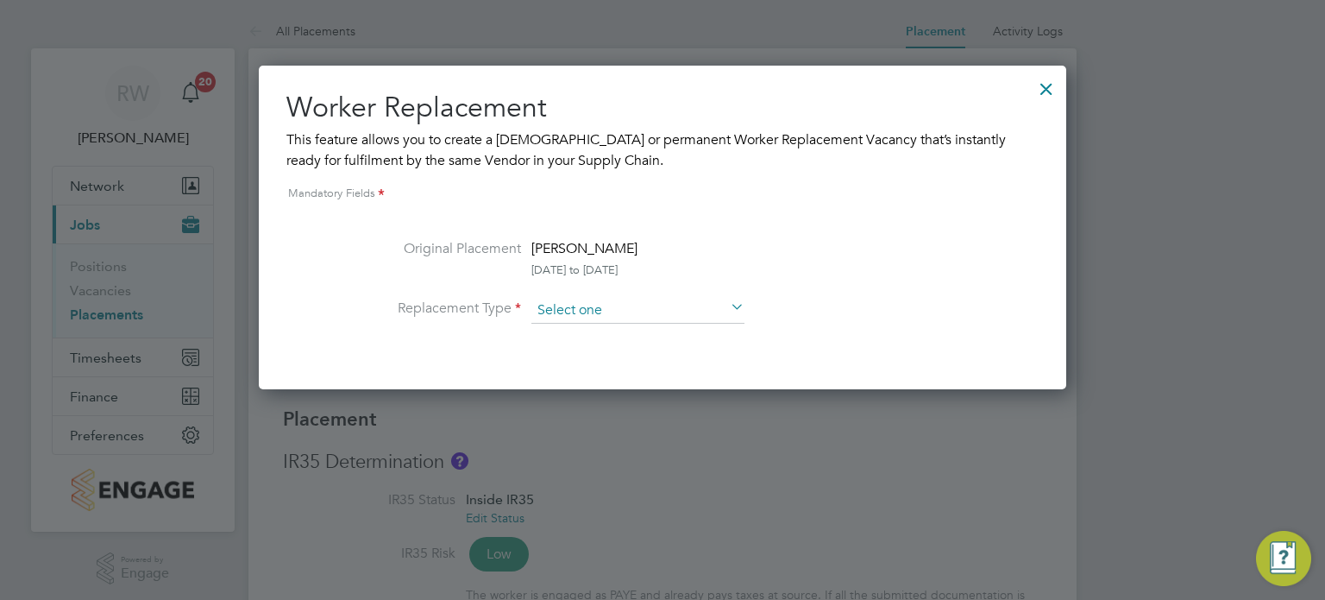
click at [655, 311] on input at bounding box center [637, 311] width 213 height 26
click at [619, 350] on li "Permanent" at bounding box center [638, 356] width 214 height 22
type input "Permanent"
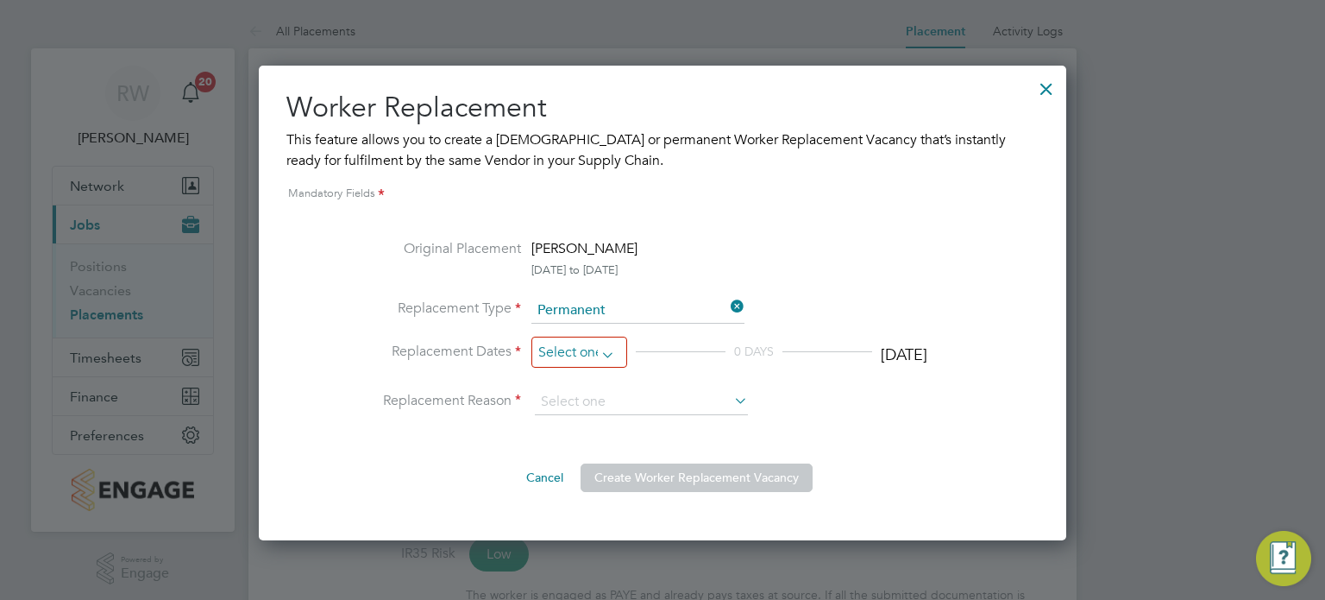
click at [593, 352] on input at bounding box center [579, 352] width 96 height 32
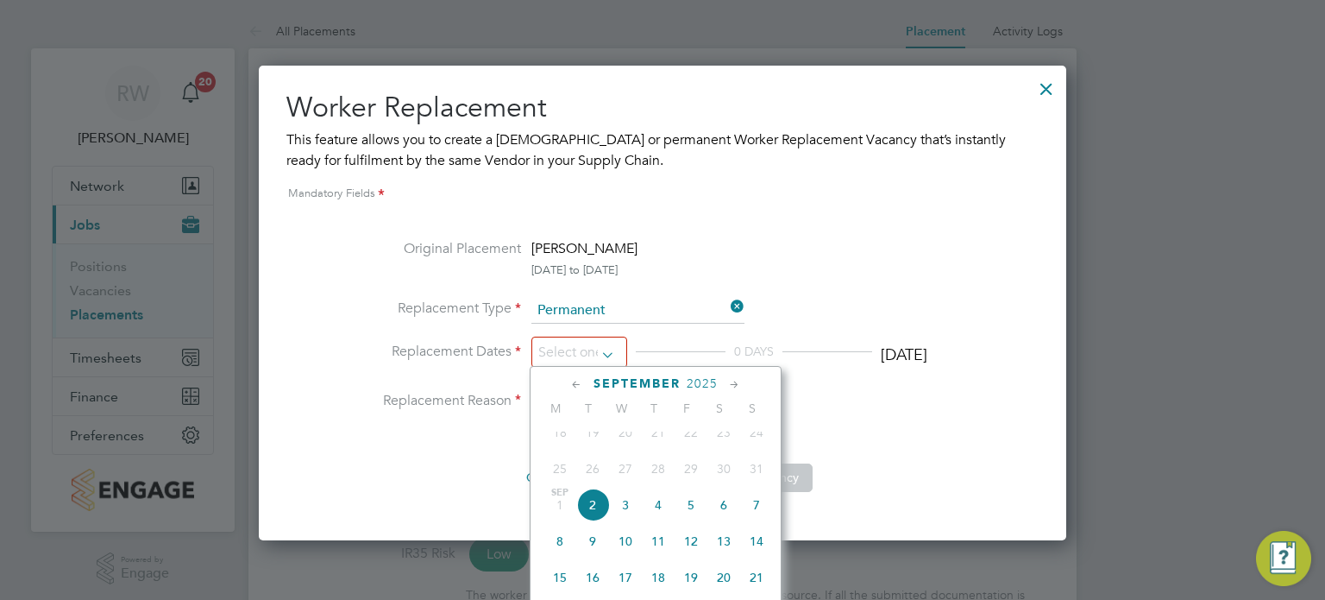
click at [597, 517] on span "2" at bounding box center [592, 504] width 33 height 33
type input "02 Sep 2025"
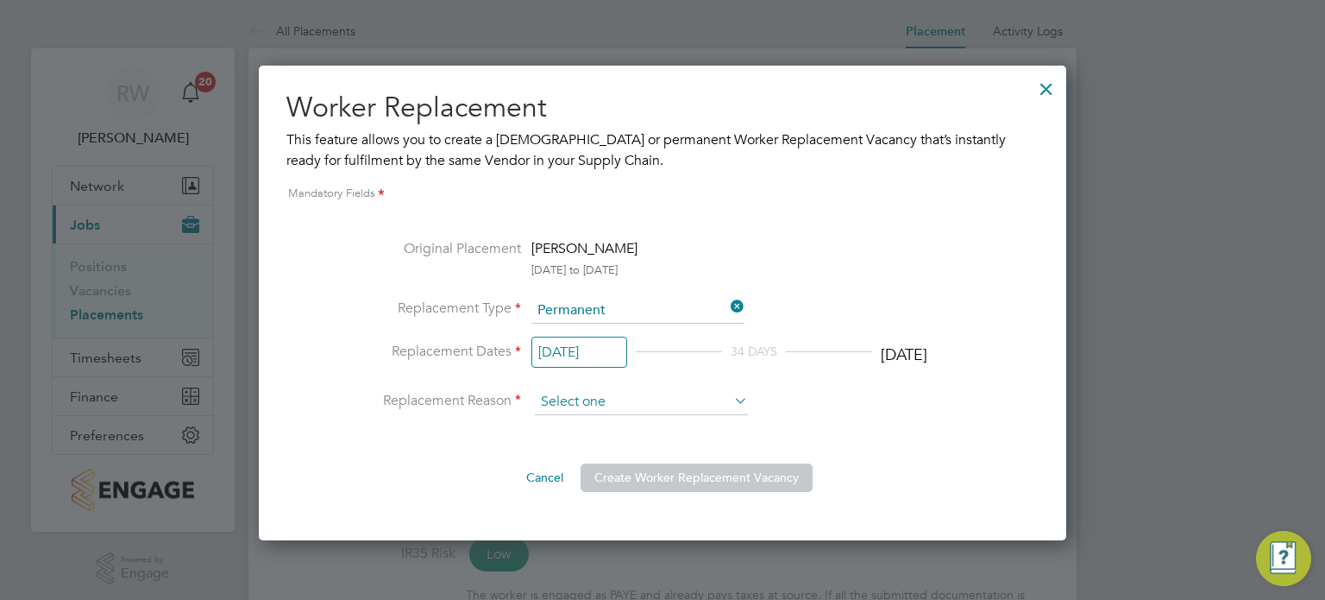
click at [688, 389] on input at bounding box center [641, 402] width 213 height 26
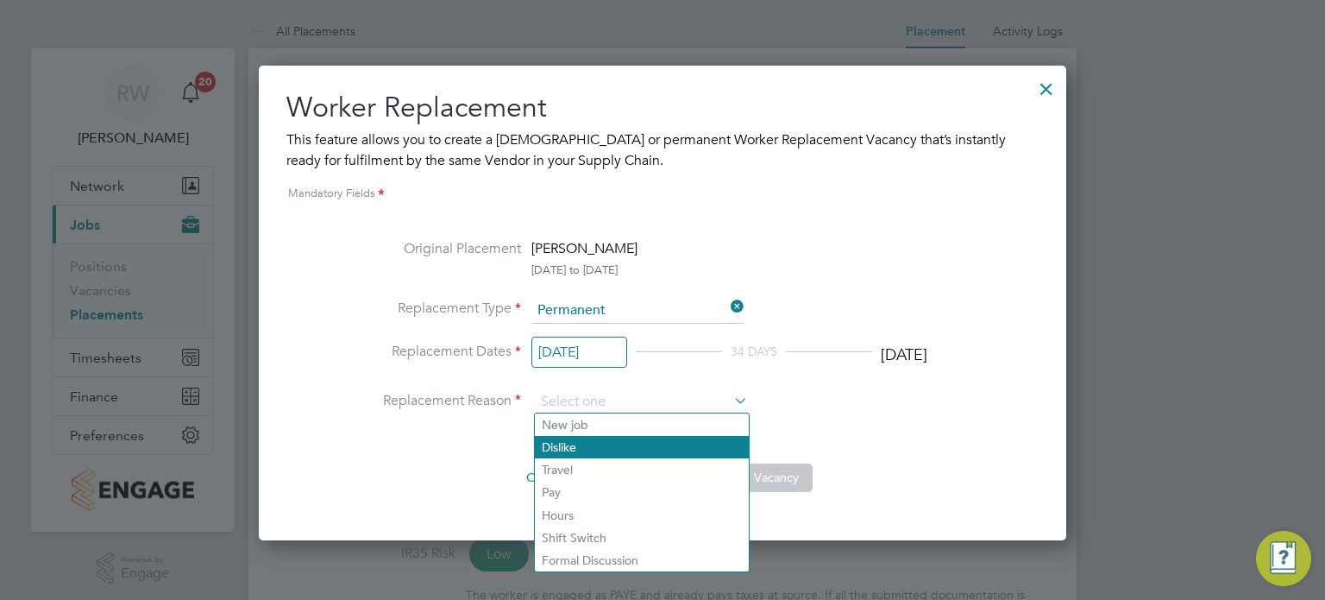
click at [632, 448] on li "Dislike" at bounding box center [642, 447] width 214 height 22
type input "Dislike"
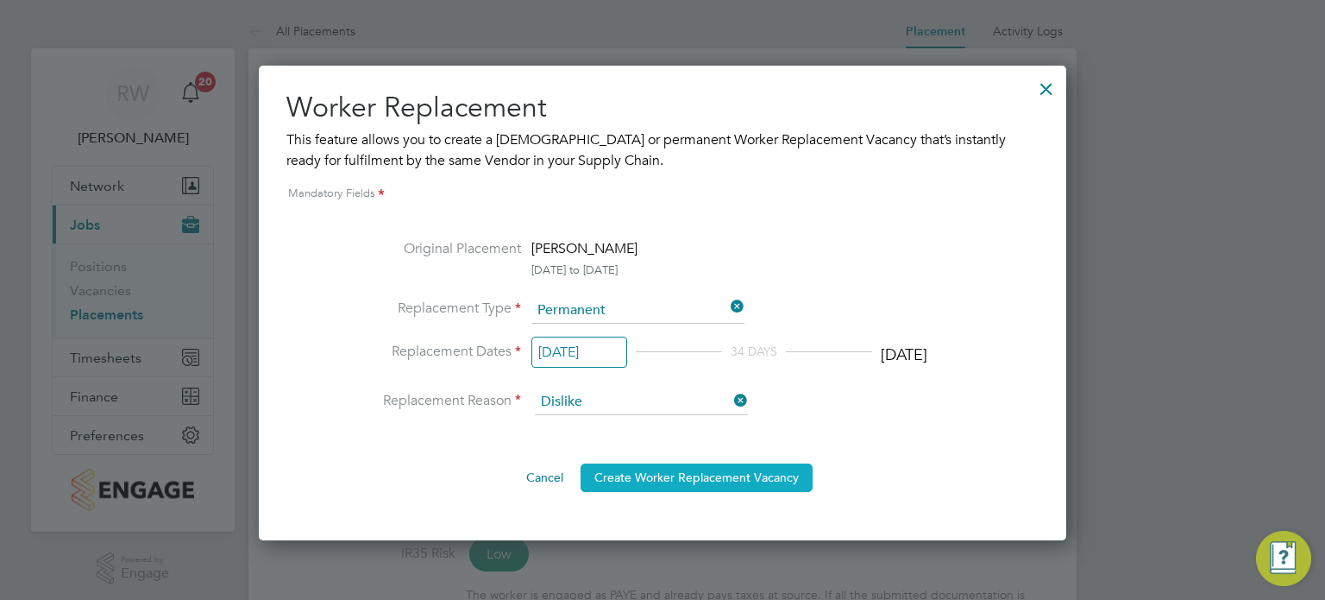
click at [687, 474] on button "Create Worker Replacement Vacancy" at bounding box center [697, 477] width 232 height 28
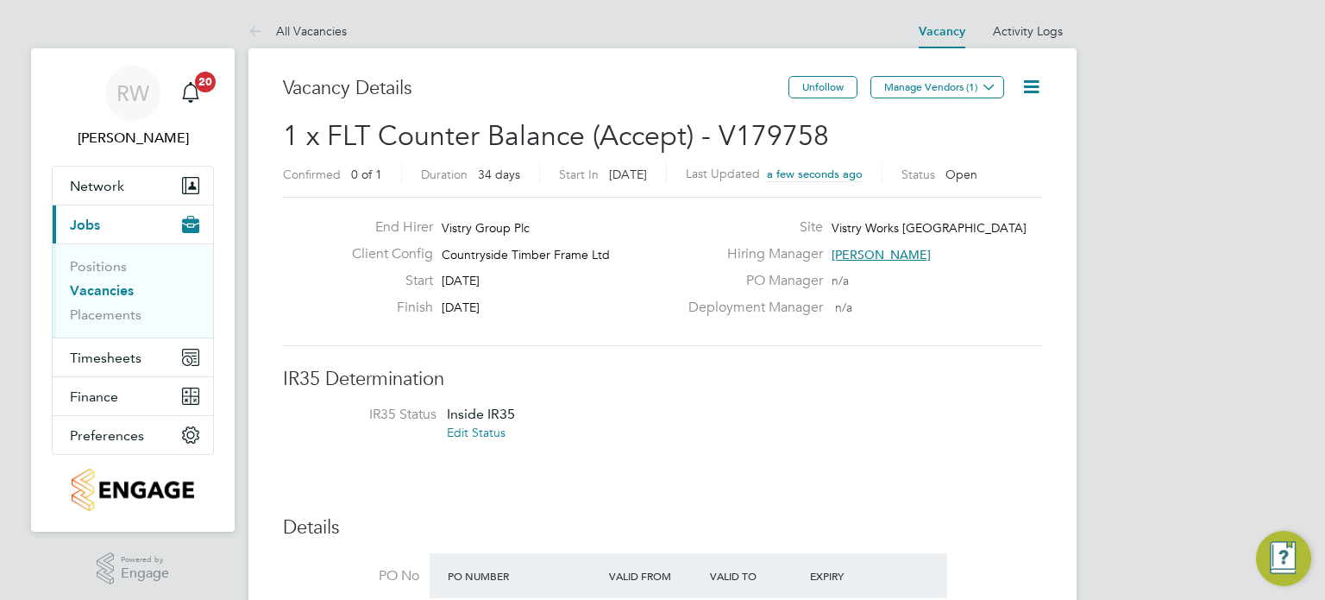
click at [1032, 81] on icon at bounding box center [1032, 87] width 22 height 22
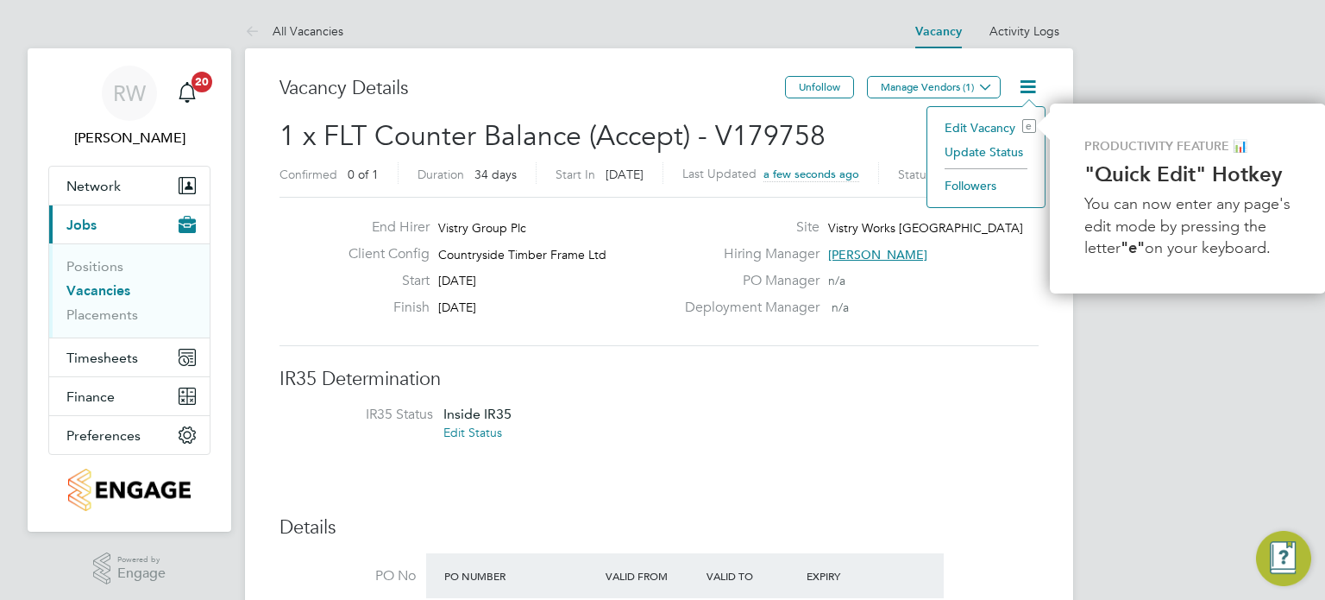
click at [994, 272] on div "PO Manager n/a" at bounding box center [860, 285] width 371 height 27
